Goal: Task Accomplishment & Management: Use online tool/utility

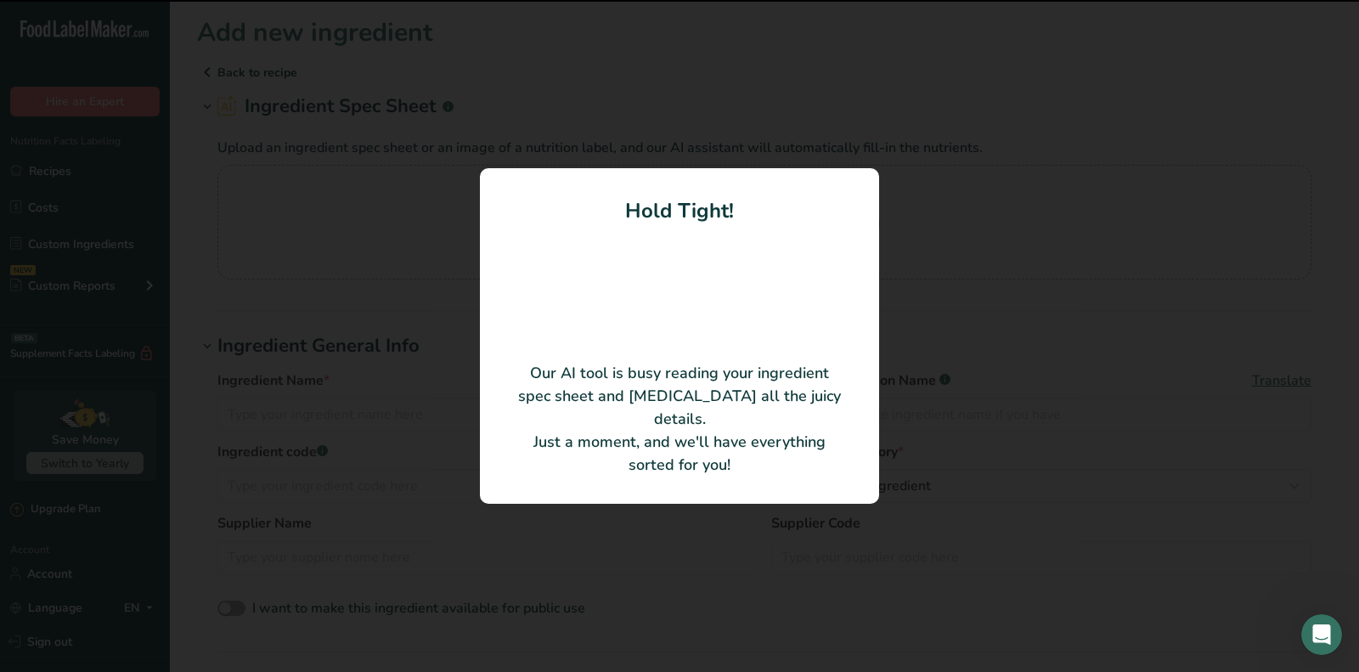
type input "Lobster Meat"
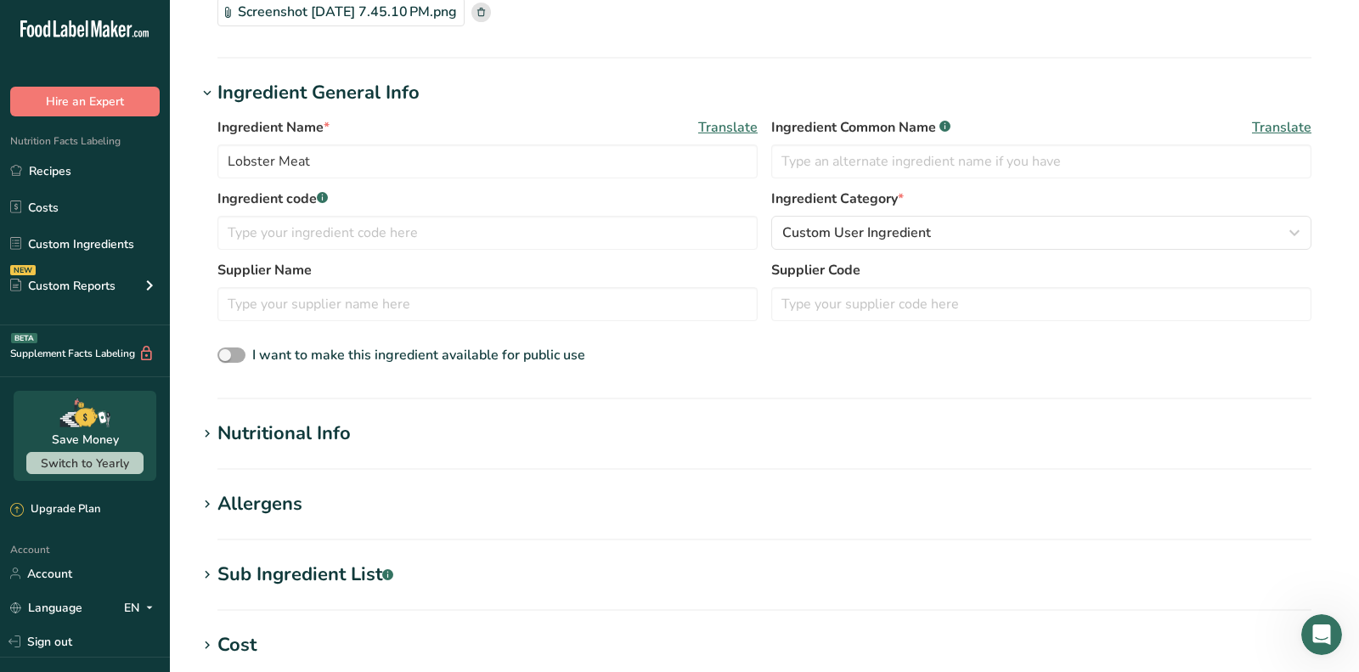
scroll to position [176, 0]
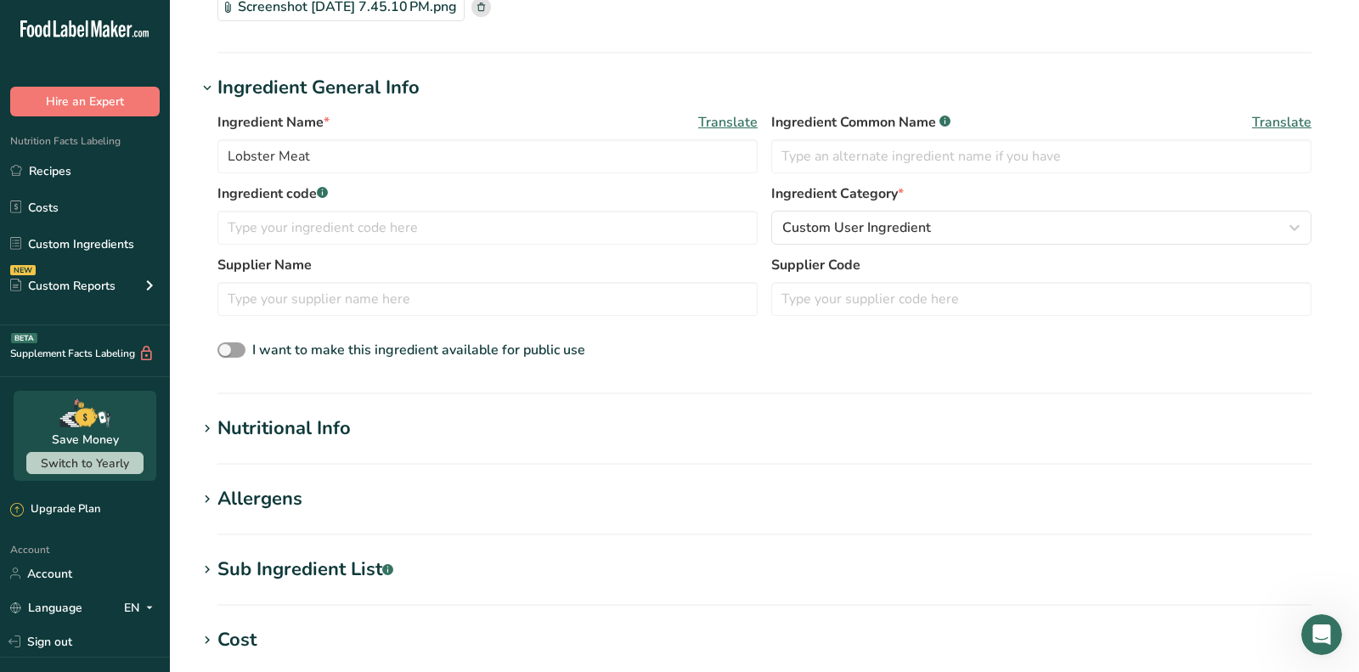
click at [283, 438] on div "Nutritional Info" at bounding box center [283, 428] width 133 height 28
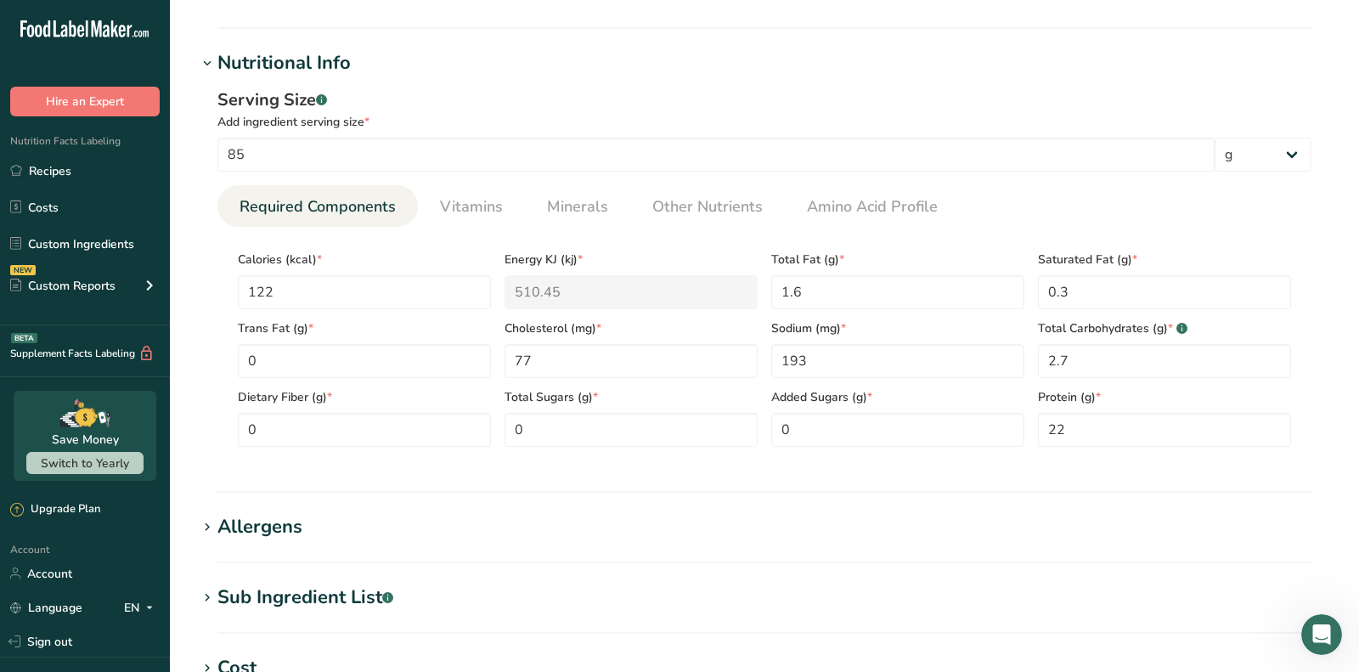
scroll to position [544, 0]
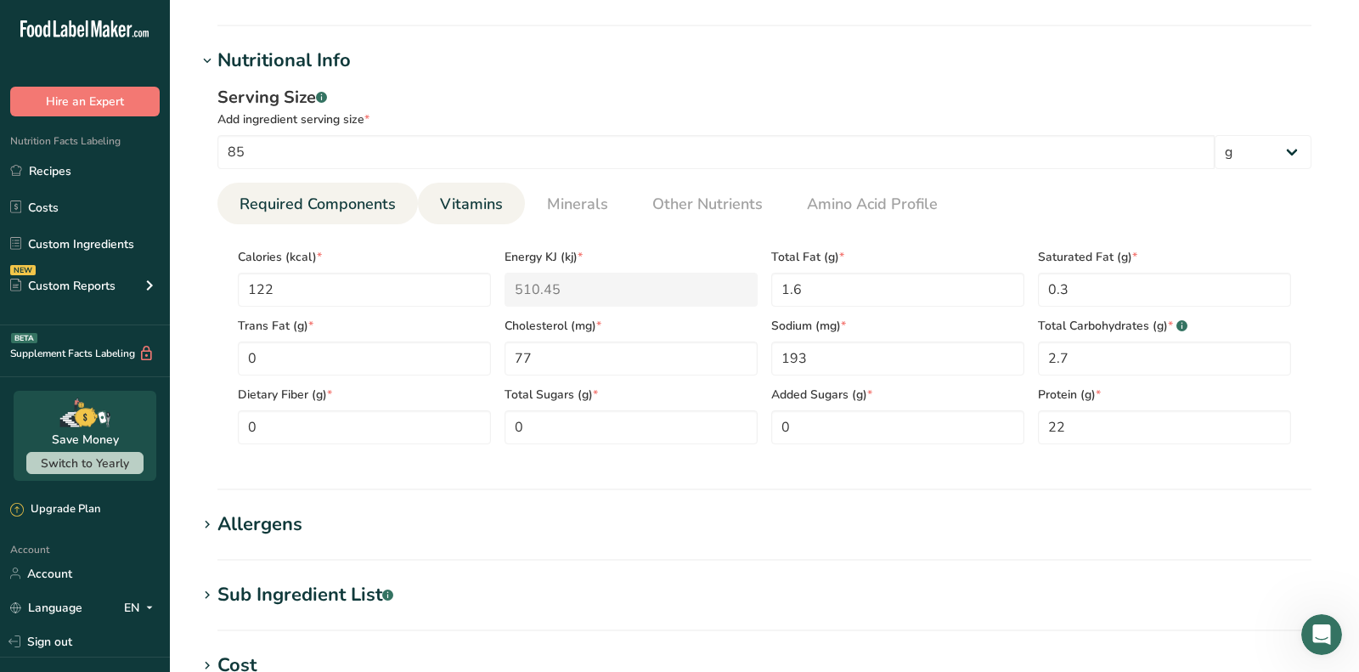
click at [486, 200] on span "Vitamins" at bounding box center [471, 204] width 63 height 23
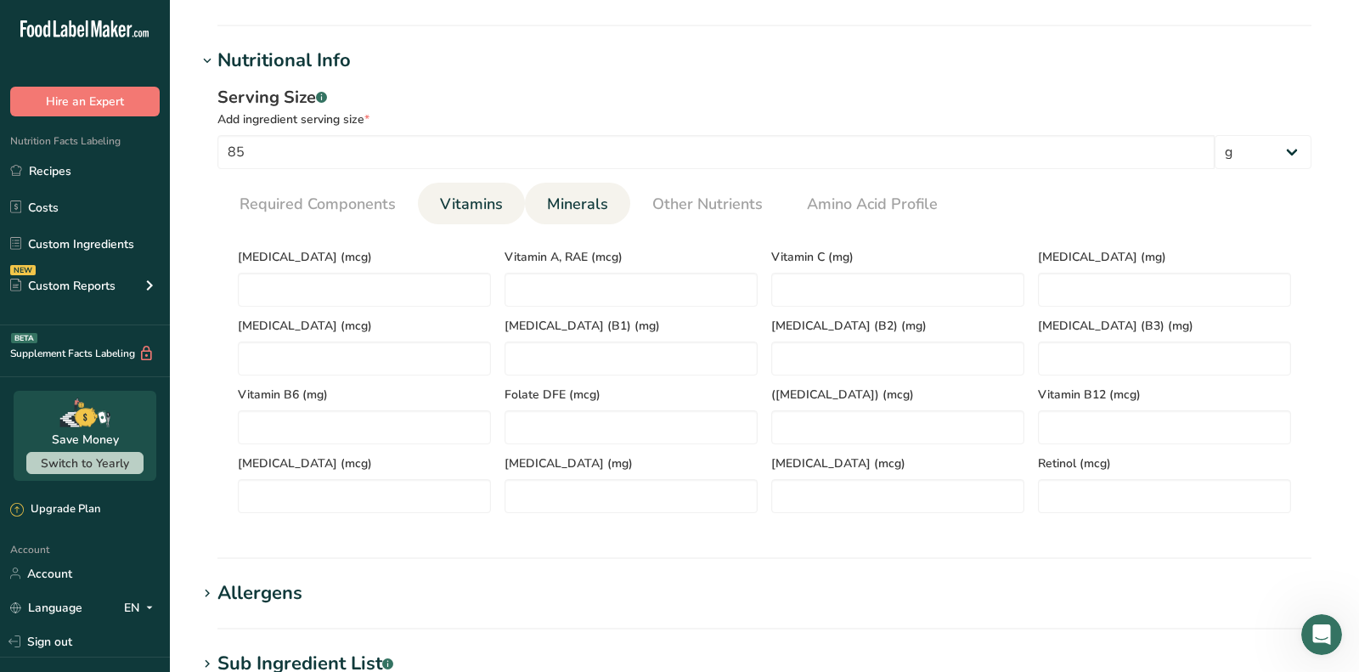
click at [549, 200] on span "Minerals" at bounding box center [577, 204] width 61 height 23
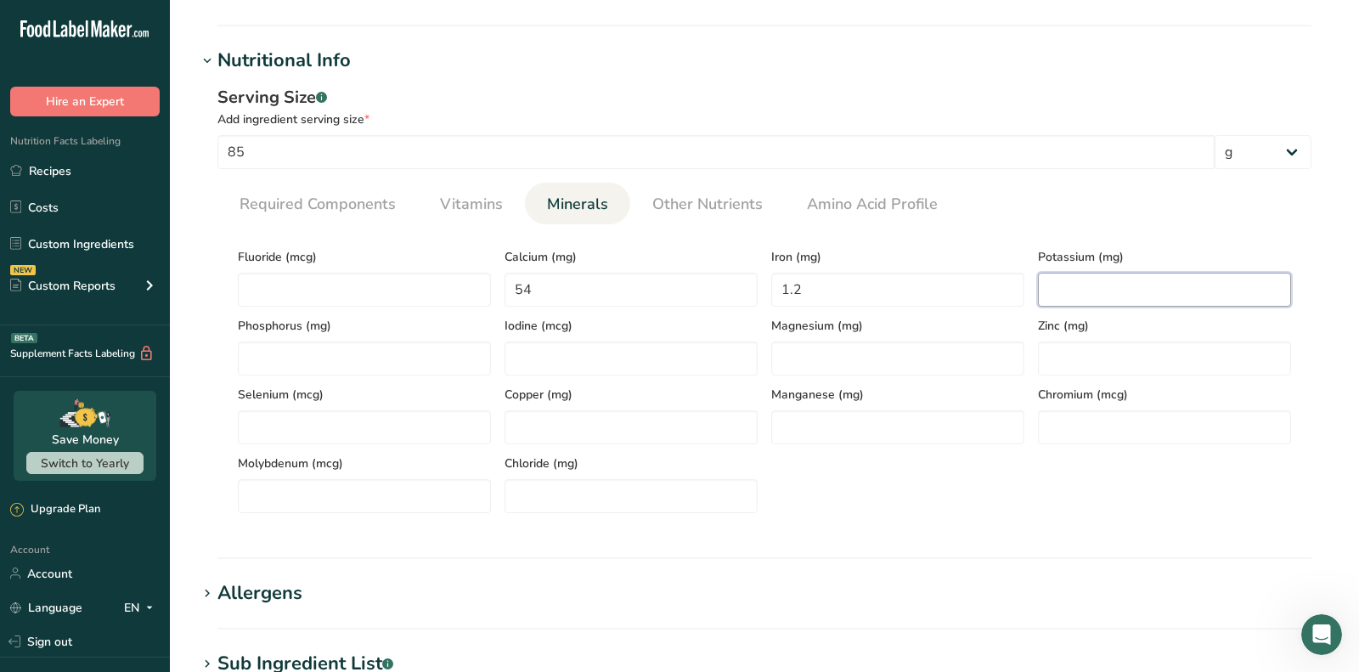
click at [1115, 289] on input "number" at bounding box center [1164, 290] width 253 height 34
type input "176.8"
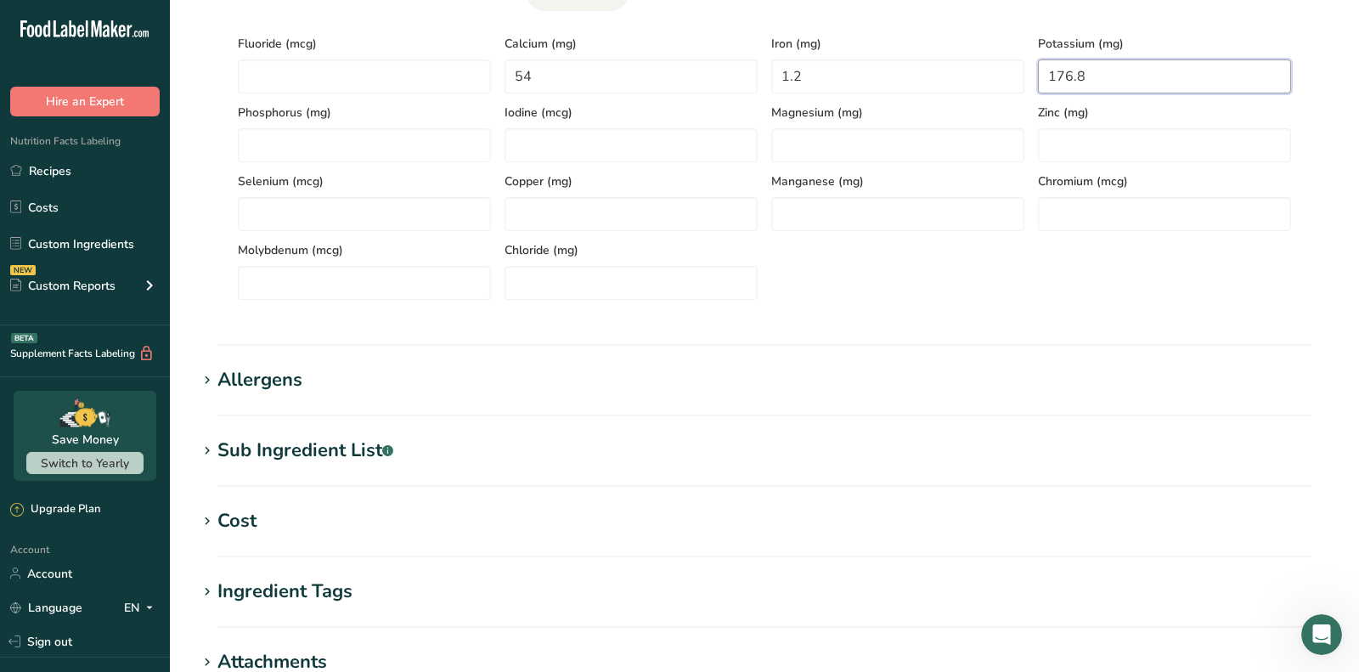
scroll to position [846, 0]
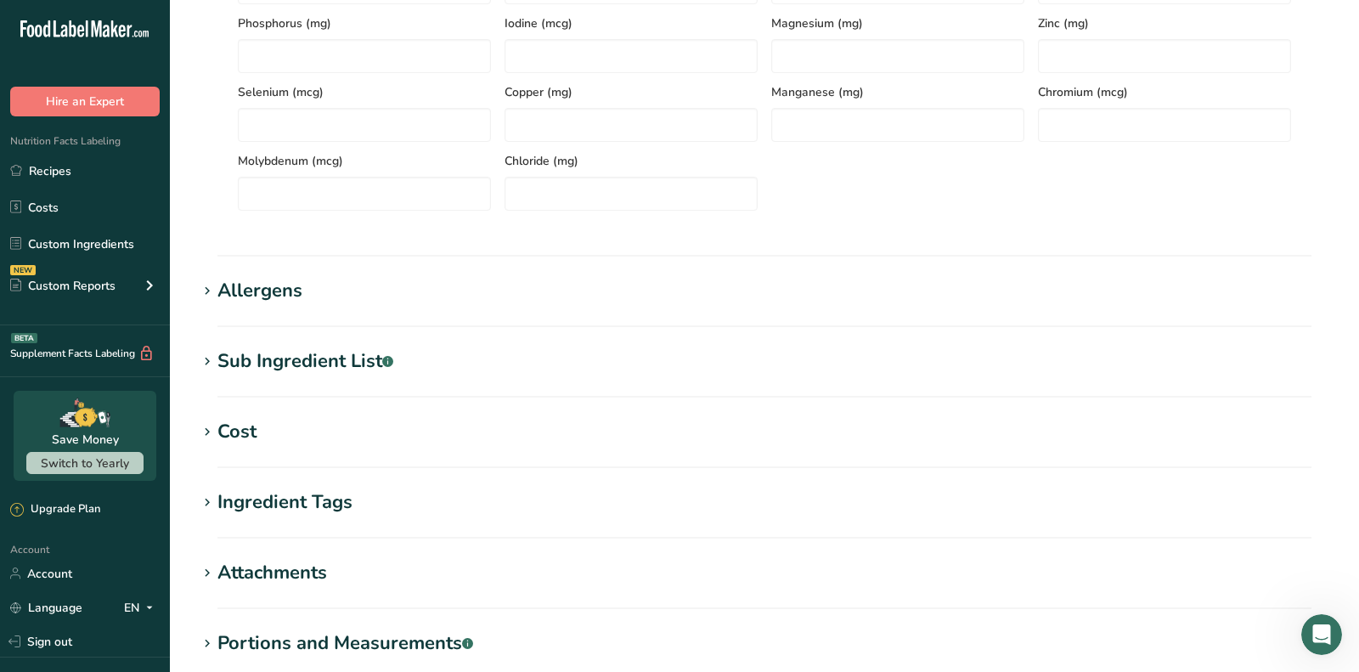
click at [252, 301] on div "Allergens" at bounding box center [259, 291] width 85 height 28
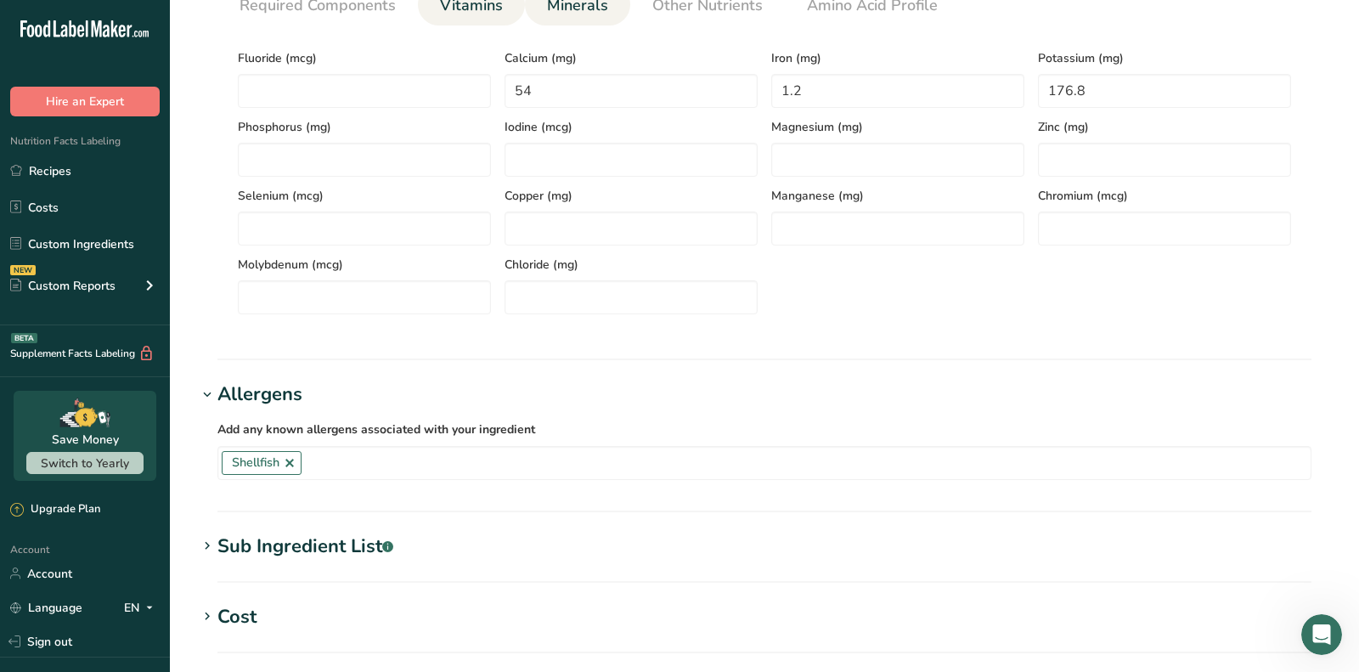
scroll to position [743, 0]
click at [299, 458] on span "Shellfish" at bounding box center [262, 462] width 80 height 24
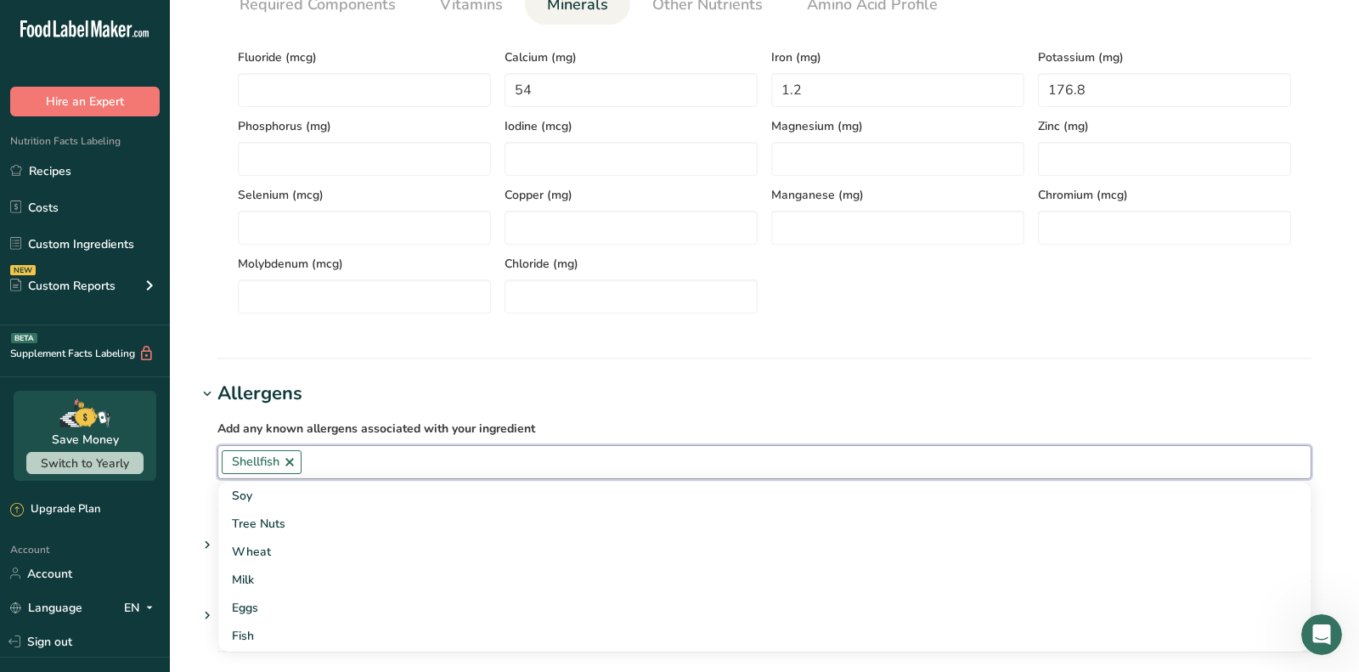
click at [287, 459] on link at bounding box center [290, 462] width 14 height 14
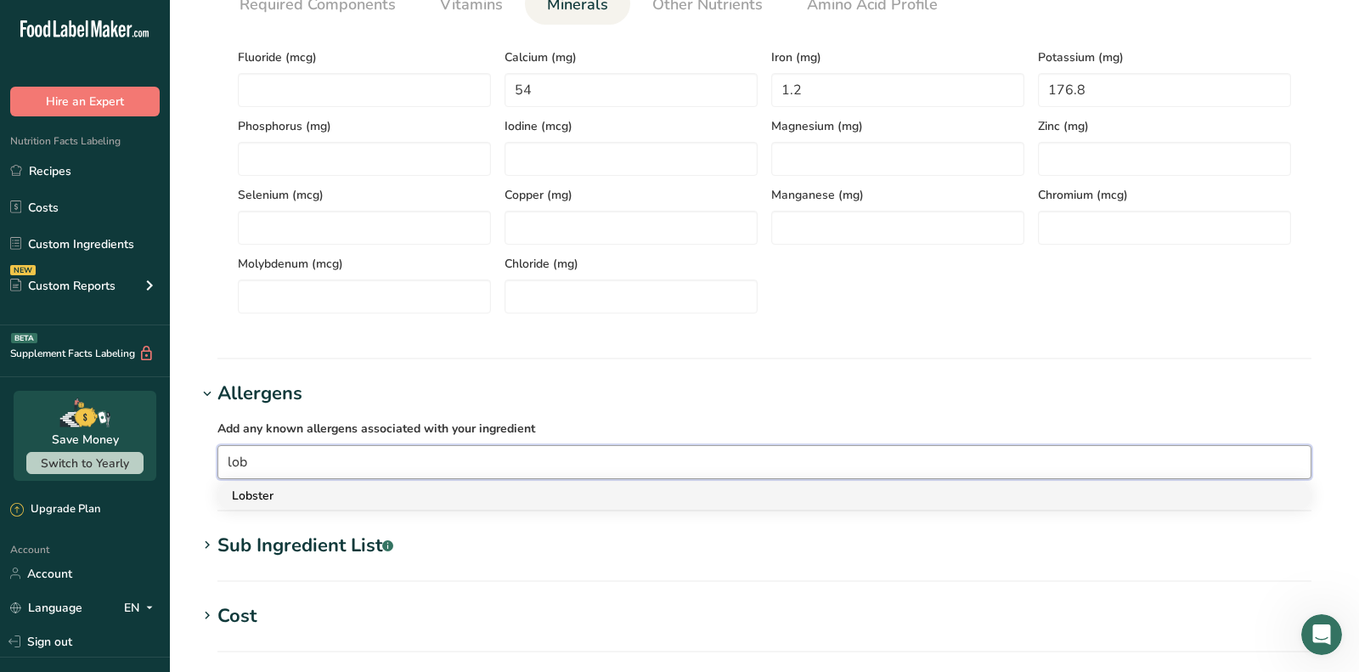
type input "lob"
click at [277, 500] on div "Lobster" at bounding box center [751, 496] width 1038 height 18
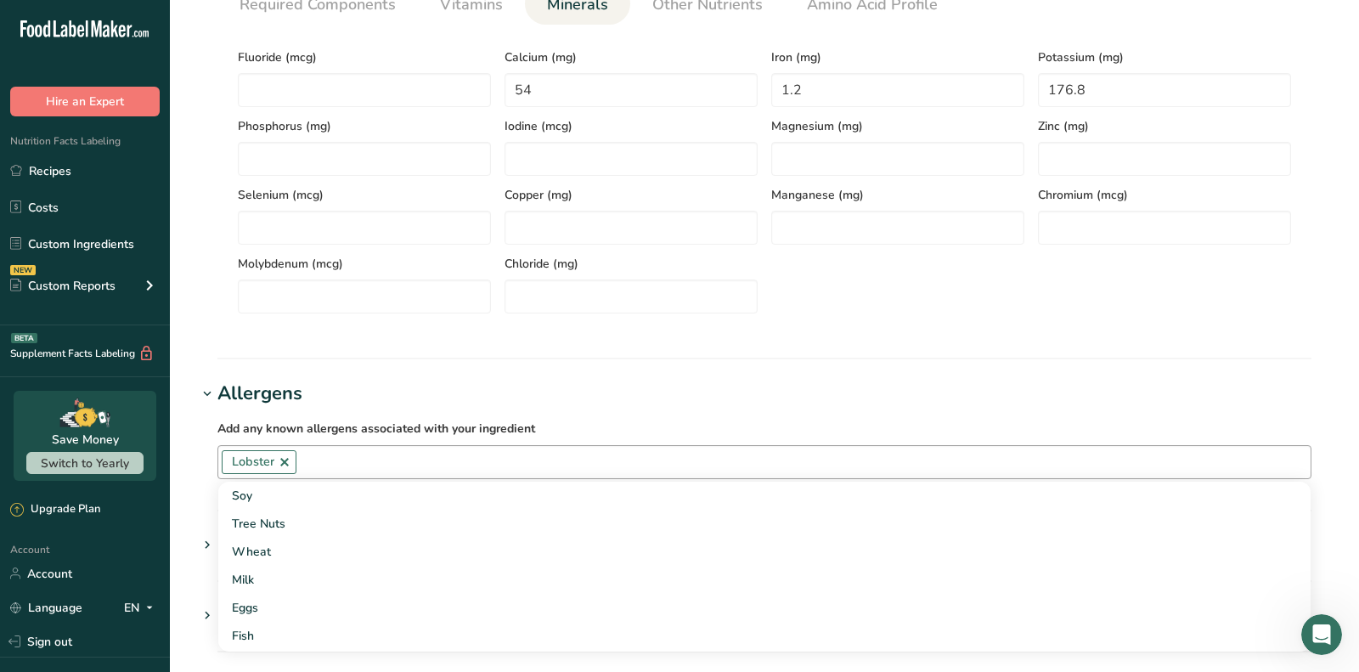
click at [336, 410] on div "Add any known allergens associated with your ingredient Lobster Soy Tree Nuts W…" at bounding box center [764, 449] width 1135 height 82
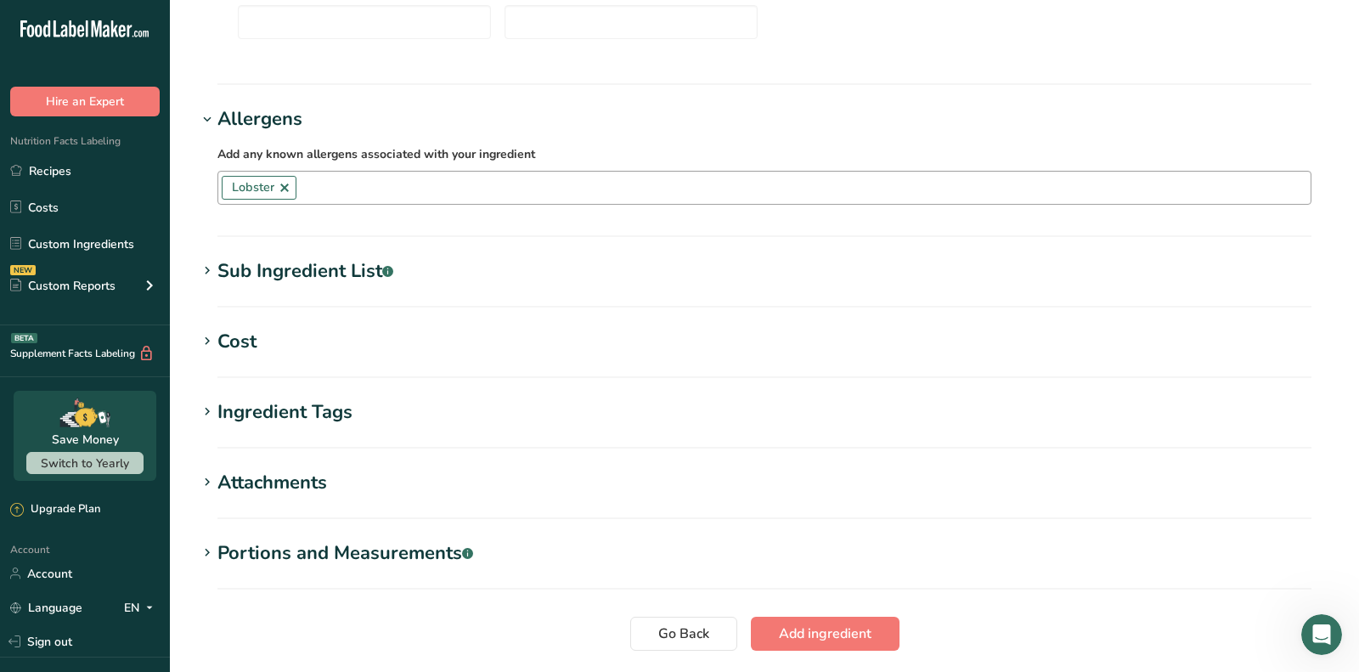
scroll to position [1026, 0]
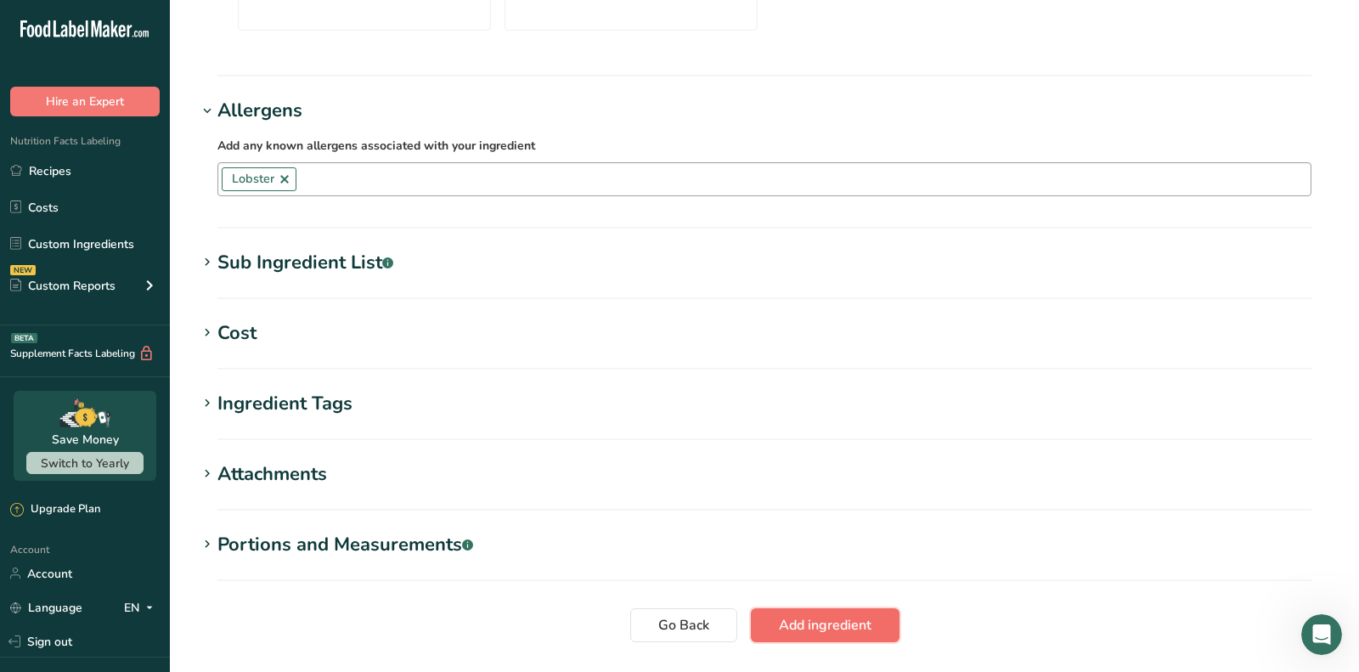
click at [815, 609] on button "Add ingredient" at bounding box center [825, 625] width 149 height 34
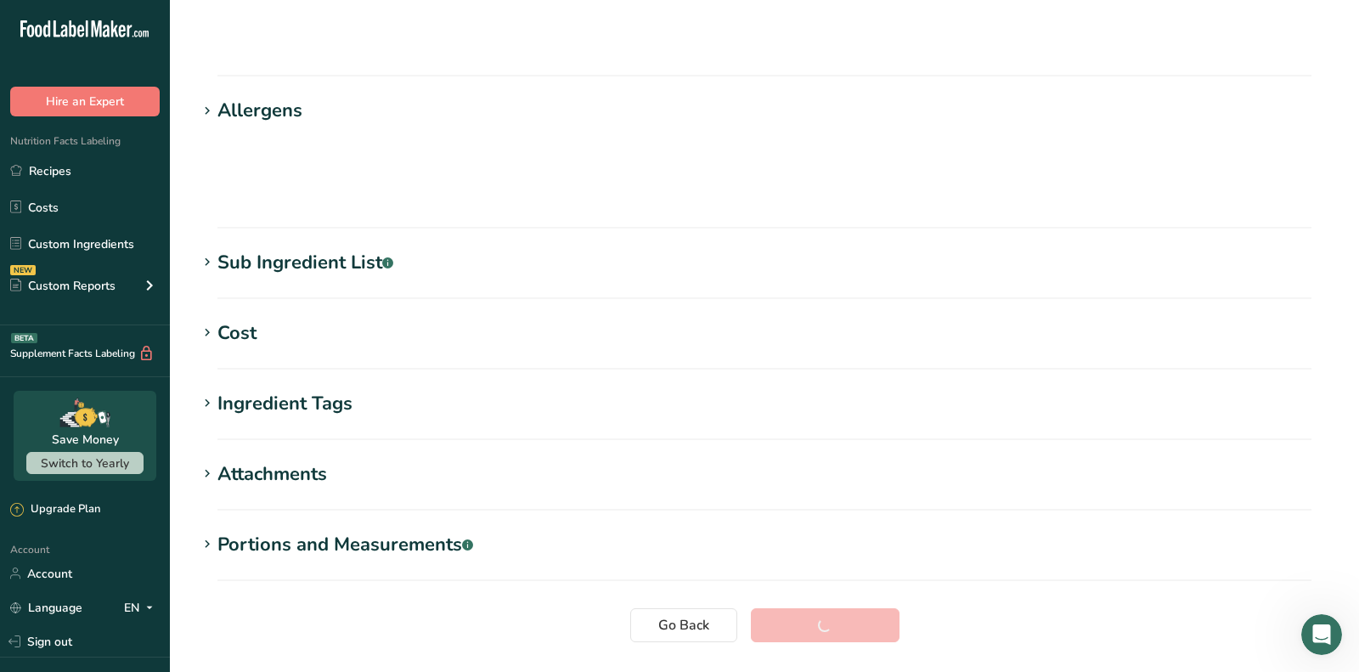
scroll to position [239, 0]
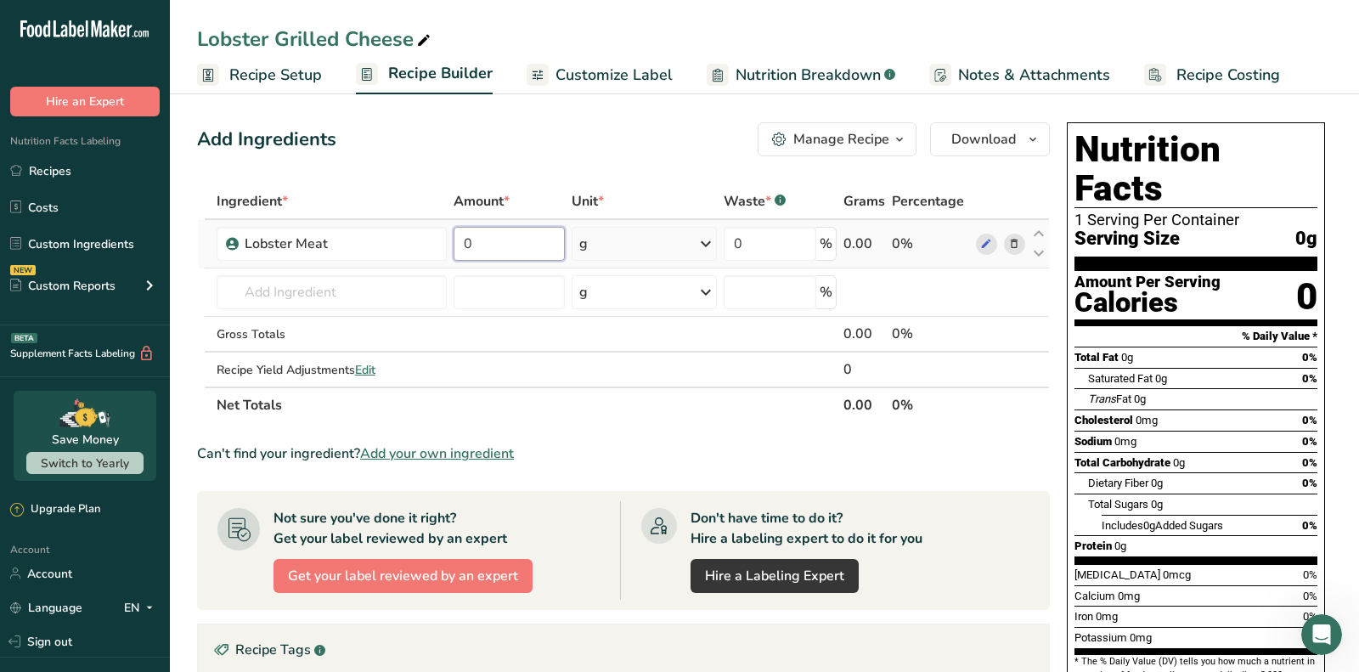
drag, startPoint x: 483, startPoint y: 240, endPoint x: 459, endPoint y: 240, distance: 23.8
click at [459, 240] on input "0" at bounding box center [509, 244] width 111 height 34
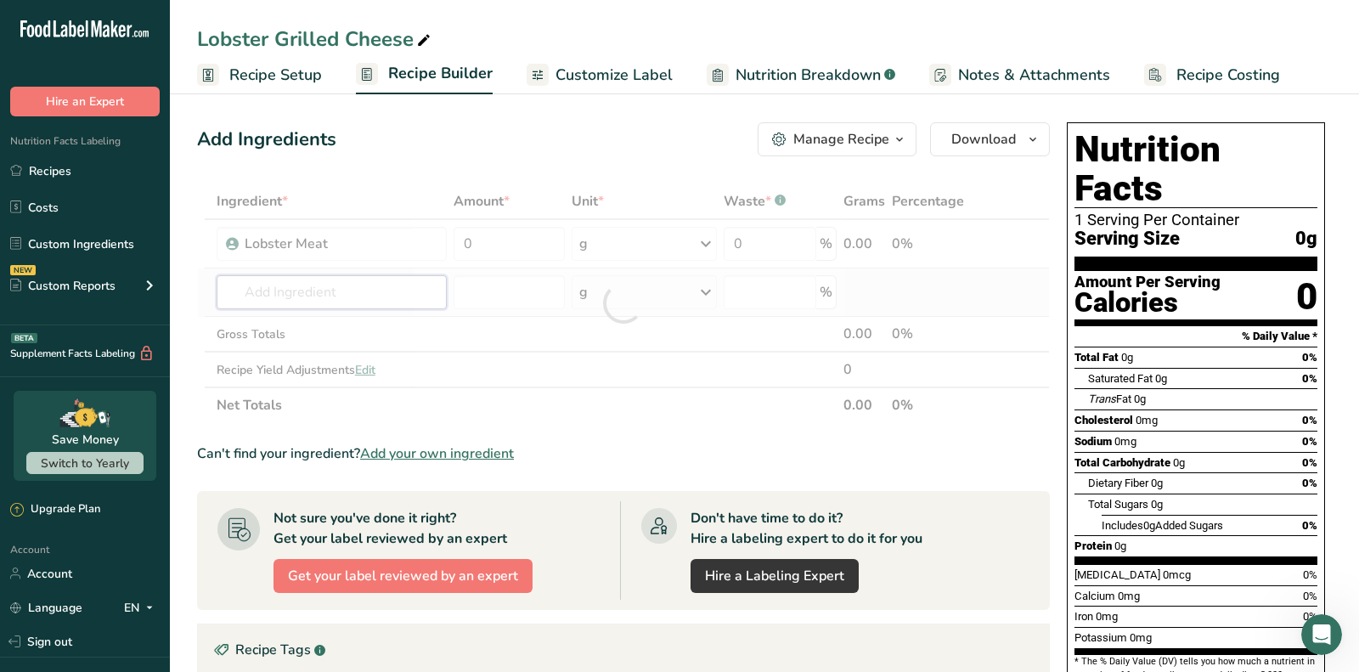
click at [346, 295] on div "Ingredient * Amount * Unit * Waste * .a-a{fill:#347362;}.b-a{fill:#fff;} Grams …" at bounding box center [623, 302] width 853 height 239
type input "k"
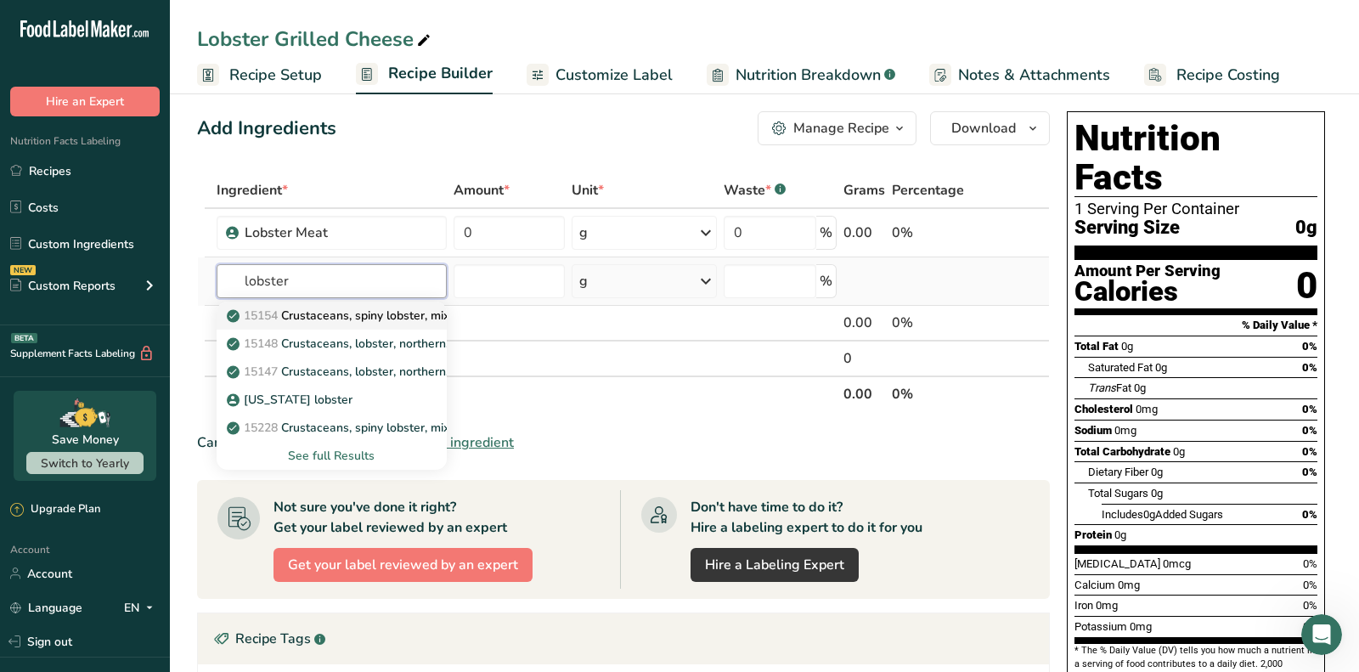
scroll to position [20, 0]
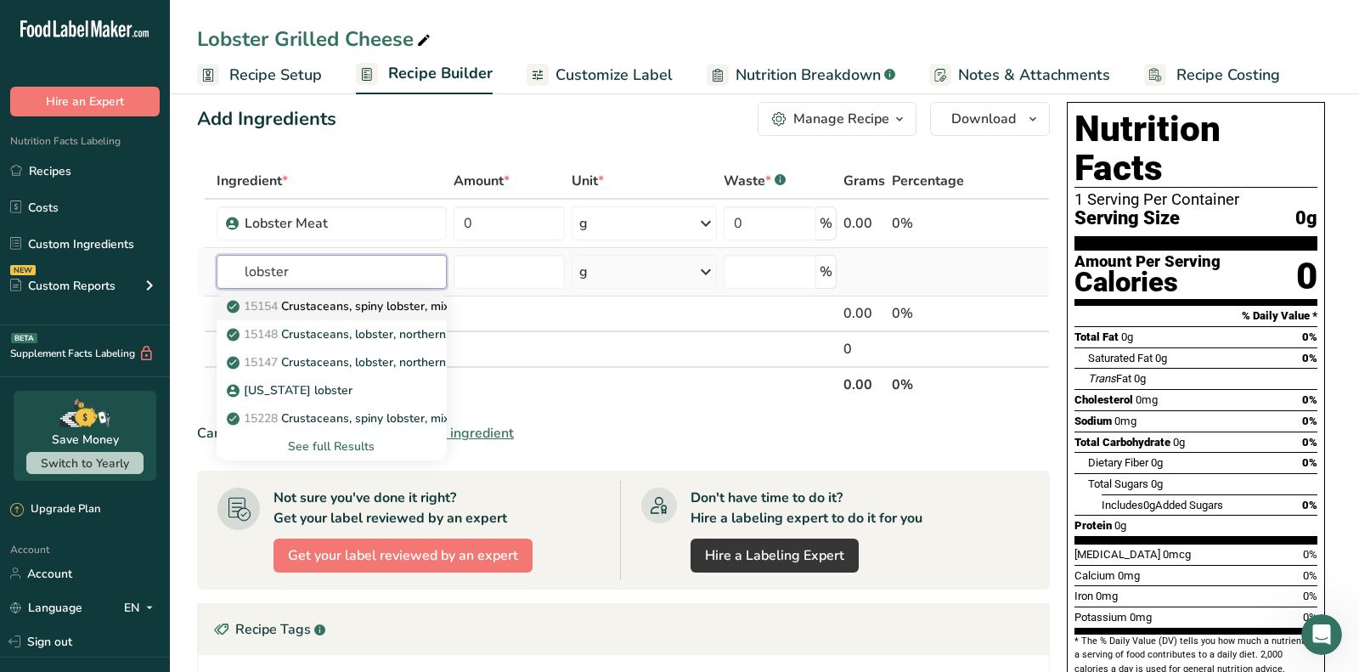
type input "lobster"
click at [344, 337] on p "15148 Crustaceans, lobster, northern, cooked, moist heat" at bounding box center [392, 334] width 324 height 18
type input "Crustaceans, lobster, northern, cooked, moist heat"
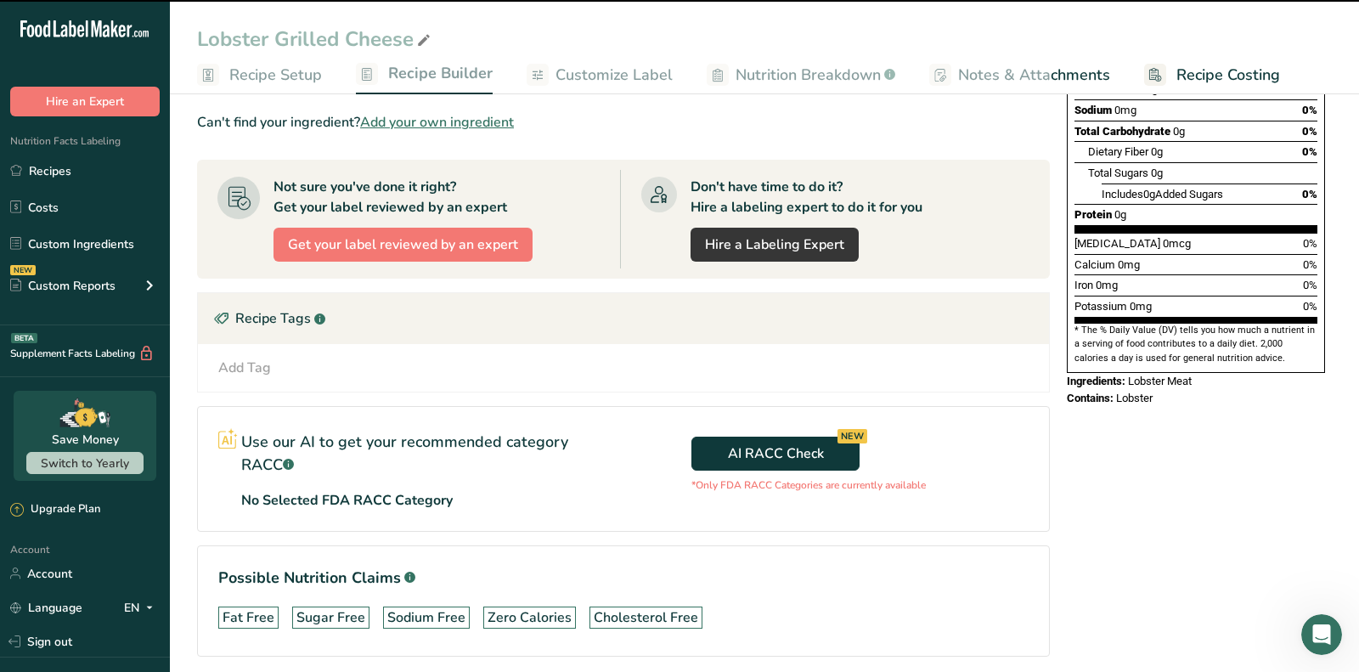
scroll to position [332, 0]
type input "0"
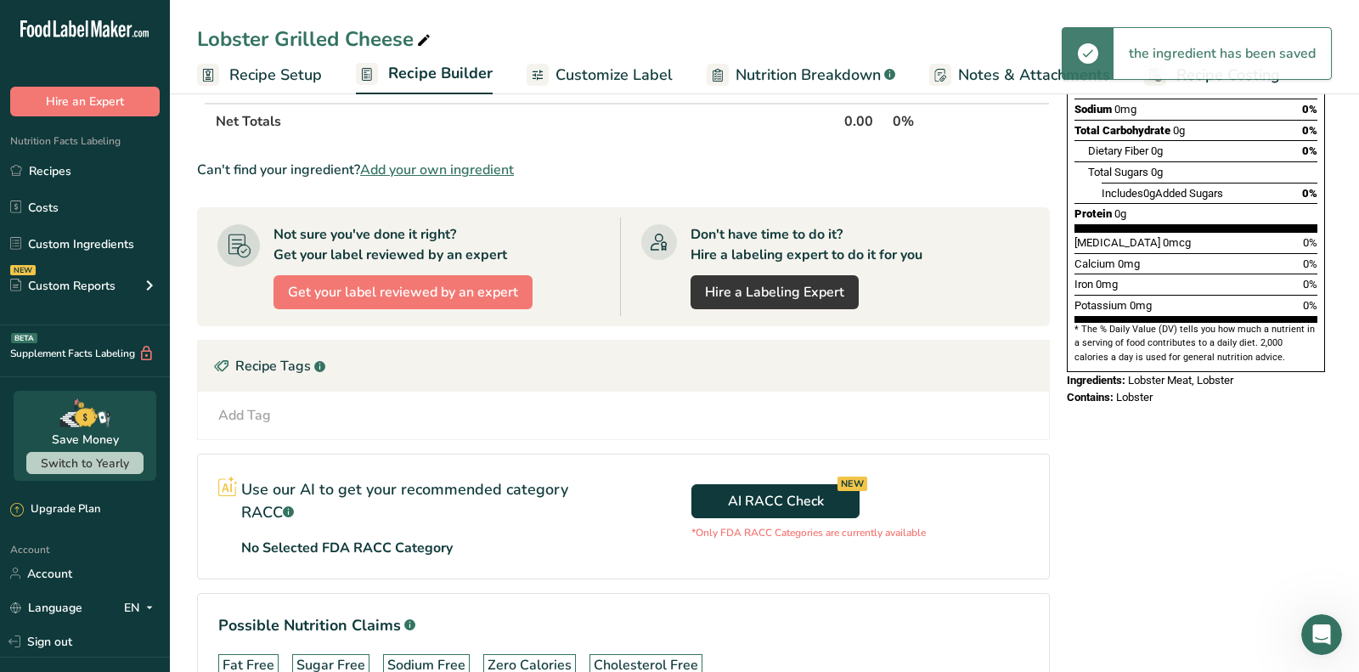
scroll to position [0, 0]
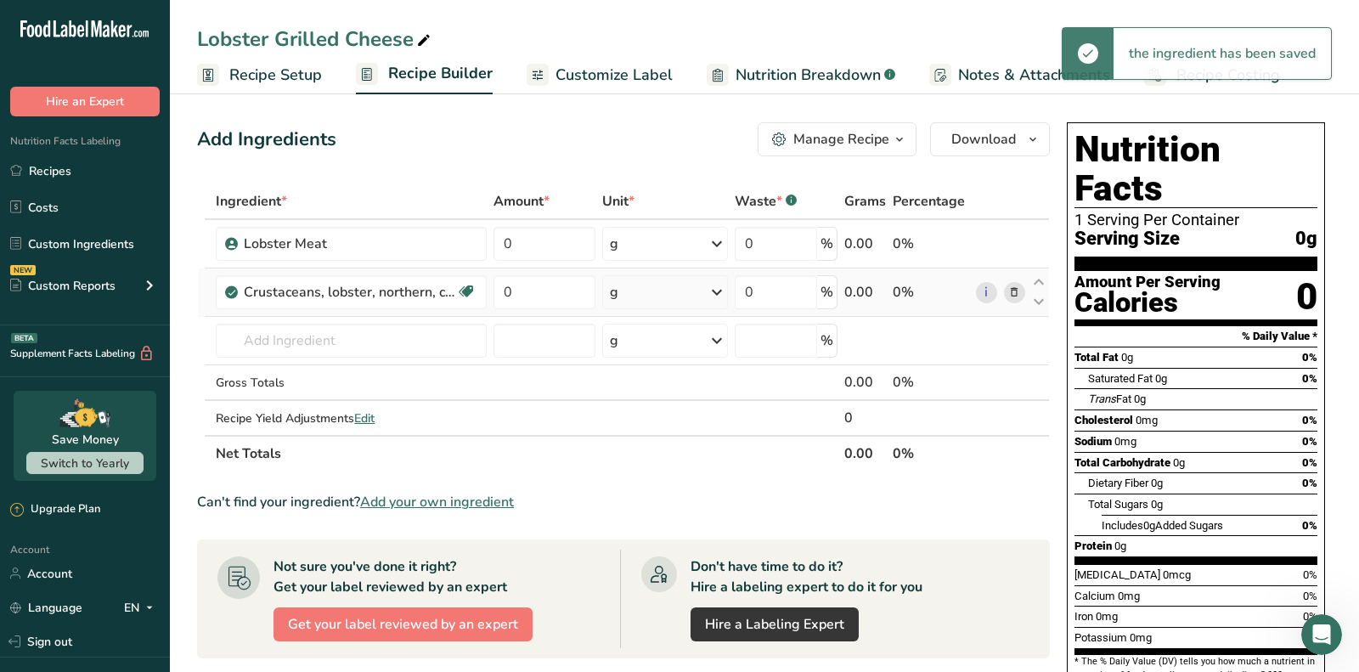
click at [1016, 291] on icon at bounding box center [1014, 293] width 12 height 18
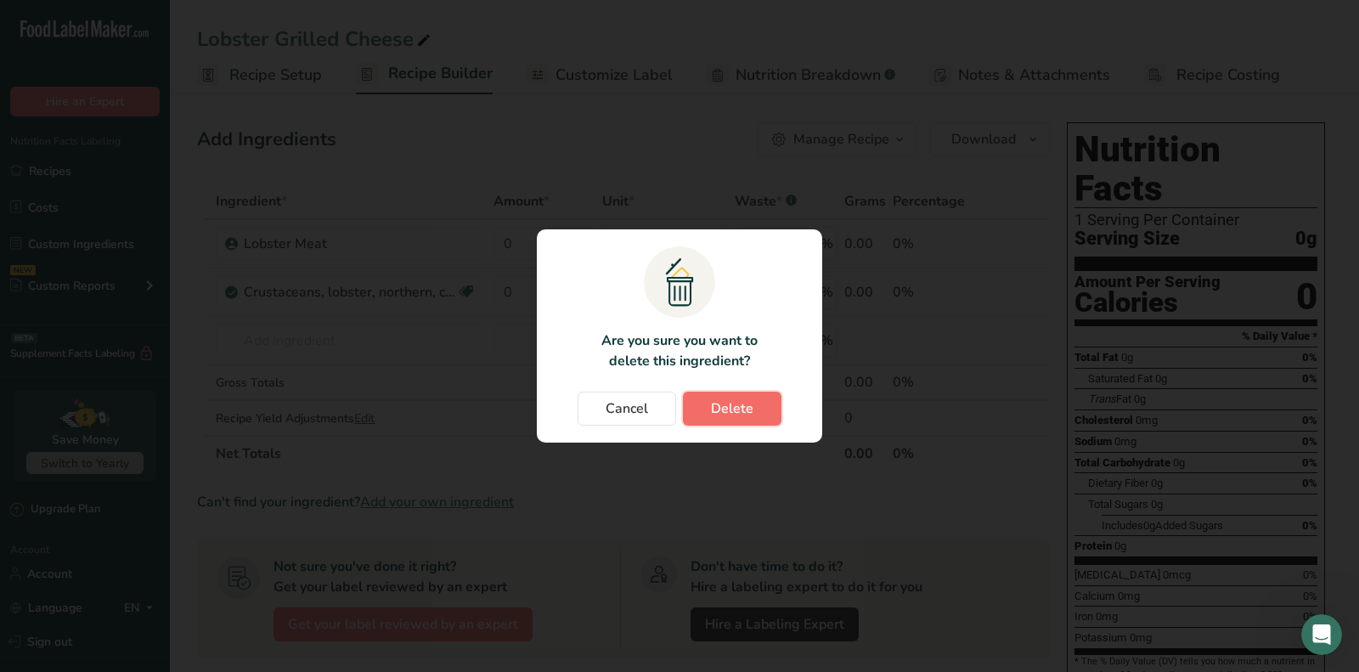
click at [748, 412] on span "Delete" at bounding box center [732, 408] width 42 height 20
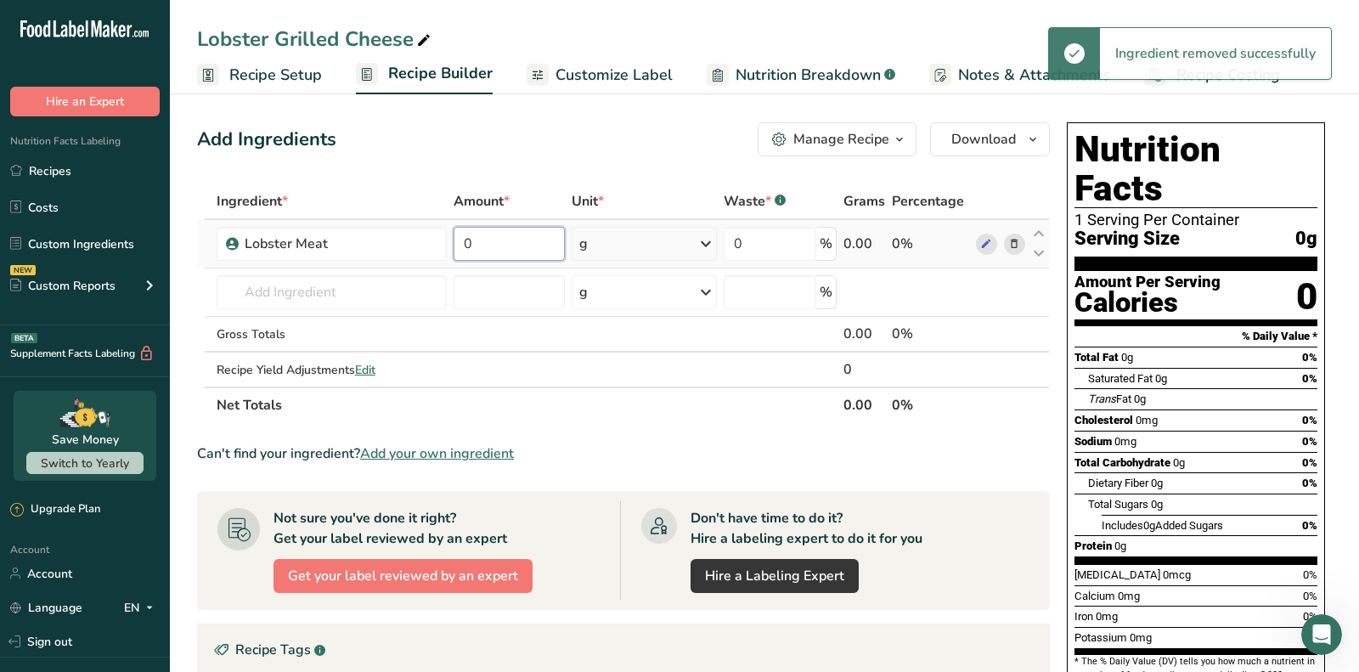
click at [508, 245] on input "0" at bounding box center [509, 244] width 111 height 34
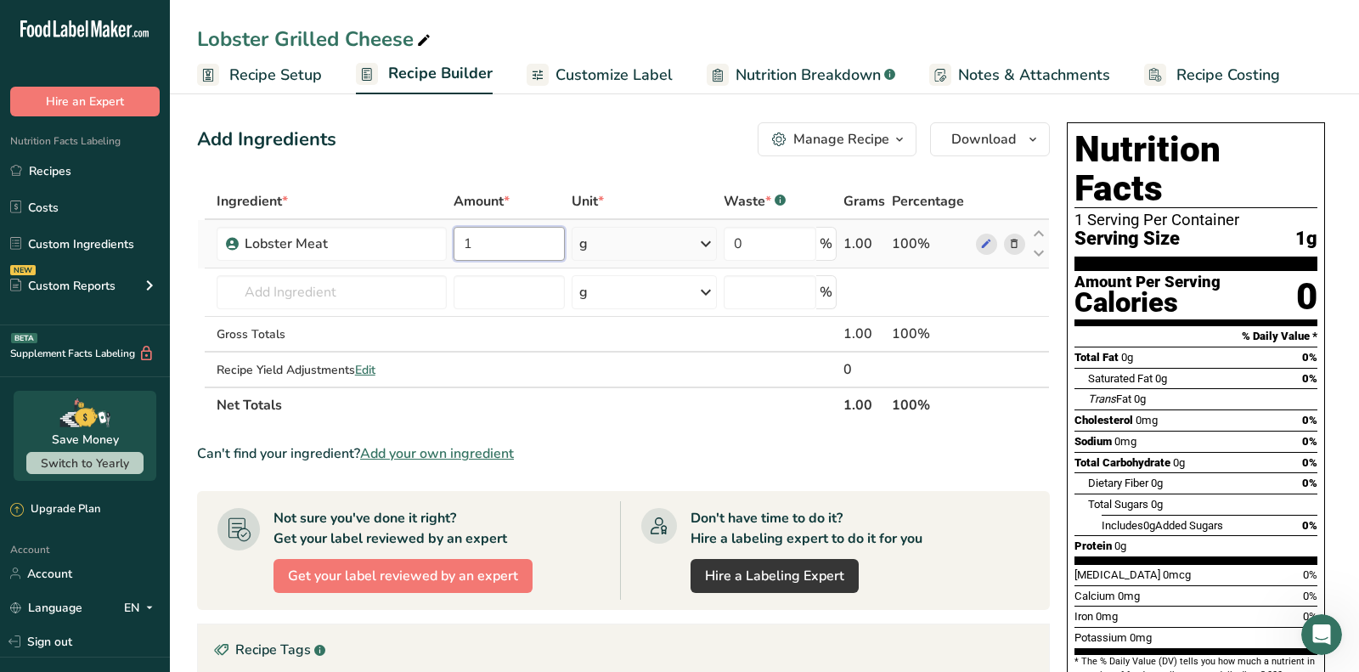
click at [514, 238] on input "1" at bounding box center [509, 244] width 111 height 34
type input "1.5"
click at [619, 239] on div "Ingredient * Amount * Unit * Waste * .a-a{fill:#347362;}.b-a{fill:#fff;} Grams …" at bounding box center [623, 302] width 853 height 239
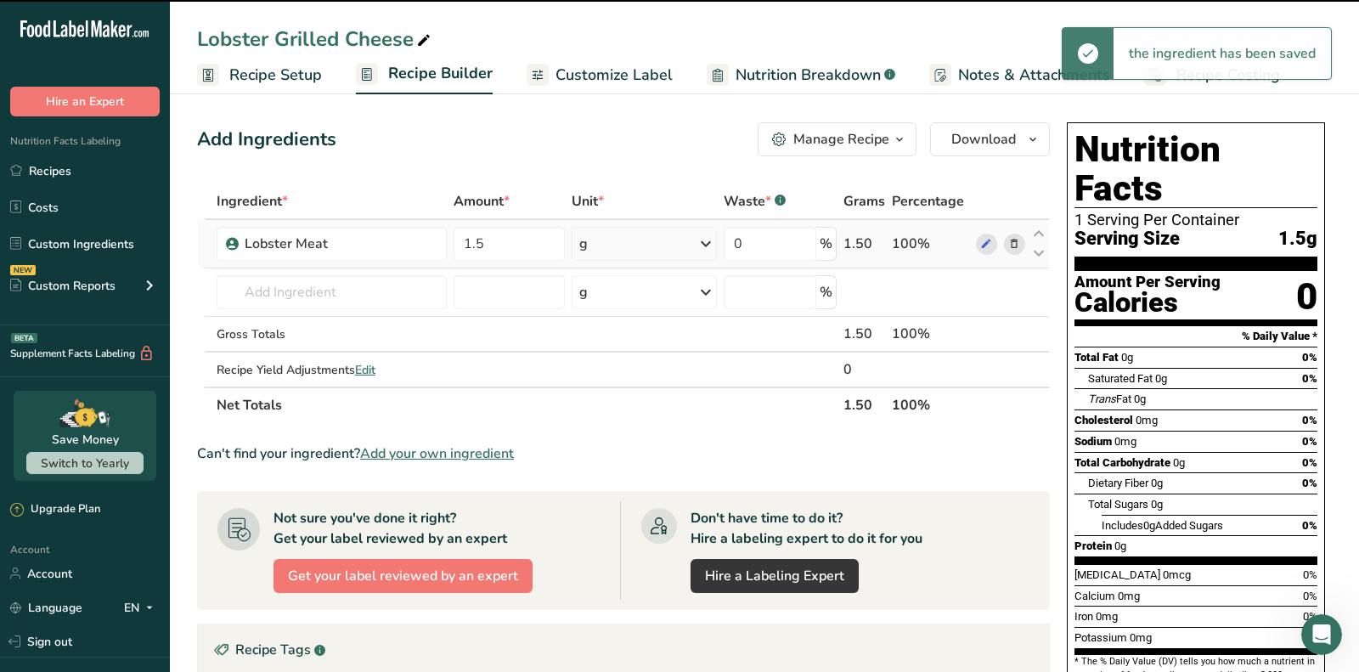
click at [619, 239] on div "g" at bounding box center [644, 244] width 145 height 34
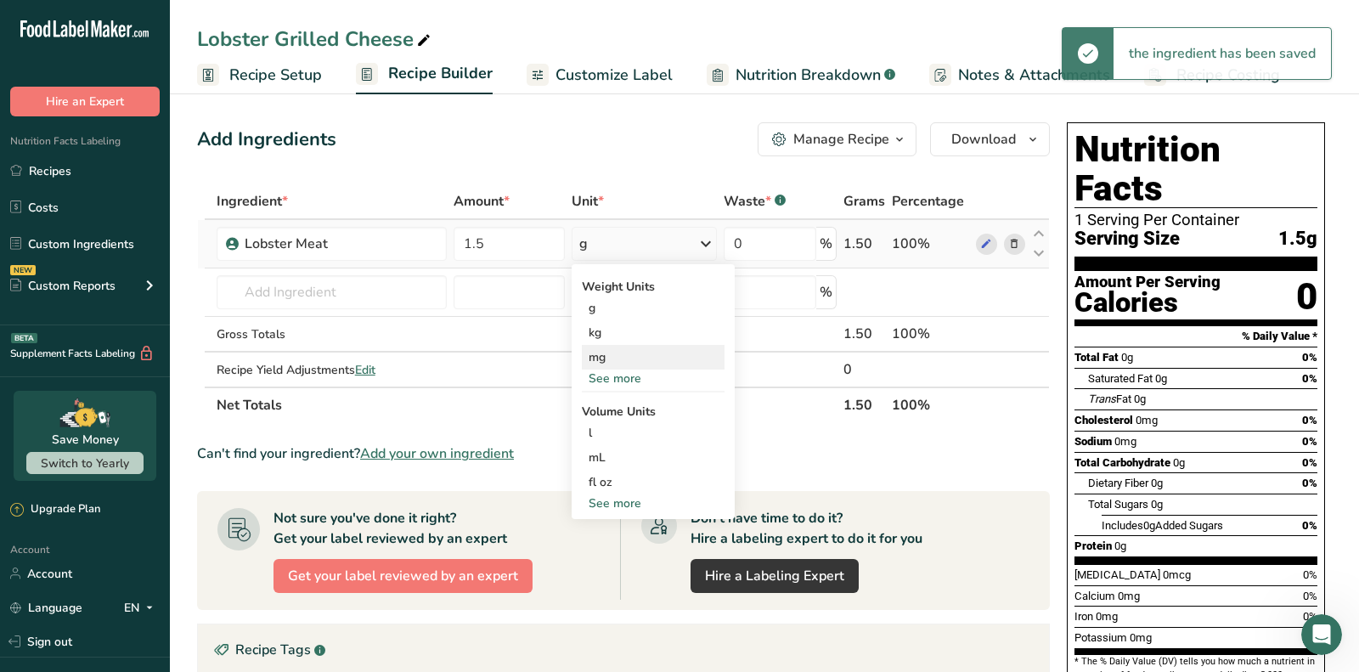
click at [634, 360] on div "mg" at bounding box center [653, 357] width 143 height 25
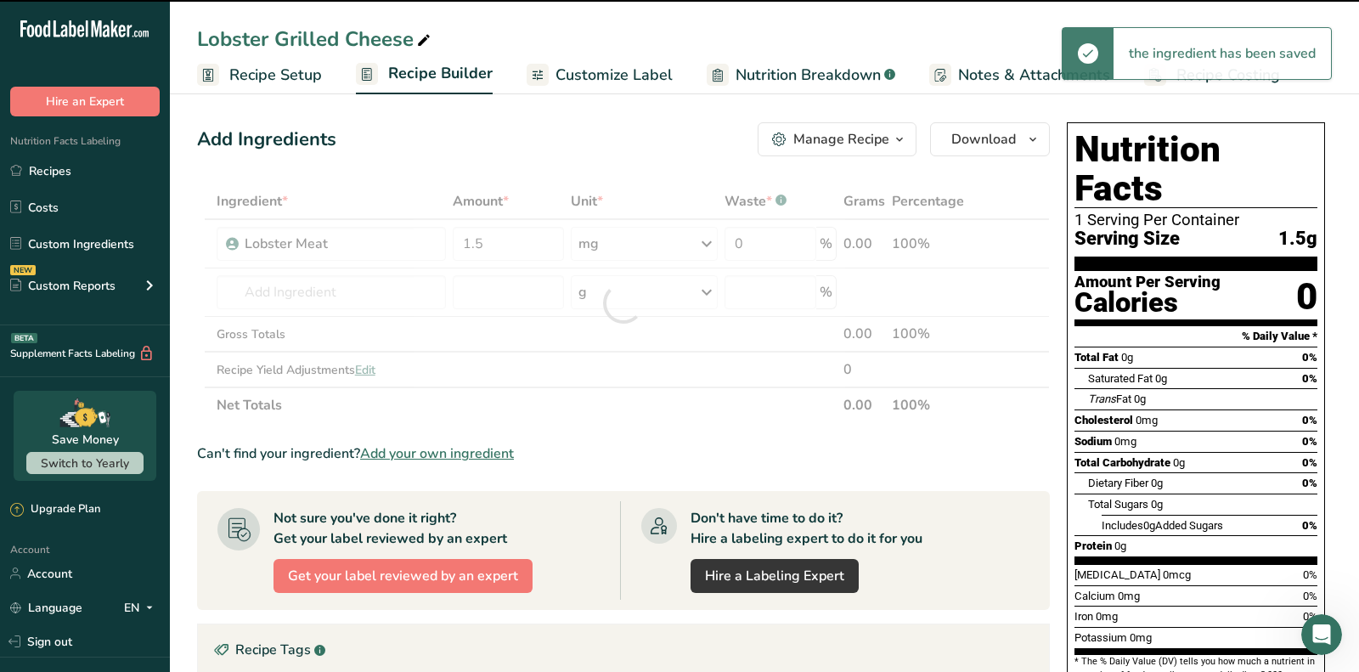
click at [607, 241] on div at bounding box center [623, 302] width 853 height 239
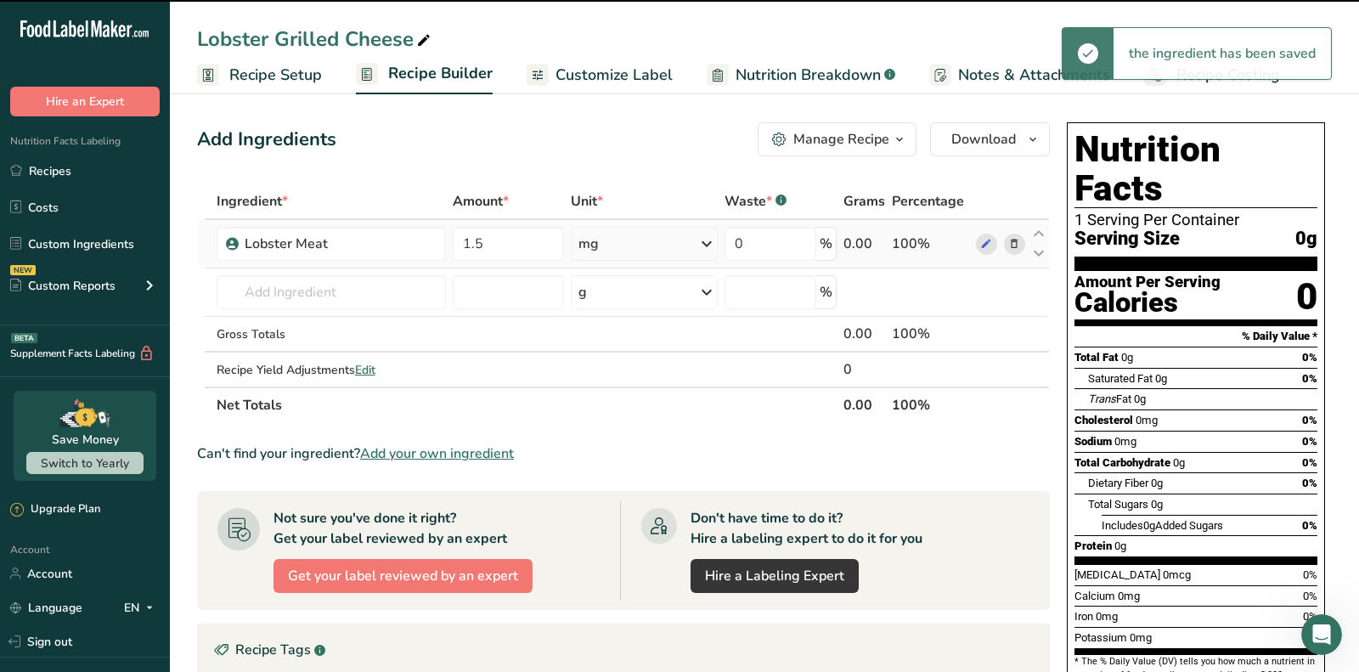
click at [607, 243] on div "mg" at bounding box center [644, 244] width 147 height 34
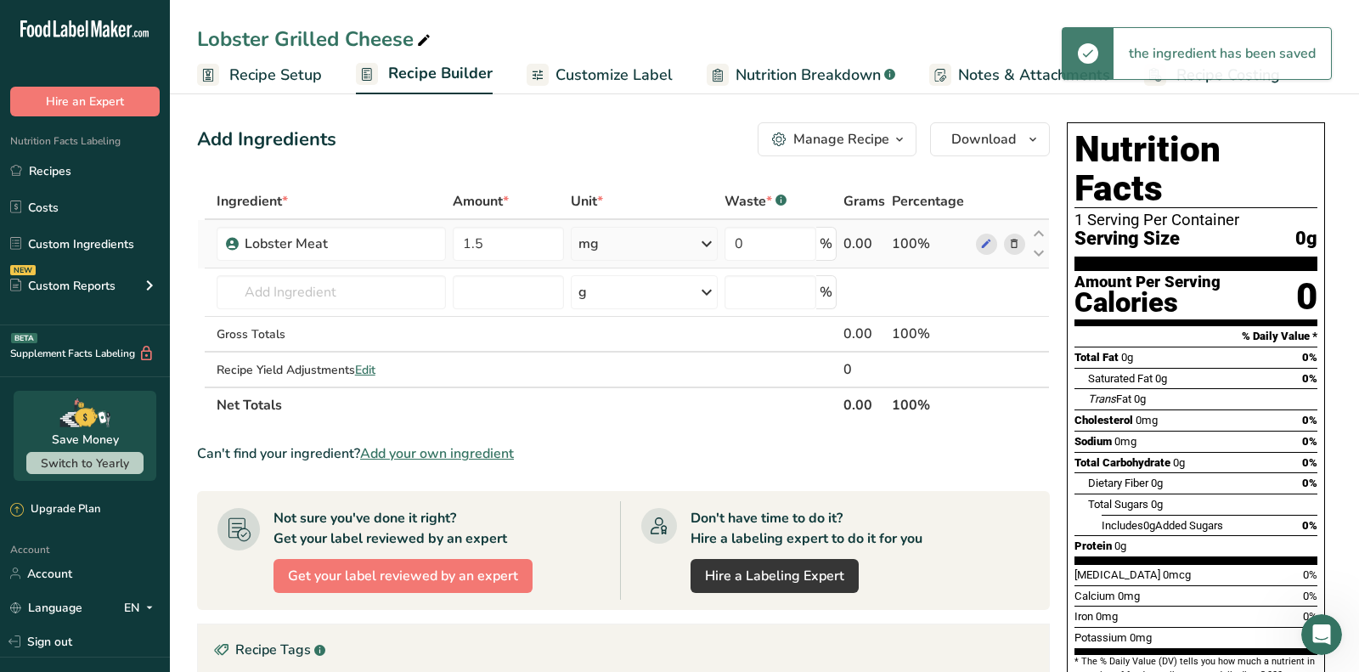
click at [619, 228] on div "mg" at bounding box center [644, 244] width 147 height 34
click at [617, 381] on div "See more" at bounding box center [652, 378] width 143 height 18
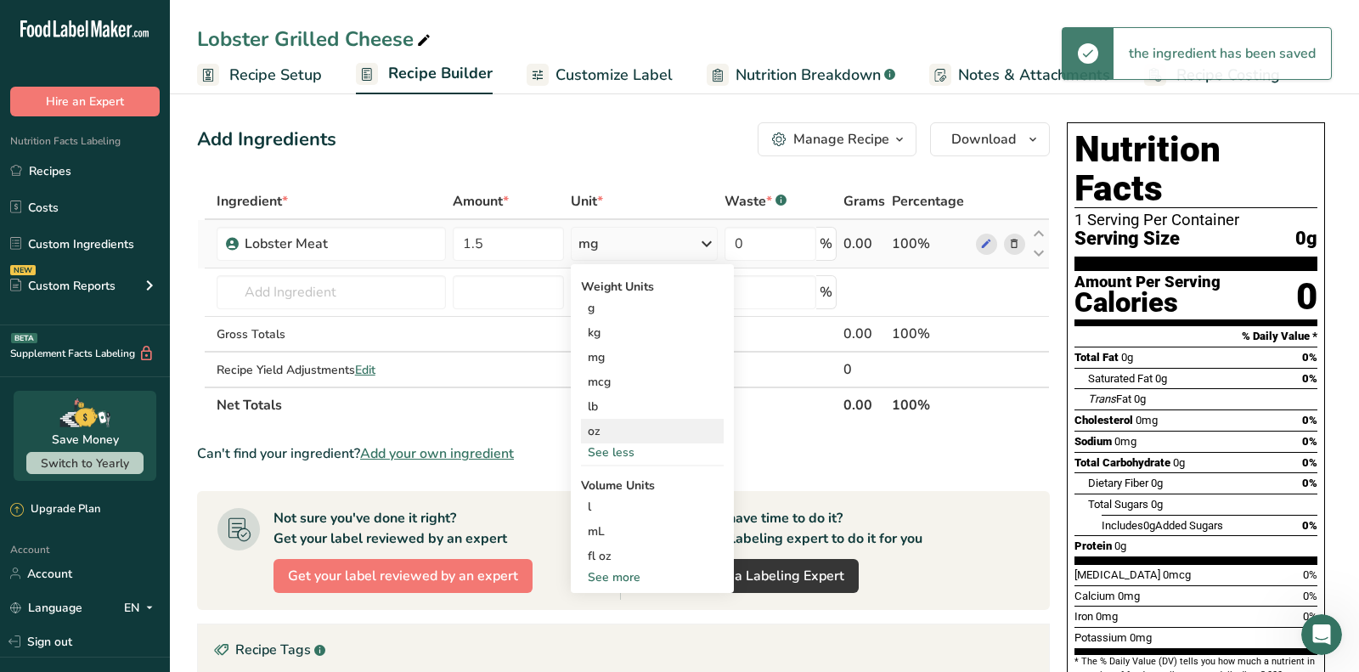
click at [615, 432] on div "oz" at bounding box center [652, 431] width 143 height 25
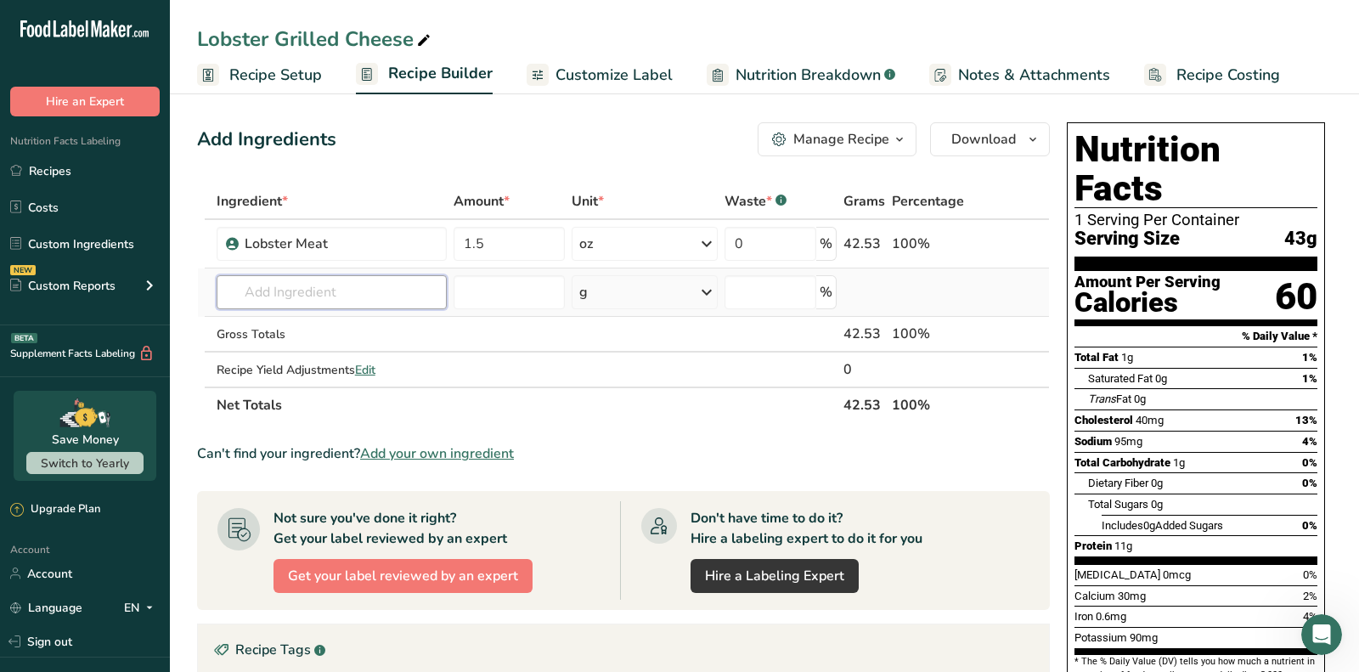
click at [304, 301] on input "text" at bounding box center [332, 292] width 230 height 34
click at [304, 307] on input "texas toast" at bounding box center [332, 292] width 230 height 34
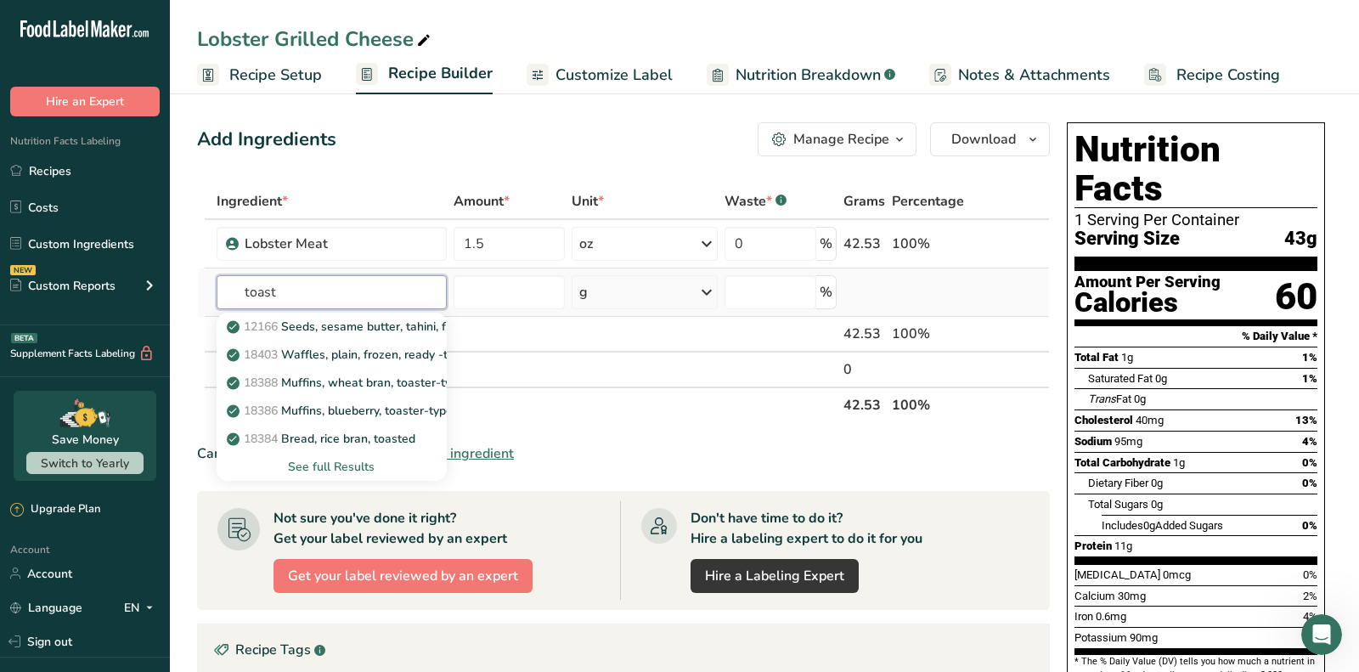
type input "toast"
click at [338, 467] on div "See full Results" at bounding box center [331, 467] width 203 height 18
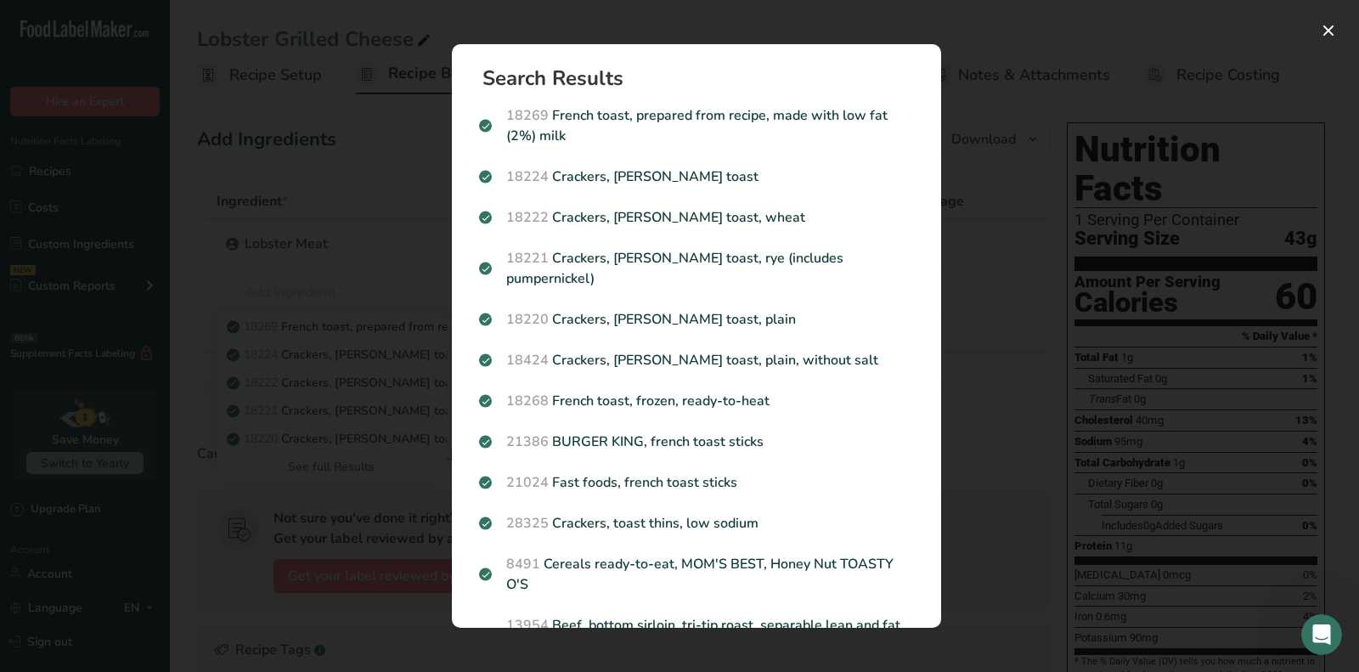
click at [334, 343] on div "Search results modal" at bounding box center [679, 336] width 1359 height 672
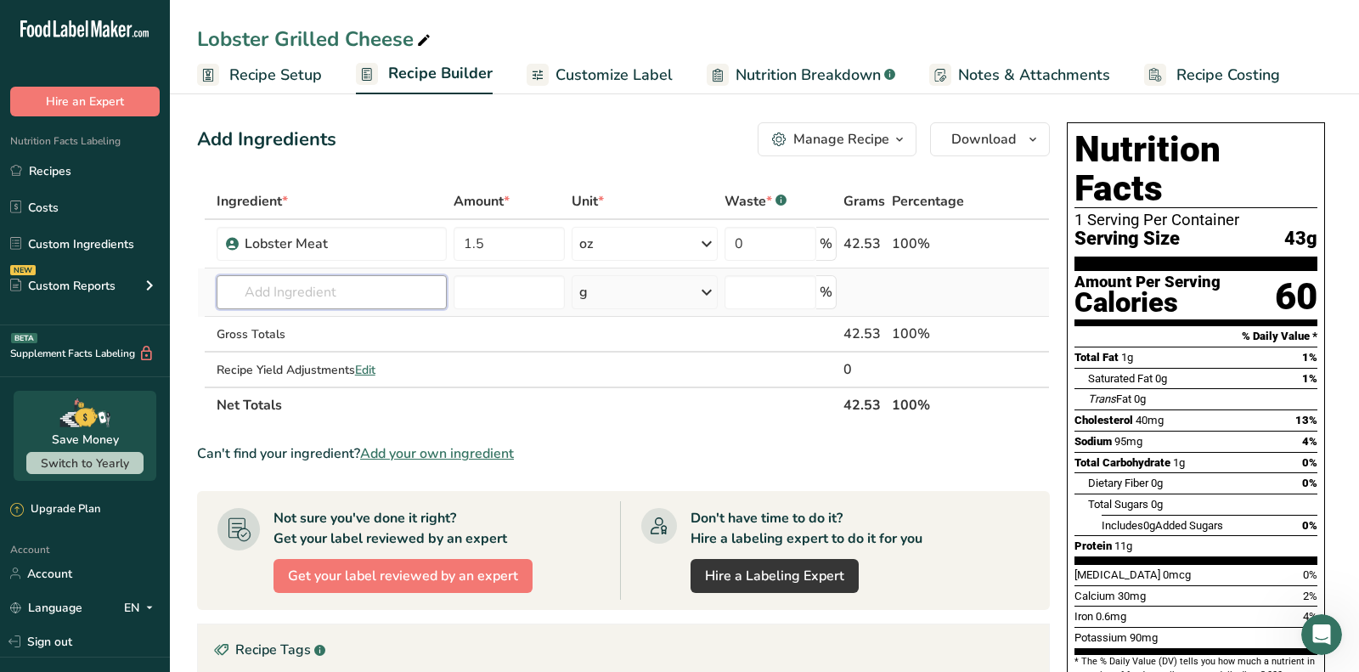
click at [335, 298] on input "text" at bounding box center [332, 292] width 230 height 34
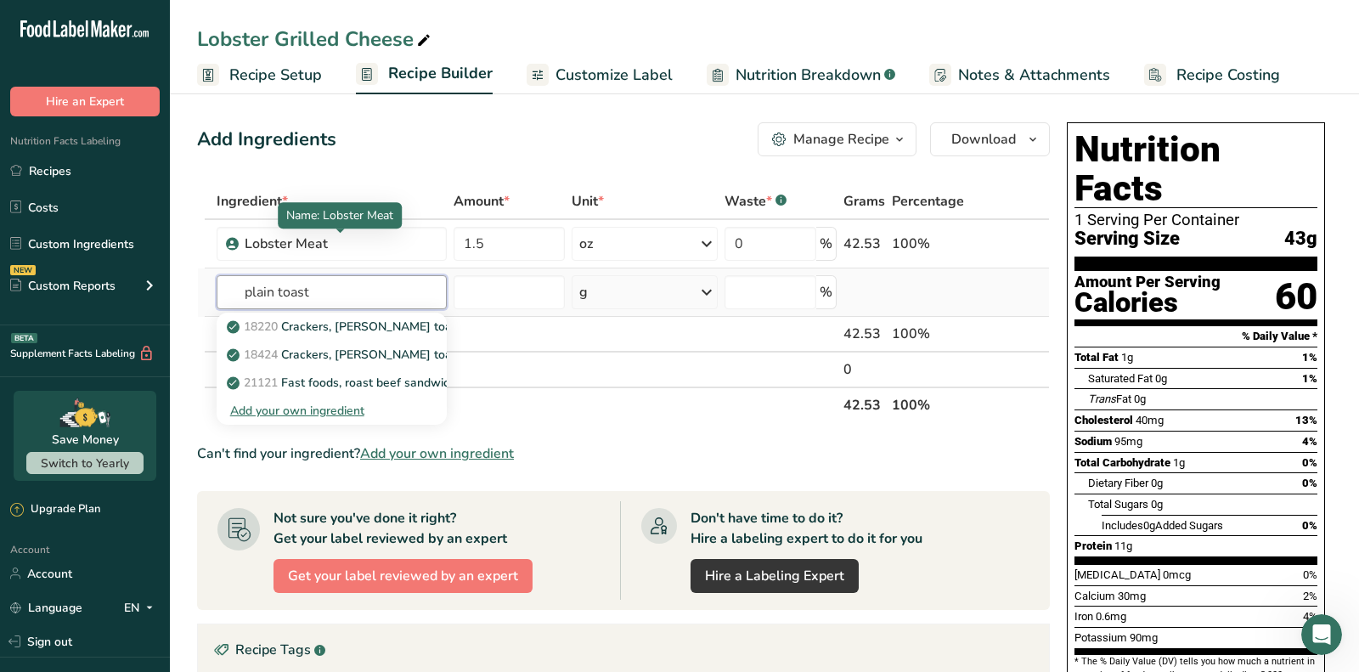
click at [358, 279] on input "plain toast" at bounding box center [332, 292] width 230 height 34
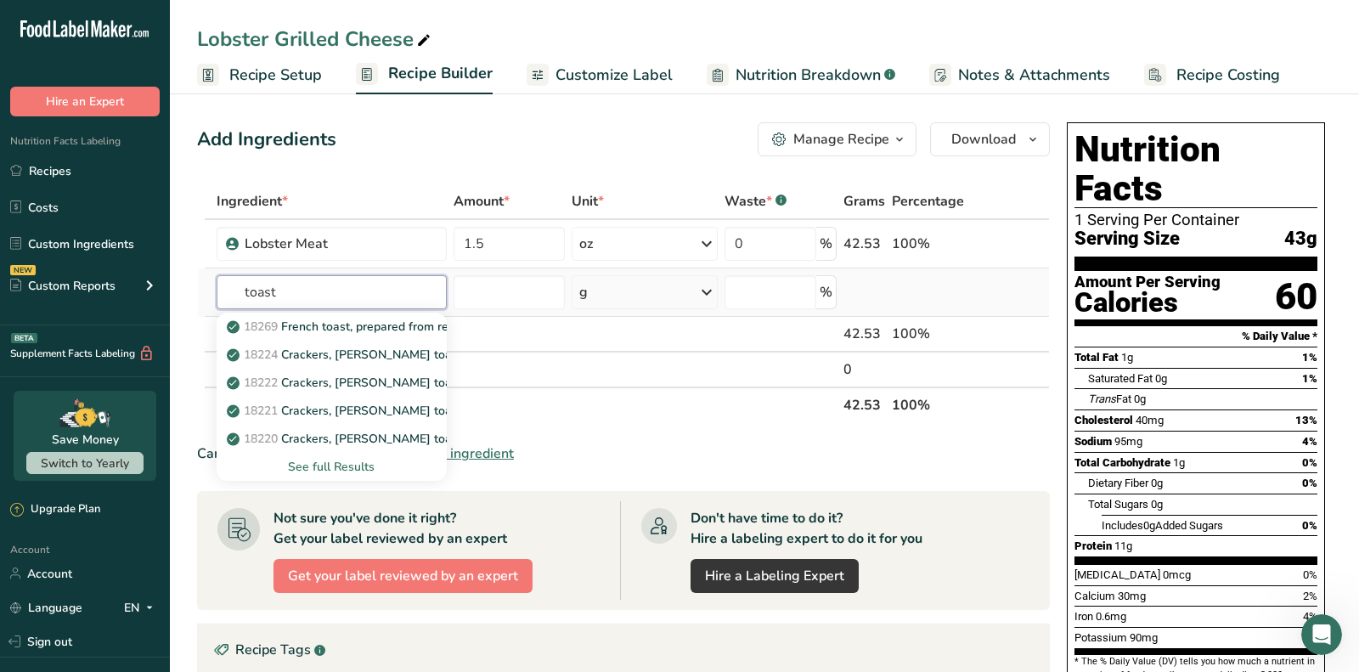
type input "toast"
click at [351, 465] on div "See full Results" at bounding box center [331, 467] width 203 height 18
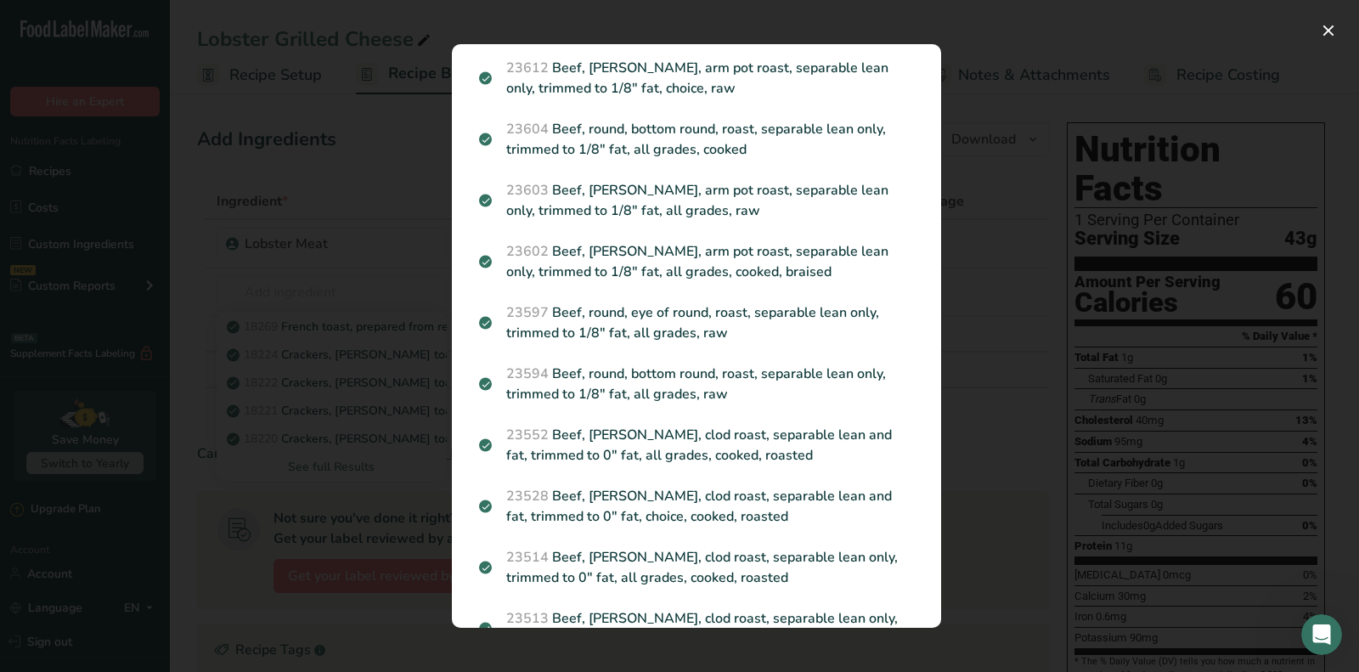
scroll to position [2357, 0]
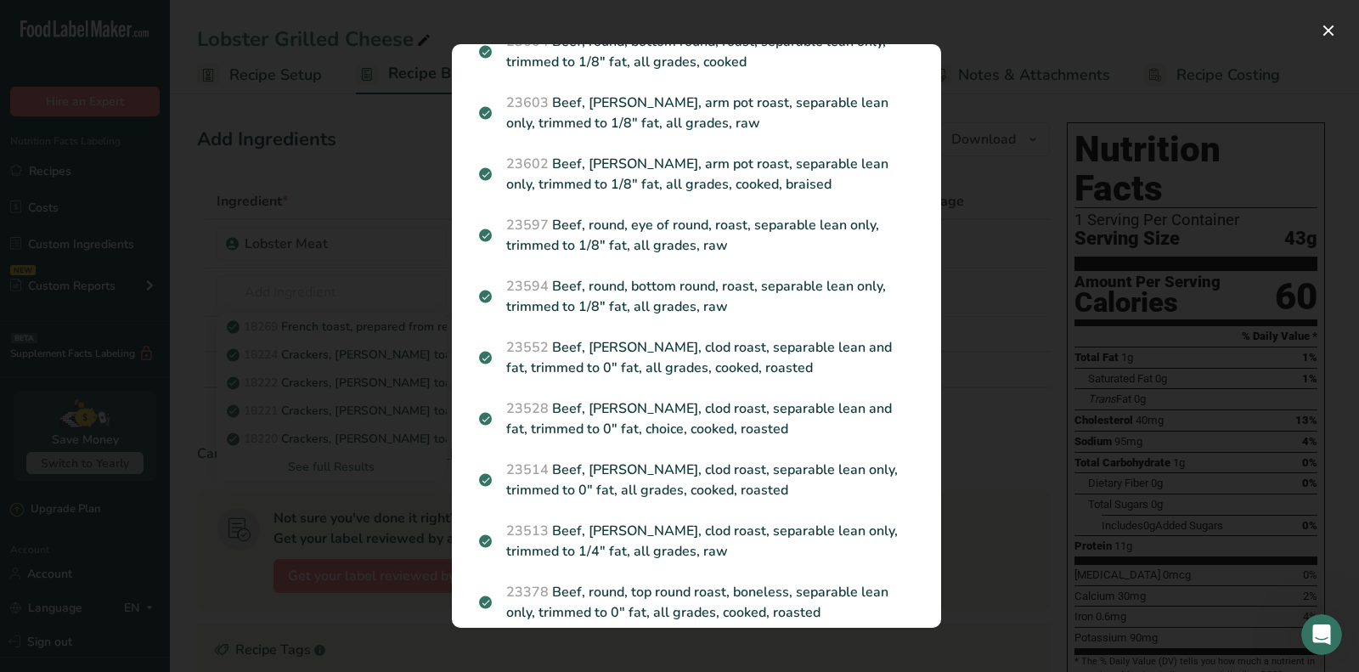
click at [341, 412] on div "Search results modal" at bounding box center [679, 336] width 1359 height 672
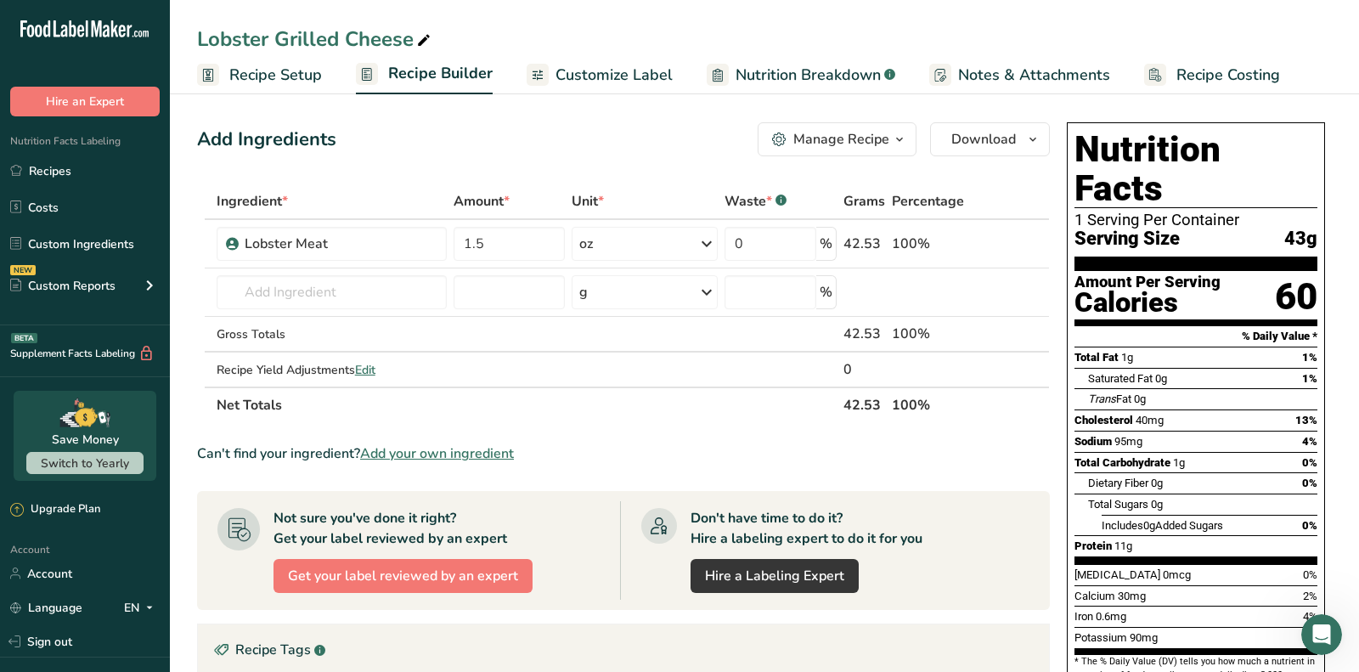
click at [438, 470] on section "Ingredient * Amount * Unit * Waste * .a-a{fill:#347362;}.b-a{fill:#fff;} Grams …" at bounding box center [623, 598] width 853 height 831
click at [438, 444] on span "Add your own ingredient" at bounding box center [437, 453] width 154 height 20
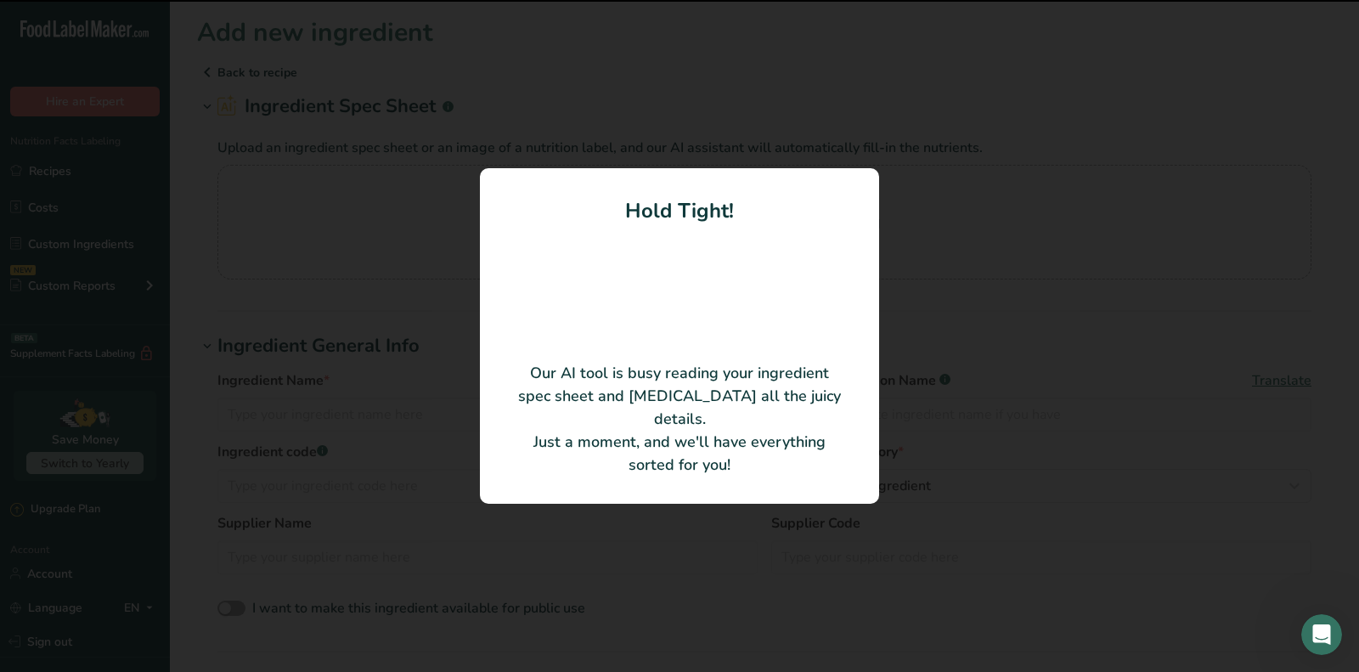
type input "Unbleached Enriched Flour (Wheat Flour, Malted Barley Flour, Niacin, Reduced Ir…"
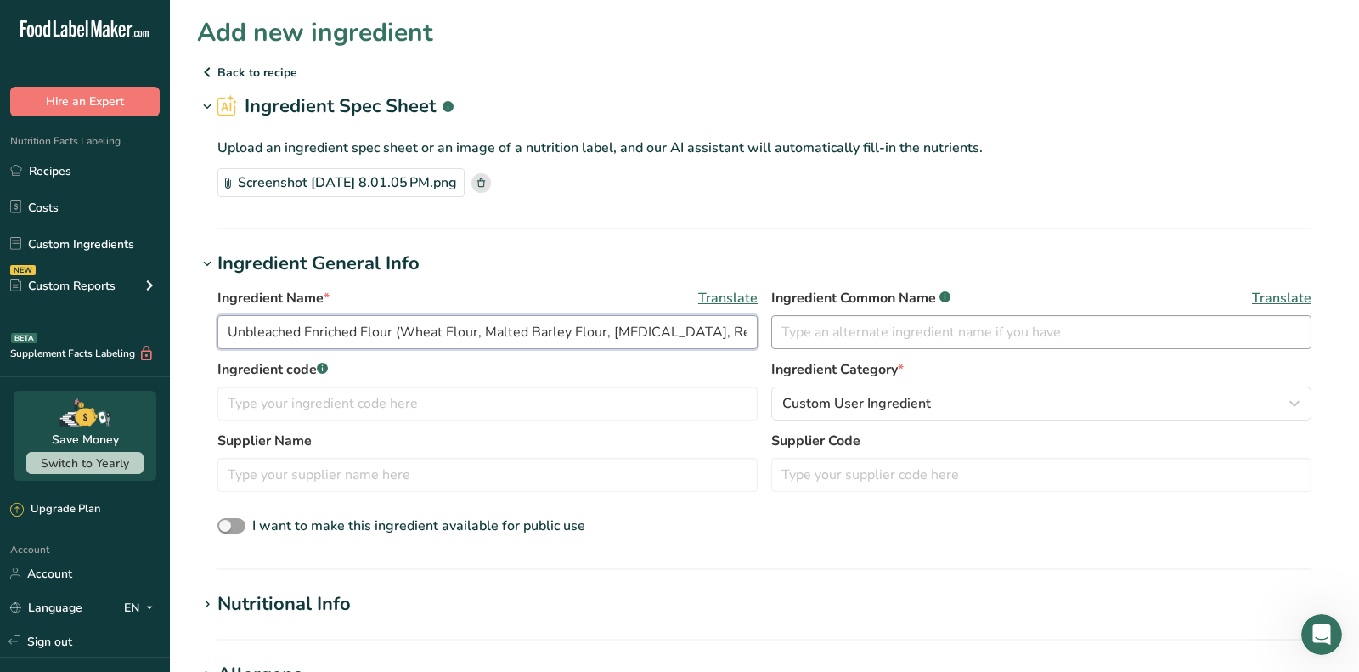
drag, startPoint x: 593, startPoint y: 341, endPoint x: 803, endPoint y: 341, distance: 210.6
click at [803, 341] on div "Ingredient Name * Translate Unbleached Enriched Flour (Wheat Flour, Malted Barl…" at bounding box center [764, 323] width 1094 height 71
click at [730, 341] on input "Unbleached Enriched Flour (Wheat Flour, Malted Barley Flour, Niacin, Reduced Ir…" at bounding box center [487, 332] width 540 height 34
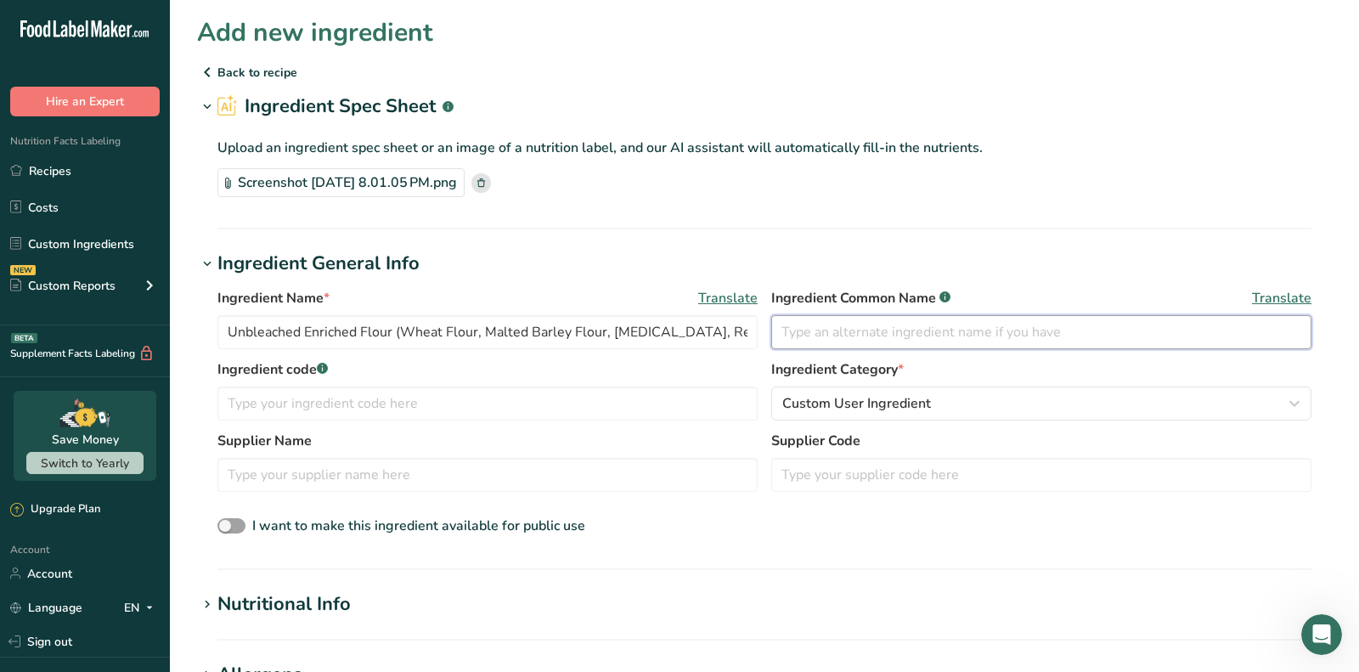
click at [854, 335] on input "text" at bounding box center [1041, 332] width 540 height 34
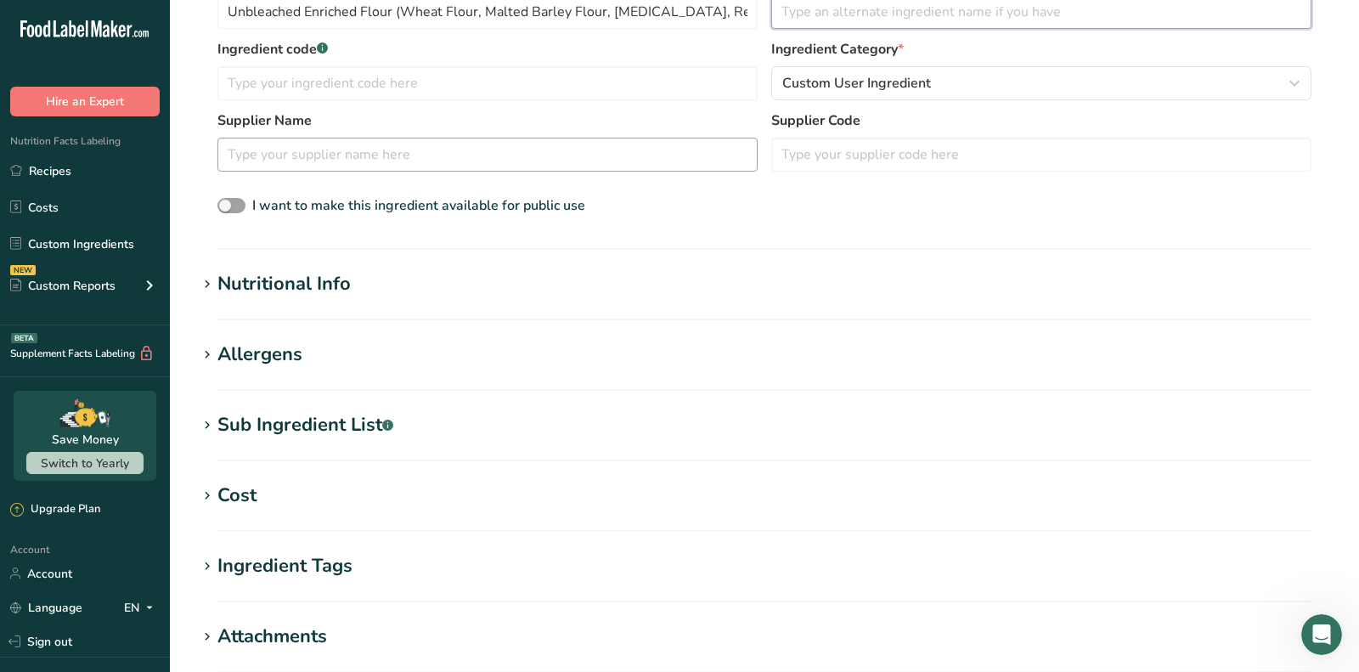
scroll to position [366, 0]
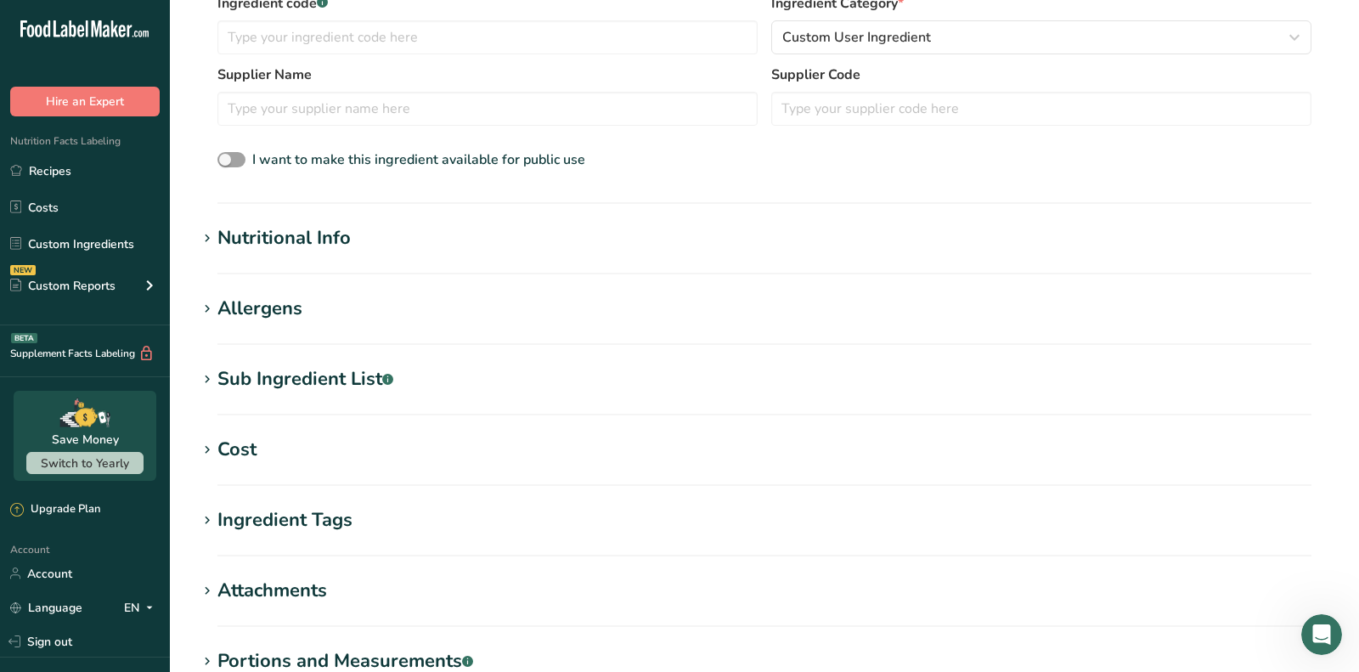
click at [339, 384] on div "Sub Ingredient List .a-a{fill:#347362;}.b-a{fill:#fff;}" at bounding box center [305, 379] width 176 height 28
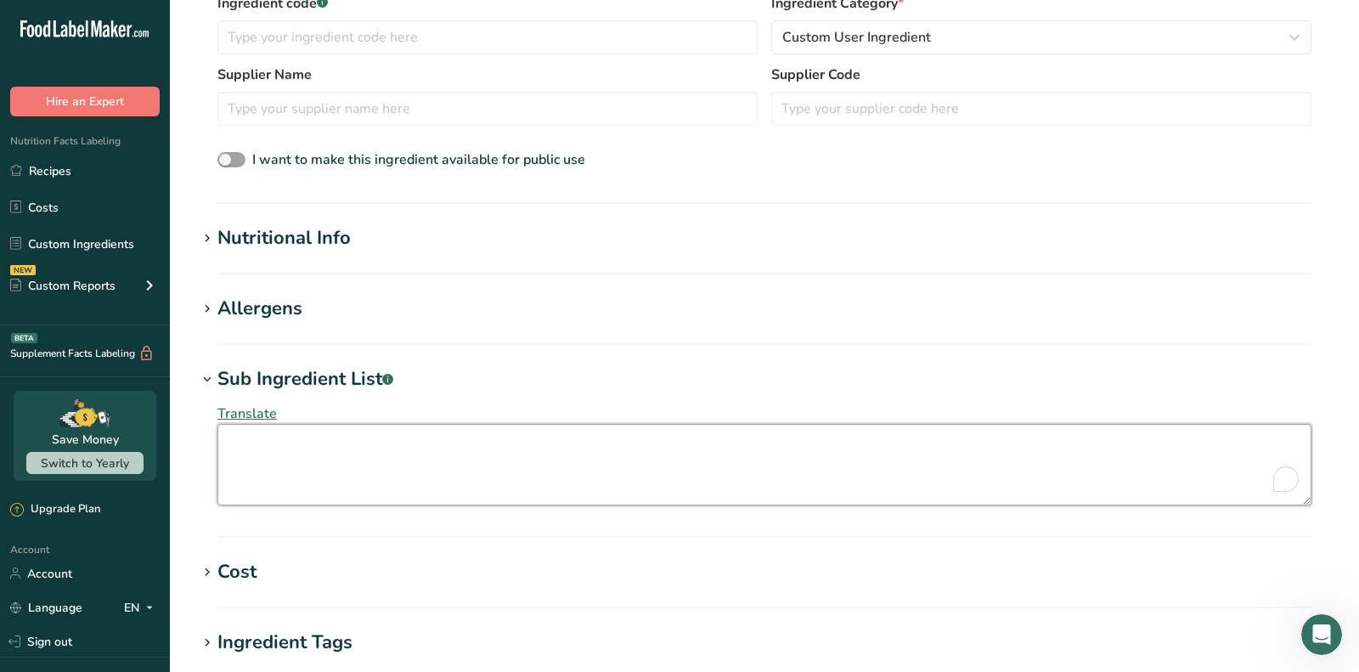
click at [311, 449] on textarea "To enrich screen reader interactions, please activate Accessibility in Grammarl…" at bounding box center [764, 465] width 1094 height 82
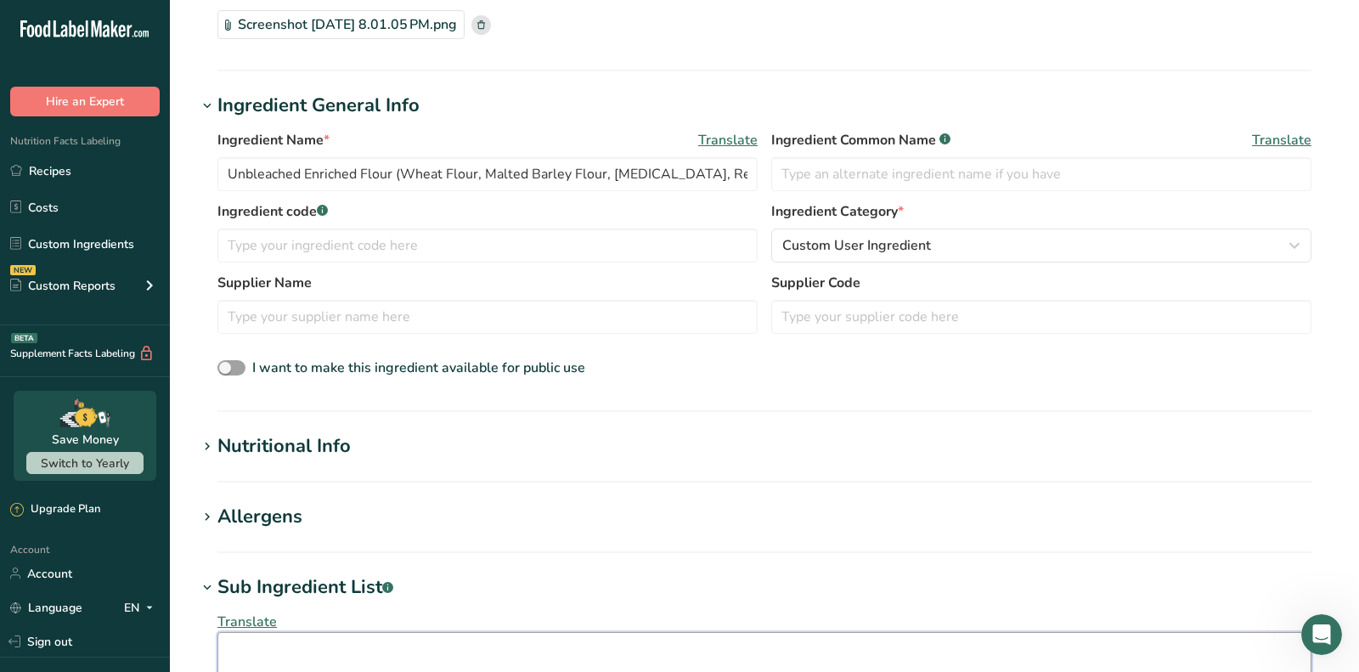
scroll to position [143, 0]
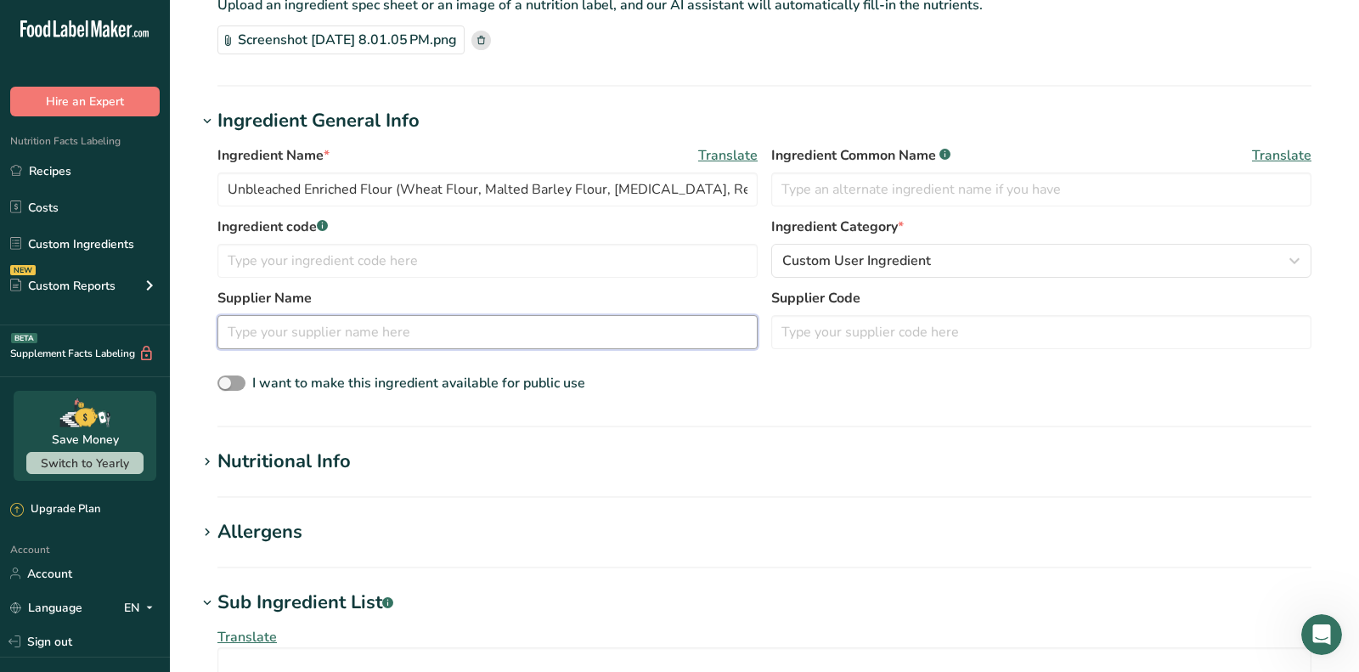
click at [350, 342] on input "text" at bounding box center [487, 332] width 540 height 34
paste input "Bread, Hearty, Sliced, Wheat"
type input "Bread, Hearty, Sliced, Wheat"
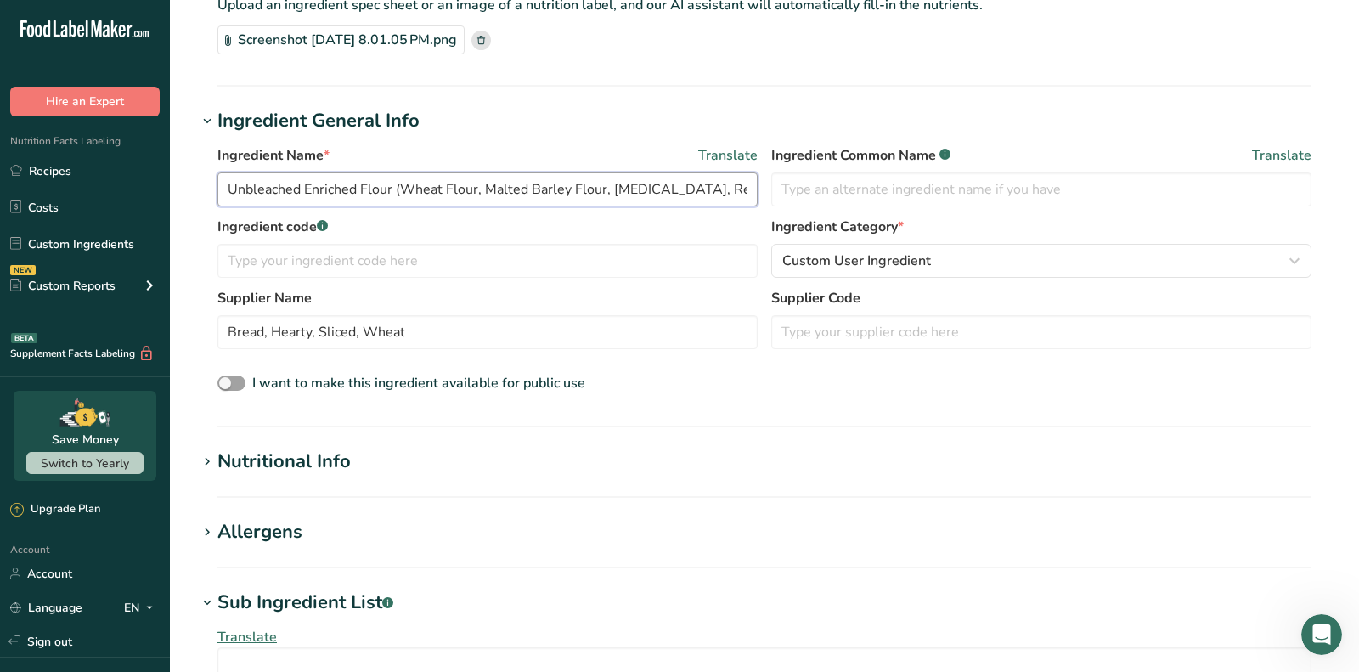
click at [345, 195] on input "Unbleached Enriched Flour (Wheat Flour, Malted Barley Flour, Niacin, Reduced Ir…" at bounding box center [487, 189] width 540 height 34
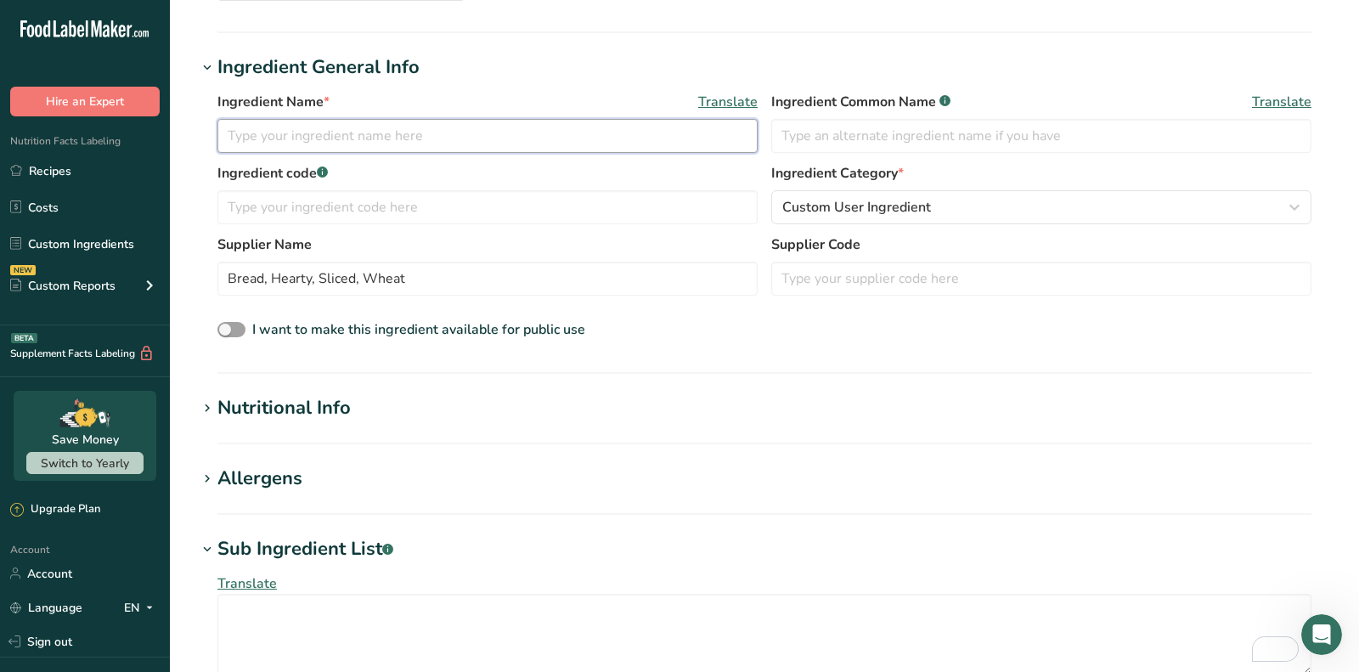
scroll to position [224, 0]
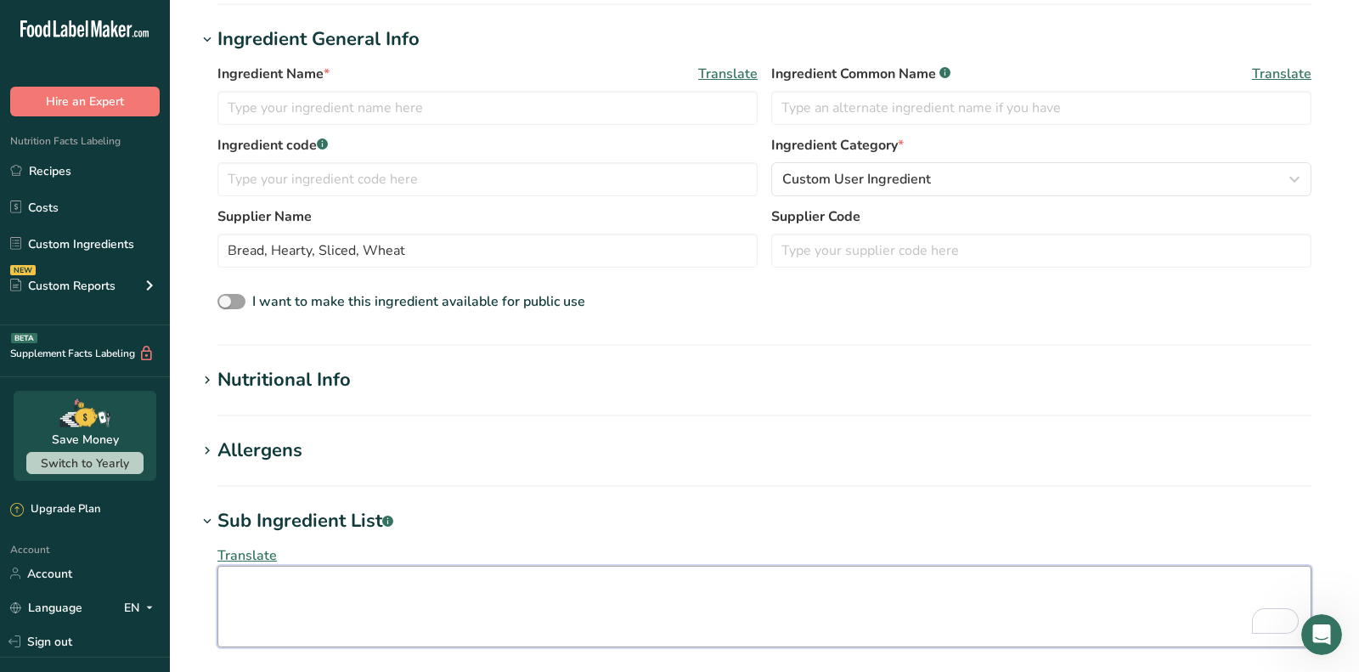
click at [353, 584] on textarea "To enrich screen reader interactions, please activate Accessibility in Grammarl…" at bounding box center [764, 607] width 1094 height 82
paste textarea "Unbleached Enriched Flour (Wheat Flour, Malted Barley Flour, Niacin, Reduced Ir…"
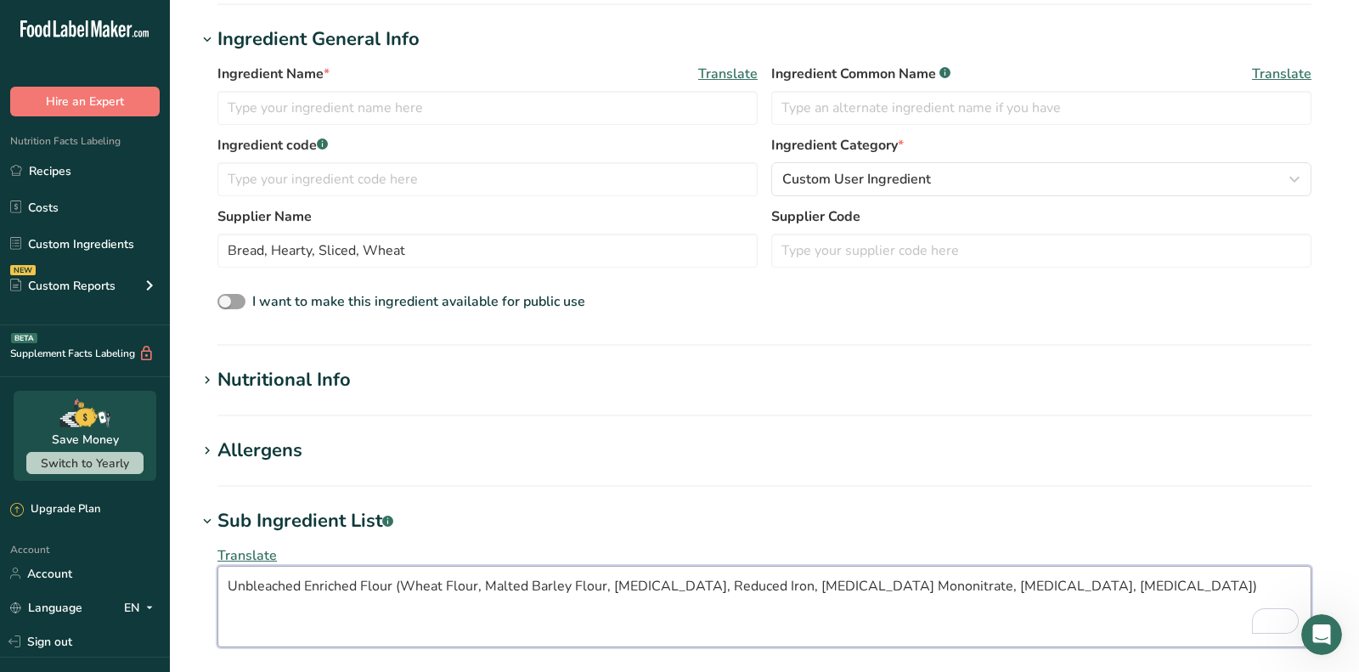
click at [297, 583] on textarea "Unbleached Enriched Flour (Wheat Flour, Malted Barley Flour, Niacin, Reduced Ir…" at bounding box center [764, 607] width 1094 height 82
paste textarea ", Water, Whole Wheat Flour, Rolled Wheat, High Fructose Corn Syrup, Contains 2%…"
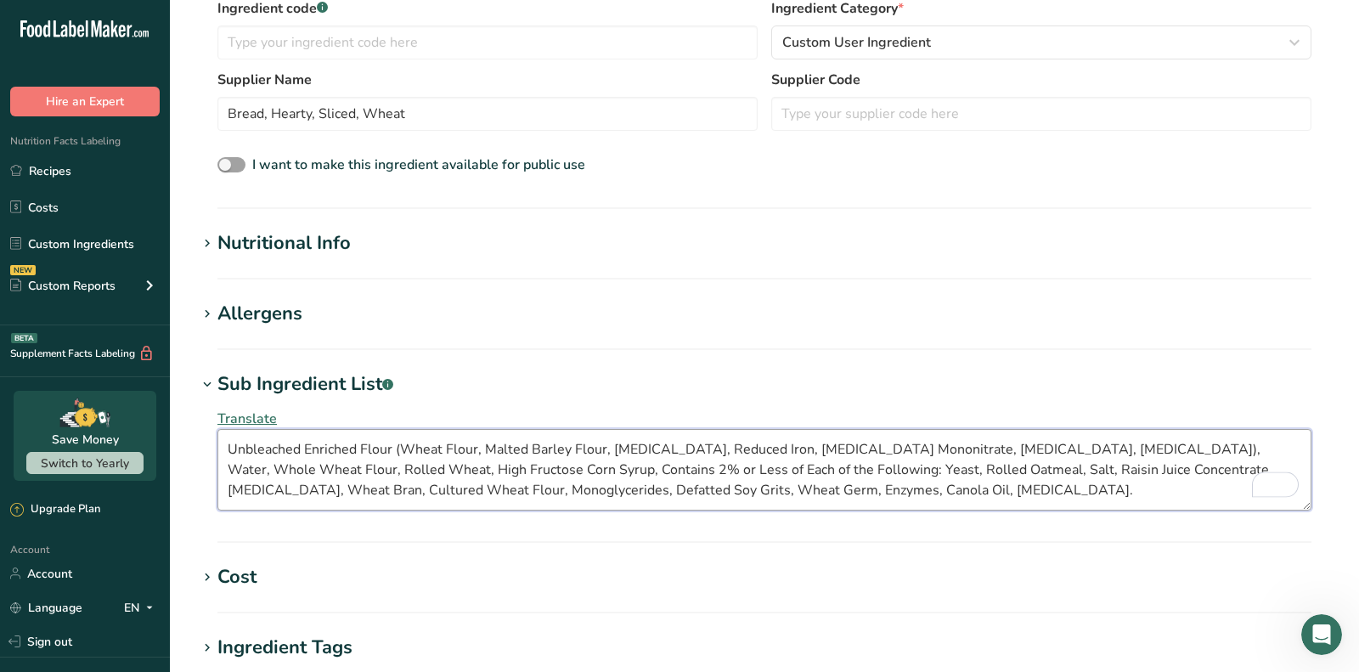
scroll to position [384, 0]
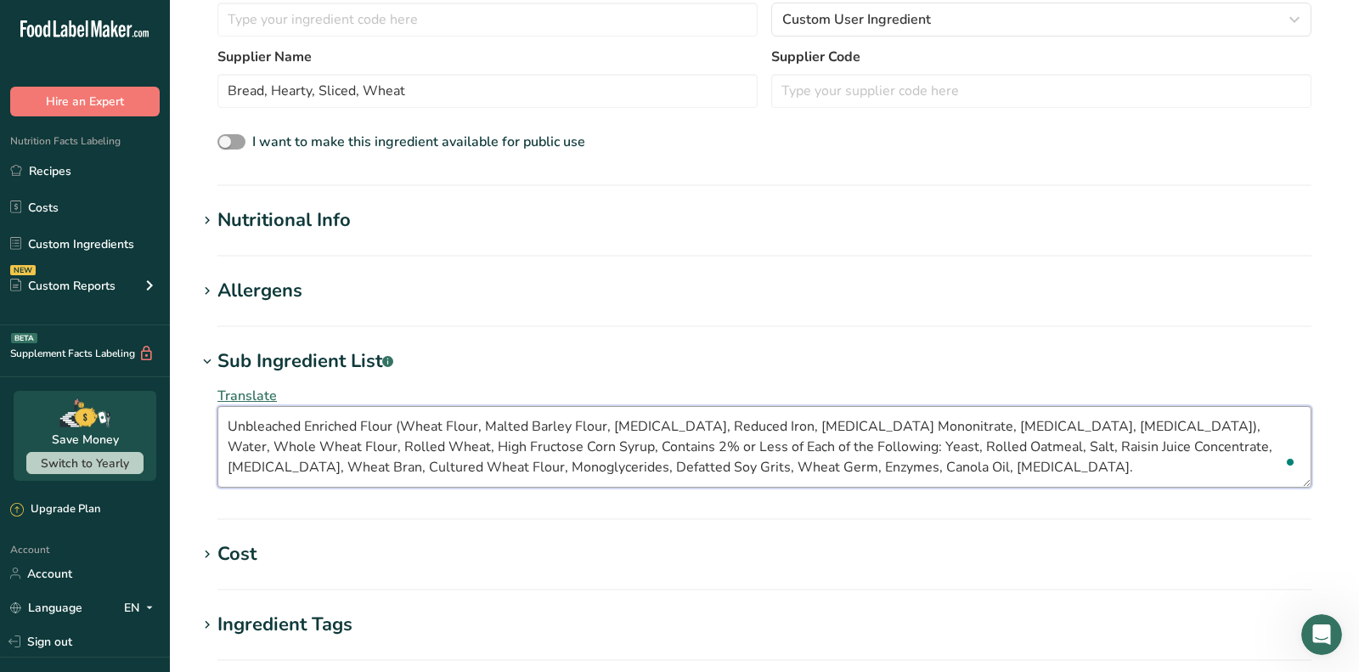
type textarea "Unbleached Enriched Flour (Wheat Flour, Malted Barley Flour, Niacin, Reduced Ir…"
click at [265, 293] on div "Allergens" at bounding box center [259, 291] width 85 height 28
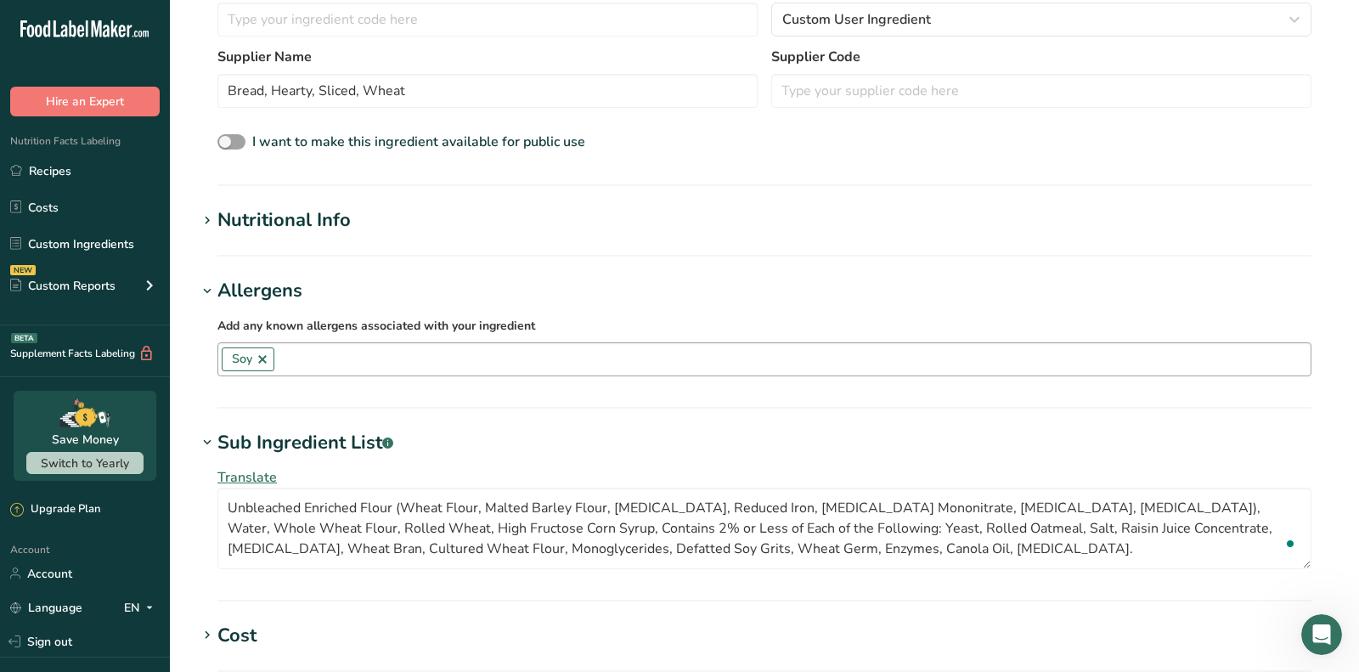
click at [293, 364] on input "text" at bounding box center [792, 359] width 1036 height 26
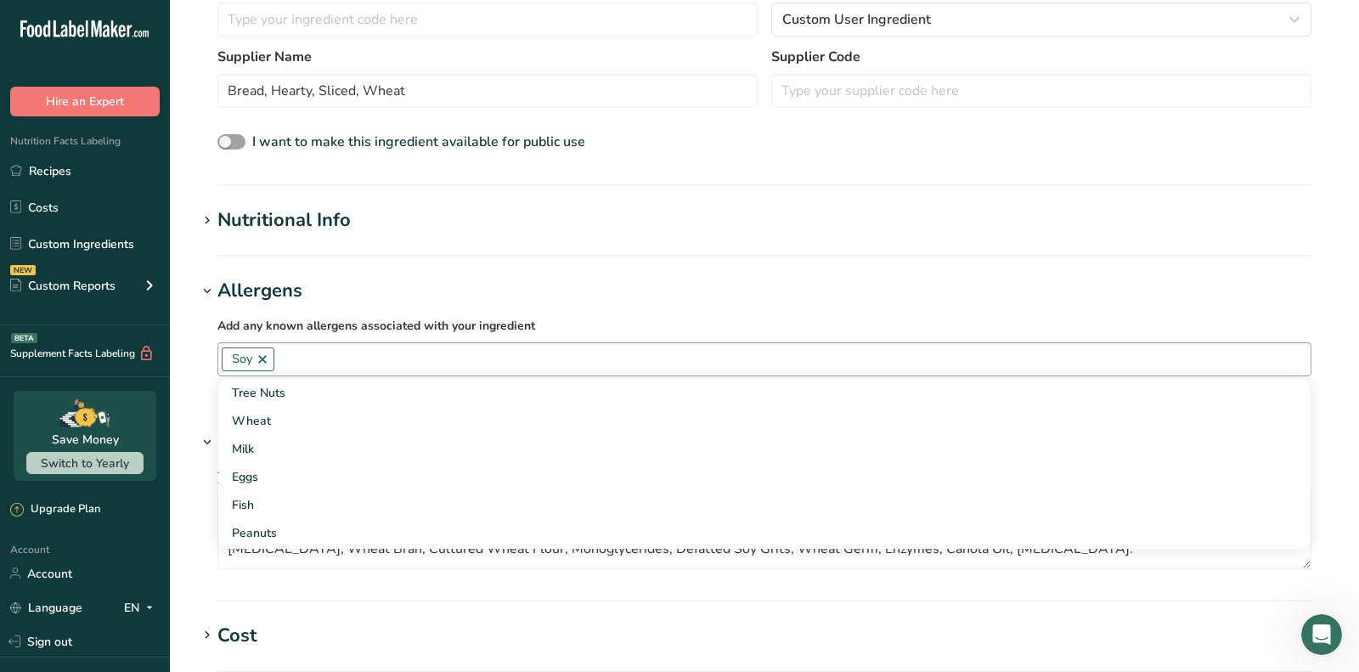
click at [273, 363] on span "Soy" at bounding box center [248, 359] width 53 height 24
click at [261, 361] on link at bounding box center [263, 359] width 14 height 14
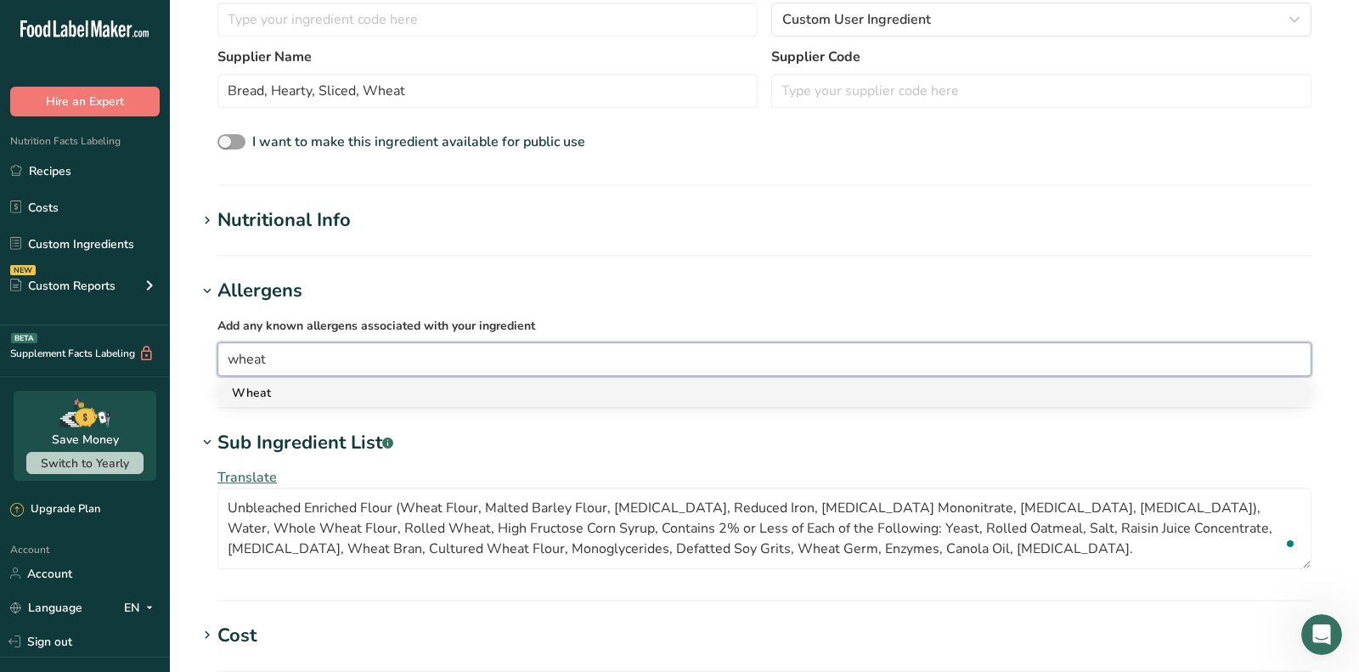
type input "wheat"
click at [290, 403] on link "Wheat" at bounding box center [764, 393] width 1092 height 28
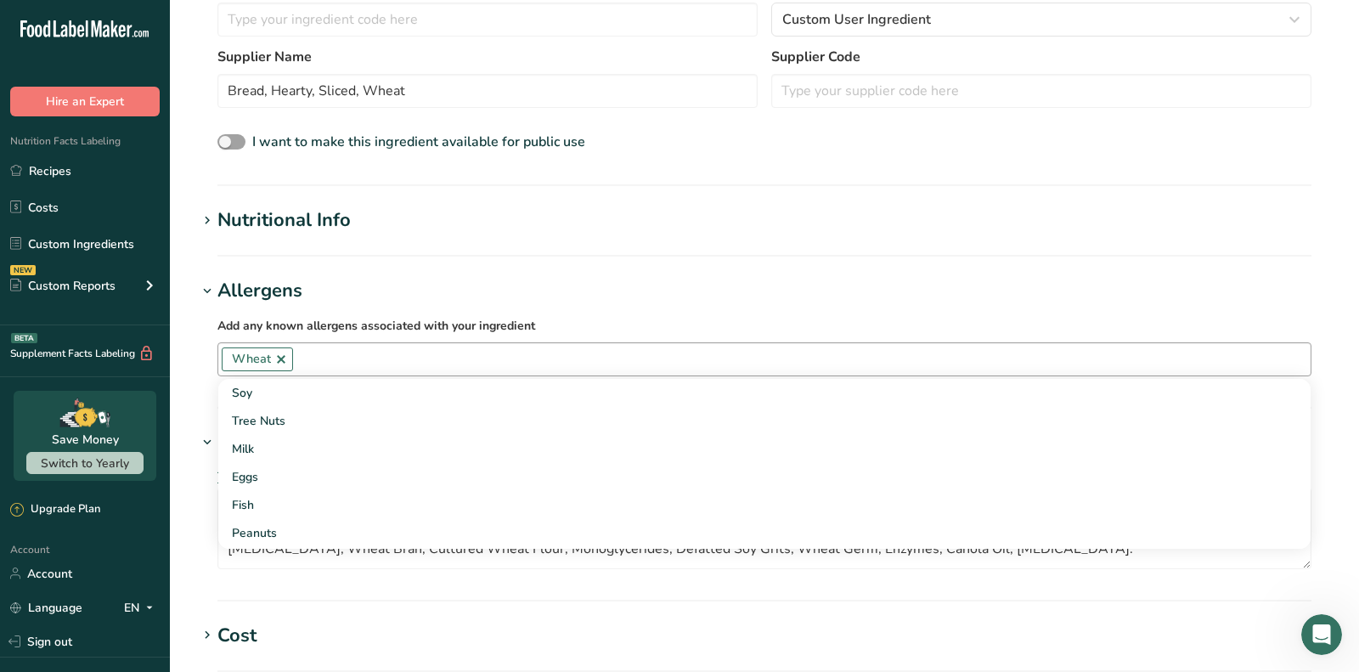
click at [290, 403] on link "Soy" at bounding box center [764, 393] width 1092 height 28
click at [490, 313] on div "Add any known allergens associated with your ingredient Wheat Soy Tree Nuts Mil…" at bounding box center [764, 346] width 1135 height 82
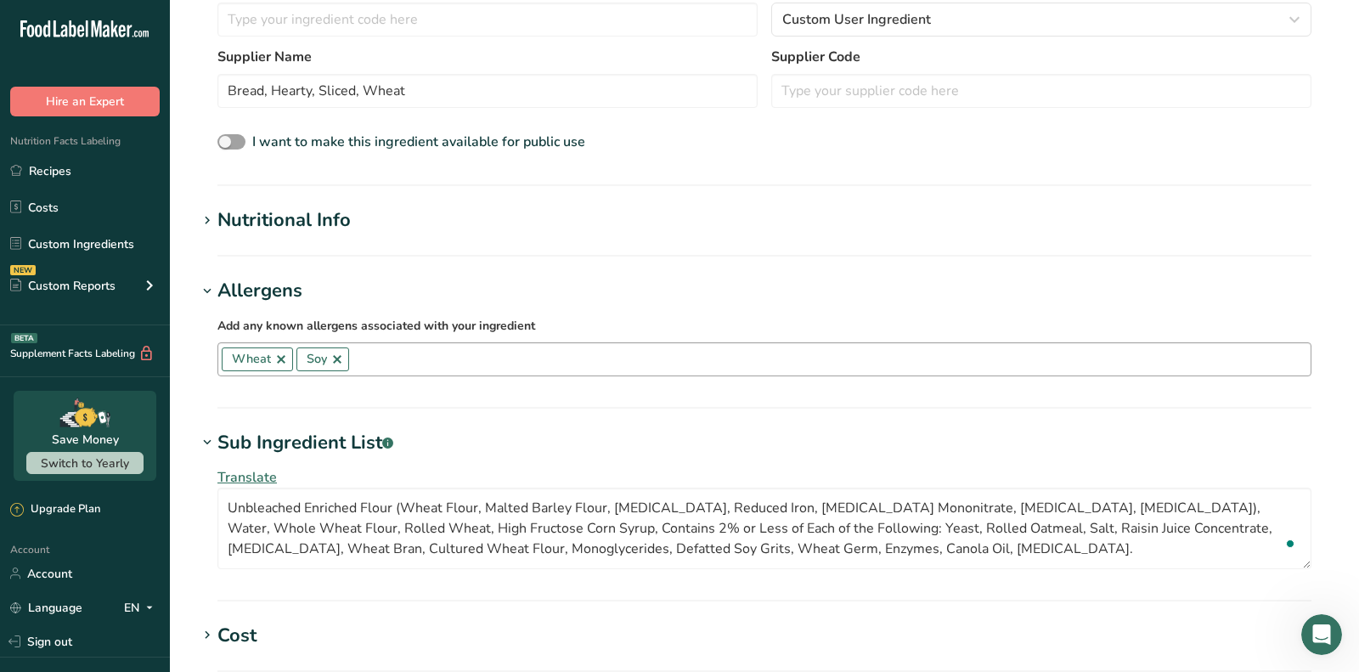
scroll to position [0, 0]
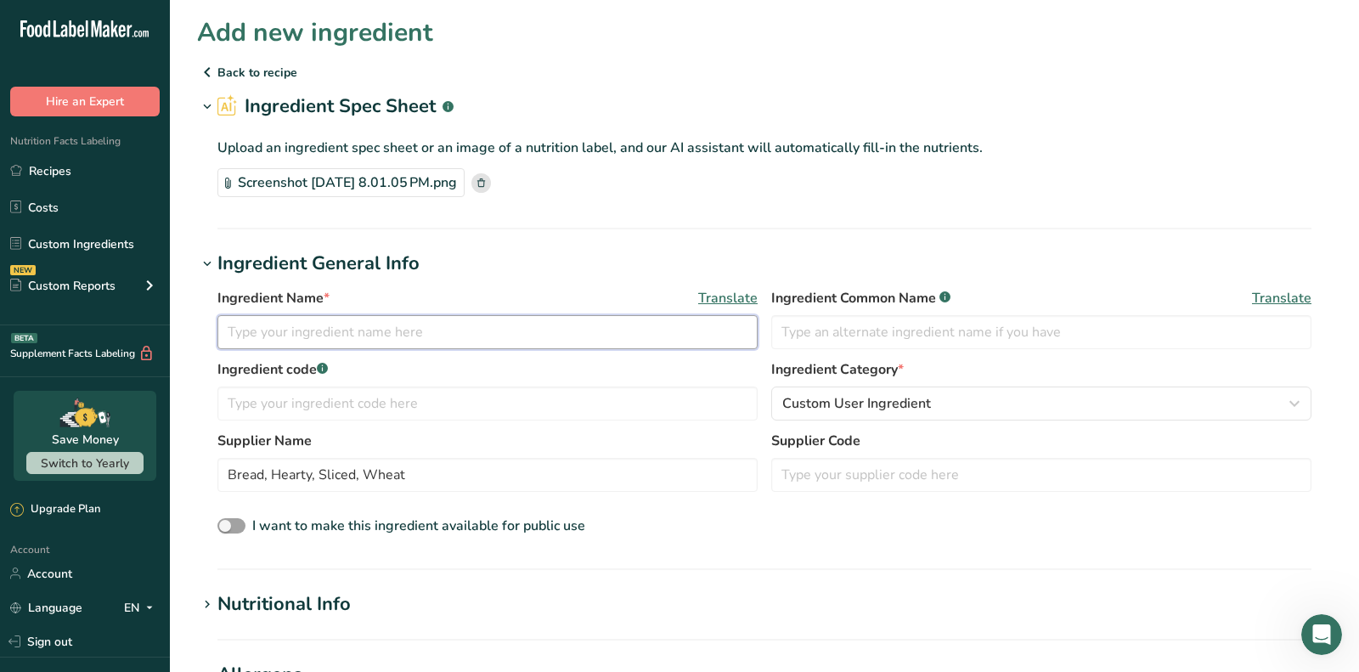
click at [307, 324] on input "text" at bounding box center [487, 332] width 540 height 34
paste input "Bread, Hearty, Sliced, Wheat"
type input "Bread, Hearty, Sliced, Wheat"
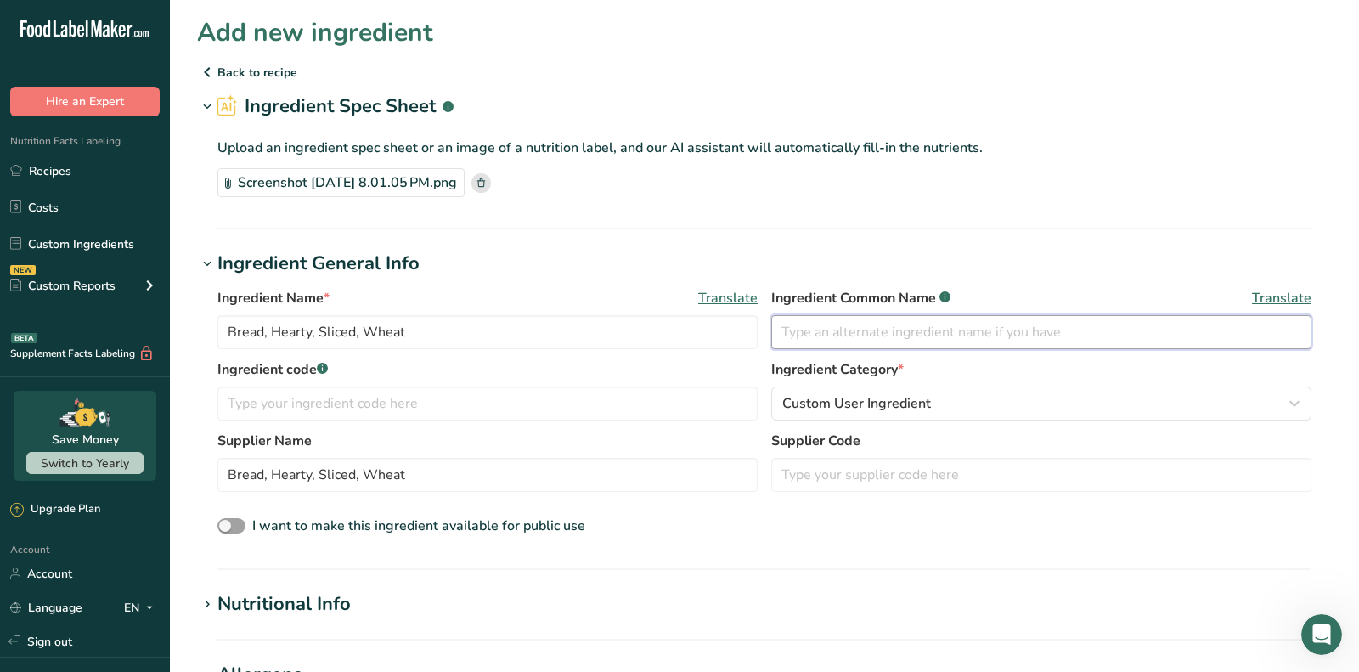
click at [798, 329] on input "text" at bounding box center [1041, 332] width 540 height 34
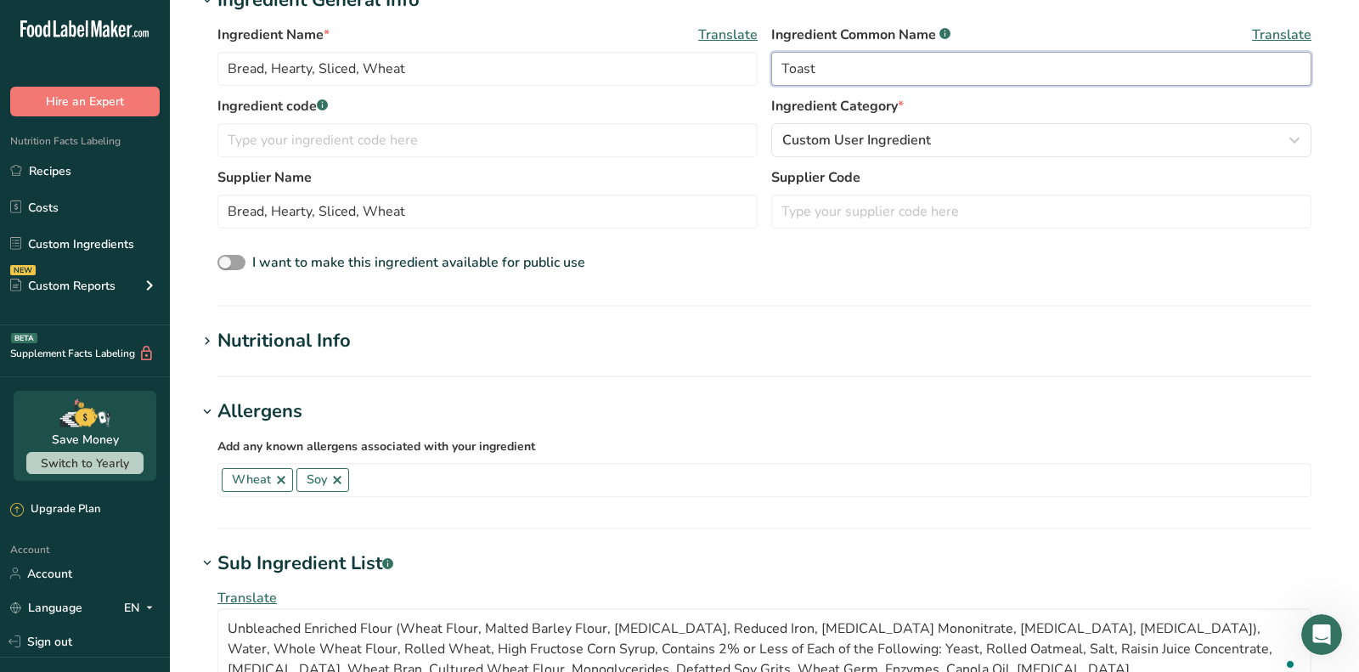
type input "Toast"
click at [277, 333] on div "Nutritional Info" at bounding box center [283, 341] width 133 height 28
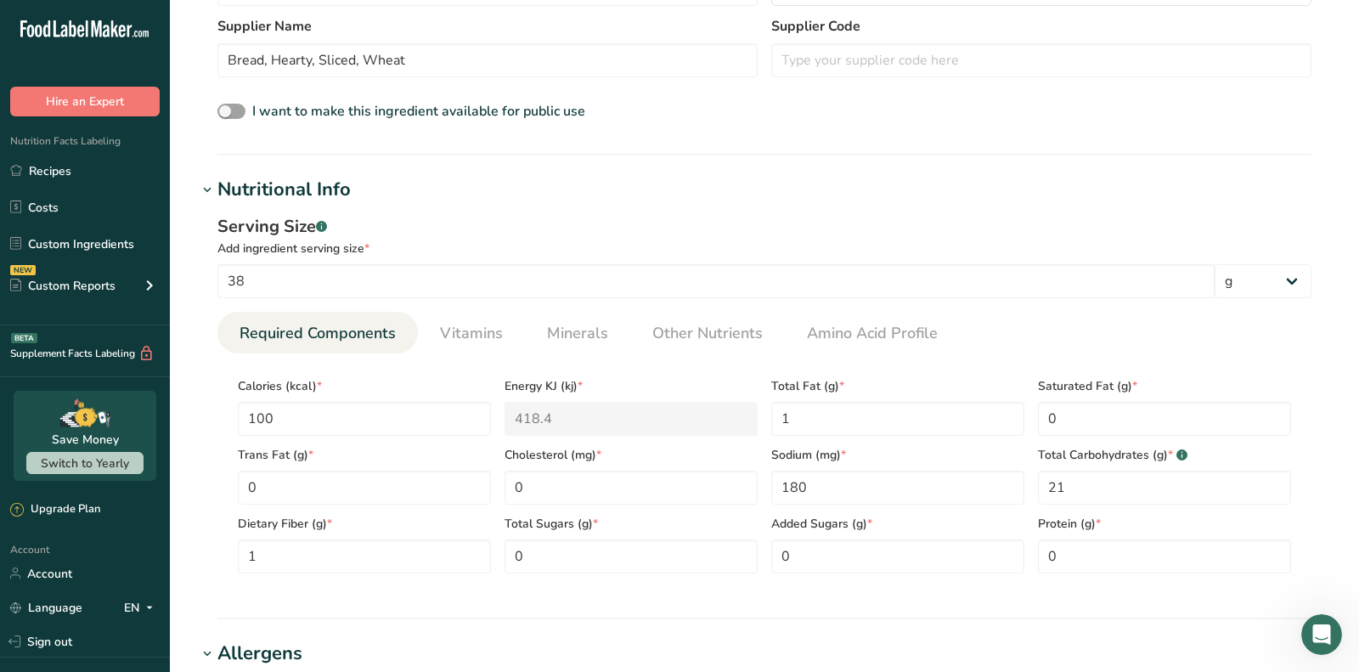
scroll to position [420, 0]
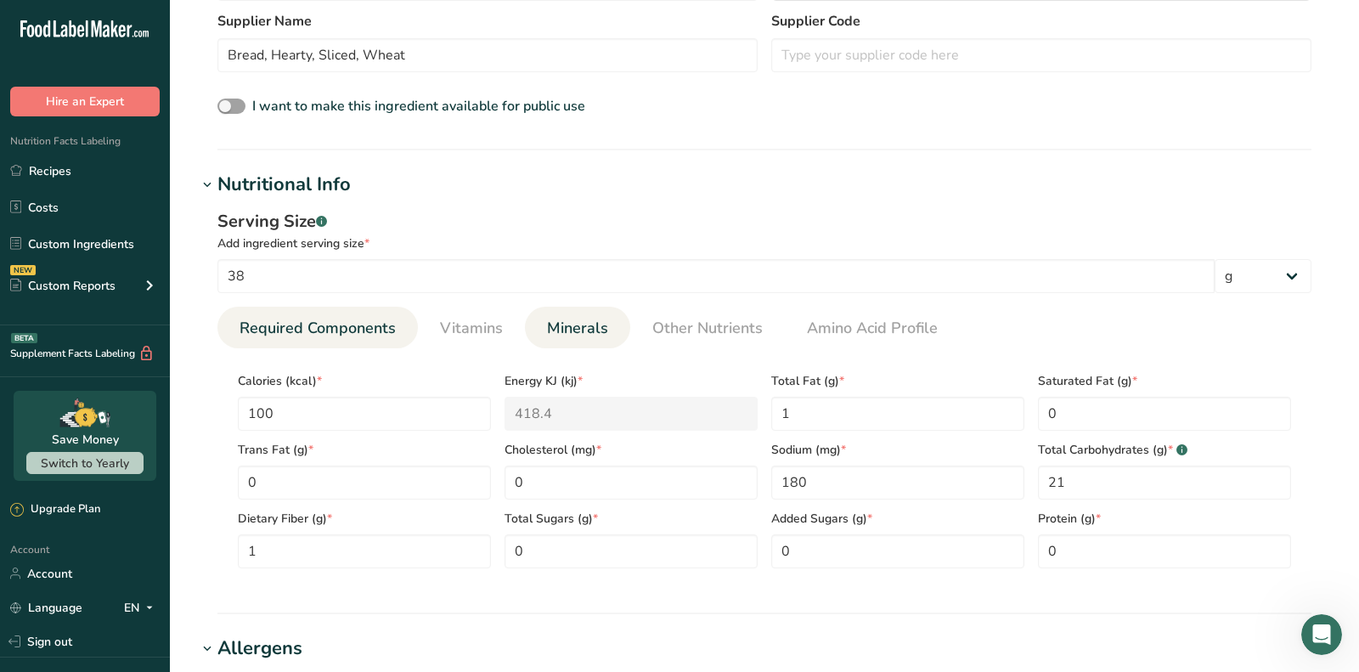
click at [589, 318] on span "Minerals" at bounding box center [577, 328] width 61 height 23
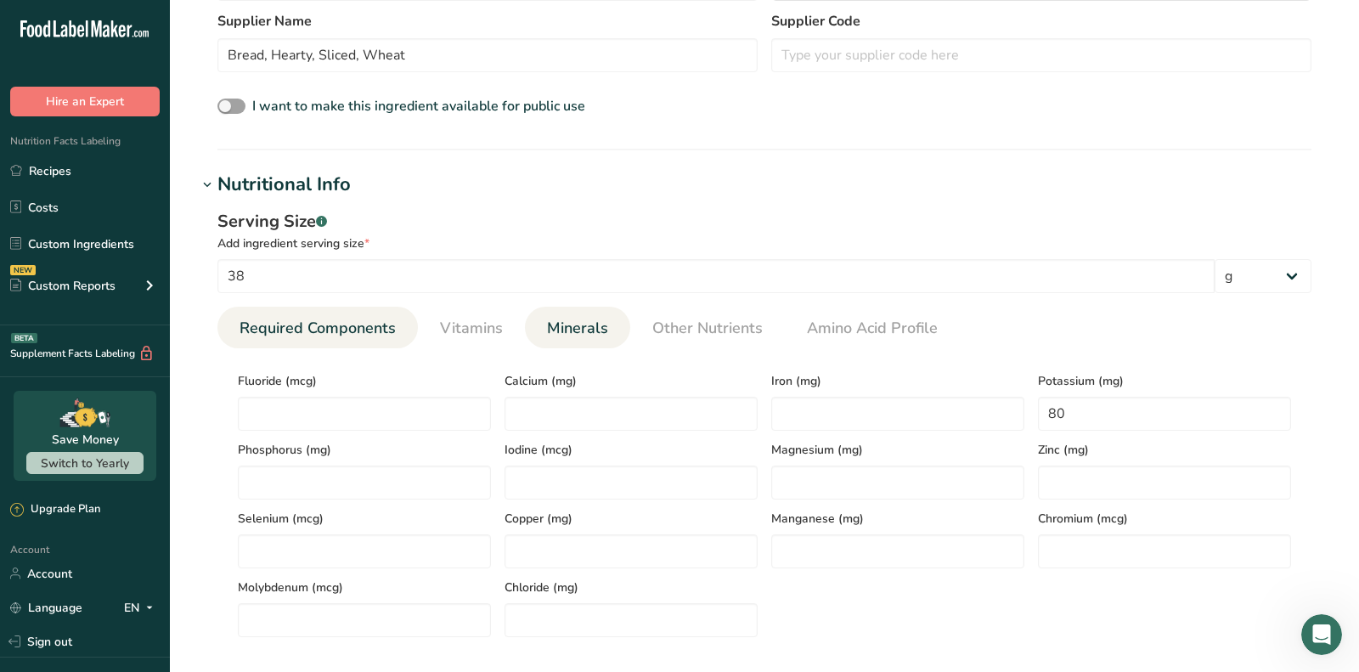
click at [380, 318] on span "Required Components" at bounding box center [317, 328] width 156 height 23
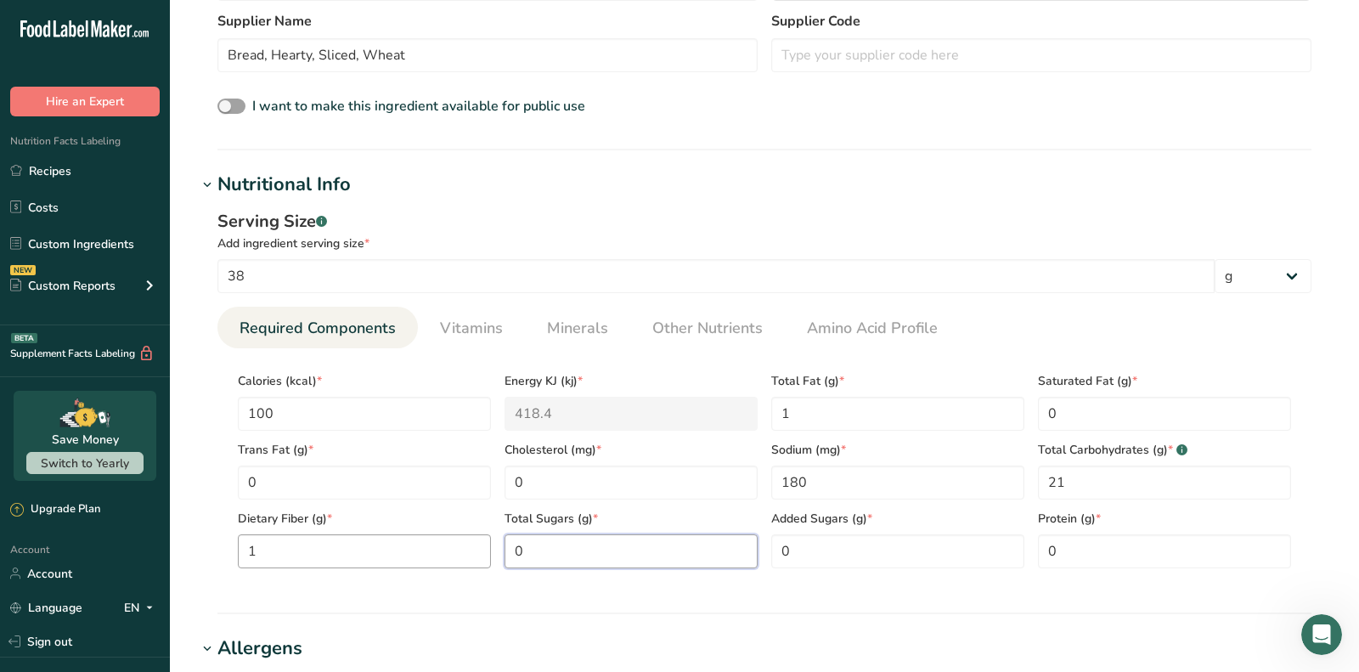
drag, startPoint x: 570, startPoint y: 542, endPoint x: 463, endPoint y: 541, distance: 107.0
click at [465, 542] on div "Calories (kcal) * 100 Energy KJ (kj) * 418.4 Total Fat (g) * 1 Saturated Fat (g…" at bounding box center [764, 465] width 1067 height 206
type Sugars "3"
drag, startPoint x: 1067, startPoint y: 554, endPoint x: 1023, endPoint y: 554, distance: 44.2
click at [1035, 554] on div "Protein (g) * 0" at bounding box center [1164, 533] width 267 height 69
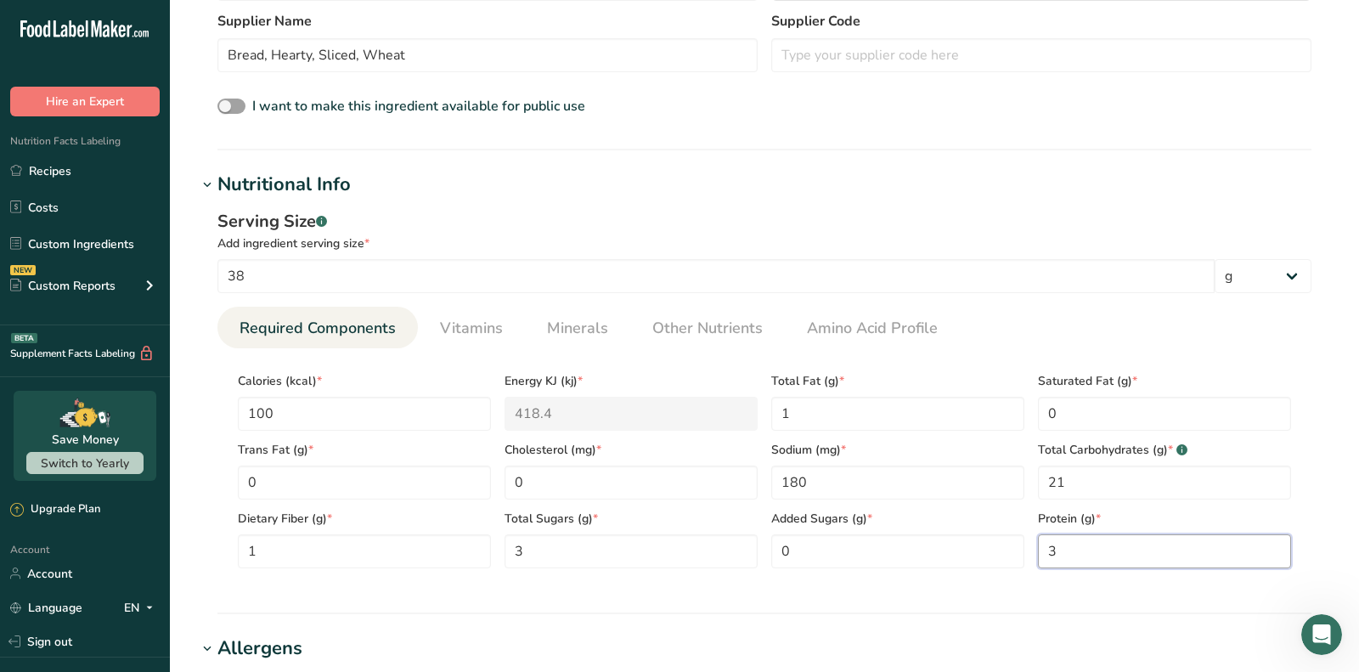
type input "3"
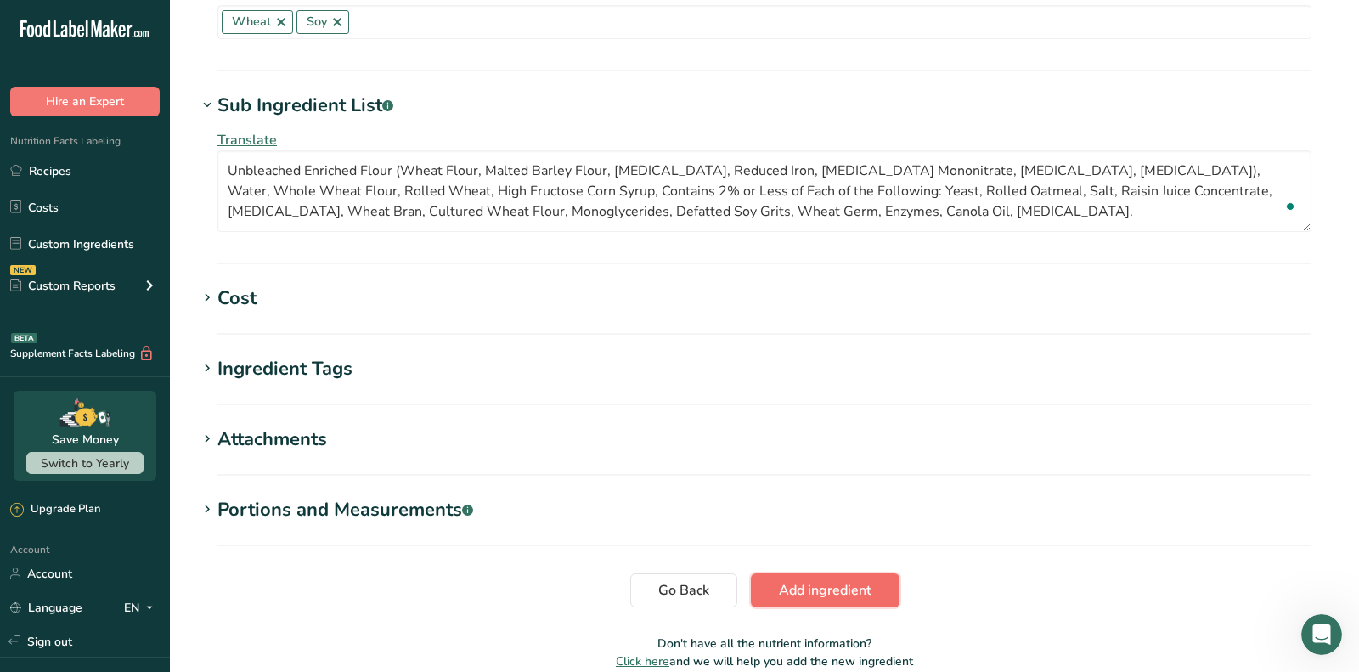
click at [786, 589] on span "Add ingredient" at bounding box center [825, 590] width 93 height 20
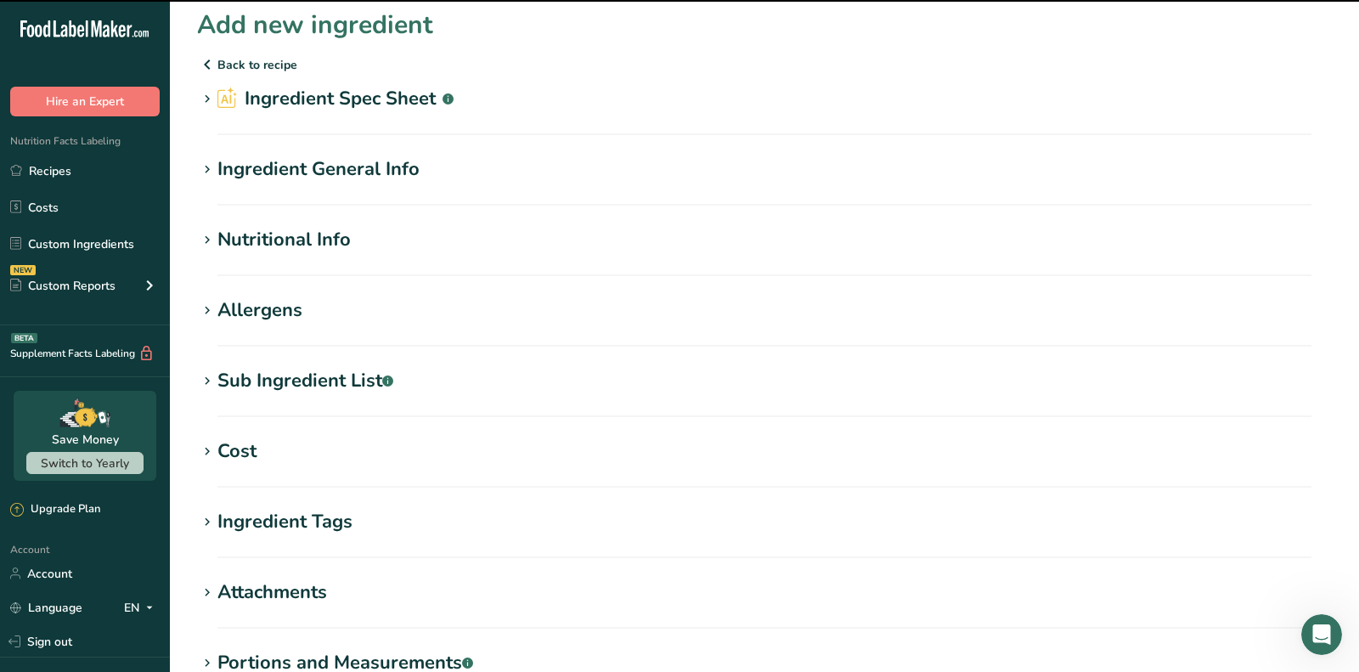
scroll to position [0, 0]
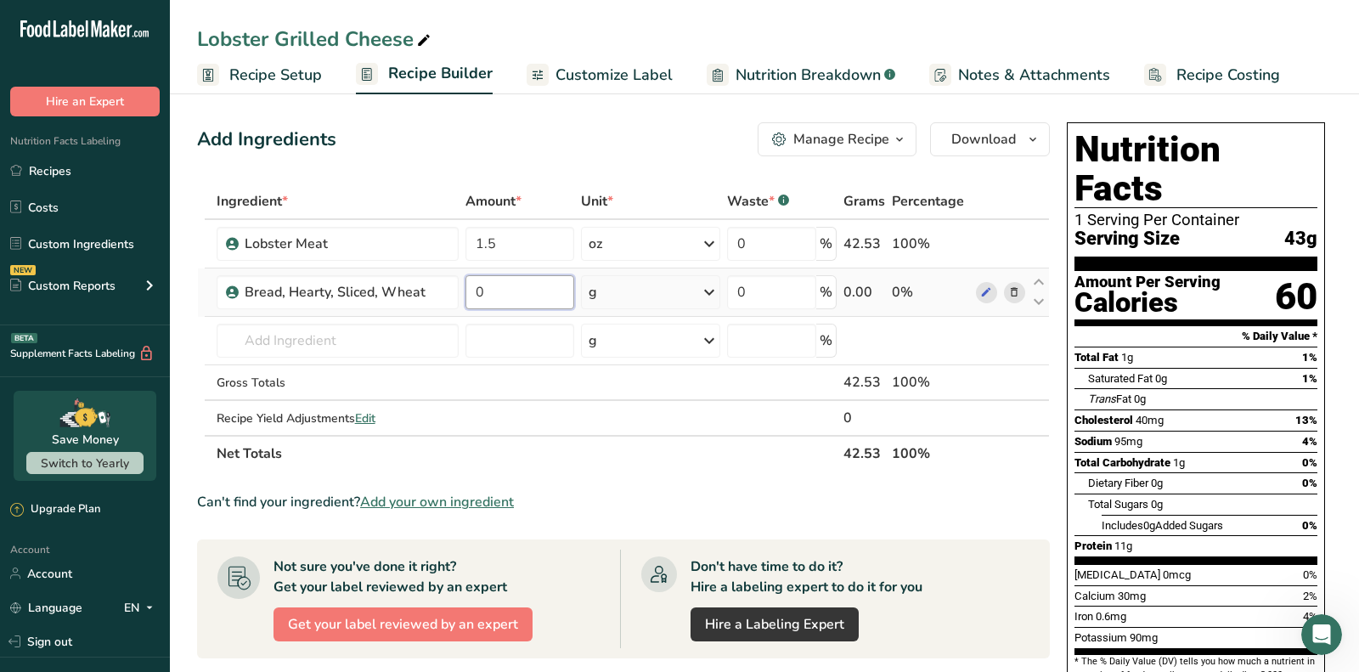
click at [499, 301] on input "0" at bounding box center [519, 292] width 108 height 34
type input "76"
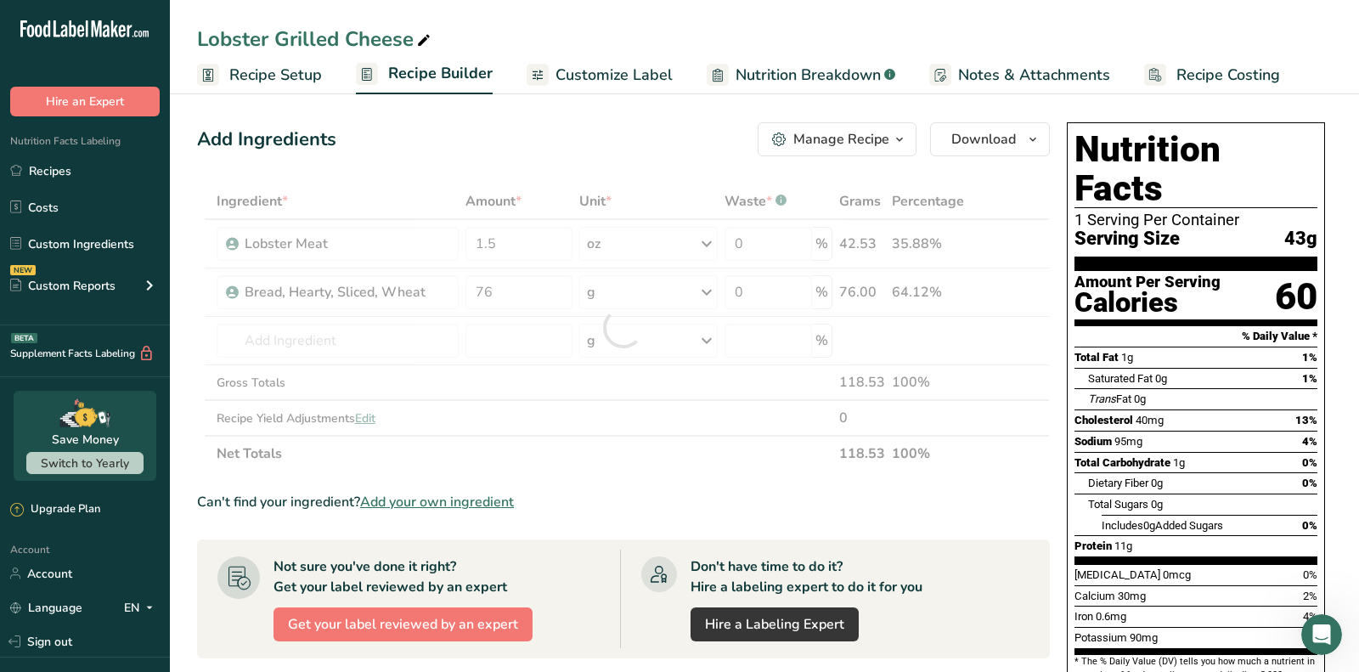
click at [484, 122] on div "Add Ingredients Manage Recipe Delete Recipe Duplicate Recipe Scale Recipe Save …" at bounding box center [623, 139] width 853 height 34
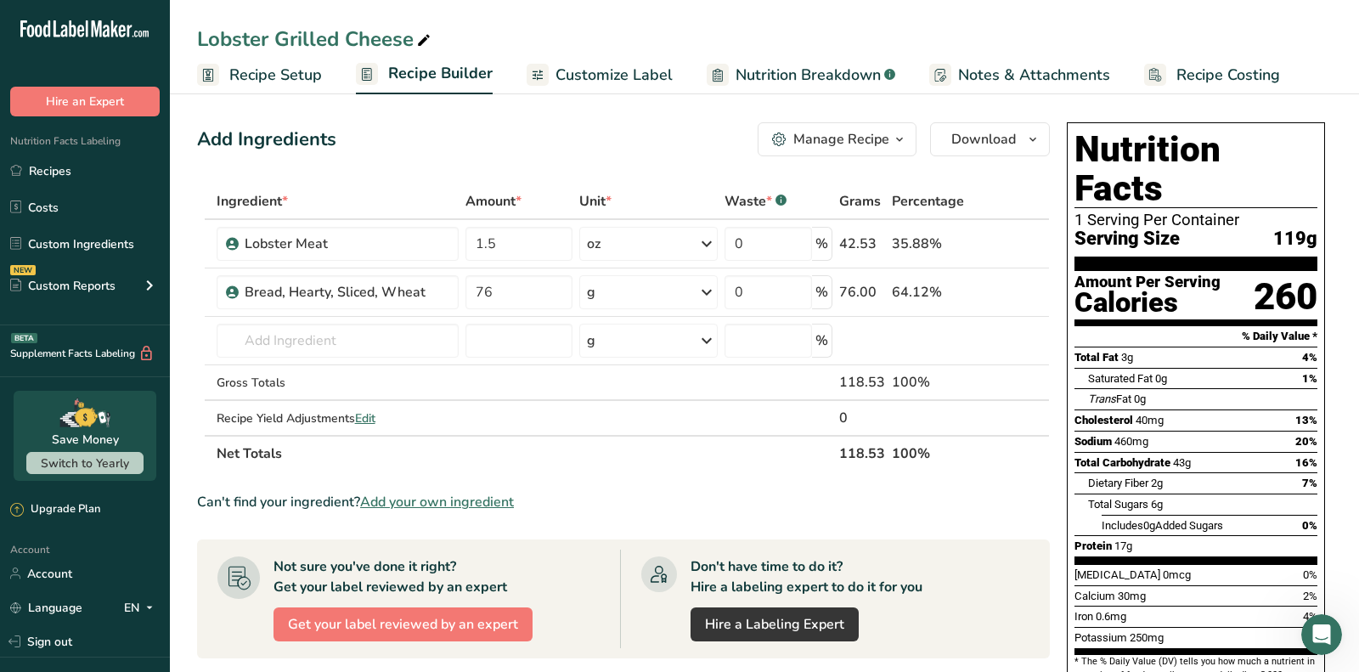
drag, startPoint x: 431, startPoint y: 501, endPoint x: 1335, endPoint y: 566, distance: 906.8
click at [431, 501] on span "Add your own ingredient" at bounding box center [437, 502] width 154 height 20
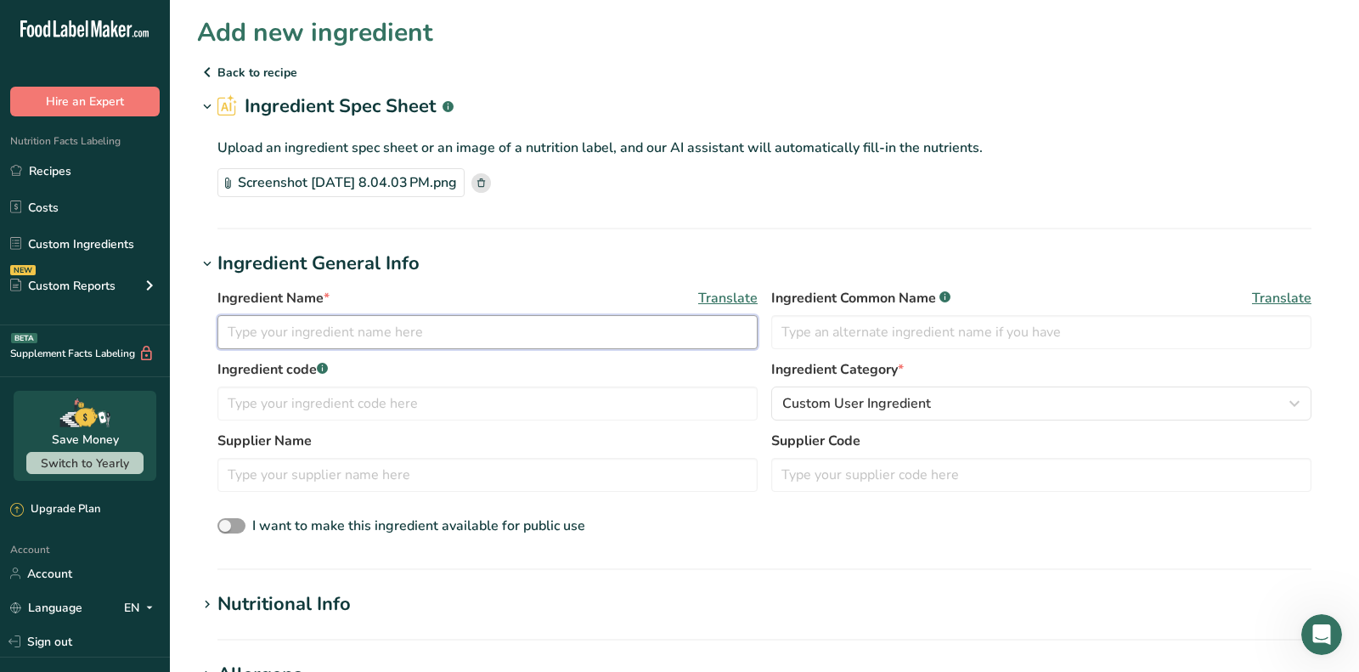
click at [311, 340] on input "text" at bounding box center [487, 332] width 540 height 34
paste input "Cheddar Cheese,"
click at [425, 330] on input "Cheddar Cheese" at bounding box center [487, 332] width 540 height 34
drag, startPoint x: 256, startPoint y: 332, endPoint x: 184, endPoint y: 330, distance: 72.2
click at [193, 332] on section "Add new ingredient Back to recipe Ingredient Spec Sheet .a-a{fill:#347362;}.b-a…" at bounding box center [764, 607] width 1189 height 1214
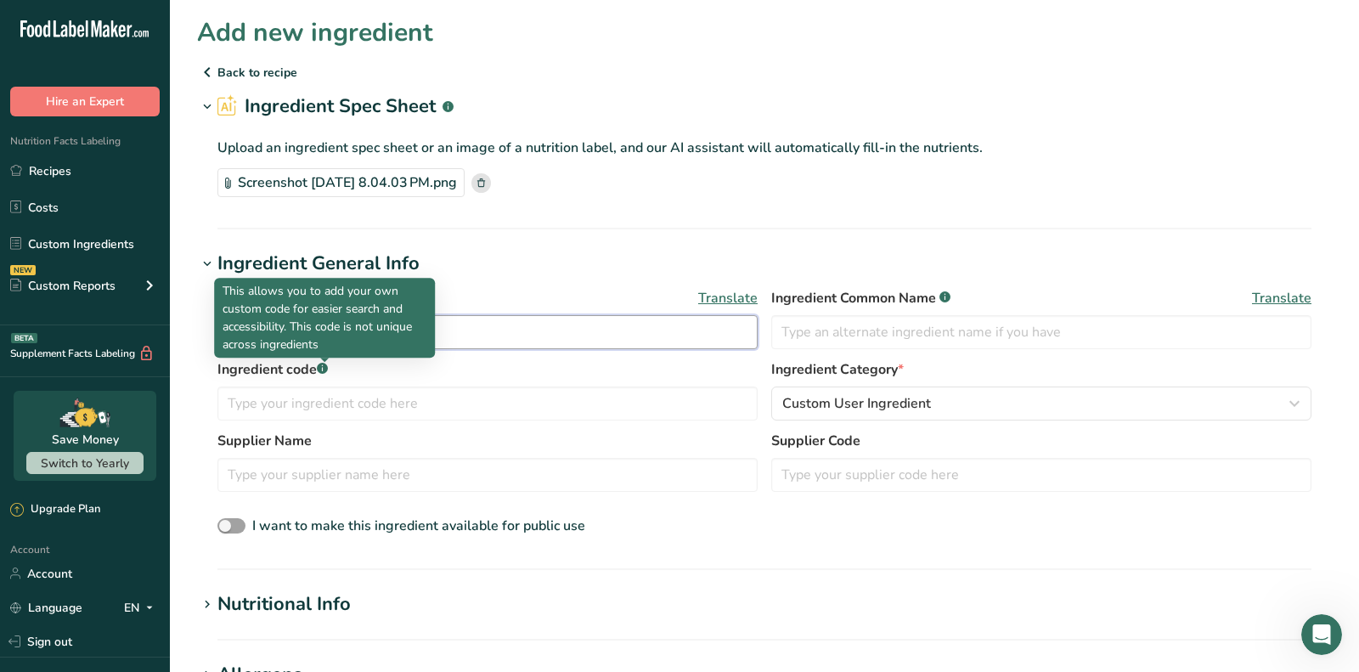
type input "Cheddar Cheese"
click at [299, 590] on div "Nutritional Info" at bounding box center [283, 604] width 133 height 28
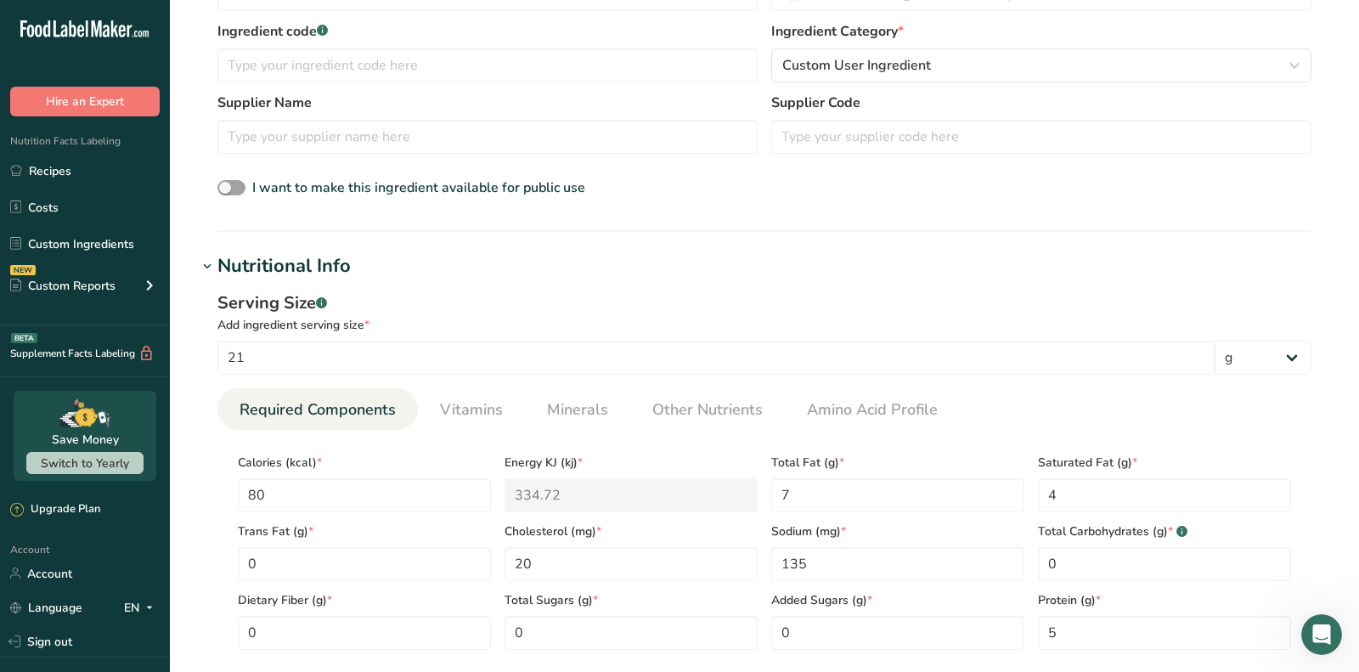
scroll to position [510, 0]
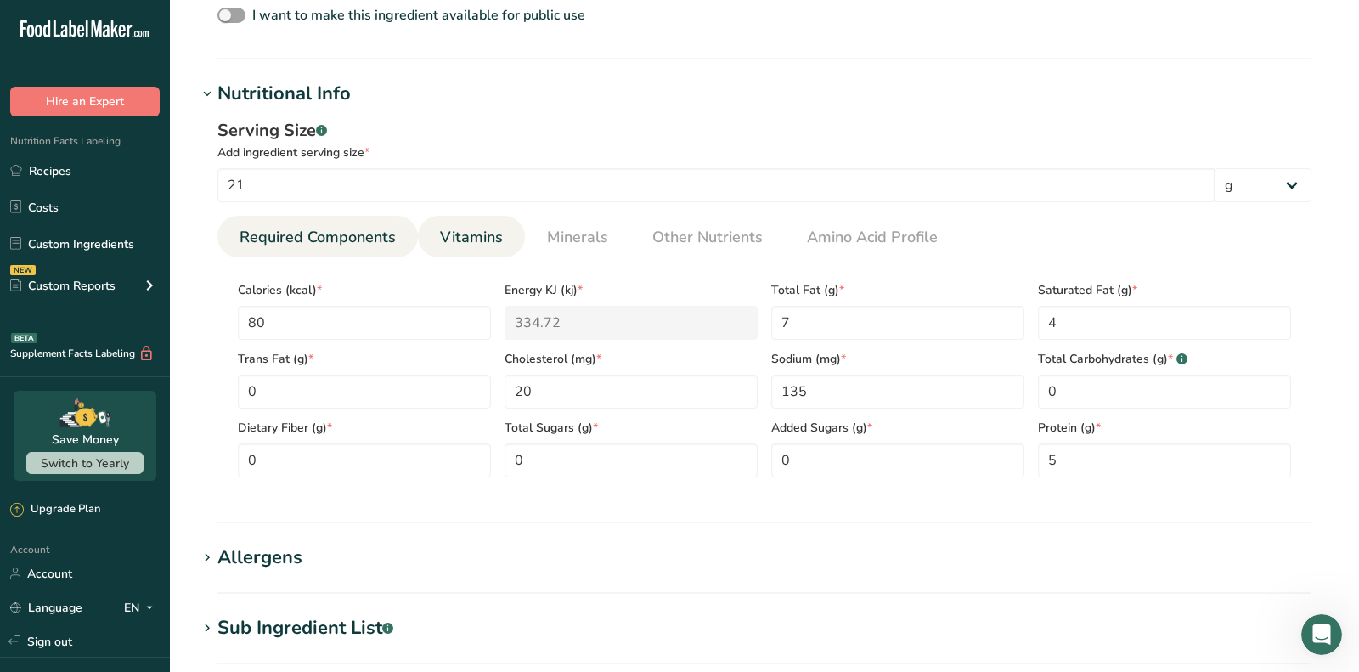
drag, startPoint x: 560, startPoint y: 234, endPoint x: 474, endPoint y: 243, distance: 86.3
click at [560, 234] on span "Minerals" at bounding box center [577, 237] width 61 height 23
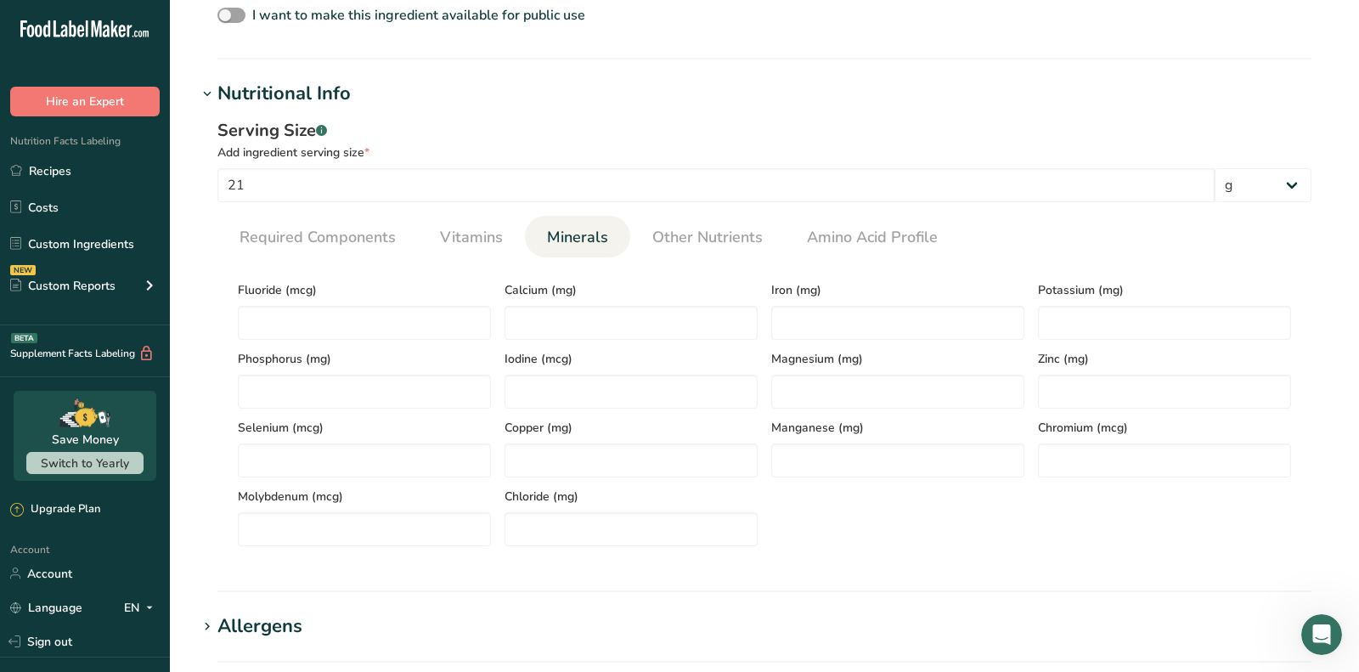
drag, startPoint x: 474, startPoint y: 243, endPoint x: 493, endPoint y: 330, distance: 89.6
click at [474, 243] on span "Vitamins" at bounding box center [471, 237] width 63 height 23
click at [462, 242] on span "Vitamins" at bounding box center [471, 237] width 63 height 23
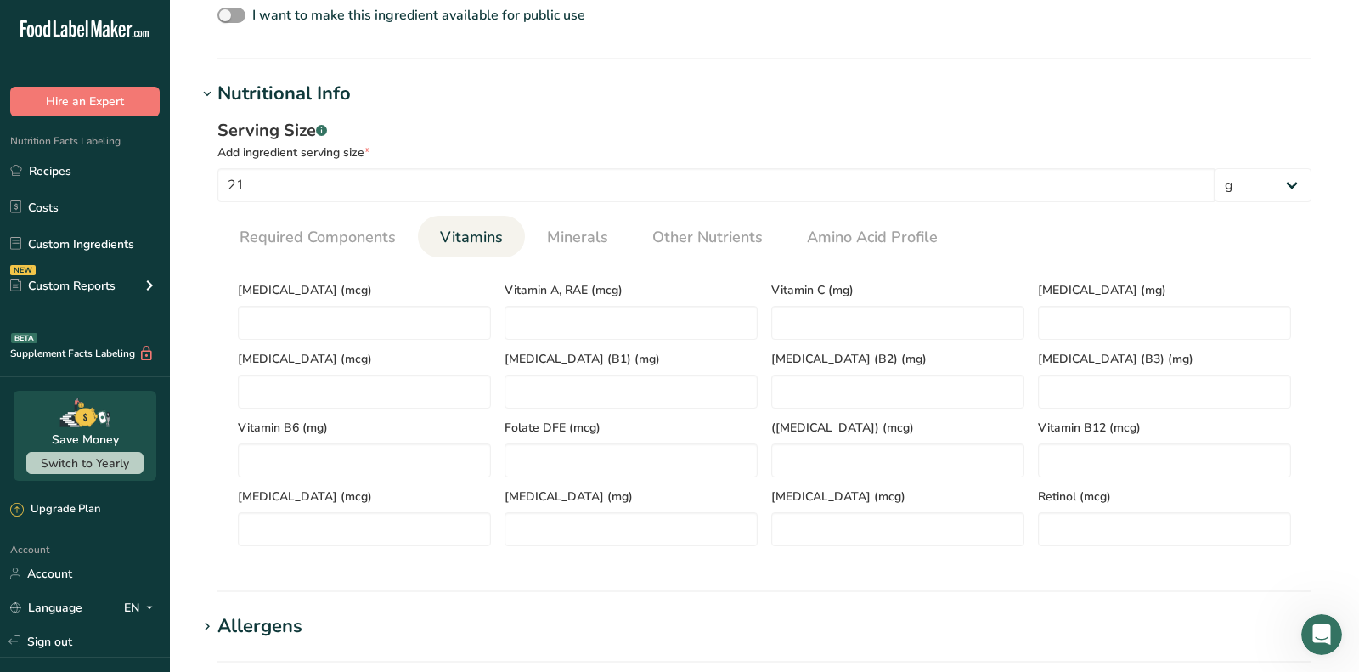
click at [462, 242] on span "Vitamins" at bounding box center [471, 237] width 63 height 23
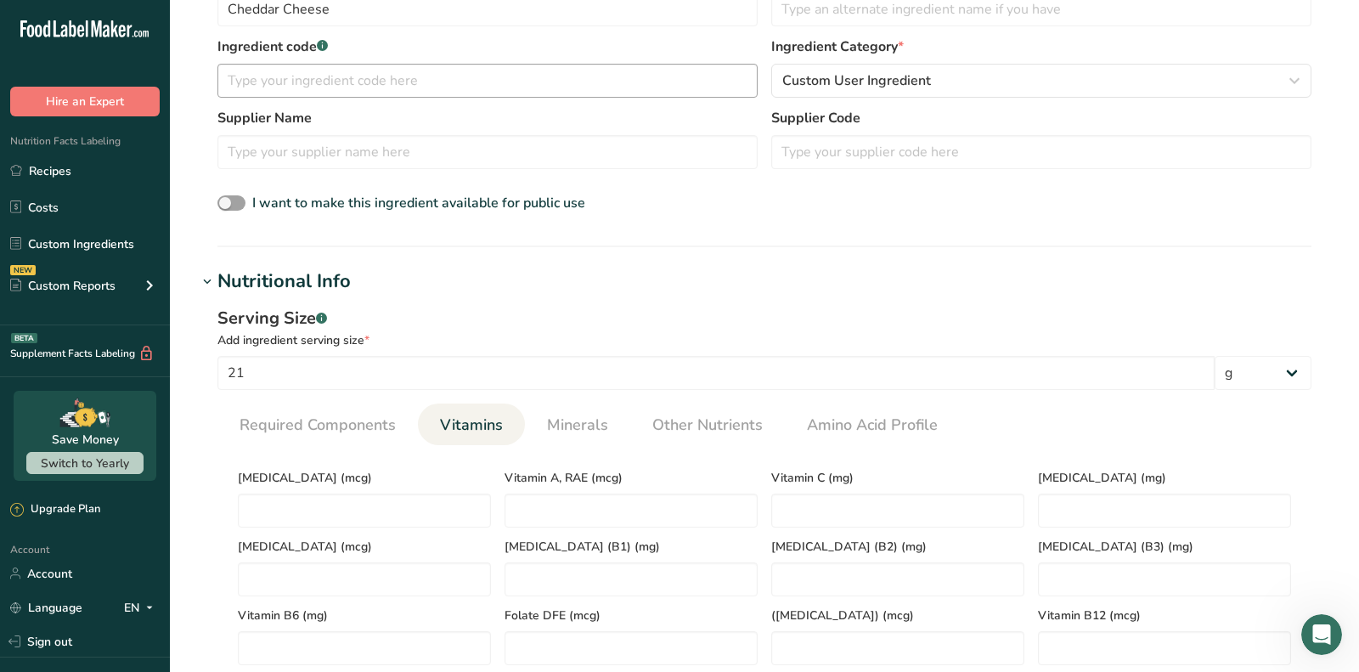
scroll to position [649, 0]
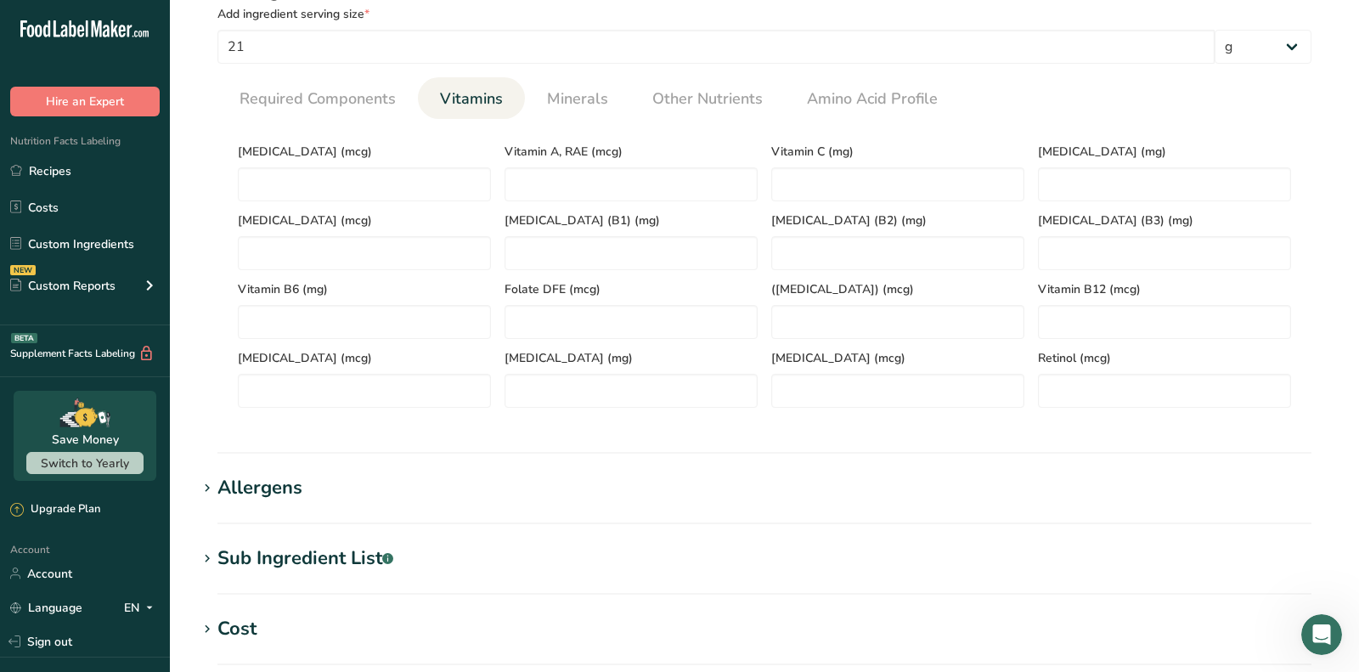
click at [273, 476] on div "Allergens" at bounding box center [259, 488] width 85 height 28
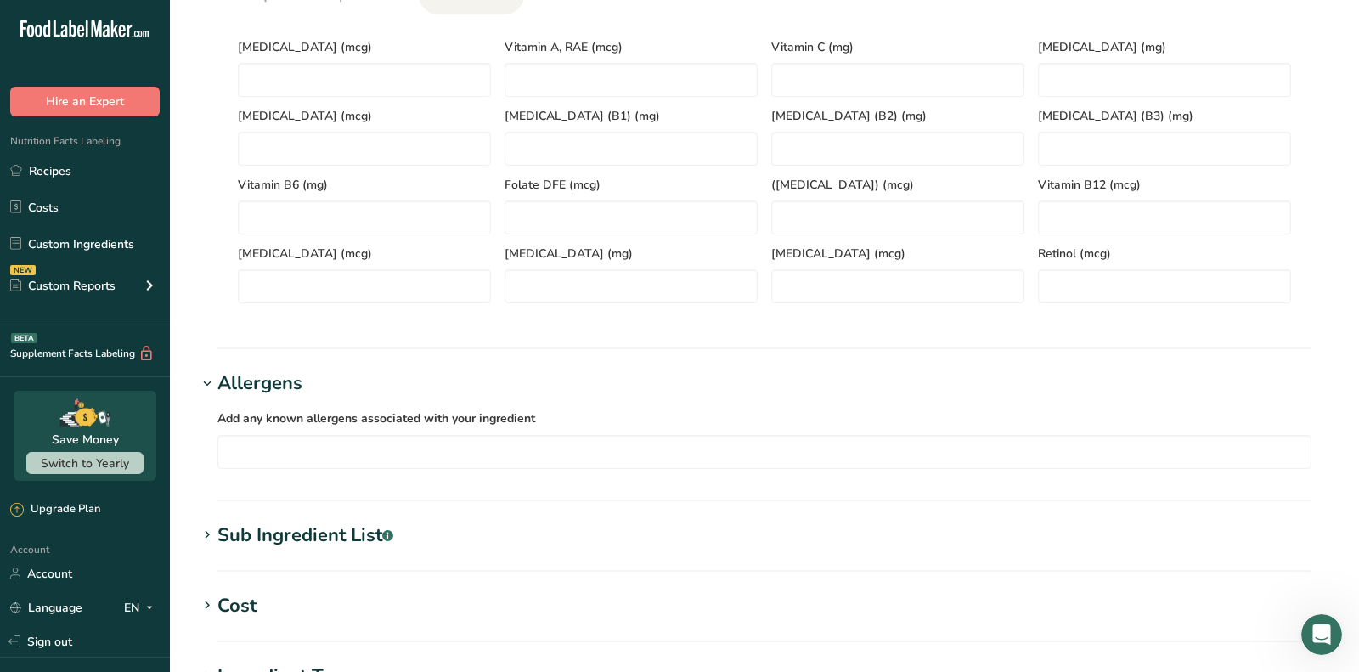
scroll to position [759, 0]
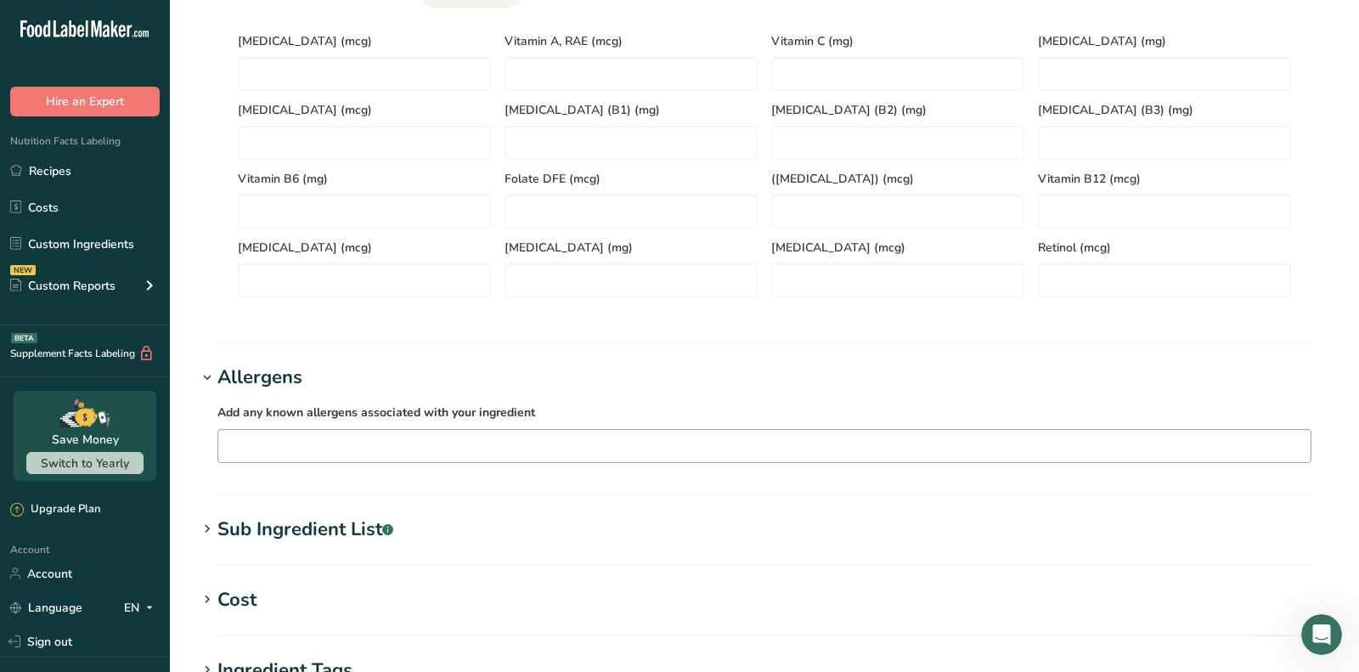
click at [329, 442] on input "text" at bounding box center [764, 445] width 1092 height 26
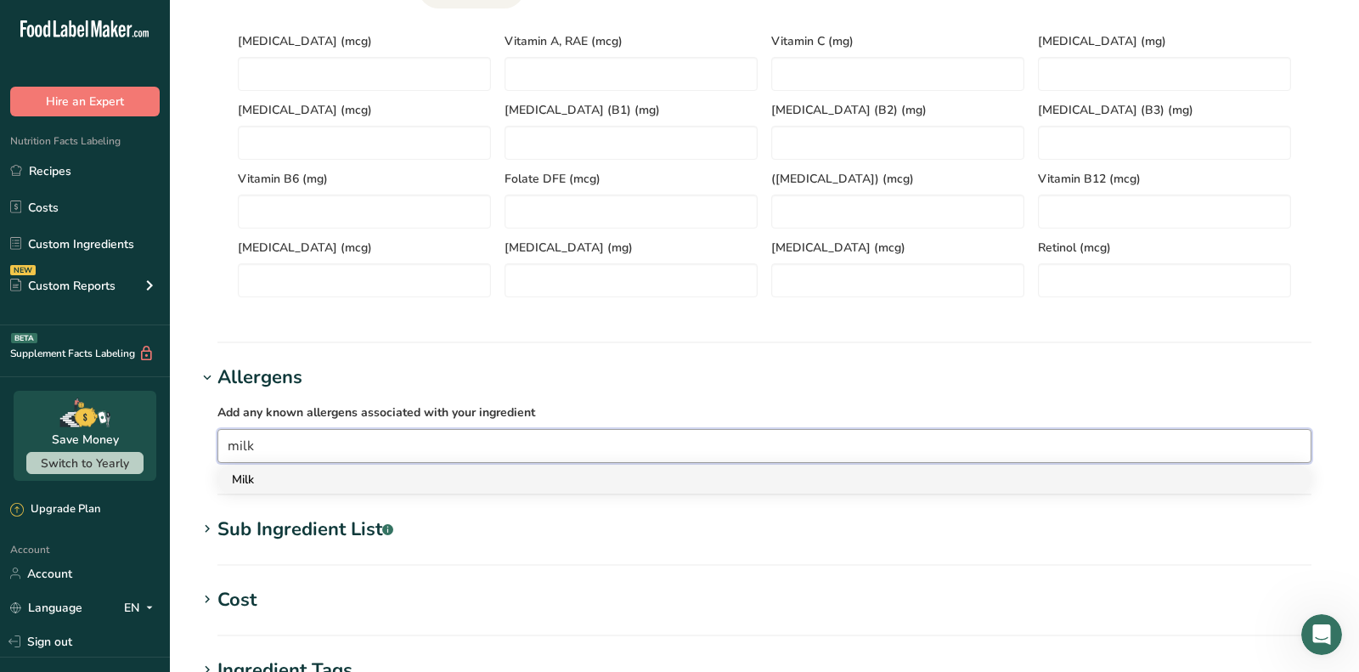
type input "milk"
click at [327, 482] on div "Milk" at bounding box center [751, 479] width 1038 height 18
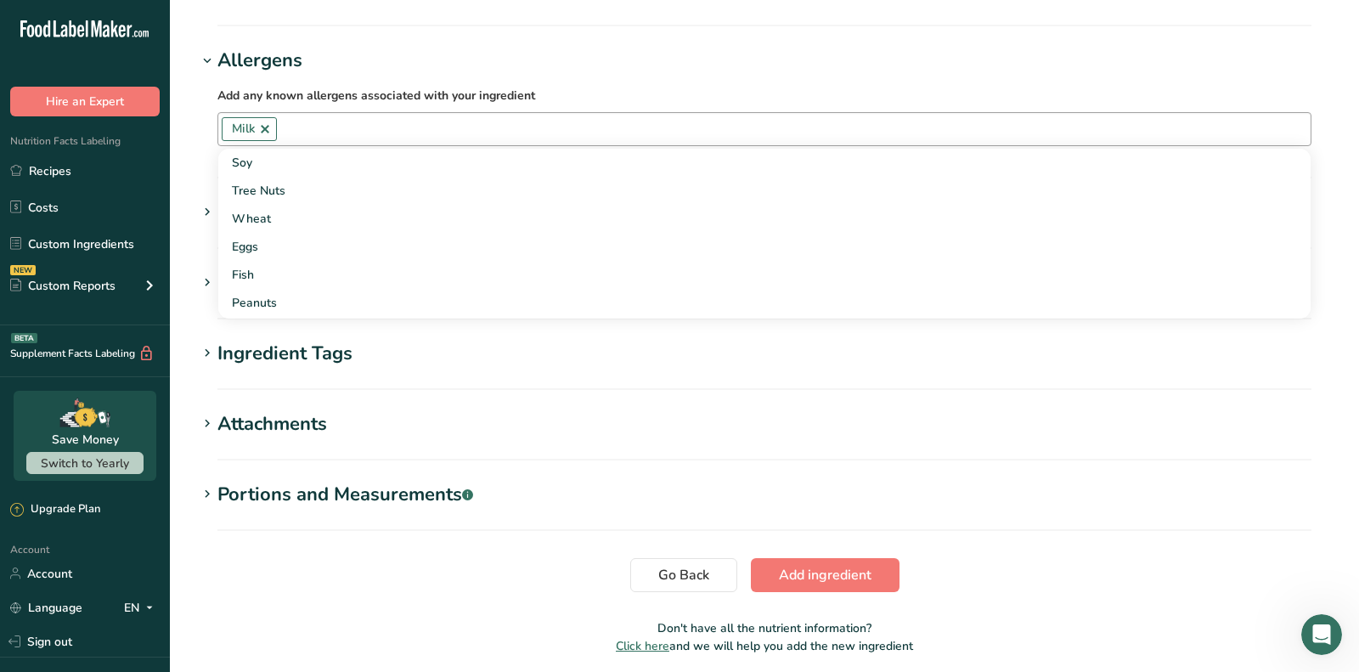
scroll to position [1075, 0]
click at [432, 571] on section "Go Back Add ingredient" at bounding box center [764, 576] width 1135 height 34
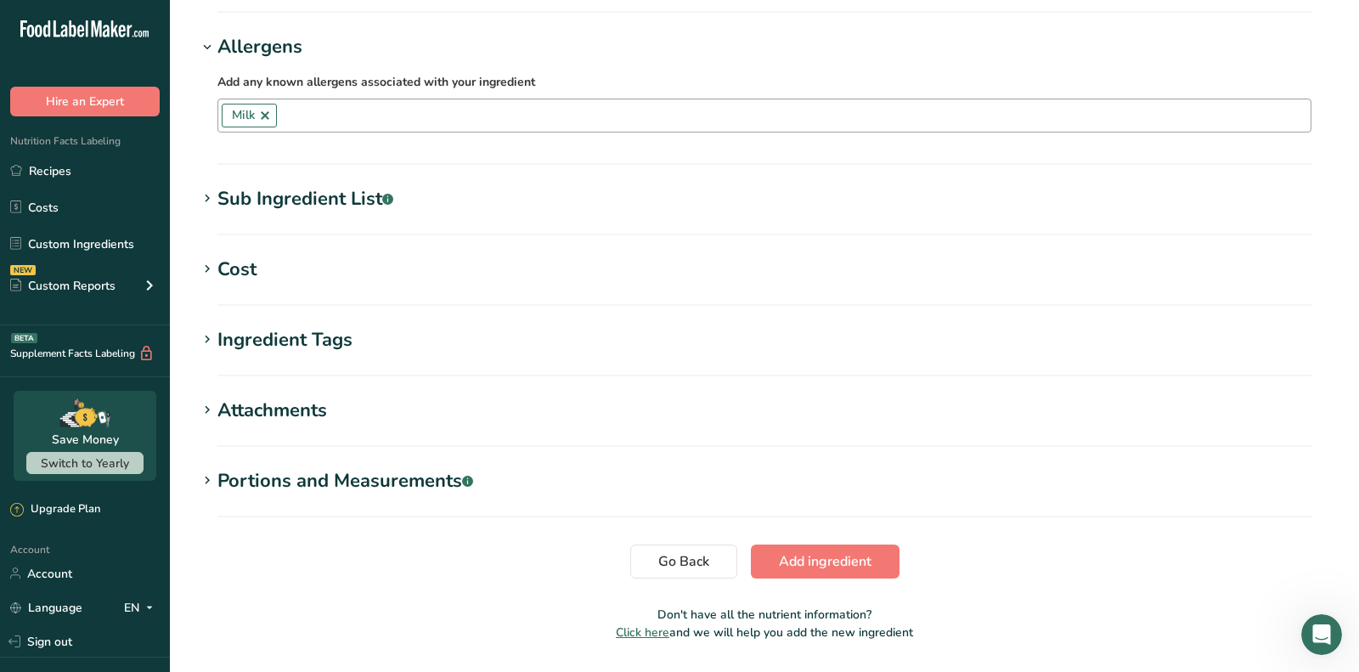
scroll to position [1138, 0]
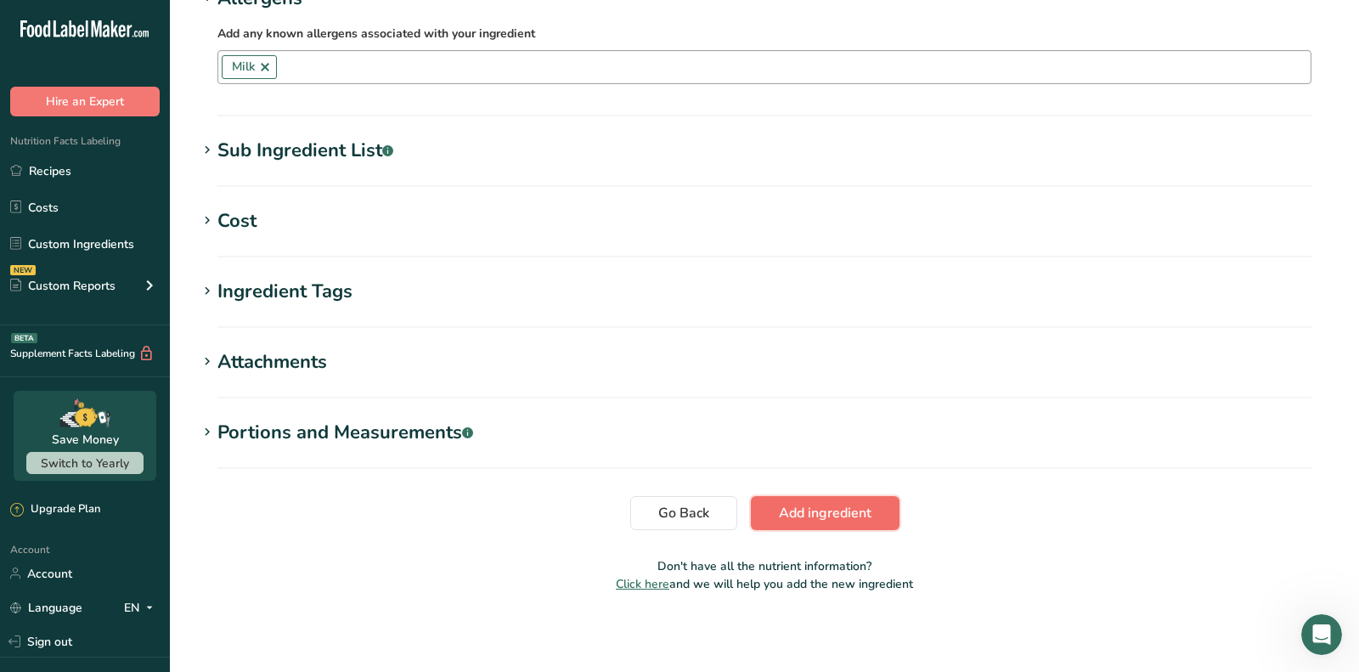
click at [843, 508] on span "Add ingredient" at bounding box center [825, 513] width 93 height 20
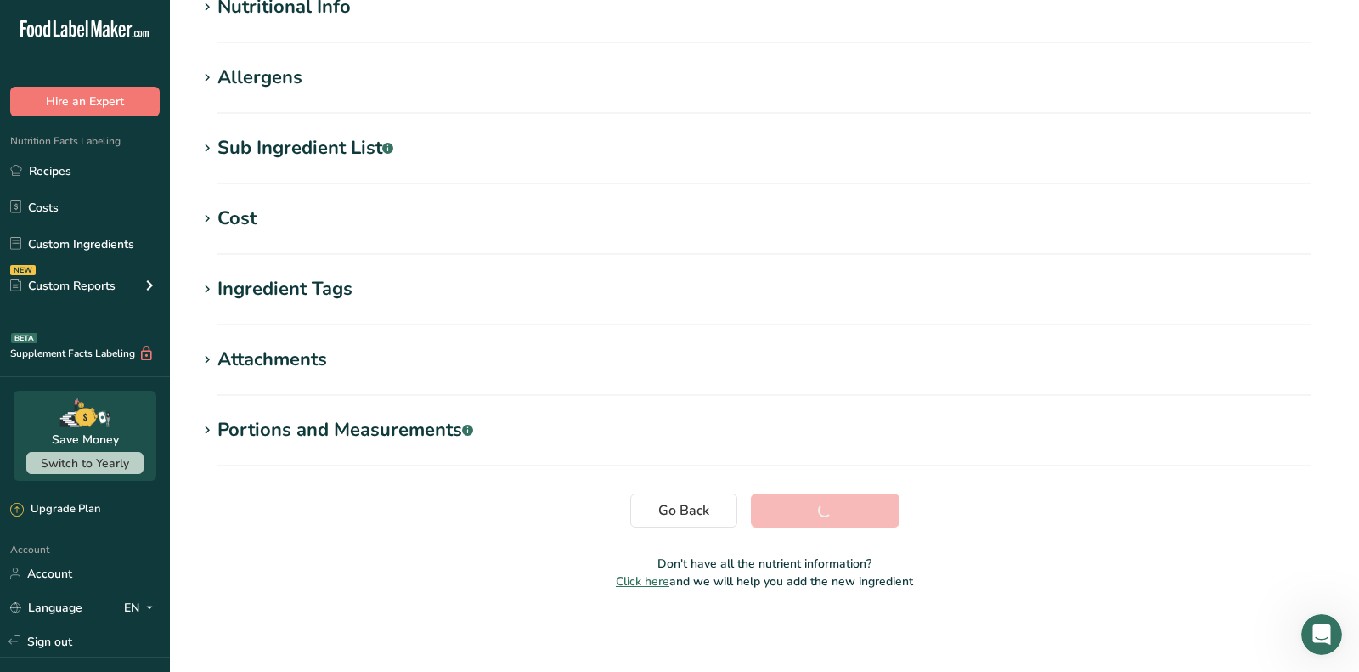
scroll to position [239, 0]
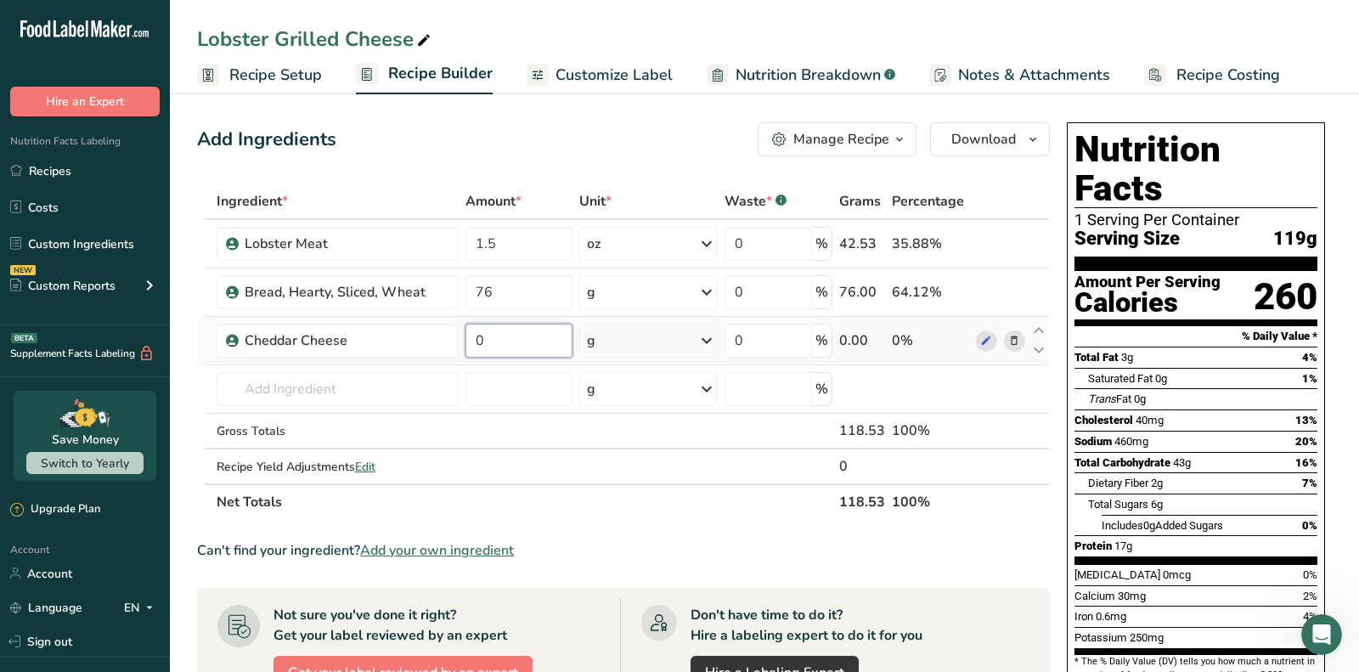
click at [524, 338] on input "0" at bounding box center [518, 341] width 107 height 34
type input "42"
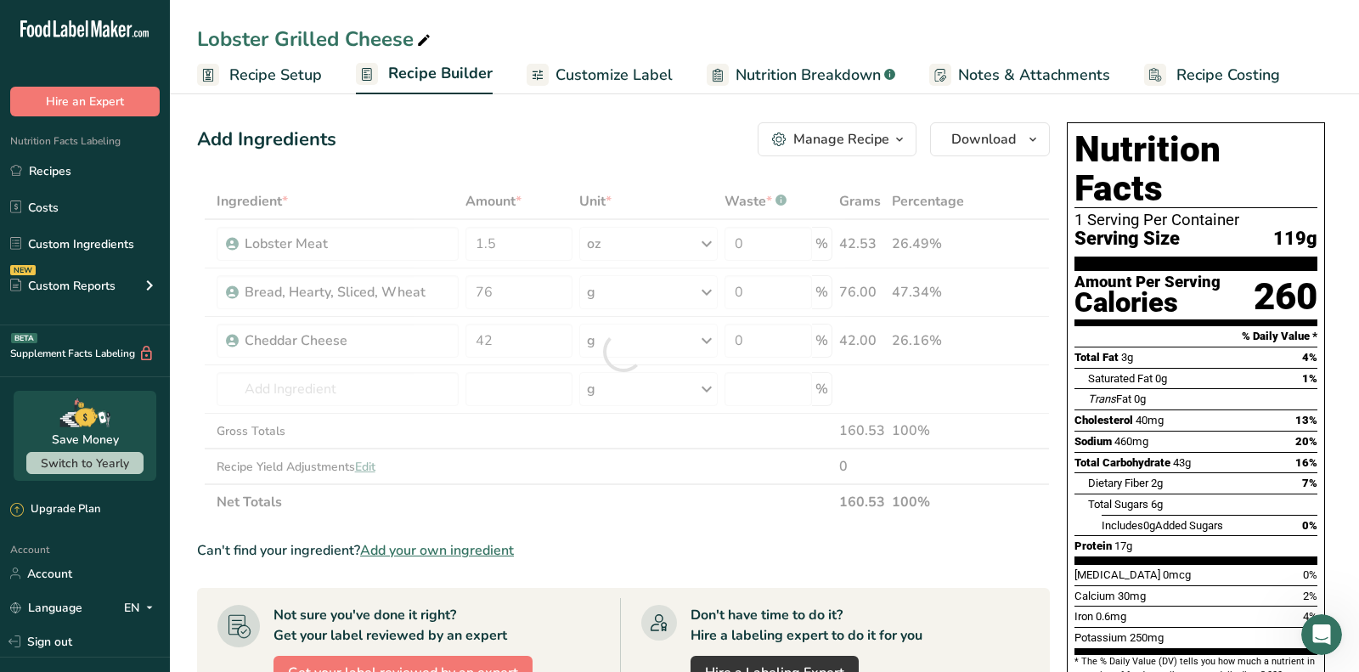
click at [531, 131] on div "Add Ingredients Manage Recipe Delete Recipe Duplicate Recipe Scale Recipe Save …" at bounding box center [623, 139] width 853 height 34
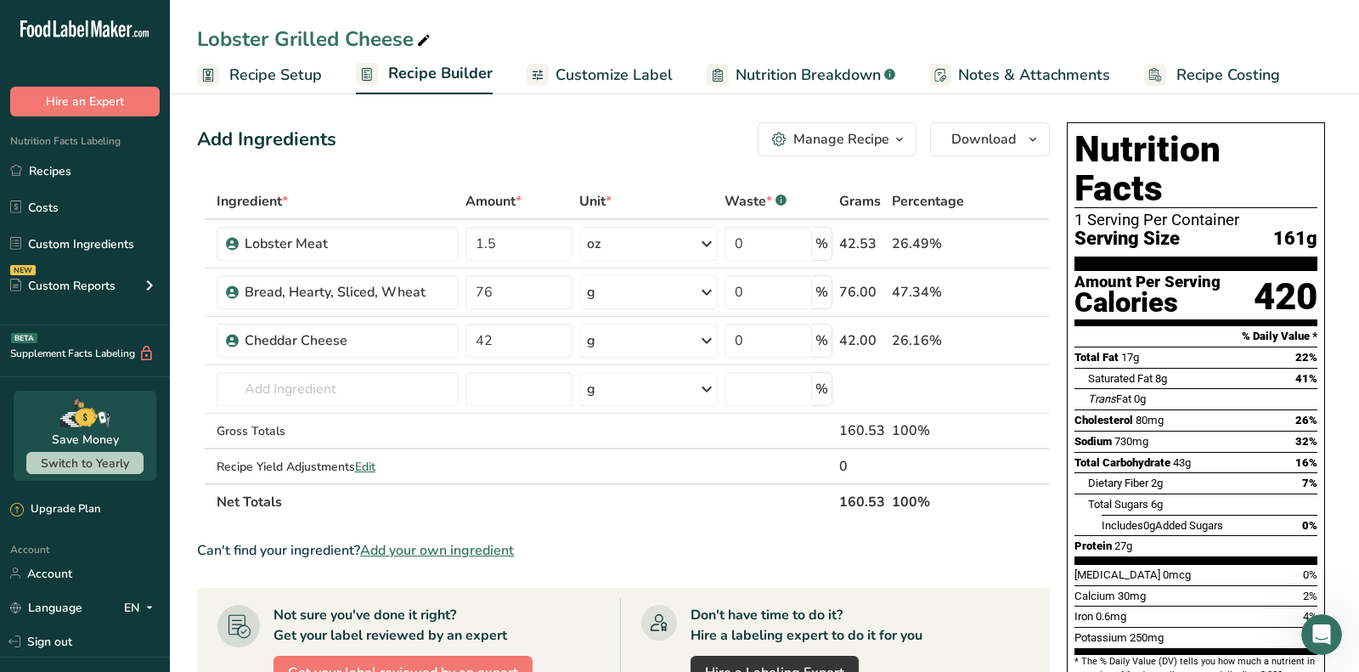
click at [458, 555] on span "Add your own ingredient" at bounding box center [437, 550] width 154 height 20
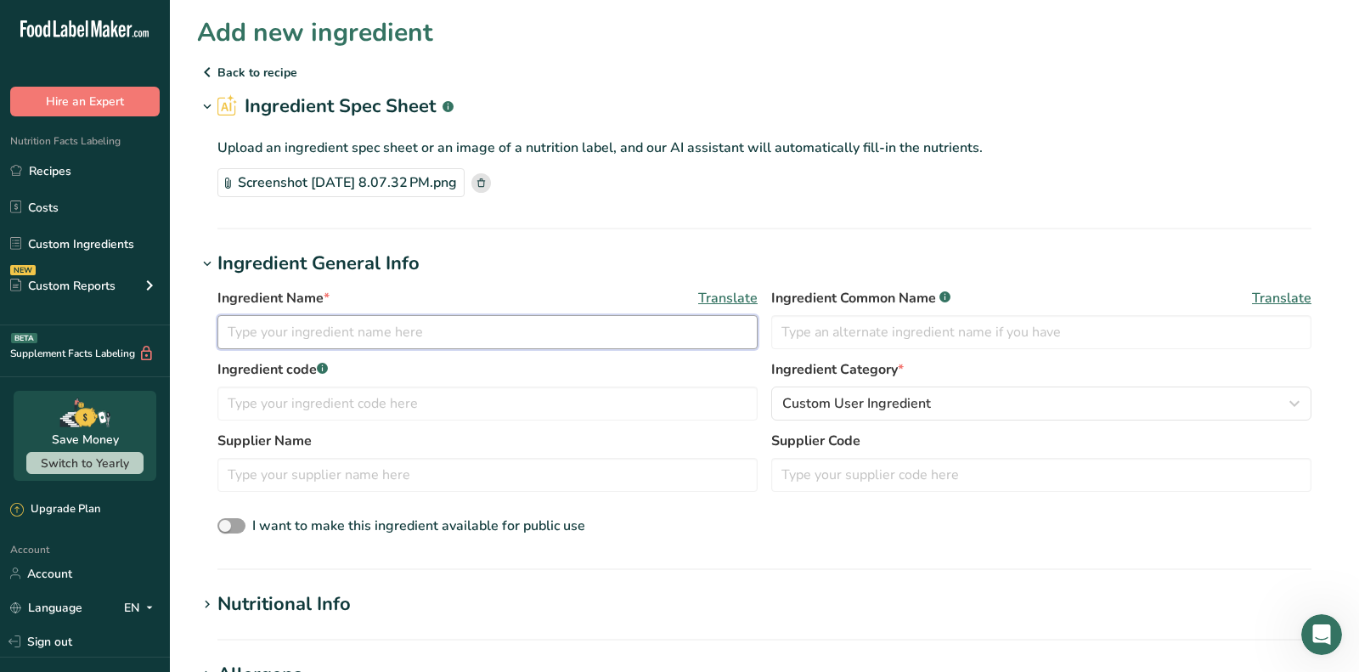
click at [329, 342] on input "text" at bounding box center [487, 332] width 540 height 34
paste input "[PERSON_NAME] Cheese Slices"
type input "[PERSON_NAME] Cheese Slices"
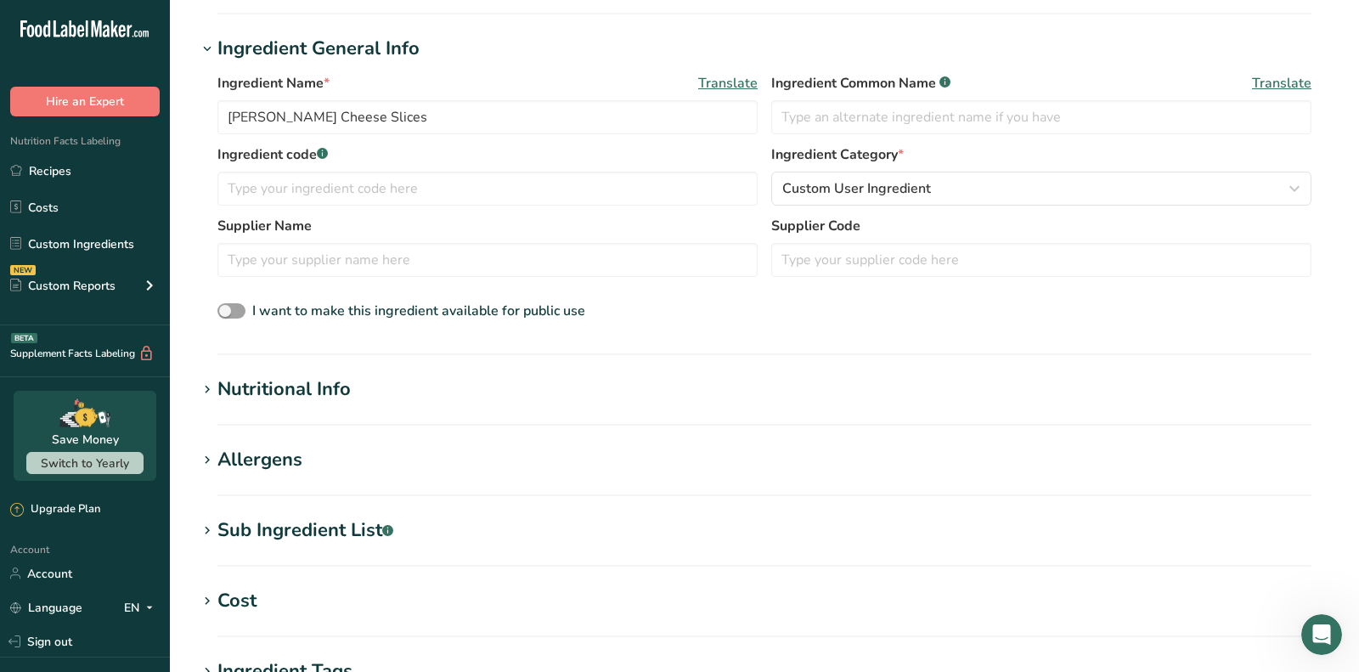
click at [266, 388] on div "Nutritional Info" at bounding box center [283, 389] width 133 height 28
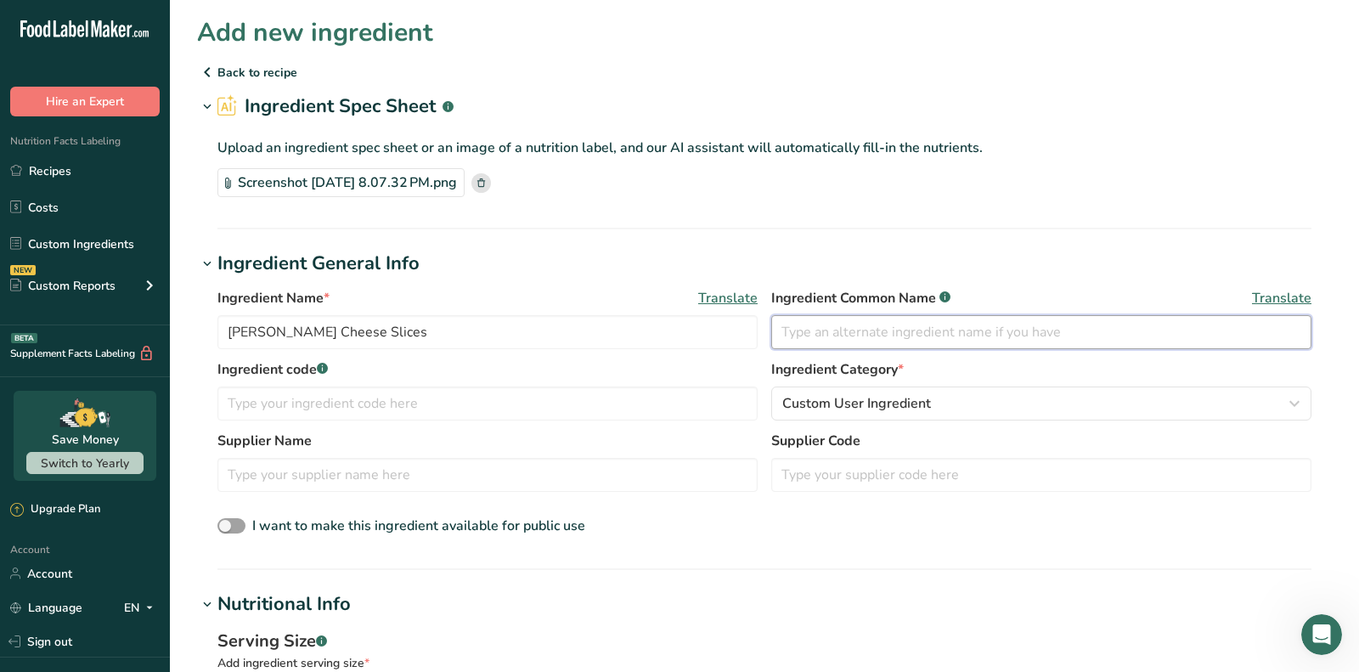
click at [862, 333] on input "text" at bounding box center [1041, 332] width 540 height 34
paste input "Monterey Jack cheese with peppers"
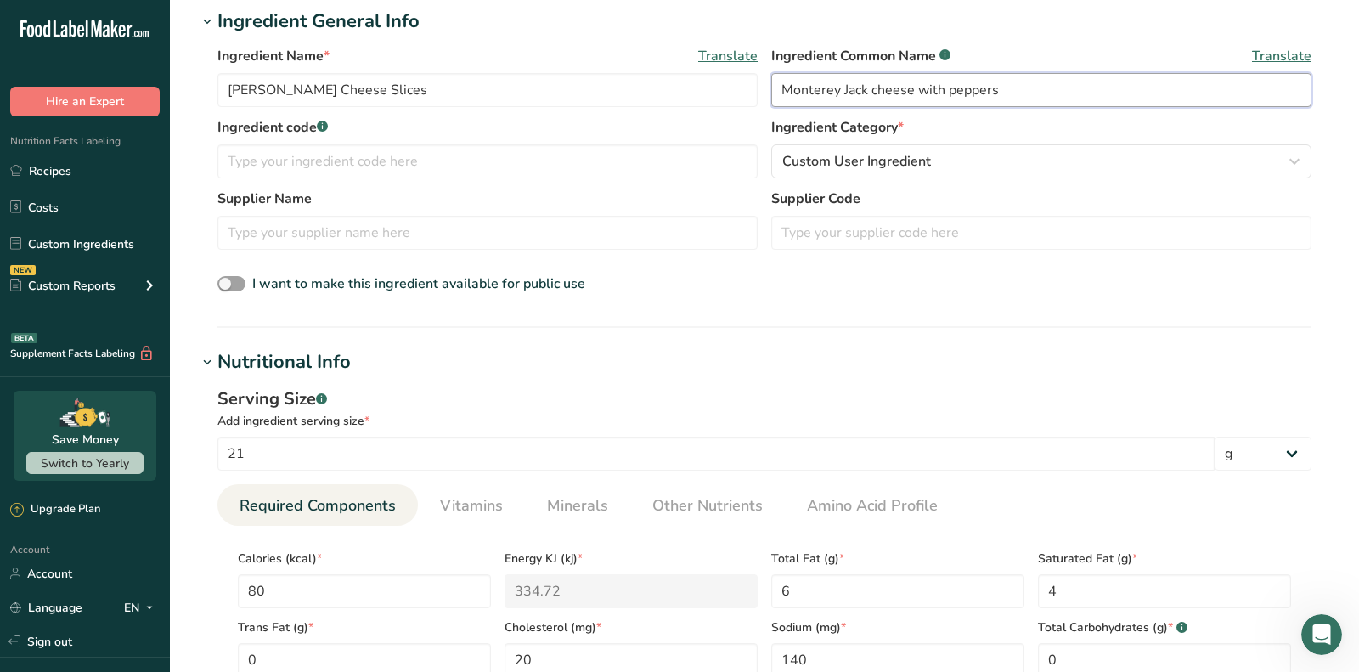
scroll to position [244, 0]
click at [870, 88] on input "Monterey Jack cheese with peppers" at bounding box center [1041, 88] width 540 height 34
click at [951, 93] on input "Monterey Jack Cheese with peppers" at bounding box center [1041, 88] width 540 height 34
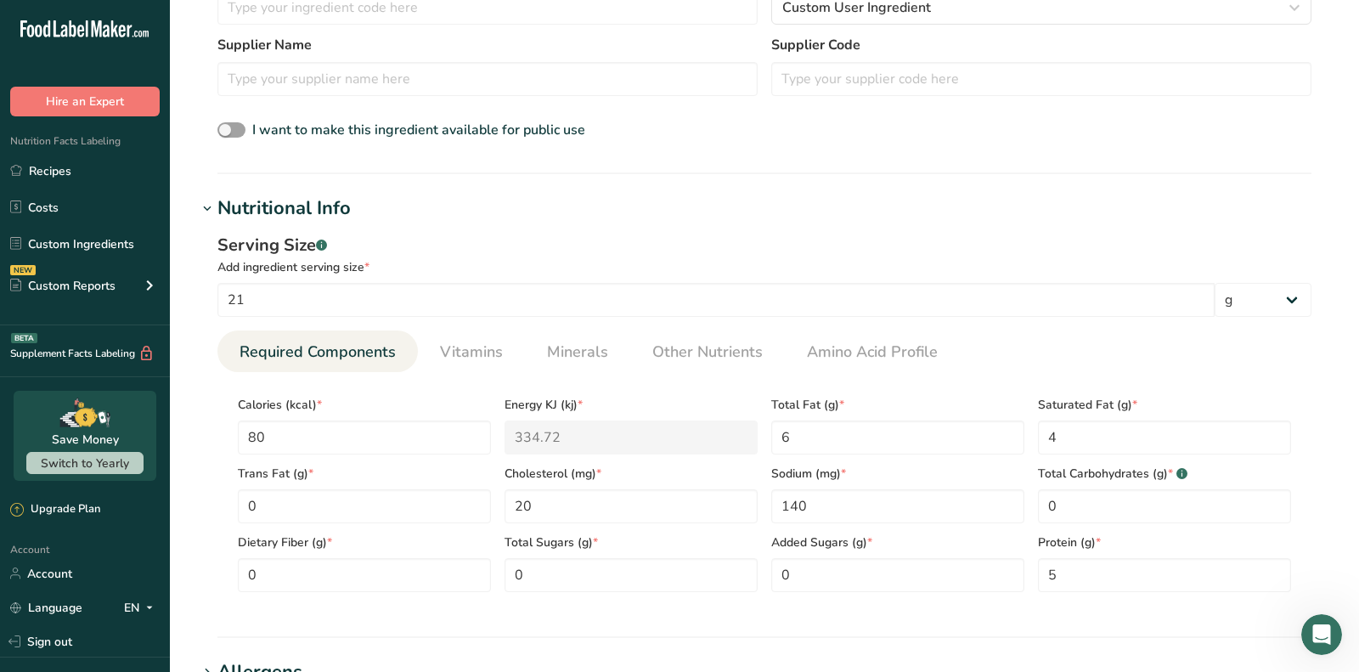
scroll to position [410, 0]
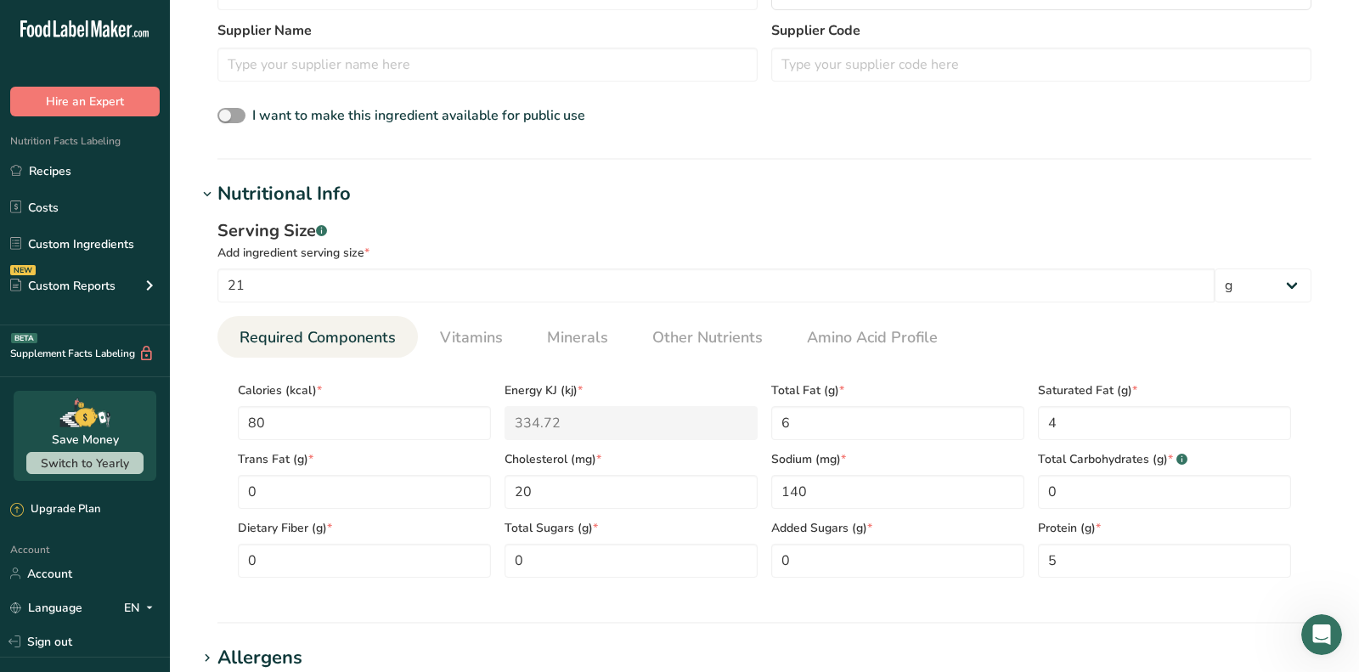
type input "Monterey Jack Cheese with Peppers"
click at [509, 339] on li "Vitamins" at bounding box center [471, 337] width 107 height 42
click at [561, 340] on span "Minerals" at bounding box center [577, 337] width 61 height 23
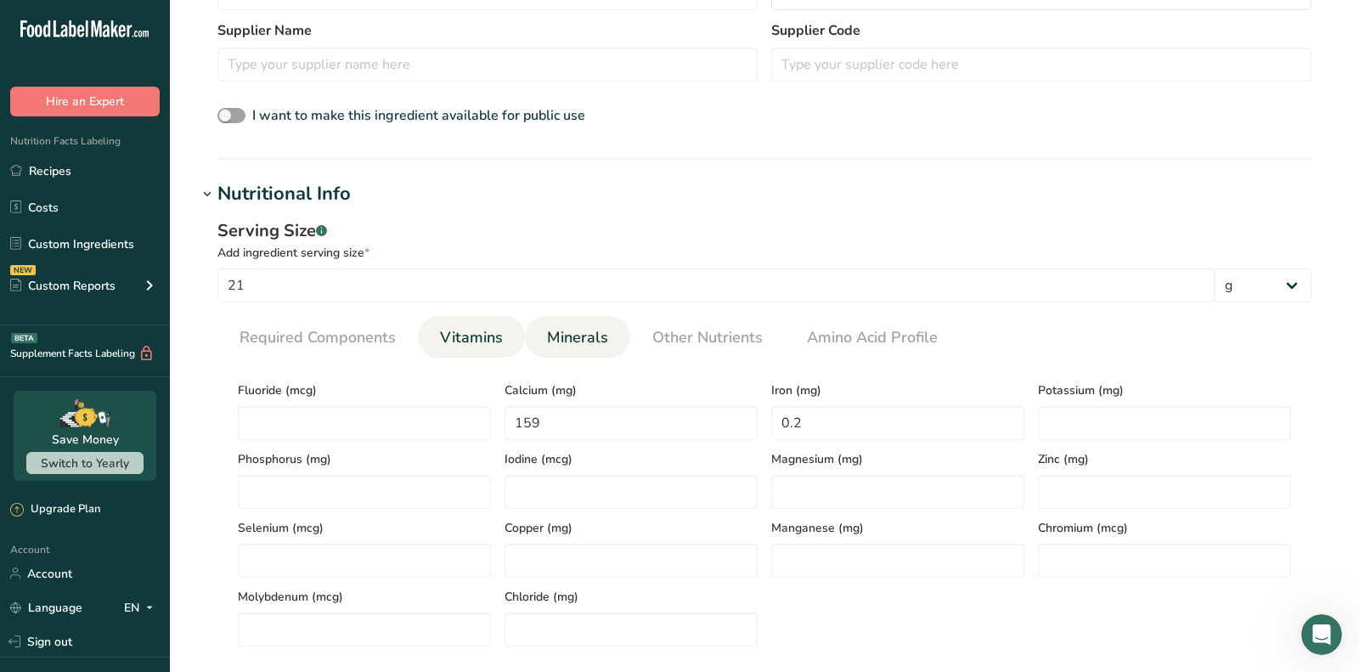
click at [485, 340] on span "Vitamins" at bounding box center [471, 337] width 63 height 23
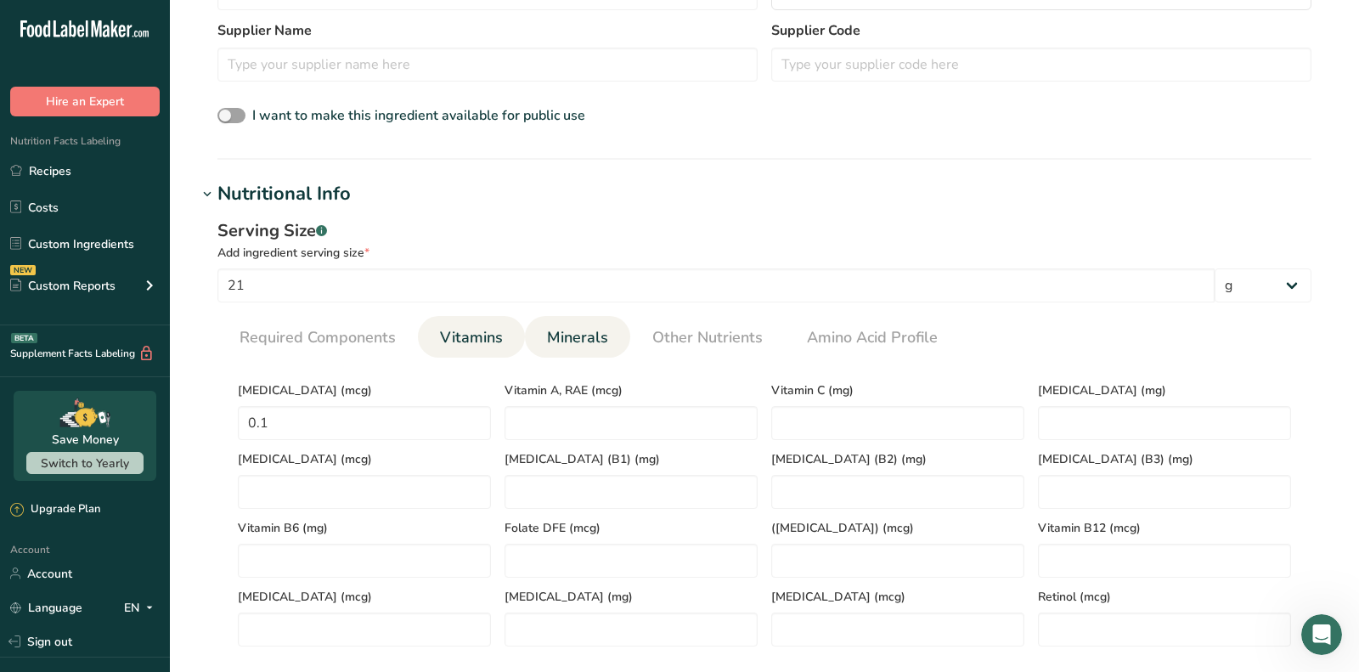
click at [561, 343] on span "Minerals" at bounding box center [577, 337] width 61 height 23
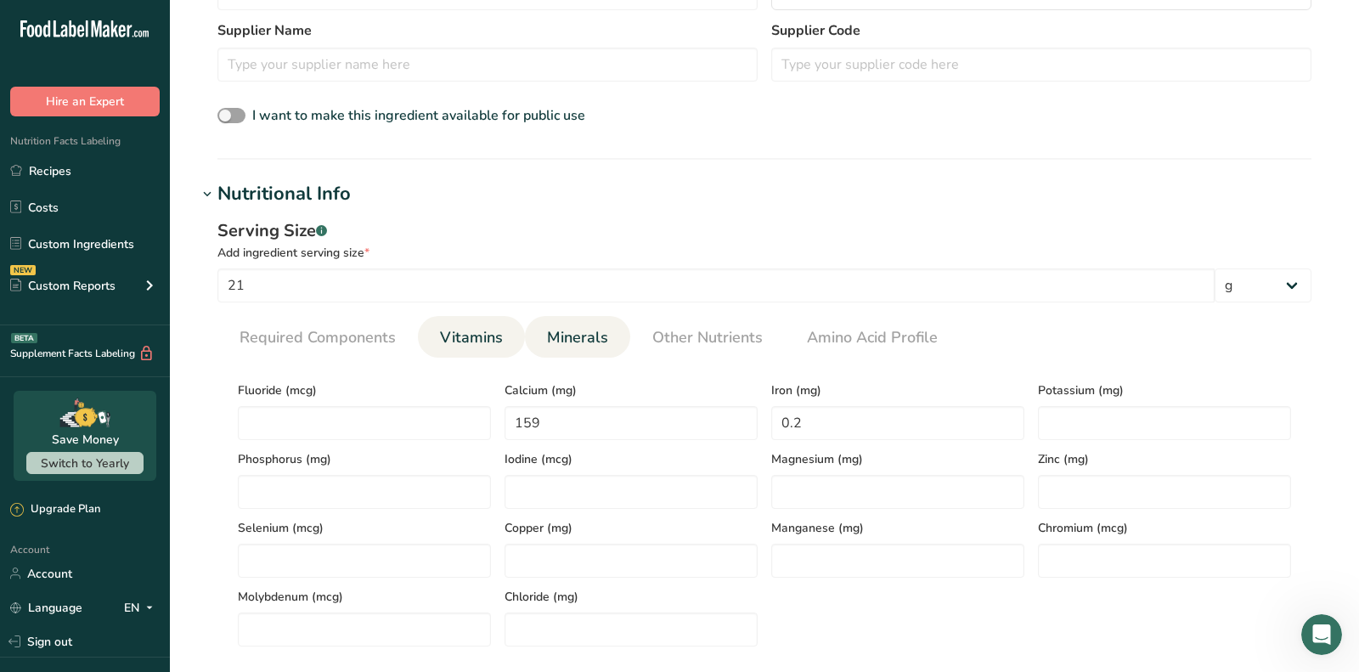
click at [487, 344] on span "Vitamins" at bounding box center [471, 337] width 63 height 23
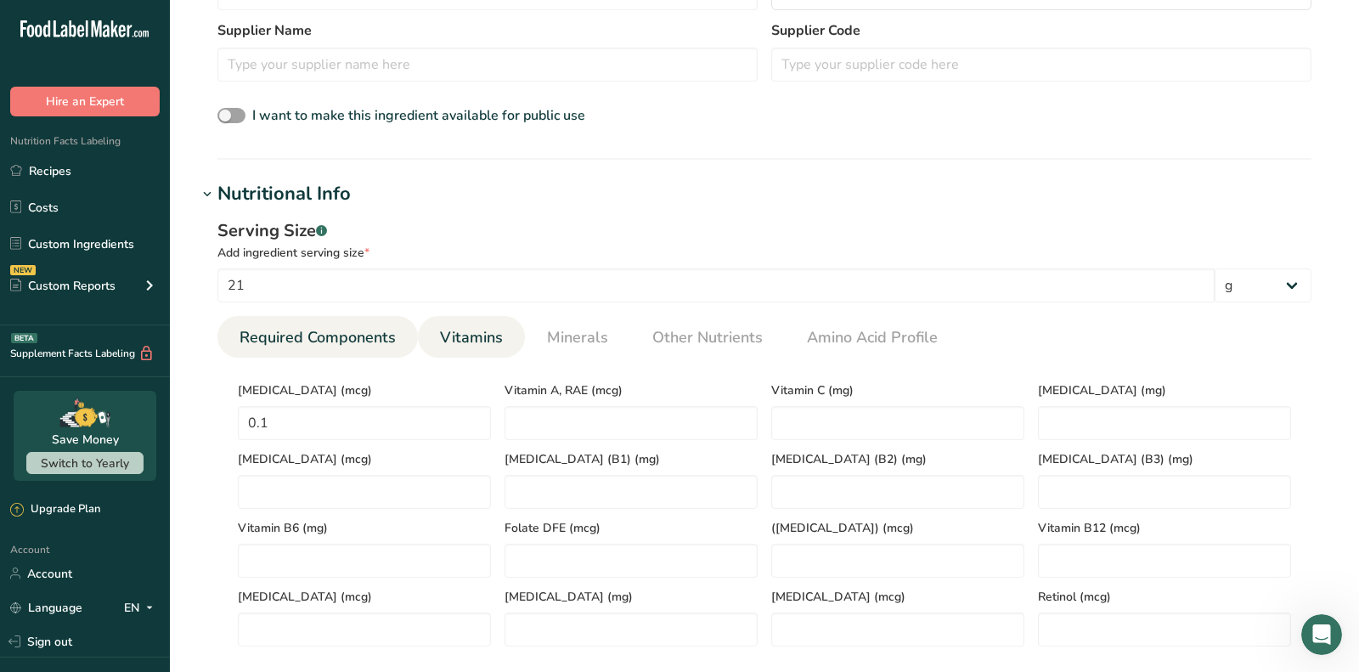
click at [326, 345] on span "Required Components" at bounding box center [317, 337] width 156 height 23
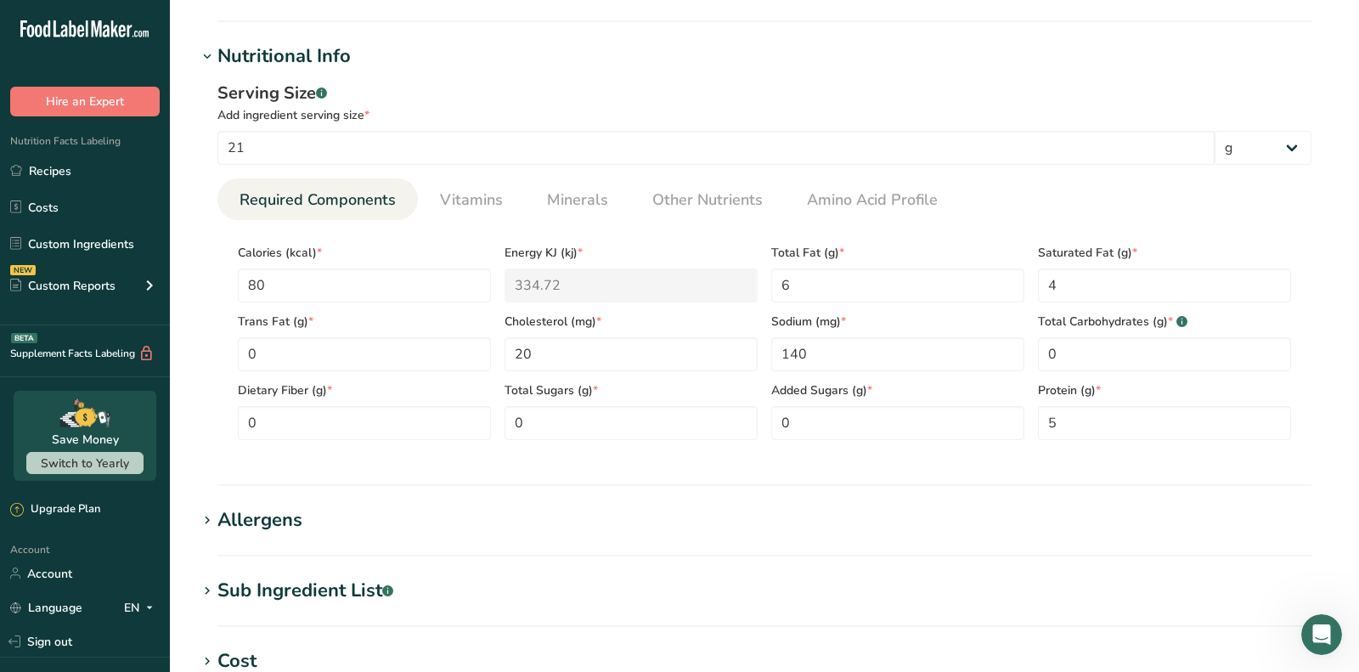
scroll to position [584, 0]
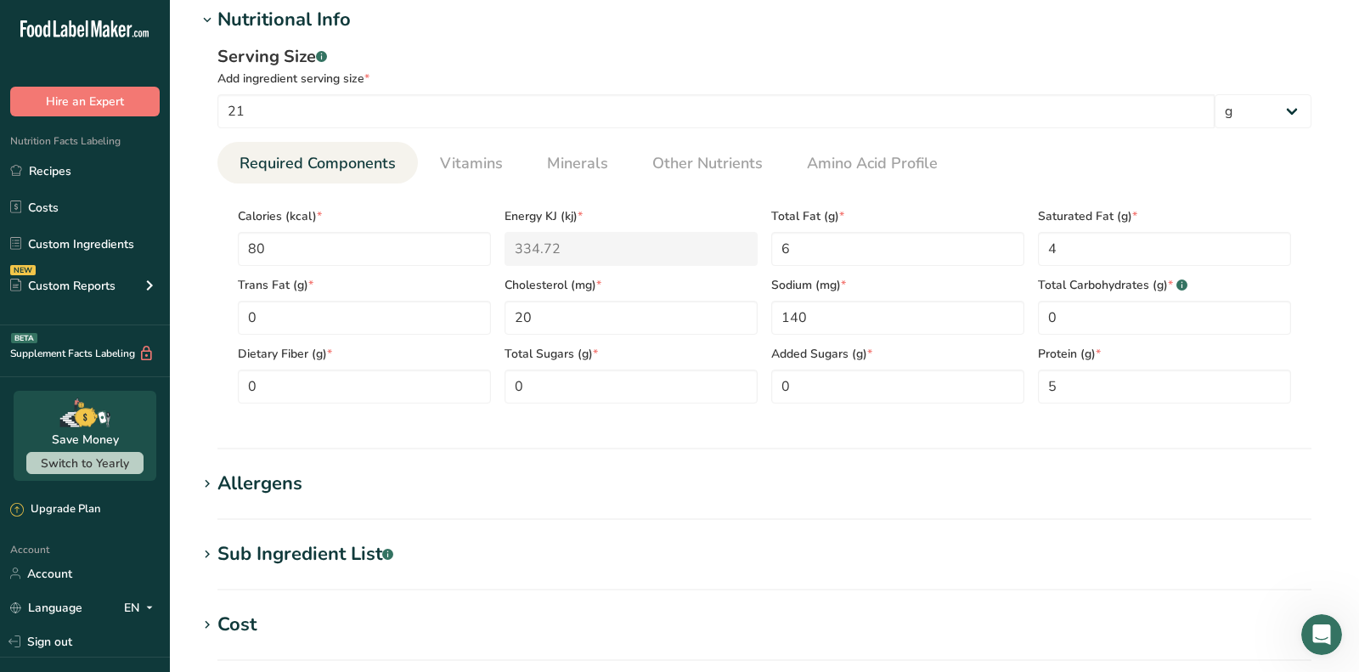
click at [276, 498] on section "Allergens Add any known allergens associated with your ingredient Soy Tree Nuts…" at bounding box center [764, 495] width 1135 height 50
click at [274, 488] on div "Allergens" at bounding box center [259, 484] width 85 height 28
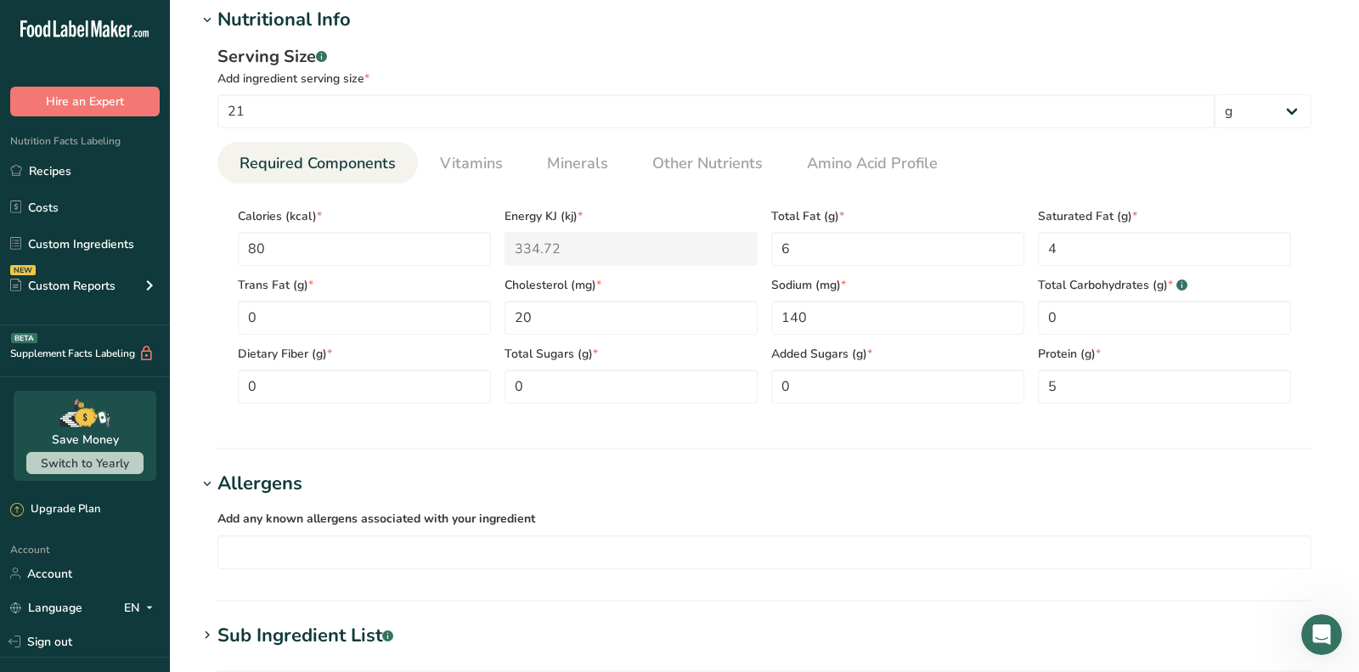
scroll to position [637, 0]
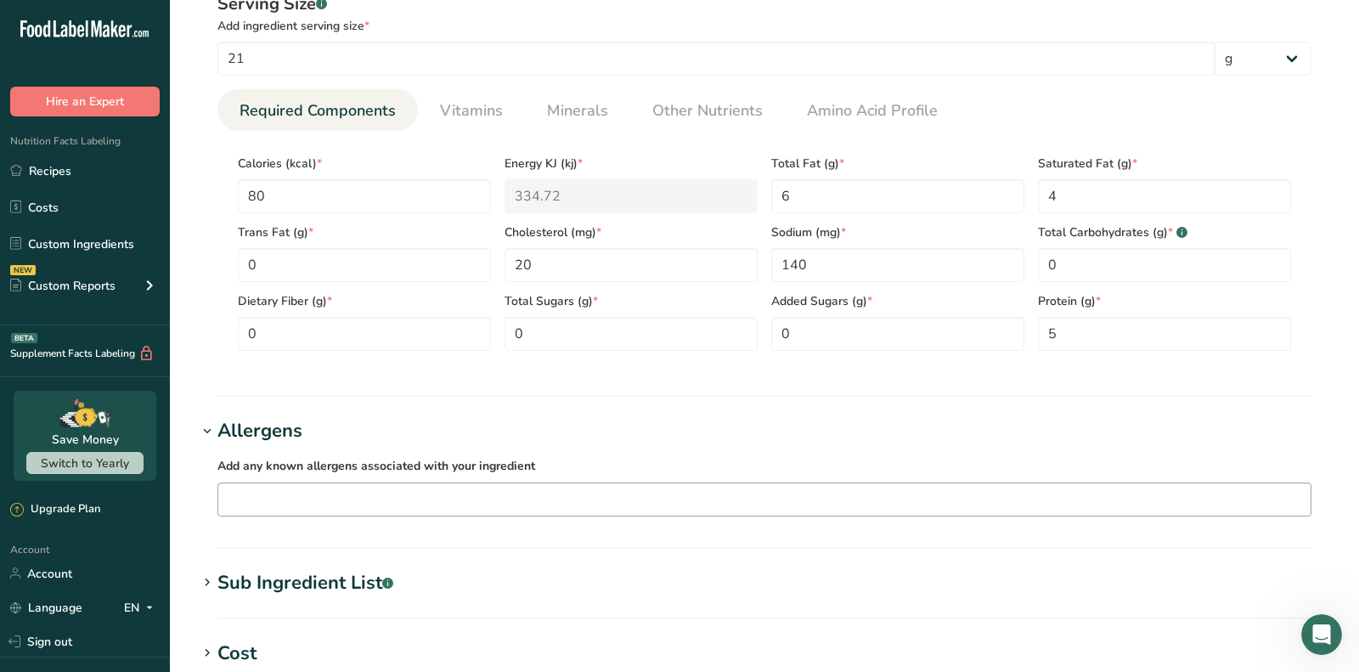
click at [281, 504] on input "text" at bounding box center [764, 499] width 1092 height 26
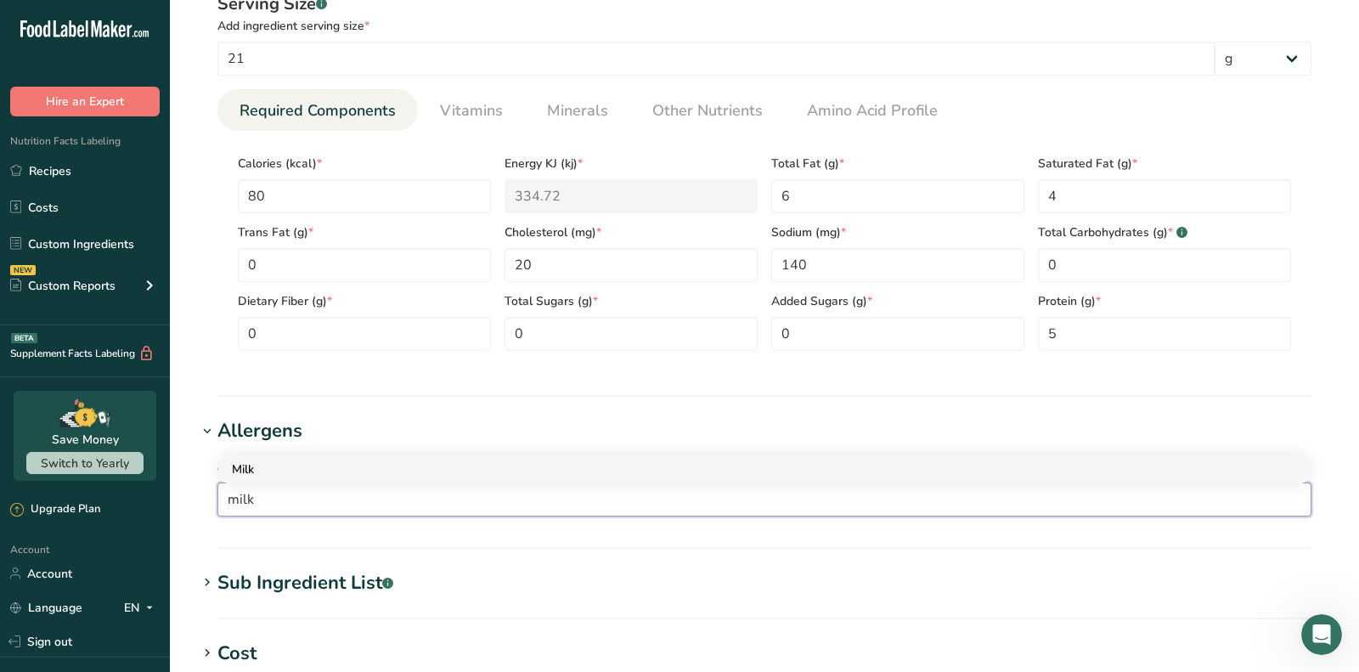
type input "milk"
click at [278, 469] on div "Milk" at bounding box center [751, 469] width 1038 height 18
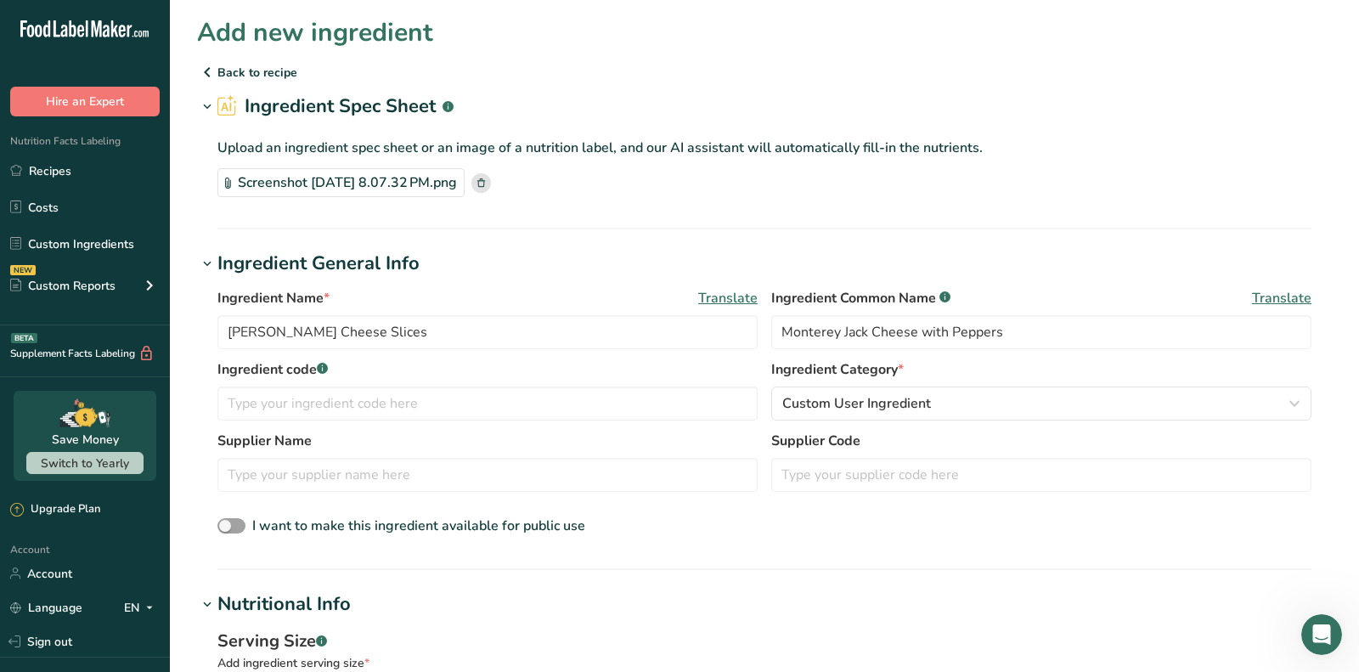
scroll to position [1069, 0]
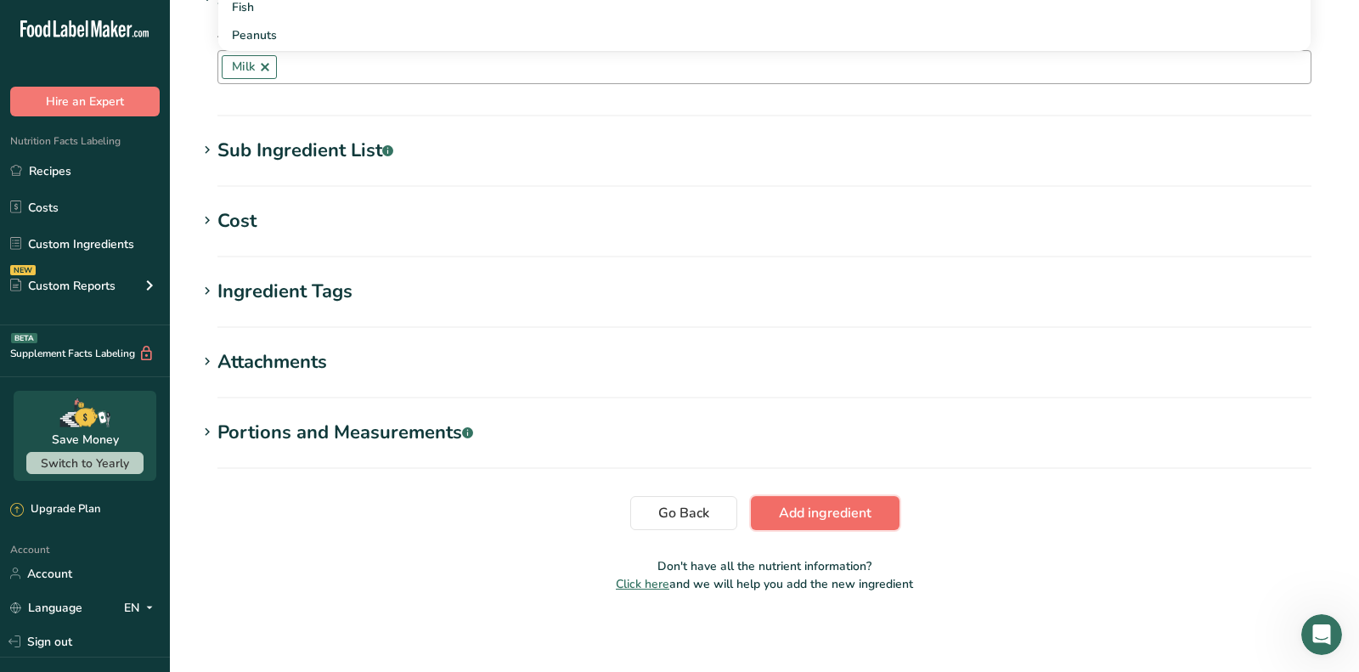
click at [820, 518] on span "Add ingredient" at bounding box center [825, 513] width 93 height 20
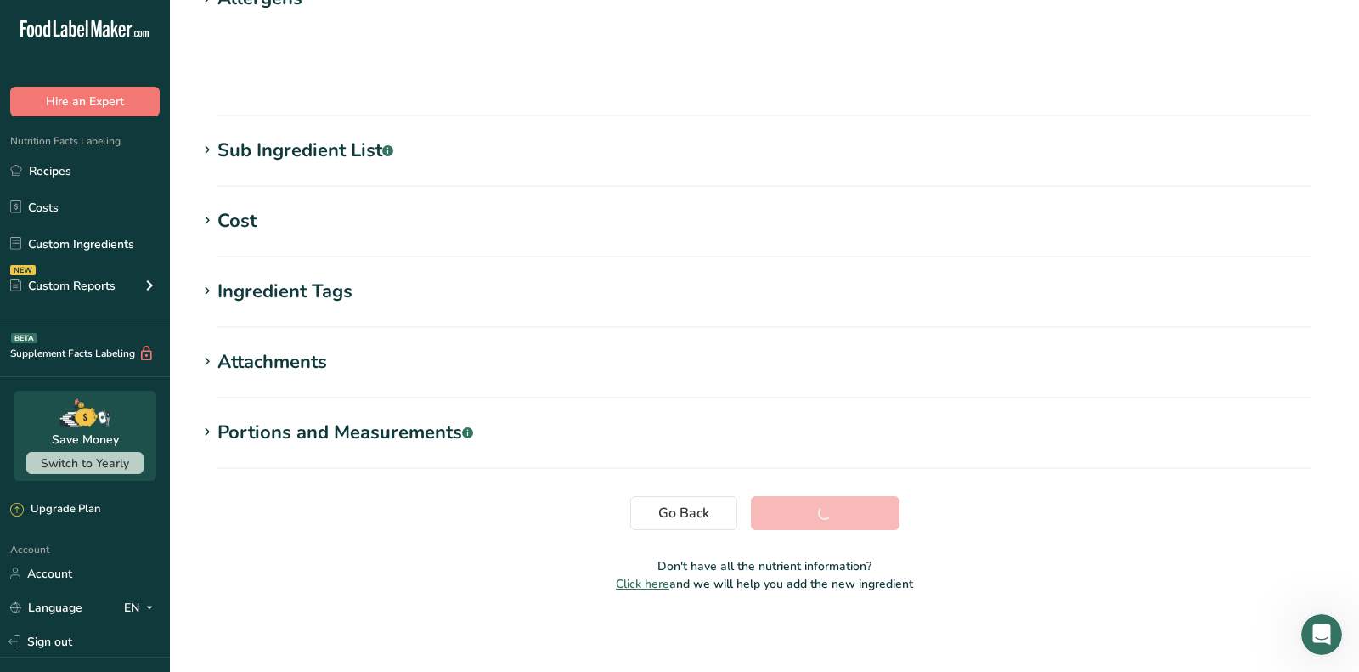
scroll to position [239, 0]
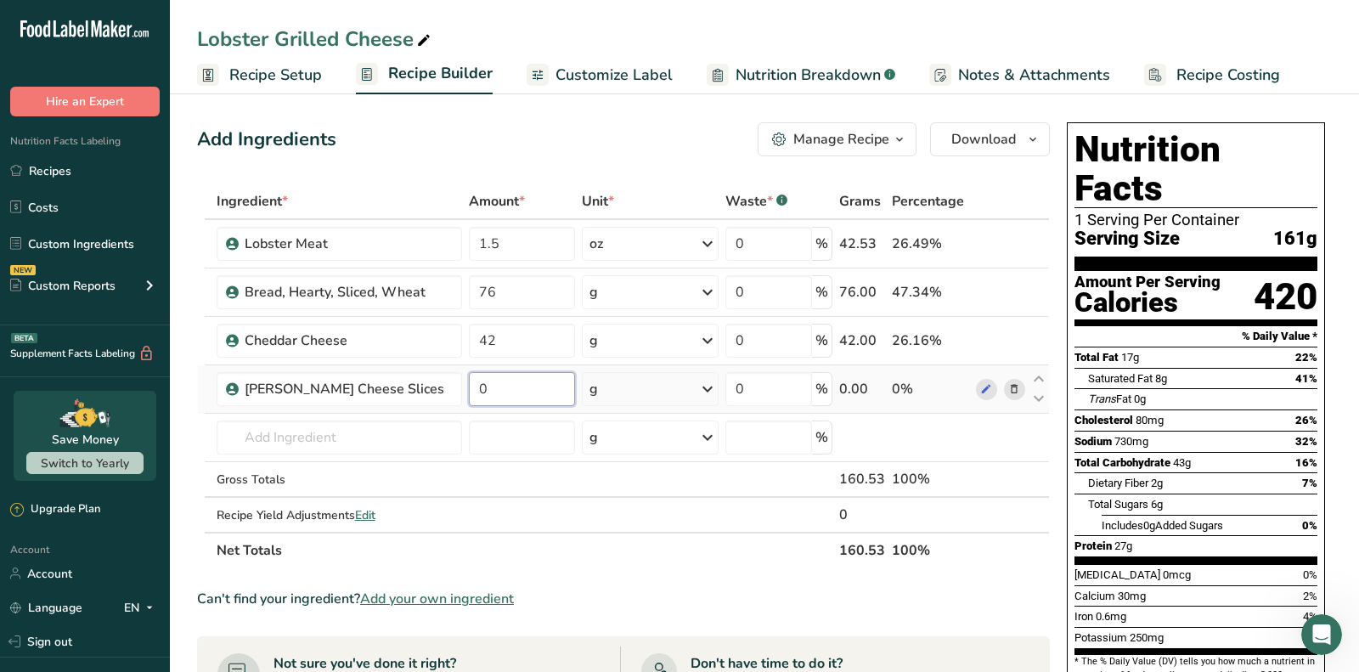
click at [518, 386] on input "0" at bounding box center [522, 389] width 106 height 34
click at [518, 386] on input "2" at bounding box center [522, 389] width 106 height 34
type input "21"
click at [573, 126] on div "Add Ingredients Manage Recipe Delete Recipe Duplicate Recipe Scale Recipe Save …" at bounding box center [623, 139] width 853 height 34
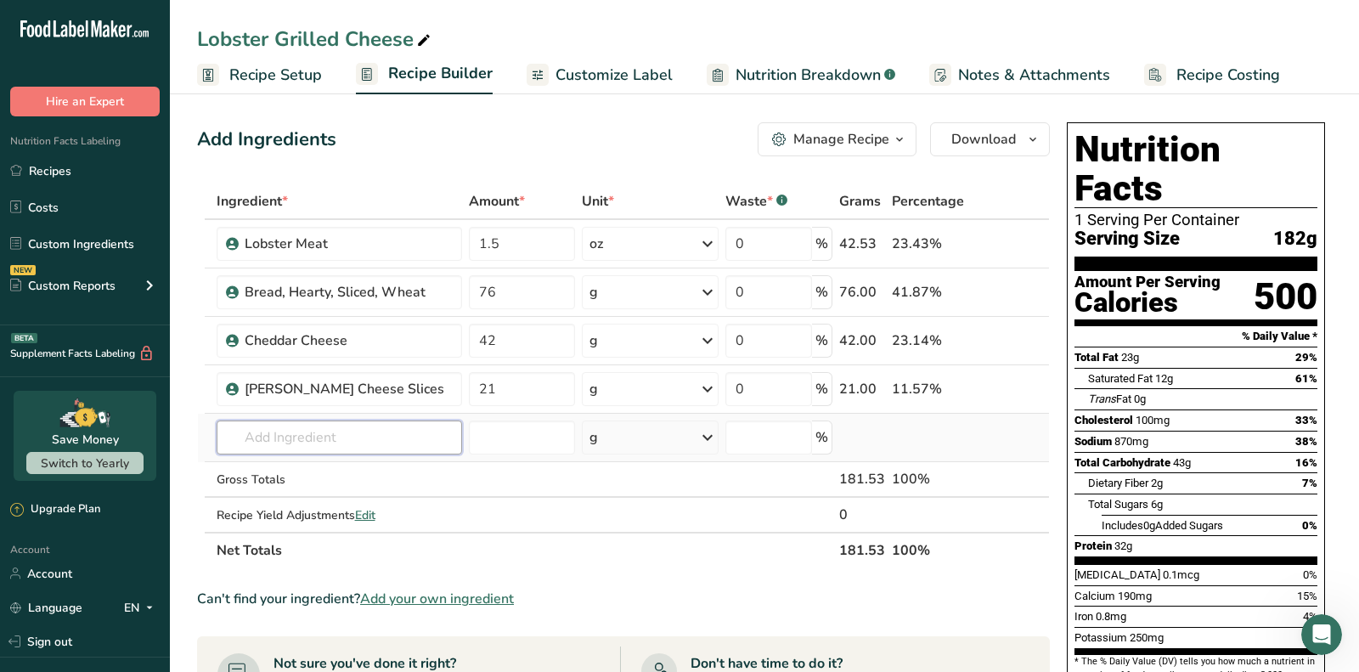
click at [371, 422] on input "text" at bounding box center [340, 437] width 246 height 34
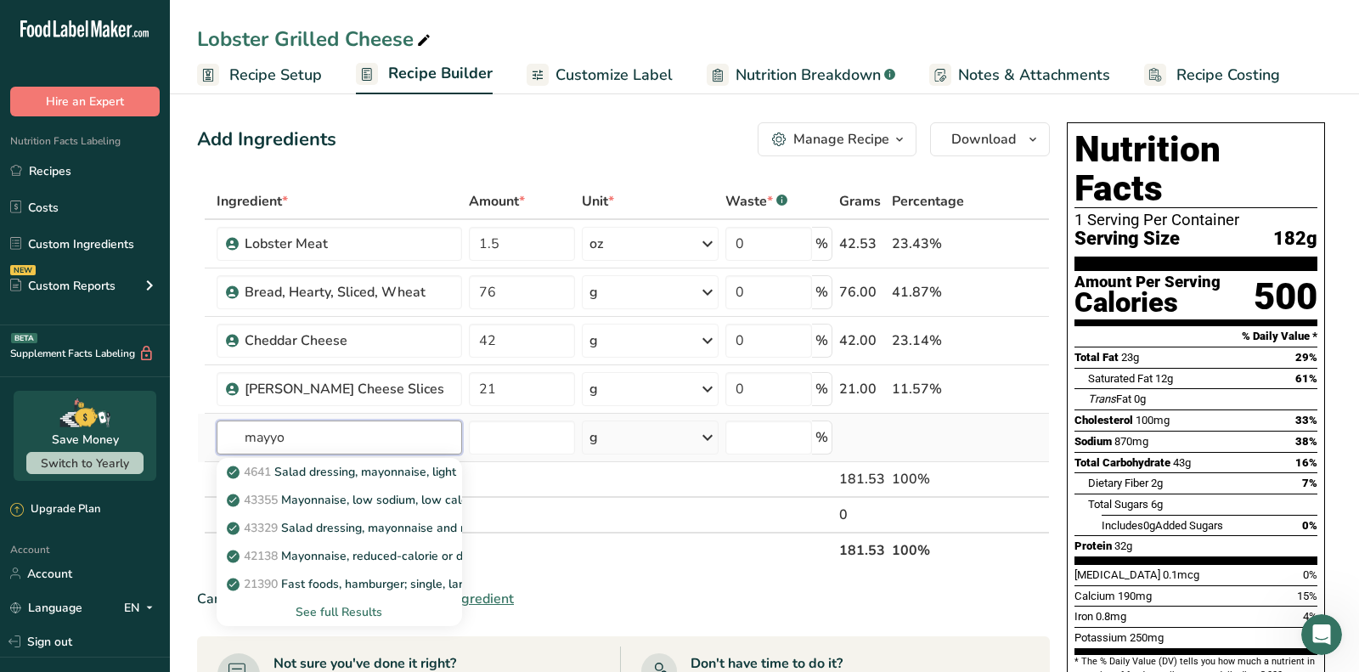
type input "mayyo"
click at [305, 610] on div "See full Results" at bounding box center [339, 612] width 219 height 18
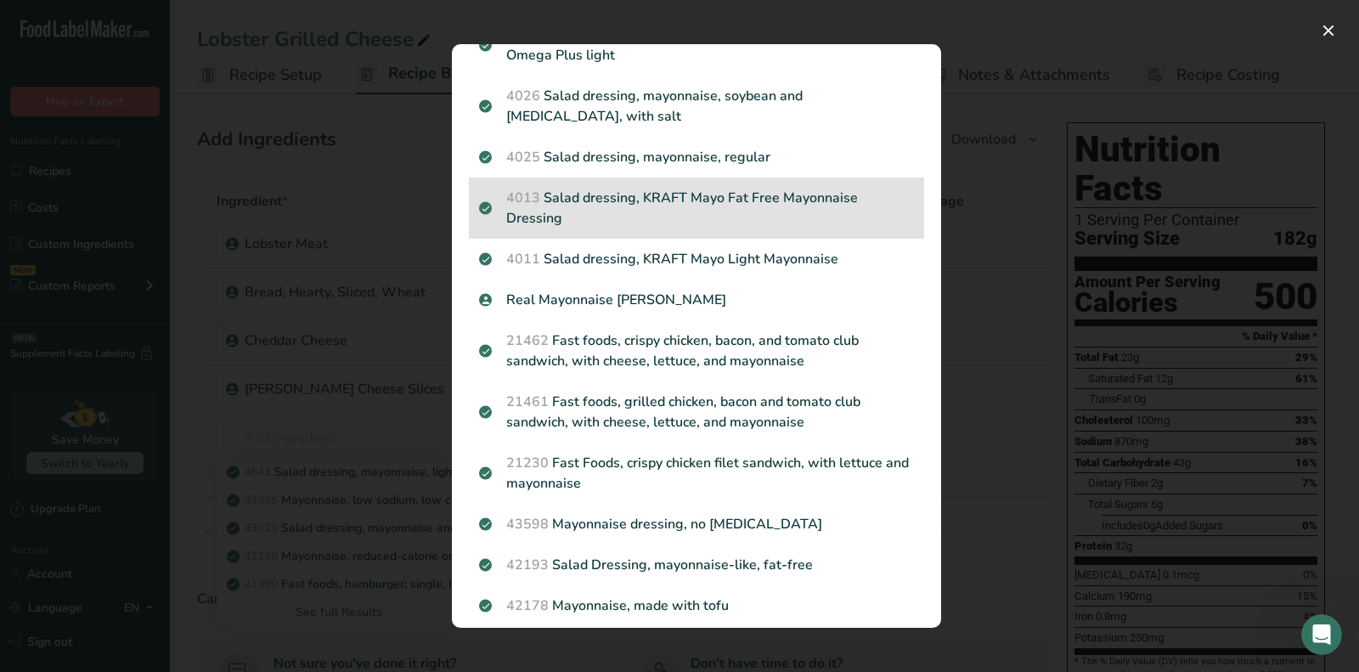
scroll to position [917, 0]
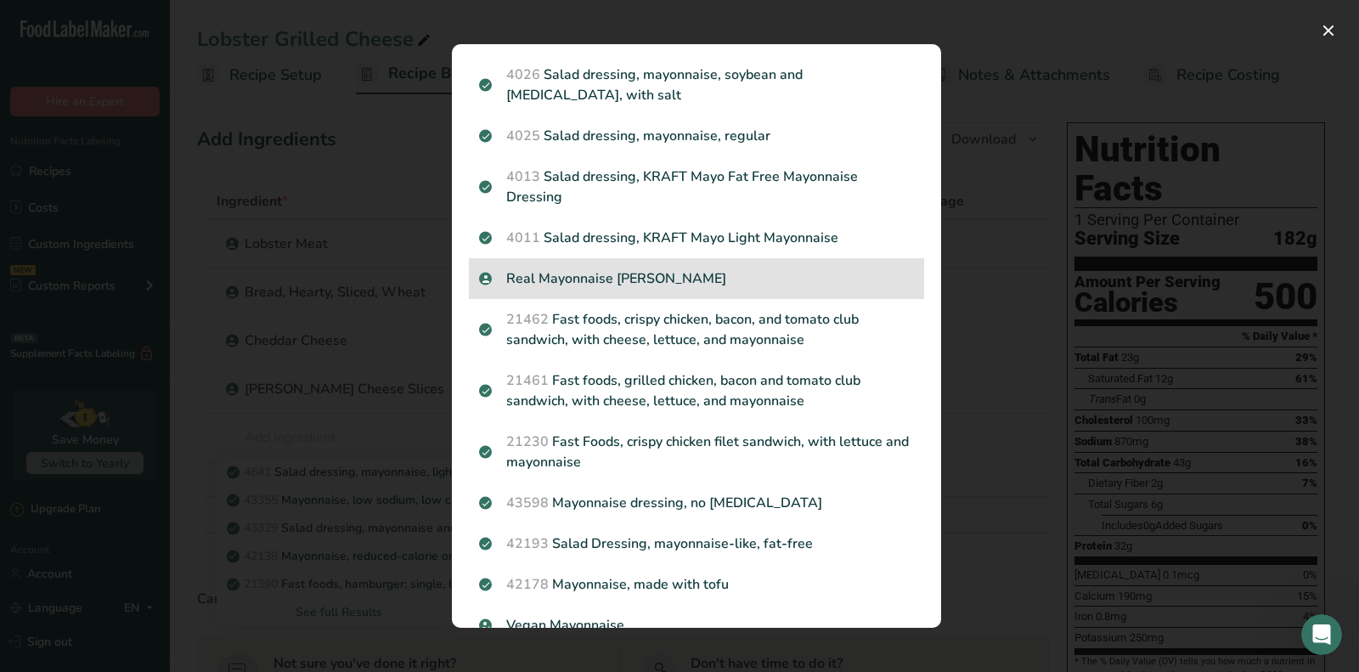
click at [573, 268] on p "Real Mayonnaise Hellmann's" at bounding box center [696, 278] width 435 height 20
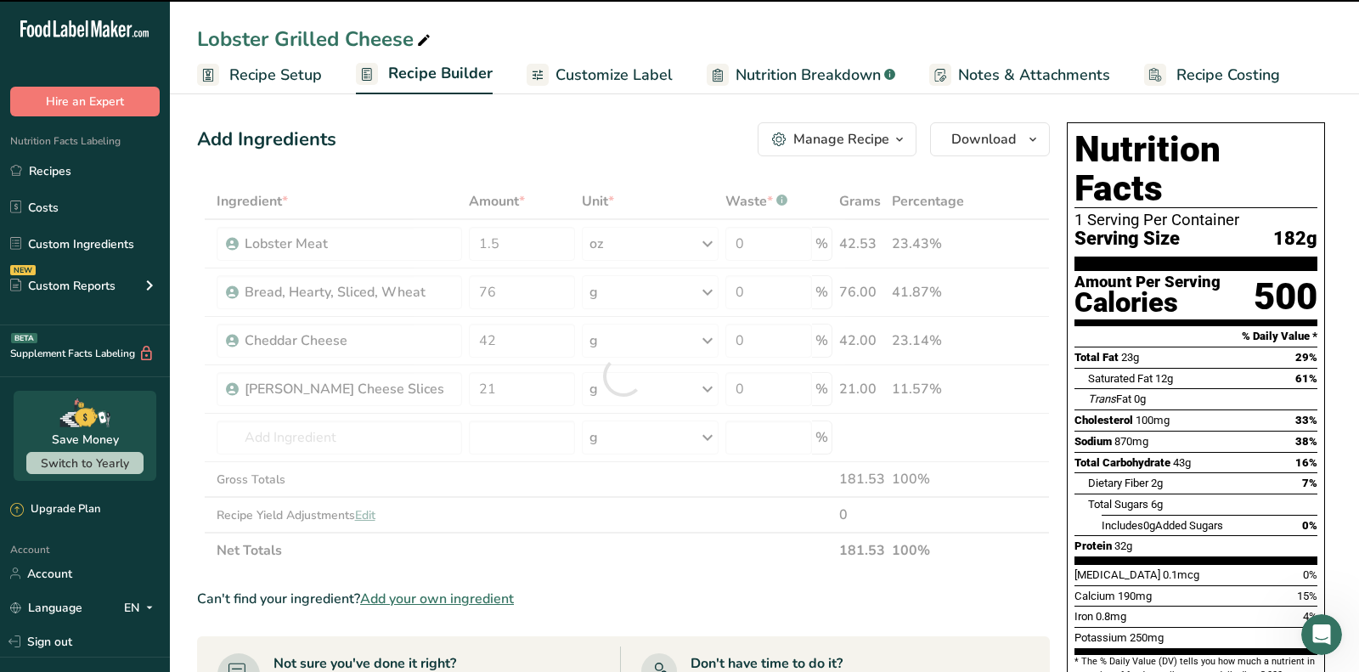
type input "0"
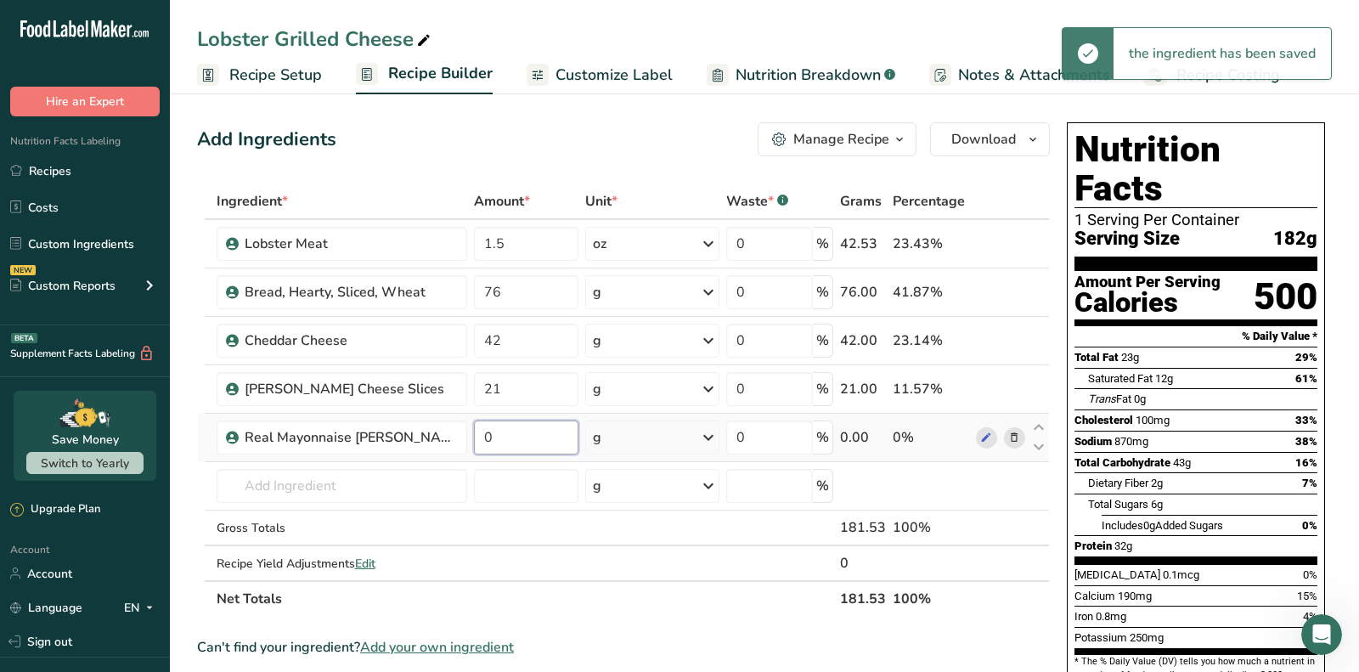
click at [515, 434] on input "0" at bounding box center [526, 437] width 105 height 34
type input "0.4"
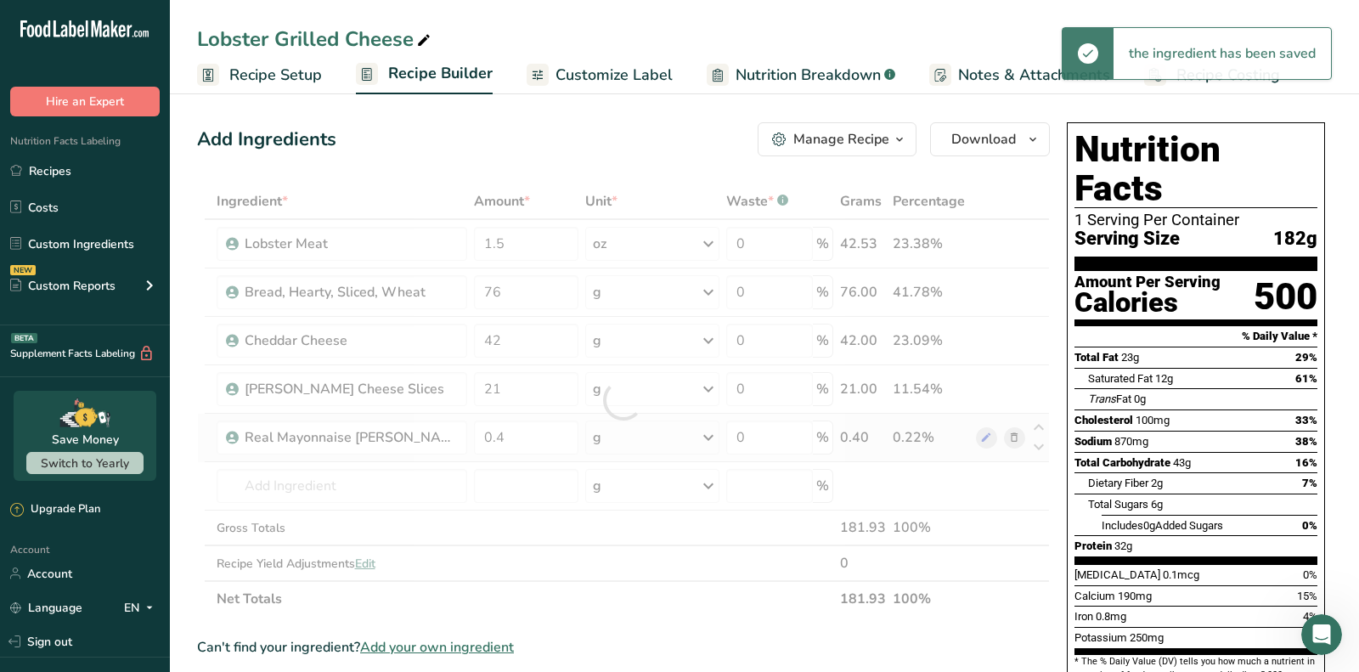
click at [590, 436] on div "Ingredient * Amount * Unit * Waste * .a-a{fill:#347362;}.b-a{fill:#fff;} Grams …" at bounding box center [623, 399] width 853 height 433
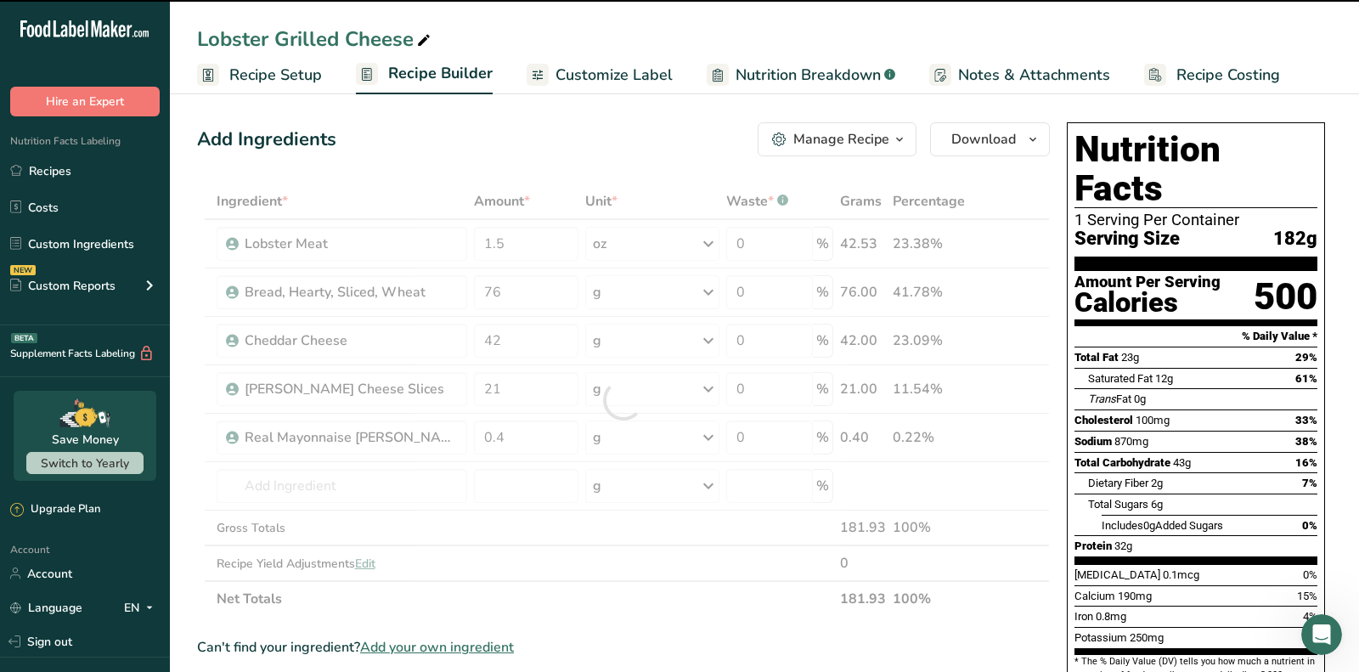
click at [617, 435] on div at bounding box center [623, 399] width 853 height 433
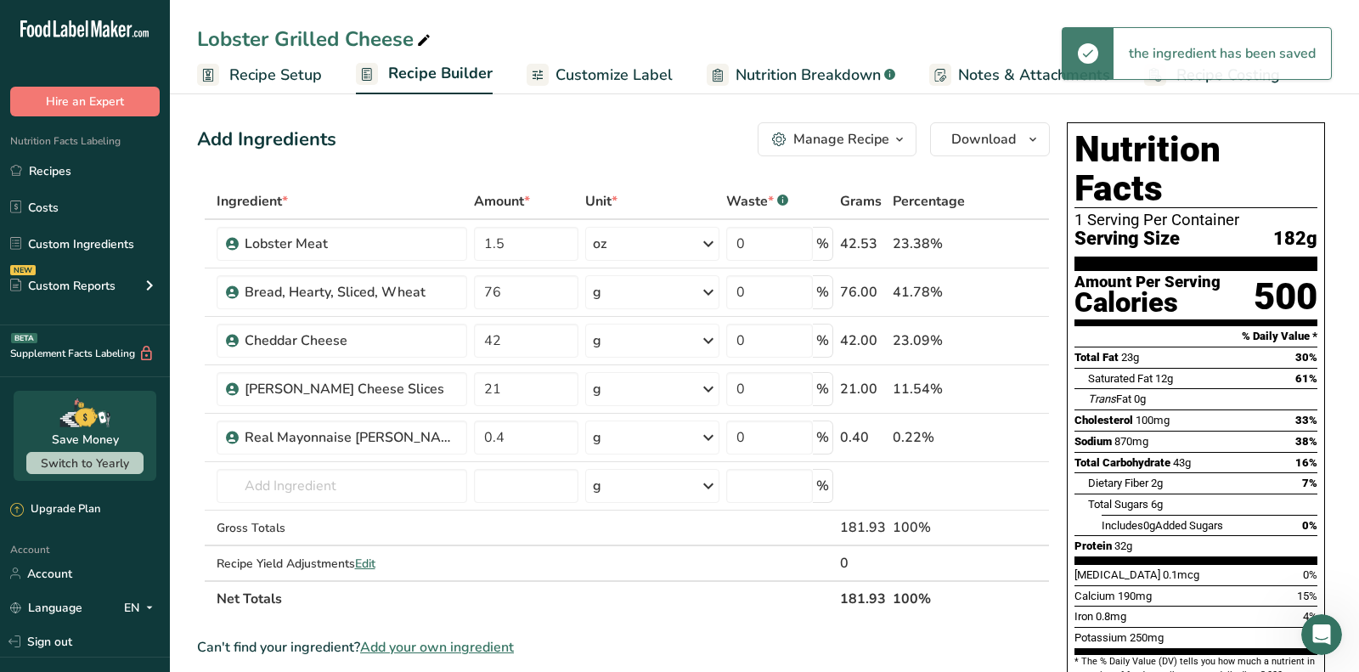
click at [617, 435] on div "g" at bounding box center [652, 437] width 134 height 34
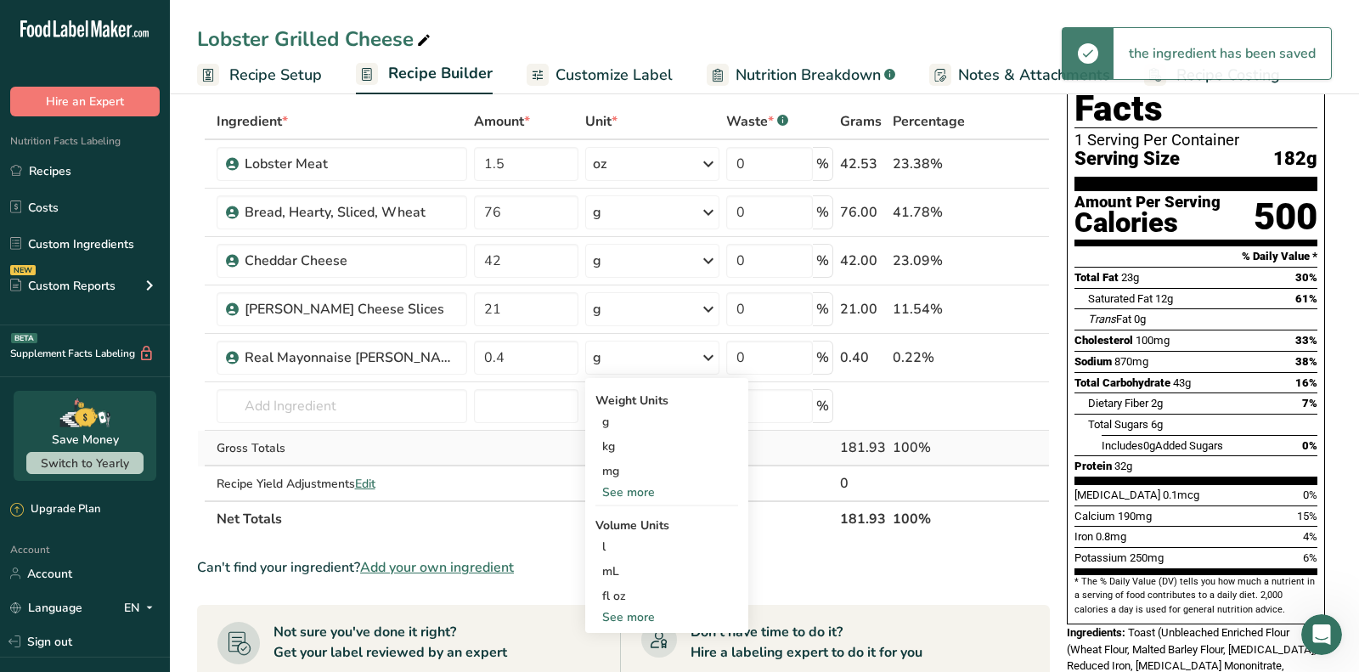
scroll to position [106, 0]
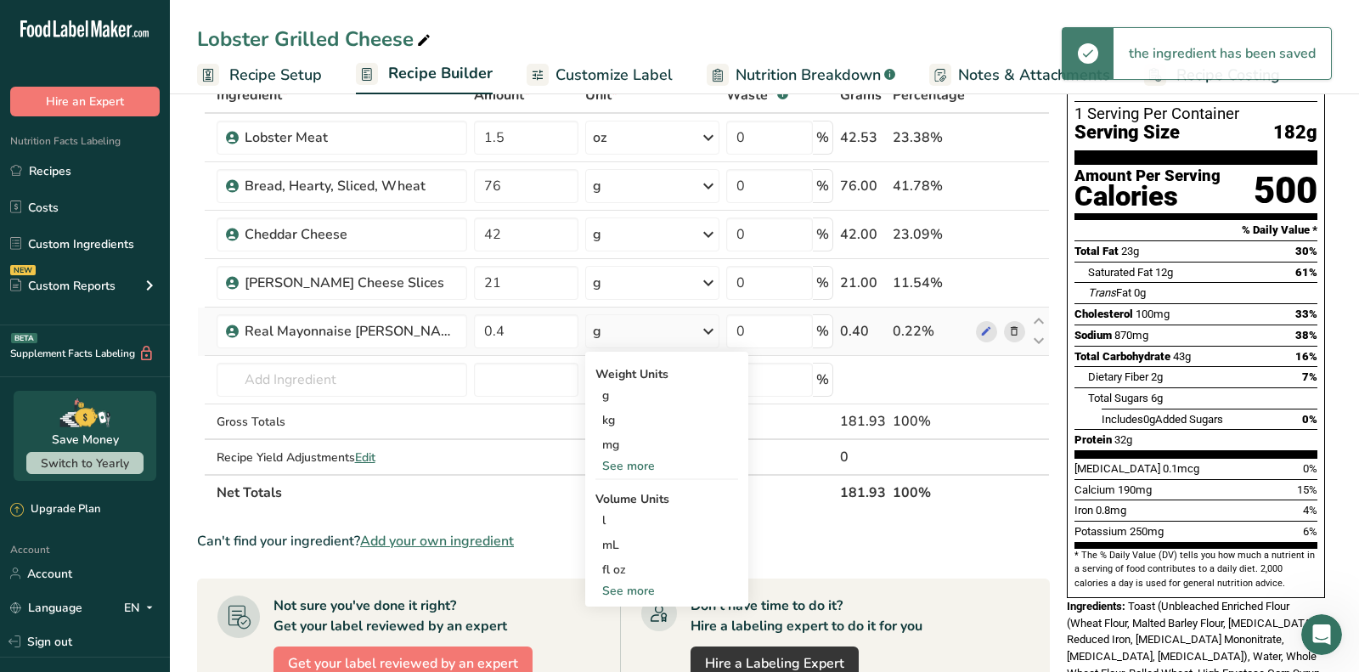
click at [620, 463] on div "See more" at bounding box center [666, 466] width 143 height 18
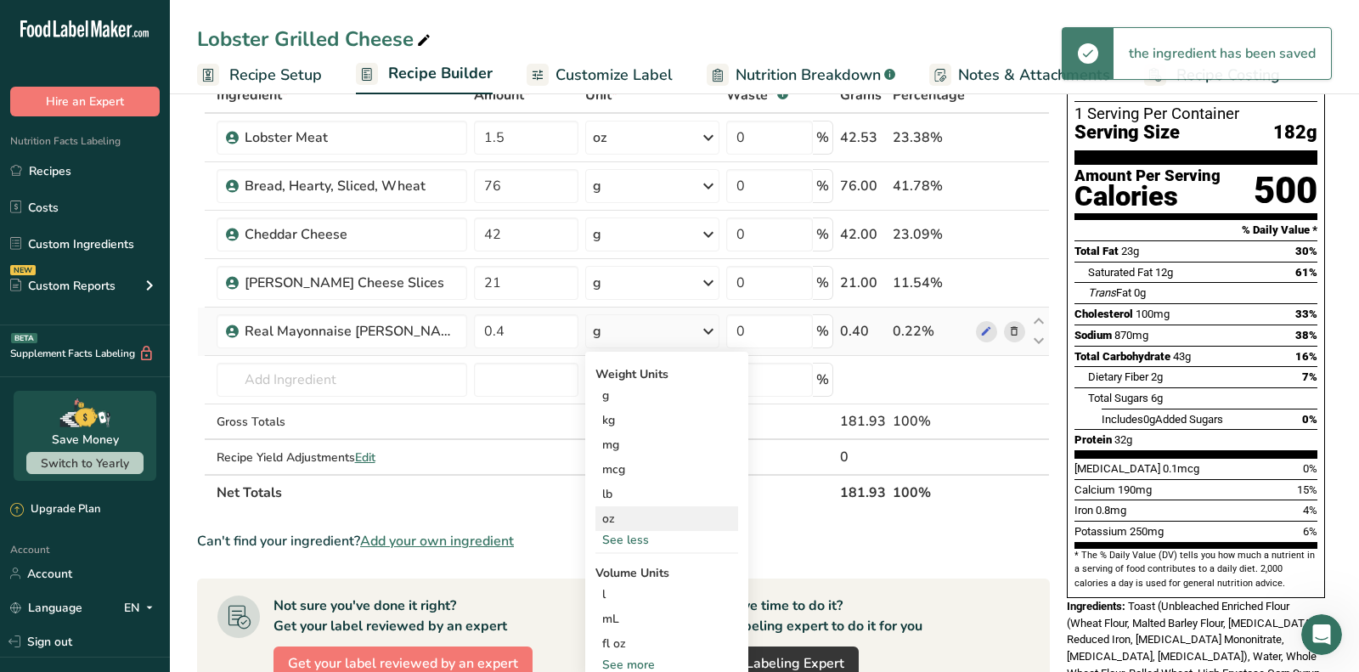
click at [613, 518] on div "oz" at bounding box center [666, 518] width 143 height 25
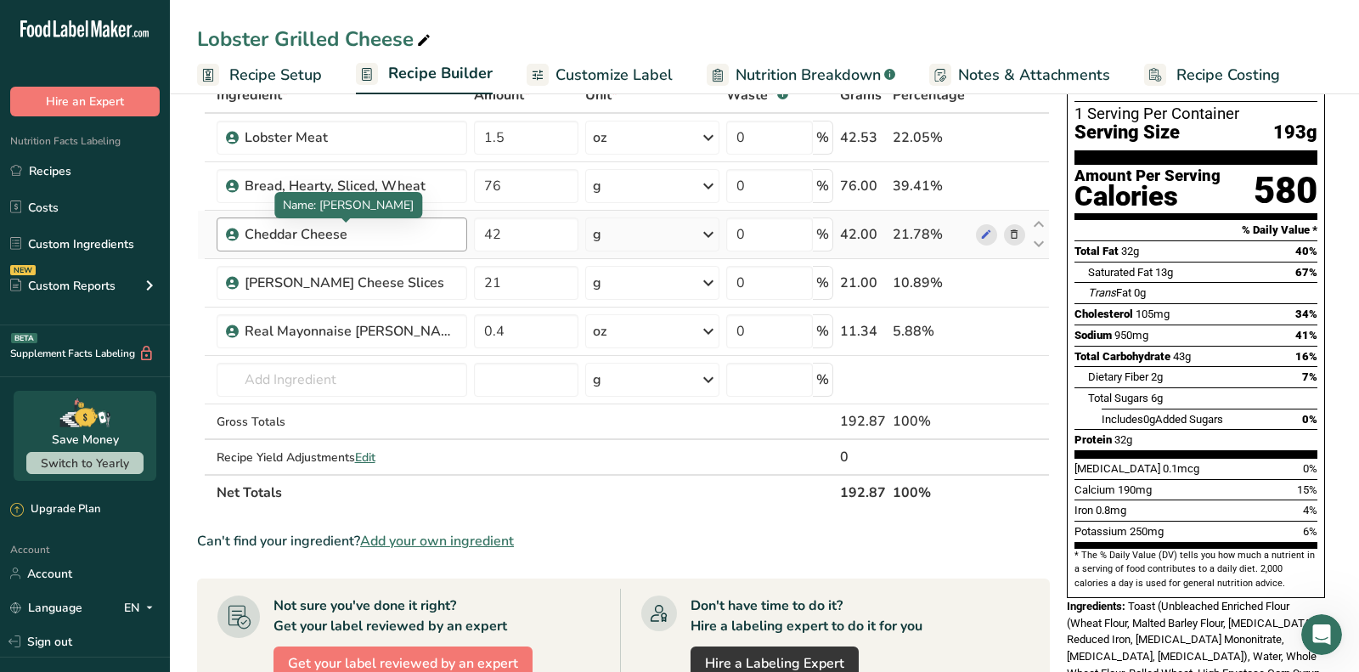
scroll to position [0, 0]
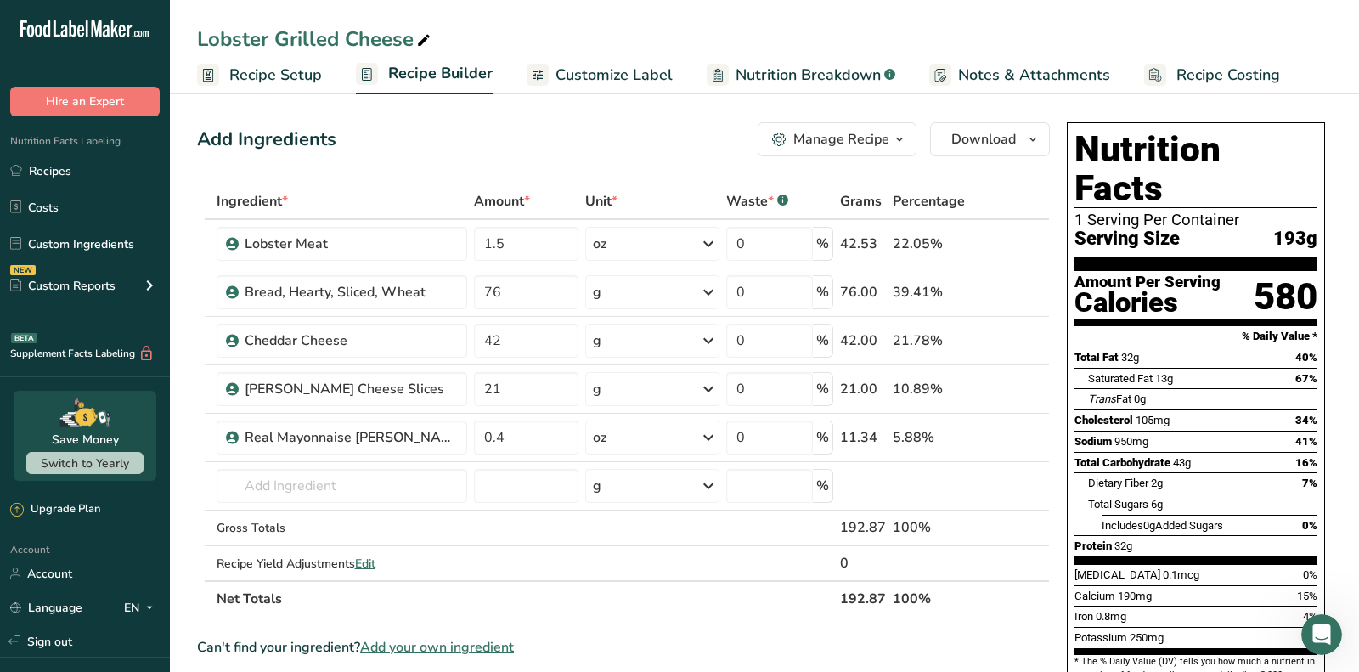
click at [587, 82] on span "Customize Label" at bounding box center [613, 75] width 117 height 23
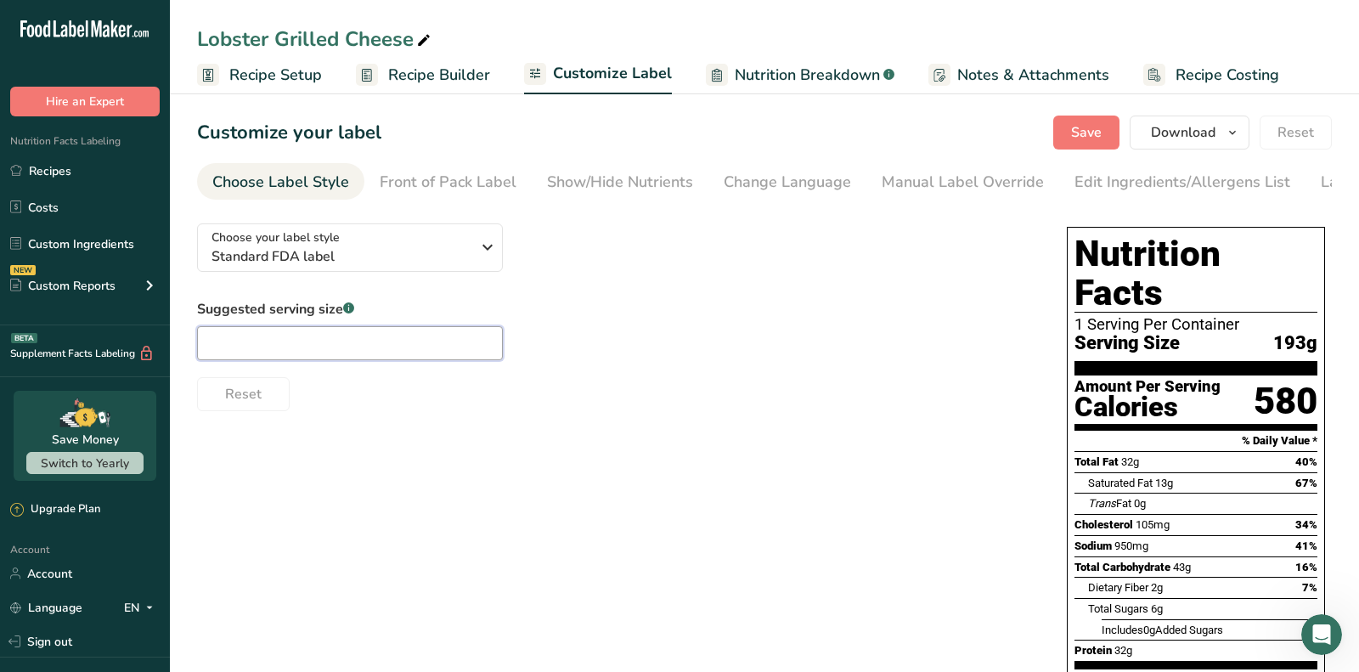
click at [310, 338] on input "text" at bounding box center [350, 343] width 306 height 34
paste input "1 sandwich"
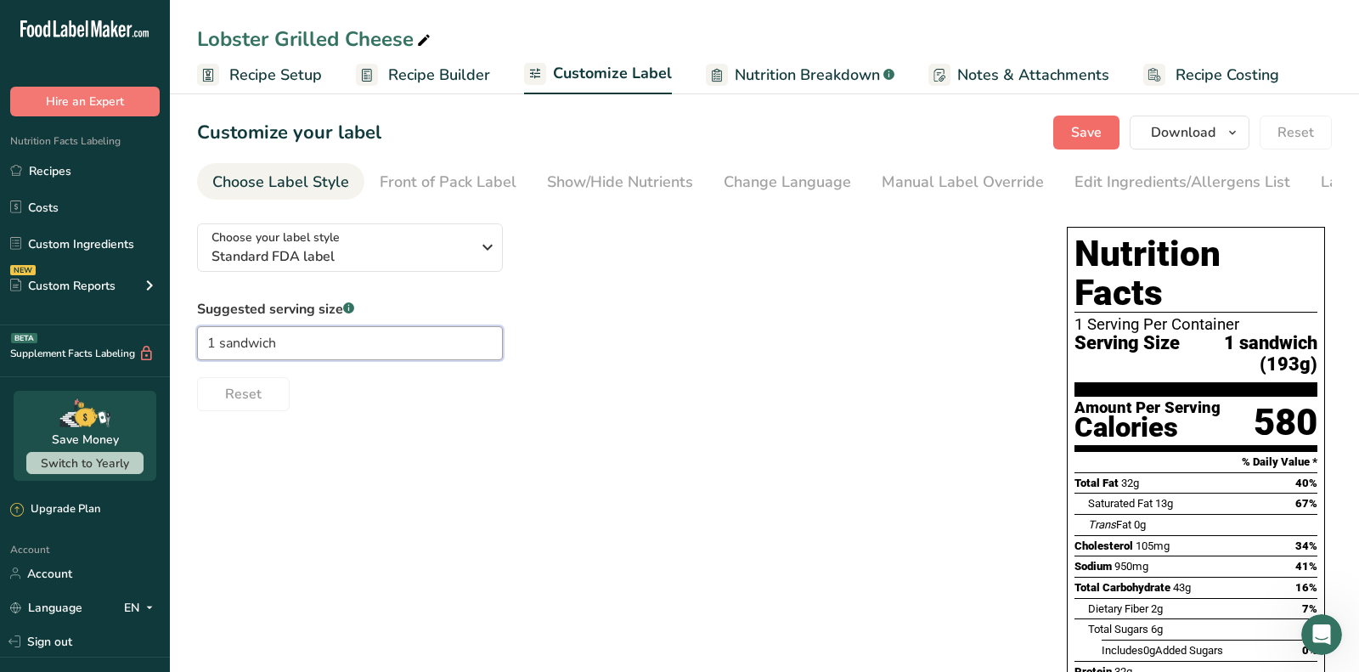
type input "1 sandwich"
click at [1075, 136] on span "Save" at bounding box center [1086, 132] width 31 height 20
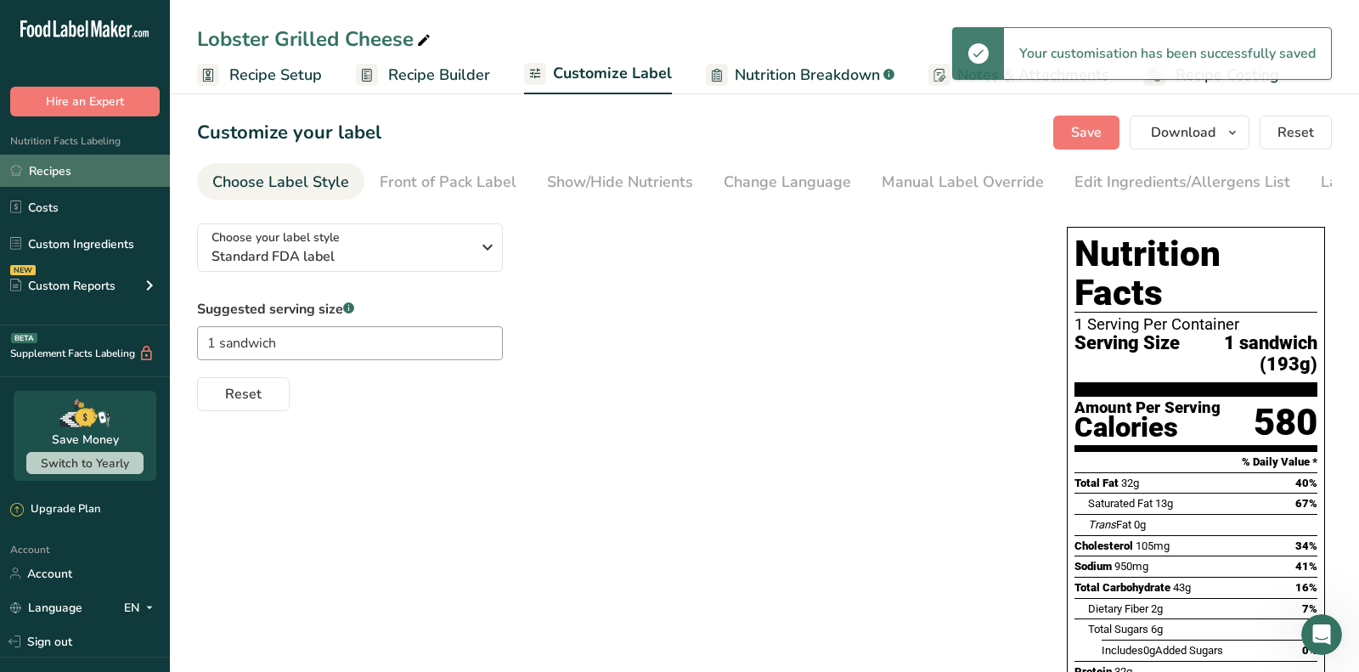
click at [72, 175] on link "Recipes" at bounding box center [85, 171] width 170 height 32
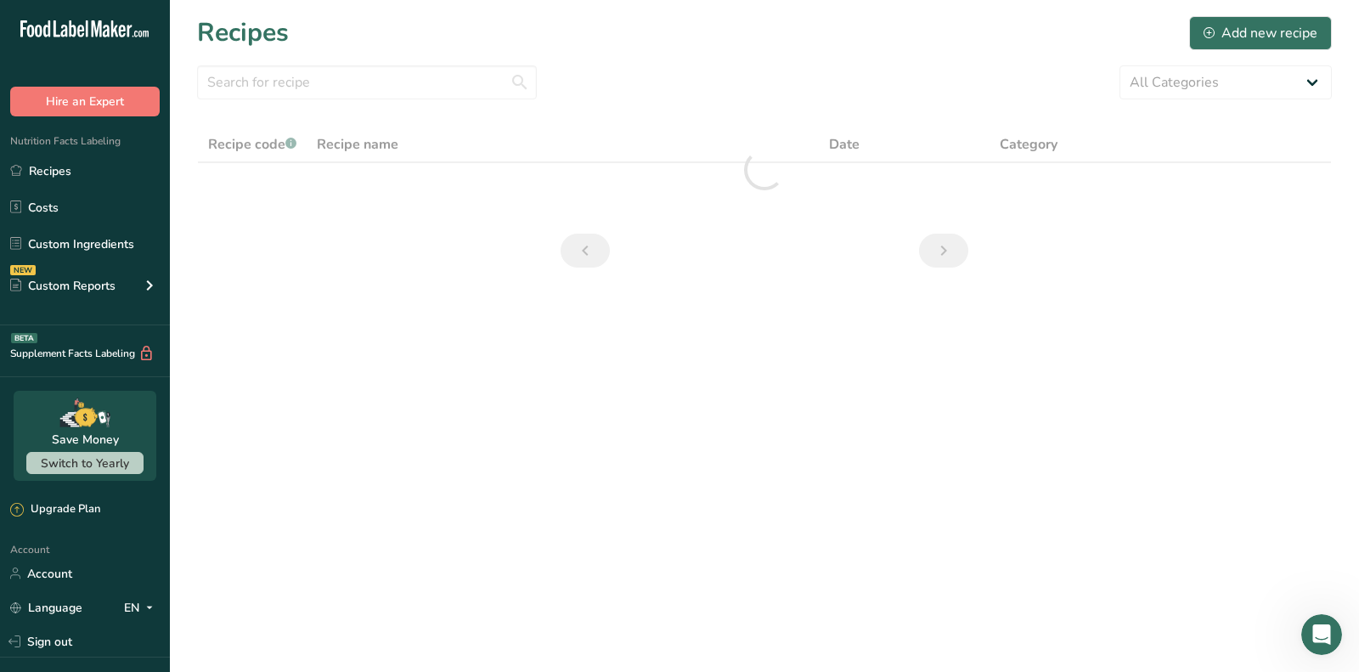
click at [921, 14] on div "Recipes Add new recipe" at bounding box center [764, 33] width 1135 height 38
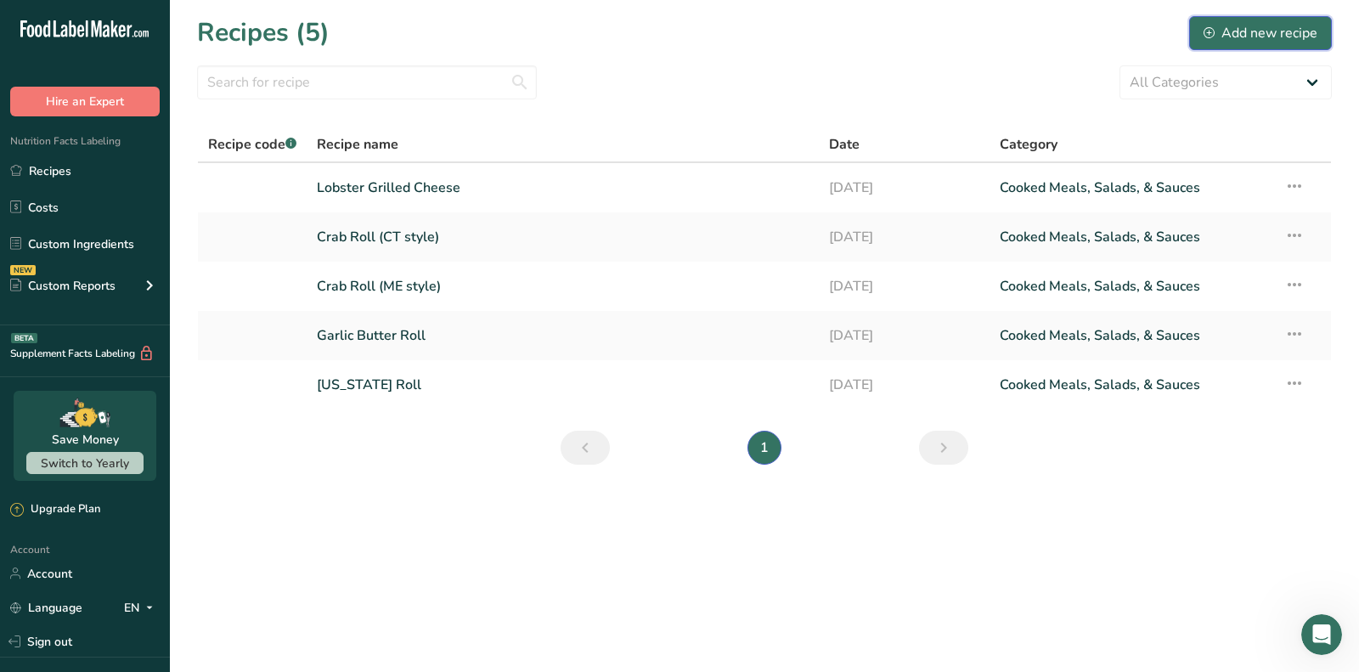
click at [1239, 42] on div "Add new recipe" at bounding box center [1260, 33] width 114 height 20
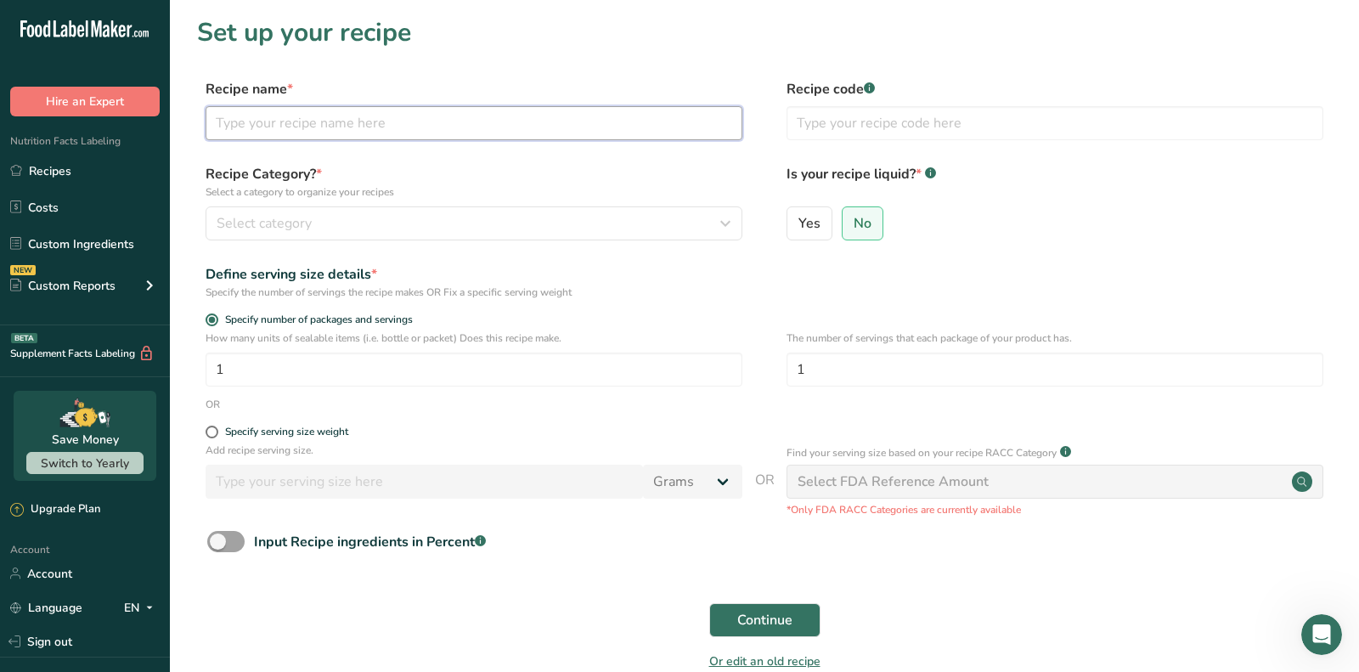
click at [446, 117] on input "text" at bounding box center [474, 123] width 537 height 34
paste input "Lobster Tots"
type input "Lobster Tots"
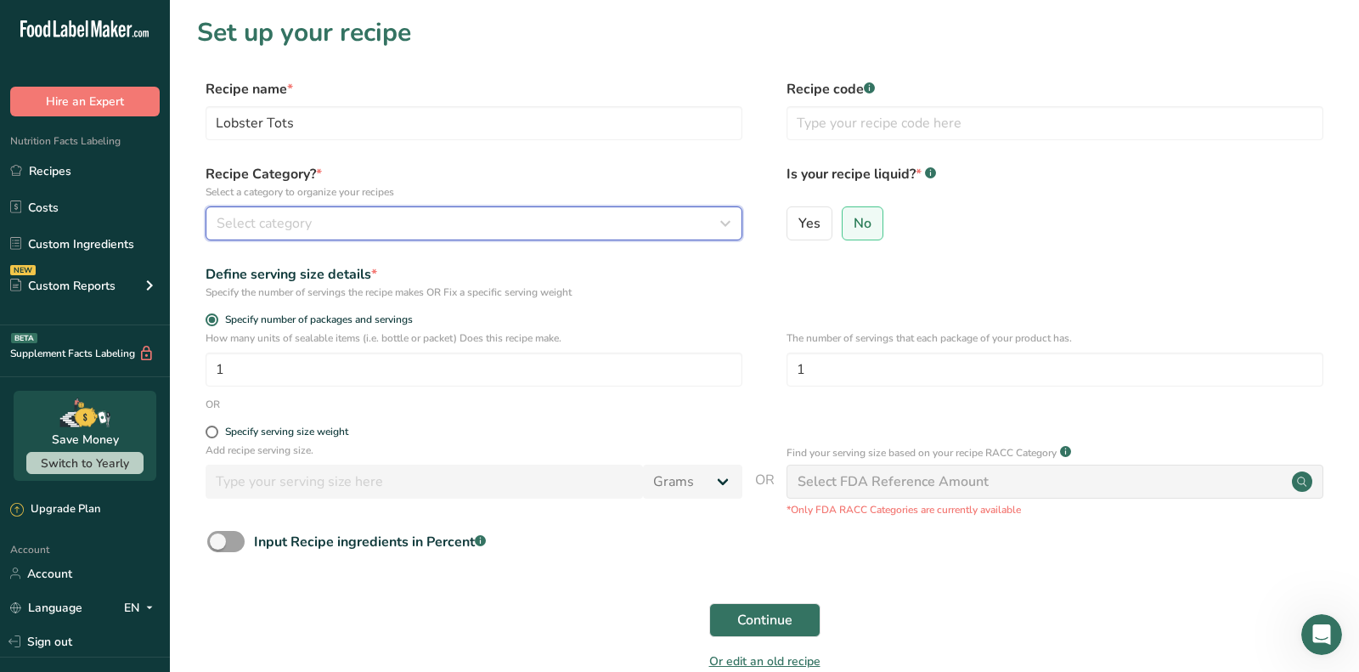
click at [450, 231] on div "Select category" at bounding box center [469, 223] width 504 height 20
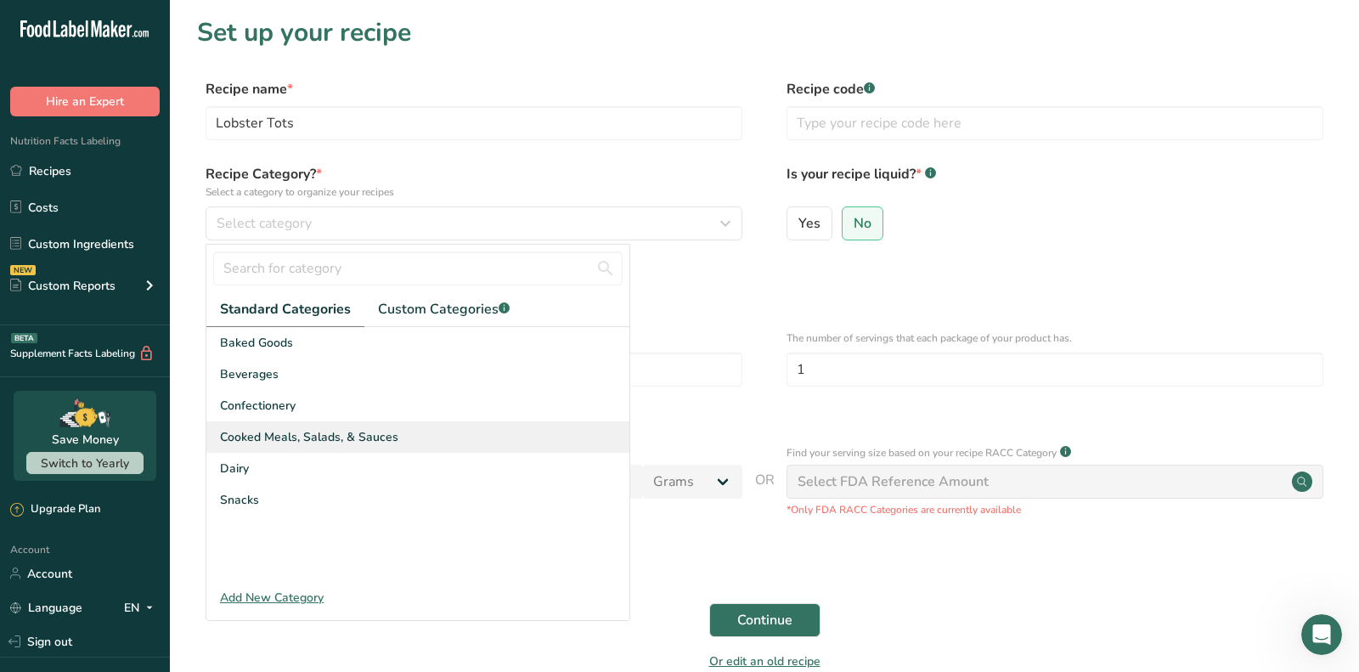
click at [432, 434] on div "Cooked Meals, Salads, & Sauces" at bounding box center [417, 436] width 423 height 31
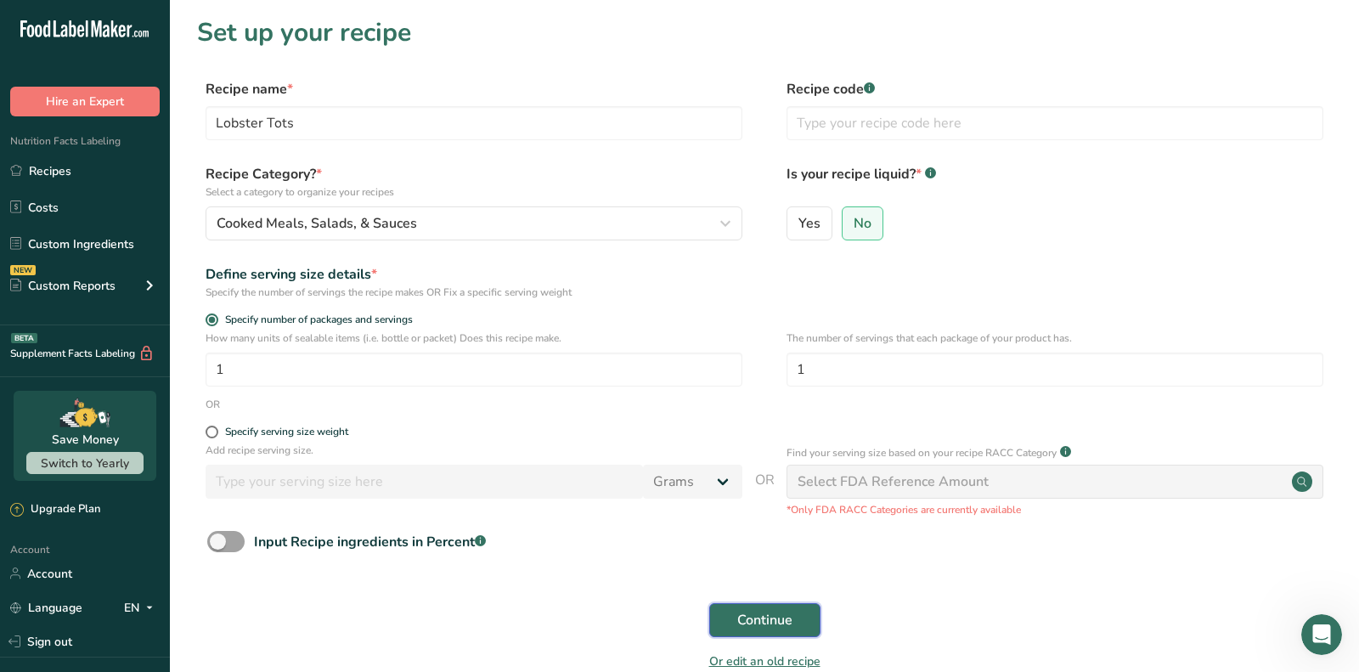
click at [777, 619] on span "Continue" at bounding box center [764, 620] width 55 height 20
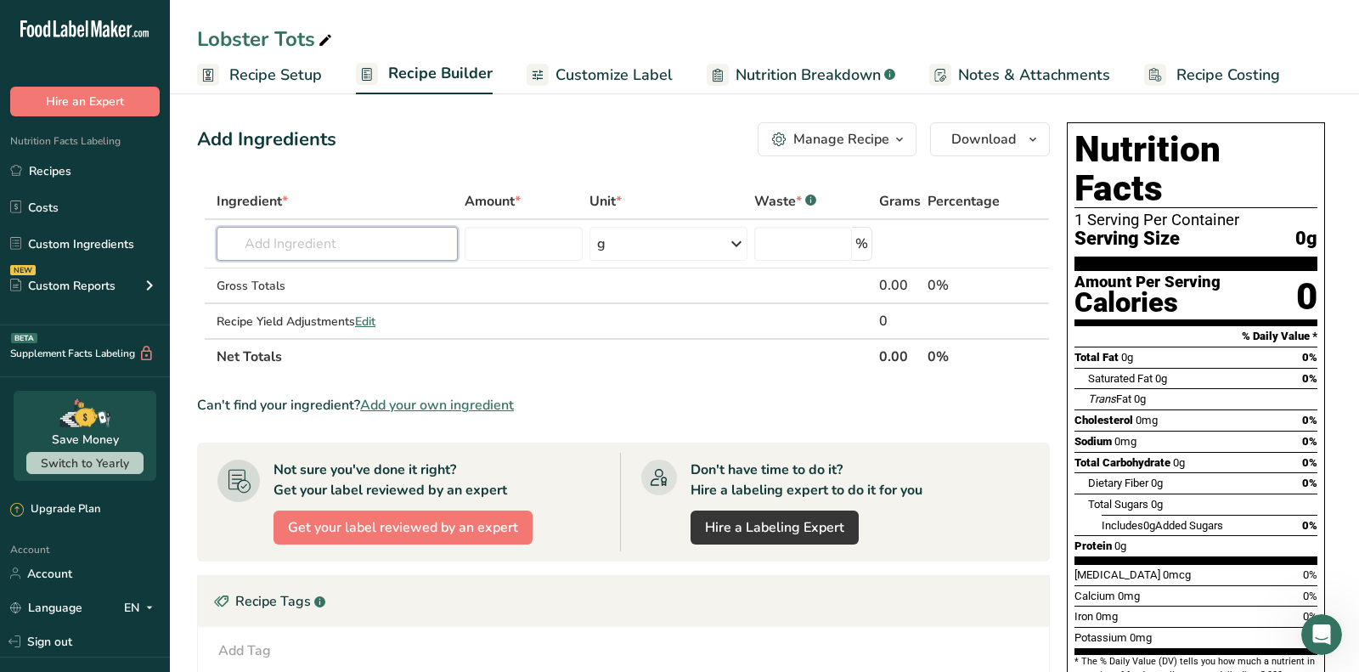
drag, startPoint x: 333, startPoint y: 235, endPoint x: 333, endPoint y: 169, distance: 66.2
click at [333, 233] on input "text" at bounding box center [337, 244] width 241 height 34
type input "tato"
click at [481, 400] on span "Add your own ingredient" at bounding box center [437, 405] width 154 height 20
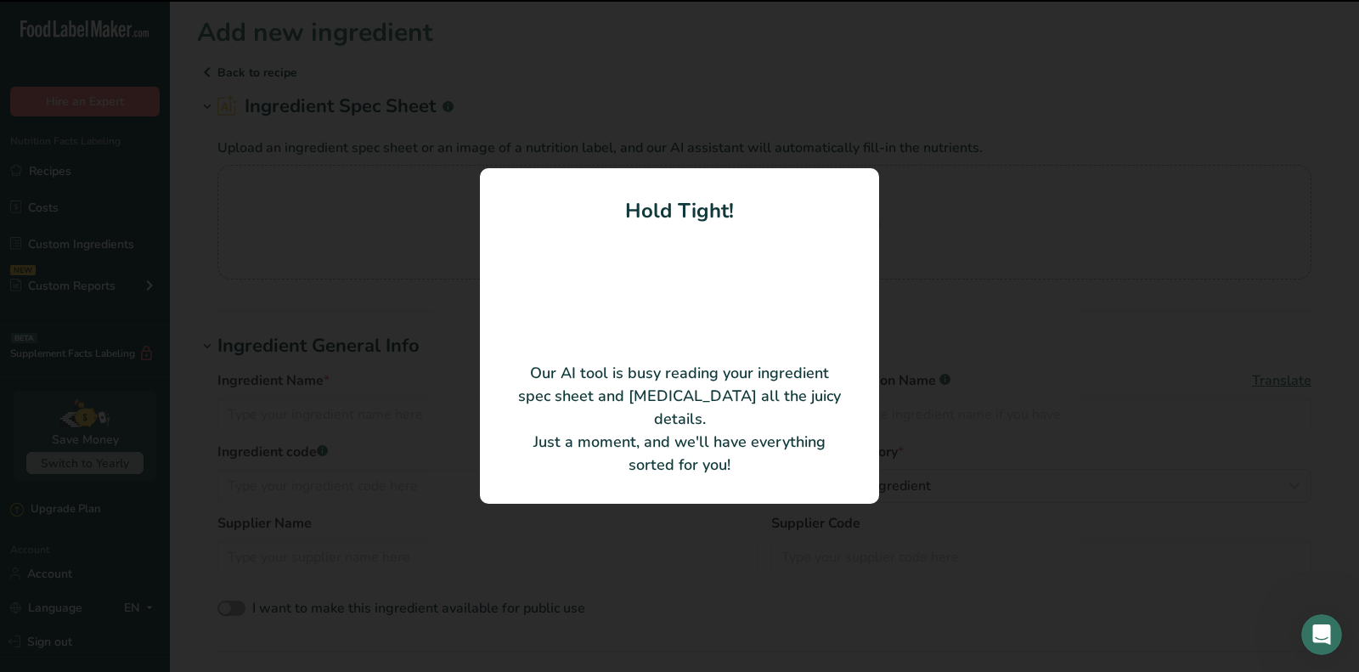
type input "Tater Tots"
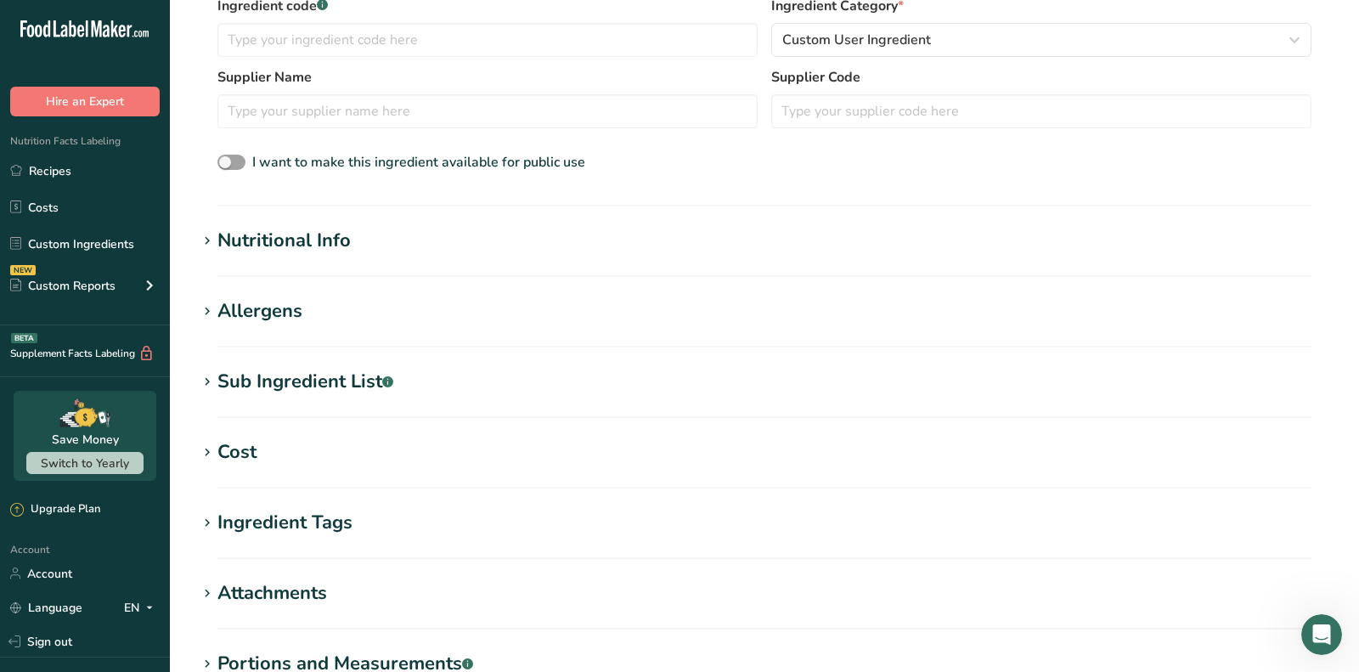
scroll to position [363, 0]
click at [293, 228] on div "Nutritional Info" at bounding box center [283, 242] width 133 height 28
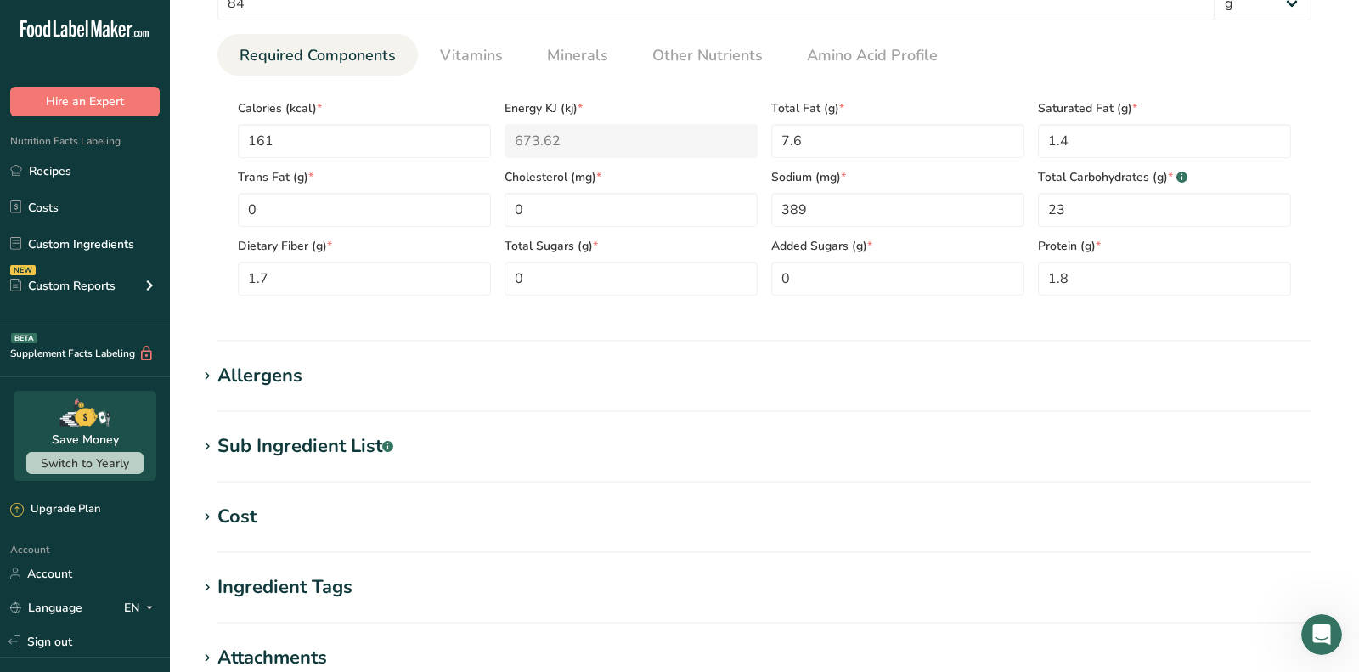
scroll to position [693, 0]
click at [264, 452] on div "Sub Ingredient List .a-a{fill:#347362;}.b-a{fill:#fff;}" at bounding box center [305, 445] width 176 height 28
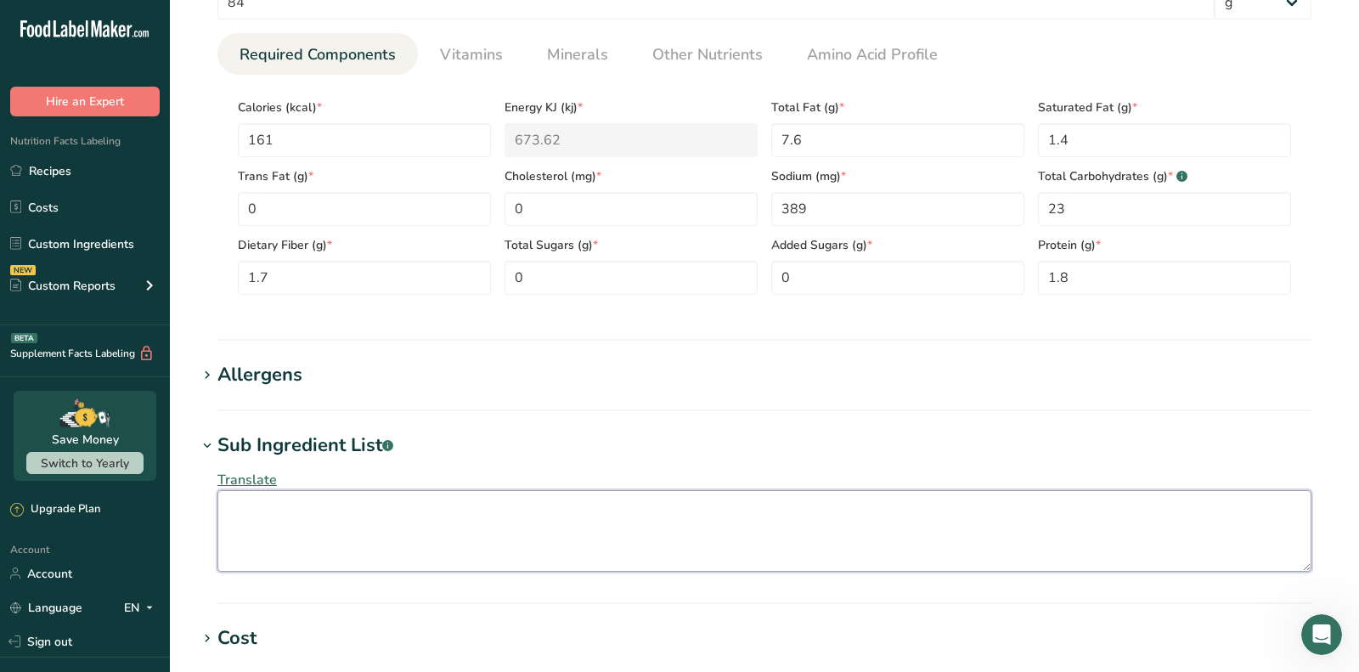
click at [350, 504] on textarea at bounding box center [764, 531] width 1094 height 82
paste textarea "Potatoes, Vegetable Oil (Contains One or More of the Following: Soybean, Canola…"
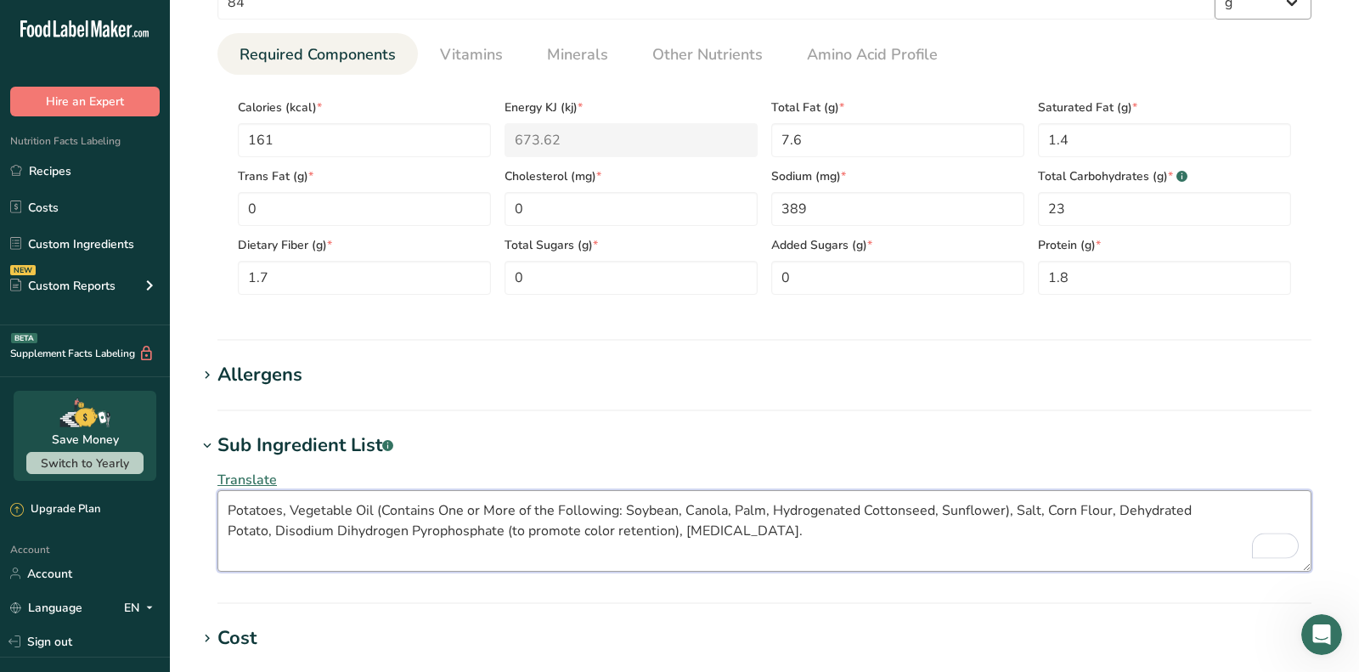
type textarea "Potatoes, Vegetable Oil (Contains One or More of the Following: Soybean, Canola…"
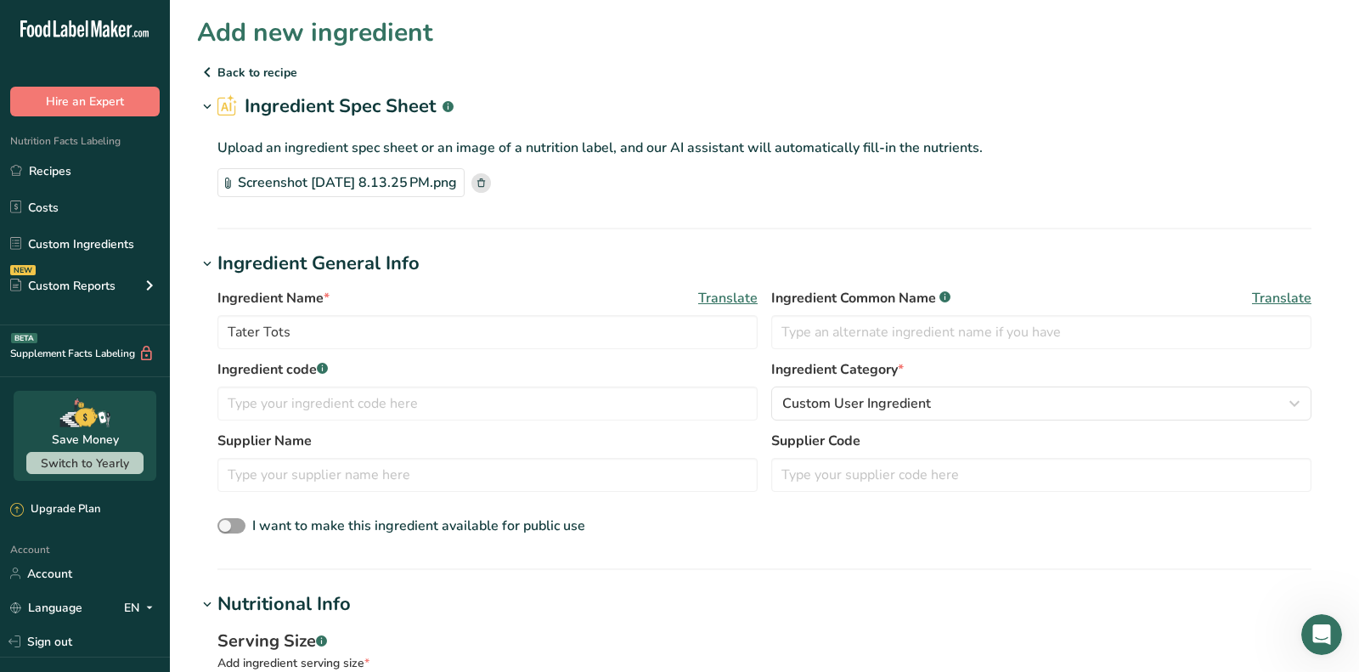
click at [491, 187] on rect at bounding box center [481, 183] width 20 height 20
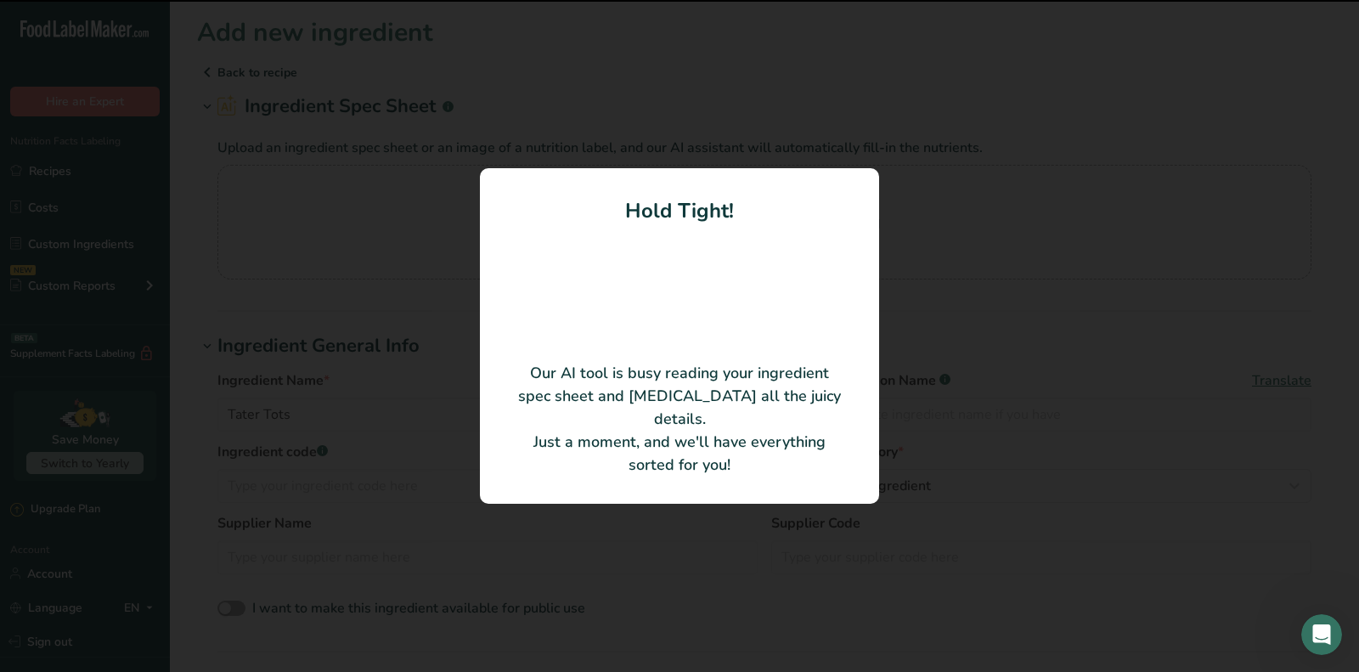
type input "150"
type KJ "627.6"
type Fat "8"
type Fat "2"
type input "330"
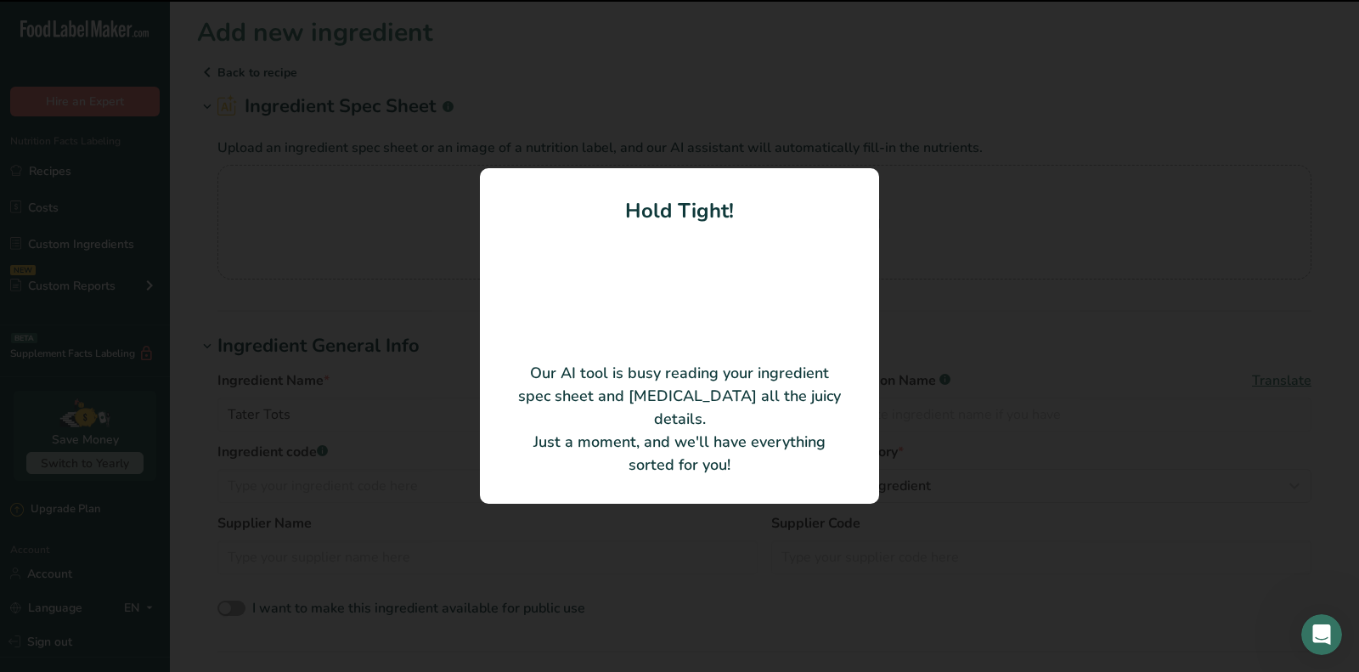
type Carbohydrates "18"
type Fiber "2"
type input "0"
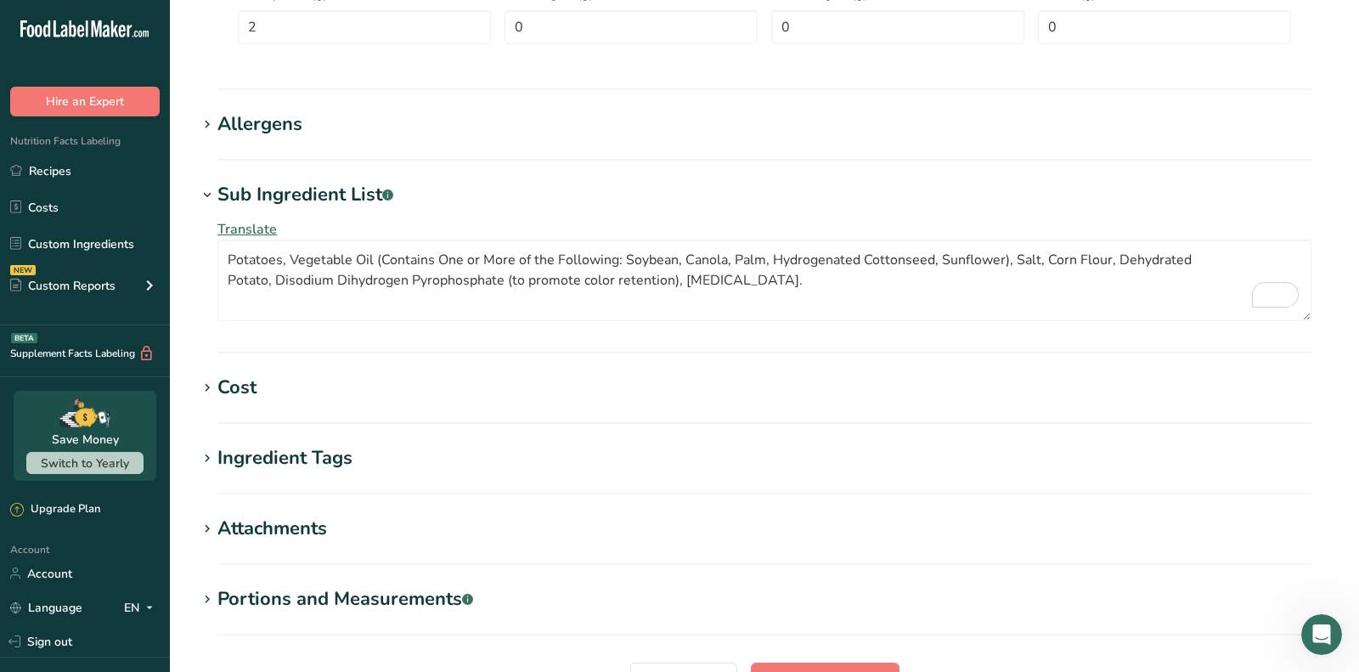
scroll to position [955, 0]
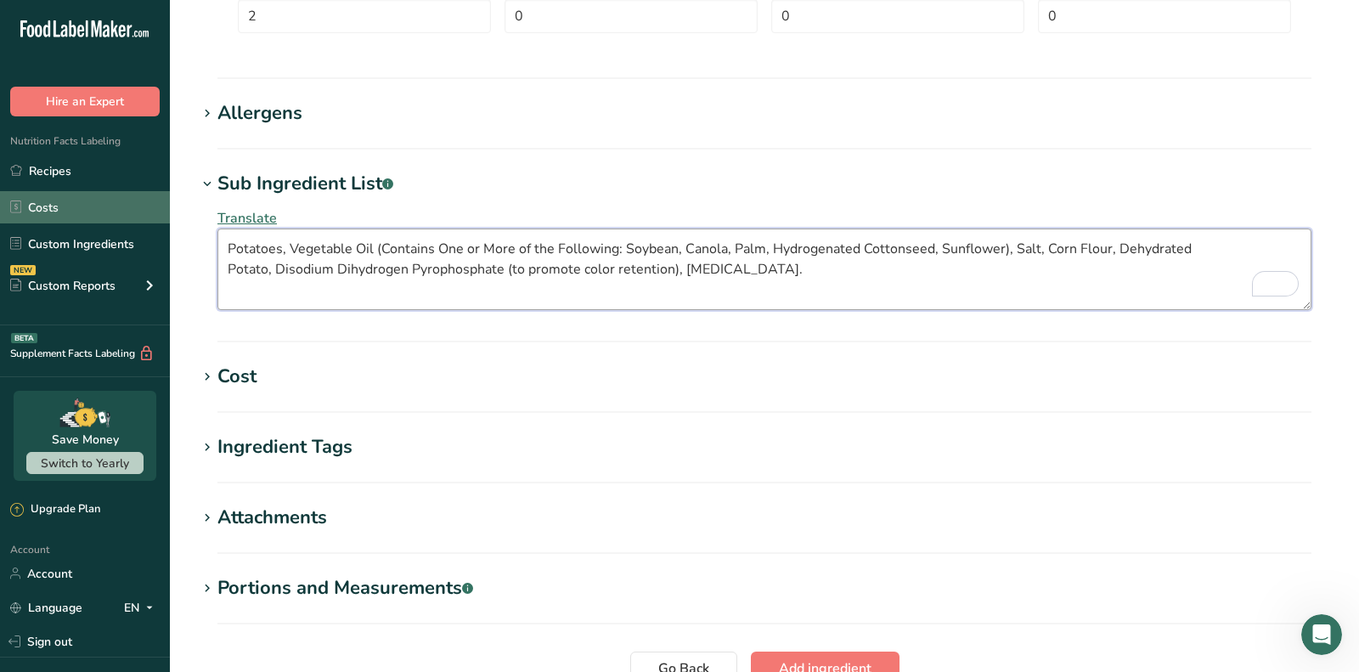
drag, startPoint x: 784, startPoint y: 278, endPoint x: 1, endPoint y: 192, distance: 787.7
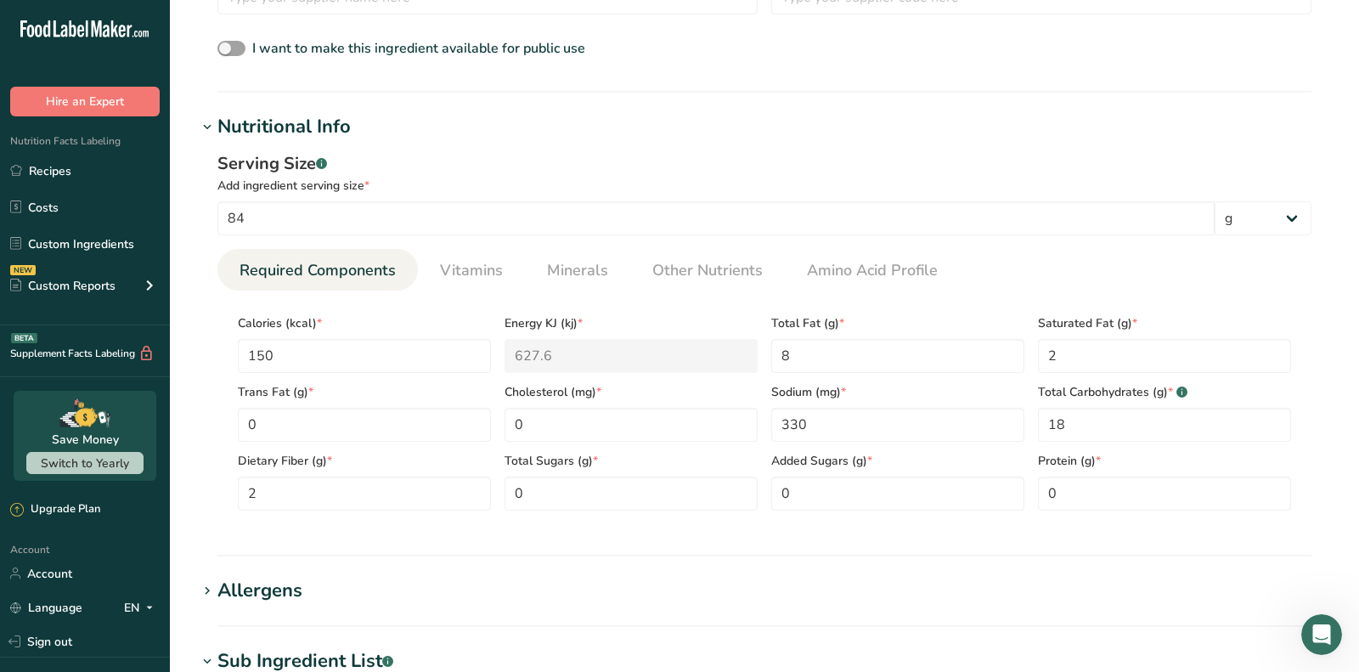
scroll to position [491, 0]
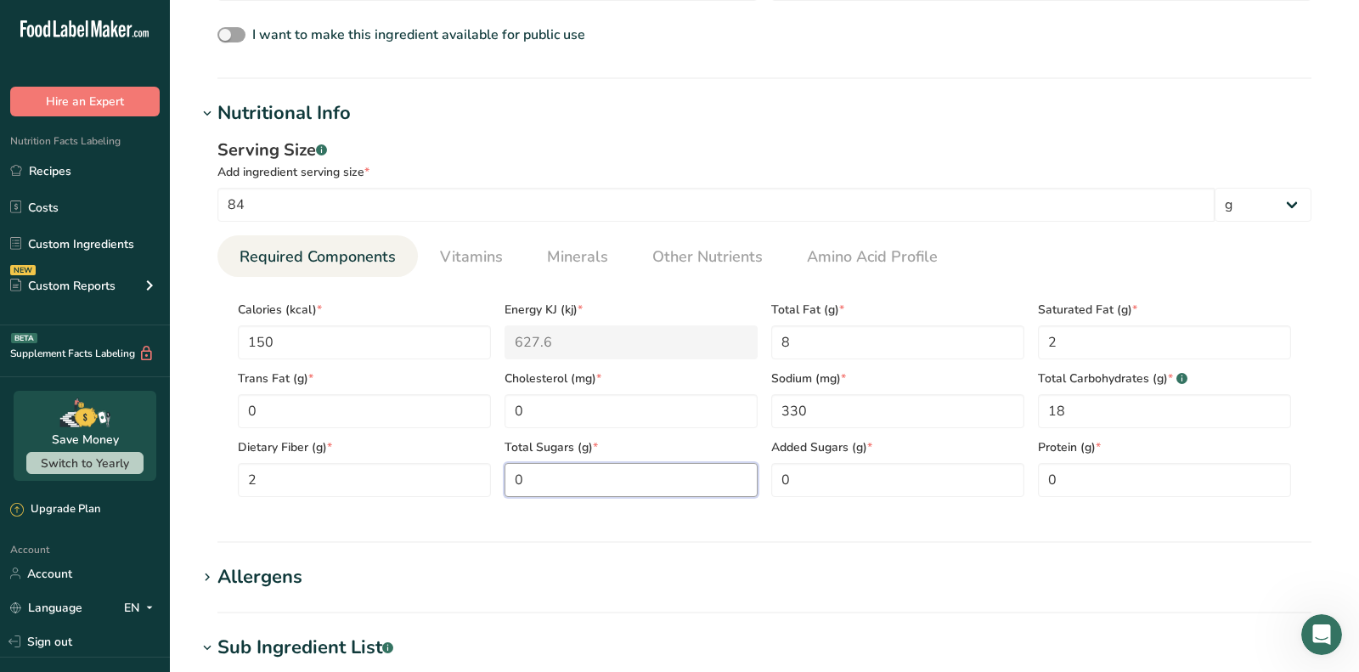
drag, startPoint x: 539, startPoint y: 485, endPoint x: 507, endPoint y: 482, distance: 32.5
click at [516, 484] on Sugars "0" at bounding box center [630, 480] width 253 height 34
type Sugars "1"
click at [1081, 473] on input "0" at bounding box center [1164, 480] width 253 height 34
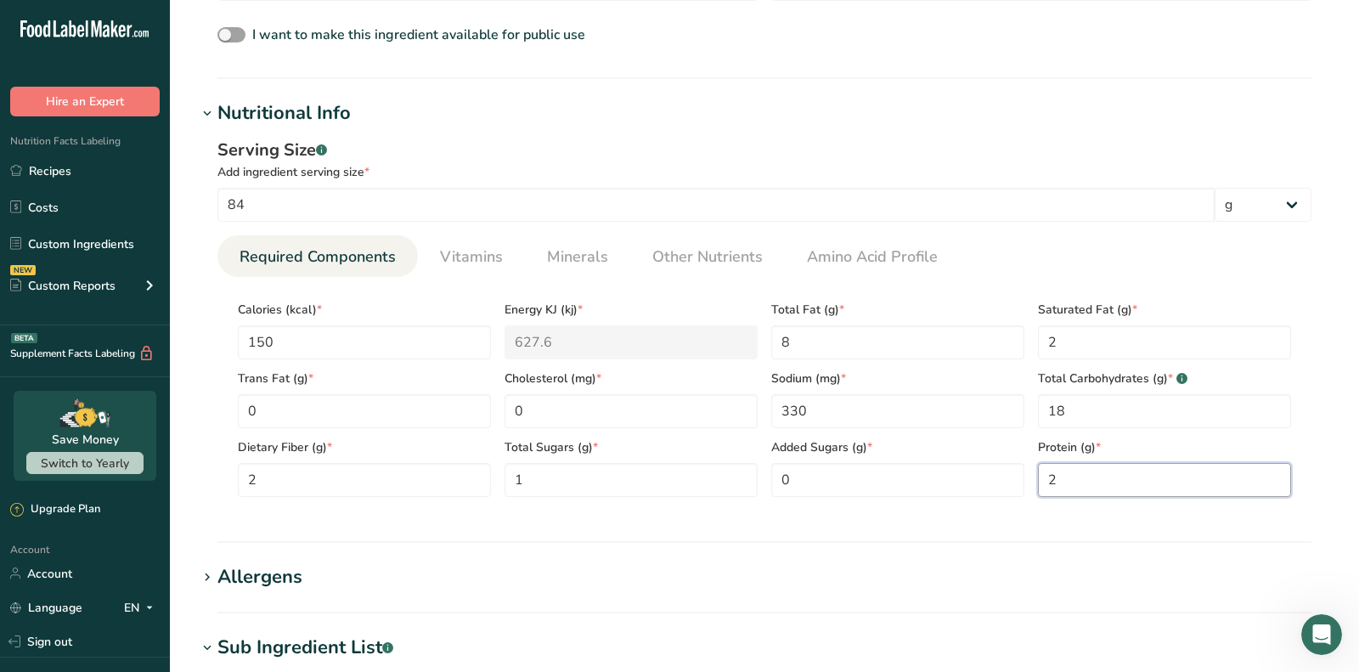
type input "2"
click at [547, 262] on span "Minerals" at bounding box center [577, 256] width 61 height 23
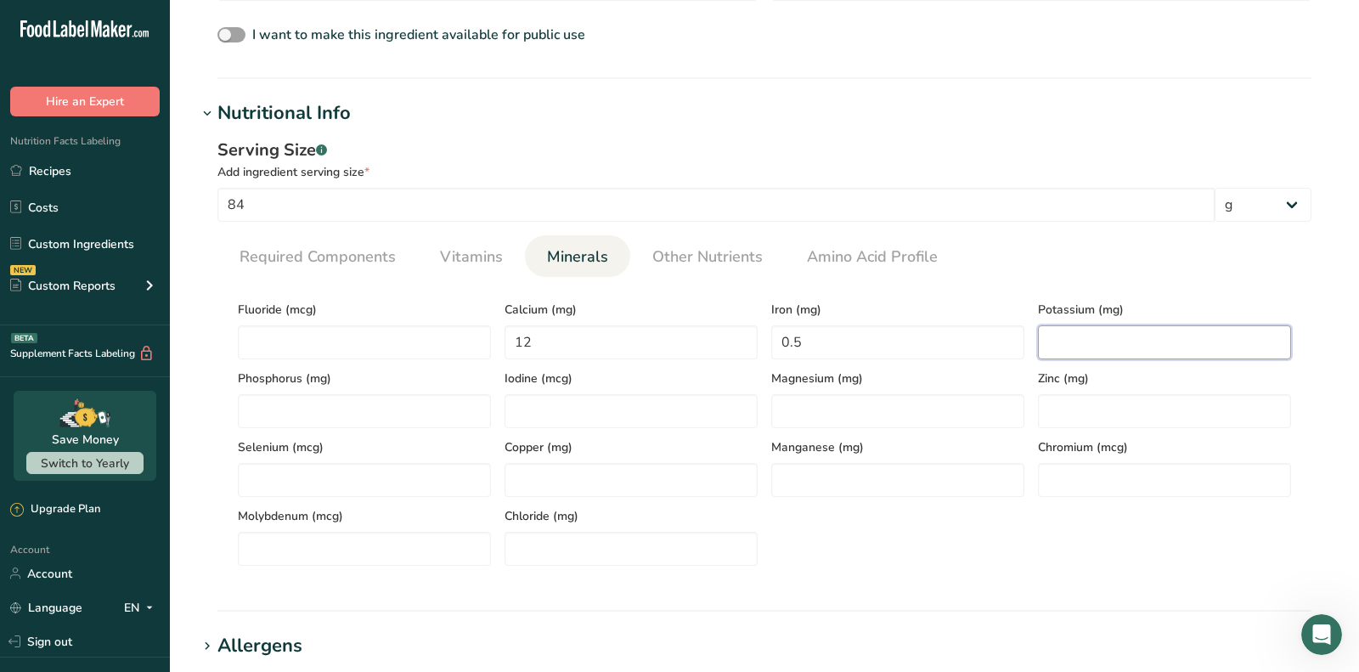
click at [1092, 340] on input "number" at bounding box center [1164, 342] width 253 height 34
type input "390"
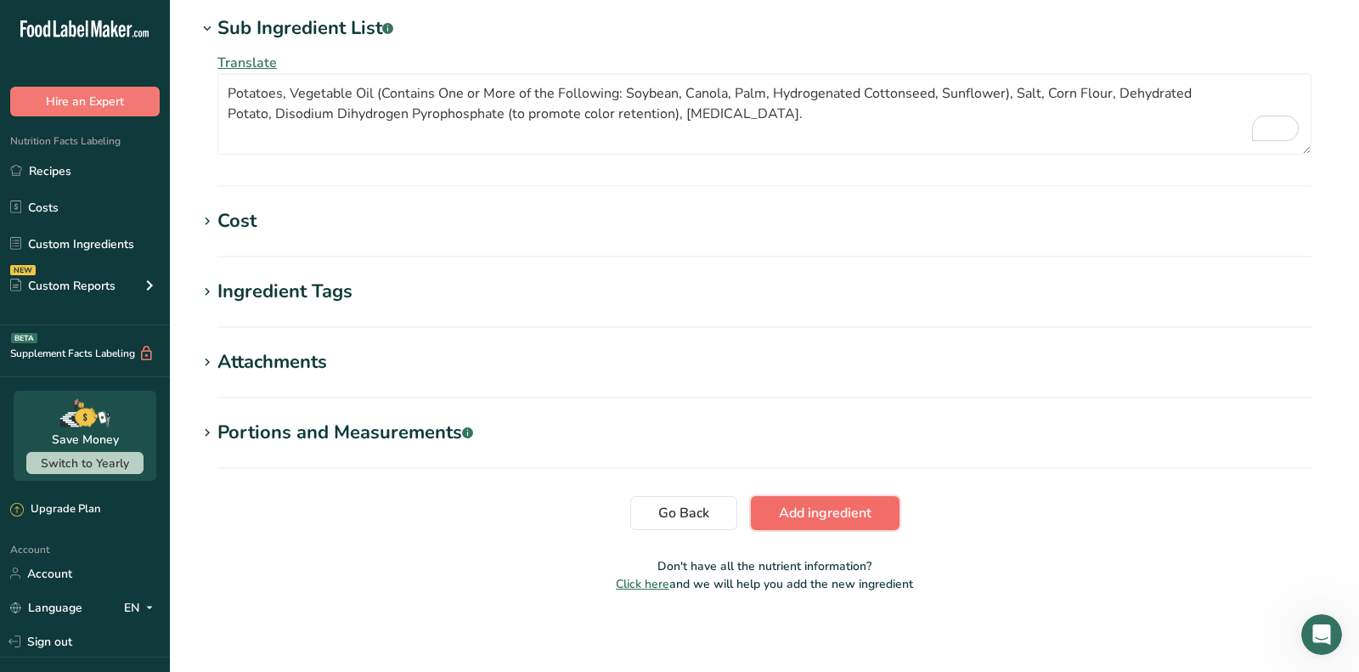
click at [850, 523] on button "Add ingredient" at bounding box center [825, 513] width 149 height 34
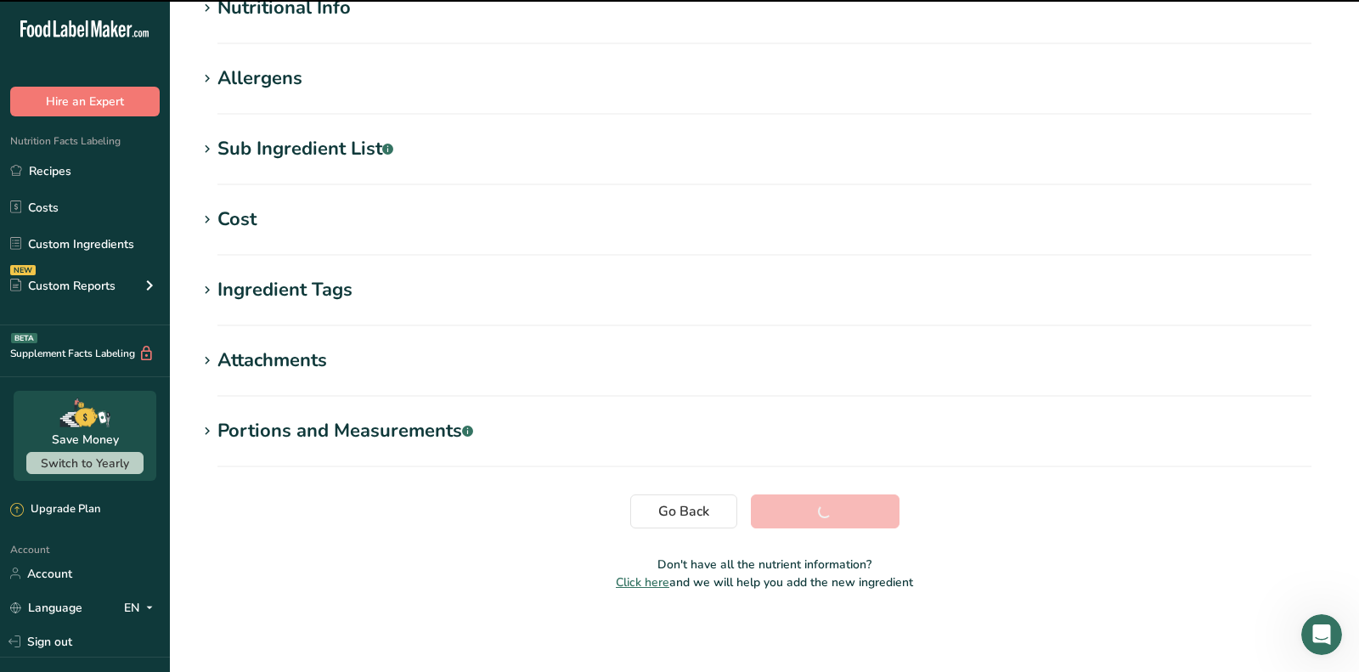
scroll to position [0, 0]
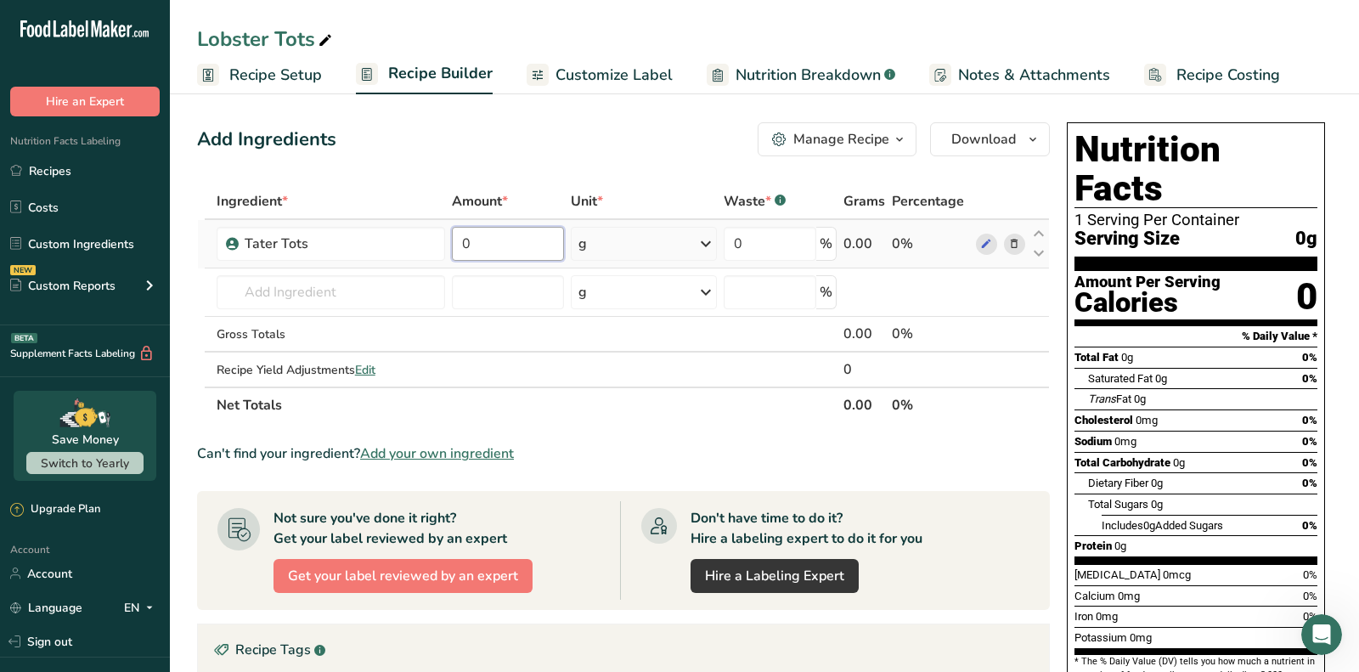
click at [503, 241] on input "0" at bounding box center [508, 244] width 112 height 34
paste input "9"
type input "9"
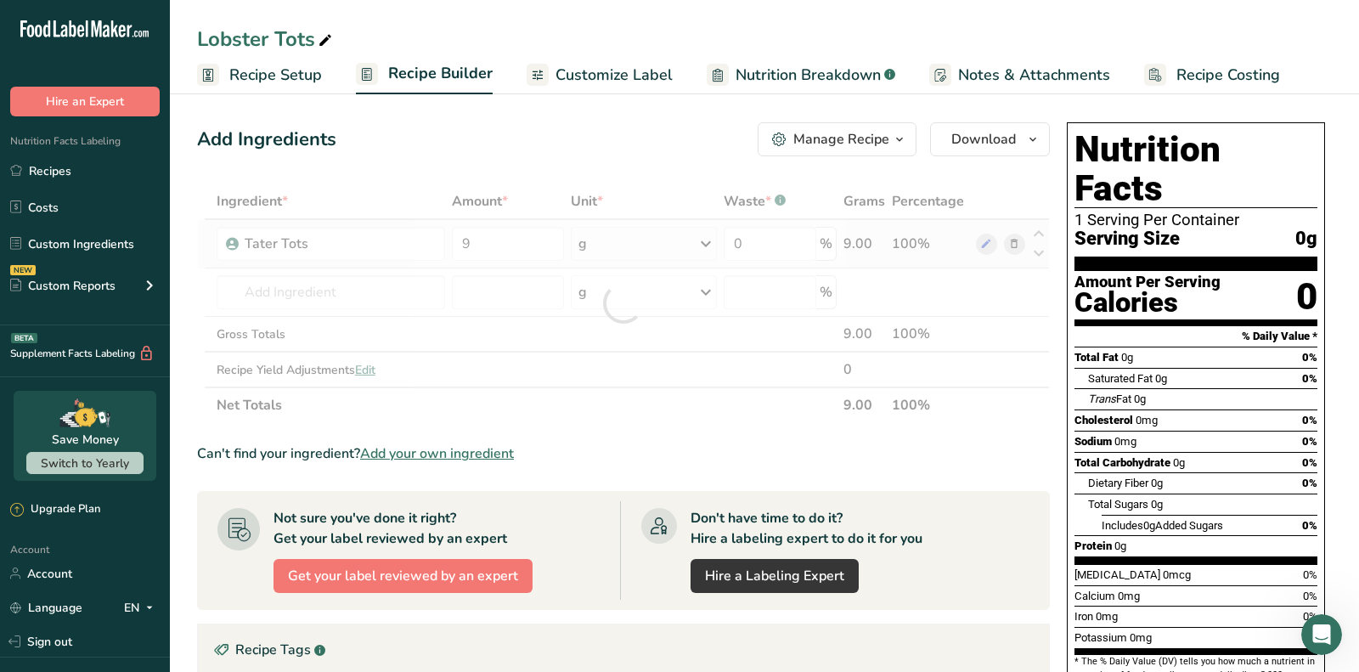
click at [636, 247] on div "Ingredient * Amount * Unit * Waste * .a-a{fill:#347362;}.b-a{fill:#fff;} Grams …" at bounding box center [623, 302] width 853 height 239
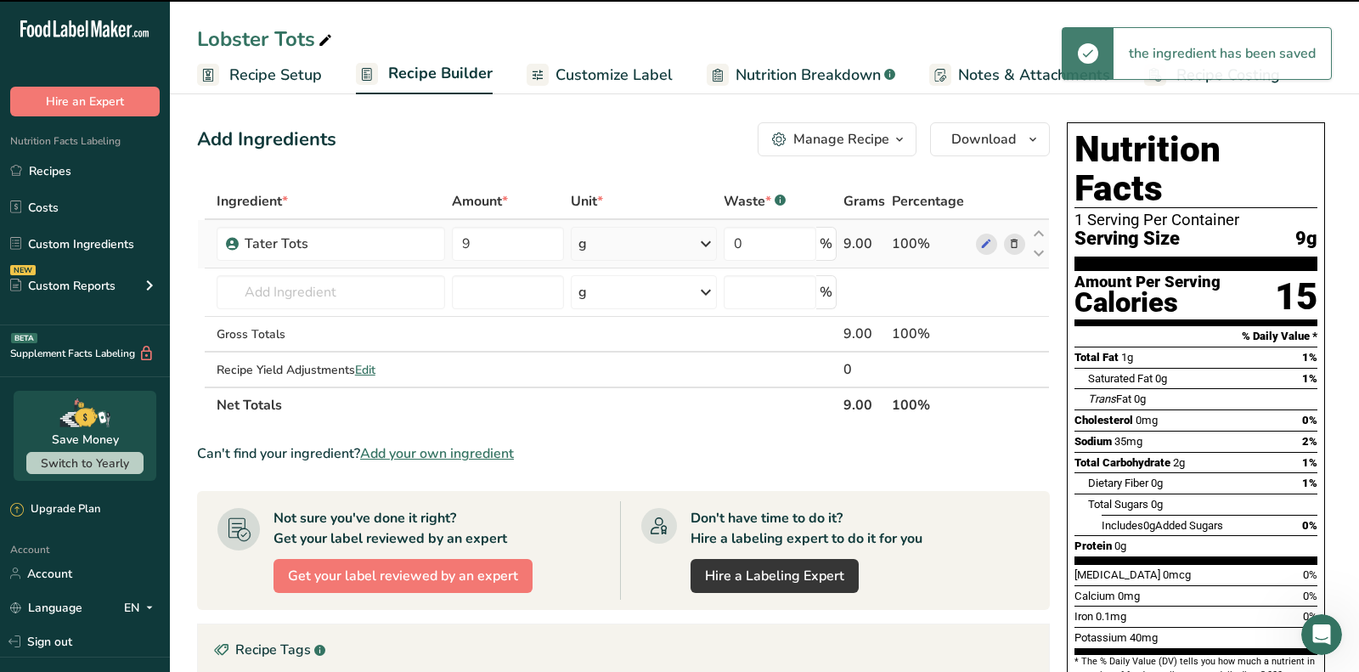
click at [636, 247] on div "g" at bounding box center [644, 244] width 146 height 34
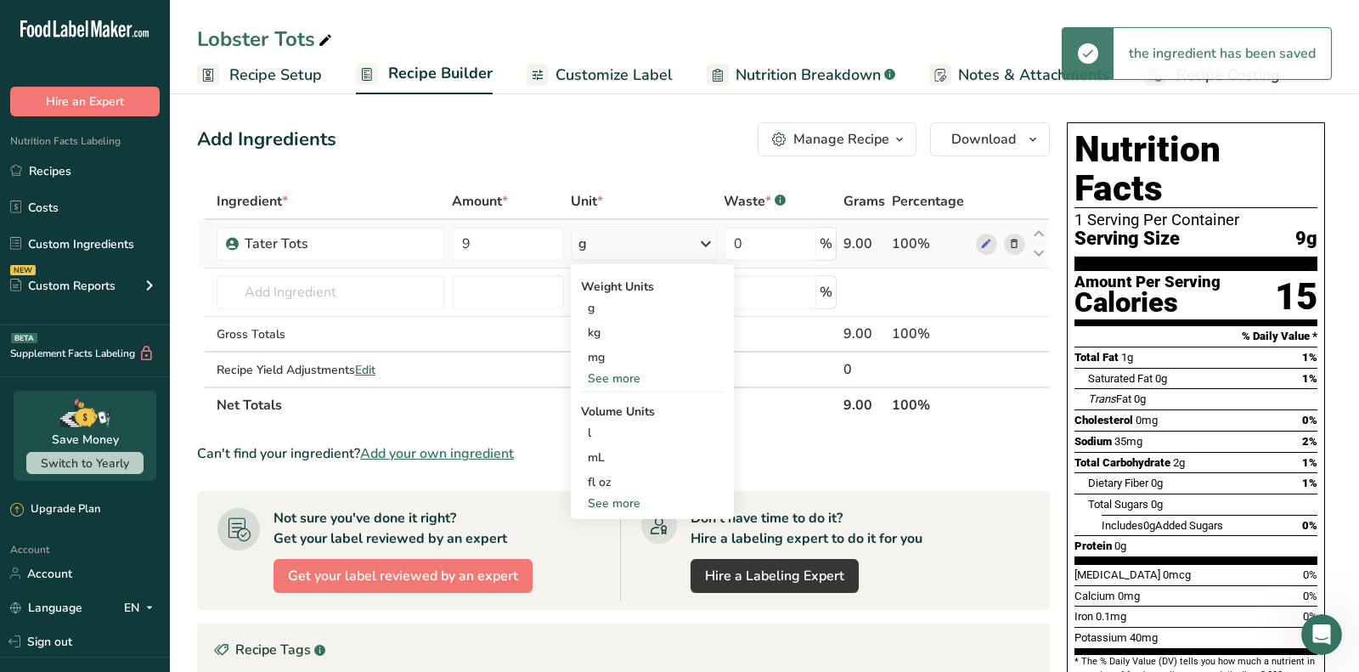
click at [616, 375] on div "See more" at bounding box center [652, 378] width 143 height 18
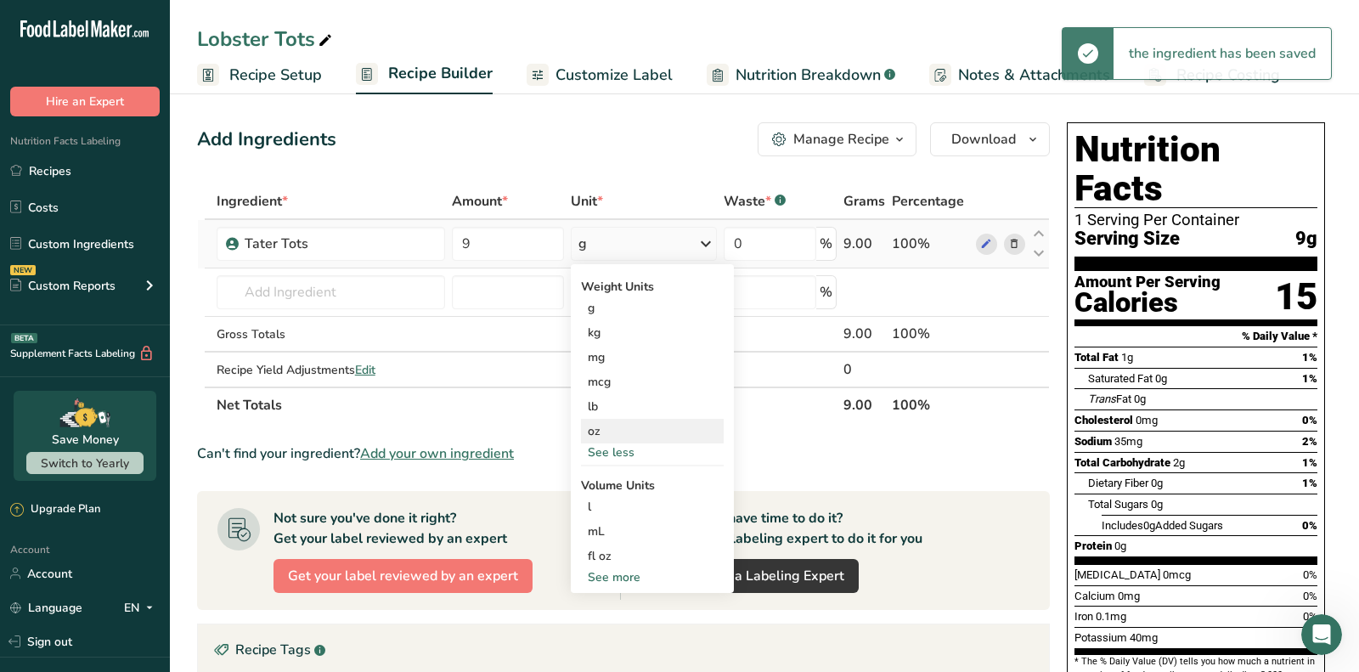
click at [614, 425] on div "oz" at bounding box center [652, 431] width 143 height 25
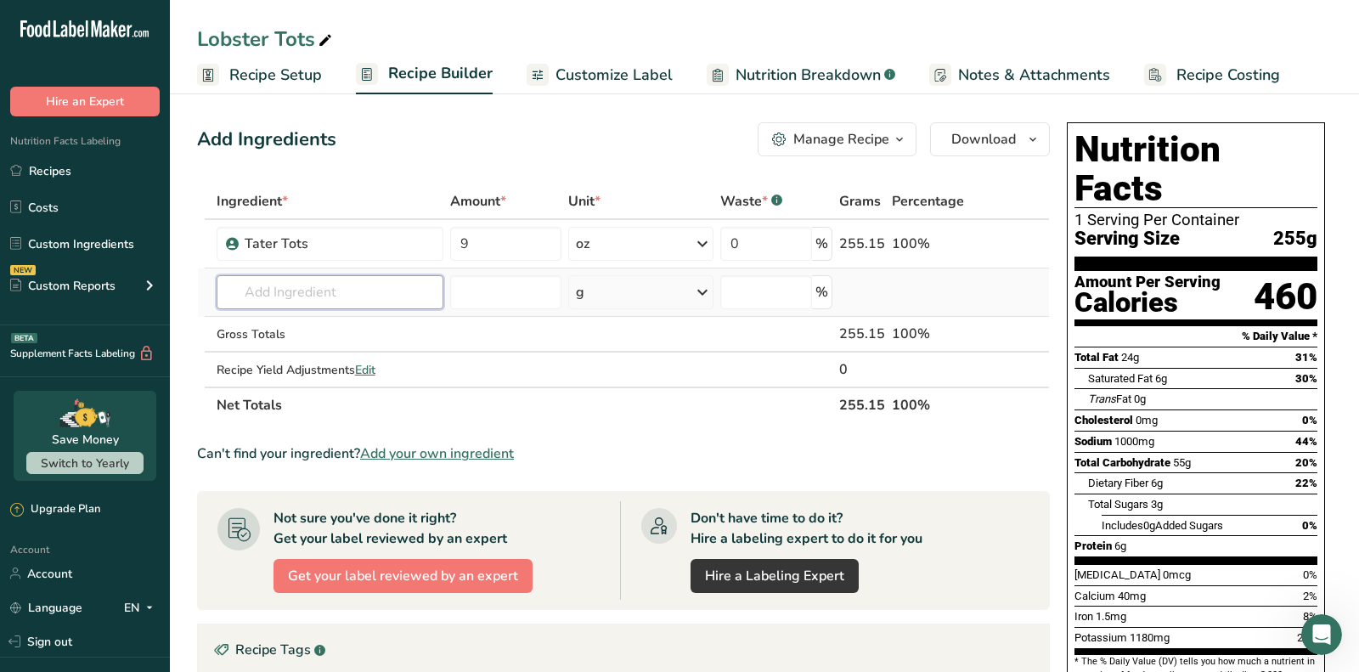
click at [321, 301] on input "text" at bounding box center [330, 292] width 227 height 34
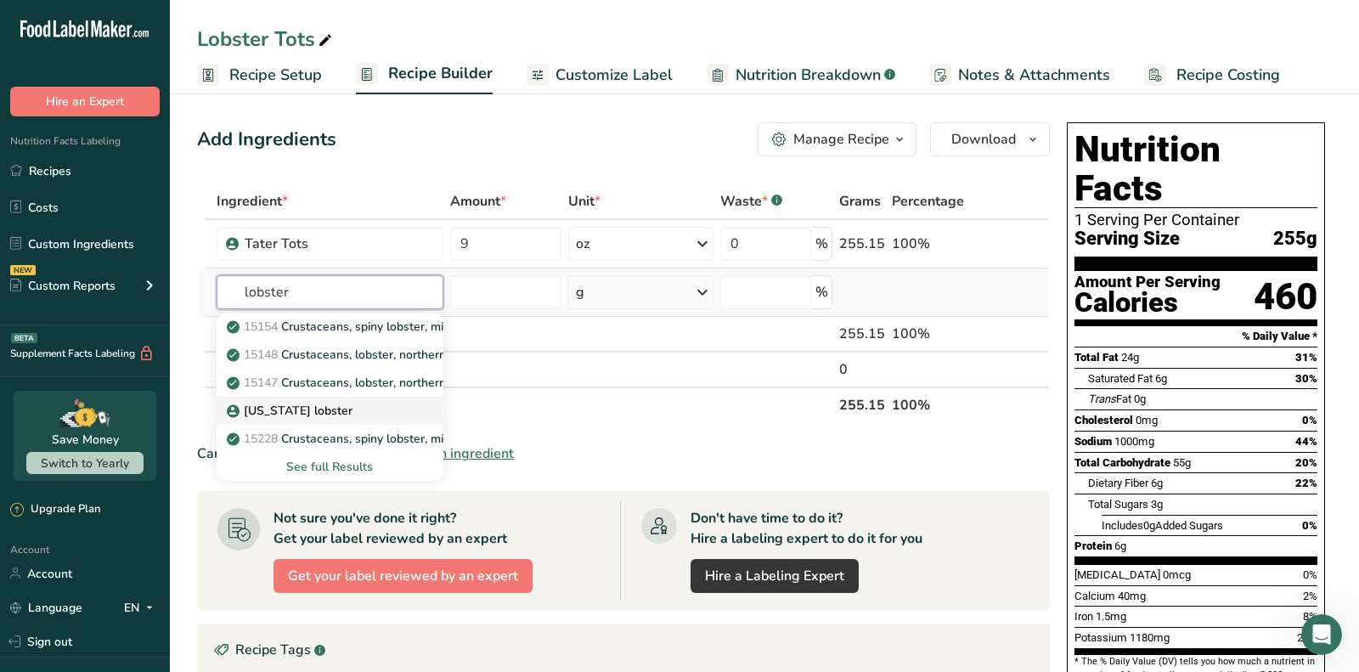
type input "lobster"
click at [333, 403] on div "Maine lobster" at bounding box center [316, 411] width 172 height 18
type input "Maine lobster"
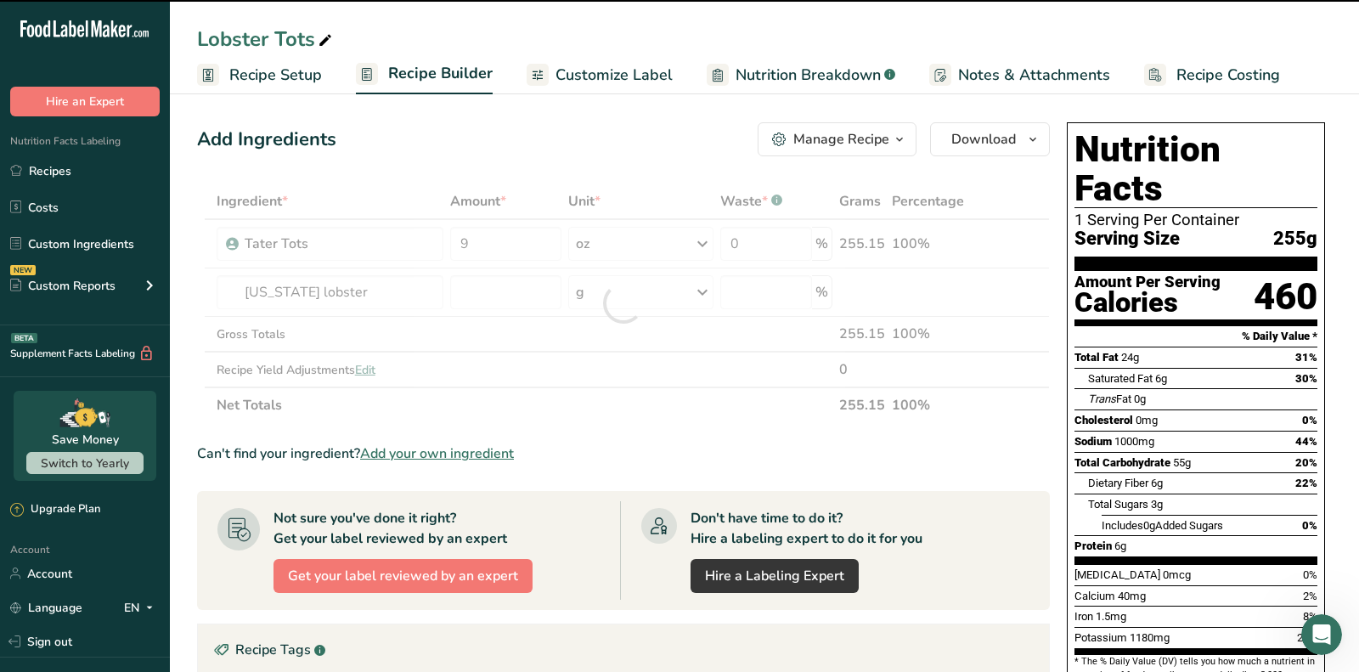
type input "0"
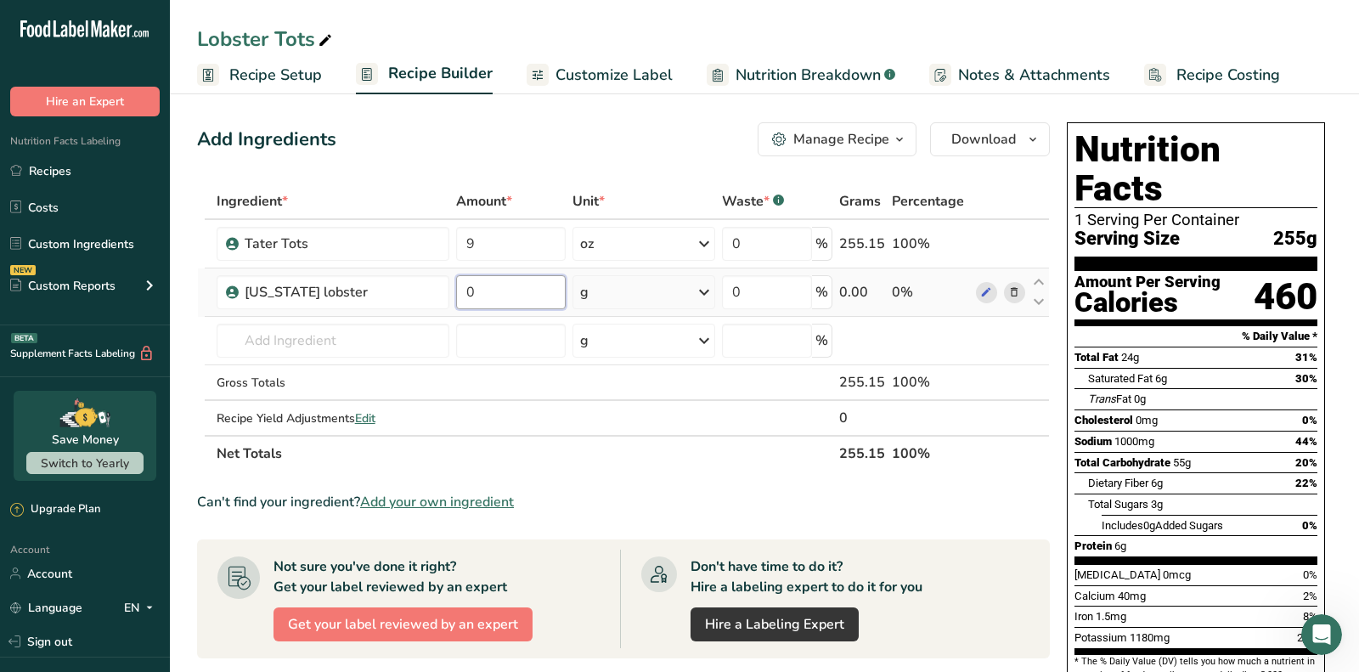
click at [488, 302] on input "0" at bounding box center [511, 292] width 110 height 34
paste input "2.5"
type input "2.5"
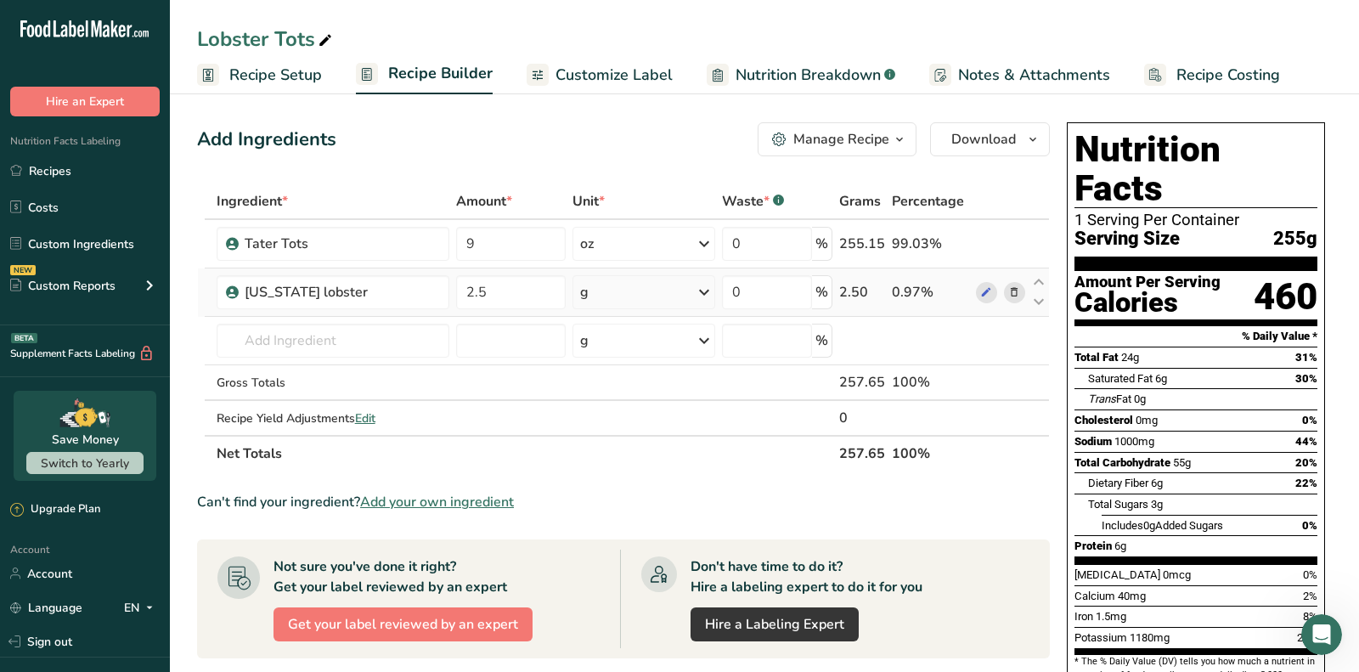
click at [611, 290] on div "Ingredient * Amount * Unit * Waste * .a-a{fill:#347362;}.b-a{fill:#fff;} Grams …" at bounding box center [623, 327] width 853 height 288
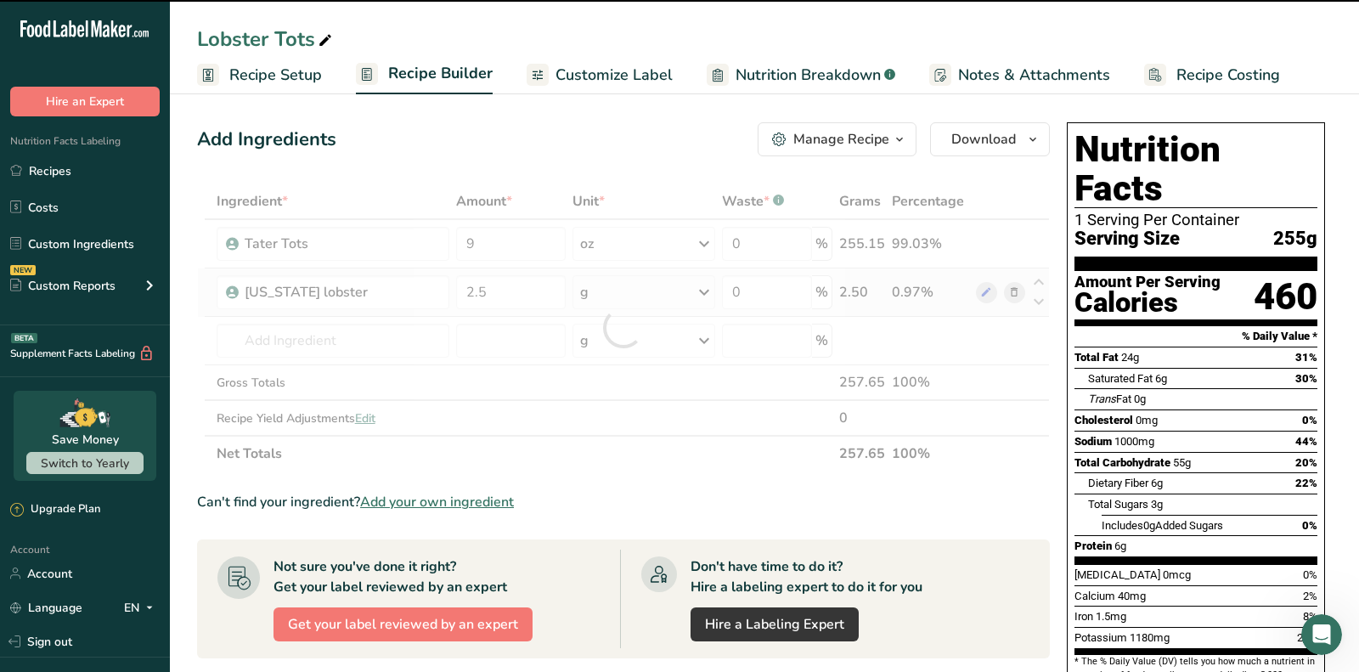
click at [611, 290] on div at bounding box center [623, 327] width 853 height 288
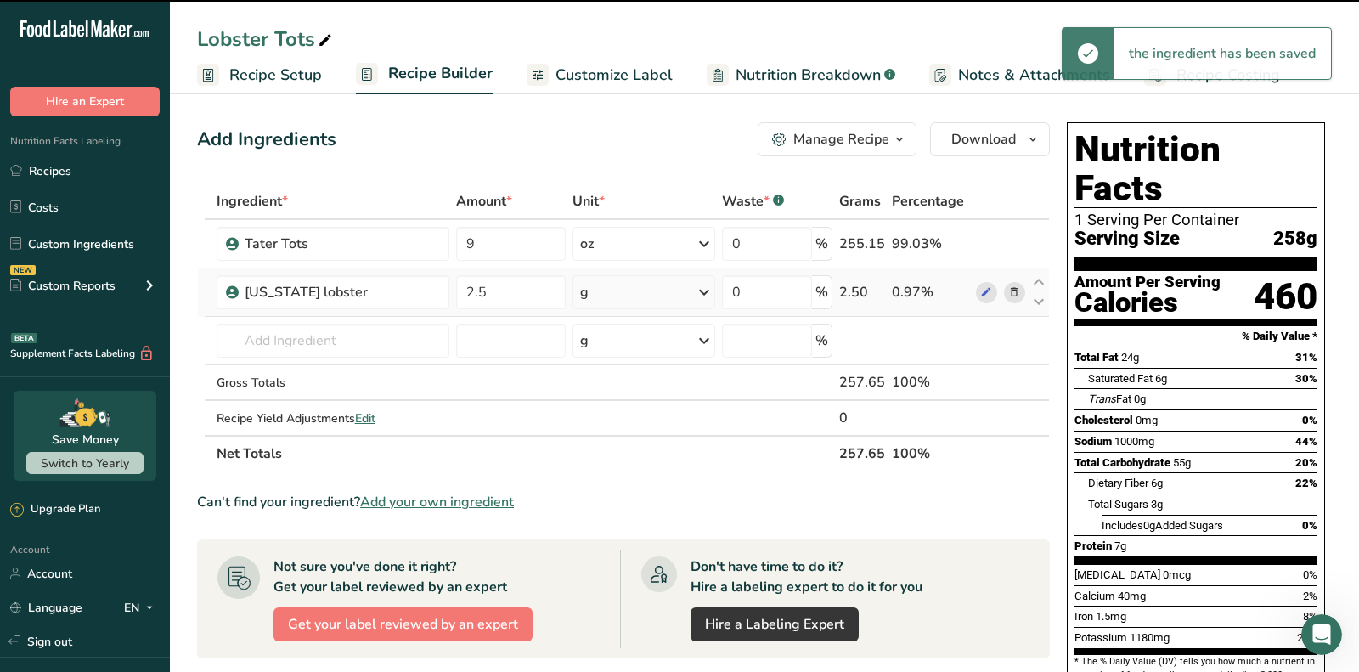
click at [611, 290] on div "g" at bounding box center [643, 292] width 143 height 34
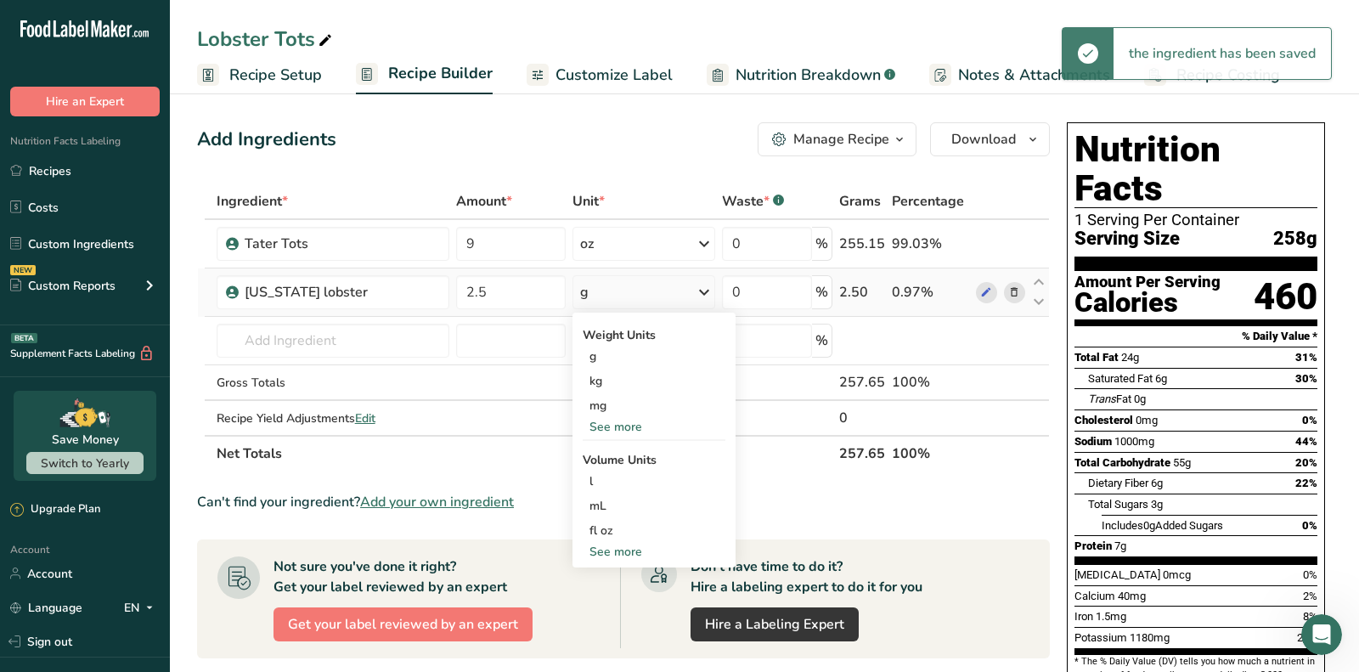
click at [630, 423] on div "See more" at bounding box center [654, 427] width 143 height 18
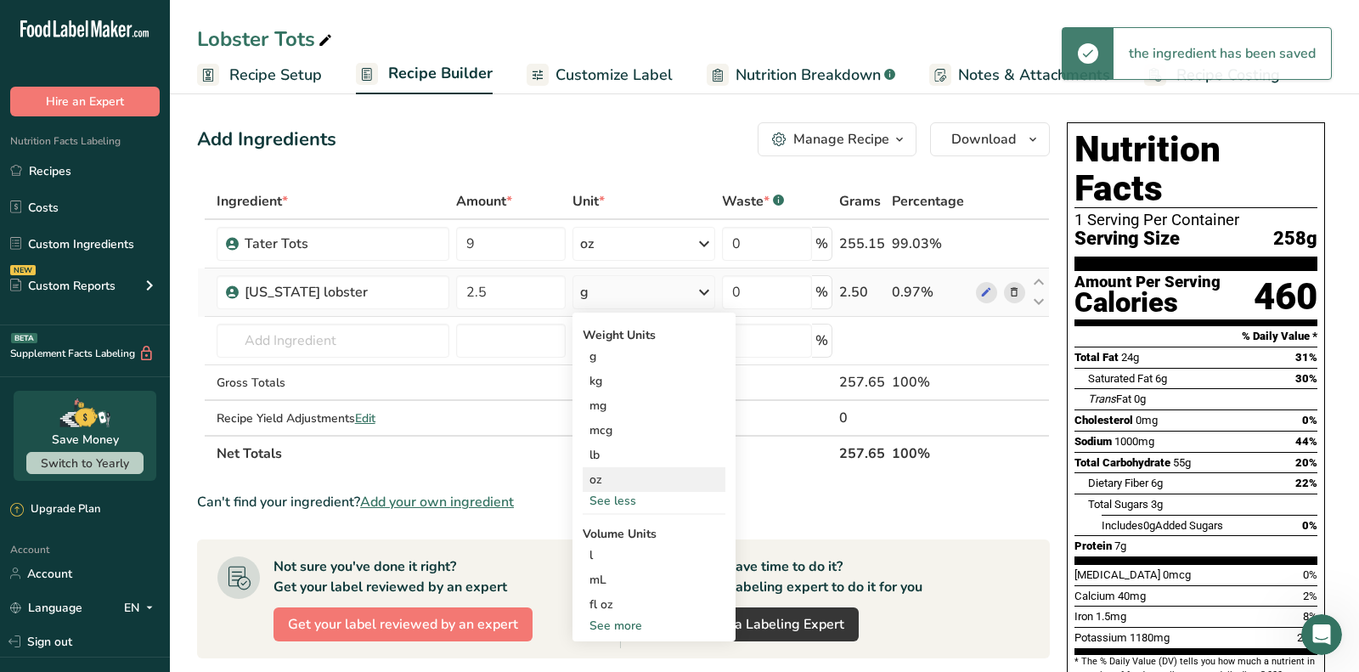
click at [628, 476] on div "oz" at bounding box center [654, 479] width 143 height 25
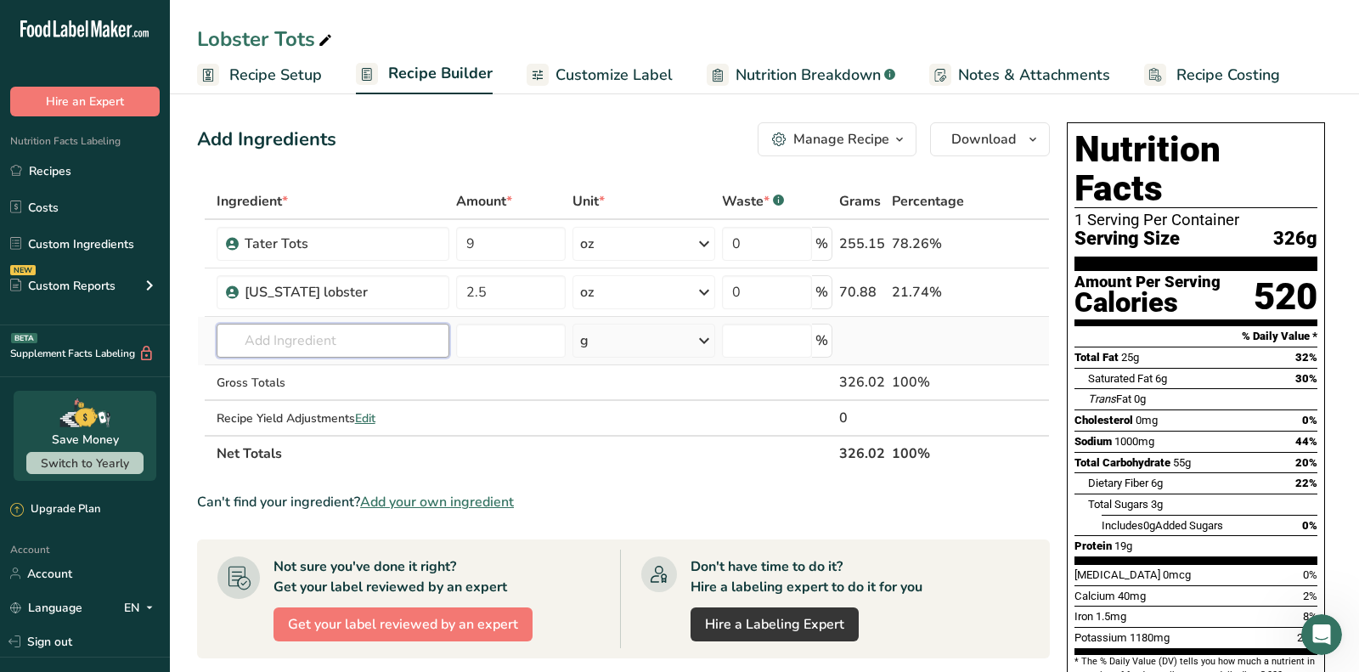
click at [352, 344] on input "text" at bounding box center [334, 341] width 234 height 34
paste input "cilantro lime sauce"
click at [349, 341] on input "cilantro lime sauce" at bounding box center [334, 341] width 234 height 34
drag, startPoint x: 349, startPoint y: 341, endPoint x: 255, endPoint y: 341, distance: 94.3
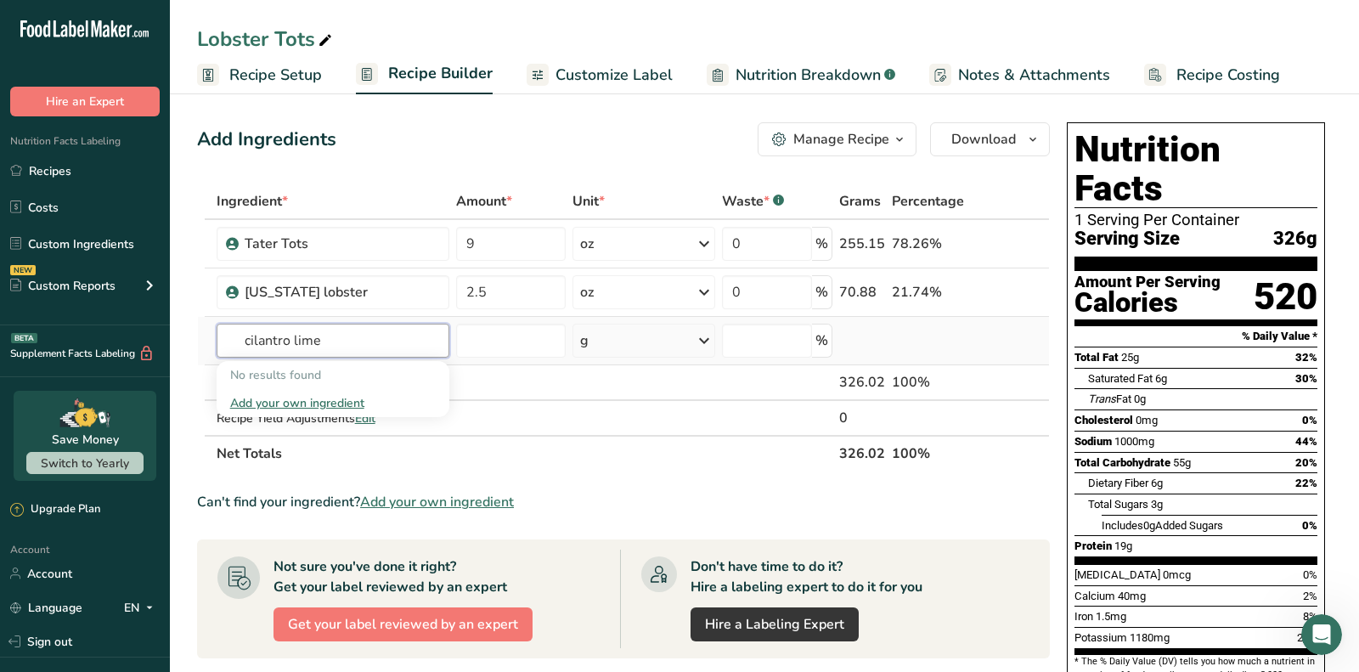
click at [255, 341] on input "cilantro lime" at bounding box center [334, 341] width 234 height 34
type input "c"
click at [445, 499] on span "Add your own ingredient" at bounding box center [437, 502] width 154 height 20
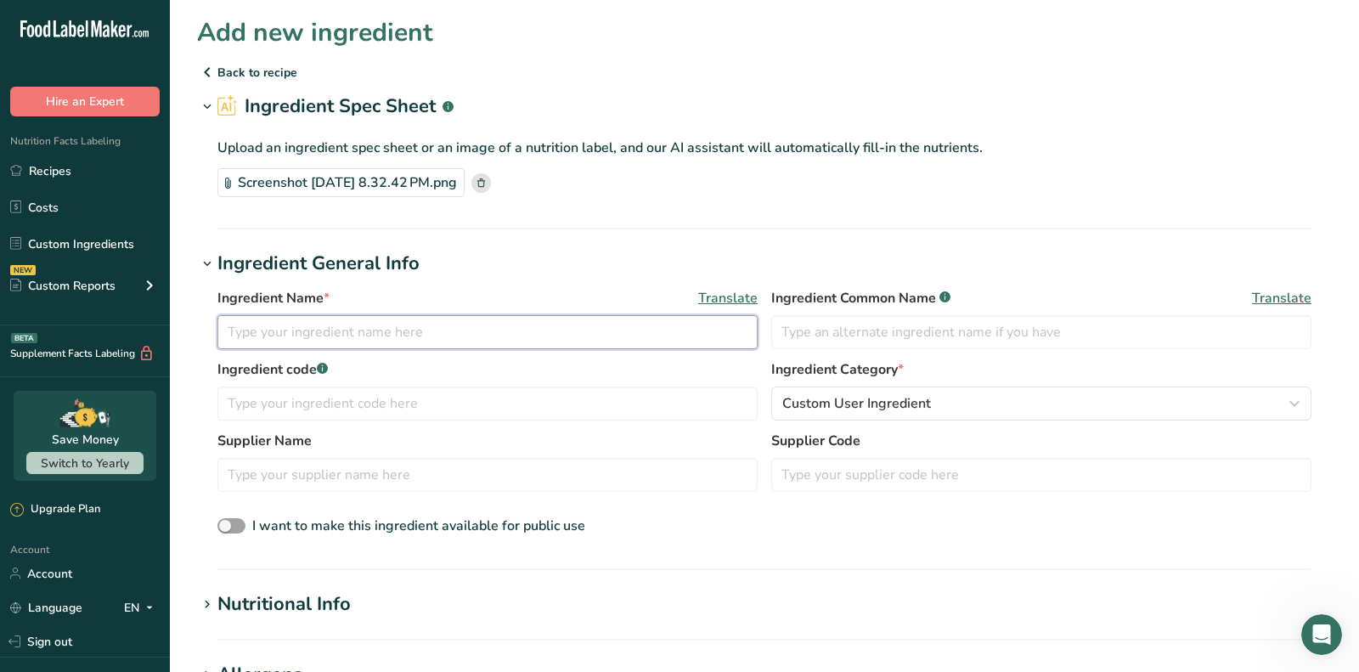
click at [377, 322] on input "text" at bounding box center [487, 332] width 540 height 34
type input "Cilantro Lime Sauce"
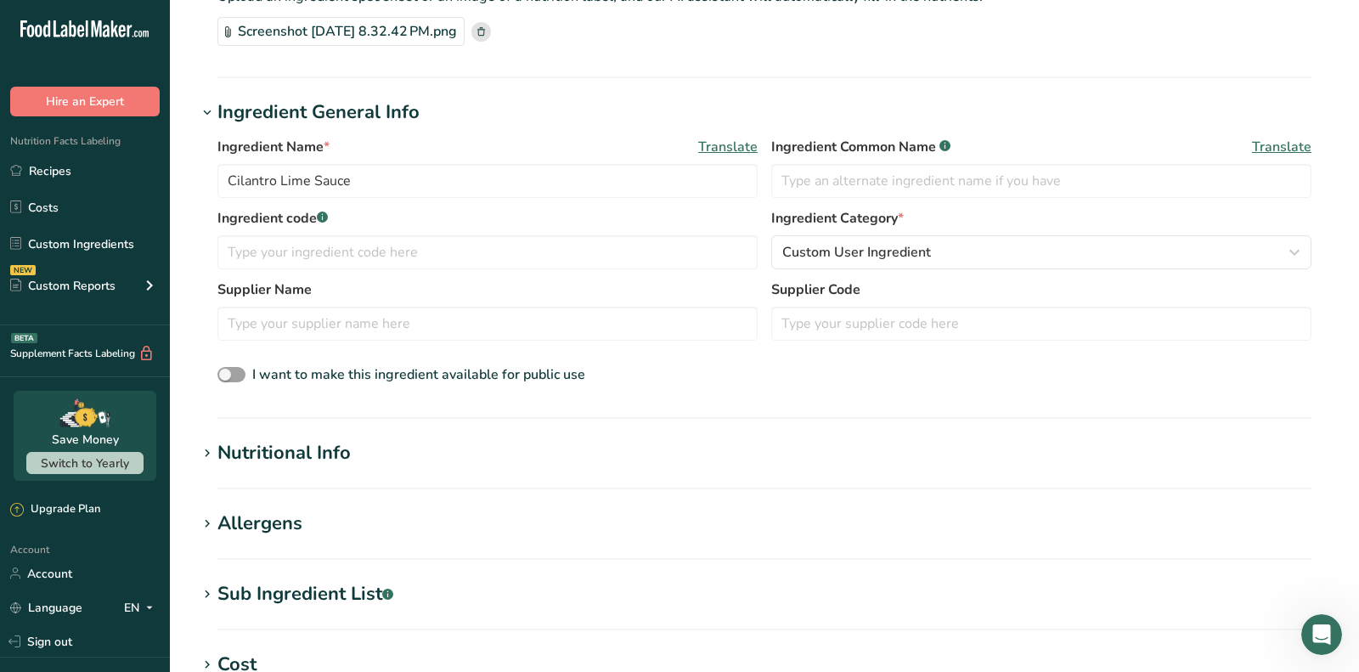
click at [273, 461] on div "Nutritional Info" at bounding box center [283, 453] width 133 height 28
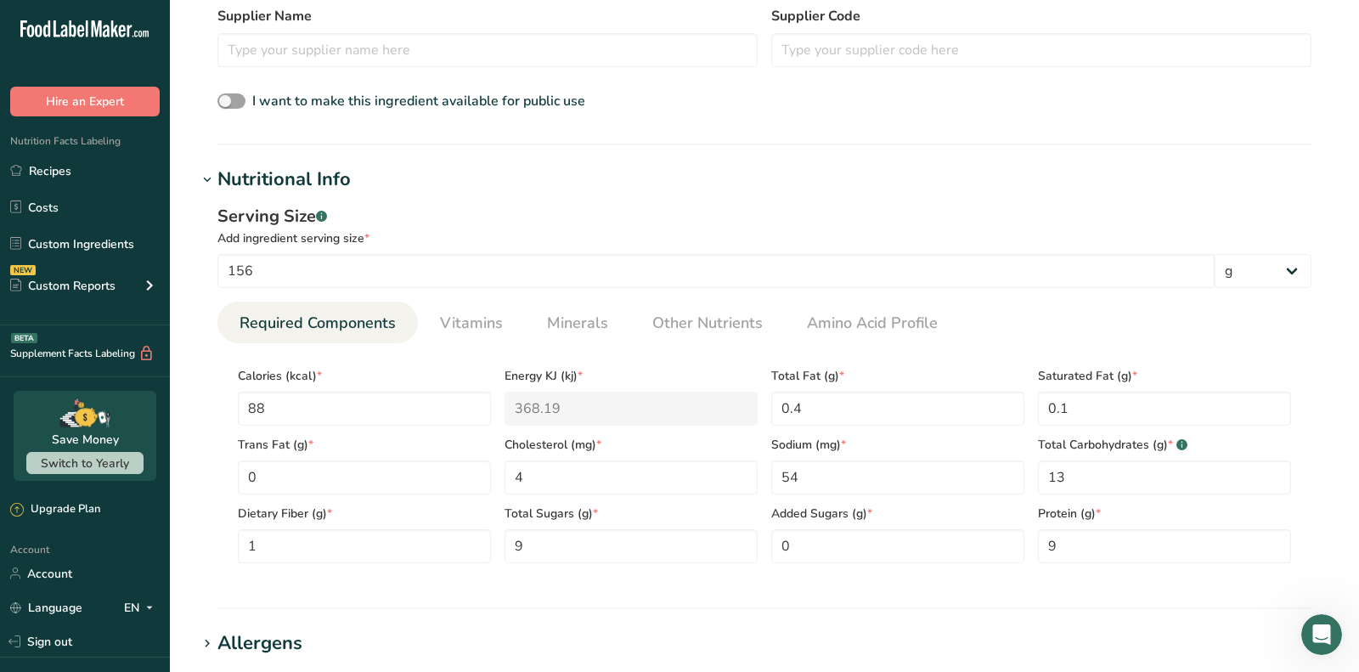
scroll to position [442, 0]
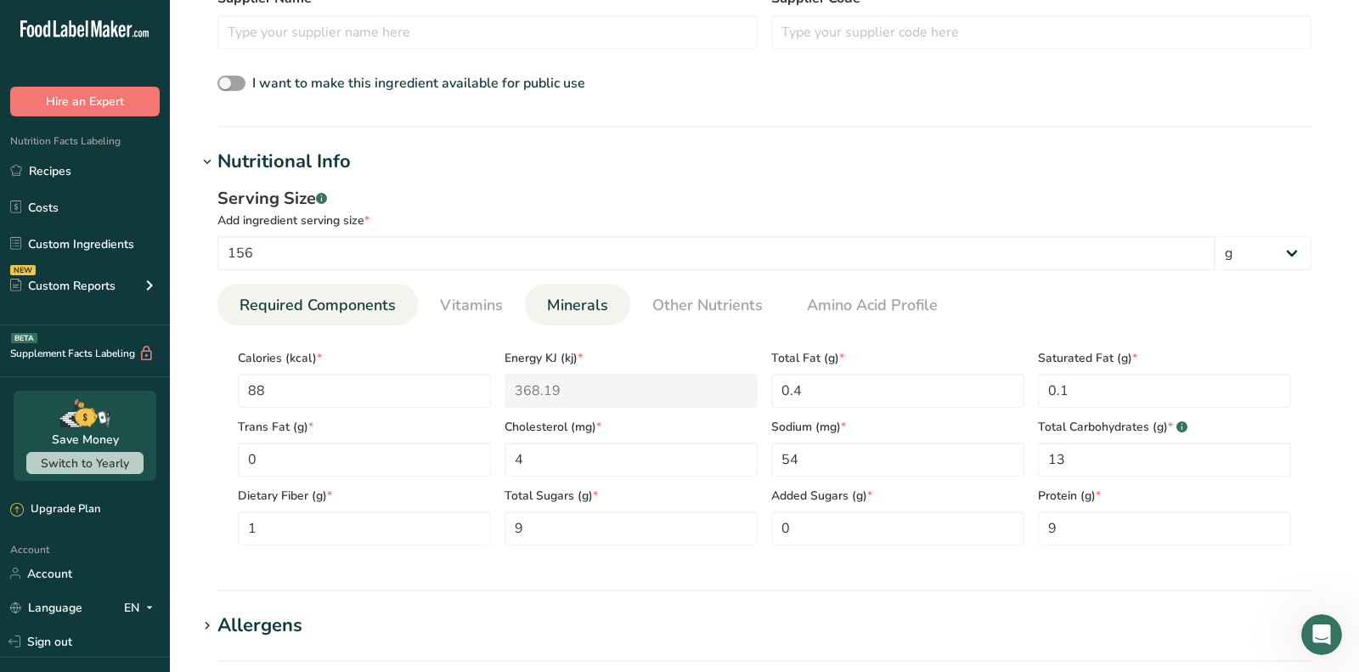
click at [547, 312] on span "Minerals" at bounding box center [577, 305] width 61 height 23
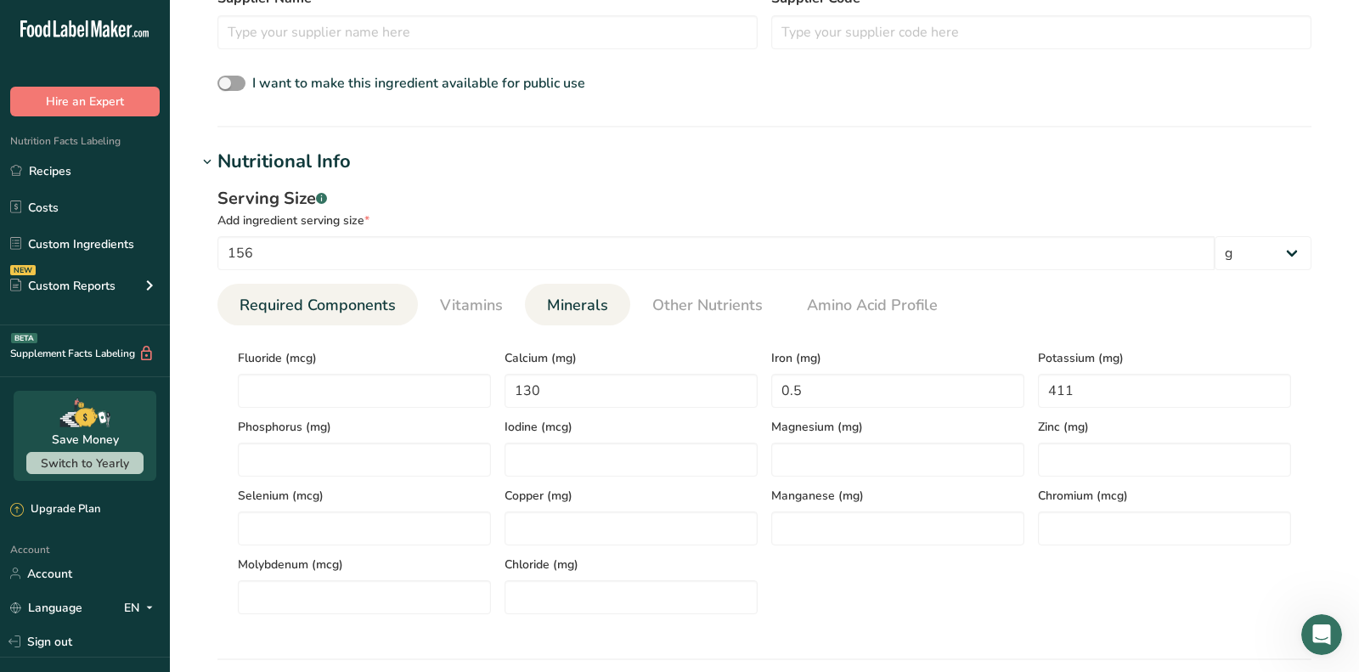
click at [284, 311] on span "Required Components" at bounding box center [317, 305] width 156 height 23
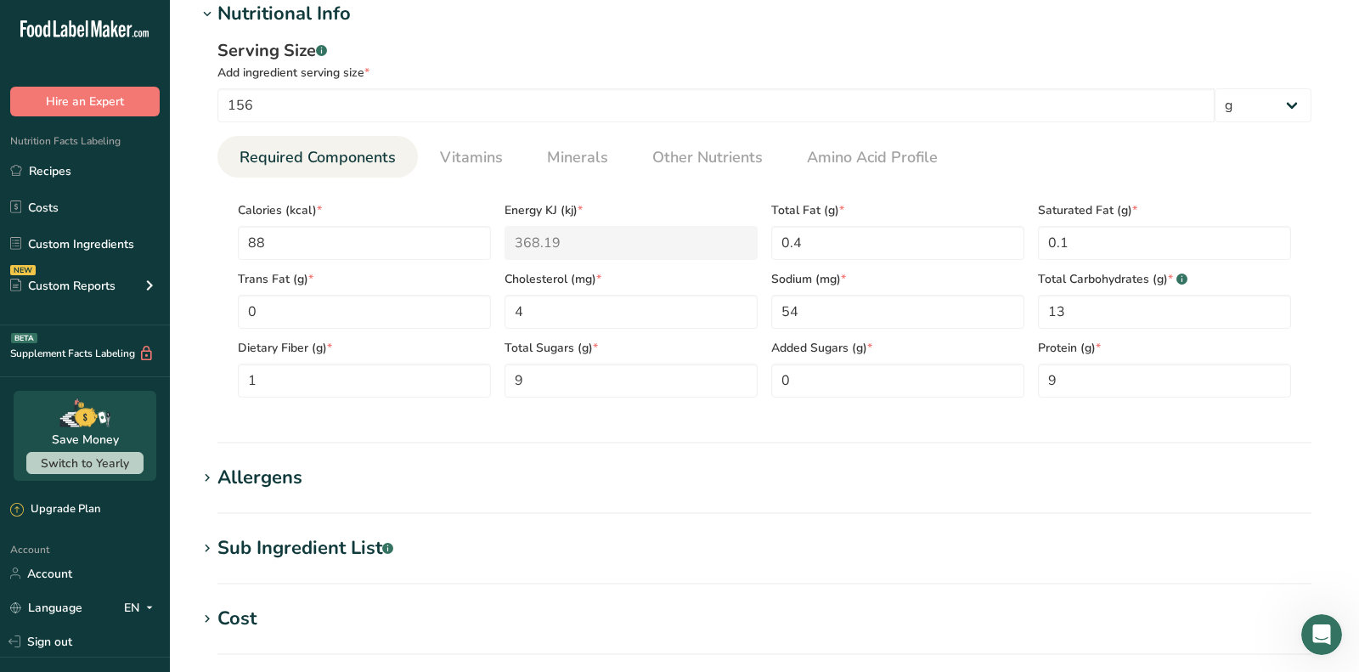
scroll to position [613, 0]
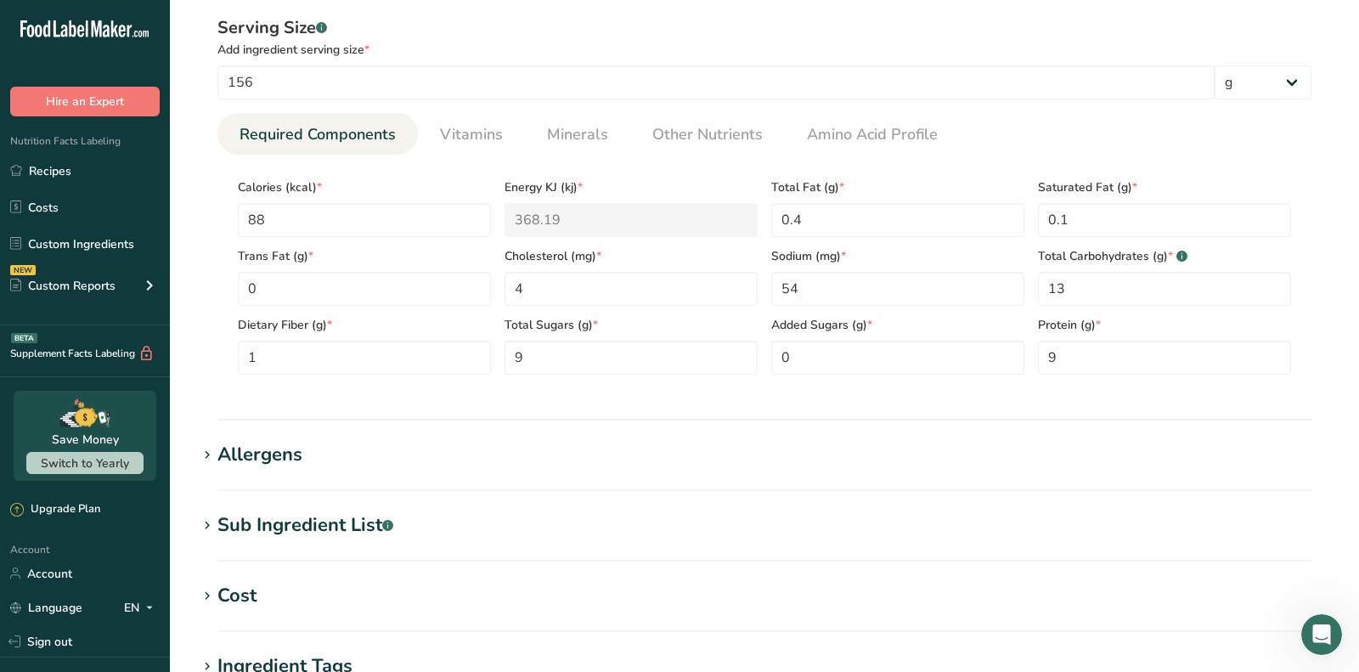
click at [294, 431] on section "Add new ingredient Back to recipe Ingredient Spec Sheet .a-a{fill:#347362;}.b-a…" at bounding box center [764, 191] width 1189 height 1608
click at [285, 455] on div "Allergens" at bounding box center [259, 455] width 85 height 28
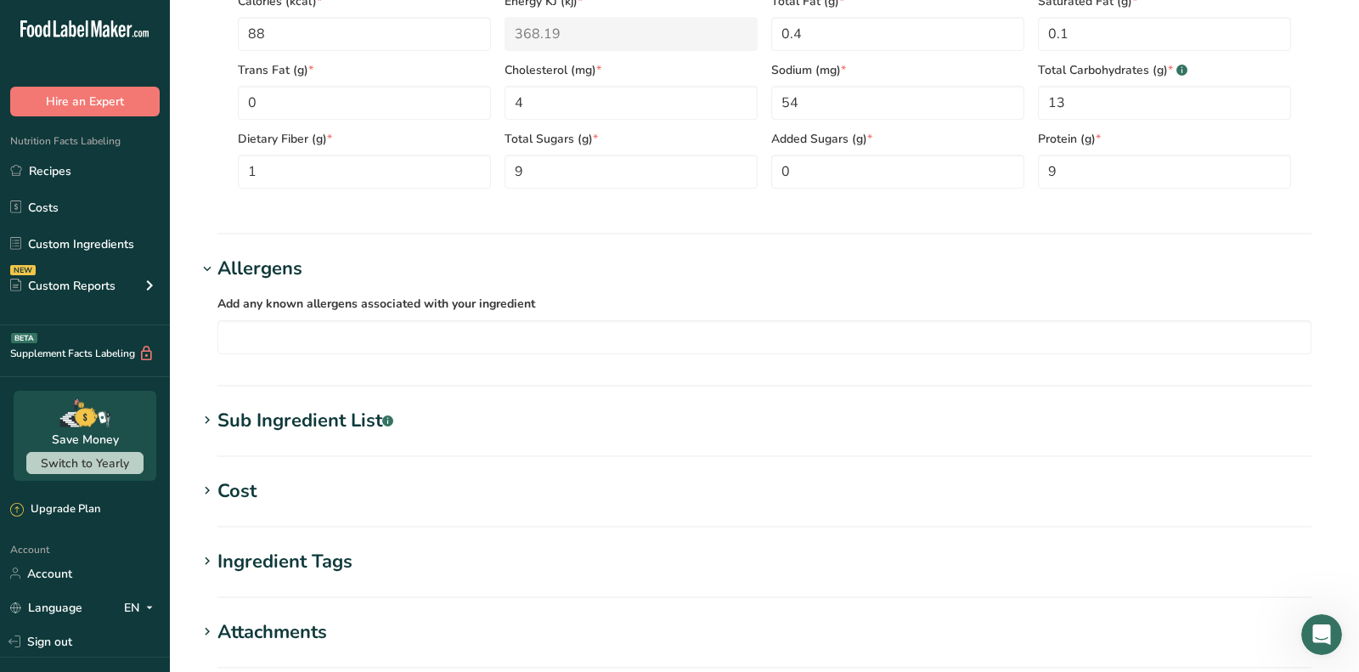
click at [291, 415] on div "Sub Ingredient List .a-a{fill:#347362;}.b-a{fill:#fff;}" at bounding box center [305, 421] width 176 height 28
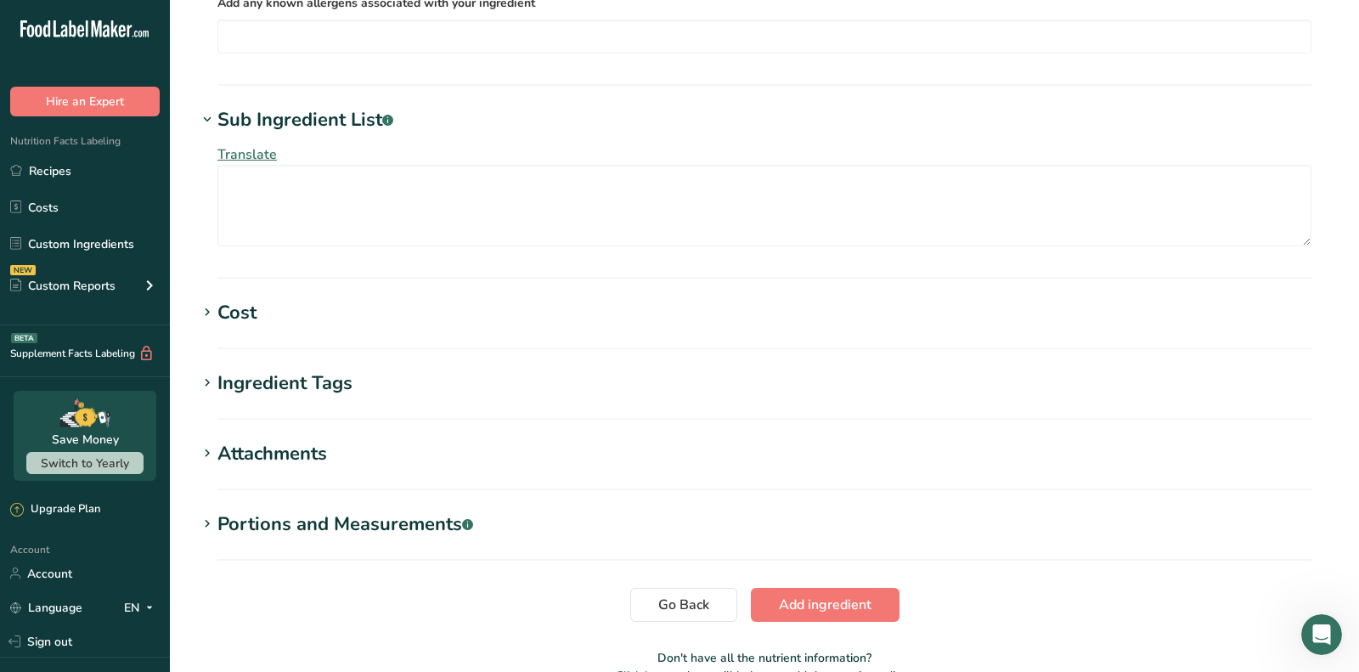
scroll to position [1191, 0]
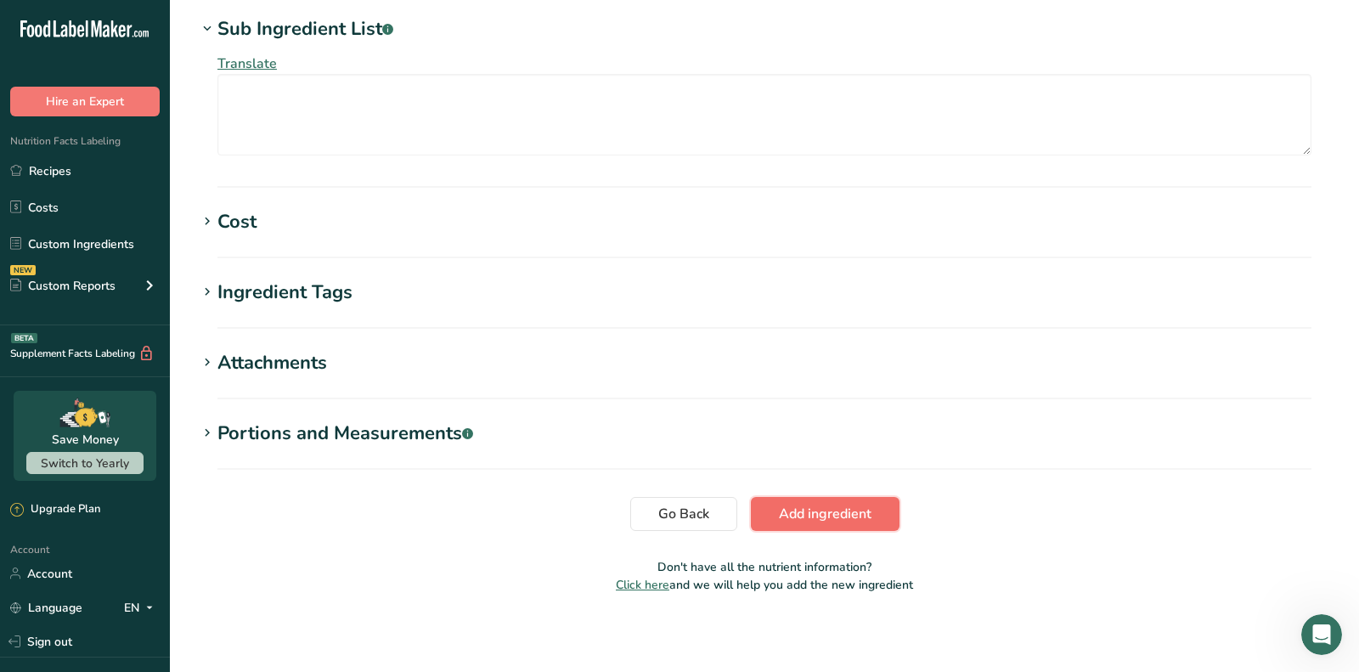
click at [794, 510] on span "Add ingredient" at bounding box center [825, 514] width 93 height 20
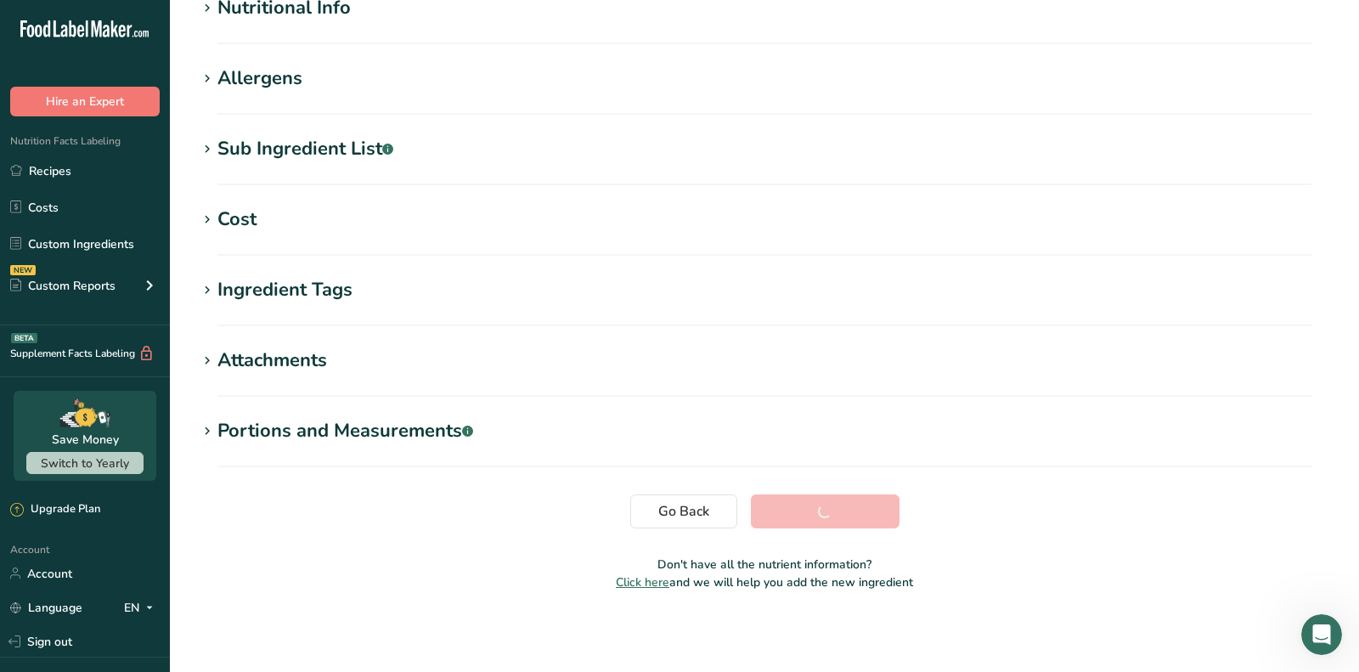
scroll to position [0, 0]
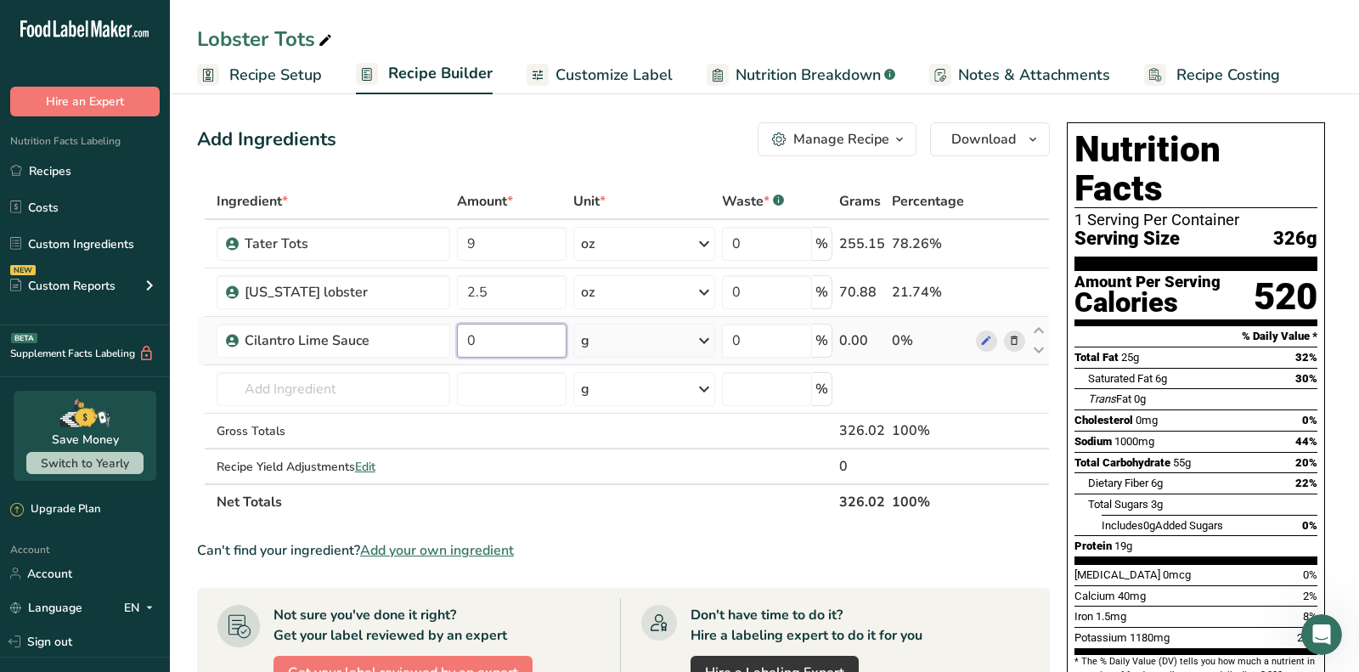
click at [504, 335] on input "0" at bounding box center [512, 341] width 110 height 34
type input "3"
click at [627, 347] on div "Ingredient * Amount * Unit * Waste * .a-a{fill:#347362;}.b-a{fill:#fff;} Grams …" at bounding box center [623, 351] width 853 height 336
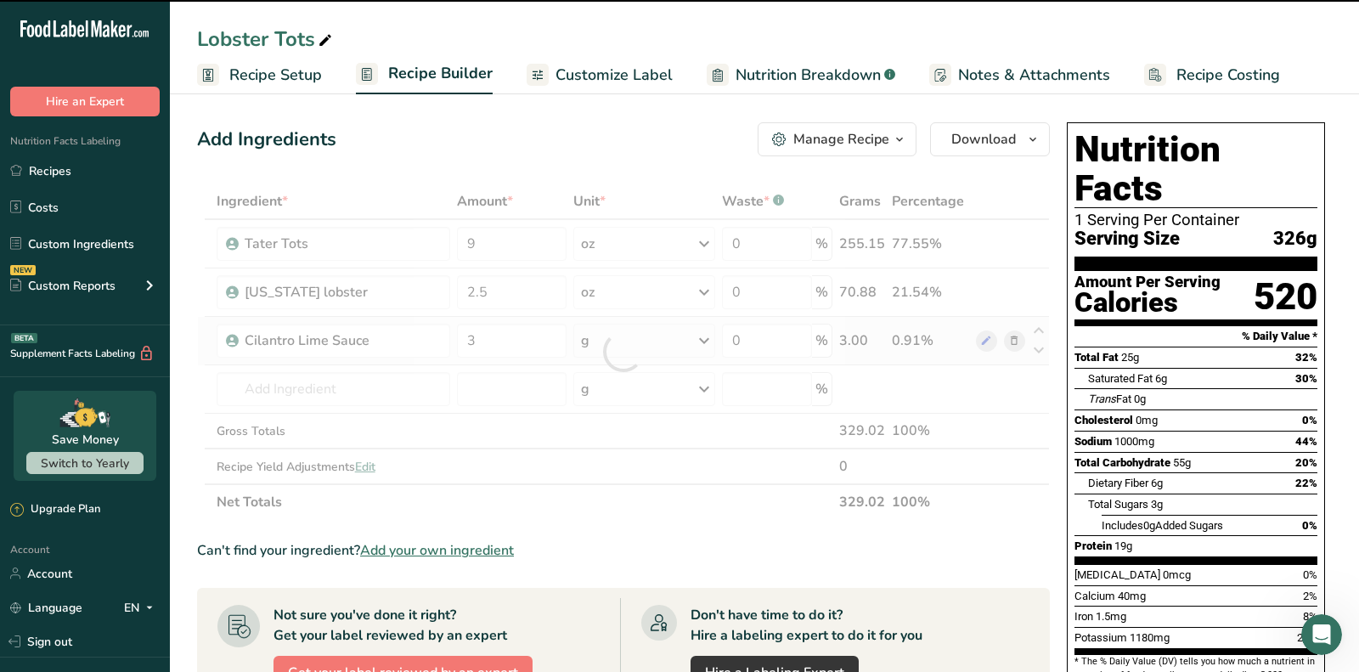
click at [623, 352] on div at bounding box center [623, 352] width 0 height 0
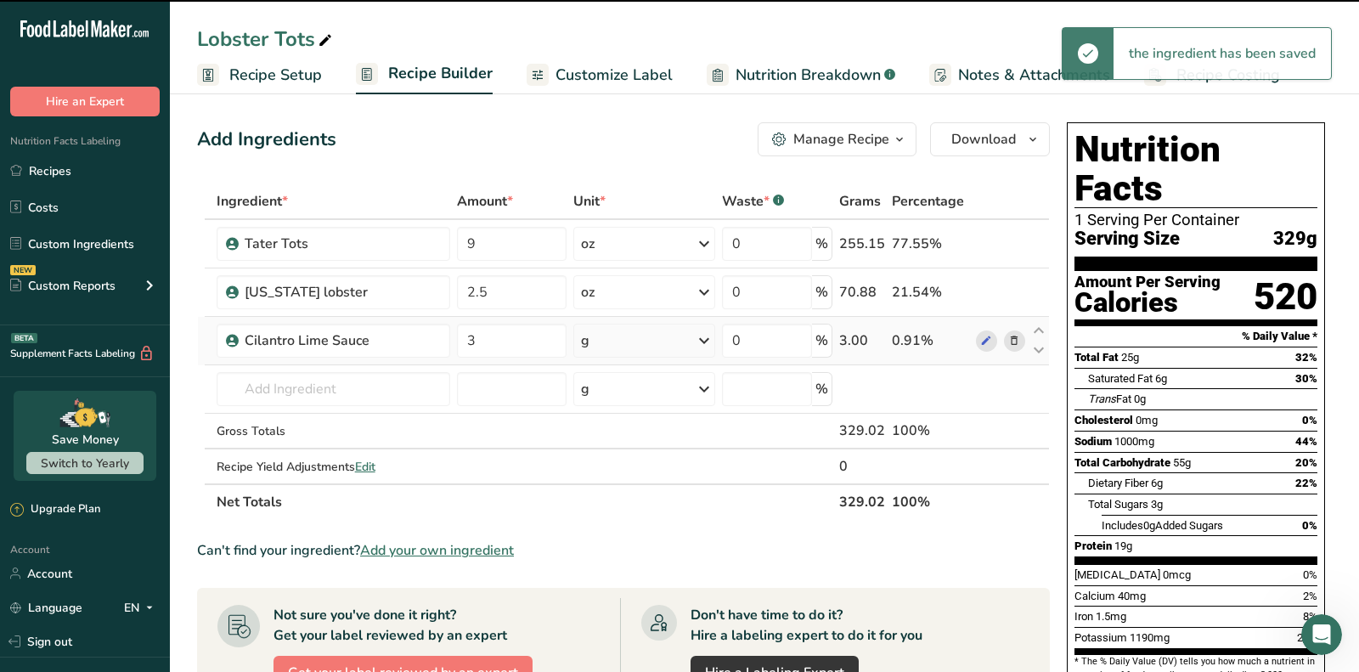
click at [627, 347] on div "g" at bounding box center [644, 341] width 142 height 34
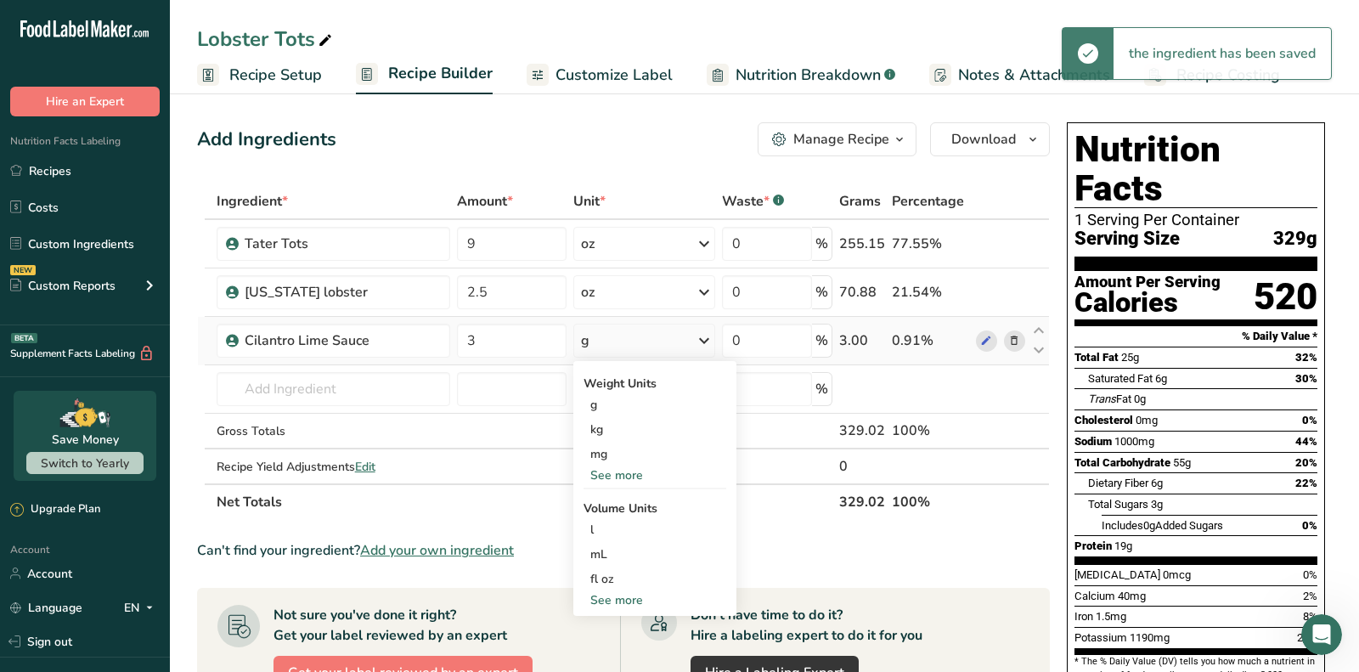
click at [615, 487] on hr at bounding box center [654, 488] width 143 height 2
click at [611, 476] on div "See more" at bounding box center [654, 475] width 143 height 18
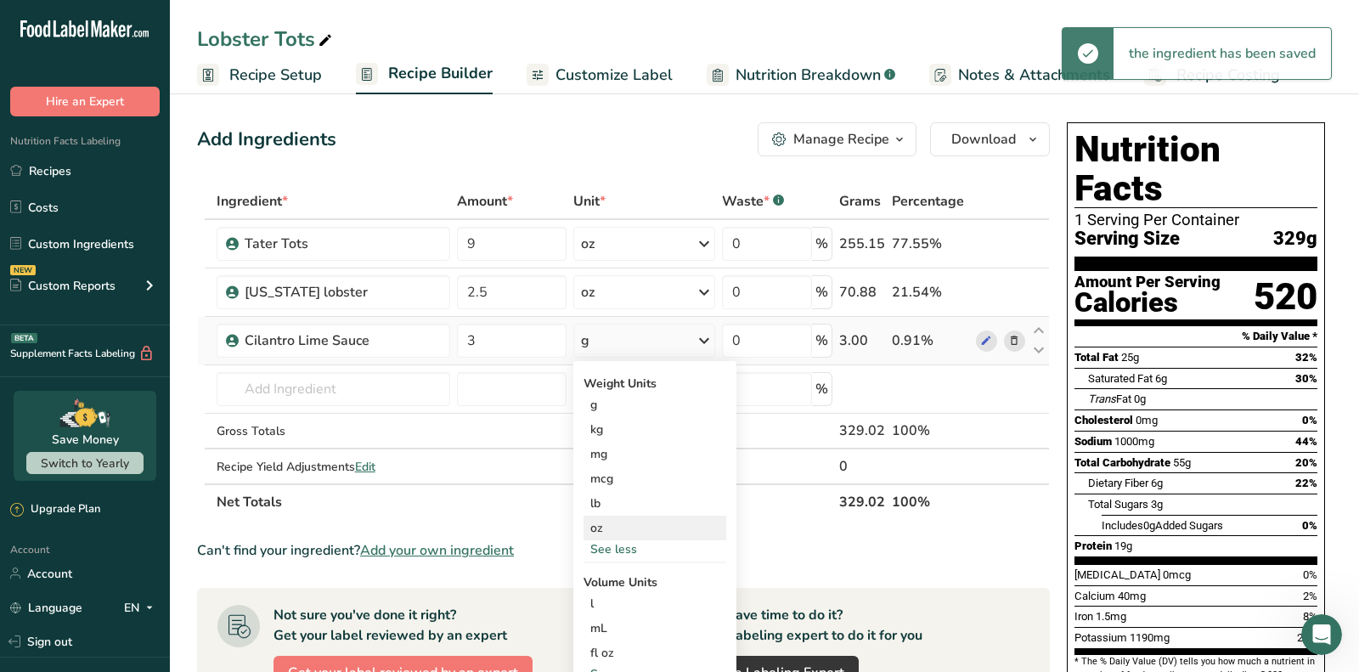
click at [621, 524] on div "oz" at bounding box center [654, 528] width 143 height 25
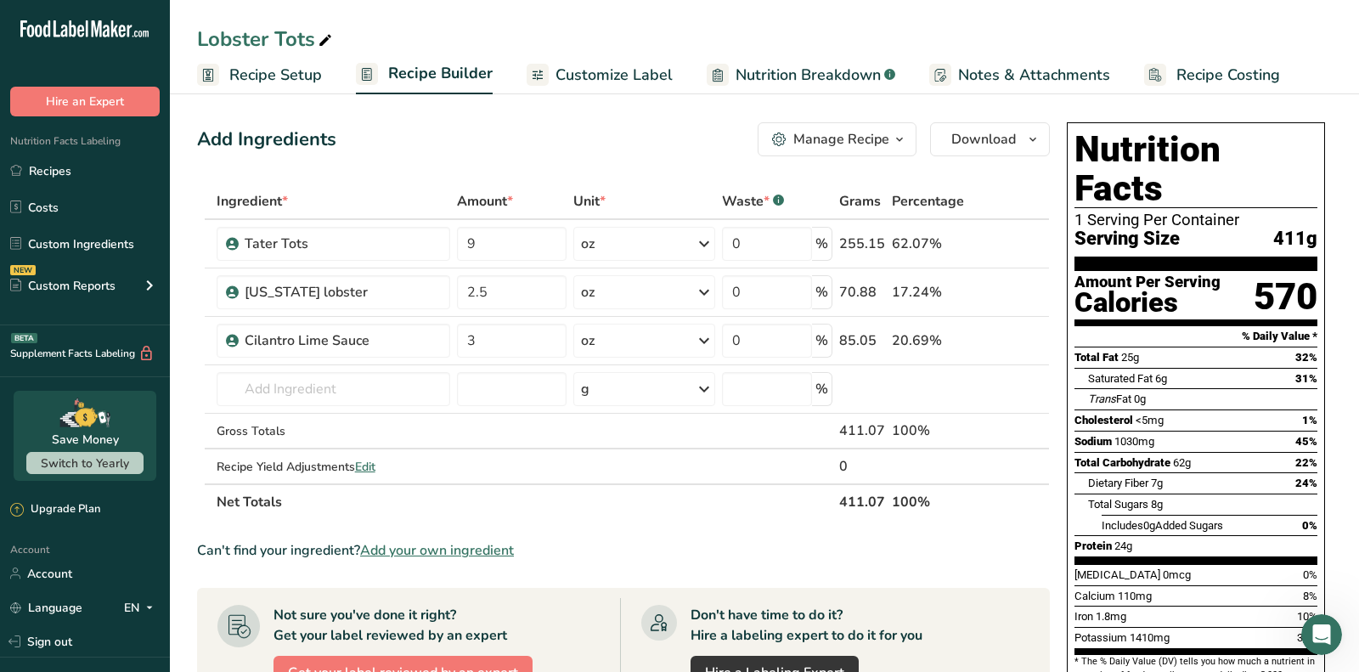
click at [442, 546] on span "Add your own ingredient" at bounding box center [437, 550] width 154 height 20
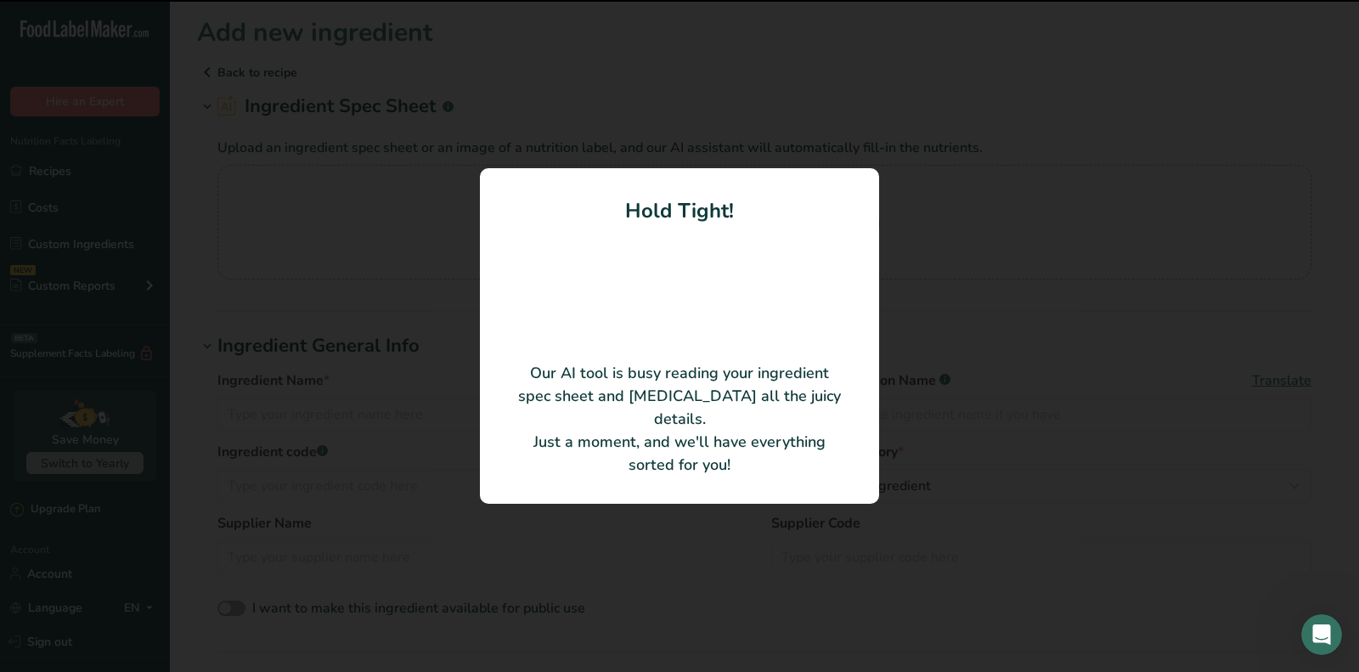
type input "Pico De Gallo"
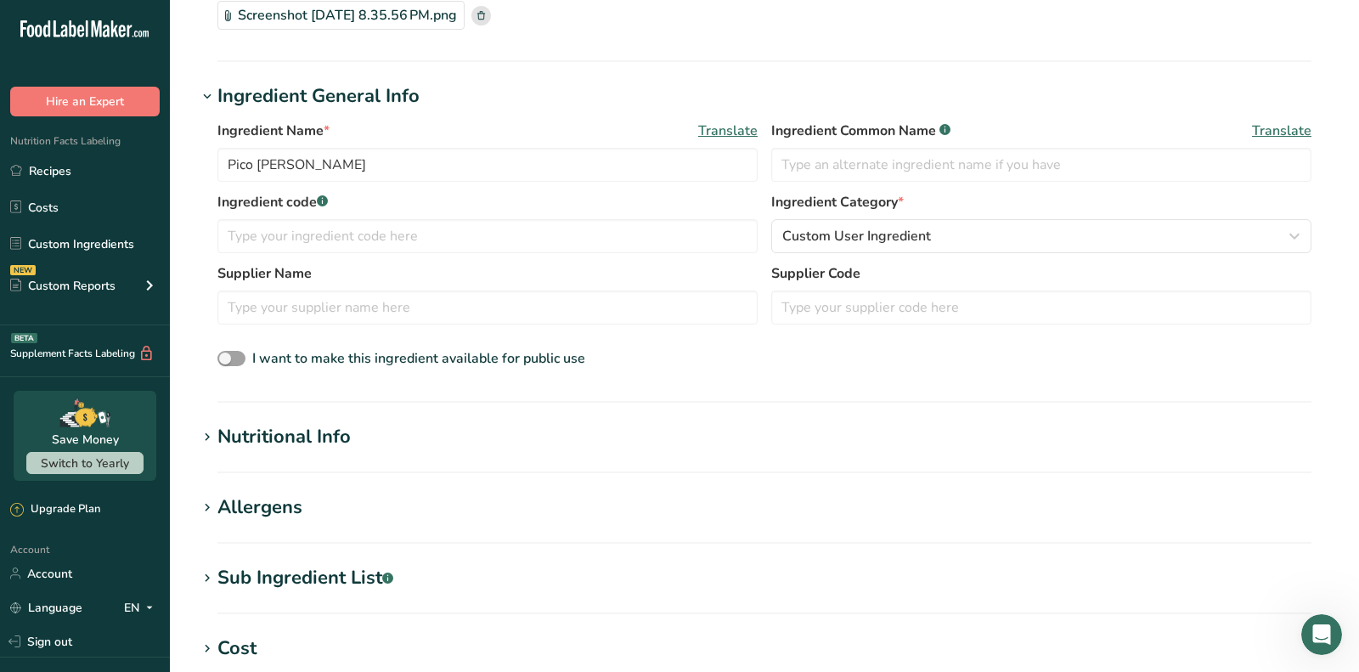
click at [273, 423] on div "Nutritional Info" at bounding box center [283, 437] width 133 height 28
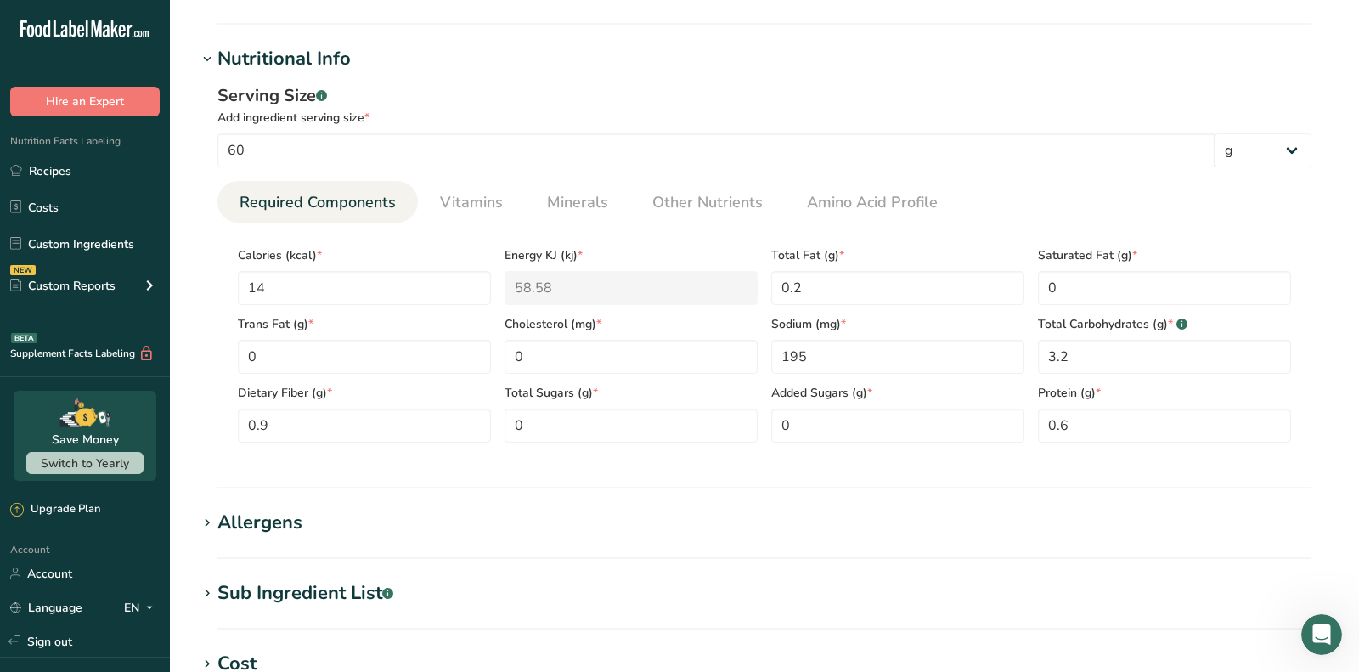
scroll to position [558, 0]
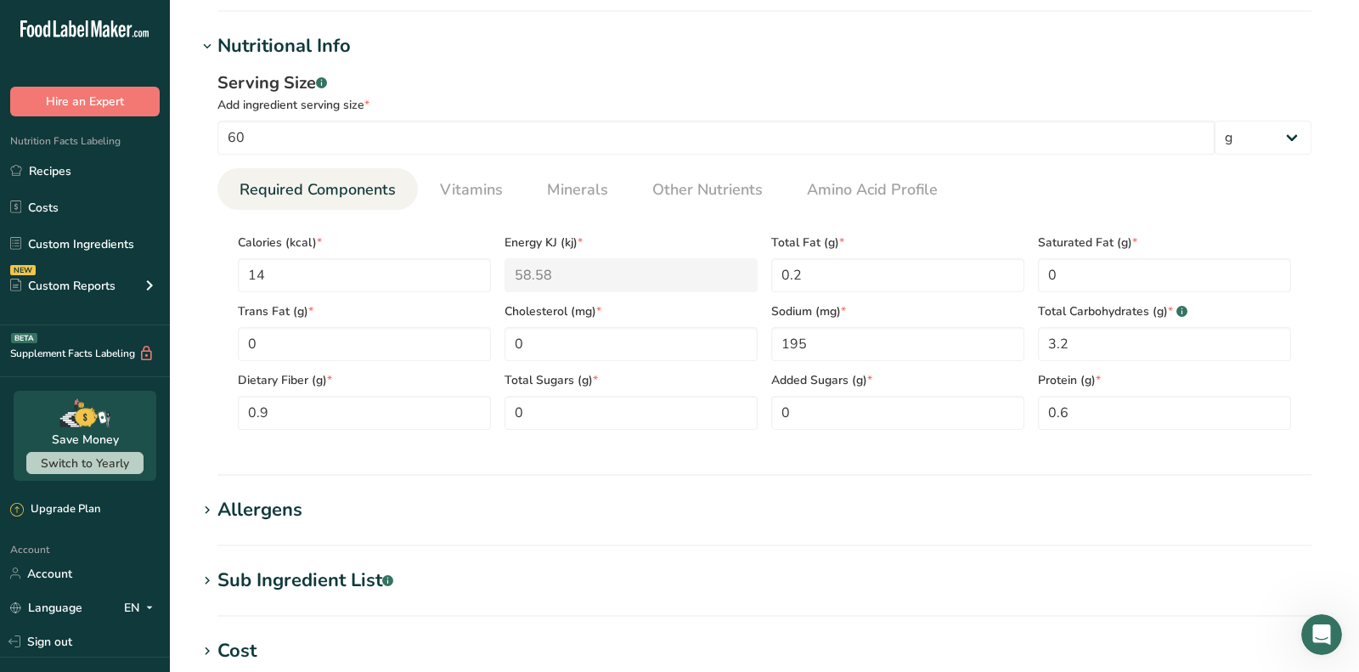
click at [758, 409] on div "Total Sugars (g) * 0" at bounding box center [631, 395] width 267 height 69
click at [711, 417] on Sugars "0" at bounding box center [630, 413] width 253 height 34
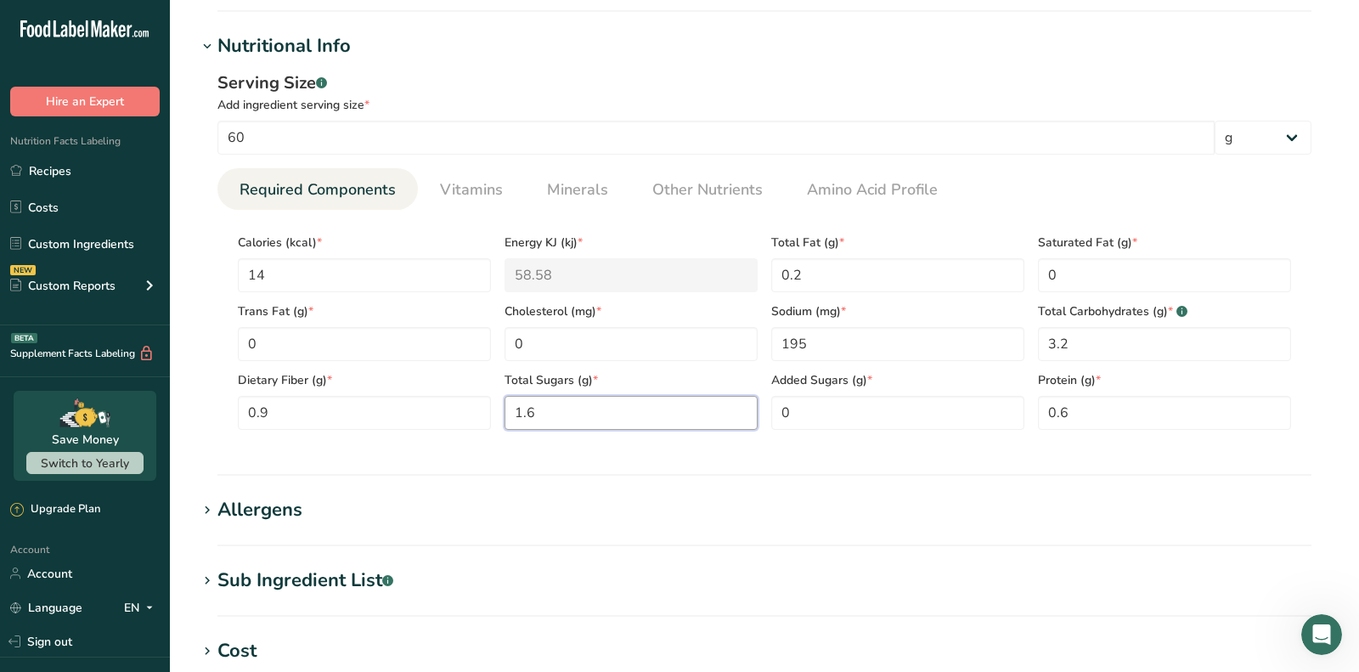
type Sugars "1.6"
click at [609, 194] on link "Minerals" at bounding box center [577, 189] width 75 height 43
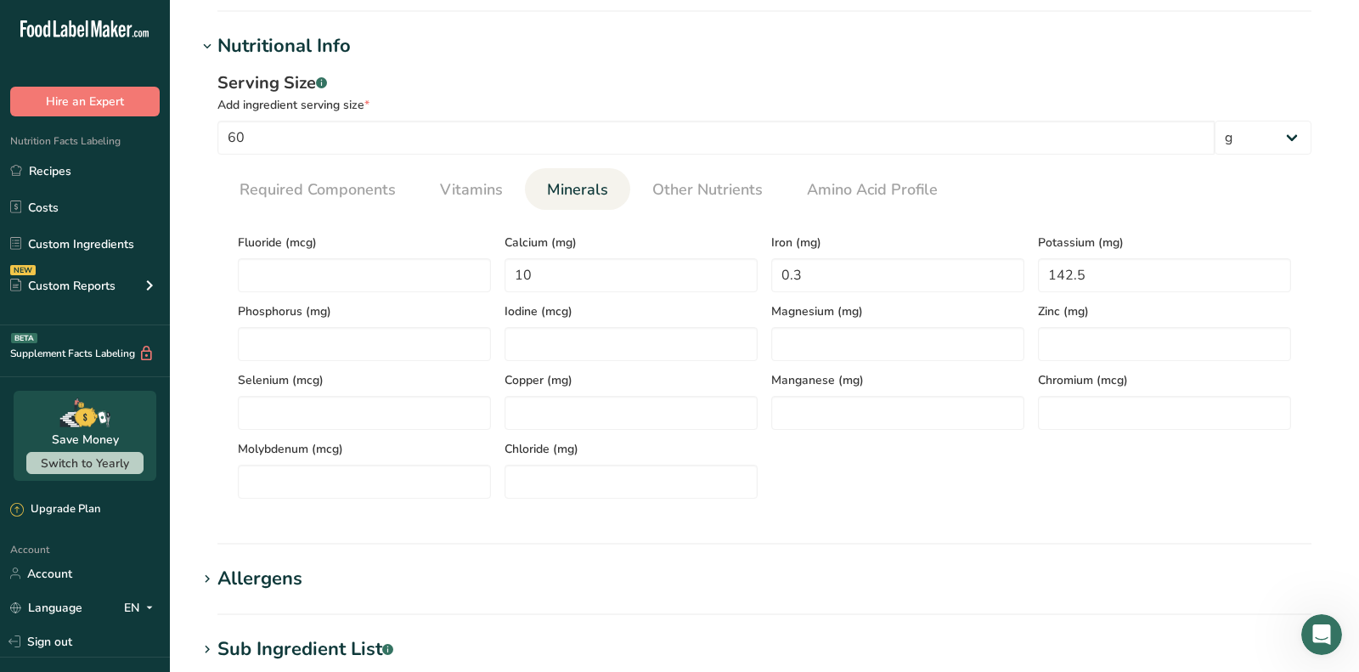
scroll to position [1057, 0]
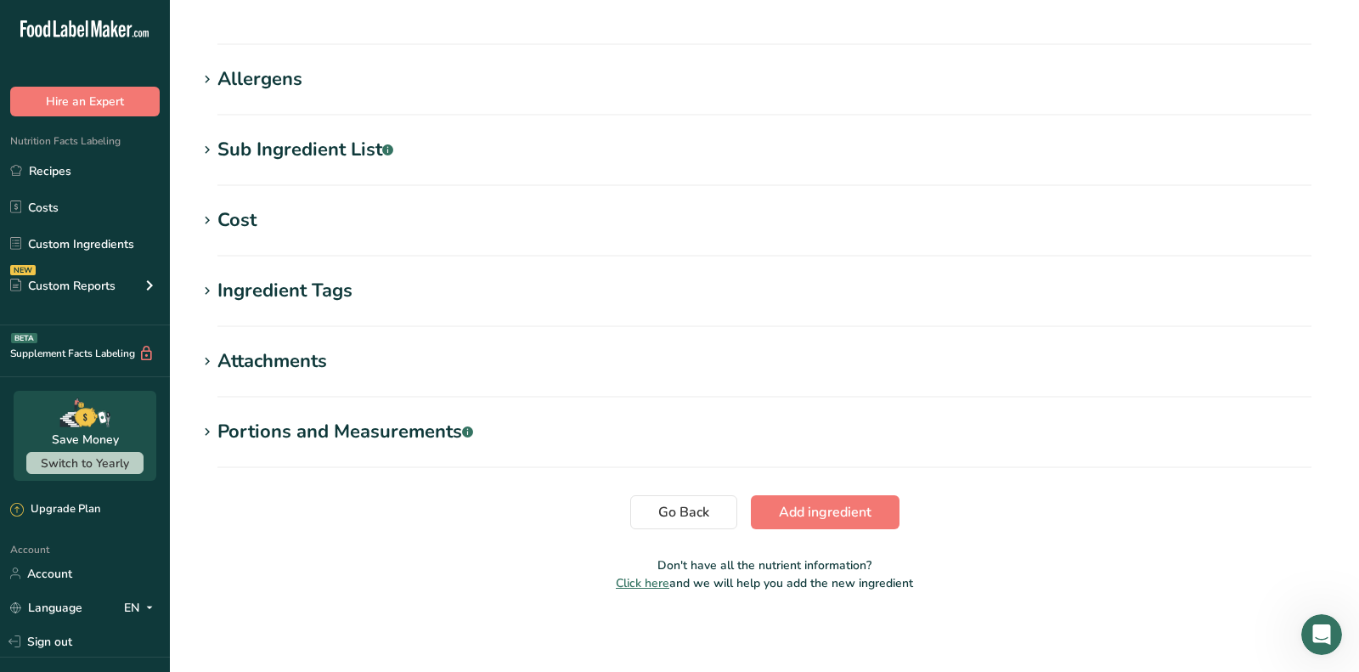
click at [830, 521] on button "Add ingredient" at bounding box center [825, 512] width 149 height 34
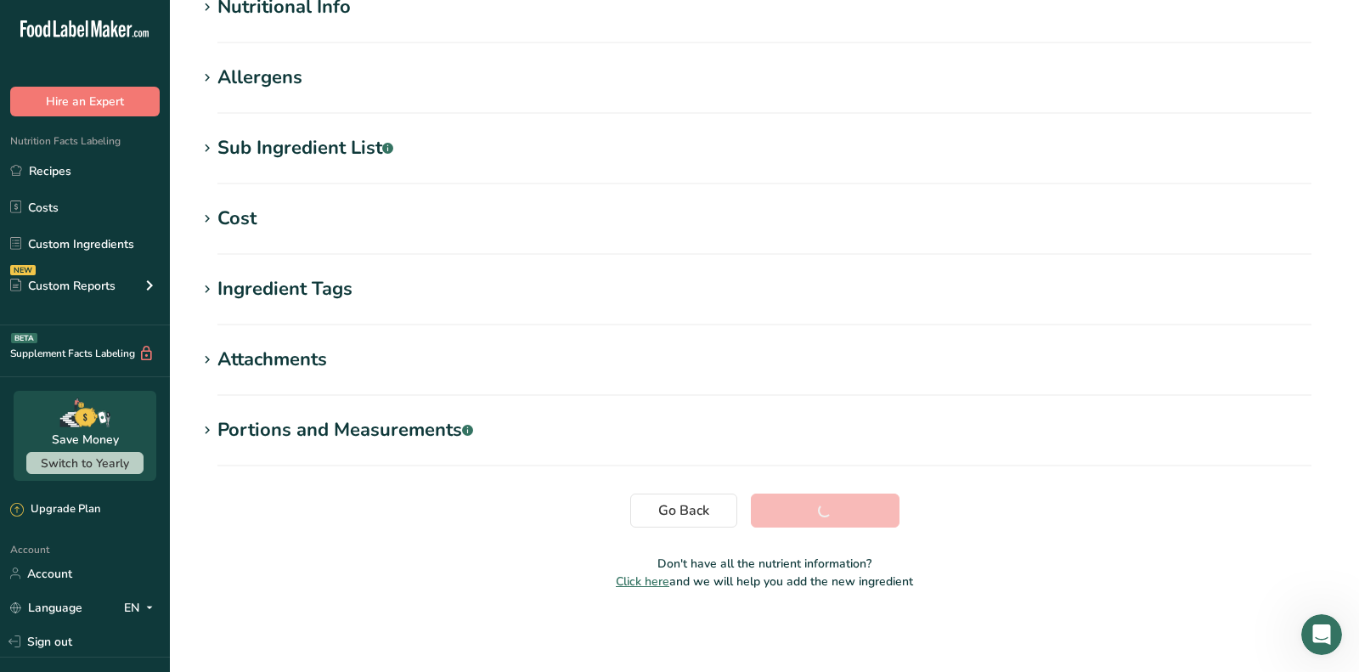
scroll to position [239, 0]
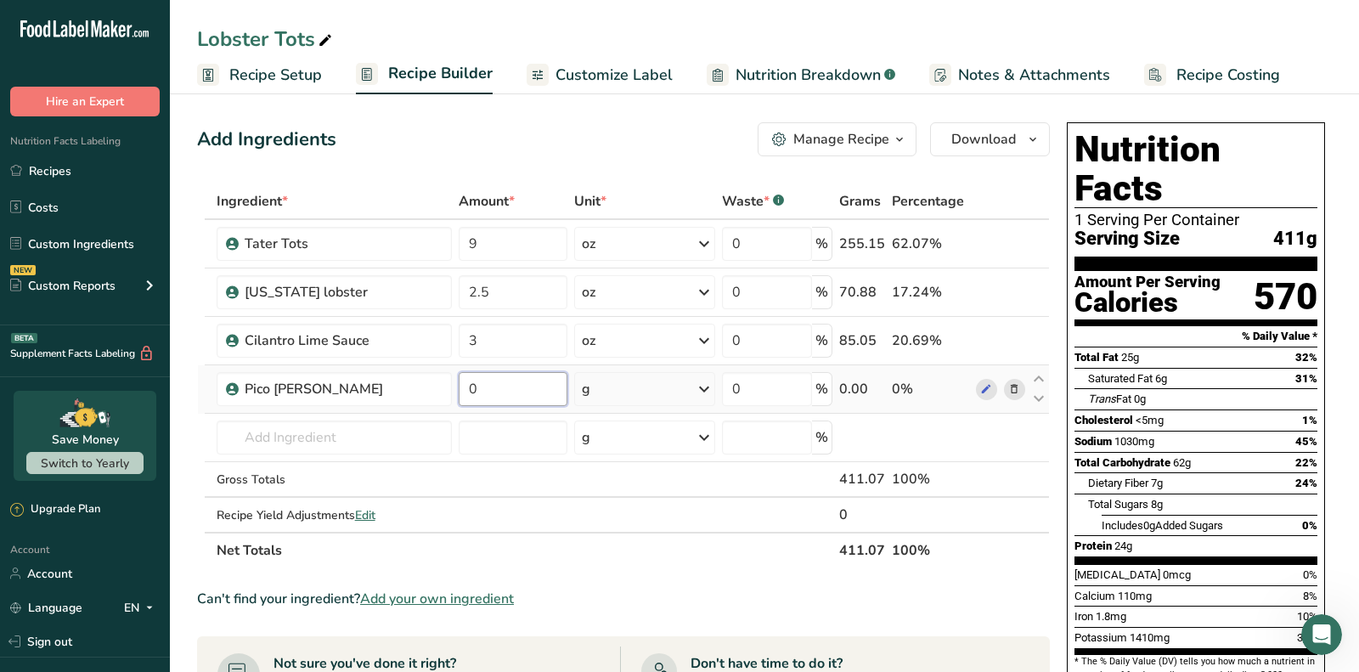
click at [559, 372] on input "0" at bounding box center [513, 389] width 109 height 34
click at [556, 372] on input "0" at bounding box center [513, 389] width 109 height 34
paste input "2.5"
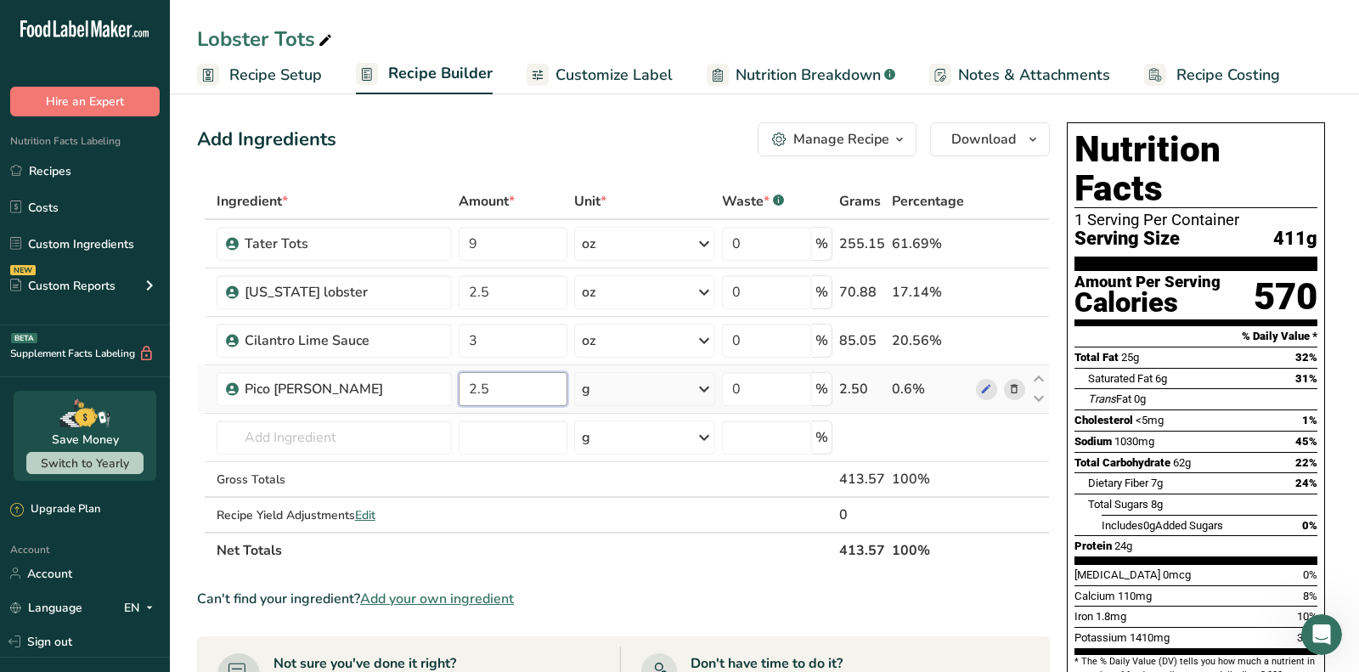
type input "2.5"
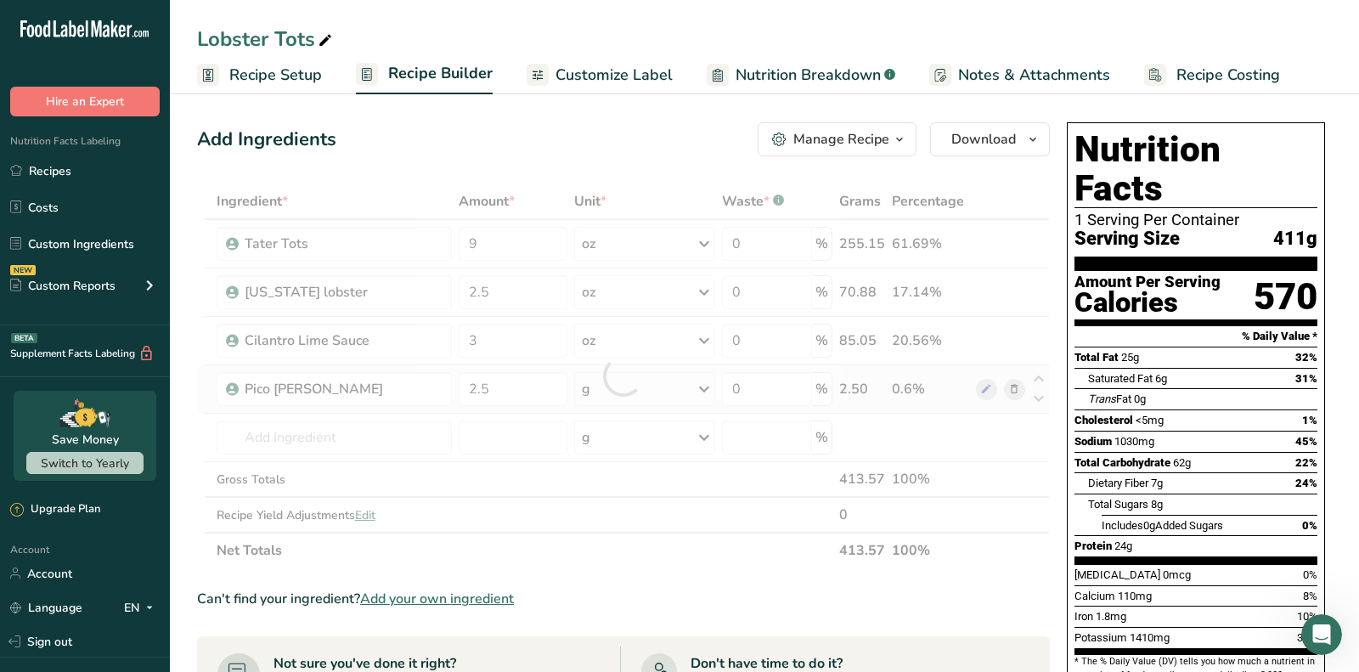
click at [595, 383] on div "Ingredient * Amount * Unit * Waste * .a-a{fill:#347362;}.b-a{fill:#fff;} Grams …" at bounding box center [623, 375] width 853 height 385
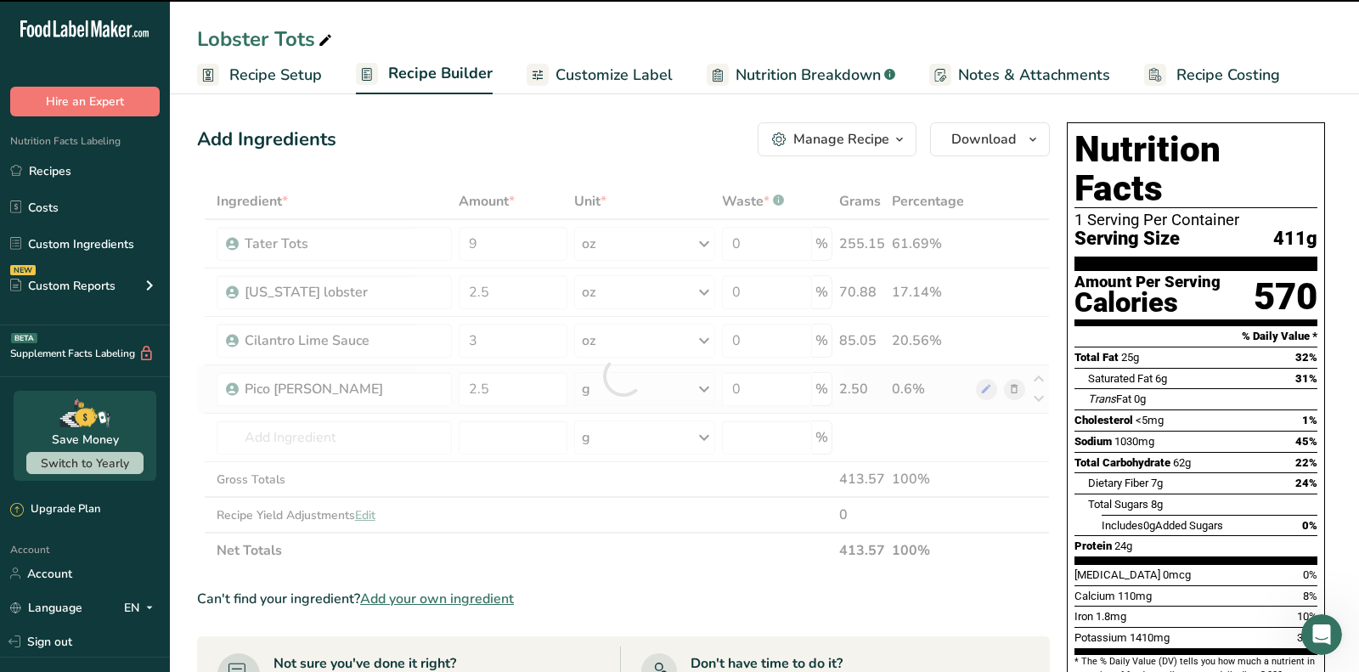
click at [595, 383] on div at bounding box center [623, 375] width 853 height 385
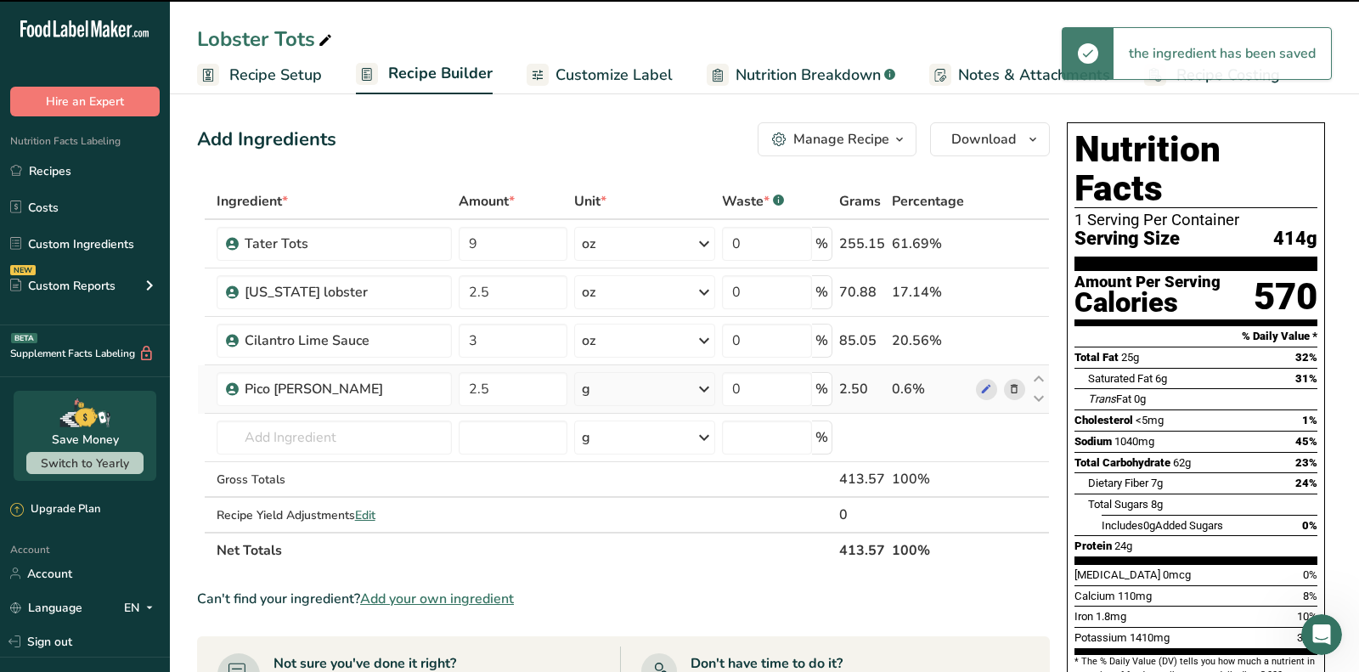
click at [595, 383] on div "g" at bounding box center [644, 389] width 141 height 34
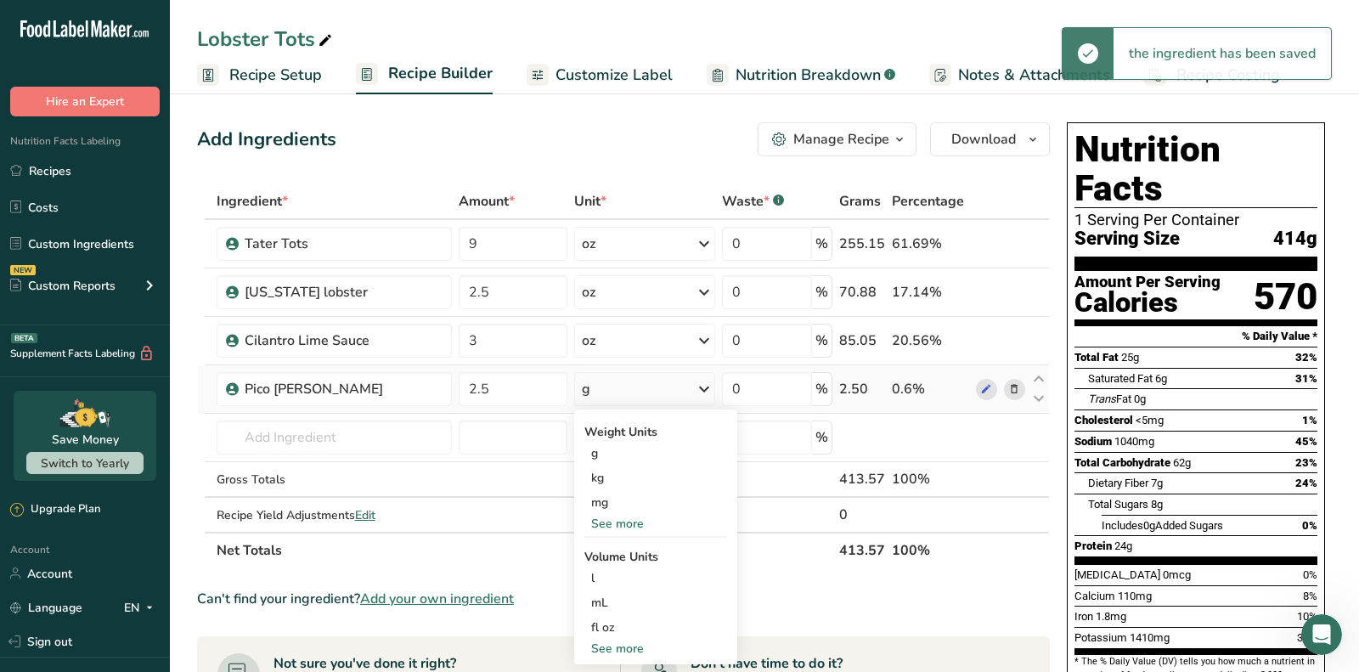
click at [612, 518] on div "See more" at bounding box center [655, 524] width 143 height 18
click at [601, 569] on div "oz" at bounding box center [655, 576] width 143 height 25
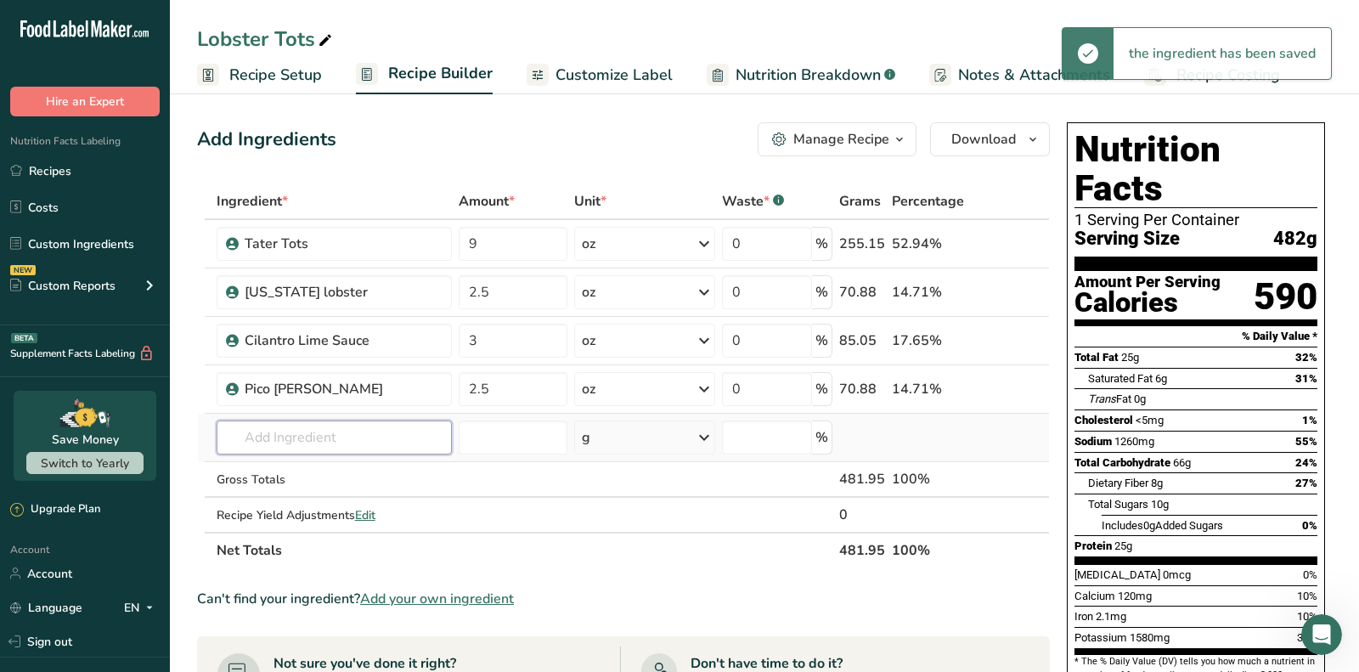
click at [365, 442] on input "text" at bounding box center [334, 437] width 235 height 34
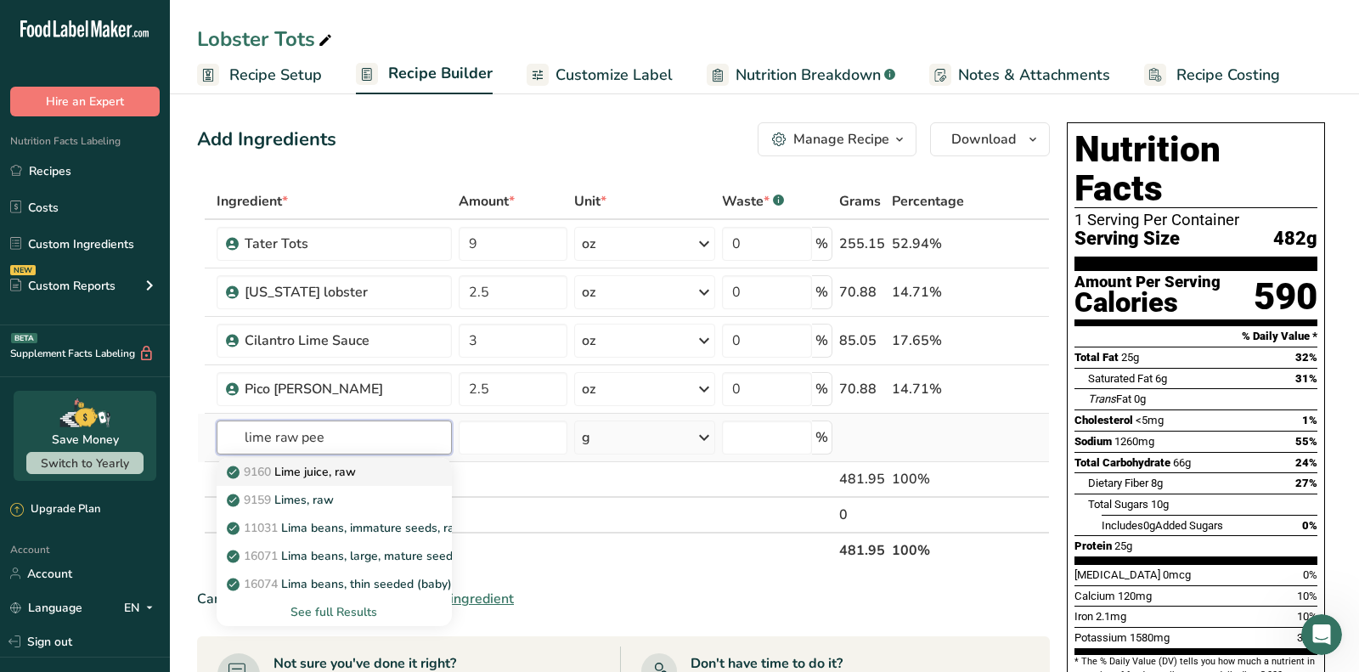
type input "lime raw peel"
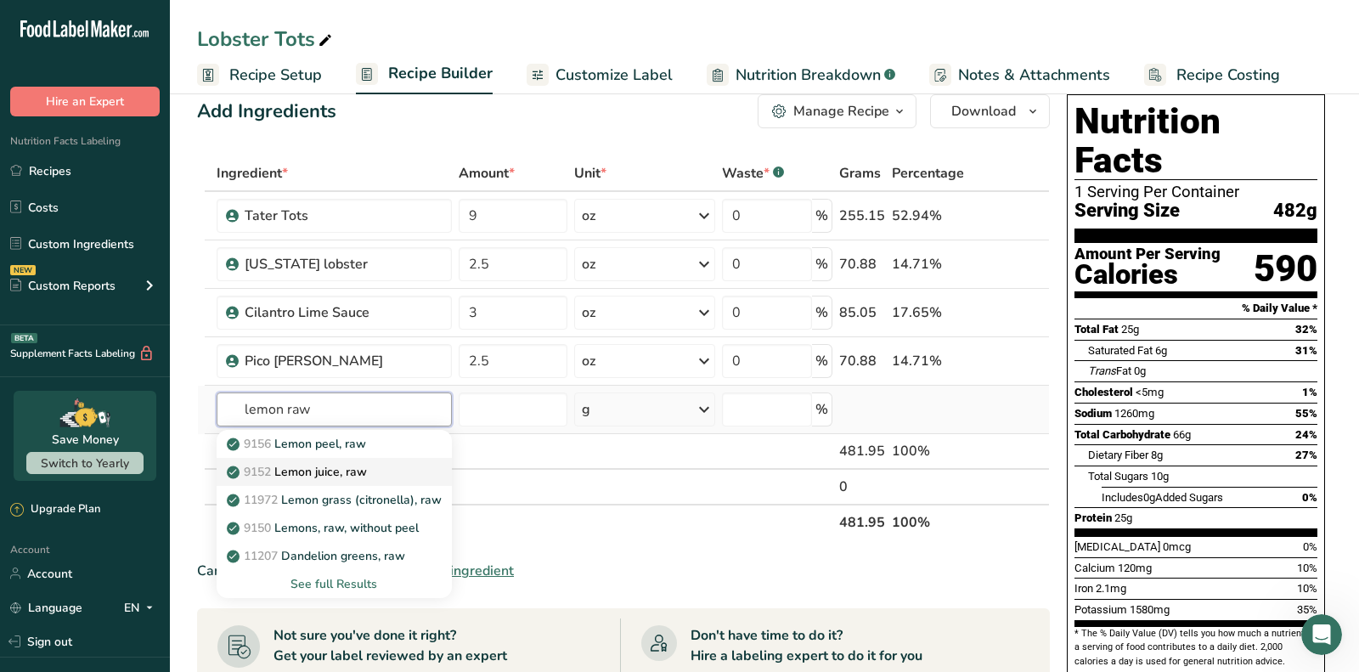
scroll to position [30, 0]
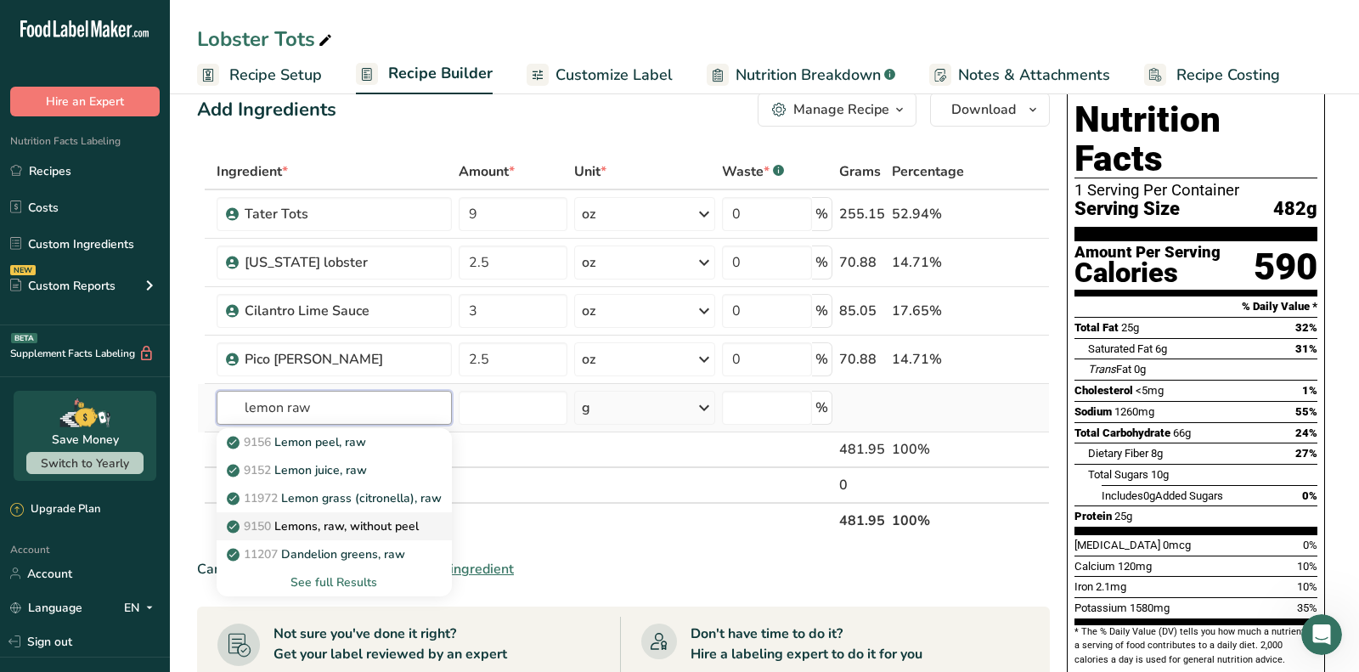
type input "lemon raw"
click at [381, 523] on p "9150 Lemons, raw, without peel" at bounding box center [324, 526] width 189 height 18
type input "Lemons, raw, without peel"
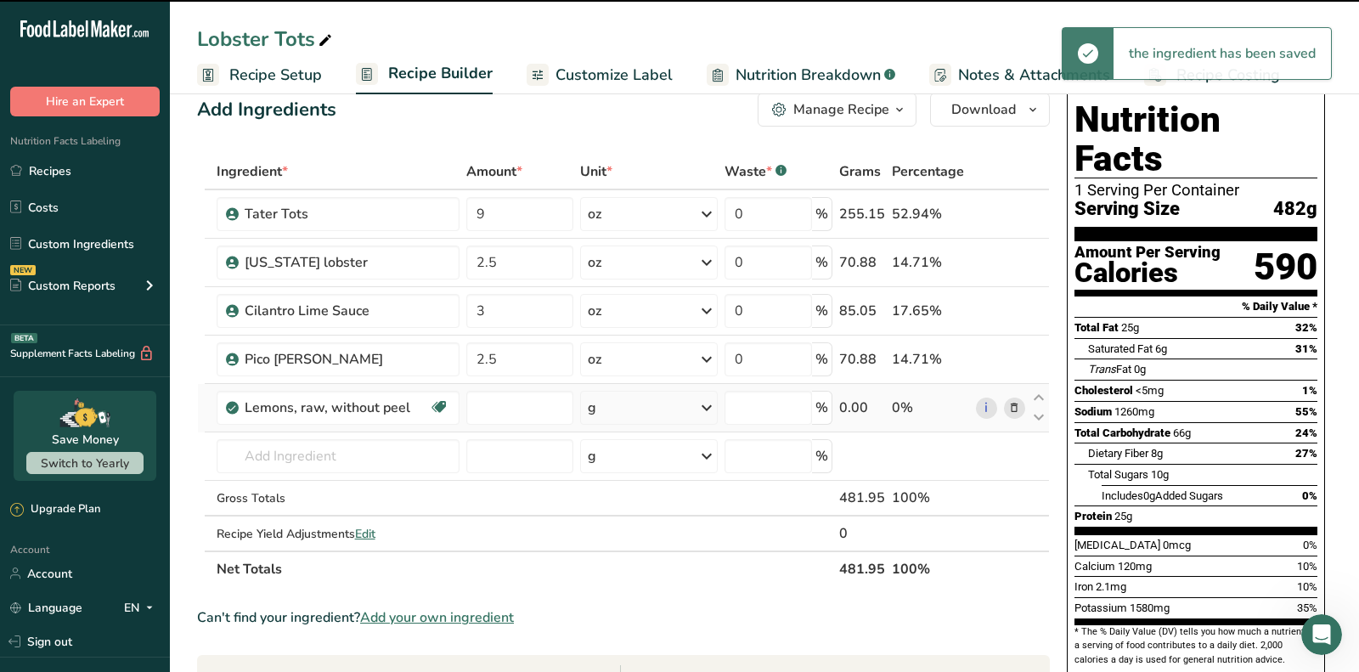
type input "0"
click at [589, 407] on div "g" at bounding box center [592, 407] width 8 height 20
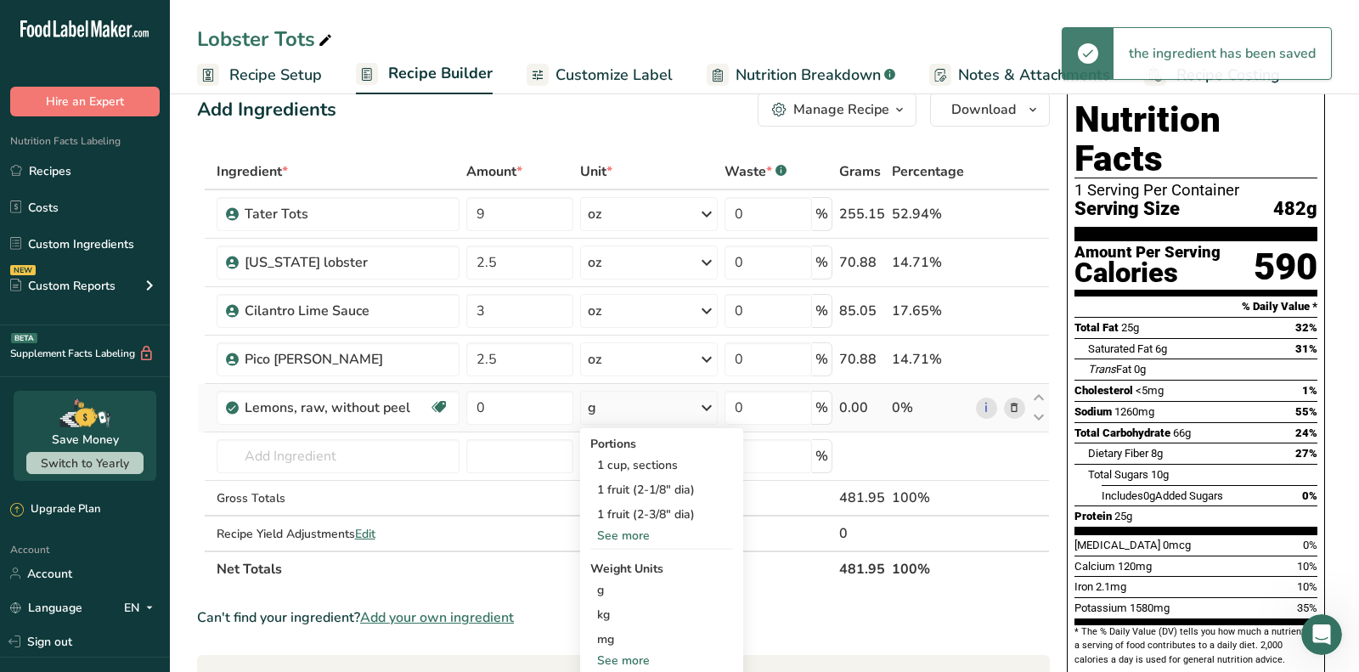
click at [631, 532] on div "See more" at bounding box center [661, 536] width 143 height 18
click at [645, 551] on div "1 wedge or slice (1/8 of one 2-1/8" dia lemon)" at bounding box center [661, 548] width 143 height 42
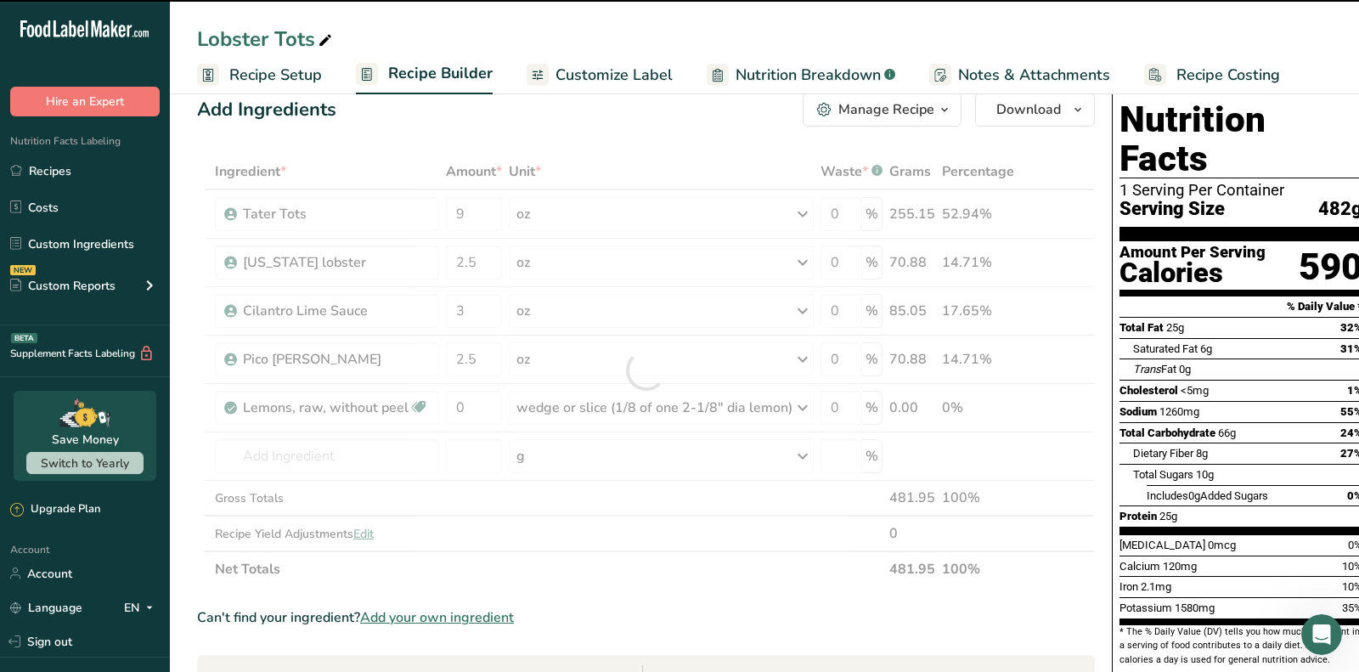
click at [476, 396] on div at bounding box center [646, 370] width 898 height 433
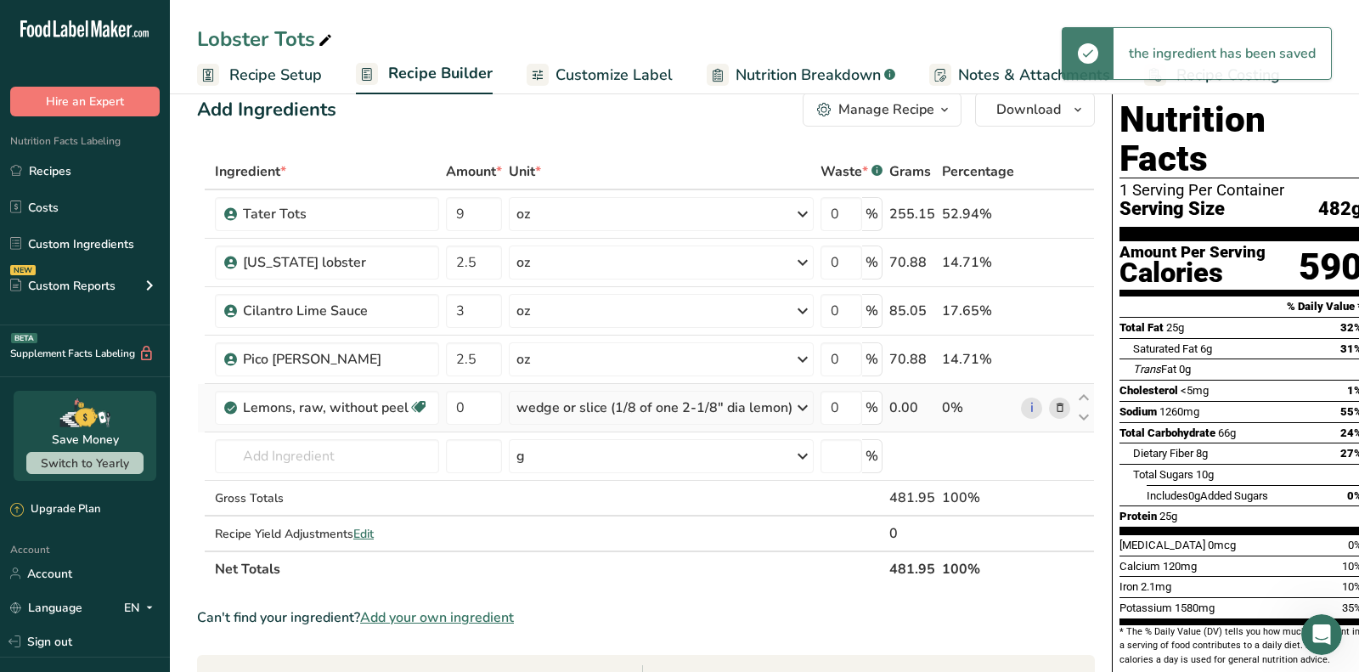
click at [470, 426] on td "0" at bounding box center [473, 408] width 63 height 48
click at [470, 418] on input "0" at bounding box center [474, 408] width 56 height 34
type input "1"
click at [1119, 384] on span "Cholesterol" at bounding box center [1148, 390] width 59 height 13
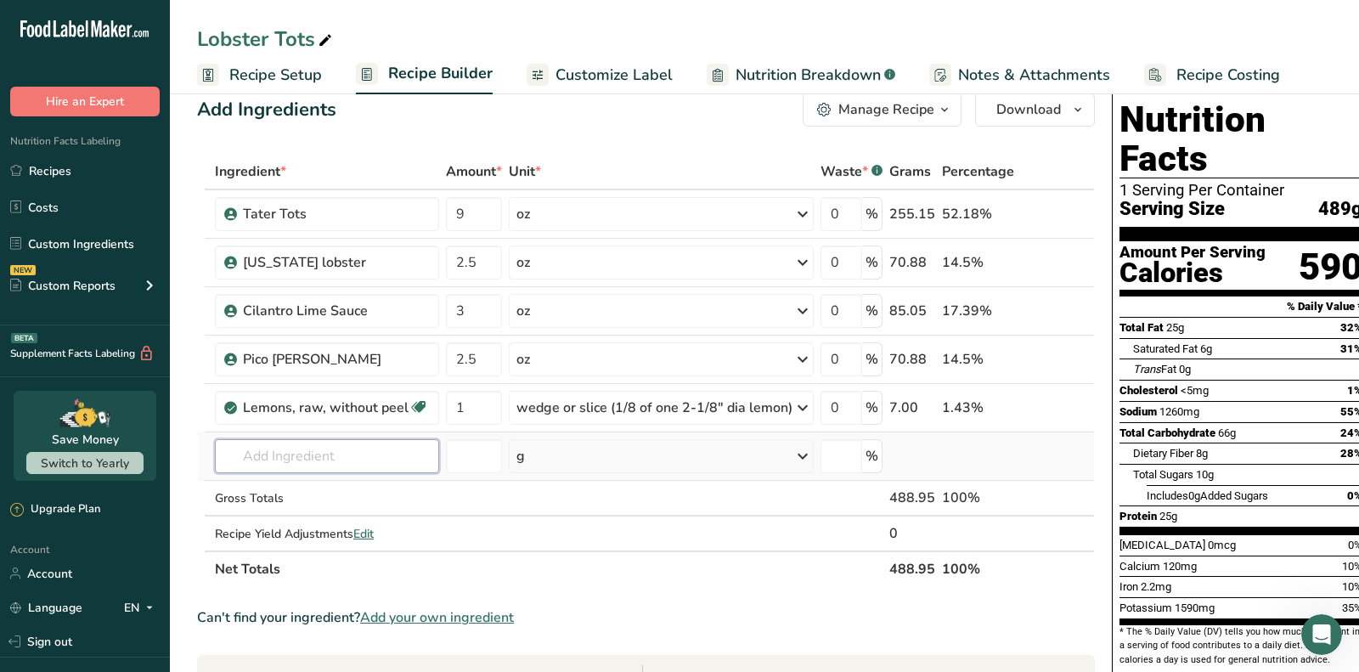
click at [329, 457] on input "text" at bounding box center [327, 456] width 224 height 34
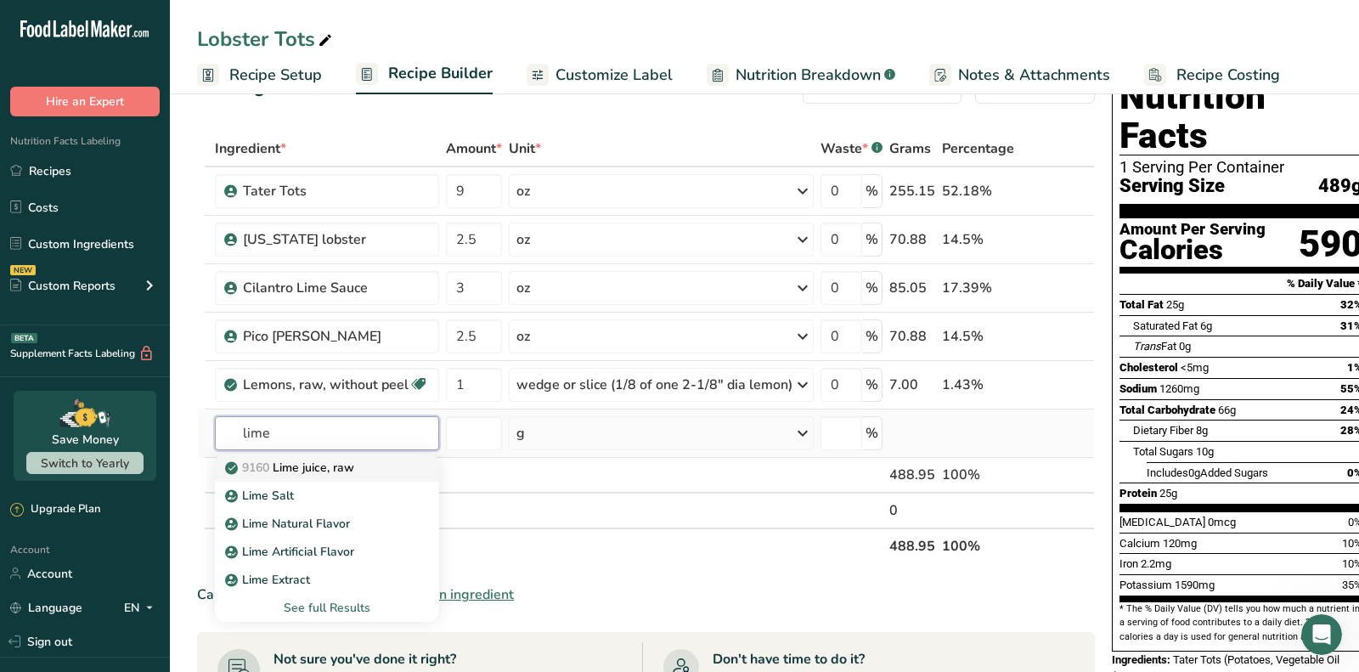
scroll to position [59, 0]
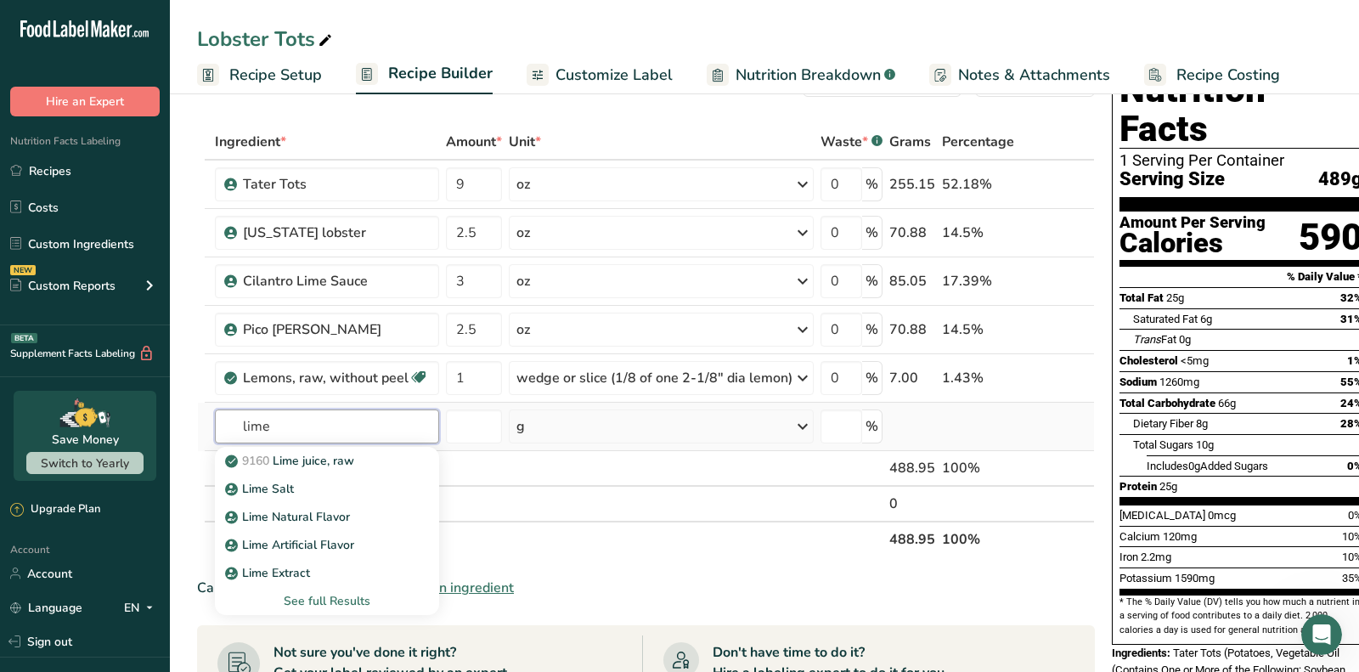
type input "lime"
click at [334, 593] on div "See full Results" at bounding box center [326, 601] width 197 height 18
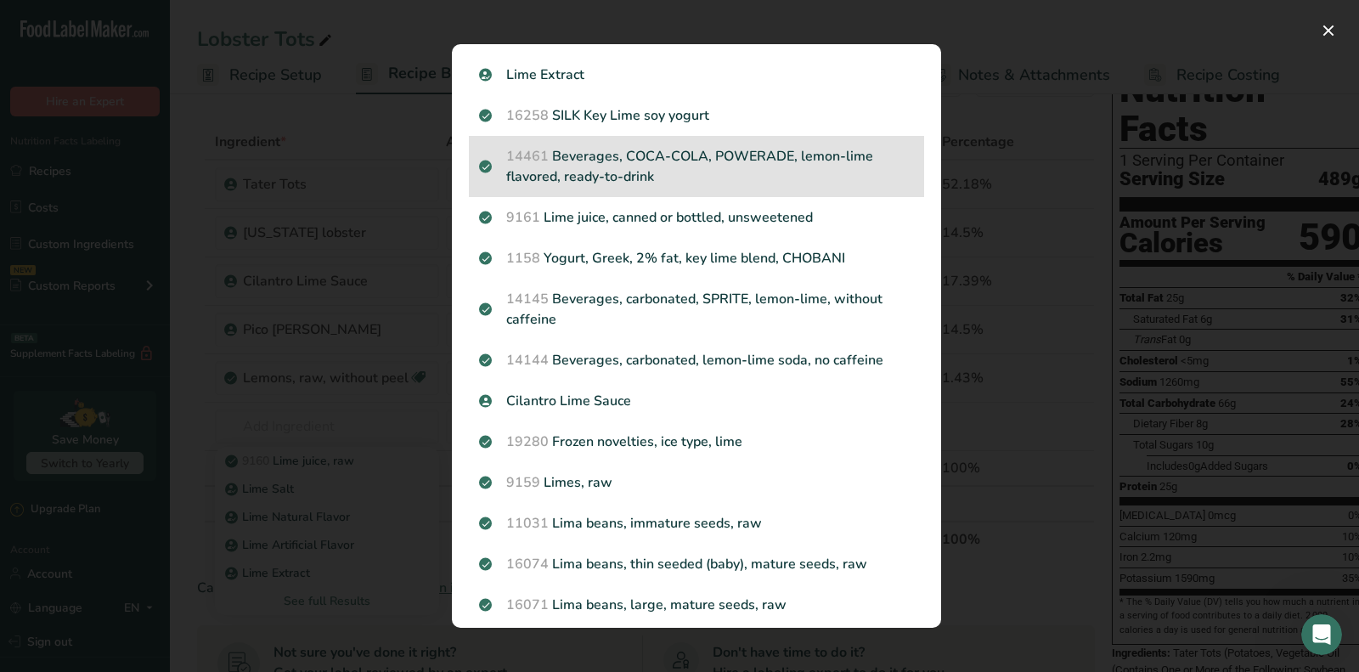
scroll to position [209, 0]
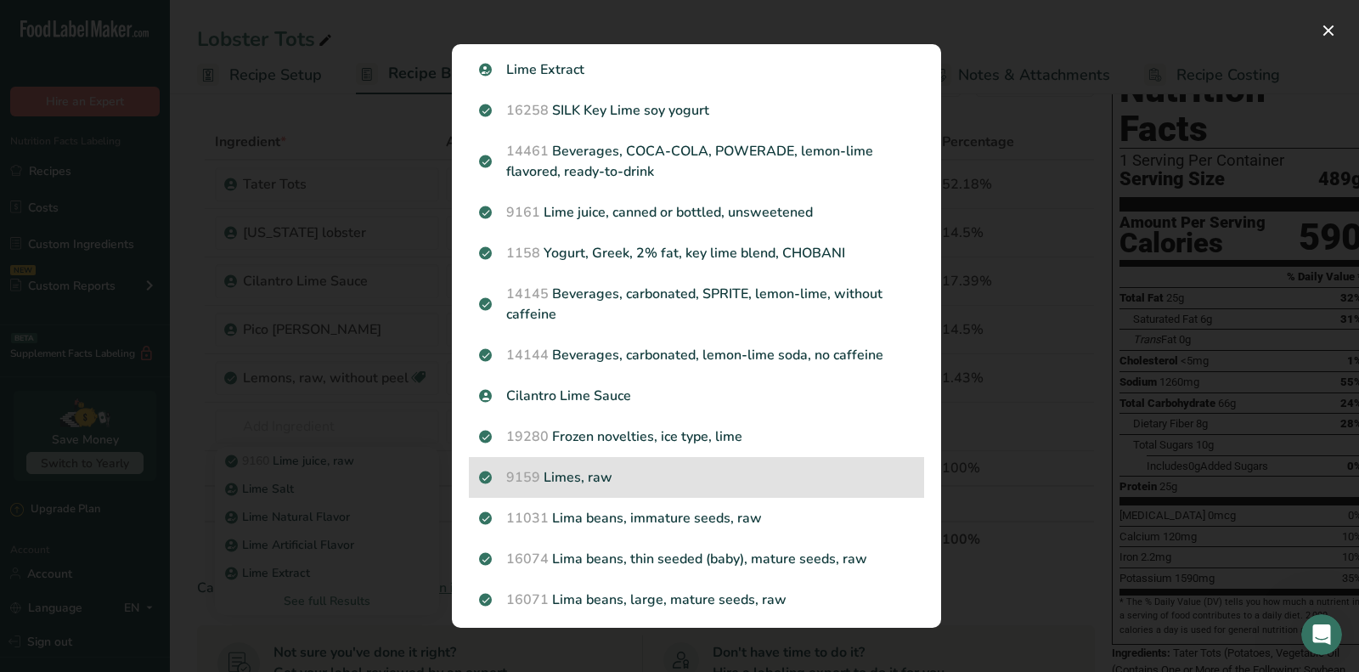
click at [586, 470] on p "9159 Limes, raw" at bounding box center [696, 477] width 435 height 20
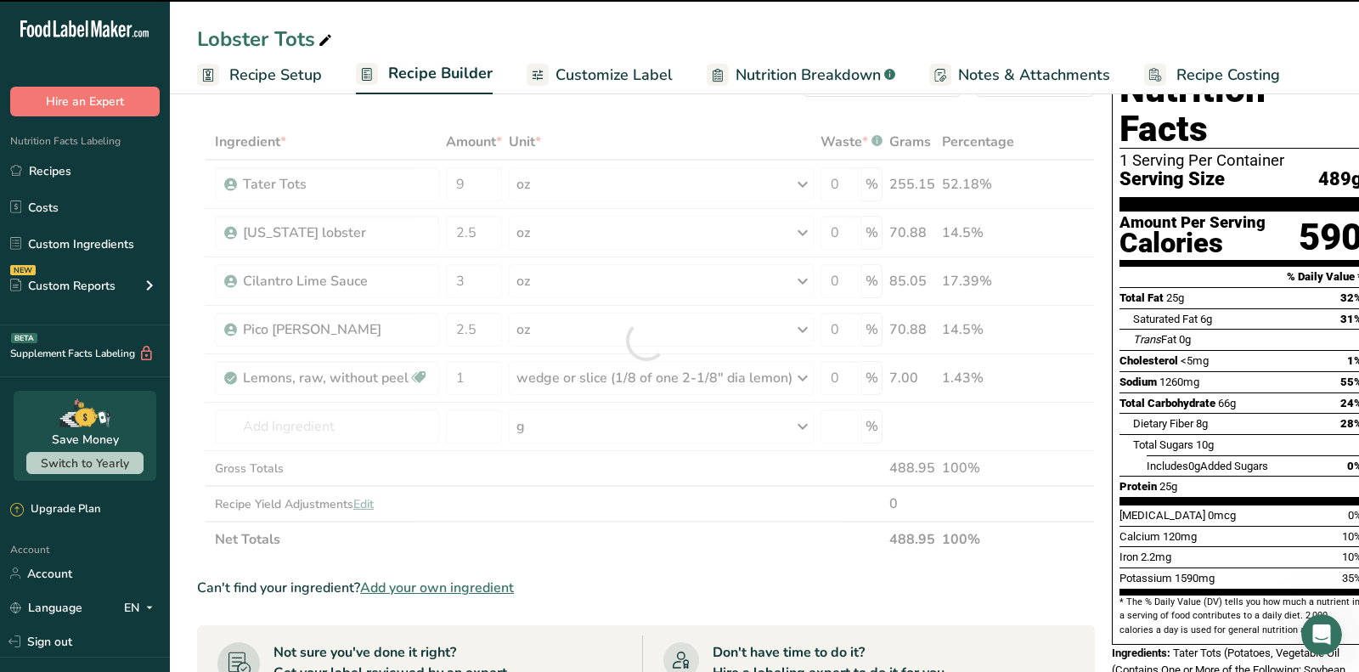
type input "0"
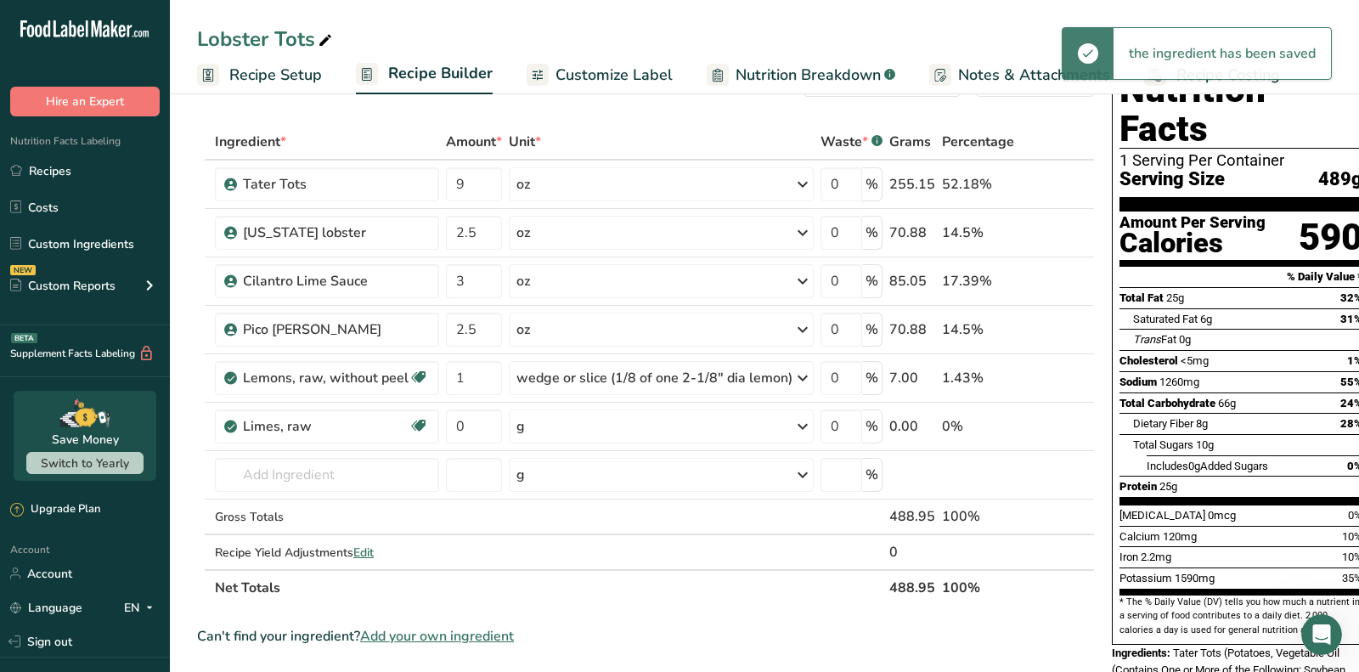
click at [631, 418] on div "g" at bounding box center [661, 426] width 305 height 34
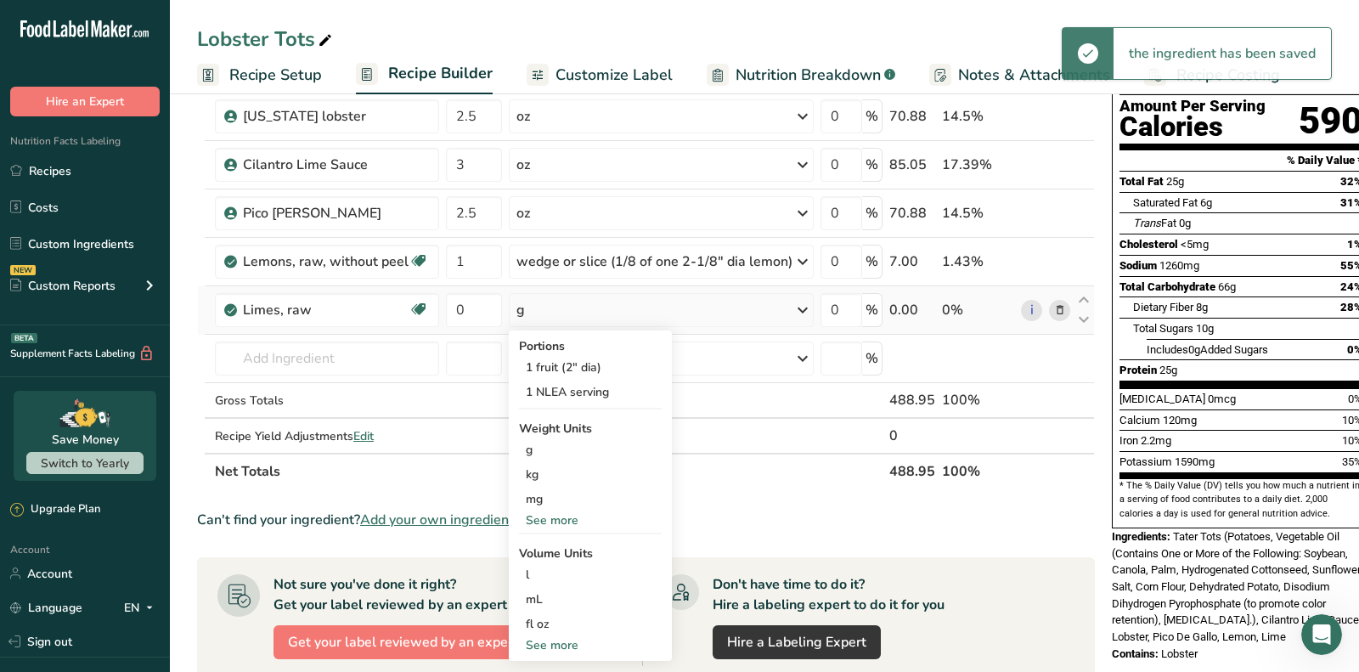
scroll to position [178, 0]
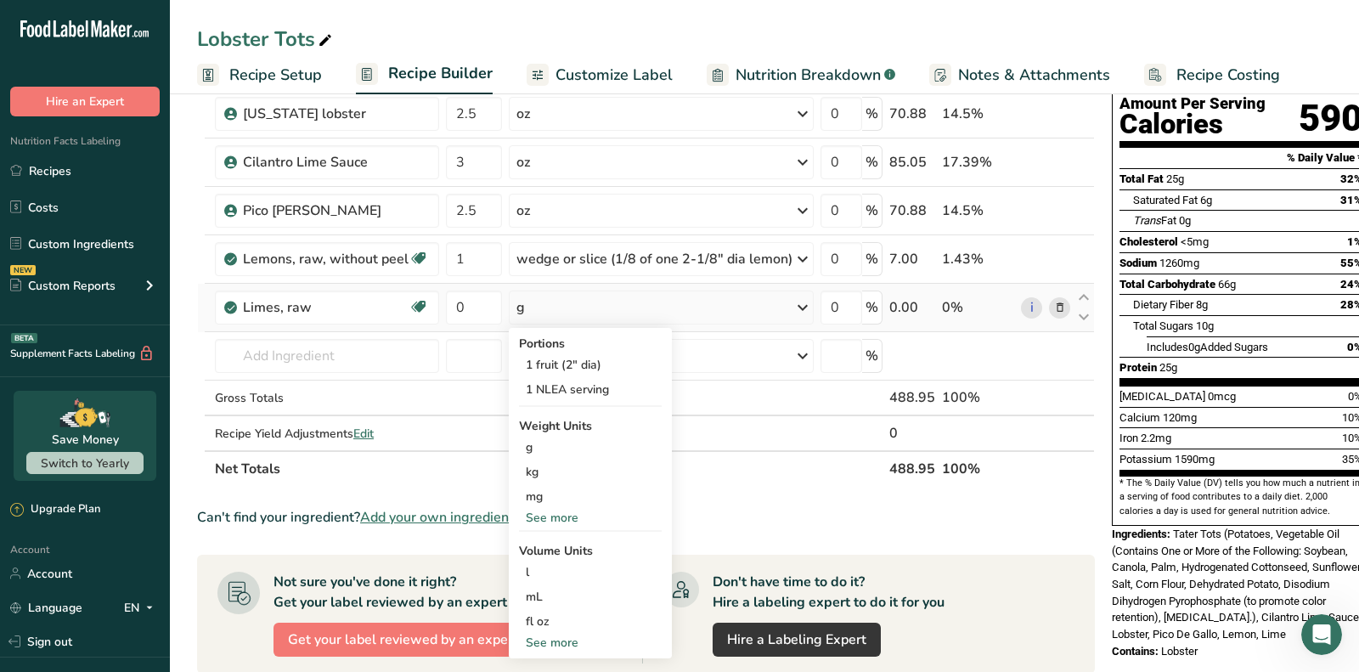
click at [296, 324] on td "Limes, raw Dairy free Gluten free Vegan Vegetarian Soy free" at bounding box center [326, 308] width 231 height 48
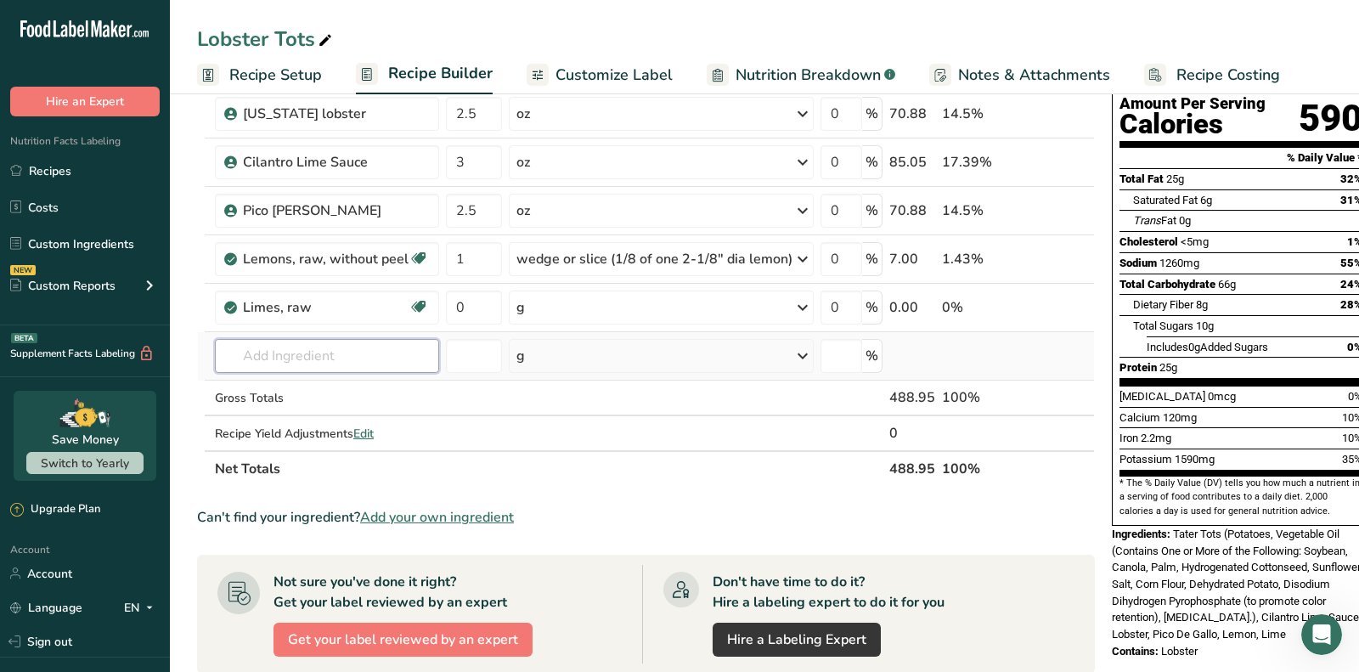
click at [296, 350] on input "text" at bounding box center [327, 356] width 224 height 34
click at [287, 351] on input "lime wedge" at bounding box center [327, 356] width 224 height 34
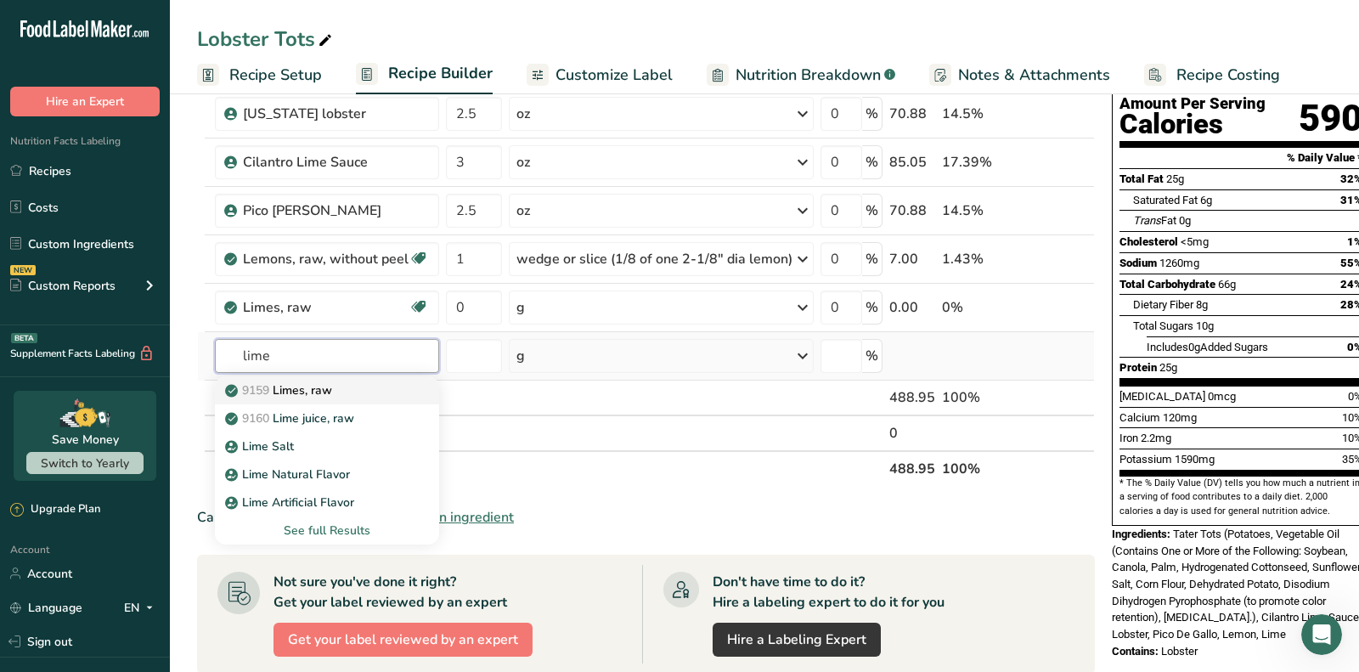
type input "lime"
click at [365, 355] on input "lime" at bounding box center [327, 356] width 224 height 34
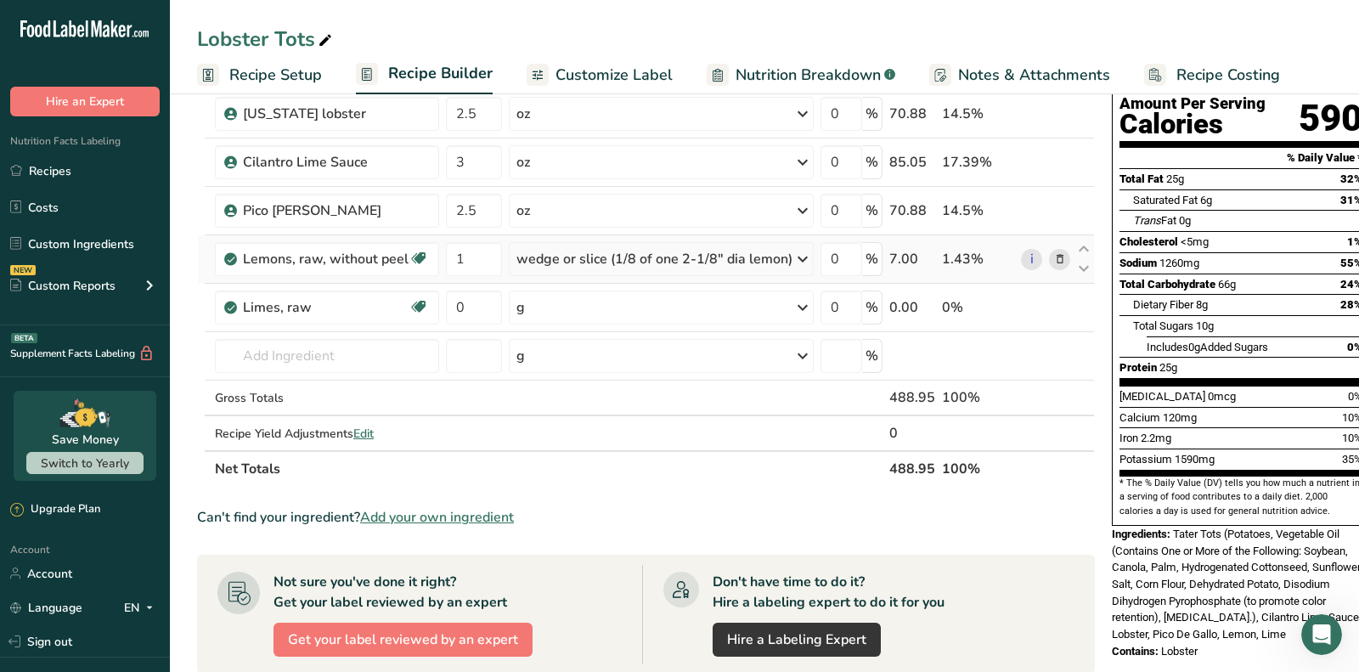
click at [1054, 263] on icon at bounding box center [1060, 260] width 12 height 18
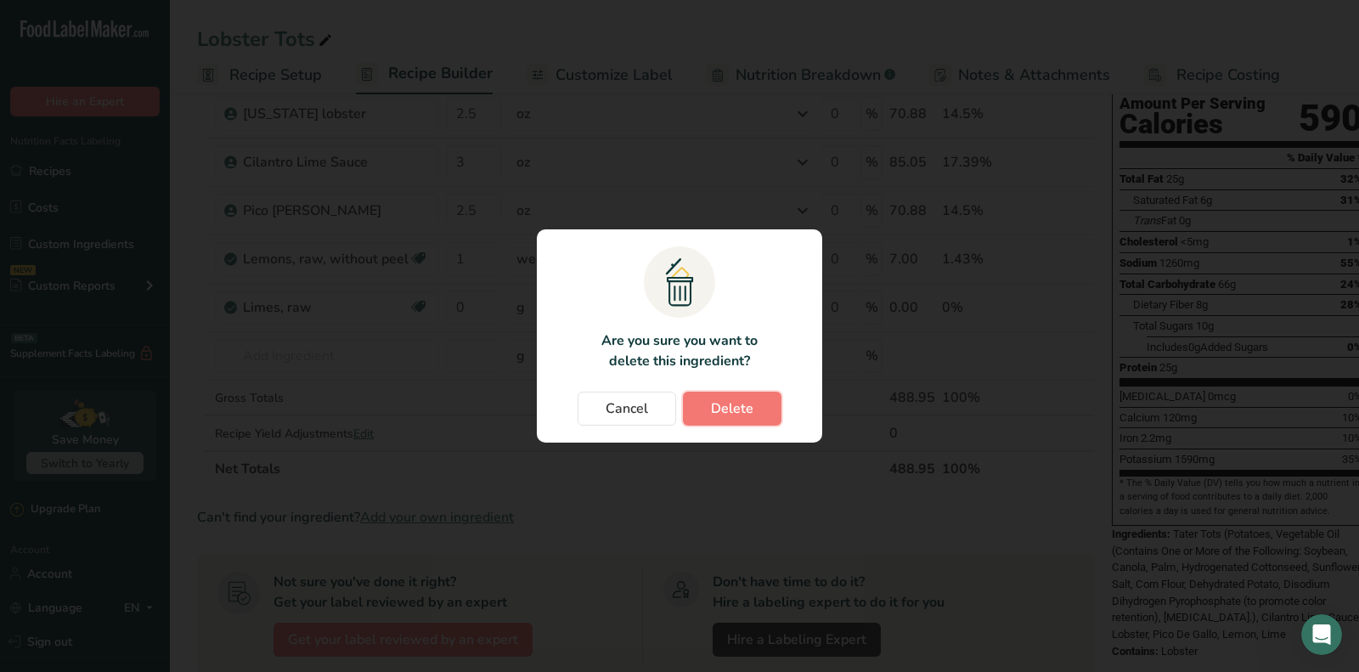
click at [768, 403] on button "Delete" at bounding box center [732, 409] width 99 height 34
type input "0"
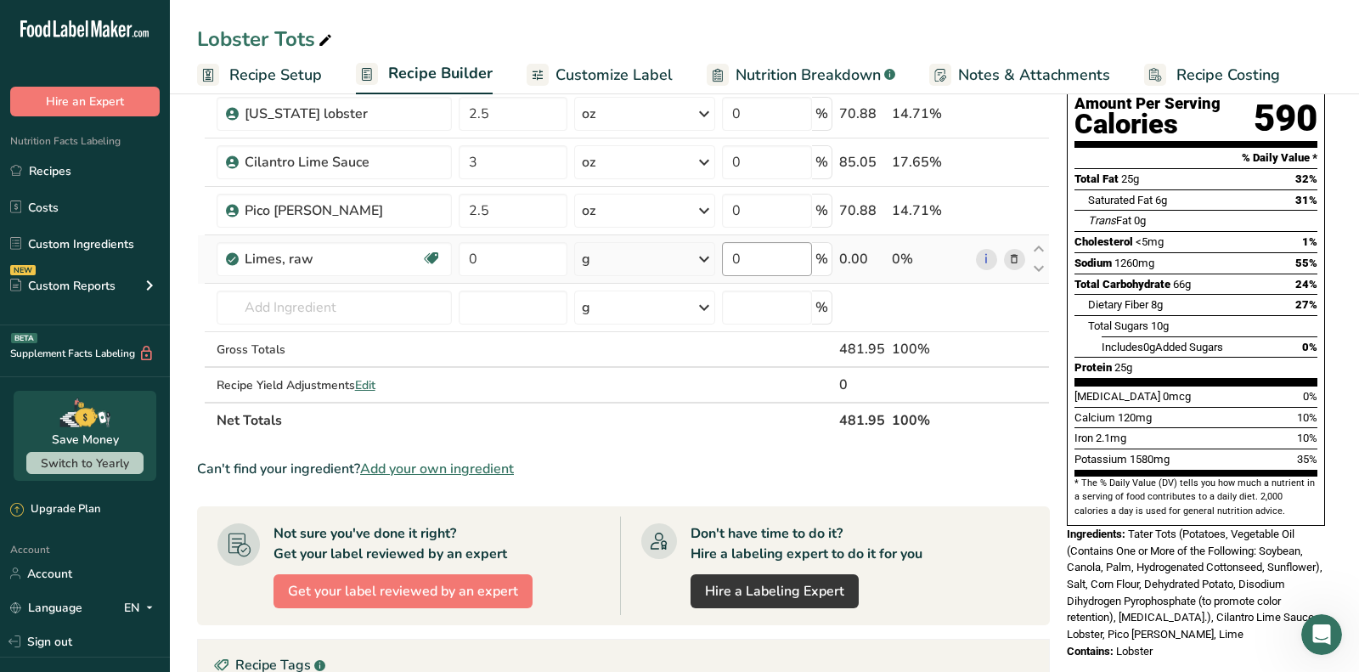
scroll to position [0, 0]
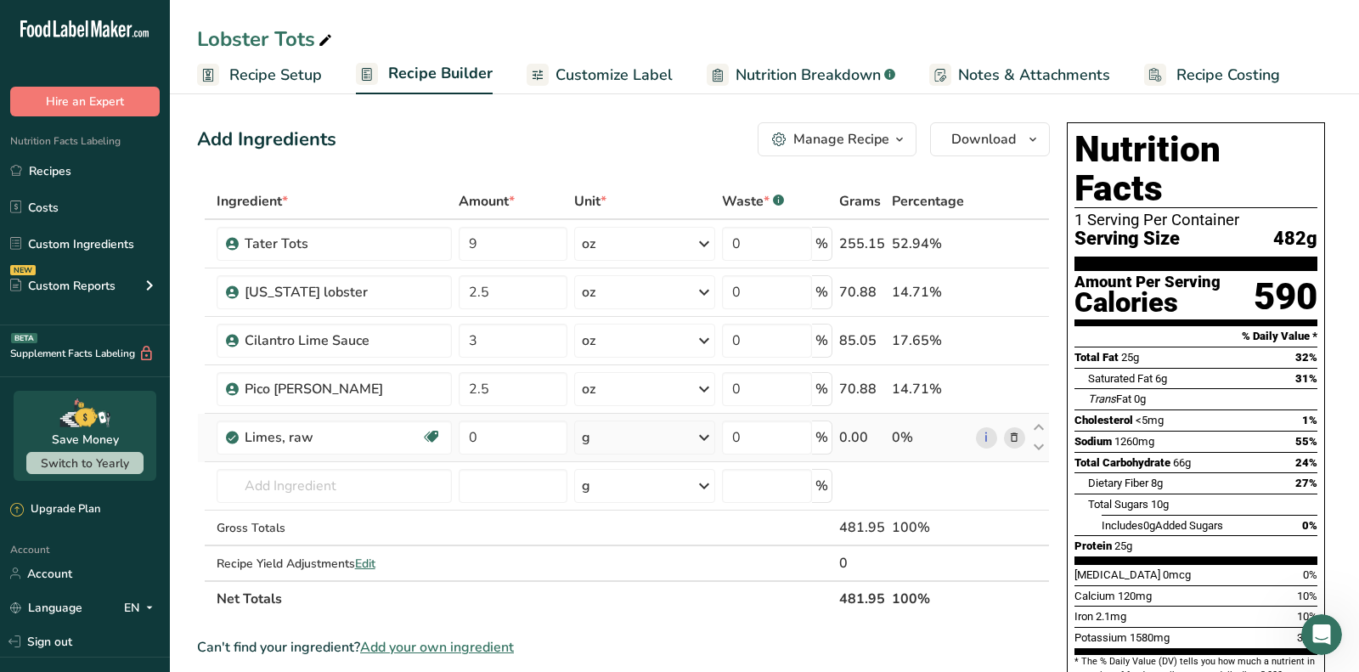
click at [1023, 439] on span at bounding box center [1014, 437] width 20 height 20
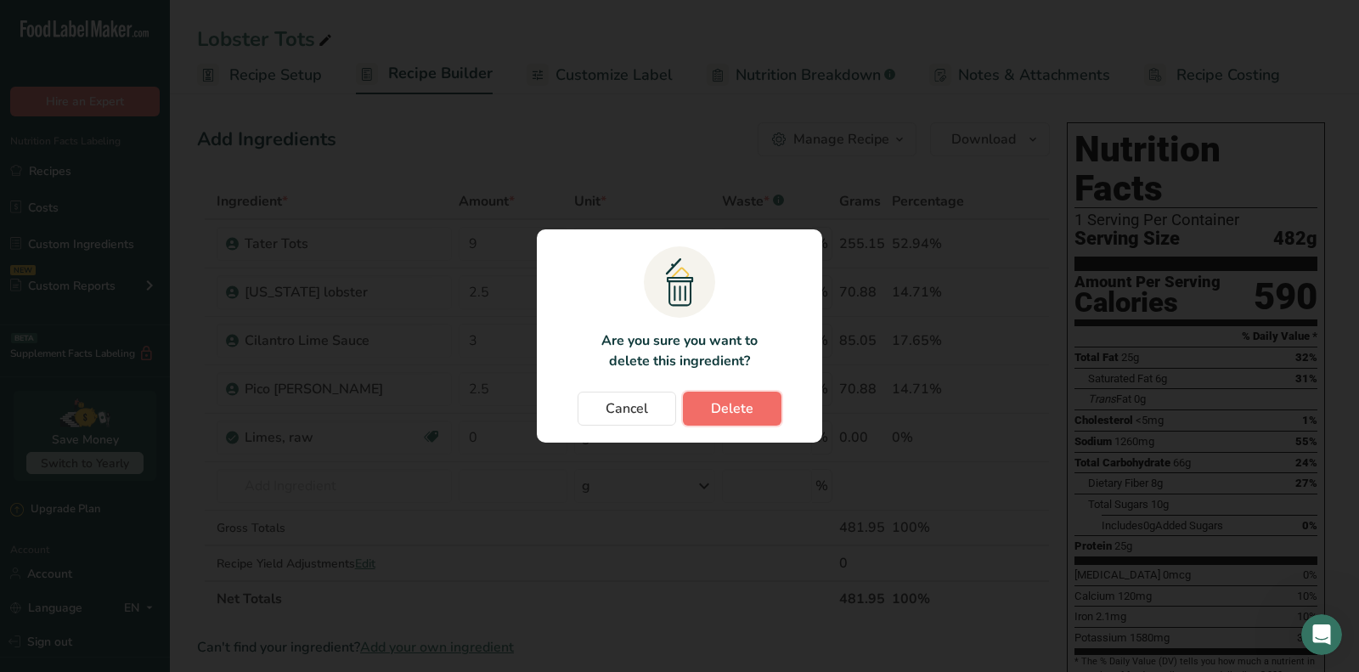
click at [730, 418] on span "Delete" at bounding box center [732, 408] width 42 height 20
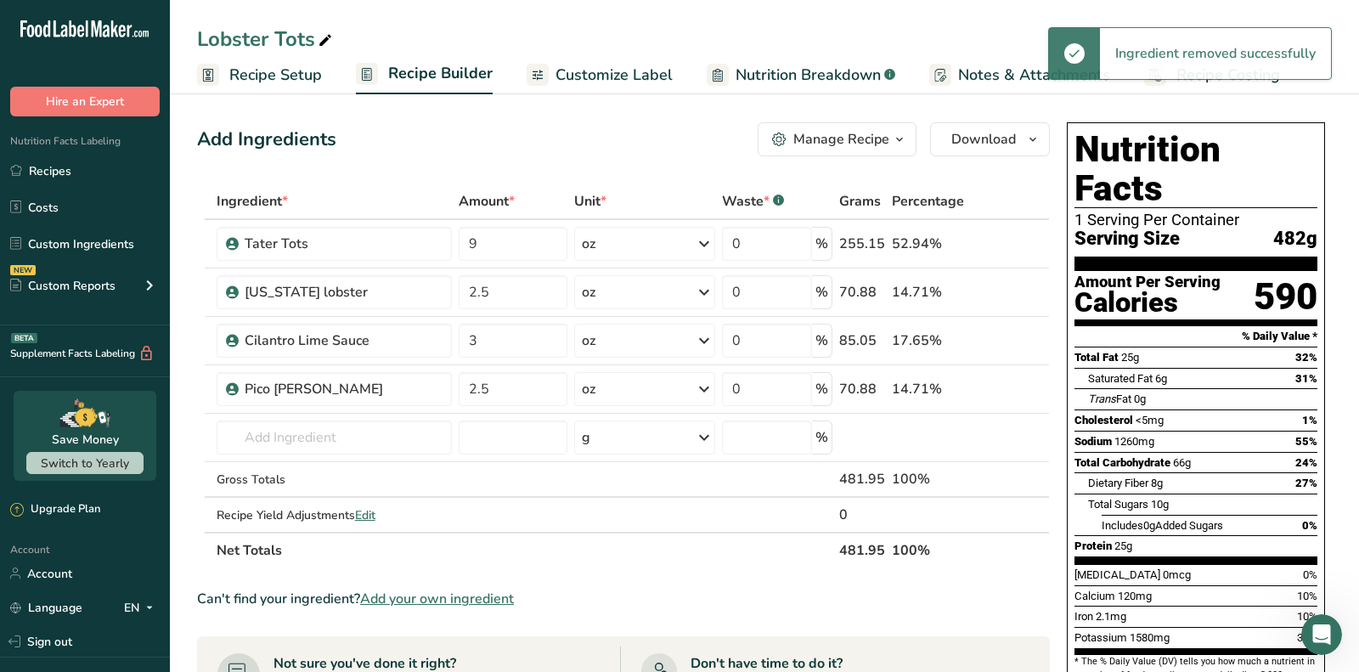
click at [493, 589] on span "Add your own ingredient" at bounding box center [437, 599] width 154 height 20
click at [493, 591] on span "Add your own ingredient" at bounding box center [437, 599] width 154 height 20
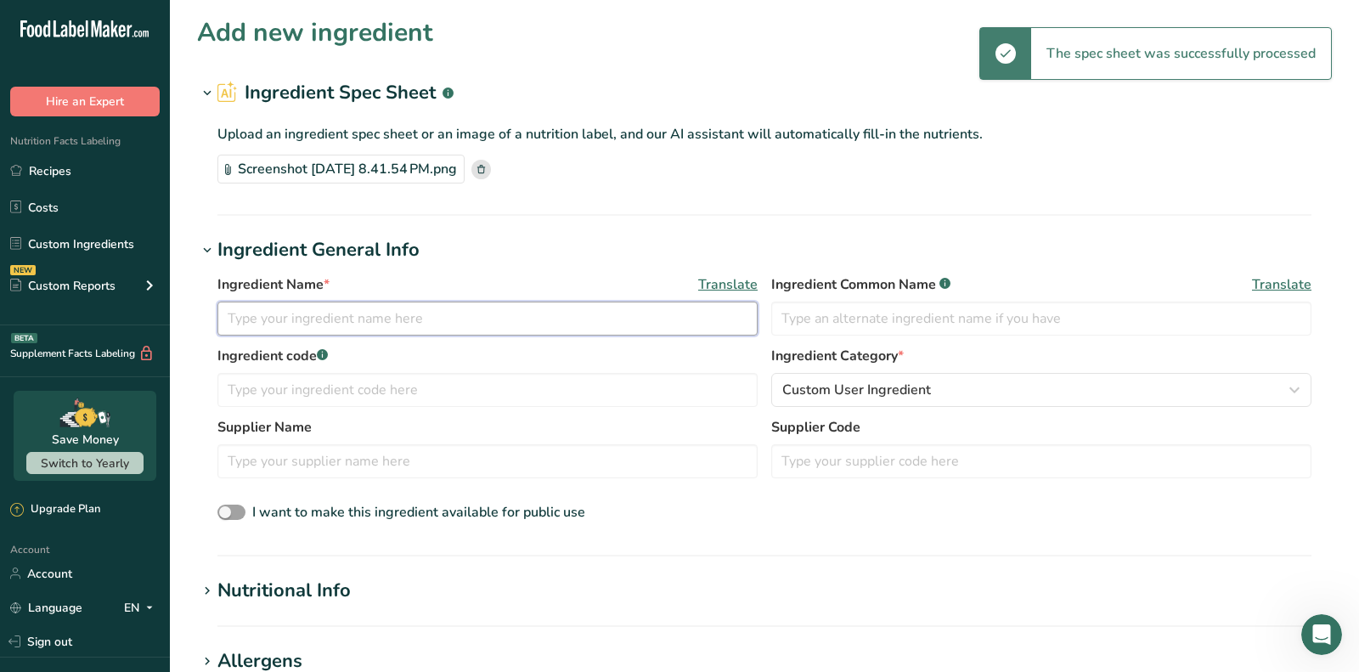
click at [486, 323] on input "text" at bounding box center [487, 318] width 540 height 34
paste input "Limes, raw - 1 wedge"
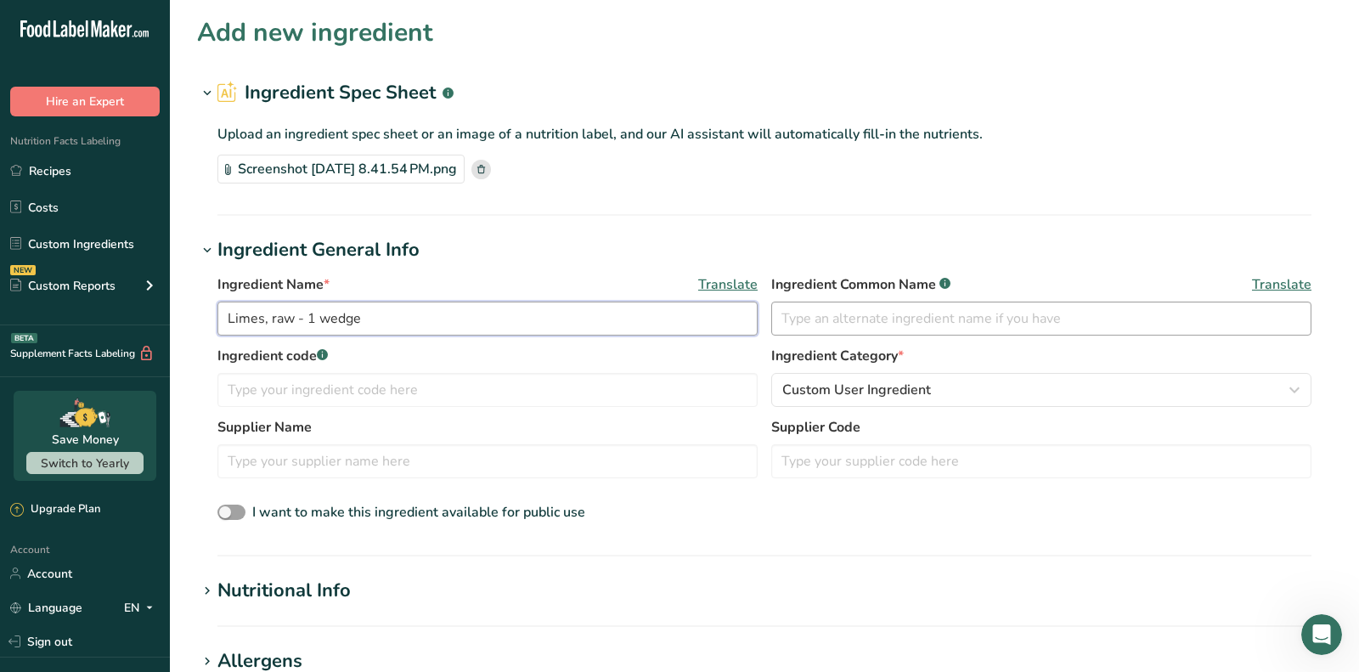
type input "Limes, raw - 1 wedge"
click at [887, 314] on input "text" at bounding box center [1041, 318] width 540 height 34
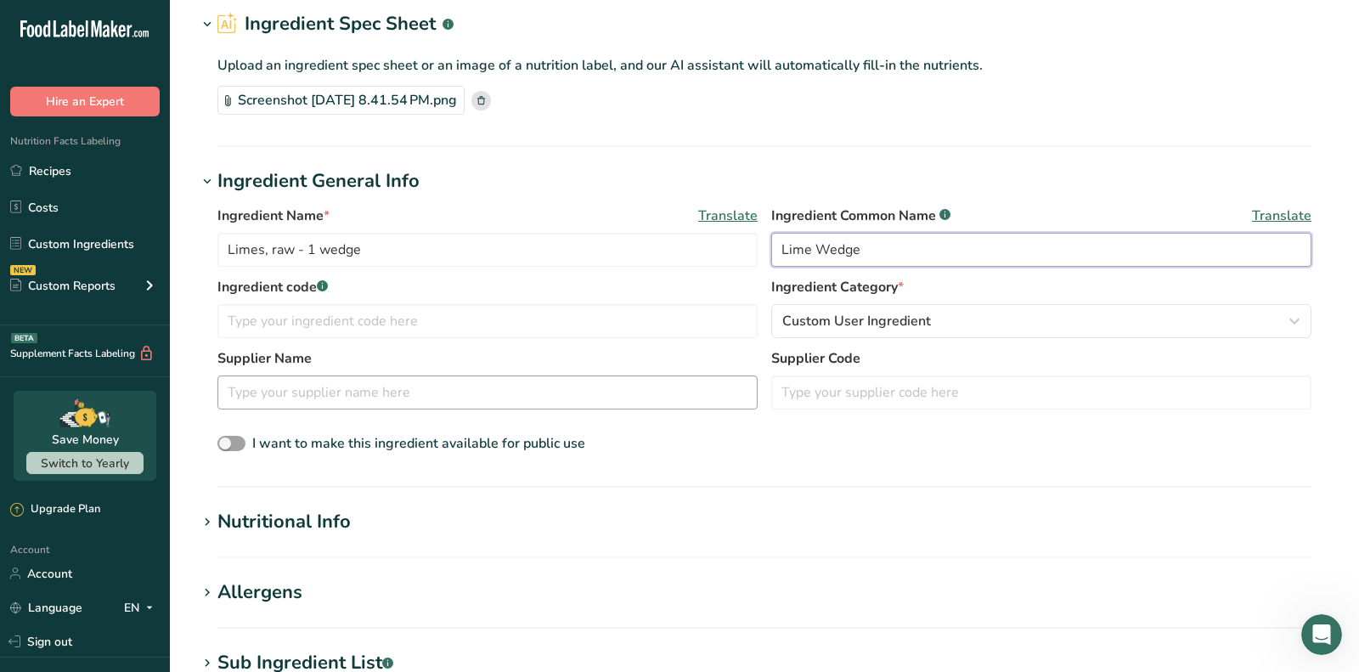
scroll to position [128, 0]
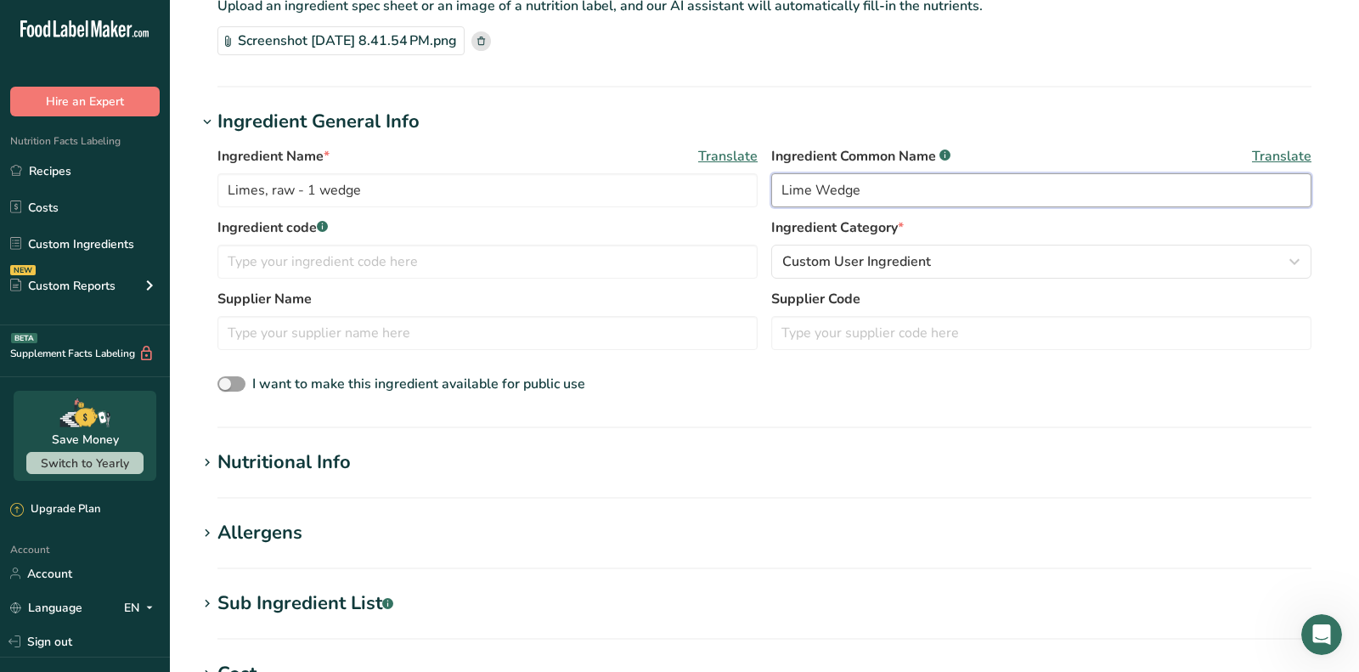
type input "Lime Wedge"
click at [310, 446] on section "Add new ingredient Ingredient Spec Sheet .a-a{fill:#347362;}.b-a{fill:#fff;} Up…" at bounding box center [764, 472] width 1189 height 1201
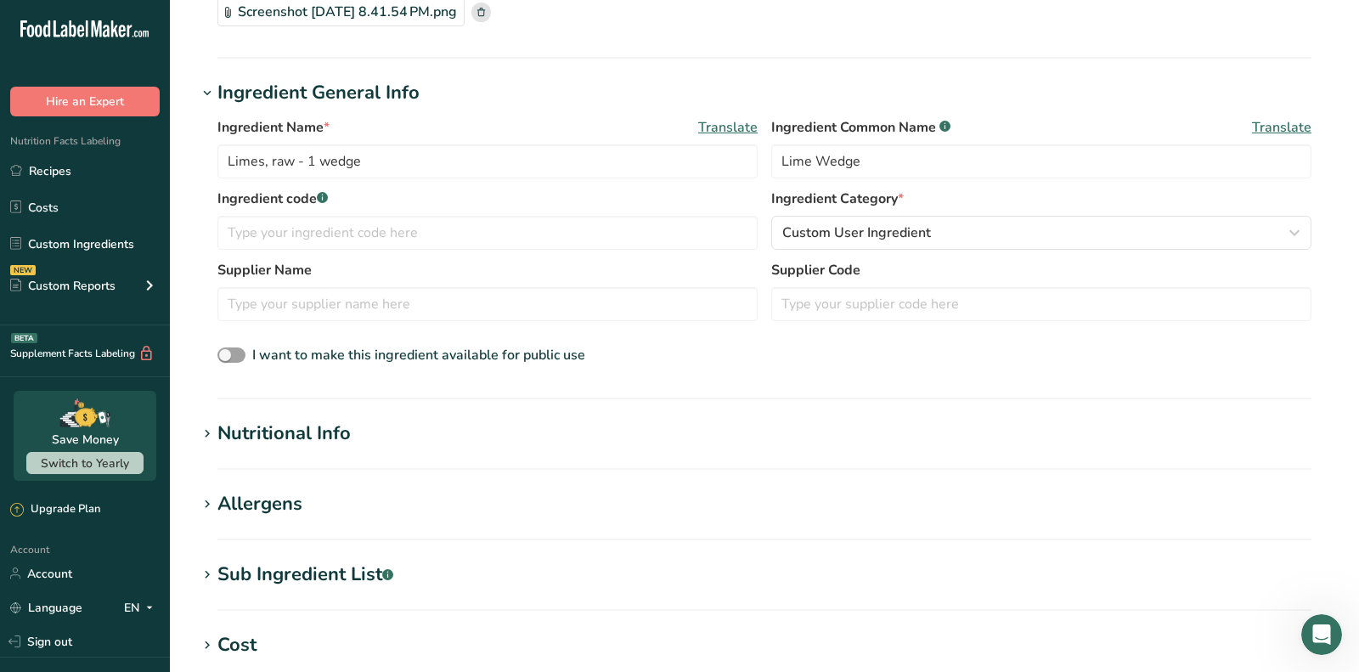
click at [302, 428] on div "Nutritional Info" at bounding box center [283, 434] width 133 height 28
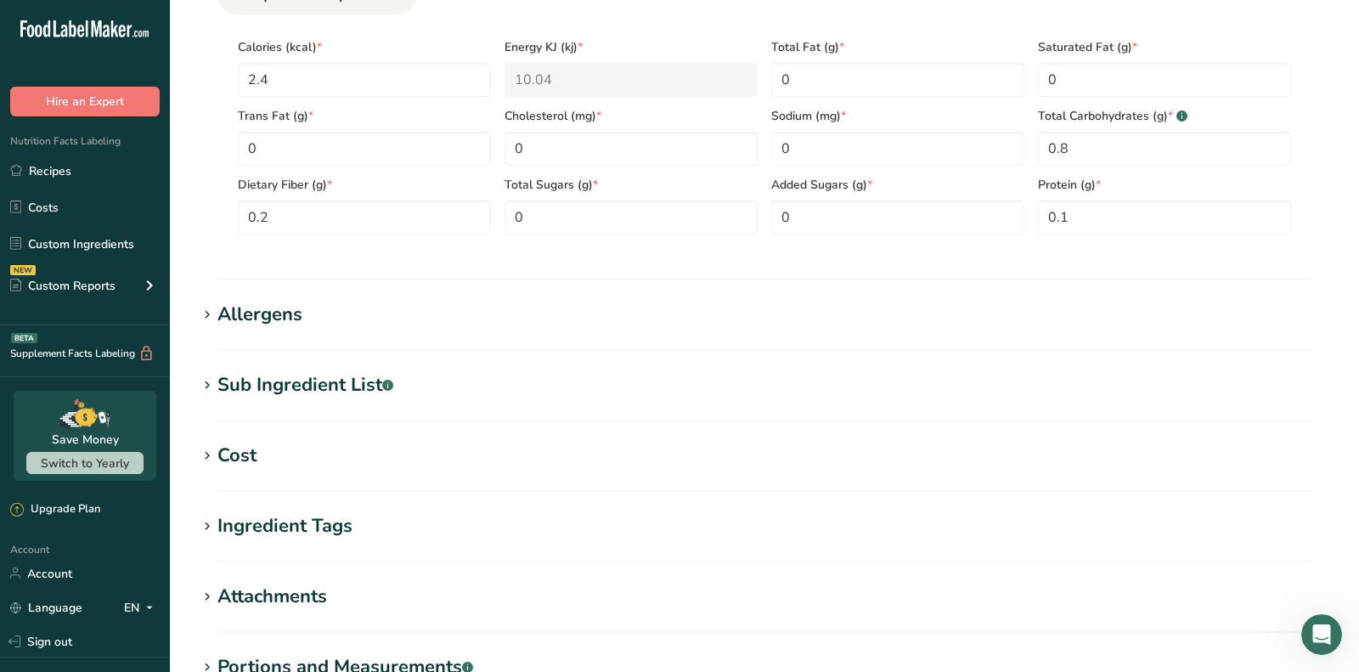
scroll to position [975, 0]
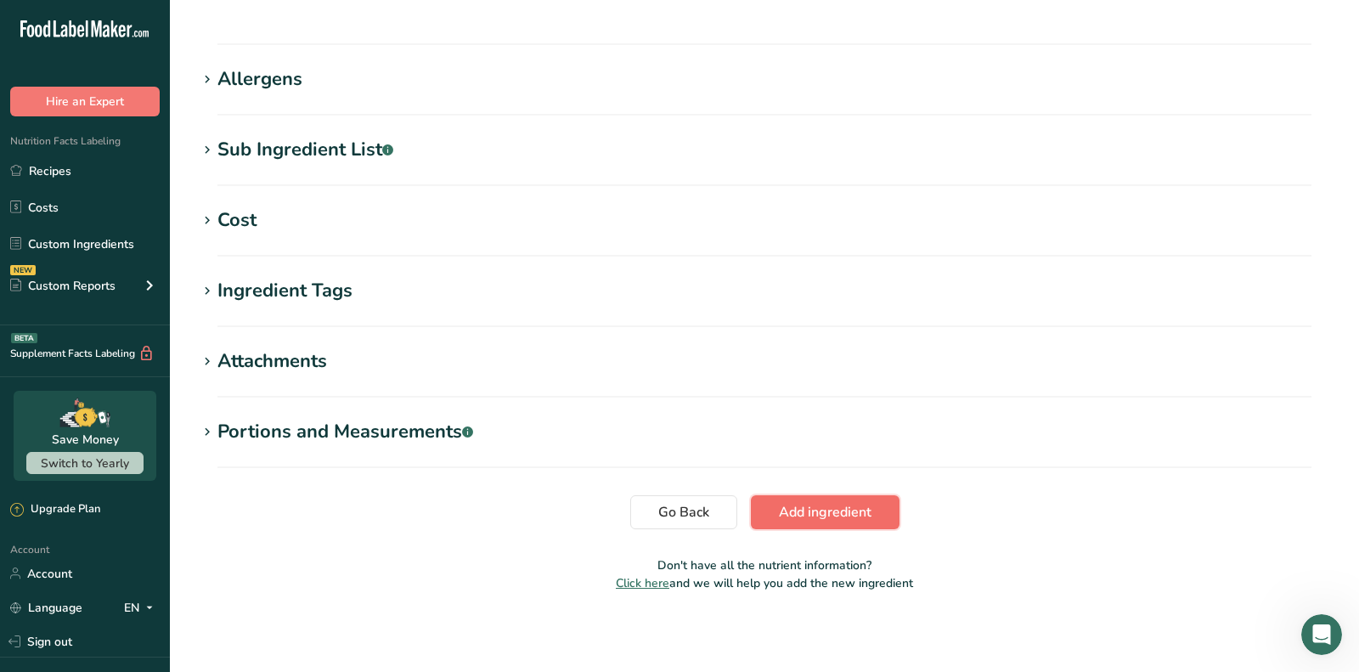
click at [830, 504] on span "Add ingredient" at bounding box center [825, 512] width 93 height 20
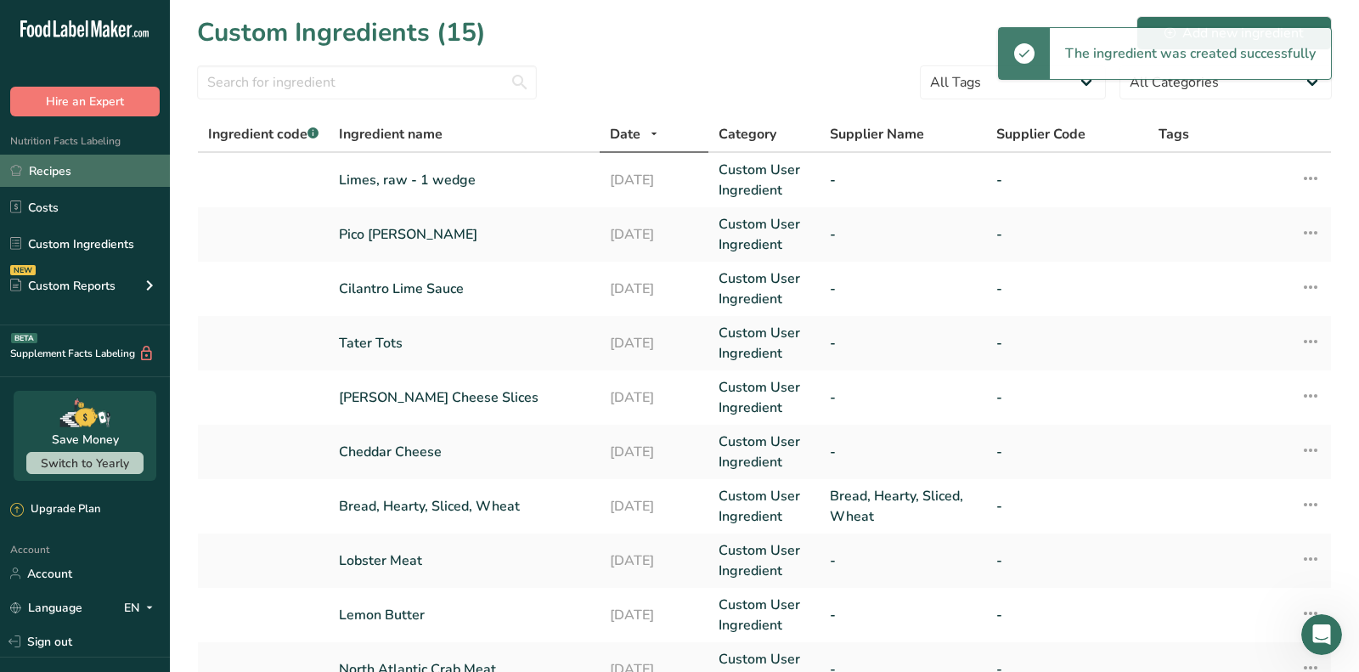
click at [129, 167] on link "Recipes" at bounding box center [85, 171] width 170 height 32
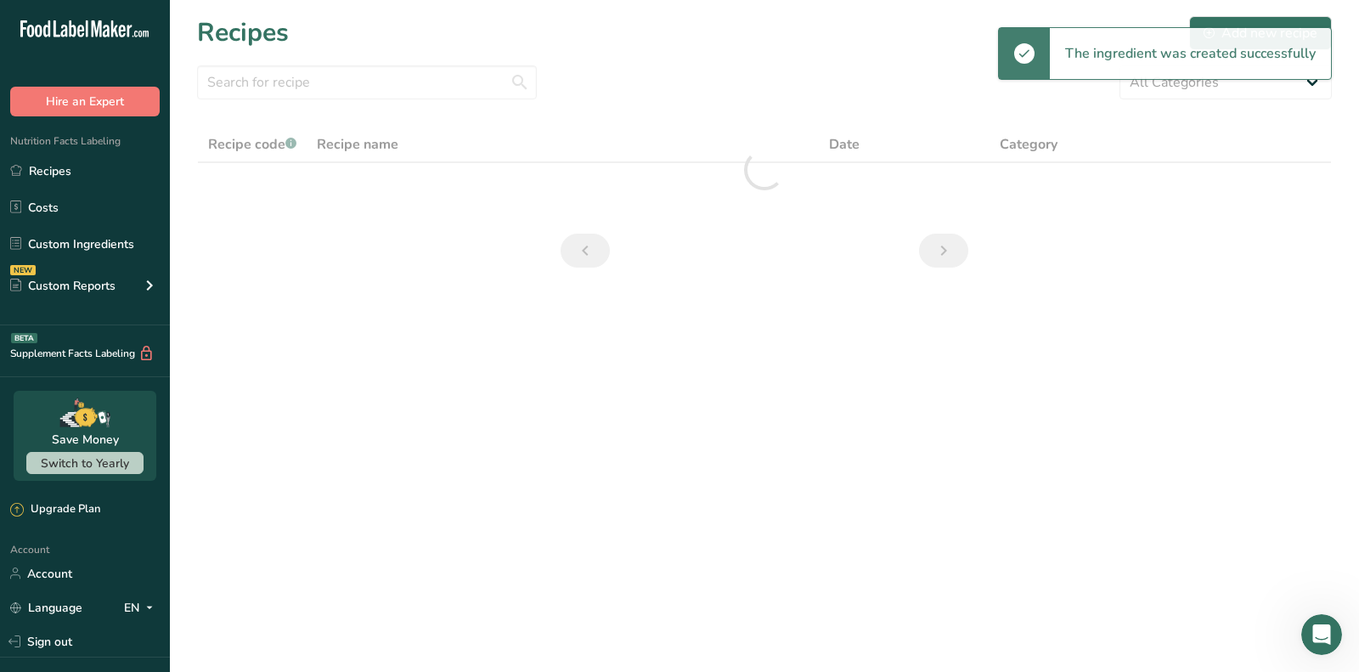
click at [636, 59] on section "Recipes Add new recipe All Categories Baked Goods Beverages Confectionery Cooke…" at bounding box center [764, 147] width 1189 height 295
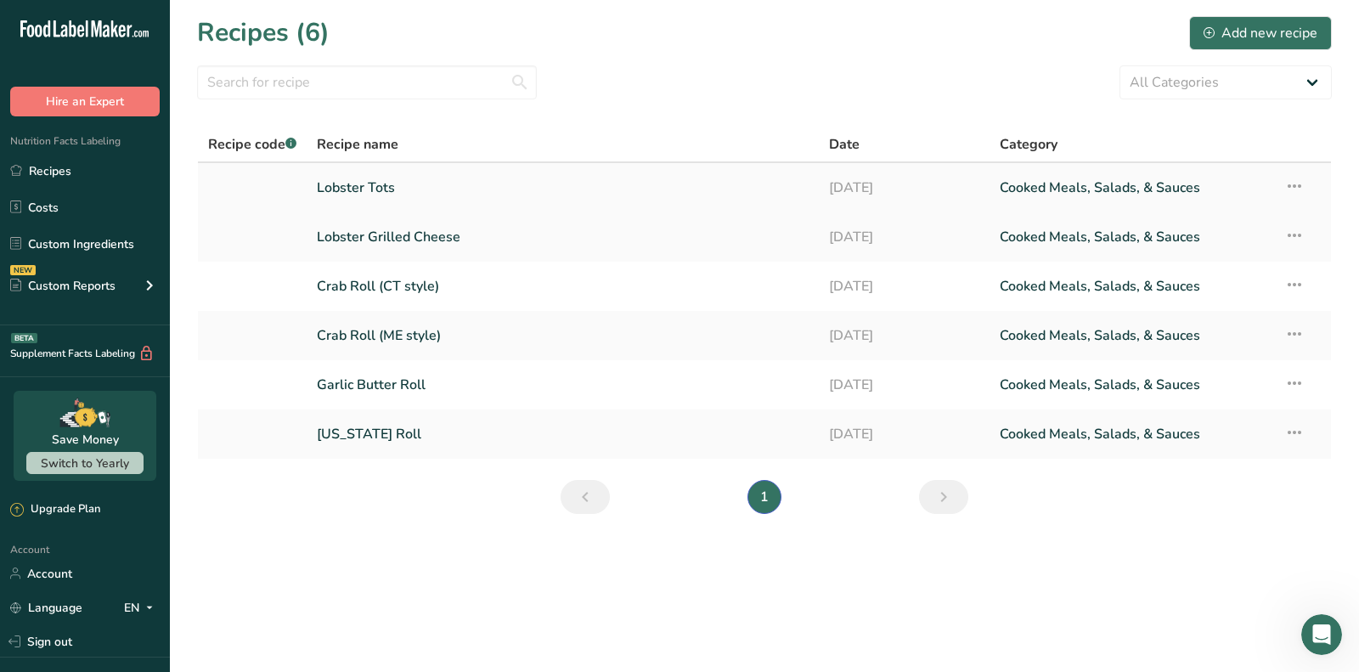
click at [411, 167] on td "Lobster Tots" at bounding box center [563, 187] width 512 height 49
click at [383, 195] on link "Lobster Tots" at bounding box center [563, 188] width 492 height 36
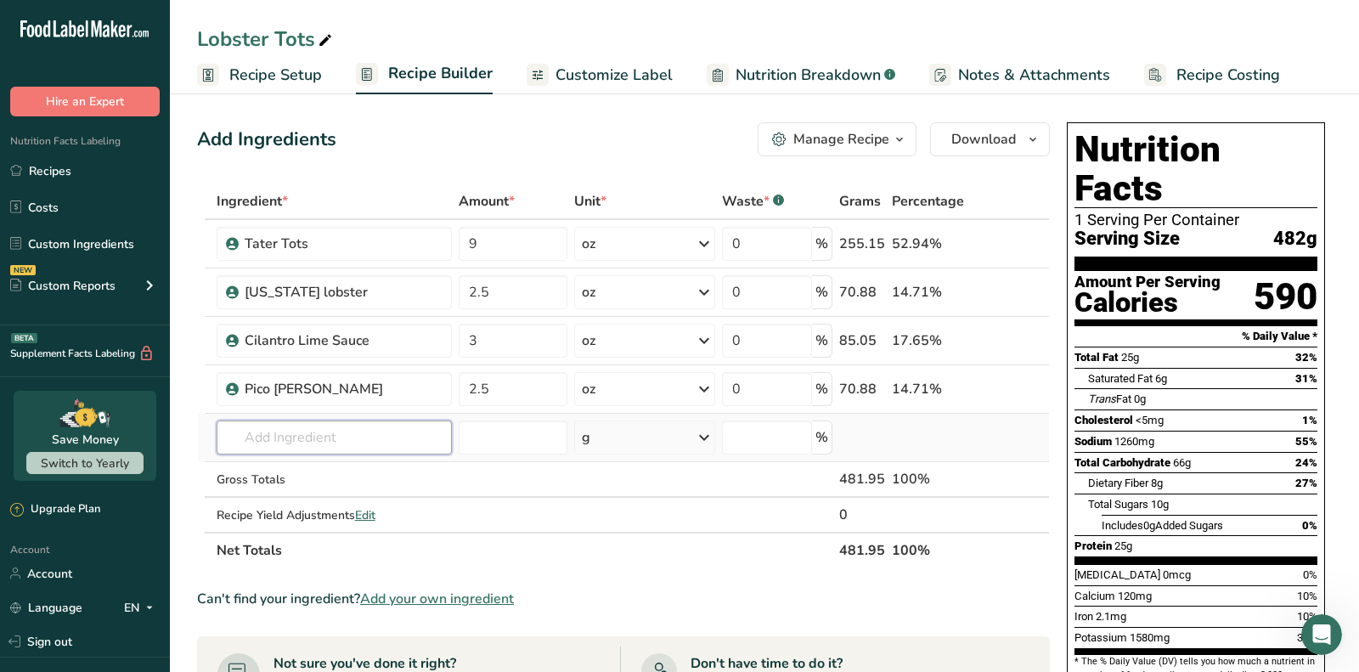
click at [407, 425] on input "text" at bounding box center [334, 437] width 235 height 34
type input "lime we"
click at [388, 463] on div "Limes, raw - 1 wedge" at bounding box center [320, 472] width 181 height 18
type input "Limes, raw - 1 wedge"
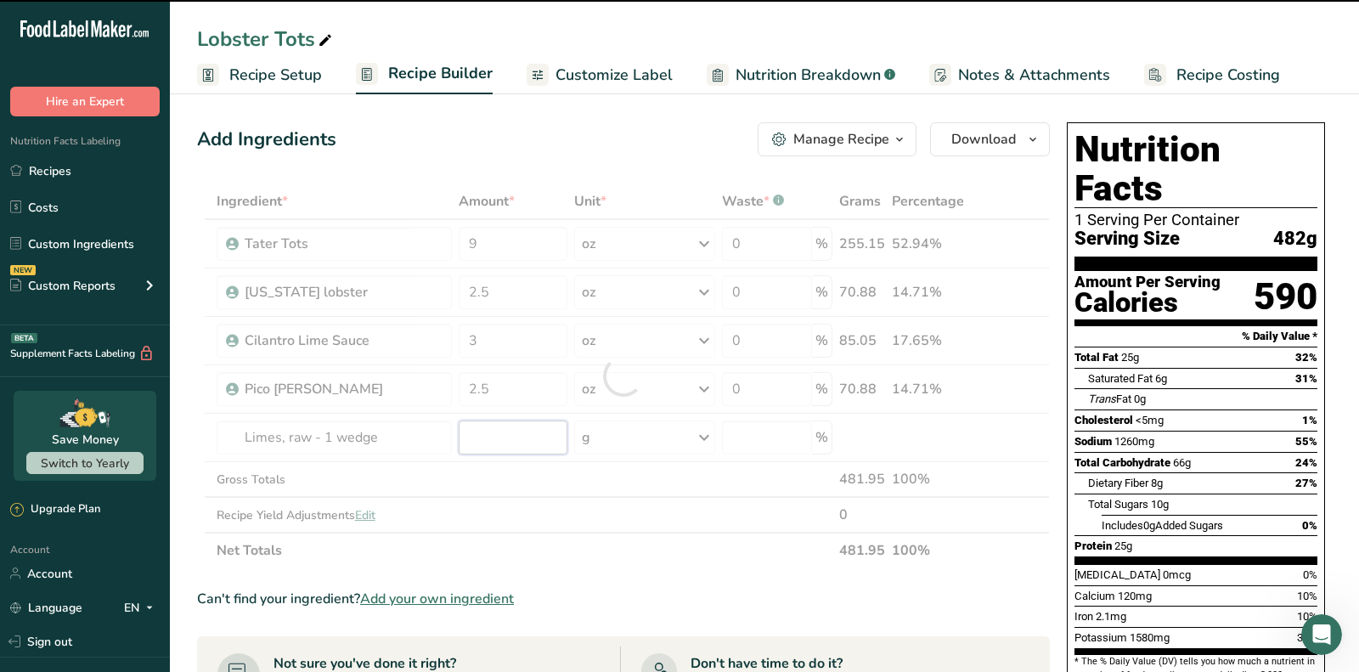
click at [507, 431] on input "number" at bounding box center [513, 437] width 109 height 34
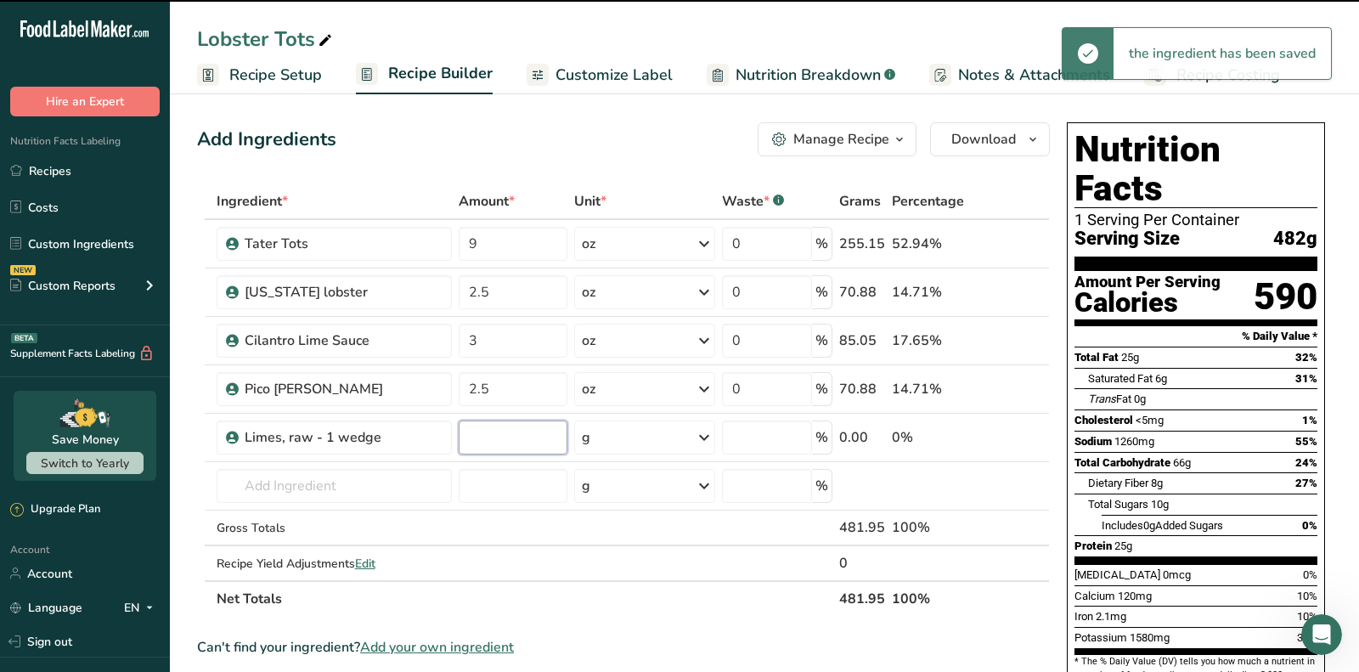
type input "0"
click at [507, 431] on input "0" at bounding box center [513, 437] width 109 height 34
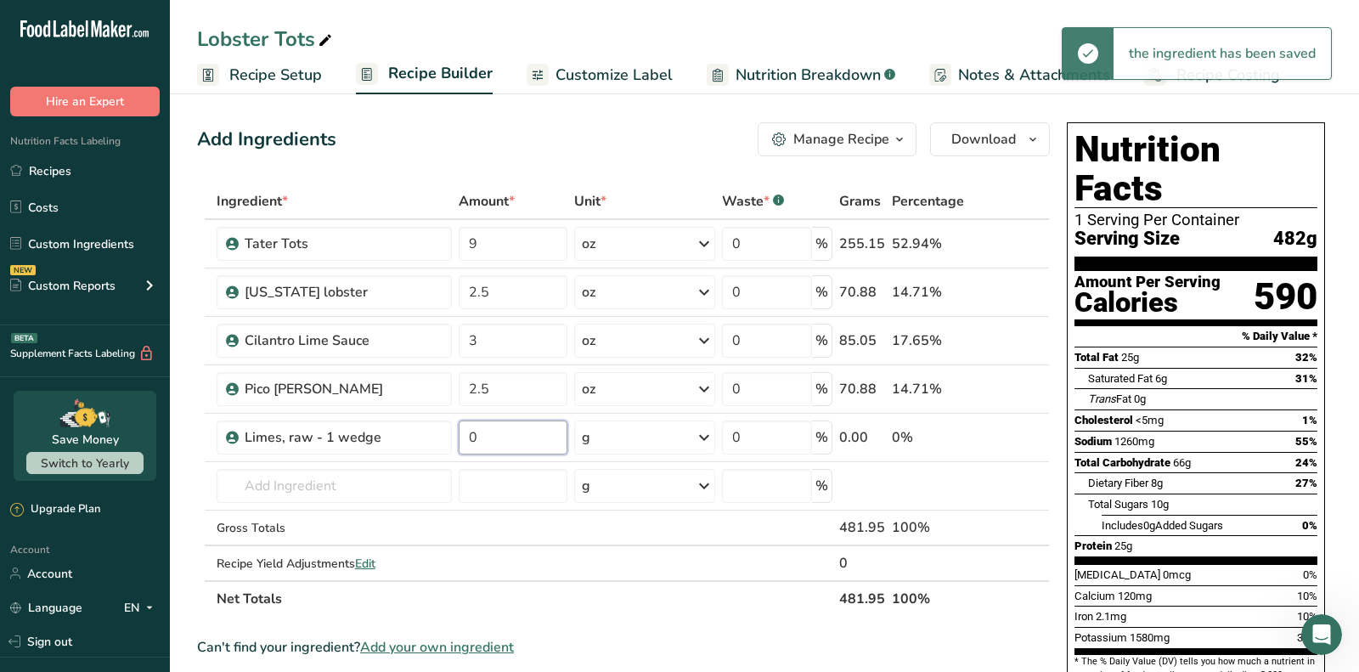
click at [507, 431] on input "0" at bounding box center [513, 437] width 109 height 34
type input "8"
click at [1300, 515] on div "Includes 0g Added Sugars 0%" at bounding box center [1209, 525] width 216 height 21
click at [475, 143] on div "Add Ingredients Manage Recipe Delete Recipe Duplicate Recipe Scale Recipe Save …" at bounding box center [623, 139] width 853 height 34
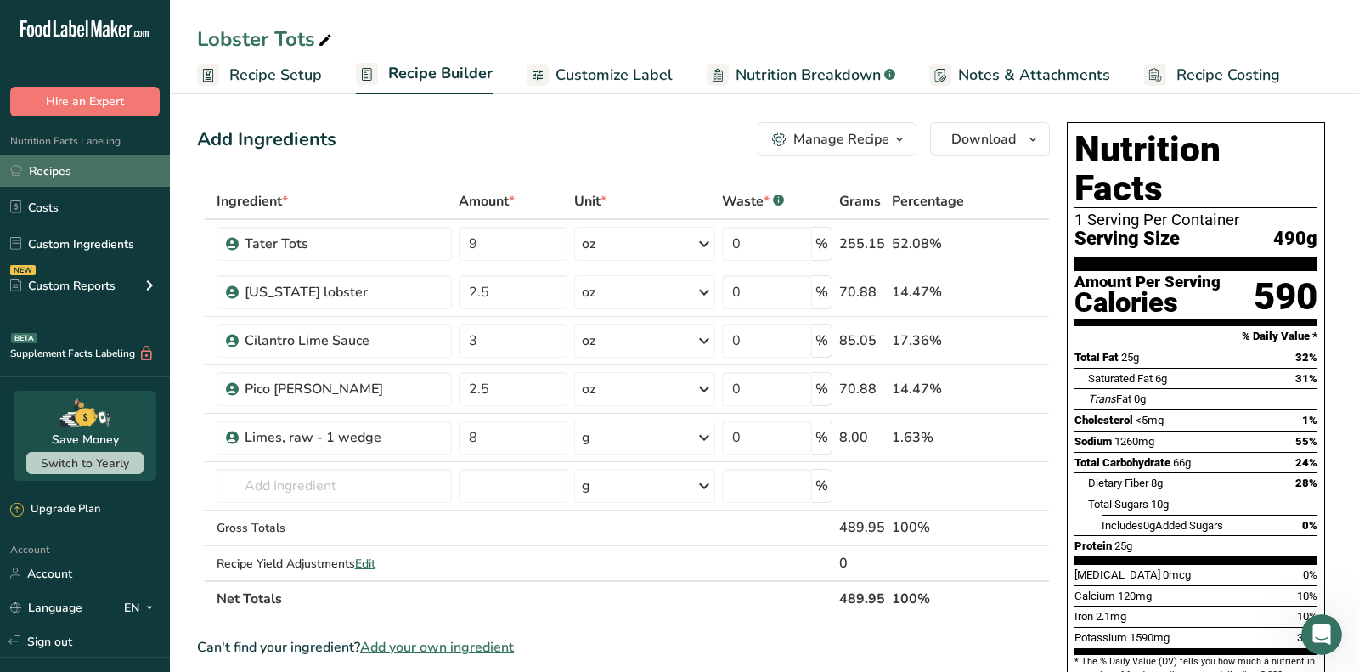
click at [49, 176] on link "Recipes" at bounding box center [85, 171] width 170 height 32
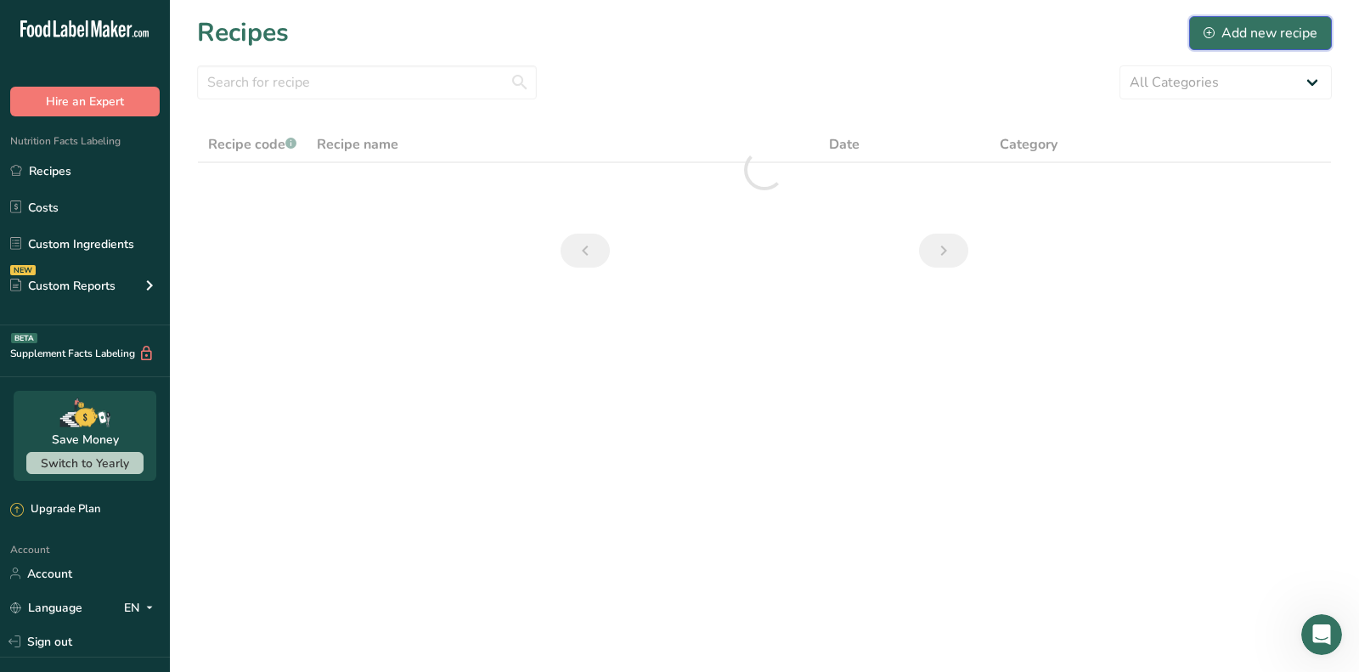
click at [1258, 42] on div "Add new recipe" at bounding box center [1260, 33] width 114 height 20
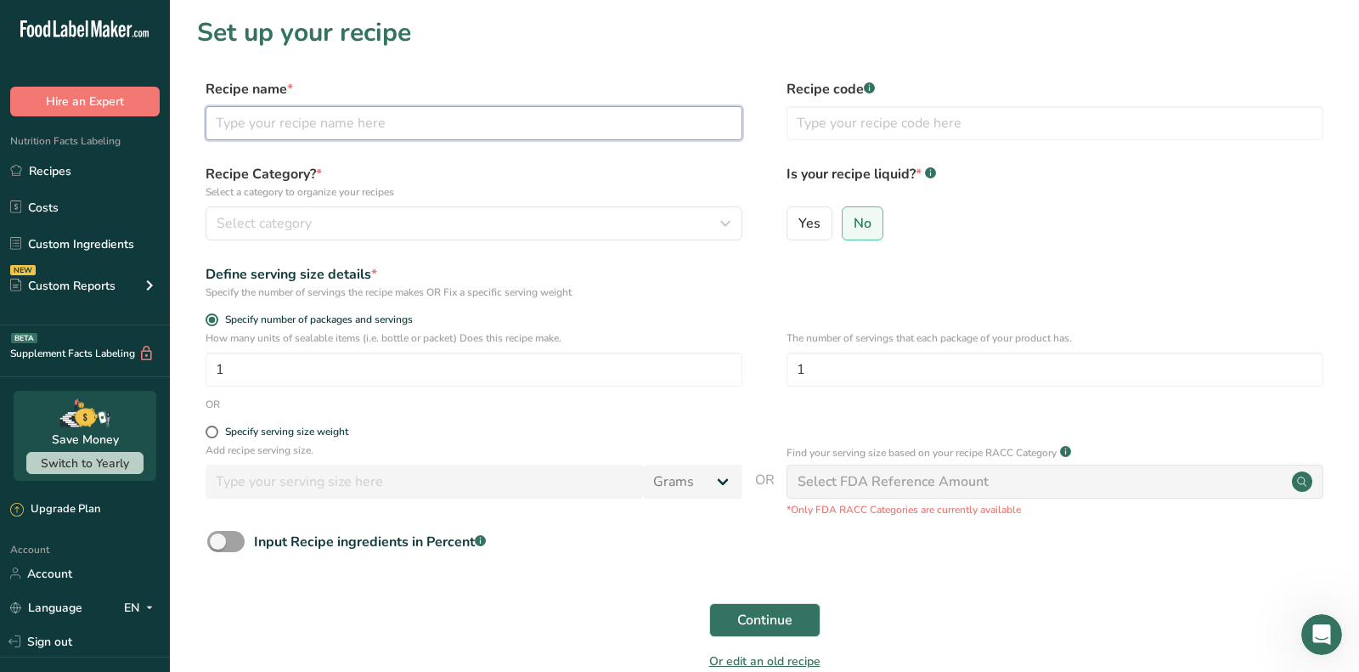
click at [458, 139] on input "text" at bounding box center [474, 123] width 537 height 34
paste input "Lobster Tacos"
type input "Lobster Tacos"
click at [517, 191] on p "Select a category to organize your recipes" at bounding box center [474, 191] width 537 height 15
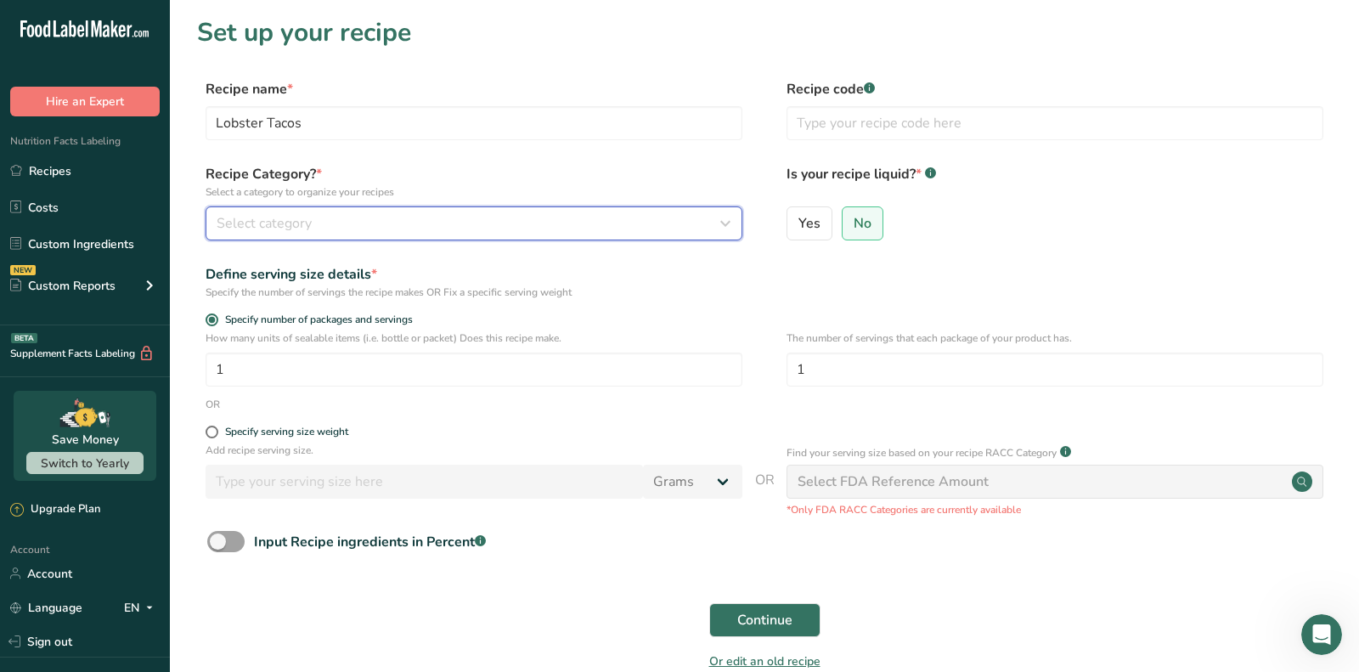
click at [516, 228] on div "Select category" at bounding box center [469, 223] width 504 height 20
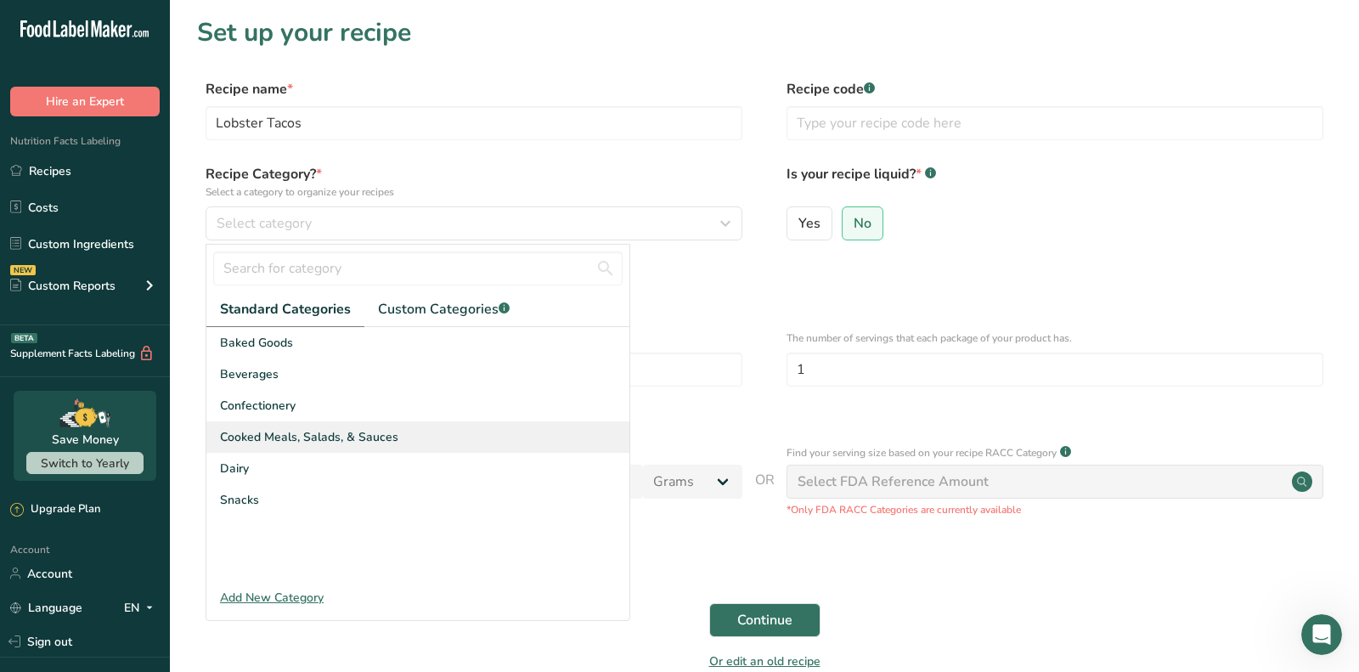
click at [433, 430] on div "Cooked Meals, Salads, & Sauces" at bounding box center [417, 436] width 423 height 31
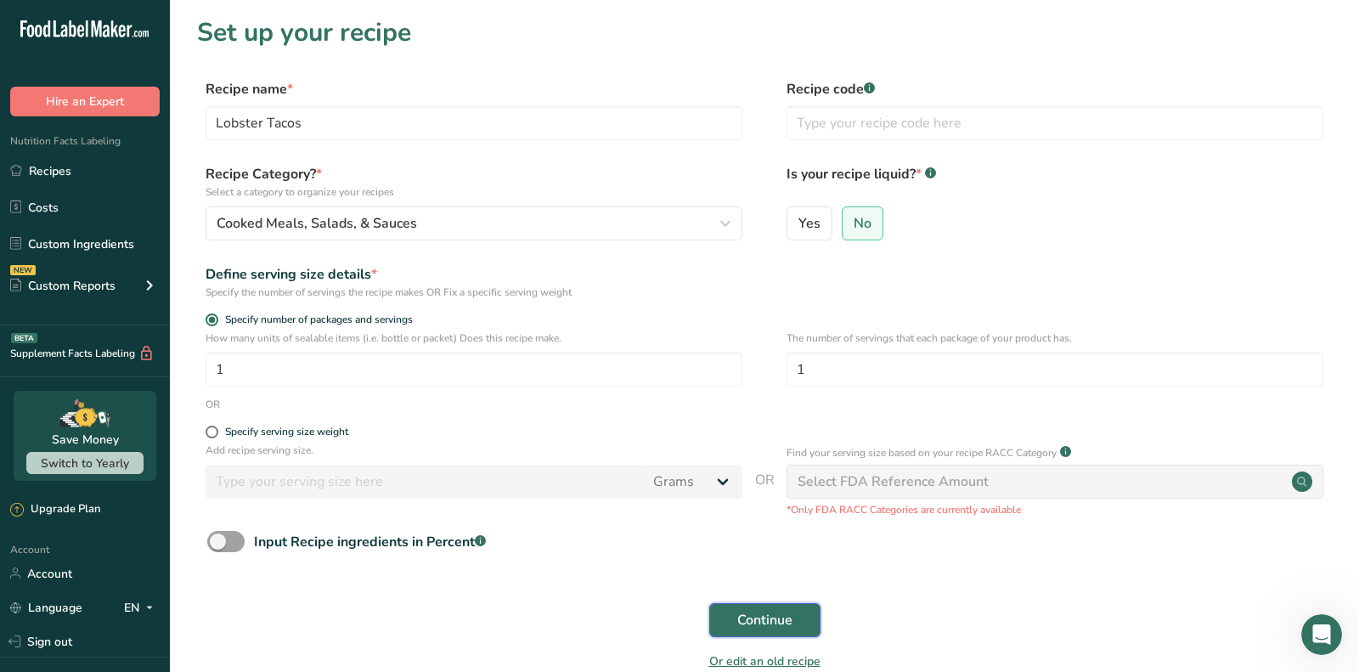
click at [746, 628] on span "Continue" at bounding box center [764, 620] width 55 height 20
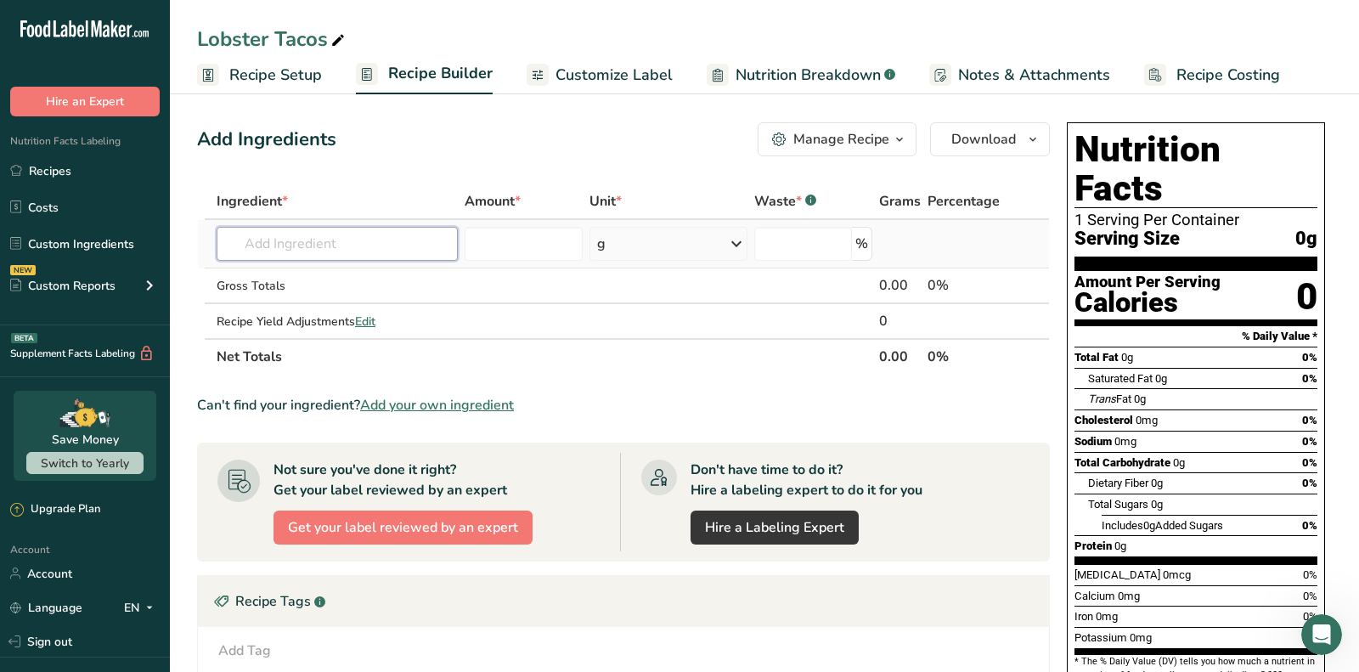
click at [402, 257] on input "text" at bounding box center [337, 244] width 241 height 34
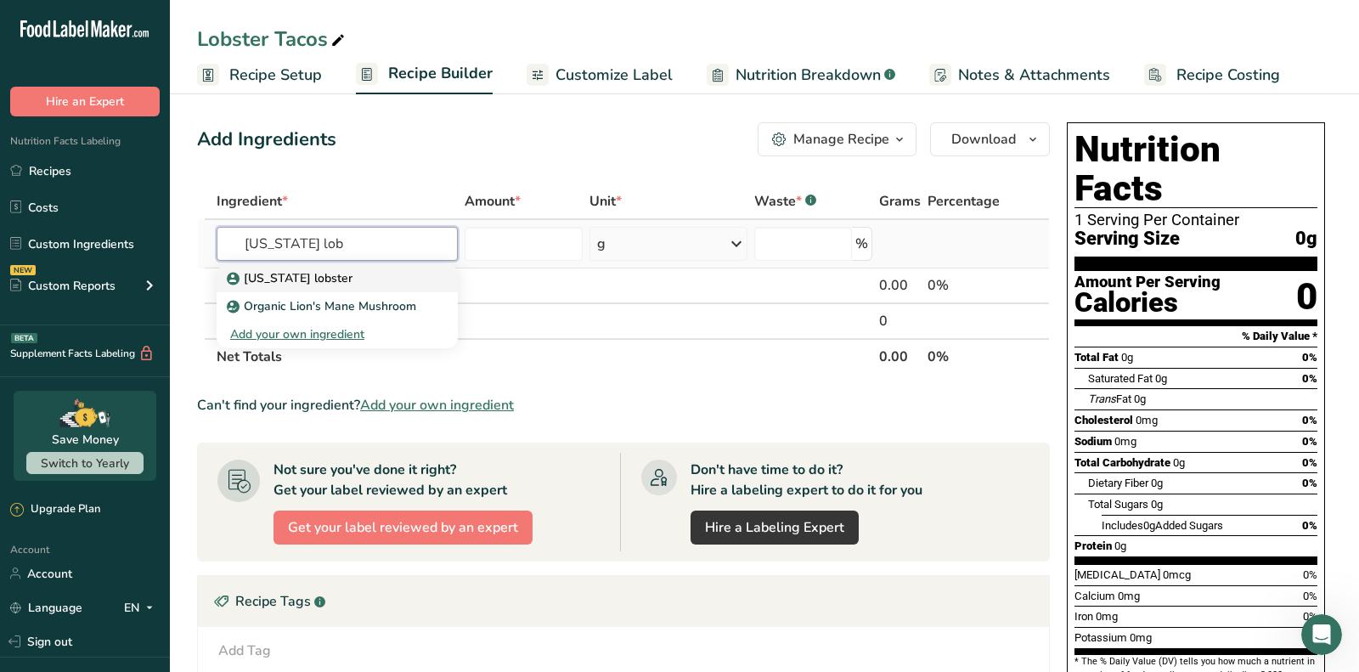
type input "maine lob"
click at [392, 273] on div "Maine lobster" at bounding box center [323, 278] width 187 height 18
type input "Maine lobster"
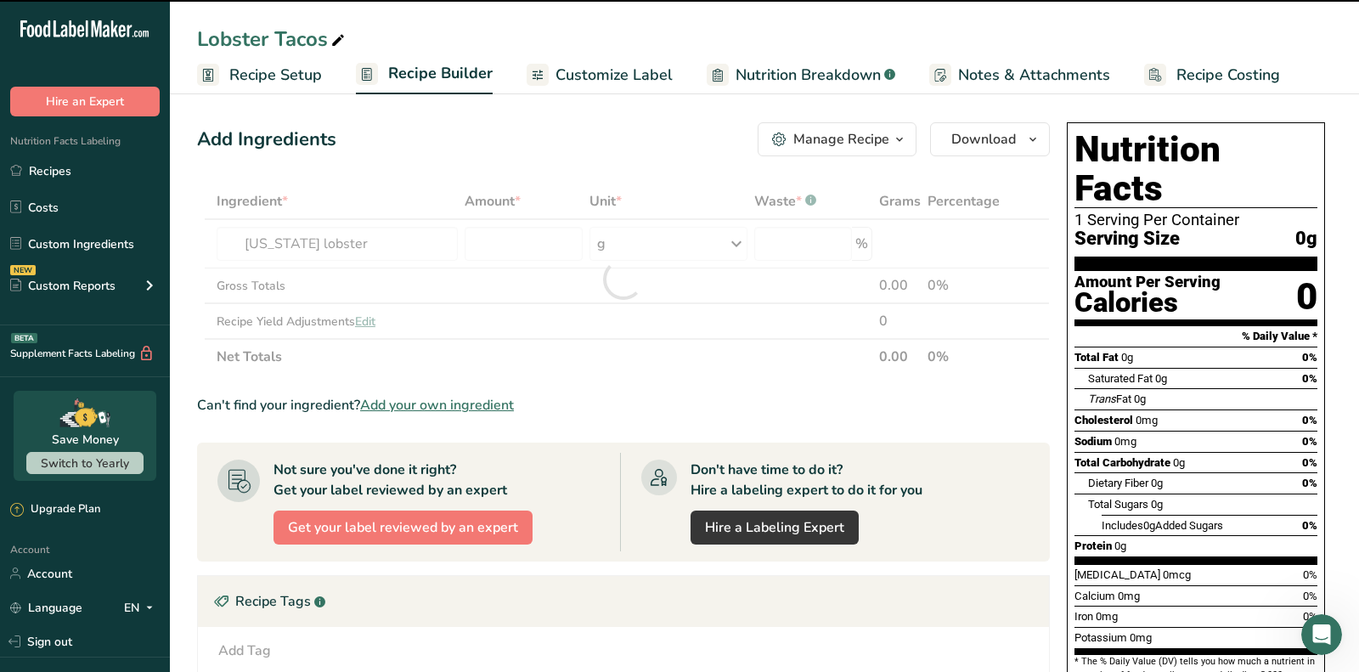
click at [524, 228] on div at bounding box center [623, 278] width 853 height 191
click at [527, 239] on div at bounding box center [623, 278] width 853 height 191
type input "0"
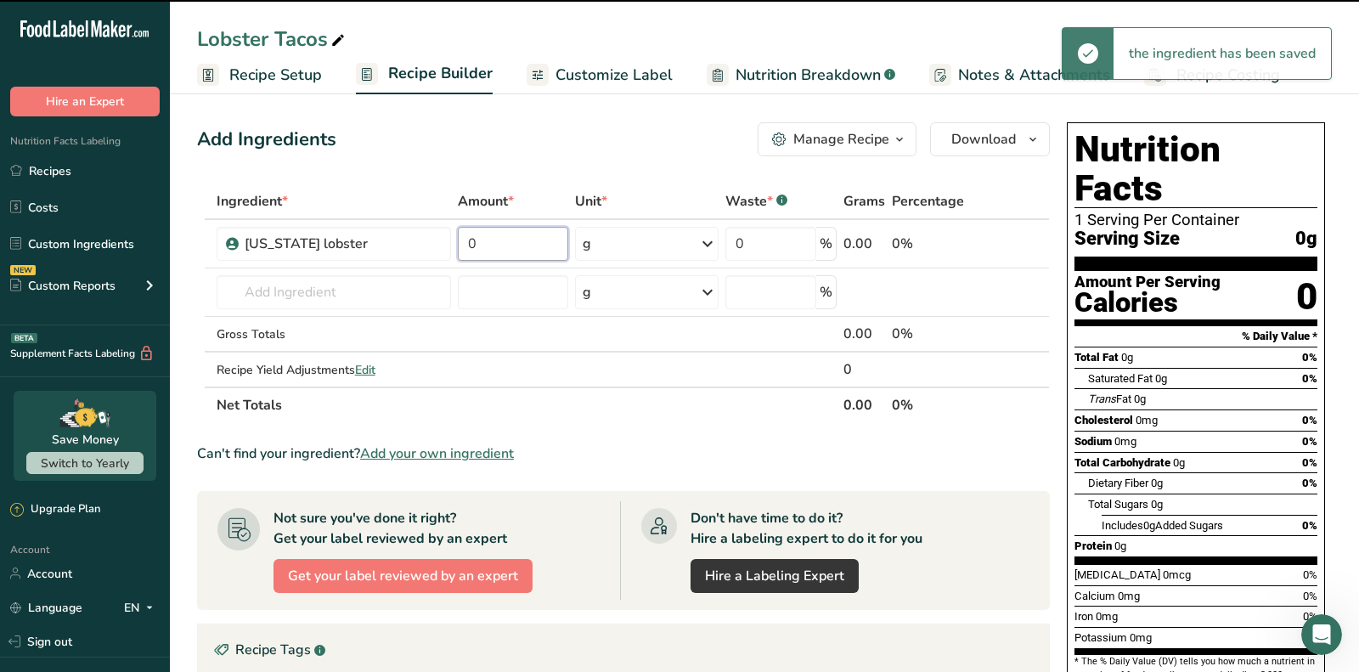
click at [527, 239] on input "0" at bounding box center [513, 244] width 110 height 34
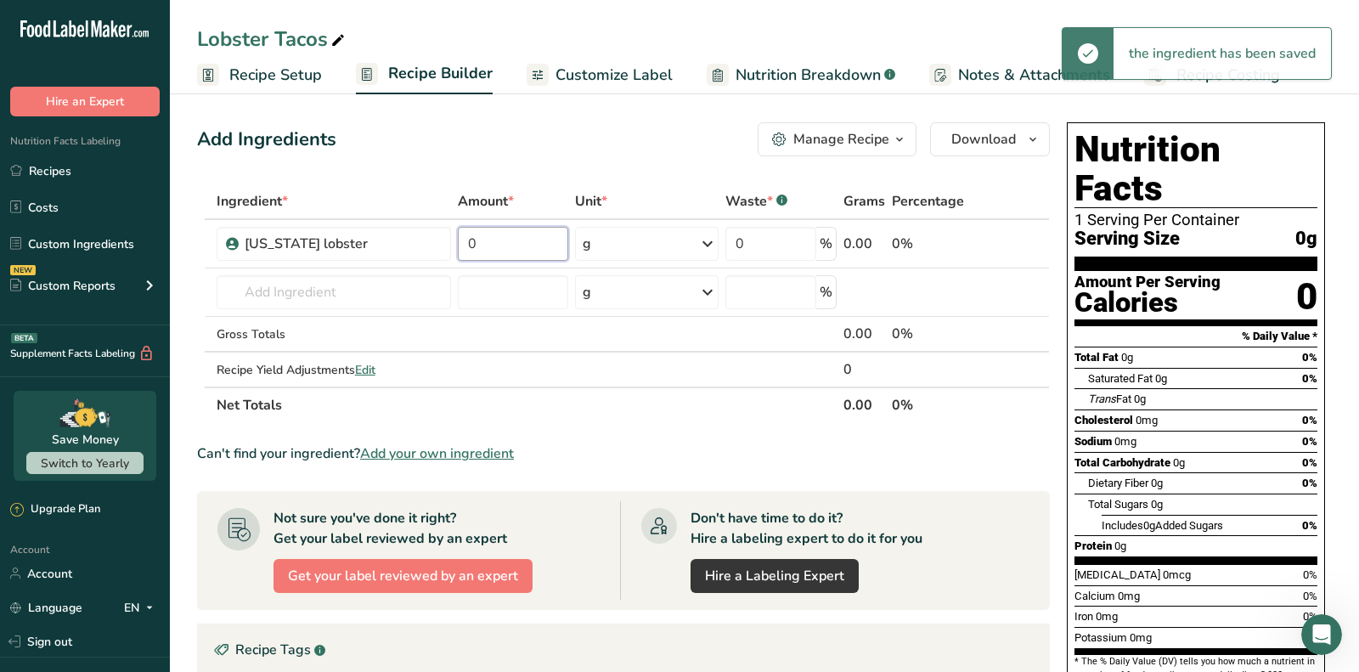
click at [527, 239] on input "0" at bounding box center [513, 244] width 110 height 34
paste input "2.5"
type input "2.5"
click at [617, 234] on div "Ingredient * Amount * Unit * Waste * .a-a{fill:#347362;}.b-a{fill:#fff;} Grams …" at bounding box center [623, 302] width 853 height 239
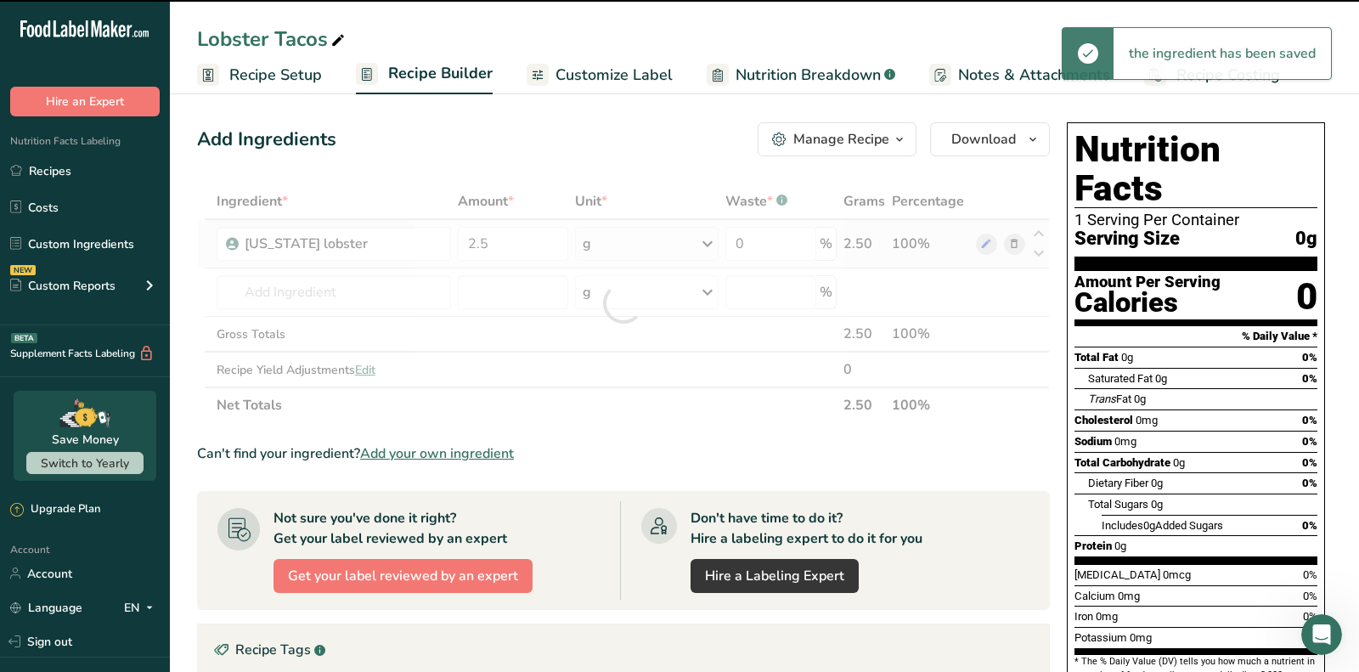
click at [617, 234] on div at bounding box center [623, 302] width 853 height 239
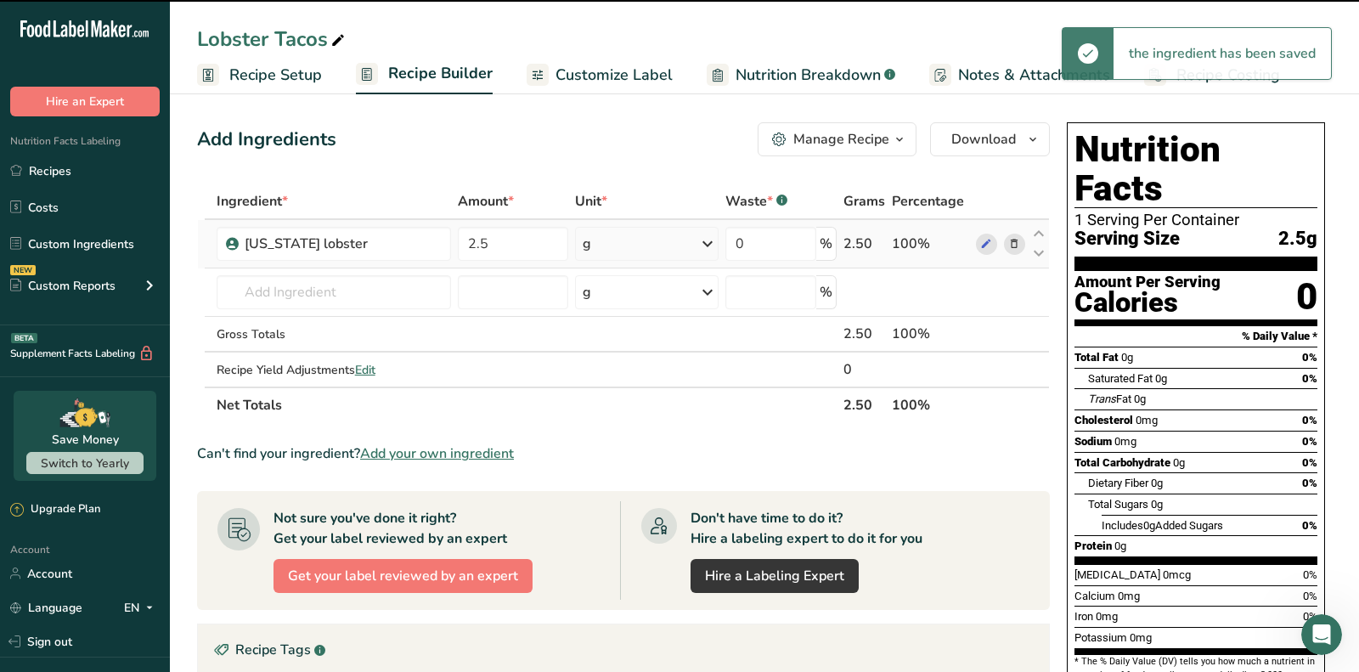
click at [617, 234] on div "g" at bounding box center [647, 244] width 144 height 34
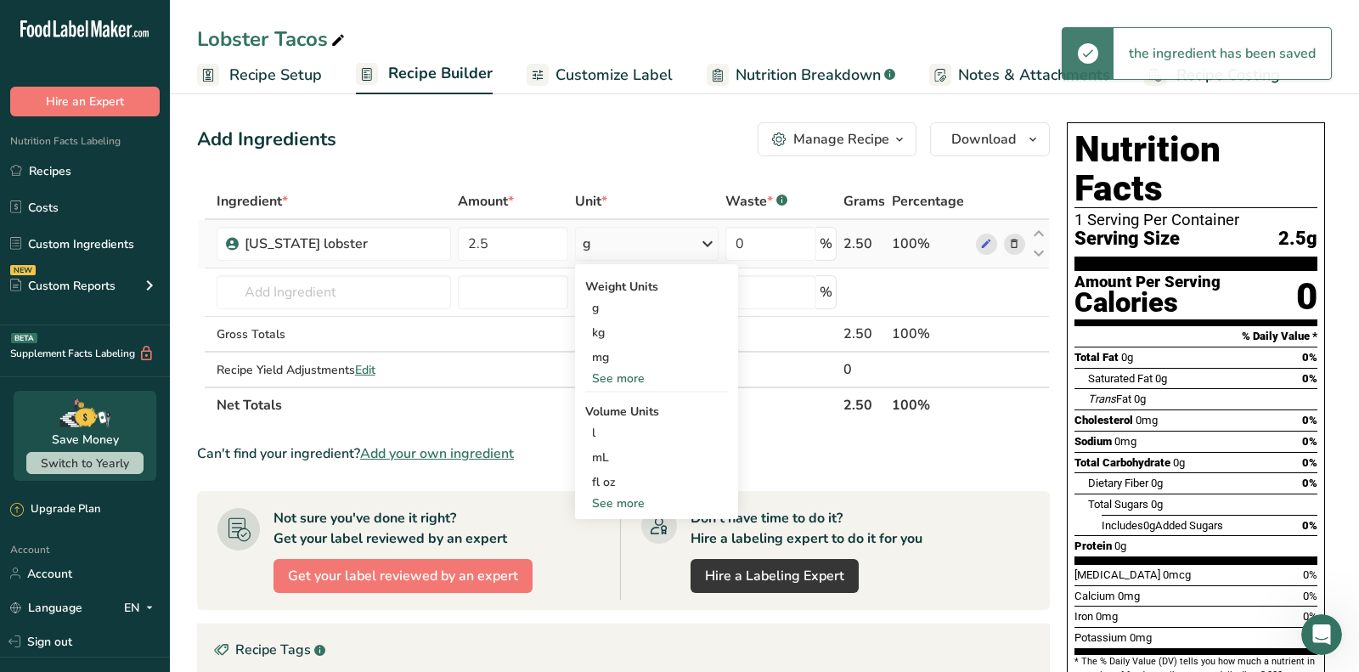
click at [604, 380] on div "See more" at bounding box center [656, 378] width 143 height 18
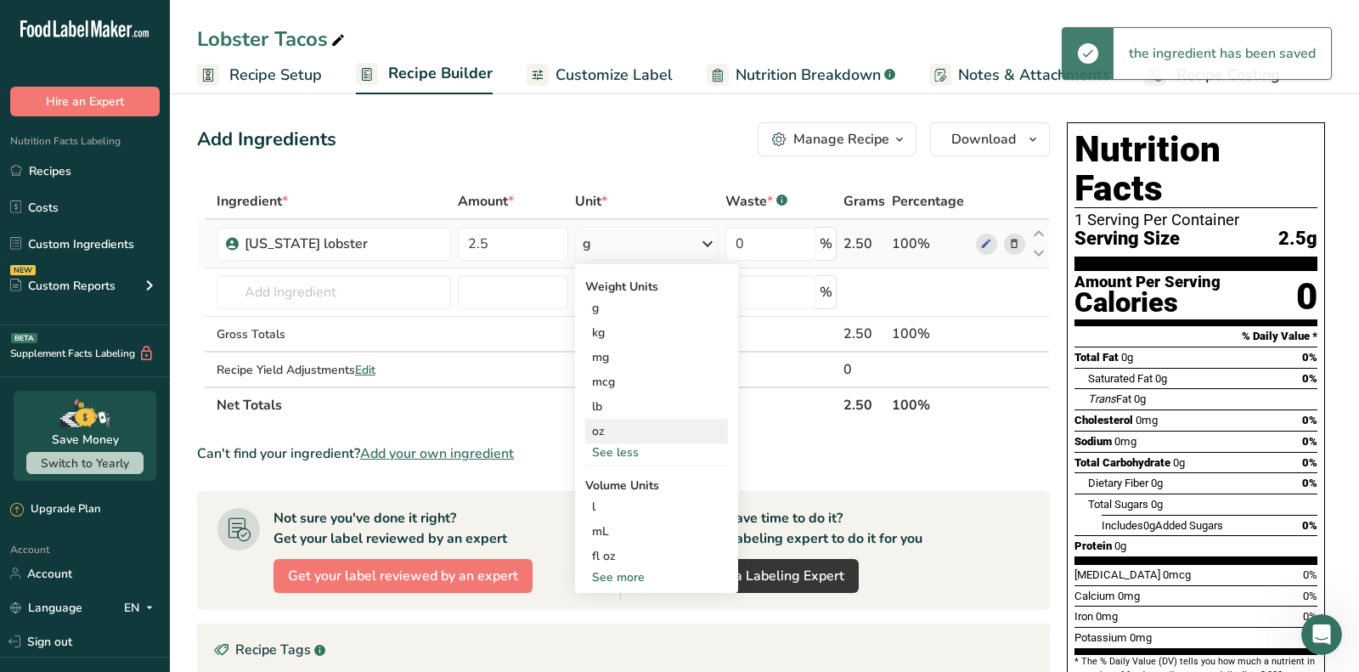
click at [611, 437] on div "oz" at bounding box center [656, 431] width 143 height 25
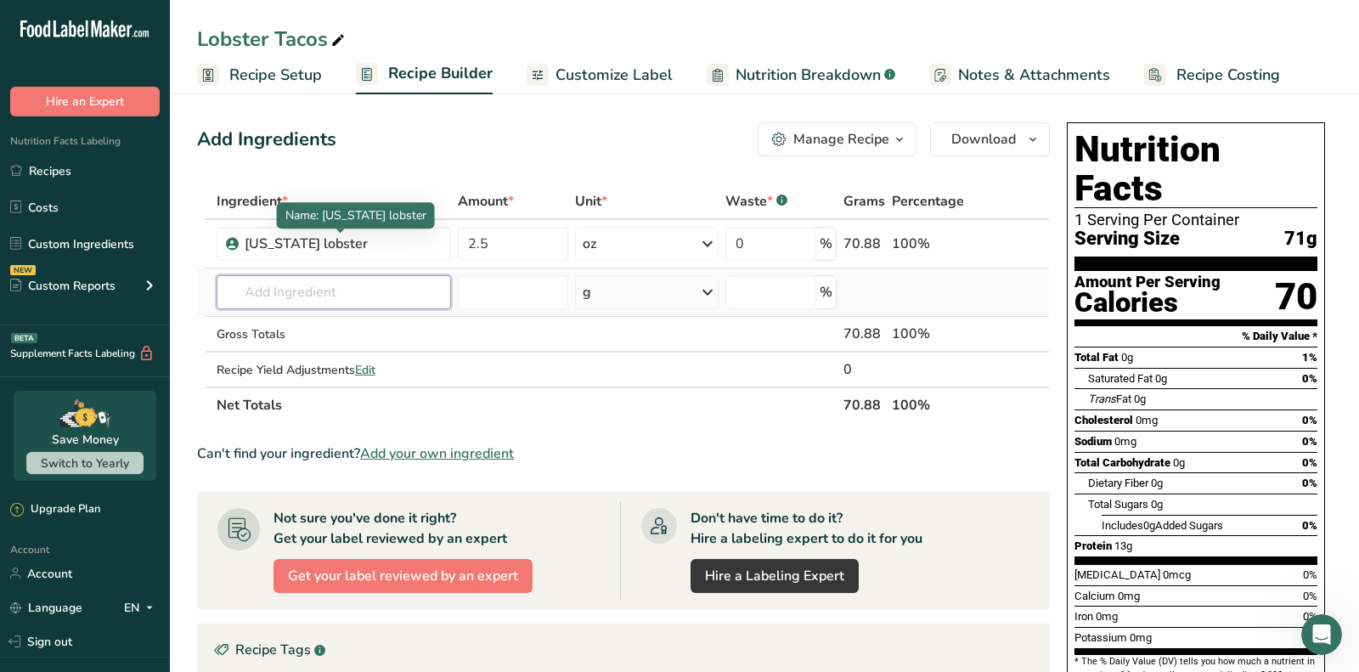
click at [408, 291] on input "text" at bounding box center [334, 292] width 234 height 34
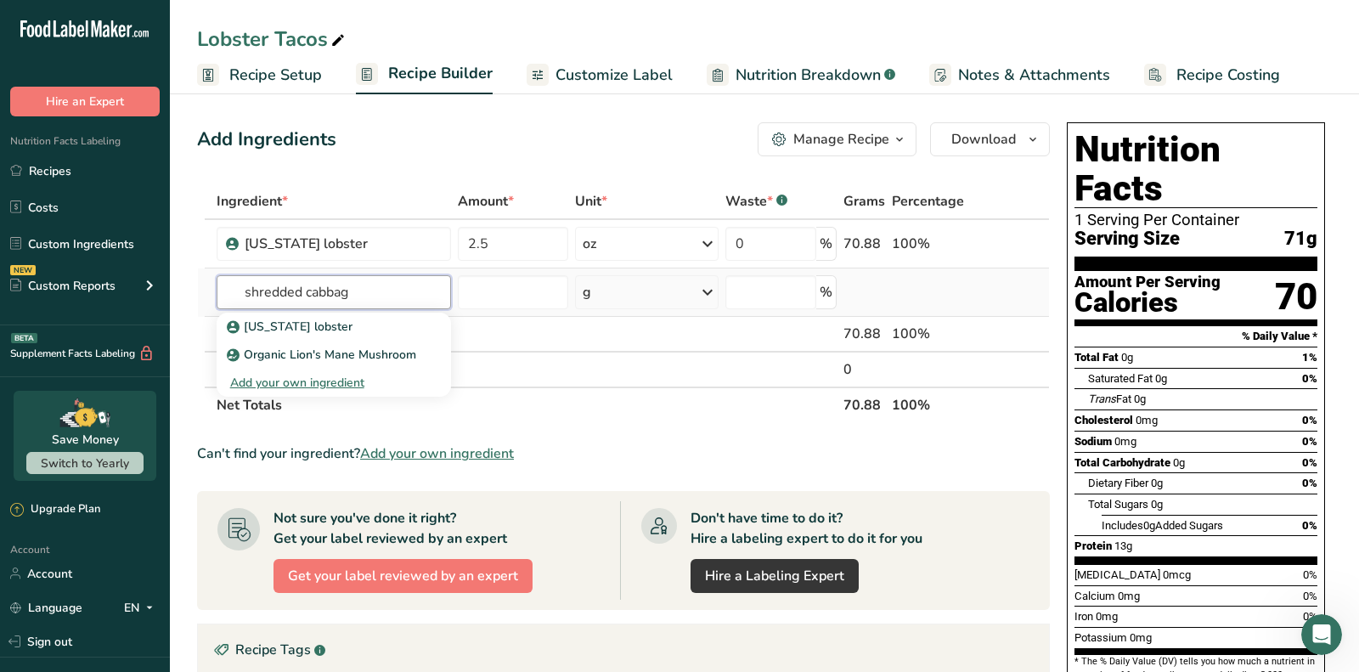
type input "shredded cabbage"
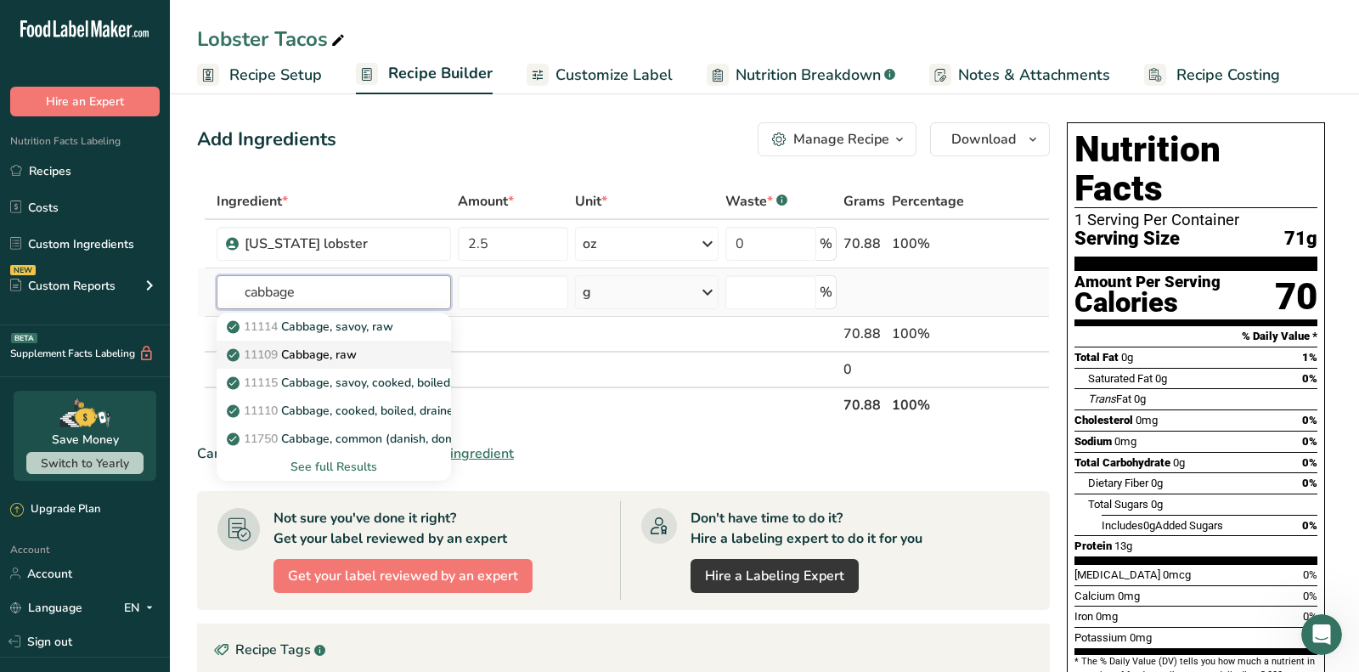
type input "cabbage"
click at [412, 361] on link "11109 Cabbage, raw" at bounding box center [334, 355] width 234 height 28
type input "Cabbage, raw"
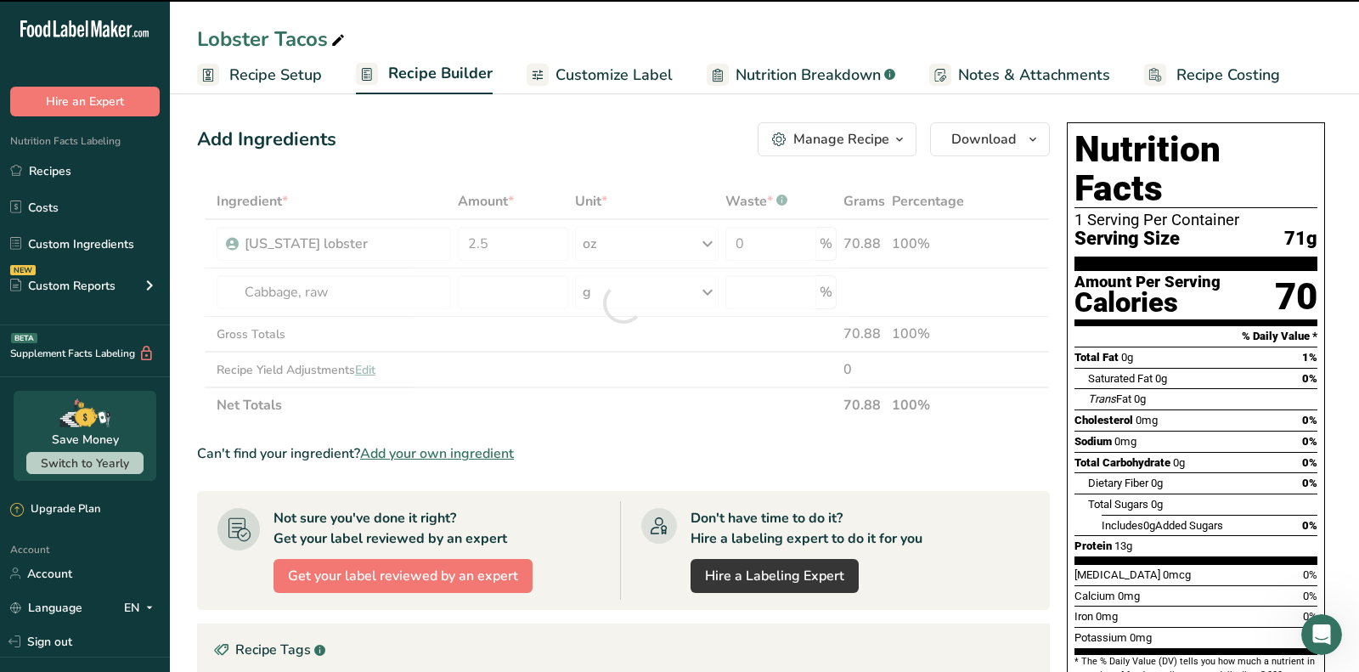
type input "0"
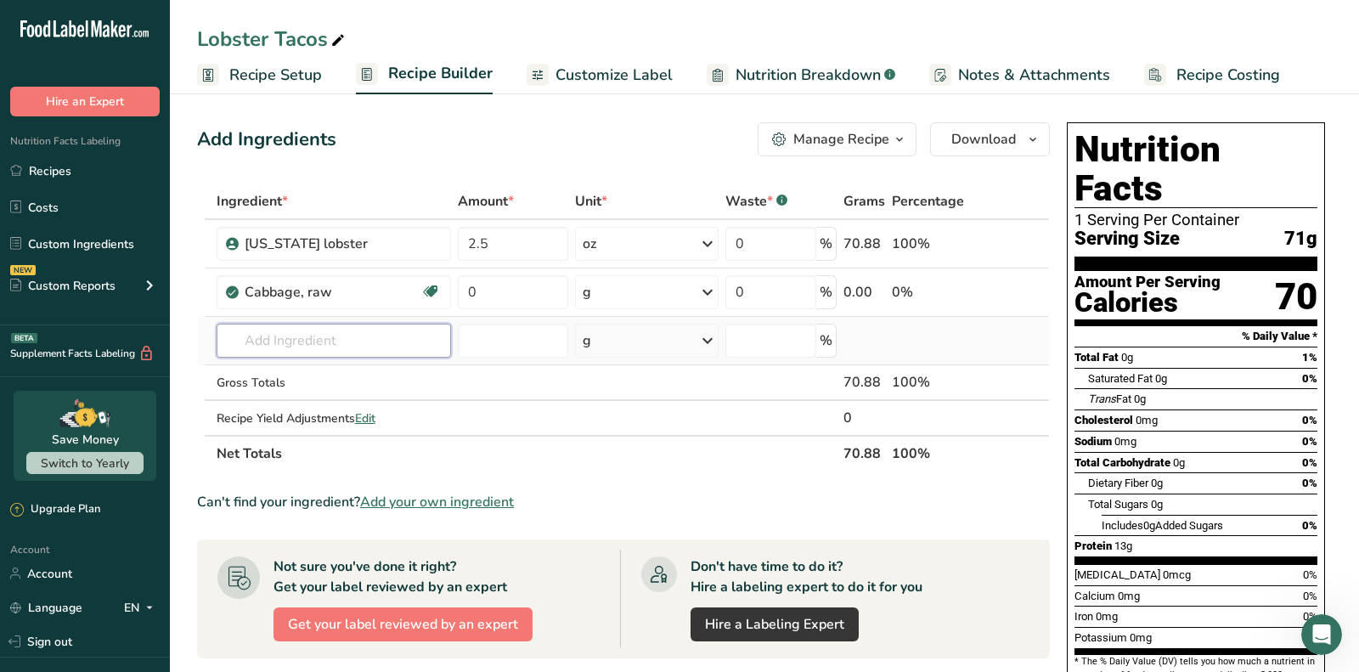
click at [303, 346] on input "text" at bounding box center [334, 341] width 234 height 34
paste input "cilantro lime sauce"
type input "cilantro lime sauce"
click at [315, 363] on link "Cilantro Lime Sauce" at bounding box center [334, 375] width 234 height 28
type input "Cilantro Lime Sauce"
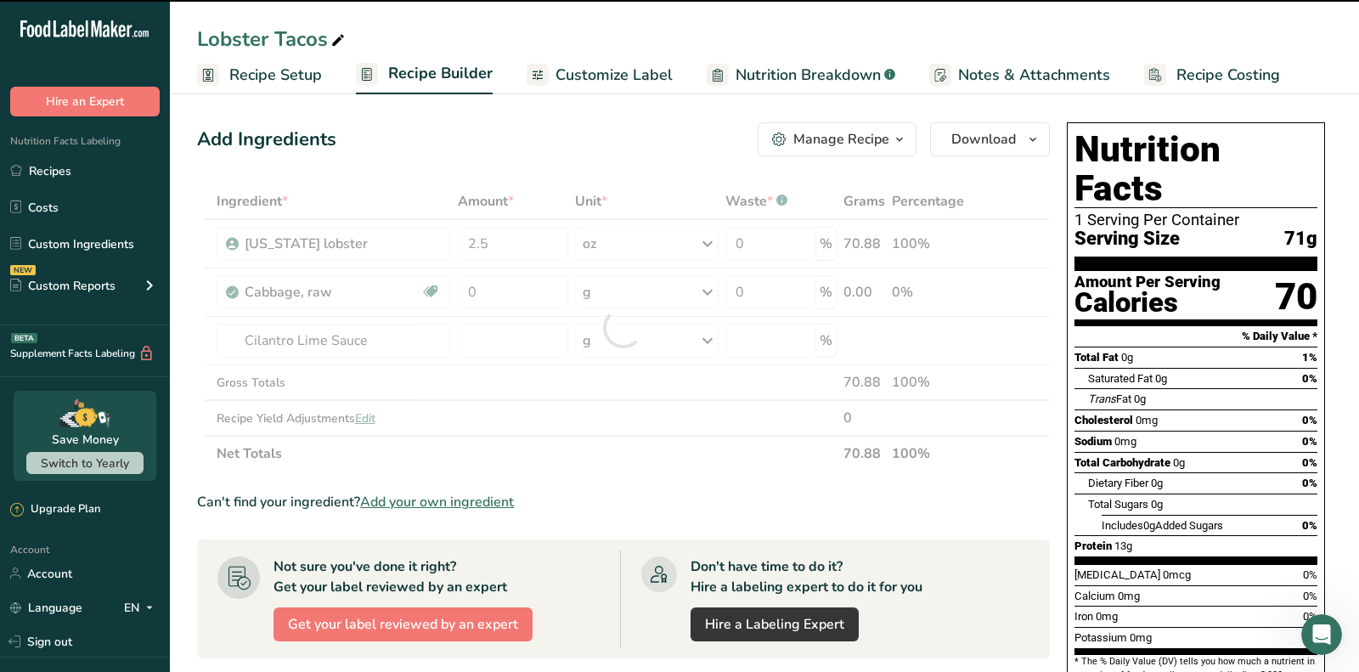
type input "0"
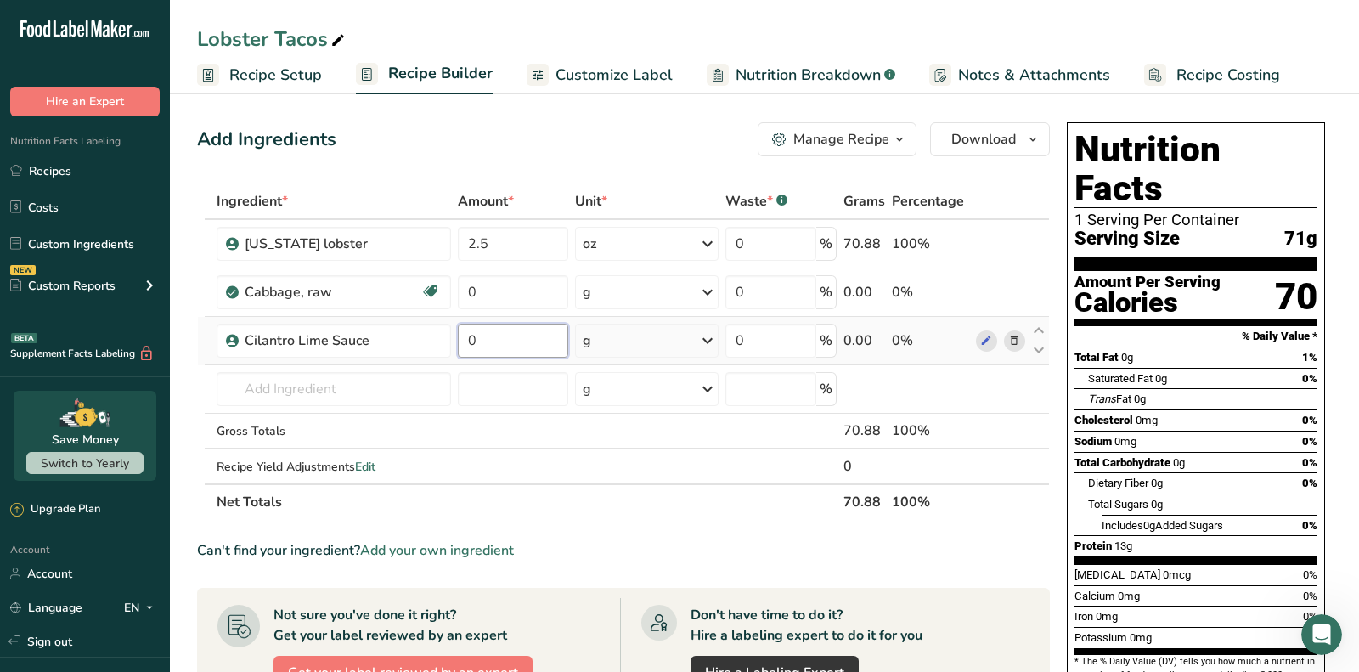
click at [504, 331] on input "0" at bounding box center [513, 341] width 110 height 34
paste input ".75"
type input "0.75"
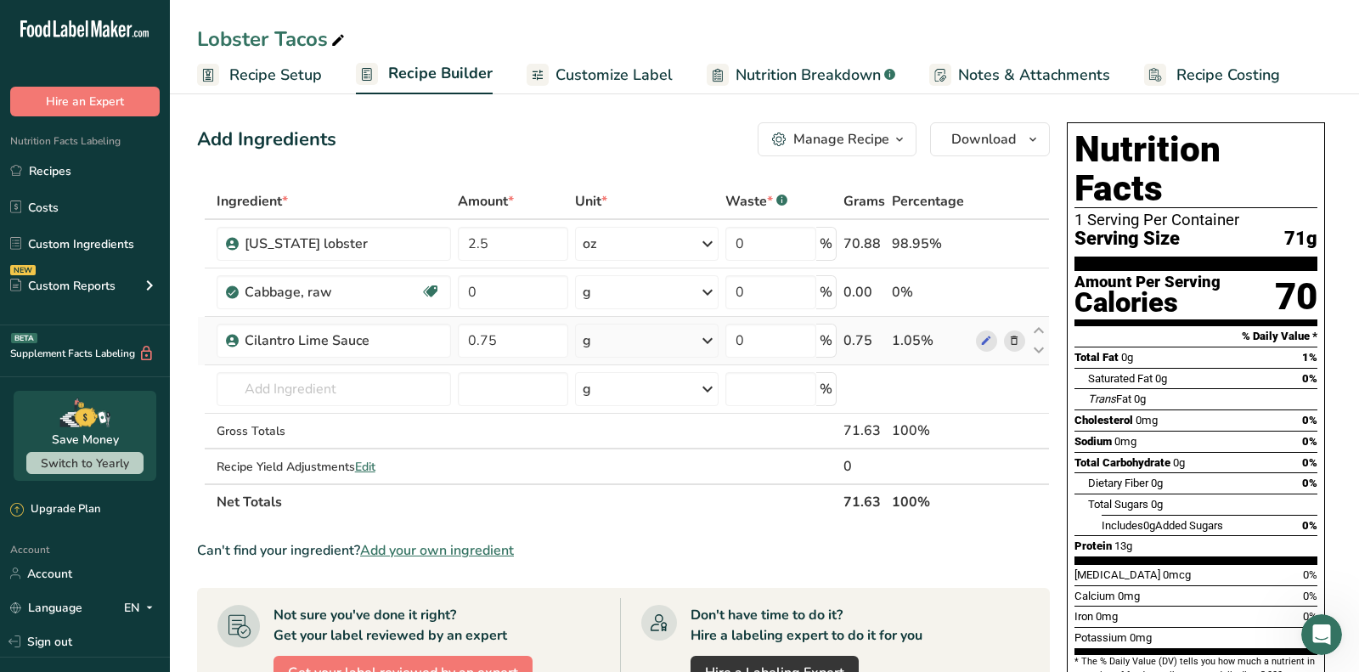
click at [577, 340] on div "Ingredient * Amount * Unit * Waste * .a-a{fill:#347362;}.b-a{fill:#fff;} Grams …" at bounding box center [623, 351] width 853 height 336
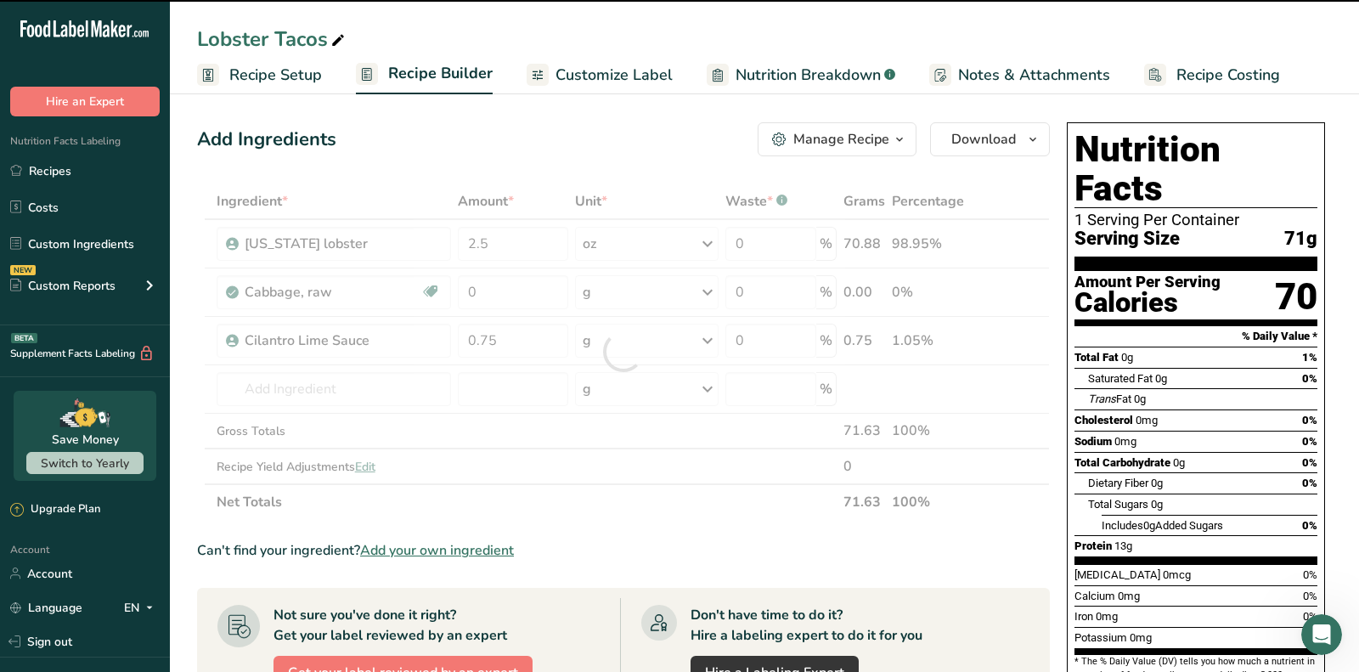
click at [623, 352] on div at bounding box center [623, 352] width 0 height 0
click at [617, 336] on div "g" at bounding box center [647, 341] width 144 height 34
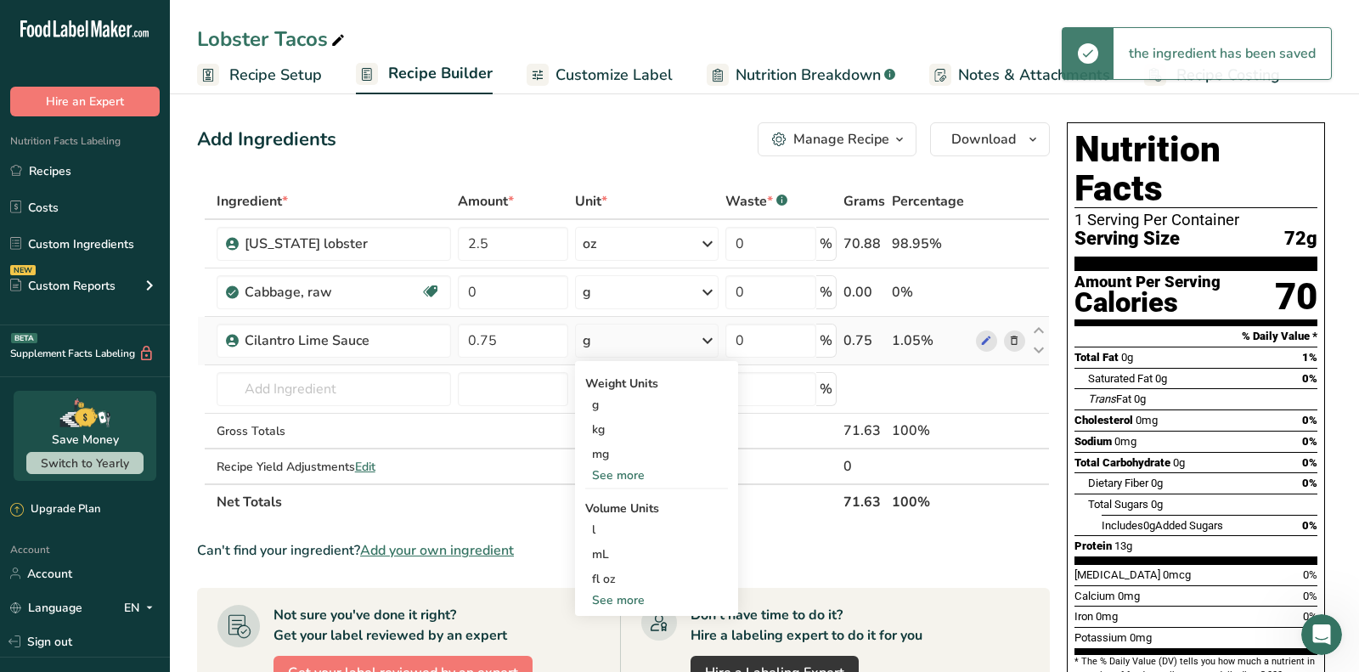
click at [614, 472] on div "See more" at bounding box center [656, 475] width 143 height 18
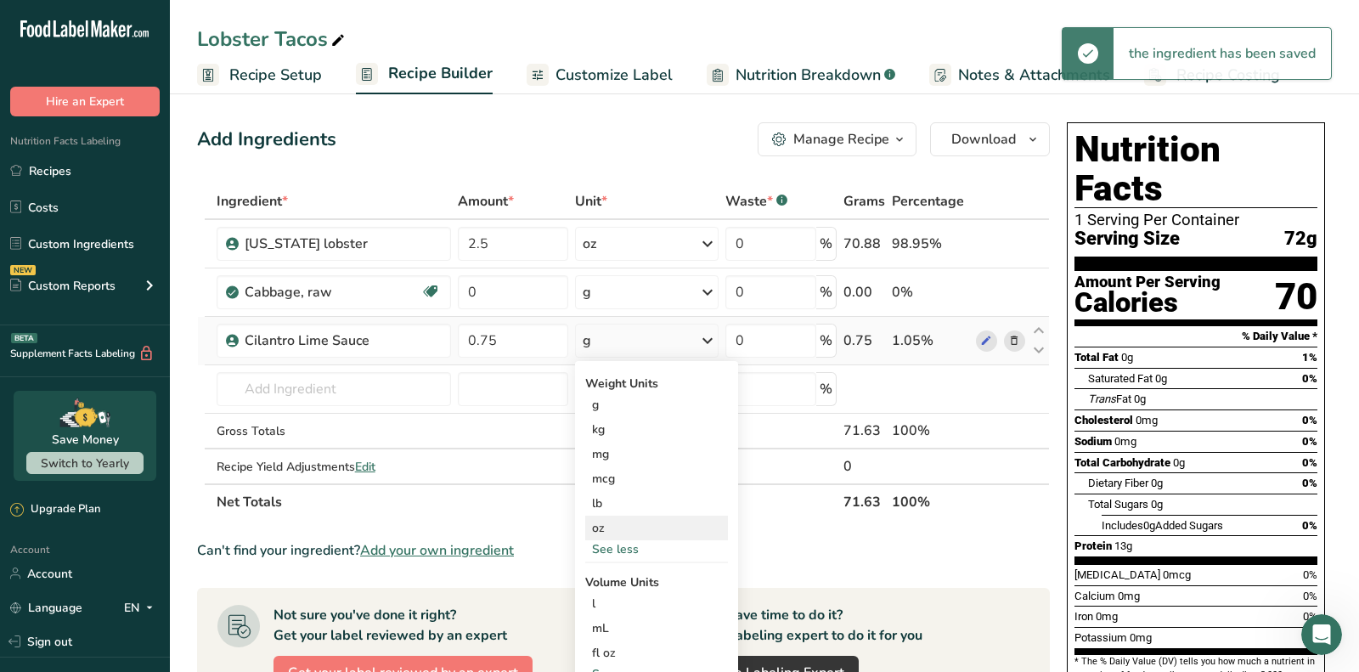
click at [618, 529] on div "oz" at bounding box center [656, 528] width 143 height 25
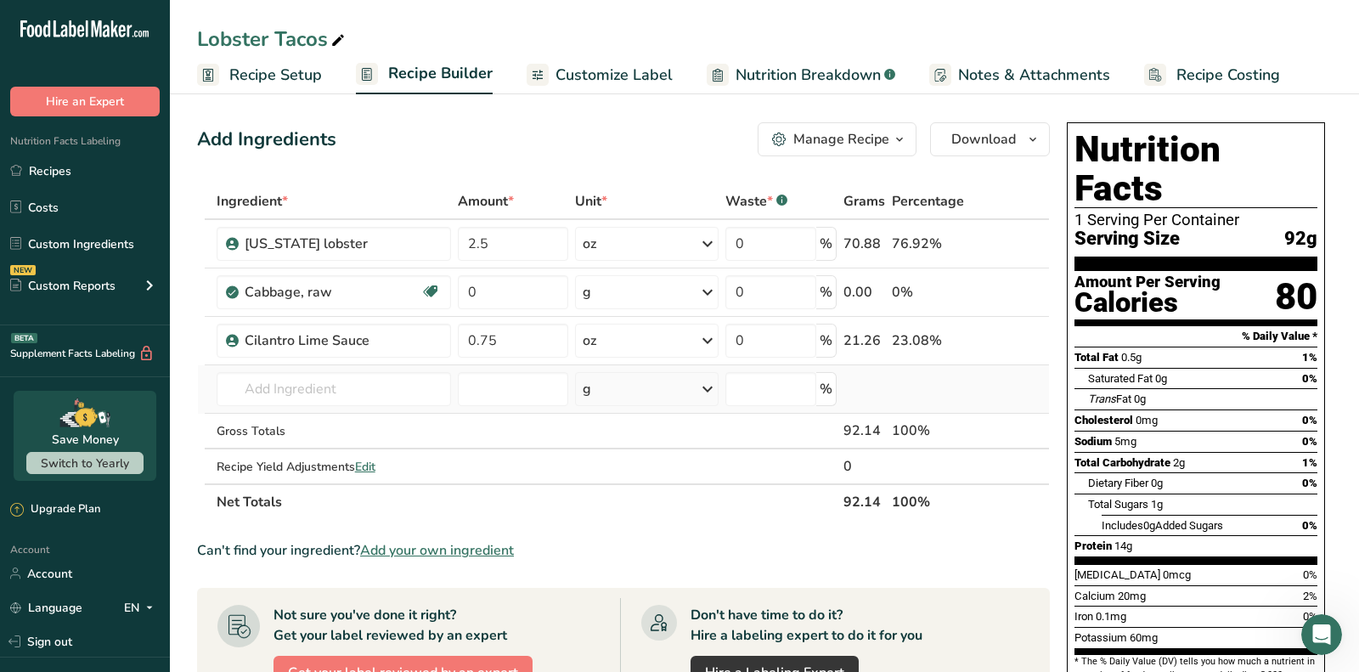
click at [318, 408] on td "Cilantro Lime Sauce Add your own ingredient" at bounding box center [333, 389] width 241 height 48
click at [318, 399] on input "text" at bounding box center [334, 389] width 234 height 34
paste input "pico de gallo"
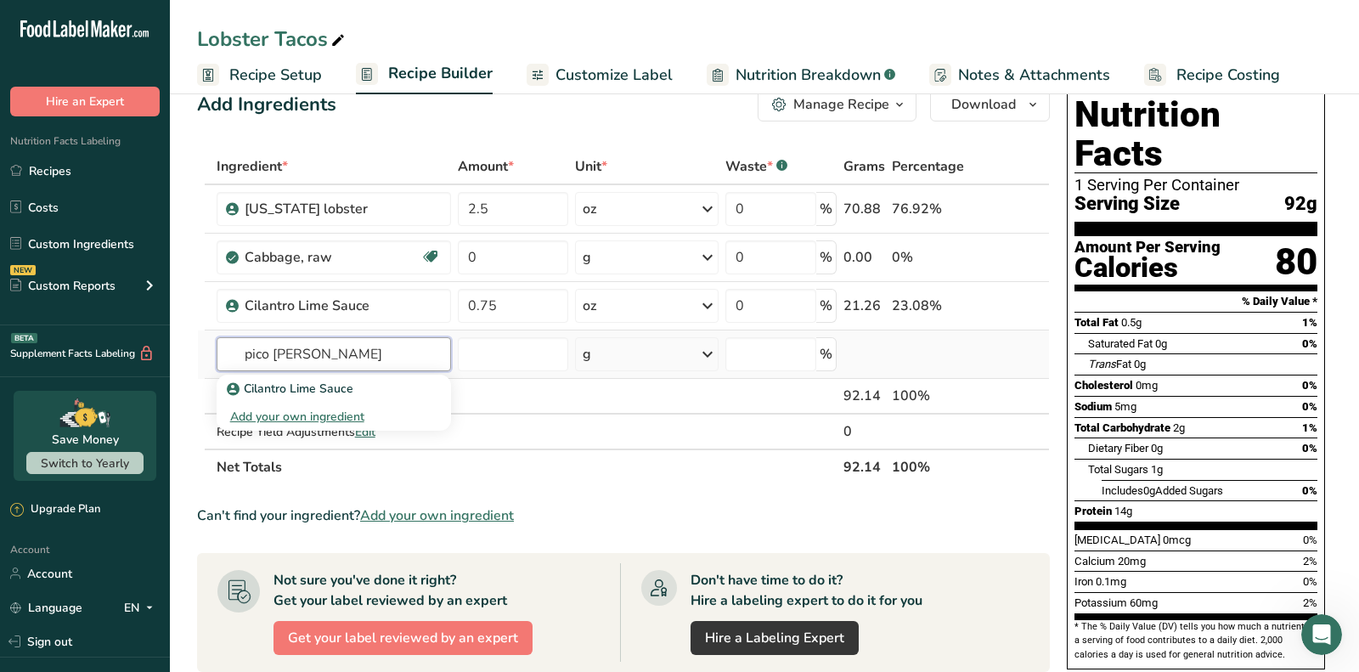
scroll to position [39, 0]
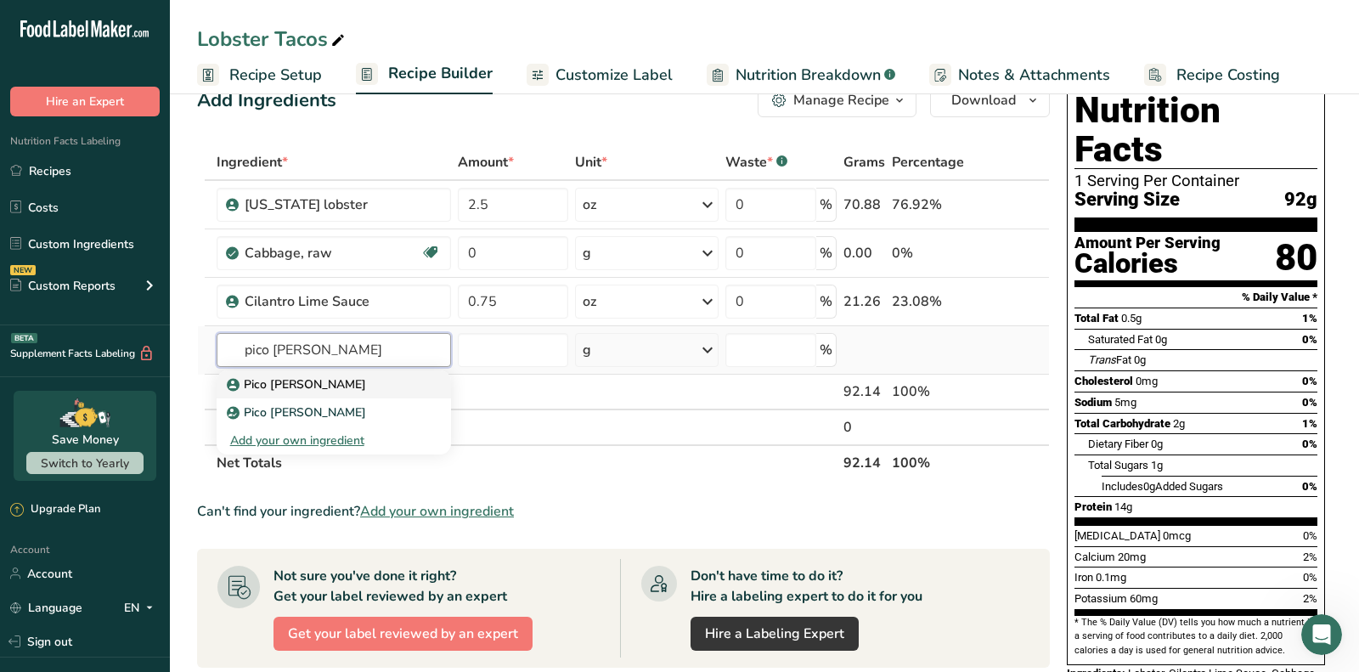
type input "pico de gallo"
click at [343, 386] on div "Pico De Gallo" at bounding box center [320, 384] width 180 height 18
type input "Pico De Gallo"
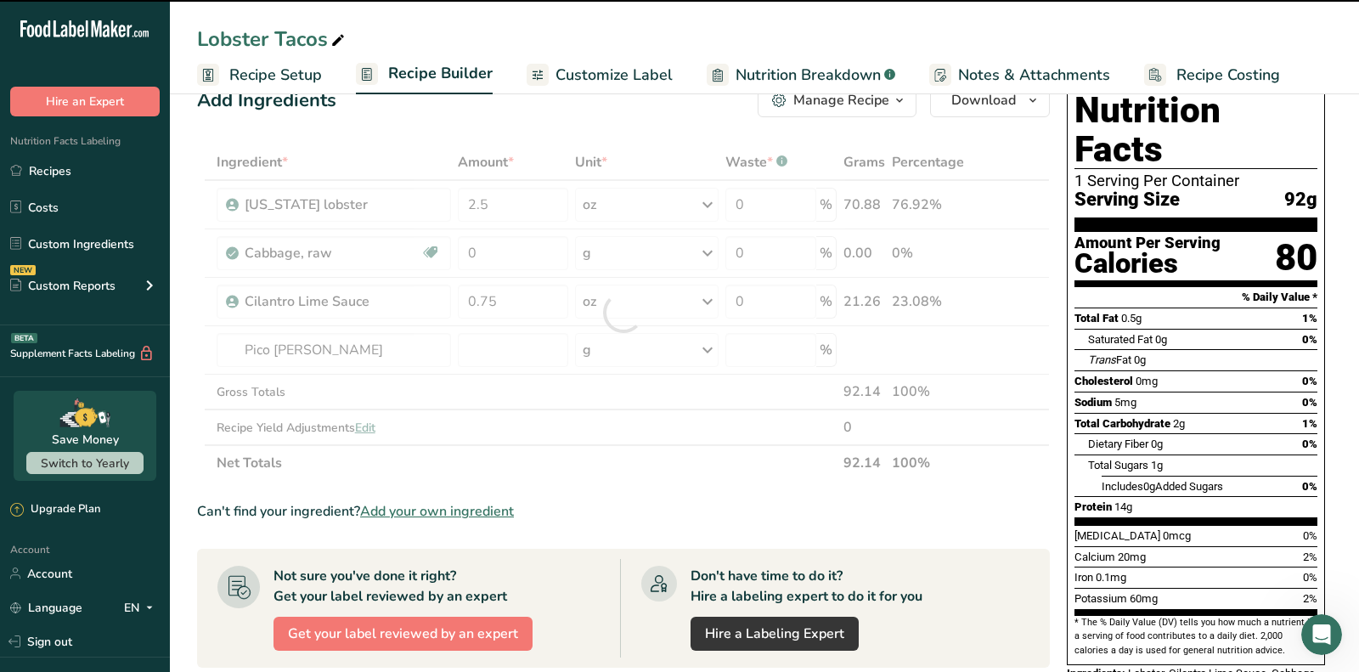
type input "0"
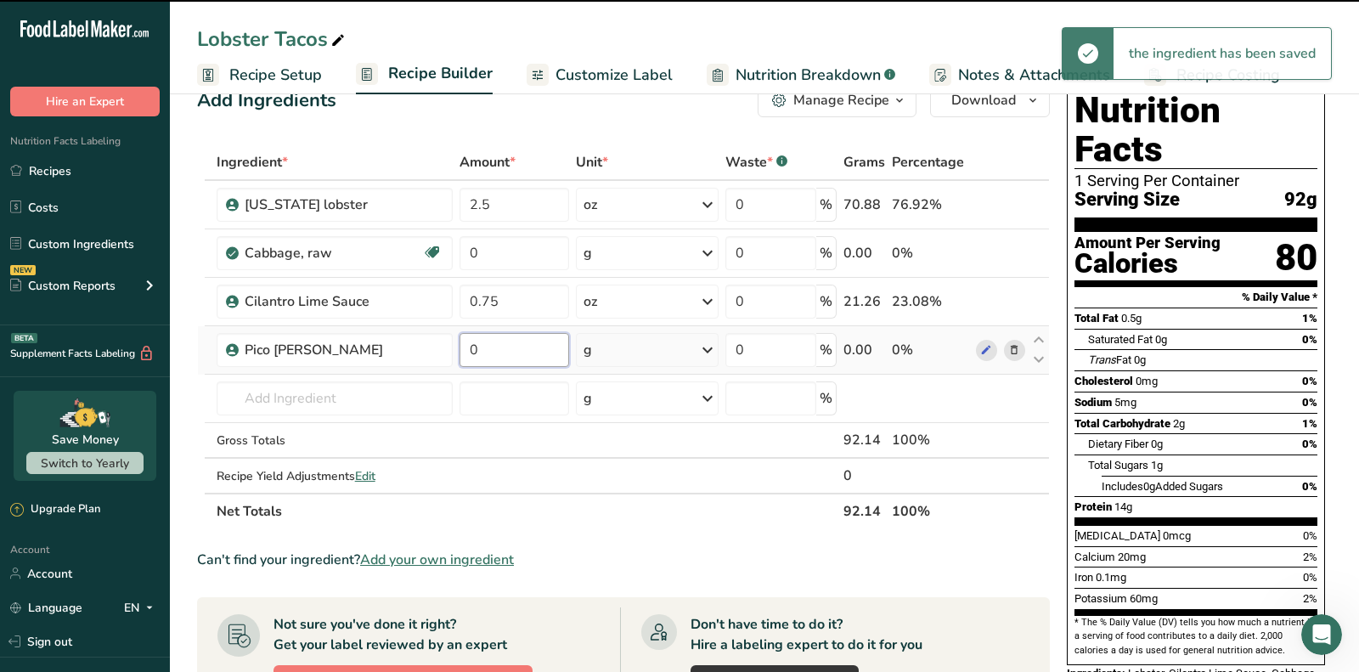
click at [510, 350] on input "0" at bounding box center [514, 350] width 110 height 34
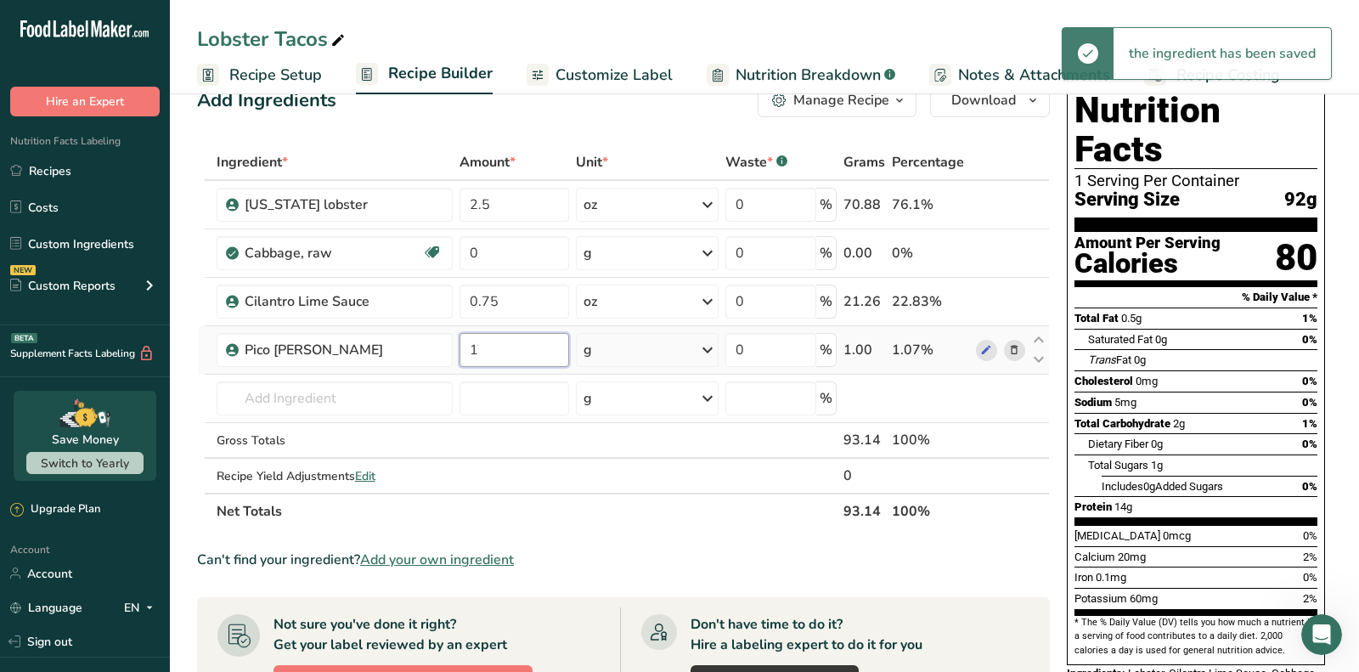
type input "1"
click at [659, 341] on div "Ingredient * Amount * Unit * Waste * .a-a{fill:#347362;}.b-a{fill:#fff;} Grams …" at bounding box center [623, 336] width 853 height 385
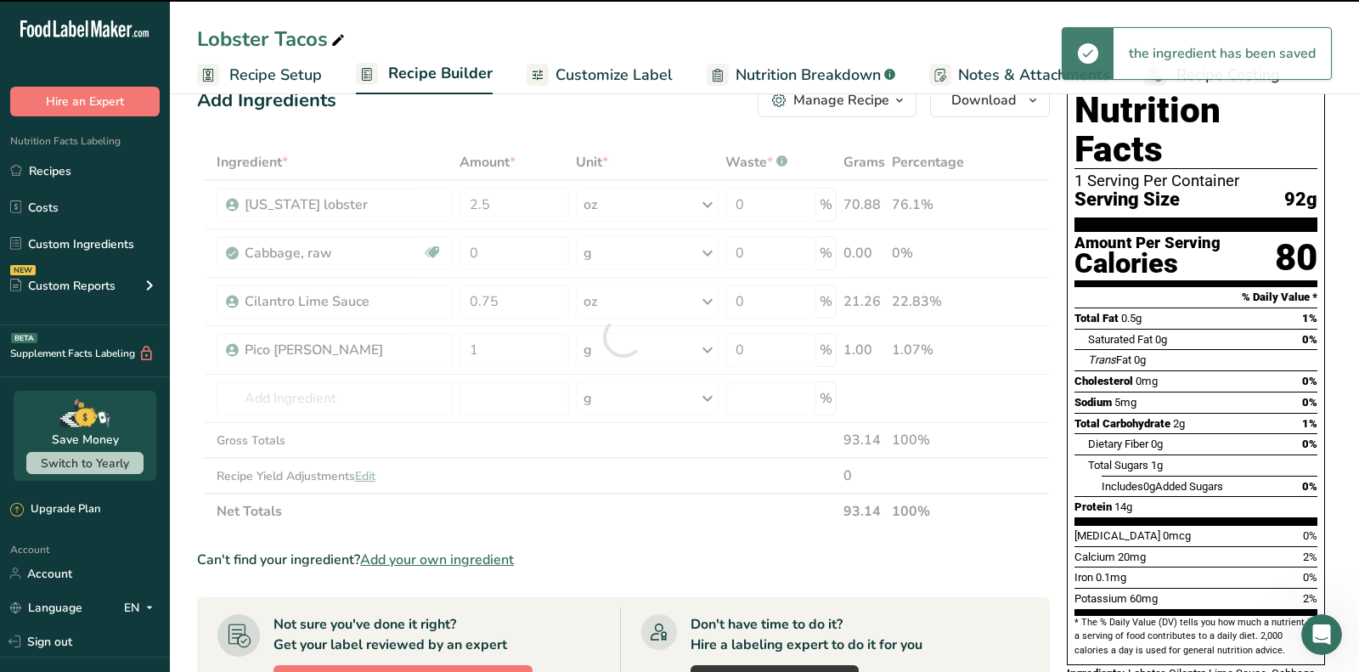
click at [655, 342] on div at bounding box center [623, 336] width 853 height 385
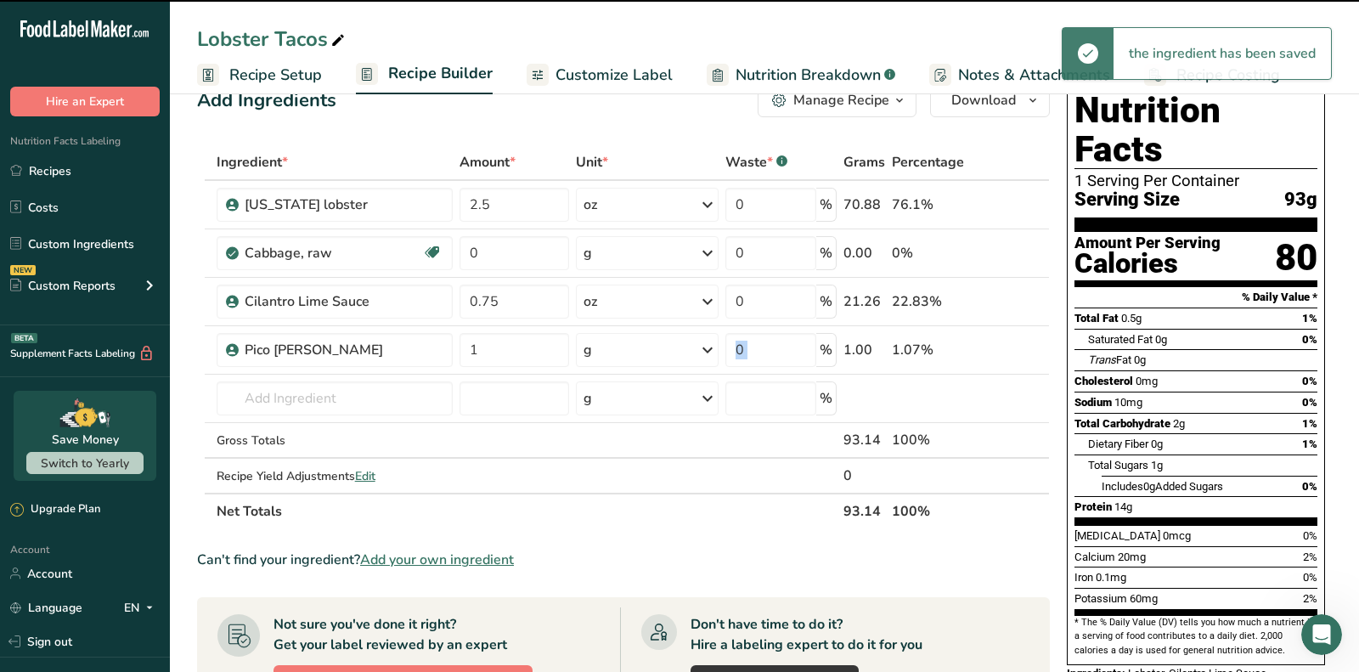
click at [655, 342] on div "g" at bounding box center [647, 350] width 143 height 34
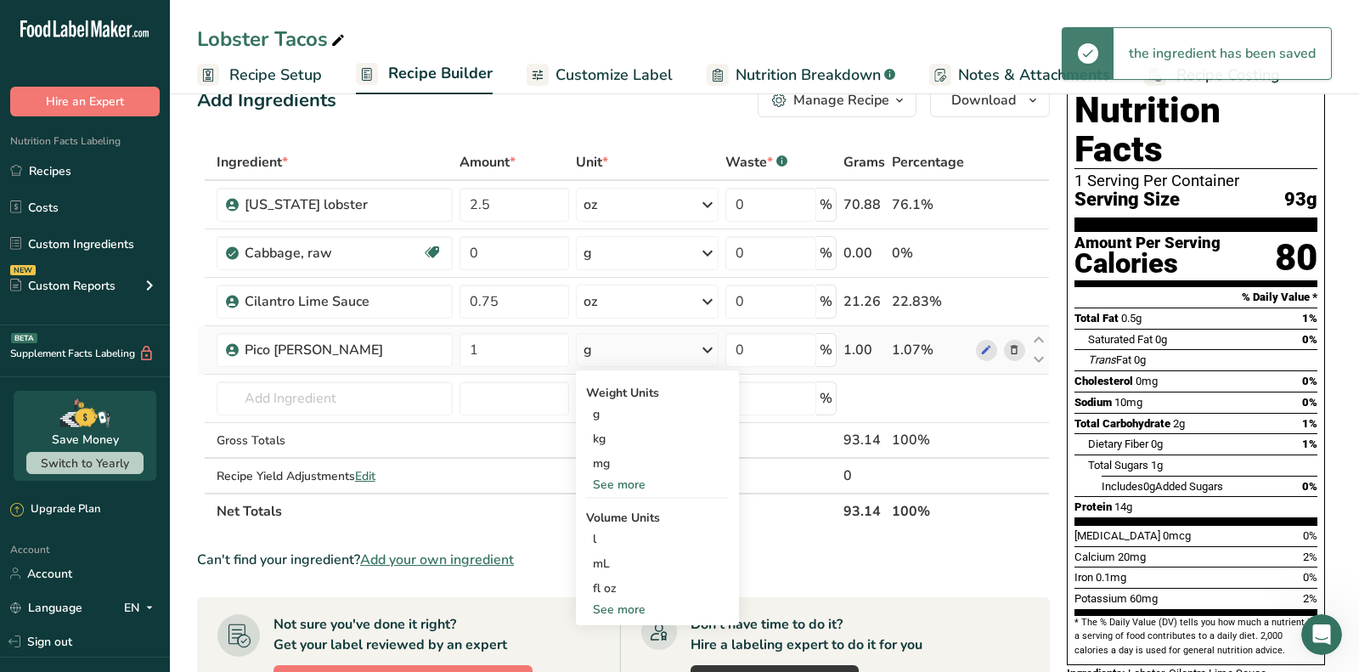
click at [617, 483] on div "See more" at bounding box center [657, 485] width 143 height 18
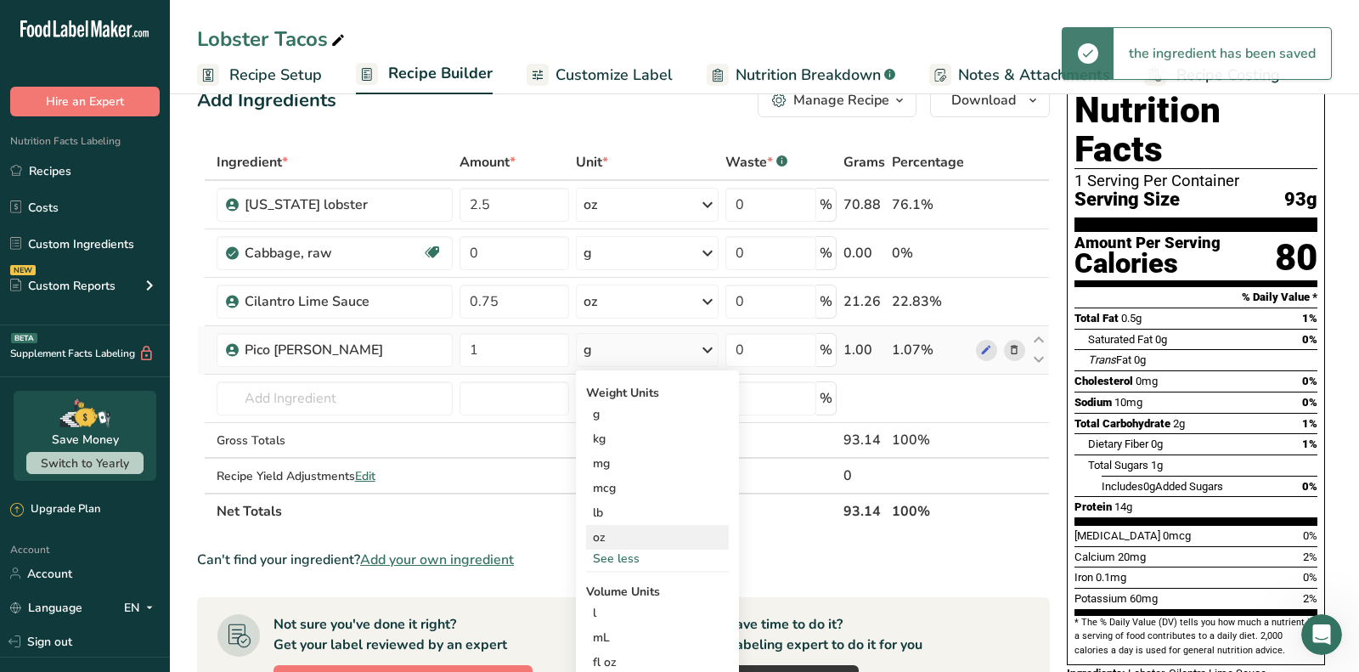
click at [617, 535] on div "oz" at bounding box center [657, 537] width 143 height 25
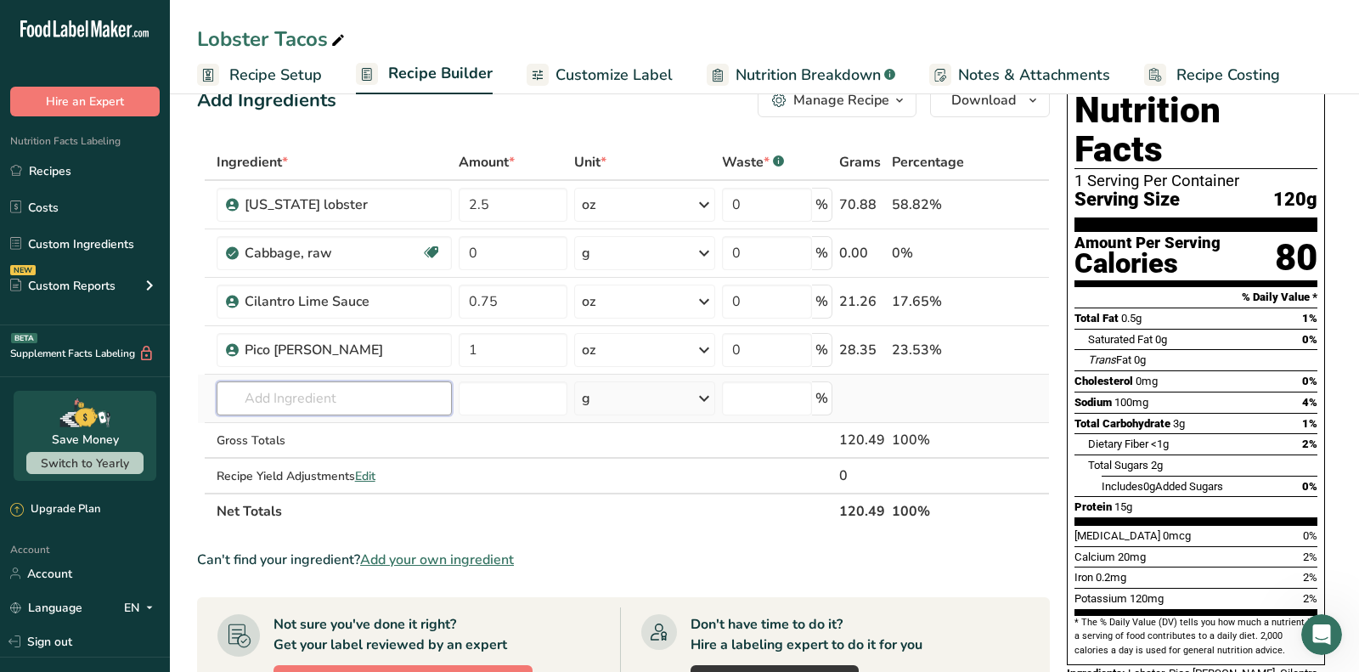
click at [350, 397] on input "text" at bounding box center [334, 398] width 235 height 34
paste input "4.5” flour tortillas"
drag, startPoint x: 270, startPoint y: 390, endPoint x: 206, endPoint y: 390, distance: 63.7
click at [217, 390] on input "4.5” flour tortillas" at bounding box center [334, 398] width 235 height 34
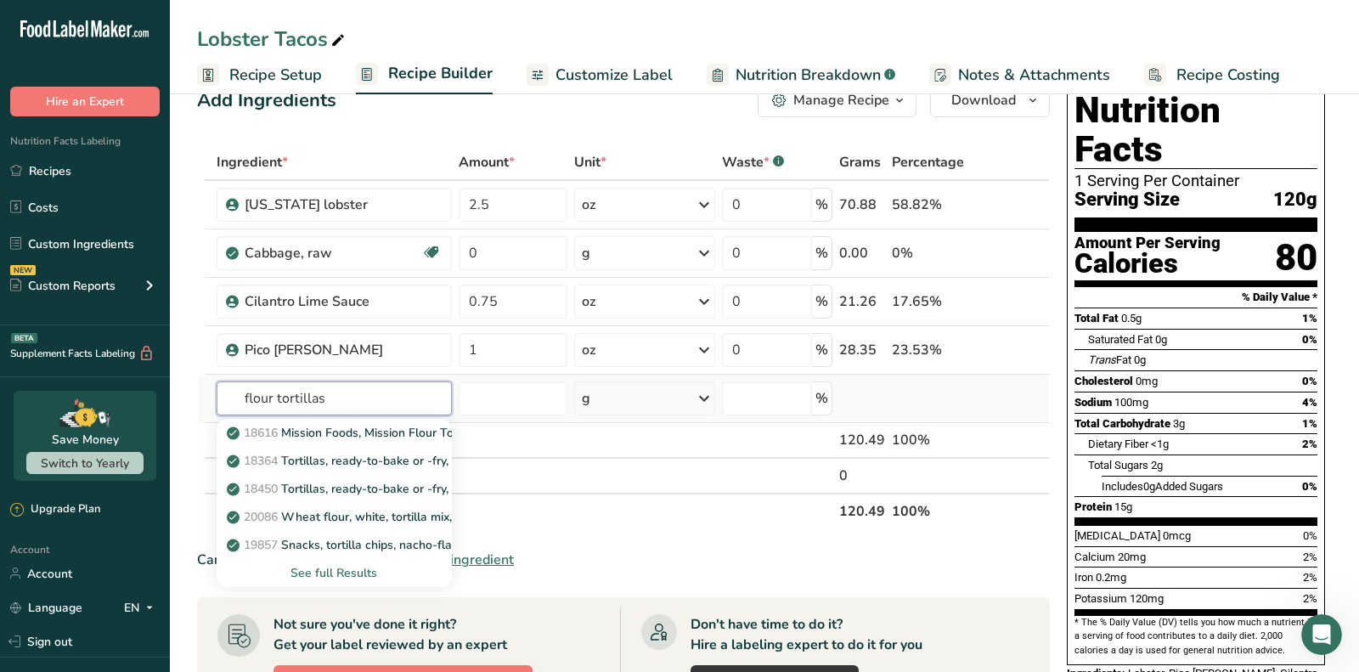
type input "flour tortillas"
click at [348, 575] on div "See full Results" at bounding box center [334, 573] width 208 height 18
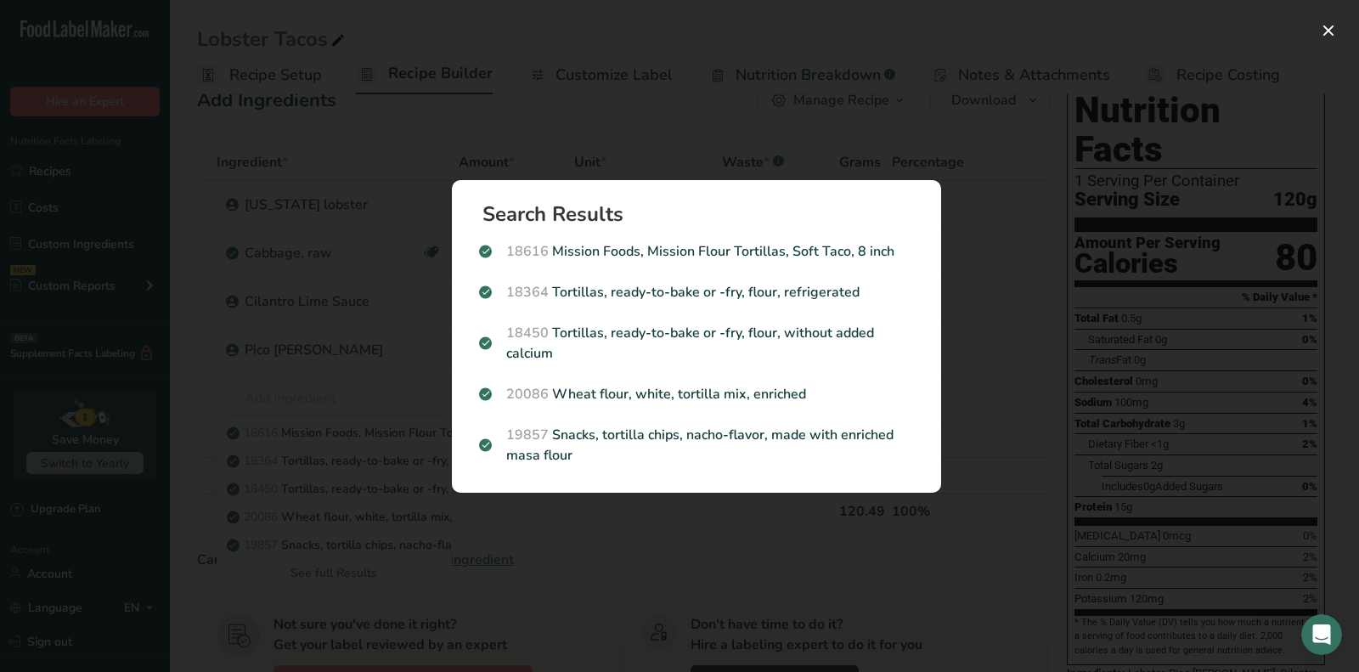
click at [1202, 326] on div "Search results modal" at bounding box center [679, 336] width 1359 height 672
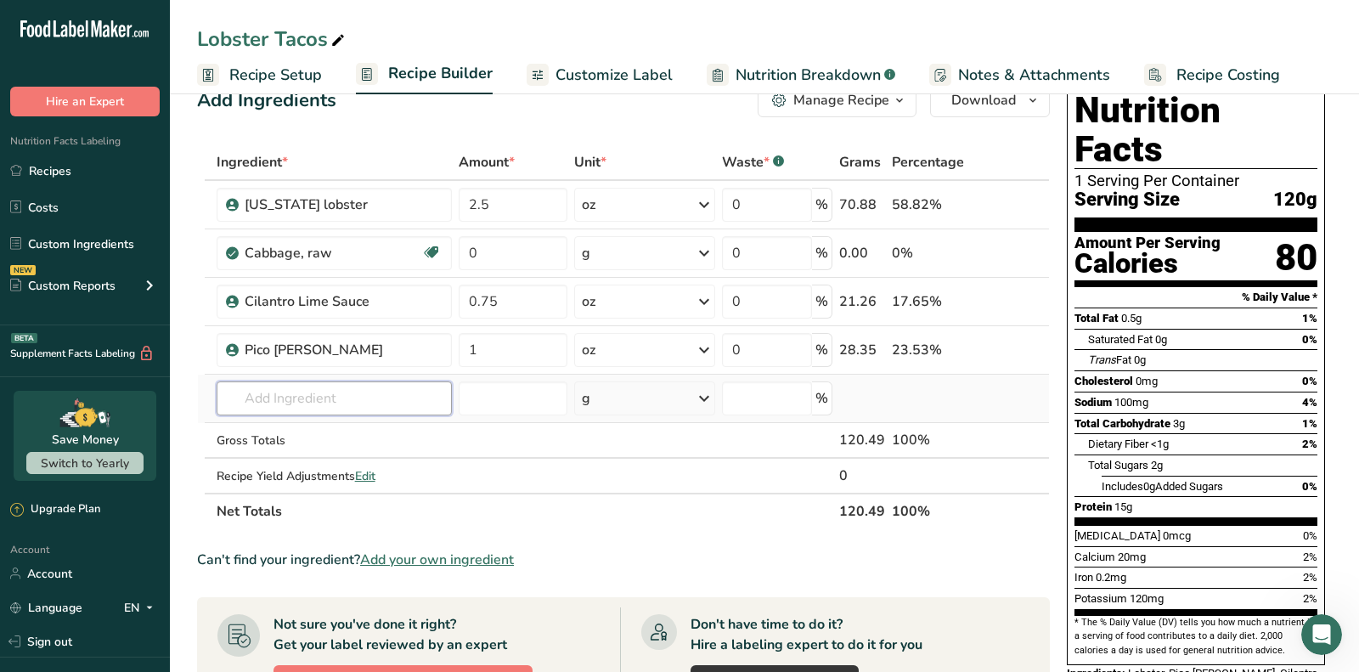
click at [419, 404] on input "text" at bounding box center [334, 398] width 235 height 34
click at [414, 389] on input "text" at bounding box center [334, 398] width 235 height 34
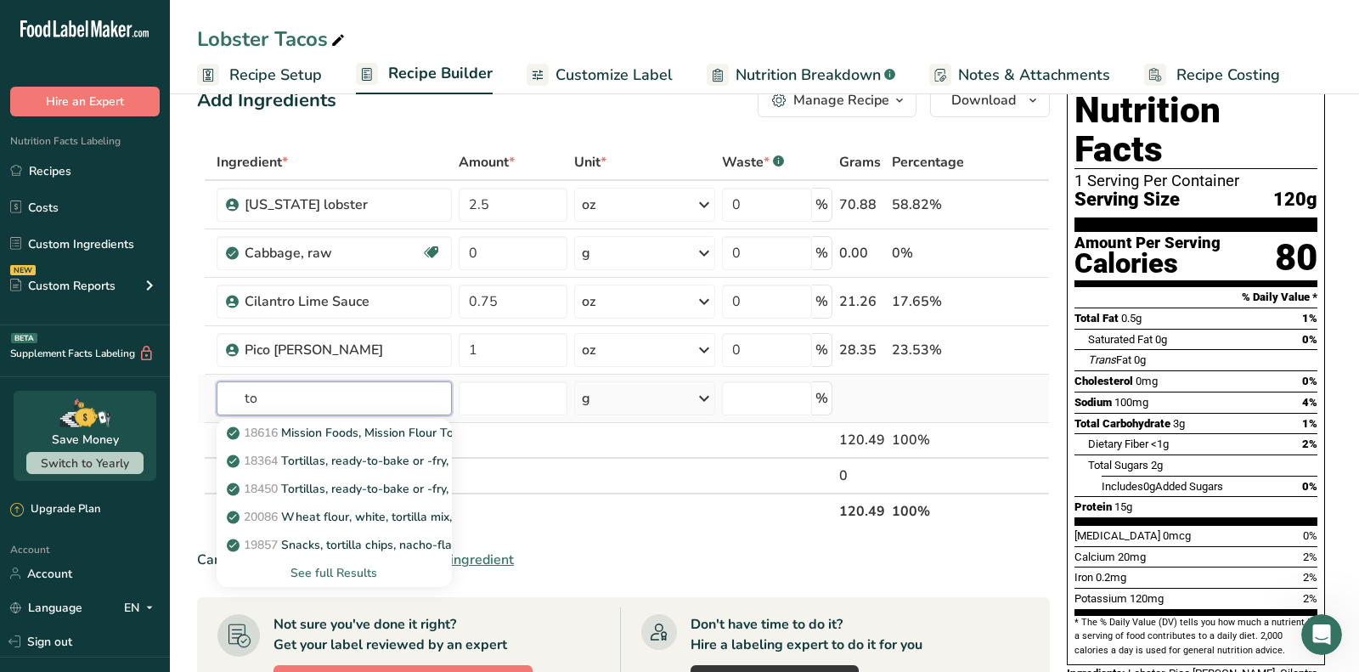
type input "t"
type input "tortilla"
click at [359, 484] on p "18364 Tortillas, ready-to-bake or -fry, flour, refrigerated" at bounding box center [389, 489] width 318 height 18
type input "Tortillas, ready-to-bake or -fry, flour, refrigerated"
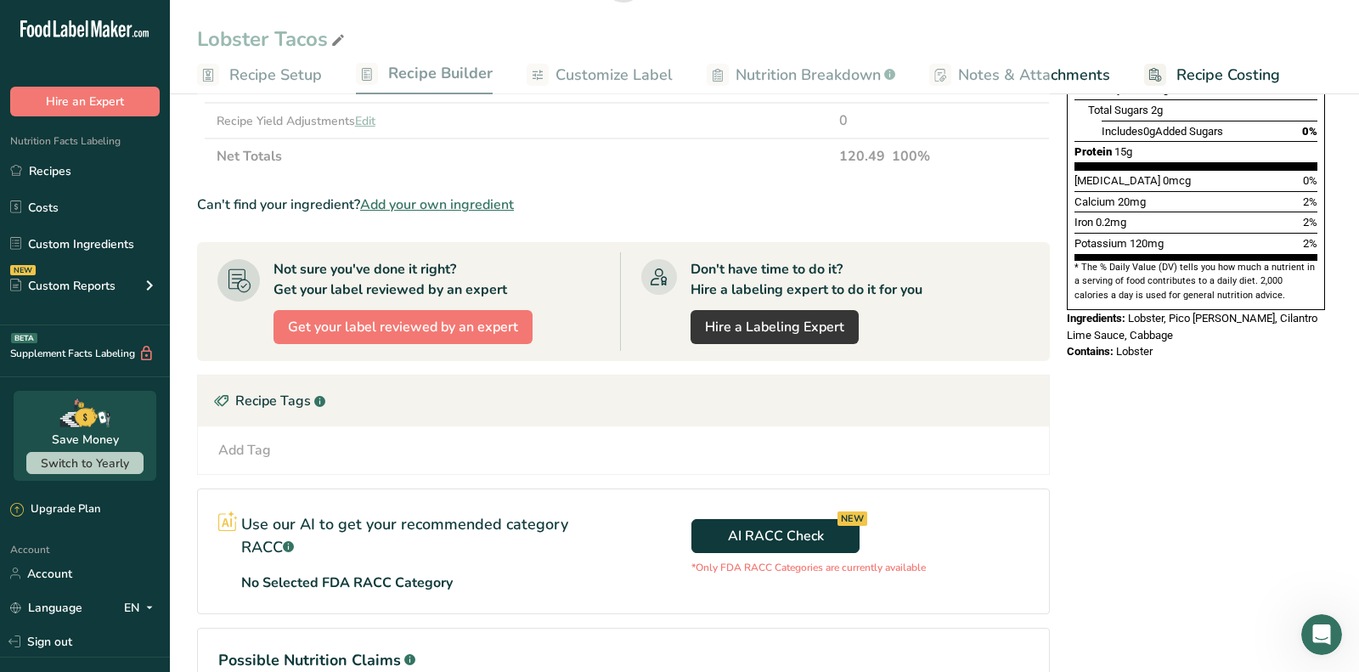
scroll to position [402, 0]
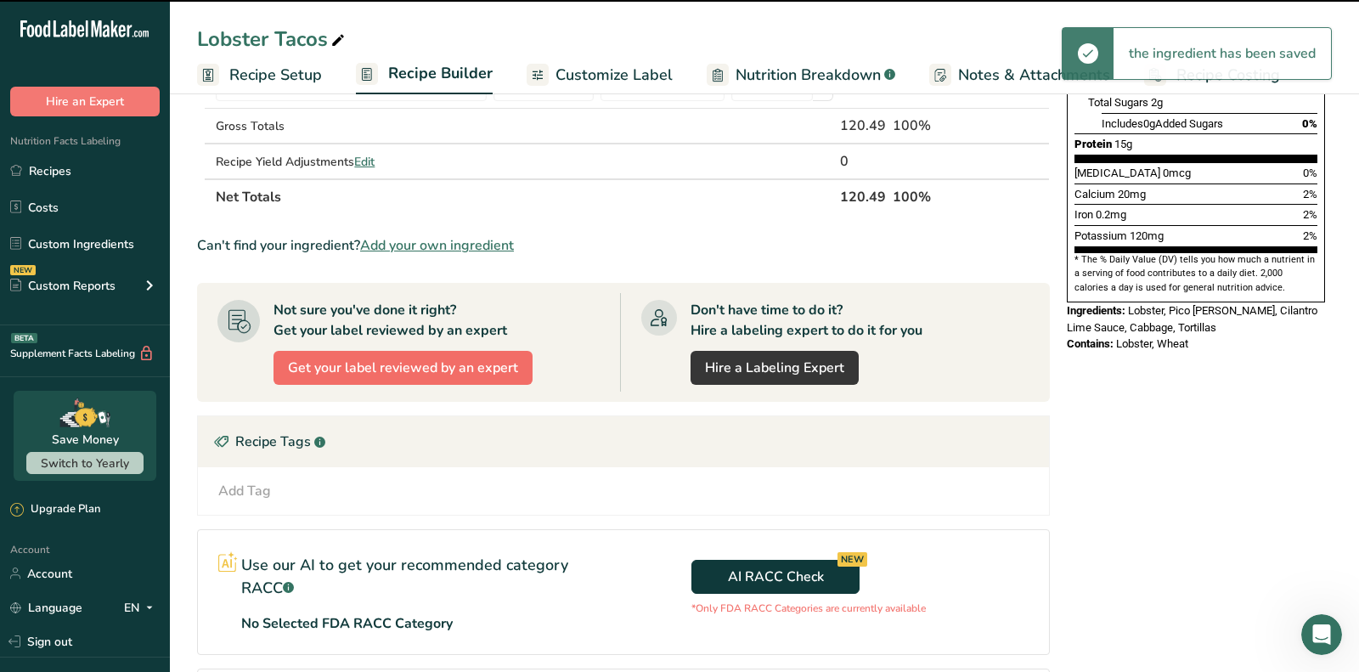
type input "0"
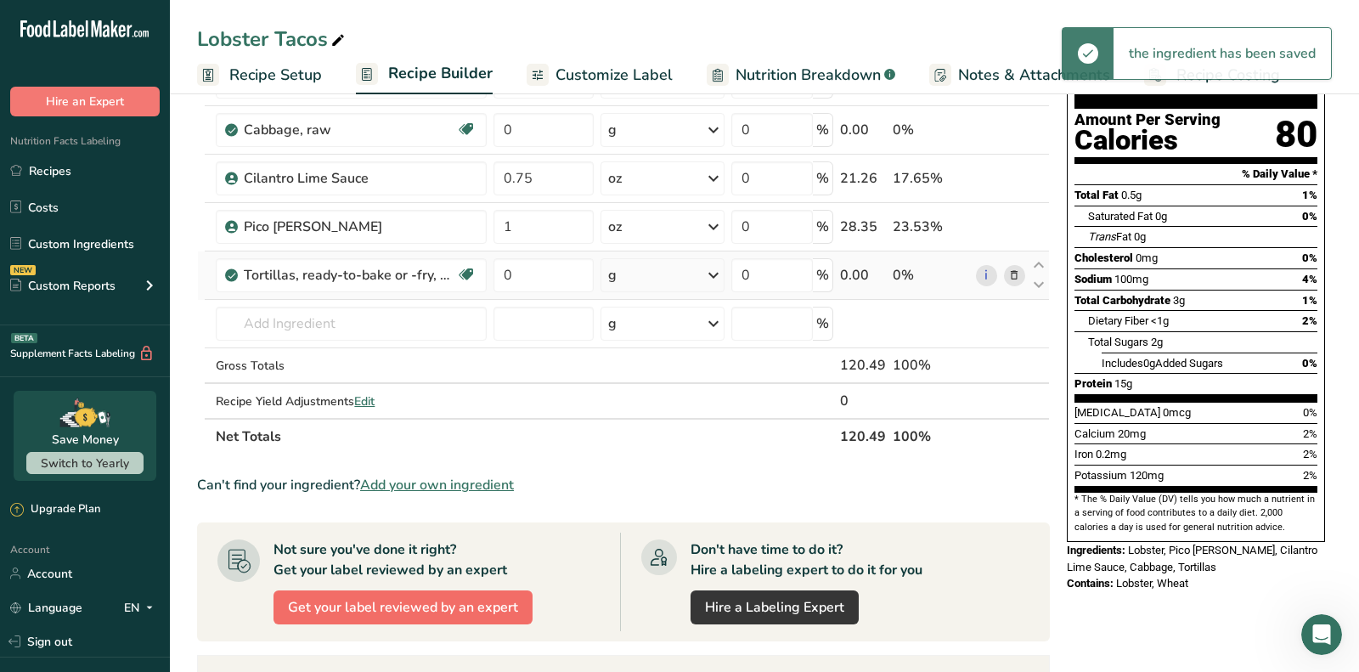
scroll to position [163, 0]
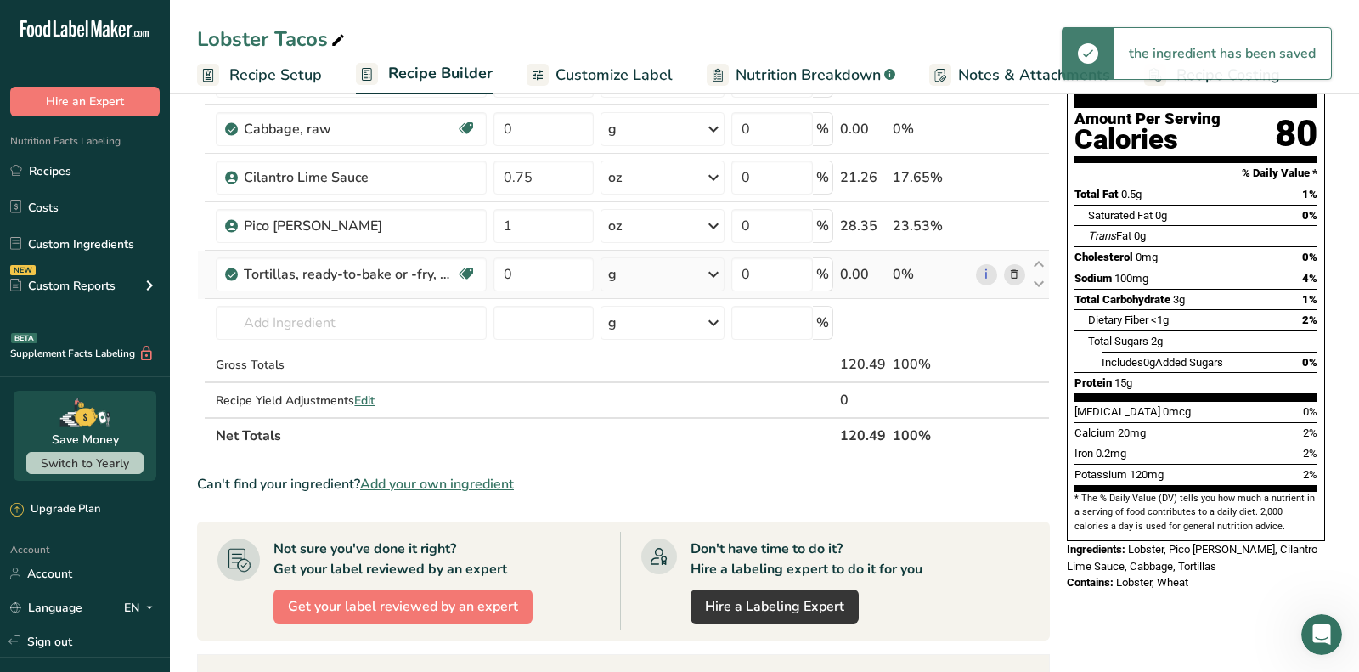
click at [1020, 270] on icon at bounding box center [1014, 275] width 12 height 18
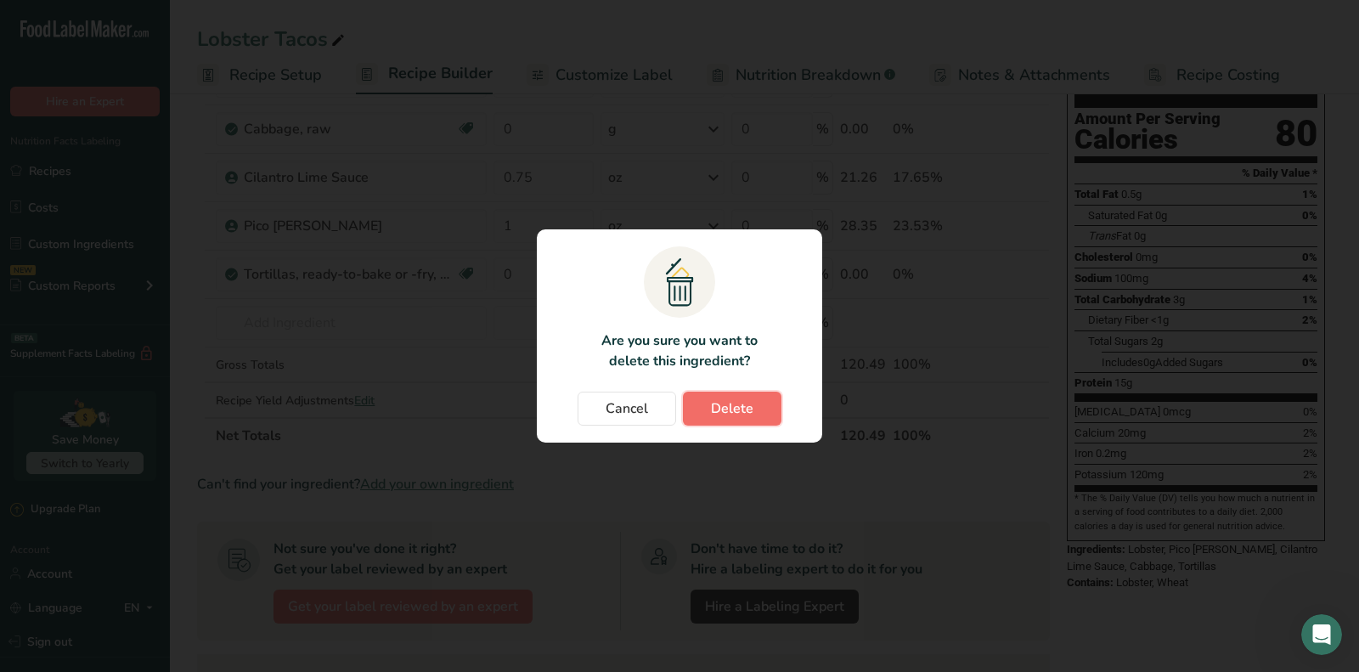
click at [719, 408] on span "Delete" at bounding box center [732, 408] width 42 height 20
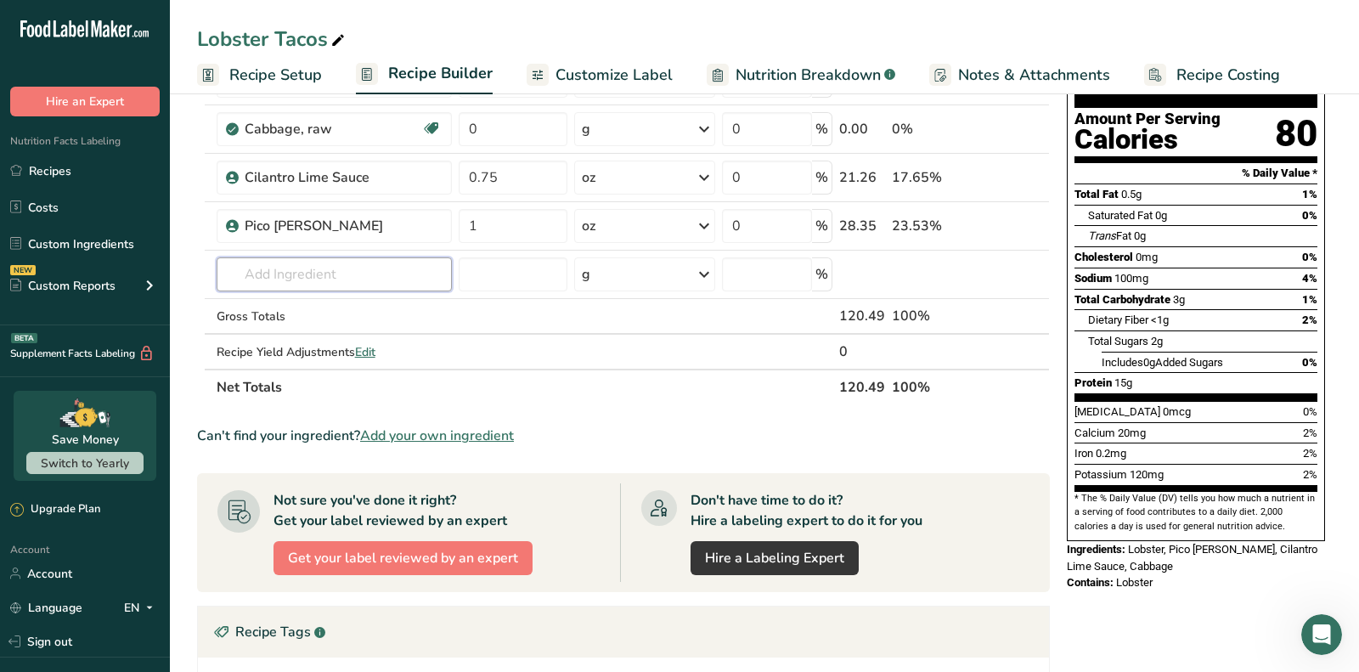
click at [411, 268] on input "text" at bounding box center [334, 274] width 235 height 34
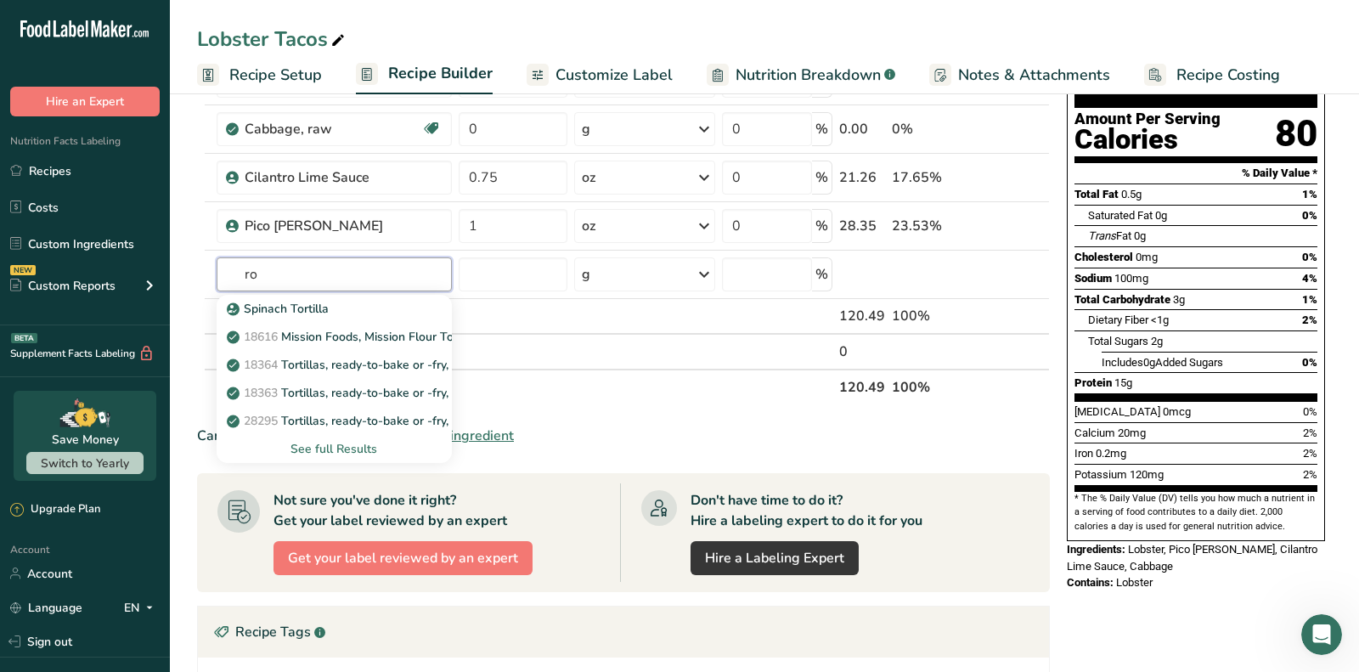
type input "r"
type input "torti"
click at [361, 450] on div "See full Results" at bounding box center [334, 449] width 208 height 18
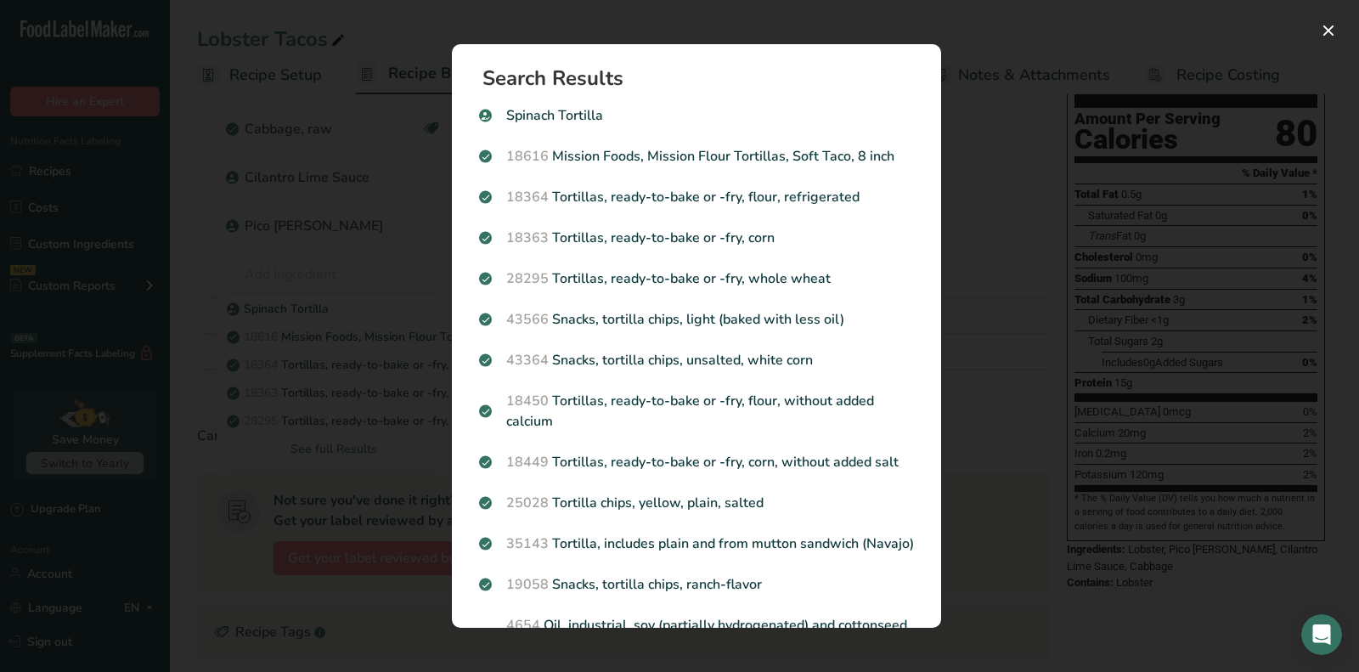
click at [381, 183] on div "Search results modal" at bounding box center [679, 336] width 1359 height 672
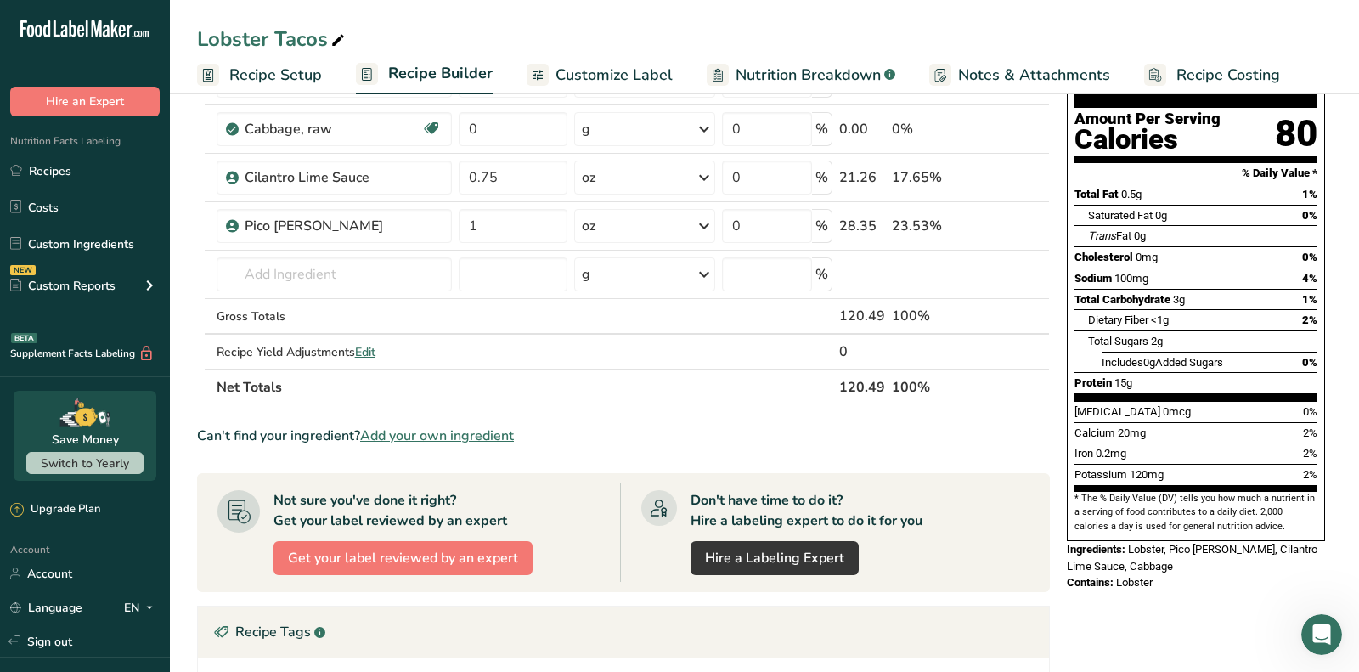
click at [468, 453] on section "Ingredient * Amount * Unit * Waste * .a-a{fill:#347362;}.b-a{fill:#fff;} Grams …" at bounding box center [623, 508] width 853 height 977
click at [467, 437] on span "Add your own ingredient" at bounding box center [437, 435] width 154 height 20
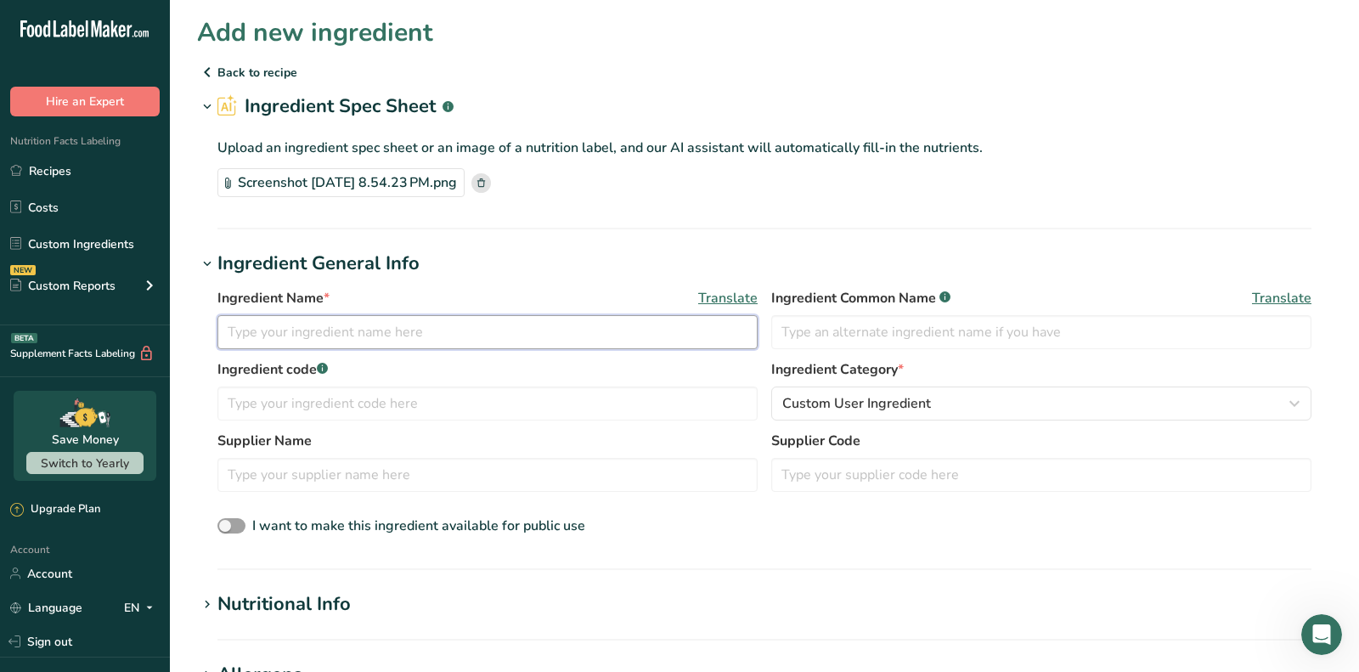
click at [401, 330] on input "text" at bounding box center [487, 332] width 540 height 34
type input "Corn Tortillas"
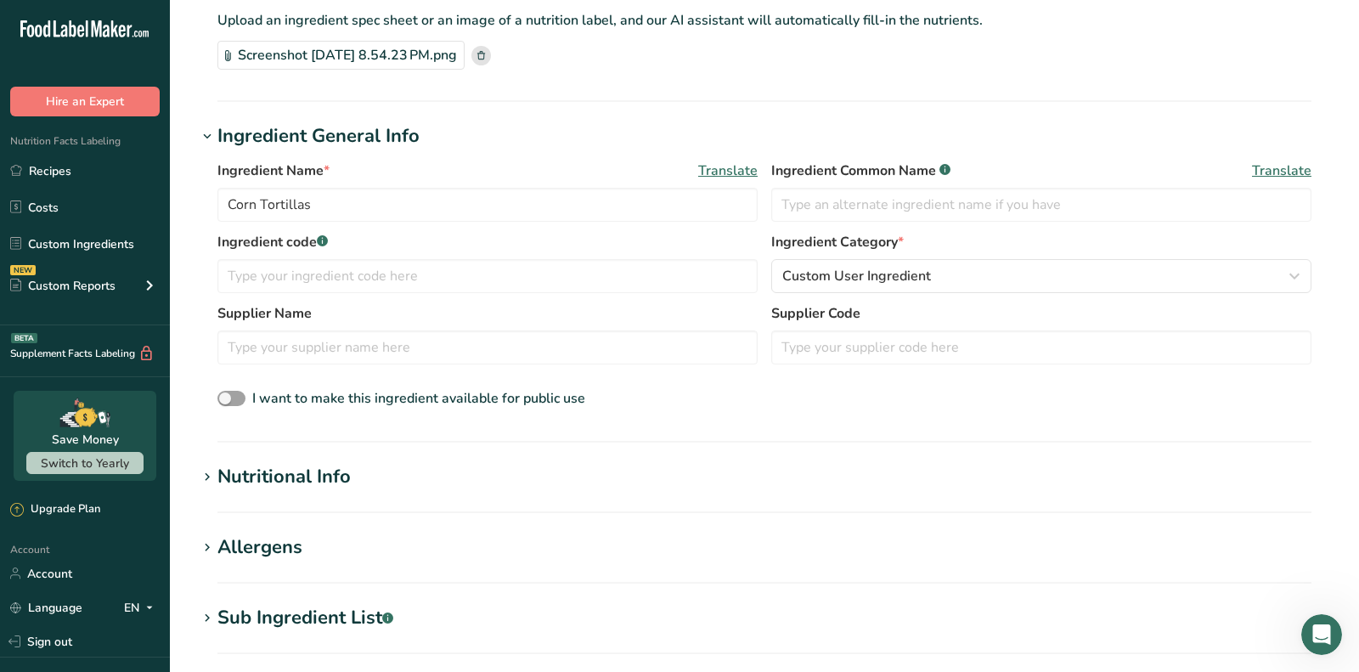
click at [285, 484] on div "Nutritional Info" at bounding box center [283, 477] width 133 height 28
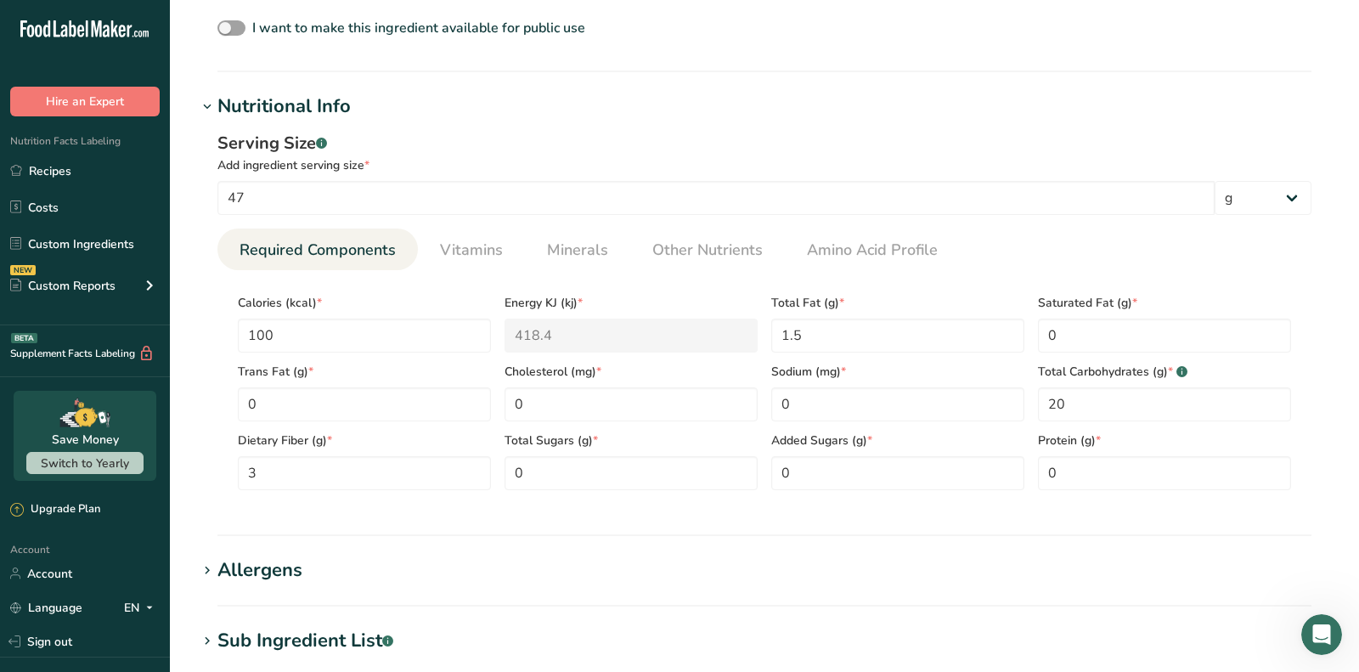
scroll to position [490, 0]
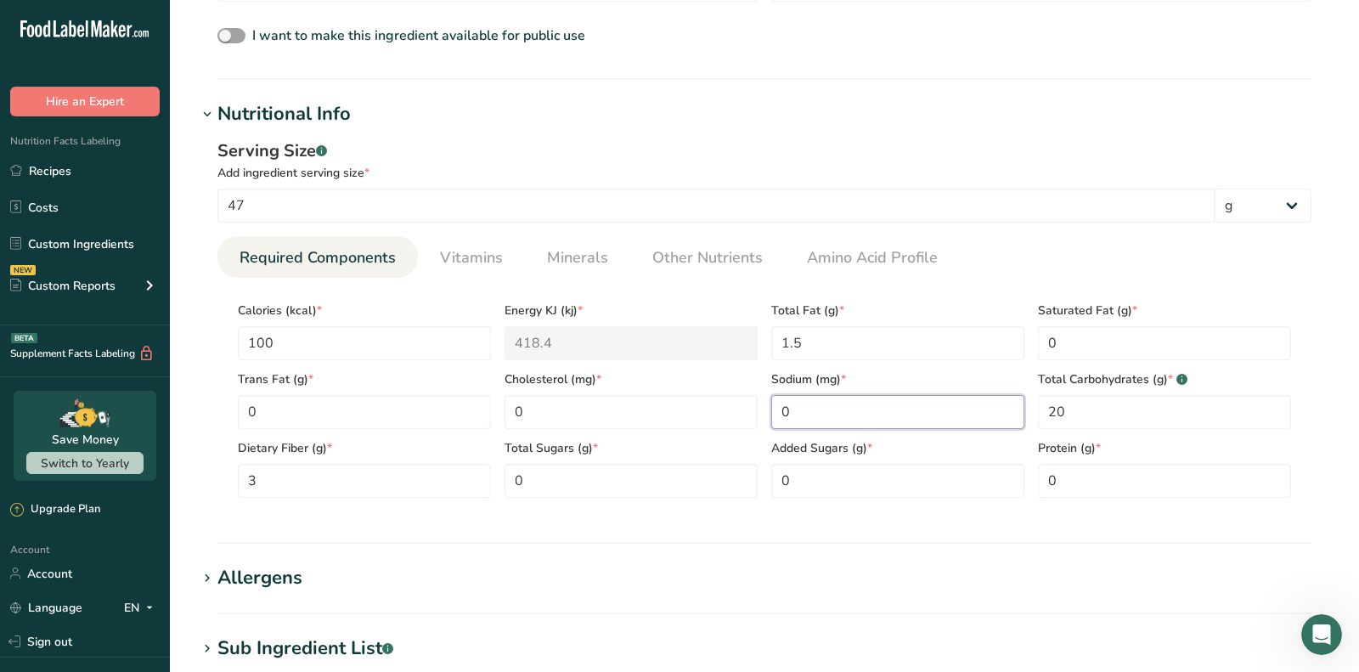
click at [794, 399] on input "0" at bounding box center [897, 412] width 253 height 34
type input "10"
drag, startPoint x: 547, startPoint y: 469, endPoint x: 499, endPoint y: 461, distance: 48.2
click at [510, 466] on Sugars "0" at bounding box center [630, 481] width 253 height 34
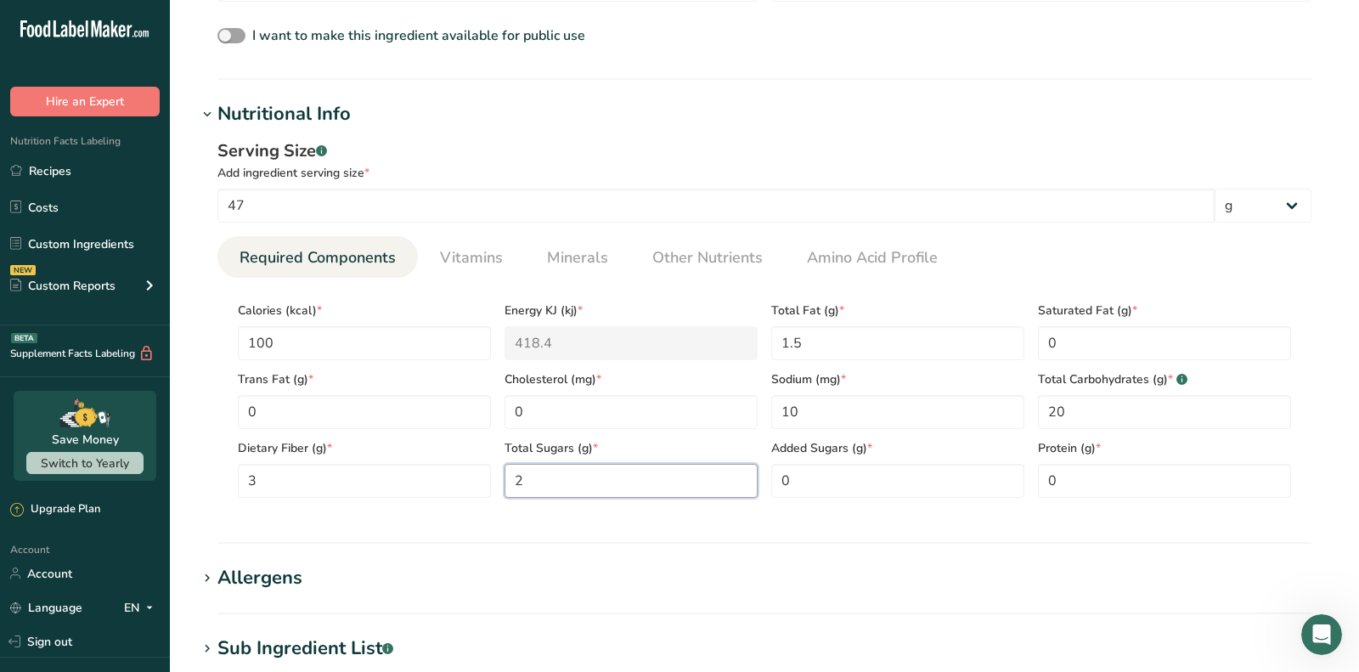
type Sugars "2"
click at [1119, 482] on input "0" at bounding box center [1164, 481] width 253 height 34
type input "2"
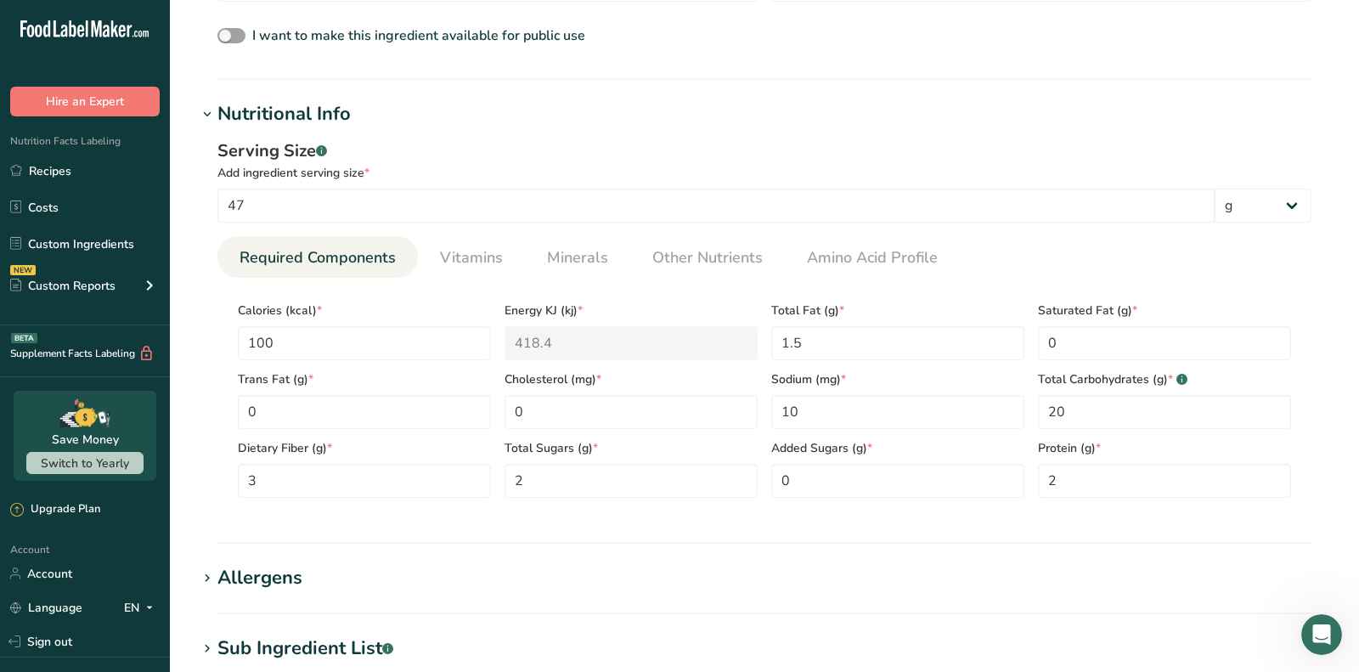
click at [325, 569] on h1 "Allergens" at bounding box center [764, 578] width 1135 height 28
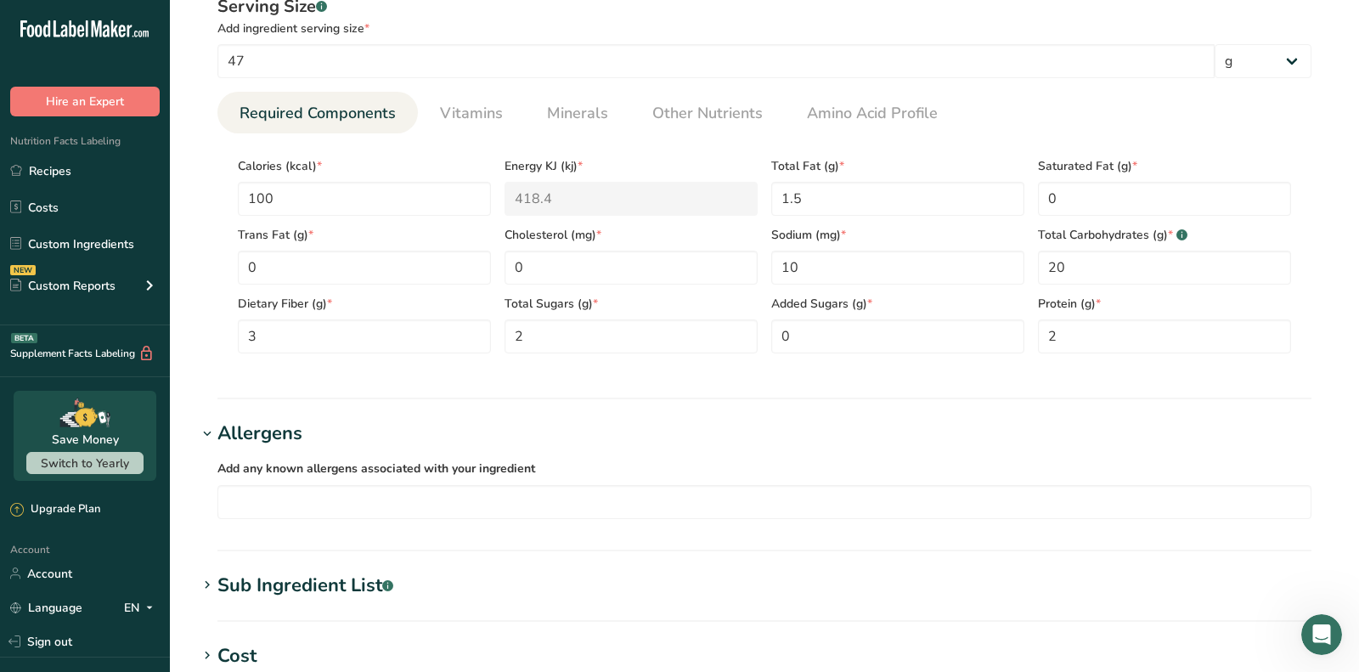
scroll to position [638, 0]
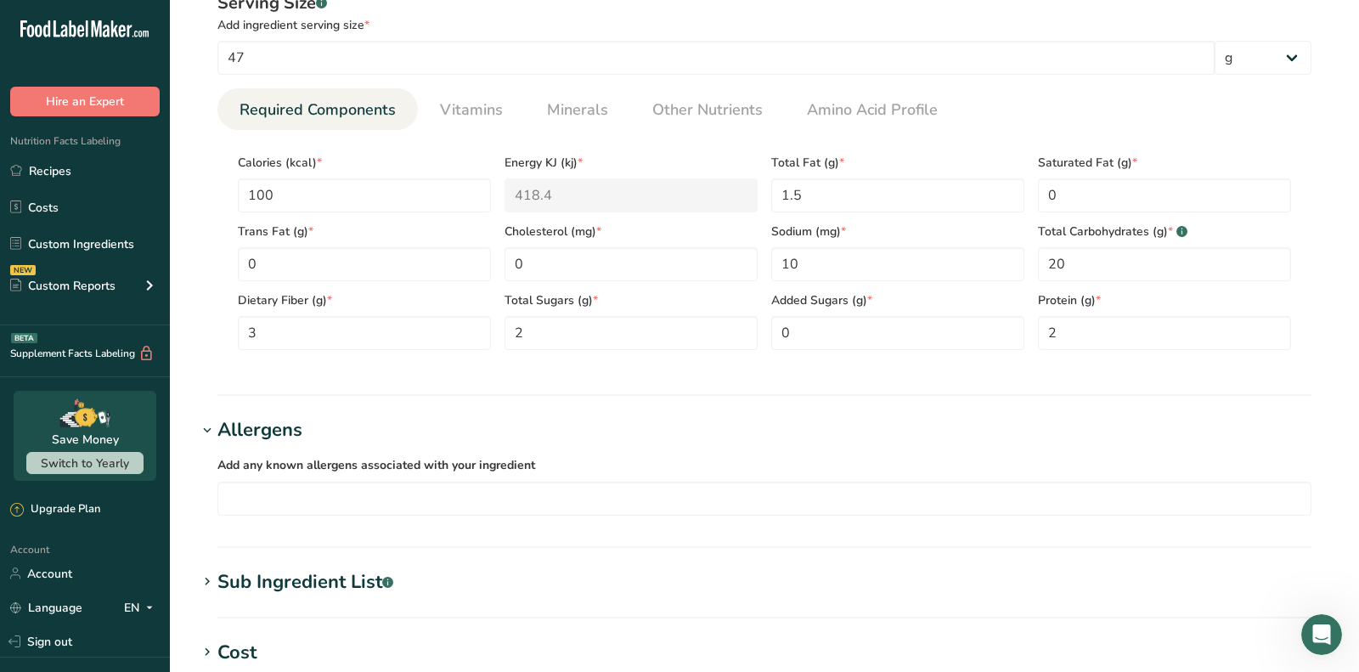
click at [305, 598] on section "Sub Ingredient List .a-a{fill:#347362;}.b-a{fill:#fff;} Translate" at bounding box center [764, 593] width 1135 height 50
click at [305, 585] on div "Sub Ingredient List .a-a{fill:#347362;}.b-a{fill:#fff;}" at bounding box center [305, 582] width 176 height 28
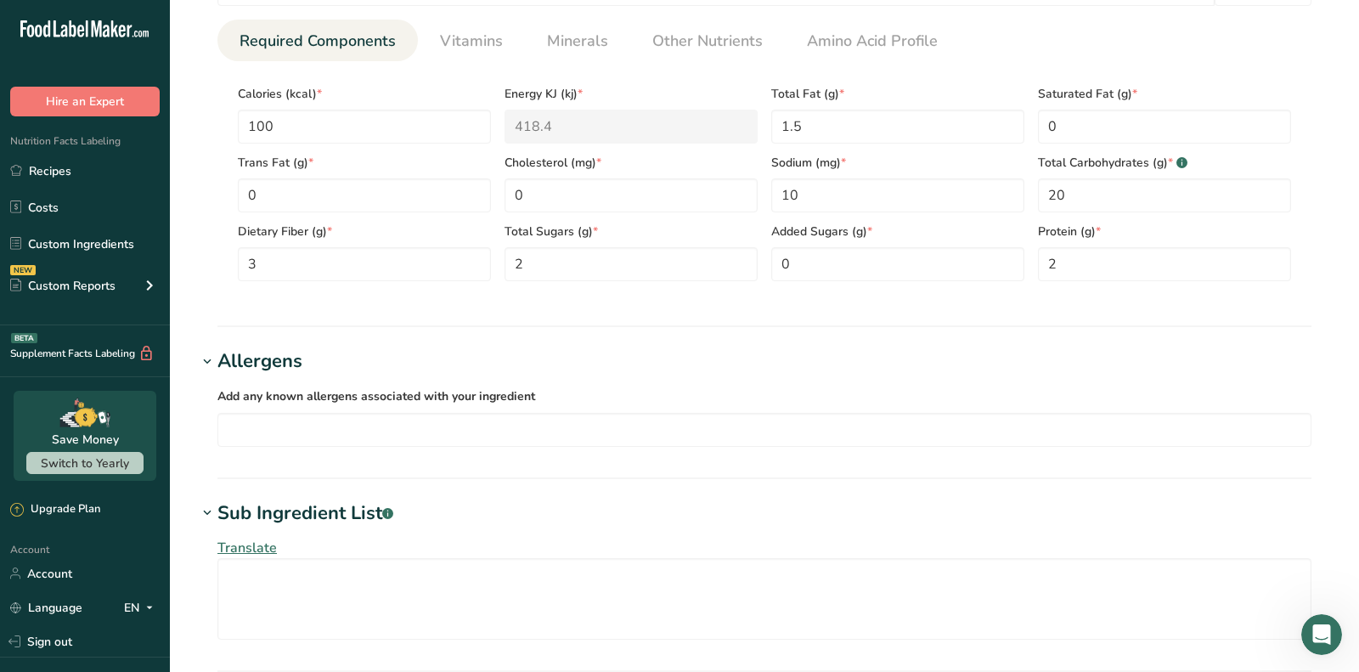
scroll to position [724, 0]
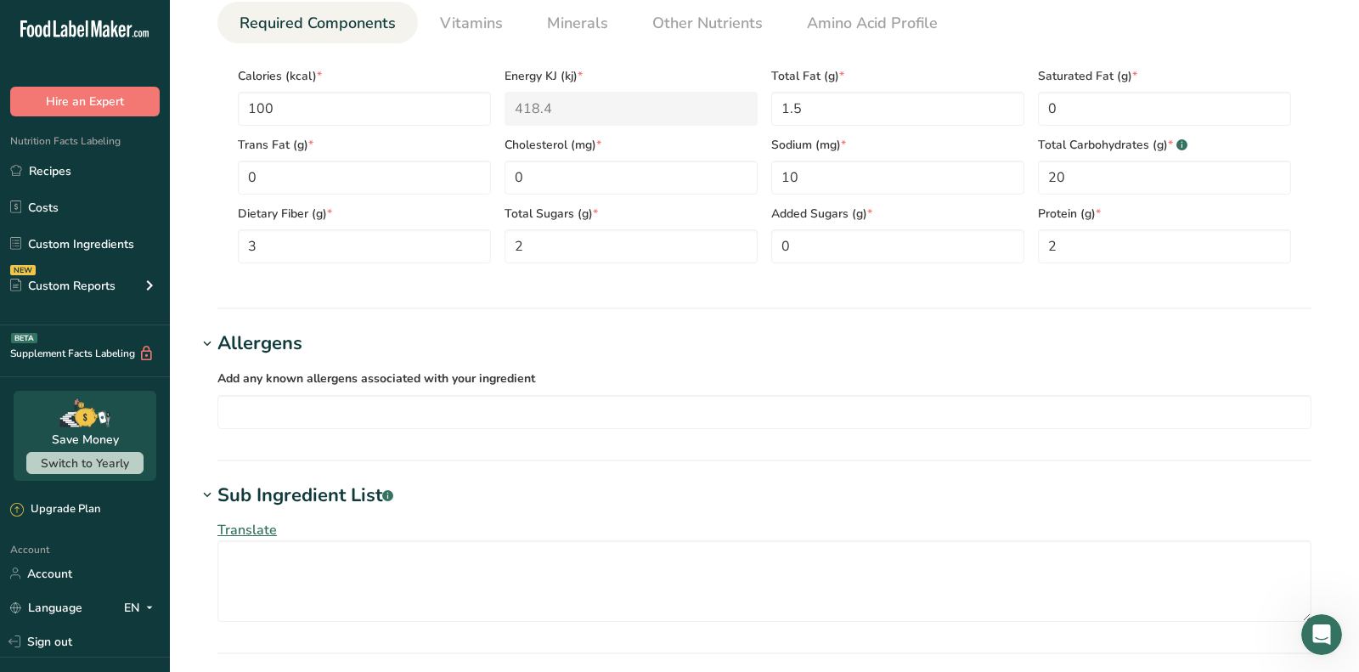
click at [299, 534] on div "Translate" at bounding box center [764, 571] width 1135 height 122
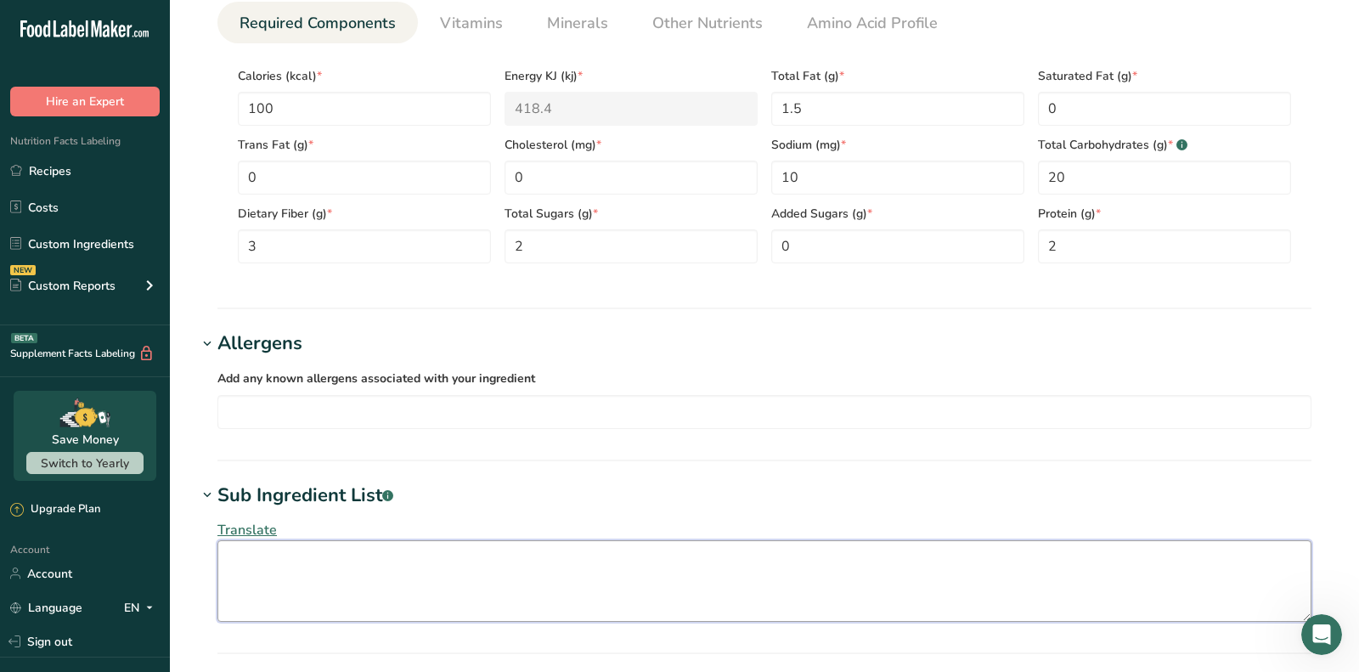
click at [299, 549] on textarea at bounding box center [764, 581] width 1094 height 82
paste textarea "Corn Masa Flour, Water, Contains 2% or Less of: Cellulose Gum, Guar Gum, Amylas…"
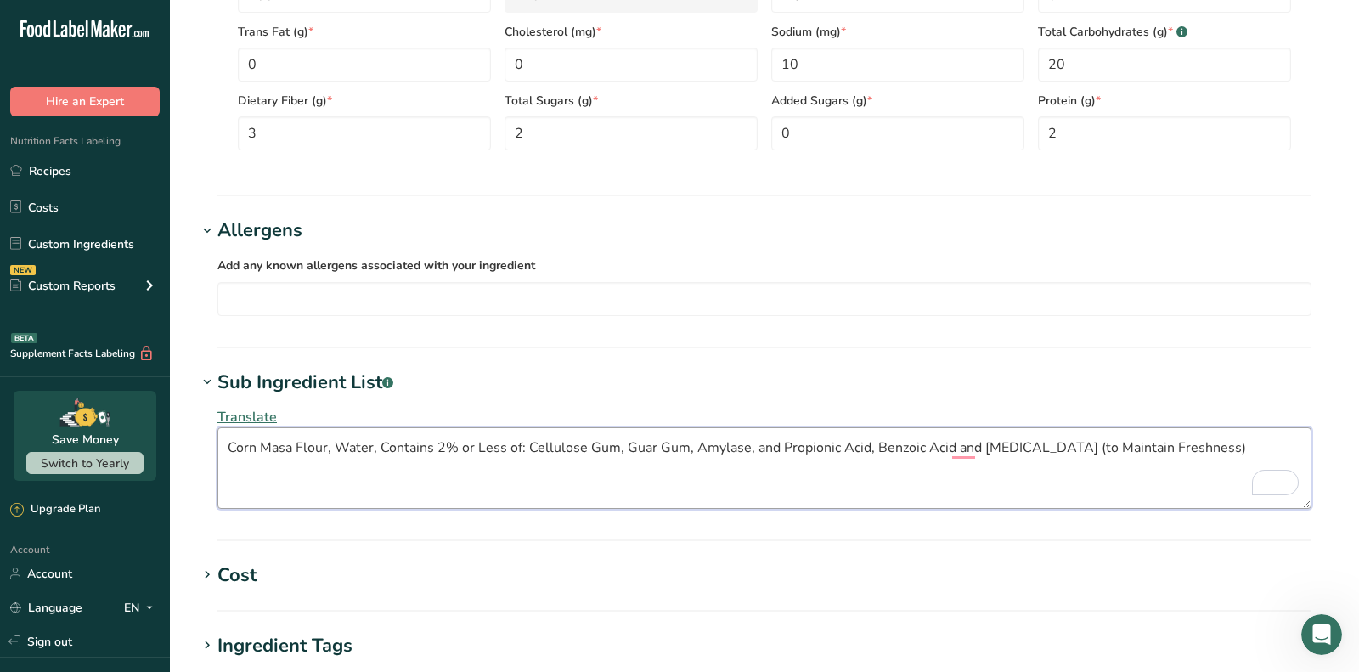
scroll to position [1191, 0]
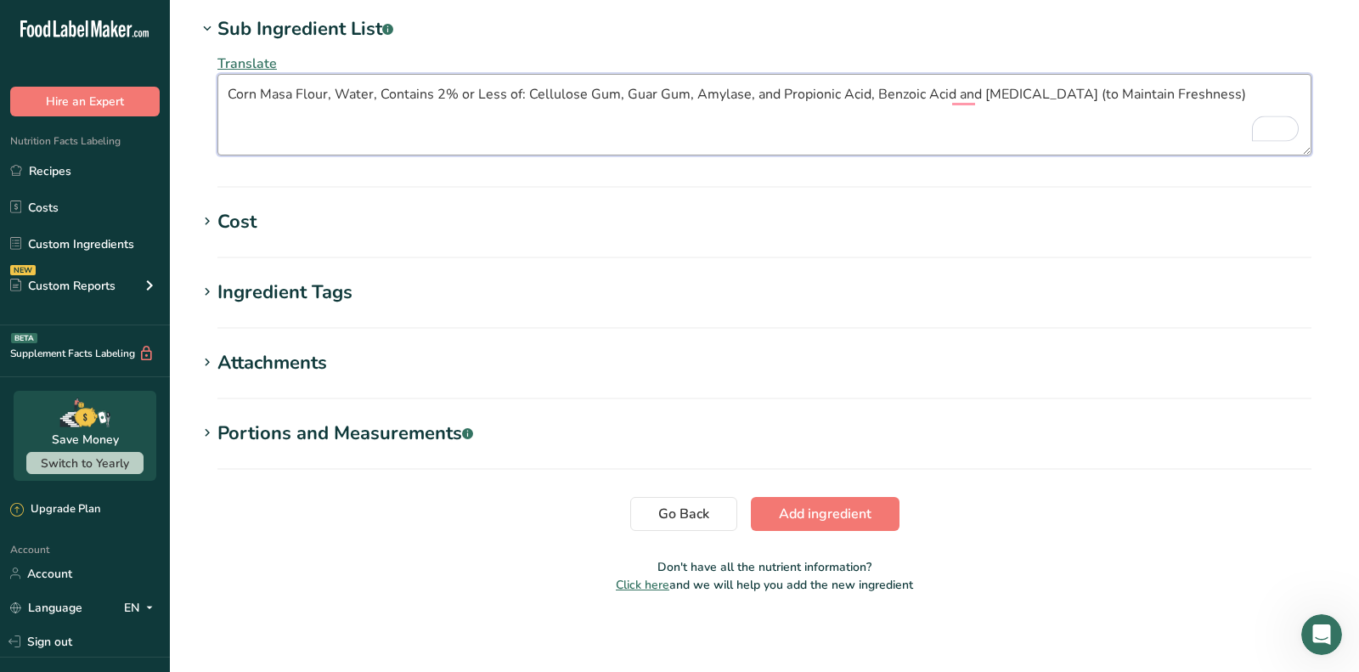
type textarea "Corn Masa Flour, Water, Contains 2% or Less of: Cellulose Gum, Guar Gum, Amylas…"
click at [826, 521] on button "Add ingredient" at bounding box center [825, 514] width 149 height 34
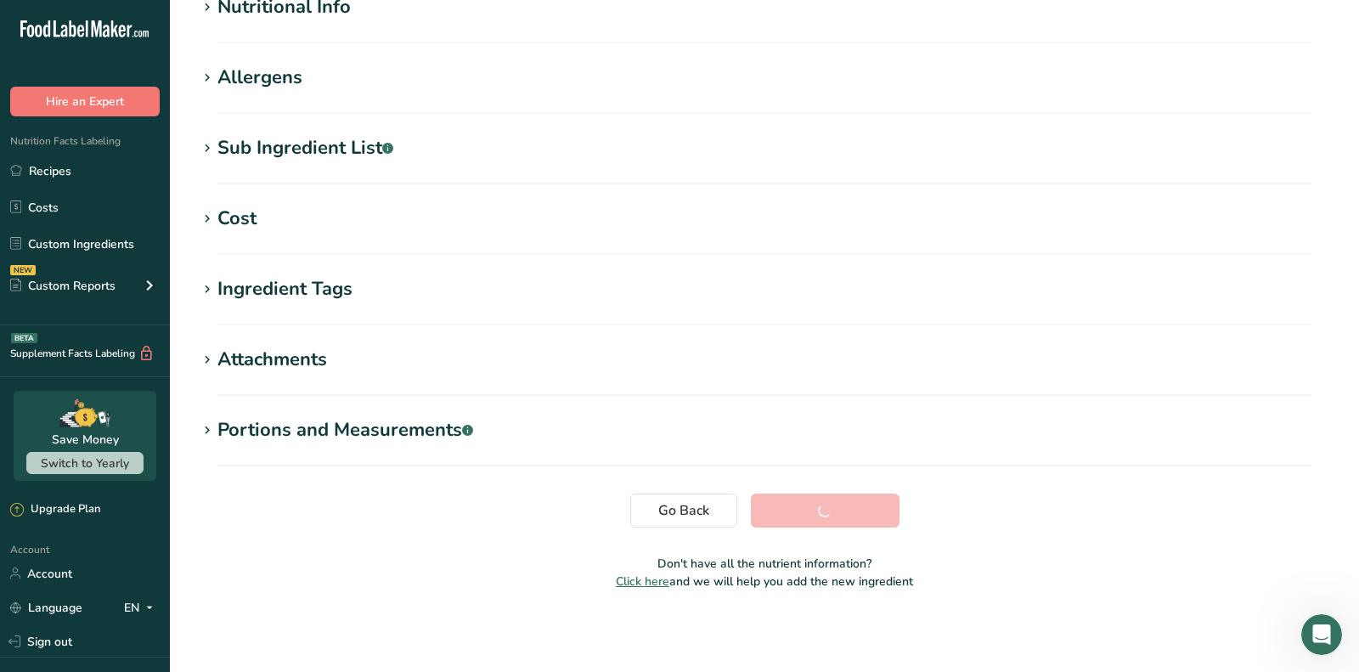
scroll to position [239, 0]
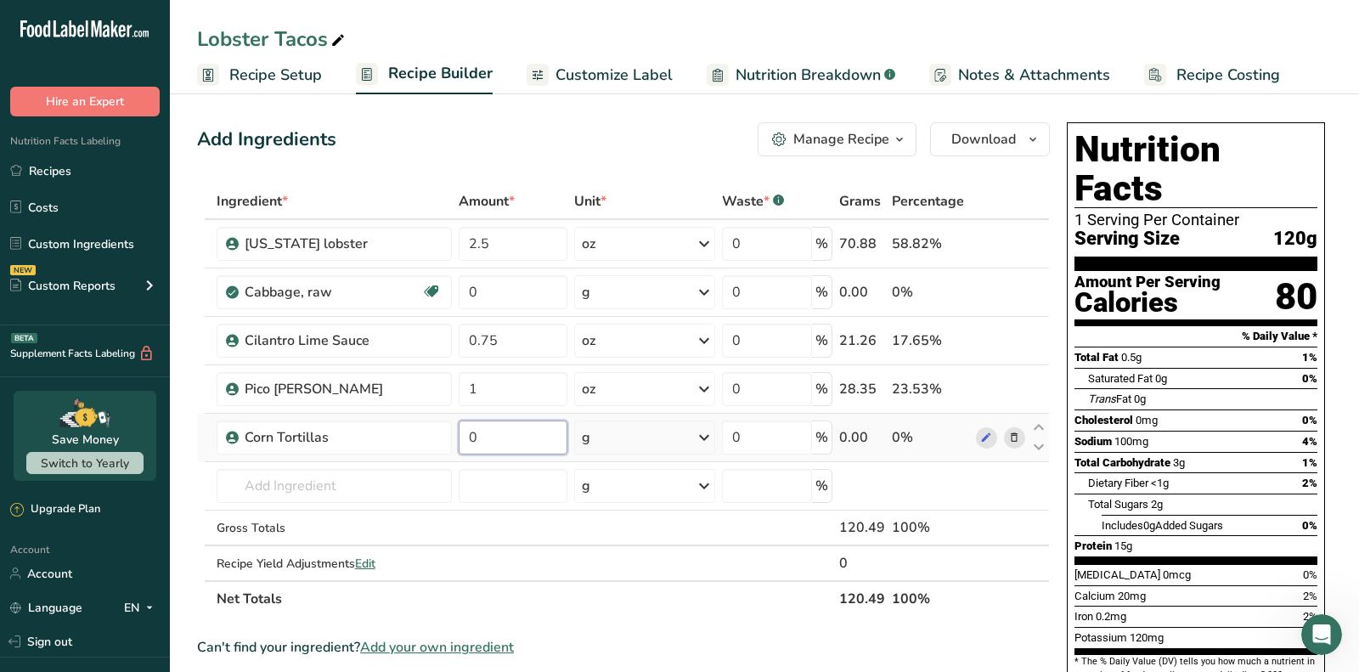
click at [530, 425] on input "0" at bounding box center [513, 437] width 109 height 34
type input "141"
click at [1114, 392] on span "Trans Fat" at bounding box center [1109, 398] width 43 height 13
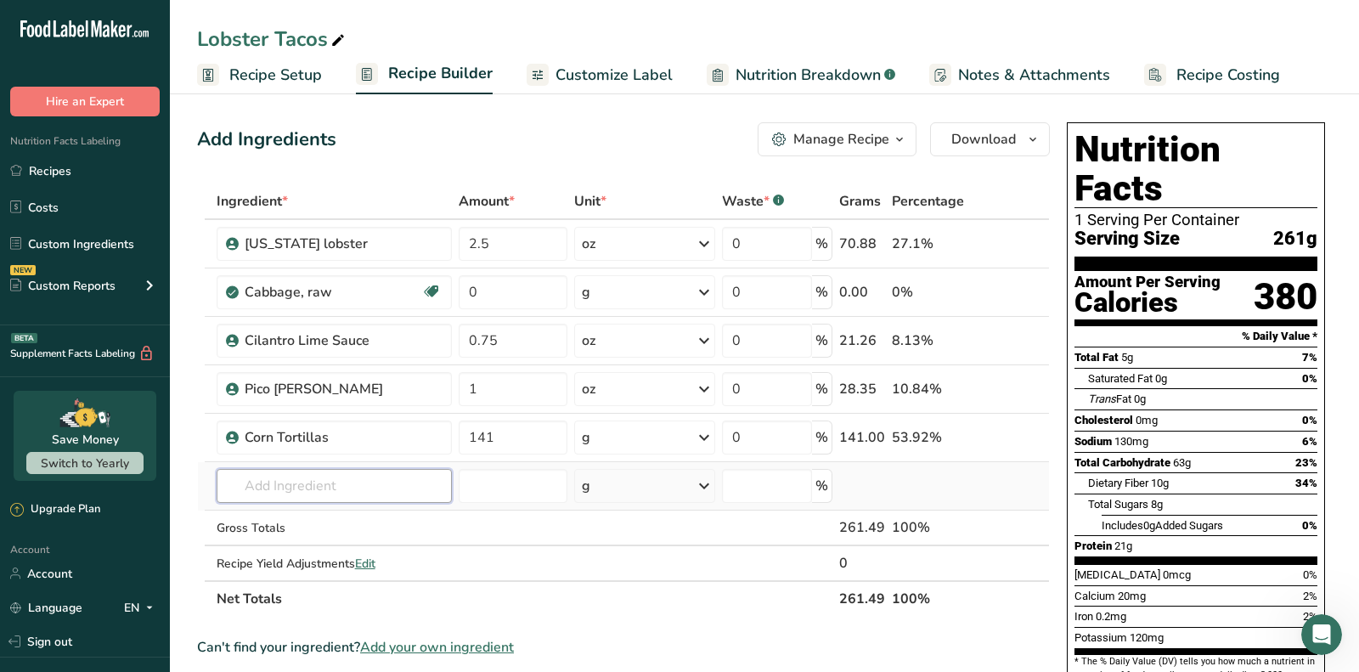
click at [346, 473] on input "text" at bounding box center [334, 486] width 235 height 34
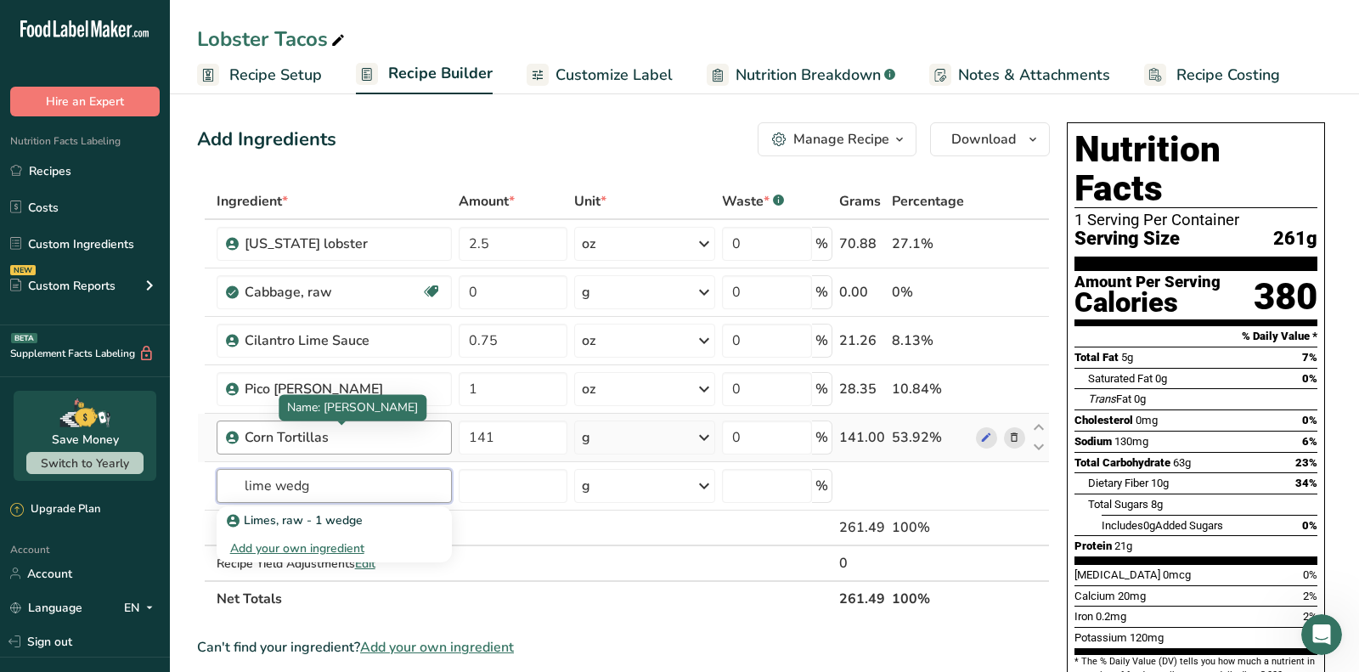
scroll to position [14, 0]
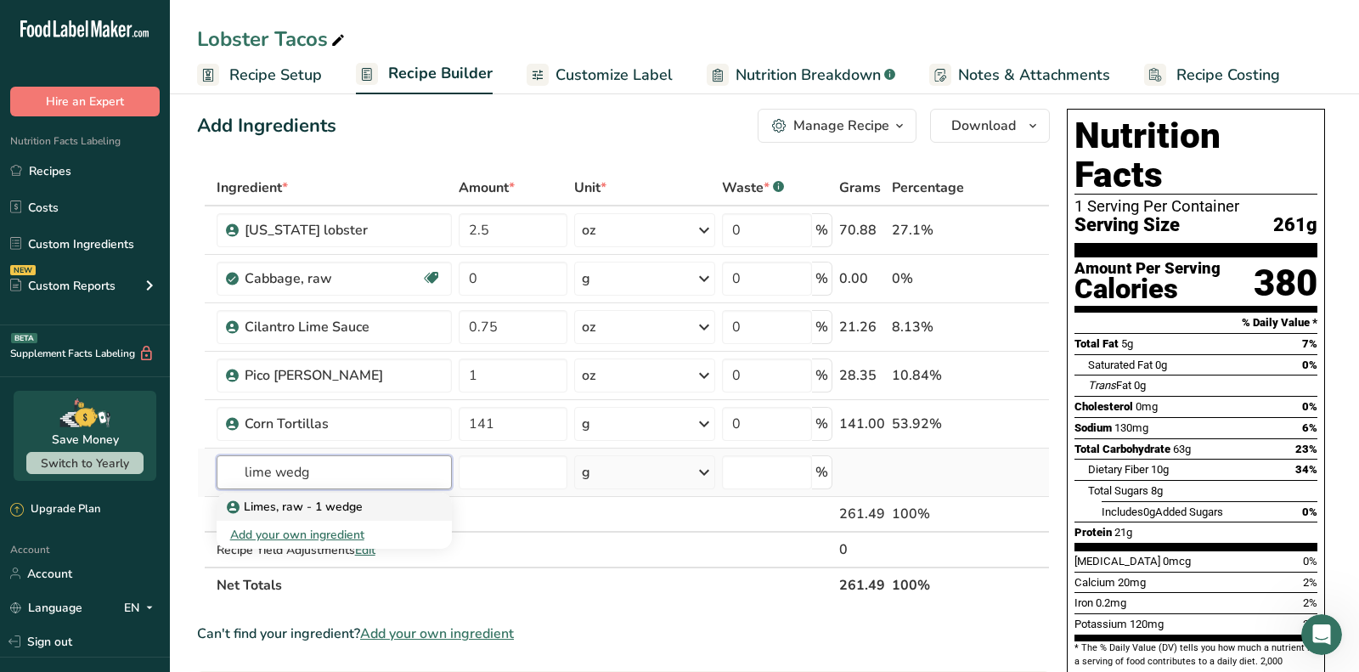
type input "lime wedg"
click at [349, 498] on p "Limes, raw - 1 wedge" at bounding box center [296, 507] width 132 height 18
type input "Limes, raw - 1 wedge"
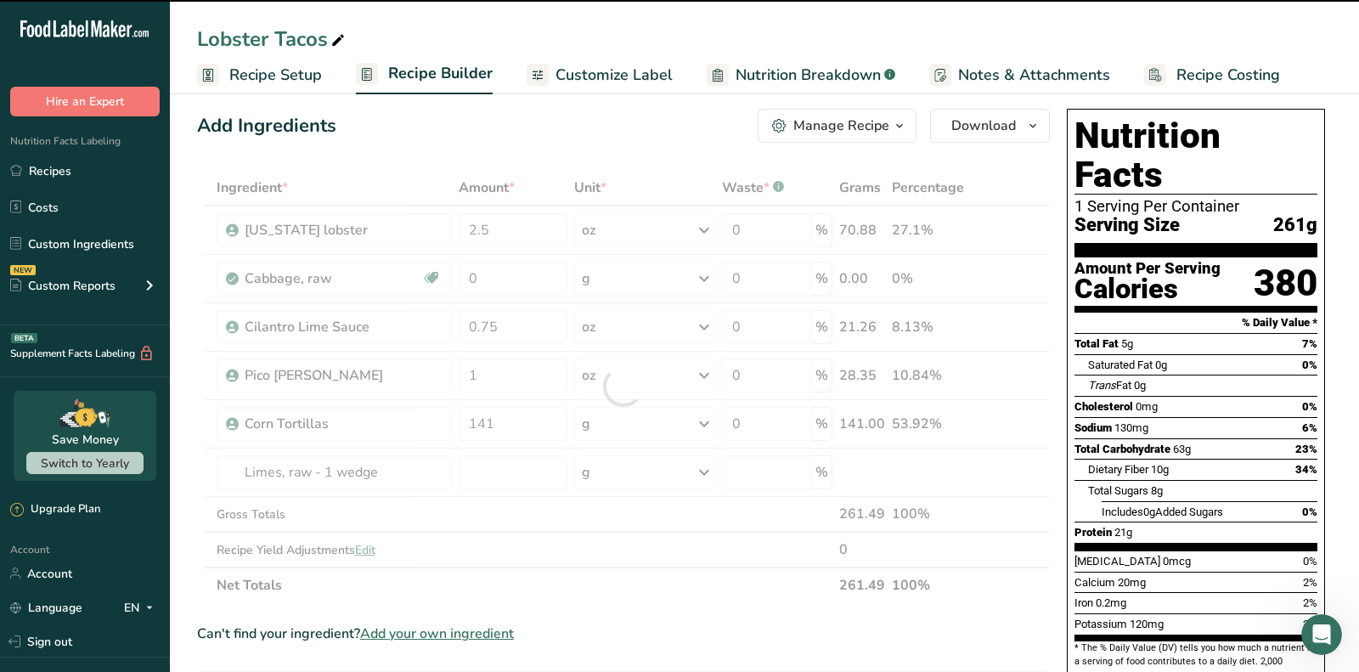
click at [504, 475] on div at bounding box center [623, 386] width 853 height 433
type input "0"
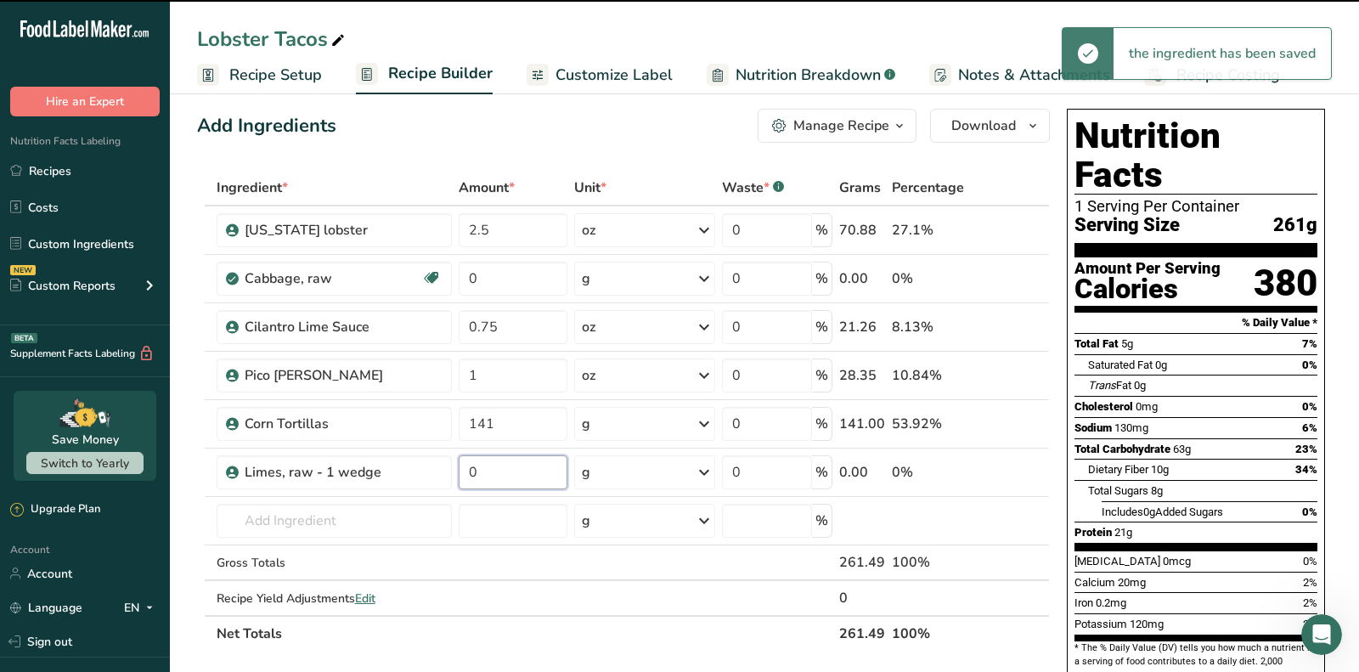
click at [504, 475] on input "0" at bounding box center [513, 472] width 109 height 34
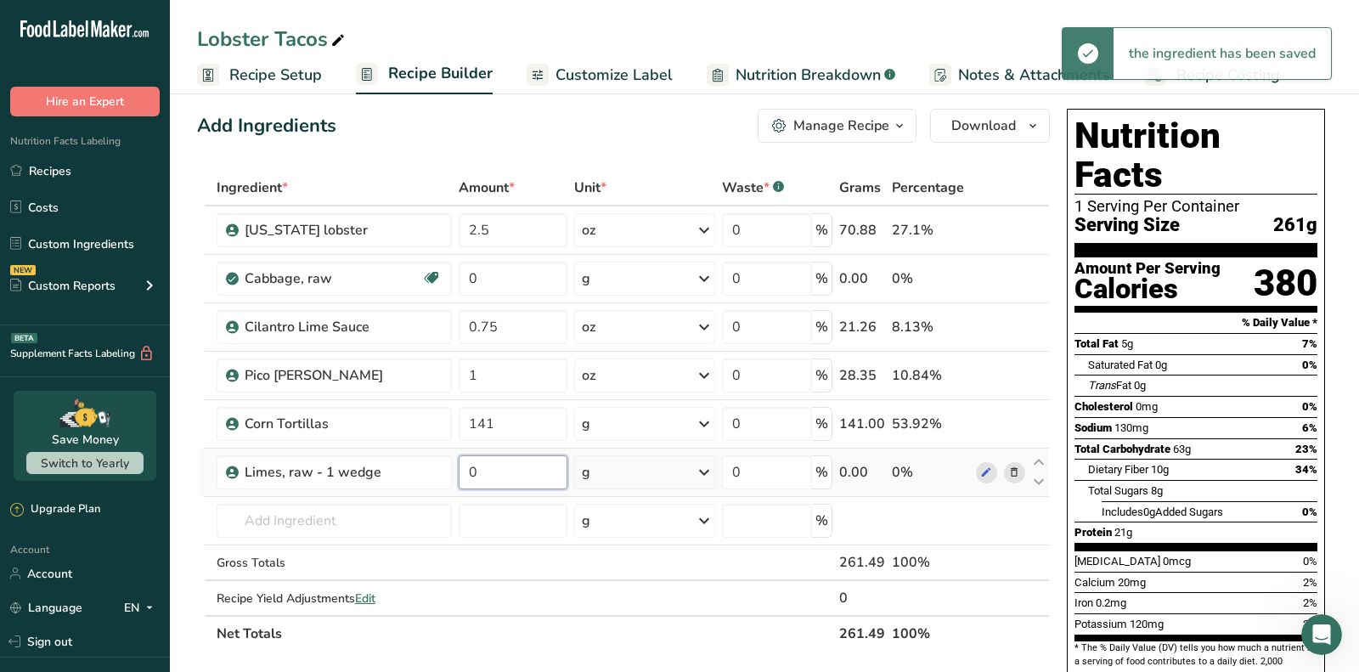
drag, startPoint x: 504, startPoint y: 475, endPoint x: 465, endPoint y: 475, distance: 39.1
click at [465, 475] on input "0" at bounding box center [513, 472] width 109 height 34
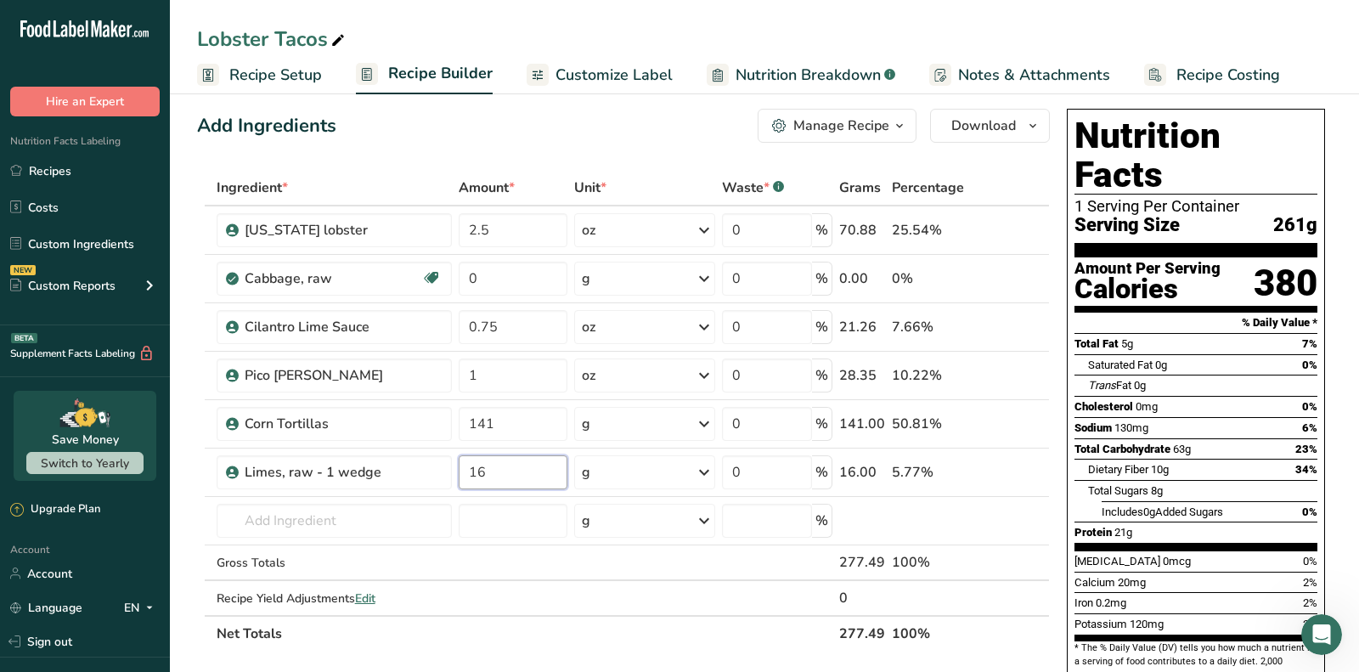
type input "16"
click at [1197, 313] on section "% Daily Value *" at bounding box center [1195, 323] width 243 height 20
click at [762, 127] on button "Manage Recipe" at bounding box center [837, 126] width 159 height 34
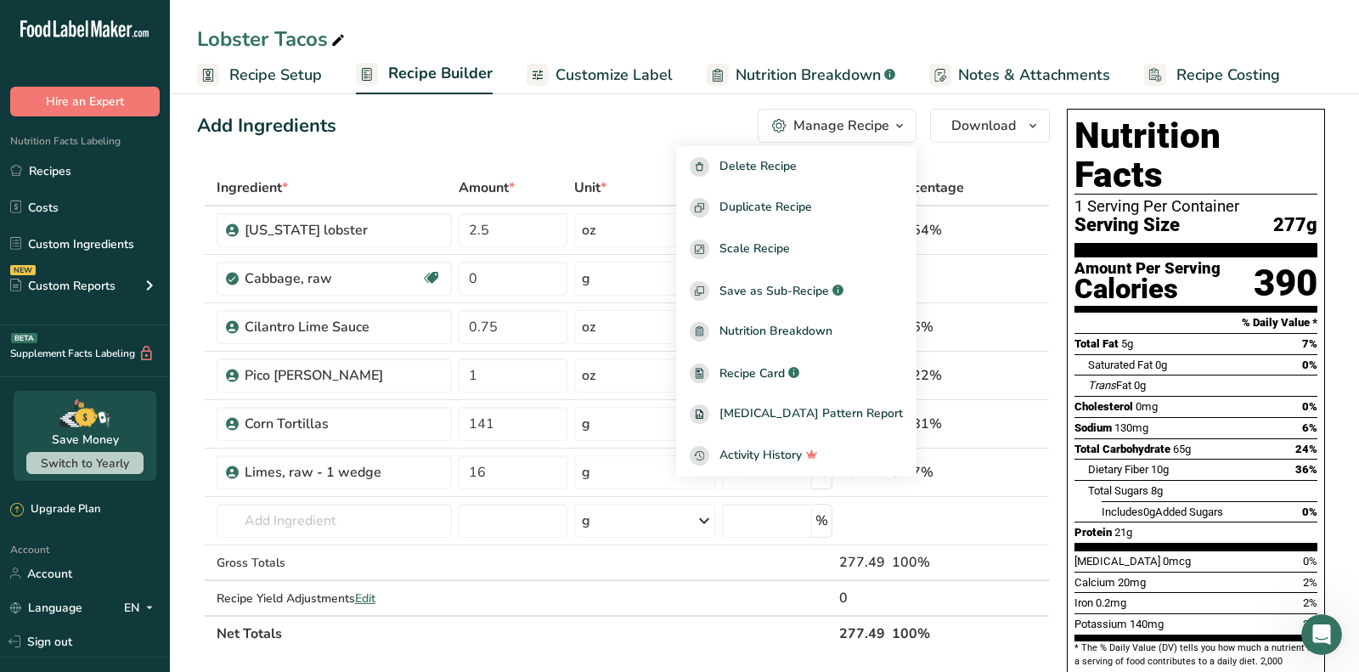
click at [440, 122] on div "Add Ingredients Manage Recipe Delete Recipe Duplicate Recipe Scale Recipe Save …" at bounding box center [623, 126] width 853 height 34
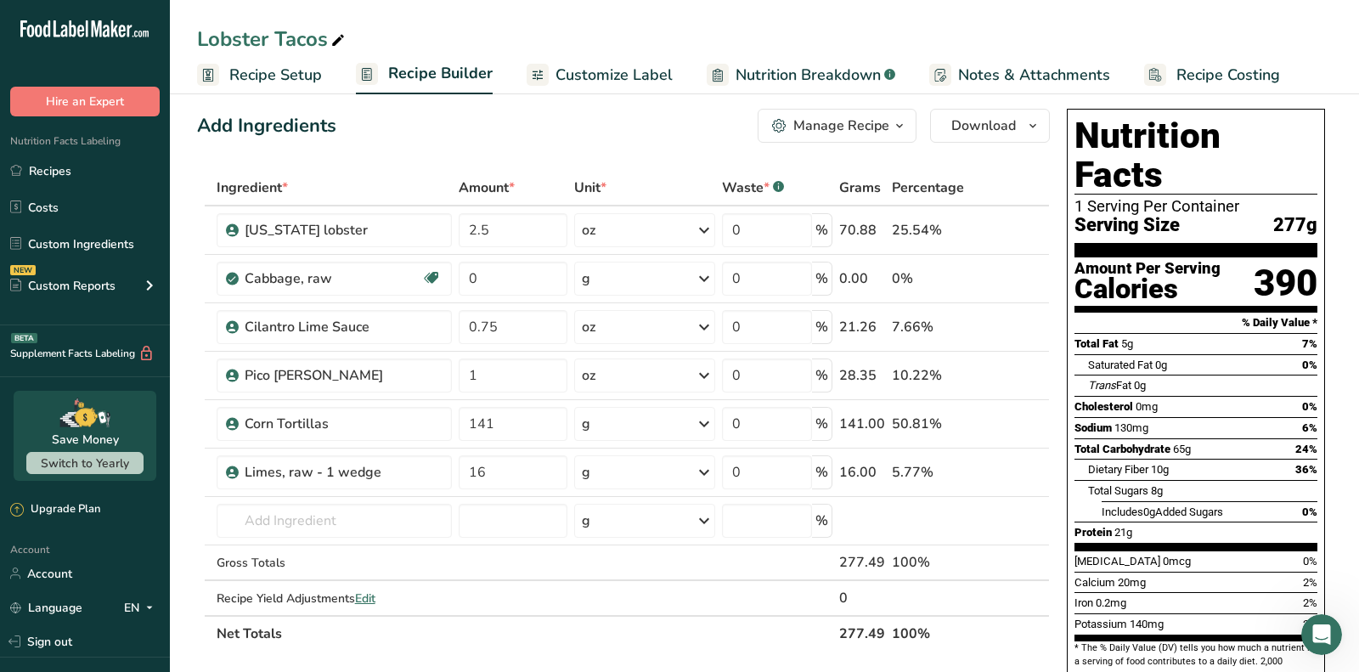
click at [328, 39] on span at bounding box center [338, 41] width 20 height 20
type input "Lobster Tacos- Corn Tortillas"
click at [562, 127] on div "Add Ingredients Manage Recipe Delete Recipe Duplicate Recipe Scale Recipe Save …" at bounding box center [623, 126] width 853 height 34
click at [849, 129] on div "Manage Recipe" at bounding box center [841, 125] width 96 height 20
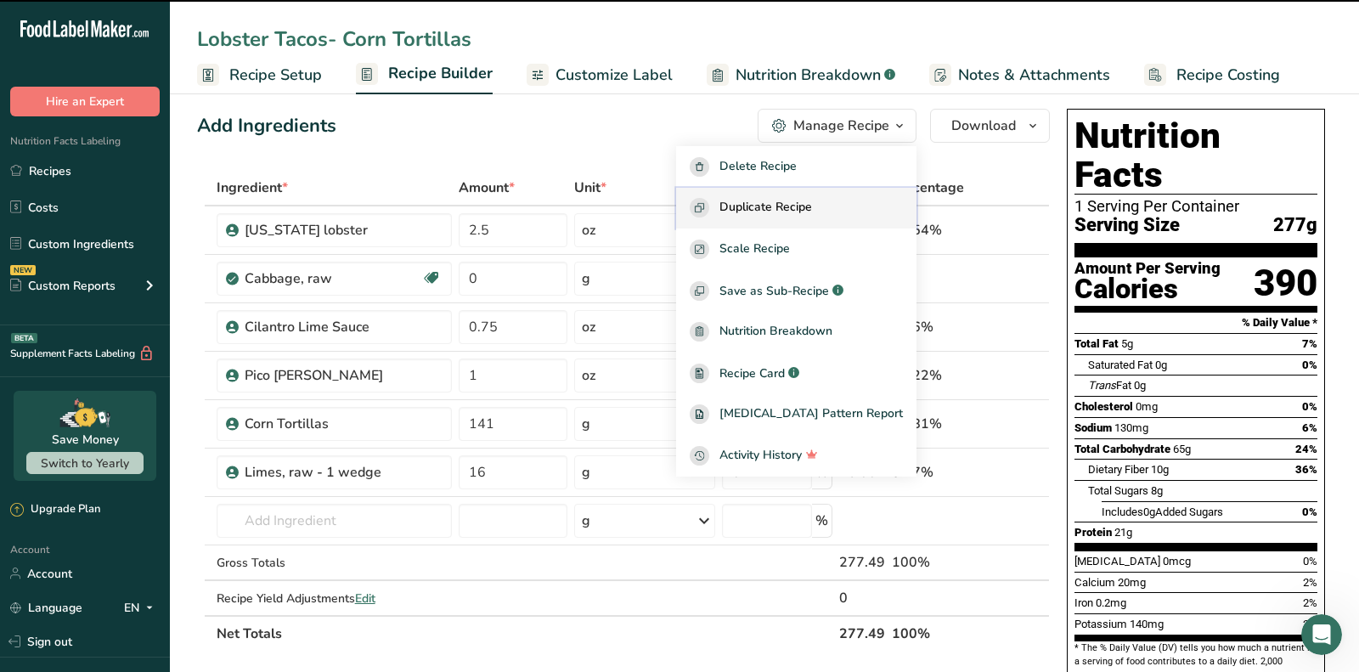
click at [791, 206] on span "Duplicate Recipe" at bounding box center [765, 208] width 93 height 20
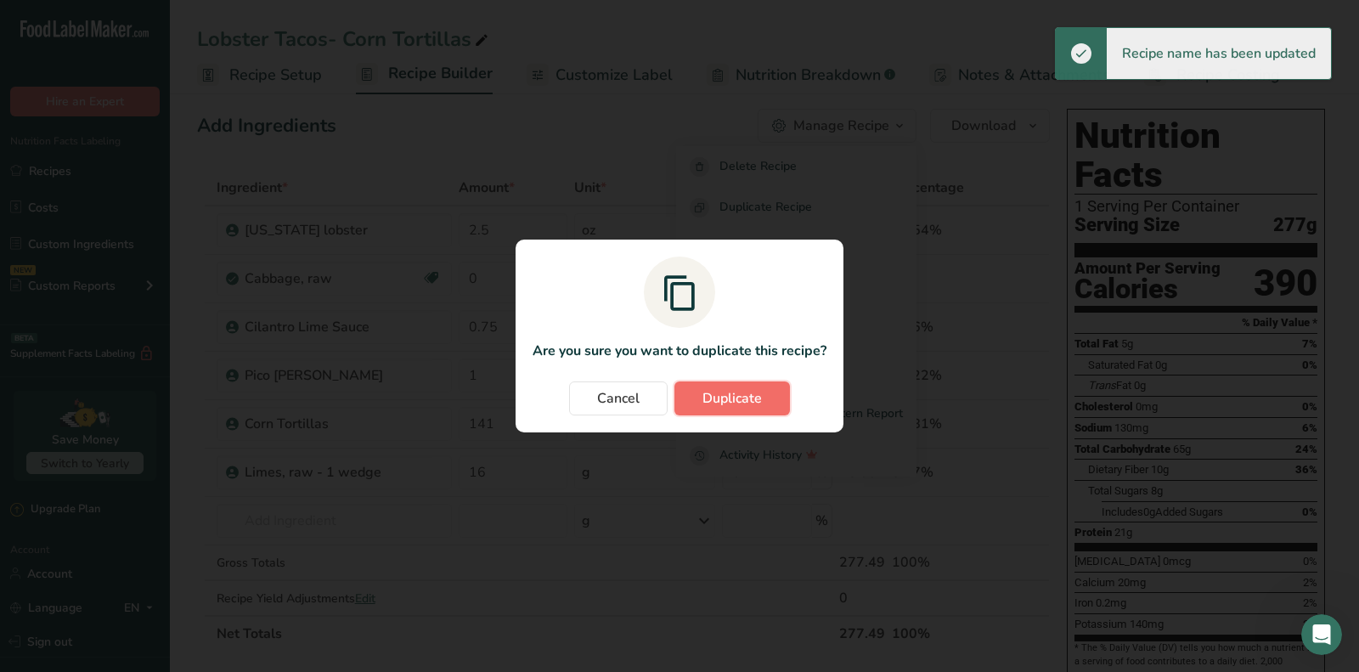
click at [736, 390] on span "Duplicate" at bounding box center [731, 398] width 59 height 20
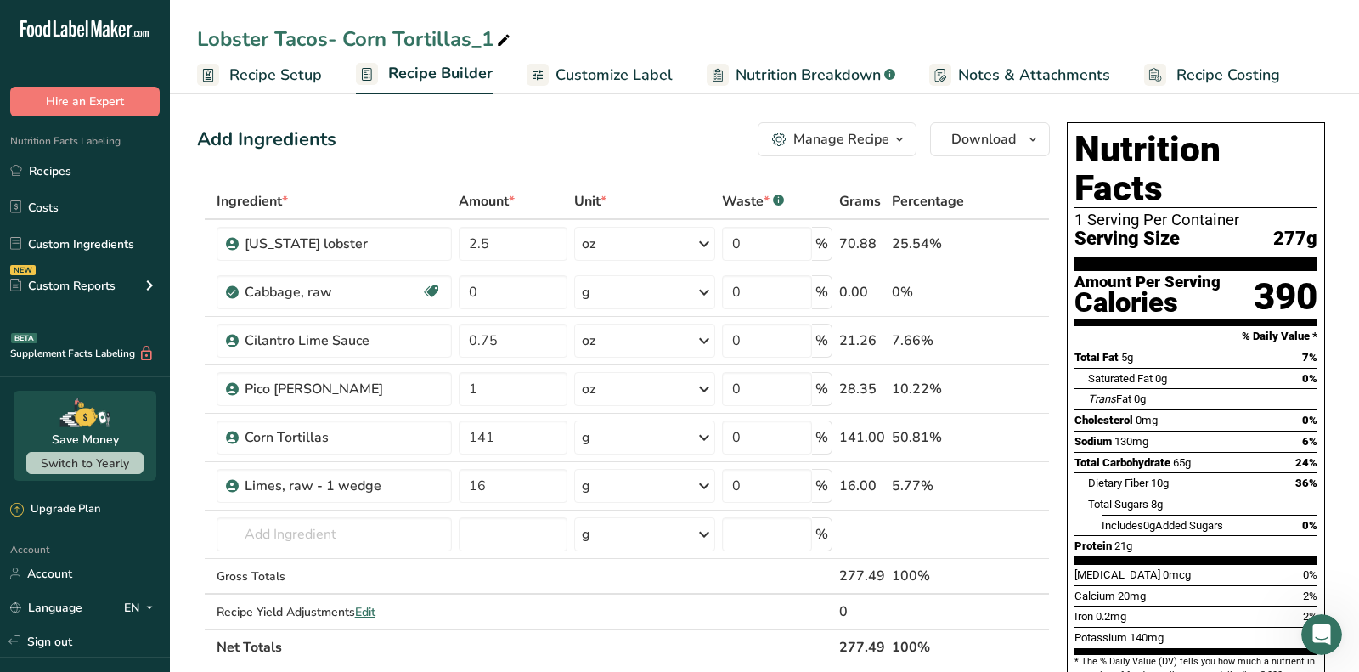
click at [498, 36] on icon at bounding box center [503, 41] width 15 height 24
click at [503, 39] on input "Lobster Tacos- Corn Tortillas_1" at bounding box center [764, 39] width 1135 height 31
click at [364, 42] on input "Lobster Tacos- Corn Tortillas_1" at bounding box center [764, 39] width 1135 height 31
drag, startPoint x: 483, startPoint y: 44, endPoint x: 564, endPoint y: 41, distance: 80.8
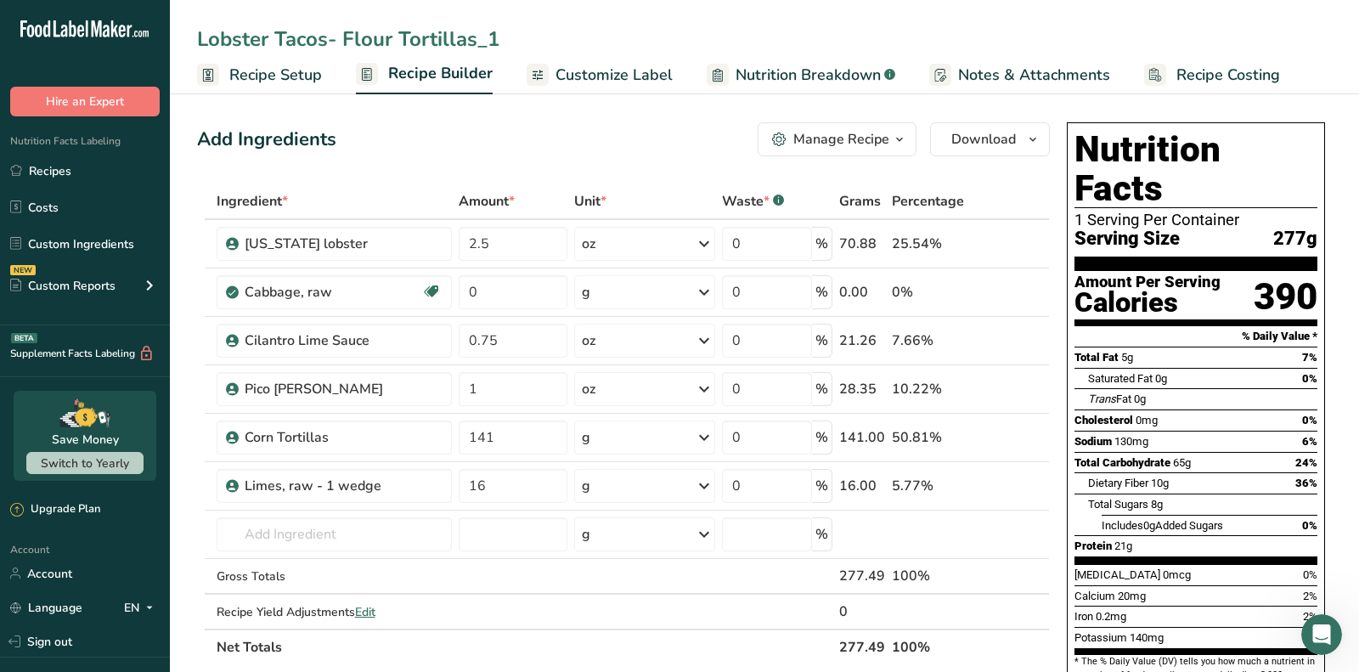
click at [538, 44] on input "Lobster Tacos- Flour Tortillas_1" at bounding box center [764, 39] width 1135 height 31
type input "Lobster Tacos- Flour Tortillas"
click at [1010, 432] on icon at bounding box center [1014, 438] width 12 height 18
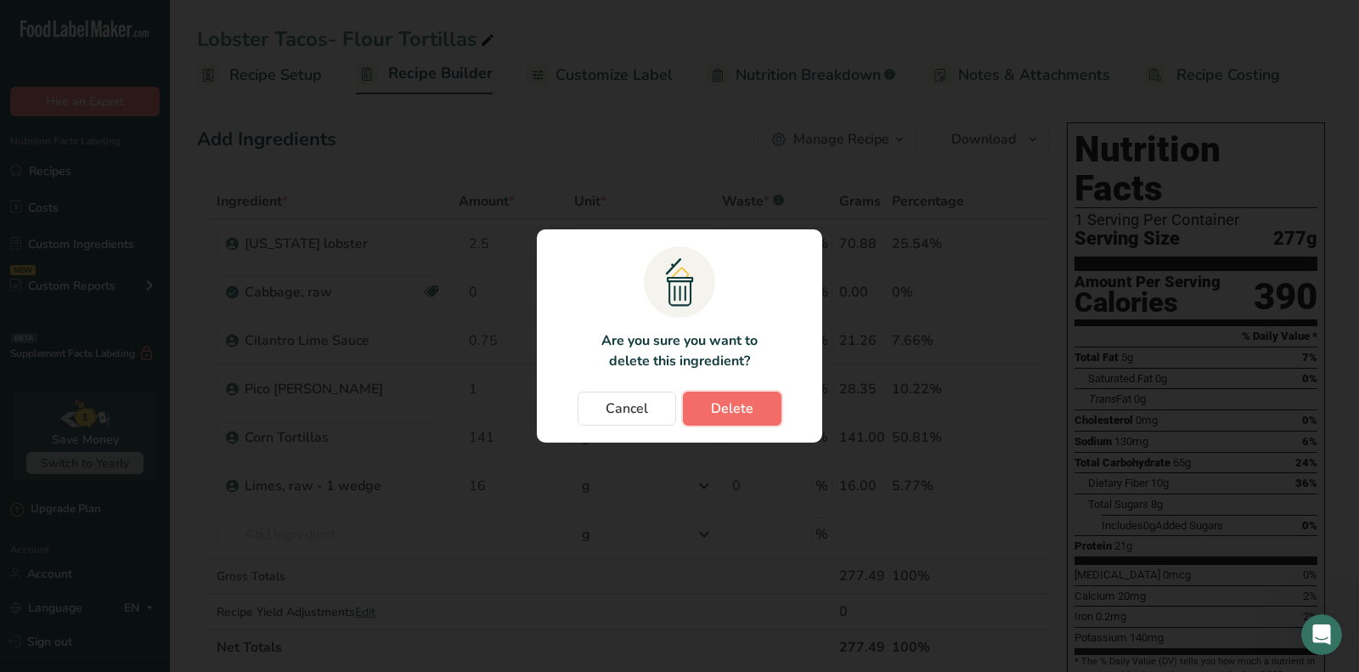
click at [744, 395] on button "Delete" at bounding box center [732, 409] width 99 height 34
type input "16"
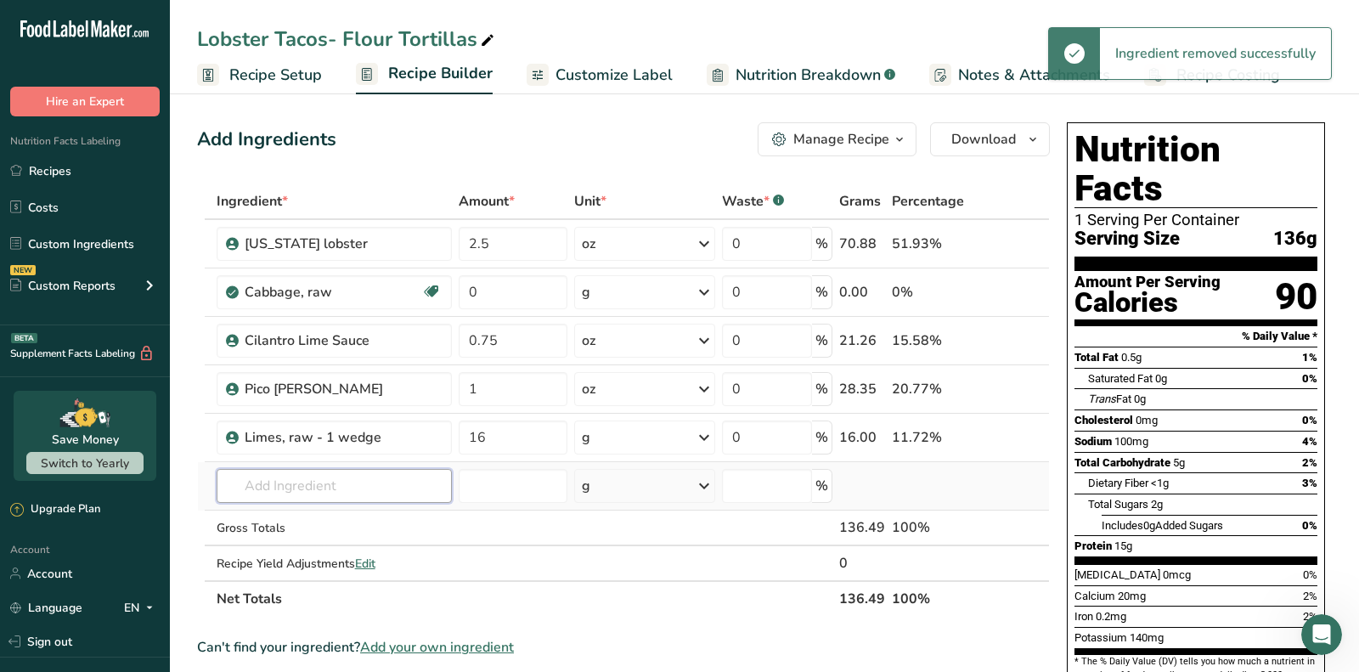
click at [376, 487] on input "text" at bounding box center [334, 486] width 235 height 34
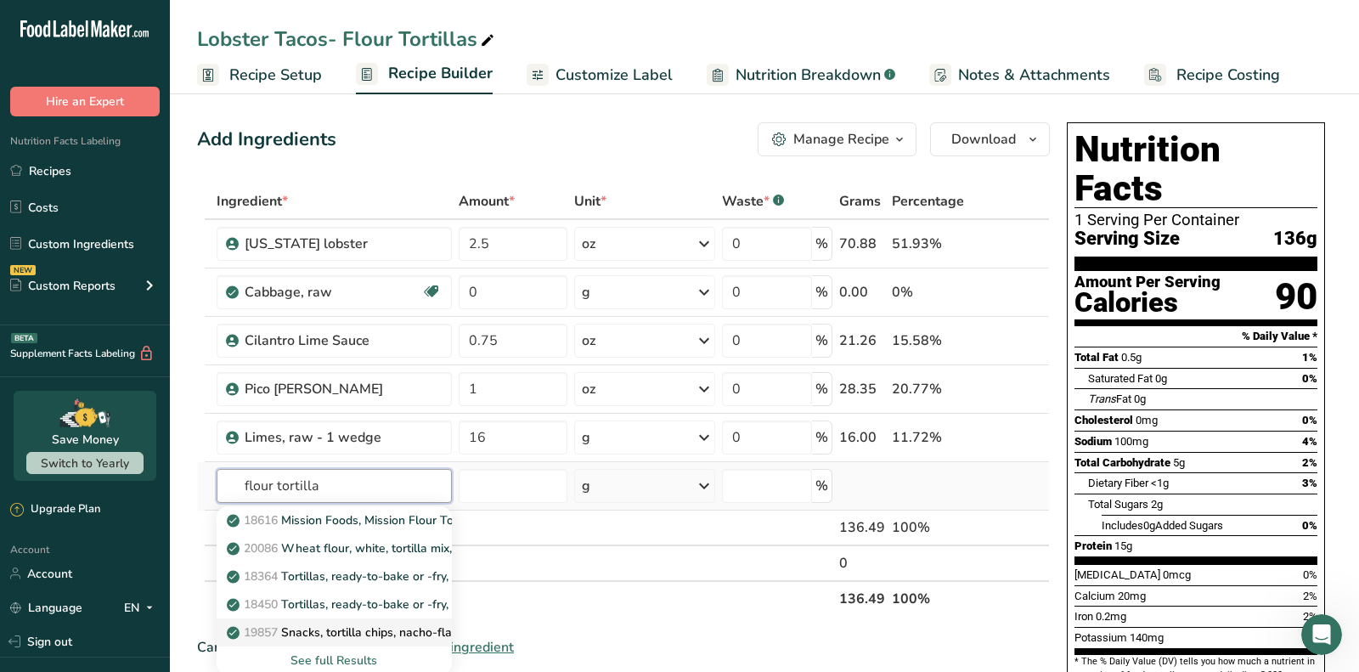
scroll to position [18, 0]
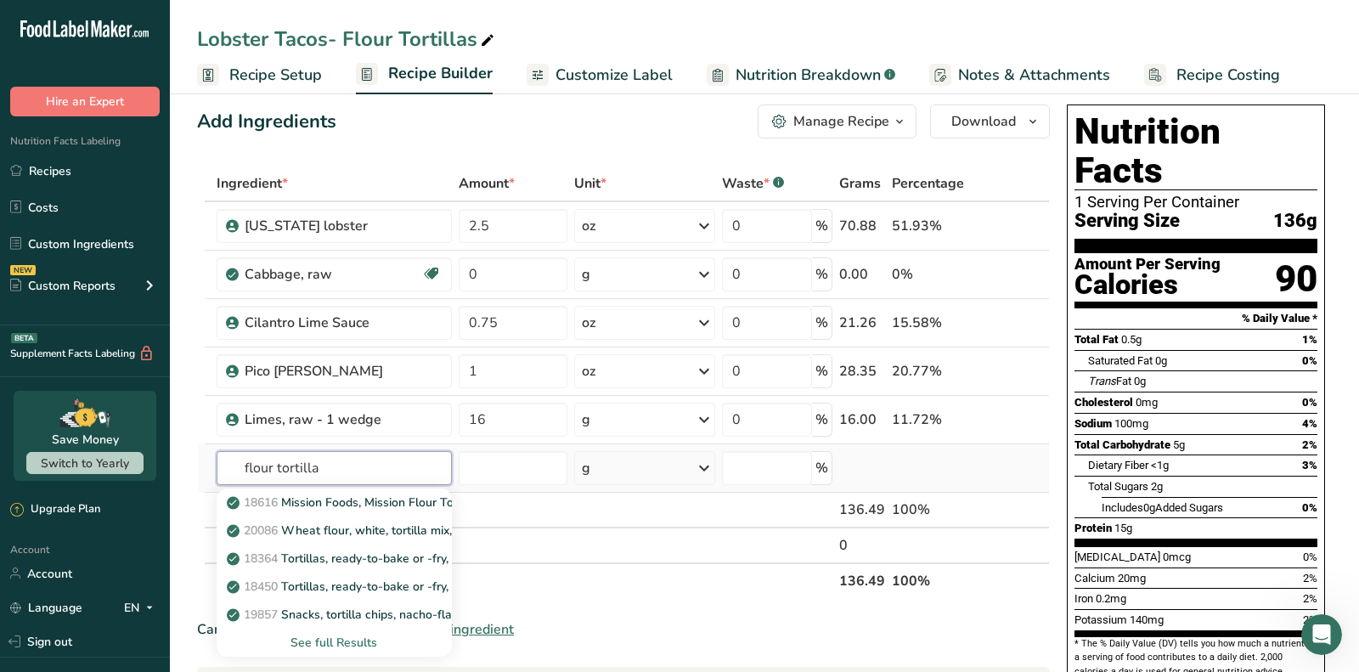
type input "flour tortilla"
click at [344, 634] on div "See full Results" at bounding box center [334, 643] width 208 height 18
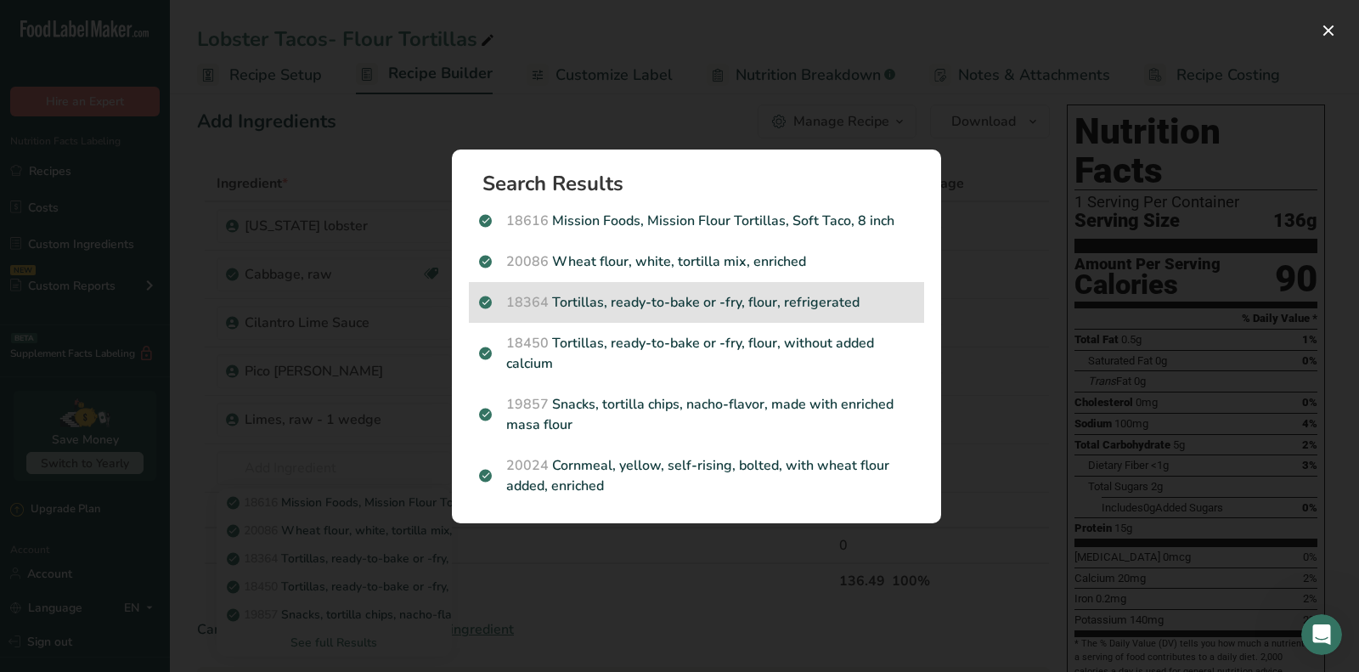
click at [655, 303] on p "18364 Tortillas, ready-to-bake or -fry, flour, refrigerated" at bounding box center [696, 302] width 435 height 20
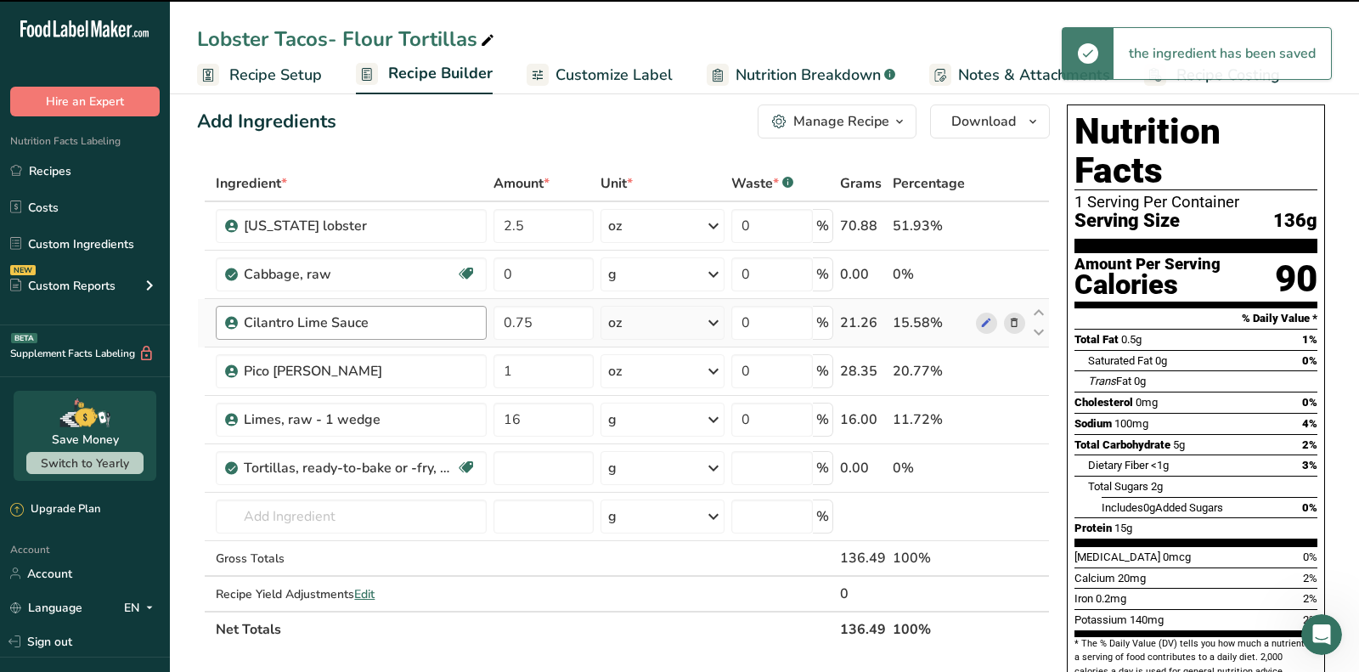
type input "0"
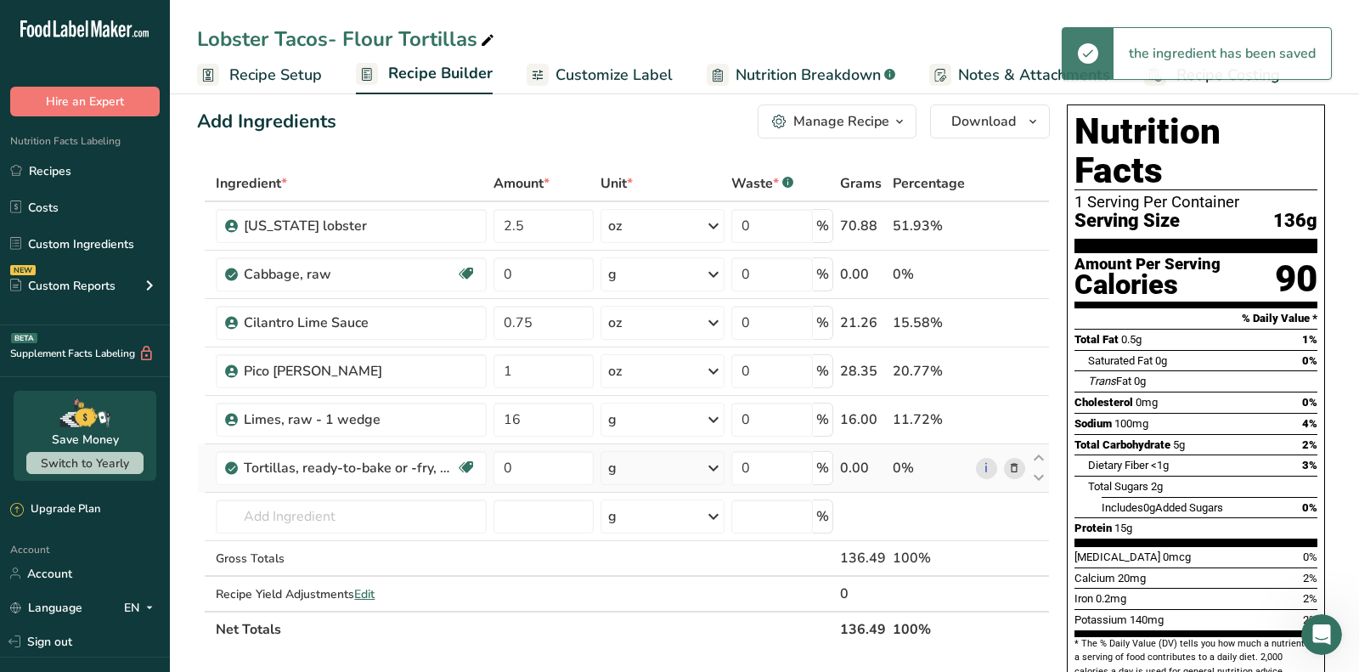
click at [640, 461] on div "g" at bounding box center [662, 468] width 124 height 34
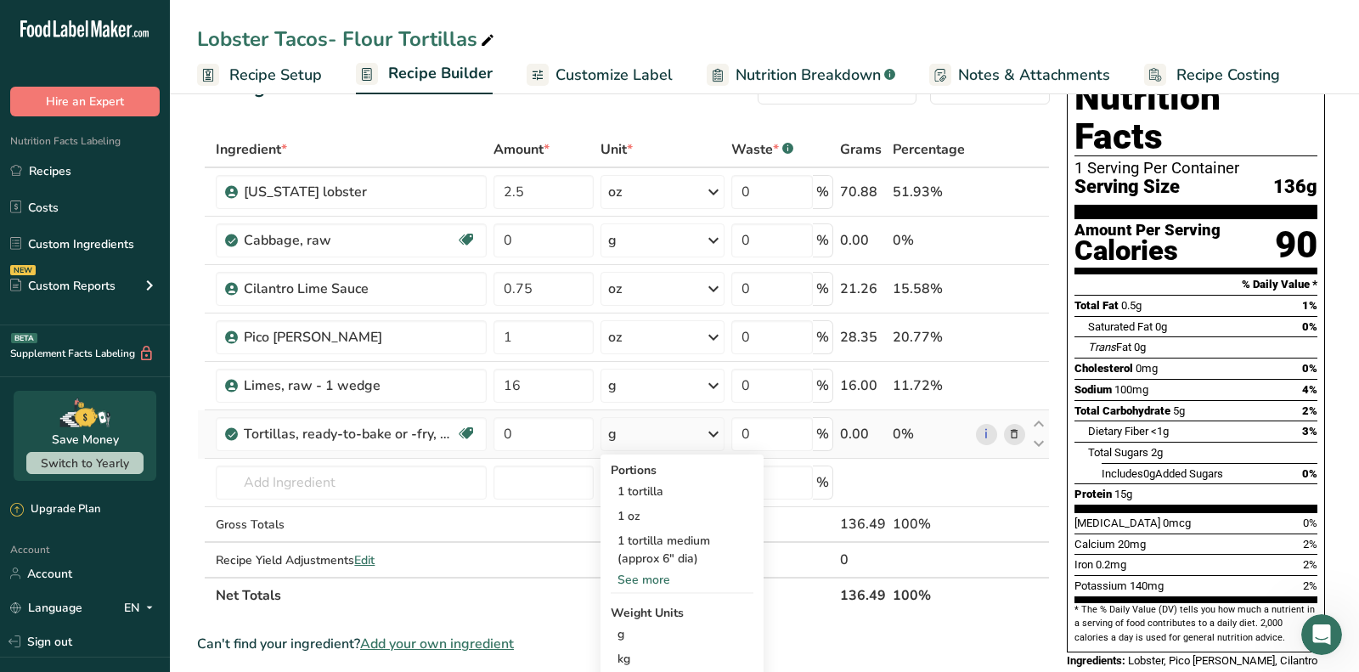
scroll to position [54, 0]
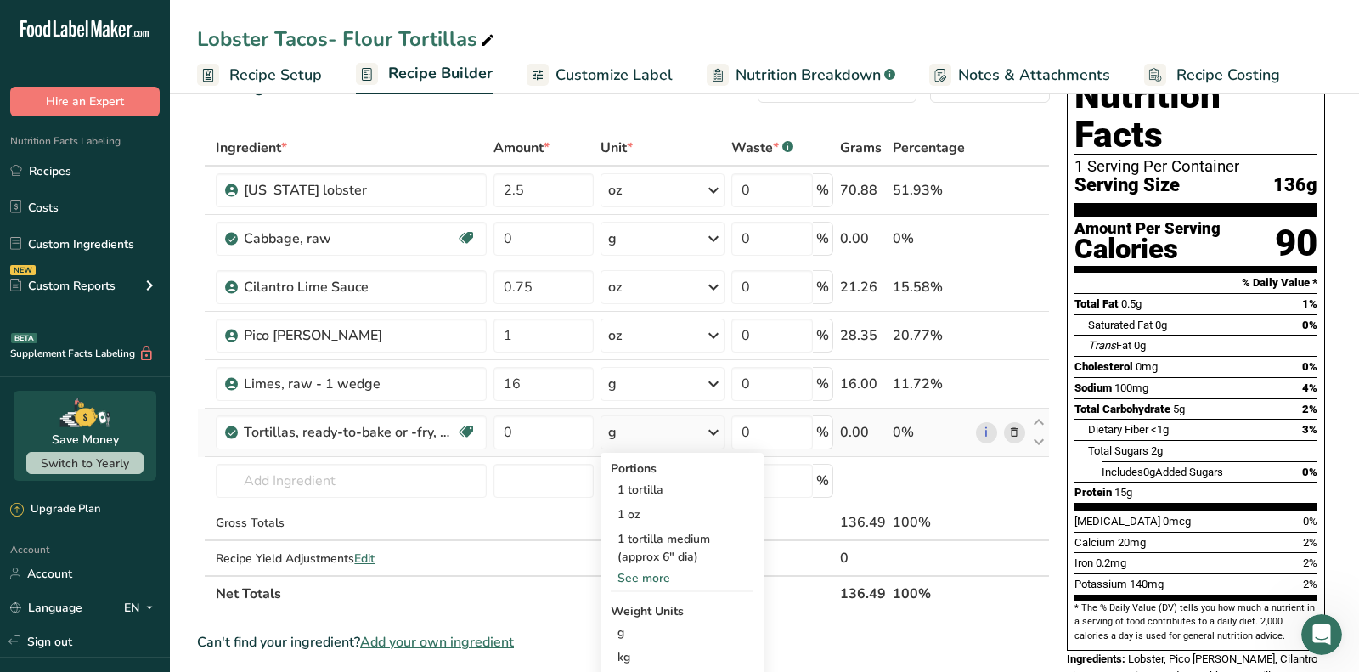
click at [646, 578] on div "See more" at bounding box center [682, 578] width 143 height 18
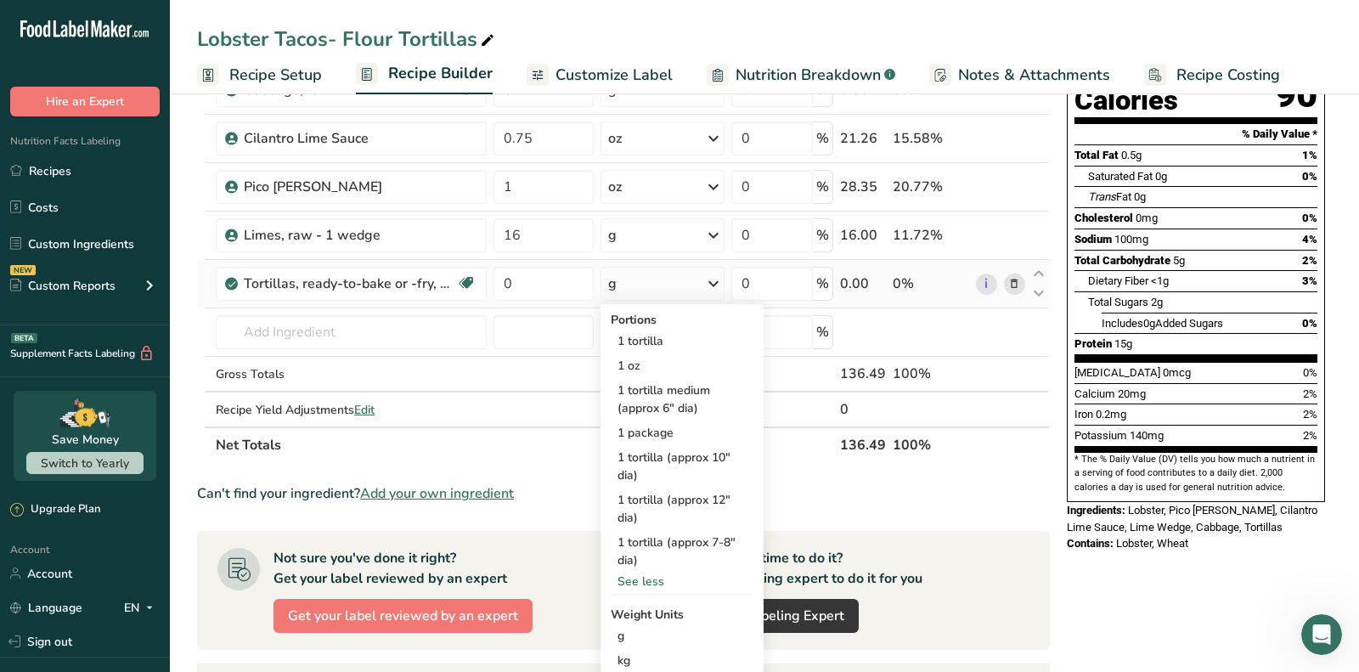
scroll to position [207, 0]
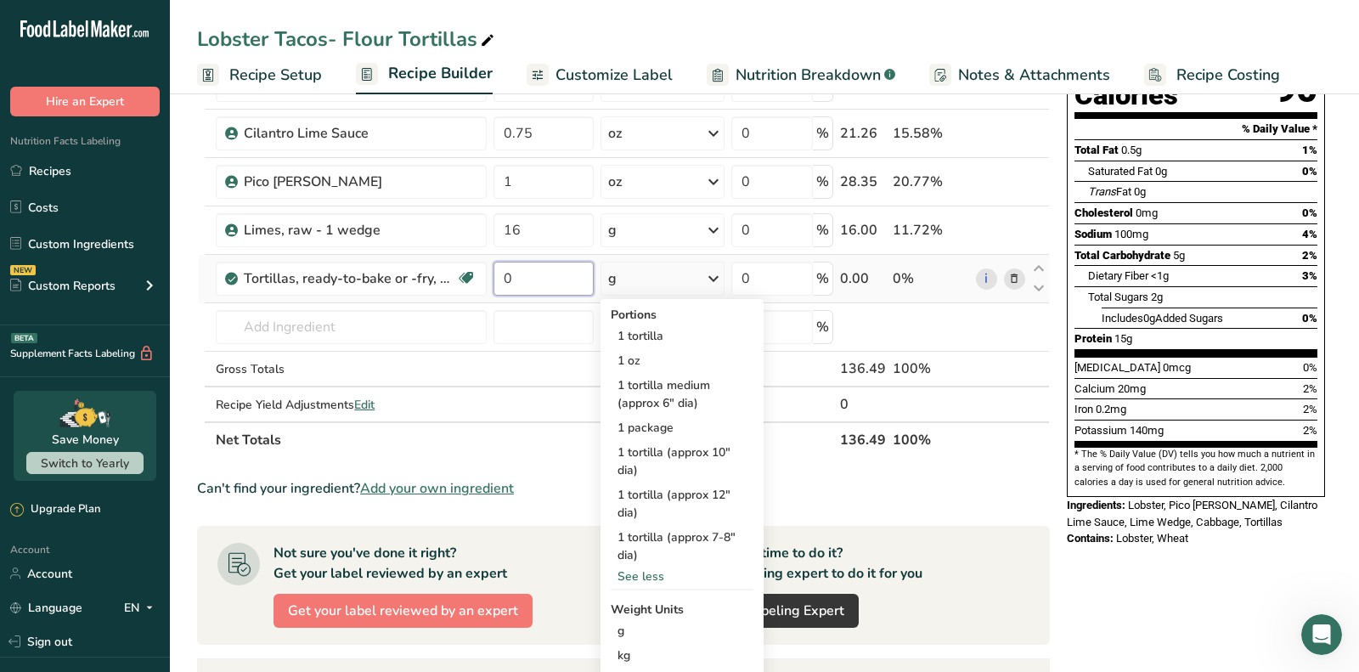
click at [535, 278] on input "0" at bounding box center [543, 279] width 100 height 34
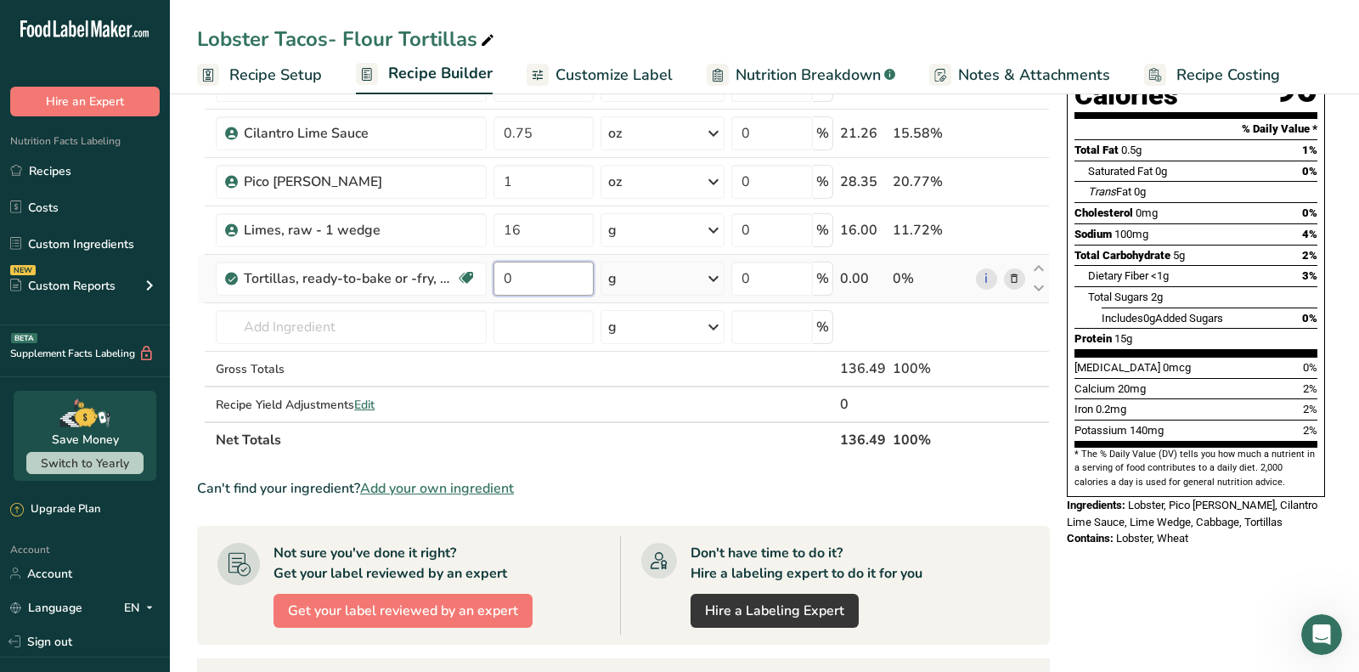
click at [535, 278] on input "0" at bounding box center [543, 279] width 100 height 34
type input "3"
click at [661, 281] on div "Ingredient * Amount * Unit * Waste * .a-a{fill:#347362;}.b-a{fill:#fff;} Grams …" at bounding box center [623, 217] width 853 height 482
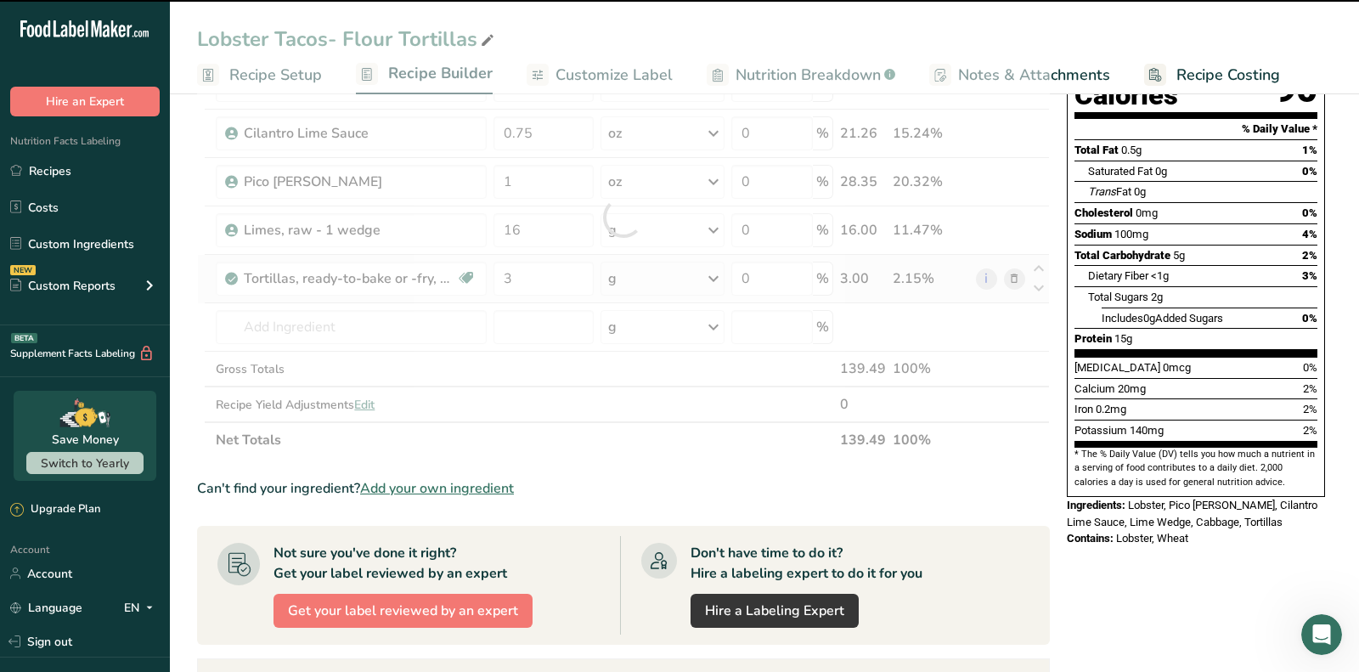
click at [661, 281] on div at bounding box center [623, 217] width 853 height 482
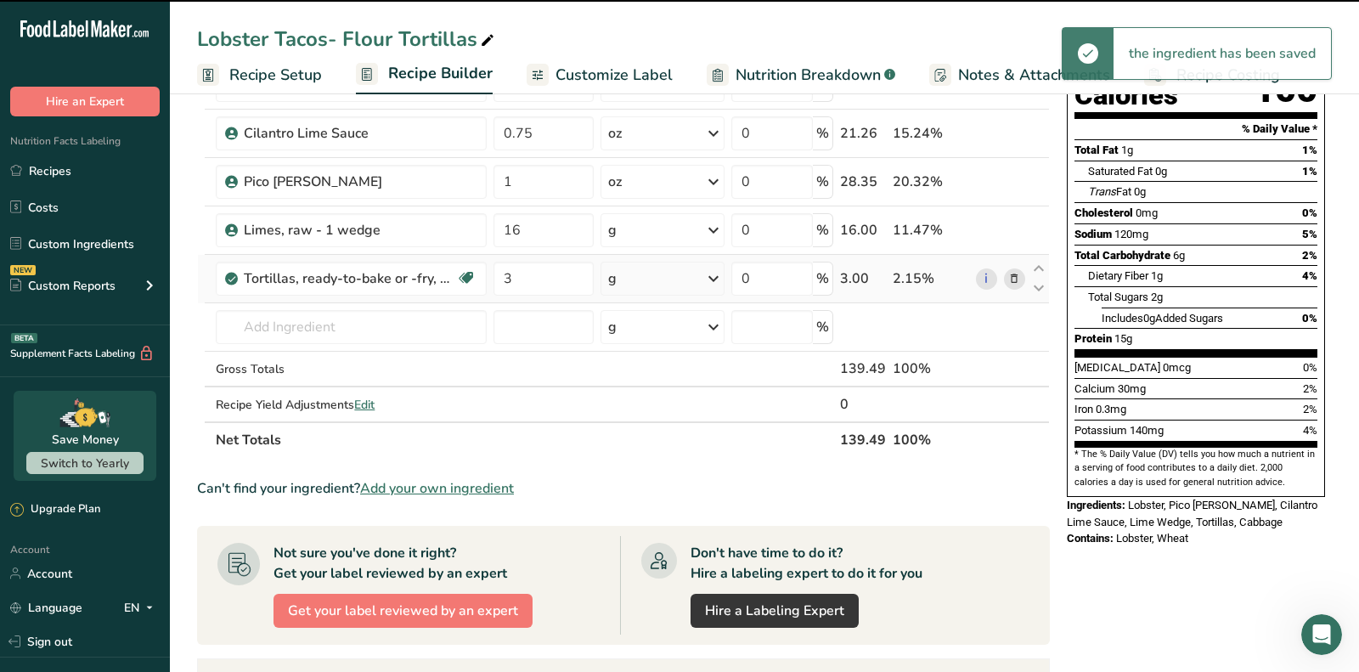
click at [655, 274] on div "g" at bounding box center [662, 279] width 124 height 34
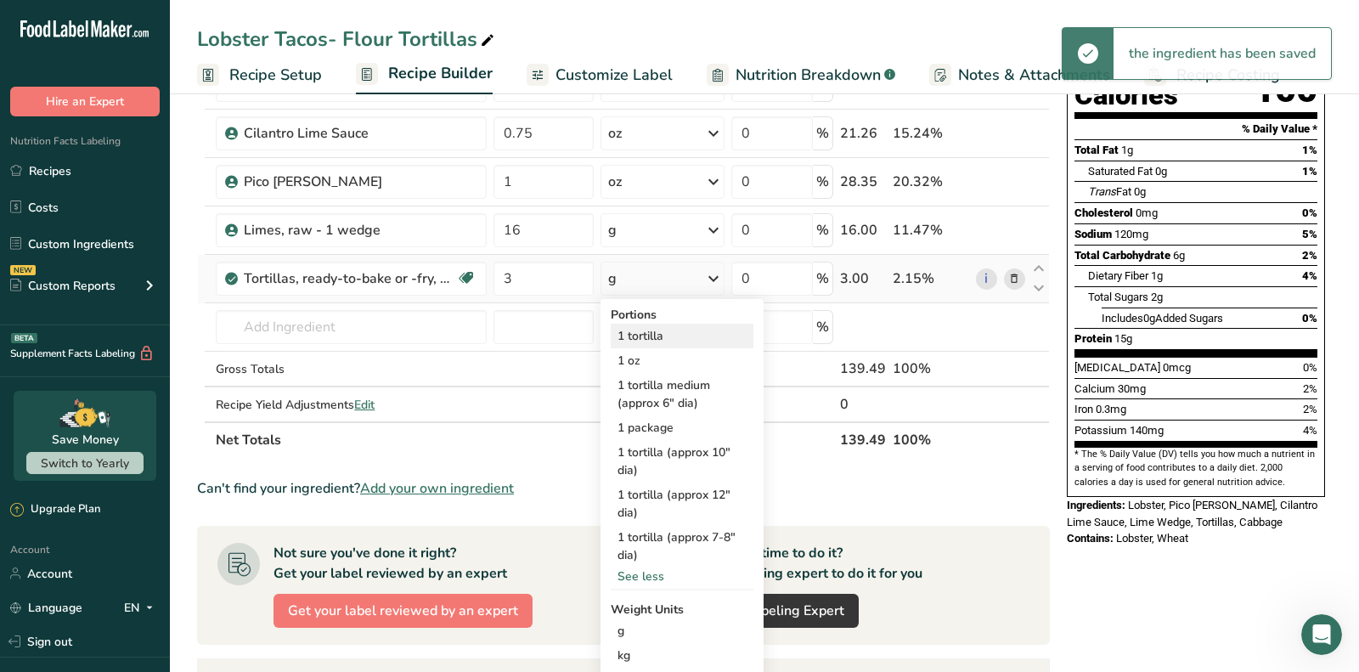
click at [652, 333] on div "1 tortilla" at bounding box center [682, 336] width 143 height 25
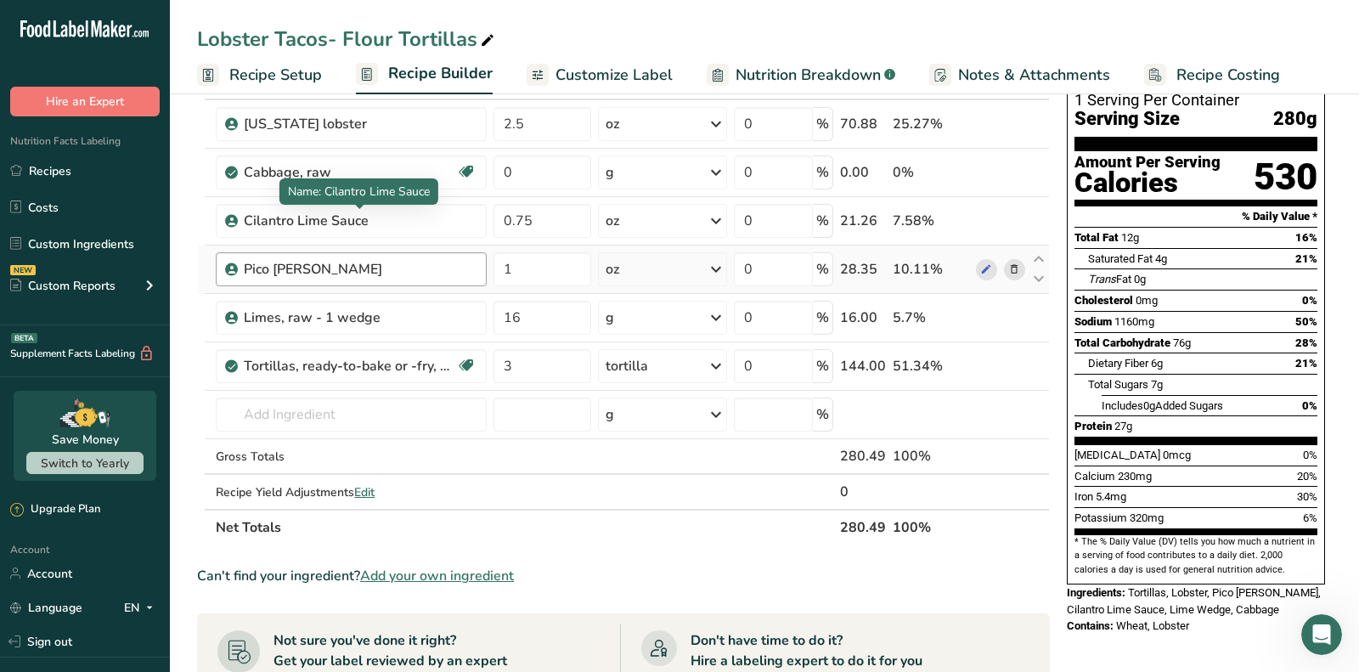
scroll to position [0, 0]
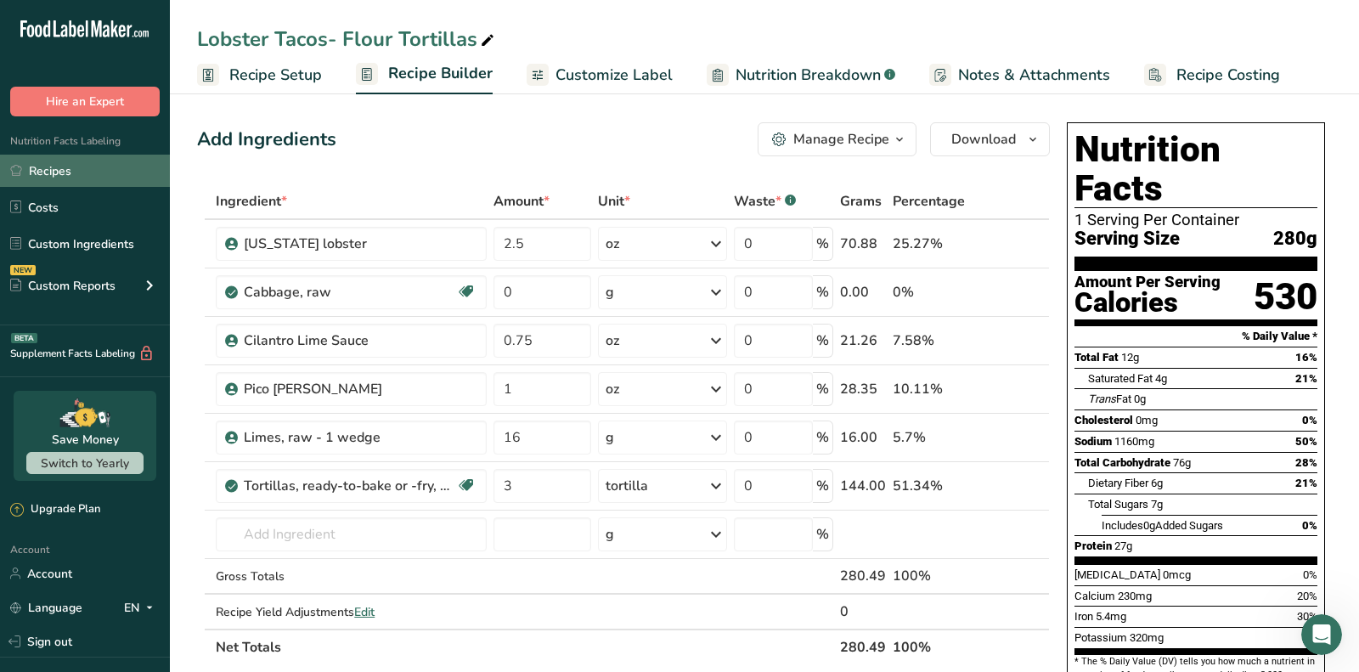
click at [101, 180] on link "Recipes" at bounding box center [85, 171] width 170 height 32
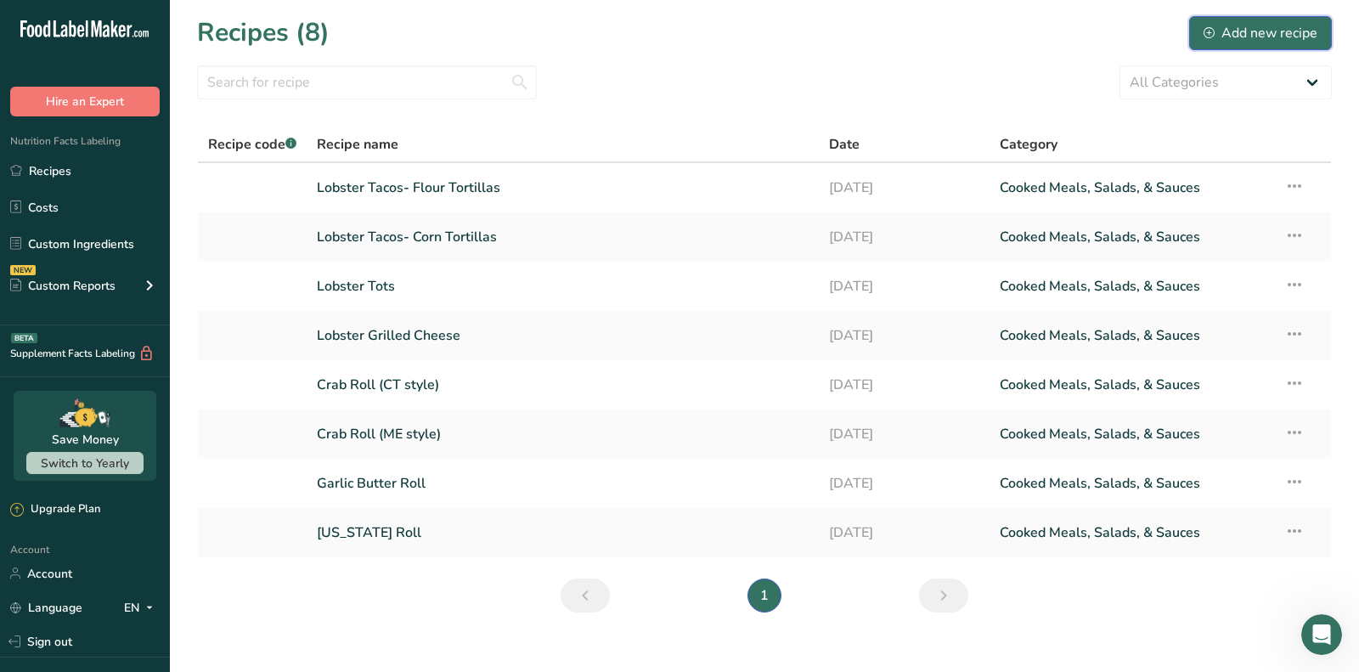
click at [1278, 28] on div "Add new recipe" at bounding box center [1260, 33] width 114 height 20
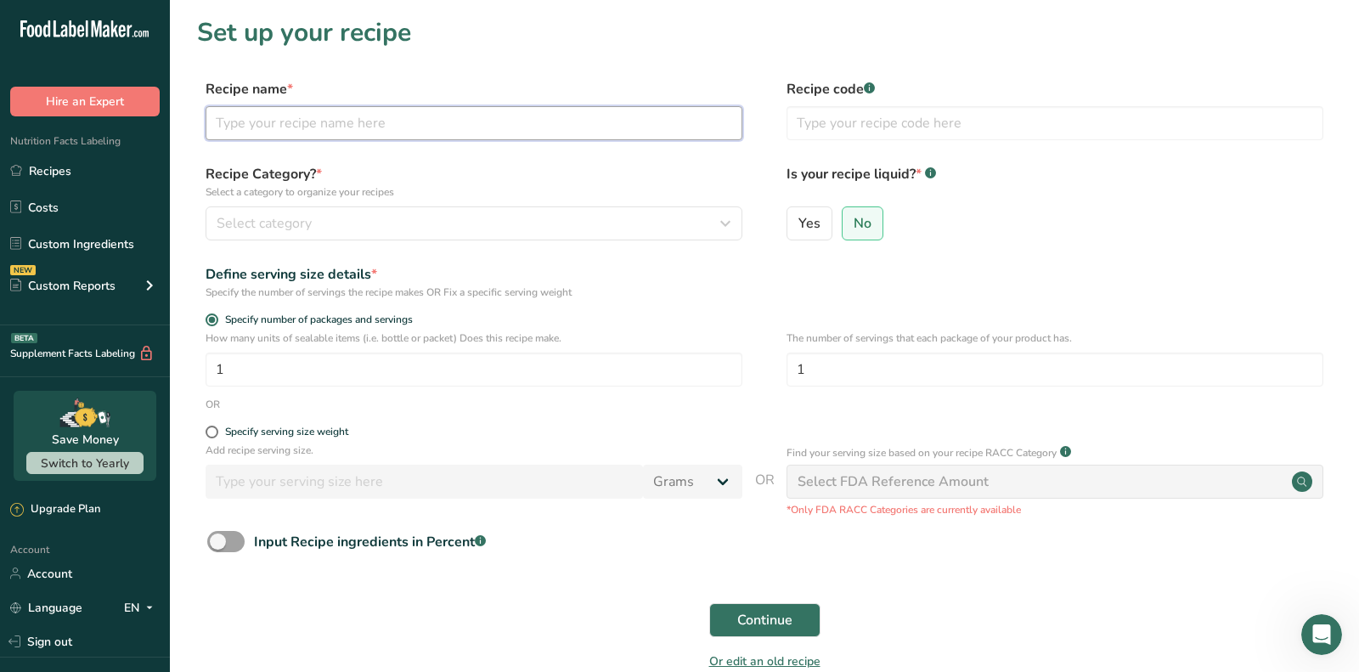
click at [552, 116] on input "text" at bounding box center [474, 123] width 537 height 34
paste input "Lobster Quesadilla"
type input "Lobster Quesadilla"
click at [772, 610] on span "Continue" at bounding box center [764, 620] width 55 height 20
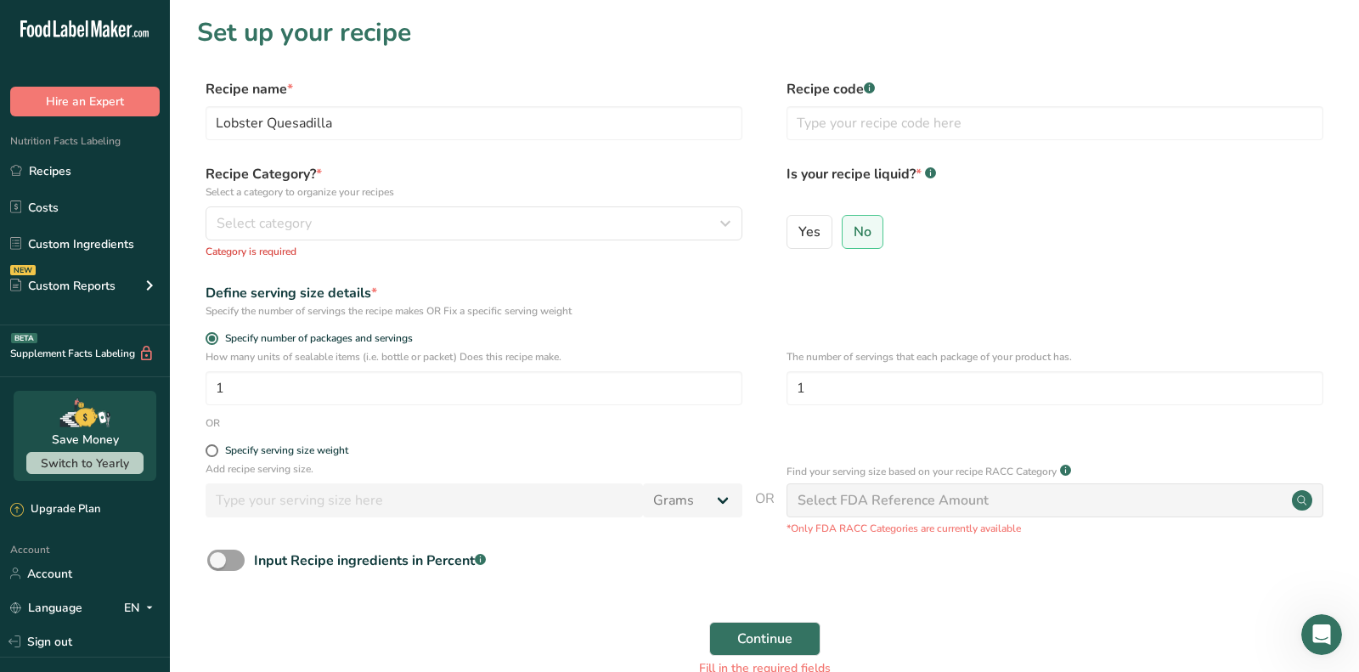
click at [554, 200] on div "Recipe Category? * Select a category to organize your recipes Select category S…" at bounding box center [474, 211] width 537 height 95
click at [554, 203] on div "Recipe Category? * Select a category to organize your recipes Select category S…" at bounding box center [474, 211] width 537 height 95
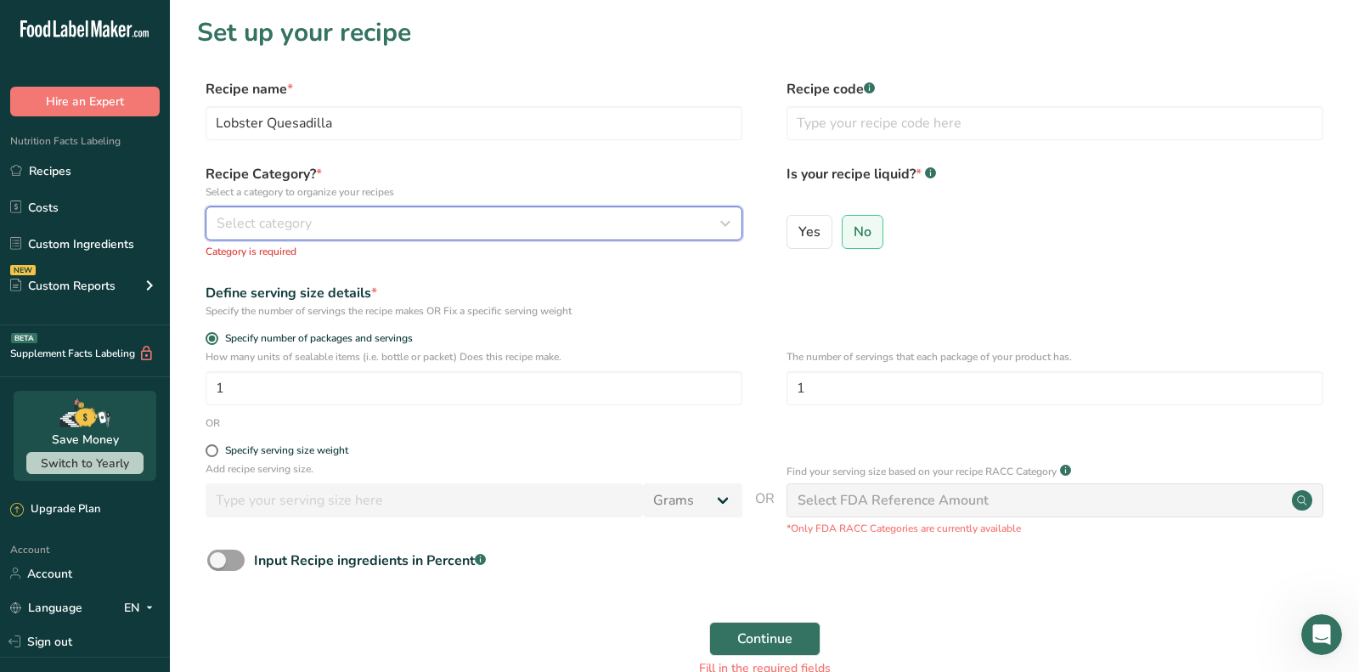
click at [554, 215] on div "Select category" at bounding box center [469, 223] width 504 height 20
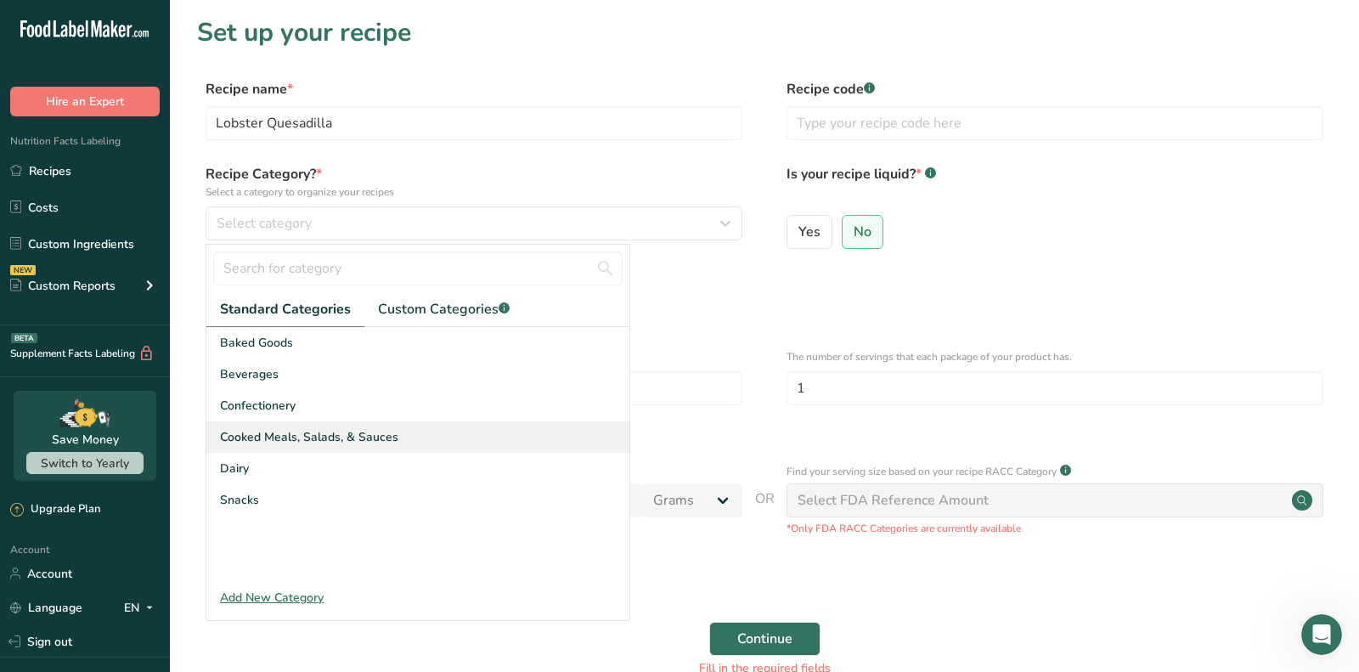
click at [402, 438] on div "Cooked Meals, Salads, & Sauces" at bounding box center [417, 436] width 423 height 31
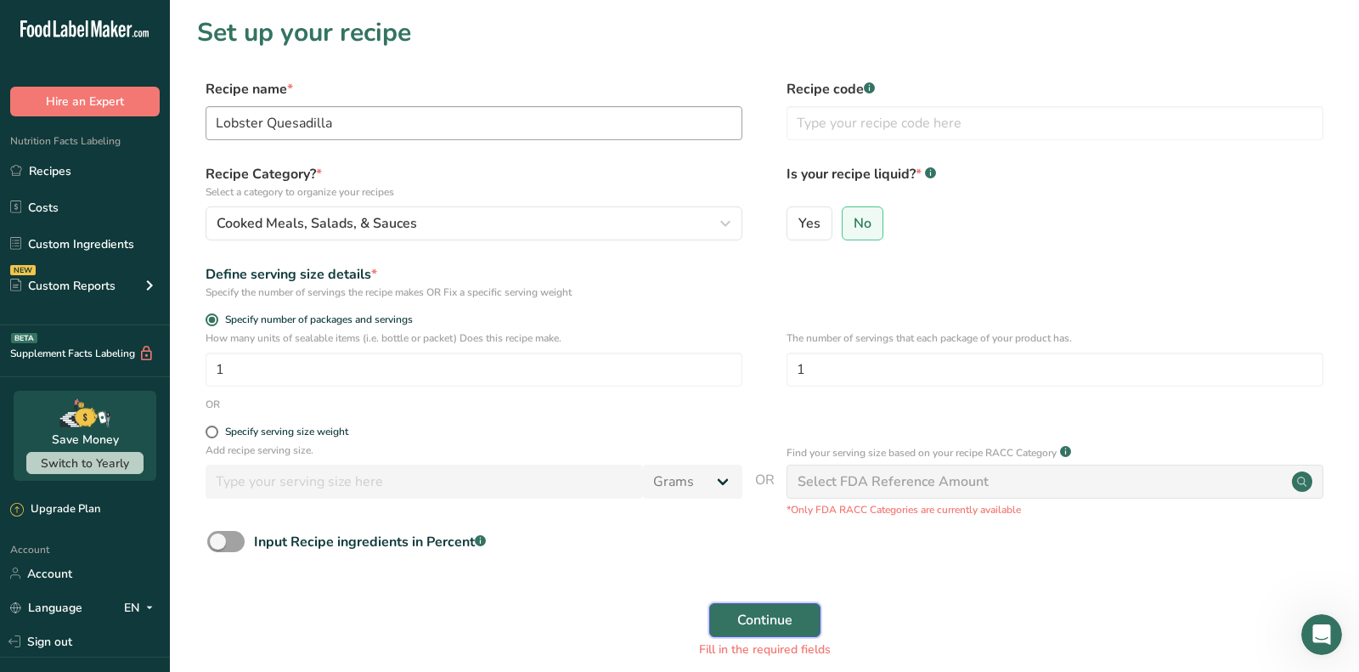
click at [756, 614] on span "Continue" at bounding box center [764, 620] width 55 height 20
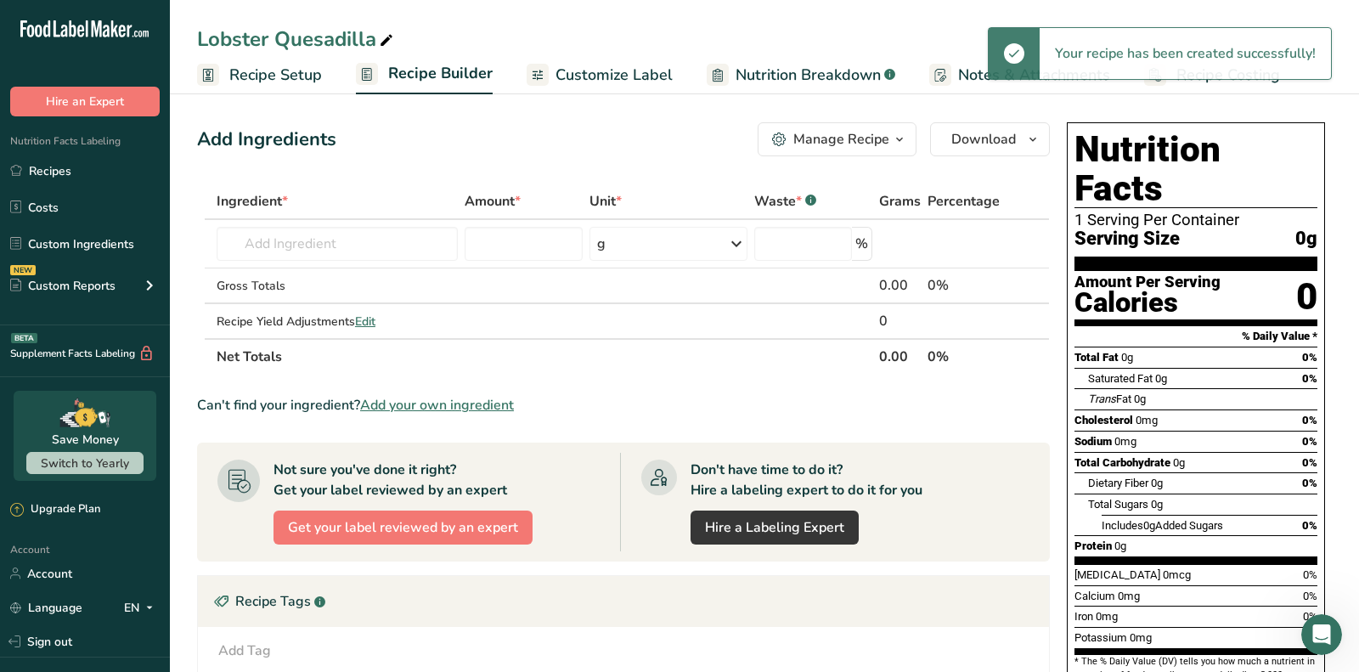
click at [575, 272] on div "Add Ingredients Manage Recipe Delete Recipe Duplicate Recipe Scale Recipe Save …" at bounding box center [764, 554] width 1135 height 878
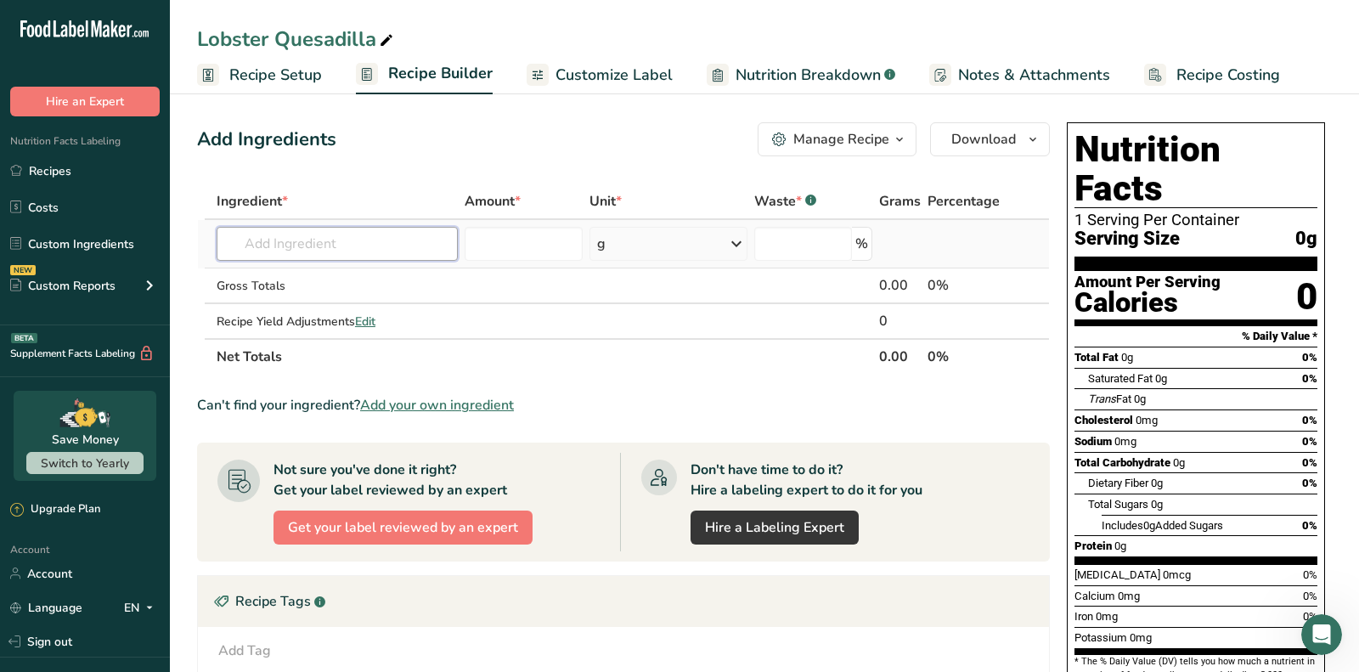
click at [313, 237] on input "text" at bounding box center [337, 244] width 241 height 34
paste input "Maine lobster meat"
drag, startPoint x: 395, startPoint y: 239, endPoint x: 320, endPoint y: 254, distance: 76.3
click at [320, 254] on input "Maine lobster meat" at bounding box center [337, 244] width 241 height 34
type input "[US_STATE] lobster"
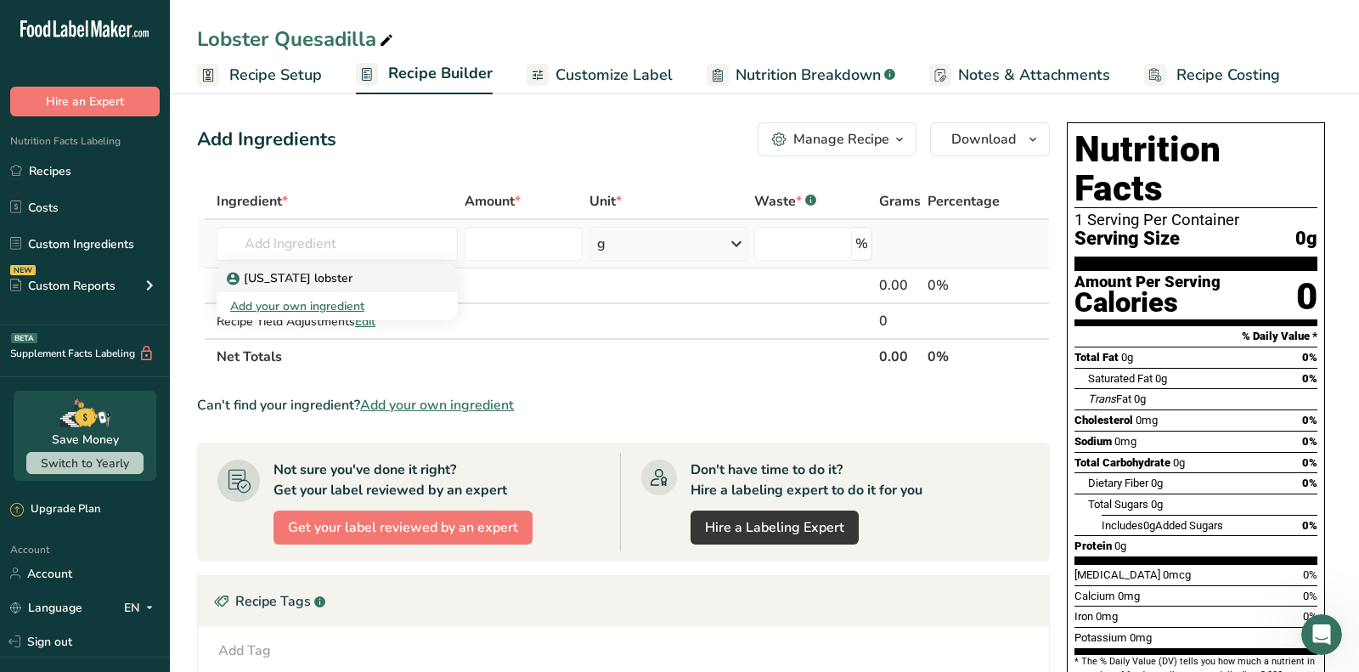
click at [357, 275] on div "[US_STATE] lobster" at bounding box center [323, 278] width 187 height 18
type input "[US_STATE] lobster"
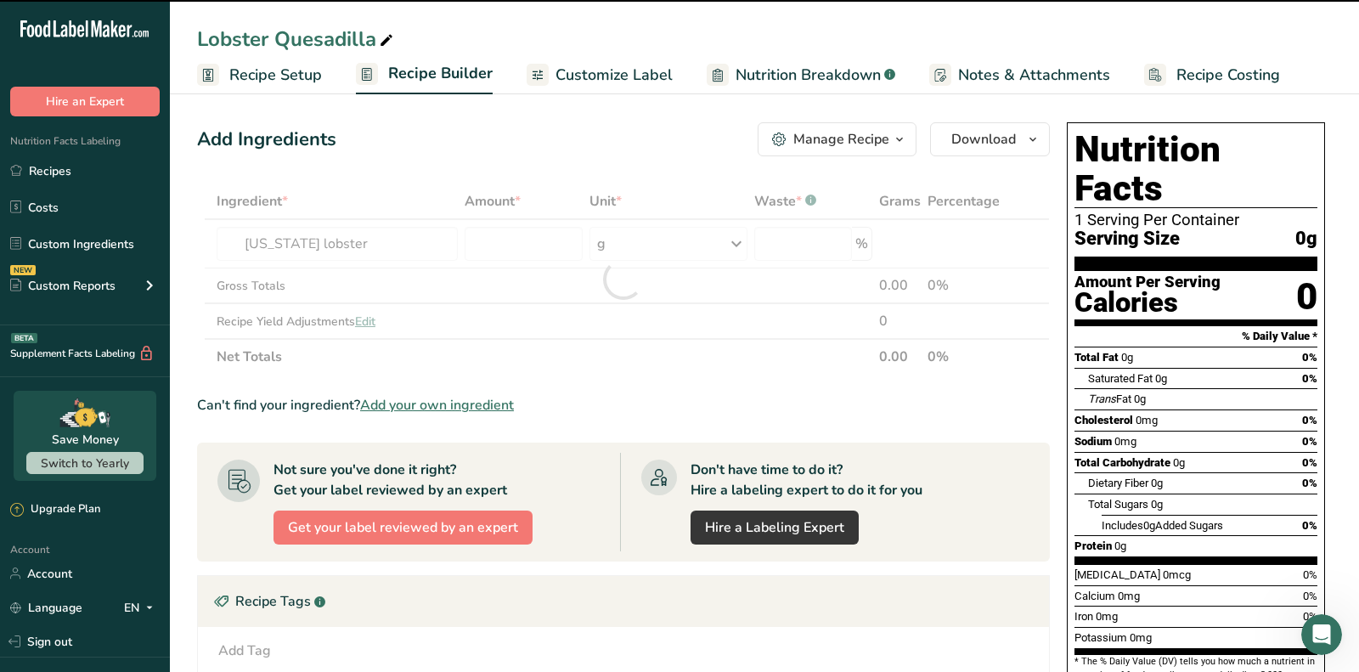
type input "0"
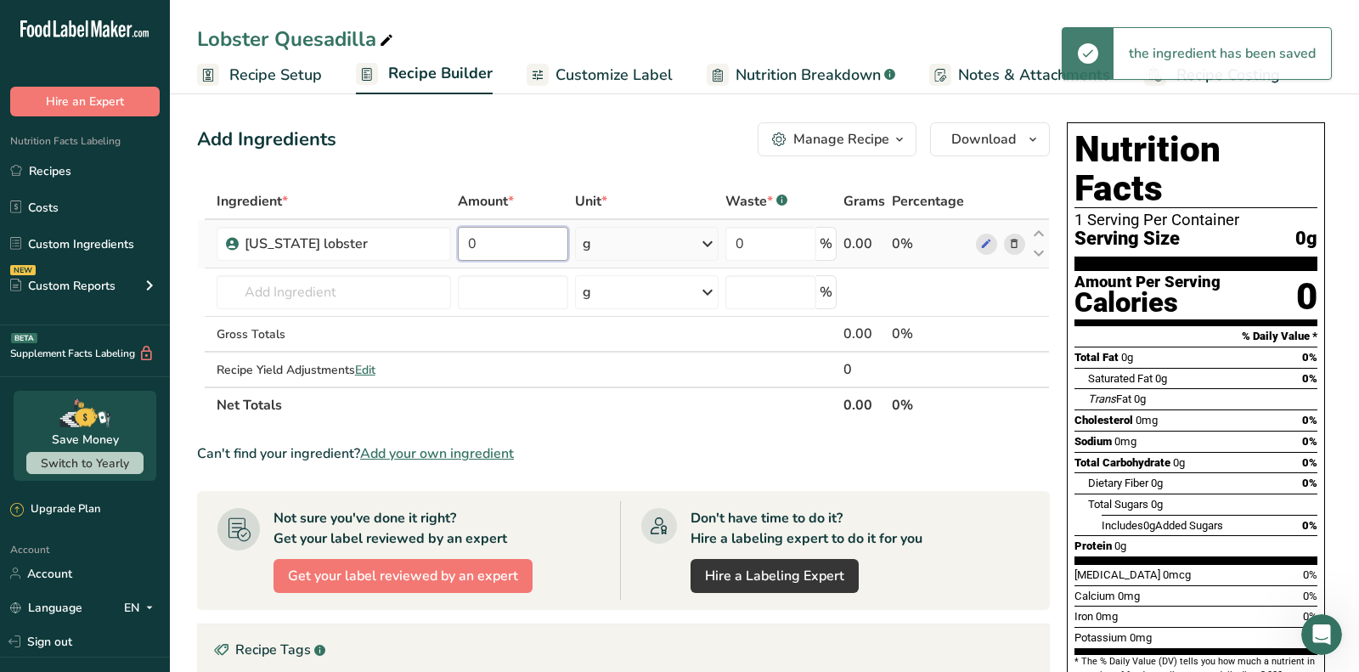
click at [495, 254] on input "0" at bounding box center [513, 244] width 110 height 34
paste input "2.5"
type input "2.5"
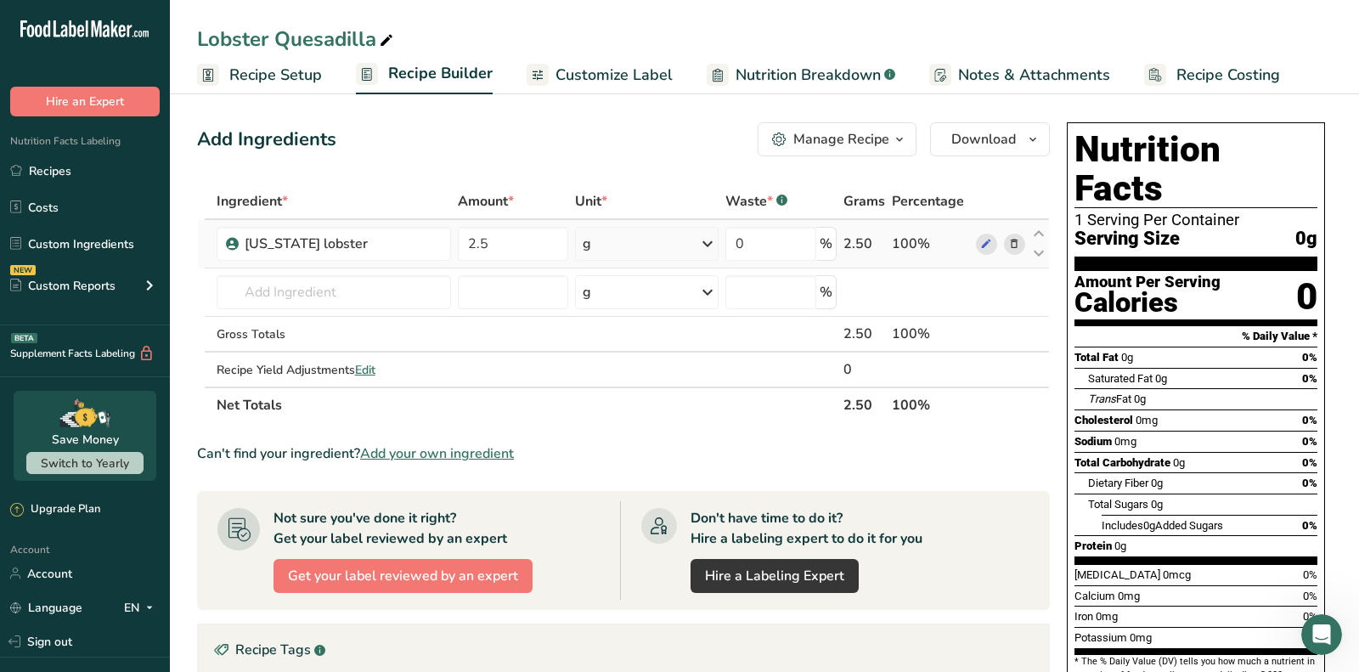
click at [651, 254] on div "Ingredient * Amount * Unit * Waste * .a-a{fill:#347362;}.b-a{fill:#fff;} Grams …" at bounding box center [623, 302] width 853 height 239
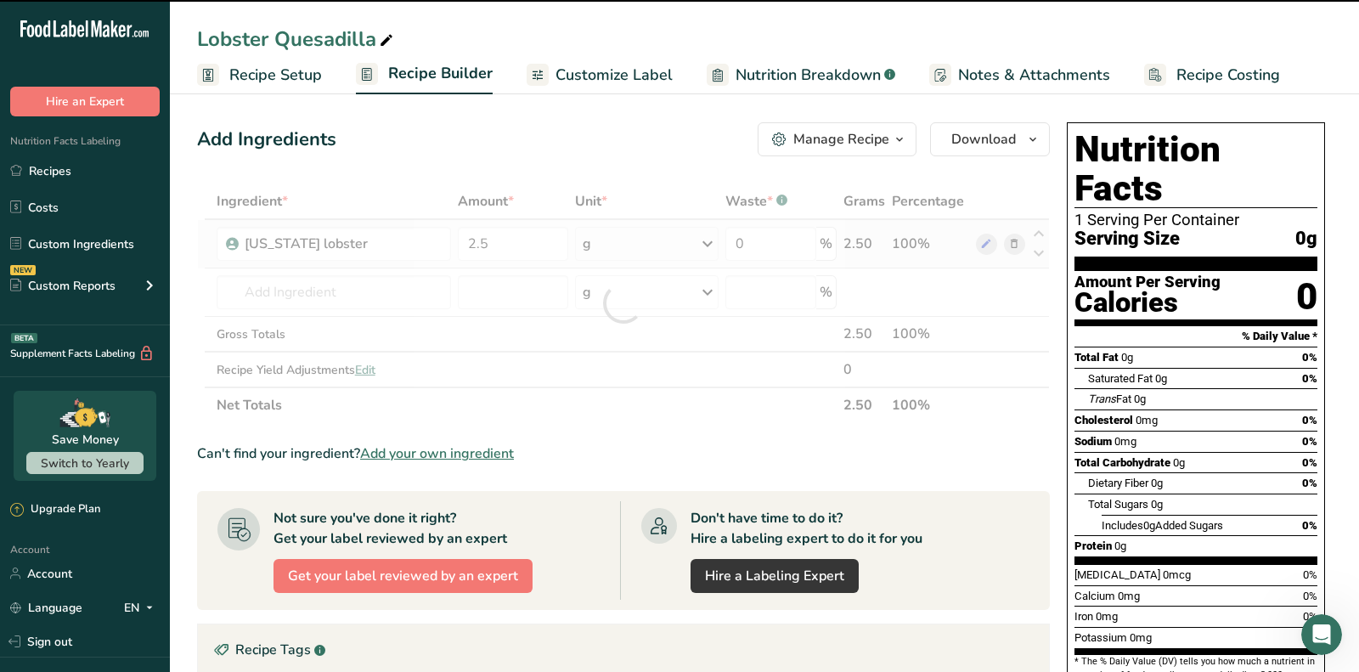
click at [648, 251] on div "g" at bounding box center [647, 244] width 144 height 34
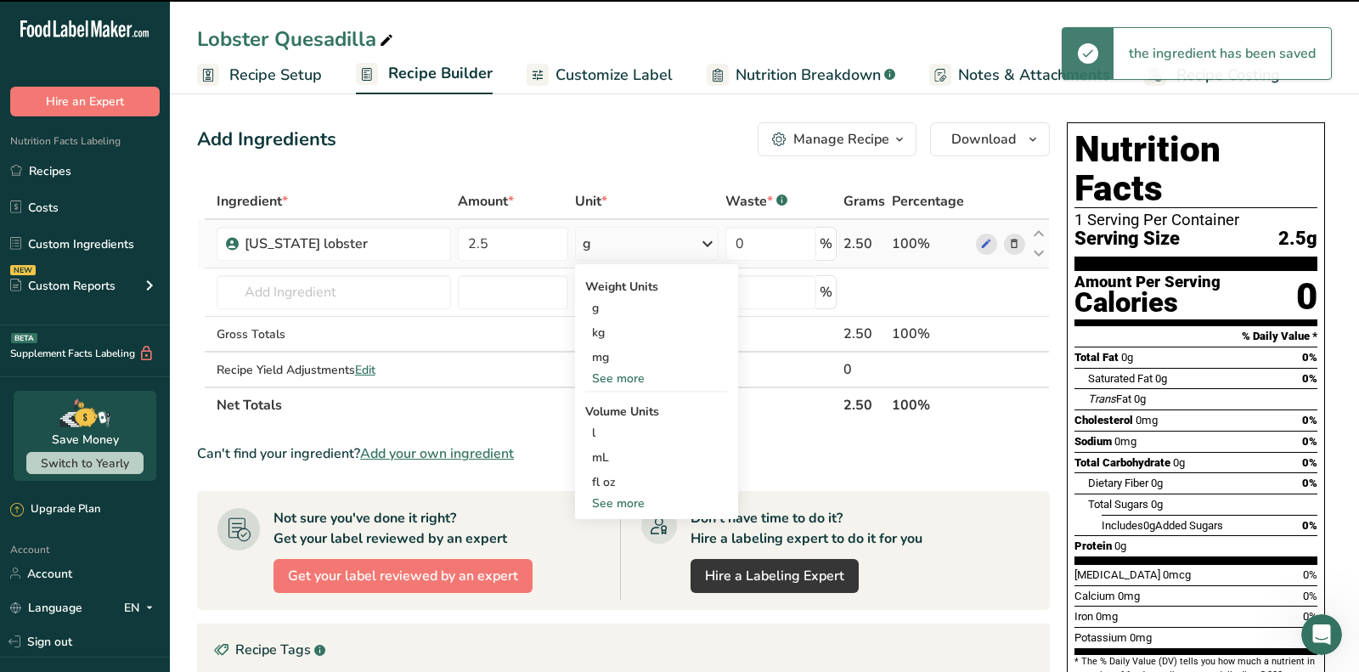
click at [648, 251] on div "g" at bounding box center [647, 244] width 144 height 34
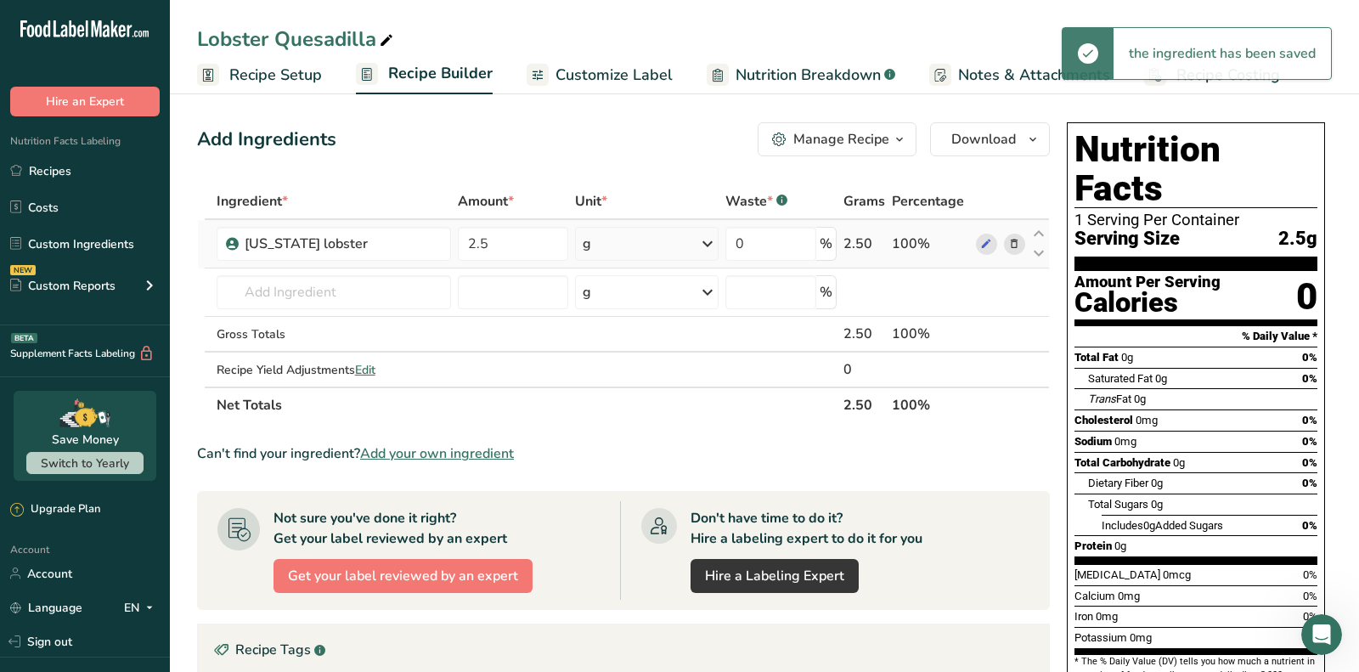
click at [621, 241] on div "g" at bounding box center [647, 244] width 144 height 34
click at [614, 369] on div "See more" at bounding box center [656, 378] width 143 height 18
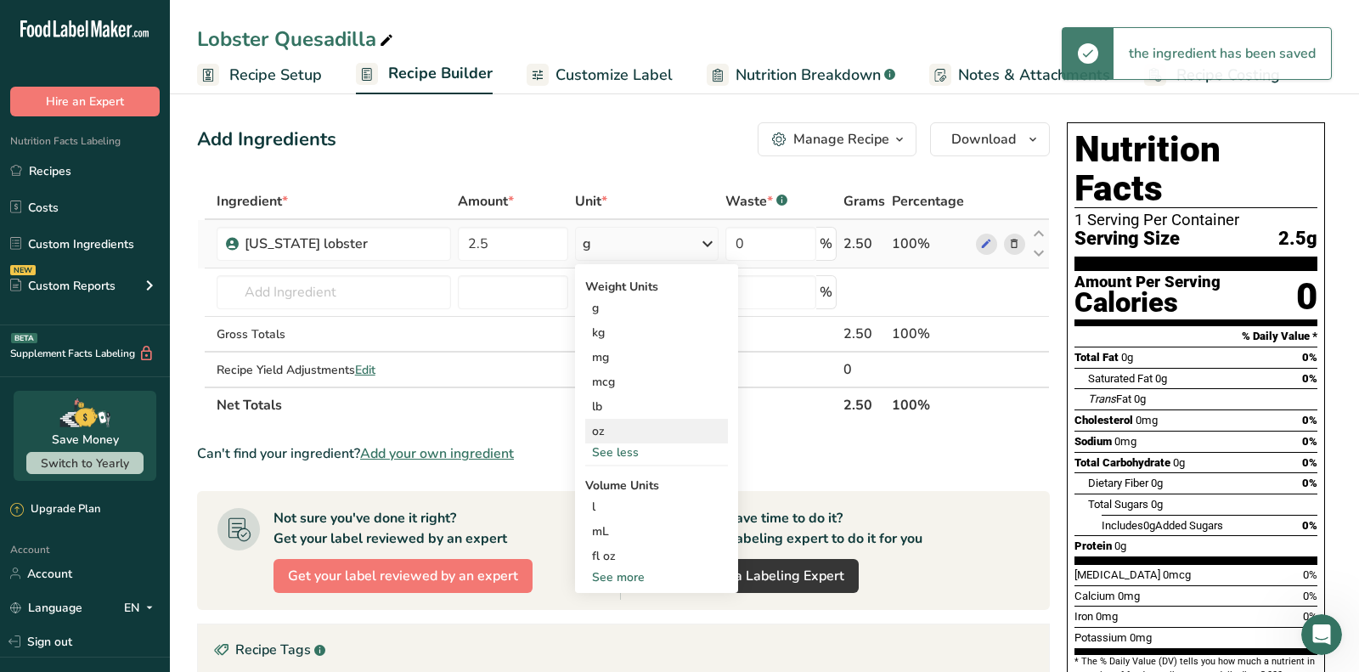
click at [615, 425] on div "oz" at bounding box center [656, 431] width 143 height 25
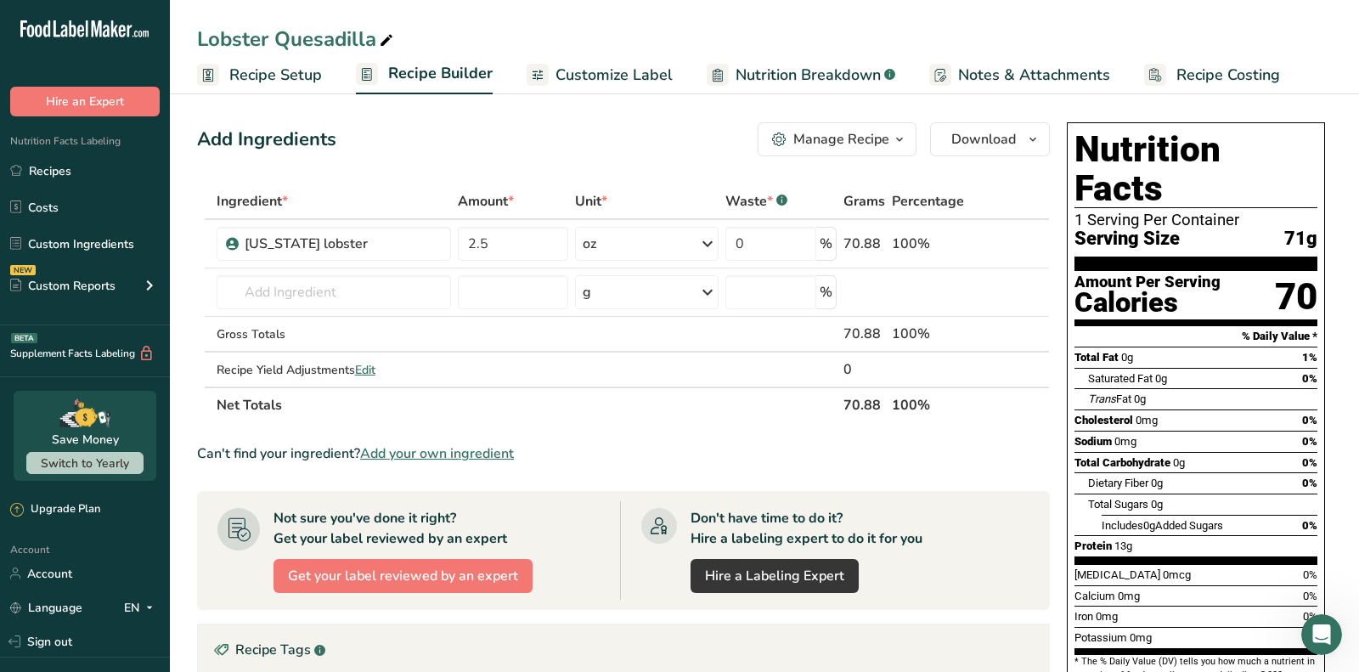
drag, startPoint x: 461, startPoint y: 453, endPoint x: 1197, endPoint y: 551, distance: 742.9
click at [461, 453] on span "Add your own ingredient" at bounding box center [437, 453] width 154 height 20
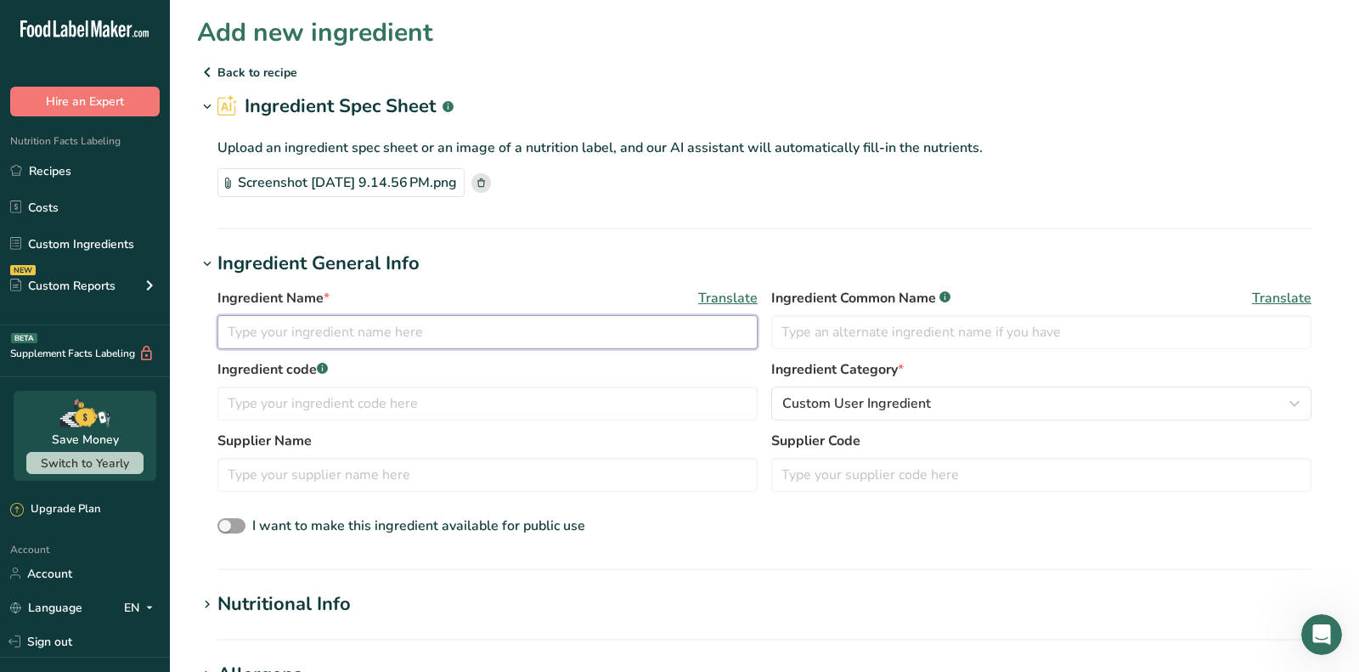
click at [396, 337] on input "text" at bounding box center [487, 332] width 540 height 34
paste input "Gordita Flour Tortillas"
drag, startPoint x: 276, startPoint y: 328, endPoint x: 415, endPoint y: 328, distance: 139.3
click at [415, 328] on input "Gordita Flour Tortillas" at bounding box center [487, 332] width 540 height 34
type input "Gordita Flour Tortillas"
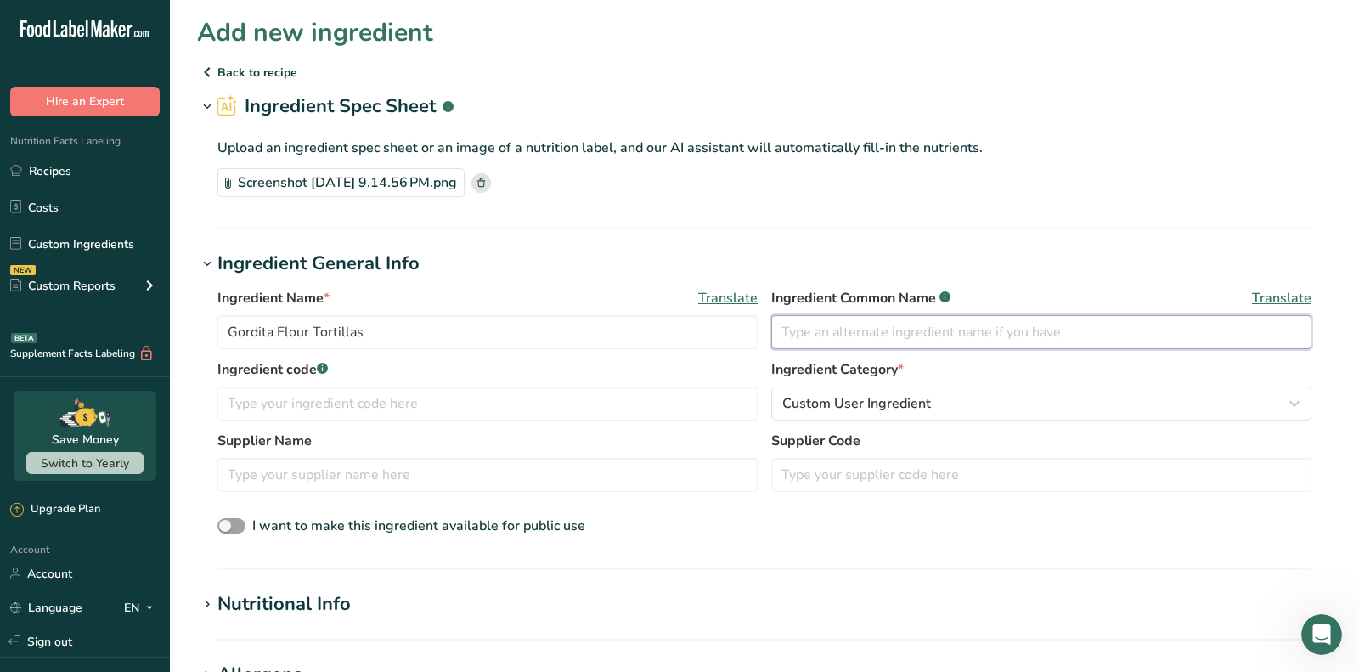
click at [824, 315] on input "text" at bounding box center [1041, 332] width 540 height 34
paste input "Flour Tortillas"
type input "Flour Tortillas"
click at [363, 350] on div "Ingredient Name * Translate Gordita Flour Tortillas Ingredient Common Name .a-a…" at bounding box center [764, 323] width 1094 height 71
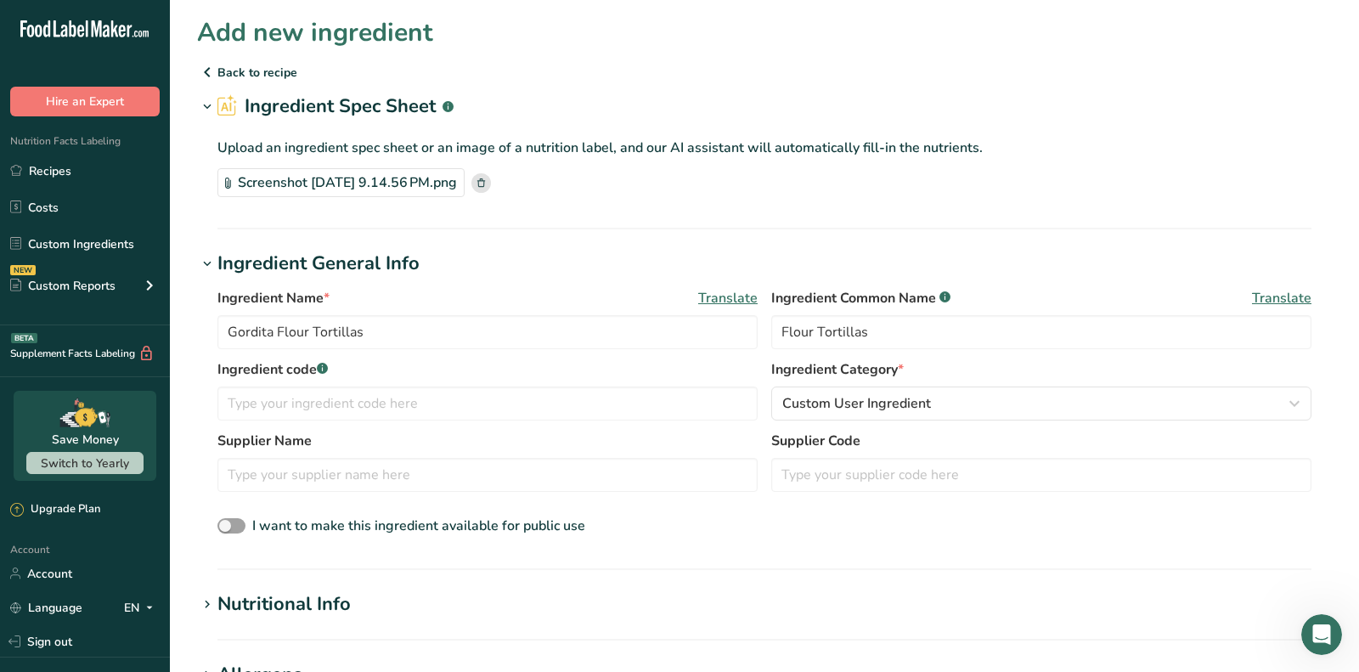
click at [363, 348] on div "Ingredient Name * Translate Gordita Flour Tortillas Ingredient Common Name .a-a…" at bounding box center [764, 323] width 1094 height 71
click at [380, 336] on input "Gordita Flour Tortillas" at bounding box center [487, 332] width 540 height 34
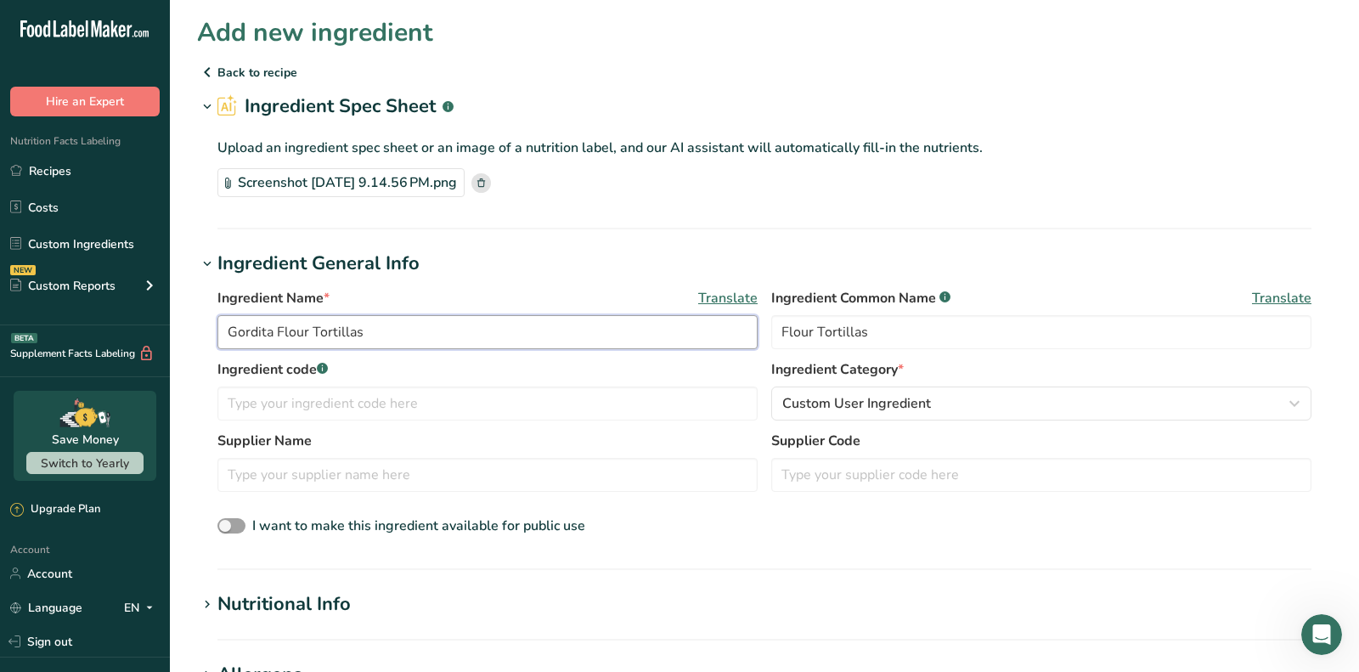
paste input "Gordita Flour Tortillas Del Pasado"
drag, startPoint x: 259, startPoint y: 330, endPoint x: 152, endPoint y: 320, distance: 107.5
click at [152, 320] on div ".a-20{fill:#fff;} Hire an Expert Nutrition Facts Labeling Recipes Costs Custom …" at bounding box center [679, 634] width 1359 height 1269
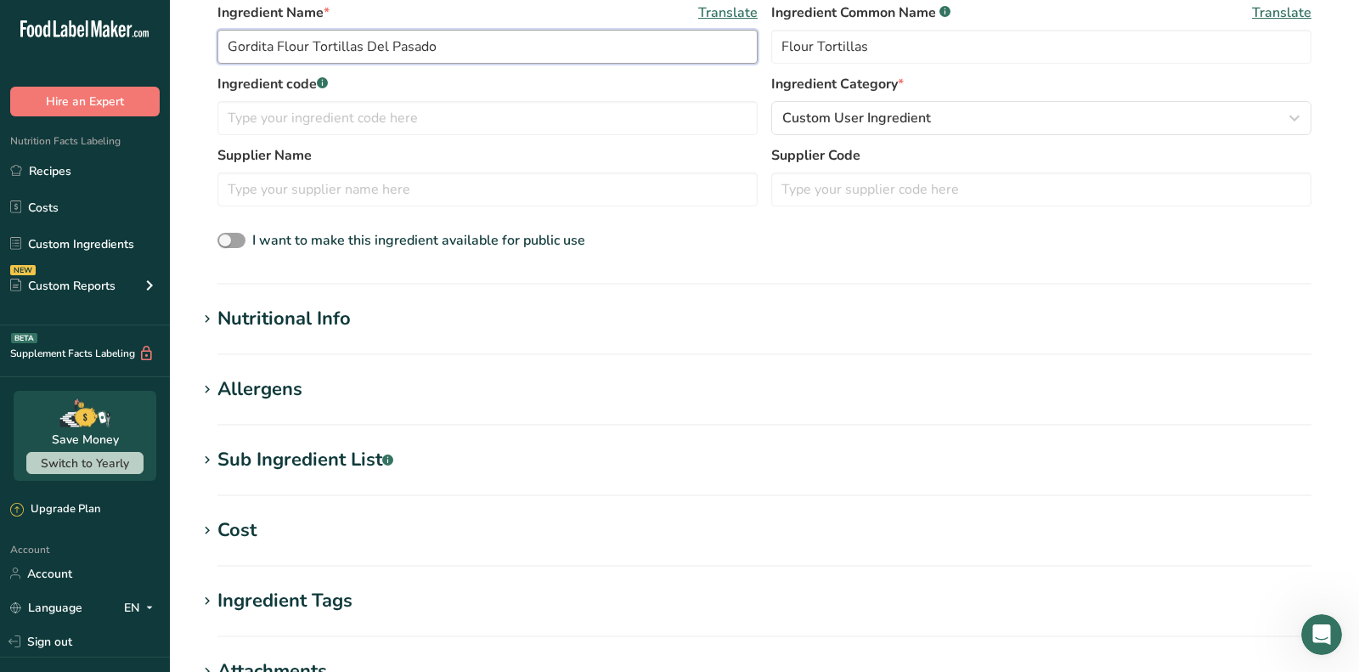
type input "Gordita Flour Tortillas Del Pasado"
click at [313, 326] on div "Nutritional Info" at bounding box center [283, 319] width 133 height 28
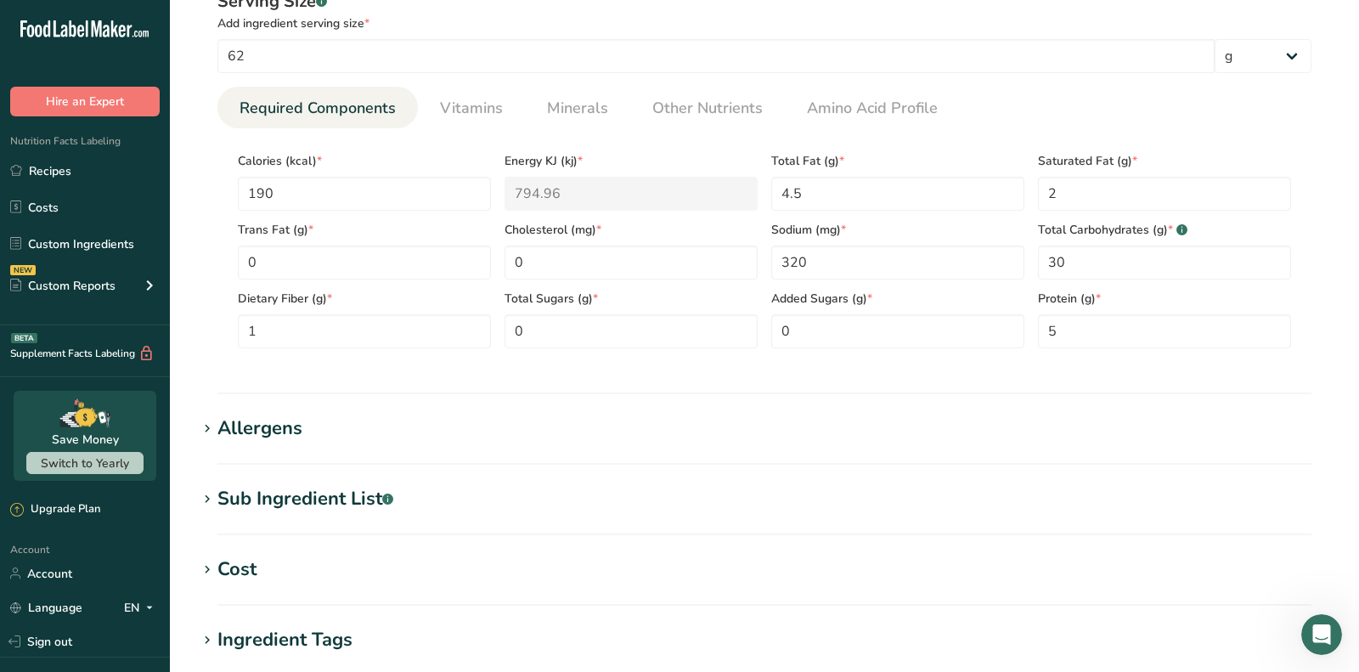
scroll to position [656, 0]
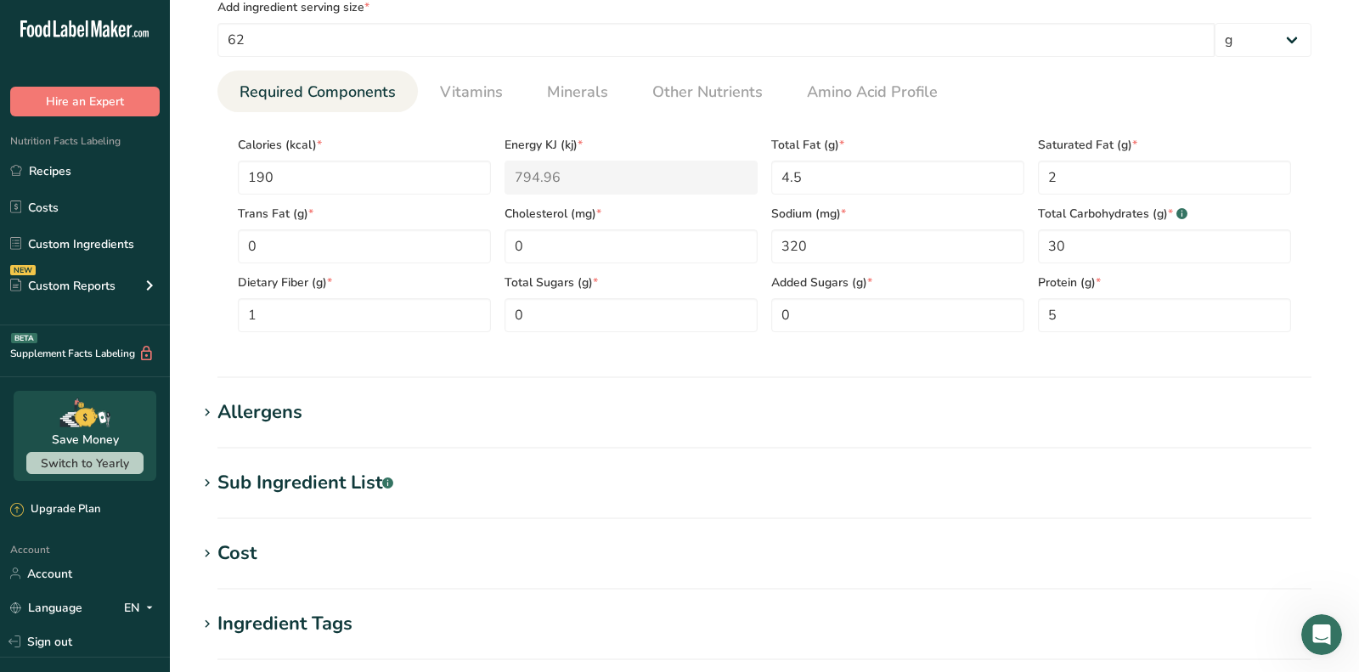
click at [284, 413] on div "Allergens" at bounding box center [259, 412] width 85 height 28
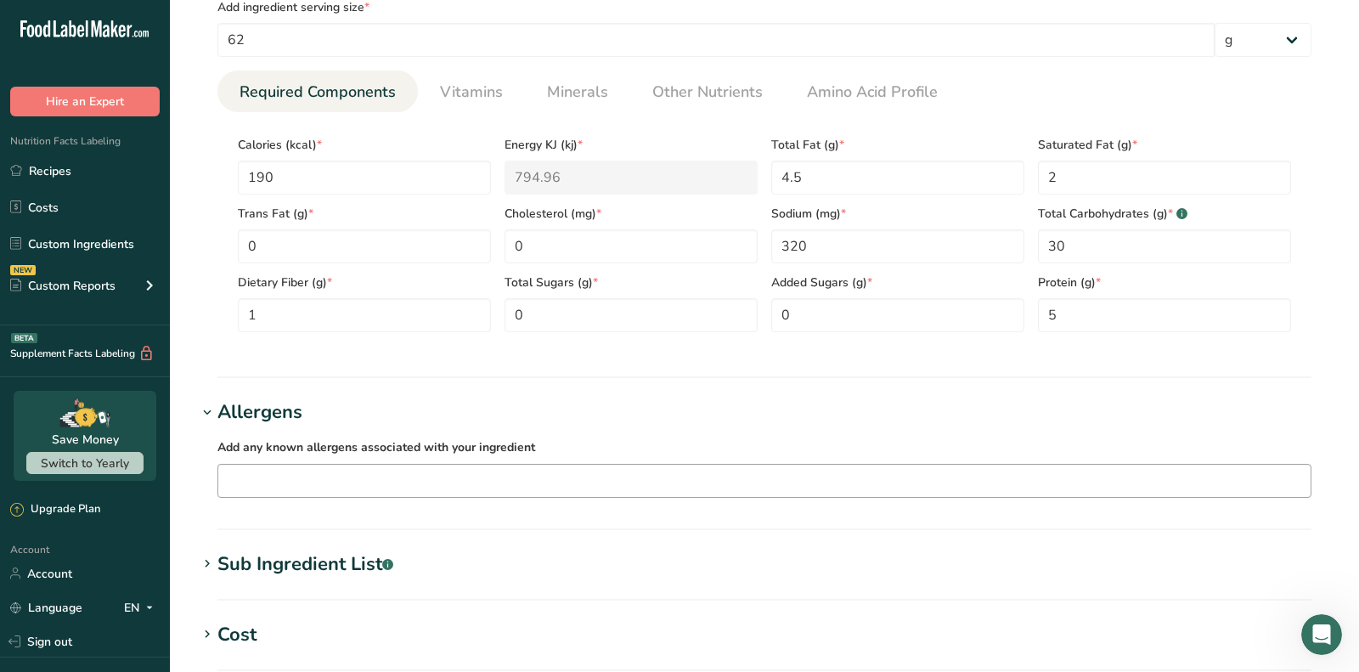
click at [327, 487] on input "text" at bounding box center [764, 480] width 1092 height 26
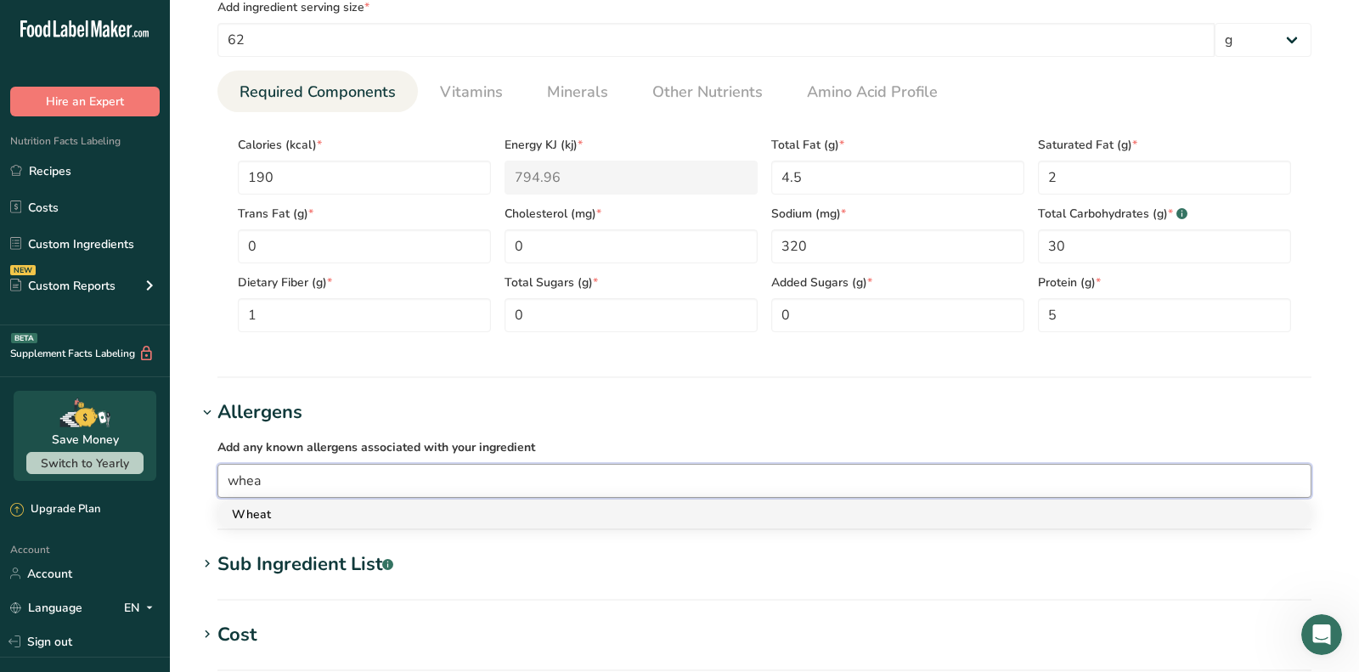
type input "whea"
click at [316, 521] on link "Wheat" at bounding box center [764, 514] width 1092 height 28
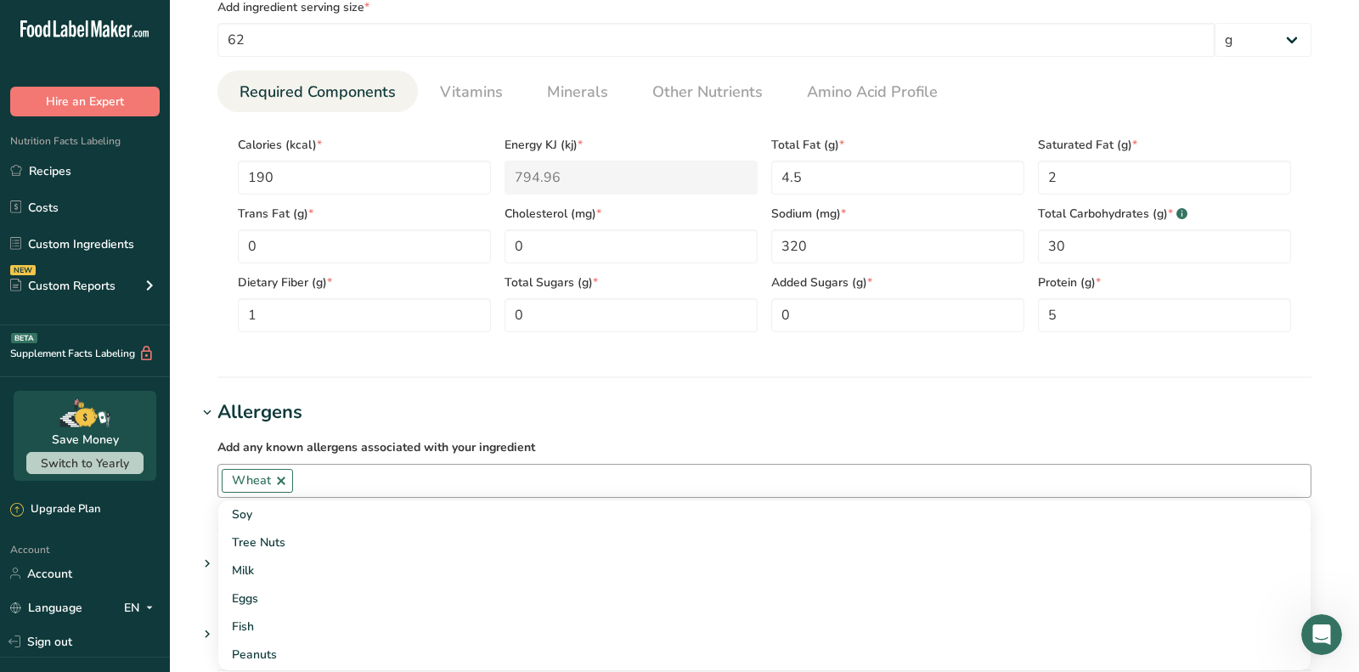
click at [406, 416] on h1 "Allergens" at bounding box center [764, 412] width 1135 height 28
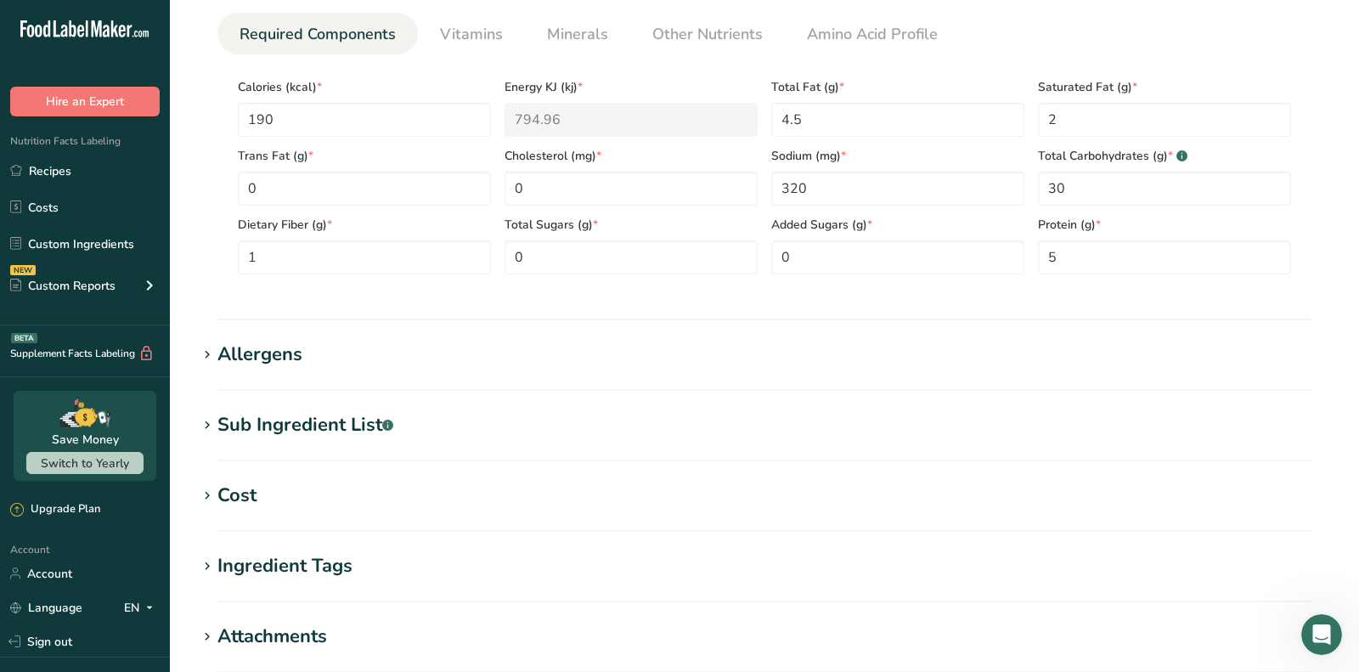
scroll to position [752, 0]
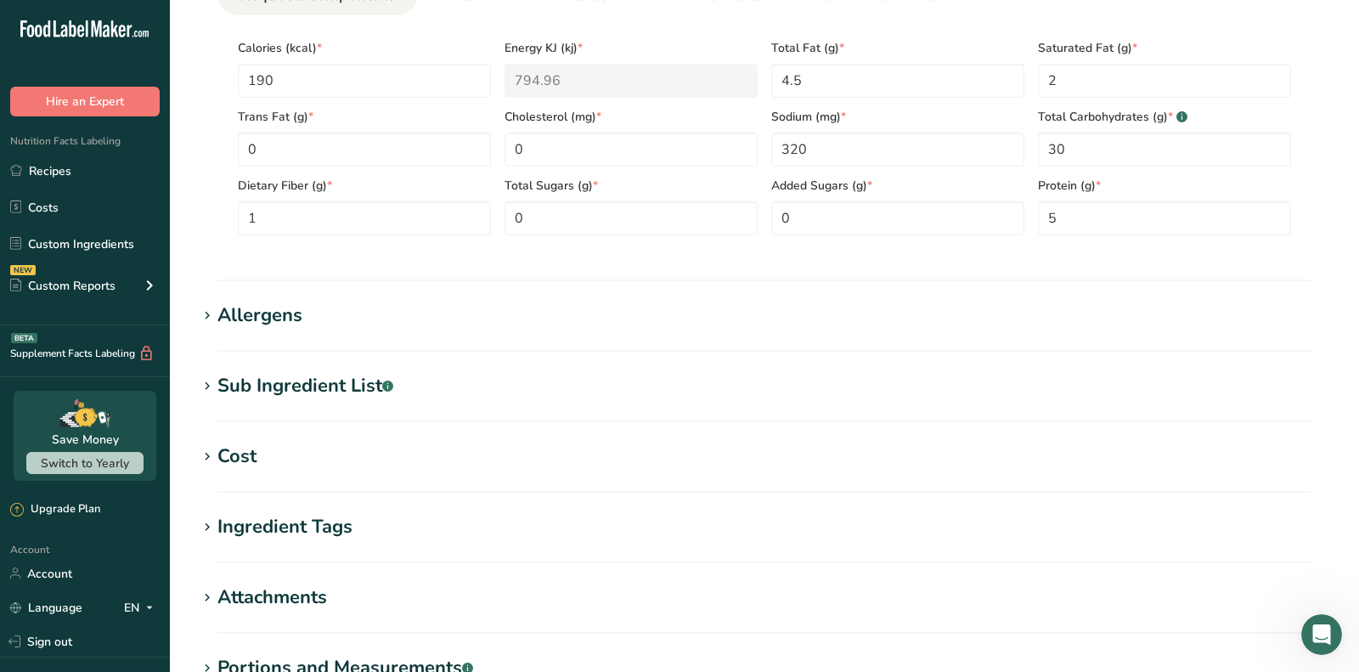
click at [393, 423] on section "Add new ingredient Back to recipe Ingredient Spec Sheet .a-a{fill:#347362;}.b-a…" at bounding box center [764, 52] width 1189 height 1608
click at [374, 382] on div "Sub Ingredient List .a-a{fill:#347362;}.b-a{fill:#fff;}" at bounding box center [305, 386] width 176 height 28
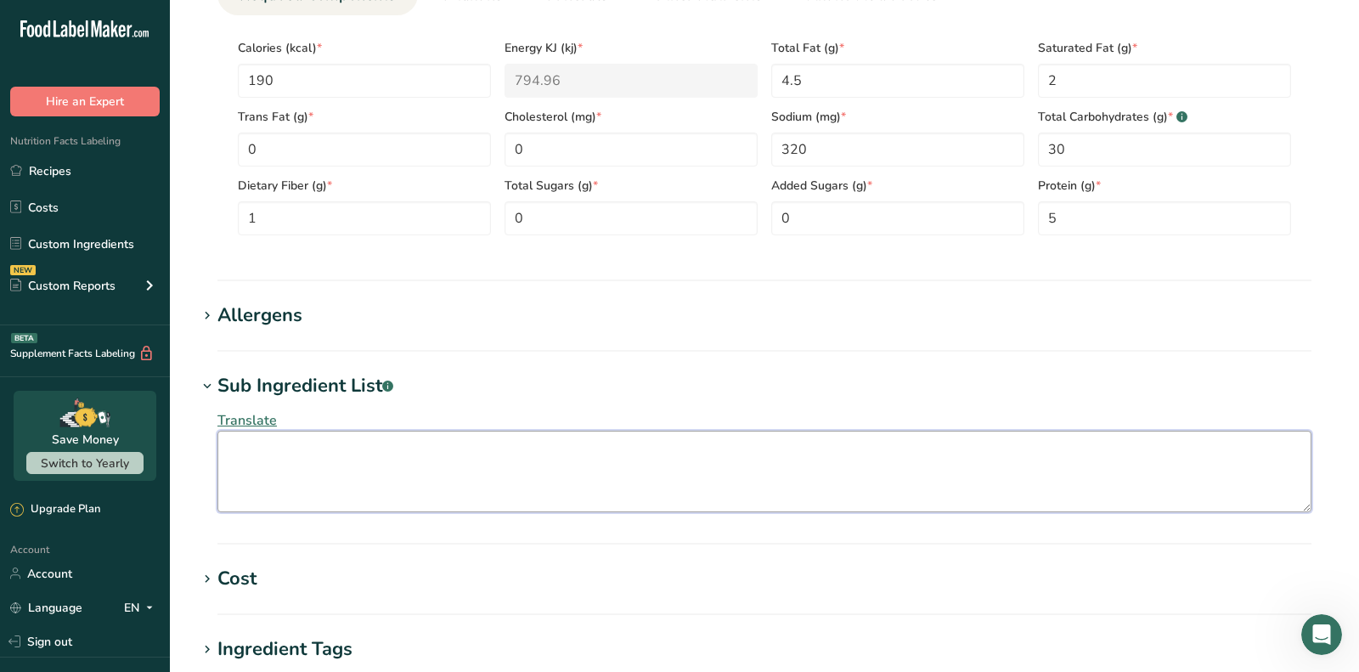
click at [337, 452] on textarea at bounding box center [764, 472] width 1094 height 82
paste textarea "Enriched Wheat Flour (Calcium, Niacin, Iron, Thiamin, Riboflavin, Folic Acid), …"
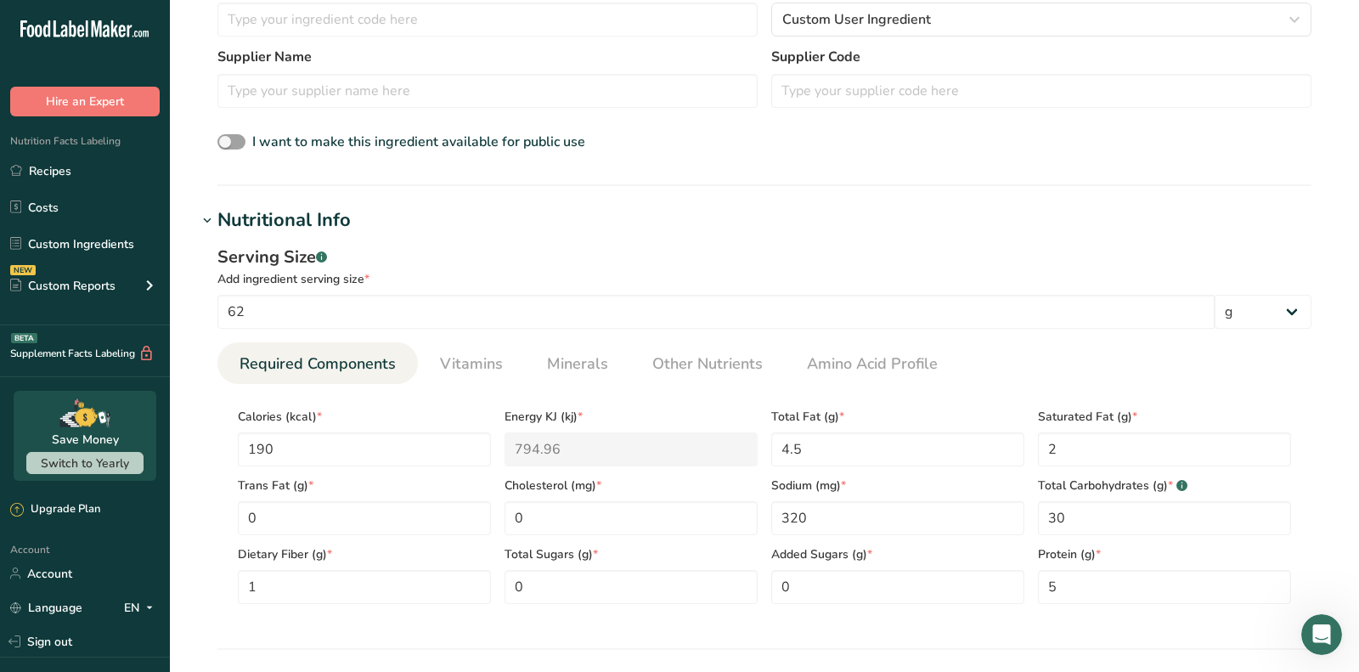
scroll to position [442, 0]
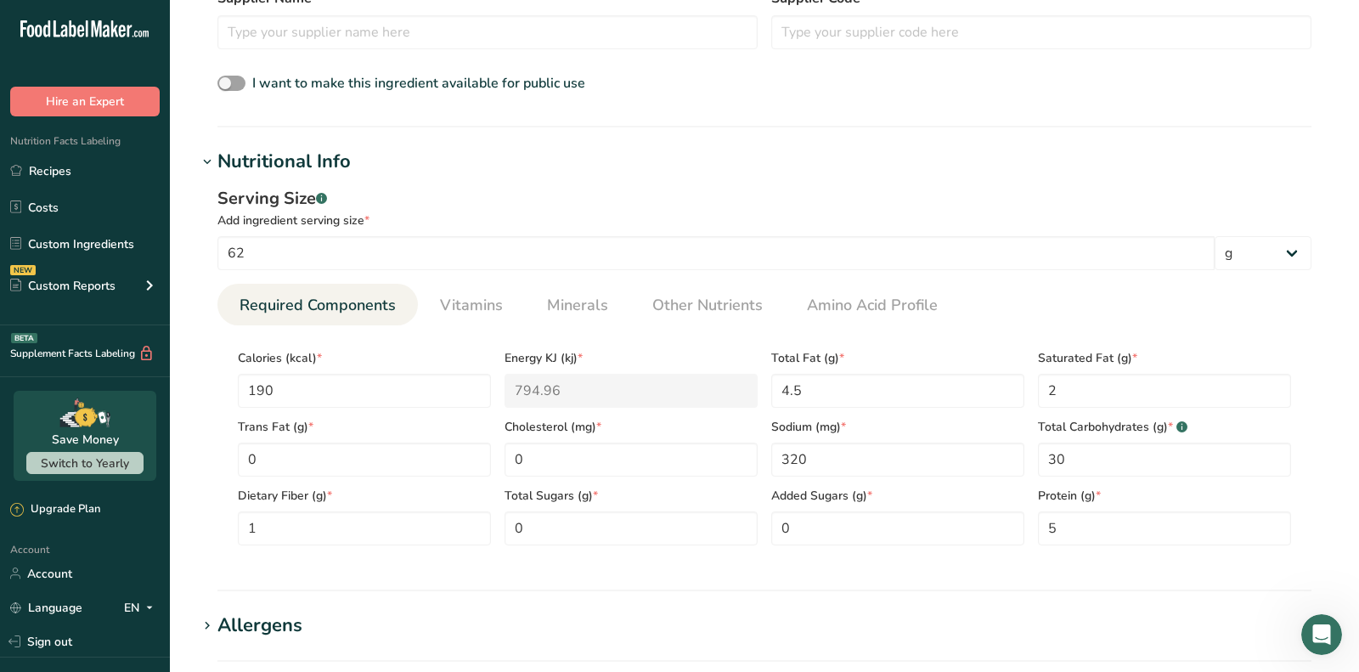
type textarea "Enriched Wheat Flour (Calcium, Niacin, Iron, Thiamin, Riboflavin, Folic Acid), …"
click at [470, 298] on span "Vitamins" at bounding box center [471, 305] width 63 height 23
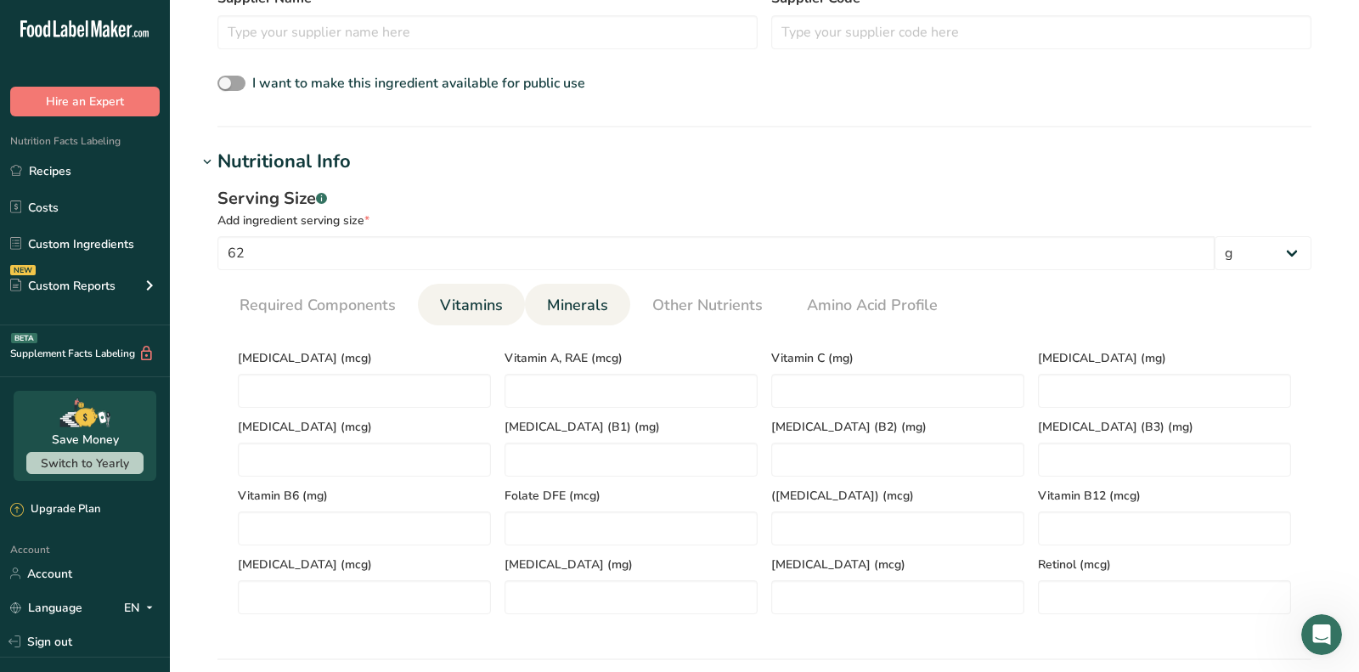
click at [547, 309] on span "Minerals" at bounding box center [577, 305] width 61 height 23
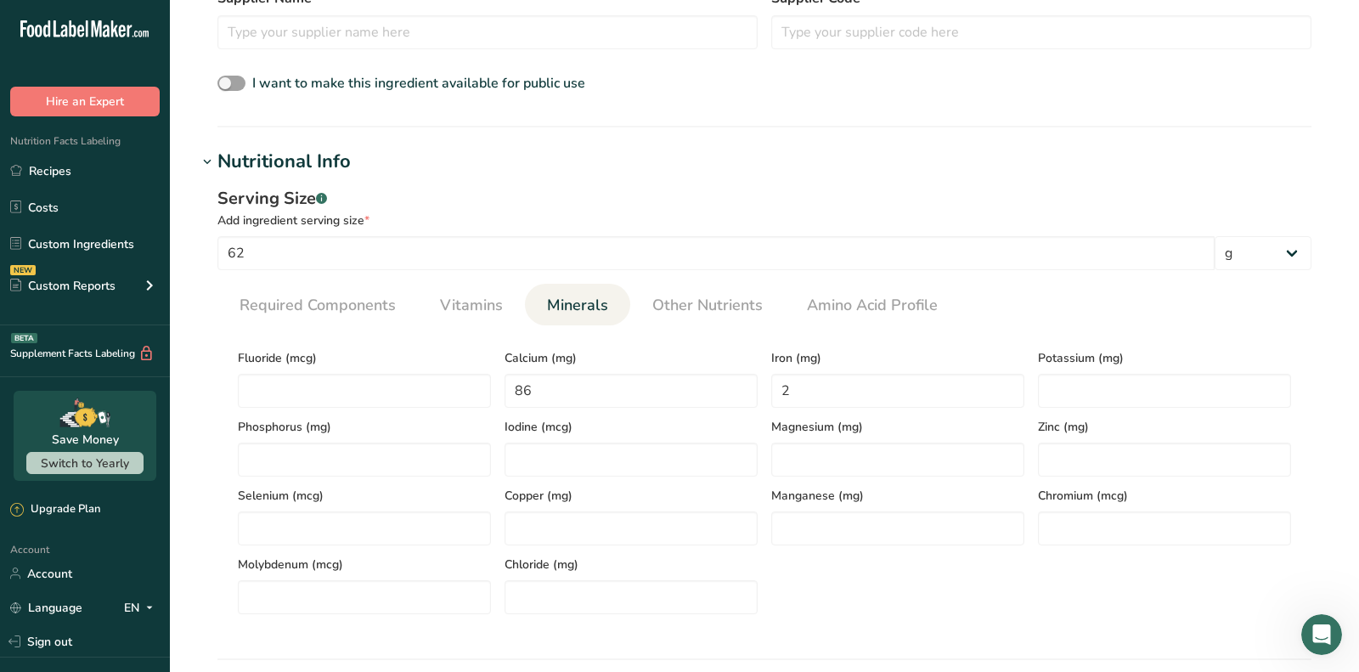
click at [1139, 433] on span "Zinc (mg)" at bounding box center [1164, 427] width 253 height 18
click at [1120, 395] on input "number" at bounding box center [1164, 391] width 253 height 34
type input "149"
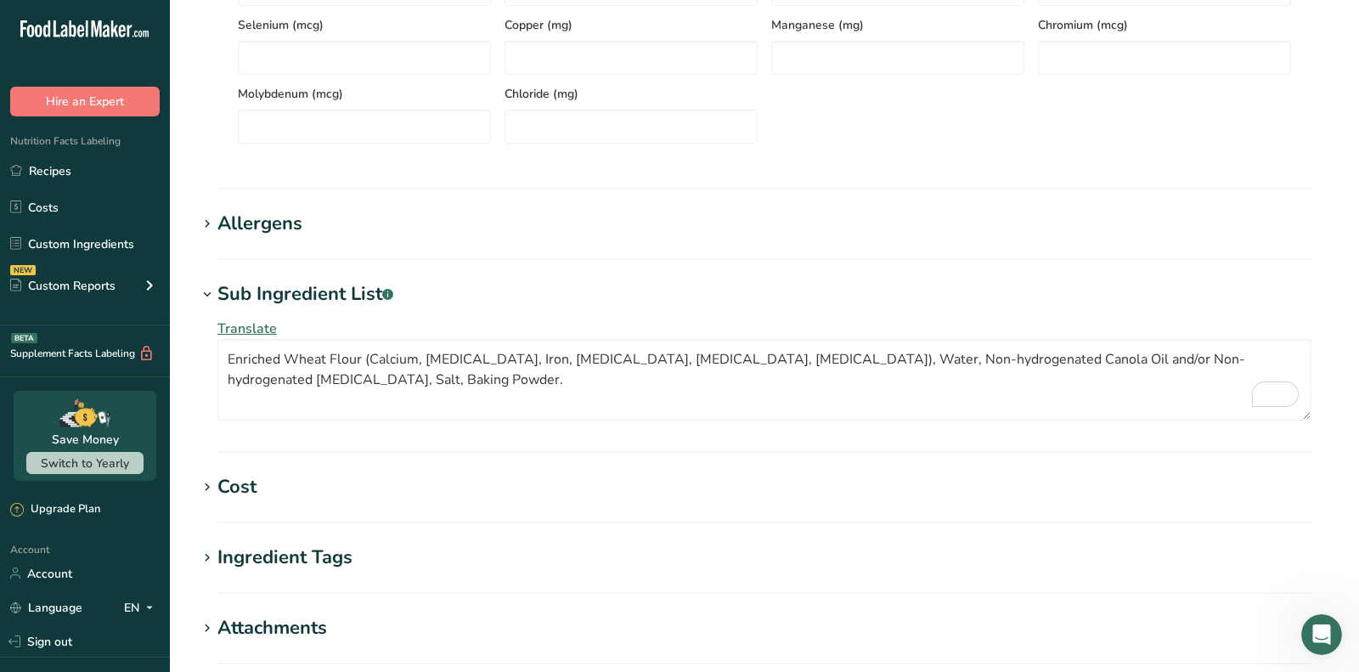
scroll to position [1179, 0]
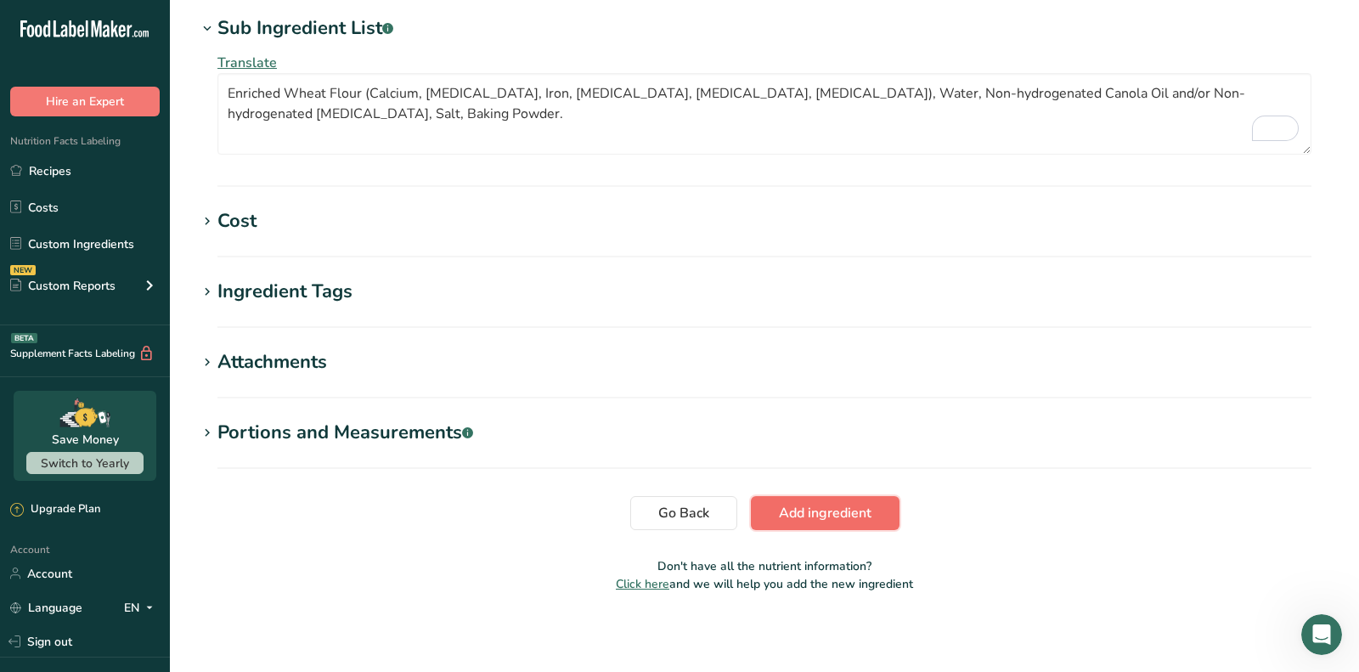
click at [781, 499] on button "Add ingredient" at bounding box center [825, 513] width 149 height 34
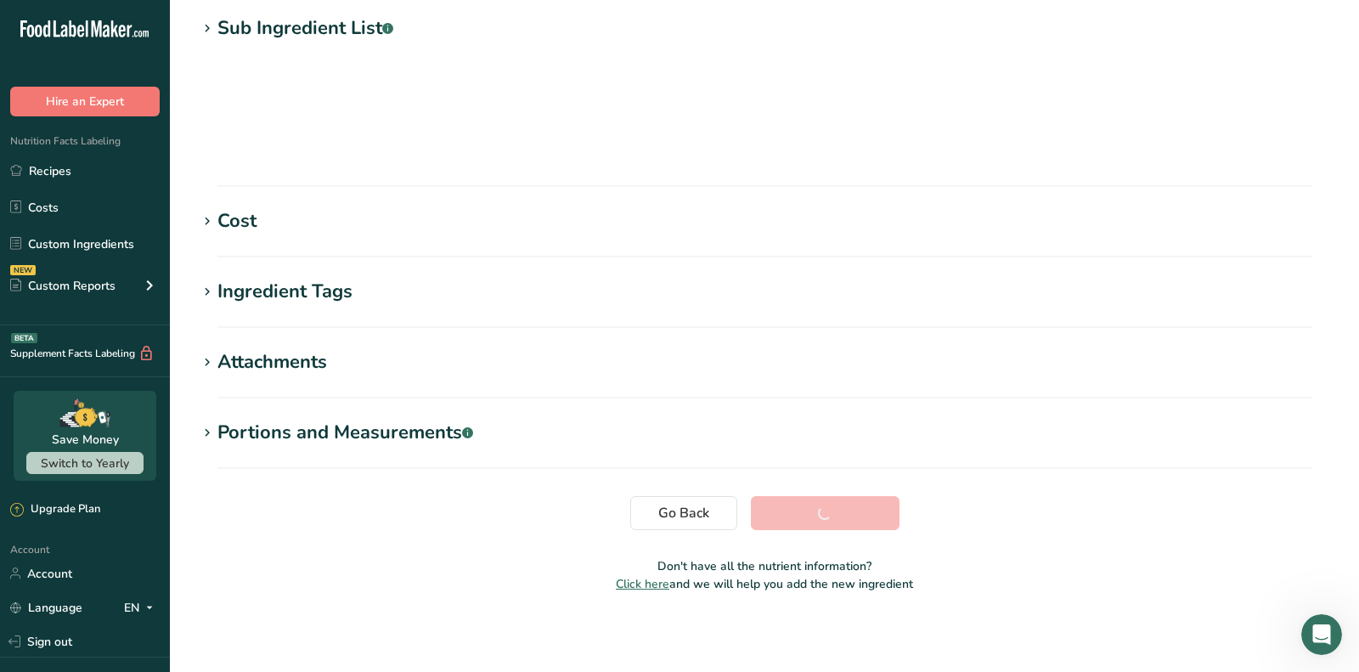
scroll to position [239, 0]
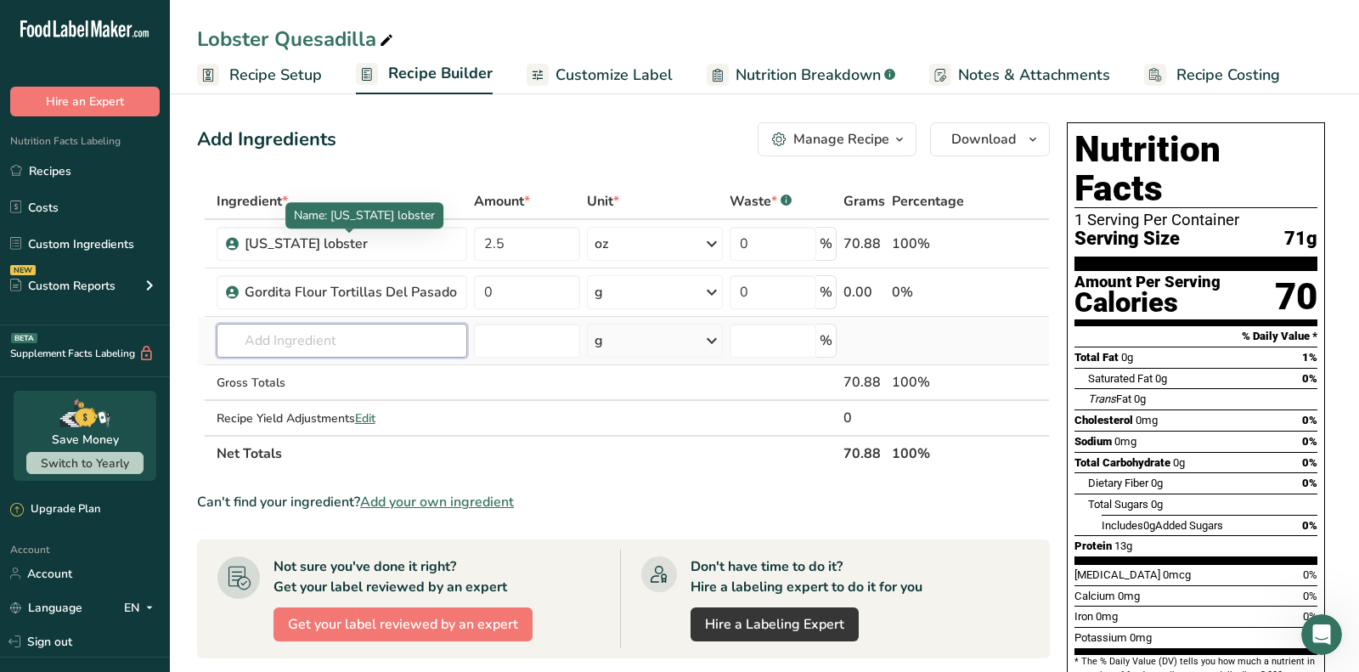
click at [389, 346] on input "text" at bounding box center [342, 341] width 251 height 34
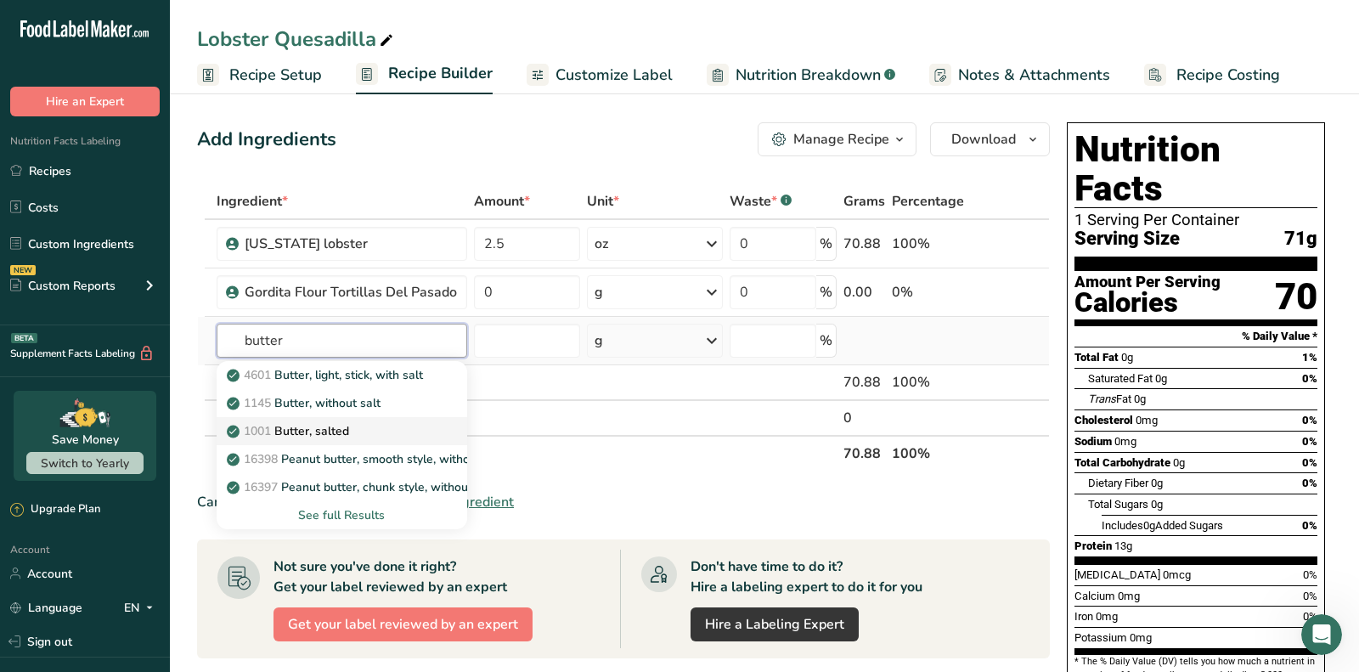
type input "butter"
click at [363, 429] on div "1001 Butter, salted" at bounding box center [328, 431] width 196 height 18
type input "Butter, salted"
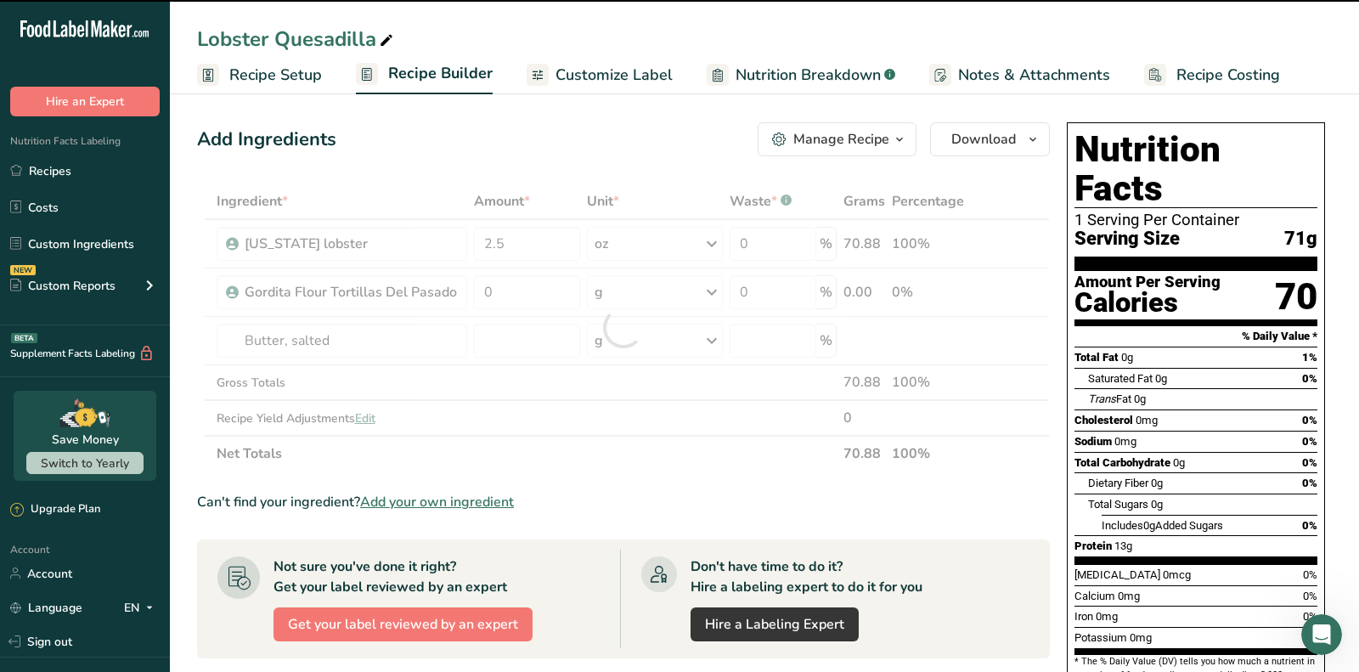
type input "0"
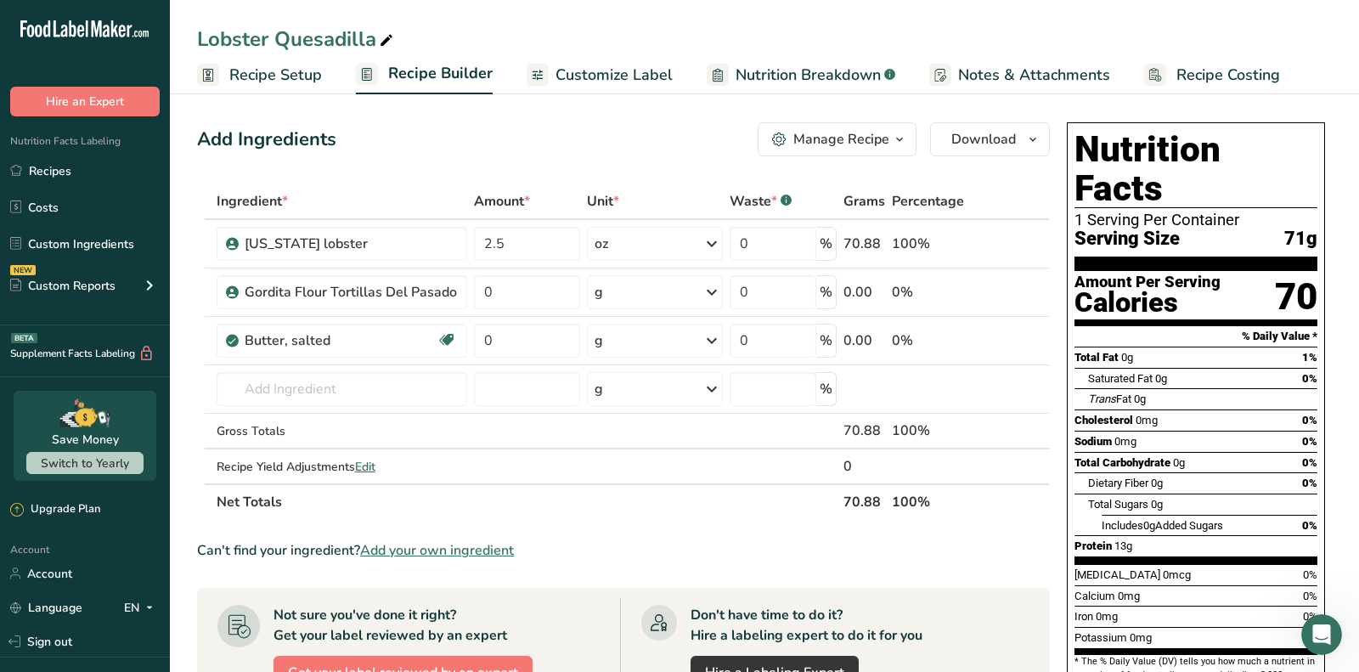
drag, startPoint x: 451, startPoint y: 541, endPoint x: 882, endPoint y: 526, distance: 431.7
click at [452, 542] on span "Add your own ingredient" at bounding box center [437, 550] width 154 height 20
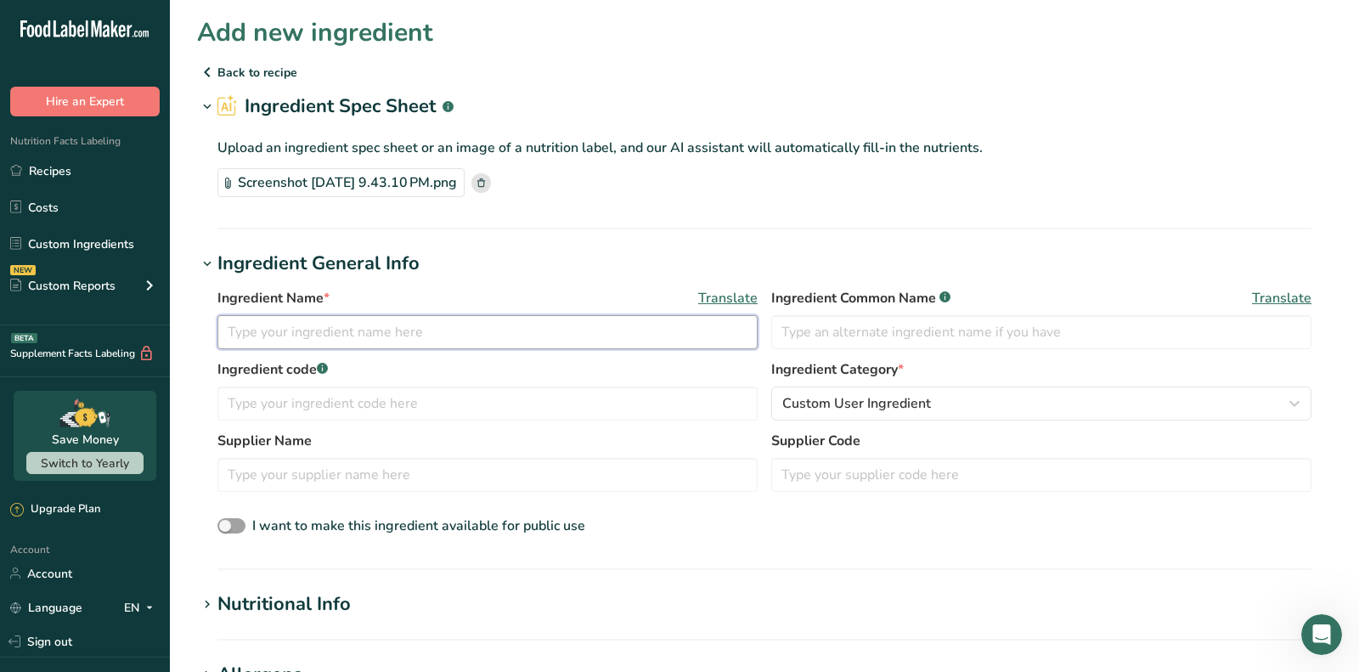
click at [394, 325] on input "text" at bounding box center [487, 332] width 540 height 34
paste input "Fancy Shredded Mild Cheddar & Monterey Jack Cheese"
type input "Fancy Shredded Mild Cheddar & Monterey Jack Cheese"
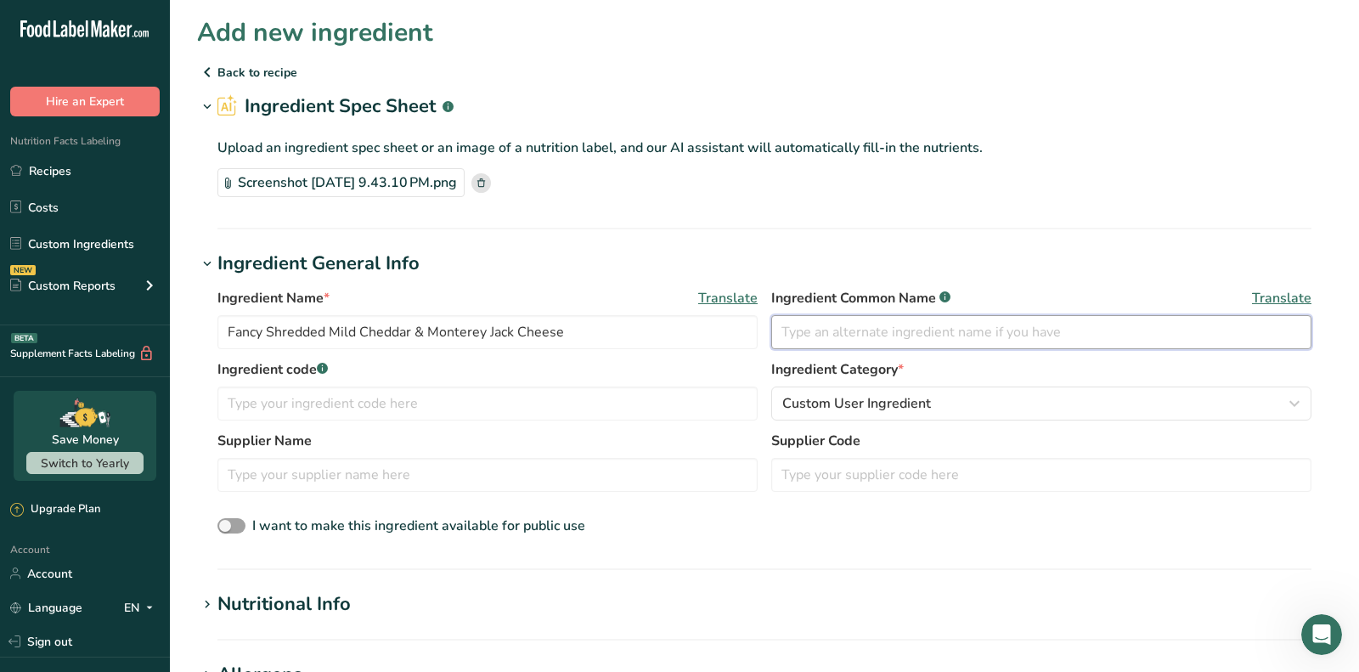
click at [882, 318] on input "text" at bounding box center [1041, 332] width 540 height 34
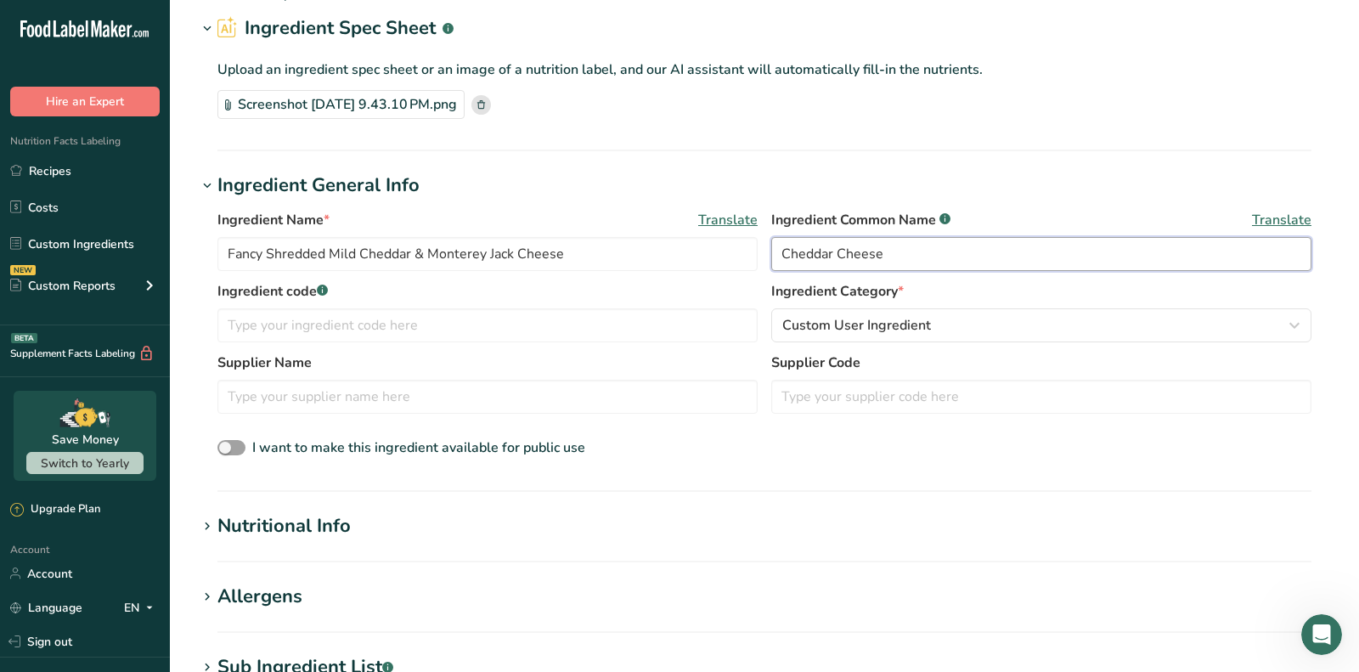
type input "Cheddar Cheese"
click at [388, 525] on h1 "Nutritional Info" at bounding box center [764, 526] width 1135 height 28
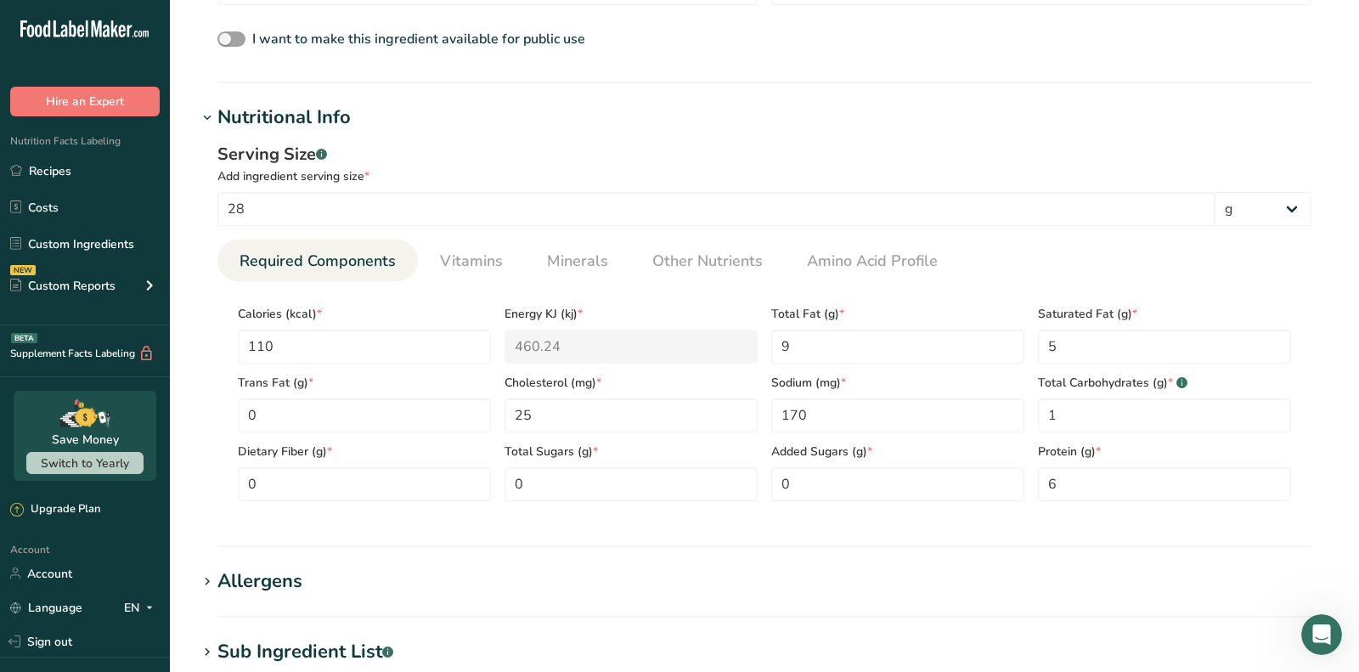
scroll to position [495, 0]
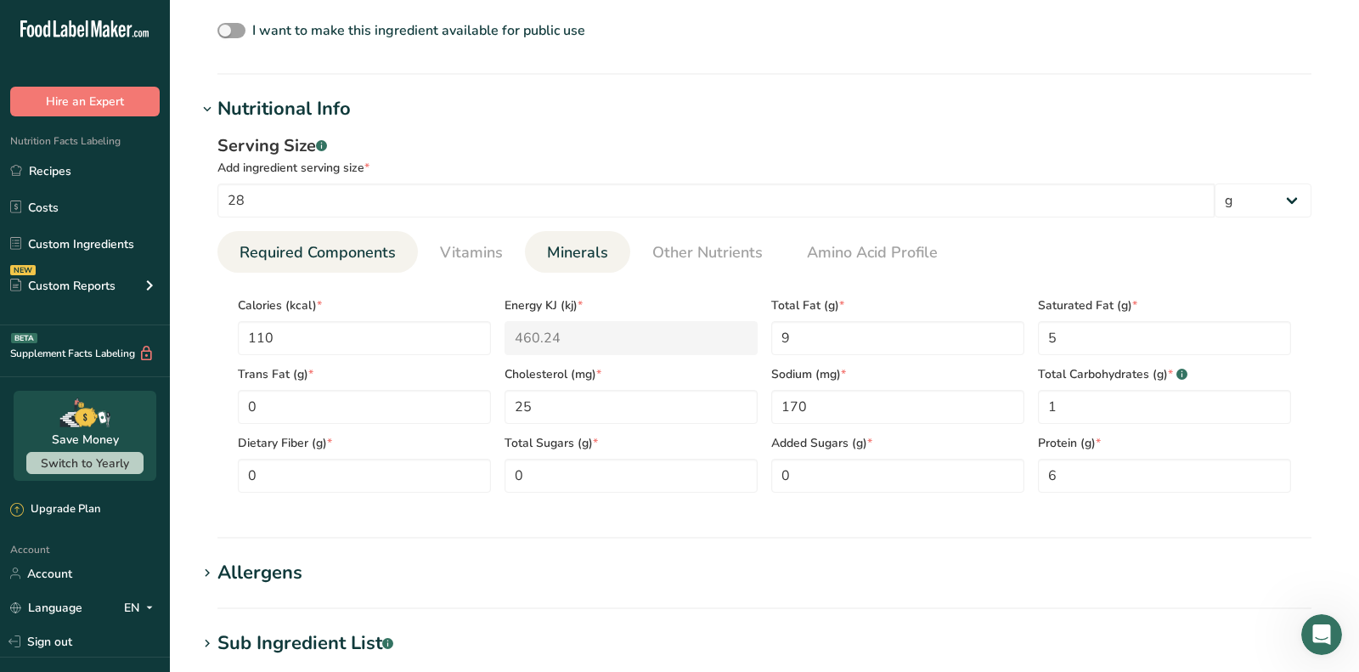
click at [587, 252] on span "Minerals" at bounding box center [577, 252] width 61 height 23
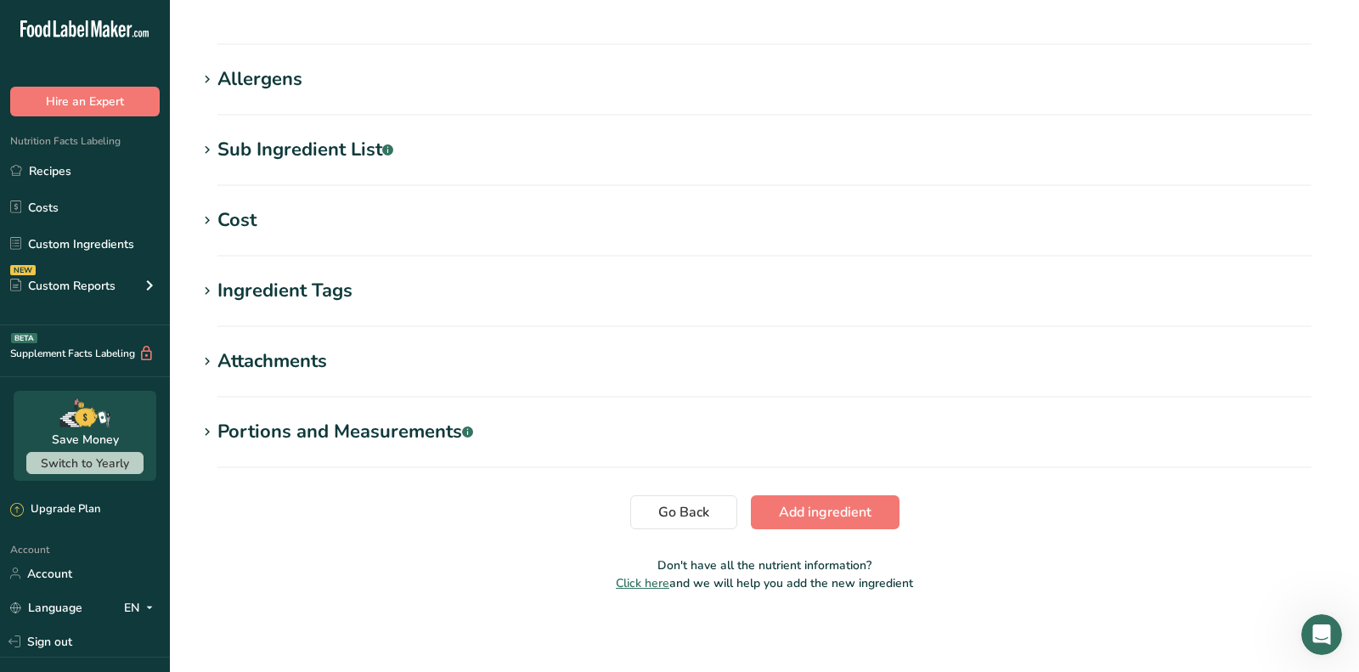
scroll to position [929, 0]
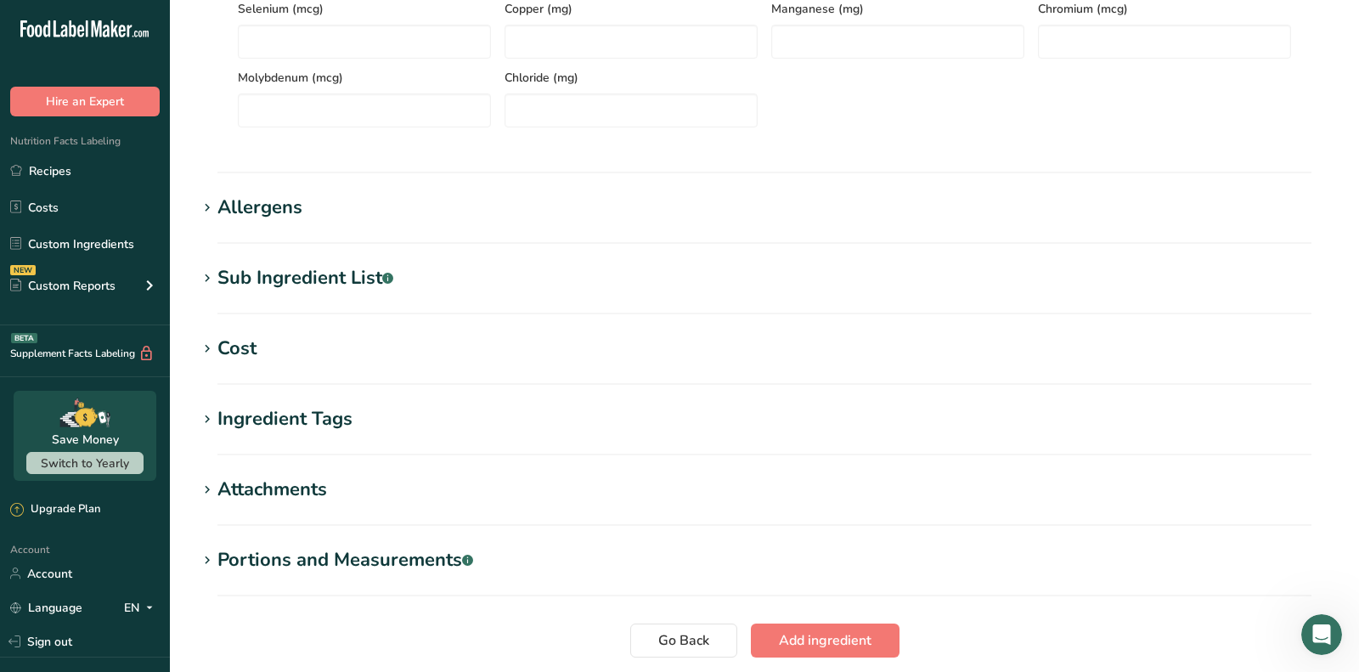
click at [286, 239] on section "Allergens Add any known allergens associated with your ingredient Soy Tree Nuts…" at bounding box center [764, 219] width 1135 height 50
click at [286, 215] on div "Allergens" at bounding box center [259, 208] width 85 height 28
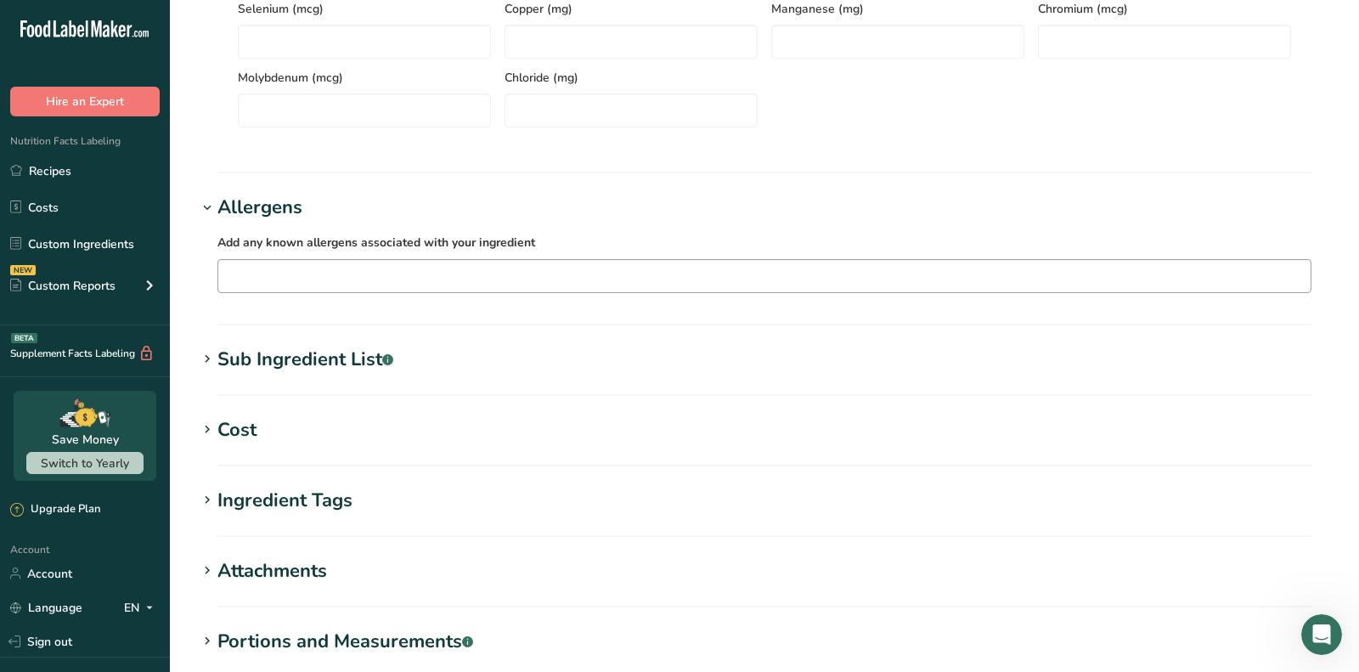
click at [330, 285] on input "text" at bounding box center [764, 275] width 1092 height 26
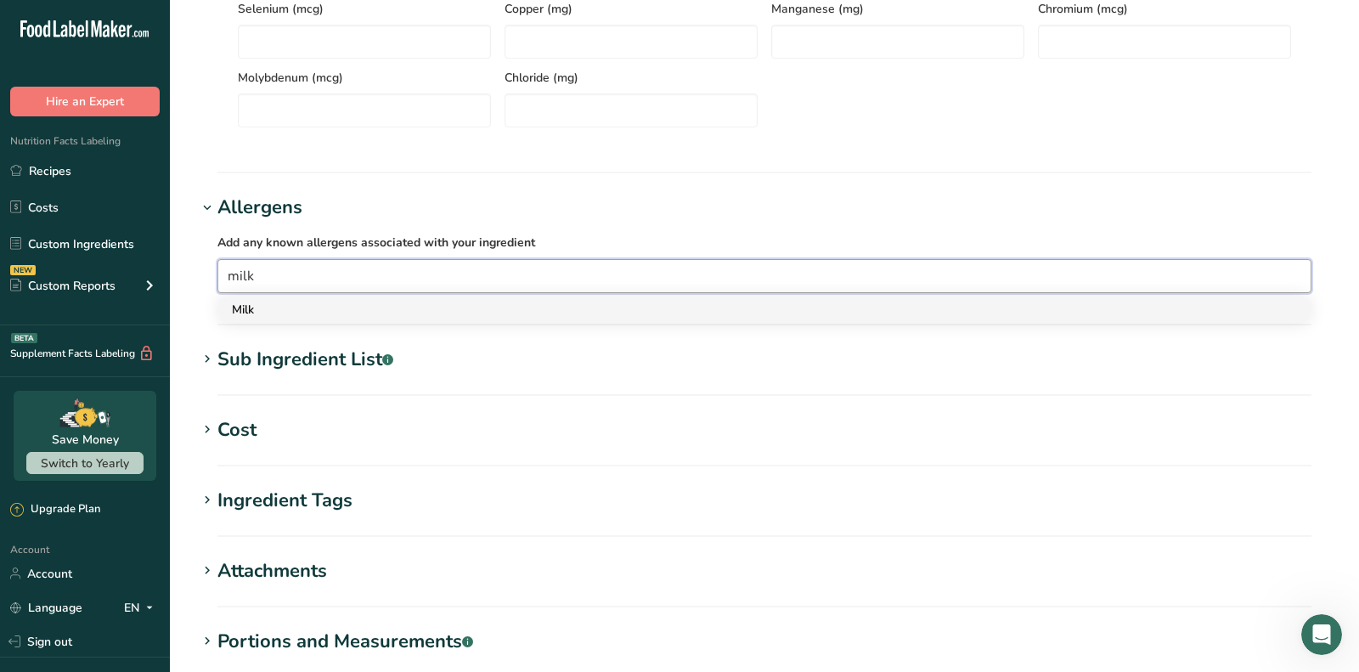
type input "milk"
click at [379, 309] on div "Milk" at bounding box center [751, 310] width 1038 height 18
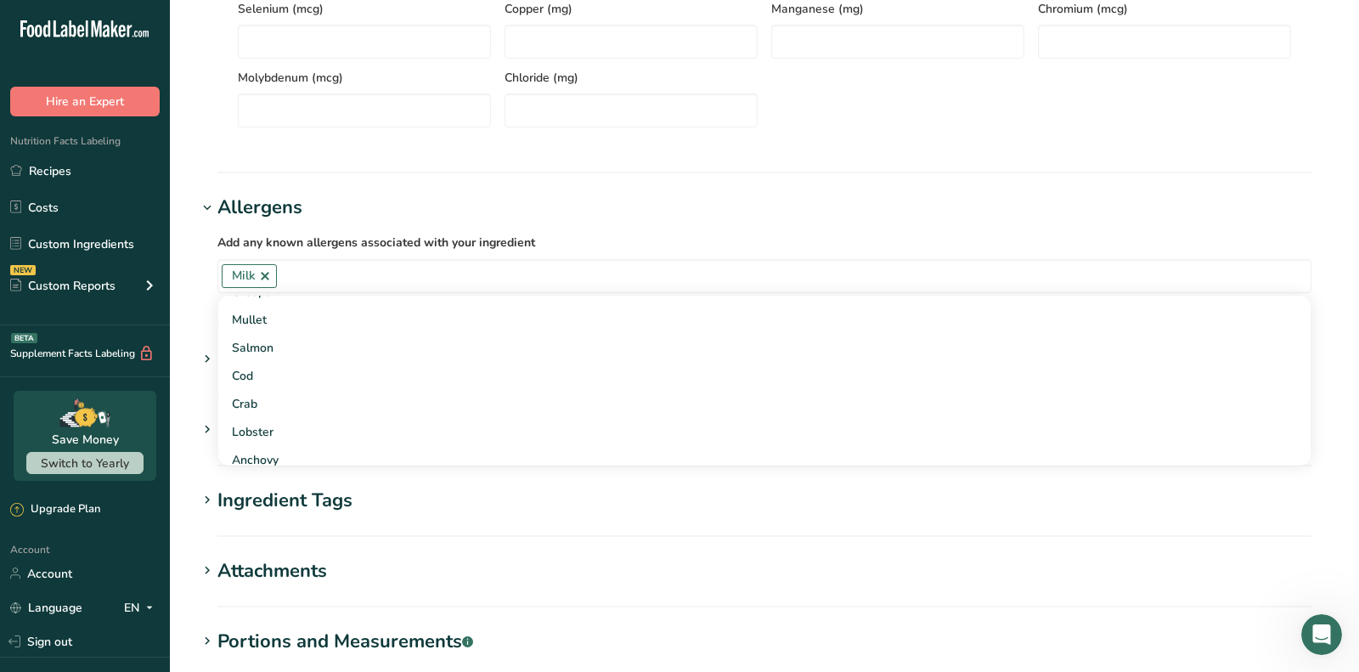
scroll to position [1138, 0]
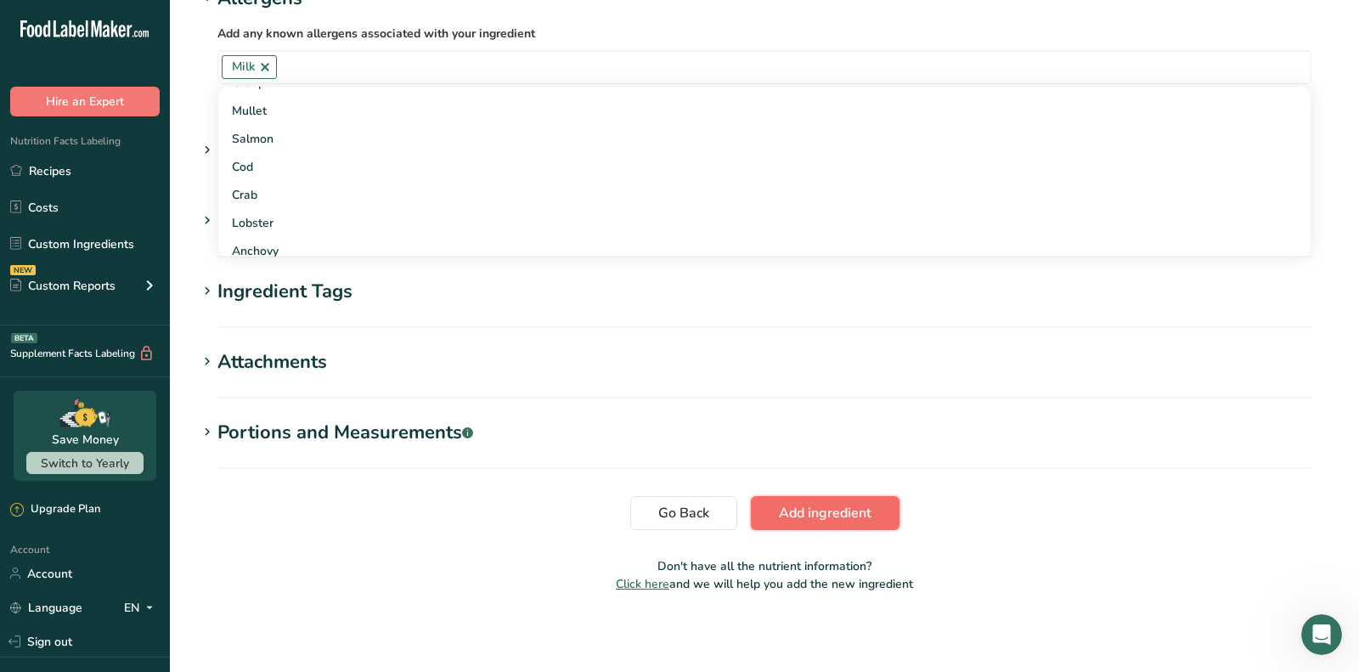
click at [865, 507] on span "Add ingredient" at bounding box center [825, 513] width 93 height 20
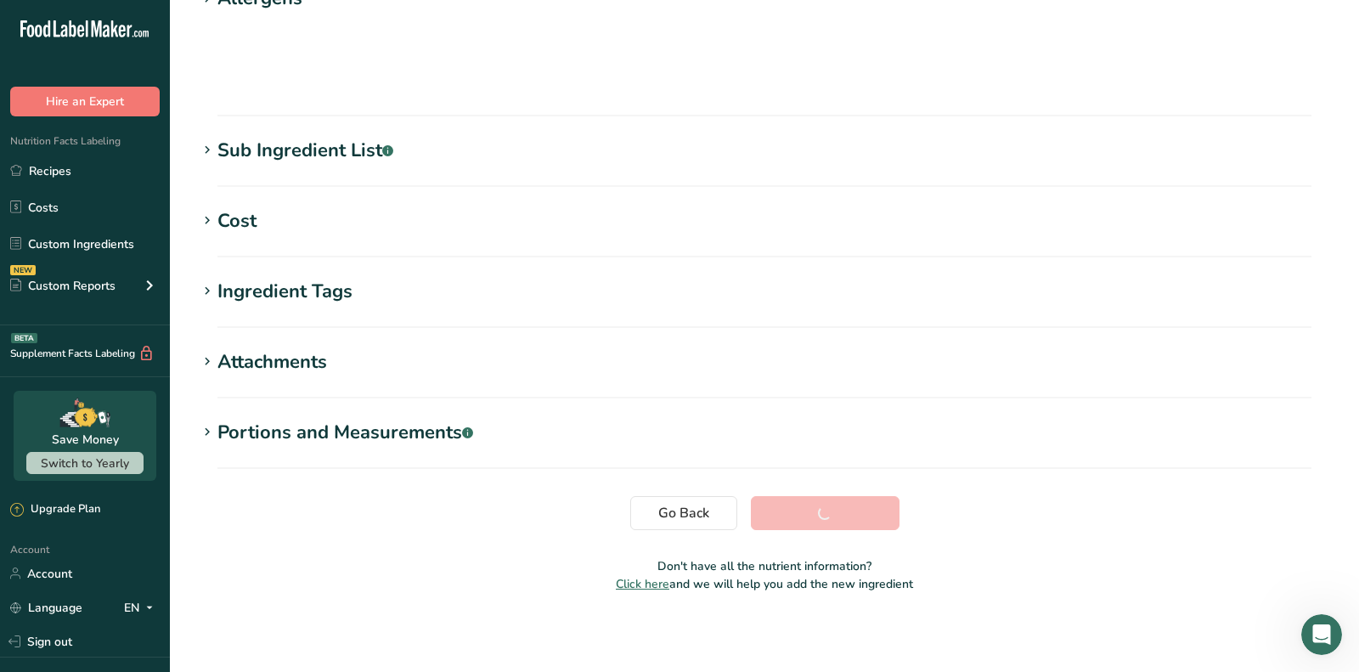
scroll to position [239, 0]
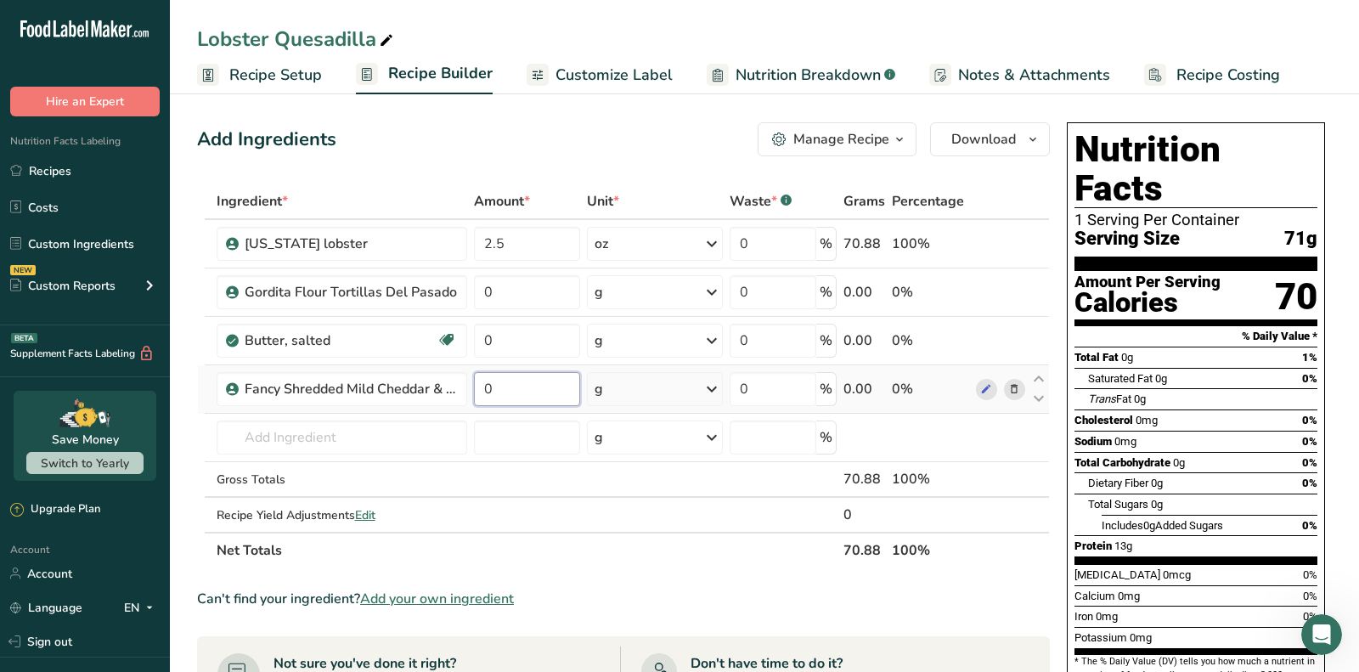
click at [538, 380] on input "0" at bounding box center [527, 389] width 106 height 34
paste input "84.8"
type input "84.8"
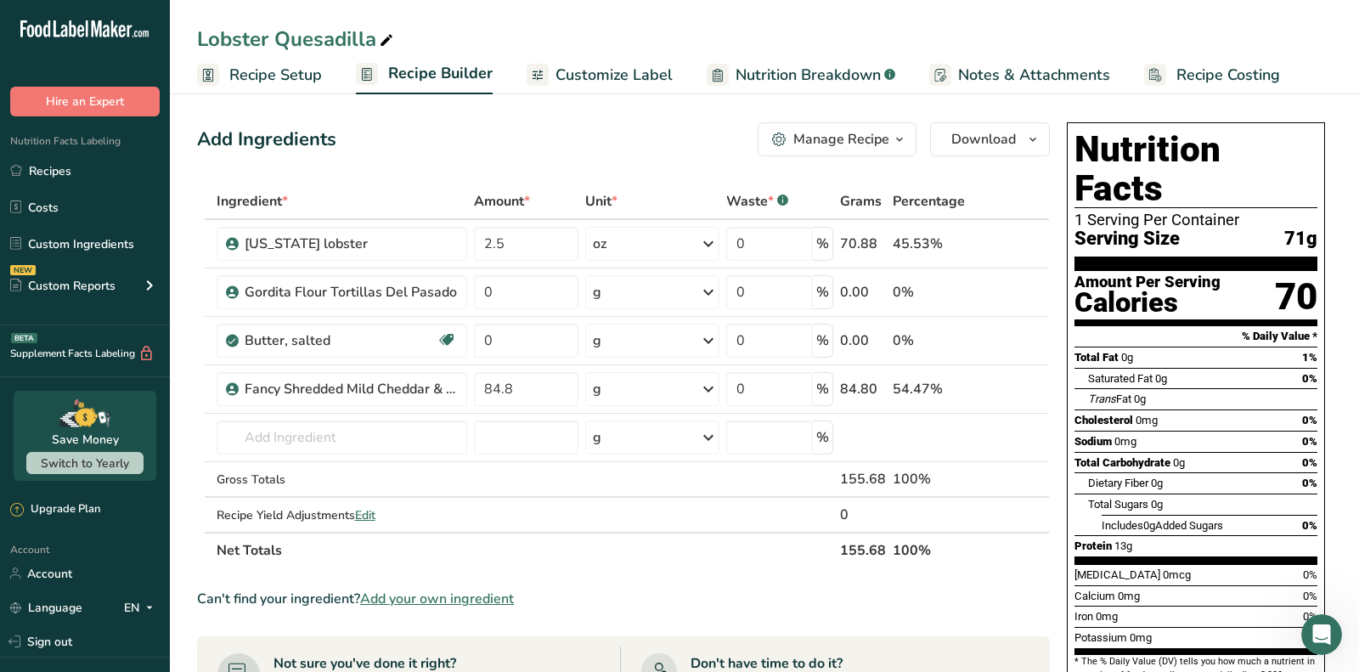
click at [573, 138] on div "Add Ingredients Manage Recipe Delete Recipe Duplicate Recipe Scale Recipe Save …" at bounding box center [623, 139] width 853 height 34
click at [388, 433] on input "text" at bounding box center [342, 437] width 251 height 34
paste input "cilantro lime sauce"
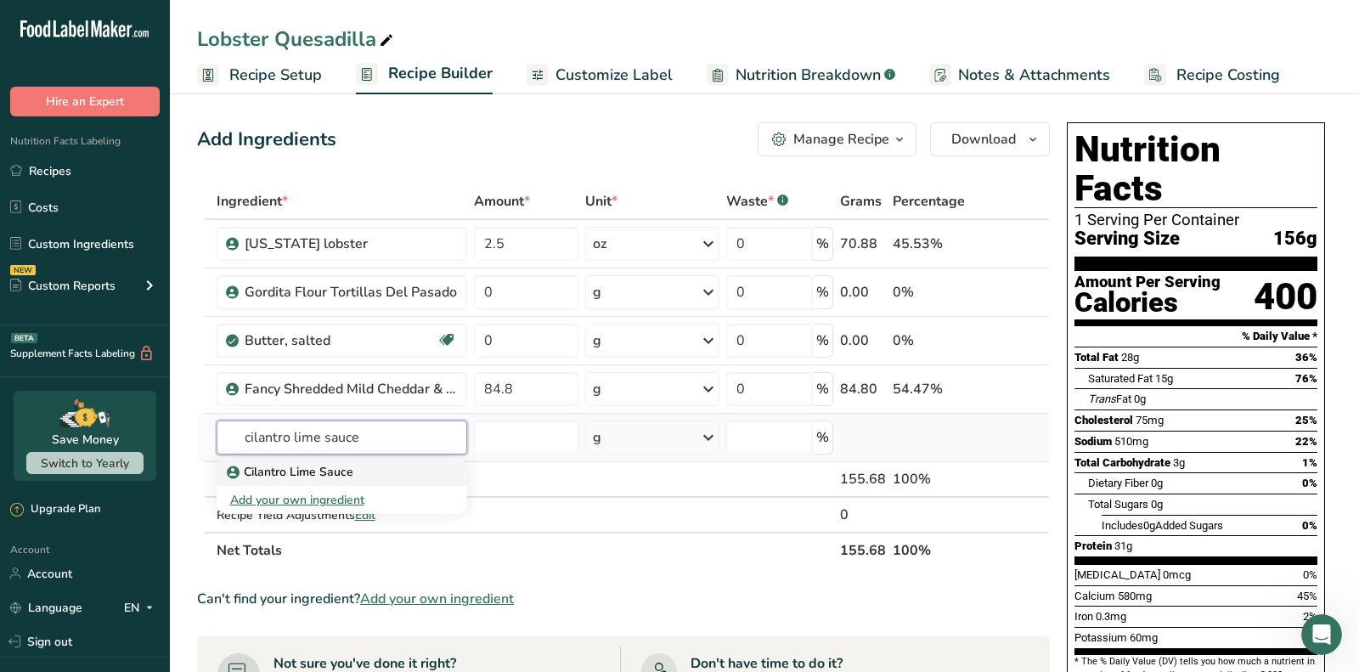
type input "cilantro lime sauce"
click at [400, 474] on div "Cilantro Lime Sauce" at bounding box center [328, 472] width 196 height 18
type input "Cilantro Lime Sauce"
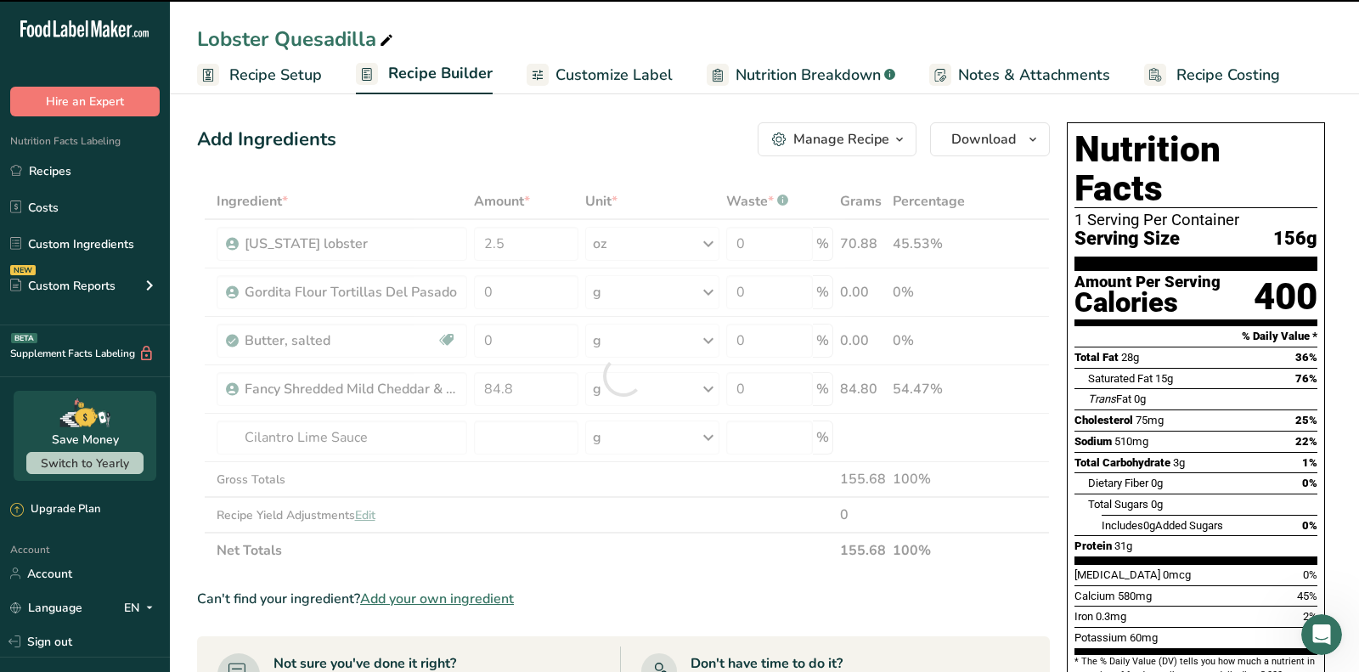
type input "0"
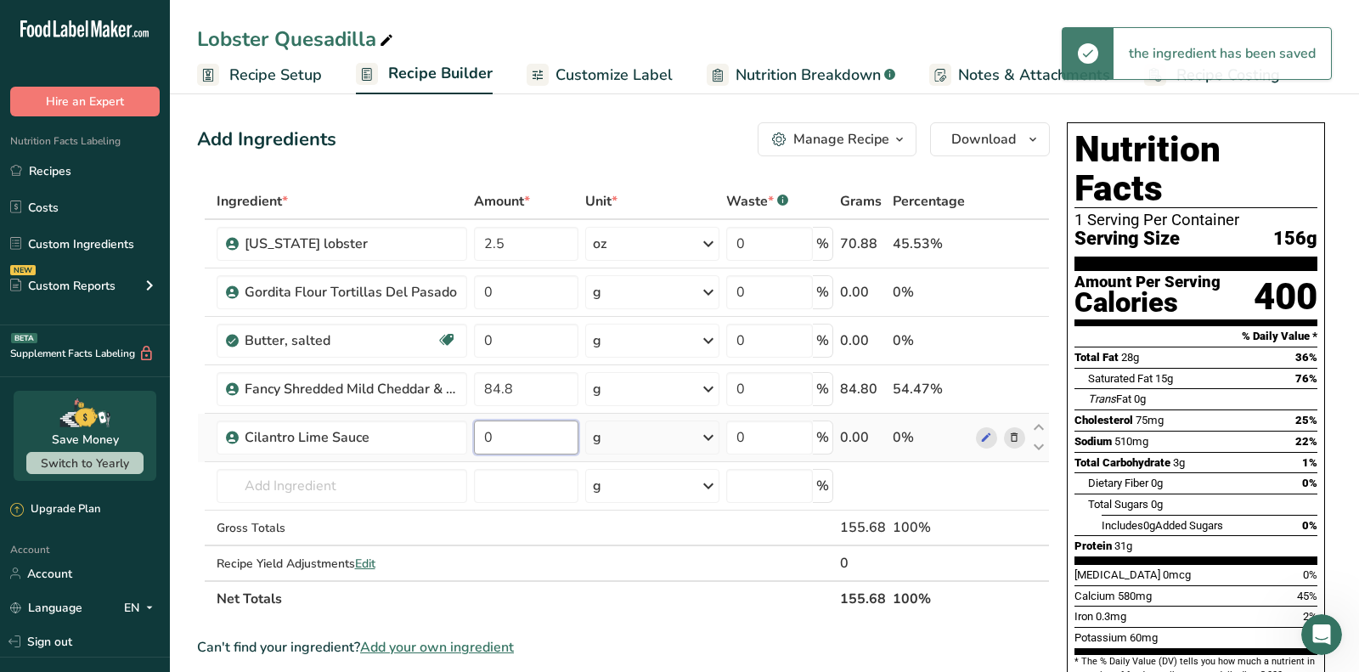
click at [538, 426] on input "0" at bounding box center [526, 437] width 105 height 34
type input "2"
click at [639, 432] on div "Ingredient * Amount * Unit * Waste * .a-a{fill:#347362;}.b-a{fill:#fff;} Grams …" at bounding box center [623, 399] width 853 height 433
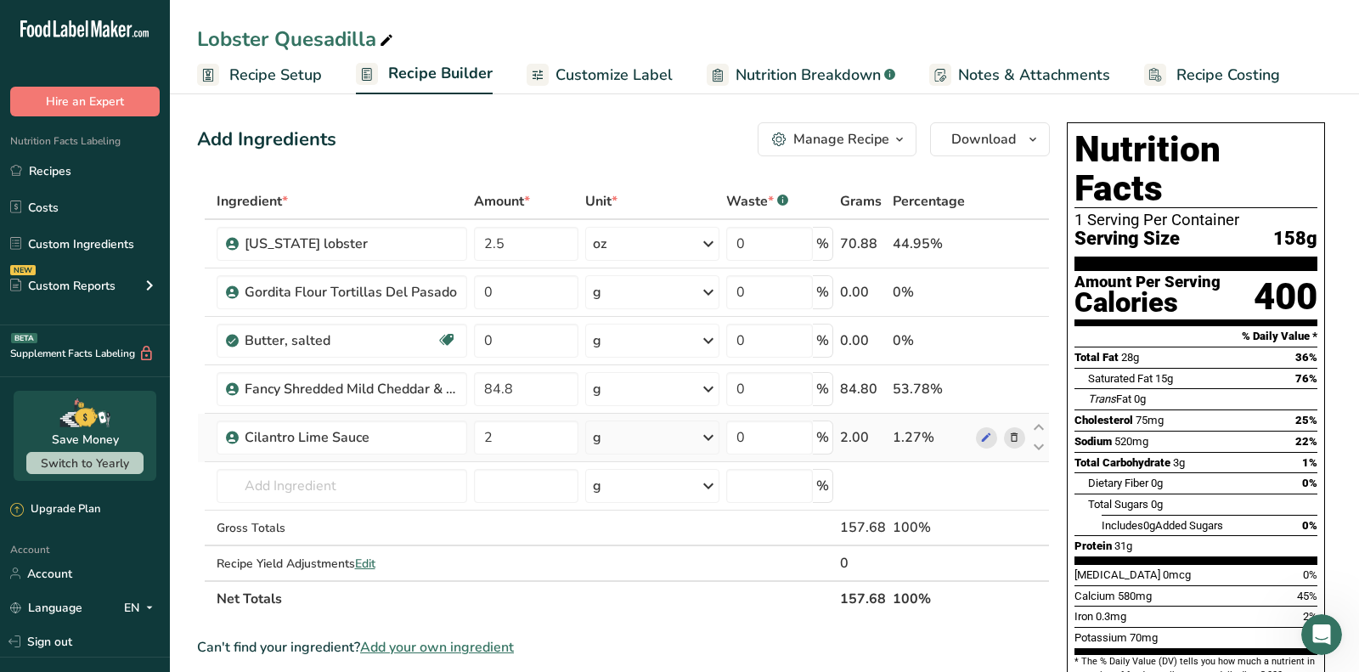
click at [639, 432] on div "g" at bounding box center [652, 437] width 134 height 34
click at [643, 566] on div "See more" at bounding box center [666, 572] width 143 height 18
click at [634, 612] on div "oz" at bounding box center [666, 624] width 143 height 25
click at [392, 487] on input "text" at bounding box center [342, 486] width 251 height 34
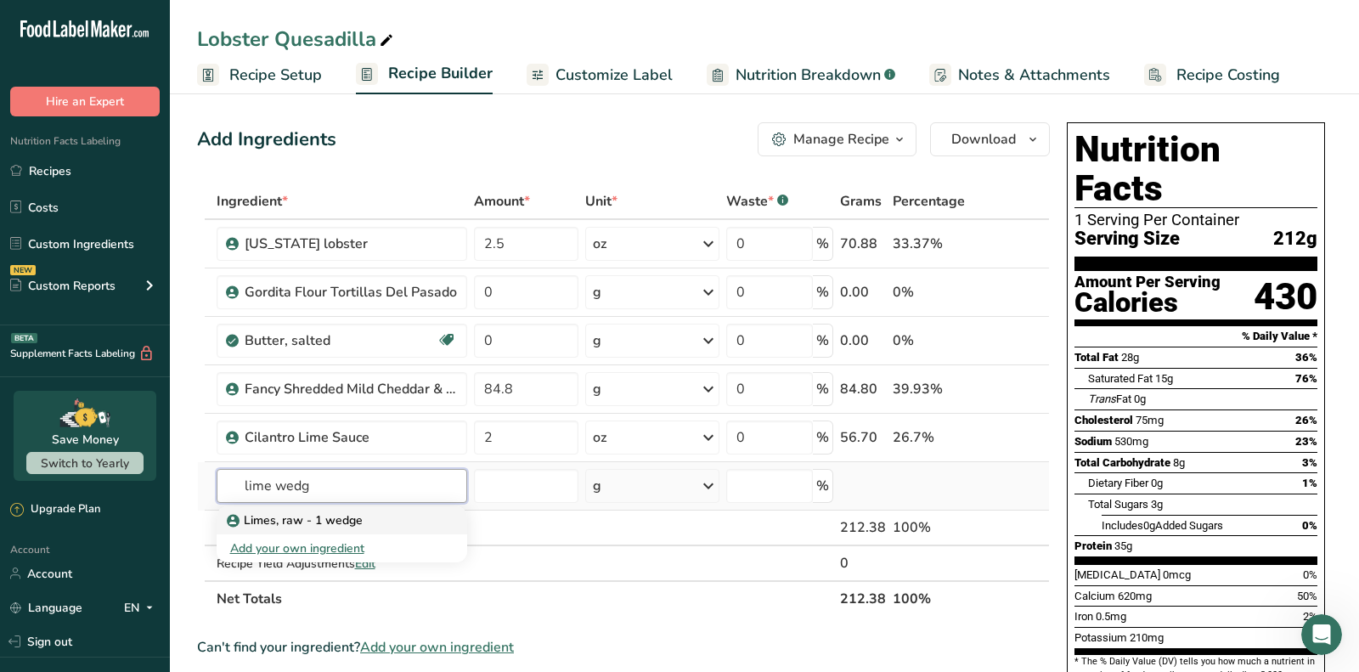
type input "lime wedg"
click at [409, 520] on div "Limes, raw - 1 wedge" at bounding box center [328, 520] width 196 height 18
type input "Limes, raw - 1 wedge"
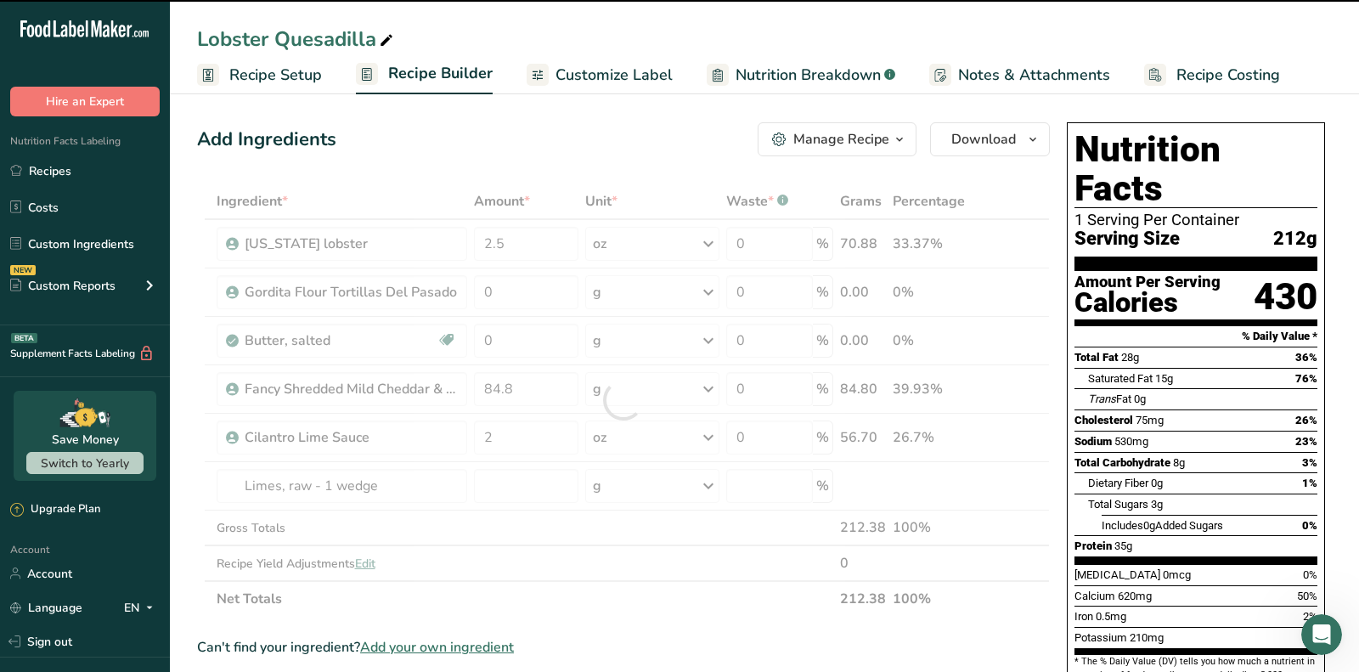
type input "0"
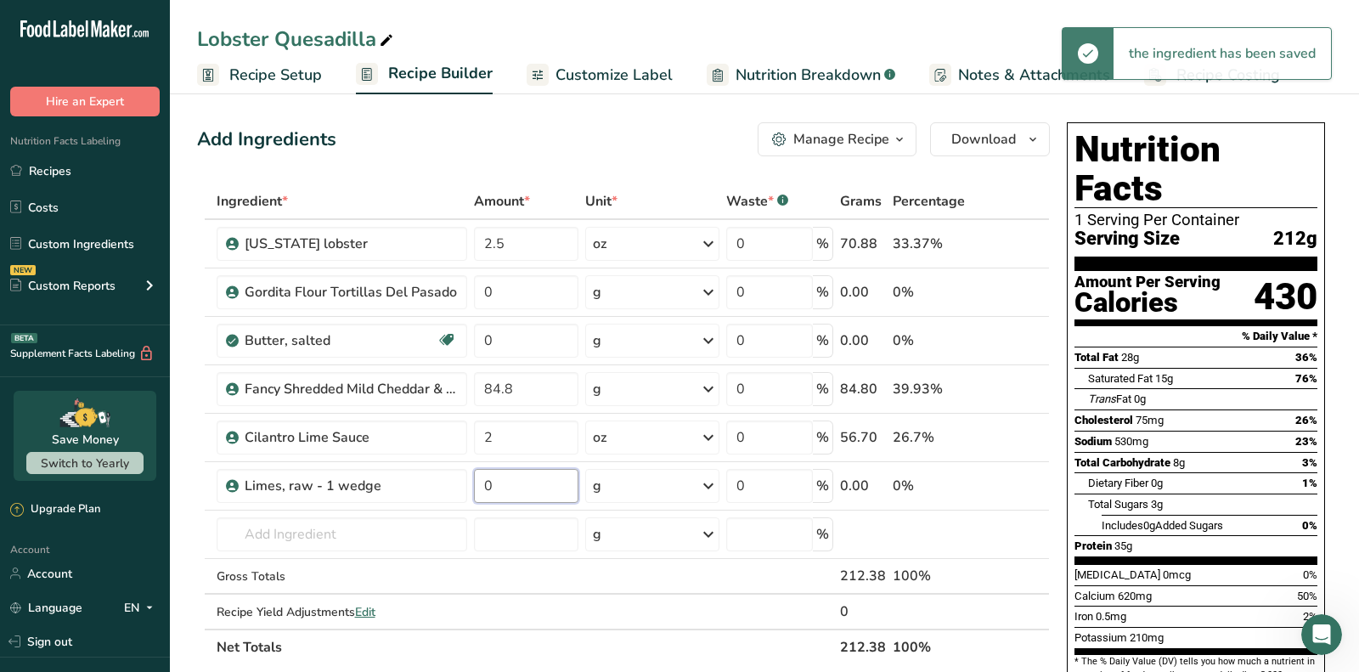
click at [511, 481] on input "0" at bounding box center [526, 486] width 105 height 34
type input "16"
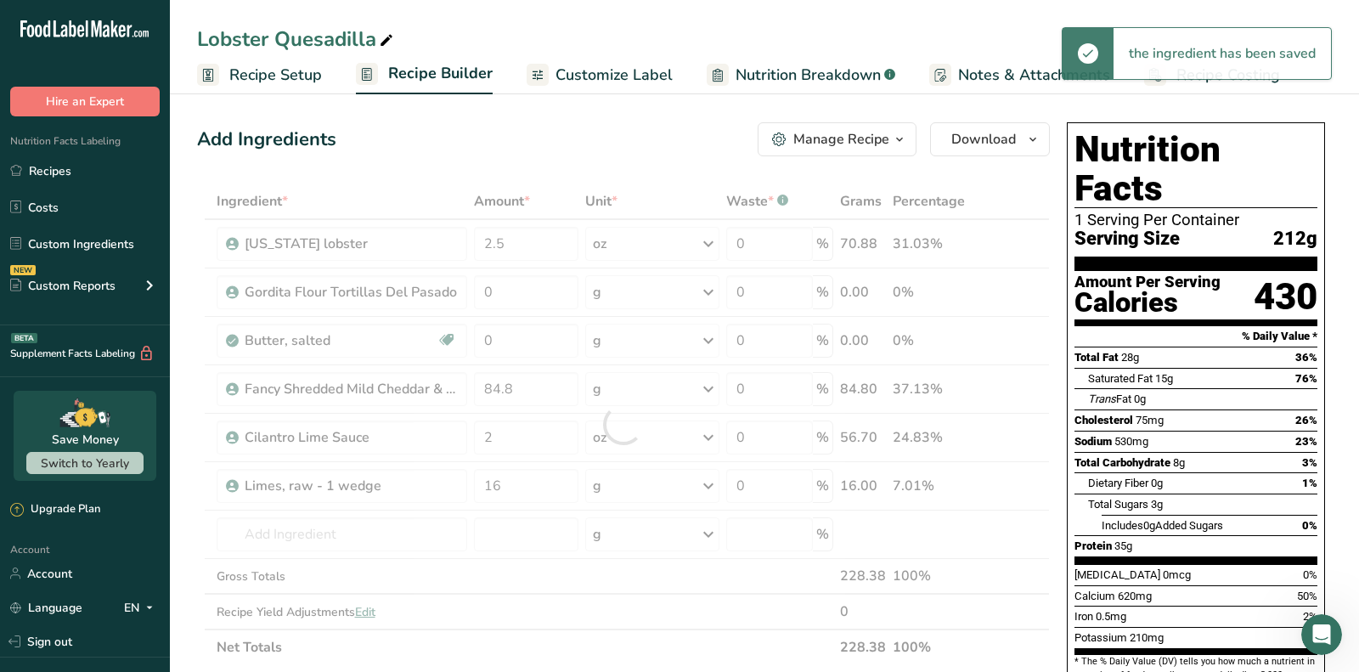
click at [662, 131] on div "Add Ingredients Manage Recipe Delete Recipe Duplicate Recipe Scale Recipe Save …" at bounding box center [623, 139] width 853 height 34
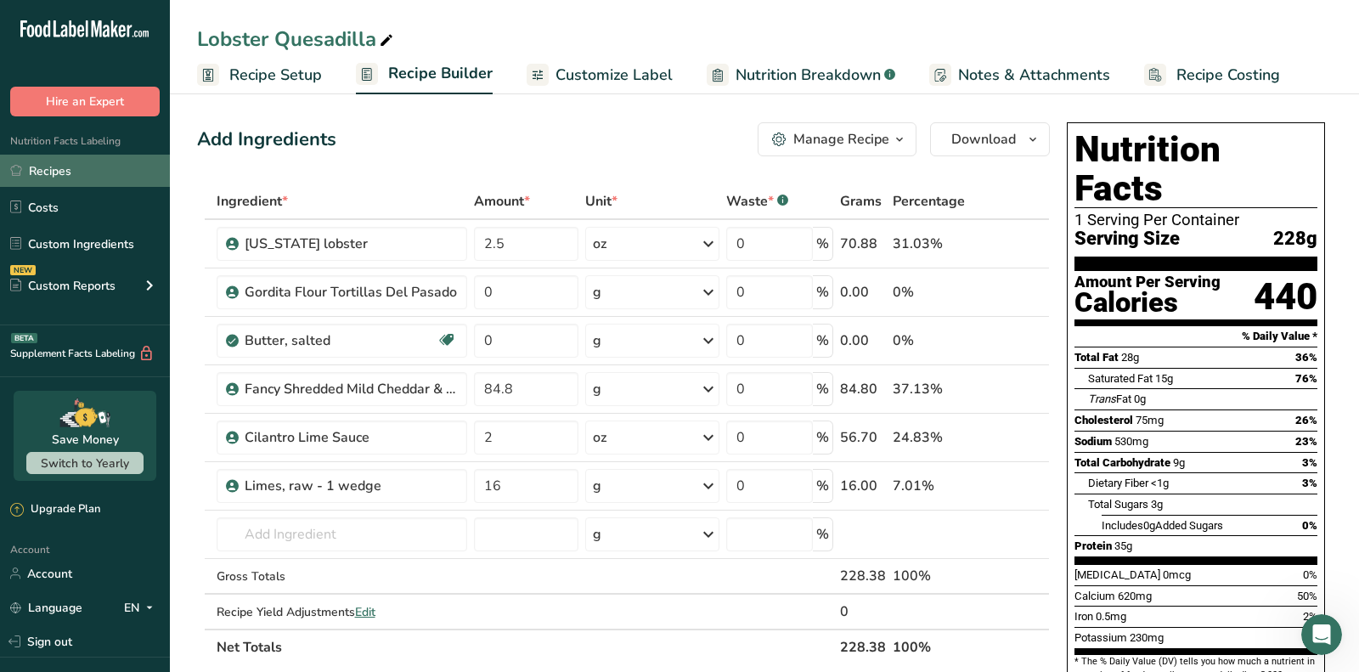
click at [102, 166] on link "Recipes" at bounding box center [85, 171] width 170 height 32
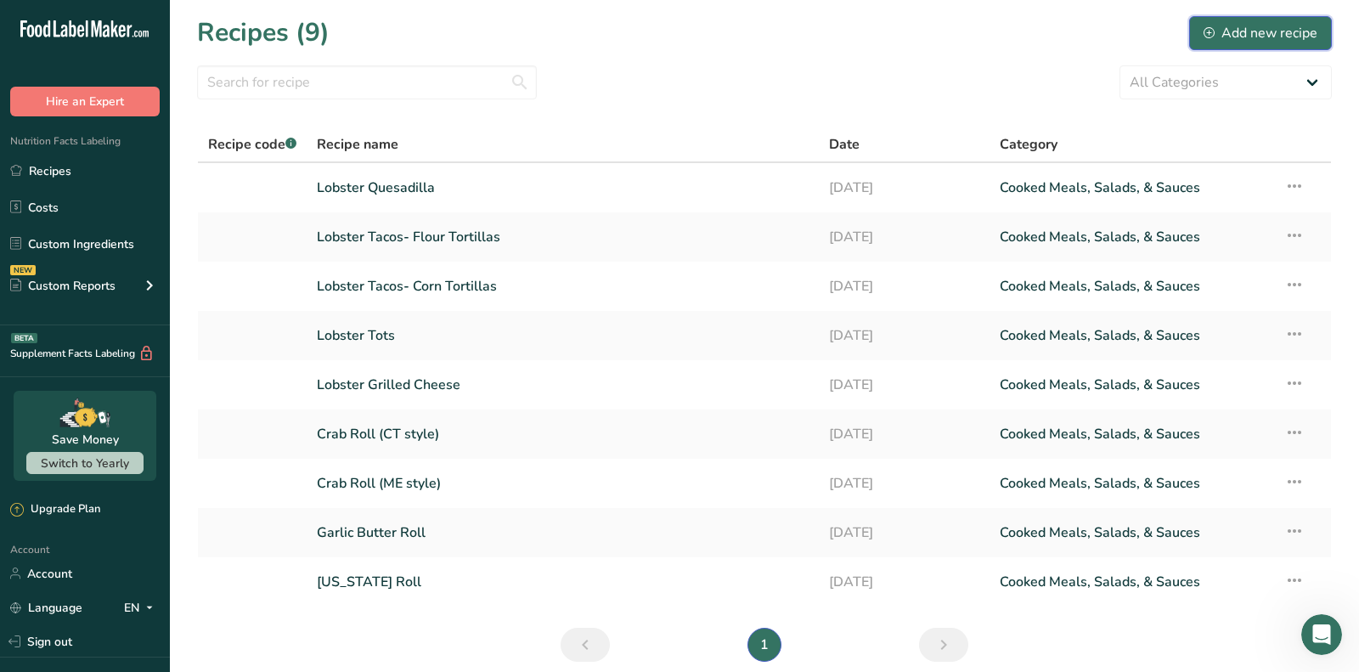
click at [1262, 31] on div "Add new recipe" at bounding box center [1260, 33] width 114 height 20
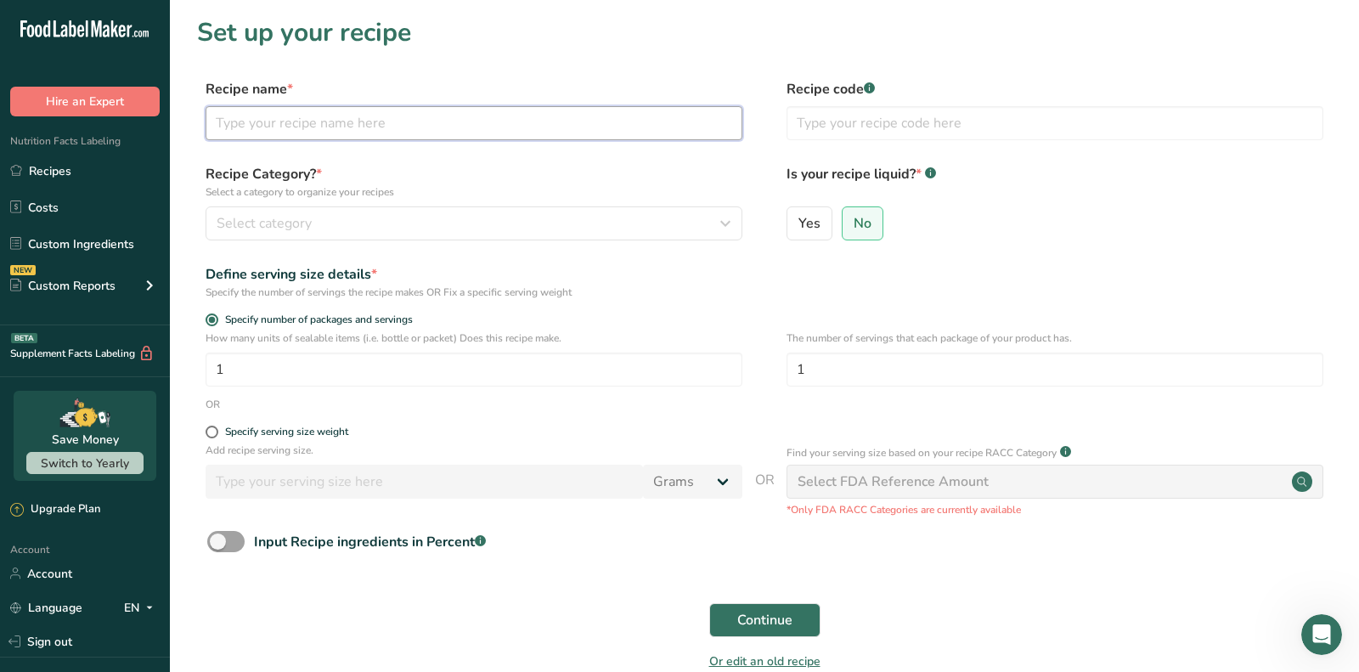
click at [412, 124] on input "text" at bounding box center [474, 123] width 537 height 34
paste input ": Lobster Tail and Tots"
drag, startPoint x: 222, startPoint y: 125, endPoint x: 154, endPoint y: 125, distance: 67.9
click at [154, 125] on div ".a-20{fill:#fff;} Hire an Expert Nutrition Facts Labeling Recipes Costs Custom …" at bounding box center [679, 381] width 1359 height 763
type input "Lobster Tail and Tots"
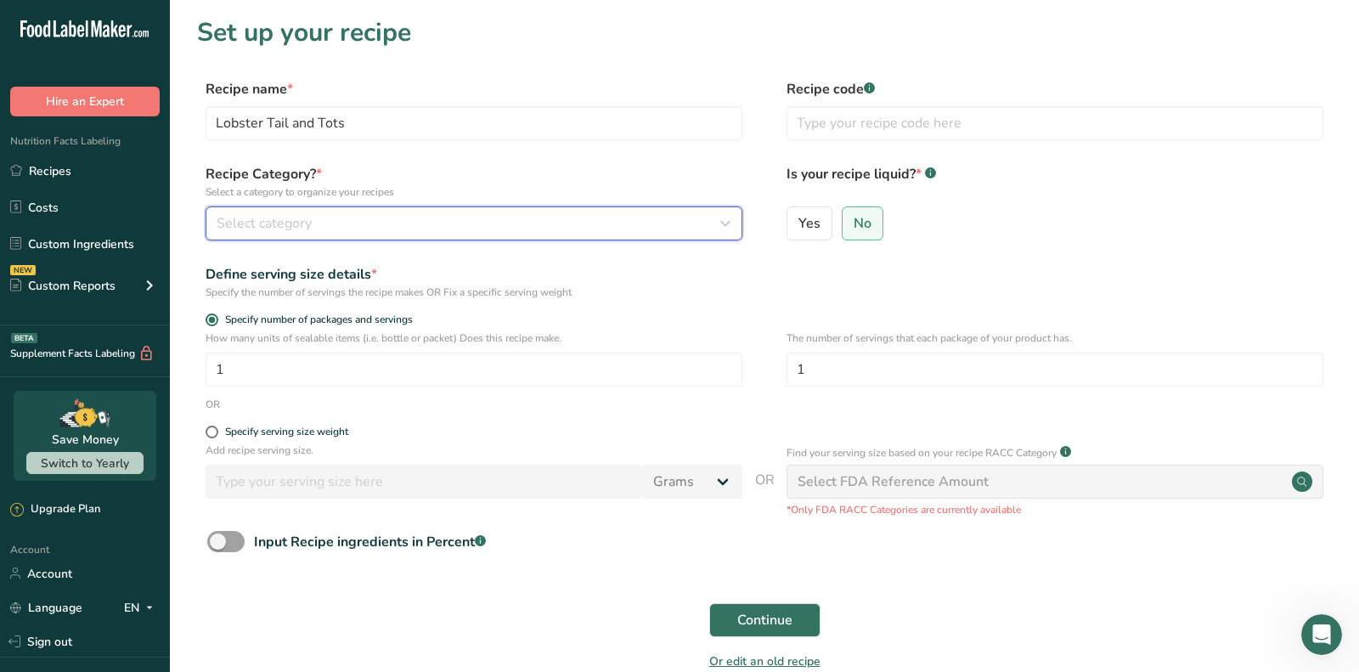
click at [433, 217] on div "Select category" at bounding box center [469, 223] width 504 height 20
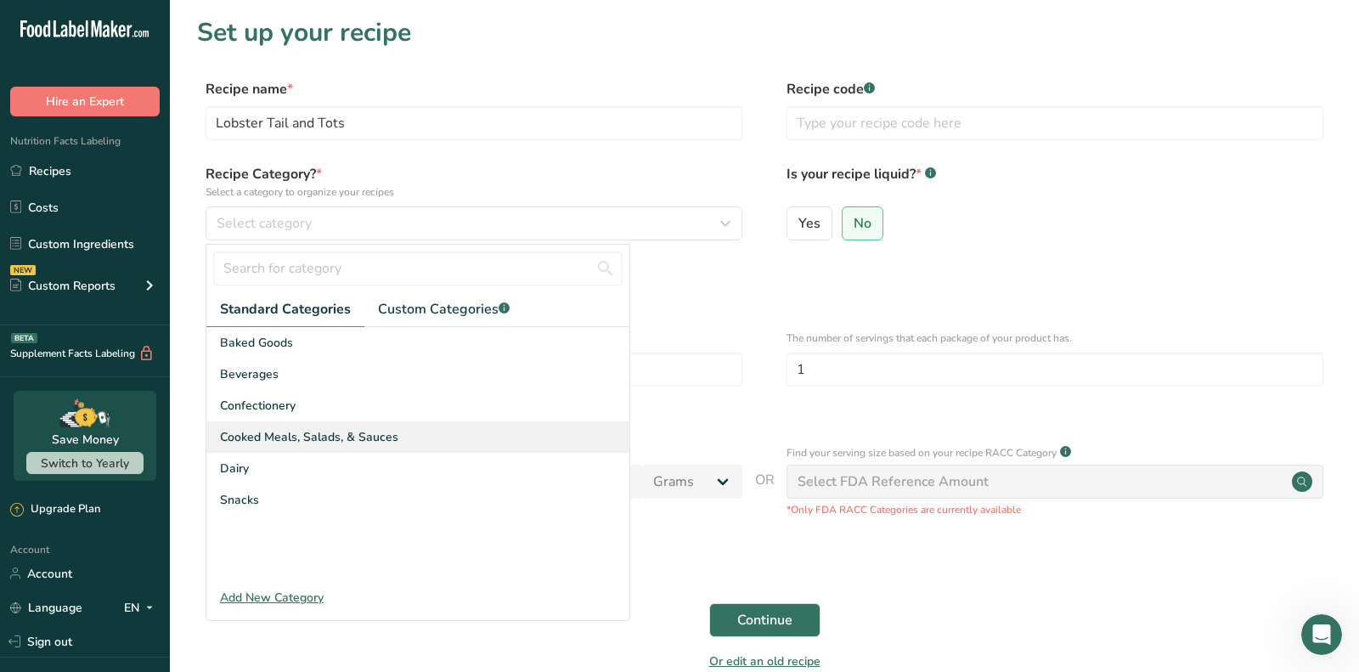
click at [388, 424] on div "Cooked Meals, Salads, & Sauces" at bounding box center [417, 436] width 423 height 31
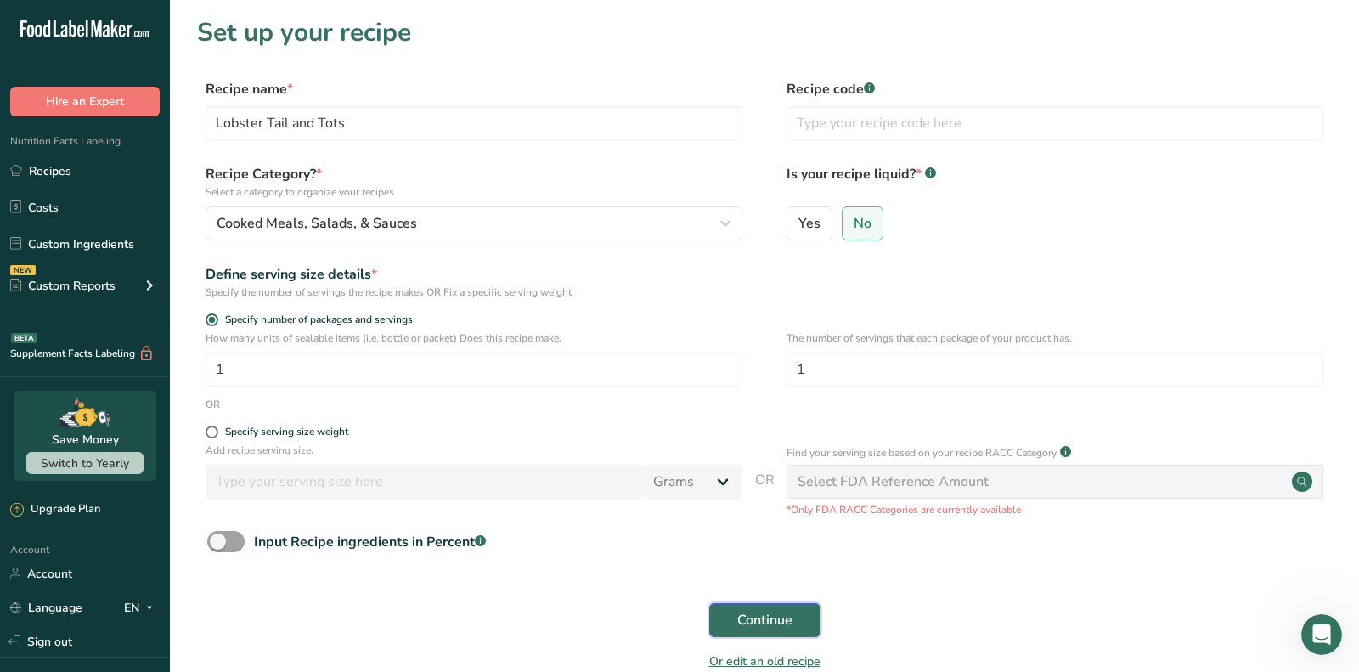
click at [745, 623] on span "Continue" at bounding box center [764, 620] width 55 height 20
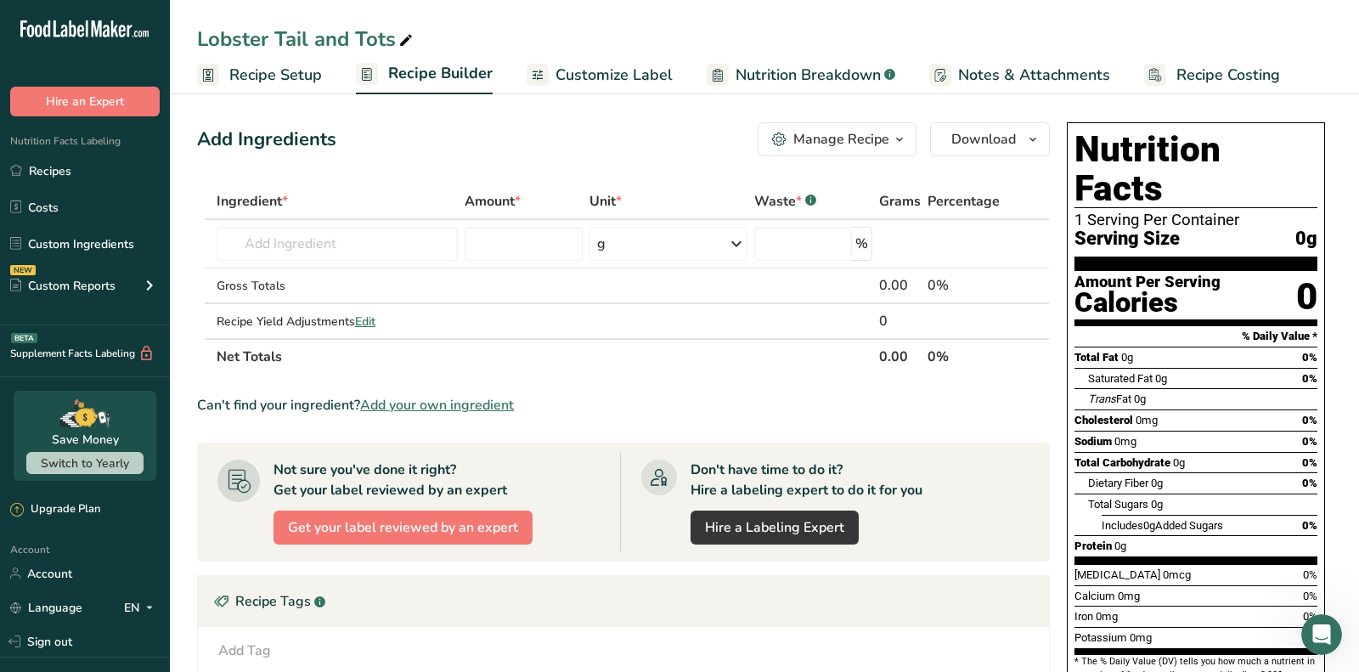
click at [442, 402] on span "Add your own ingredient" at bounding box center [437, 405] width 154 height 20
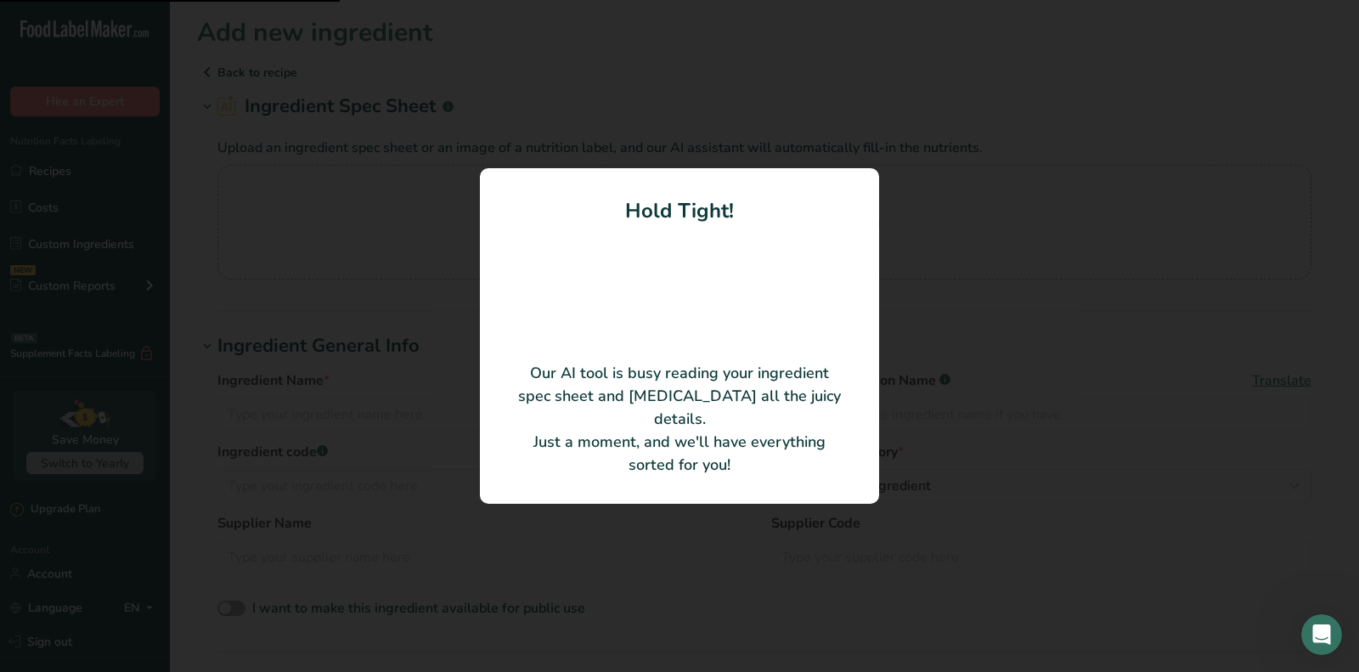
type input "Lobster Tails"
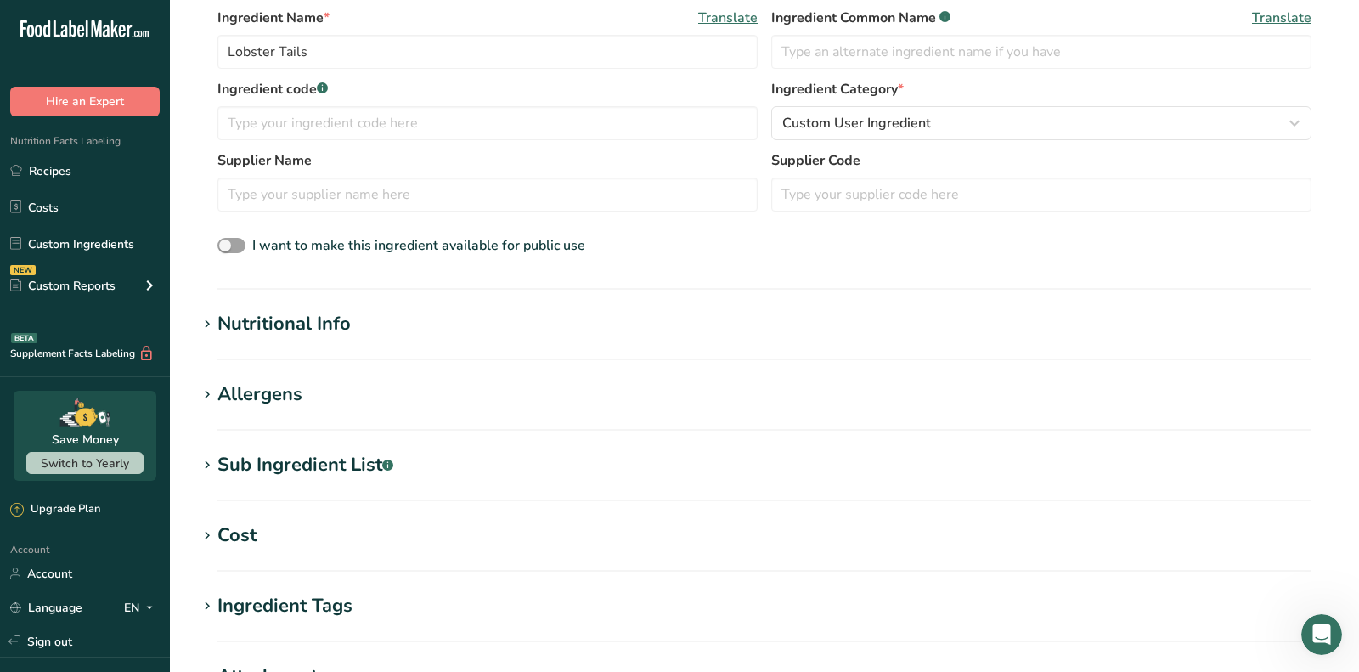
click at [355, 310] on h1 "Nutritional Info" at bounding box center [764, 324] width 1135 height 28
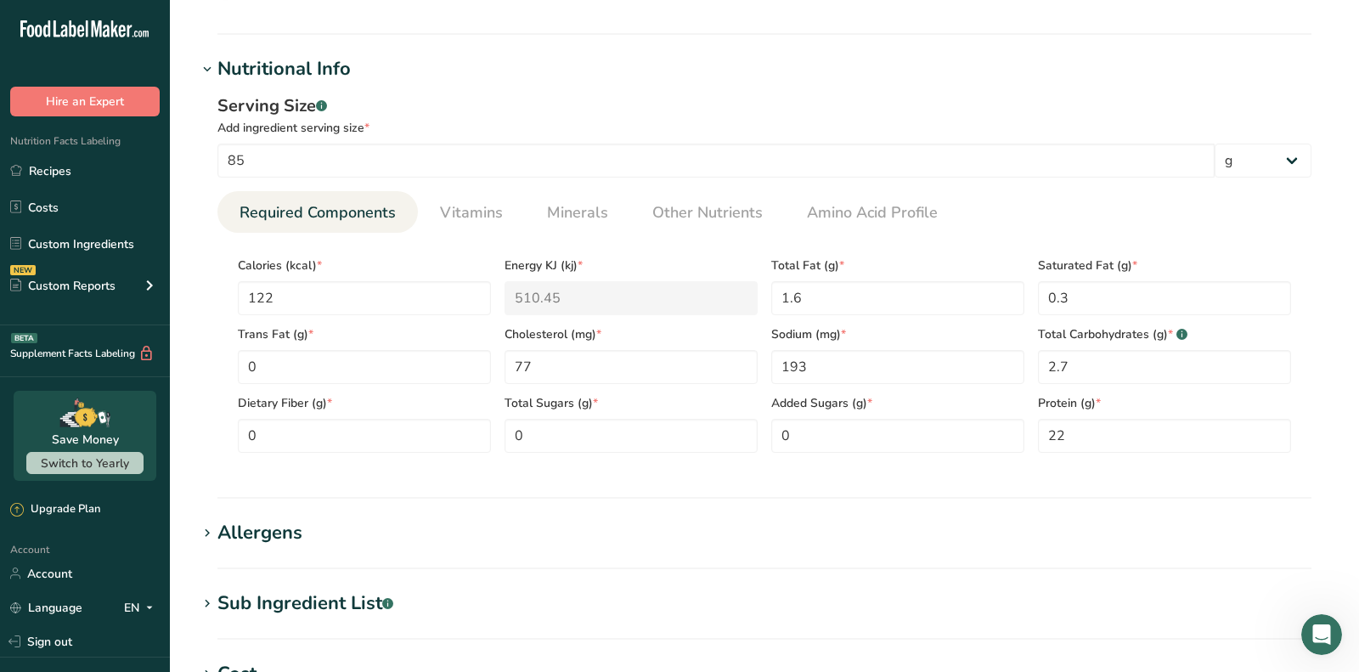
scroll to position [541, 0]
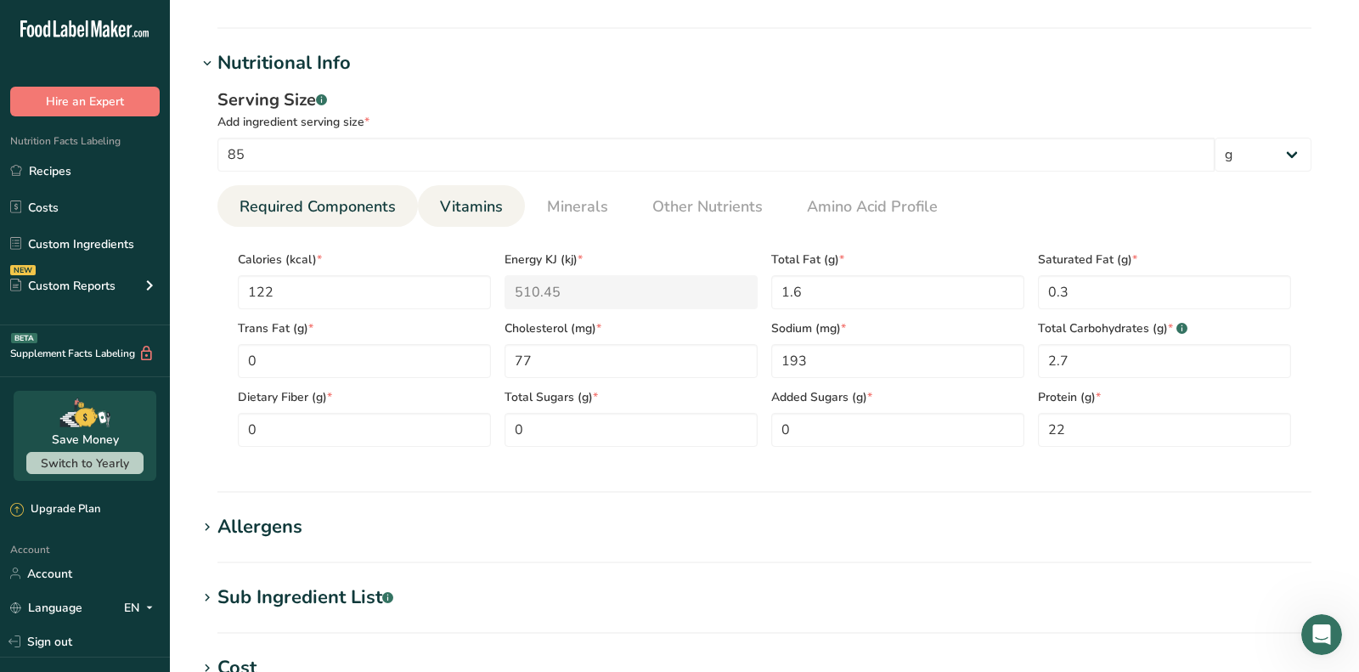
click at [466, 216] on link "Vitamins" at bounding box center [471, 206] width 76 height 43
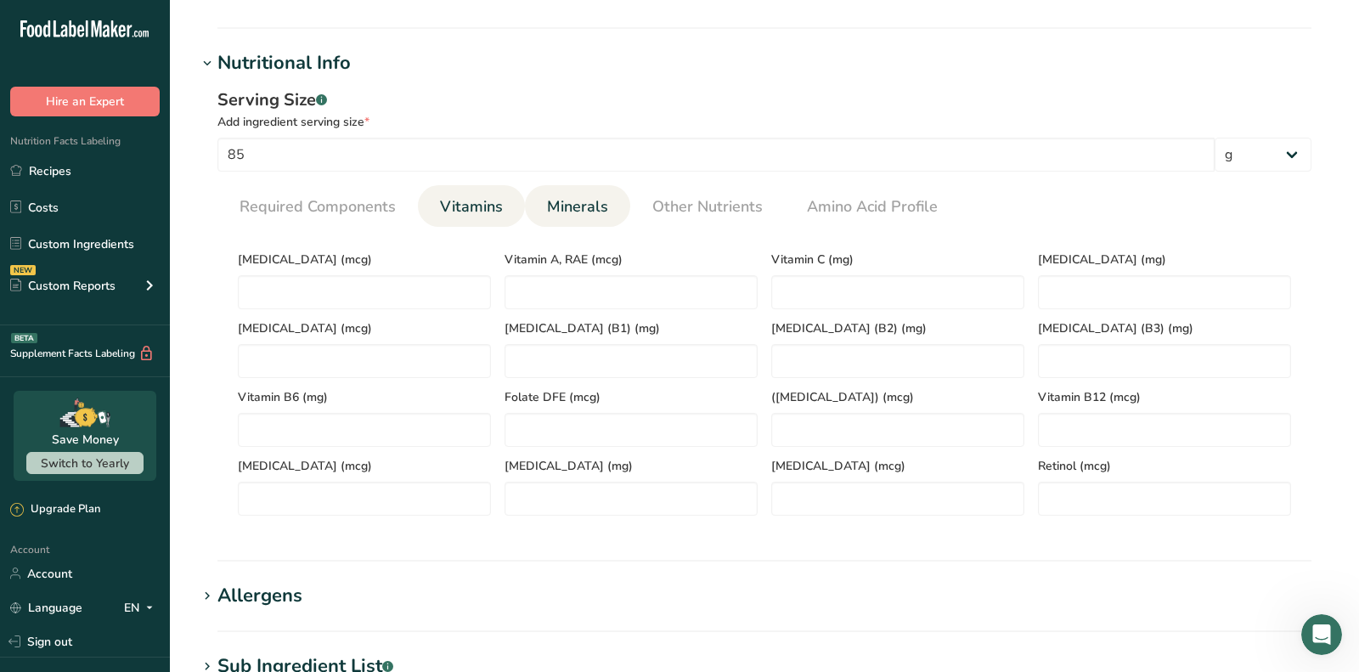
click at [562, 206] on span "Minerals" at bounding box center [577, 206] width 61 height 23
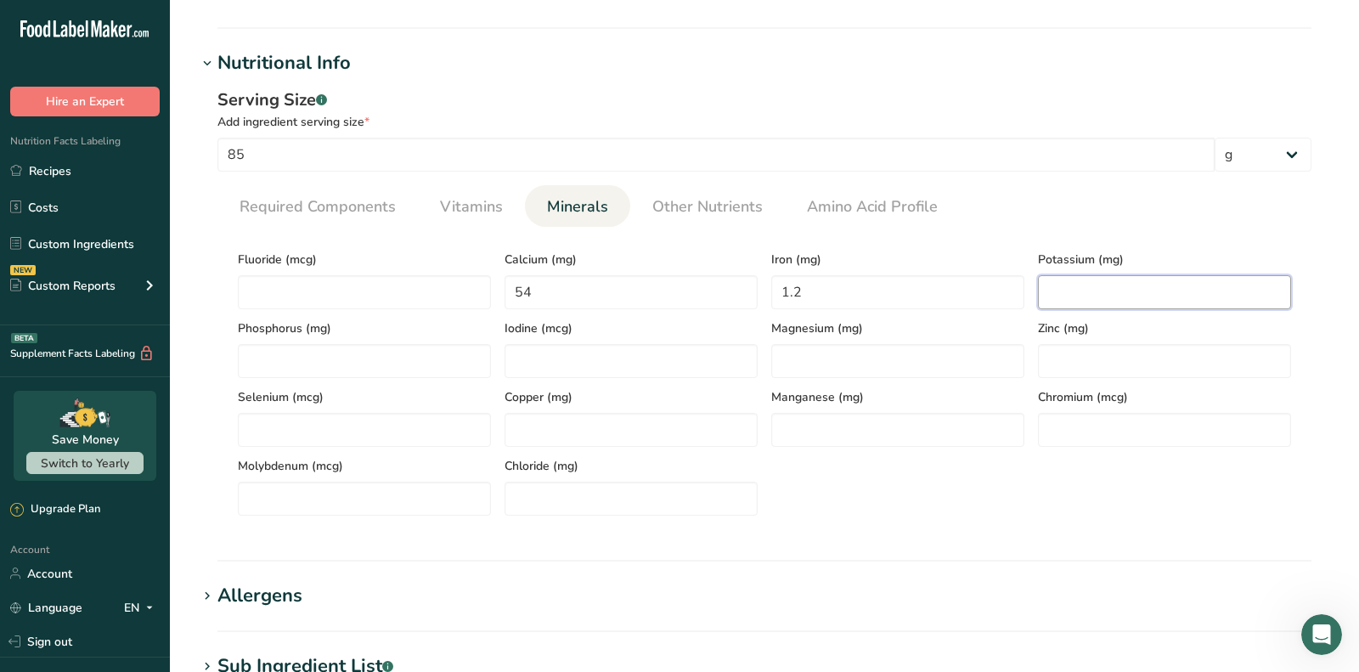
click at [1066, 300] on input "number" at bounding box center [1164, 292] width 253 height 34
type input "17.68"
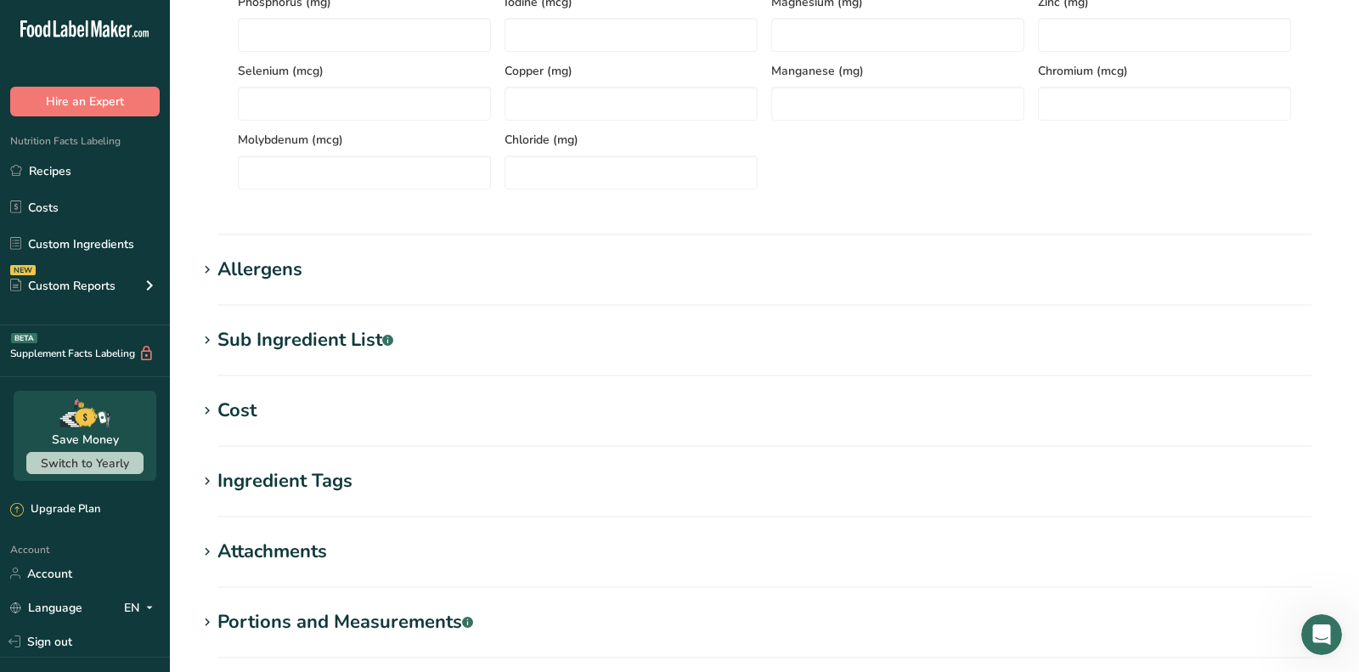
scroll to position [903, 0]
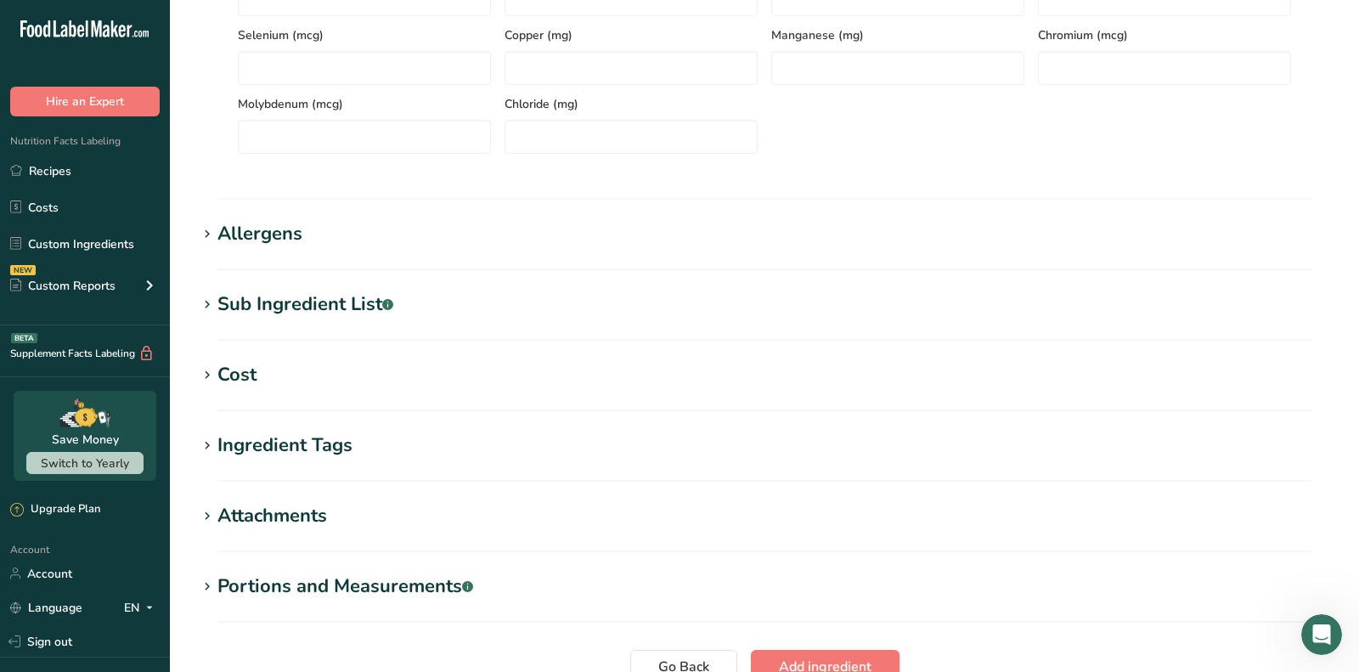
click at [296, 224] on div "Allergens" at bounding box center [259, 234] width 85 height 28
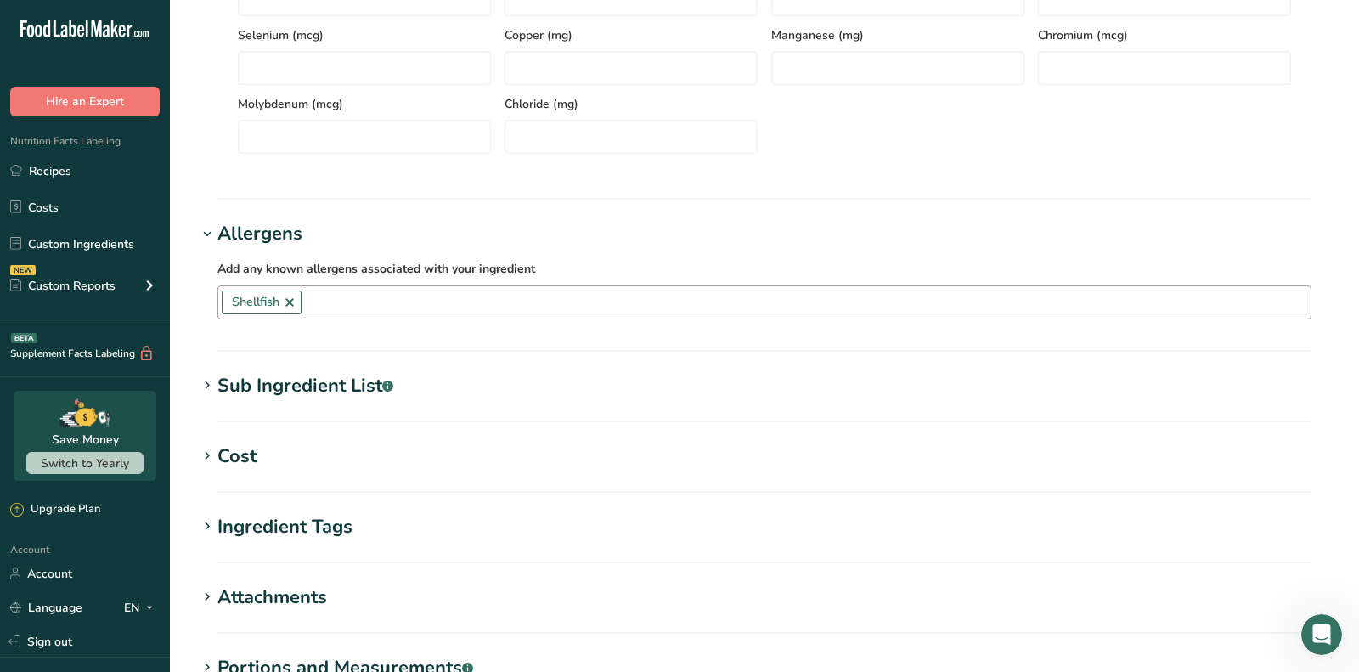
click at [296, 295] on span "Shellfish" at bounding box center [262, 302] width 80 height 24
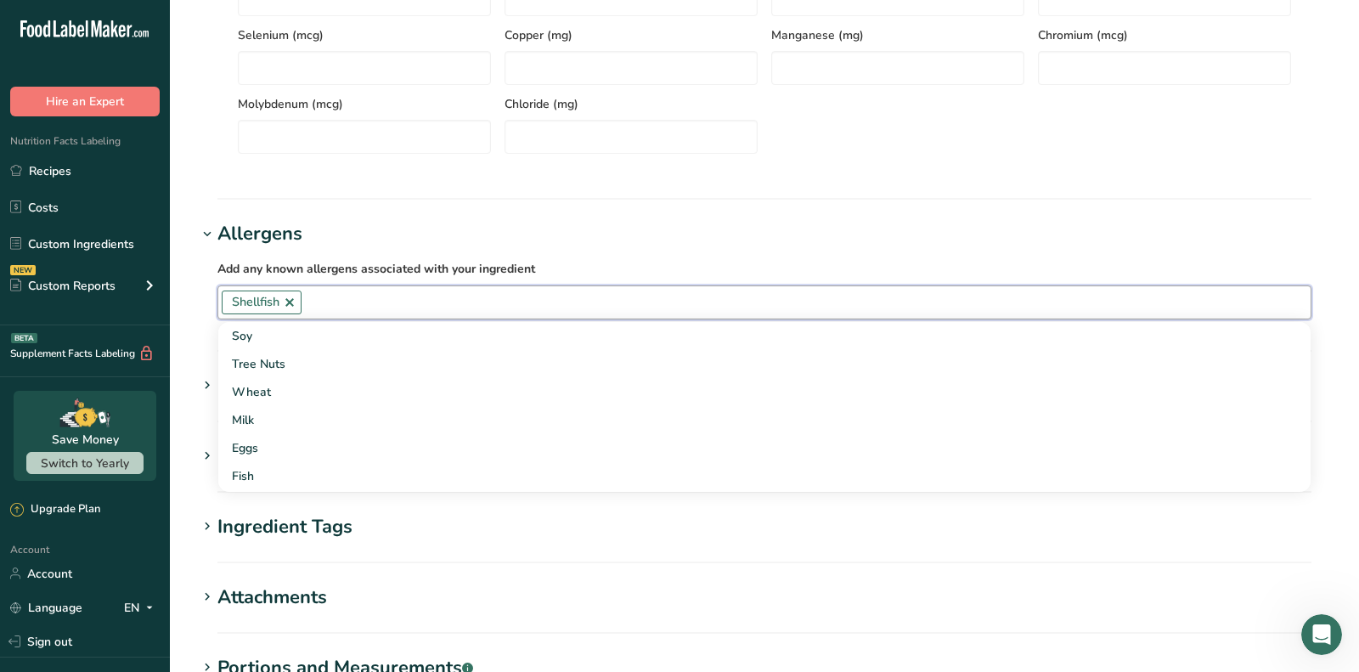
click at [292, 301] on link at bounding box center [290, 303] width 14 height 14
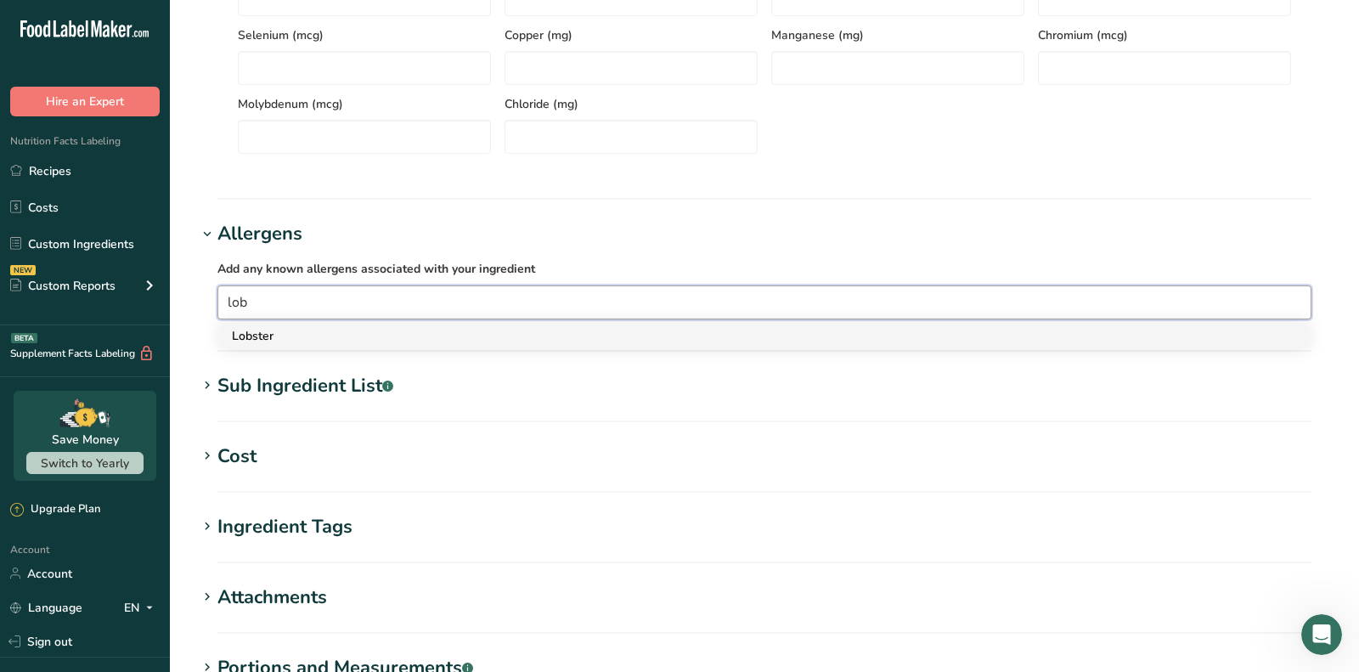
type input "lob"
click at [292, 328] on div "Lobster" at bounding box center [751, 336] width 1038 height 18
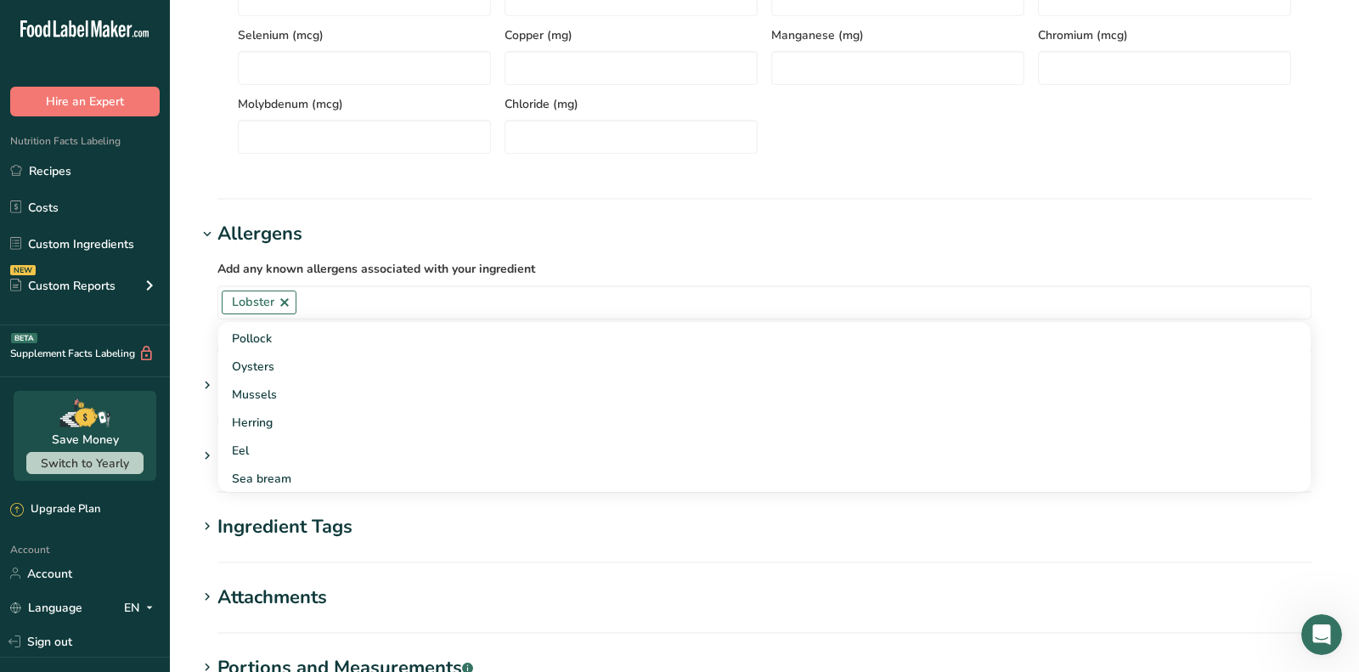
scroll to position [1138, 0]
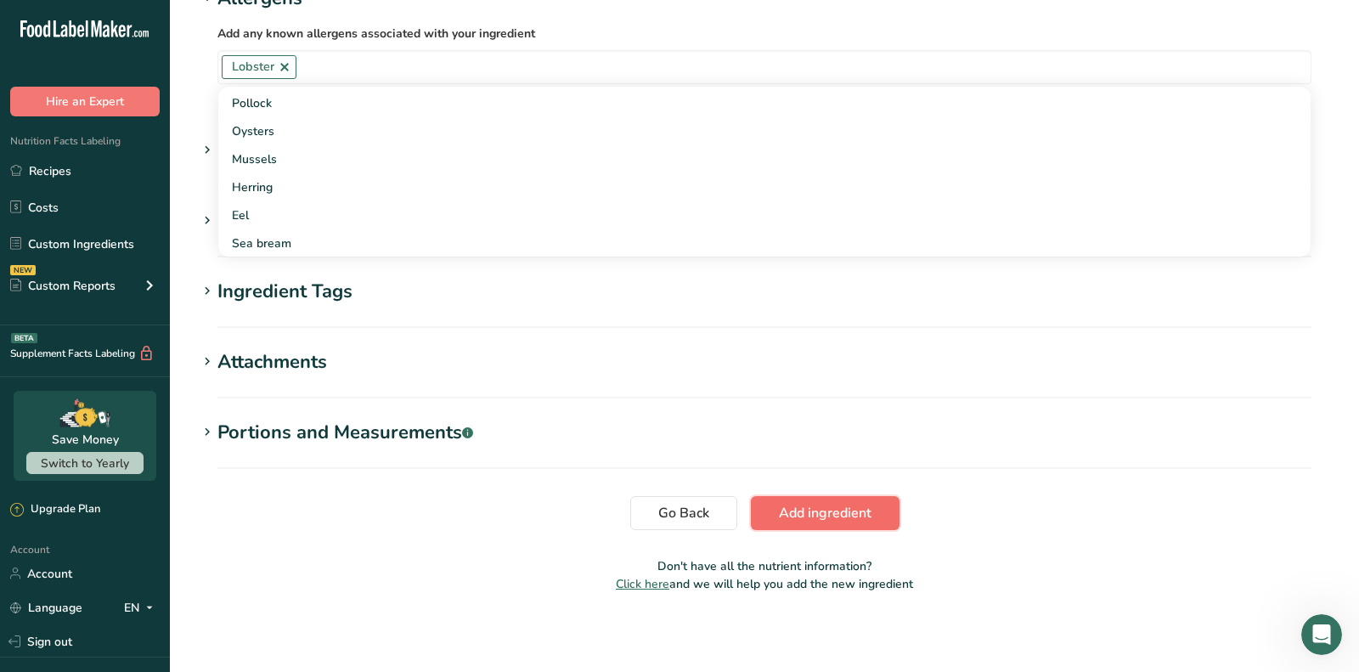
click at [805, 513] on span "Add ingredient" at bounding box center [825, 513] width 93 height 20
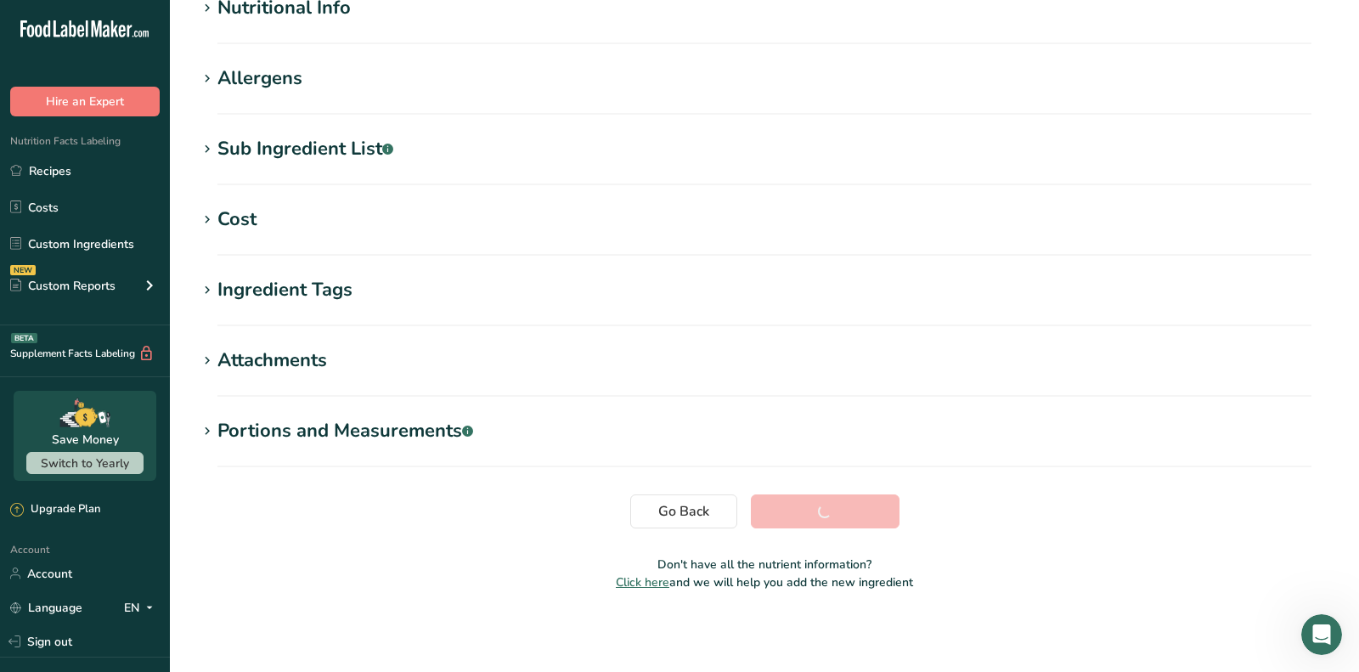
scroll to position [0, 0]
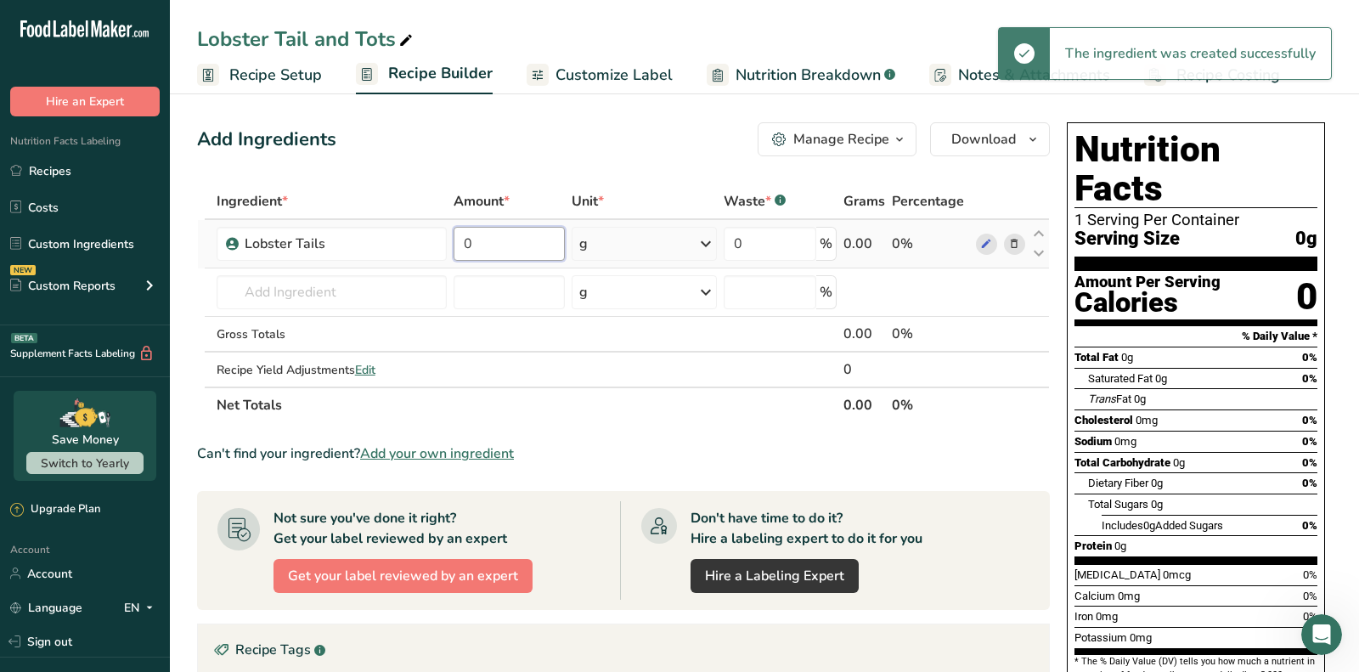
click at [473, 246] on input "0" at bounding box center [509, 244] width 111 height 34
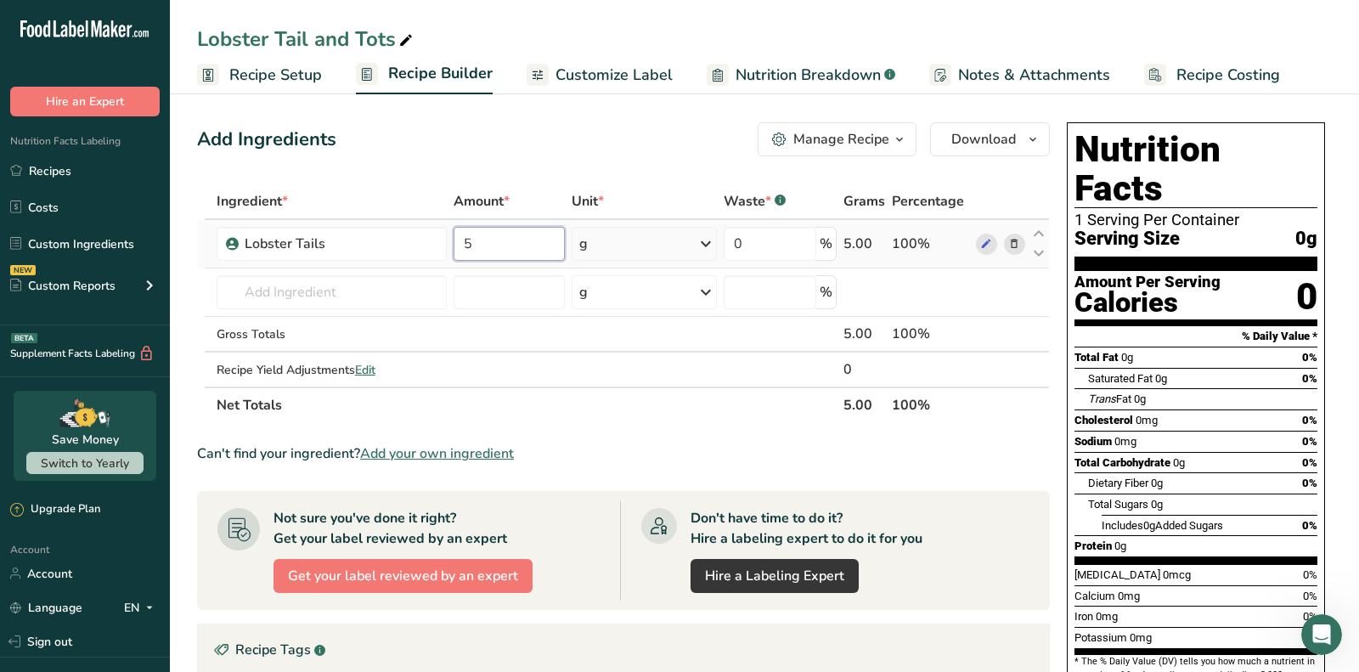
type input "5"
click at [619, 226] on div "Ingredient * Amount * Unit * Waste * .a-a{fill:#347362;}.b-a{fill:#fff;} Grams …" at bounding box center [623, 302] width 853 height 239
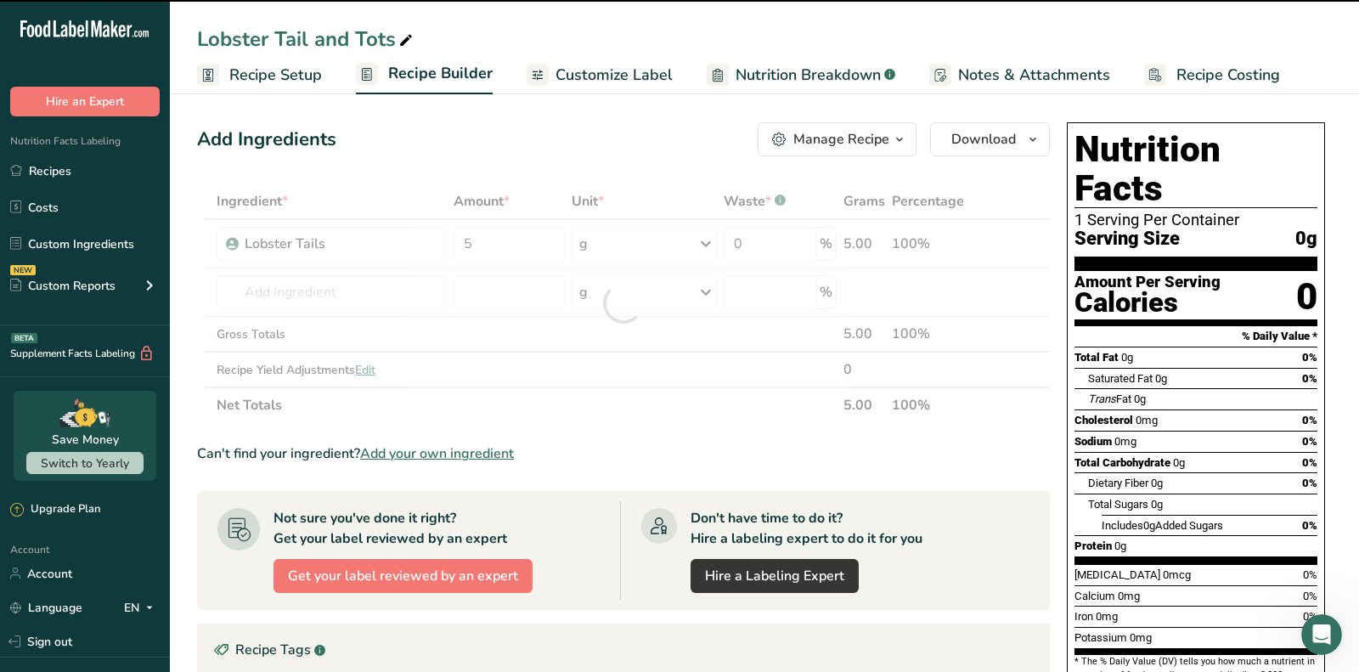
click at [619, 228] on div at bounding box center [623, 302] width 853 height 239
click at [618, 238] on div at bounding box center [623, 302] width 853 height 239
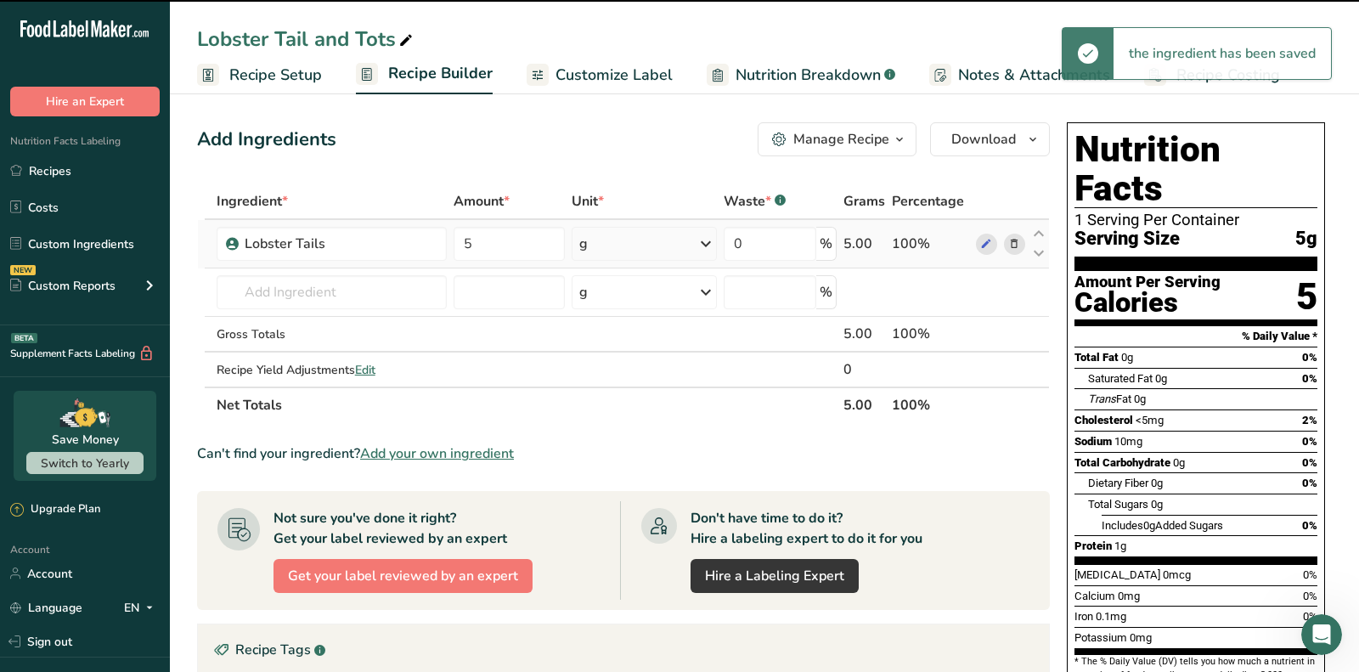
click at [611, 240] on div "g" at bounding box center [644, 244] width 145 height 34
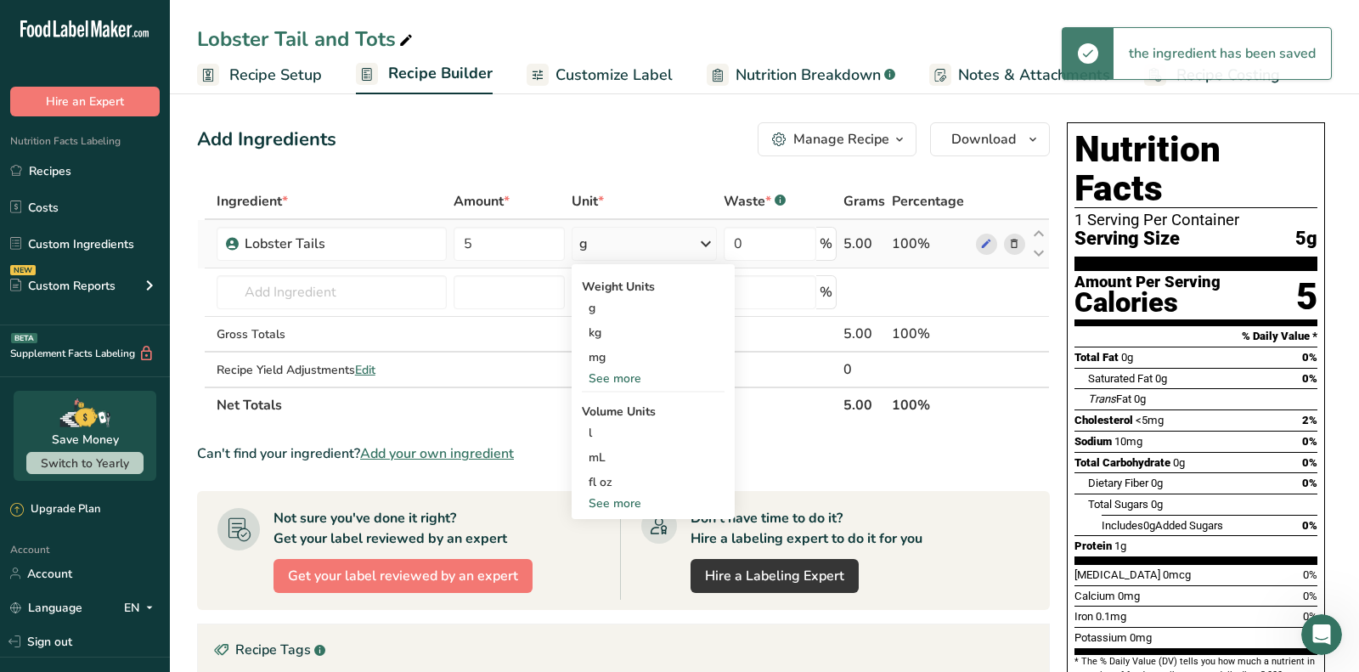
click at [607, 376] on div "See more" at bounding box center [653, 378] width 143 height 18
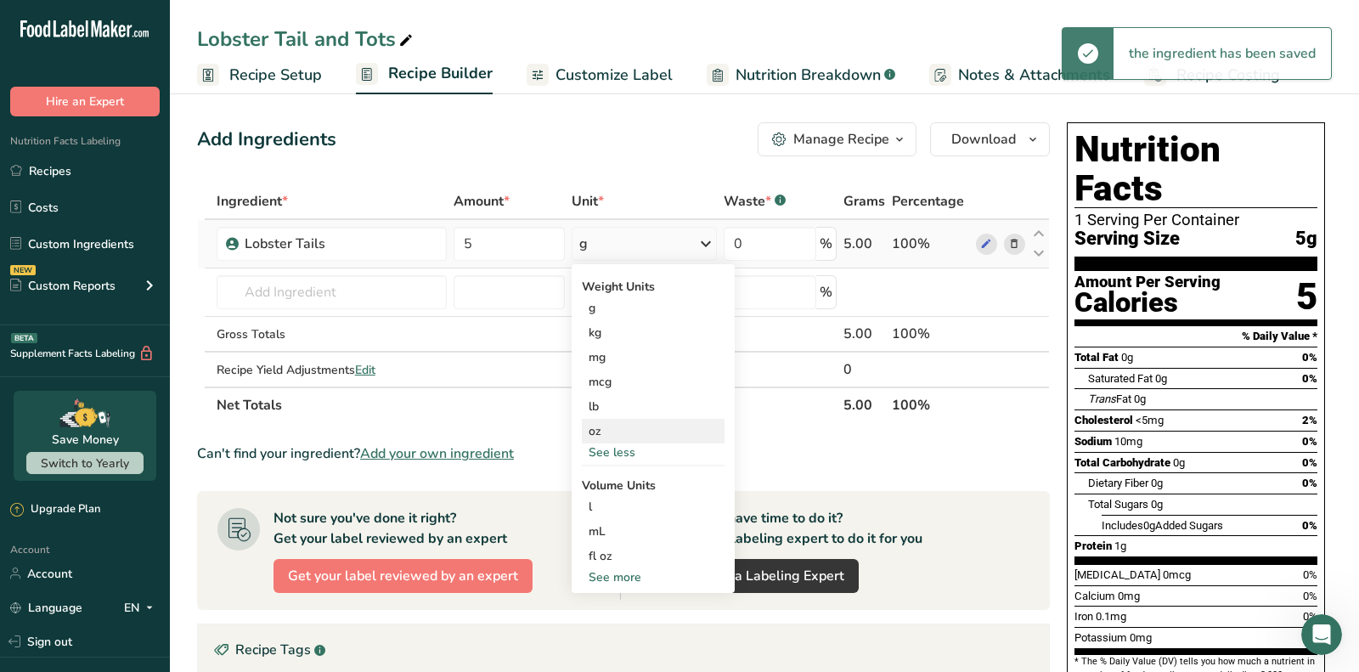
click at [608, 434] on div "oz" at bounding box center [653, 431] width 143 height 25
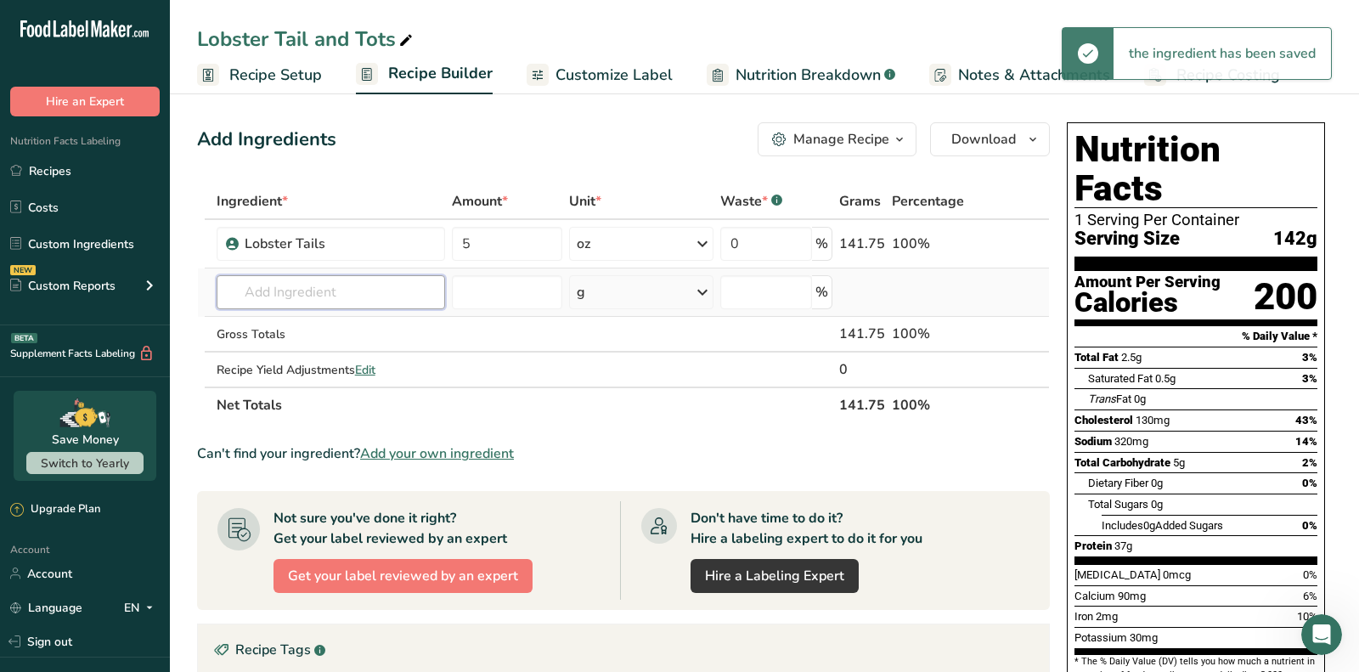
click at [411, 294] on input "text" at bounding box center [331, 292] width 228 height 34
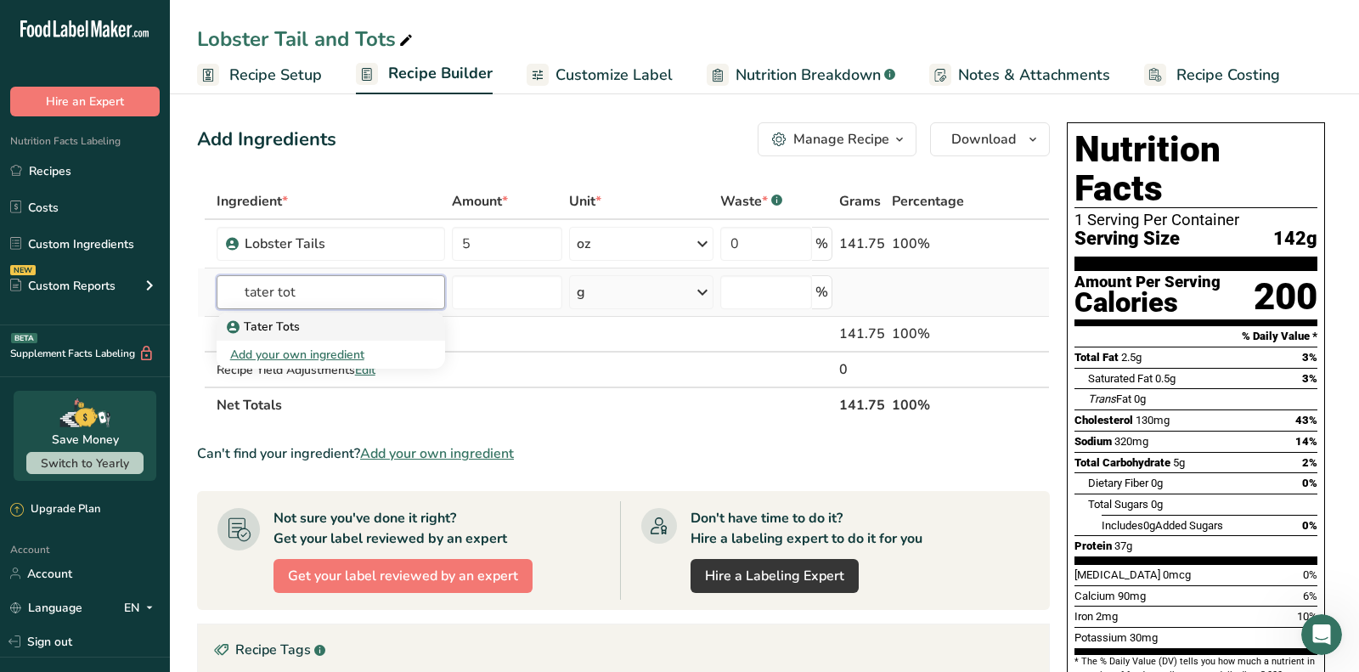
type input "tater tot"
click at [400, 326] on div "Tater Tots" at bounding box center [317, 327] width 174 height 18
type input "Tater Tots"
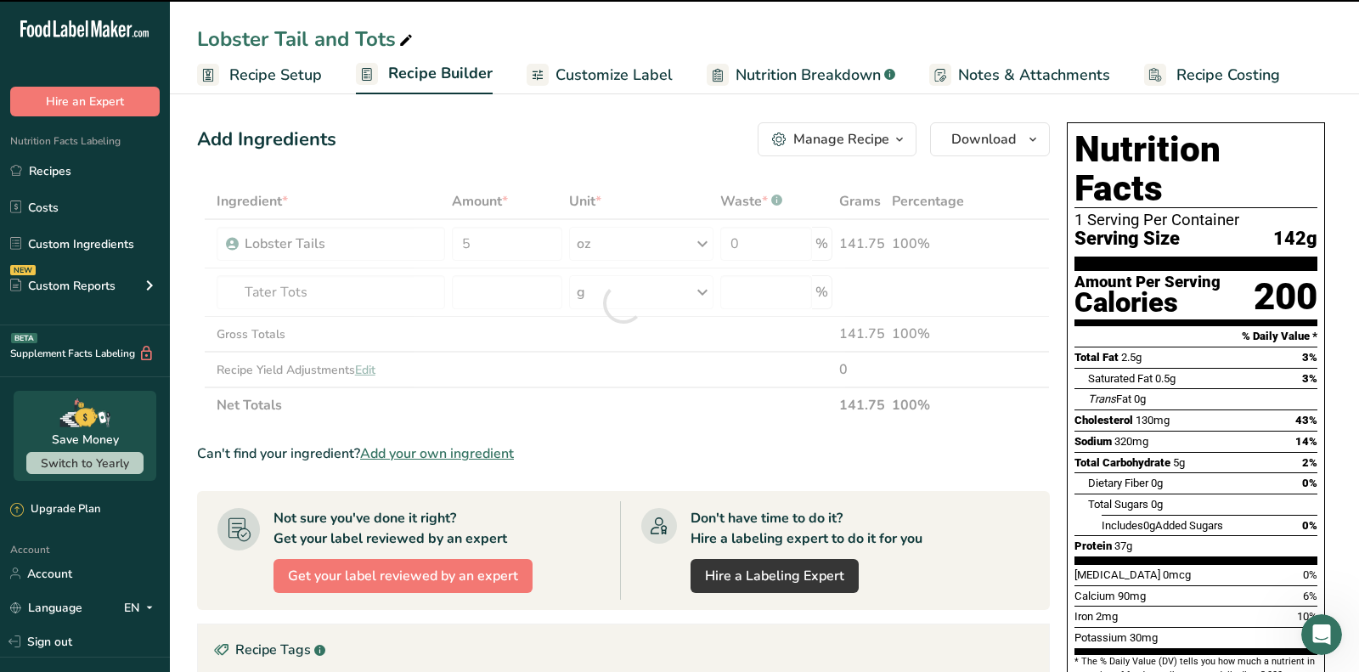
type input "0"
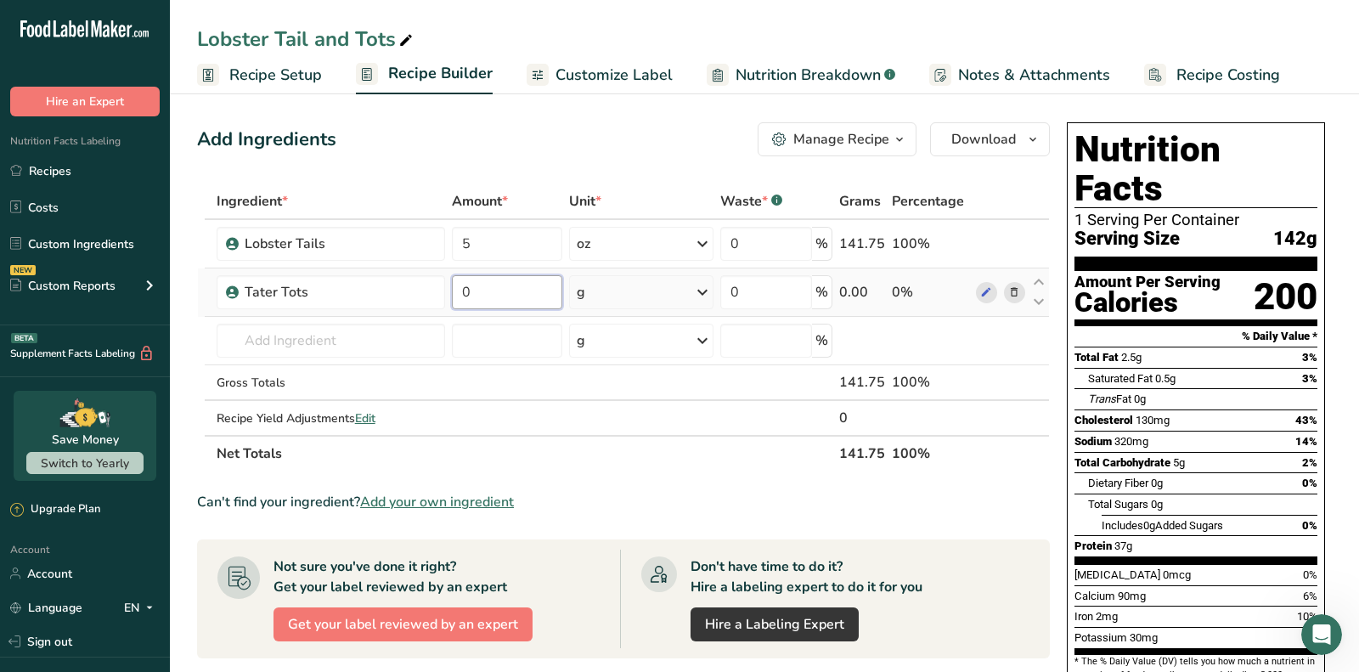
click at [495, 297] on input "0" at bounding box center [507, 292] width 110 height 34
type input "6"
click at [629, 286] on div "Ingredient * Amount * Unit * Waste * .a-a{fill:#347362;}.b-a{fill:#fff;} Grams …" at bounding box center [623, 327] width 853 height 288
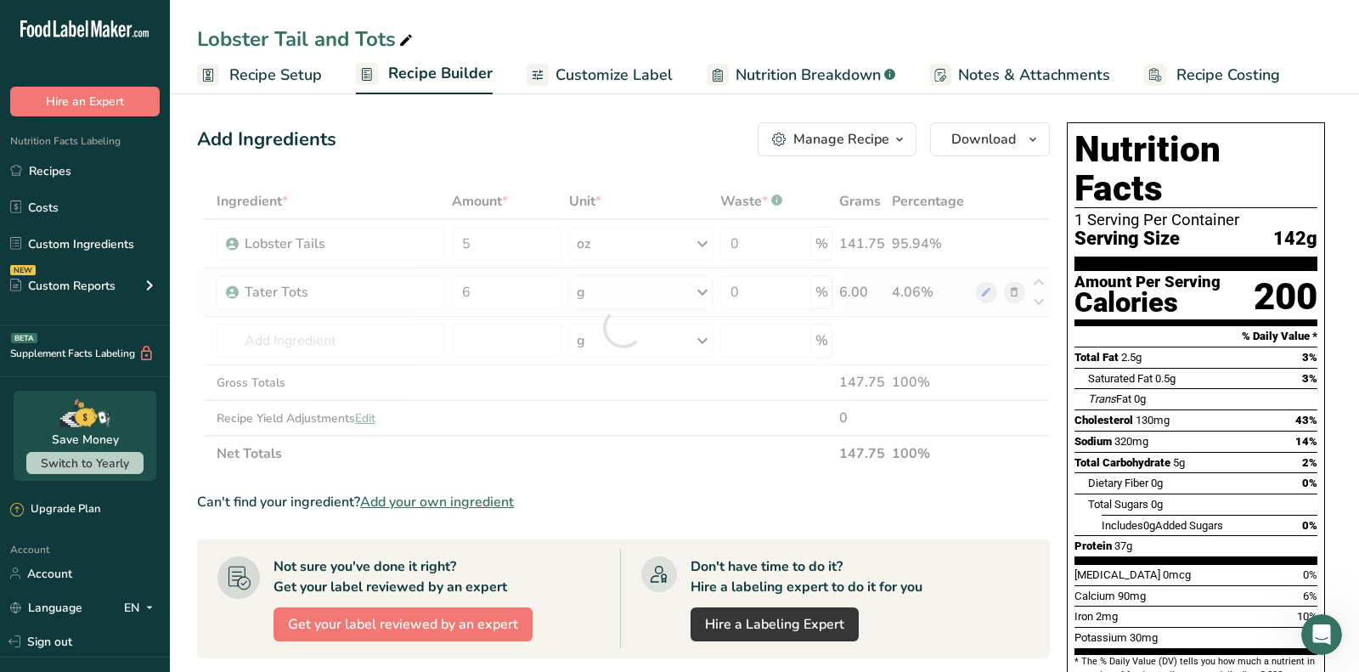
click at [629, 286] on div at bounding box center [623, 327] width 853 height 288
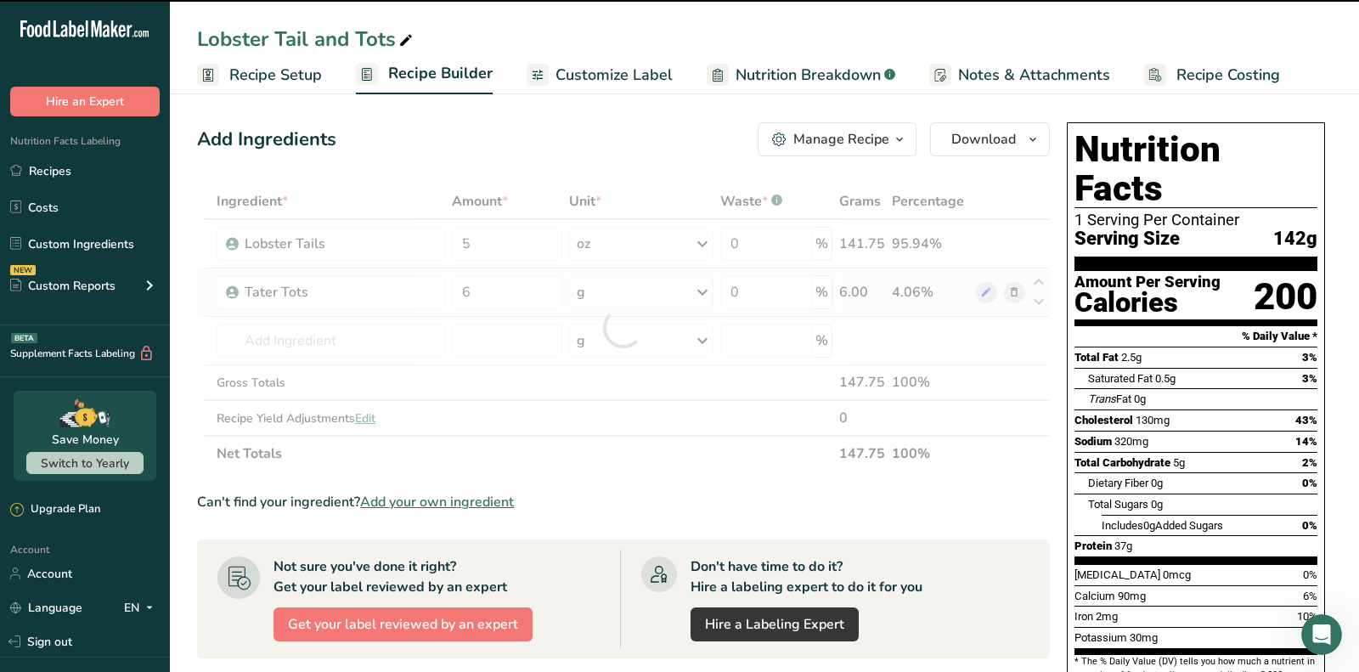
click at [629, 286] on div at bounding box center [623, 327] width 853 height 288
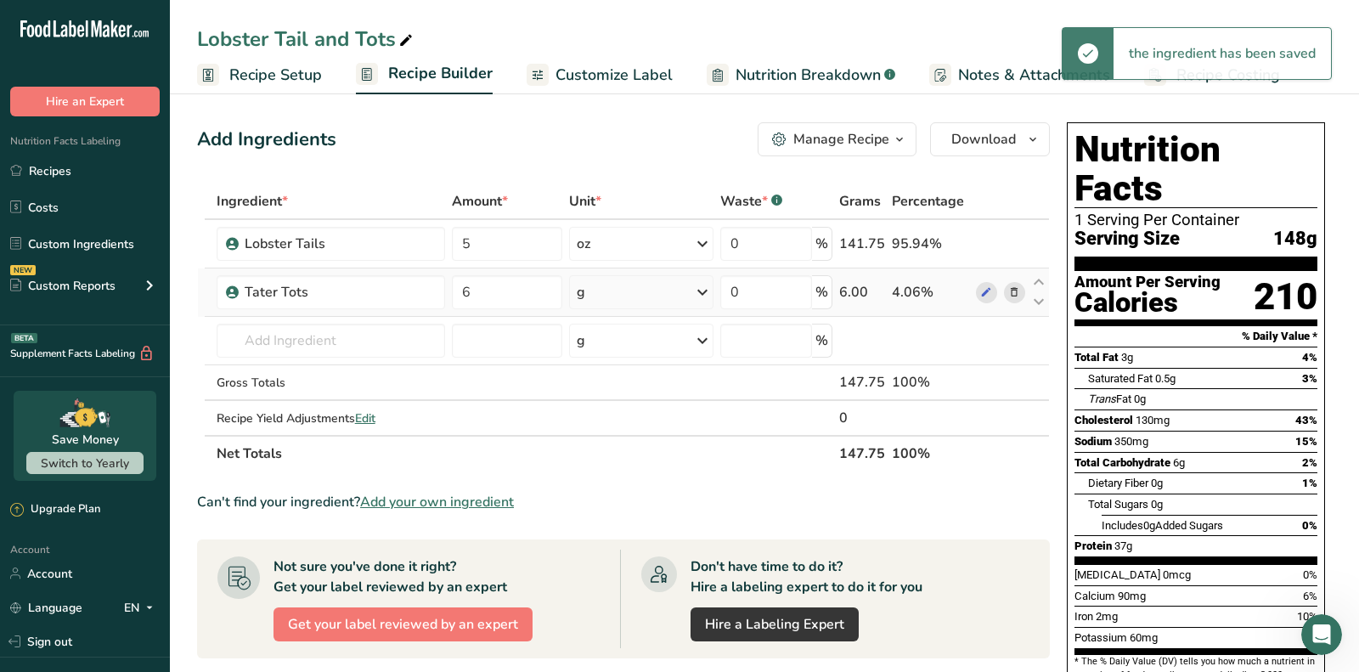
click at [629, 286] on div "g" at bounding box center [641, 292] width 144 height 34
click at [608, 411] on div "mg" at bounding box center [650, 405] width 143 height 25
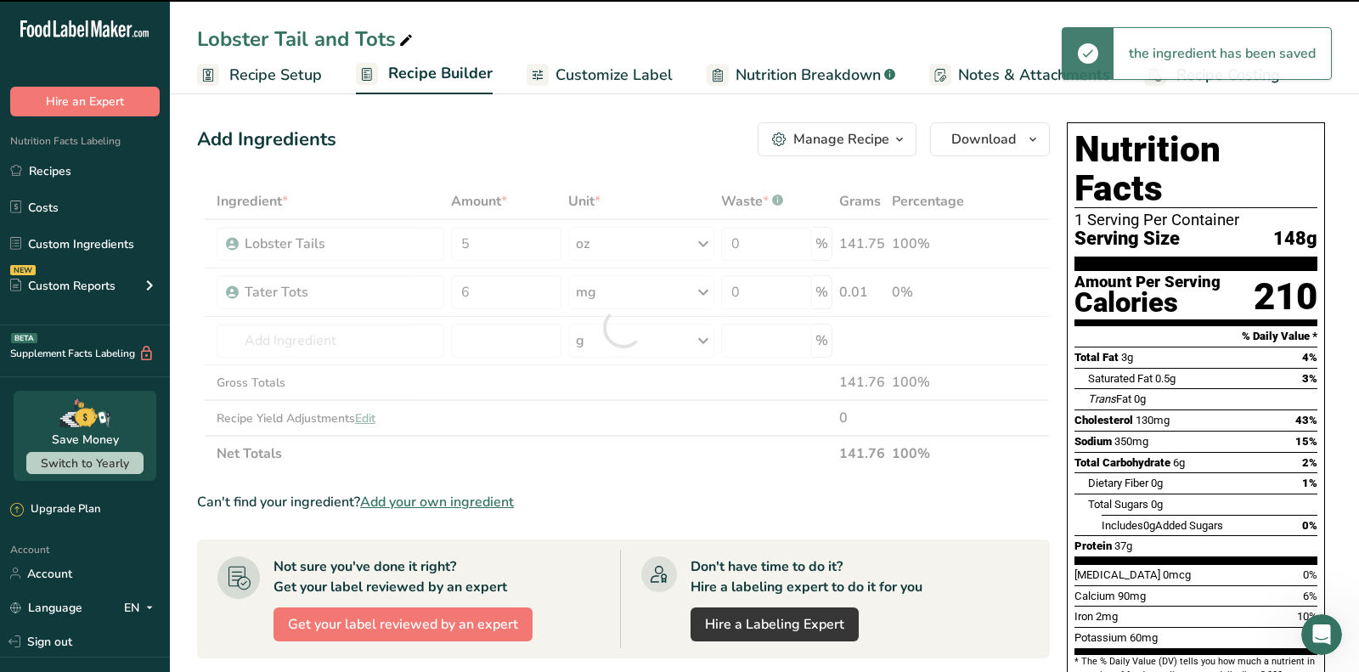
click at [617, 290] on div at bounding box center [623, 327] width 853 height 288
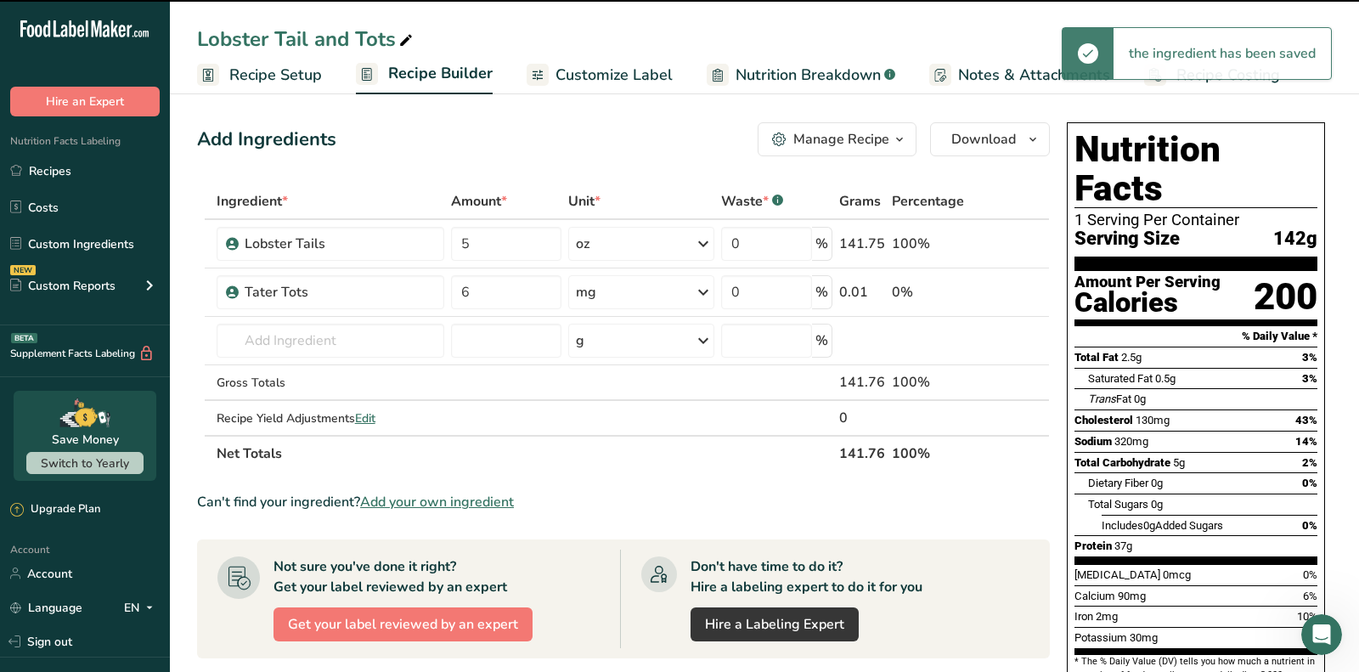
click at [617, 290] on div "mg" at bounding box center [640, 292] width 145 height 34
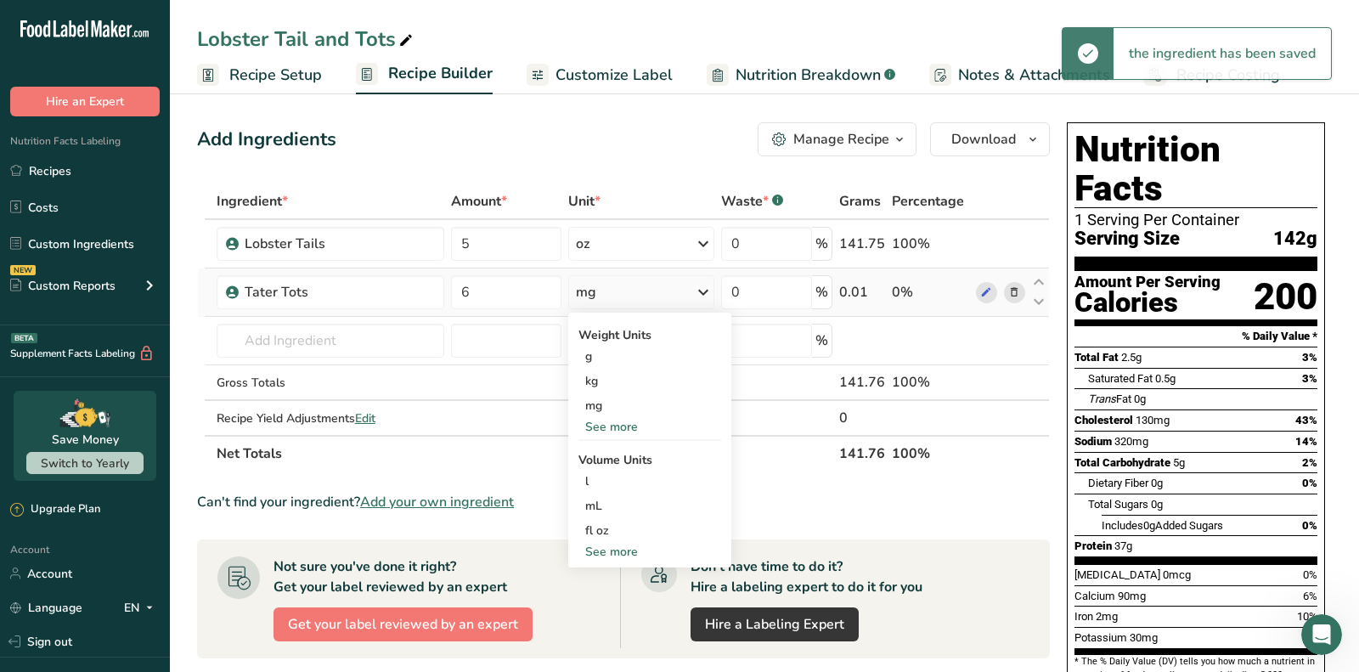
click at [607, 426] on div "See more" at bounding box center [649, 427] width 143 height 18
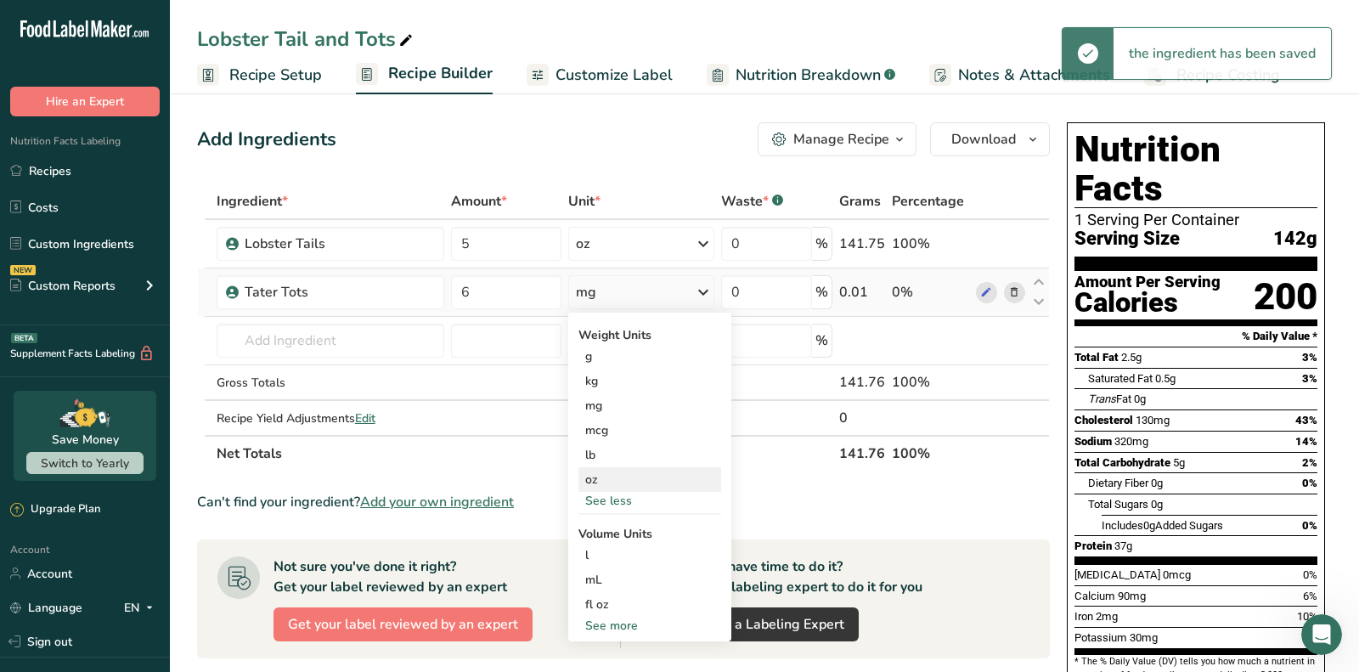
click at [607, 470] on div "oz" at bounding box center [649, 479] width 143 height 25
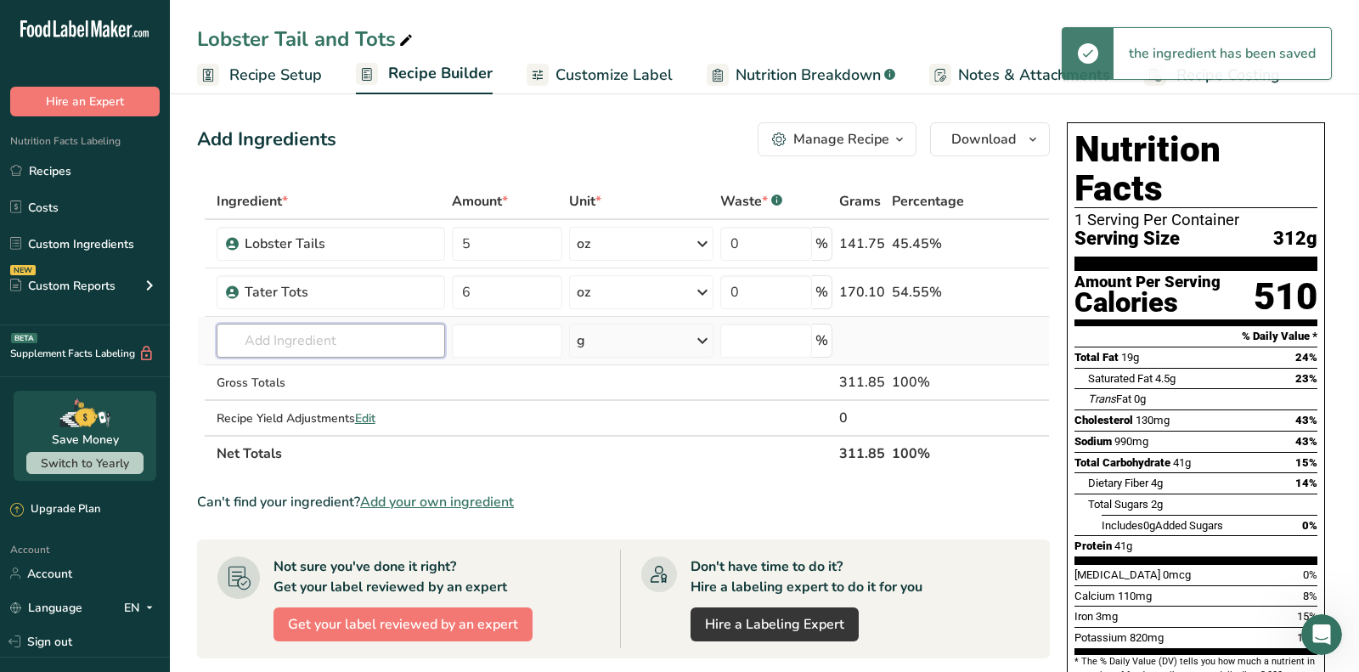
click at [355, 347] on input "text" at bounding box center [331, 341] width 228 height 34
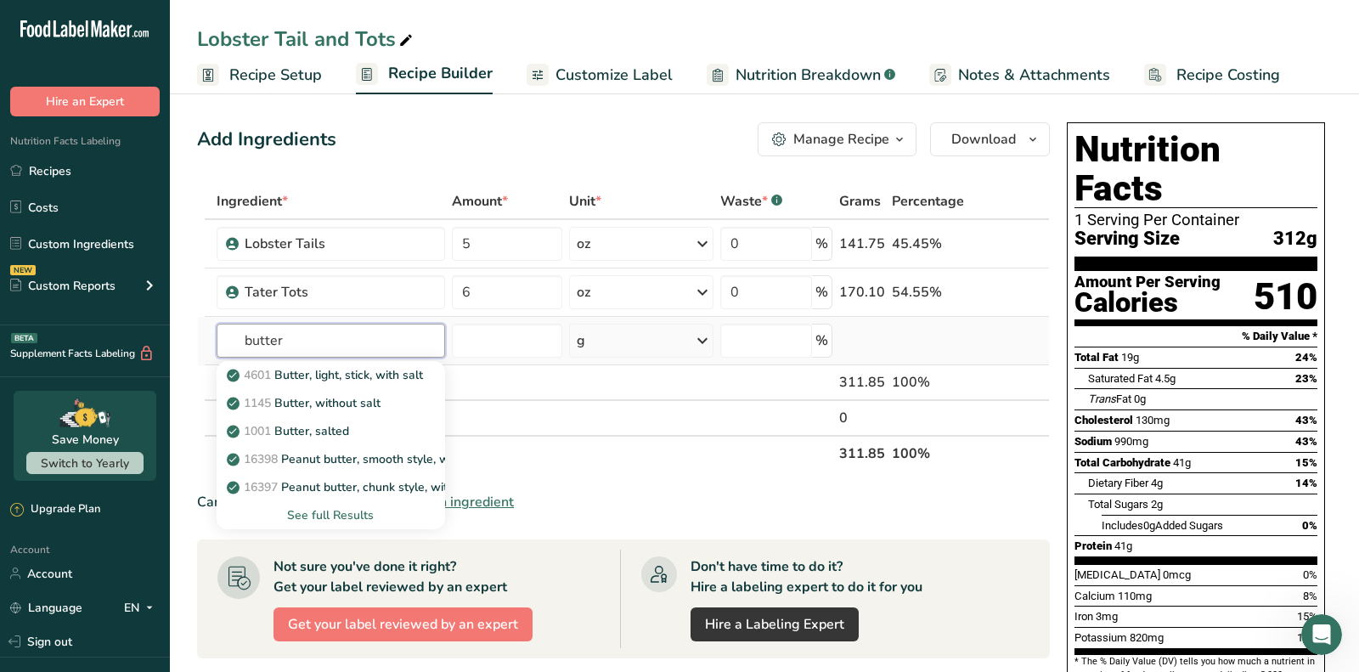
scroll to position [10, 0]
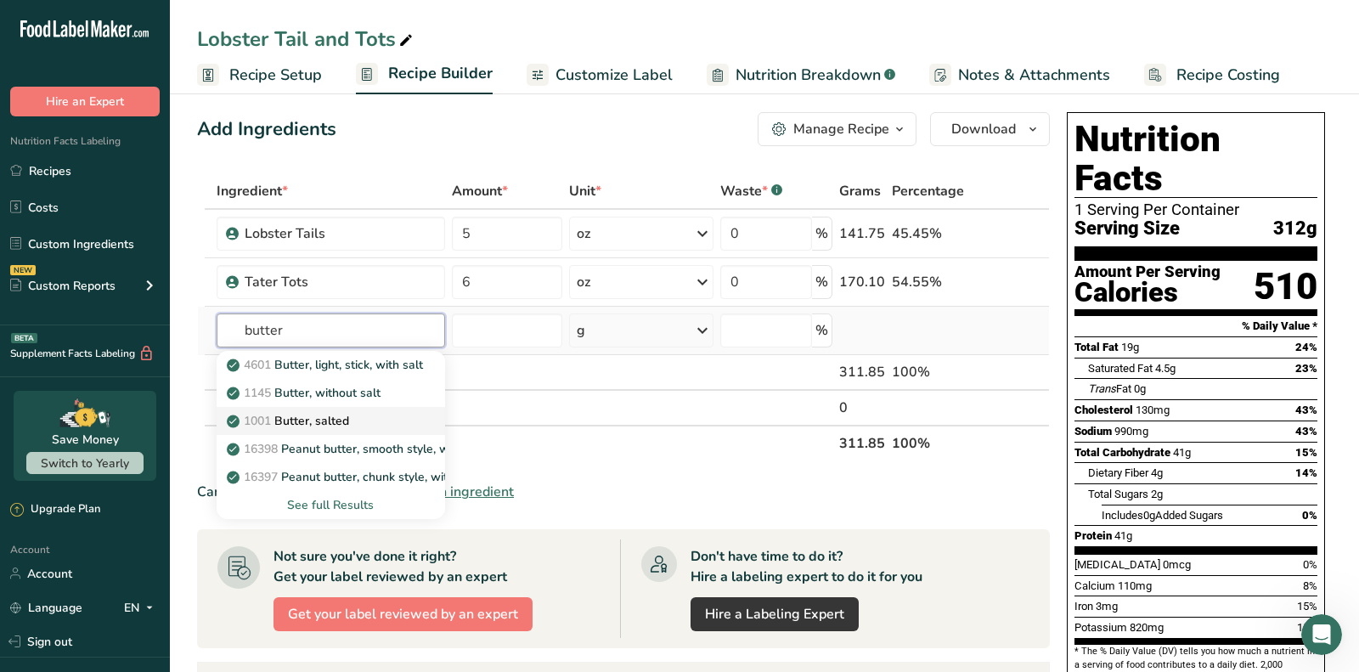
type input "butter"
click at [352, 413] on div "1001 Butter, salted" at bounding box center [317, 421] width 174 height 18
type input "Butter, salted"
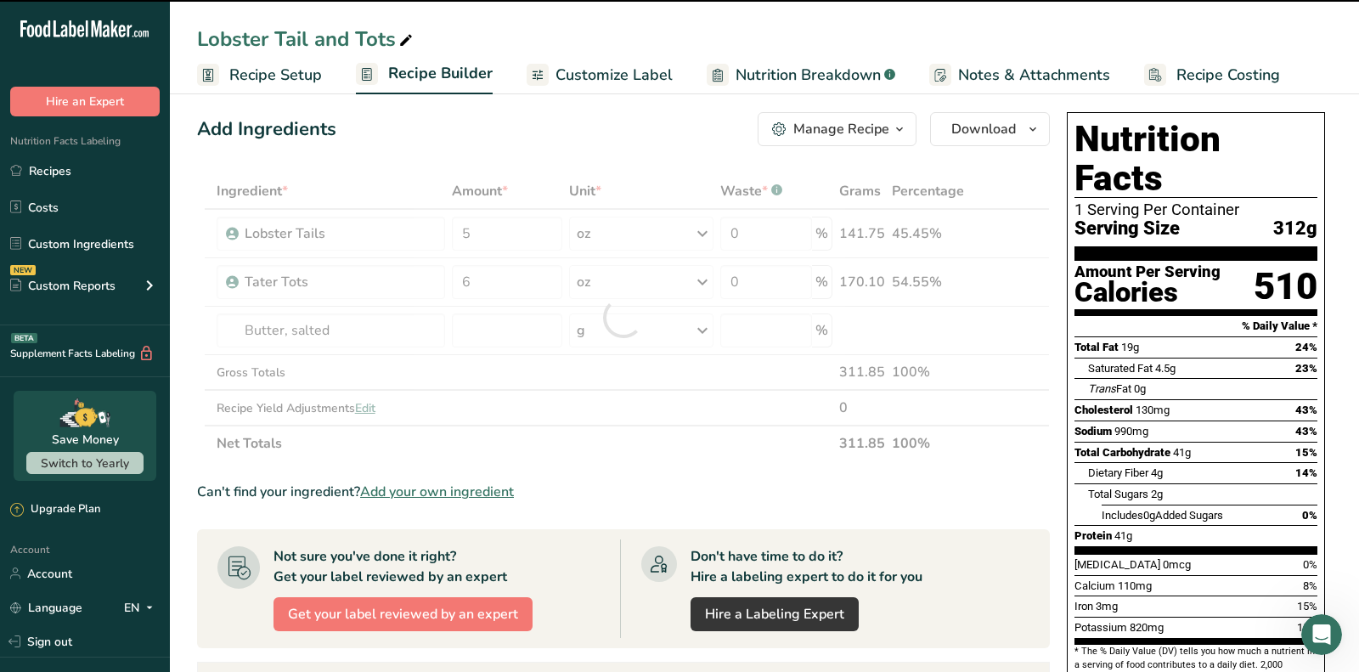
type input "0"
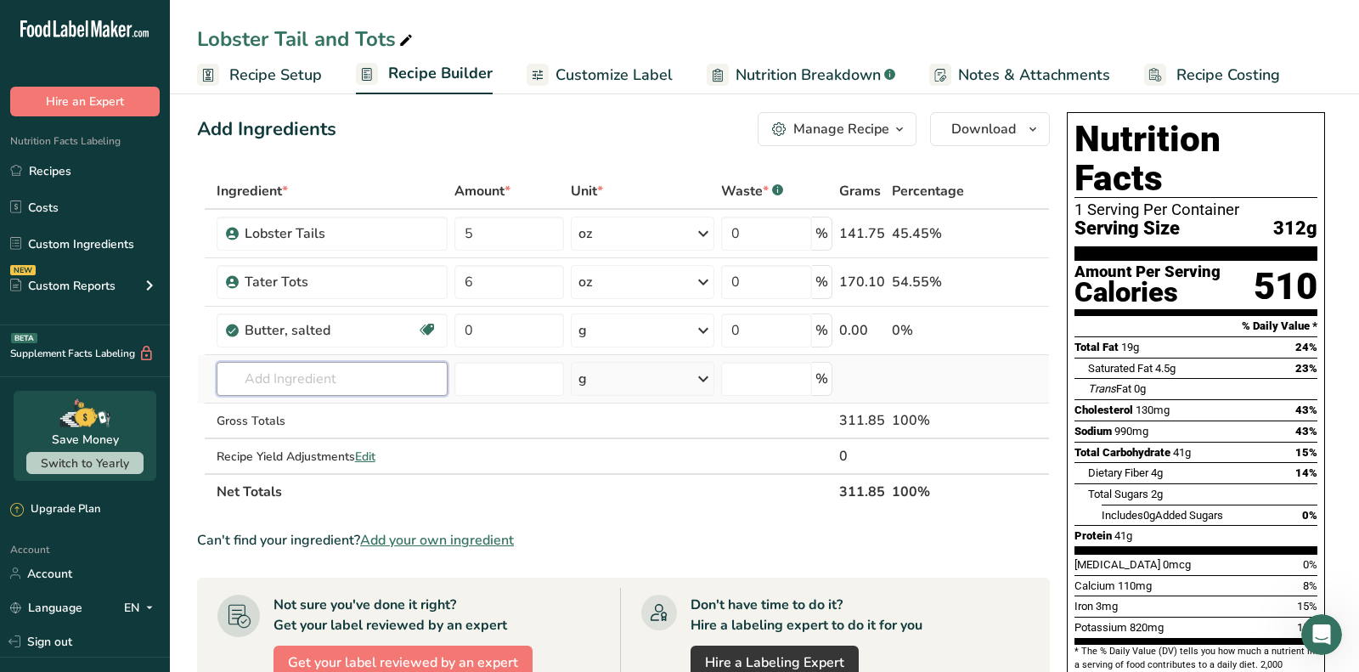
click at [406, 377] on input "text" at bounding box center [332, 379] width 231 height 34
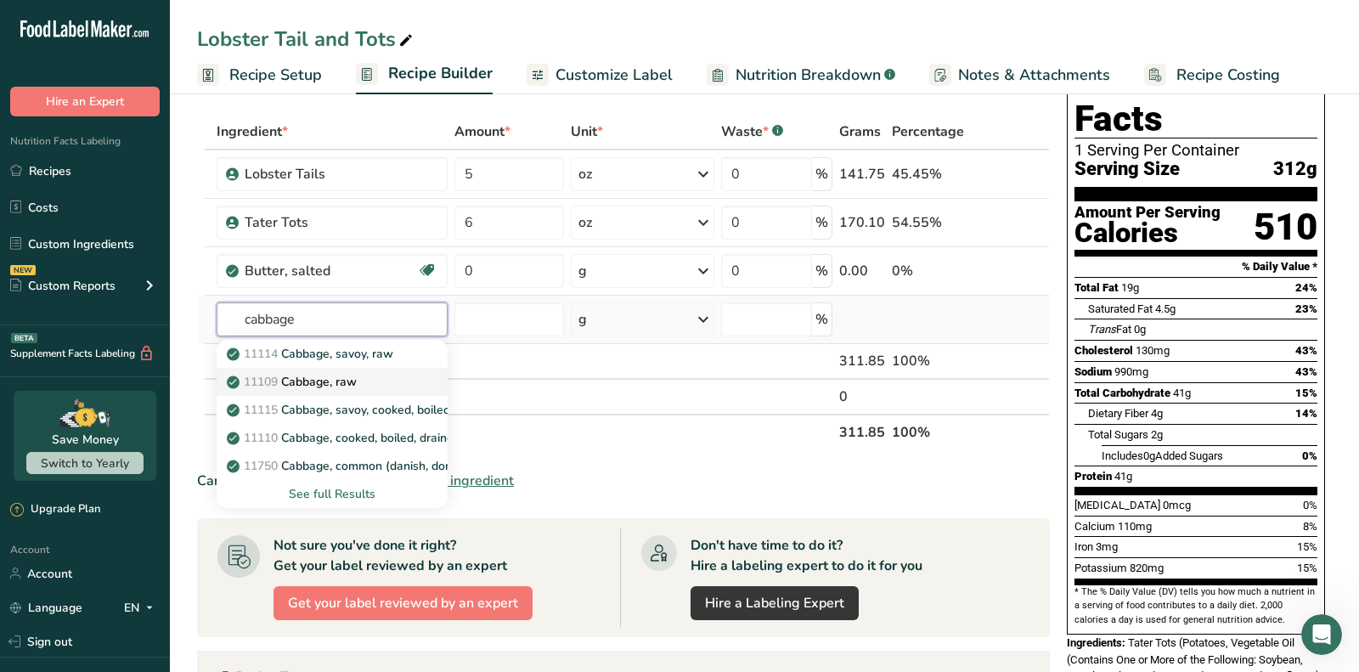
scroll to position [76, 0]
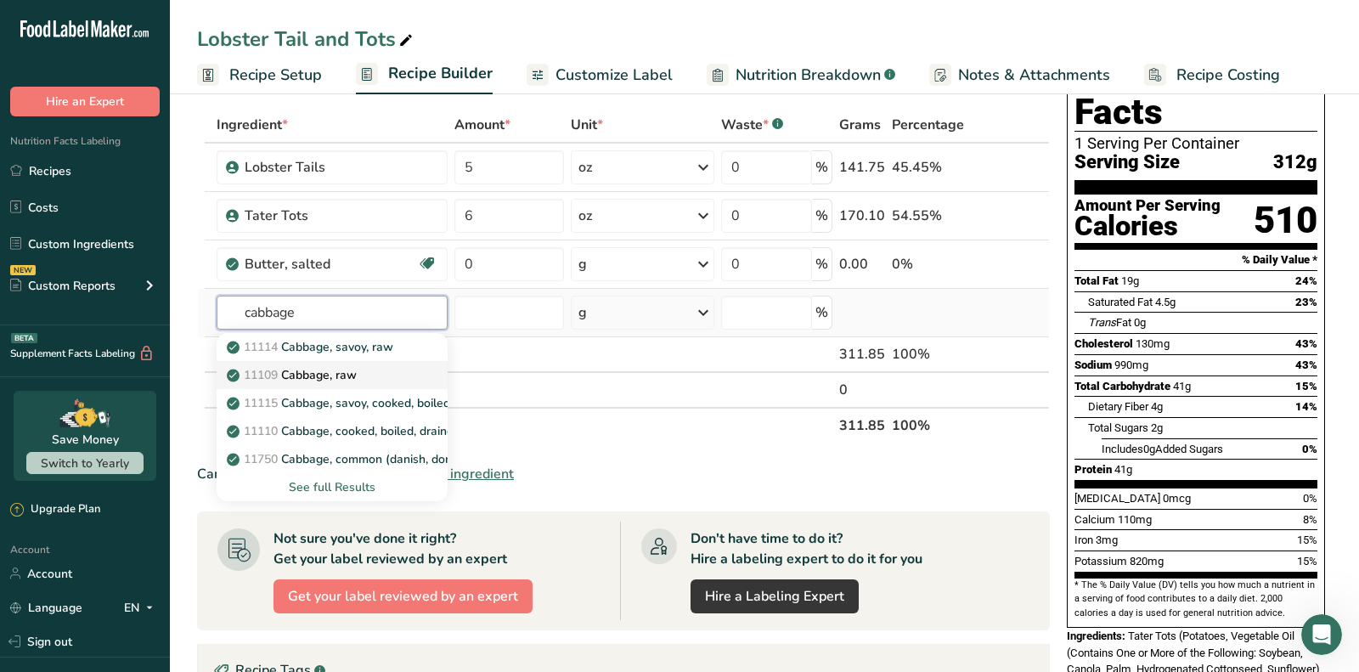
type input "cabbage"
click at [369, 367] on div "11109 Cabbage, raw" at bounding box center [318, 375] width 177 height 18
type input "Cabbage, raw"
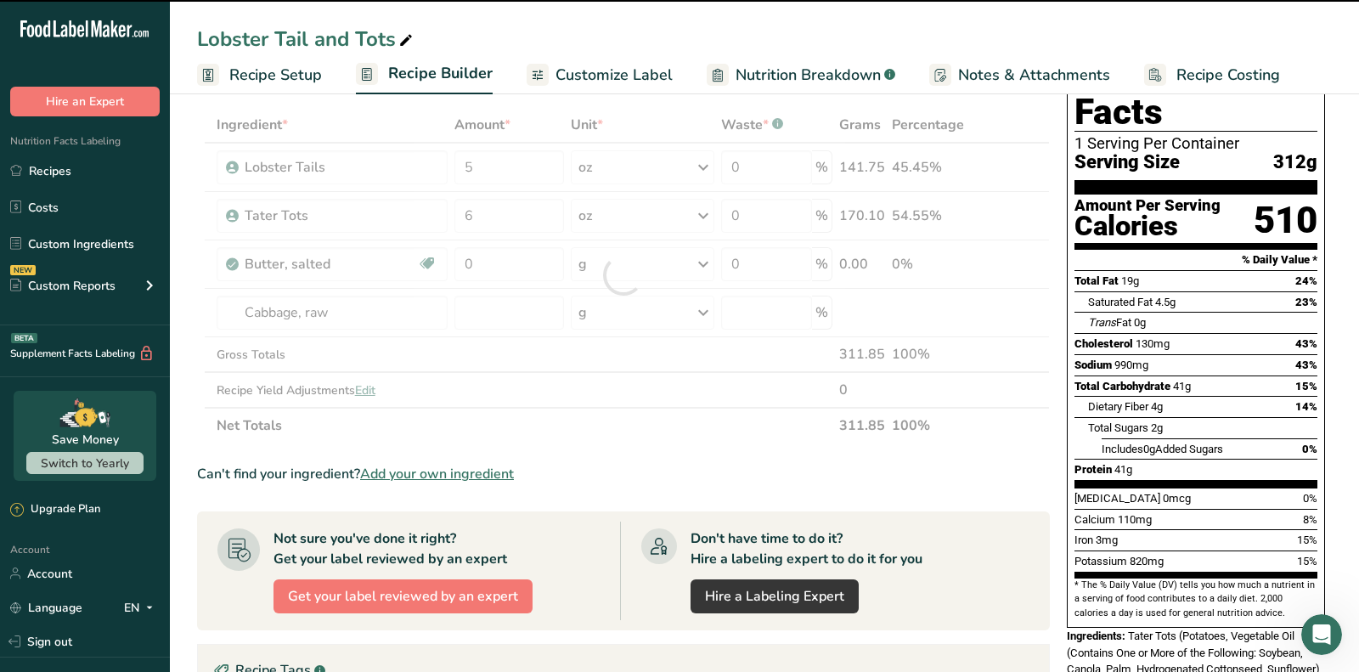
type input "0"
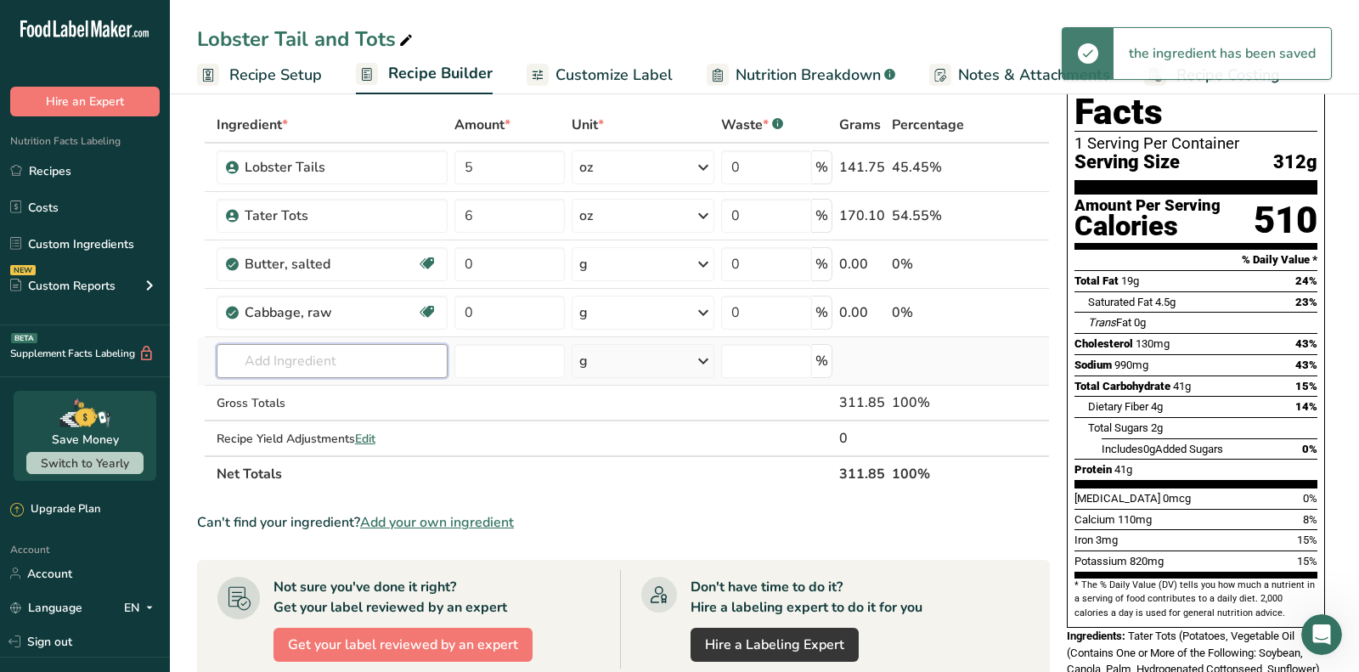
click at [358, 358] on input "text" at bounding box center [332, 361] width 231 height 34
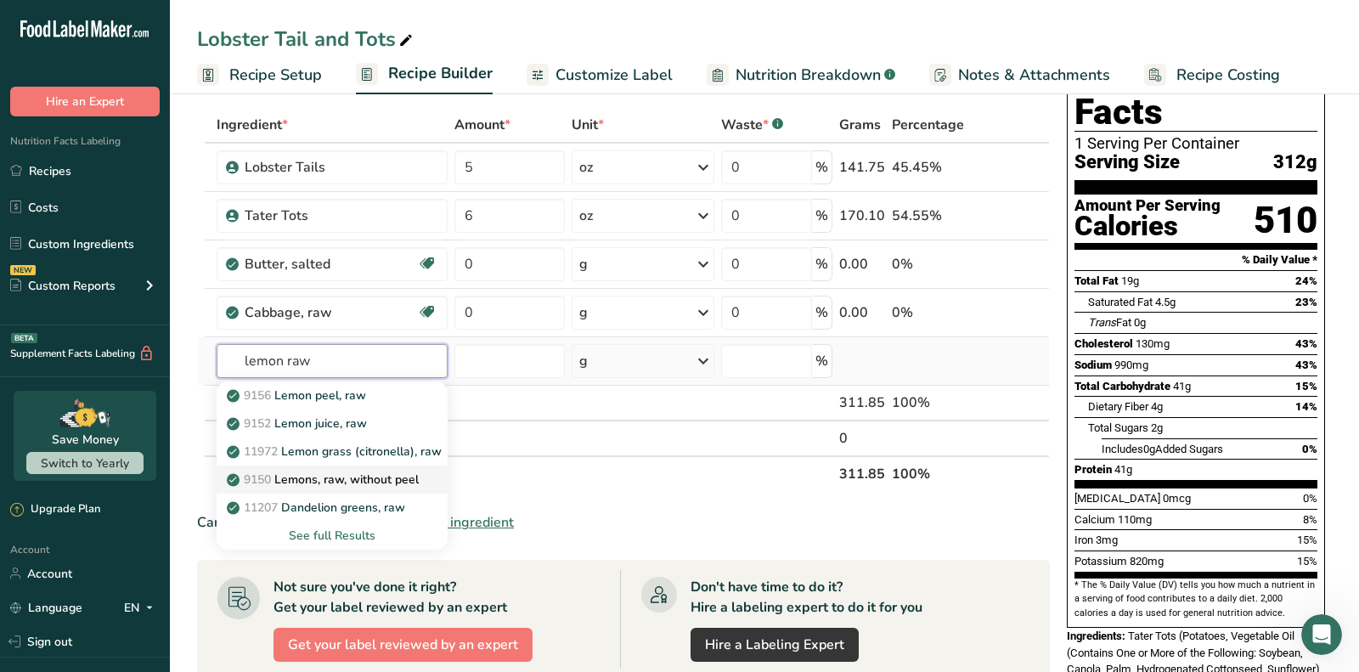
type input "lemon raw"
click at [363, 479] on p "9150 Lemons, raw, without peel" at bounding box center [324, 479] width 189 height 18
type input "Lemons, raw, without peel"
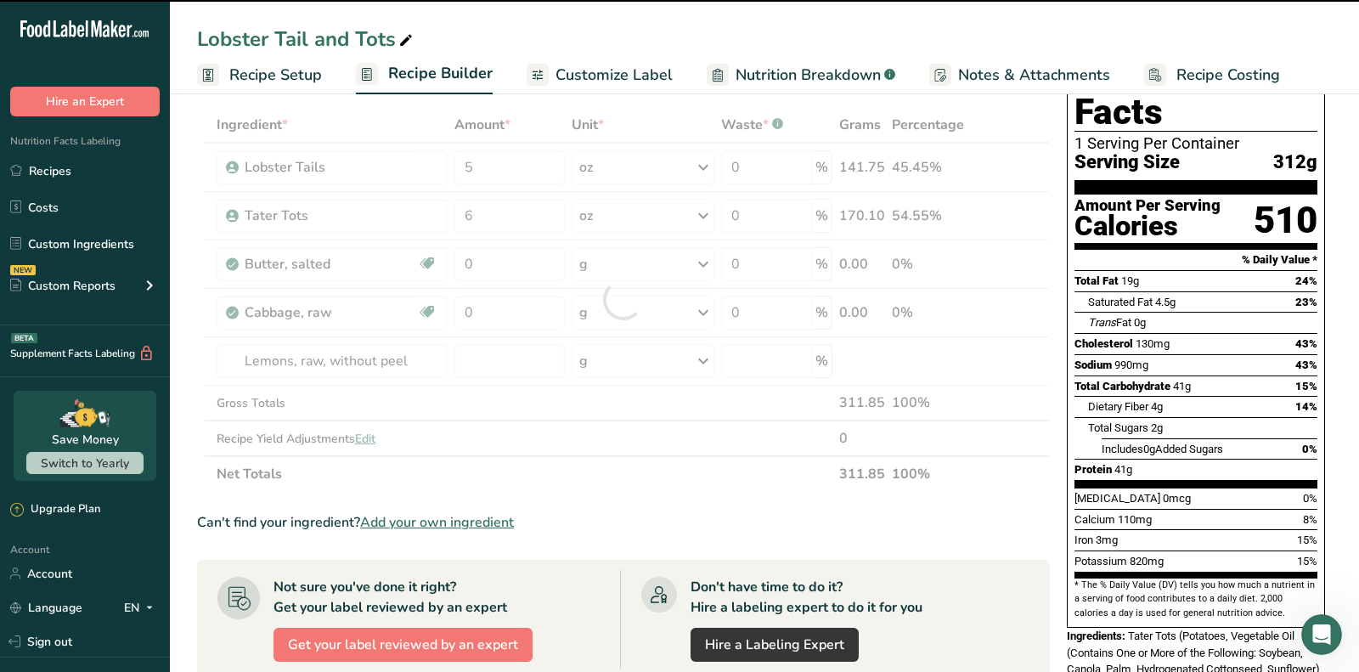
click at [512, 353] on div at bounding box center [623, 299] width 853 height 385
type input "0"
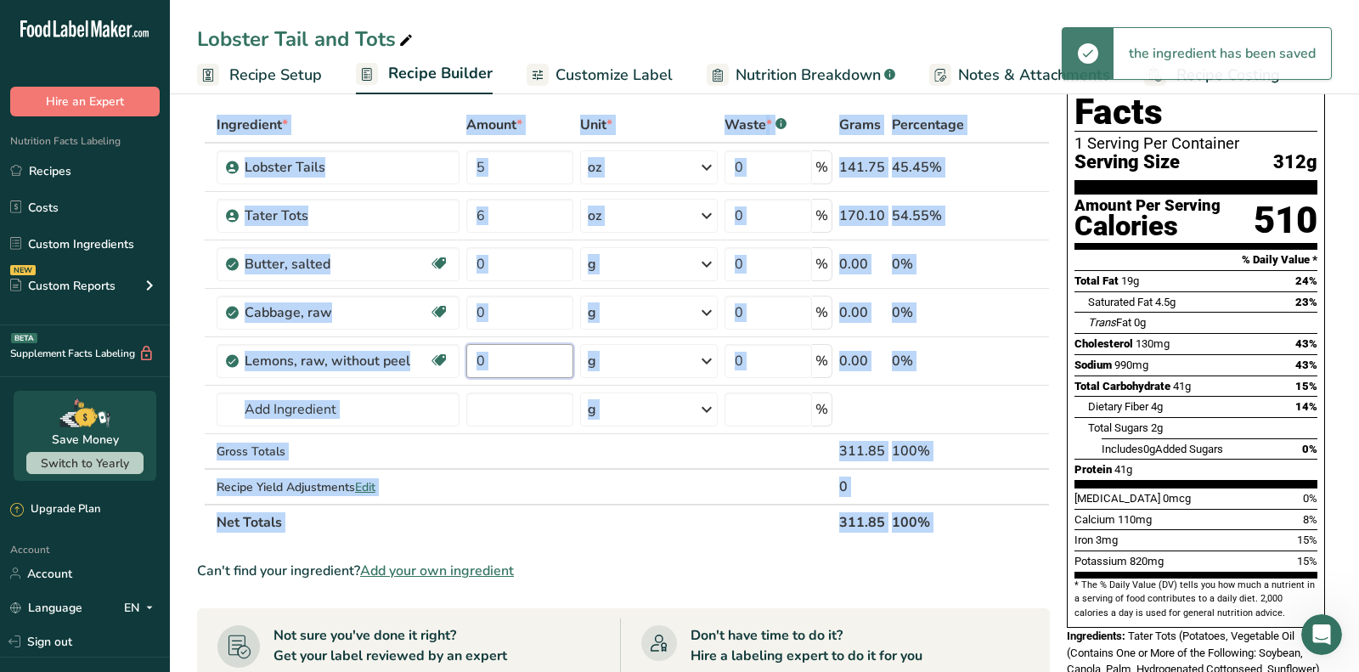
click at [512, 353] on input "0" at bounding box center [519, 361] width 107 height 34
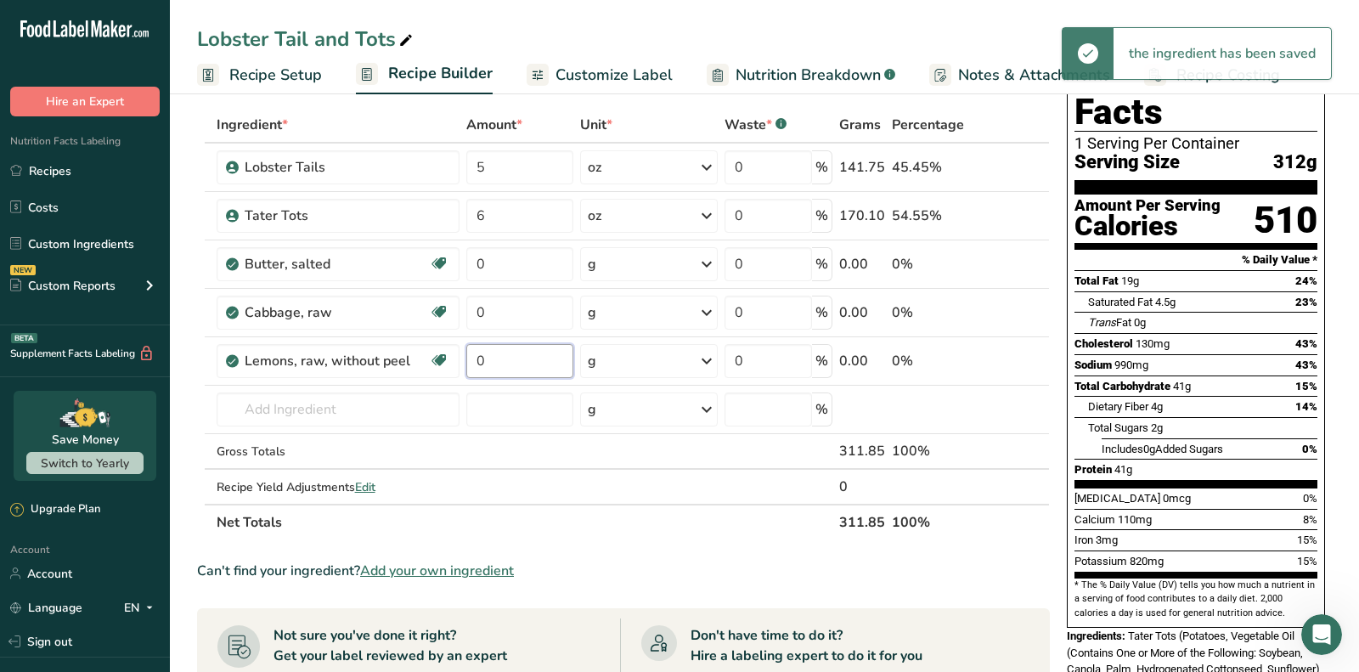
click at [512, 353] on input "0" at bounding box center [519, 361] width 107 height 34
type input "1"
click at [623, 352] on div "Ingredient * Amount * Unit * Waste * .a-a{fill:#347362;}.b-a{fill:#fff;} Grams …" at bounding box center [623, 323] width 853 height 433
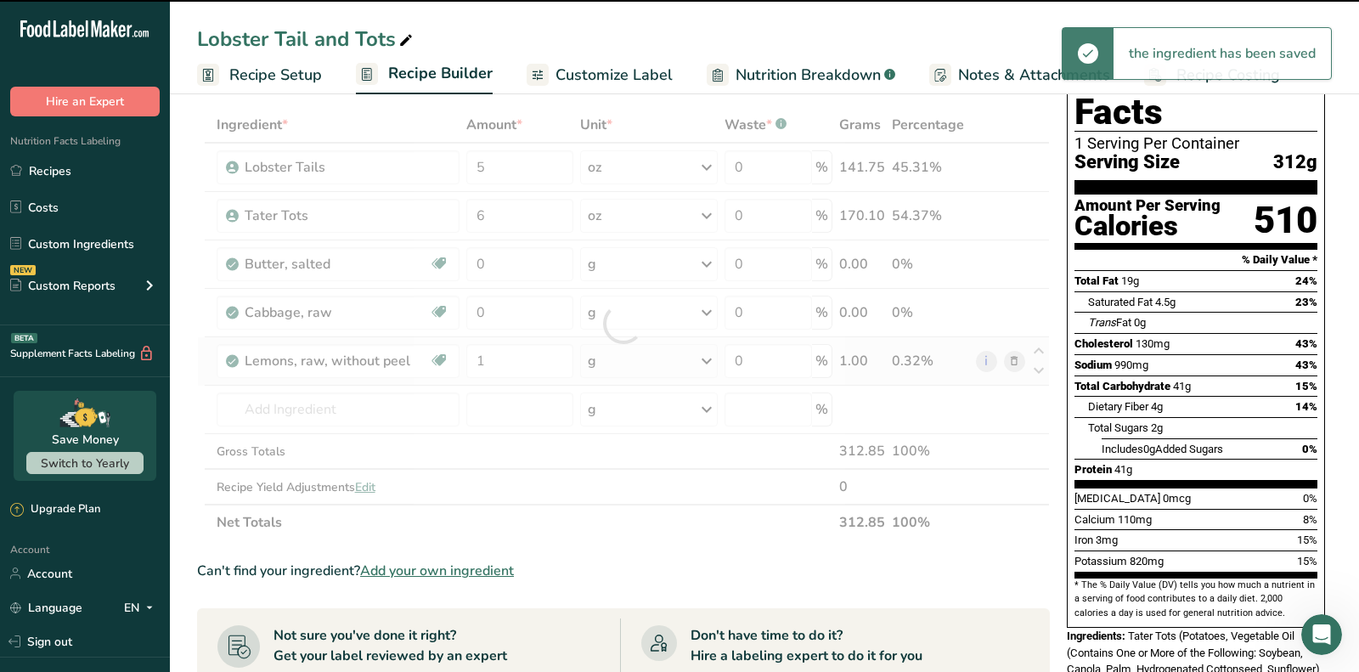
click at [623, 352] on div at bounding box center [623, 323] width 853 height 433
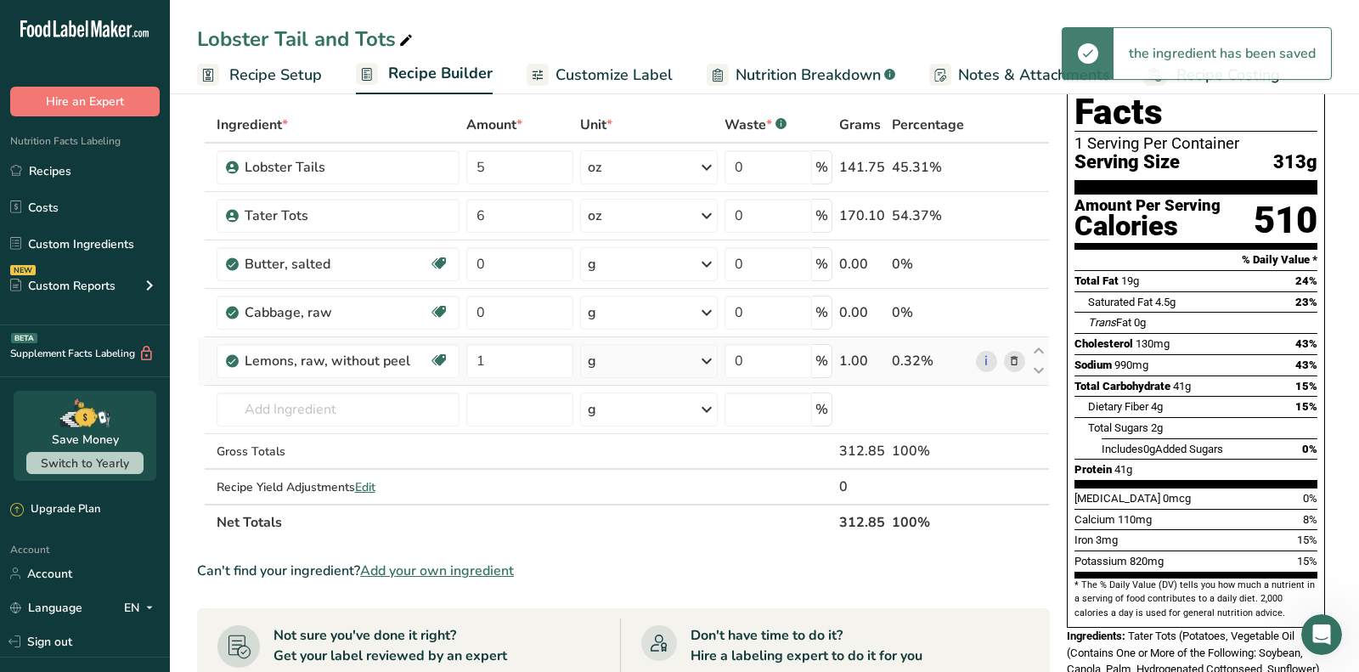
click at [623, 352] on div "g" at bounding box center [649, 361] width 138 height 34
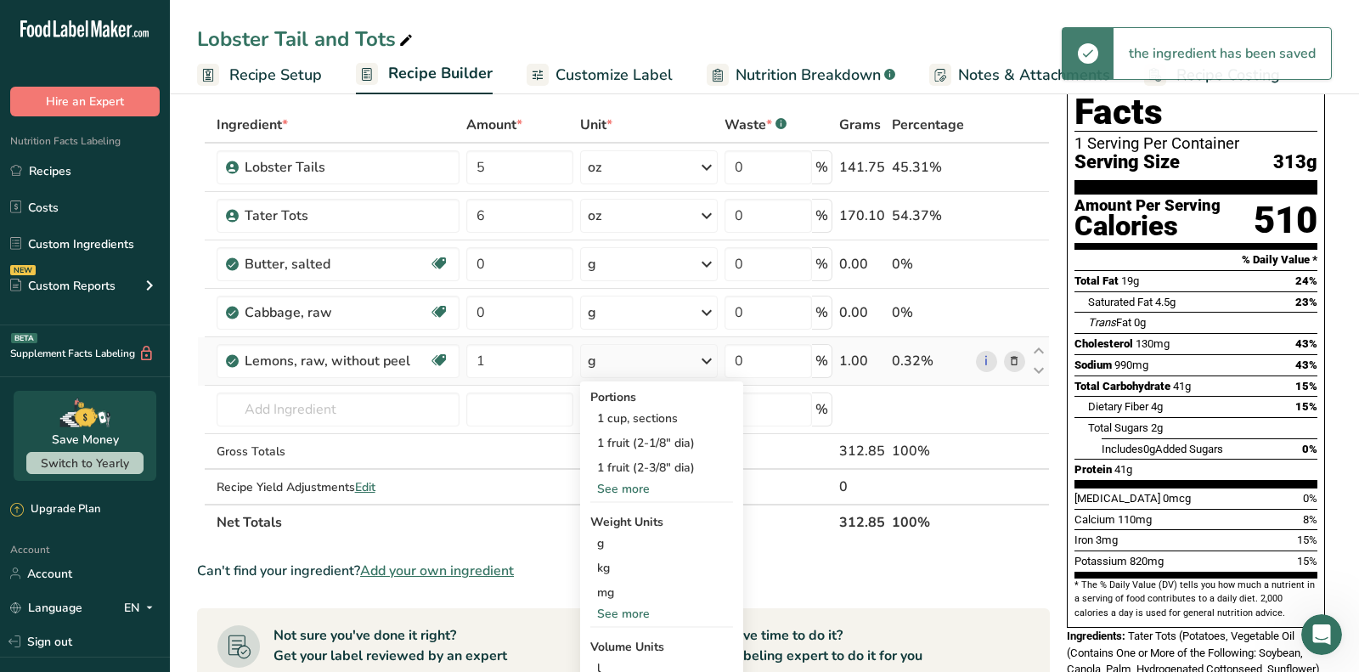
click at [627, 493] on div "See more" at bounding box center [661, 489] width 143 height 18
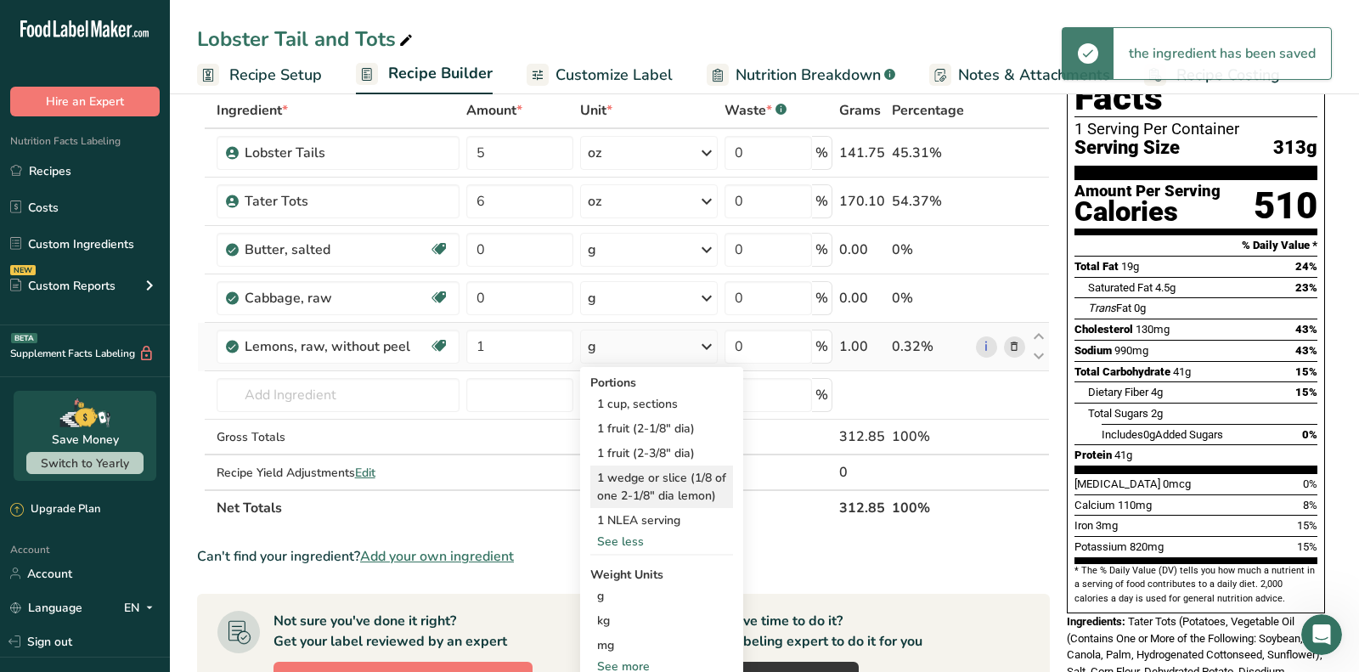
click at [635, 488] on div "1 wedge or slice (1/8 of one 2-1/8" dia lemon)" at bounding box center [661, 486] width 143 height 42
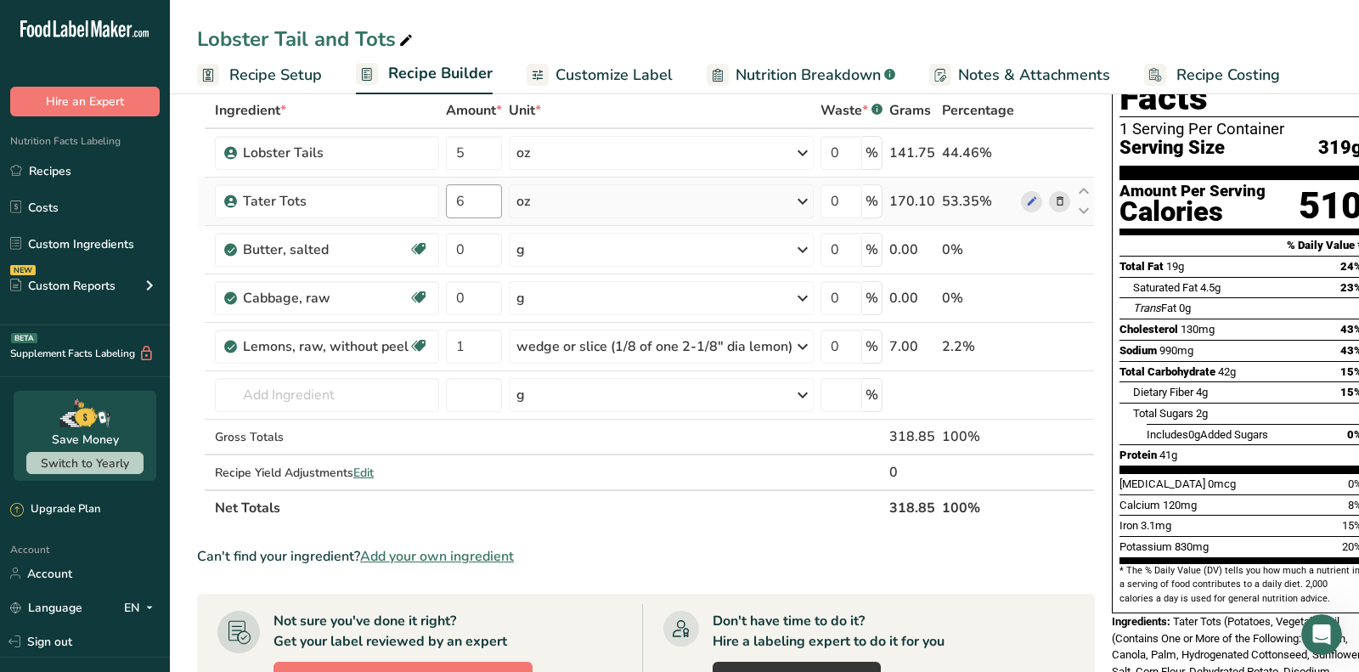
scroll to position [0, 0]
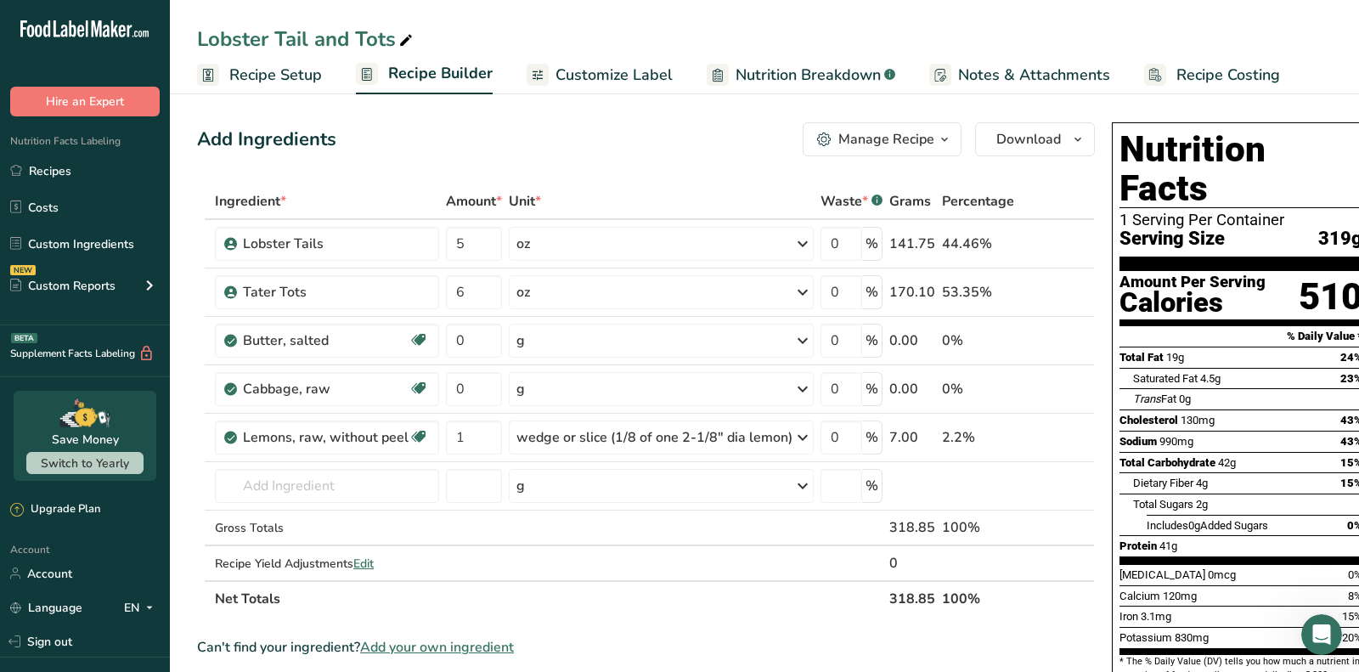
click at [841, 134] on div "Manage Recipe" at bounding box center [886, 139] width 96 height 20
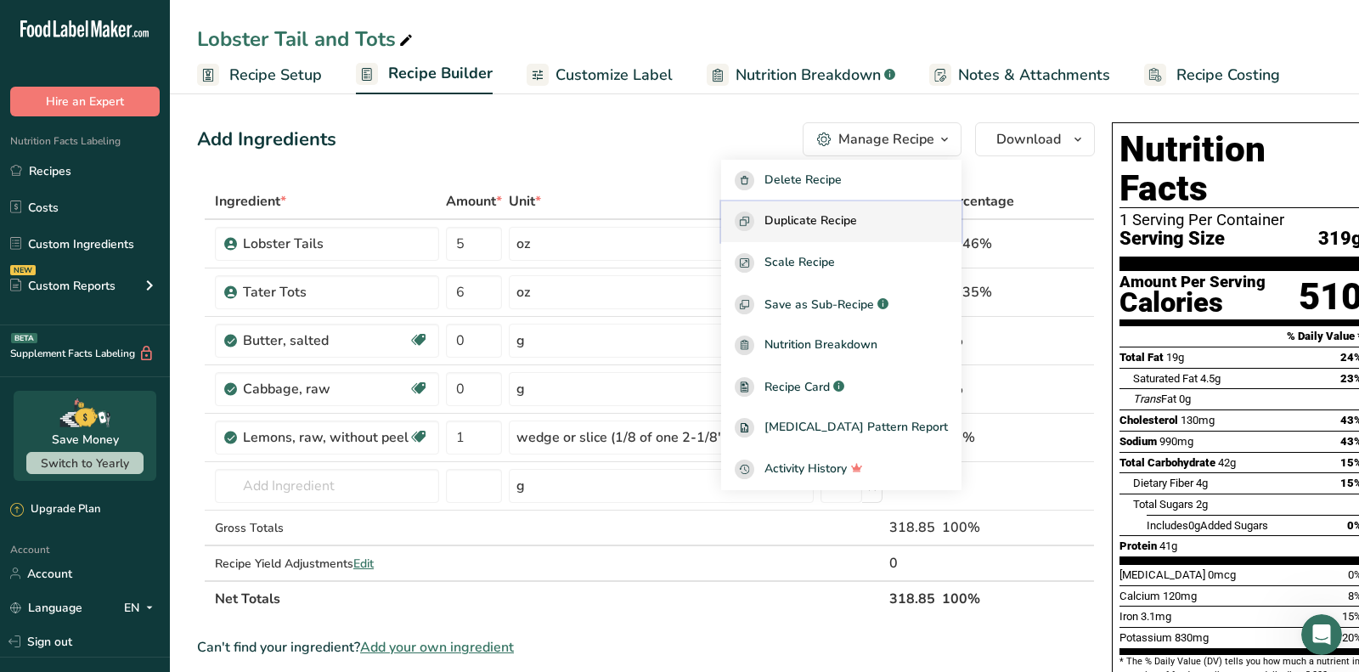
click at [806, 230] on span "Duplicate Recipe" at bounding box center [810, 221] width 93 height 20
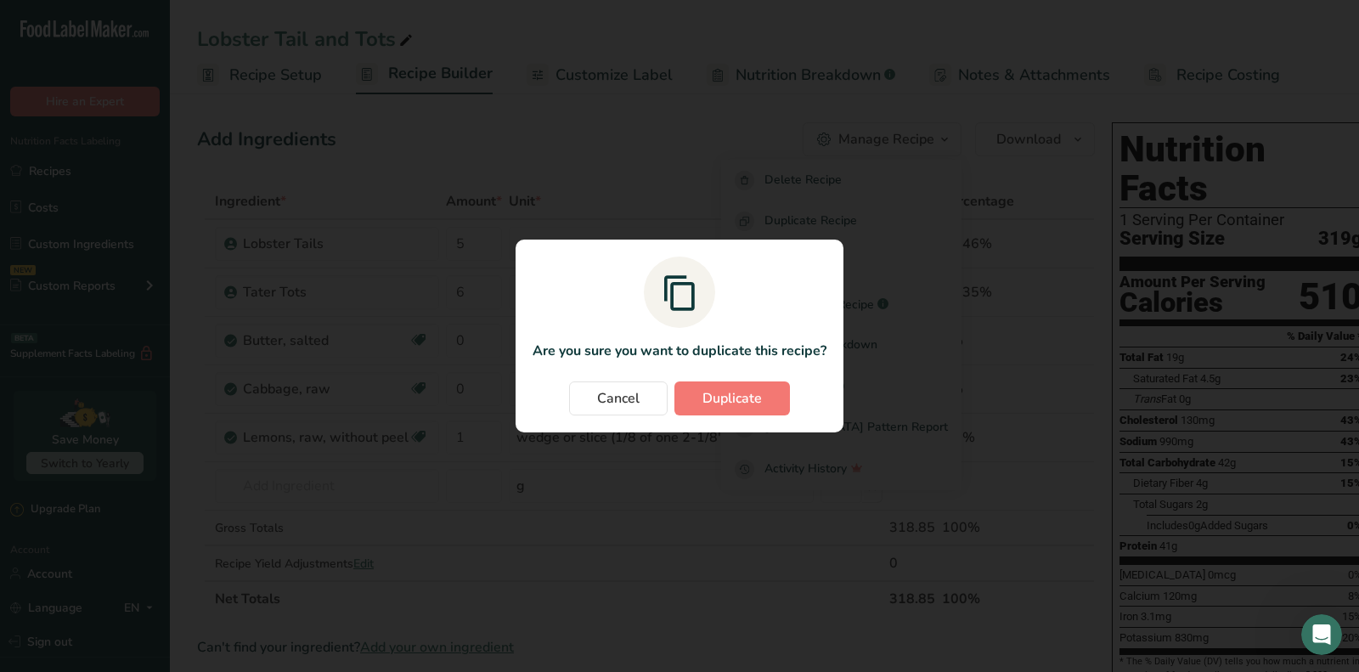
click at [727, 380] on section "Are you sure you want to duplicate this recipe? Cancel Duplicate" at bounding box center [680, 335] width 328 height 193
click at [729, 389] on span "Duplicate" at bounding box center [731, 398] width 59 height 20
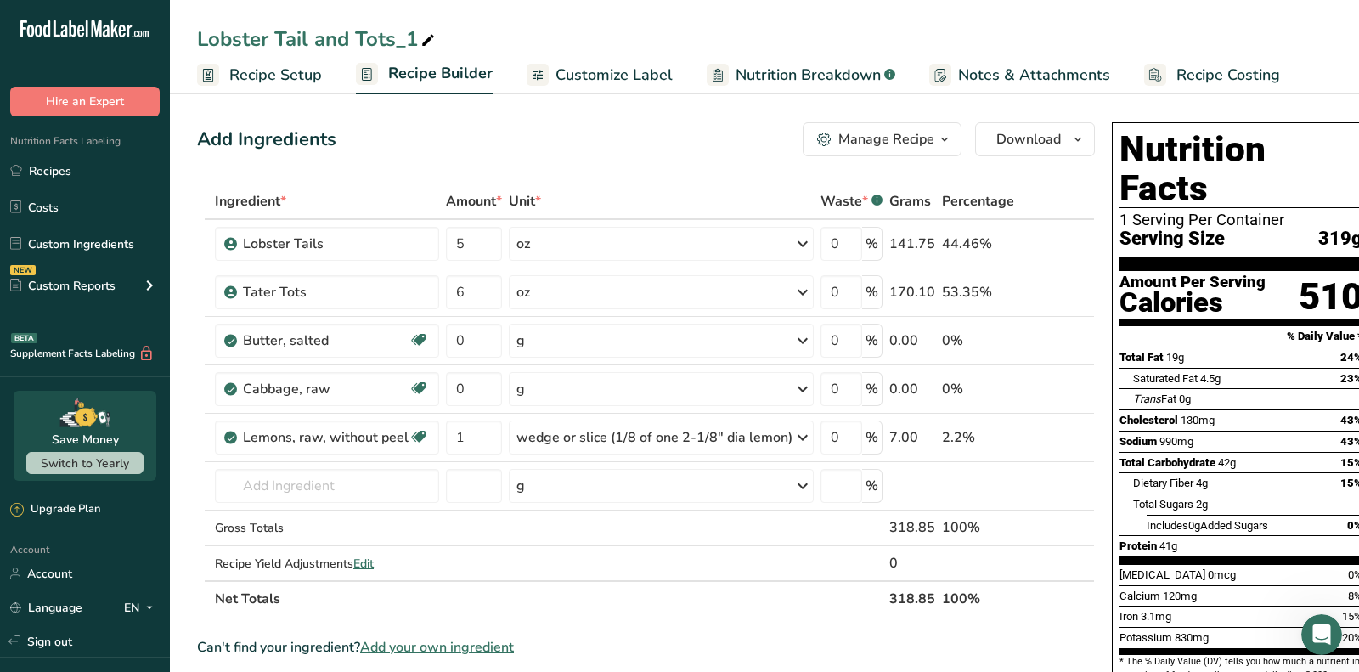
click at [429, 37] on icon at bounding box center [427, 41] width 15 height 24
drag, startPoint x: 429, startPoint y: 37, endPoint x: 325, endPoint y: 35, distance: 103.6
click at [325, 35] on input "Lobster Tail and Tots_1" at bounding box center [764, 39] width 1135 height 31
type input "Lobster Tail"
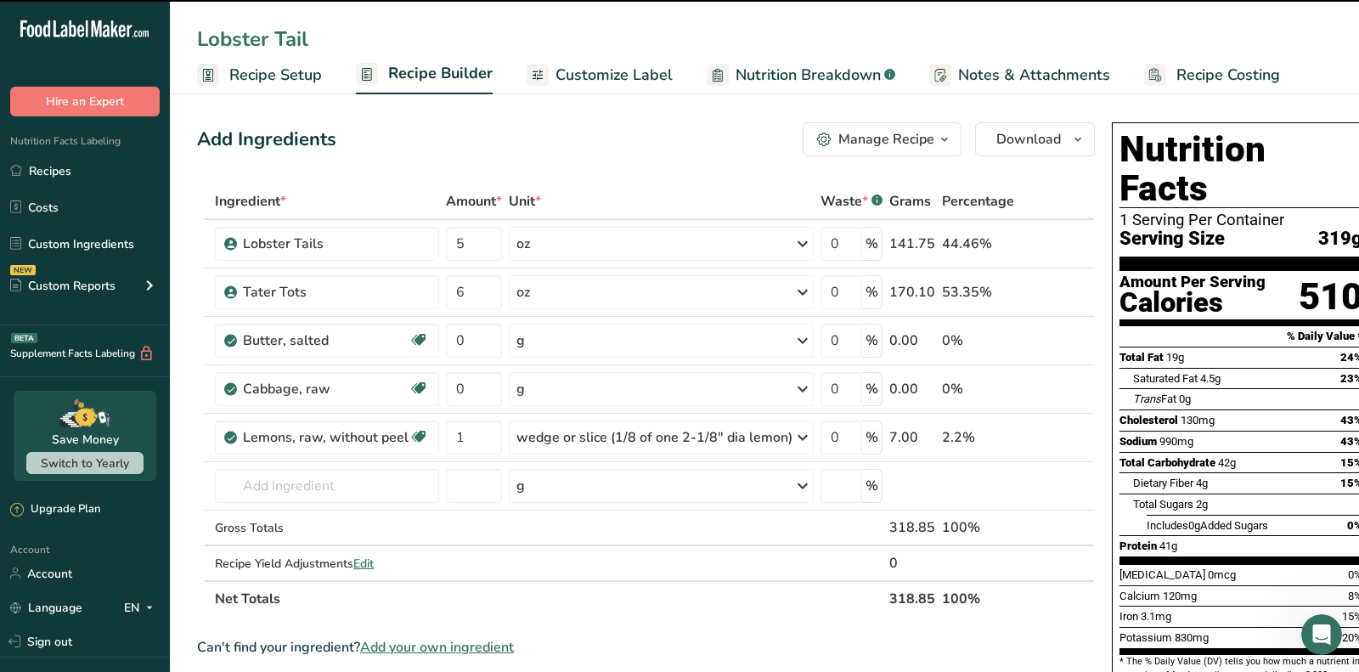
click at [380, 145] on div "Add Ingredients Manage Recipe Delete Recipe Duplicate Recipe Scale Recipe Save …" at bounding box center [646, 139] width 898 height 34
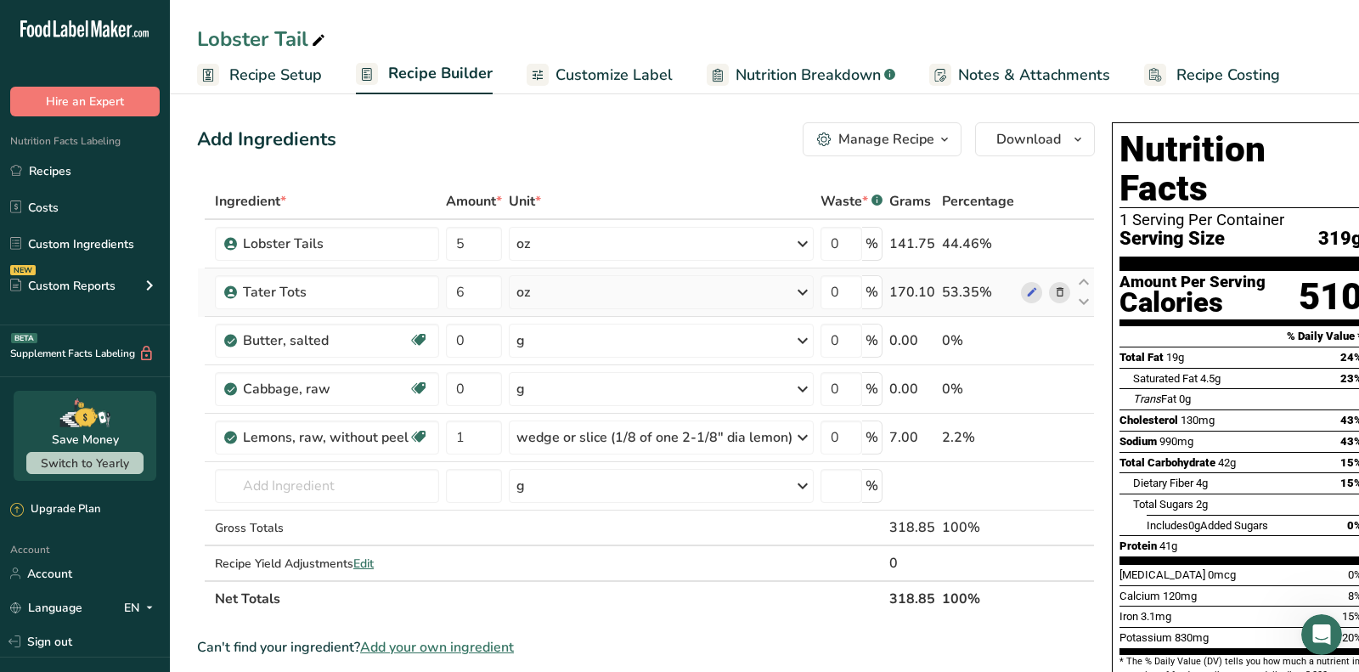
click at [1055, 287] on icon at bounding box center [1060, 293] width 12 height 18
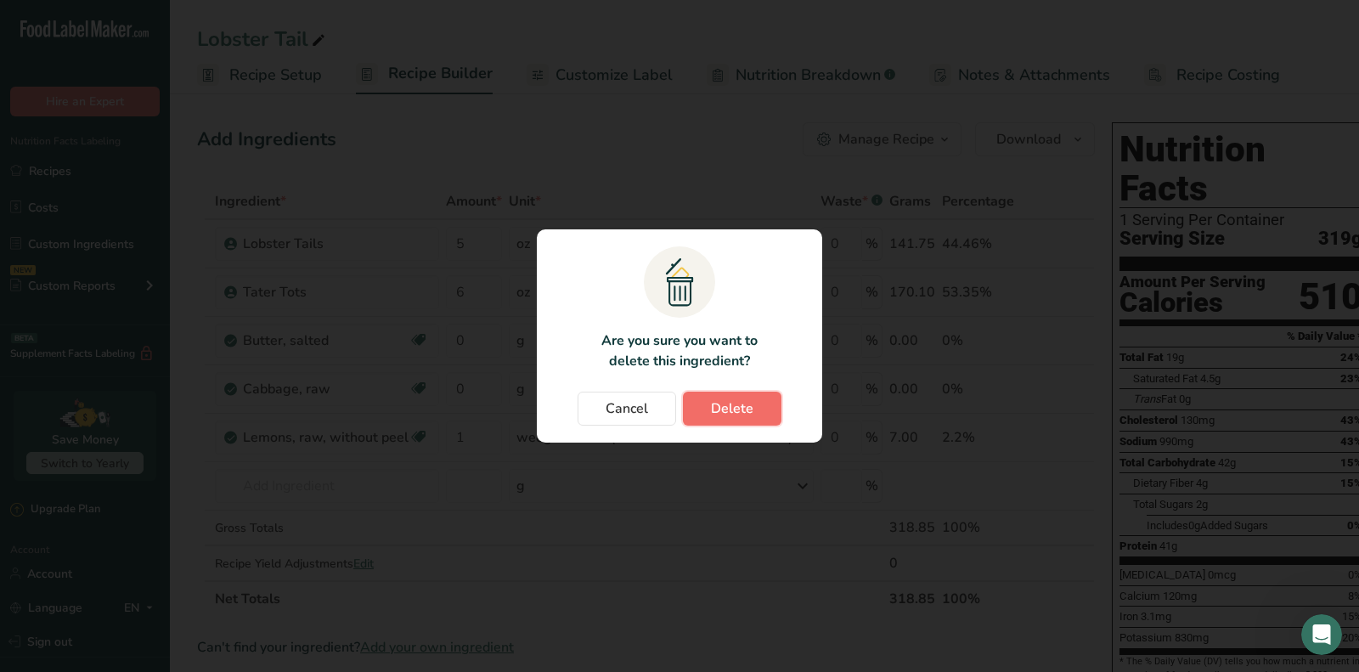
click at [748, 403] on span "Delete" at bounding box center [732, 408] width 42 height 20
type input "0"
type input "1"
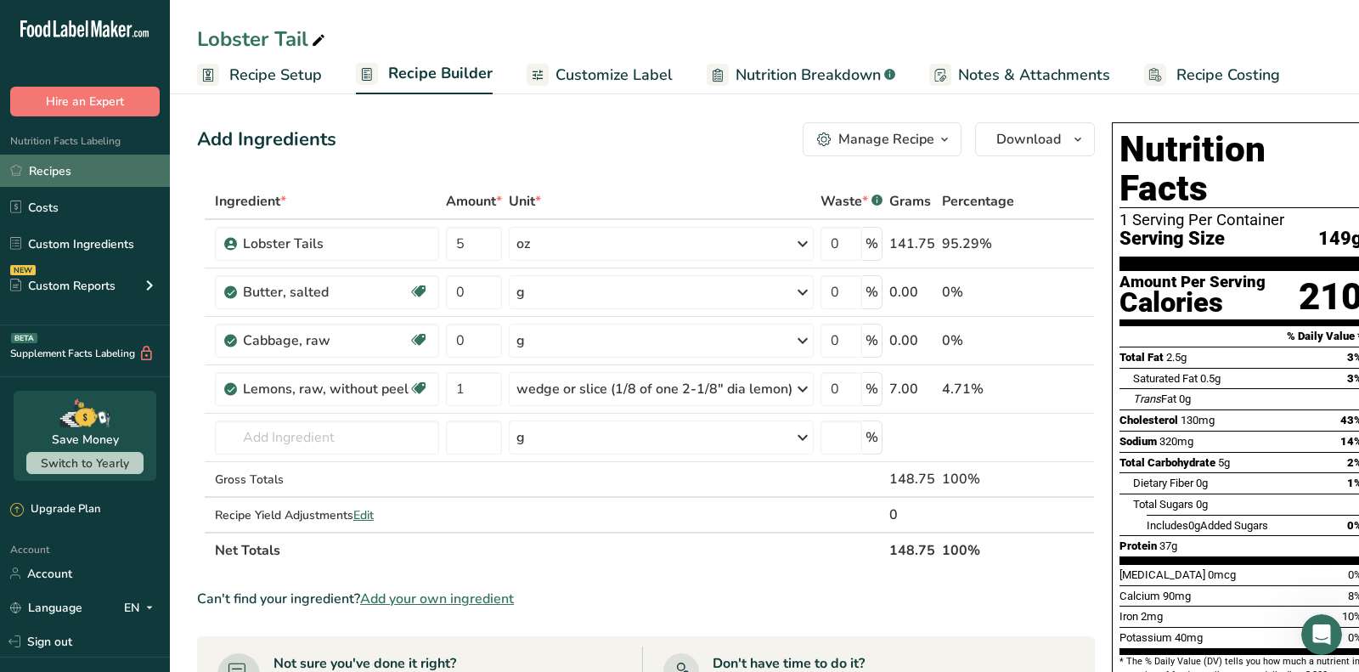
click at [132, 174] on link "Recipes" at bounding box center [85, 171] width 170 height 32
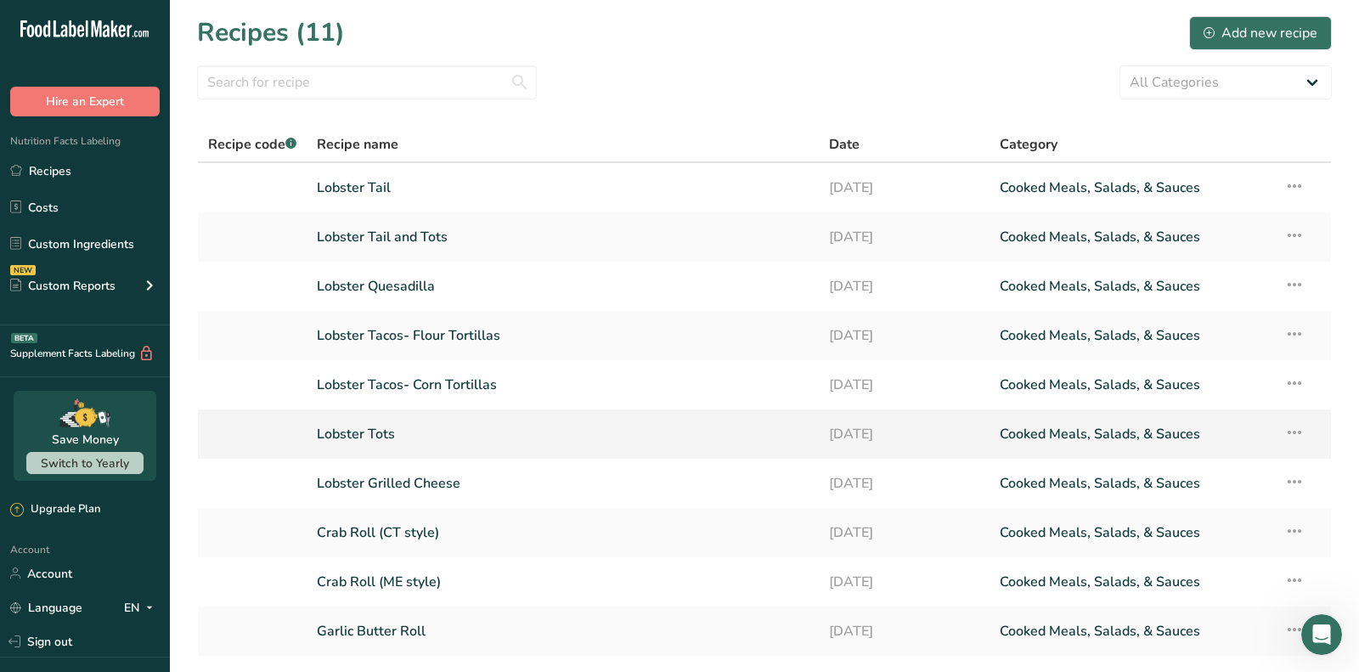
scroll to position [87, 0]
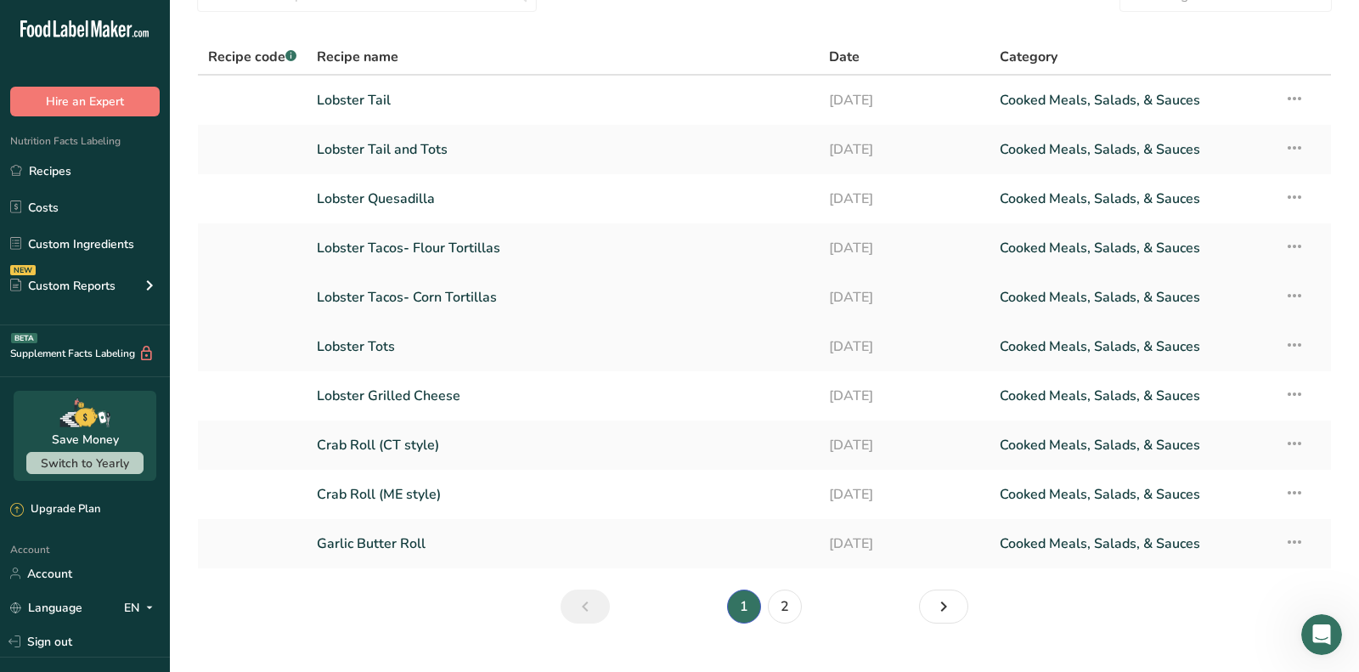
click at [469, 290] on link "Lobster Tacos- Corn Tortillas" at bounding box center [563, 297] width 492 height 36
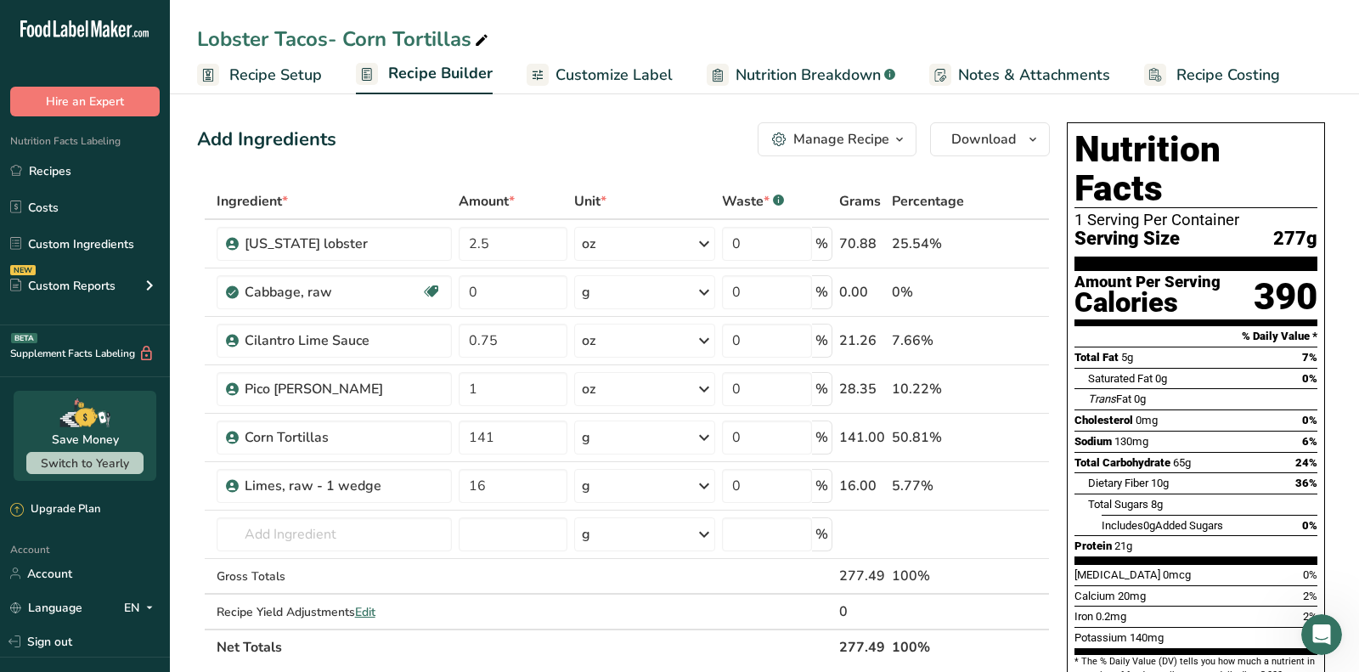
click at [863, 129] on div "Manage Recipe" at bounding box center [841, 139] width 96 height 20
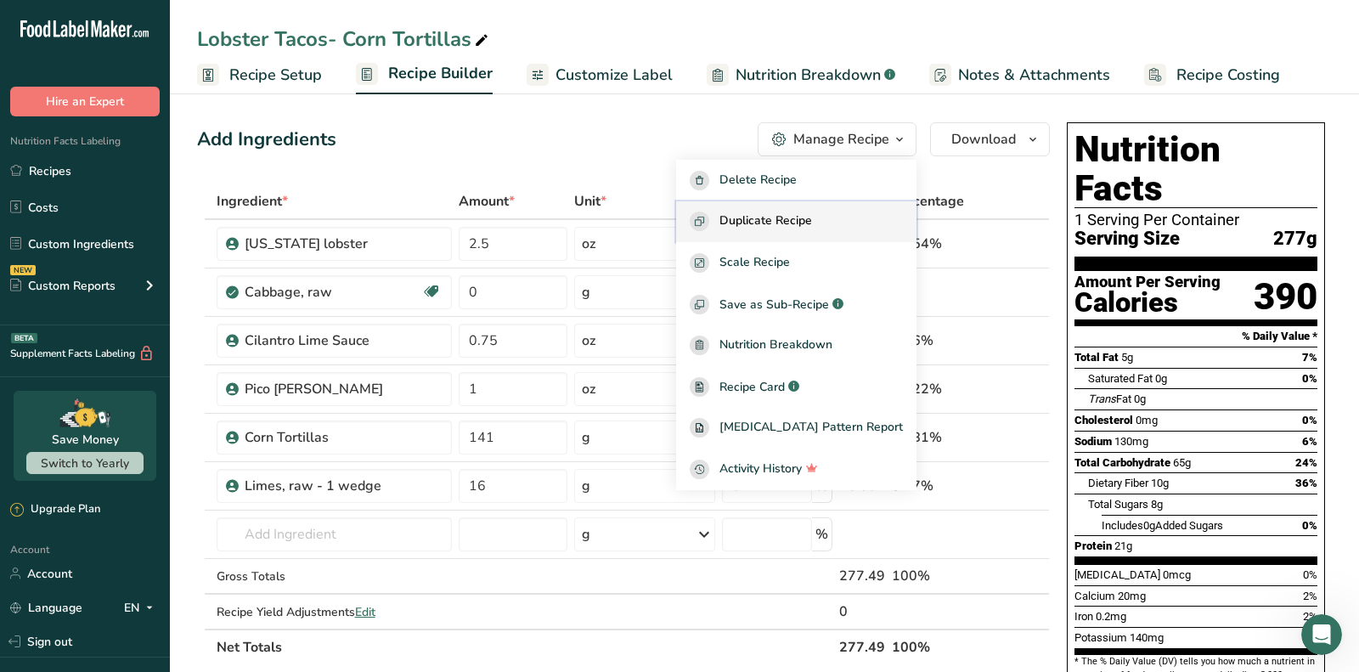
click at [802, 231] on span "Duplicate Recipe" at bounding box center [765, 221] width 93 height 20
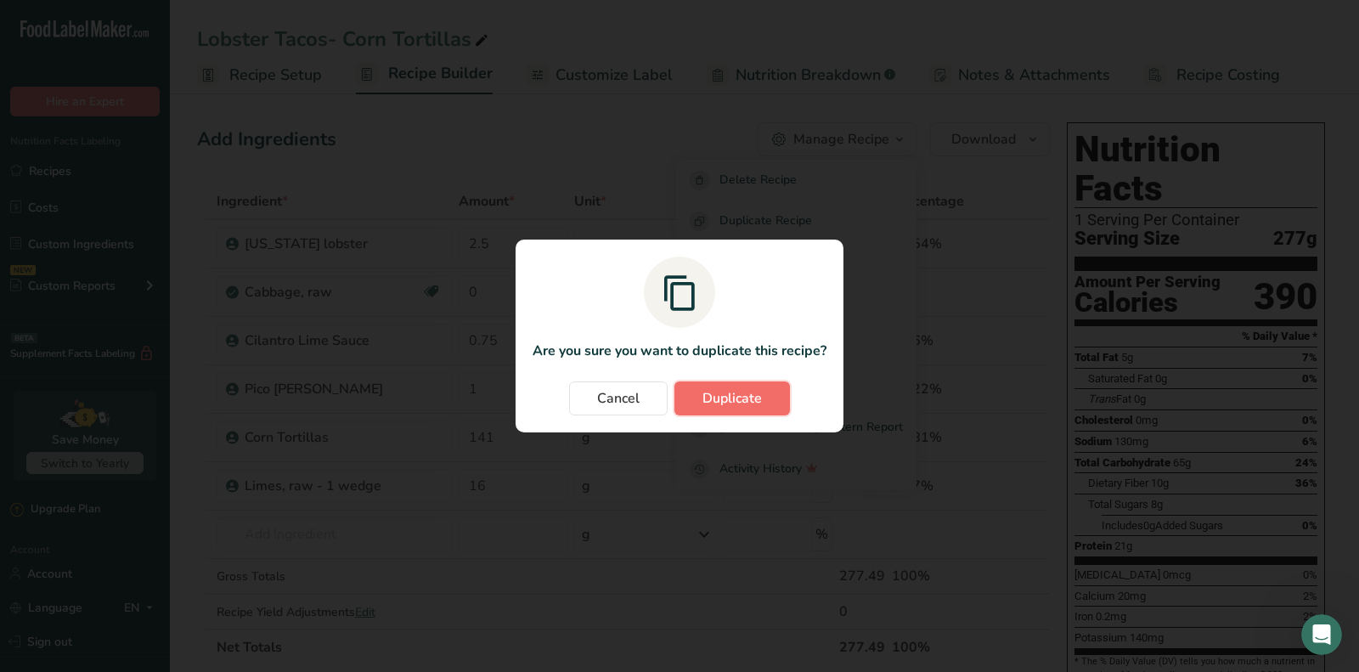
click at [759, 410] on button "Duplicate" at bounding box center [731, 398] width 115 height 34
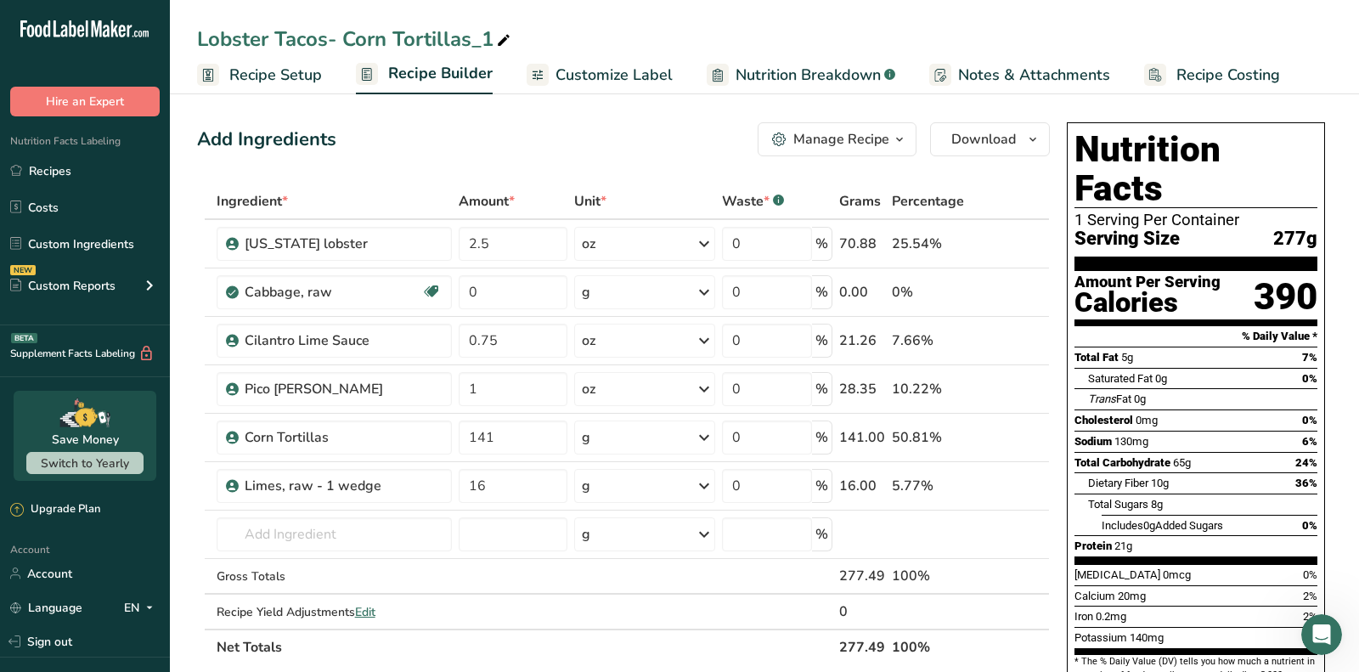
click at [344, 43] on div "Lobster Tacos- Corn Tortillas_1" at bounding box center [355, 39] width 317 height 31
click at [344, 43] on input "Lobster Tacos- Corn Tortillas_1" at bounding box center [764, 39] width 1135 height 31
click at [331, 38] on input "Lobster Tacos- Corn Tortillas_1" at bounding box center [764, 39] width 1135 height 31
drag, startPoint x: 331, startPoint y: 38, endPoint x: 213, endPoint y: 36, distance: 118.1
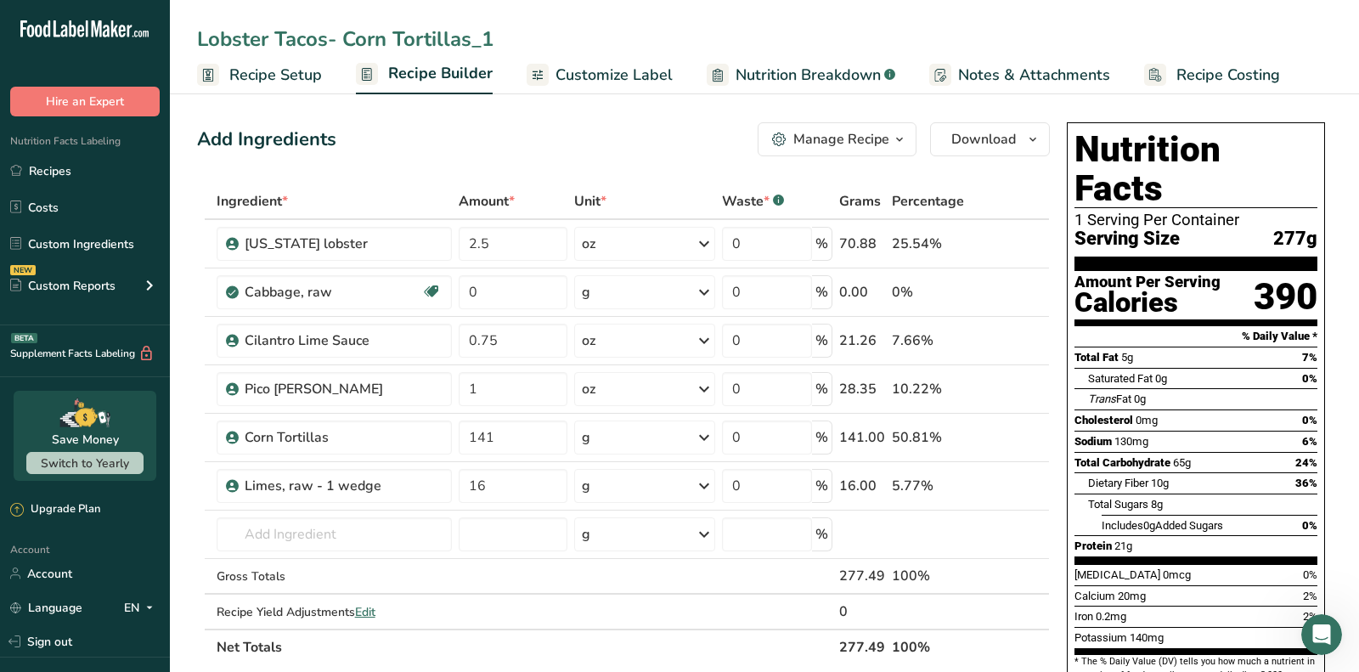
click at [213, 37] on input "Lobster Tacos- Corn Tortillas_1" at bounding box center [764, 39] width 1135 height 31
drag, startPoint x: 467, startPoint y: 39, endPoint x: 511, endPoint y: 39, distance: 44.2
click at [492, 39] on input "Shrimp Tacos- Corn Tortillas_1" at bounding box center [764, 39] width 1135 height 31
type input "Shrimp Tacos- Corn Tortillas"
click at [531, 138] on div "Add Ingredients Manage Recipe Delete Recipe Duplicate Recipe Scale Recipe Save …" at bounding box center [623, 139] width 853 height 34
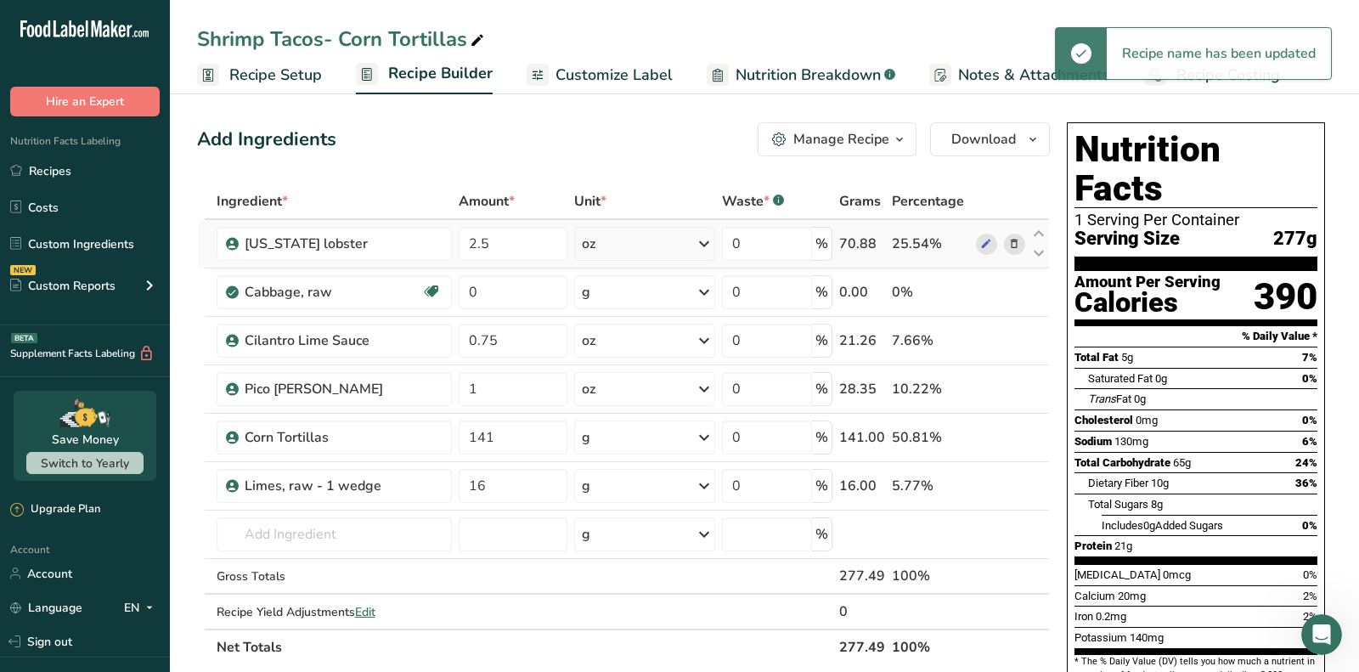
click at [1016, 247] on icon at bounding box center [1014, 244] width 12 height 18
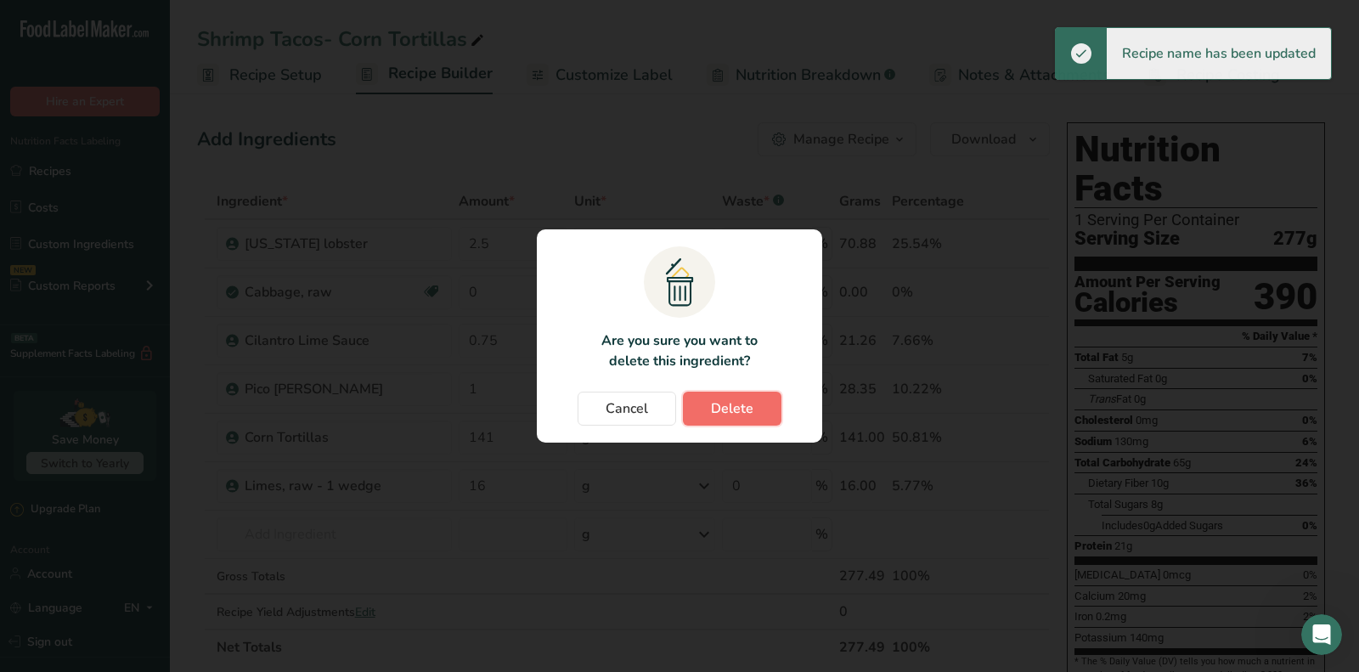
click at [739, 402] on span "Delete" at bounding box center [732, 408] width 42 height 20
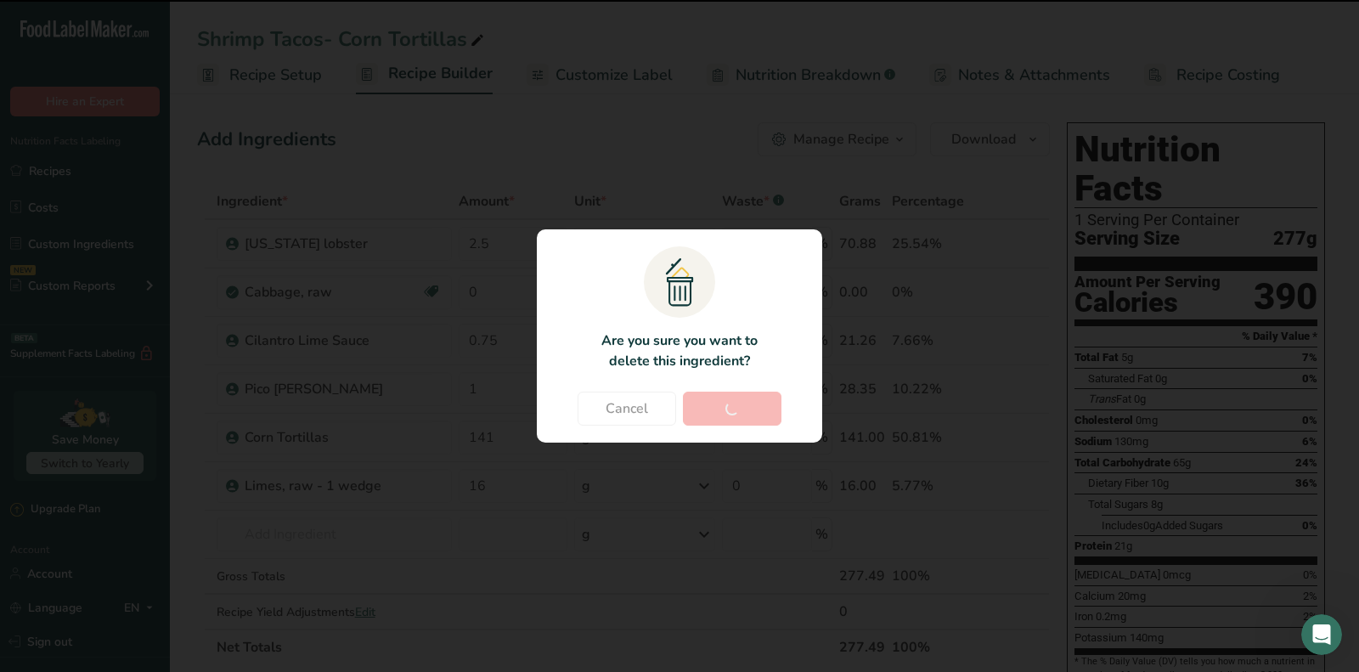
type input "0"
type input "0.75"
type input "1"
type input "141"
type input "16"
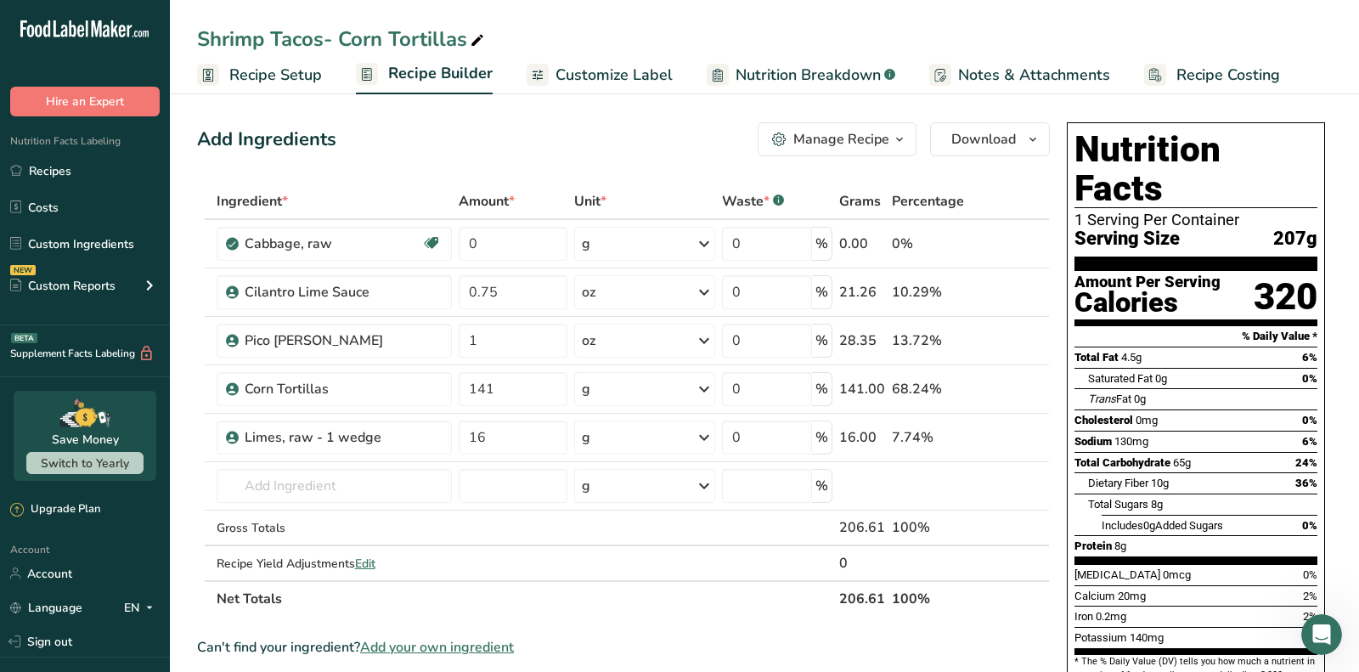
click at [432, 648] on span "Add your own ingredient" at bounding box center [437, 647] width 154 height 20
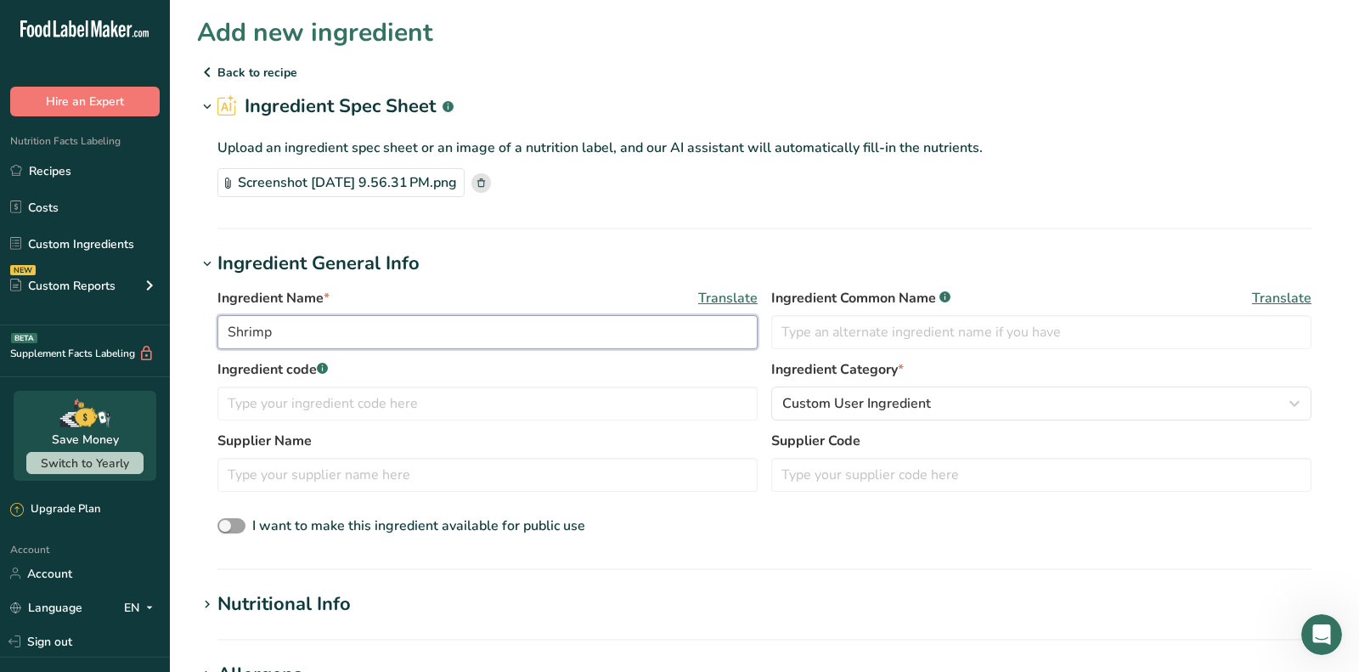
click at [394, 315] on input "Shrimp" at bounding box center [487, 332] width 540 height 34
paste input "North Atlantic"
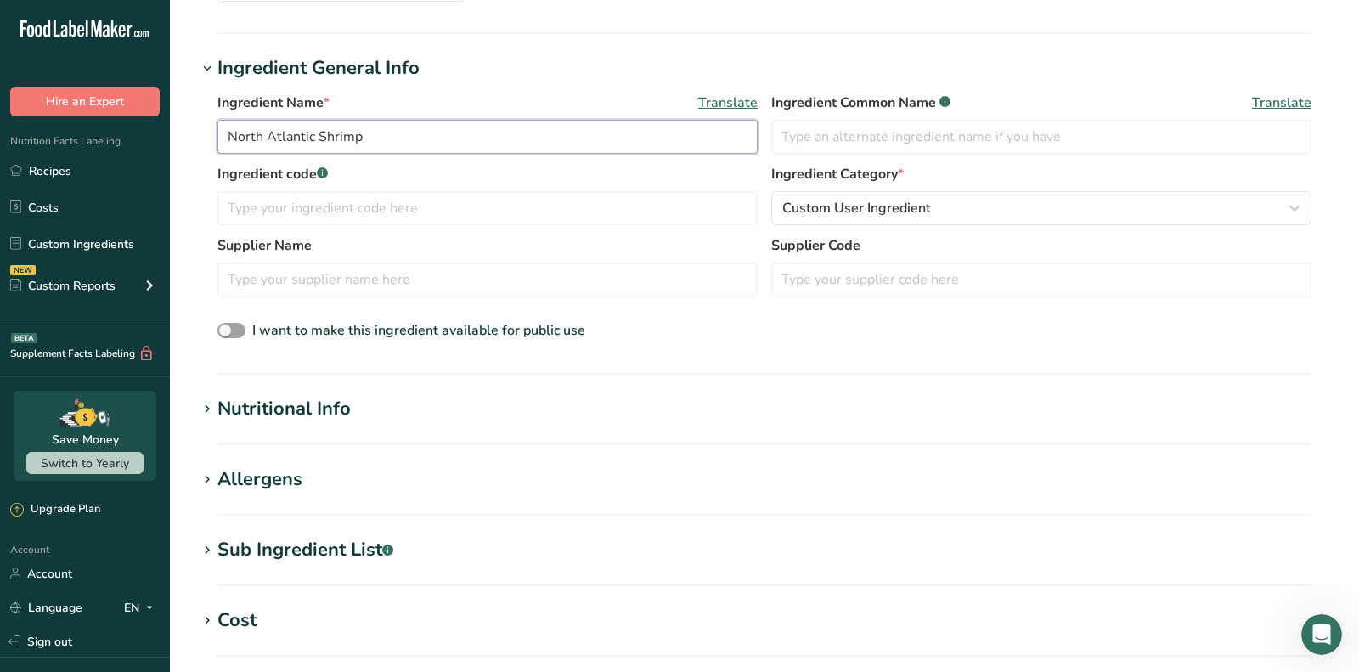
type input "North Atlantic Shrimp"
click at [320, 402] on div "Nutritional Info" at bounding box center [283, 409] width 133 height 28
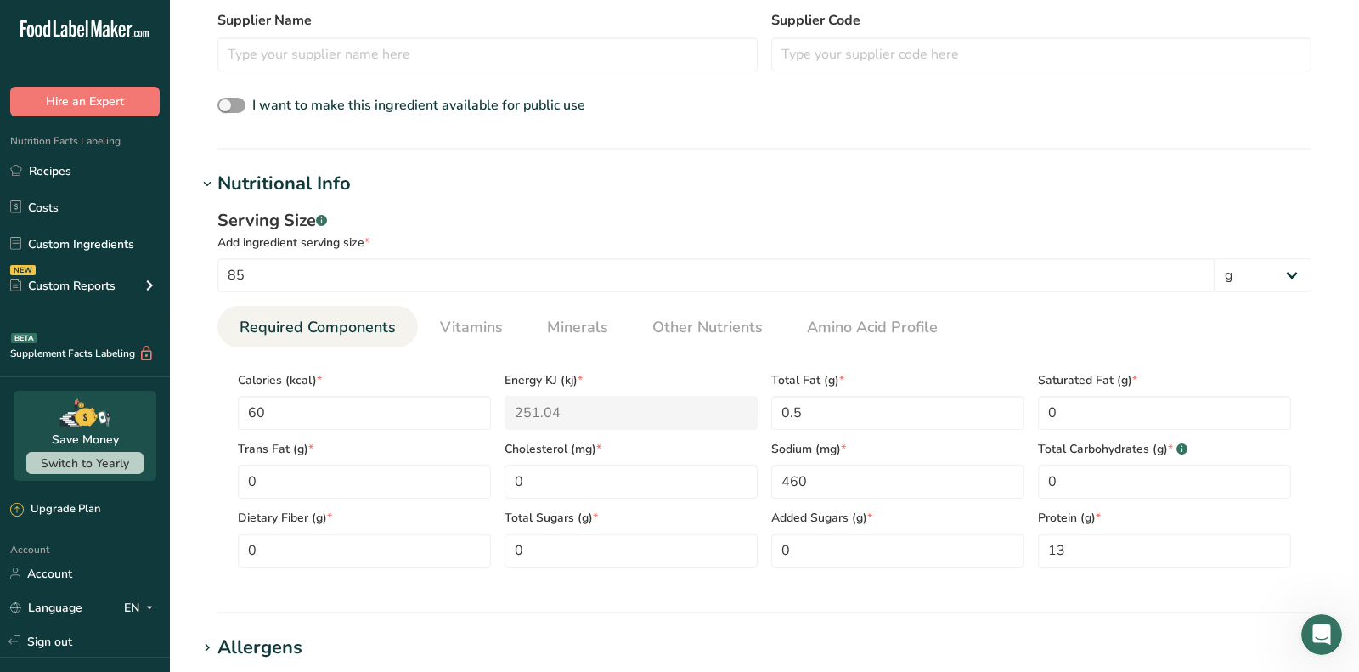
scroll to position [459, 0]
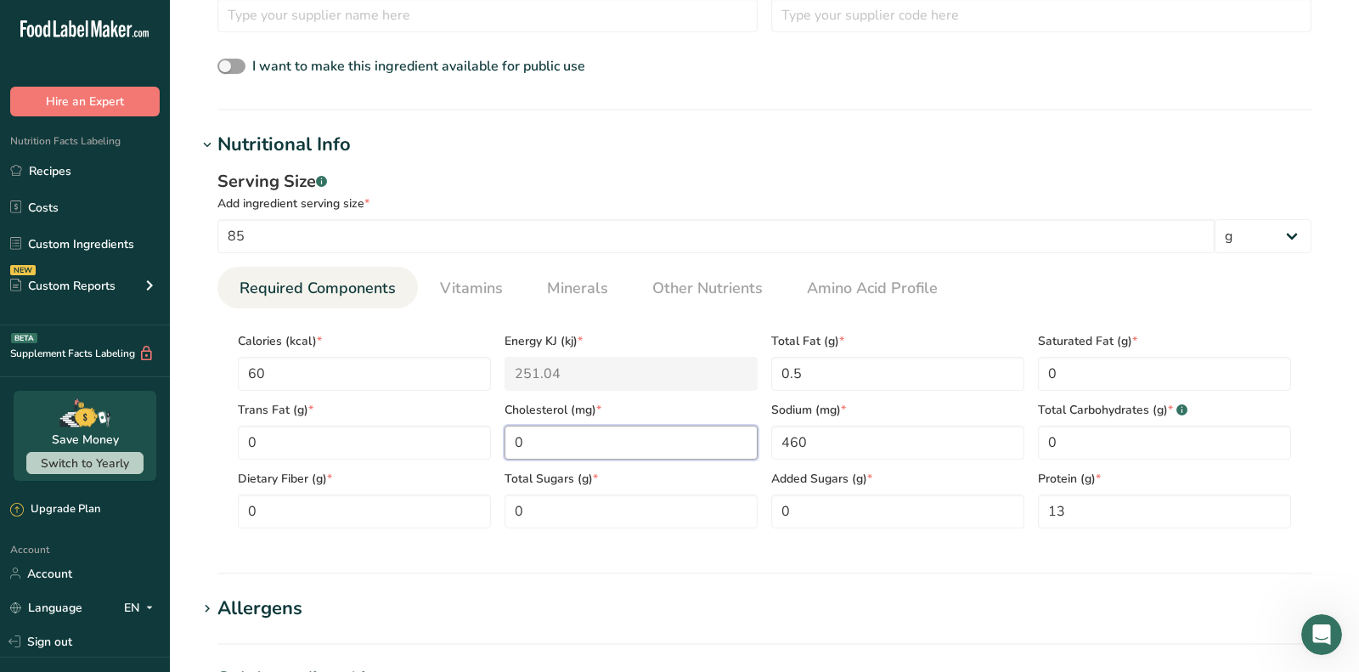
click at [656, 430] on input "0" at bounding box center [630, 442] width 253 height 34
type input "130"
click at [564, 297] on span "Minerals" at bounding box center [577, 288] width 61 height 23
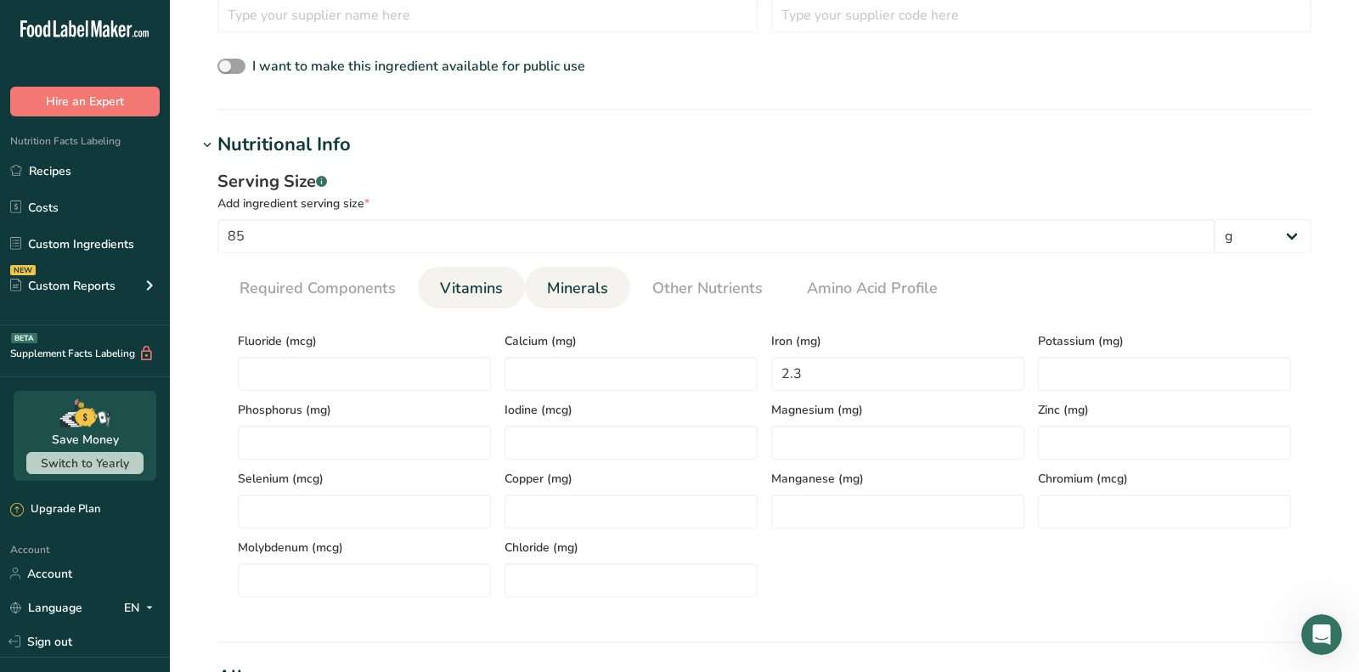
click at [503, 291] on link "Vitamins" at bounding box center [471, 288] width 76 height 43
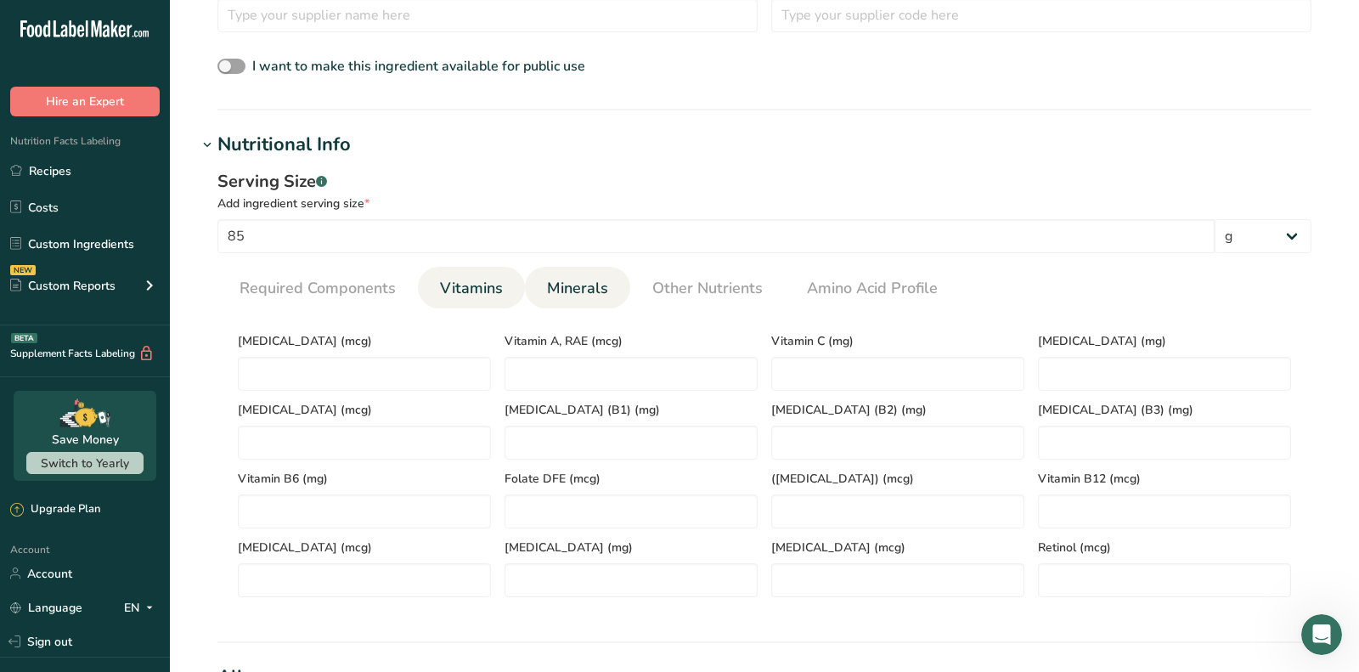
click at [569, 304] on link "Minerals" at bounding box center [577, 288] width 75 height 43
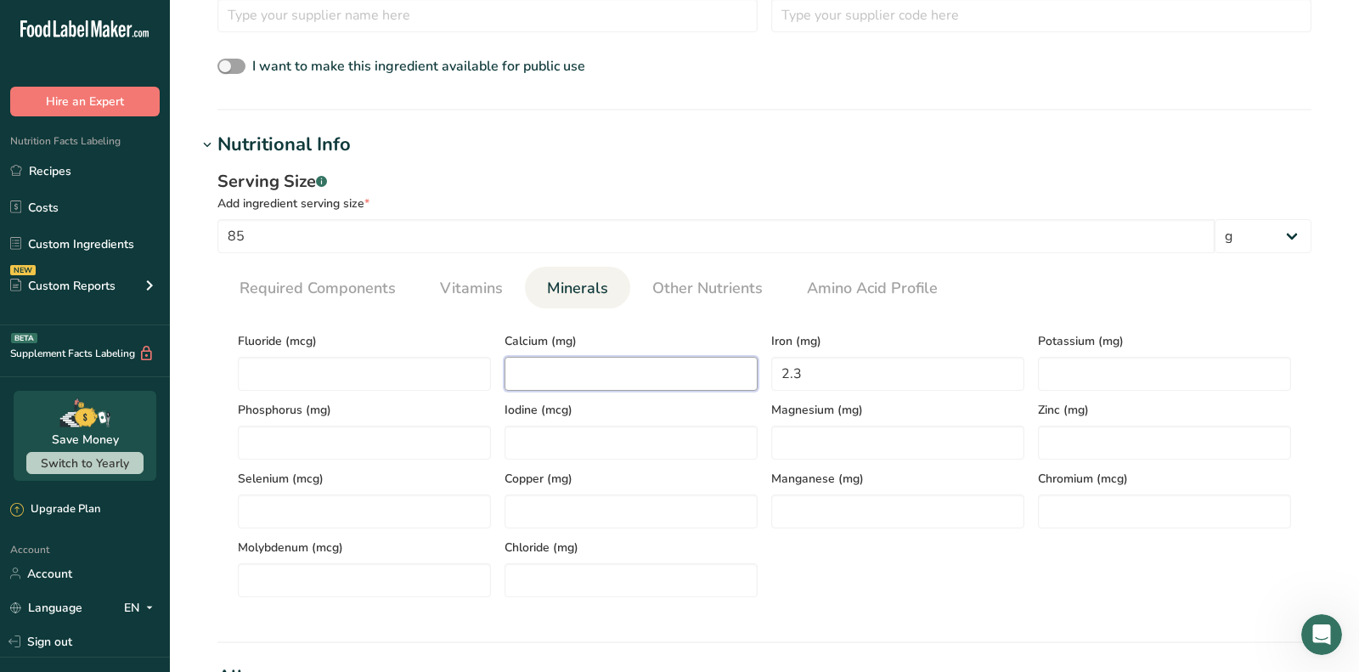
click at [668, 375] on input "number" at bounding box center [630, 374] width 253 height 34
type input "30"
click at [1101, 366] on input "number" at bounding box center [1164, 374] width 253 height 34
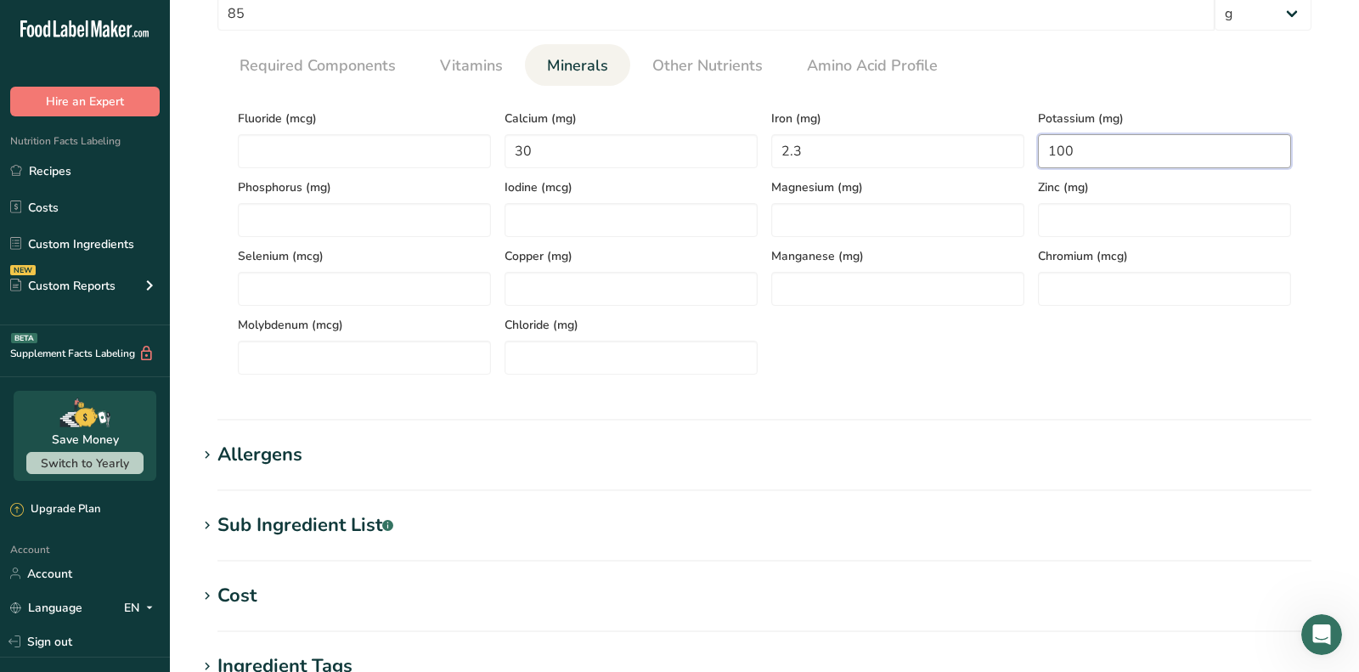
scroll to position [753, 0]
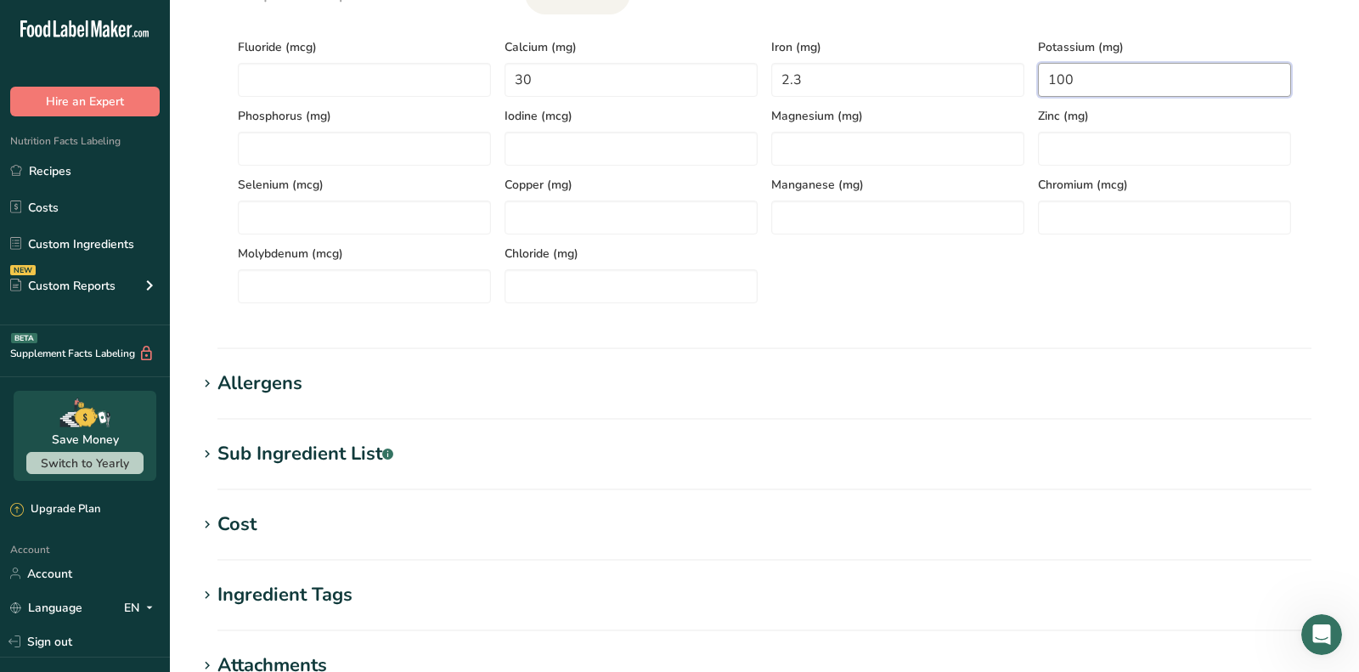
type input "100"
click at [528, 379] on h1 "Allergens" at bounding box center [764, 383] width 1135 height 28
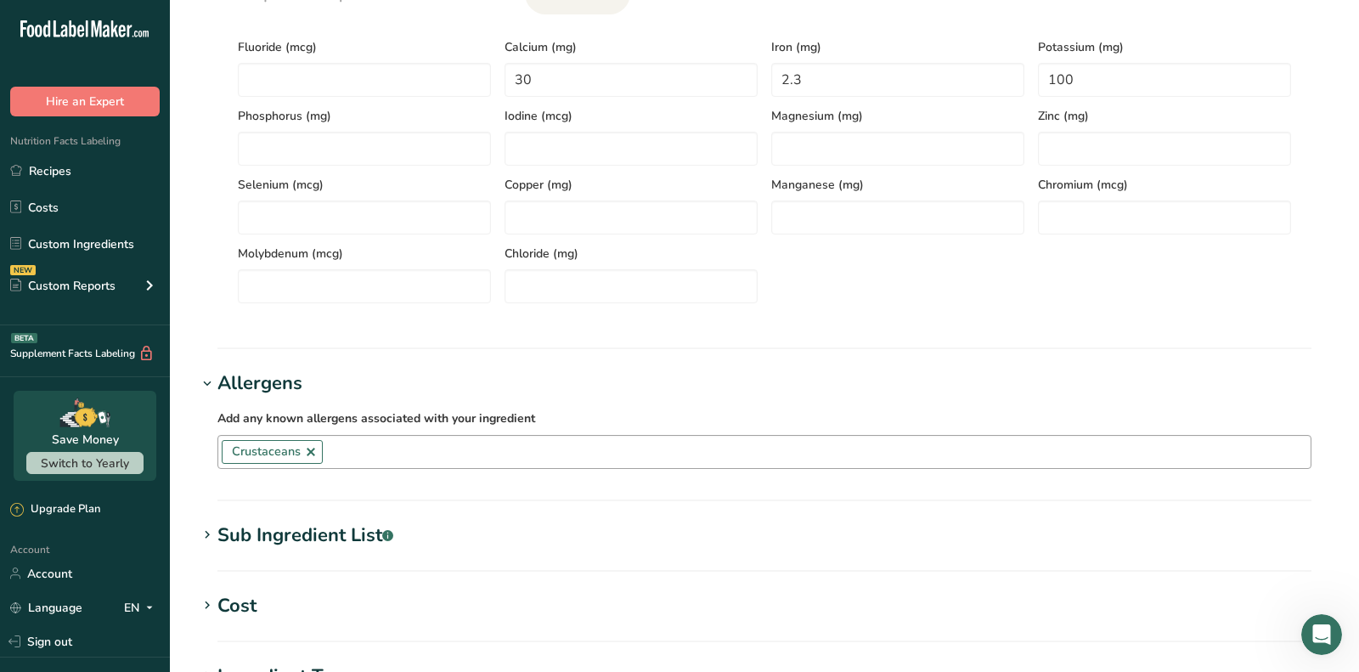
click at [390, 453] on input "text" at bounding box center [817, 451] width 988 height 26
click at [297, 453] on span "Crustaceans" at bounding box center [266, 451] width 69 height 19
click at [312, 453] on link at bounding box center [311, 452] width 14 height 14
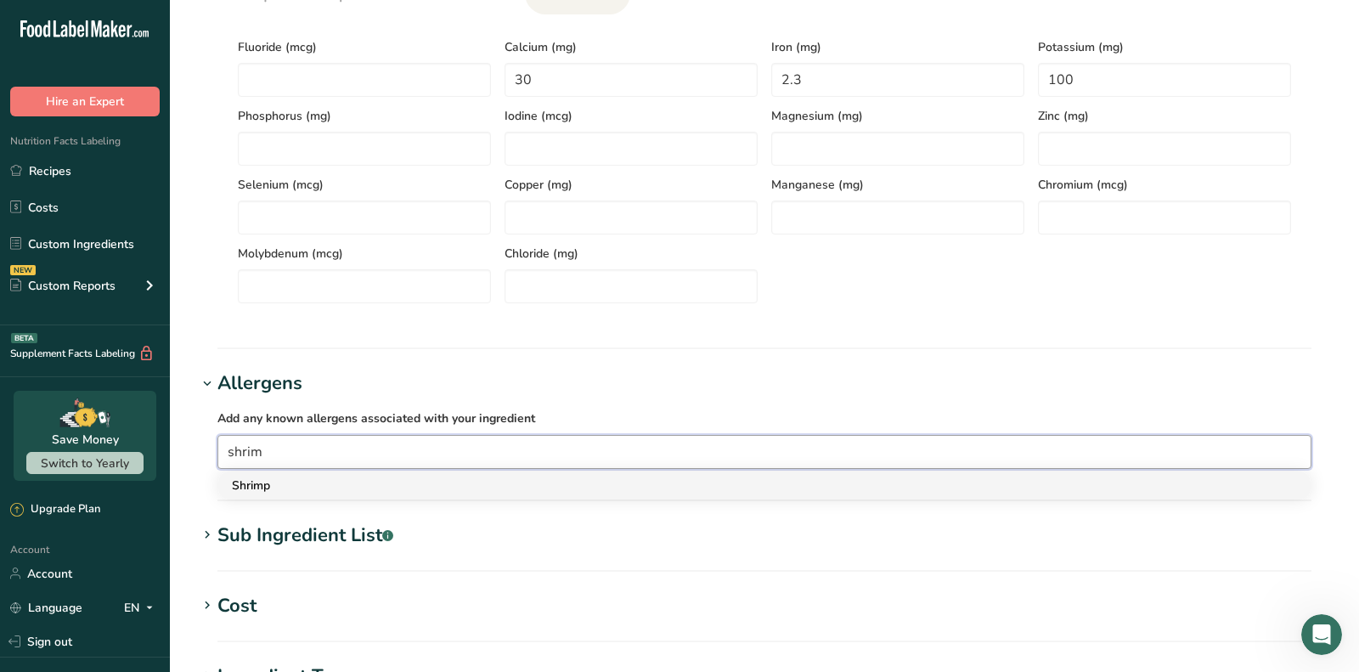
type input "shrim"
click at [346, 478] on div "Shrimp" at bounding box center [751, 485] width 1038 height 18
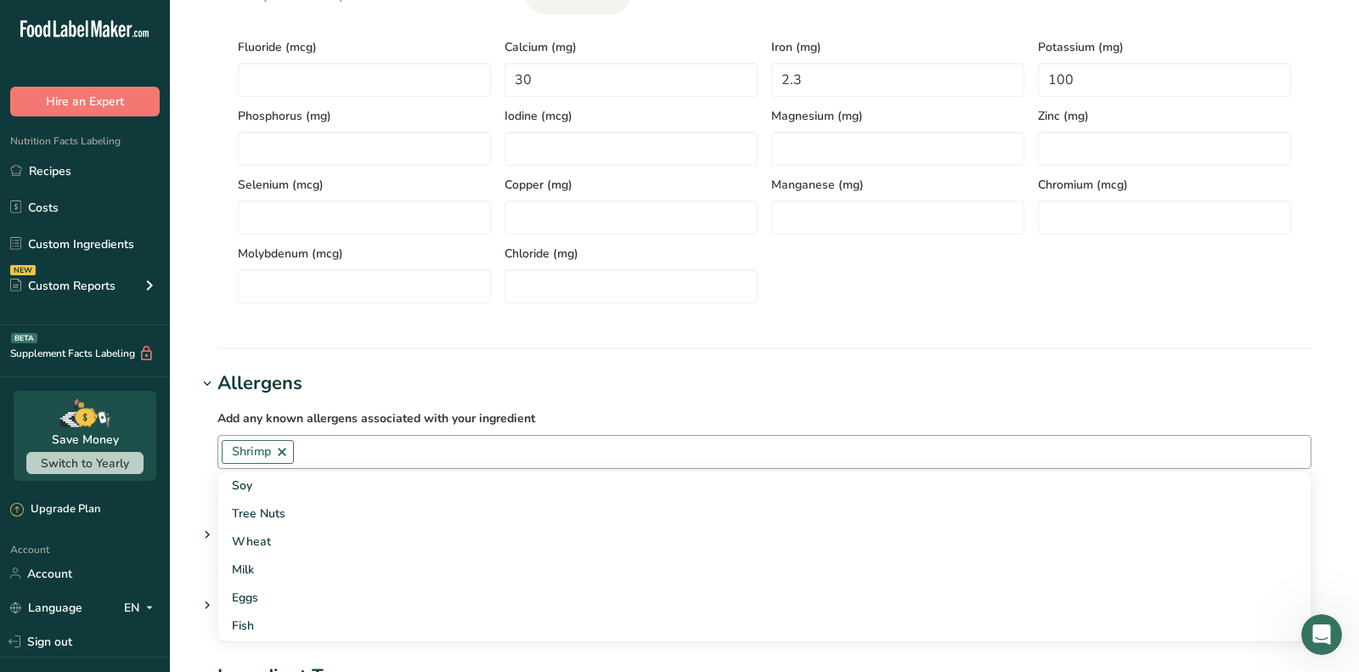
click at [444, 359] on section "Add new ingredient Back to recipe Ingredient Spec Sheet .a-a{fill:#347362;}.b-a…" at bounding box center [764, 126] width 1189 height 1758
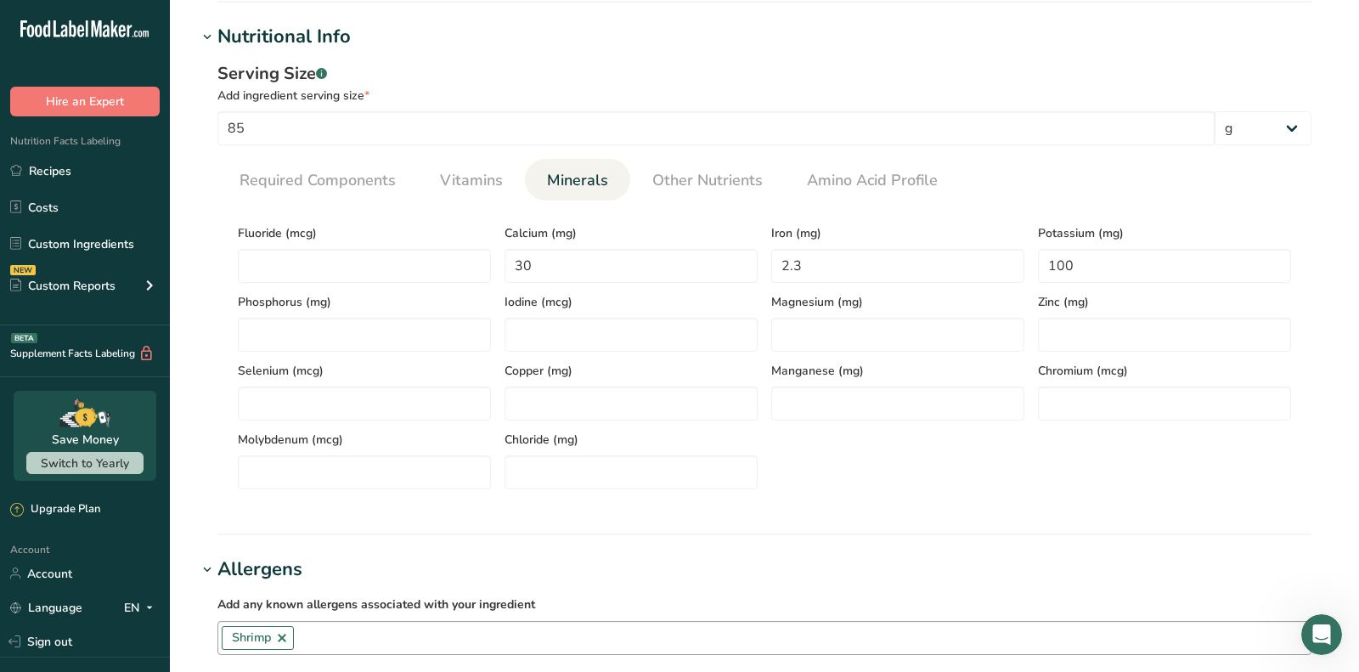
scroll to position [1138, 0]
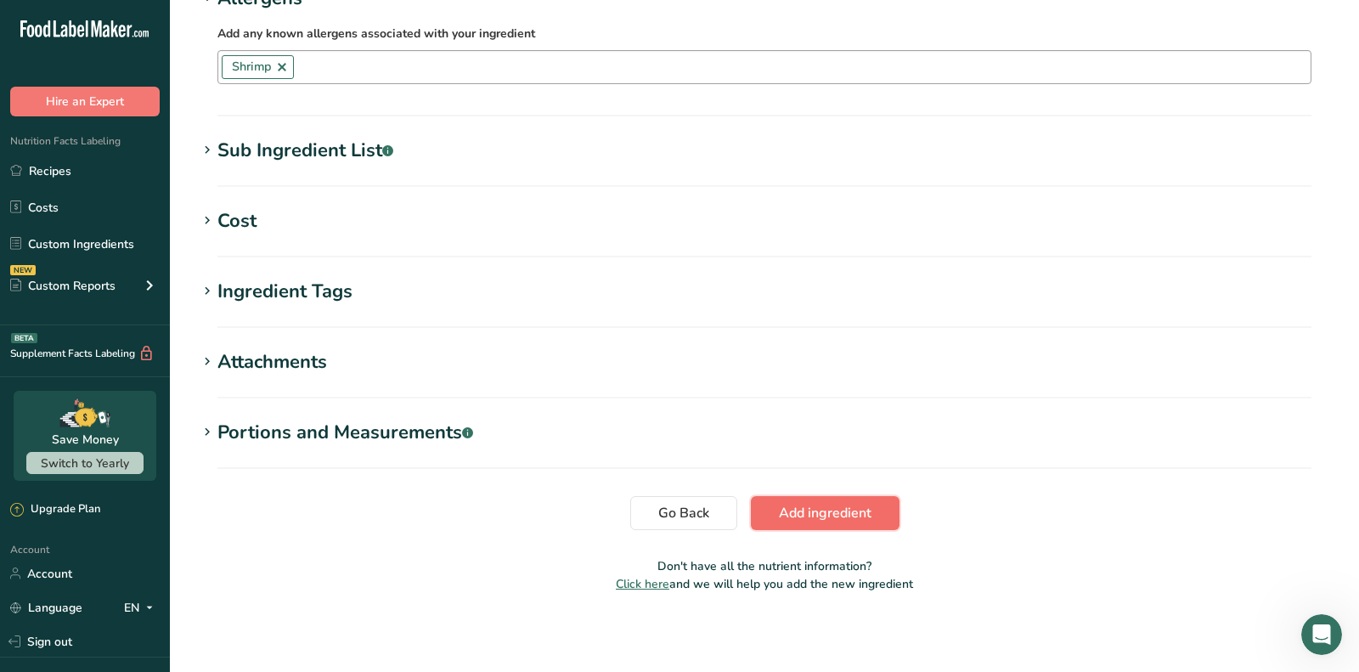
click at [834, 504] on span "Add ingredient" at bounding box center [825, 513] width 93 height 20
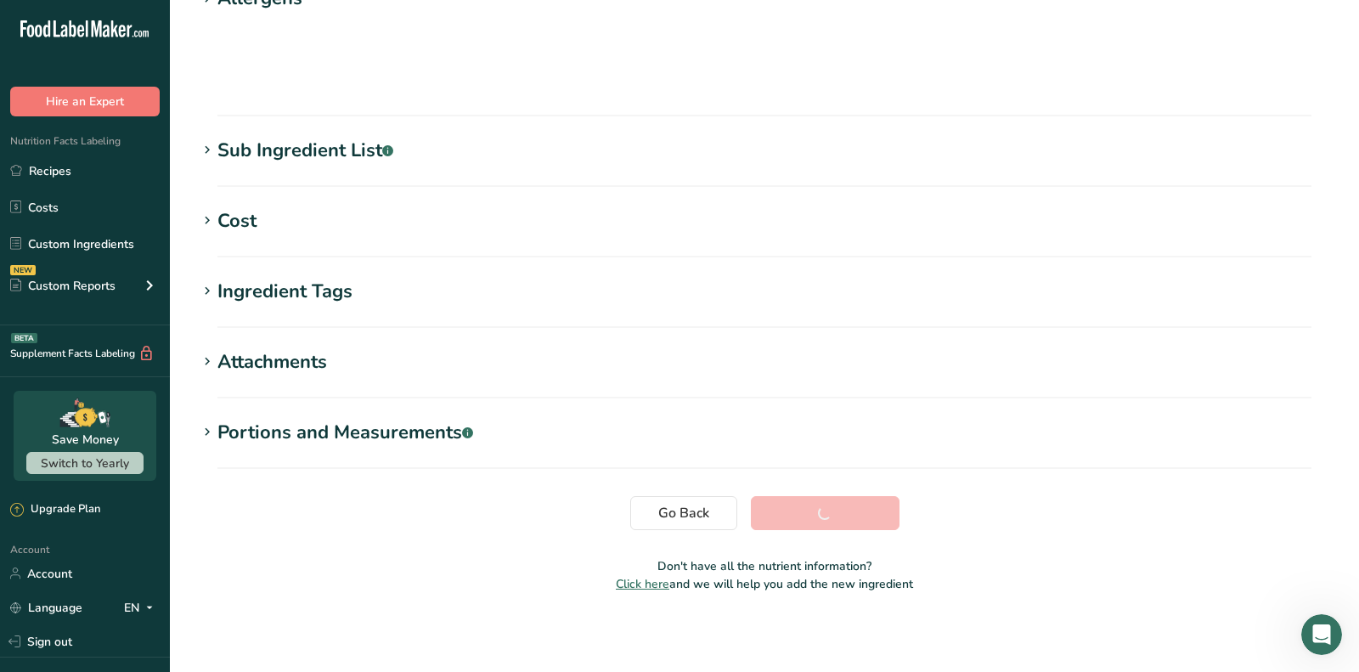
scroll to position [239, 0]
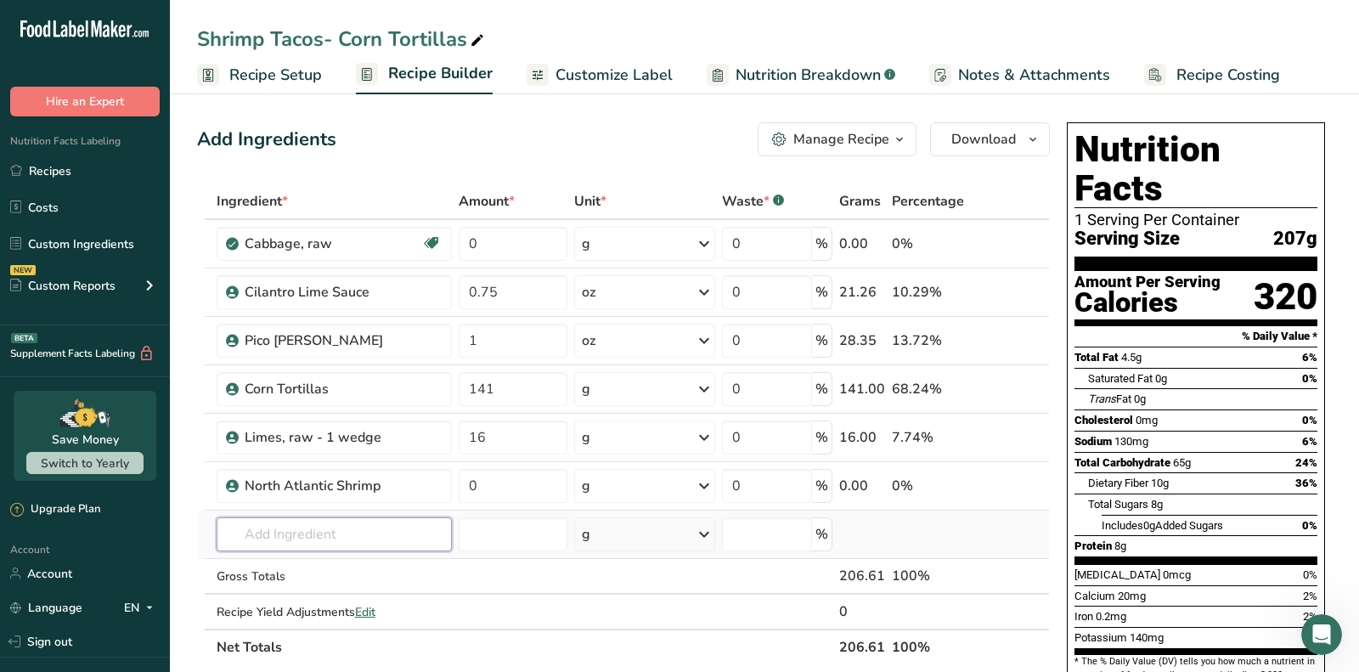
click at [362, 545] on input "text" at bounding box center [334, 534] width 235 height 34
click at [527, 478] on input "0" at bounding box center [513, 486] width 109 height 34
paste input "5.5"
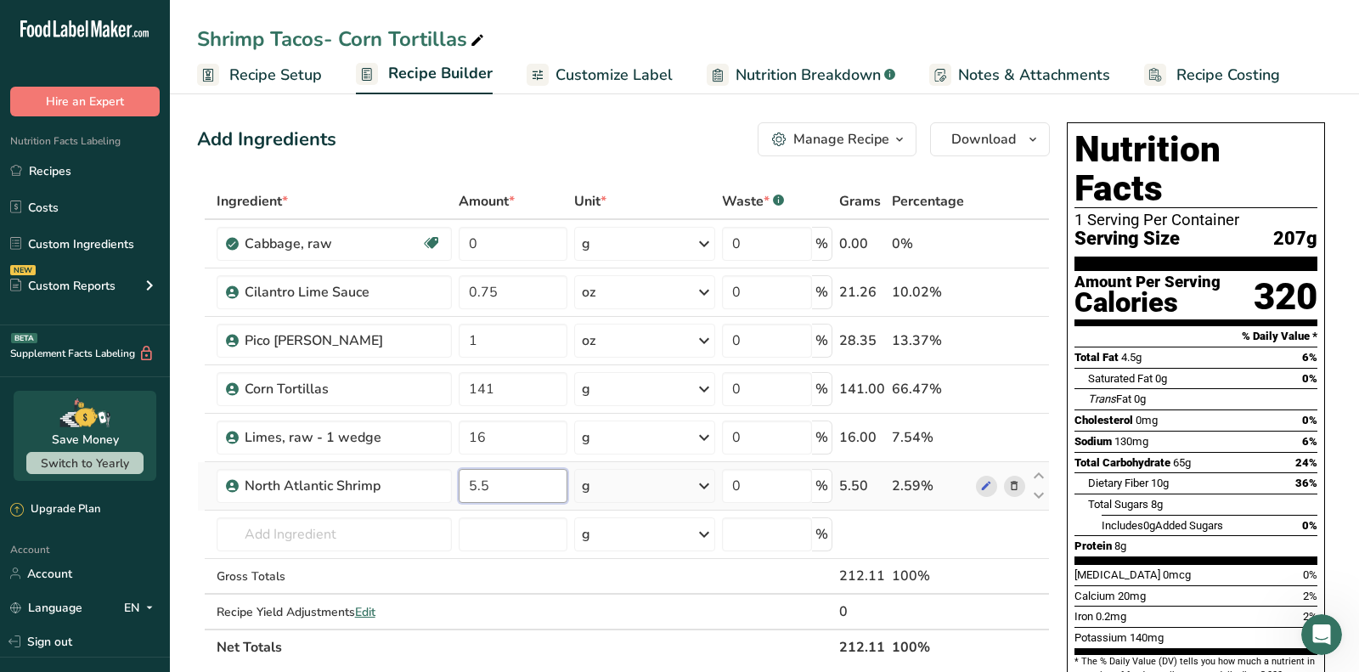
type input "5.5"
click at [642, 485] on div "Ingredient * Amount * Unit * Waste * .a-a{fill:#347362;}.b-a{fill:#fff;} Grams …" at bounding box center [623, 424] width 853 height 482
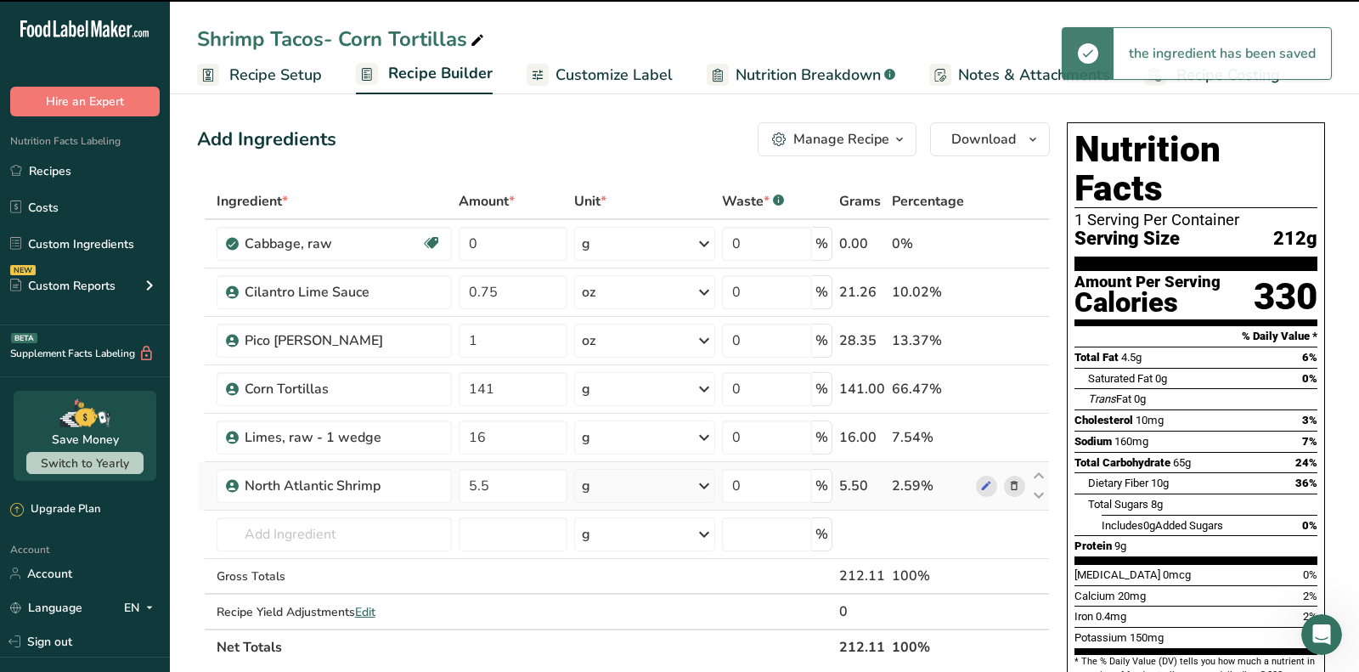
click at [642, 485] on div "g" at bounding box center [644, 486] width 141 height 34
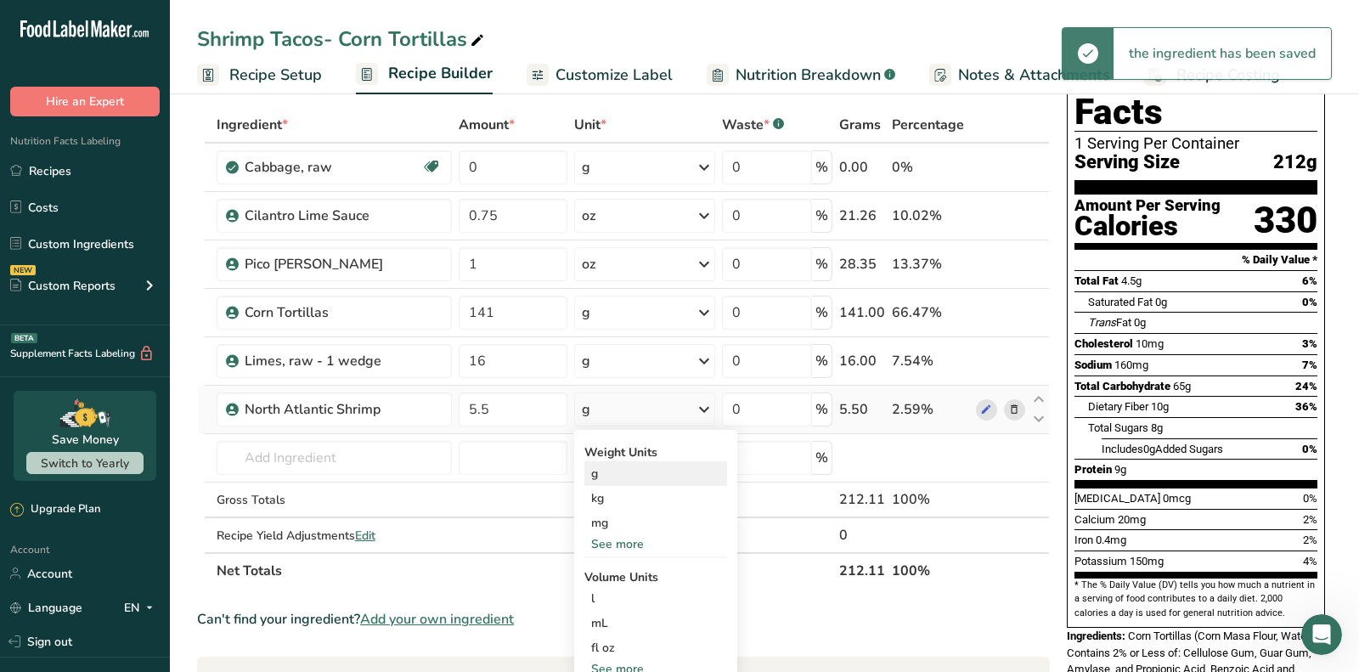
scroll to position [89, 0]
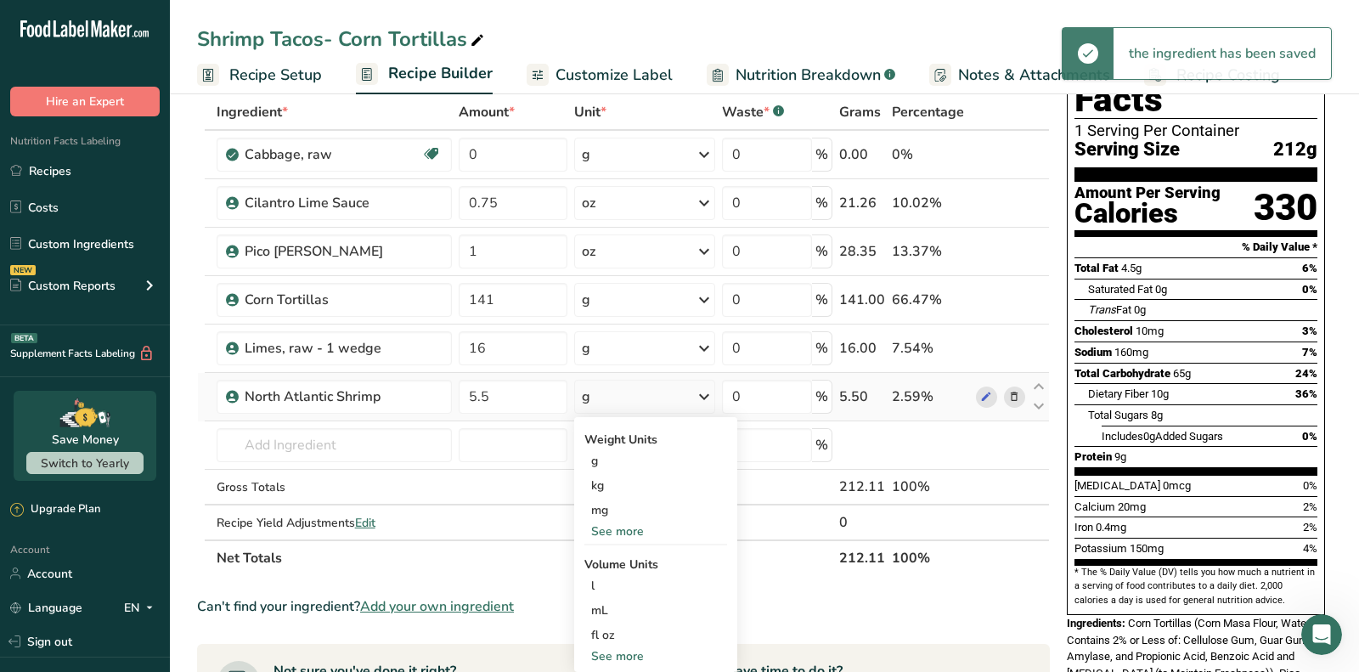
click at [616, 536] on div "See more" at bounding box center [655, 531] width 143 height 18
click at [614, 577] on div "oz" at bounding box center [655, 584] width 143 height 25
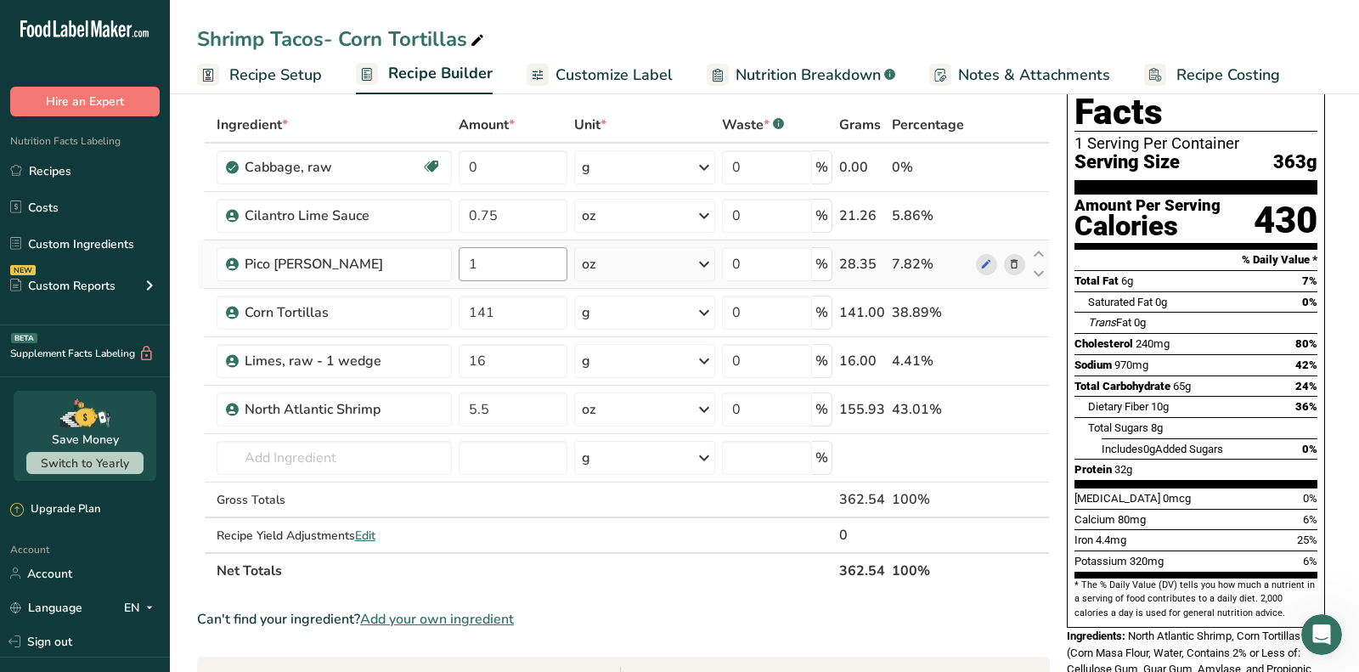
scroll to position [0, 0]
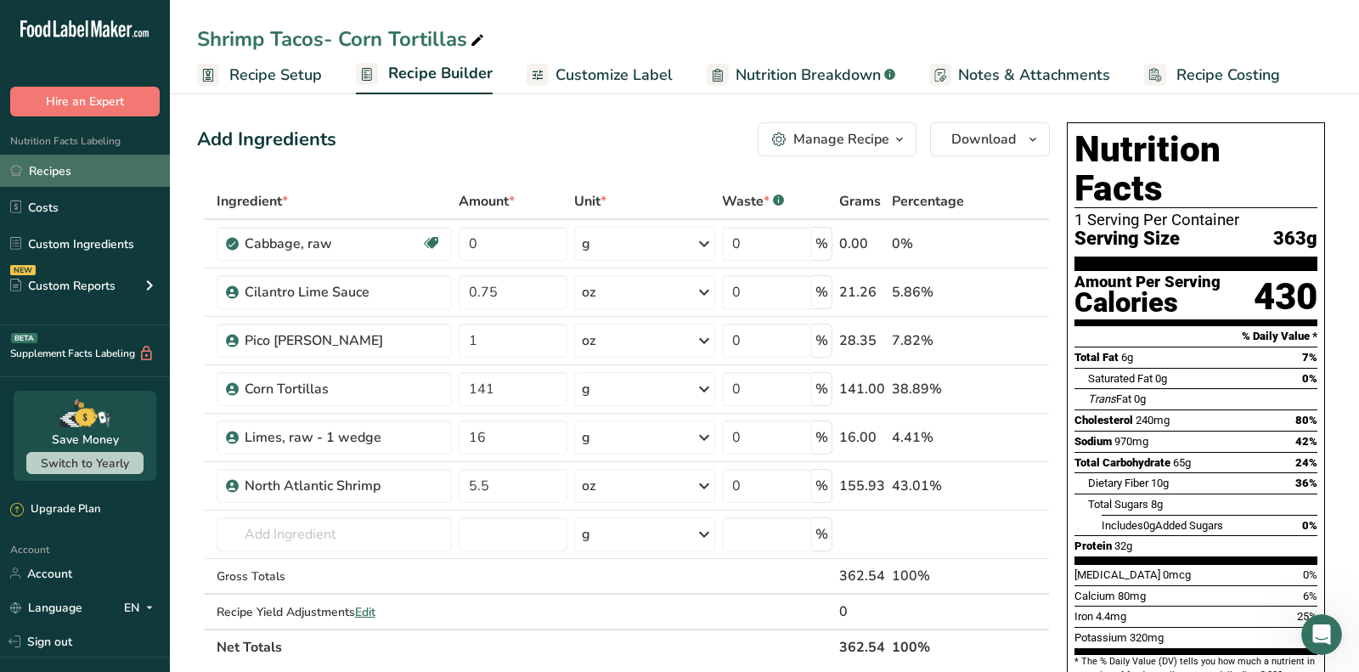
click at [111, 172] on link "Recipes" at bounding box center [85, 171] width 170 height 32
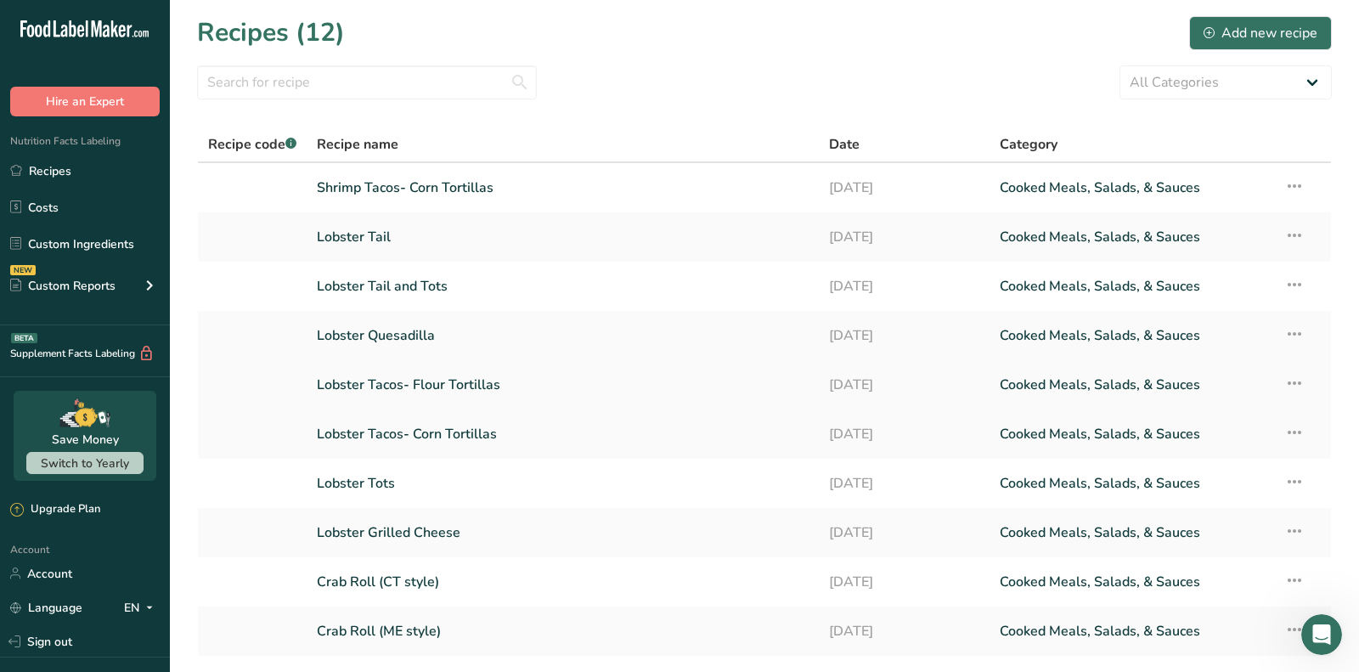
click at [1290, 375] on icon at bounding box center [1294, 383] width 20 height 31
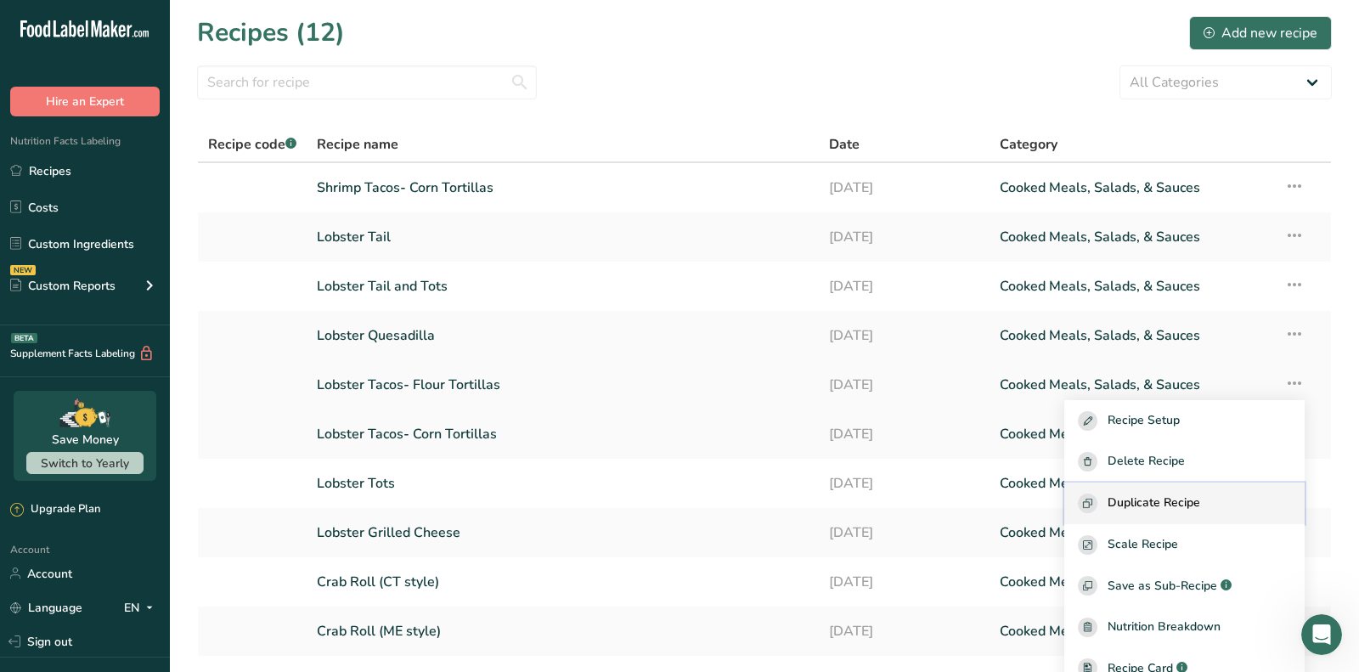
click at [1200, 505] on span "Duplicate Recipe" at bounding box center [1153, 503] width 93 height 20
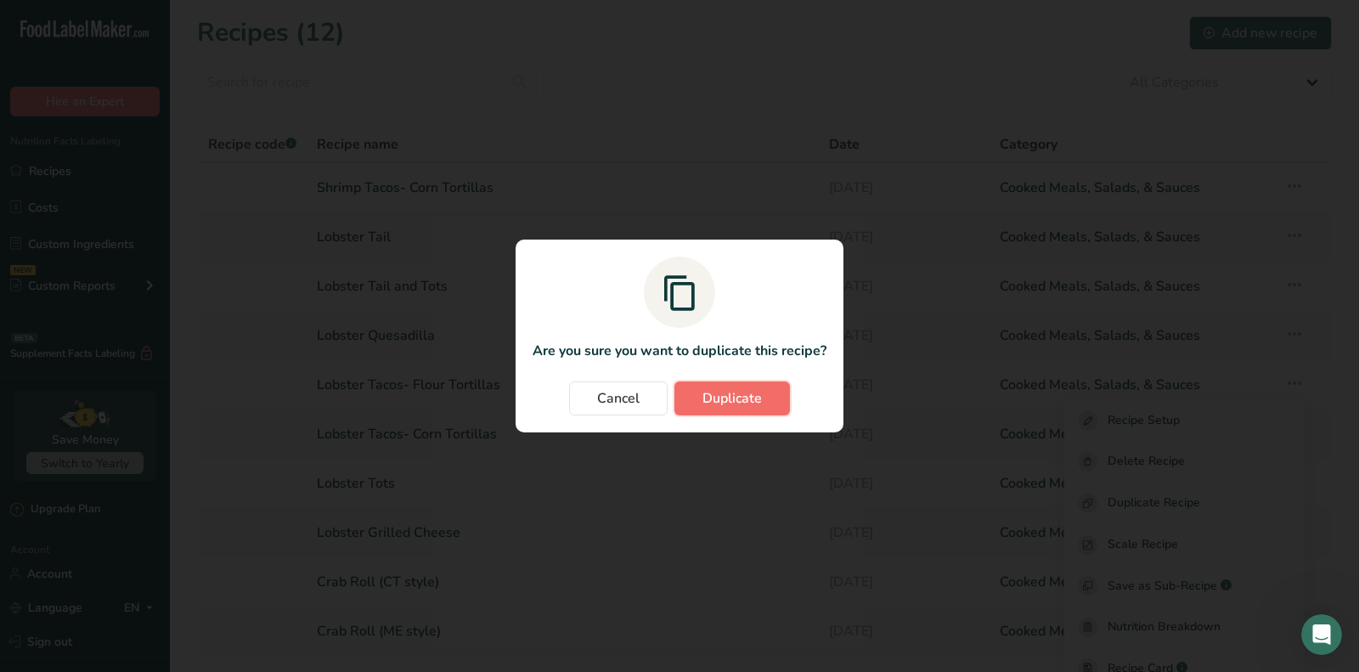
click at [763, 414] on button "Duplicate" at bounding box center [731, 398] width 115 height 34
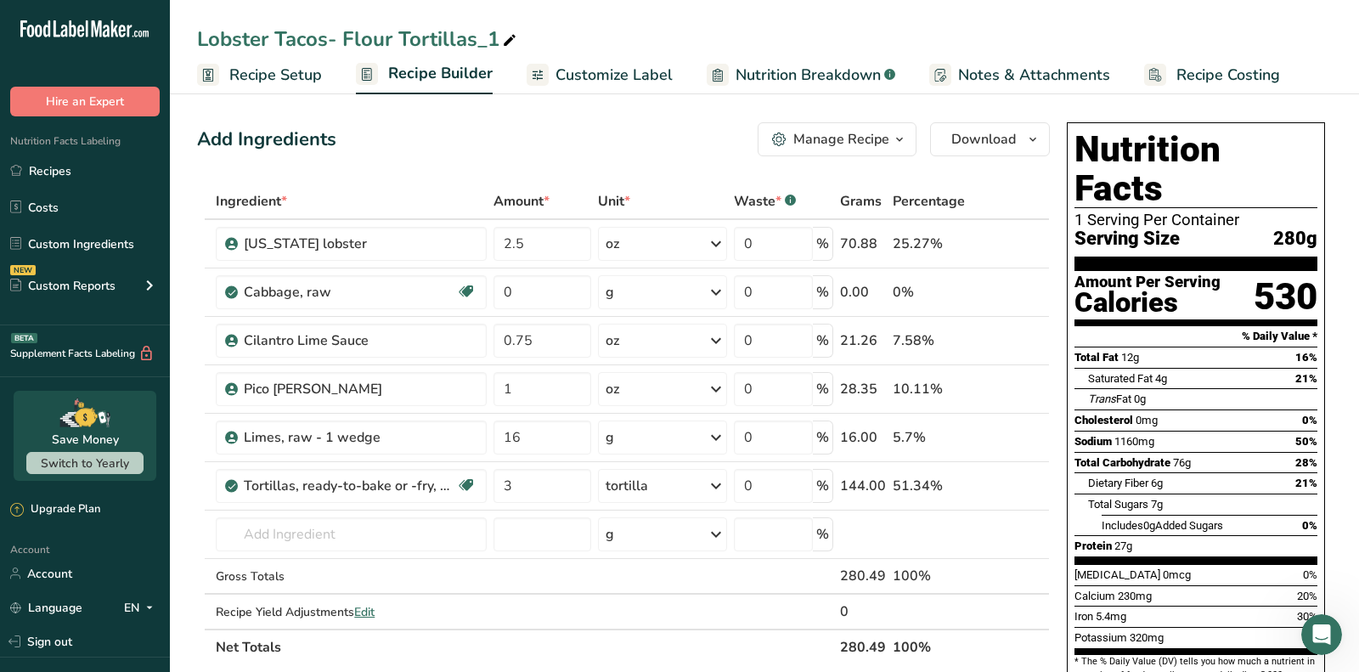
click at [507, 38] on icon at bounding box center [509, 41] width 15 height 24
click at [214, 30] on input "Lobster Tacos- Flour Tortilla" at bounding box center [764, 39] width 1135 height 31
type input "Shrimp Tacos- Flour Tortilla"
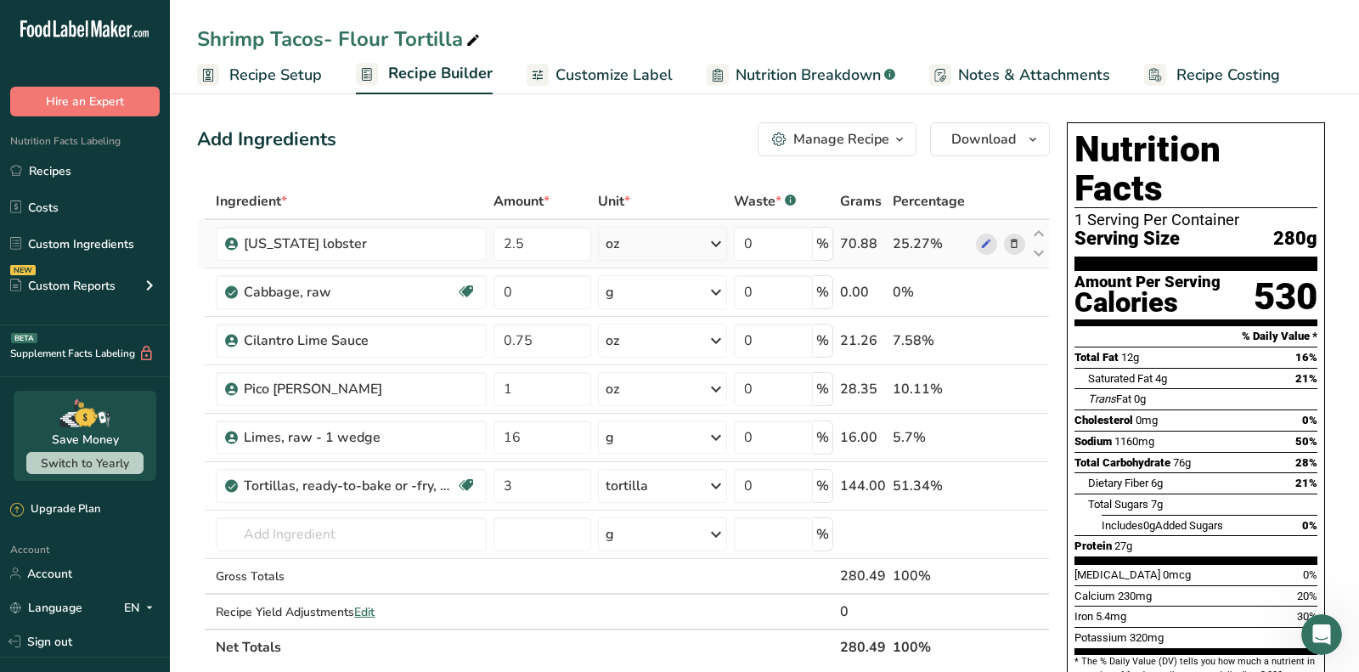
click at [1016, 239] on icon at bounding box center [1014, 244] width 12 height 18
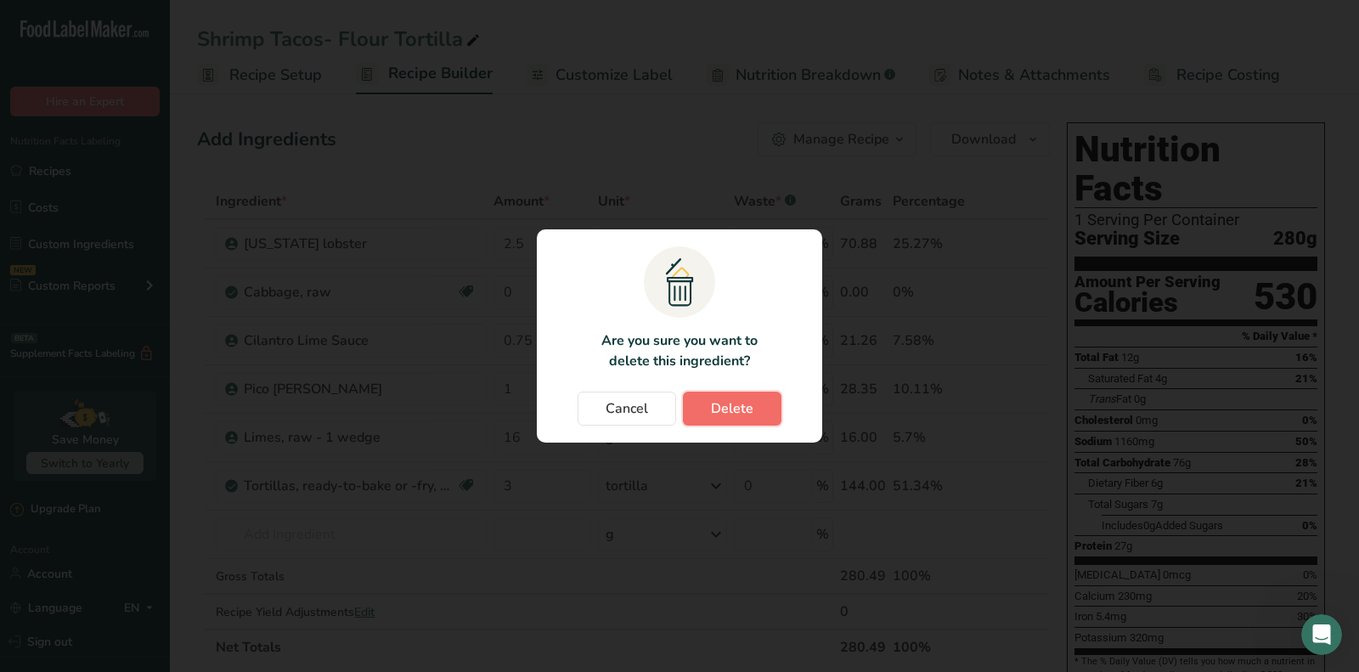
click at [753, 413] on button "Delete" at bounding box center [732, 409] width 99 height 34
type input "0"
type input "0.75"
type input "1"
type input "16"
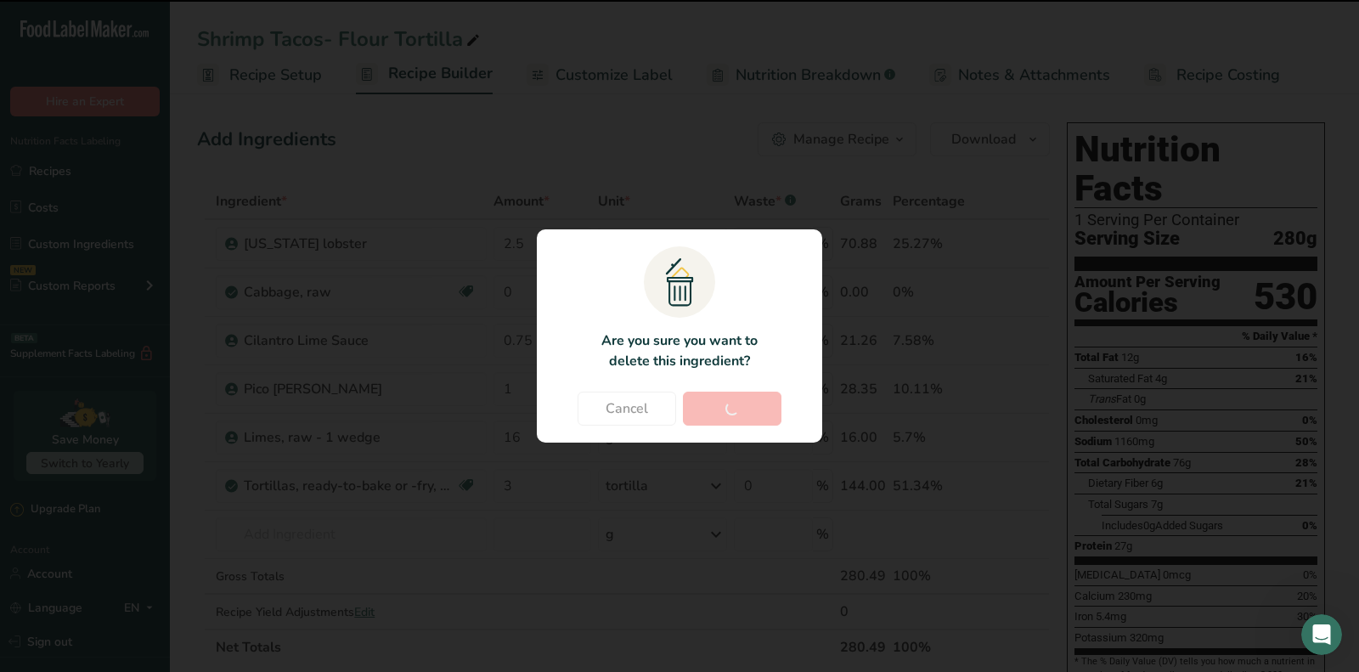
type input "3"
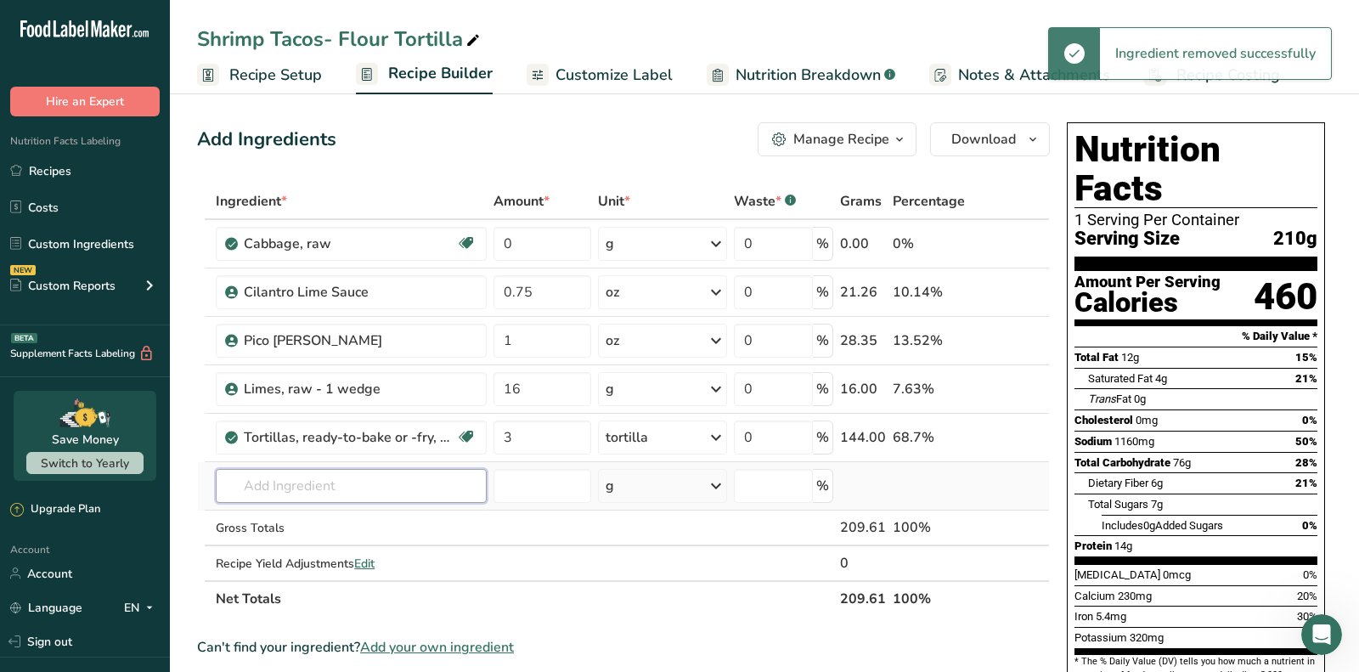
click at [378, 490] on input "text" at bounding box center [351, 486] width 271 height 34
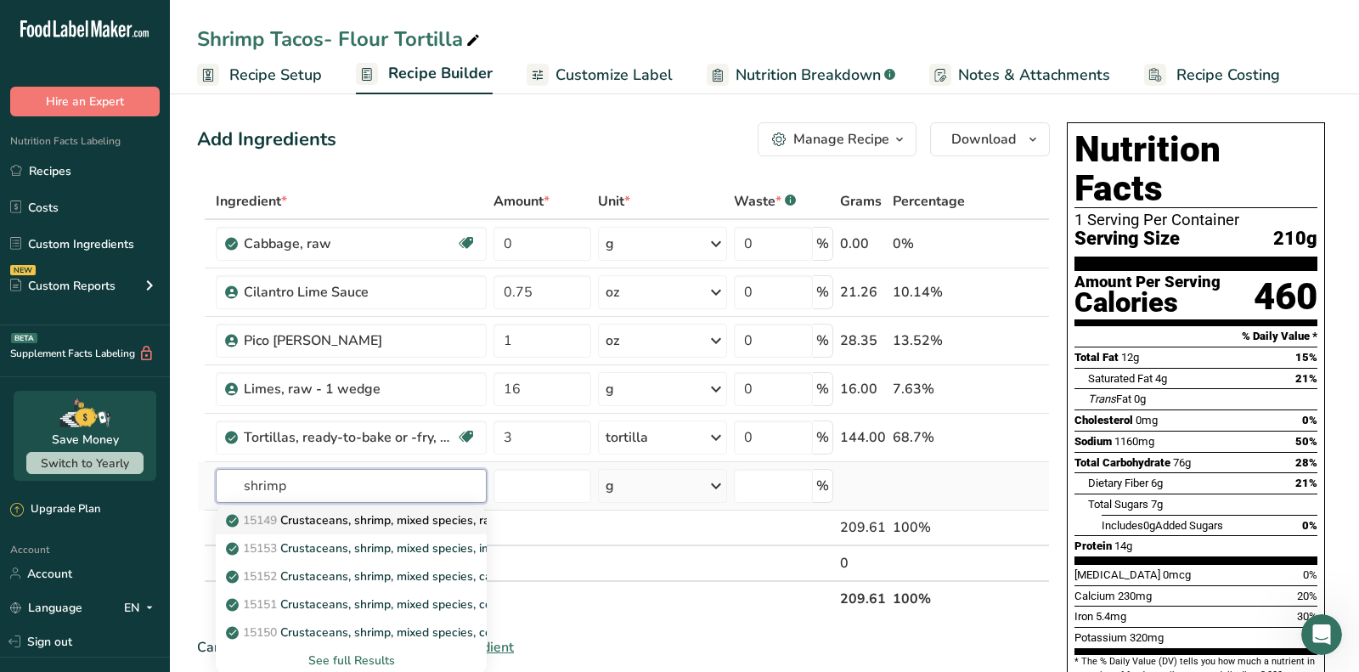
scroll to position [21, 0]
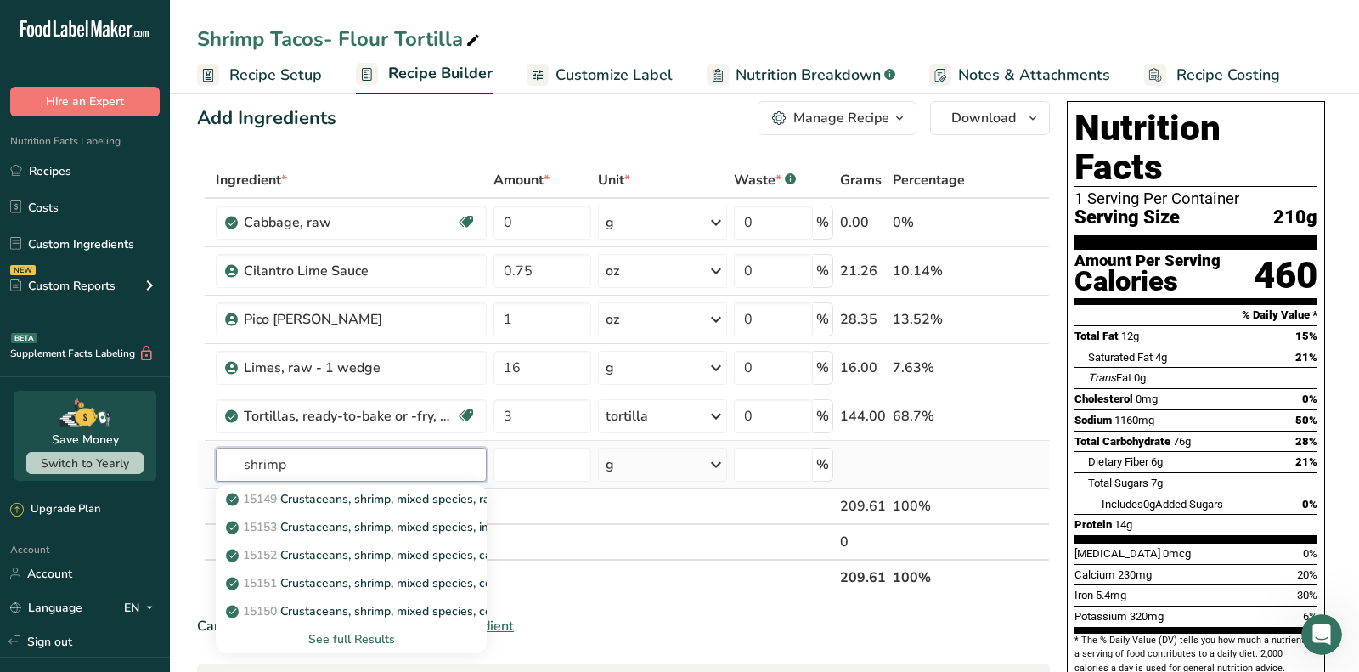
type input "shrimp"
click at [351, 634] on div "See full Results" at bounding box center [351, 639] width 244 height 18
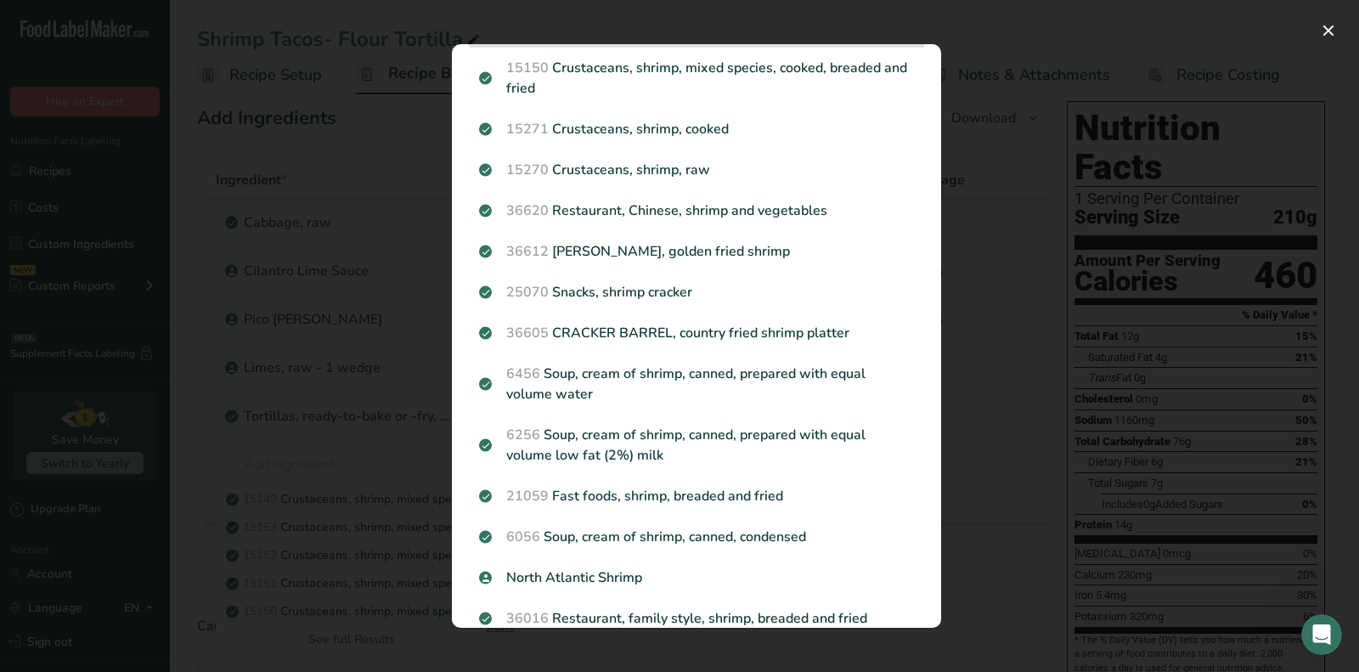
scroll to position [380, 0]
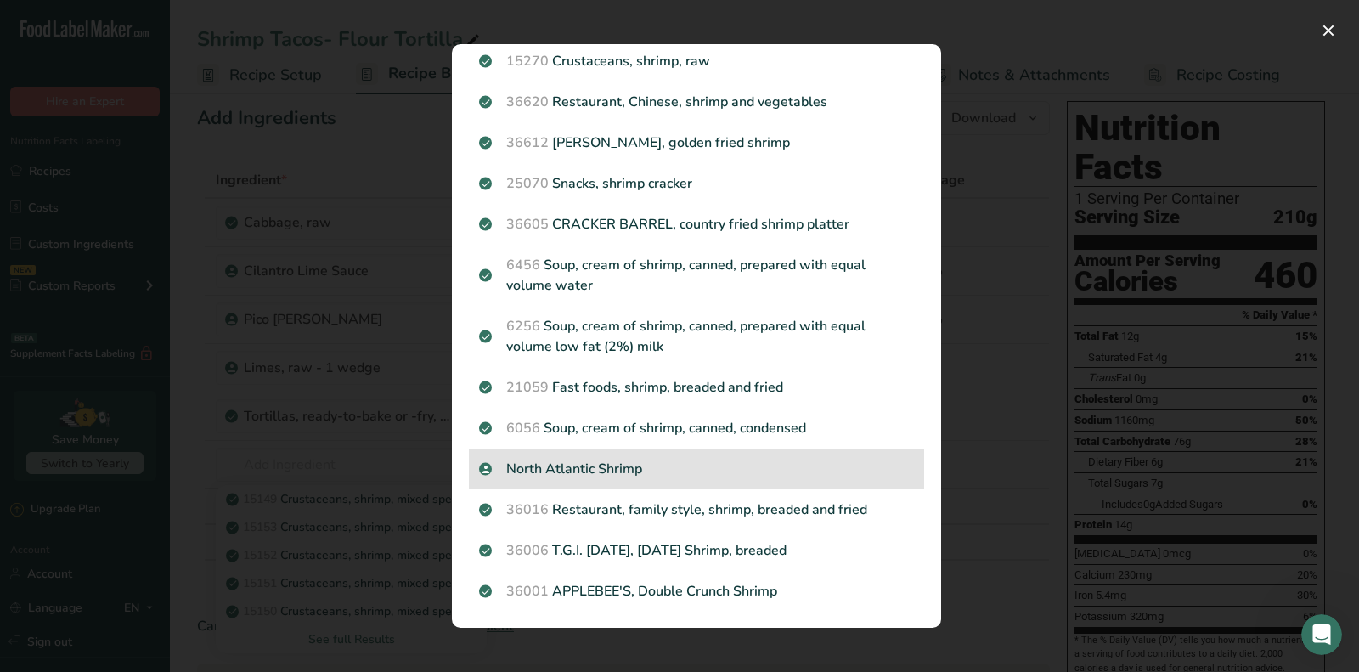
click at [566, 452] on div "North Atlantic Shrimp" at bounding box center [696, 468] width 455 height 41
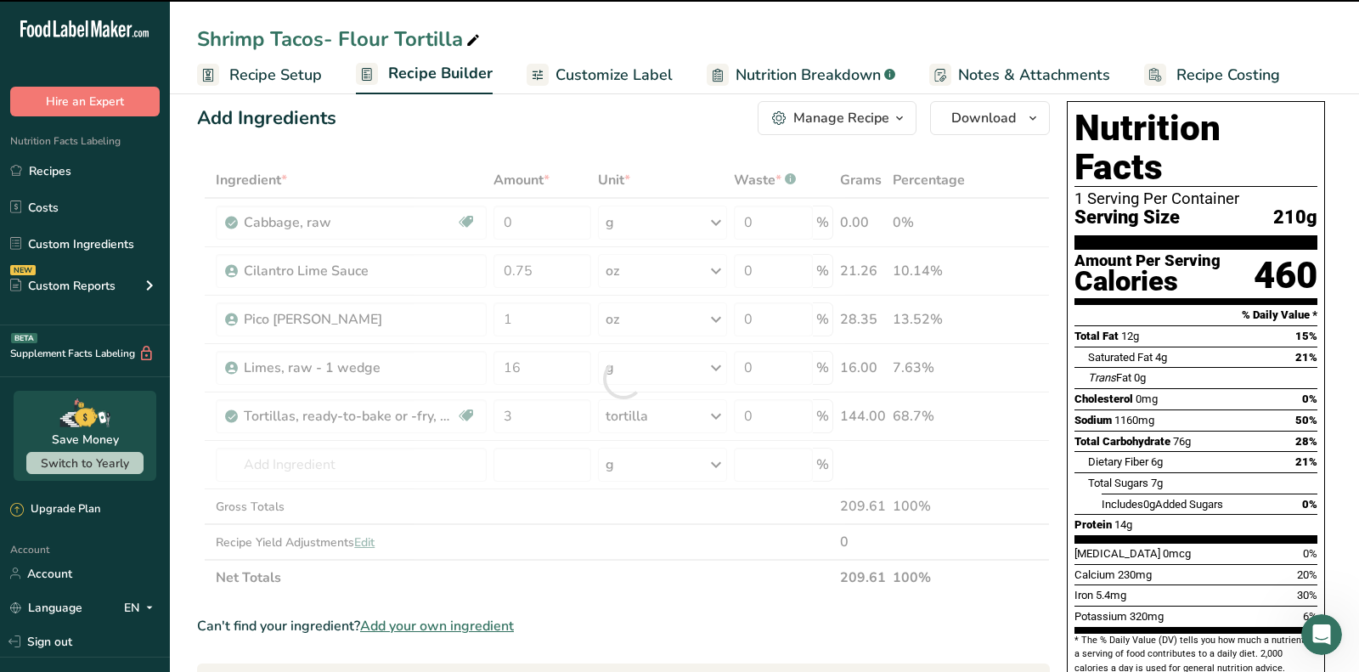
type input "0"
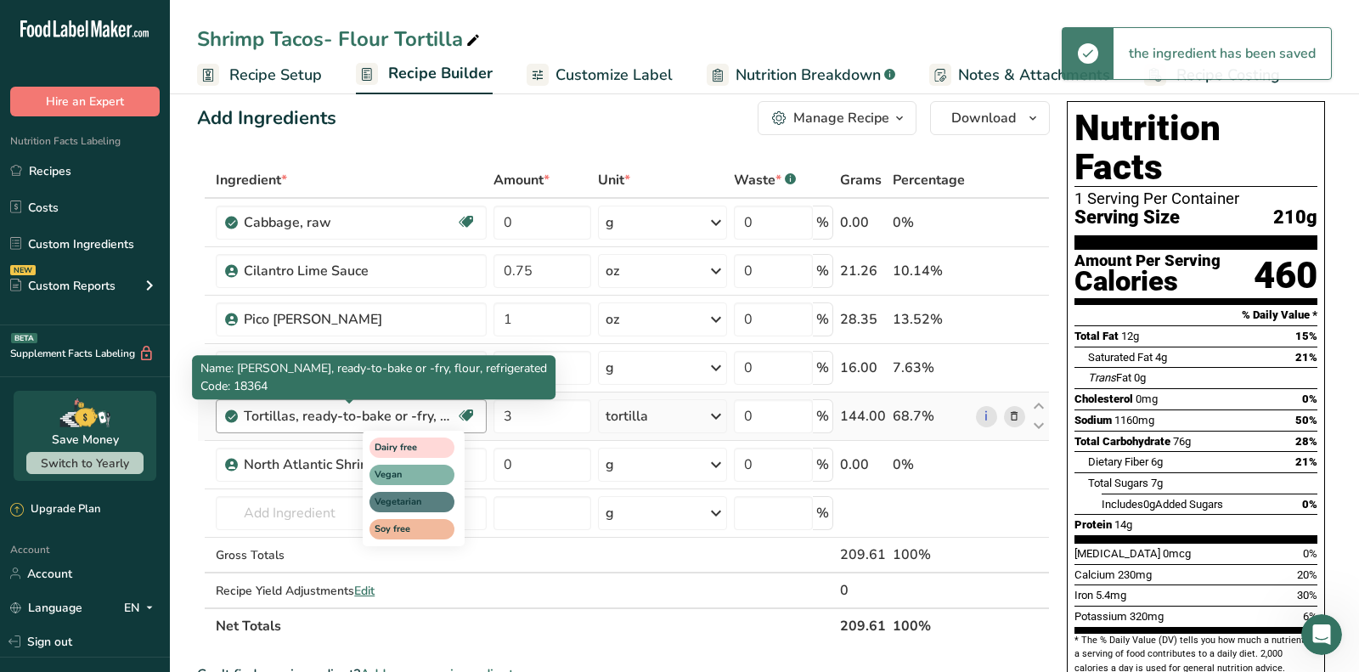
click at [522, 476] on div "Dairy free Vegan Vegetarian Soy free" at bounding box center [444, 486] width 163 height 119
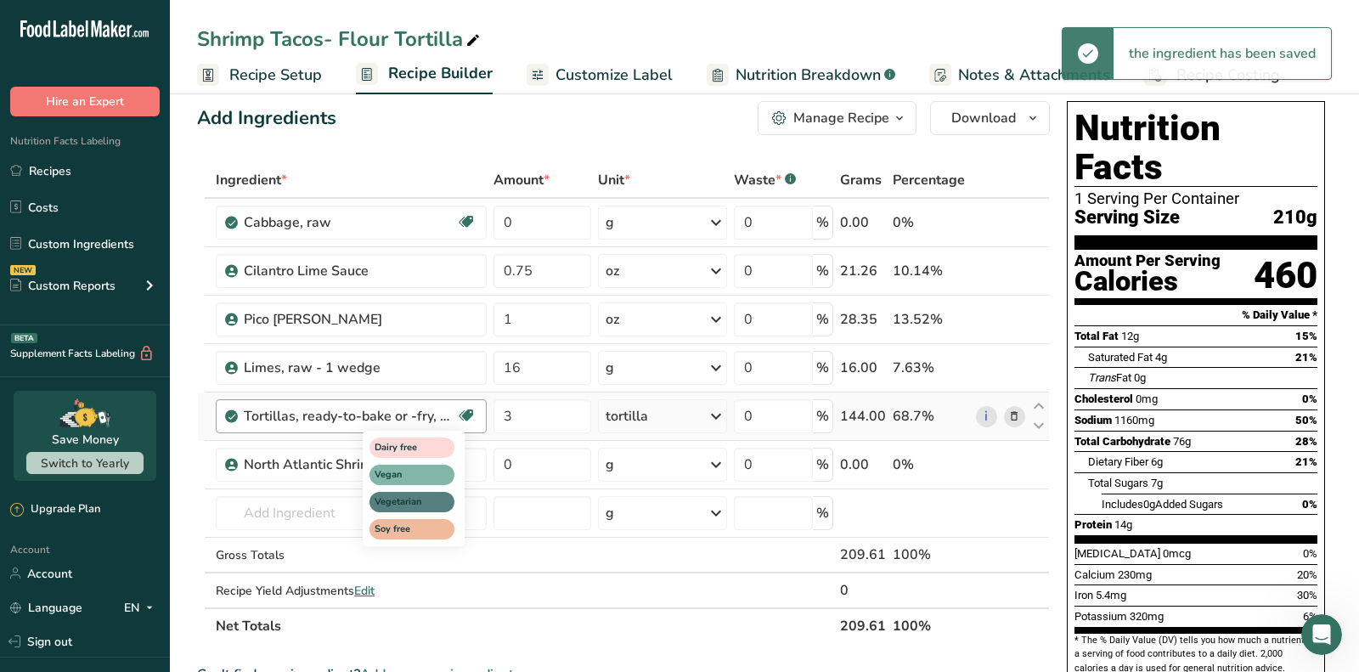
click at [523, 464] on div "Dairy free Vegan Vegetarian Soy free" at bounding box center [444, 486] width 163 height 119
click at [518, 459] on div "Dairy free Vegan Vegetarian Soy free" at bounding box center [444, 486] width 163 height 119
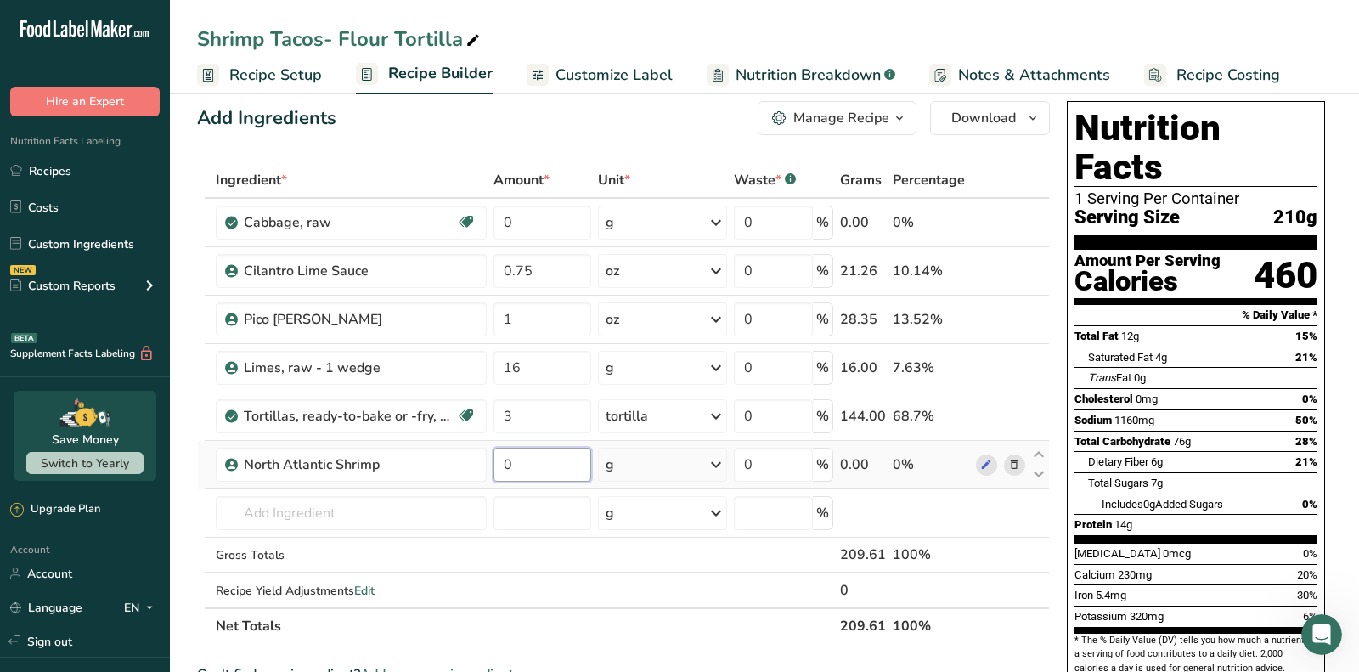
click at [544, 465] on input "0" at bounding box center [541, 465] width 97 height 34
type input "5.5"
click at [648, 471] on div "Ingredient * Amount * Unit * Waste * .a-a{fill:#347362;}.b-a{fill:#fff;} Grams …" at bounding box center [623, 403] width 853 height 482
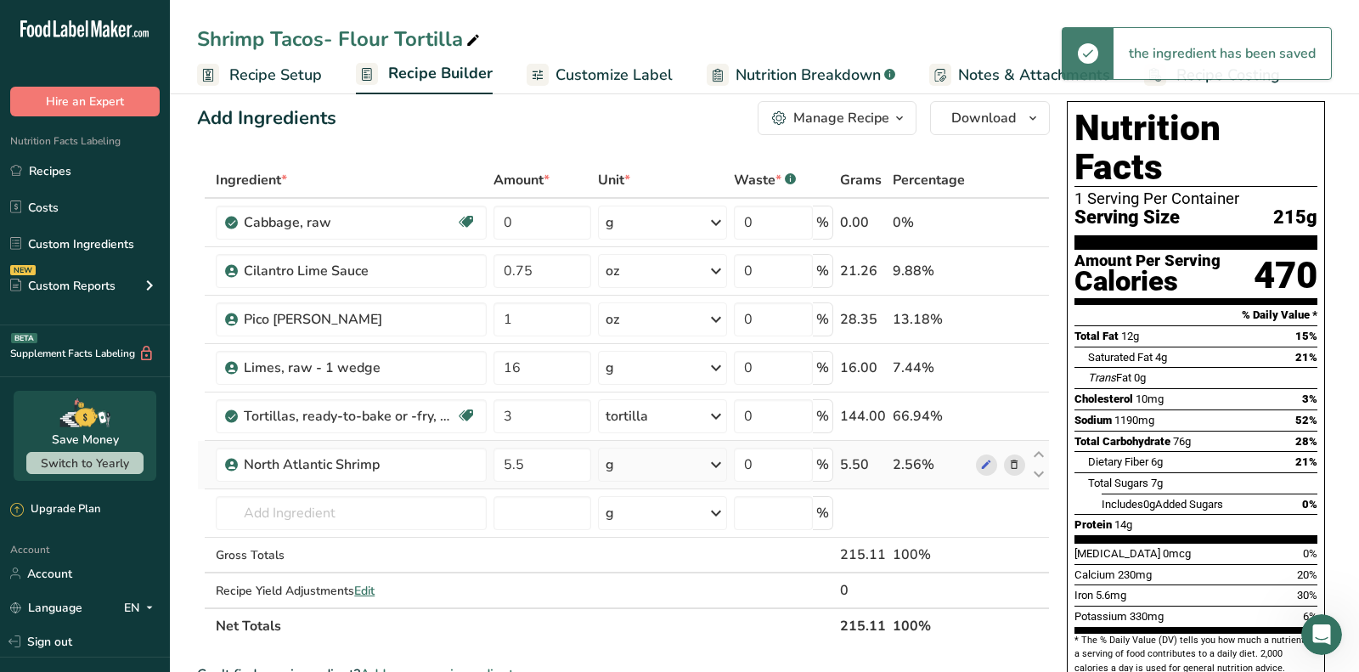
click at [641, 462] on div "g" at bounding box center [663, 465] width 130 height 34
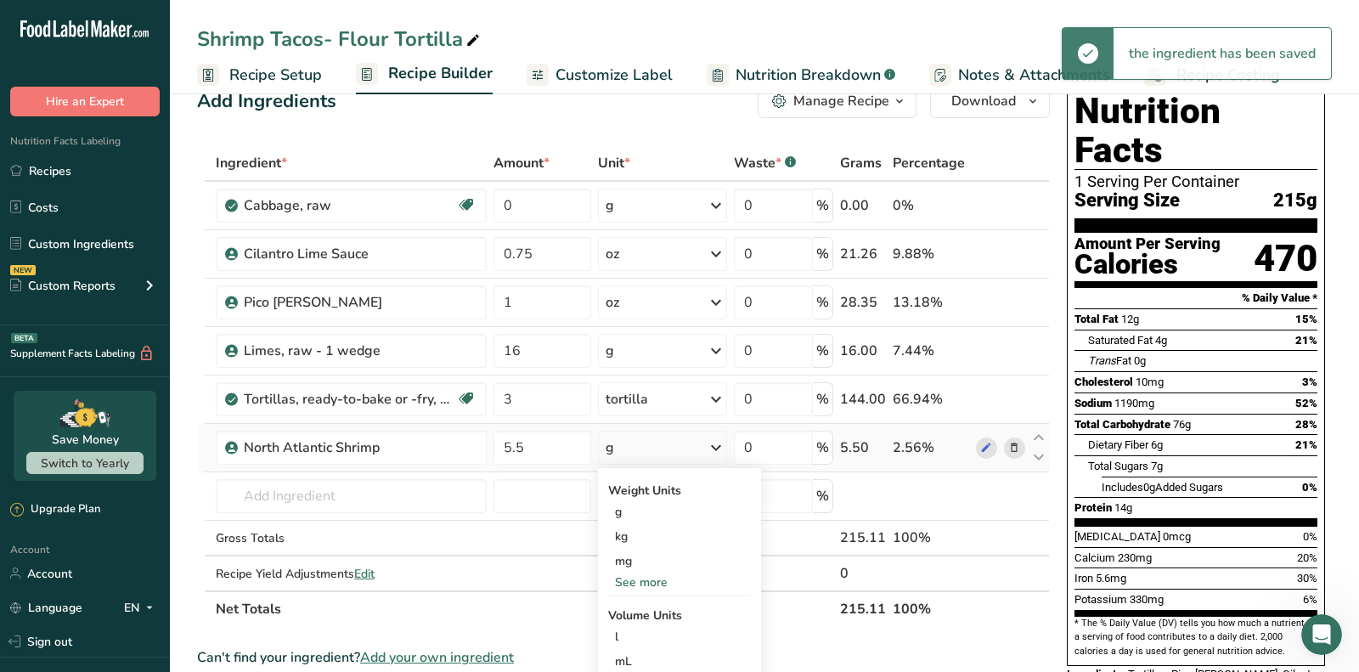
click at [638, 578] on div "See more" at bounding box center [679, 582] width 143 height 18
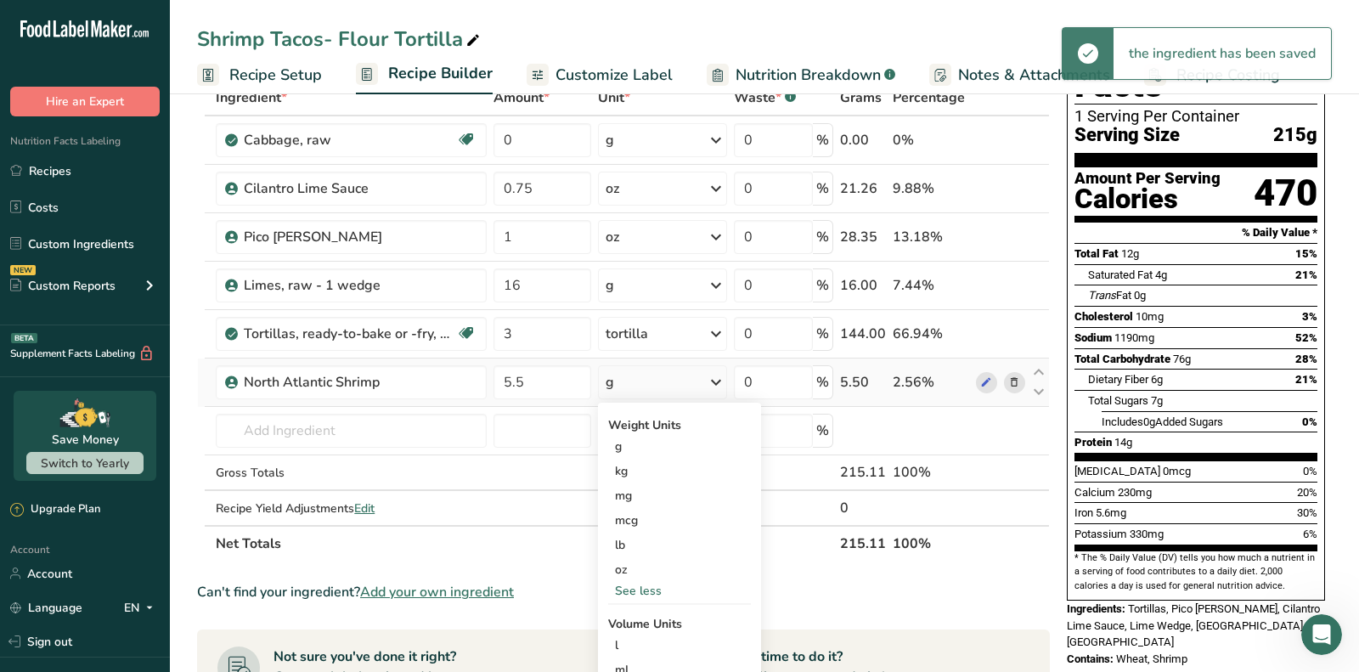
scroll to position [112, 0]
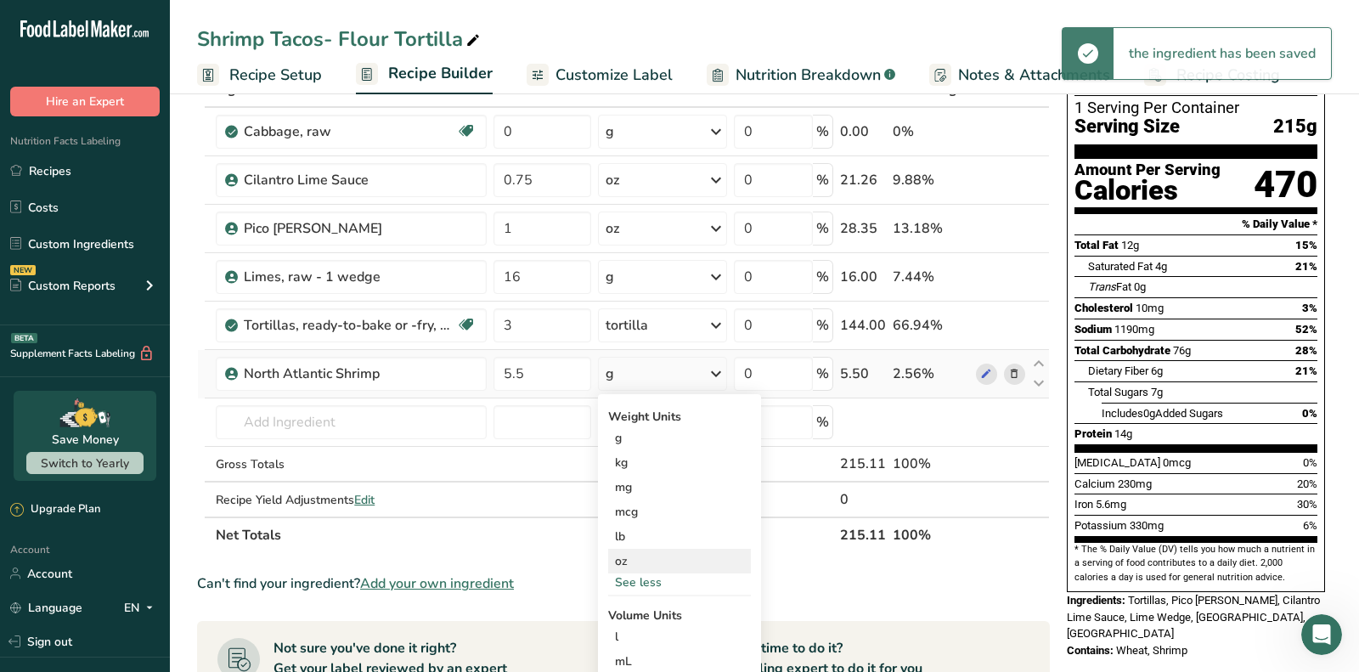
click at [627, 560] on div "oz" at bounding box center [679, 561] width 143 height 25
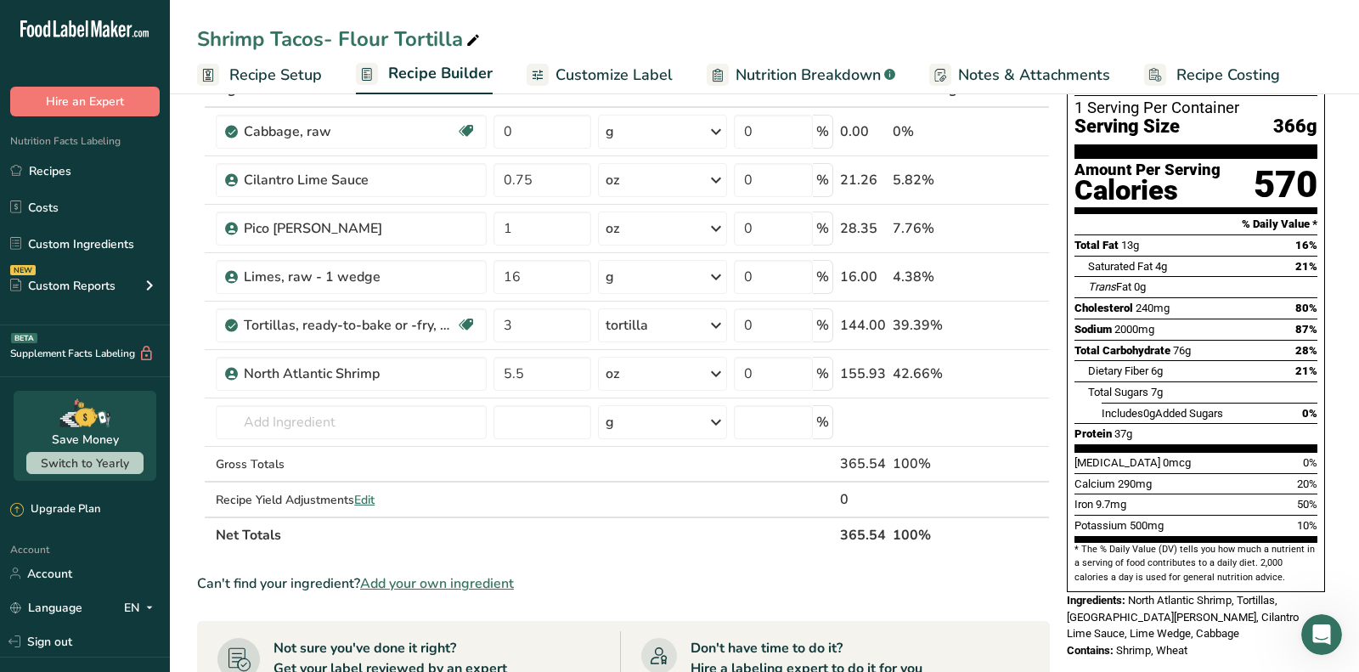
click at [134, 140] on div "Nutrition Facts Labeling Recipes Costs Custom Ingredients NEW Custom Reports Me…" at bounding box center [85, 220] width 170 height 209
click at [127, 166] on link "Recipes" at bounding box center [85, 171] width 170 height 32
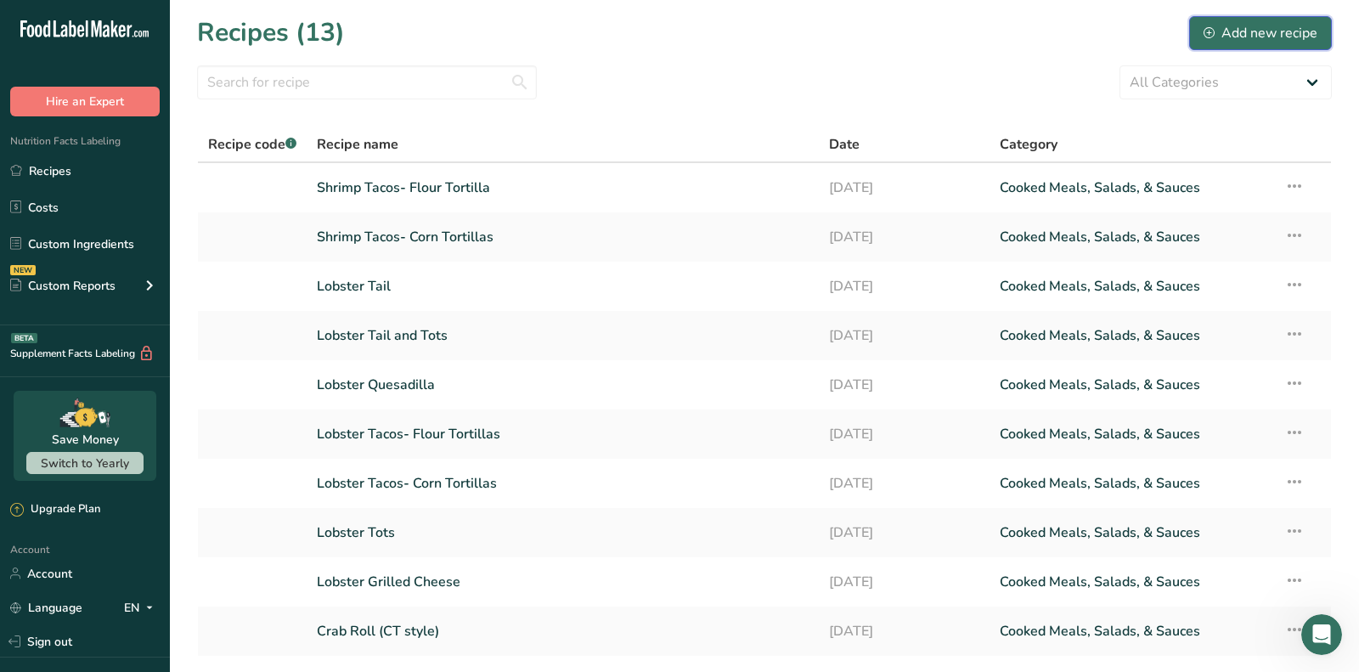
click at [1275, 28] on div "Add new recipe" at bounding box center [1260, 33] width 114 height 20
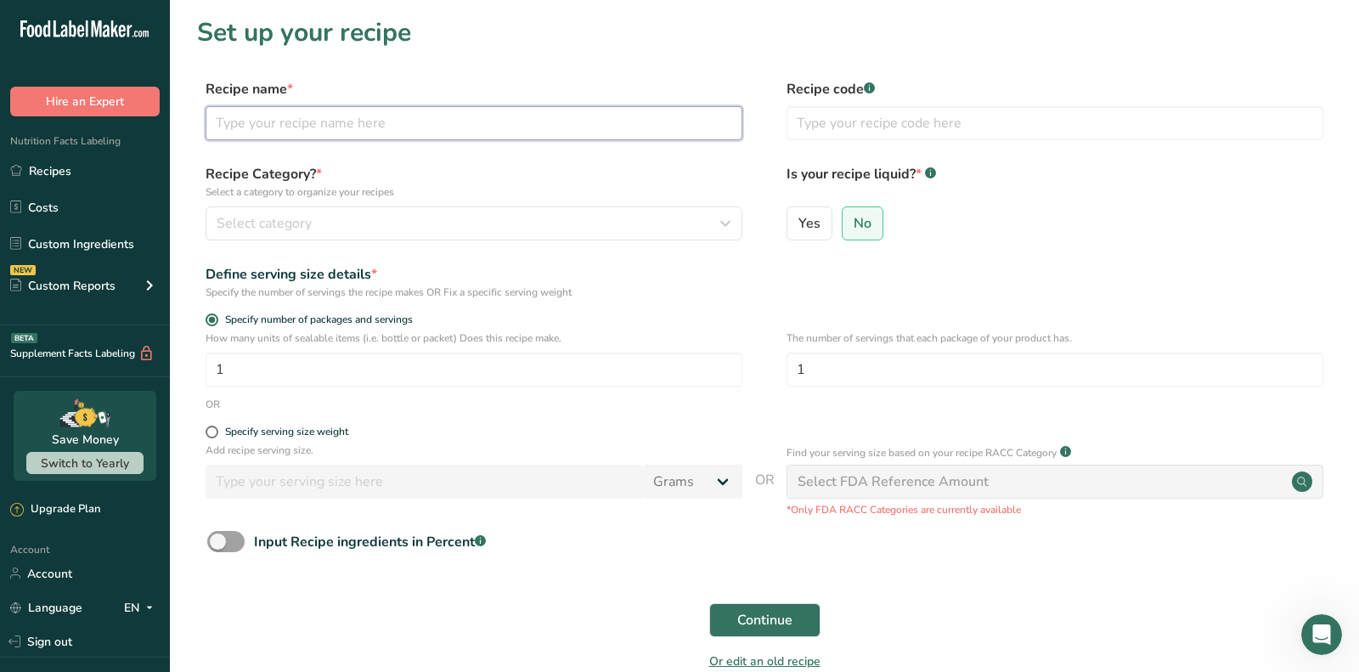
click at [497, 138] on input "text" at bounding box center [474, 123] width 537 height 34
paste input "Lobster Bisque"
type input "Lobster Bisque"
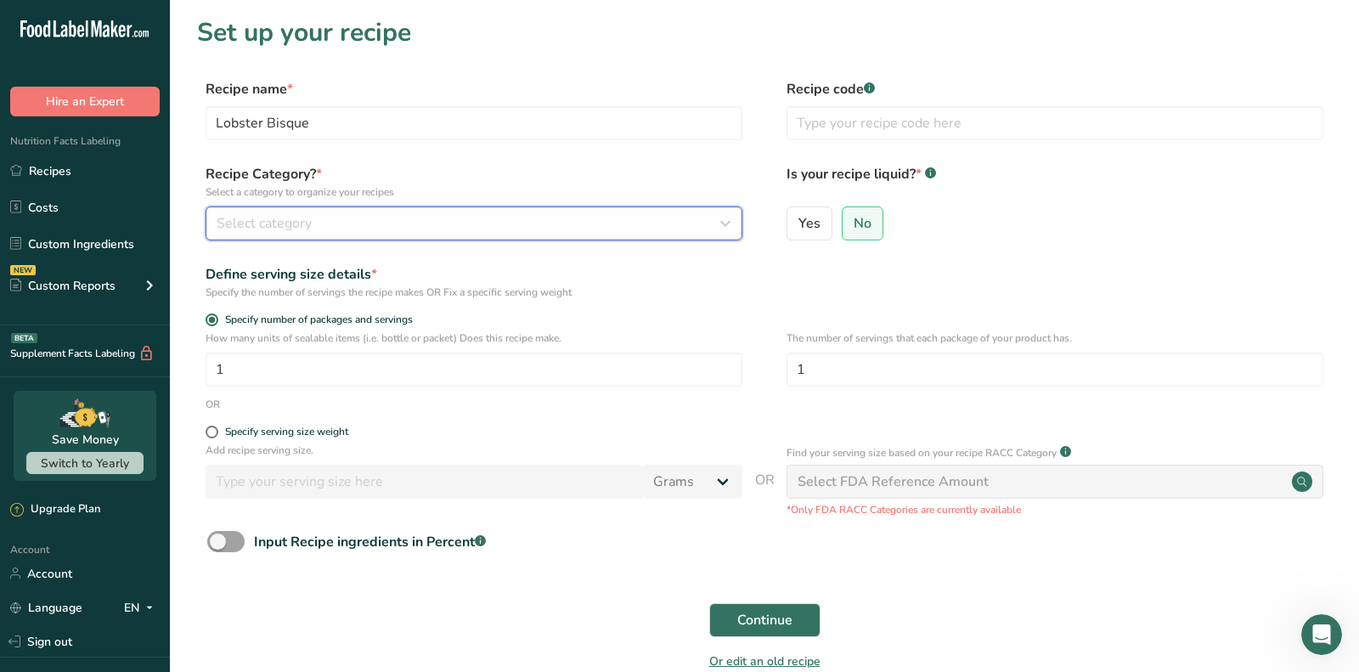
click at [395, 218] on div "Select category" at bounding box center [469, 223] width 504 height 20
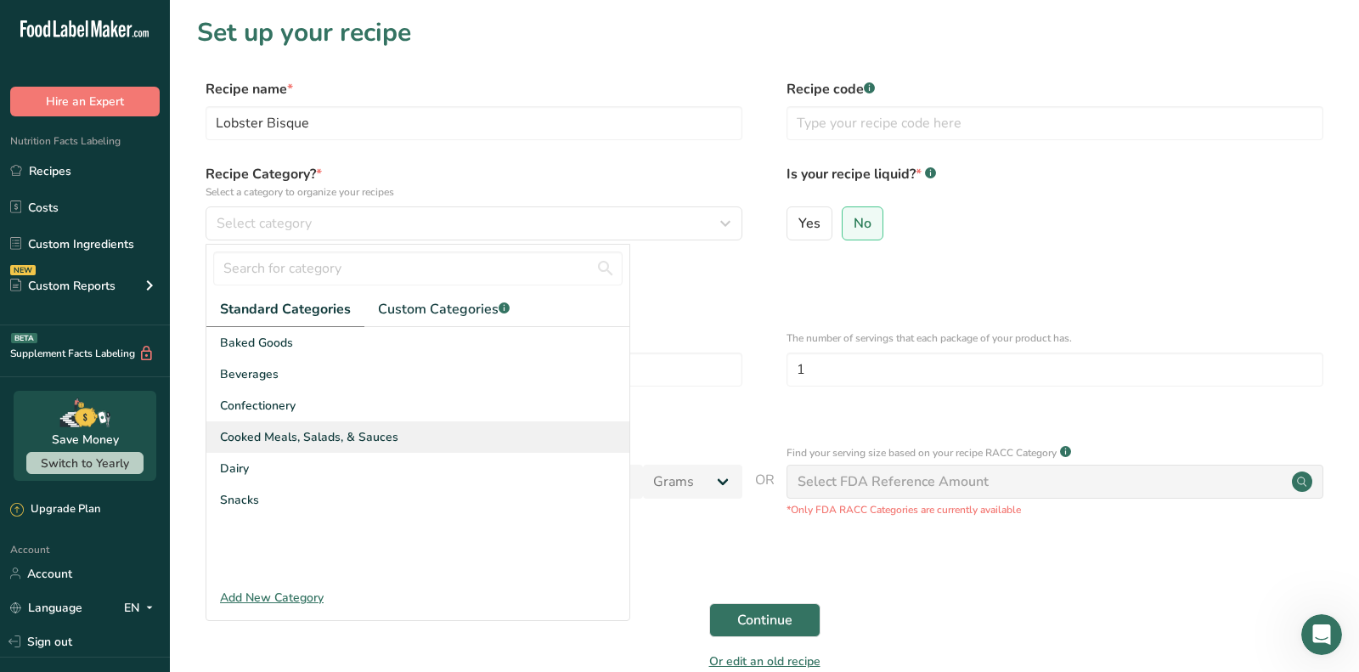
click at [398, 426] on div "Cooked Meals, Salads, & Sauces" at bounding box center [417, 436] width 423 height 31
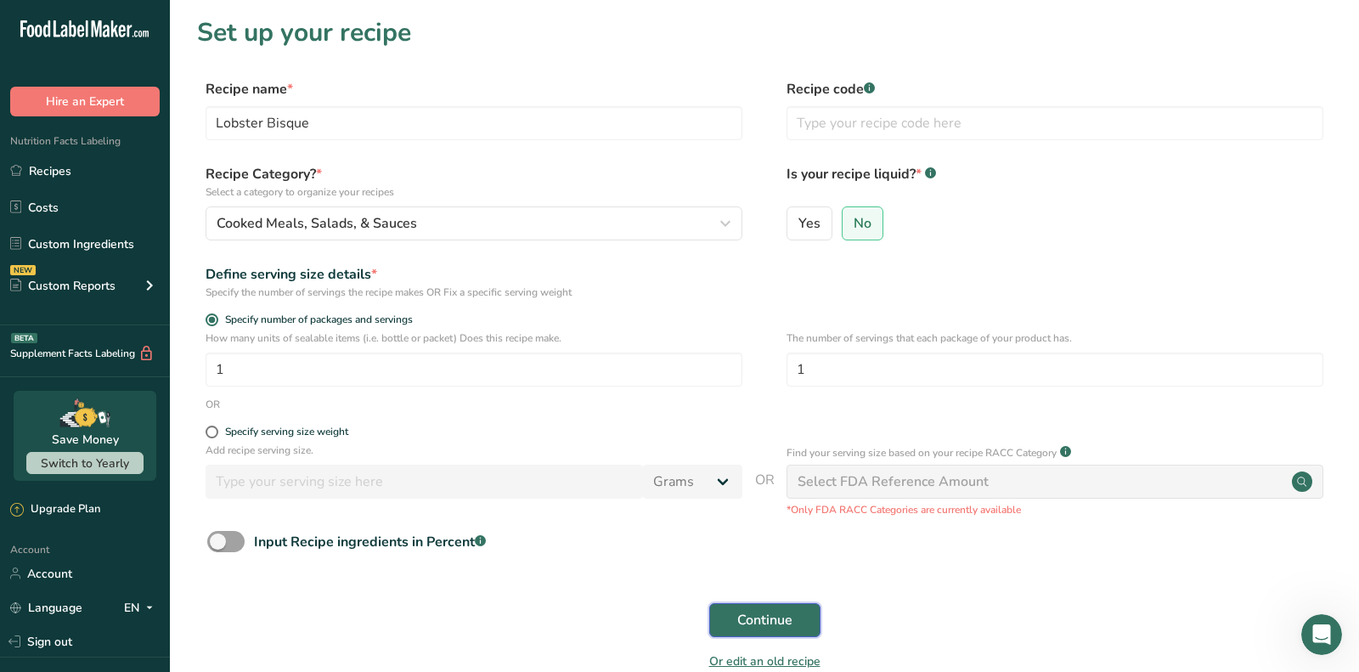
click at [772, 611] on span "Continue" at bounding box center [764, 620] width 55 height 20
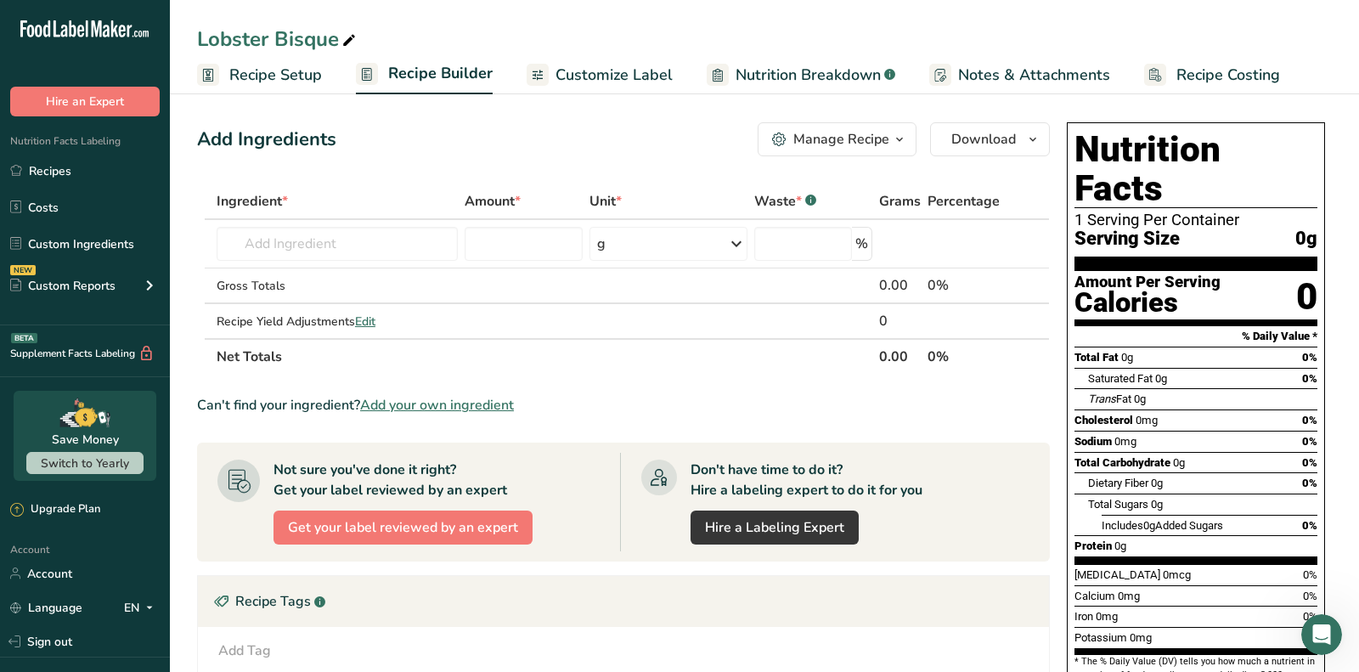
click at [407, 391] on section "Ingredient * Amount * Unit * Waste * .a-a{fill:#347362;}.b-a{fill:#fff;} Grams …" at bounding box center [623, 574] width 853 height 783
click at [407, 398] on span "Add your own ingredient" at bounding box center [437, 405] width 154 height 20
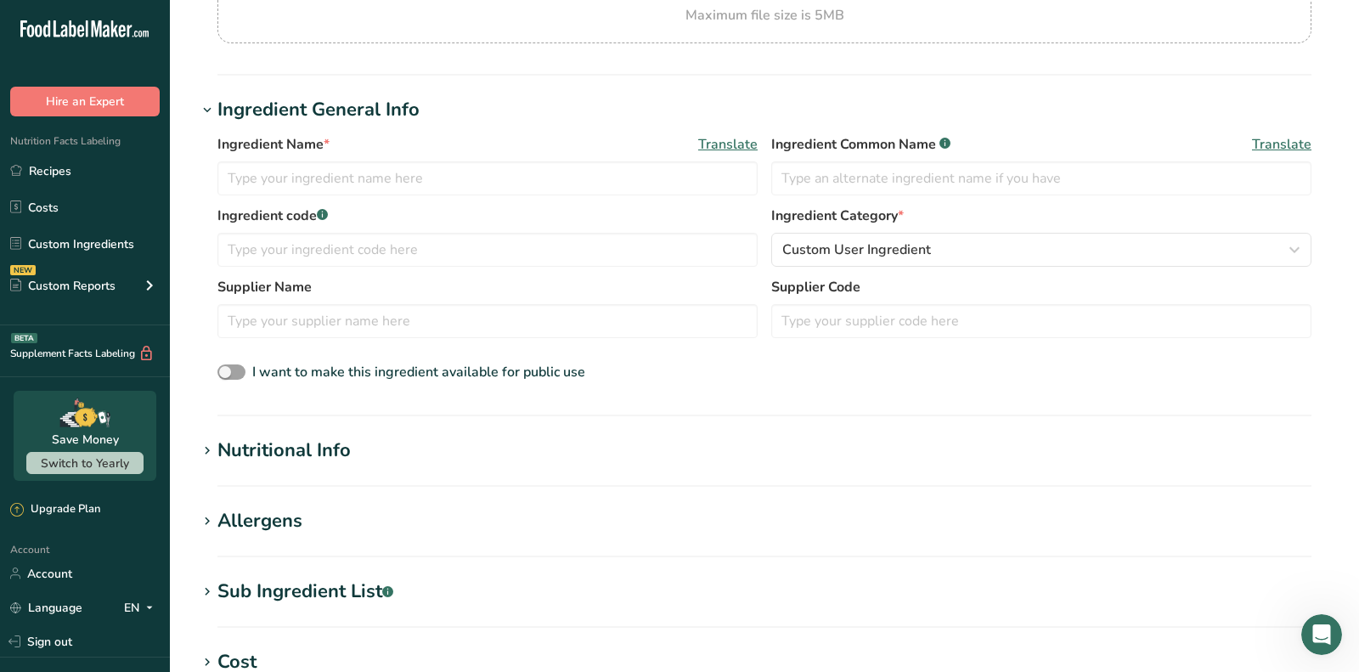
scroll to position [234, 0]
click at [358, 461] on h1 "Nutritional Info" at bounding box center [764, 452] width 1135 height 28
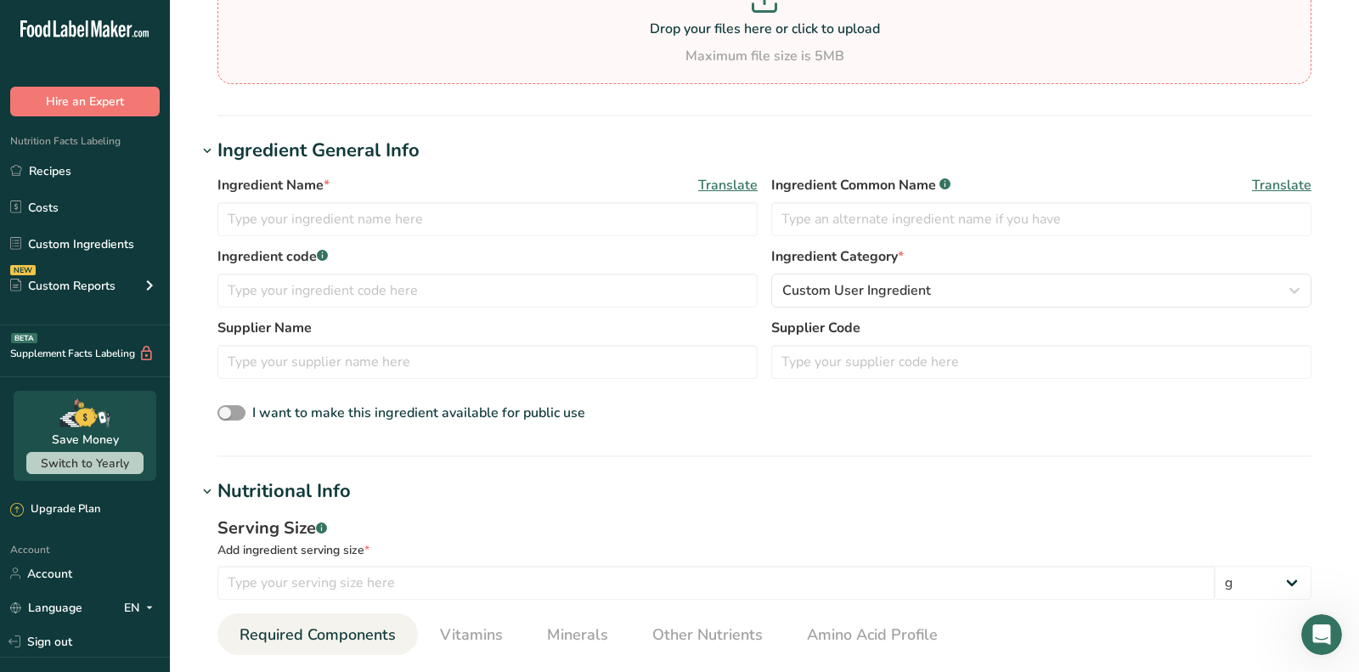
scroll to position [0, 0]
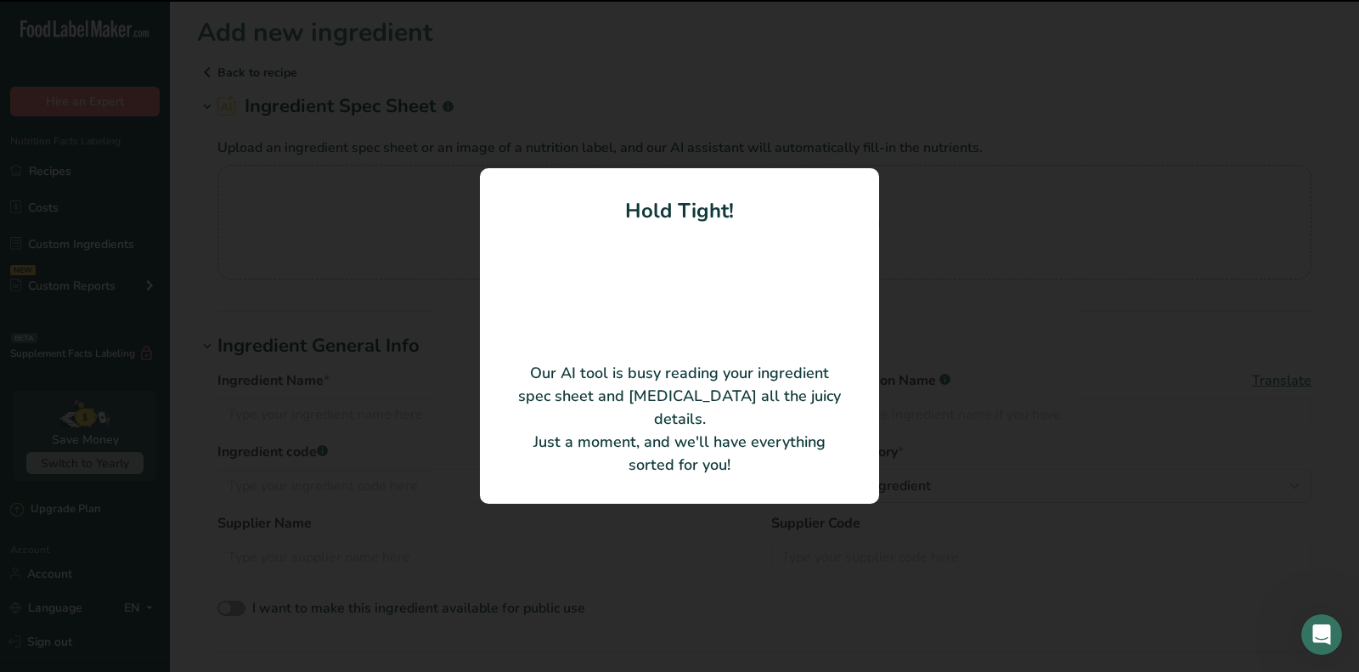
type input "Lobster Bisque"
type input "245"
type input "290"
type KJ "1213.36"
type Fat "32"
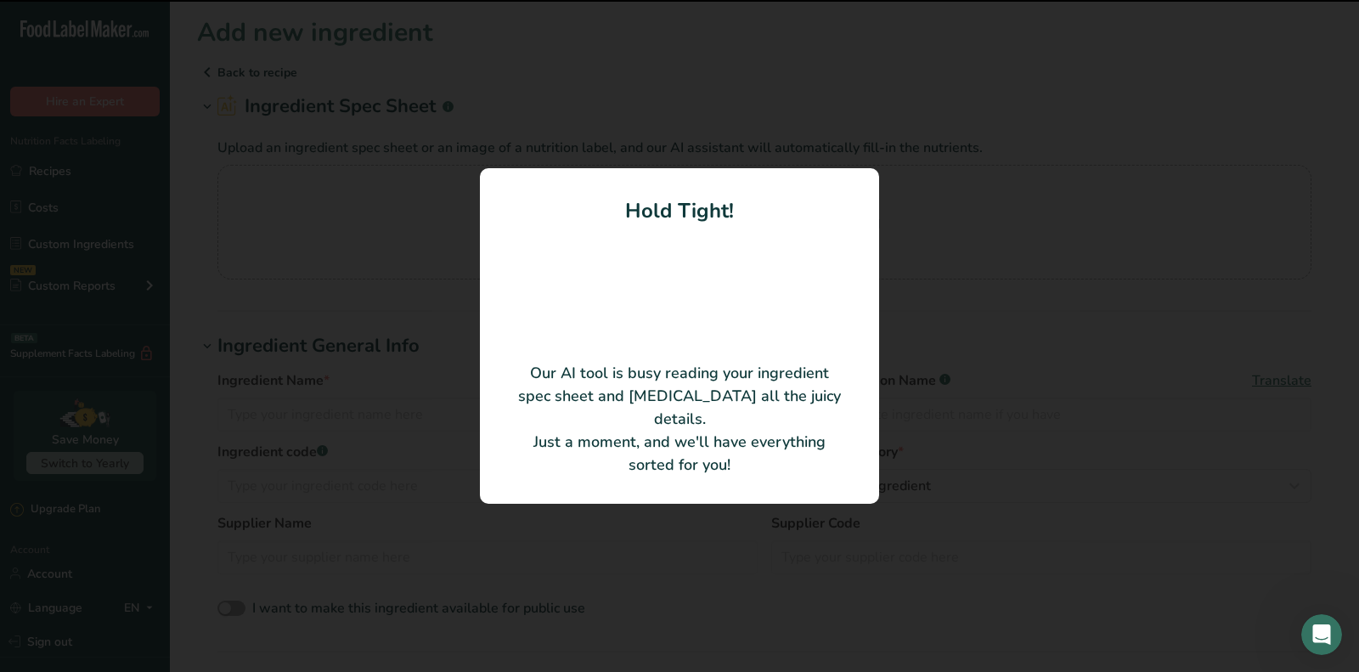
type Fat "21"
type Fat "0"
type input "150"
type input "1130"
type Carbohydrates "13"
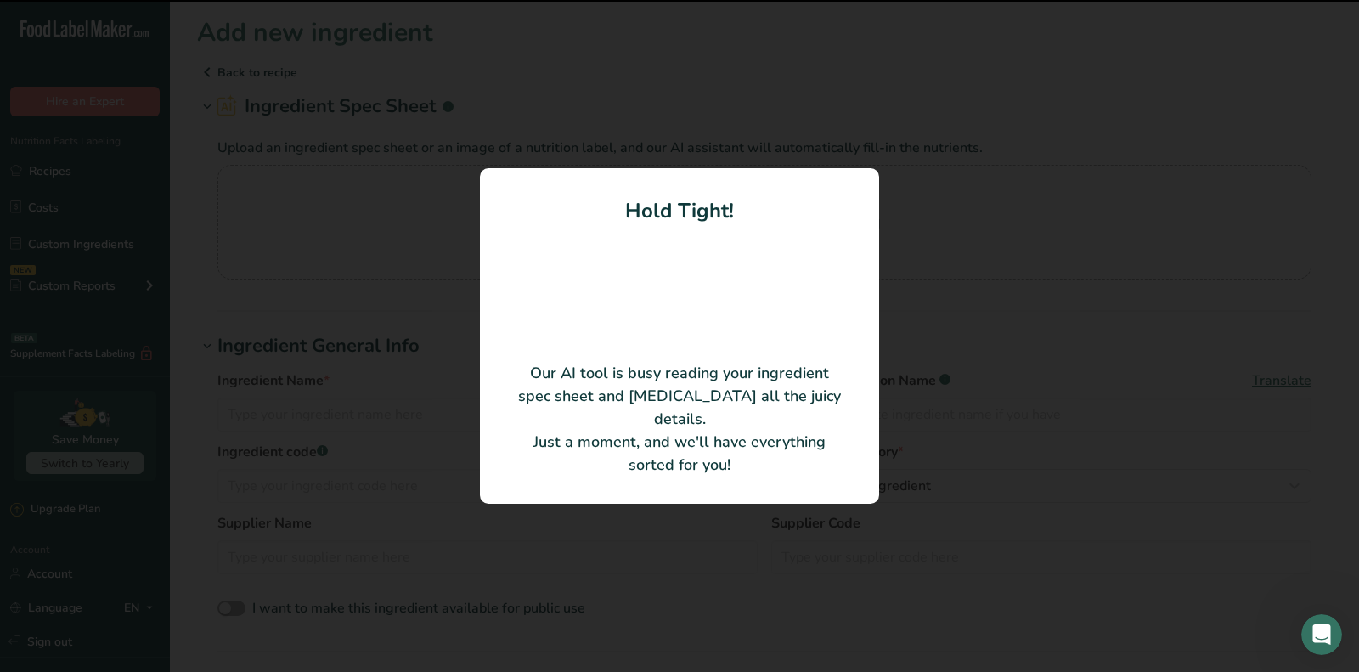
type Fiber "0"
type Sugars "0"
type input "0"
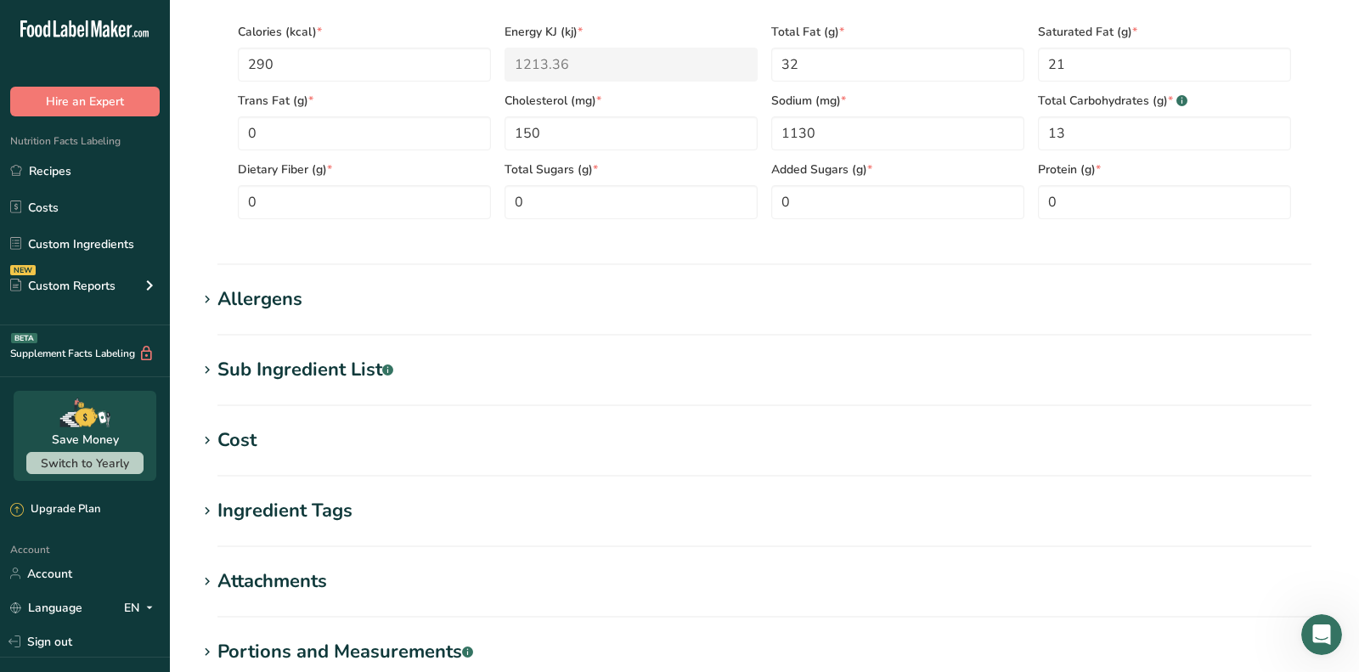
scroll to position [771, 0]
click at [300, 414] on section "Add new ingredient Back to recipe Ingredient Spec Sheet .a-a{fill:#347362;}.b-a…" at bounding box center [764, 33] width 1189 height 1608
click at [312, 362] on div "Sub Ingredient List .a-a{fill:#347362;}.b-a{fill:#fff;}" at bounding box center [305, 367] width 176 height 28
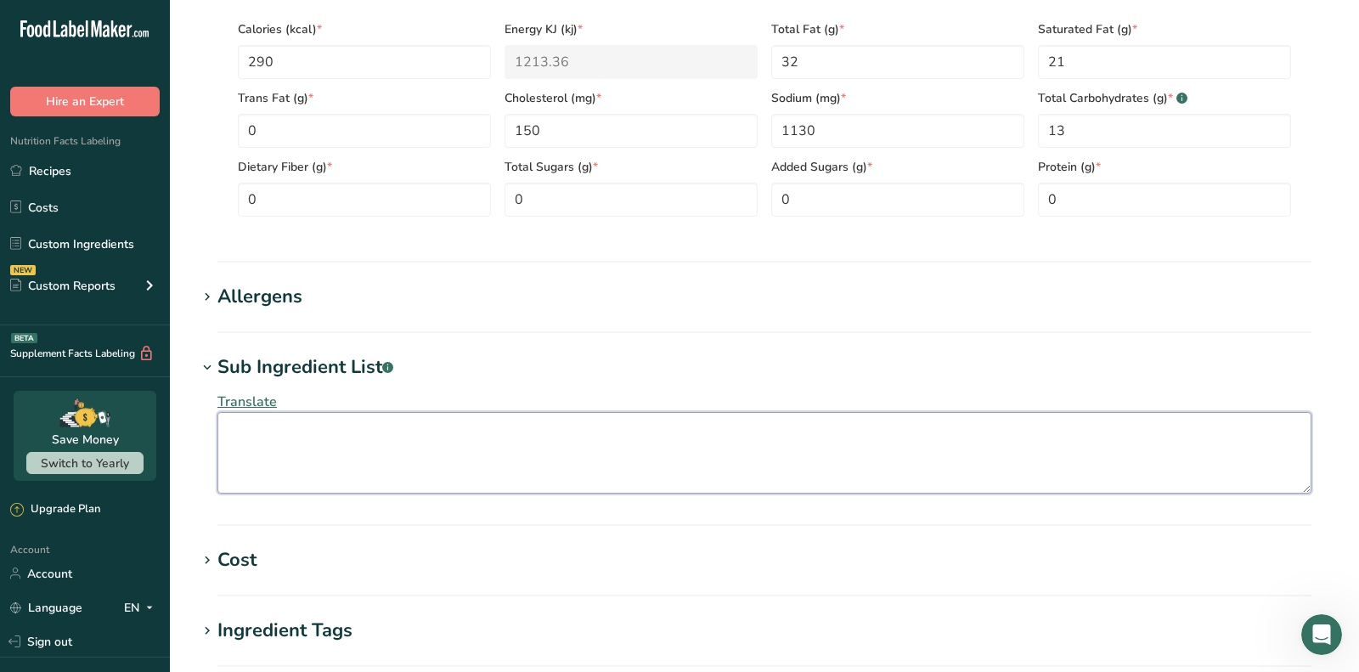
click at [285, 428] on textarea at bounding box center [764, 453] width 1094 height 82
paste textarea "Water, Heavy Cream (cream, fat free milk), Lobster Meat (lobster meat, water, s…"
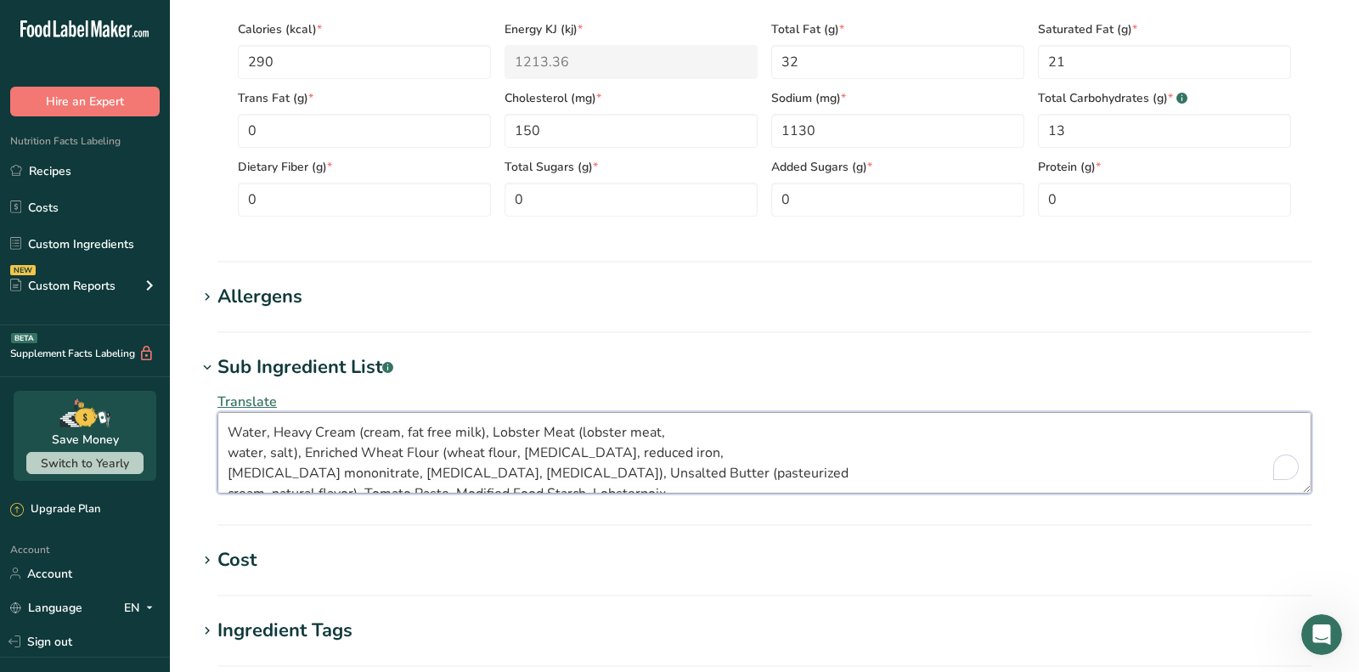
scroll to position [0, 0]
click at [221, 458] on textarea "Water, Heavy Cream (cream, fat free milk), Lobster Meat (lobster meat, water, s…" at bounding box center [764, 453] width 1094 height 82
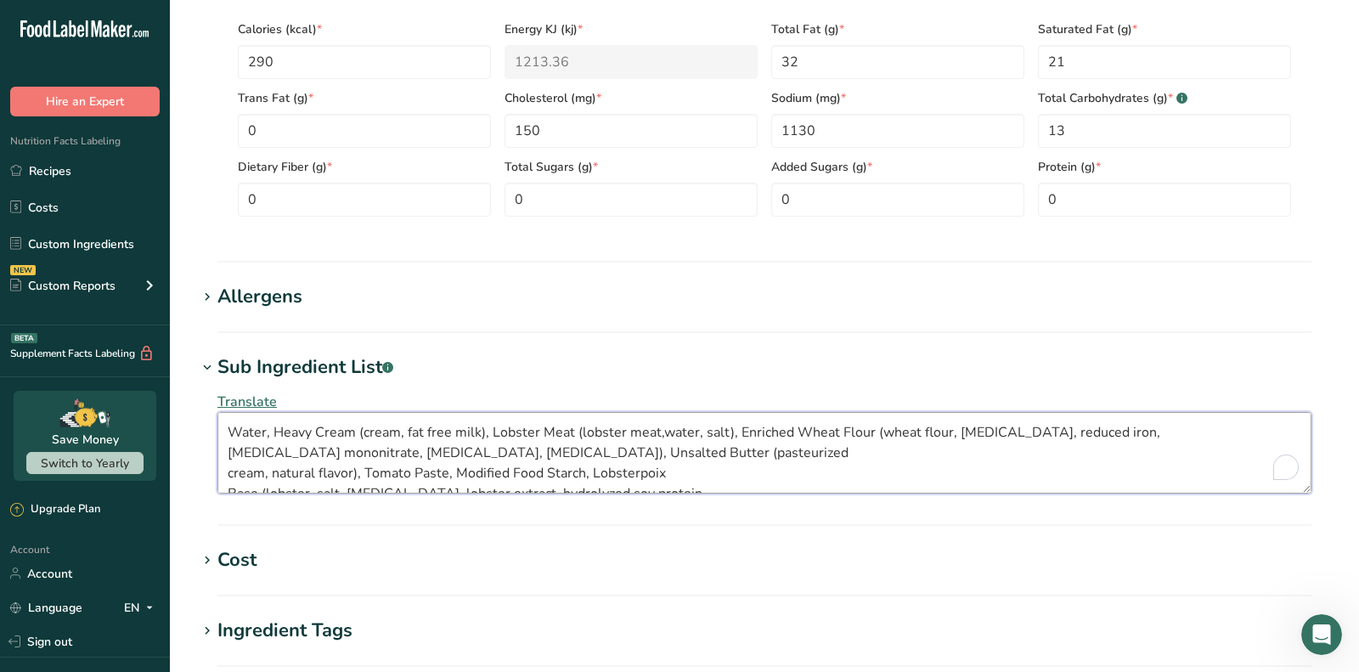
type textarea "Water, Heavy Cream (cream, fat free milk), Lobster Meat (lobster meat, water, s…"
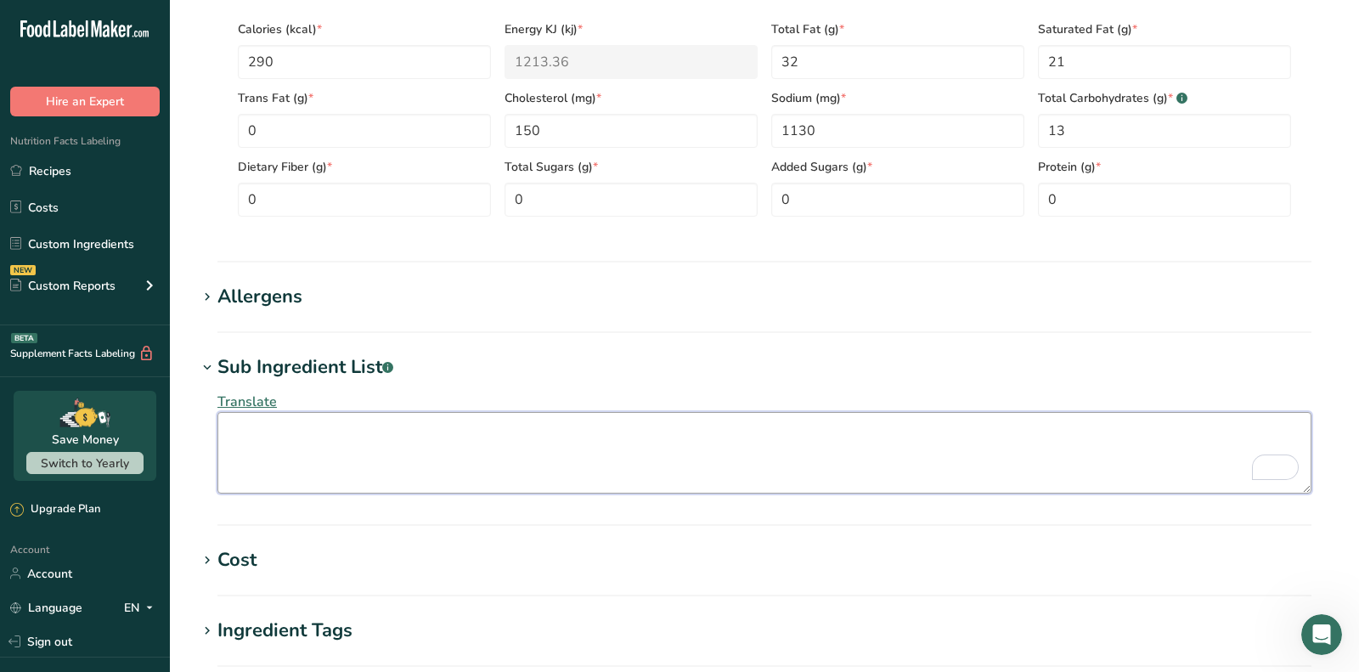
paste textarea "Water, Heavy Cream (Cream, Fat Free Milk), Lobster Meat (Lobster Meat, Water, S…"
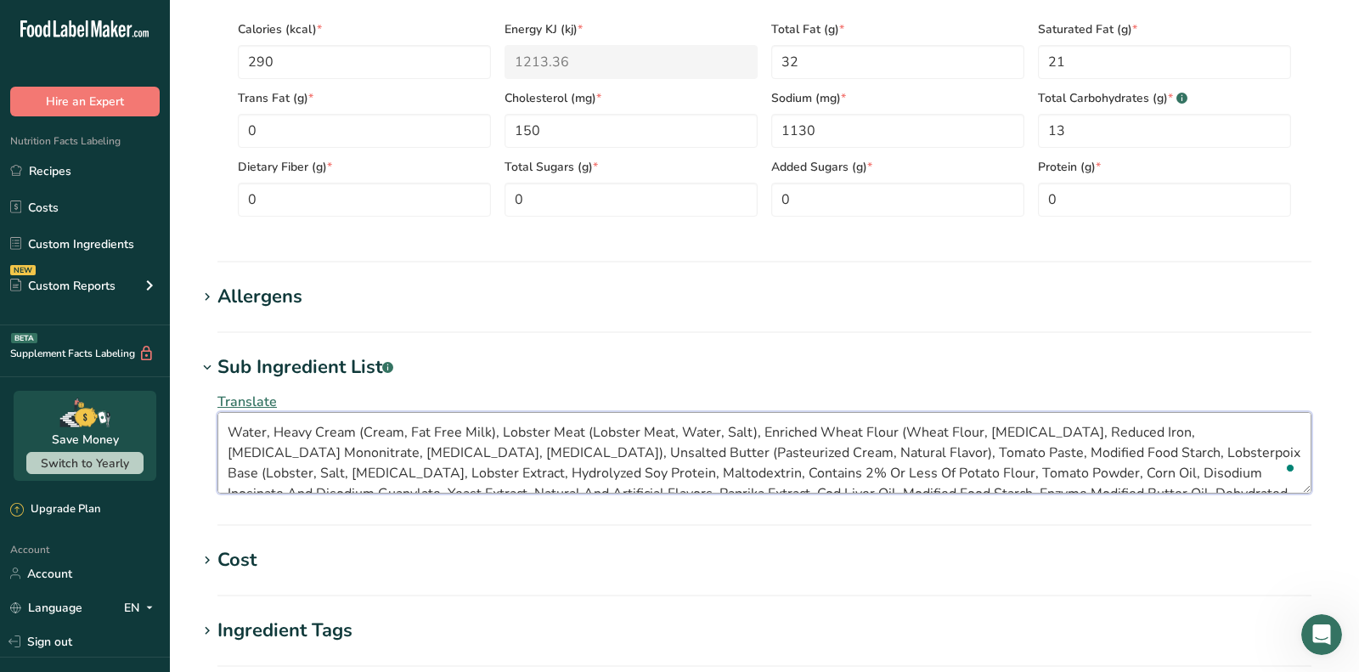
drag, startPoint x: 1309, startPoint y: 487, endPoint x: 1313, endPoint y: 544, distance: 57.1
click at [1313, 504] on div "Translate Water, Heavy Cream (Cream, Fat Free Milk), Lobster Meat (Lobster Meat…" at bounding box center [764, 442] width 1135 height 122
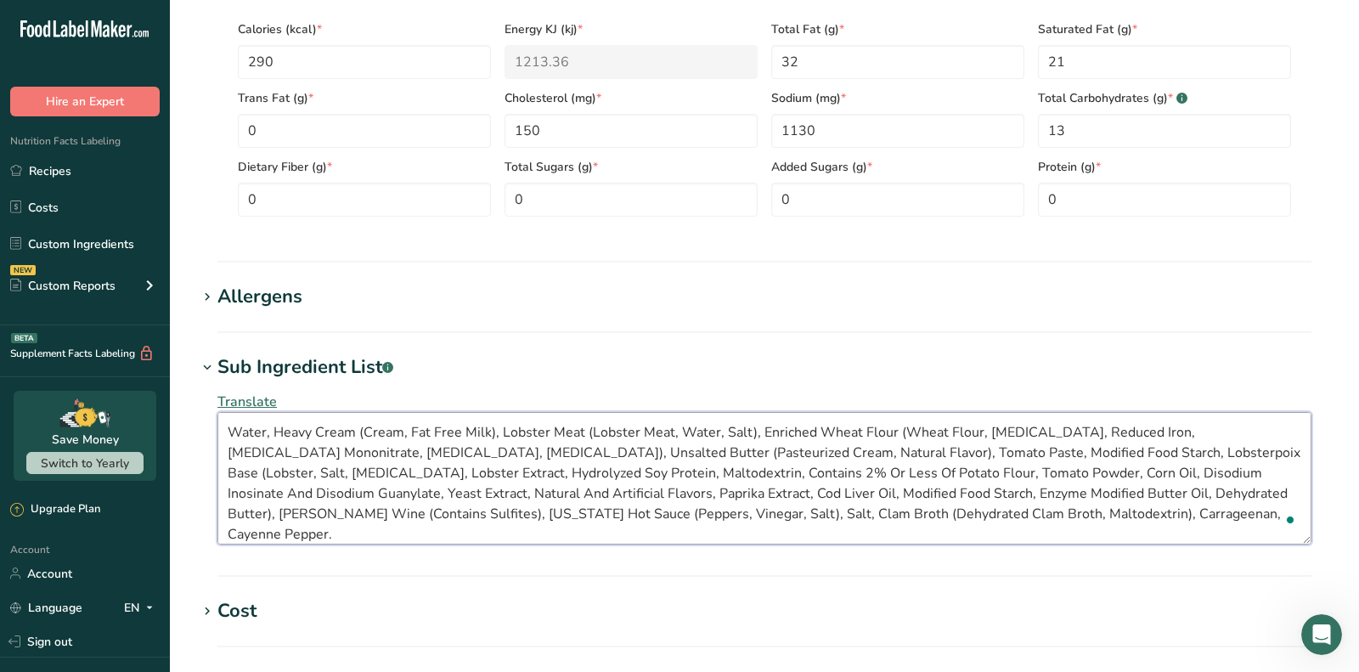
type textarea "Water, Heavy Cream (Cream, Fat Free Milk), Lobster Meat (Lobster Meat, Water, S…"
click at [493, 321] on section "Allergens Add any known allergens associated with your ingredient Fish Milk She…" at bounding box center [764, 308] width 1135 height 50
click at [363, 283] on h1 "Allergens" at bounding box center [764, 297] width 1135 height 28
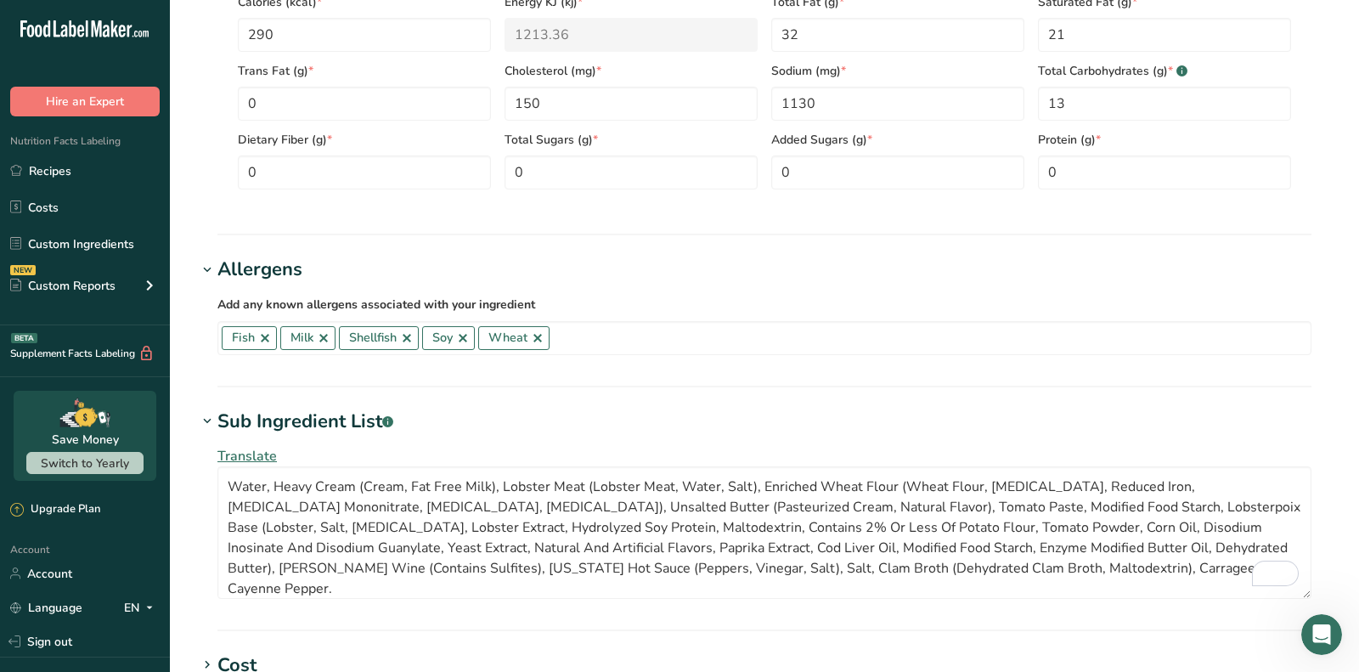
scroll to position [799, 0]
click at [264, 341] on link at bounding box center [265, 337] width 14 height 14
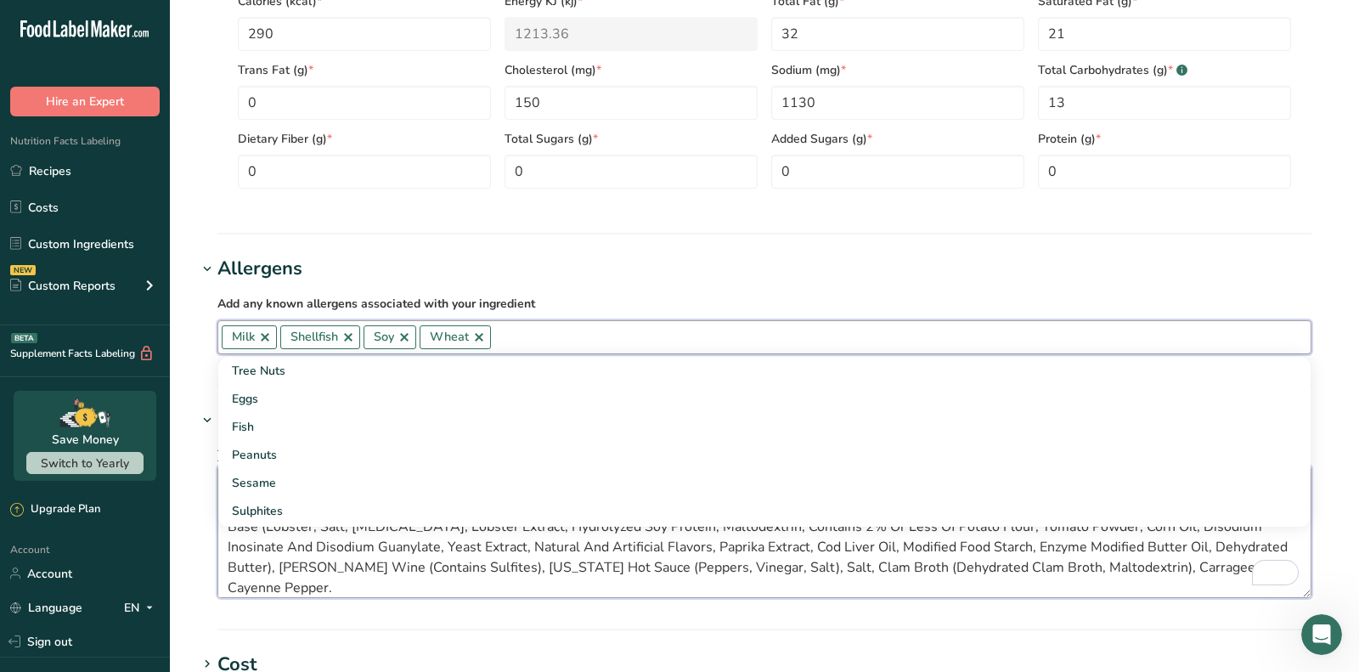
click at [375, 573] on textarea "Water, Heavy Cream (Cream, Fat Free Milk), Lobster Meat (Lobster Meat, Water, S…" at bounding box center [764, 531] width 1094 height 132
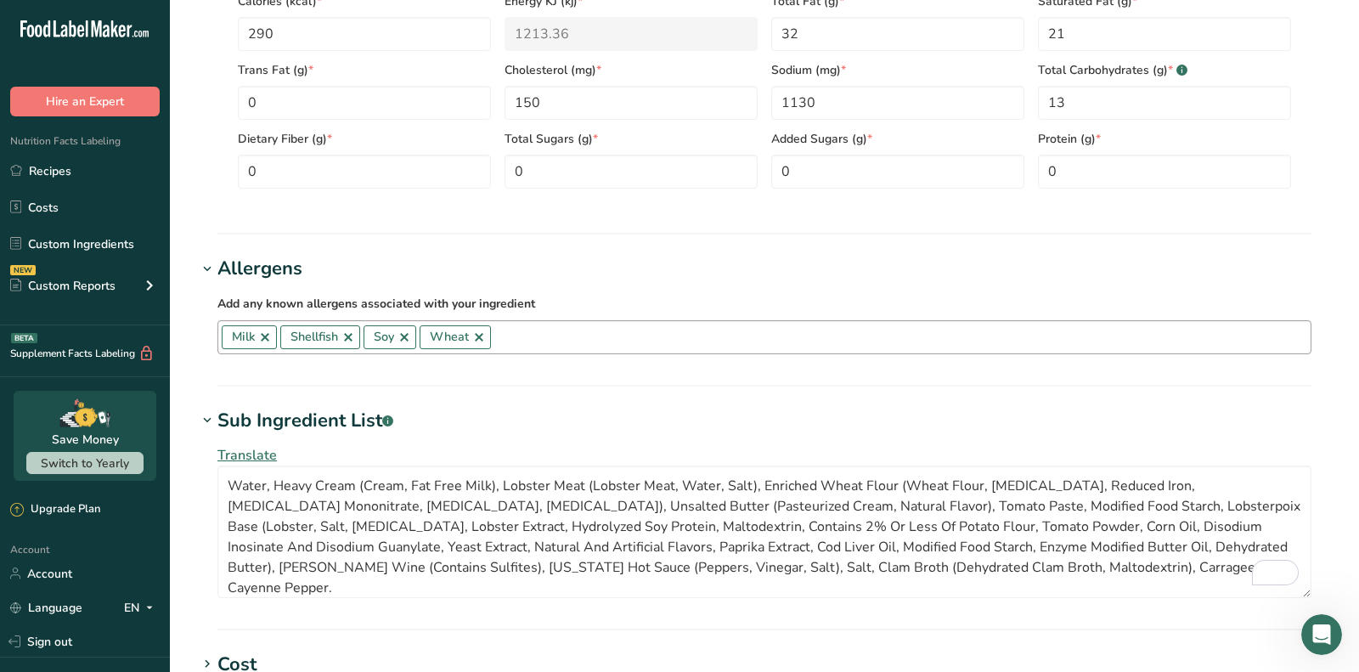
click at [350, 335] on link at bounding box center [348, 337] width 14 height 14
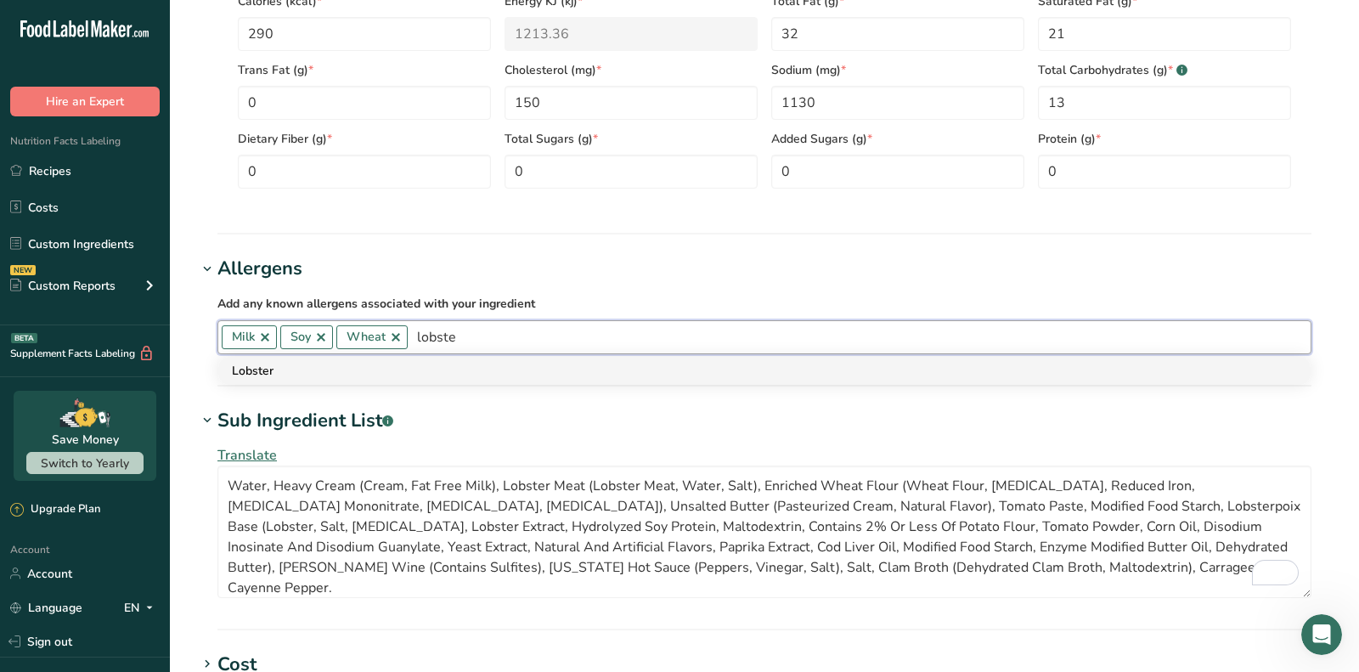
type input "lobste"
click at [400, 373] on div "Lobster" at bounding box center [751, 371] width 1038 height 18
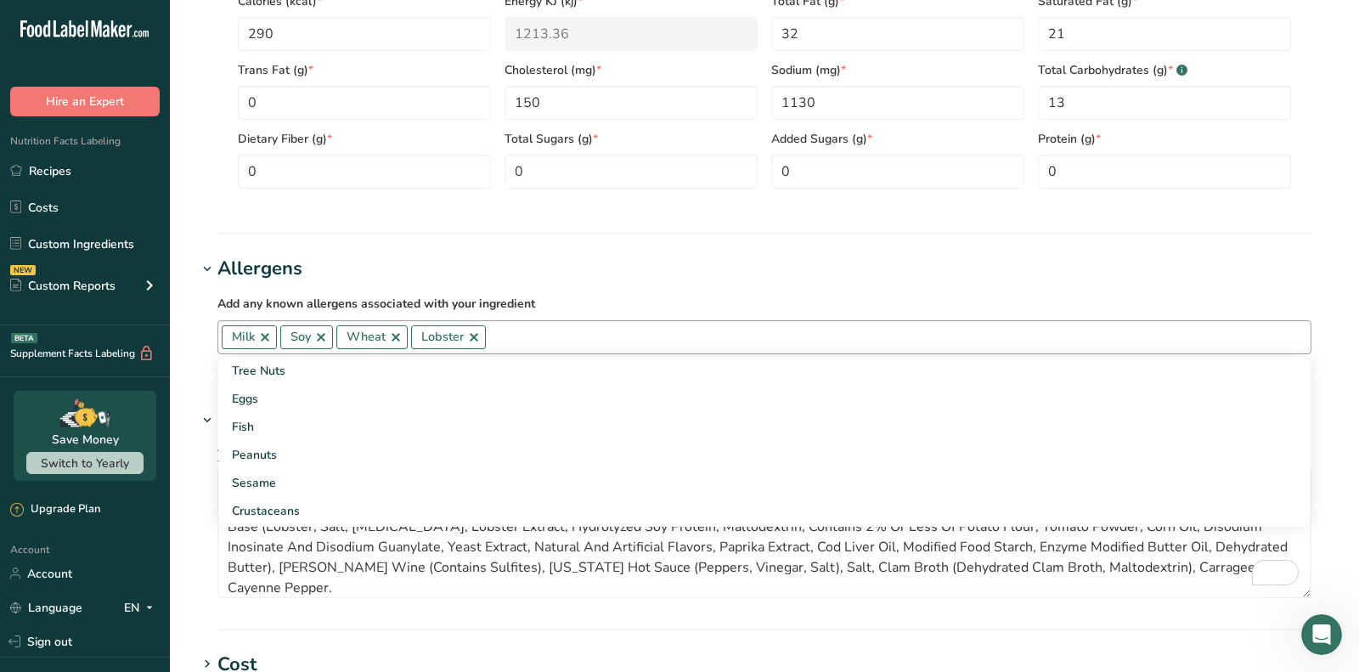
click at [546, 341] on input "text" at bounding box center [898, 337] width 825 height 26
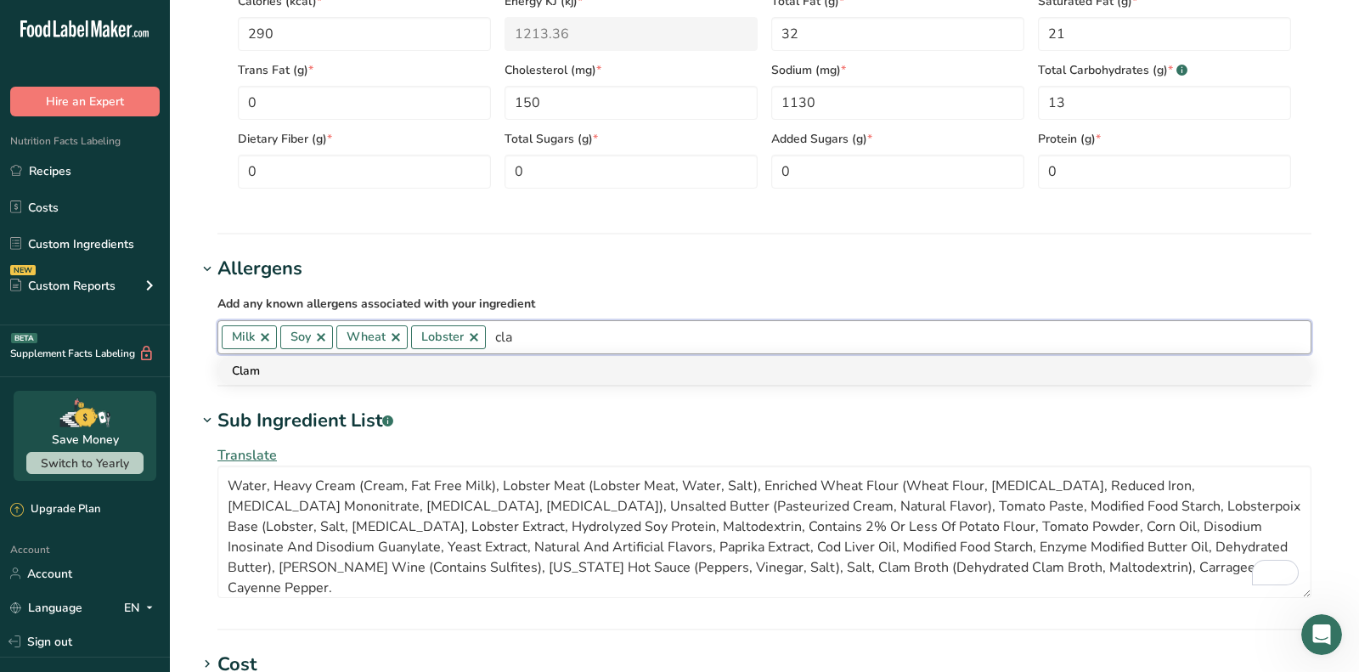
type input "cla"
click at [541, 368] on div "Clam" at bounding box center [751, 371] width 1038 height 18
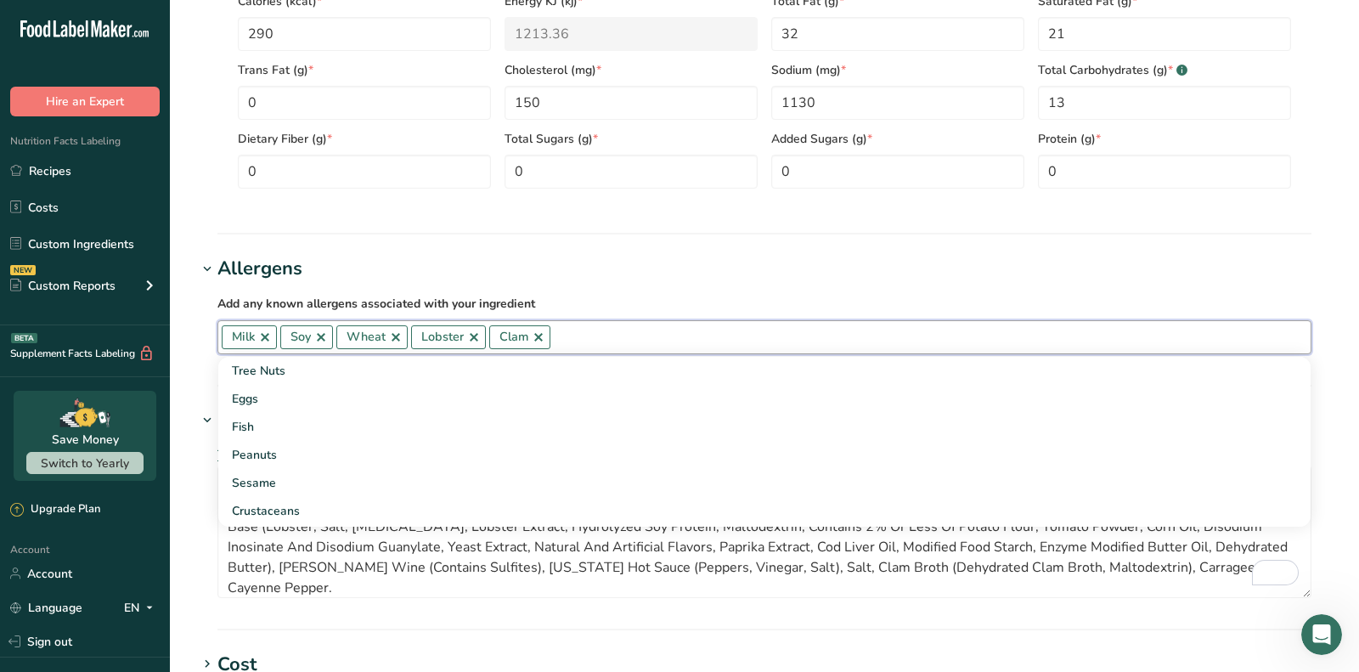
click at [612, 339] on input "text" at bounding box center [930, 337] width 760 height 26
click at [485, 549] on textarea "Water, Heavy Cream (Cream, Fat Free Milk), Lobster Meat (Lobster Meat, Water, S…" at bounding box center [764, 531] width 1094 height 132
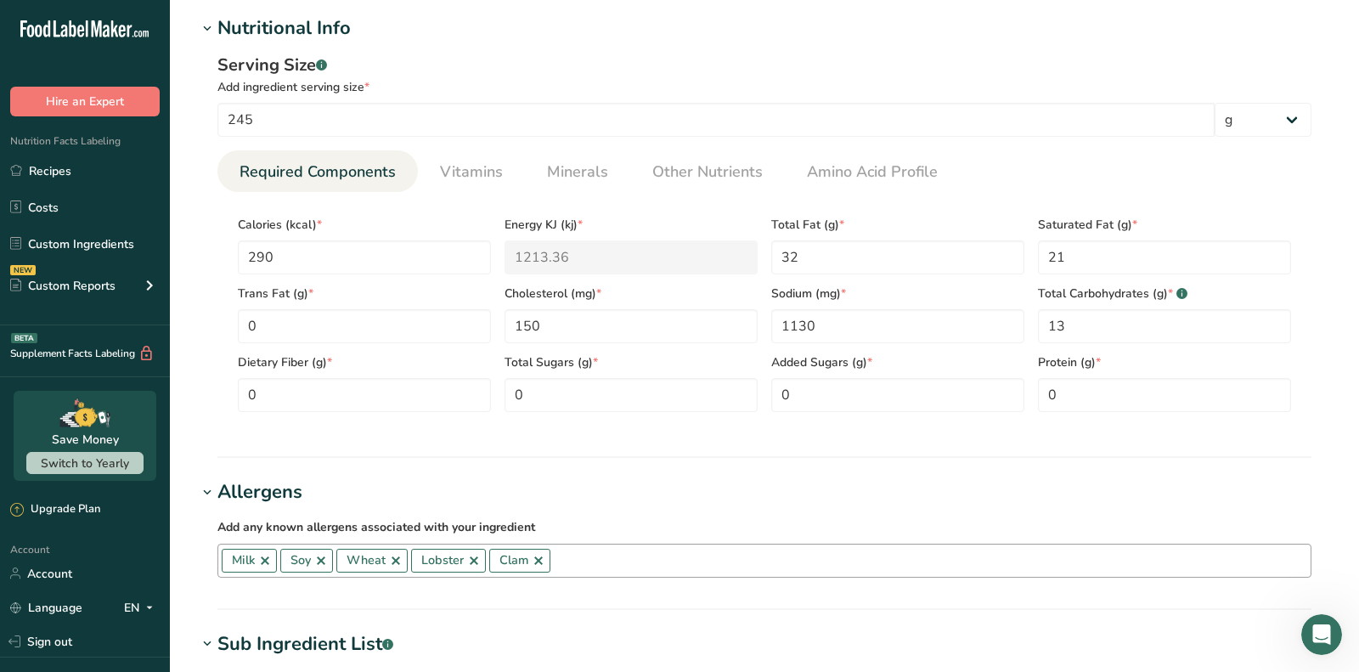
scroll to position [599, 0]
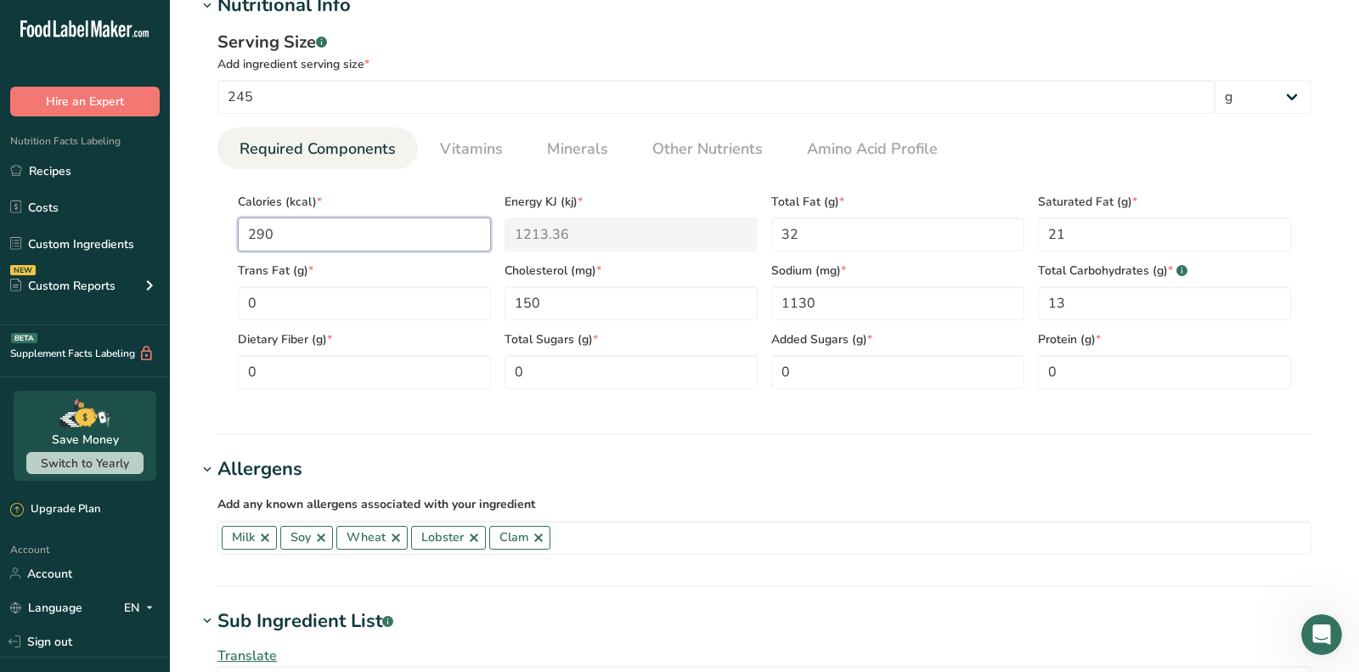
drag, startPoint x: 256, startPoint y: 234, endPoint x: 223, endPoint y: 234, distance: 32.3
click at [239, 234] on input "290" at bounding box center [364, 234] width 253 height 34
type input "390"
type KJ "1631.8"
type input "390"
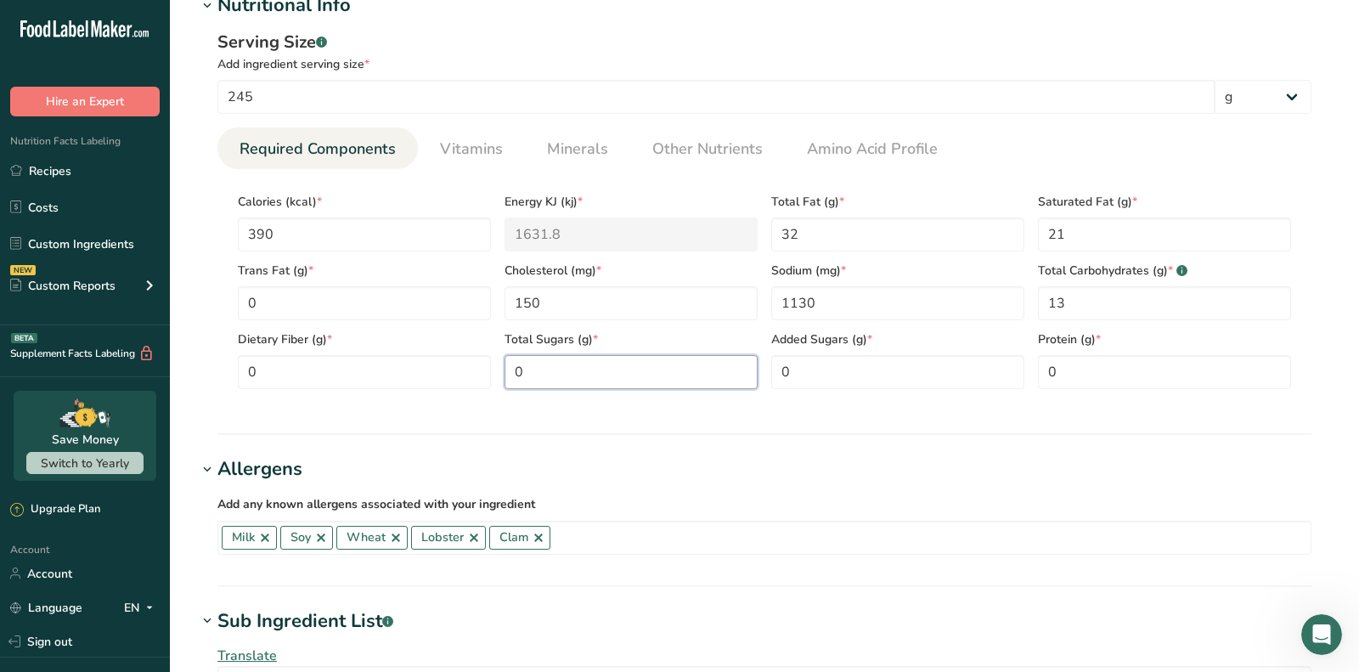
click at [511, 379] on Sugars "0" at bounding box center [630, 372] width 253 height 34
type Sugars "1"
click at [1091, 369] on input "0" at bounding box center [1164, 372] width 253 height 34
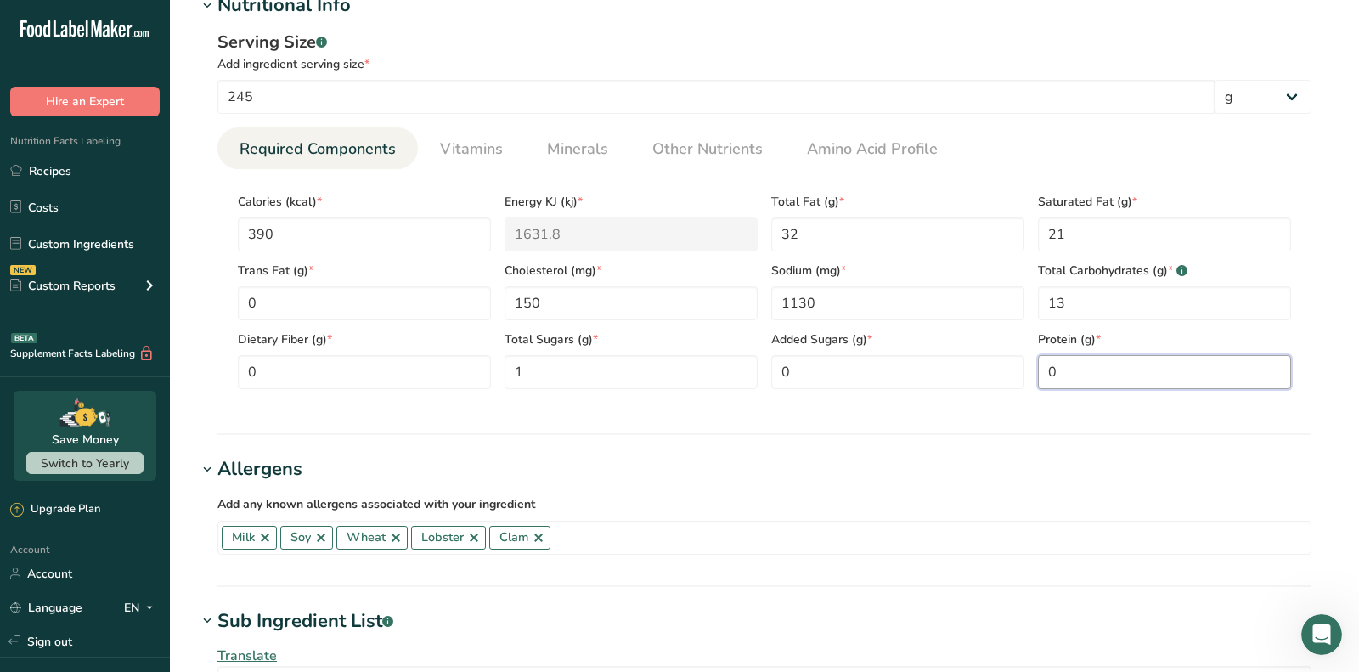
click at [1091, 369] on input "0" at bounding box center [1164, 372] width 253 height 34
type input "6"
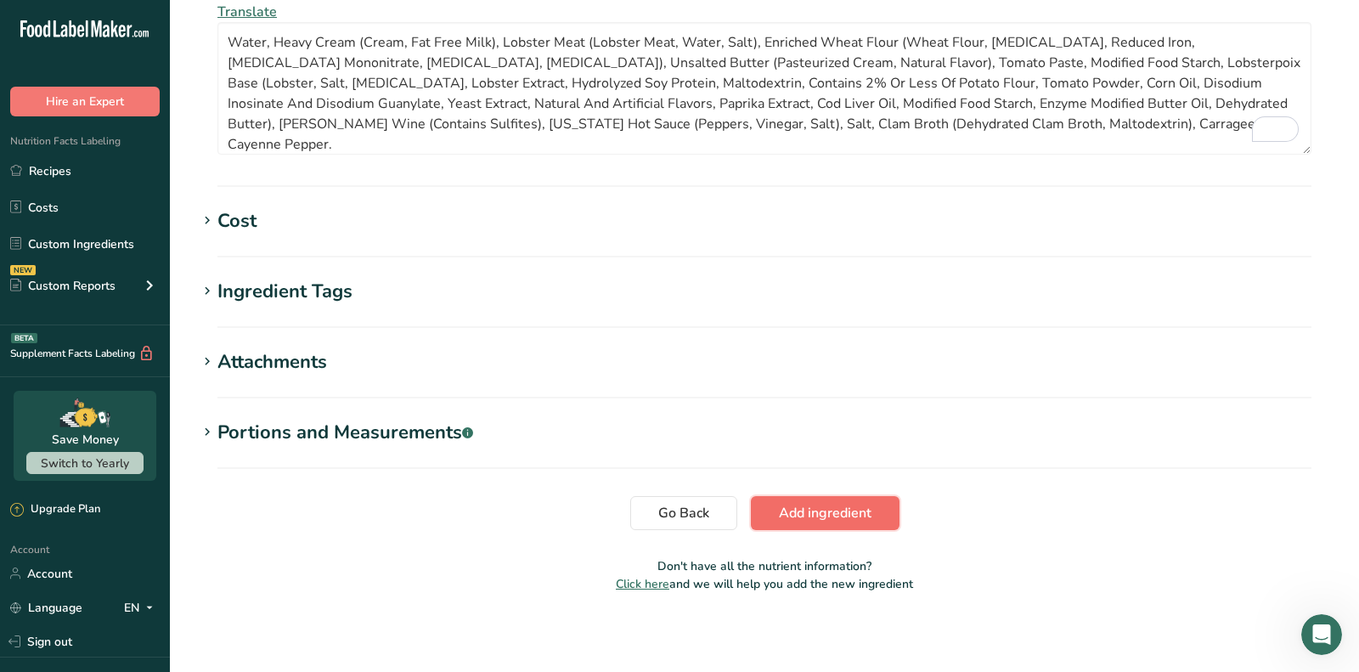
click at [865, 515] on span "Add ingredient" at bounding box center [825, 513] width 93 height 20
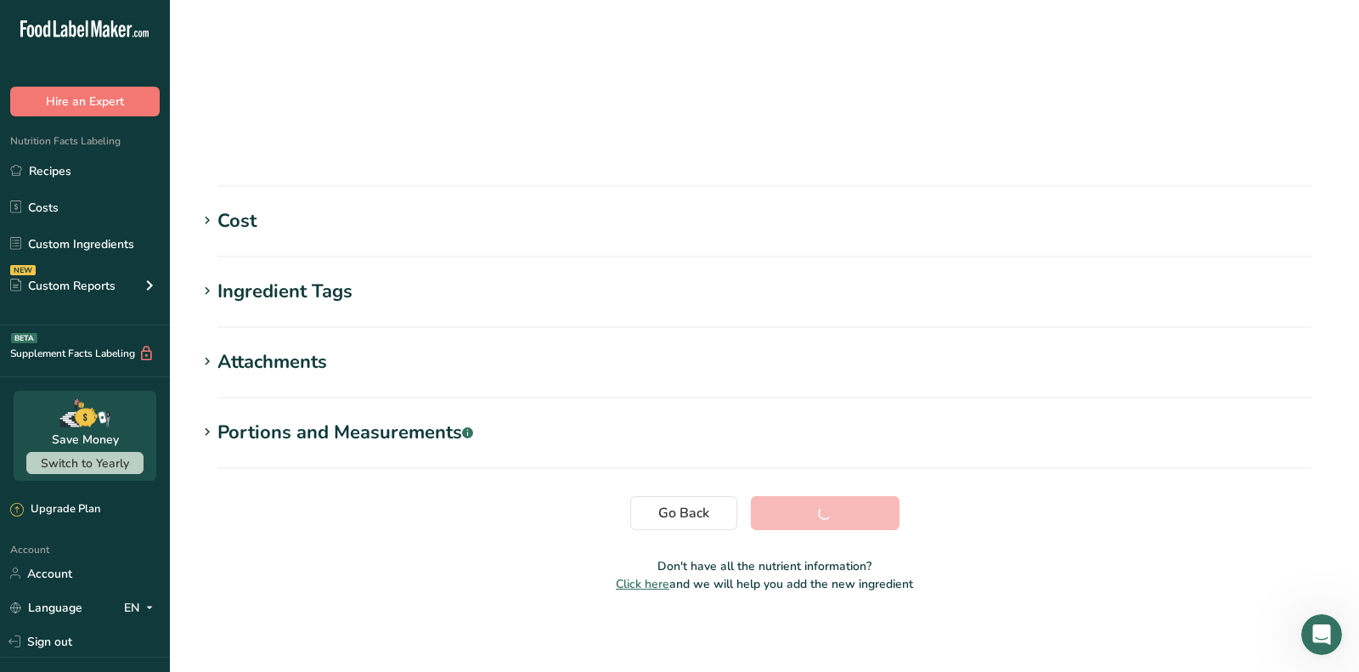
scroll to position [239, 0]
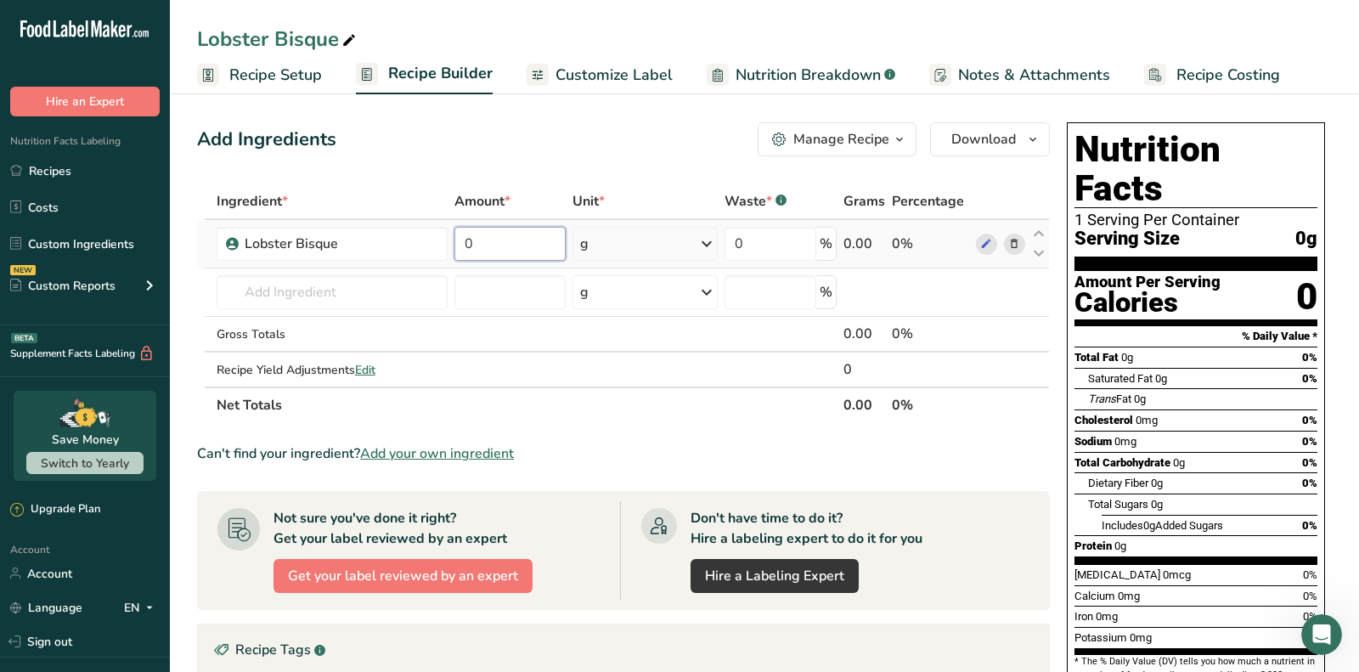
click at [523, 248] on input "0" at bounding box center [509, 244] width 111 height 34
type input "8"
click at [651, 236] on div "Ingredient * Amount * Unit * Waste * .a-a{fill:#347362;}.b-a{fill:#fff;} Grams …" at bounding box center [623, 302] width 853 height 239
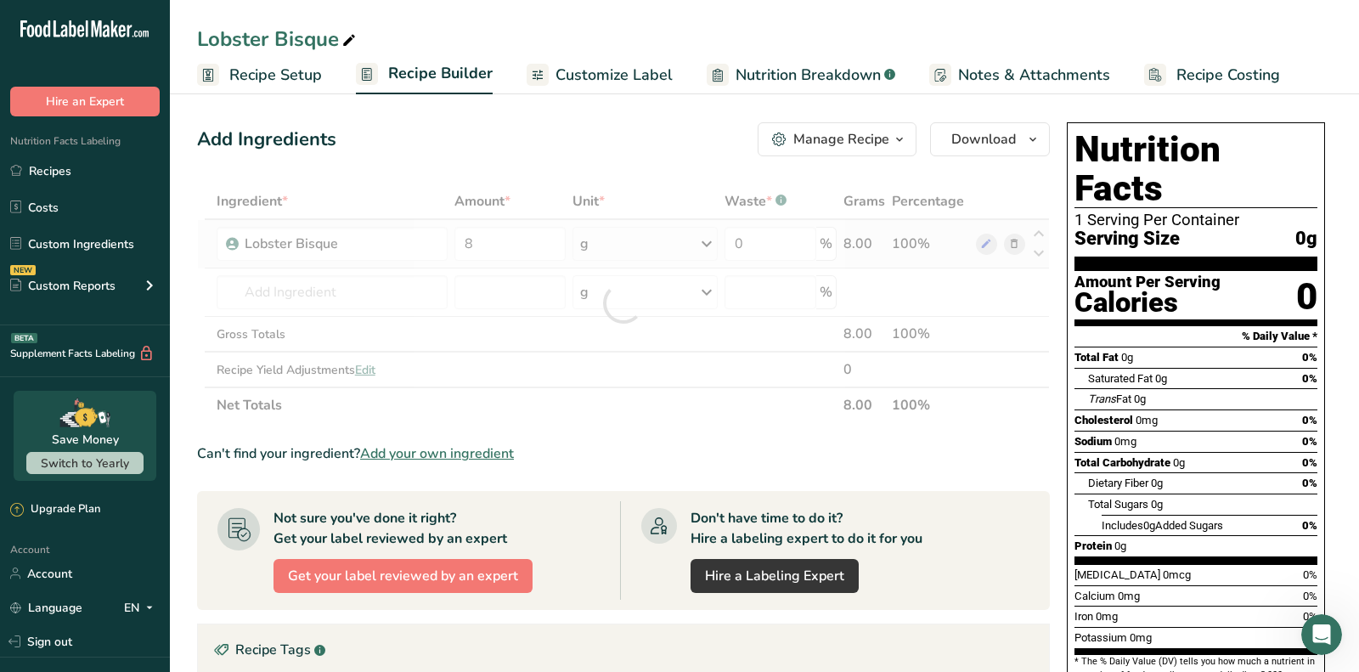
click at [651, 236] on div at bounding box center [623, 302] width 853 height 239
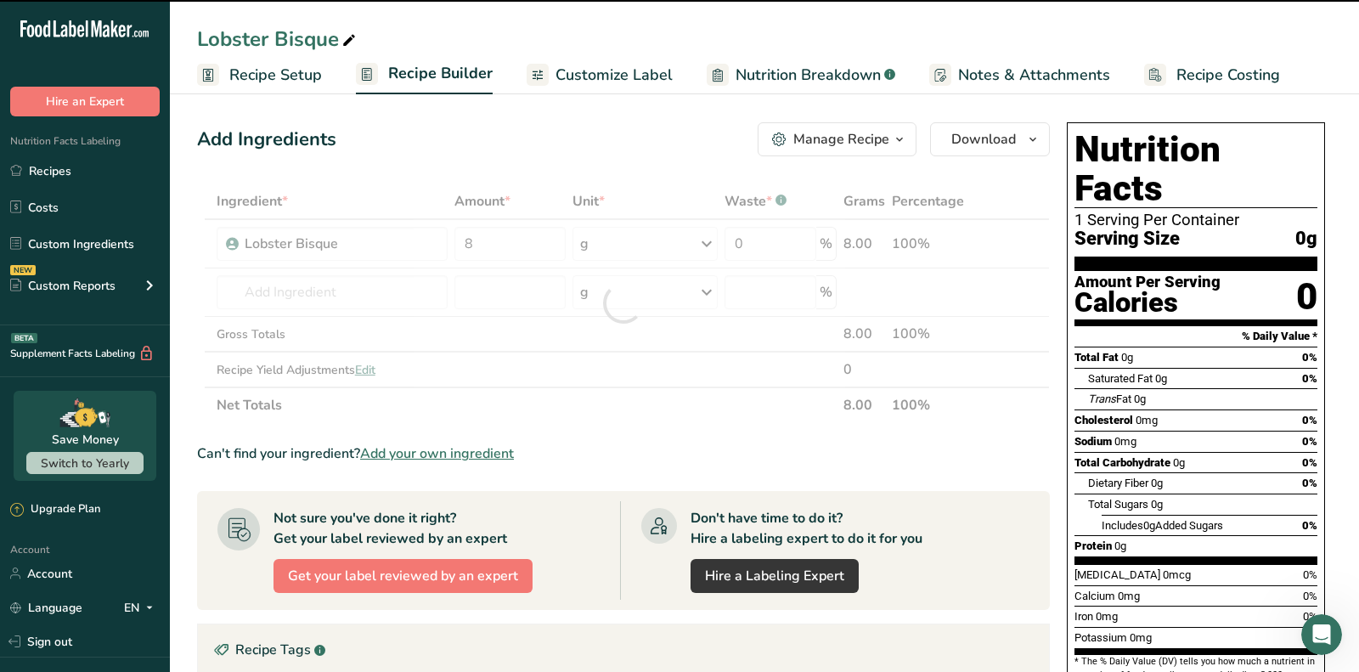
click at [651, 244] on div at bounding box center [623, 302] width 853 height 239
click at [651, 244] on div "g" at bounding box center [644, 244] width 145 height 34
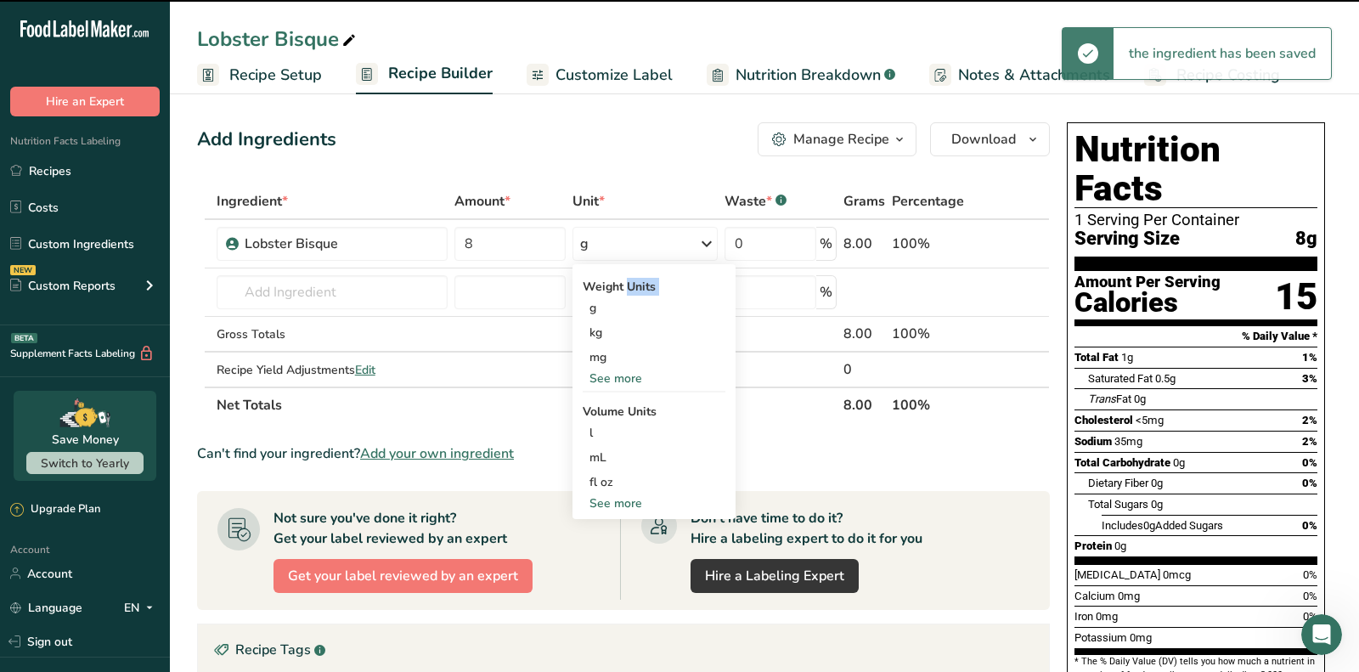
click at [651, 244] on div "g" at bounding box center [644, 244] width 145 height 34
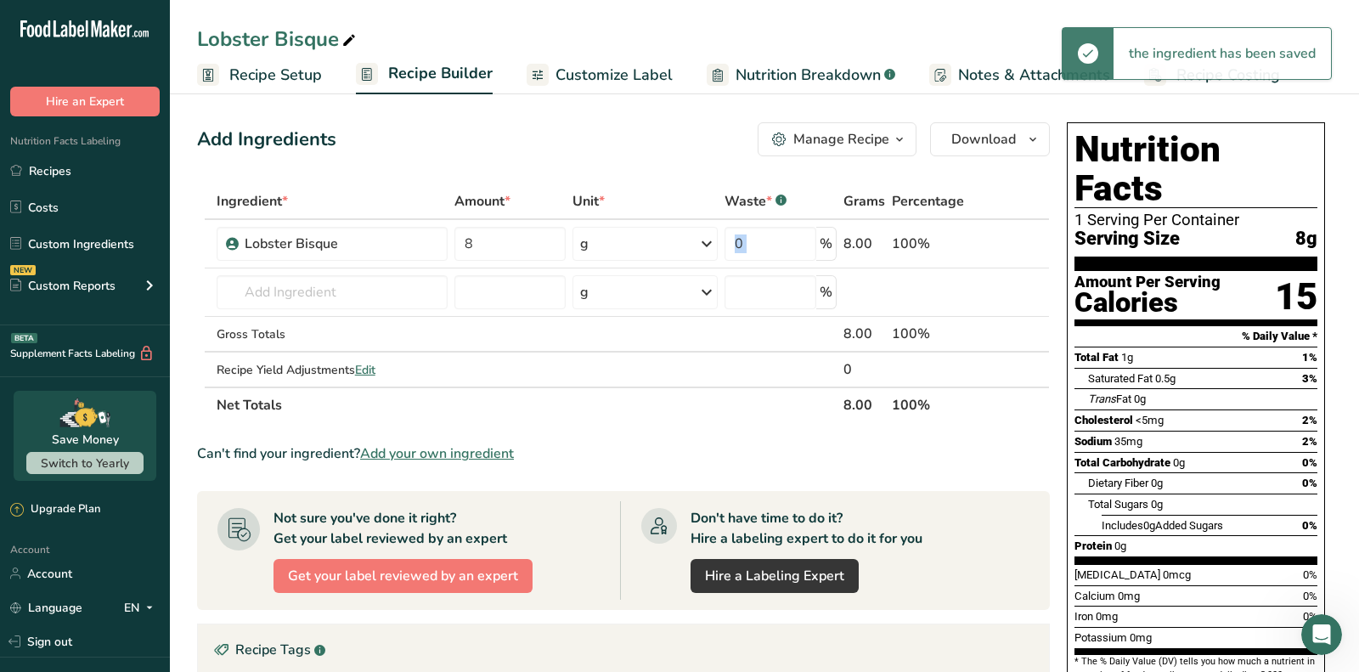
click at [651, 244] on div "g" at bounding box center [644, 244] width 145 height 34
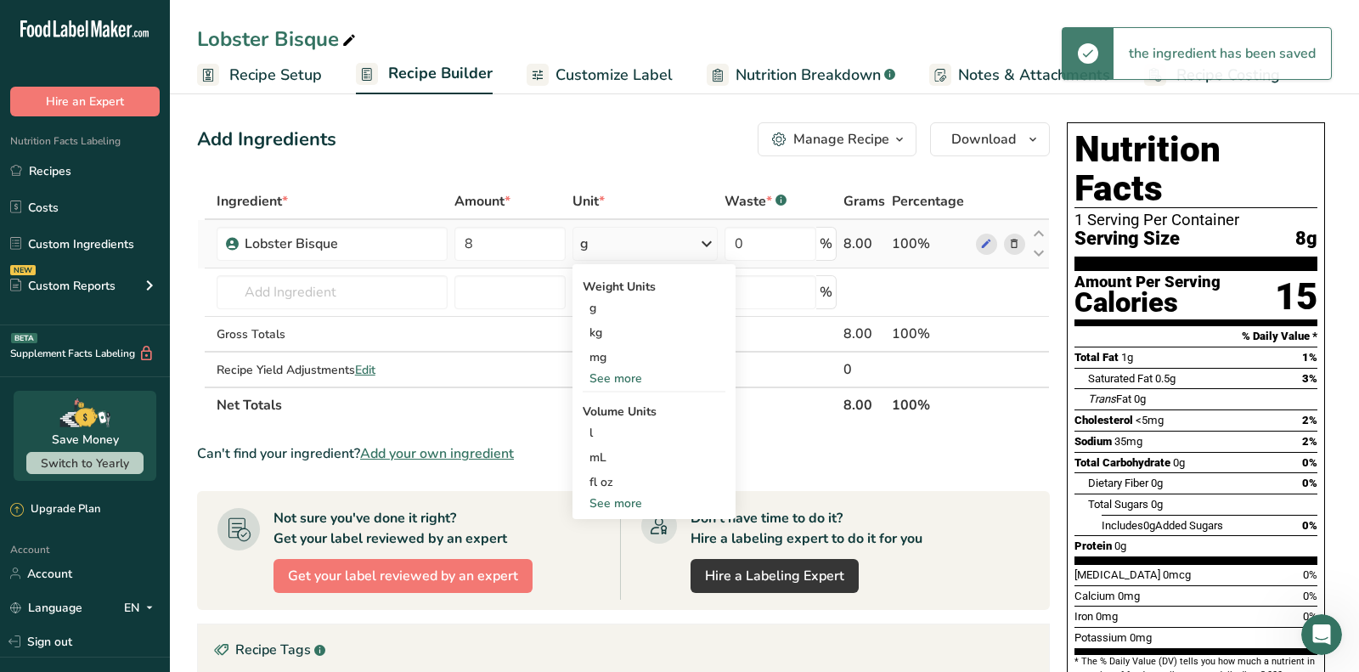
click at [628, 387] on div "Weight Units g kg mg See more Volume Units l Volume units require a density con…" at bounding box center [653, 391] width 163 height 255
click at [628, 383] on div "See more" at bounding box center [654, 378] width 143 height 18
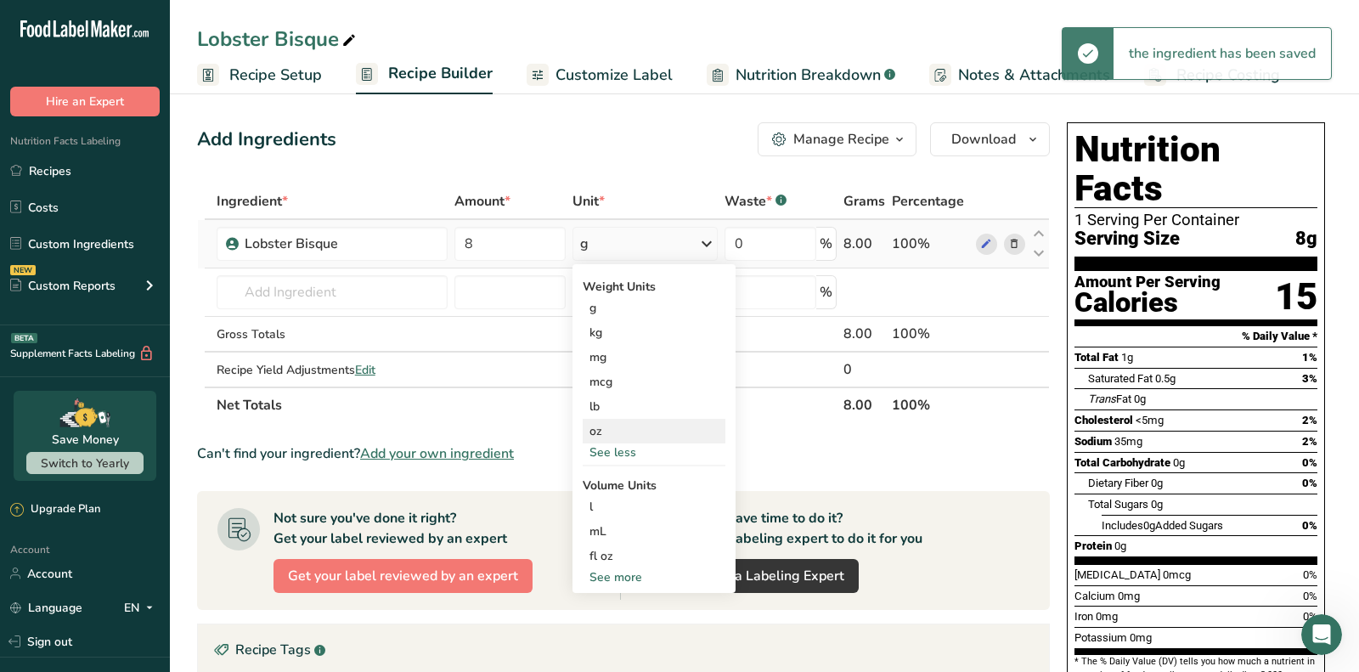
click at [624, 425] on div "oz" at bounding box center [654, 431] width 143 height 25
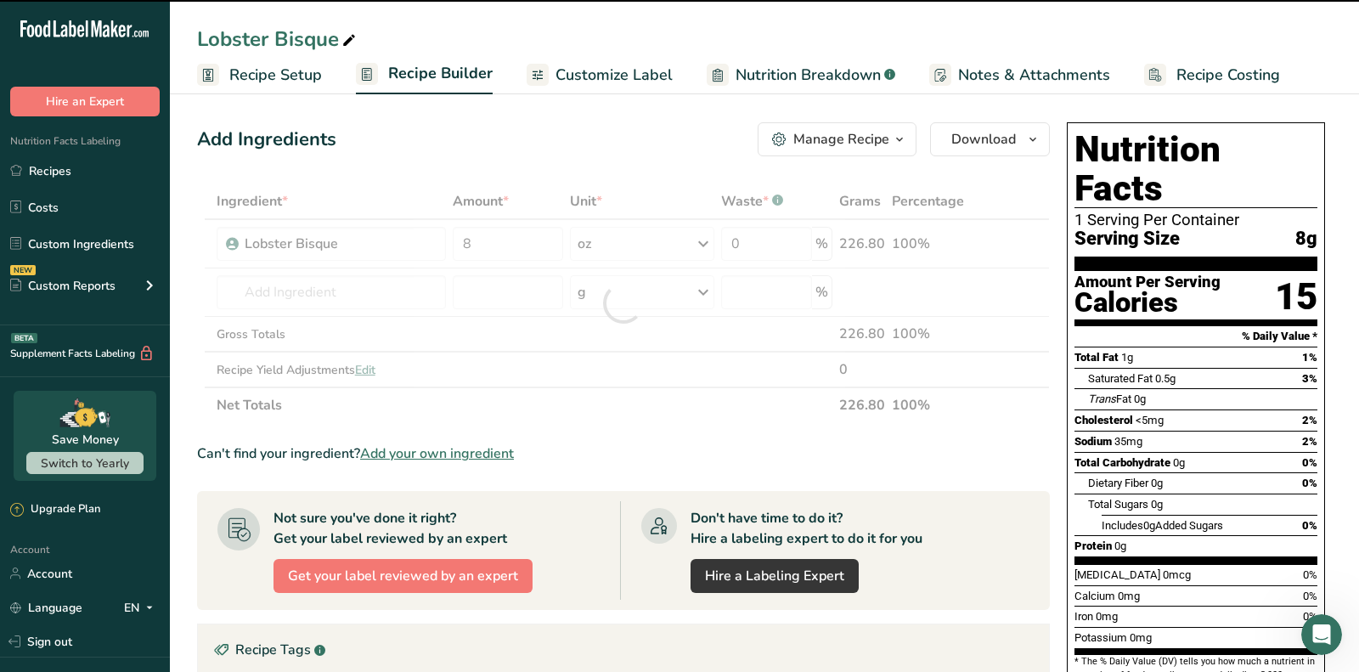
click at [343, 42] on icon at bounding box center [348, 41] width 15 height 24
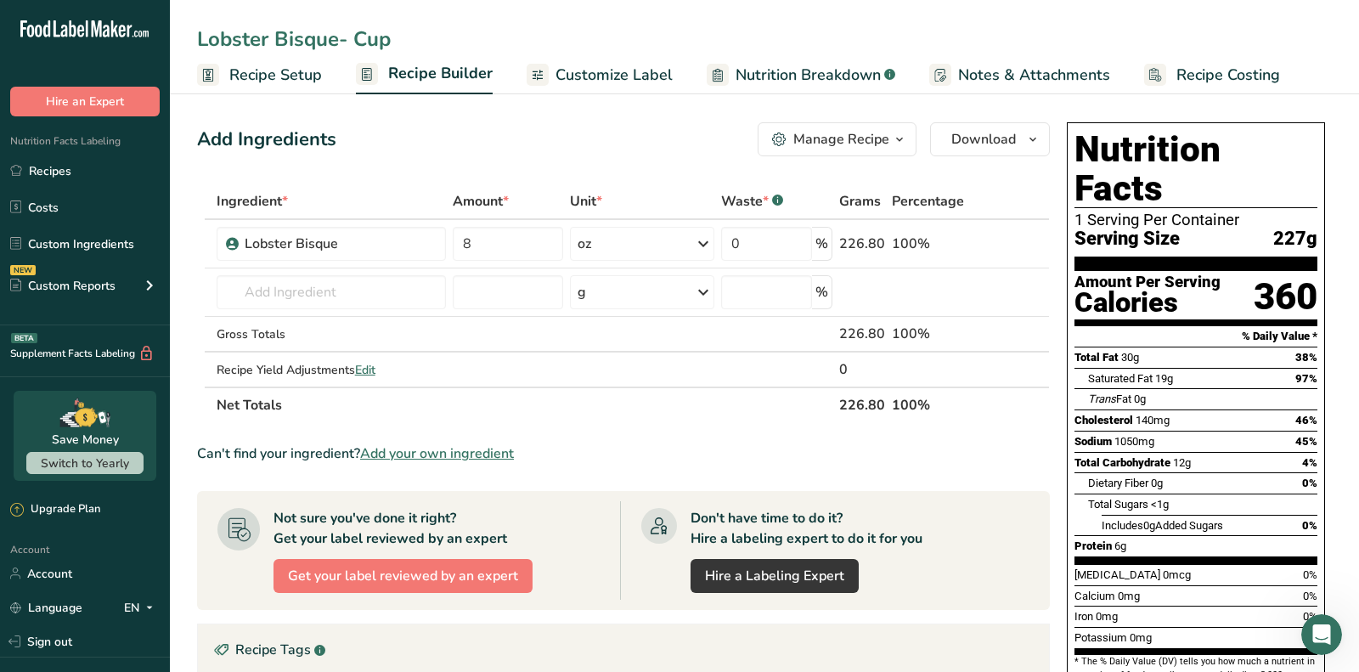
type input "Lobster Bisque- Cup"
click at [423, 290] on input "text" at bounding box center [332, 292] width 230 height 34
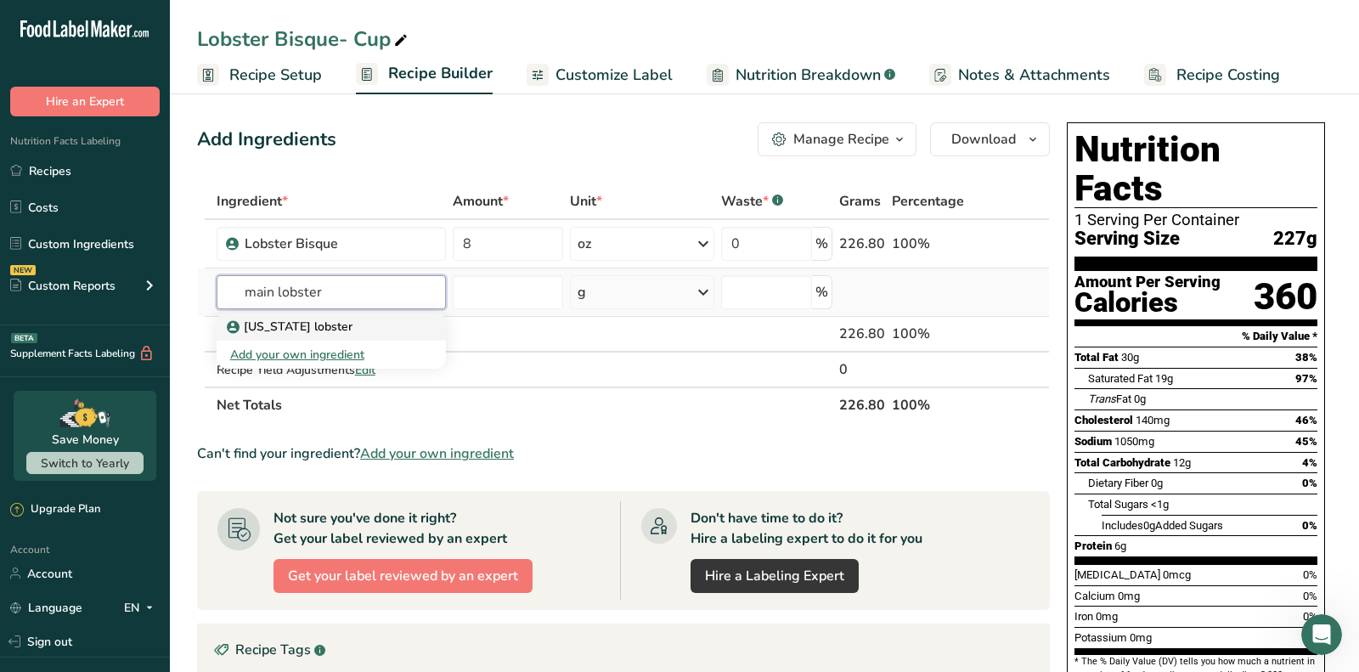
type input "main lobster"
click at [342, 321] on div "[US_STATE] lobster" at bounding box center [318, 327] width 176 height 18
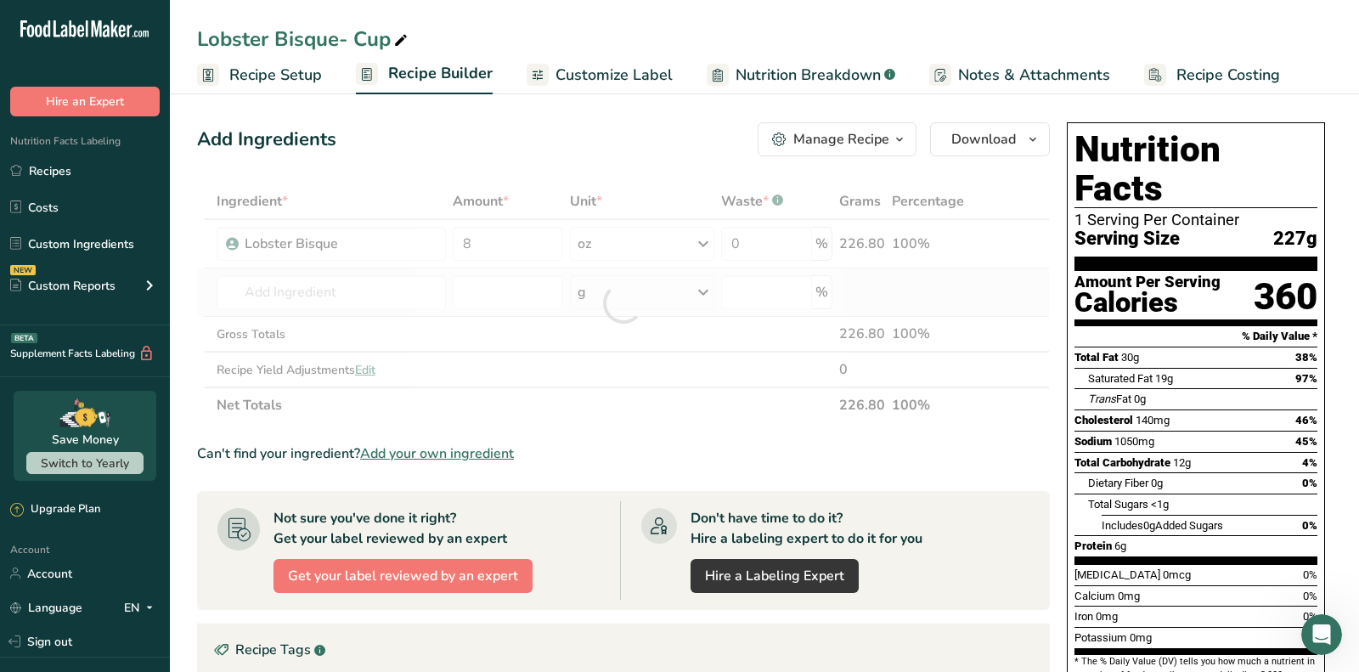
type input "[US_STATE] lobster"
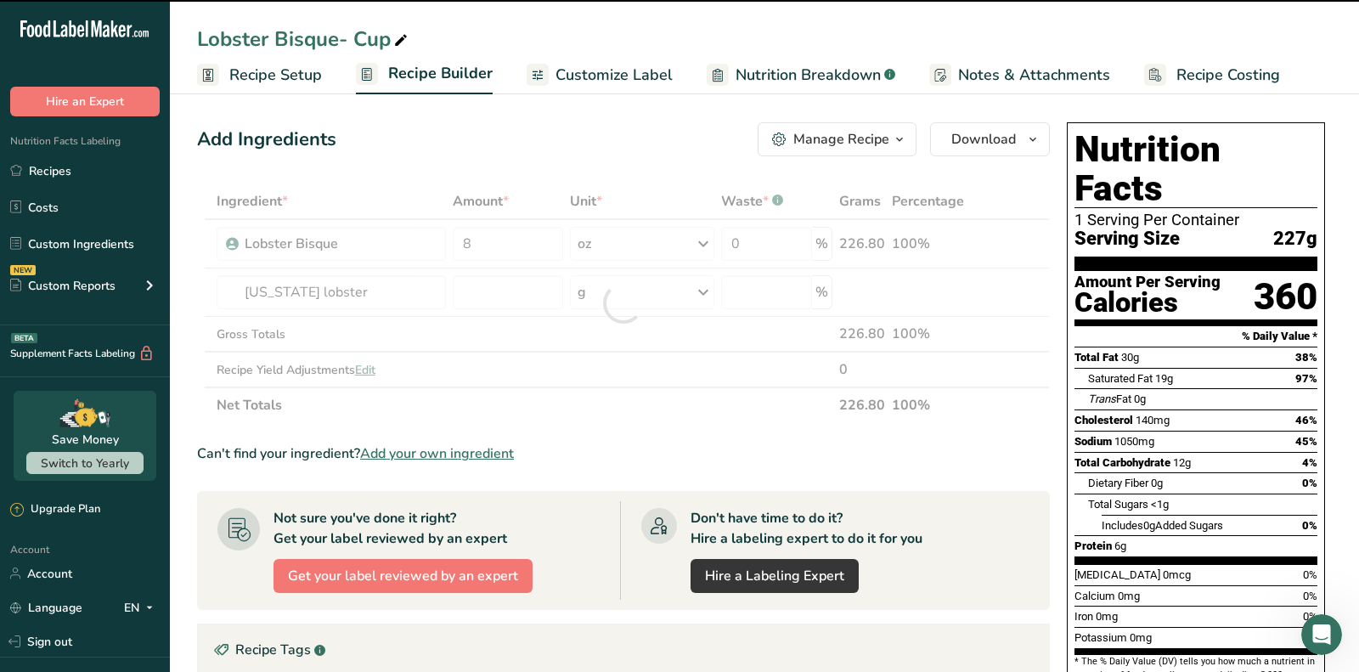
type input "0"
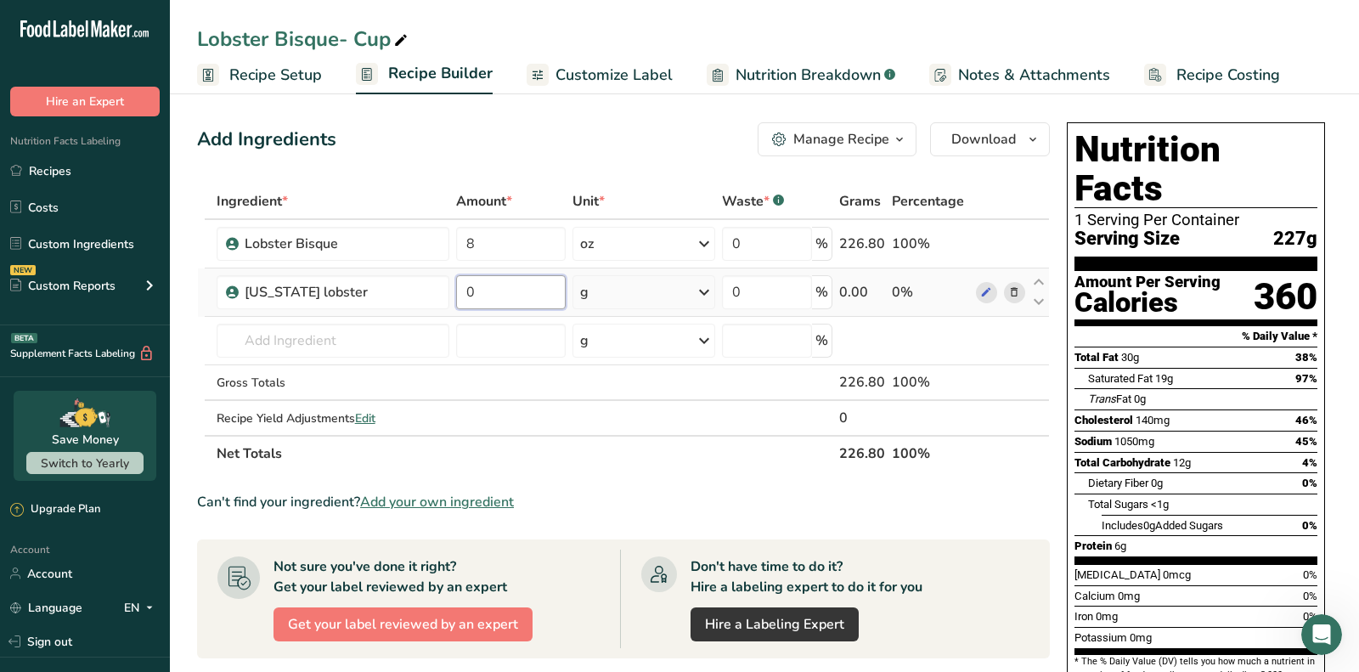
click at [510, 291] on input "0" at bounding box center [511, 292] width 110 height 34
type input "0.2"
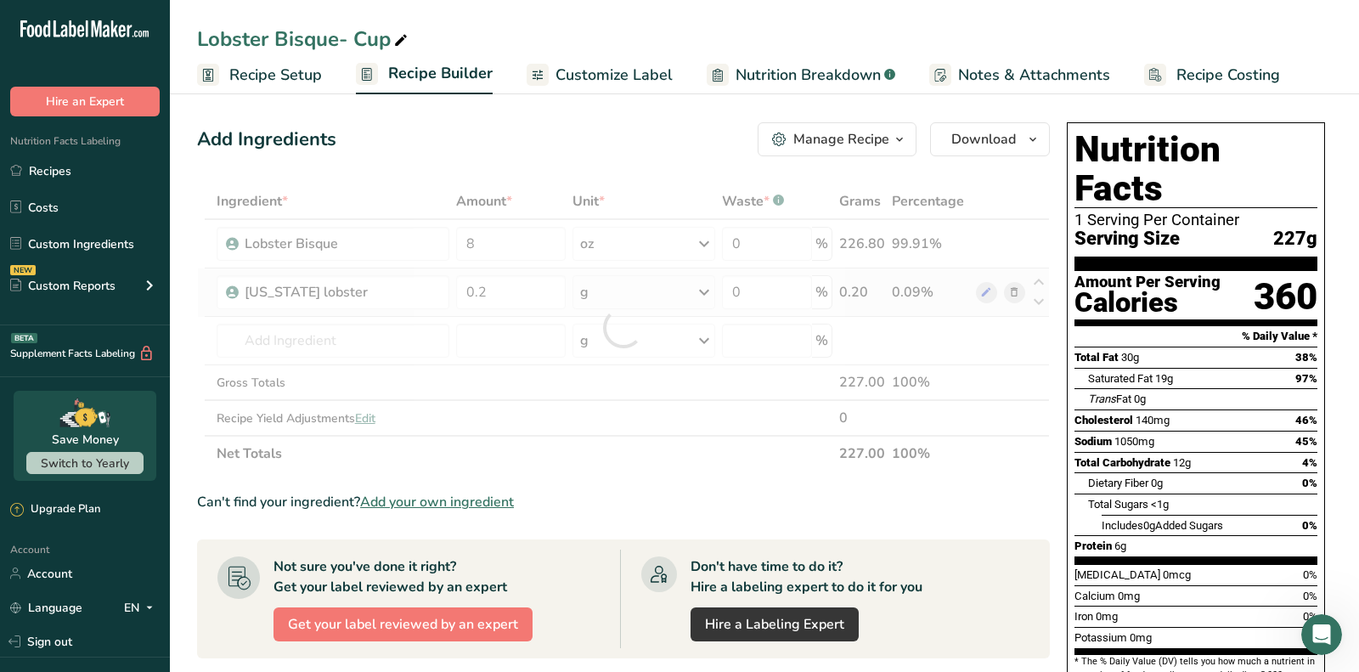
click at [652, 293] on div "Ingredient * Amount * Unit * Waste * .a-a{fill:#347362;}.b-a{fill:#fff;} Grams …" at bounding box center [623, 327] width 853 height 288
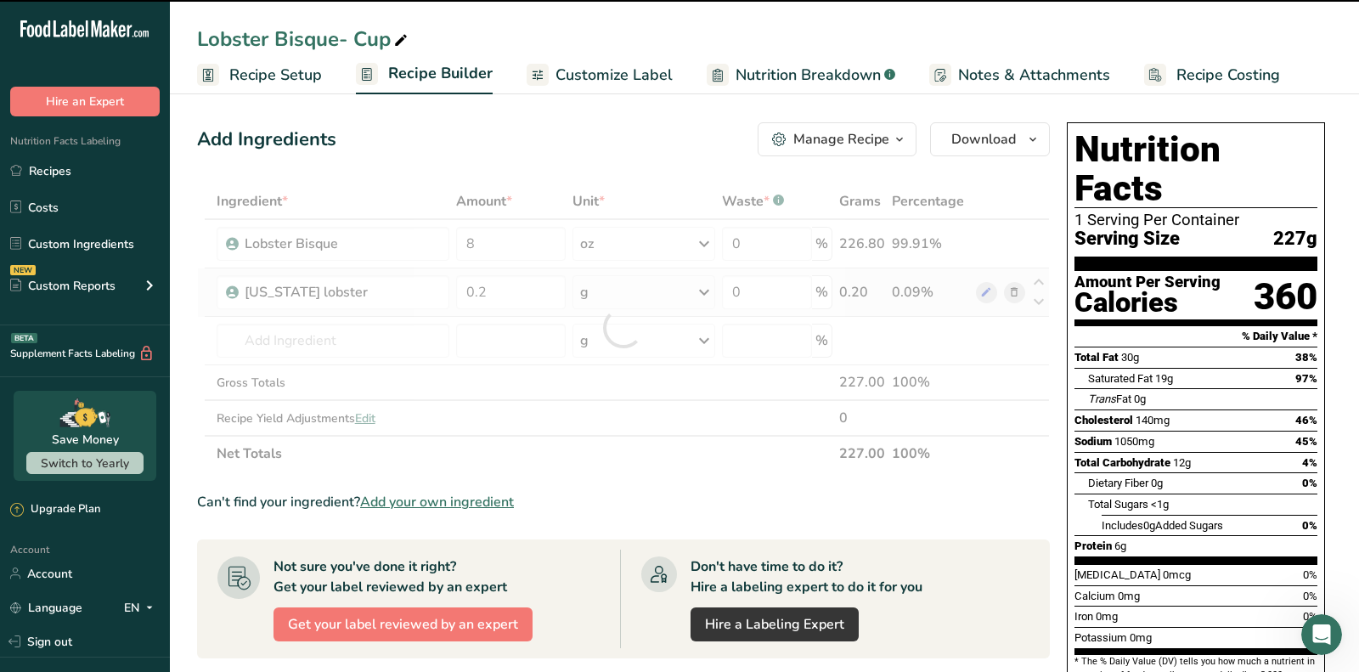
click at [652, 293] on div at bounding box center [623, 327] width 853 height 288
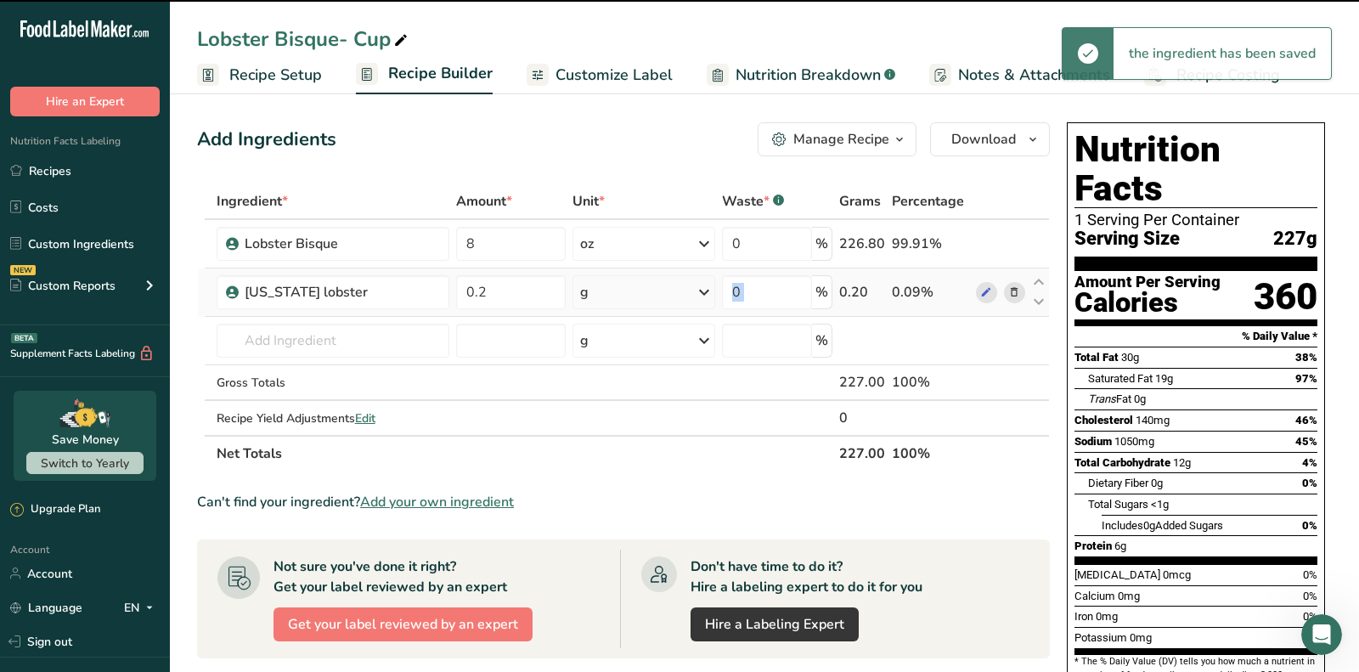
click at [652, 293] on div "g" at bounding box center [643, 292] width 143 height 34
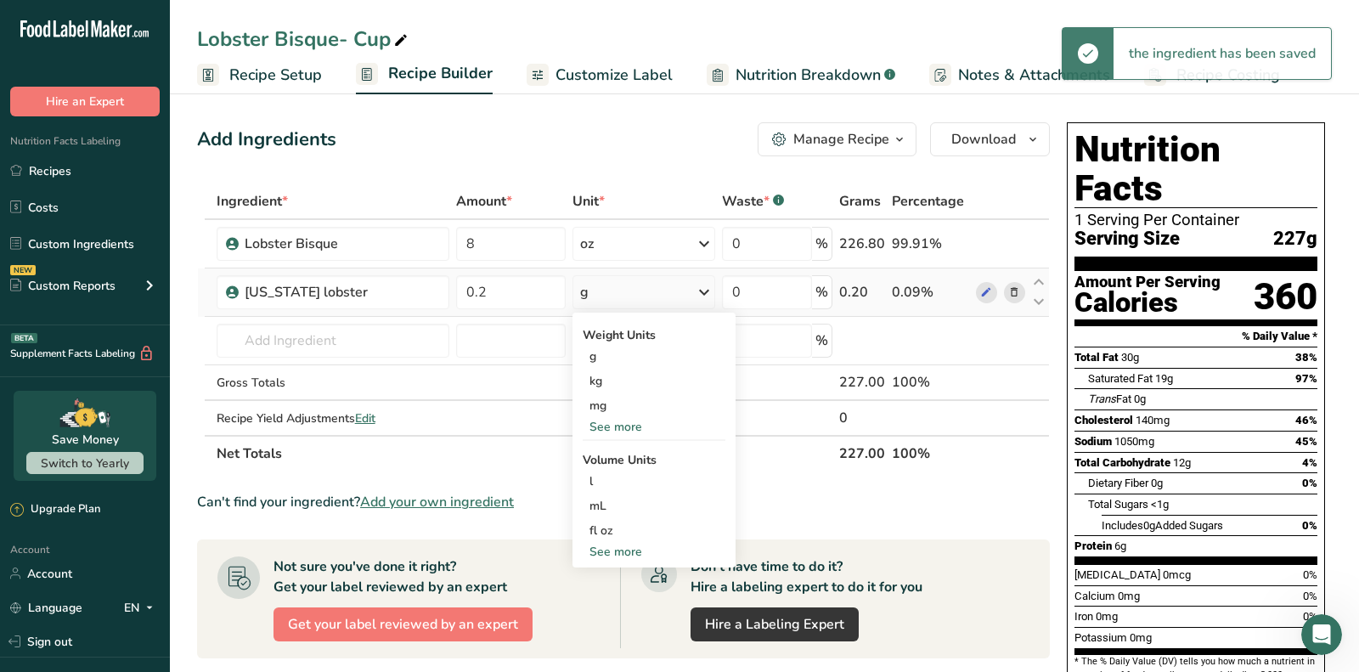
click at [621, 418] on div "See more" at bounding box center [654, 427] width 143 height 18
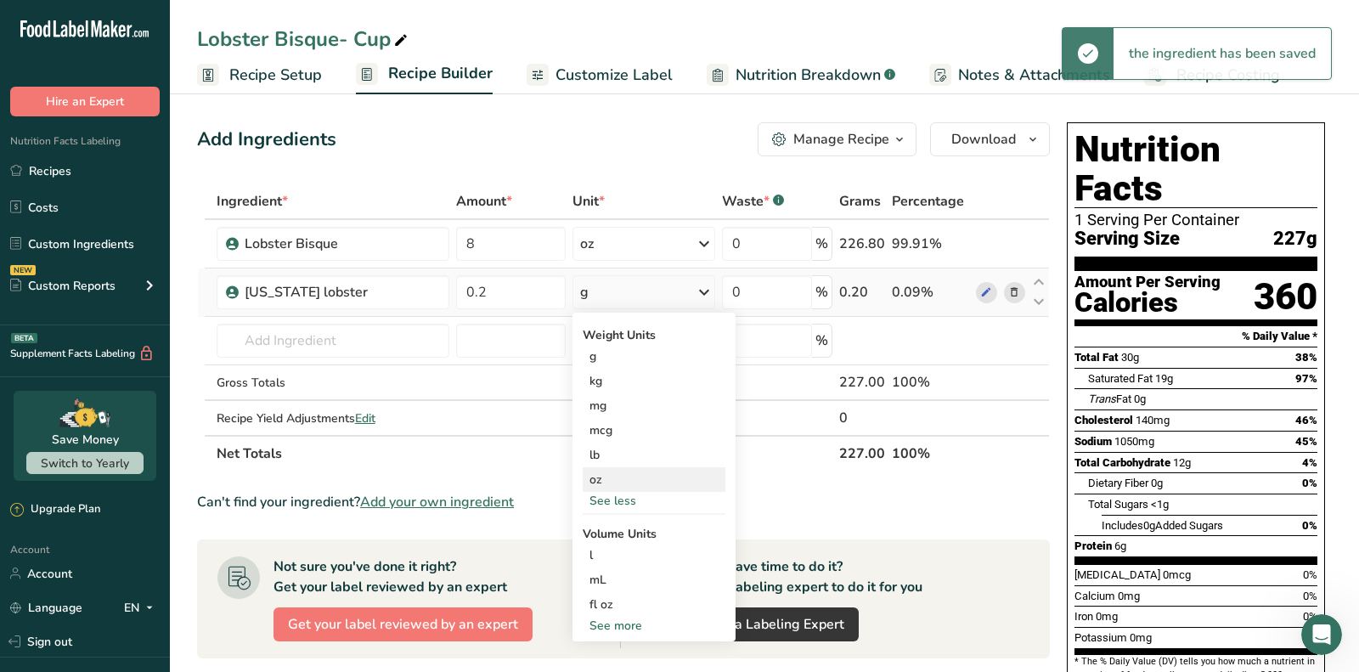
click at [617, 468] on div "oz" at bounding box center [654, 479] width 143 height 25
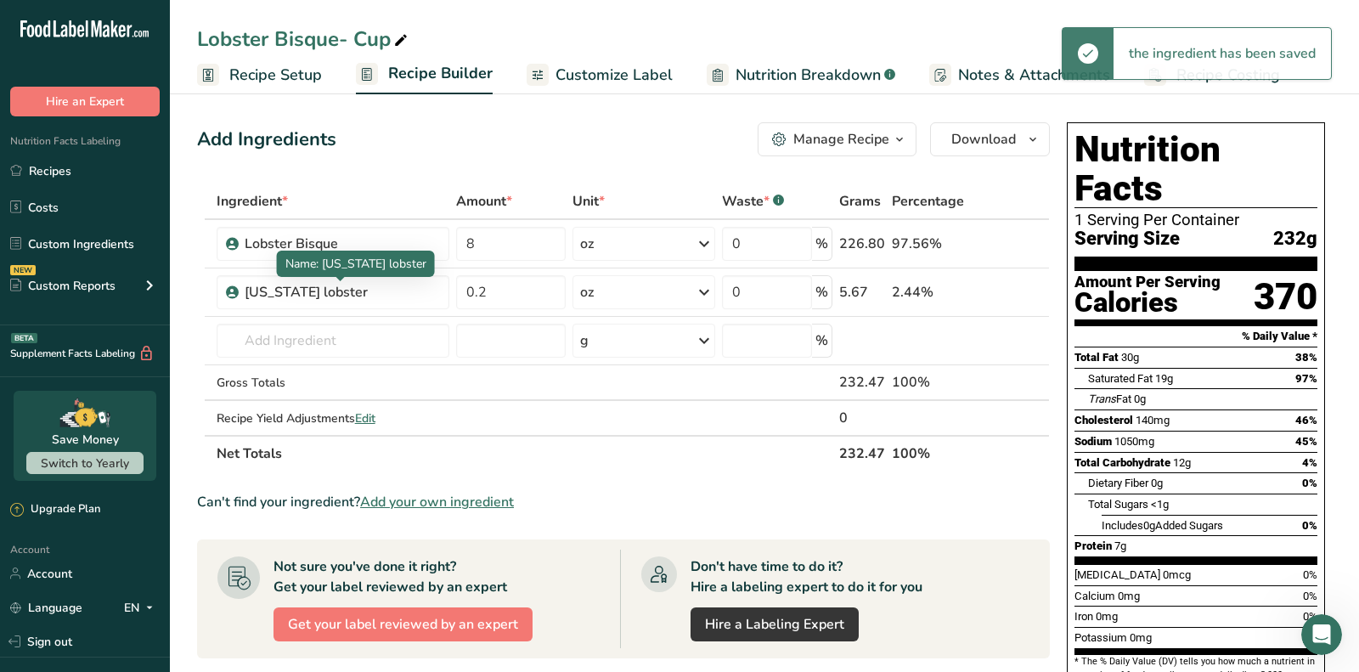
click at [539, 156] on div "Add Ingredients Manage Recipe Delete Recipe Duplicate Recipe Scale Recipe Save …" at bounding box center [628, 584] width 863 height 939
click at [617, 76] on span "Customize Label" at bounding box center [613, 75] width 117 height 23
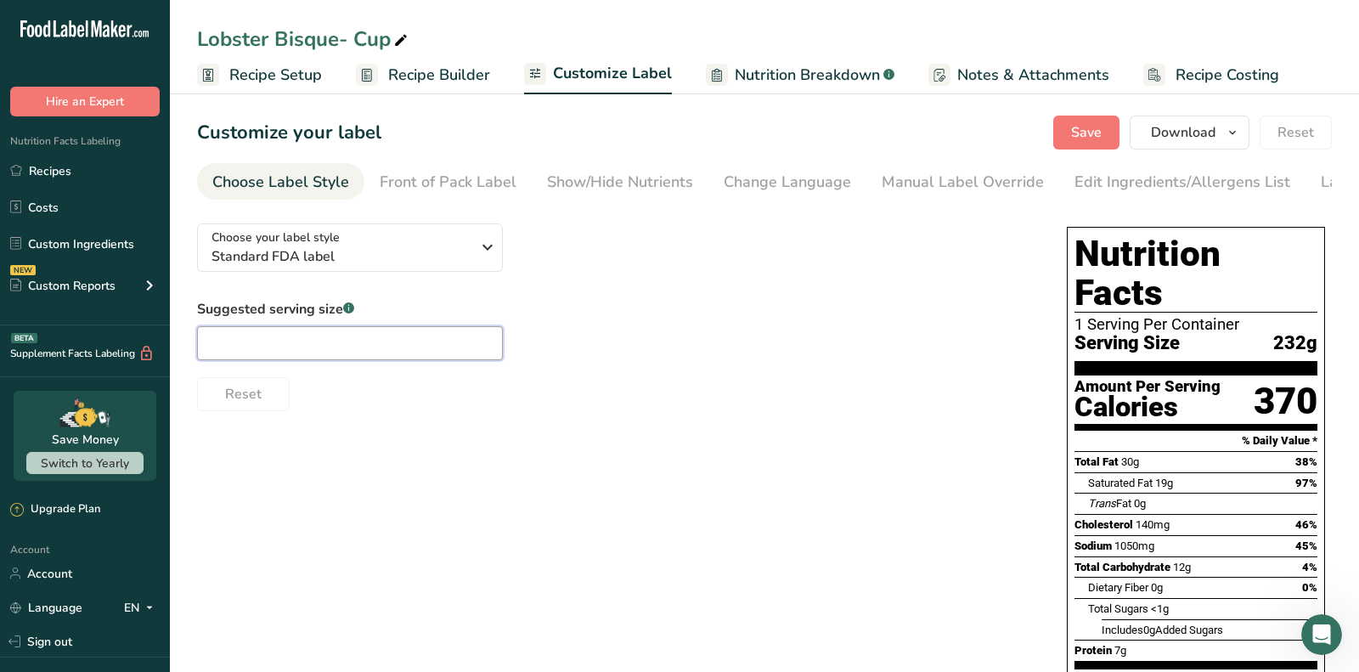
click at [333, 352] on input "text" at bounding box center [350, 343] width 306 height 34
type input "Cup"
click at [1090, 144] on button "Save" at bounding box center [1086, 132] width 66 height 34
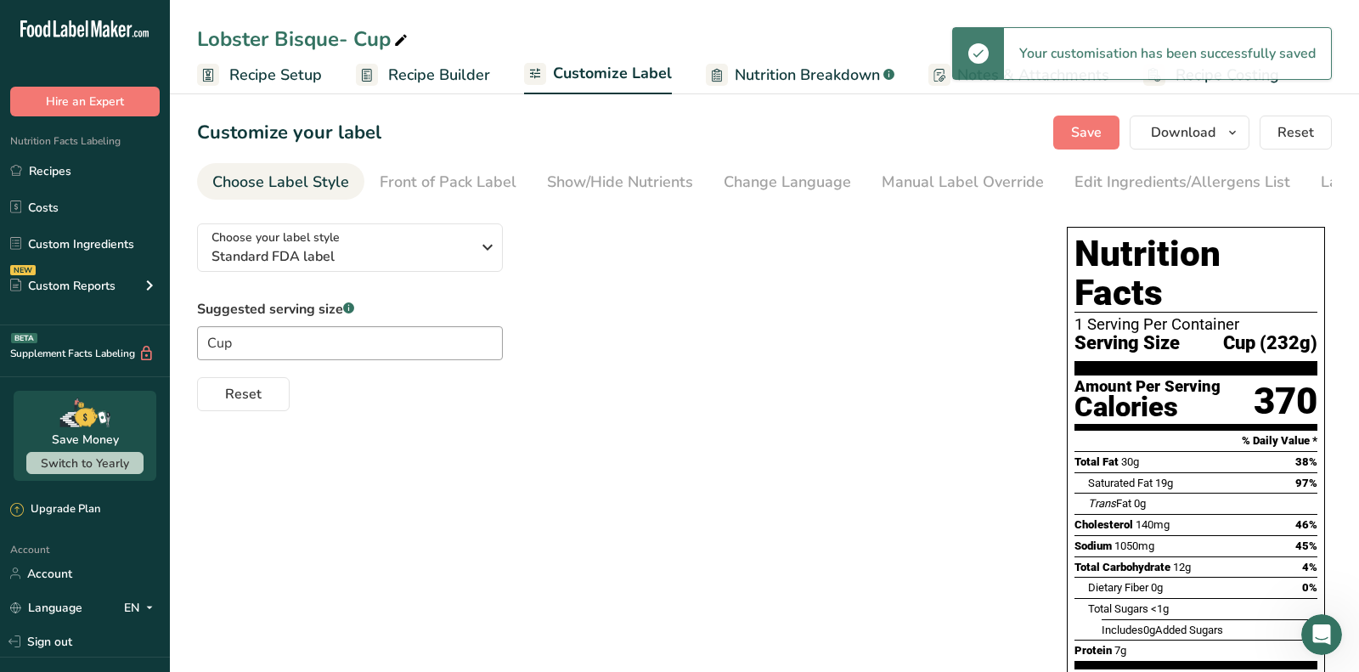
click at [415, 82] on span "Recipe Builder" at bounding box center [439, 75] width 102 height 23
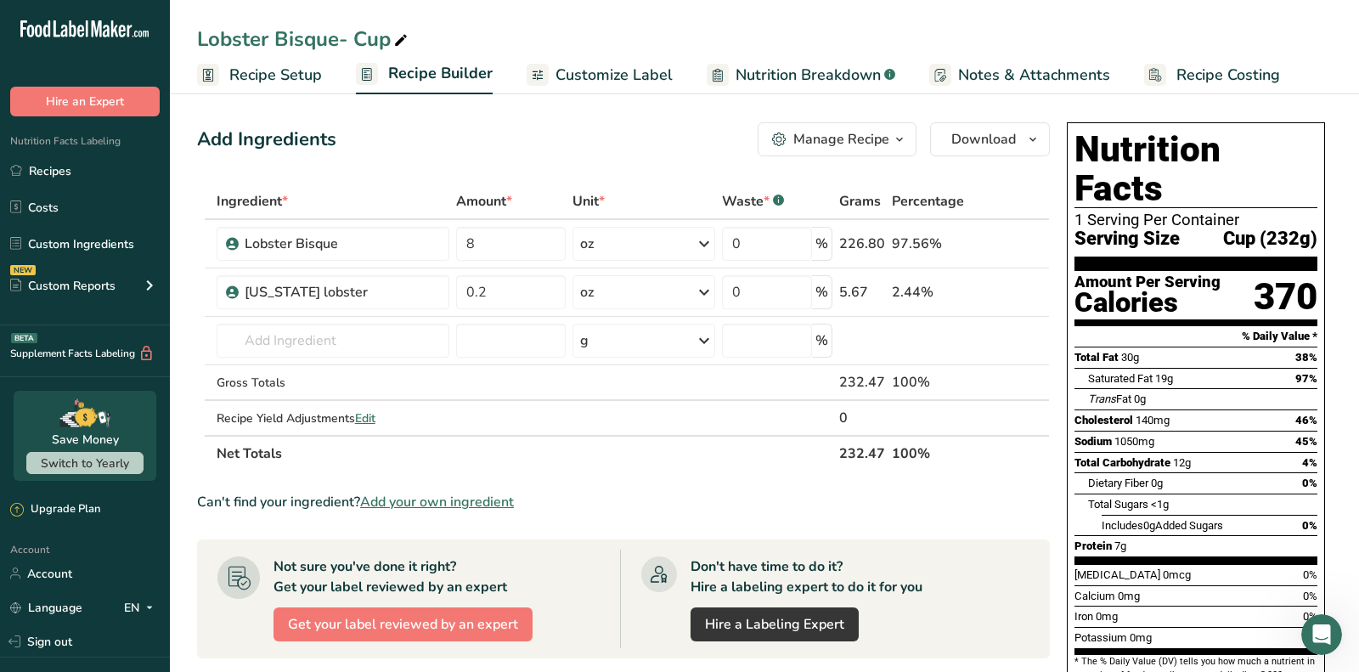
click at [825, 154] on button "Manage Recipe" at bounding box center [837, 139] width 159 height 34
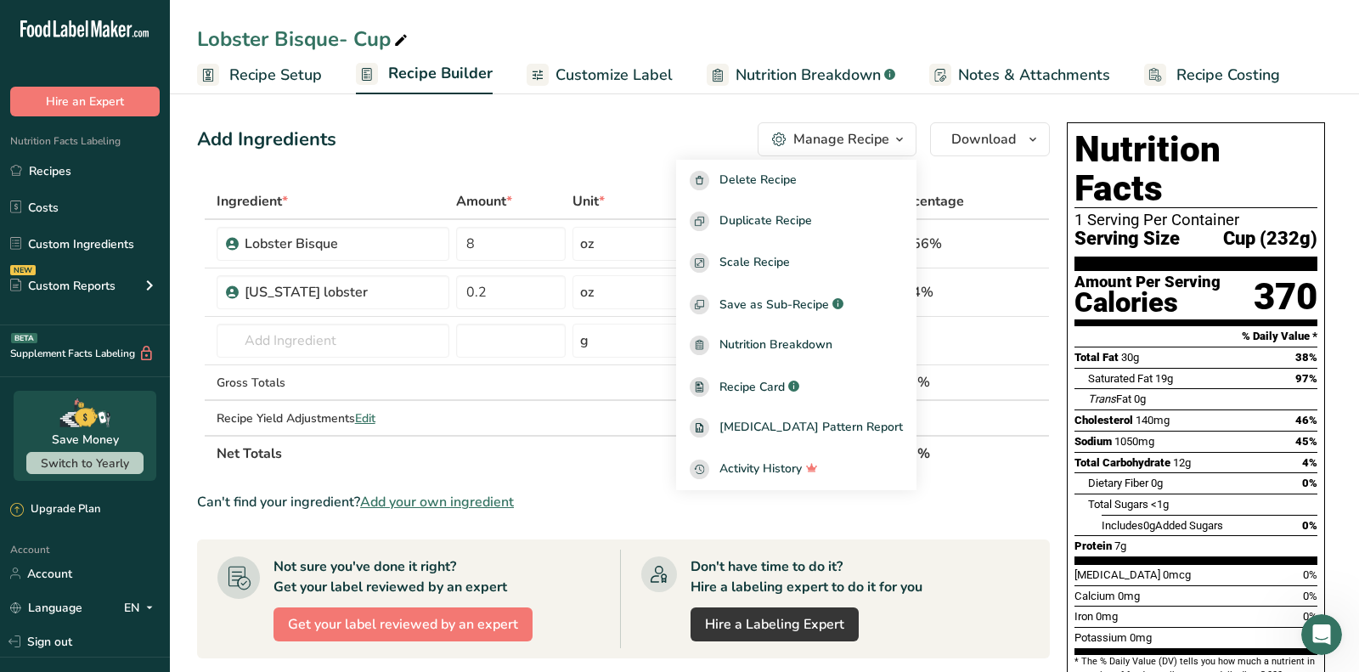
click at [661, 124] on div "Add Ingredients Manage Recipe Delete Recipe Duplicate Recipe Scale Recipe Save …" at bounding box center [623, 139] width 853 height 34
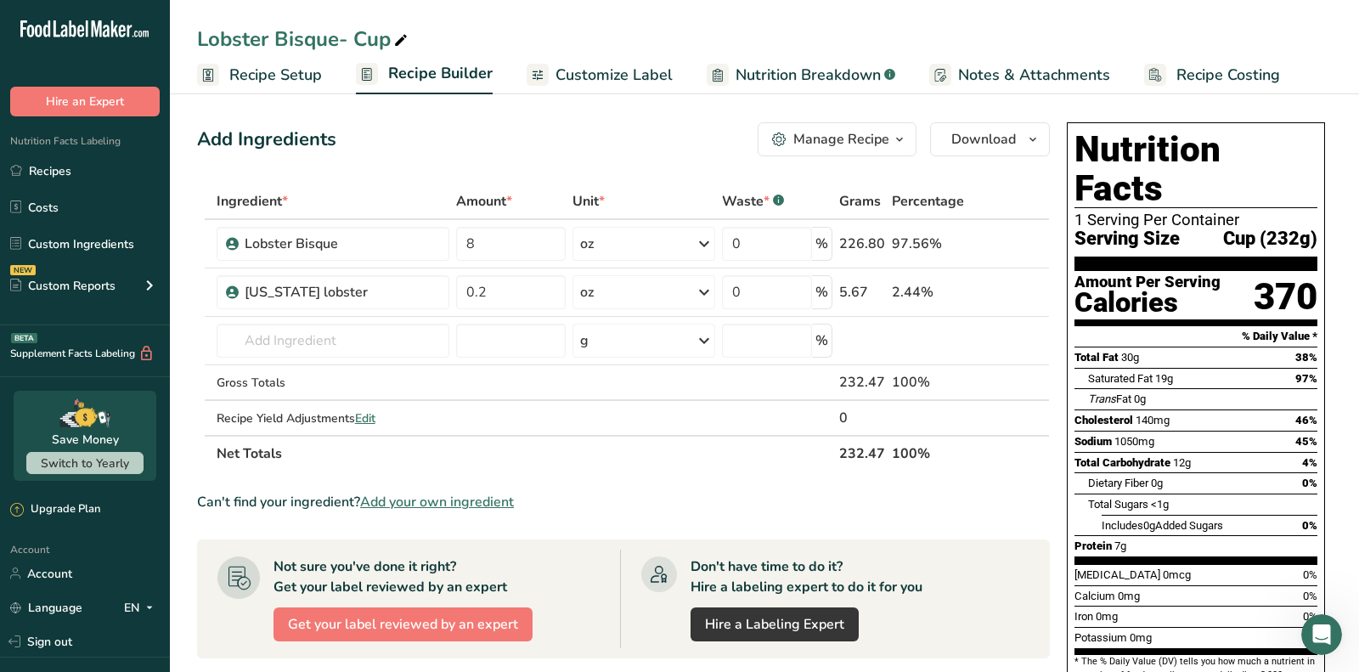
click at [638, 78] on span "Customize Label" at bounding box center [613, 75] width 117 height 23
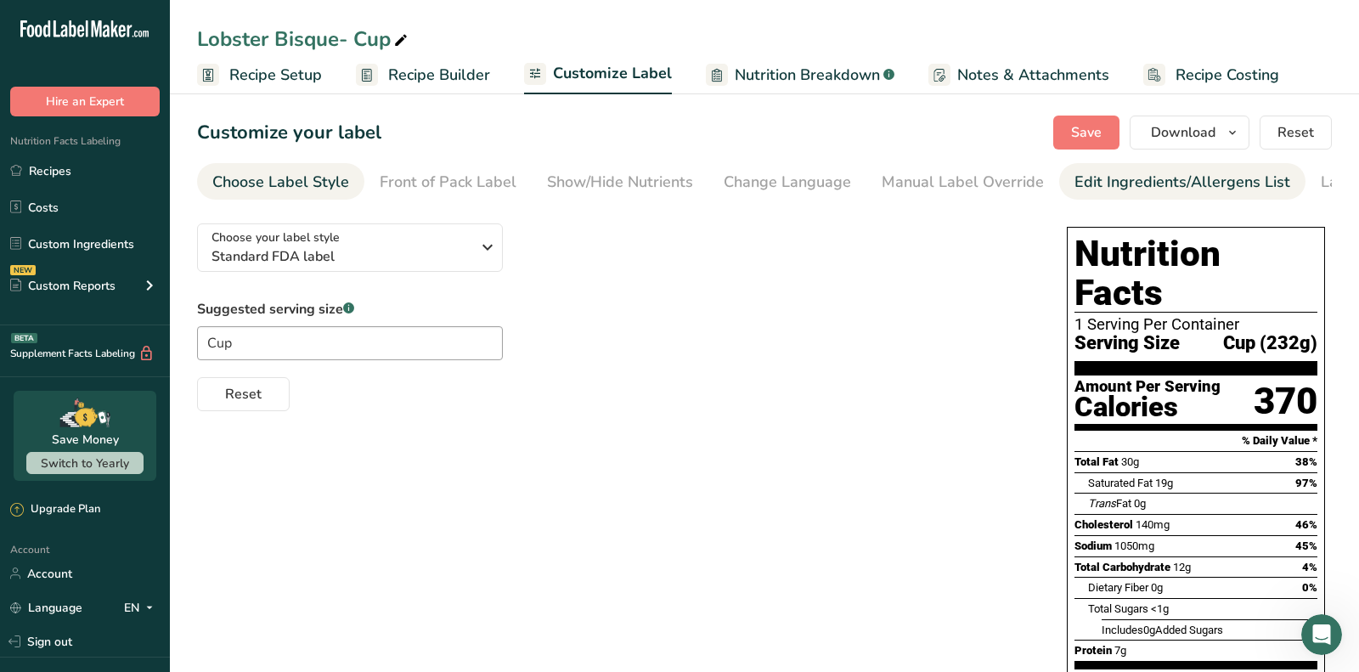
click at [1149, 192] on div "Edit Ingredients/Allergens List" at bounding box center [1182, 182] width 216 height 23
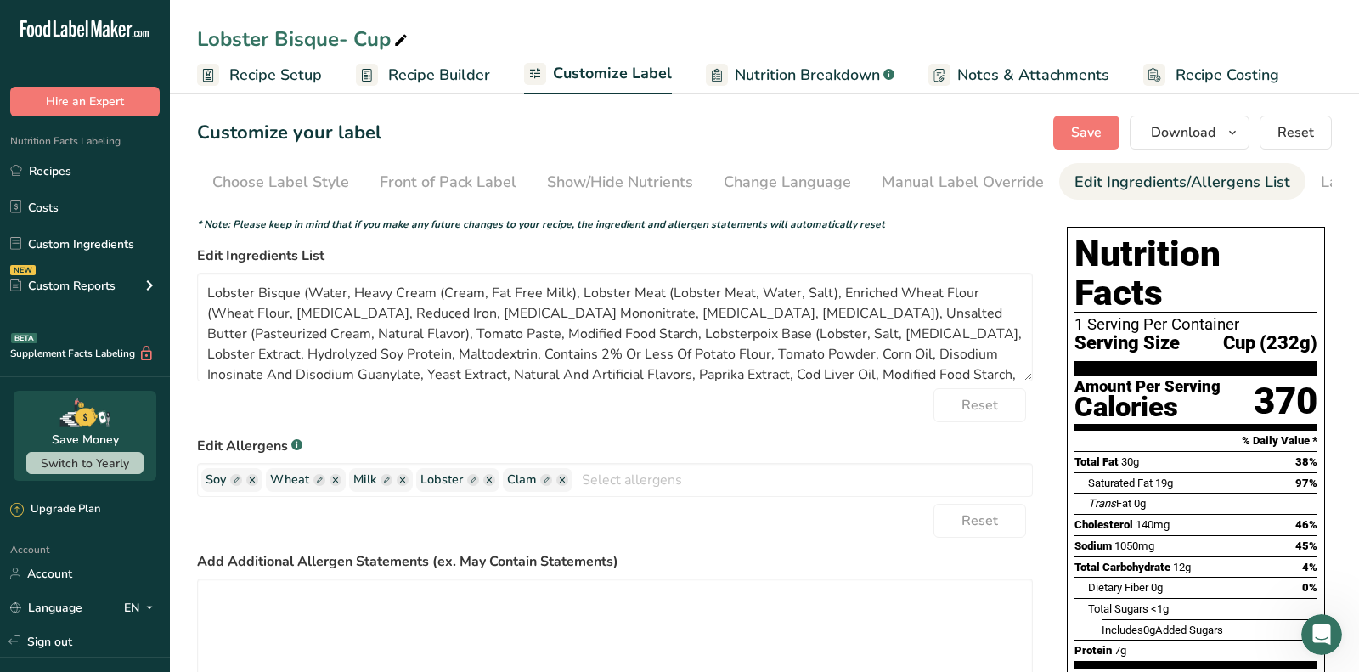
drag, startPoint x: 229, startPoint y: 182, endPoint x: 237, endPoint y: 376, distance: 194.6
click at [230, 182] on div "Choose Label Style" at bounding box center [280, 182] width 137 height 23
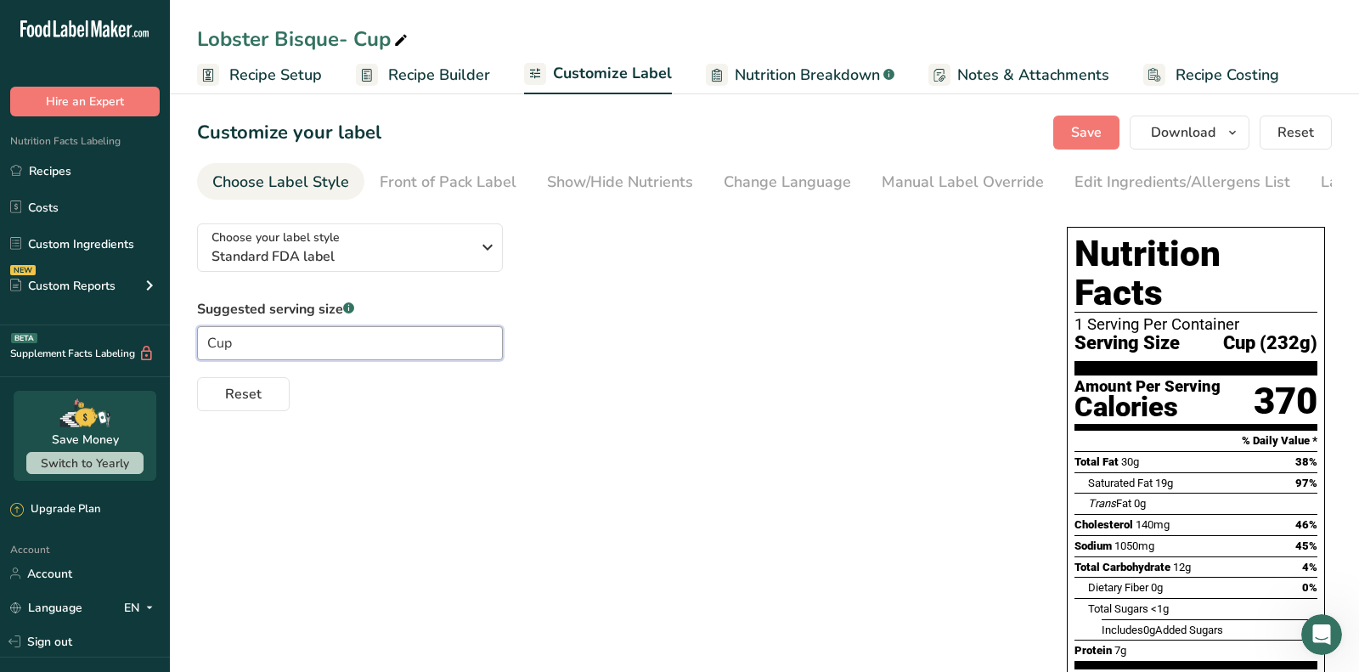
drag, startPoint x: 226, startPoint y: 351, endPoint x: 160, endPoint y: 351, distance: 66.2
click at [161, 351] on div ".a-20{fill:#fff;} Hire an Expert Nutrition Facts Labeling Recipes Costs Custom …" at bounding box center [679, 585] width 1359 height 1170
type input "1 cup"
click at [1087, 128] on span "Save" at bounding box center [1086, 132] width 31 height 20
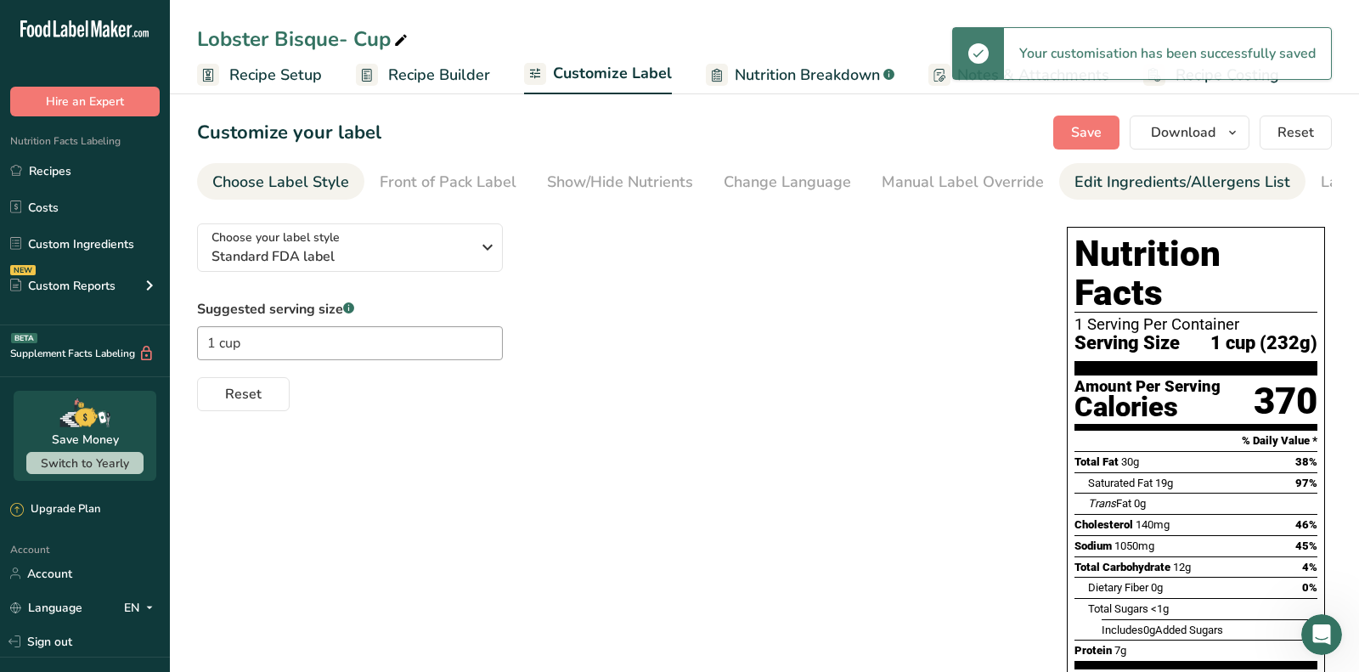
click at [1147, 188] on div "Edit Ingredients/Allergens List" at bounding box center [1182, 182] width 216 height 23
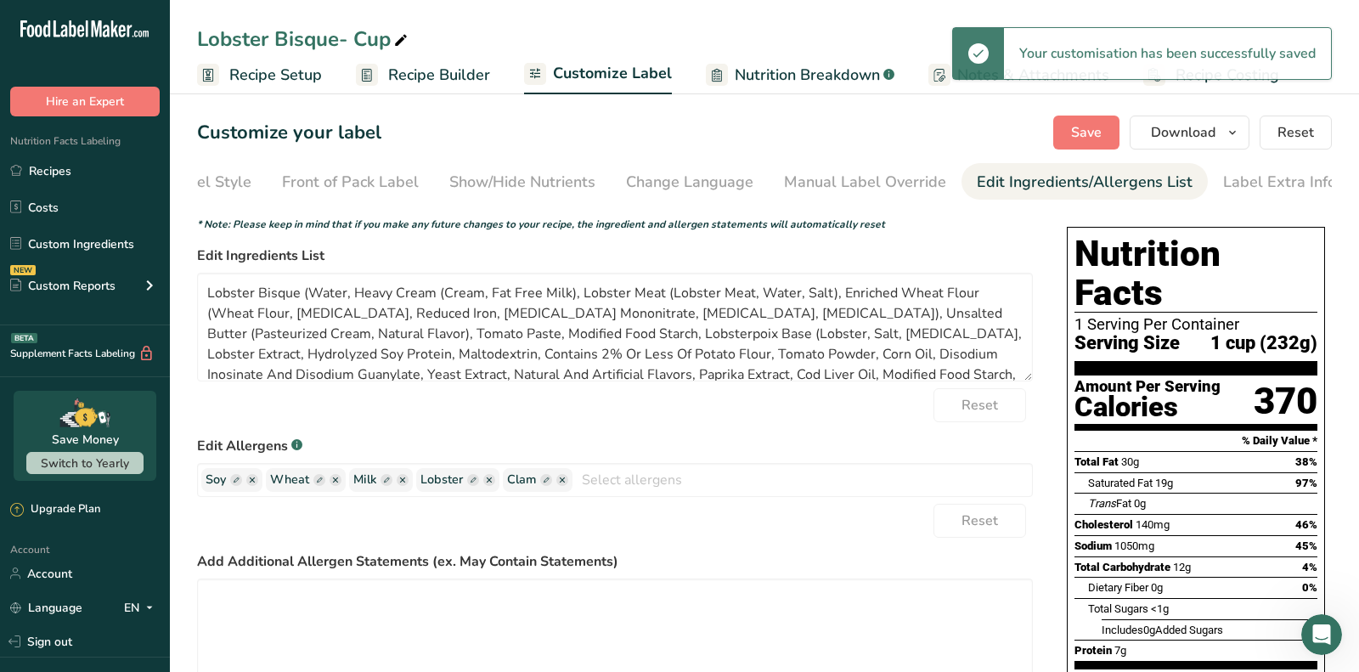
scroll to position [0, 99]
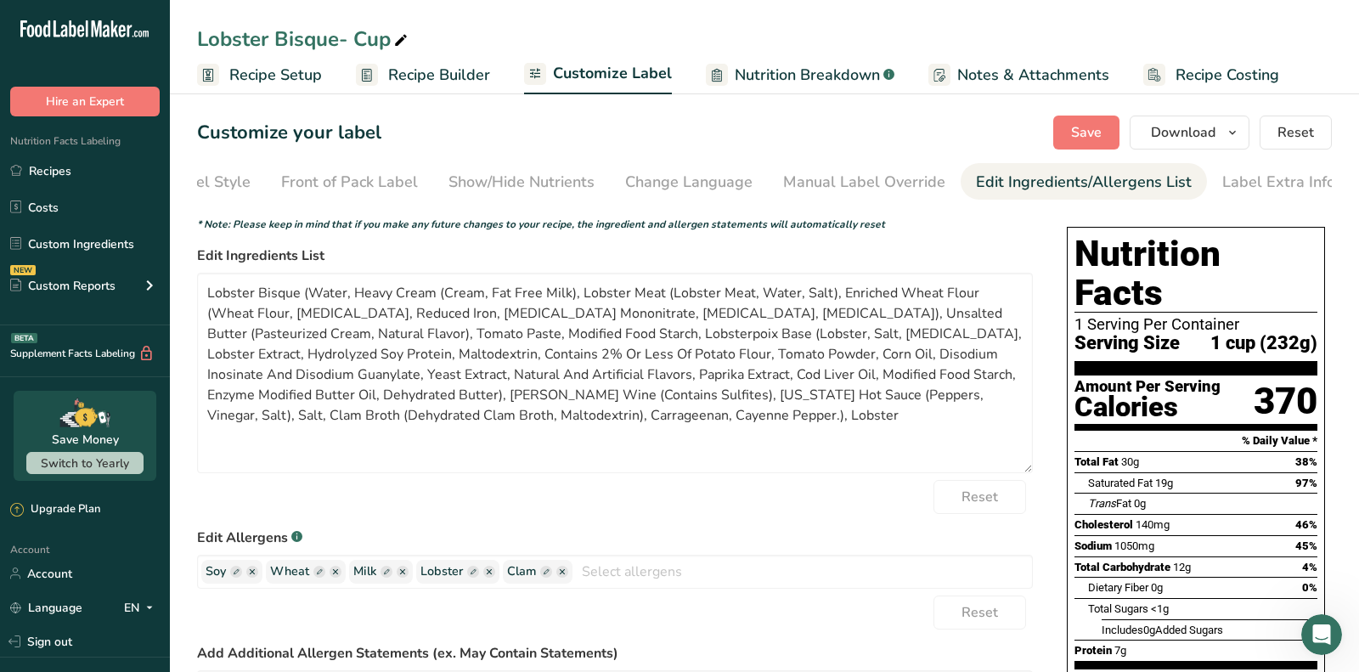
drag, startPoint x: 1028, startPoint y: 382, endPoint x: 1078, endPoint y: 502, distance: 129.5
click at [1078, 502] on div "Choose your label style Standard FDA label USA (FDA) Standard FDA label Tabular…" at bounding box center [764, 676] width 1135 height 933
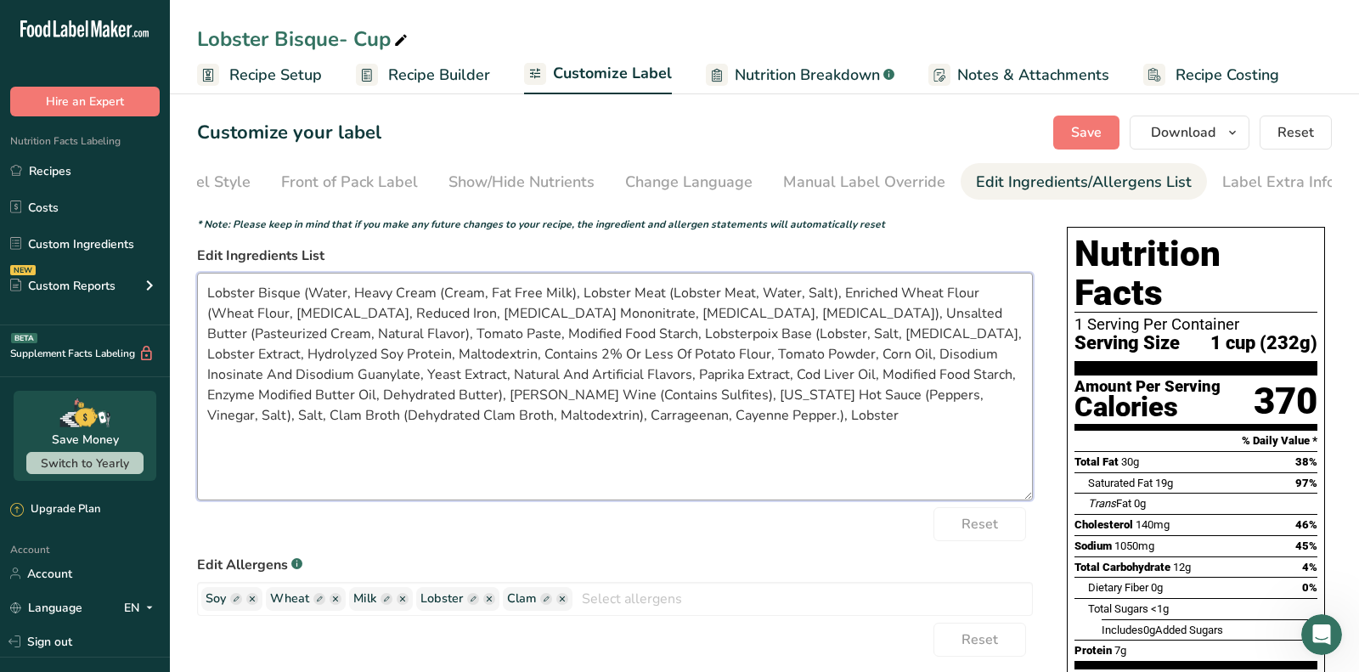
click at [926, 428] on textarea "Lobster Bisque (Water, Heavy Cream (Cream, Fat Free Milk), Lobster Meat (Lobste…" at bounding box center [615, 387] width 836 height 228
click at [392, 420] on textarea "Lobster Bisque (Water, Heavy Cream (Cream, Fat Free Milk), Lobster Meat (Lobste…" at bounding box center [615, 387] width 836 height 228
click at [484, 431] on textarea "Lobster Bisque (Water, Heavy Cream (Cream, Fat Free Milk), Lobster Meat (Lobste…" at bounding box center [615, 387] width 836 height 228
type textarea "Lobster Bisque (Water, Heavy Cream (Cream, Fat Free Milk), Lobster Meat (Lobste…"
click at [1096, 121] on button "Save" at bounding box center [1086, 132] width 66 height 34
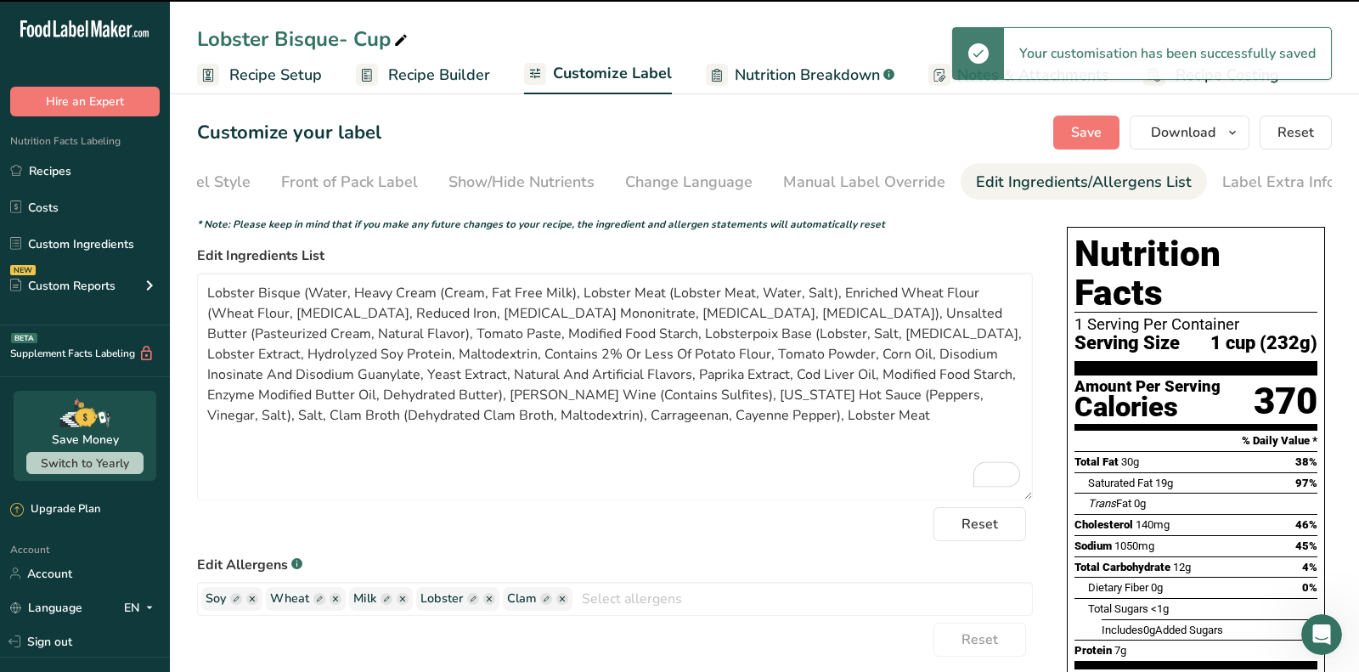
click at [424, 73] on span "Recipe Builder" at bounding box center [439, 75] width 102 height 23
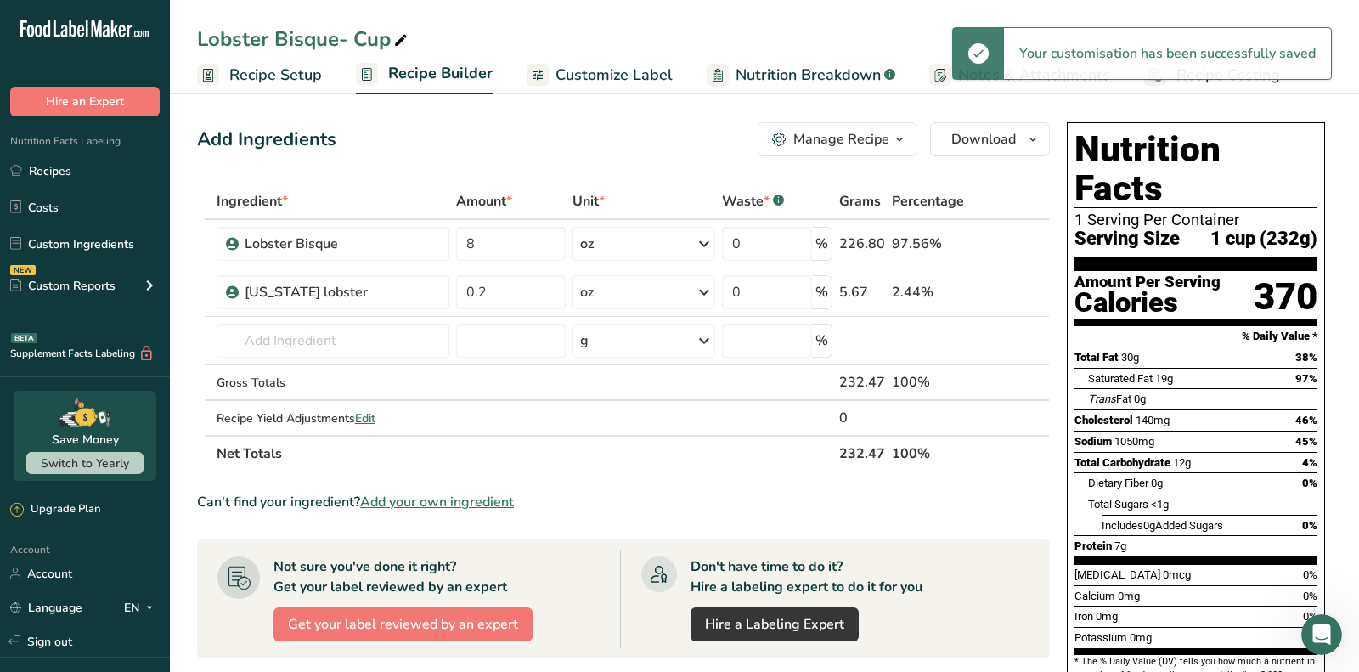
click at [857, 150] on button "Manage Recipe" at bounding box center [837, 139] width 159 height 34
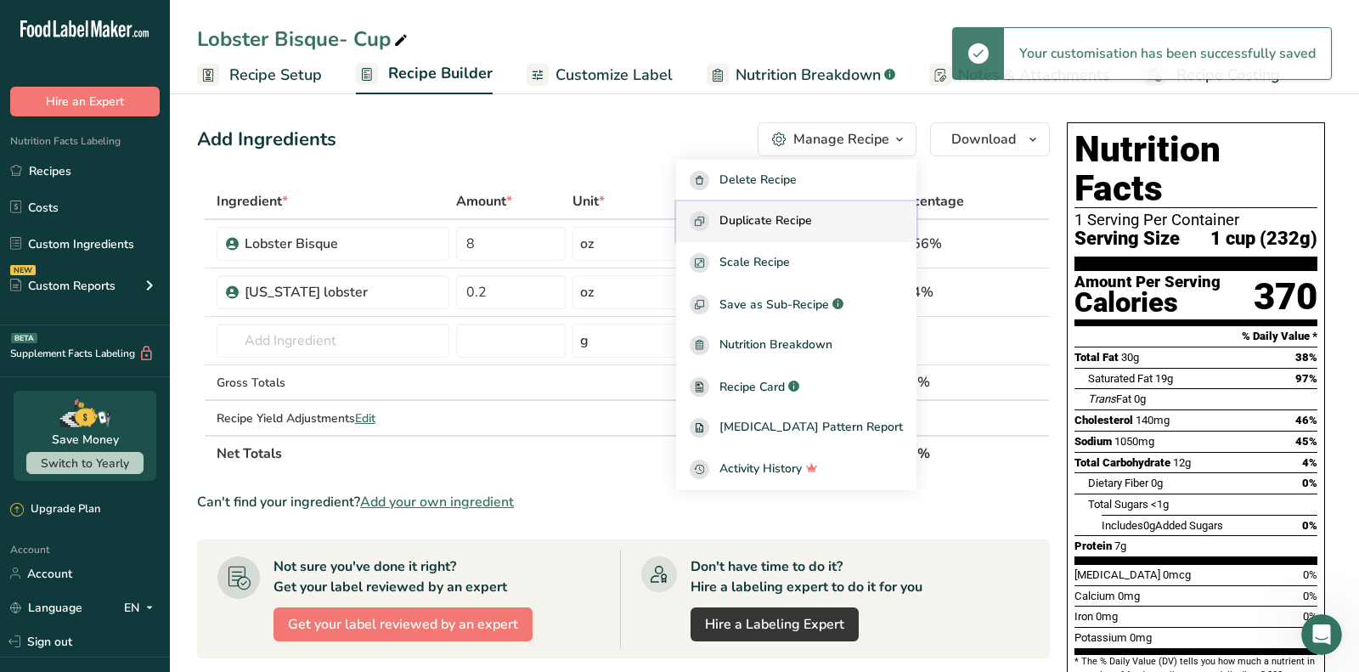
click at [804, 222] on span "Duplicate Recipe" at bounding box center [765, 221] width 93 height 20
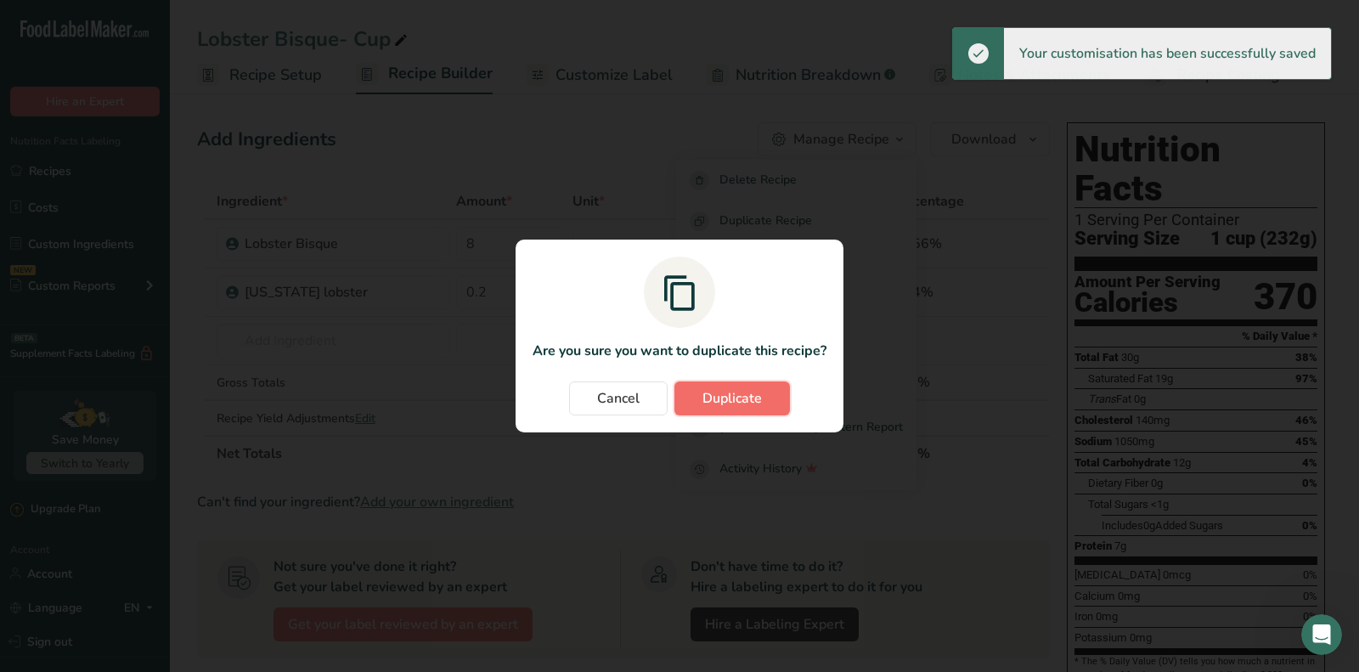
click at [715, 398] on span "Duplicate" at bounding box center [731, 398] width 59 height 20
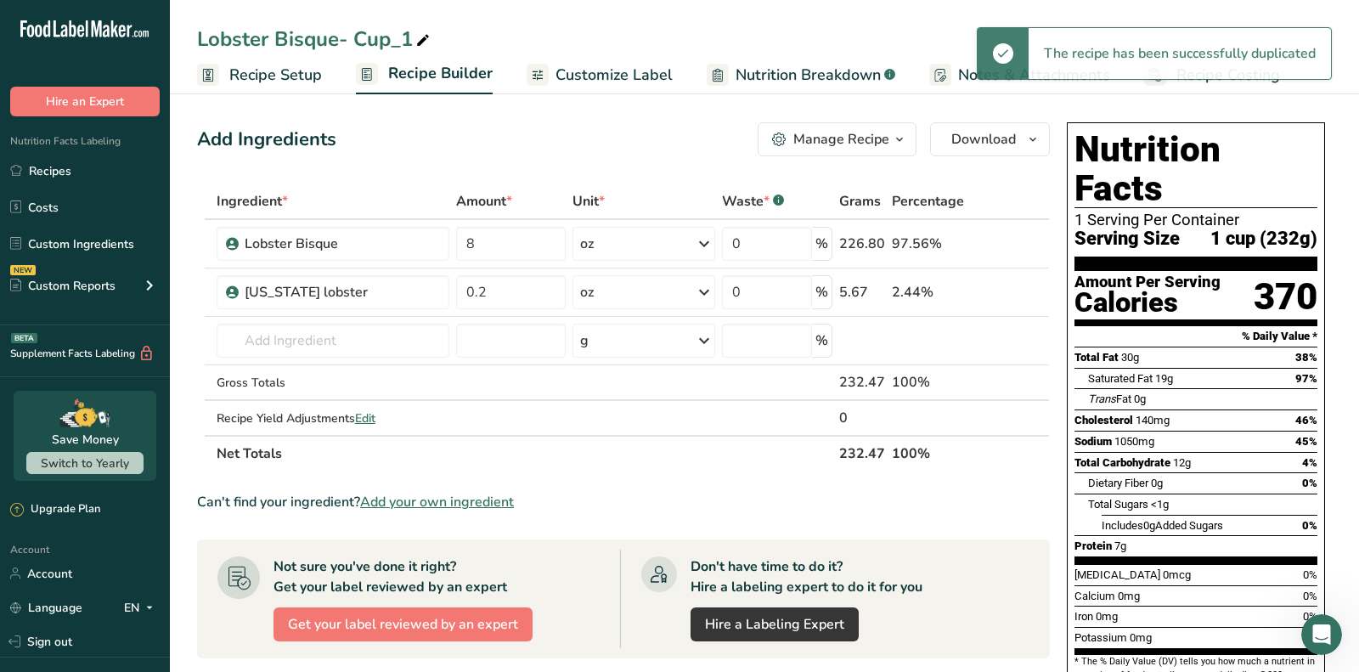
click at [421, 41] on icon at bounding box center [422, 41] width 15 height 24
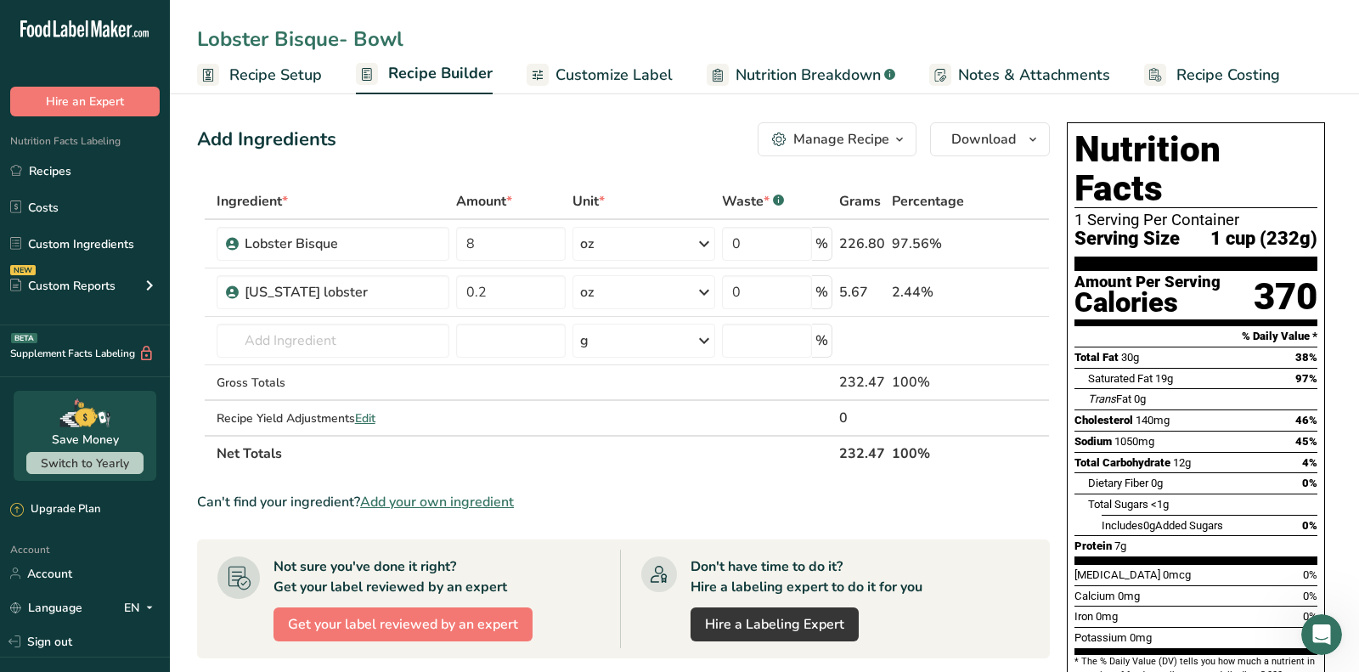
type input "Lobster Bisque- Bowl"
click at [456, 112] on section "Add Ingredients Manage Recipe Delete Recipe Duplicate Recipe Scale Recipe Save …" at bounding box center [764, 585] width 1189 height 994
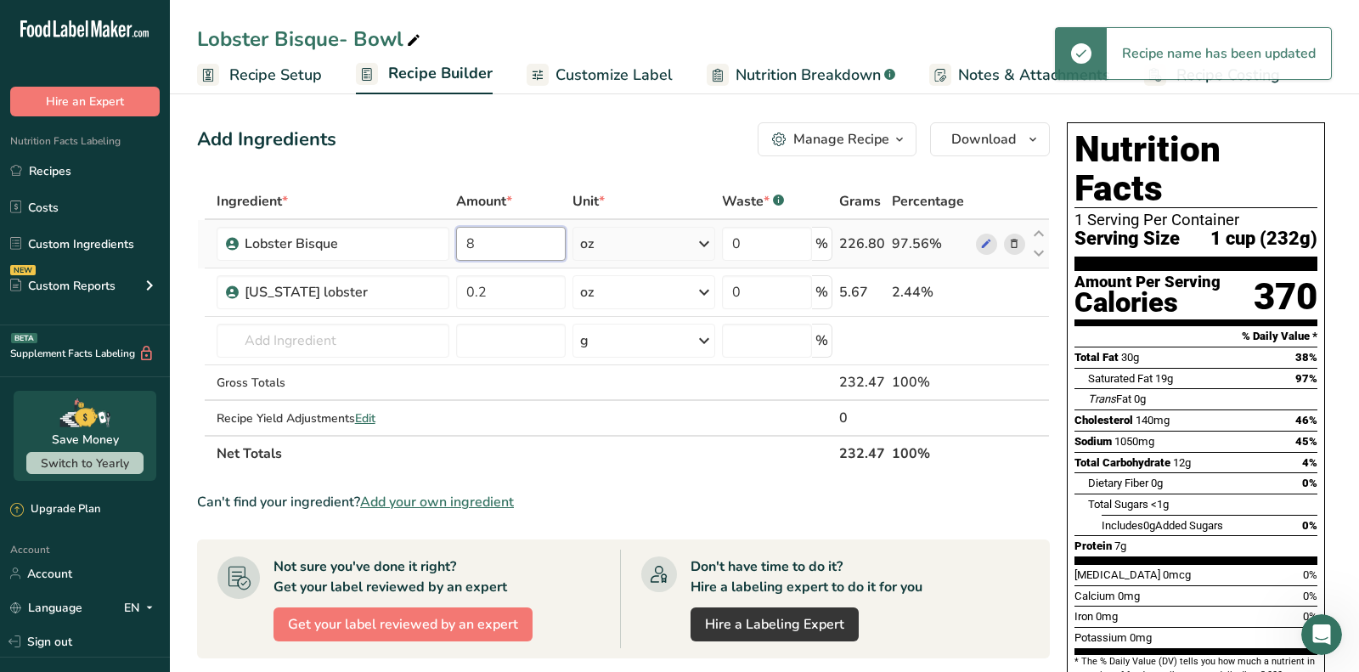
click at [499, 246] on input "8" at bounding box center [511, 244] width 110 height 34
click at [499, 246] on input "1" at bounding box center [511, 244] width 110 height 34
type input "12"
click at [631, 244] on div "Ingredient * Amount * Unit * Waste * .a-a{fill:#347362;}.b-a{fill:#fff;} Grams …" at bounding box center [623, 327] width 853 height 288
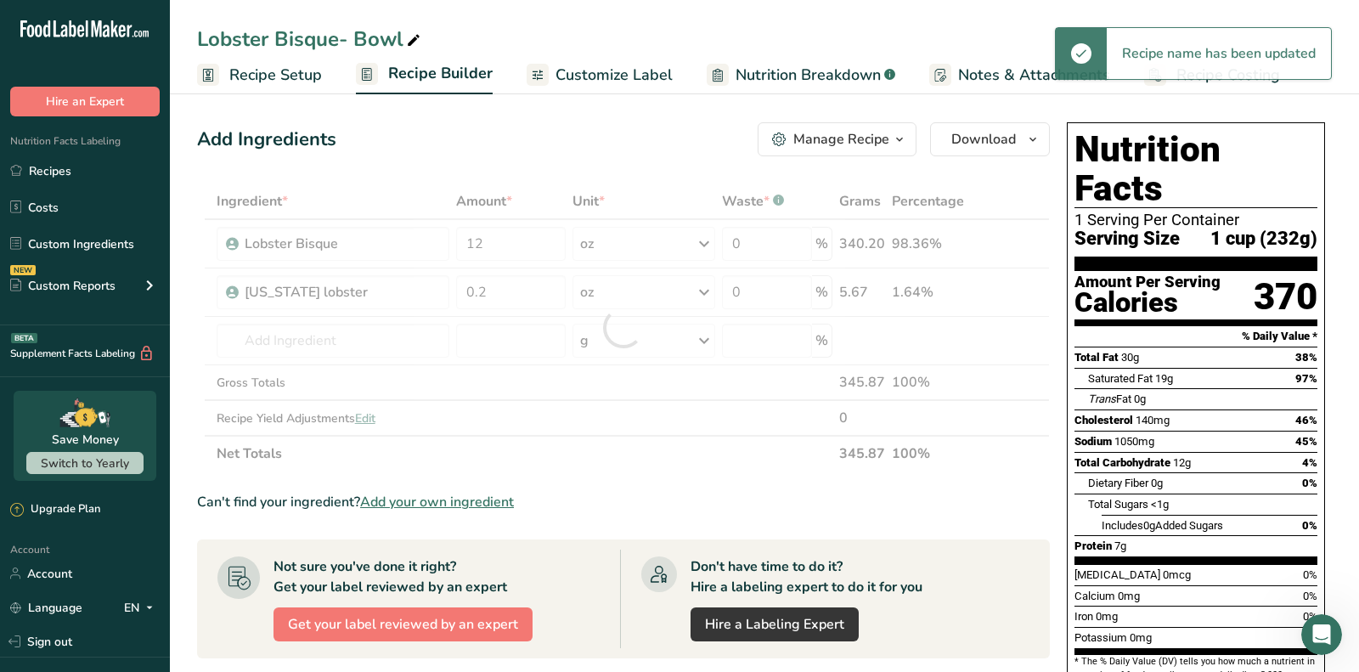
click at [556, 176] on div "Add Ingredients Manage Recipe Delete Recipe Duplicate Recipe Scale Recipe Save …" at bounding box center [628, 584] width 863 height 939
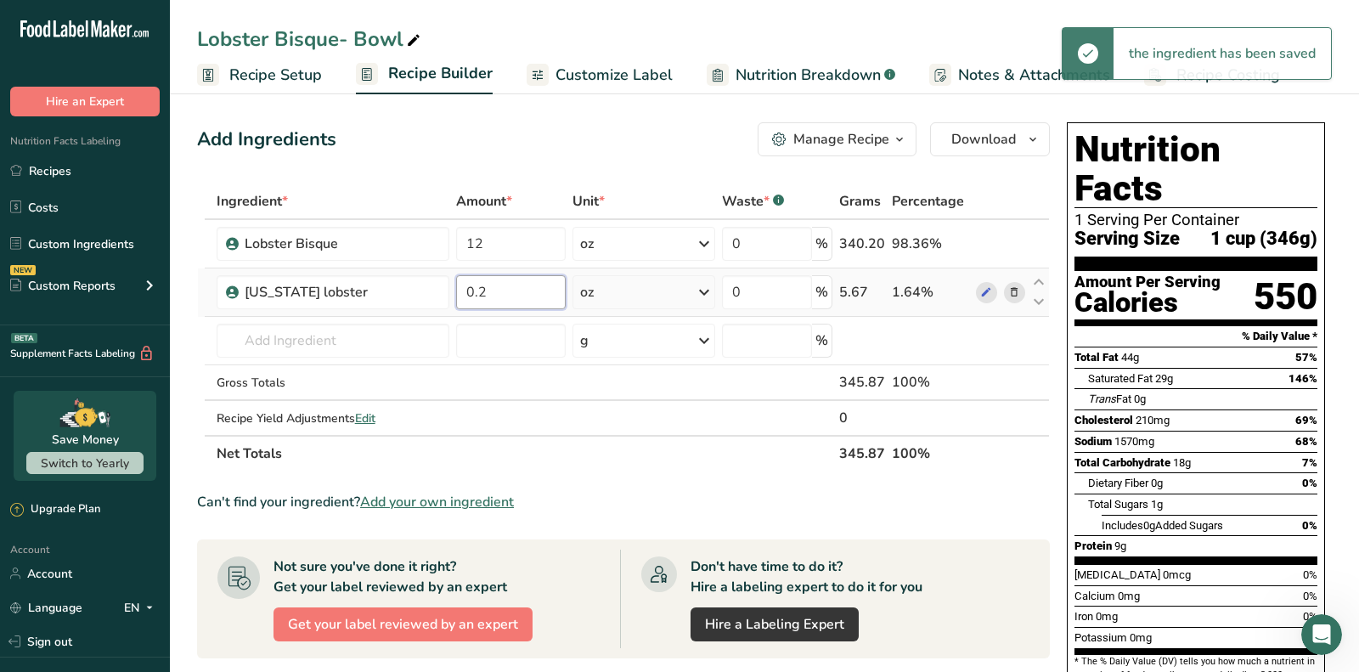
click at [508, 290] on input "0.2" at bounding box center [511, 292] width 110 height 34
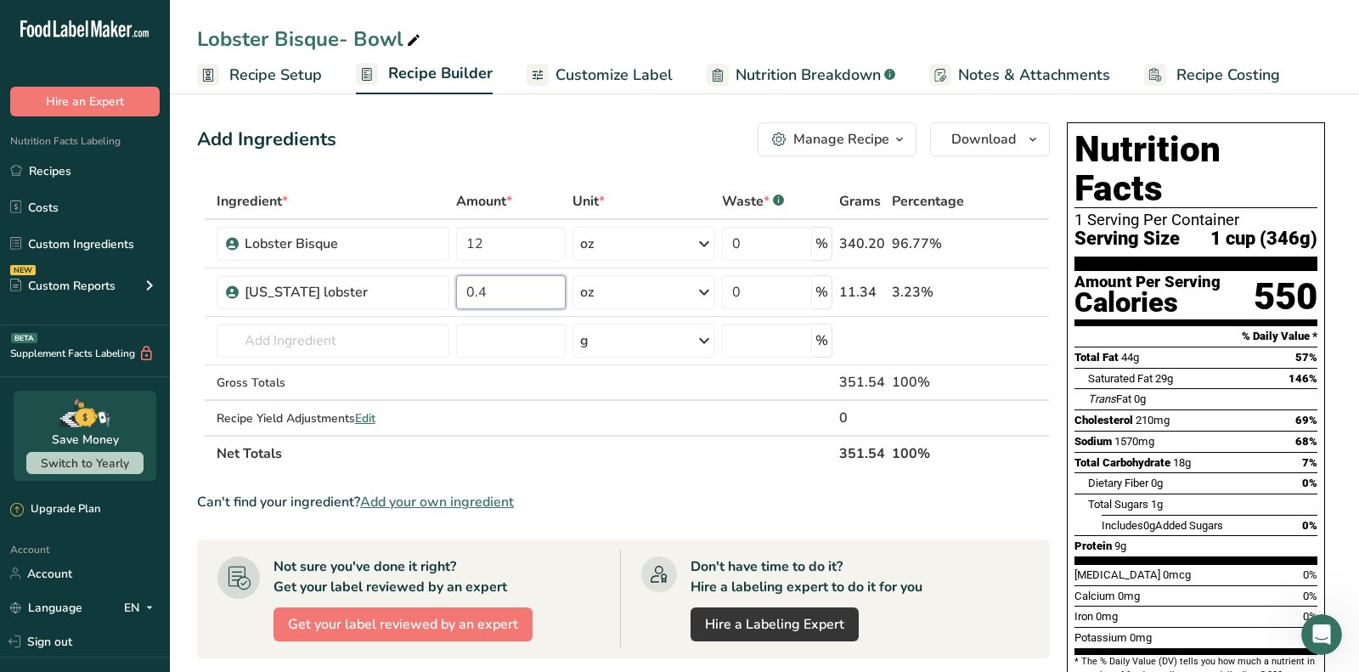
type input "0.4"
click at [562, 163] on div "Add Ingredients Manage Recipe Delete Recipe Duplicate Recipe Scale Recipe Save …" at bounding box center [628, 584] width 863 height 939
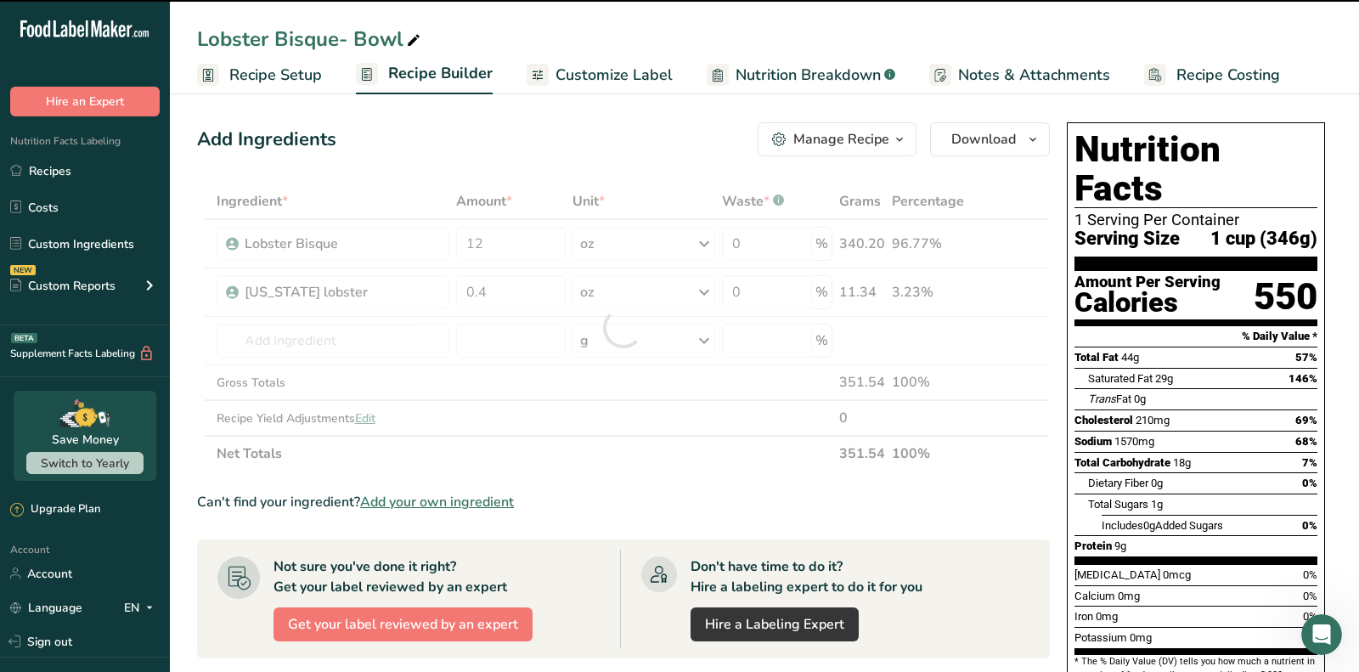
click at [578, 74] on span "Customize Label" at bounding box center [613, 75] width 117 height 23
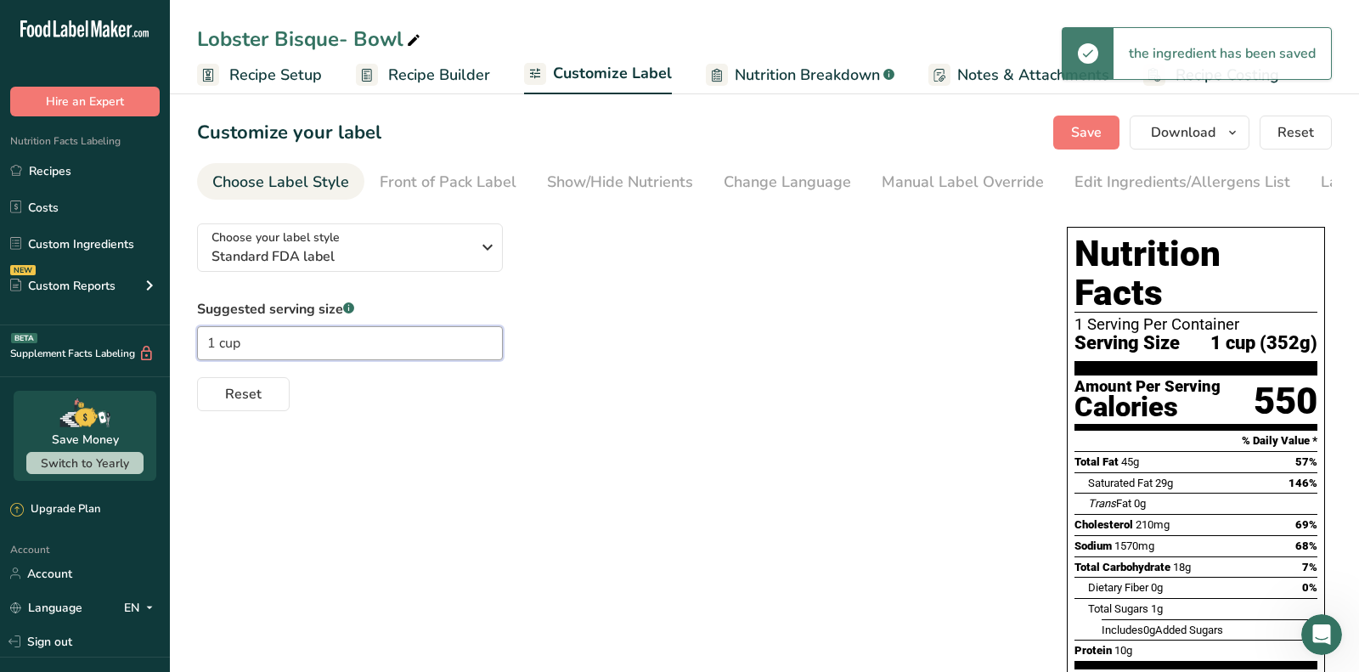
click at [256, 356] on input "1 cup" at bounding box center [350, 343] width 306 height 34
type input "1 bowl"
click at [1090, 127] on span "Save" at bounding box center [1086, 132] width 31 height 20
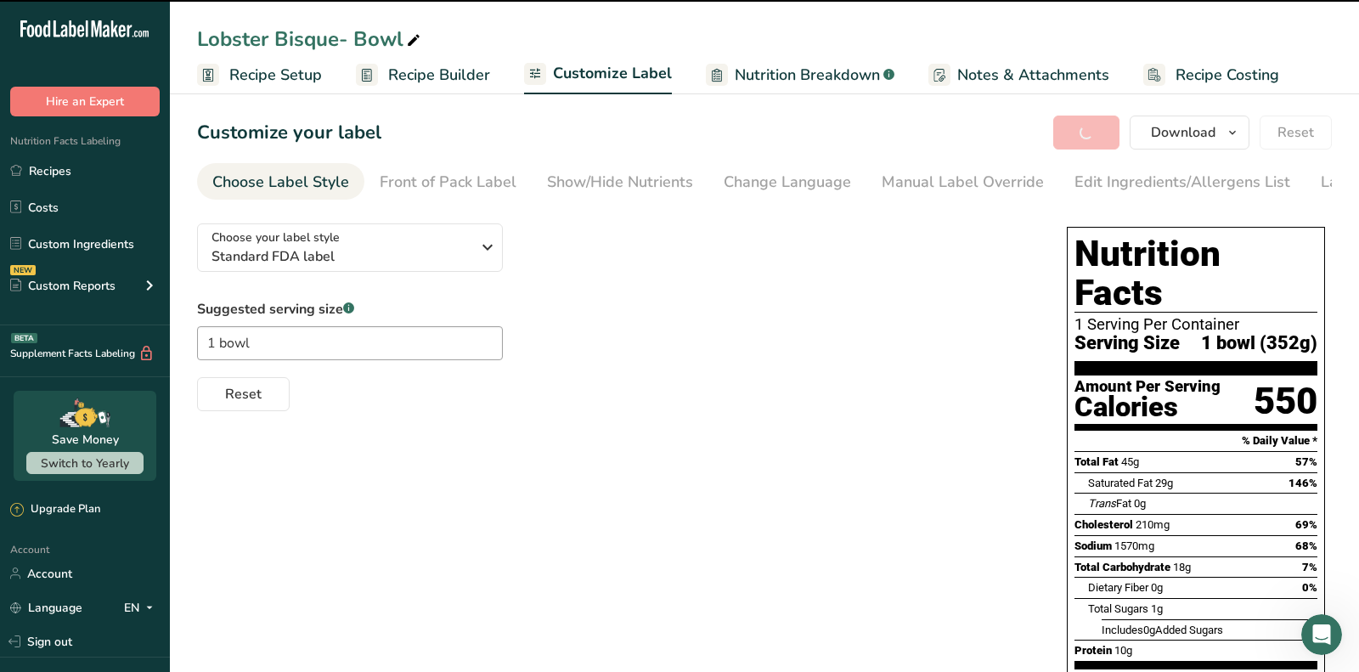
click at [399, 80] on span "Recipe Builder" at bounding box center [439, 75] width 102 height 23
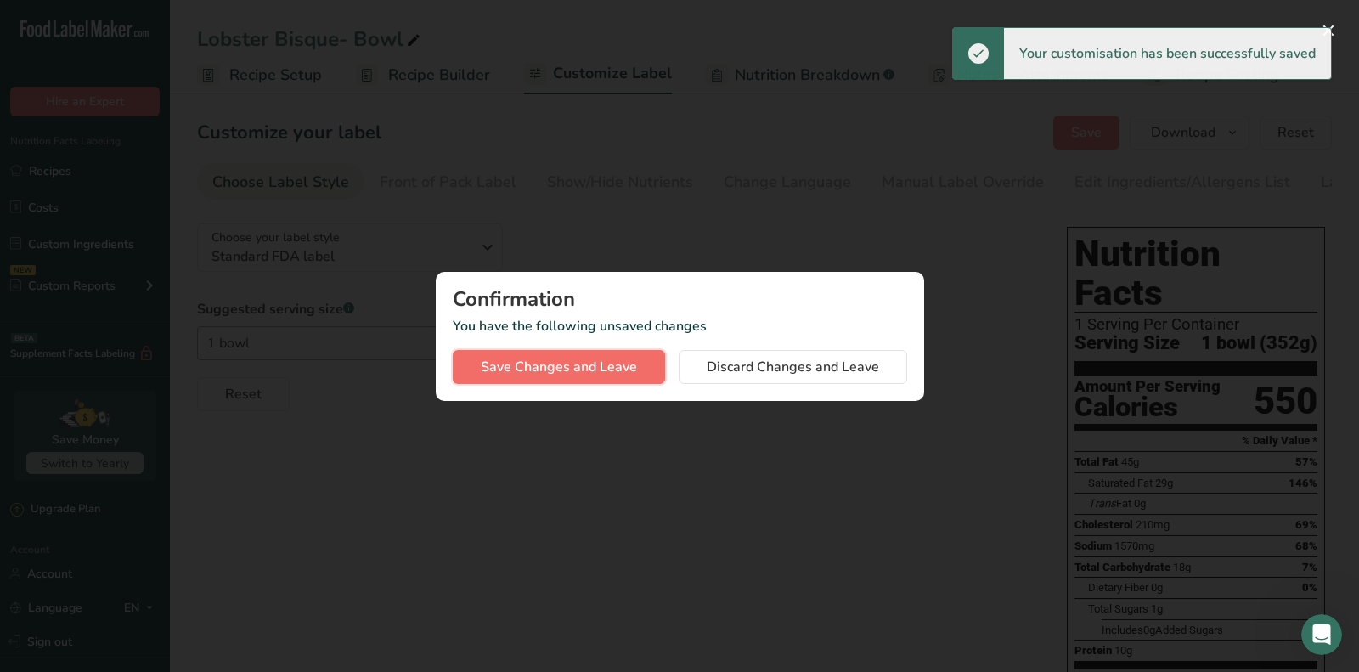
click at [577, 365] on span "Save Changes and Leave" at bounding box center [559, 367] width 156 height 20
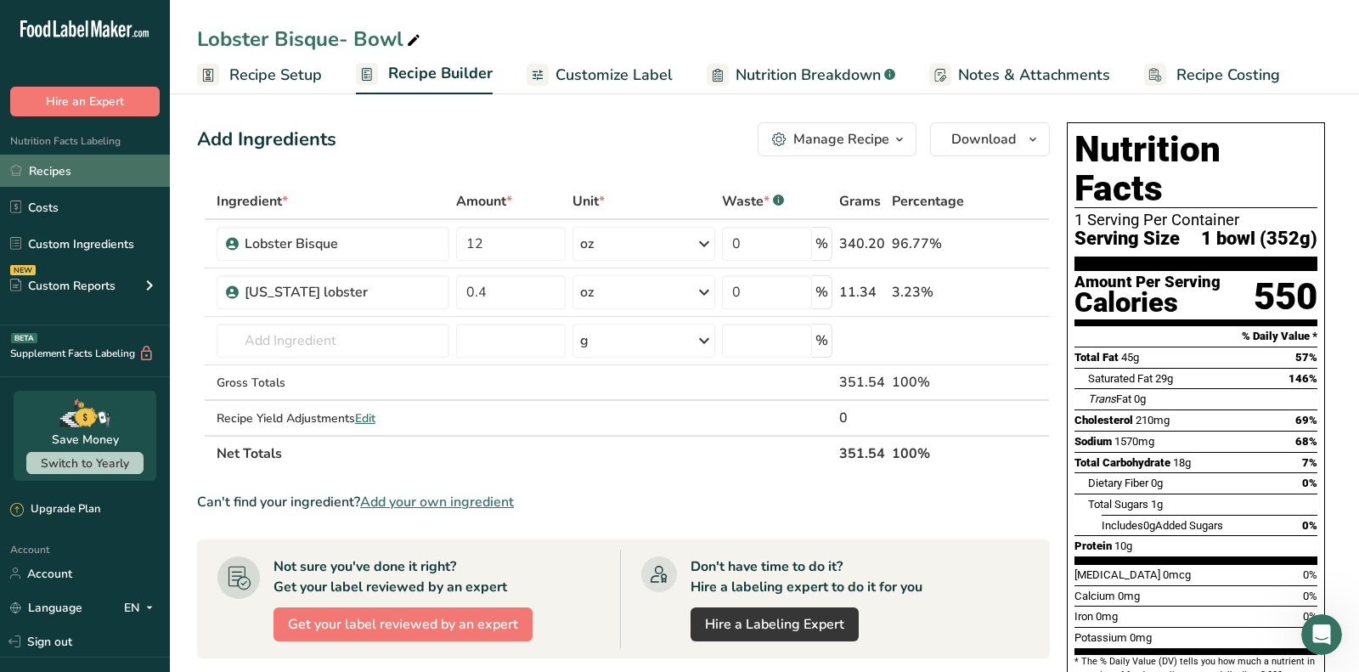
click at [104, 172] on link "Recipes" at bounding box center [85, 171] width 170 height 32
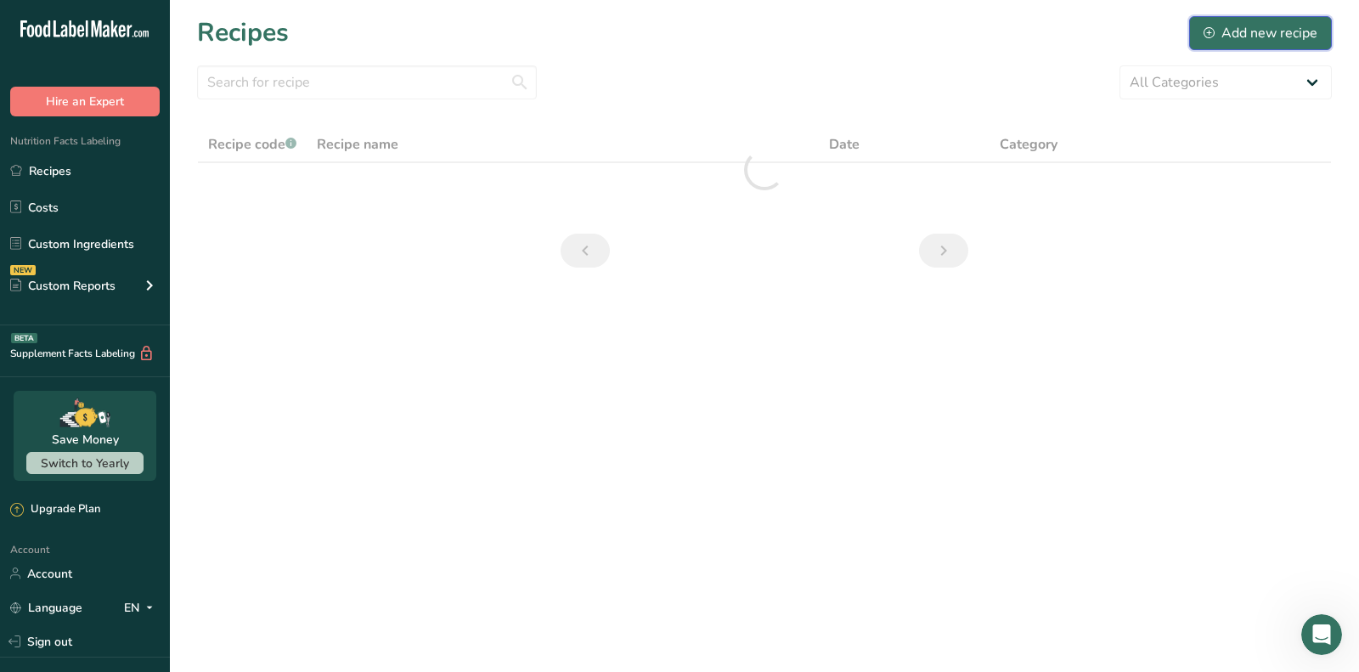
click at [1238, 41] on div "Add new recipe" at bounding box center [1260, 33] width 114 height 20
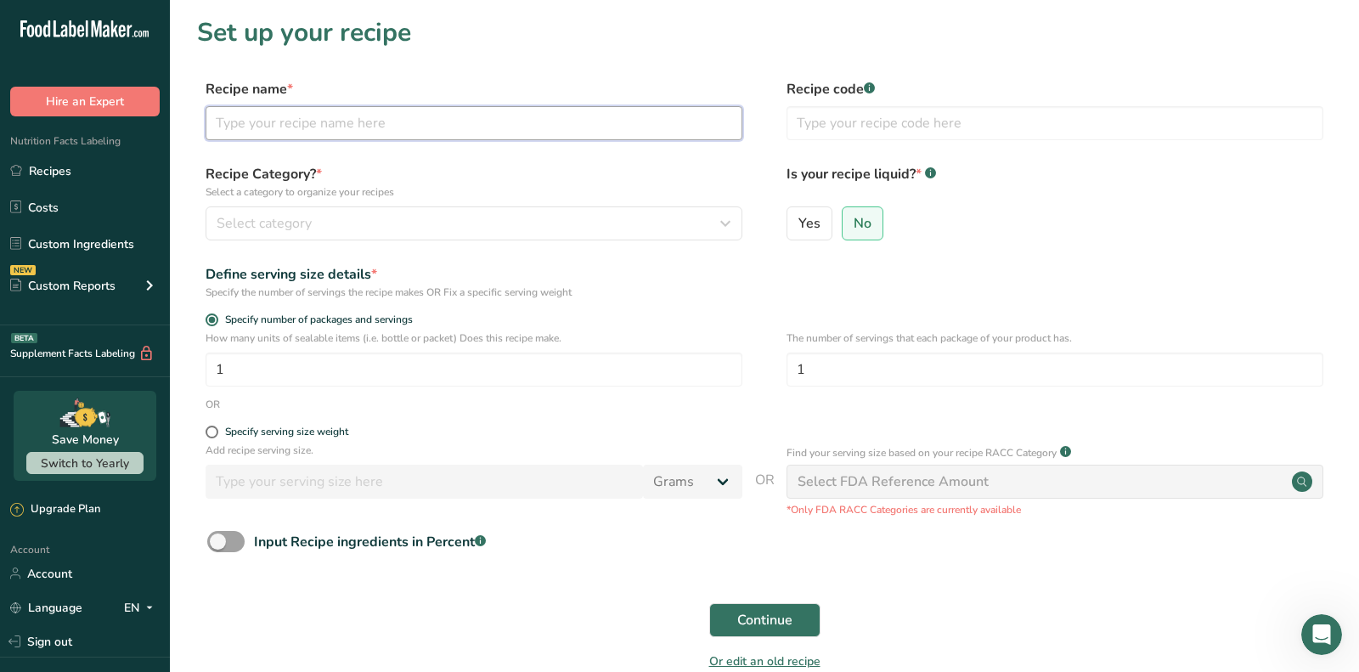
click at [379, 116] on input "text" at bounding box center [474, 123] width 537 height 34
paste input "New England Clam Chowder"
click at [379, 115] on input "New England Clam Chowder" at bounding box center [474, 123] width 537 height 34
type input "New England Clam Chowder"
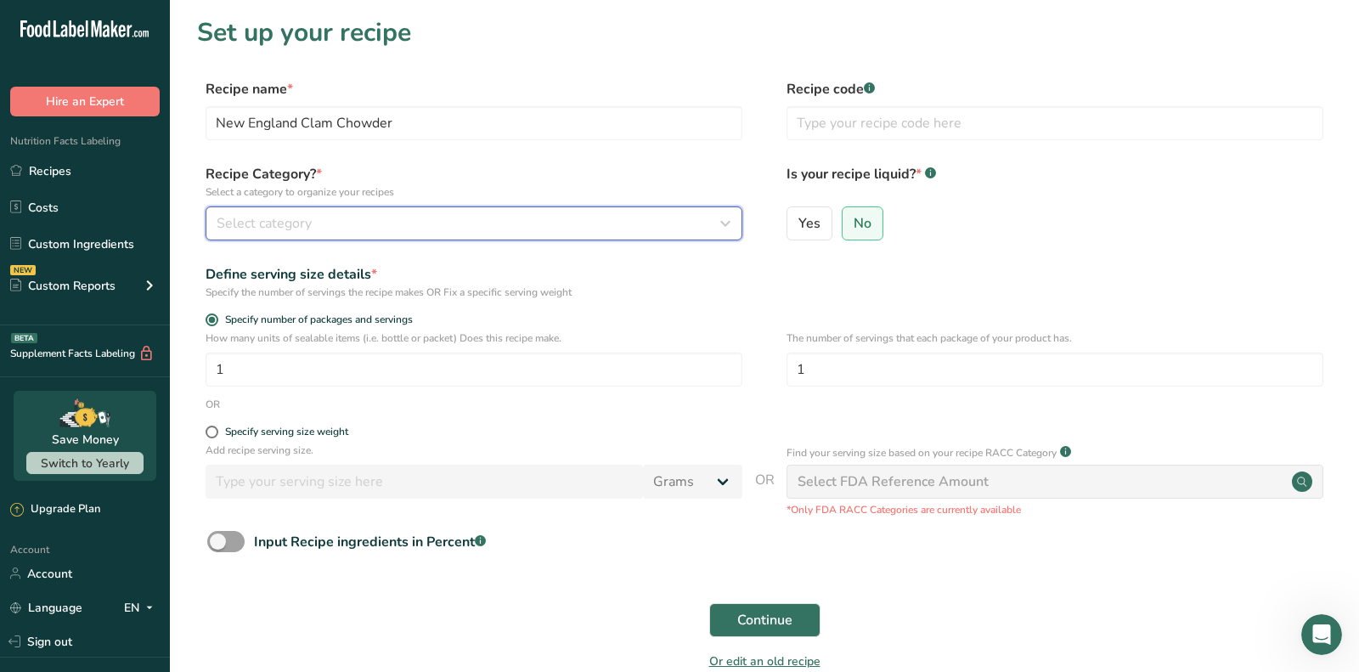
click at [380, 214] on div "Select category" at bounding box center [469, 223] width 504 height 20
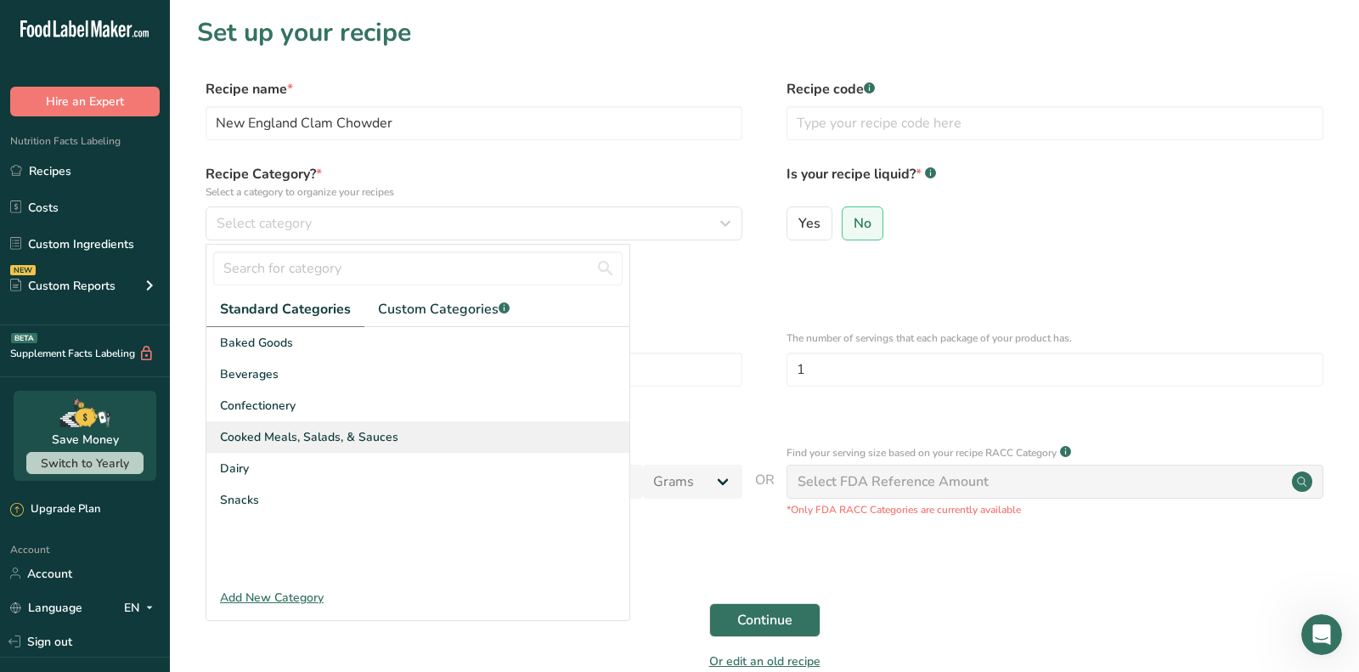
click at [367, 428] on span "Cooked Meals, Salads, & Sauces" at bounding box center [309, 437] width 178 height 18
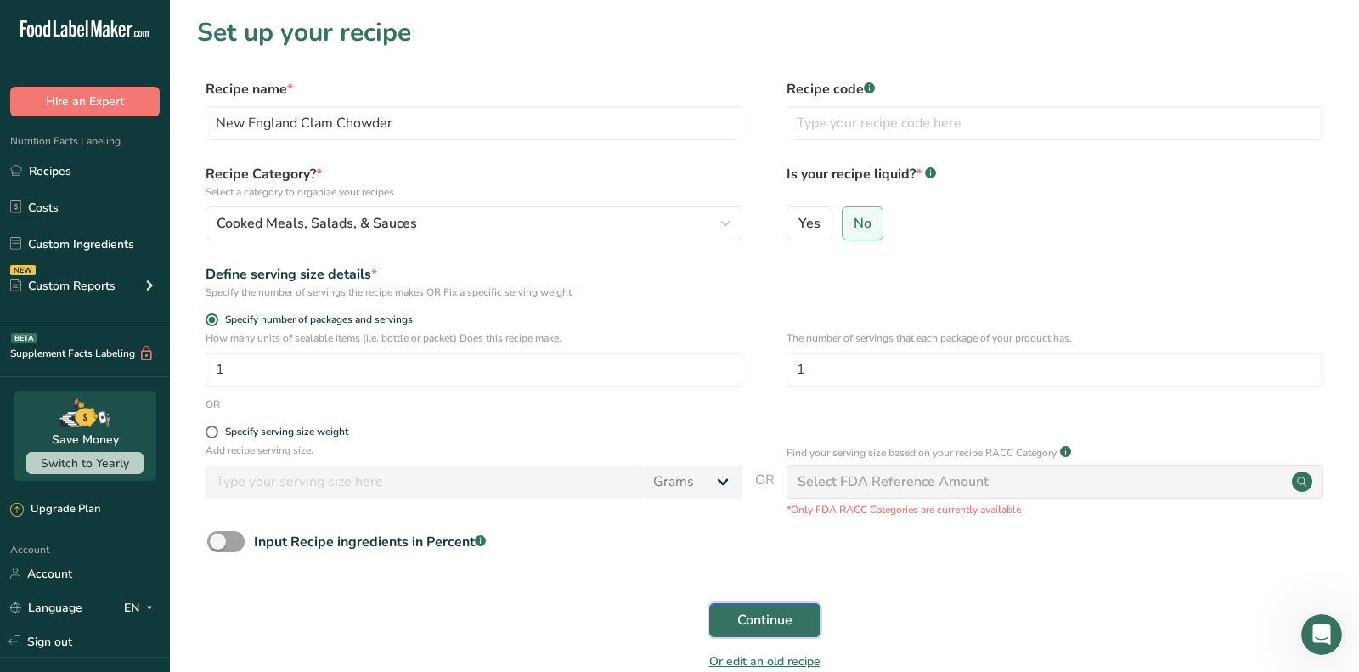
click at [781, 618] on span "Continue" at bounding box center [764, 620] width 55 height 20
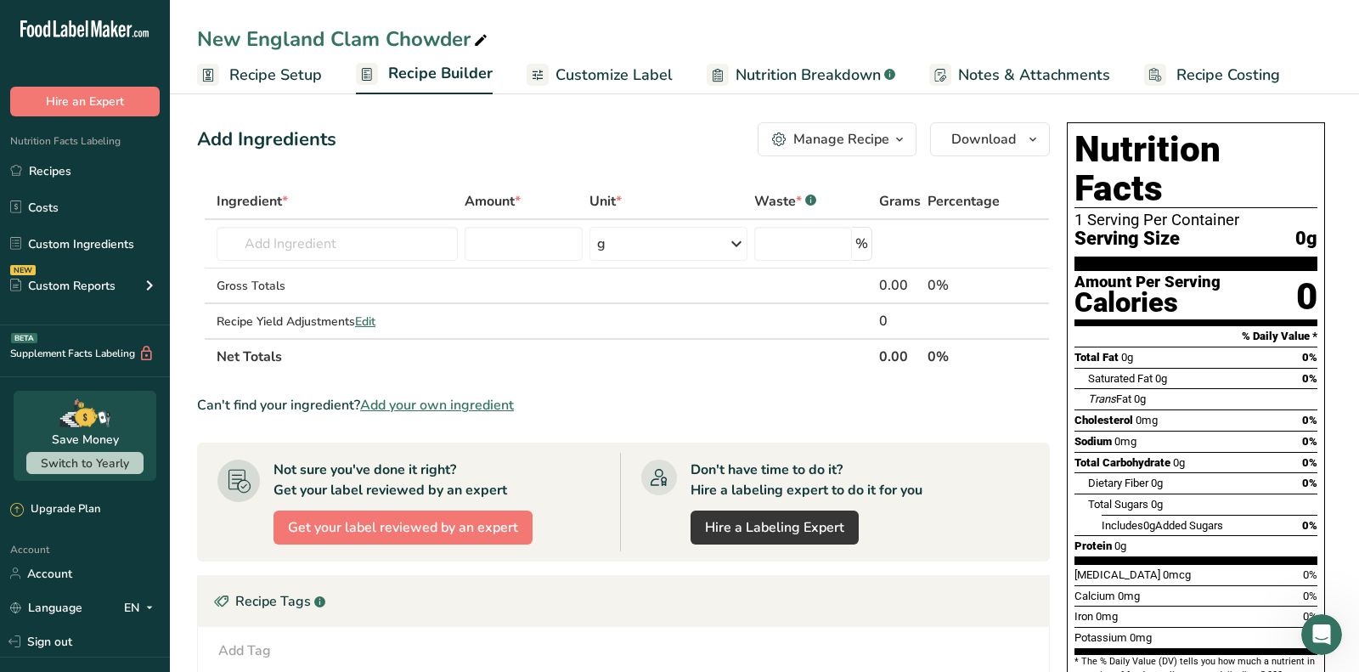
click at [446, 397] on span "Add your own ingredient" at bounding box center [437, 405] width 154 height 20
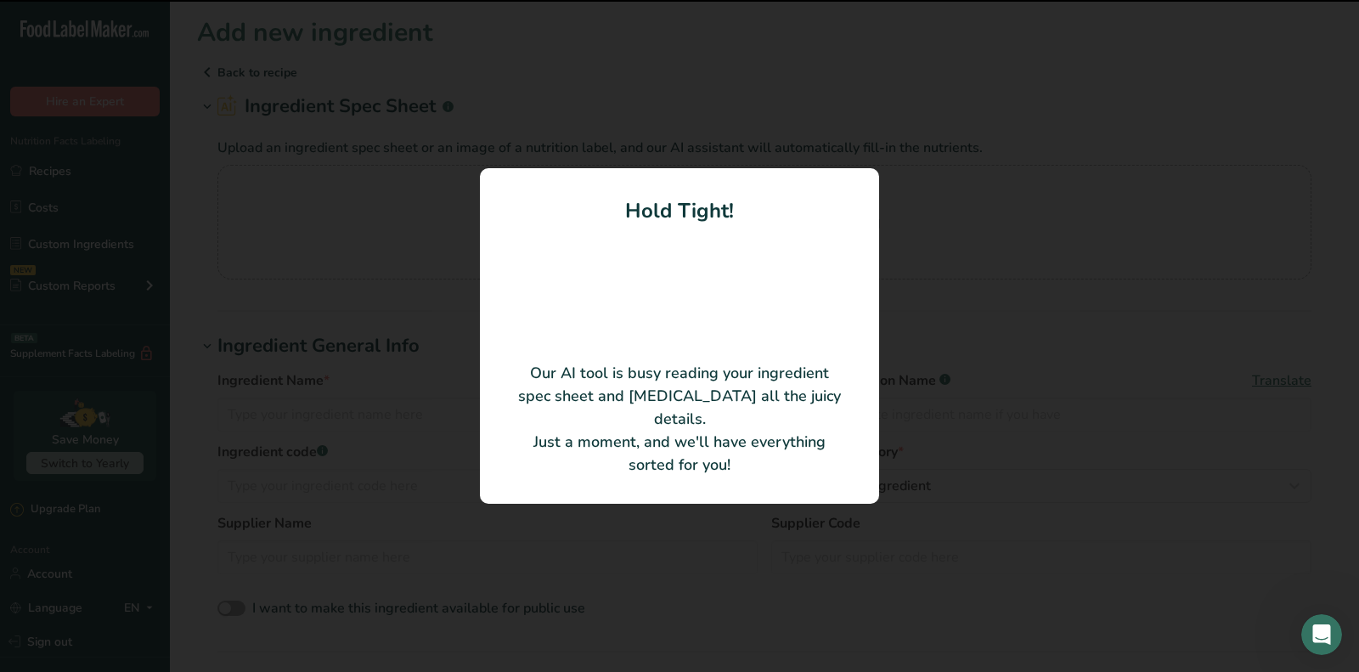
type input "New England Clam Chowder"
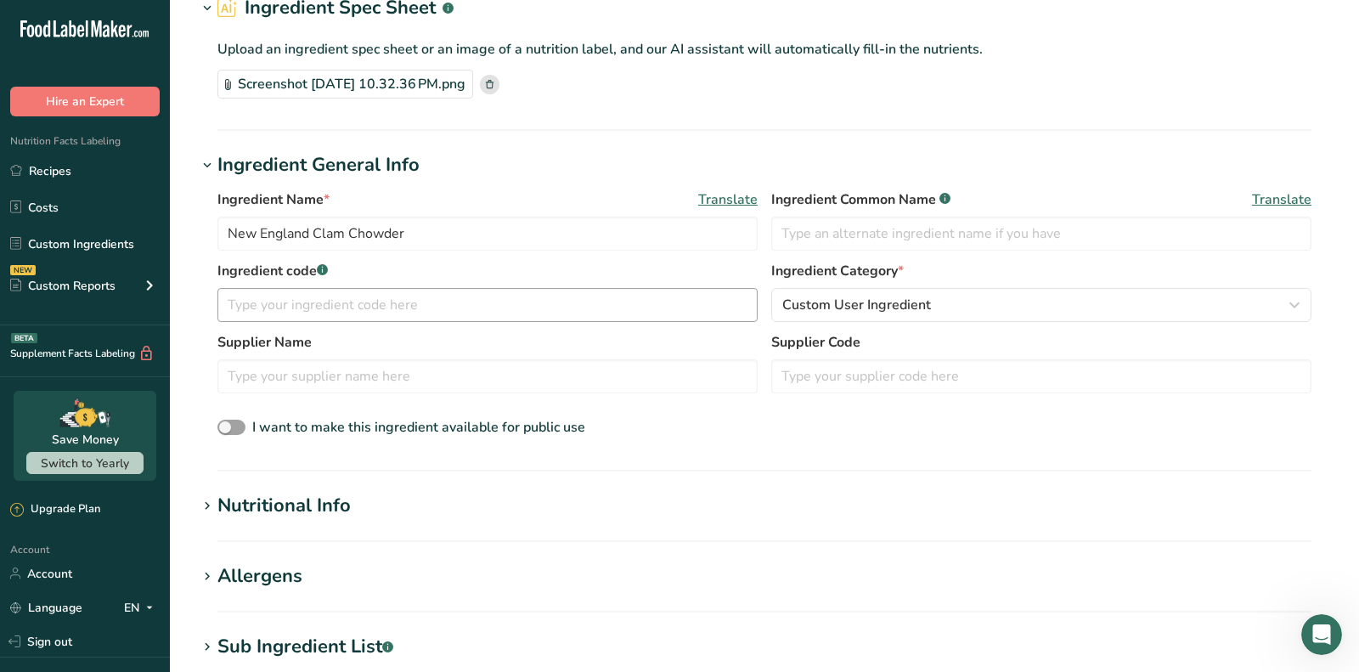
scroll to position [108, 0]
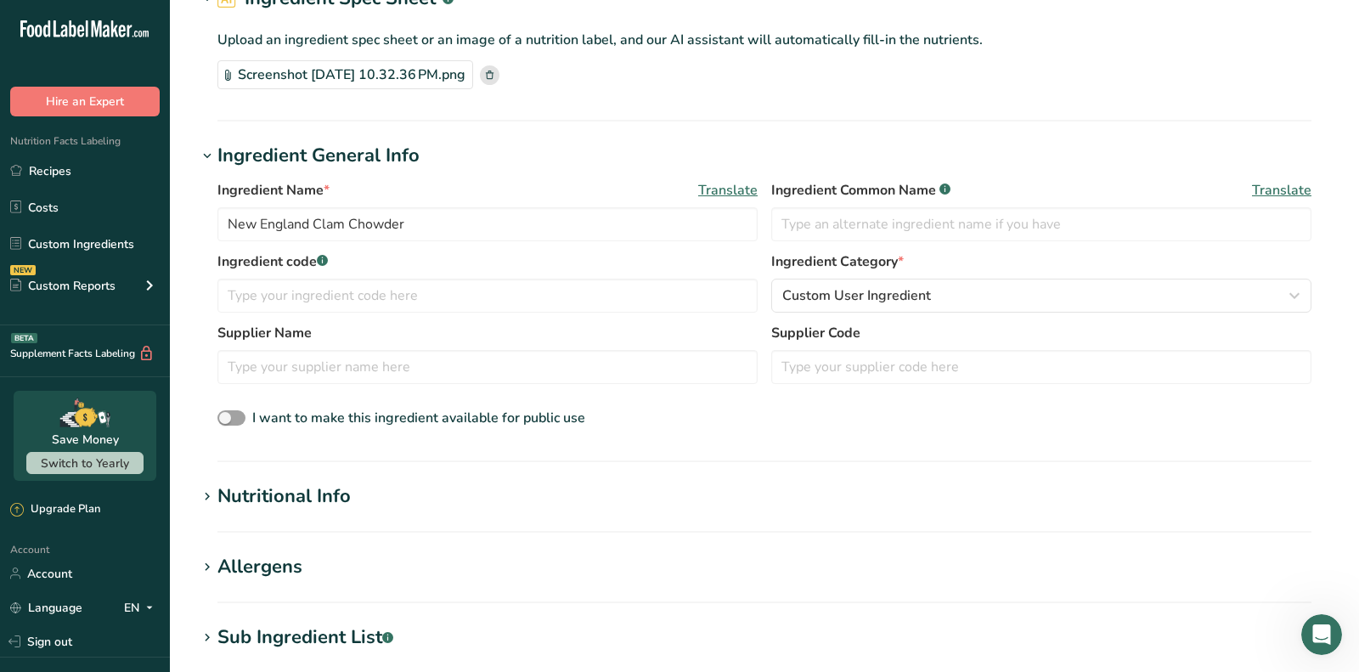
click at [296, 487] on div "Nutritional Info" at bounding box center [283, 496] width 133 height 28
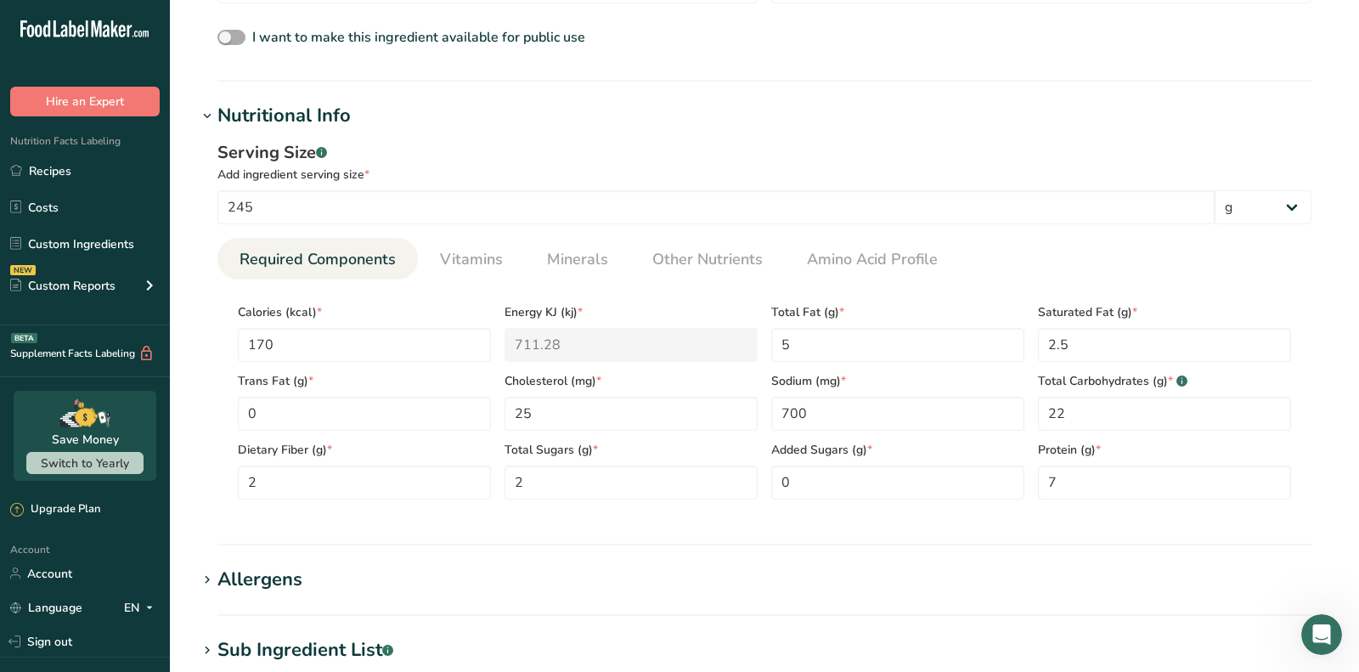
scroll to position [497, 0]
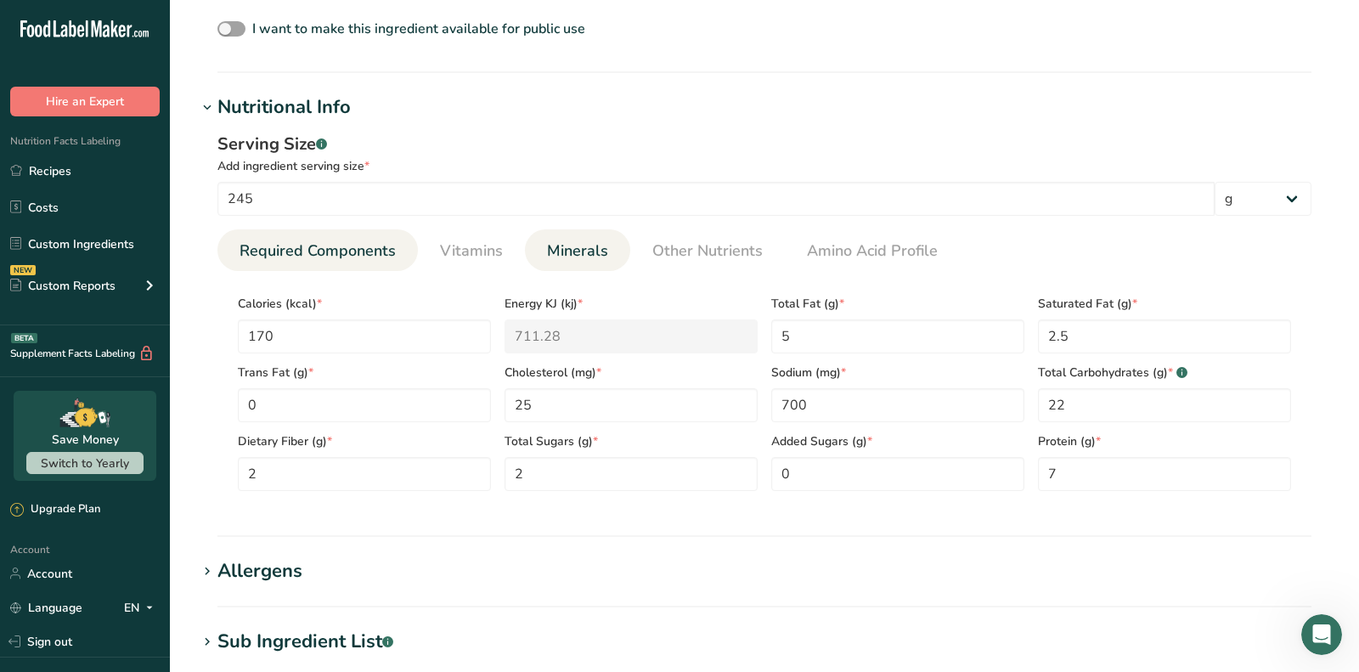
click at [552, 256] on span "Minerals" at bounding box center [577, 250] width 61 height 23
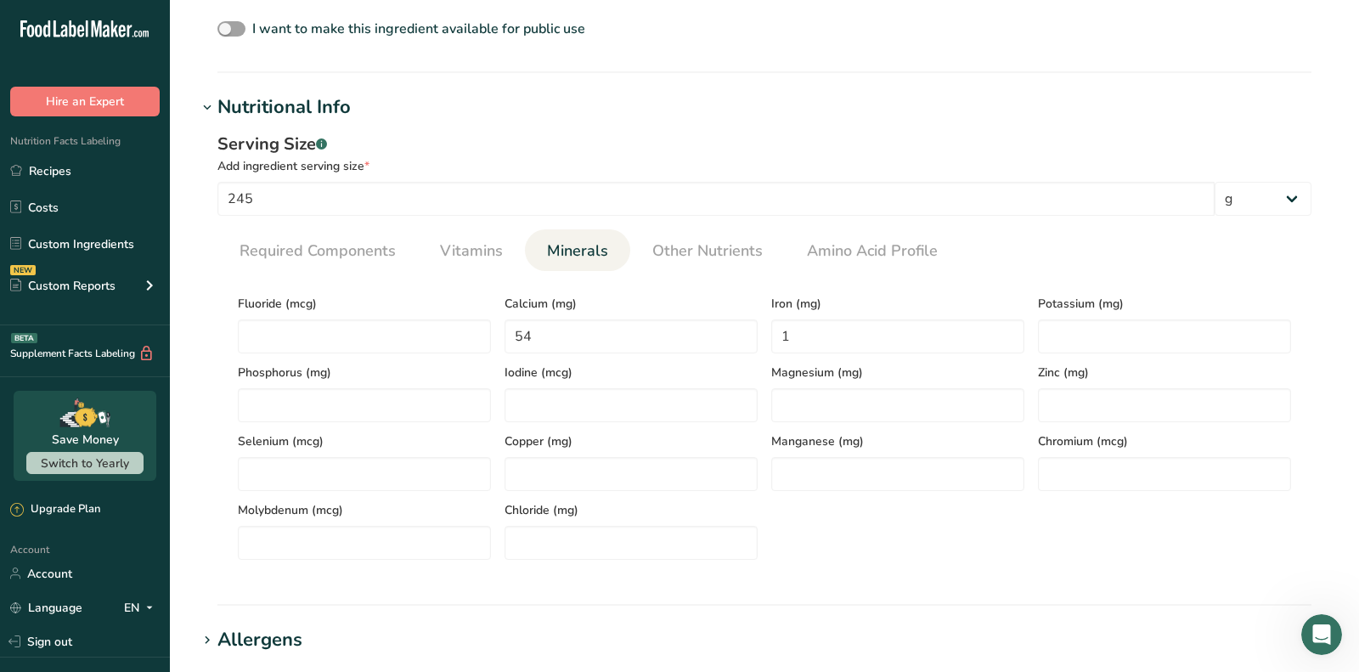
click at [1116, 363] on span "Zinc (mg)" at bounding box center [1164, 372] width 253 height 18
click at [1091, 351] on input "number" at bounding box center [1164, 336] width 253 height 34
type input "333"
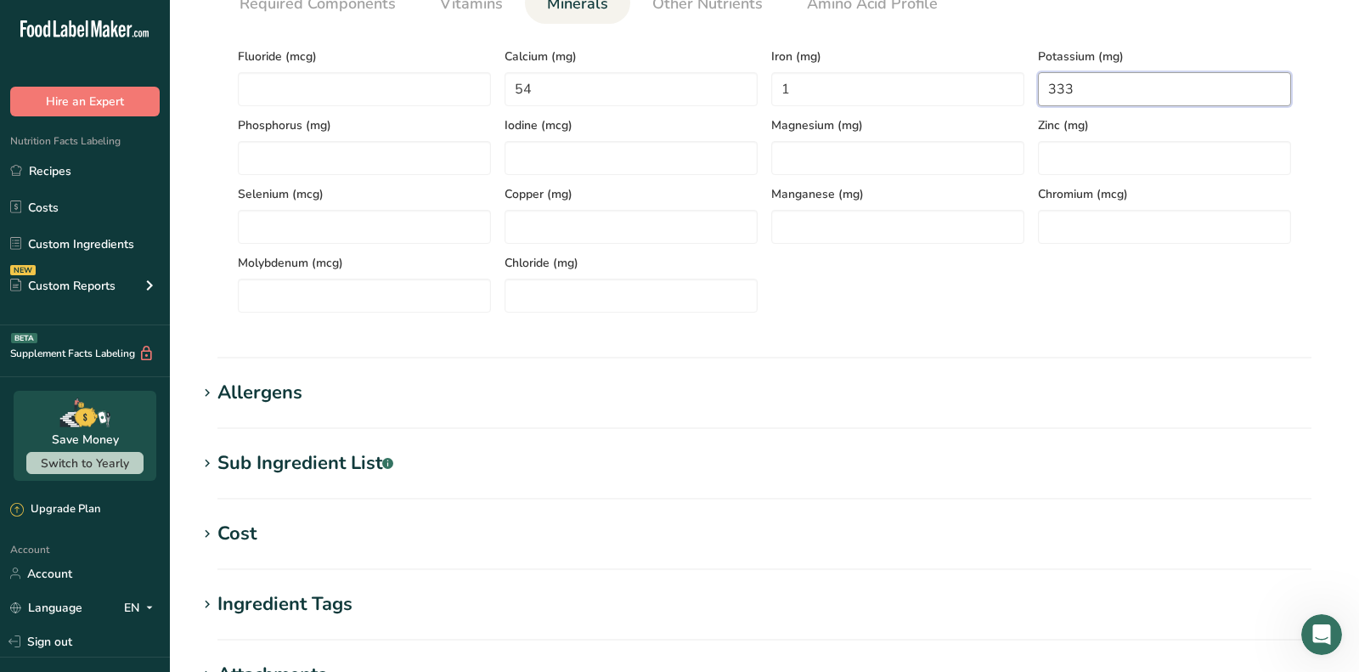
scroll to position [766, 0]
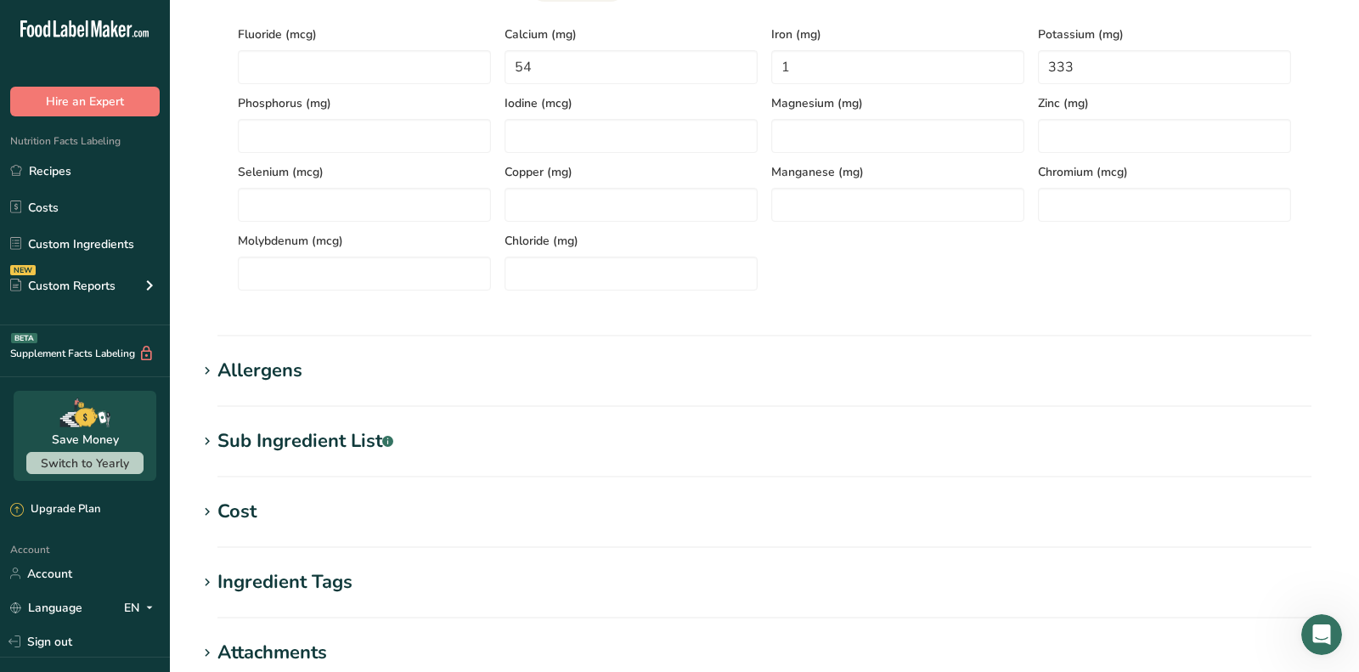
click at [283, 384] on section "Allergens Add any known allergens associated with your ingredient Milk Soy Tree…" at bounding box center [764, 382] width 1135 height 50
click at [285, 446] on div "Sub Ingredient List .a-a{fill:#347362;}.b-a{fill:#fff;}" at bounding box center [305, 441] width 176 height 28
click at [285, 483] on div "Translate" at bounding box center [764, 516] width 1135 height 122
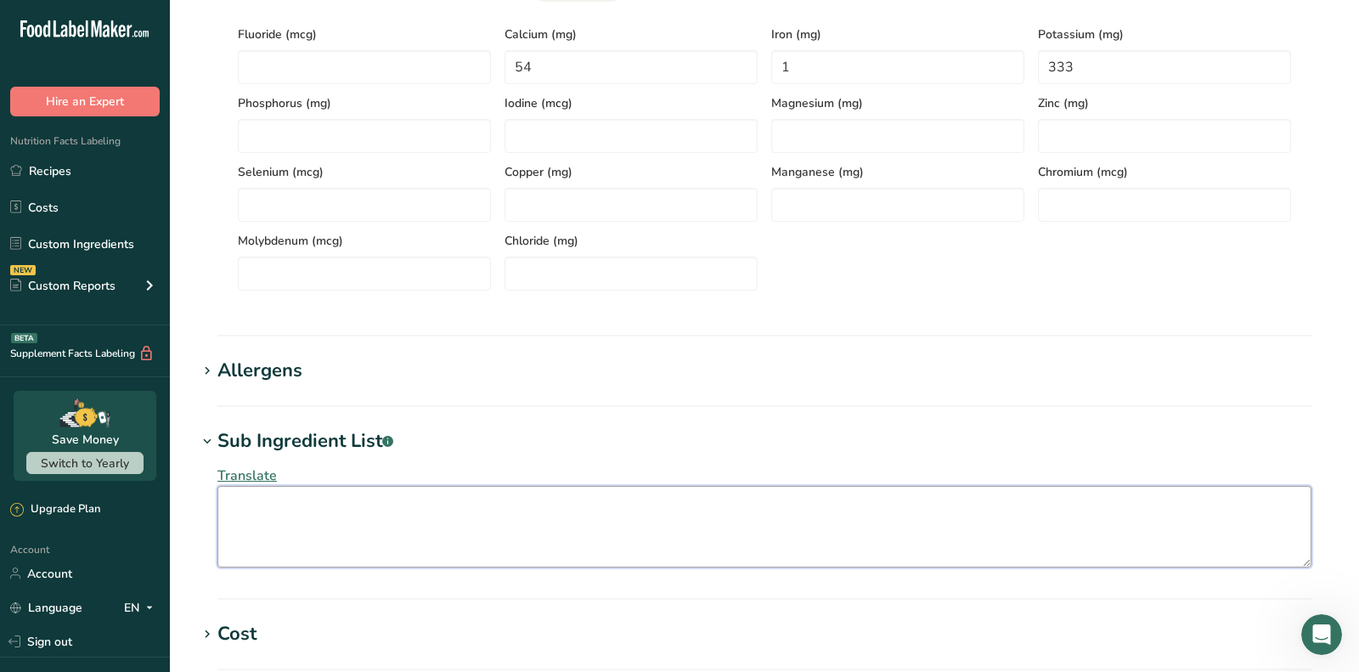
click at [286, 497] on textarea at bounding box center [764, 527] width 1094 height 82
paste textarea "Water, Sea Clams (Sea Clams, Sea Clam Juice, Salt, Sodium Tripolyphosphate, Cal…"
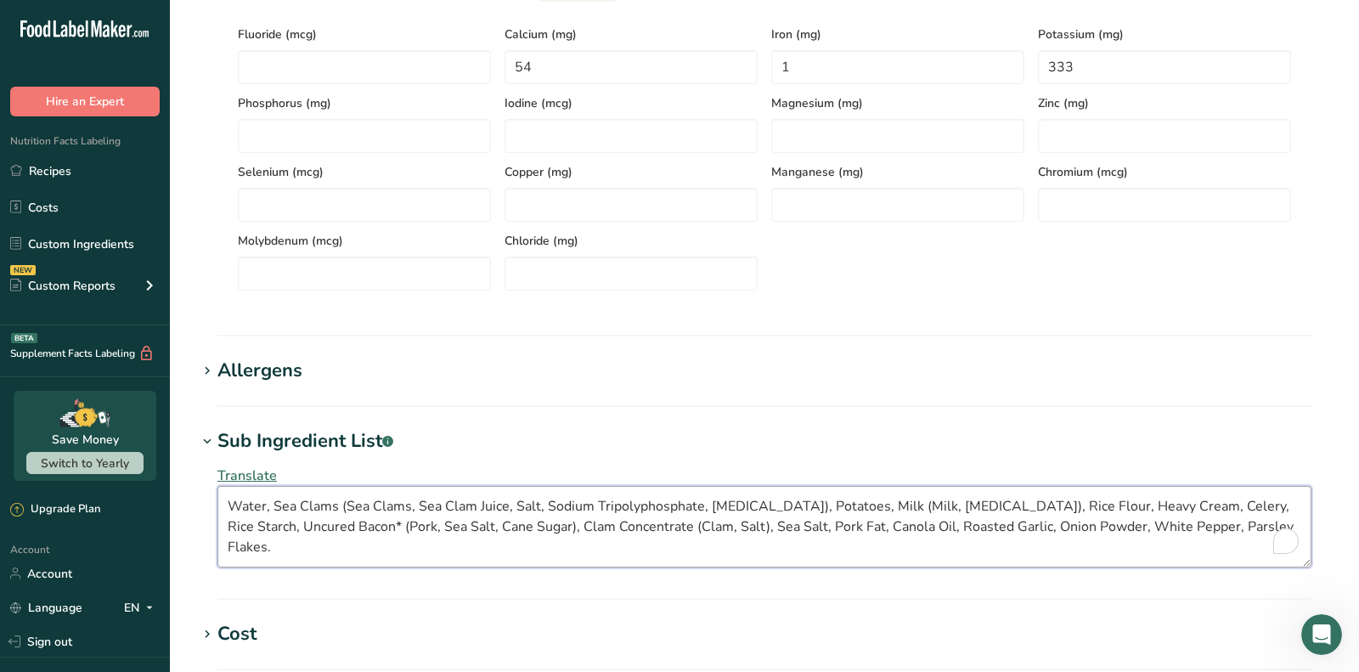
type textarea "Water, Sea Clams (Sea Clams, Sea Clam Juice, Salt, Sodium Tripolyphosphate, Cal…"
click at [256, 364] on div "Allergens" at bounding box center [259, 371] width 85 height 28
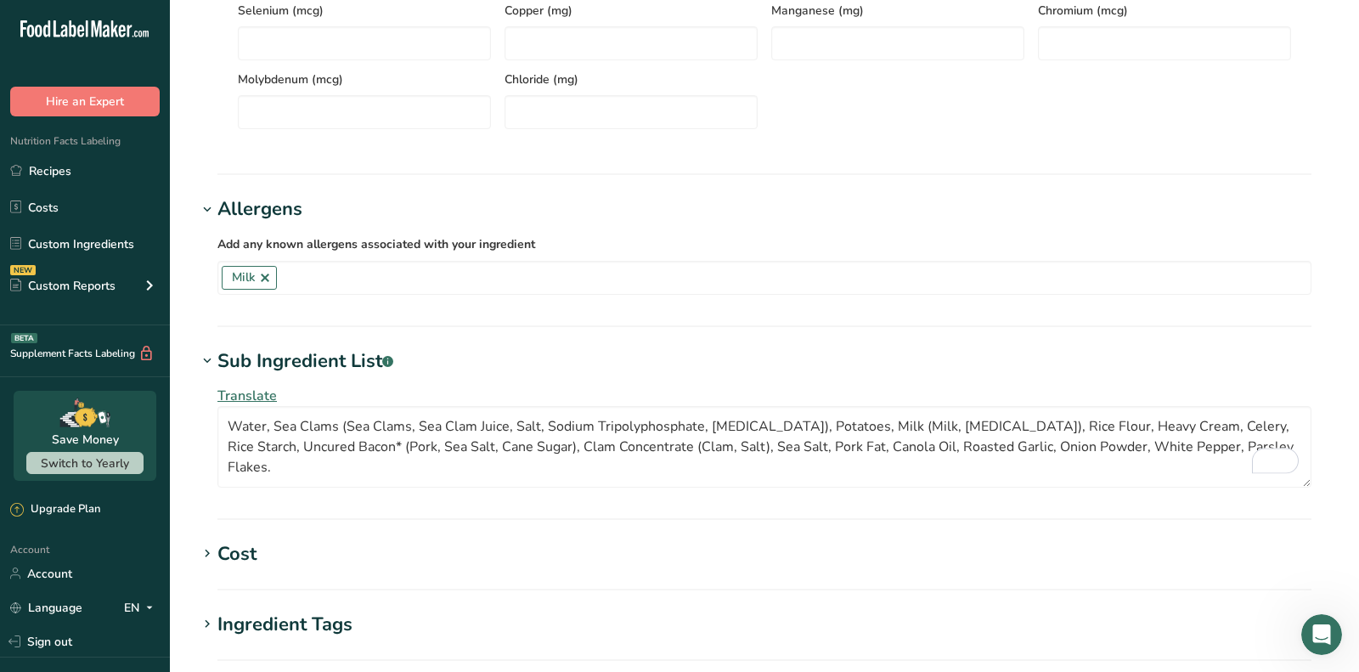
scroll to position [926, 0]
click at [322, 299] on div "Add any known allergens associated with your ingredient Milk Soy Tree Nuts Whea…" at bounding box center [764, 266] width 1135 height 82
click at [329, 260] on div "Add any known allergens associated with your ingredient Milk Soy Tree Nuts Whea…" at bounding box center [764, 265] width 1094 height 61
click at [346, 266] on input "text" at bounding box center [794, 279] width 1034 height 26
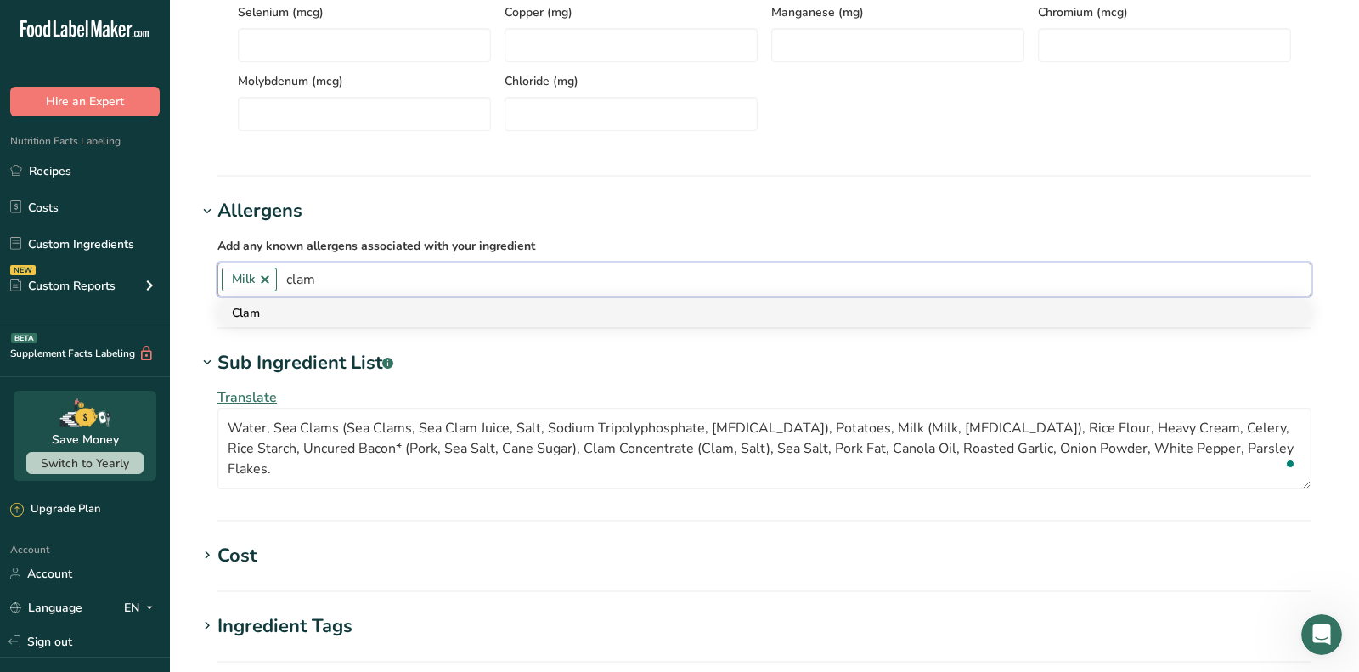
type input "clam"
click at [333, 312] on div "Clam" at bounding box center [751, 313] width 1038 height 18
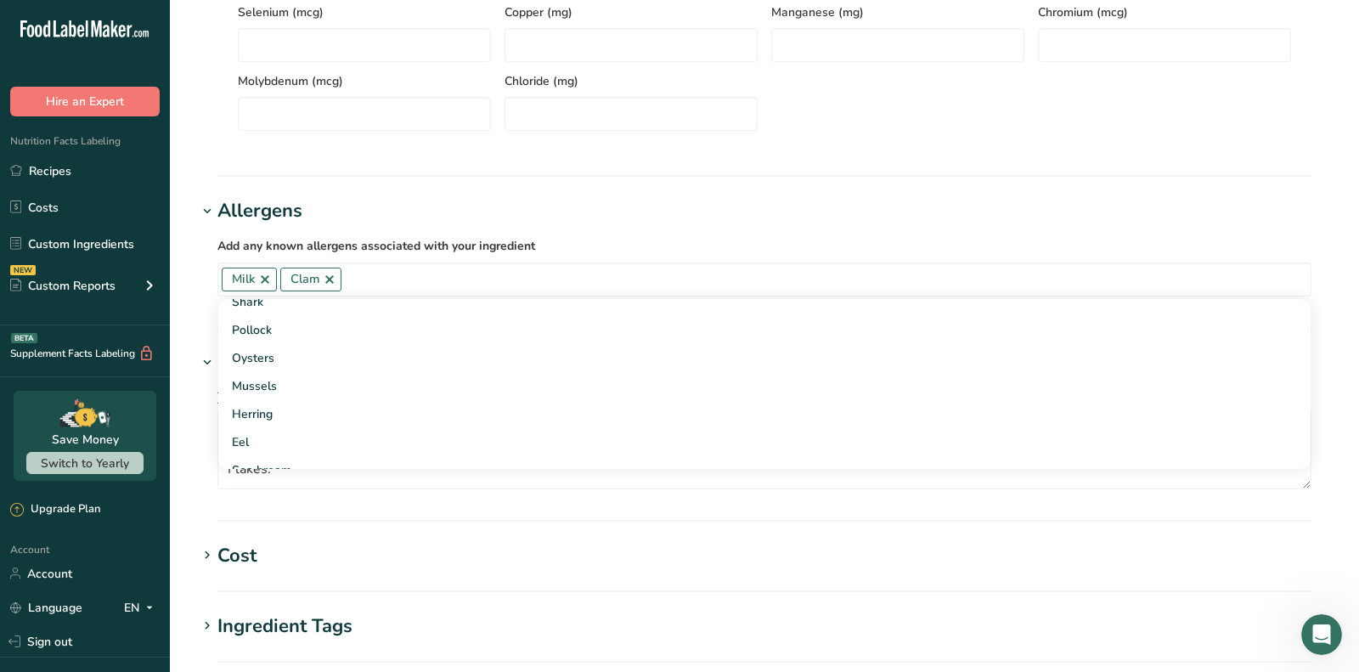
scroll to position [1259, 0]
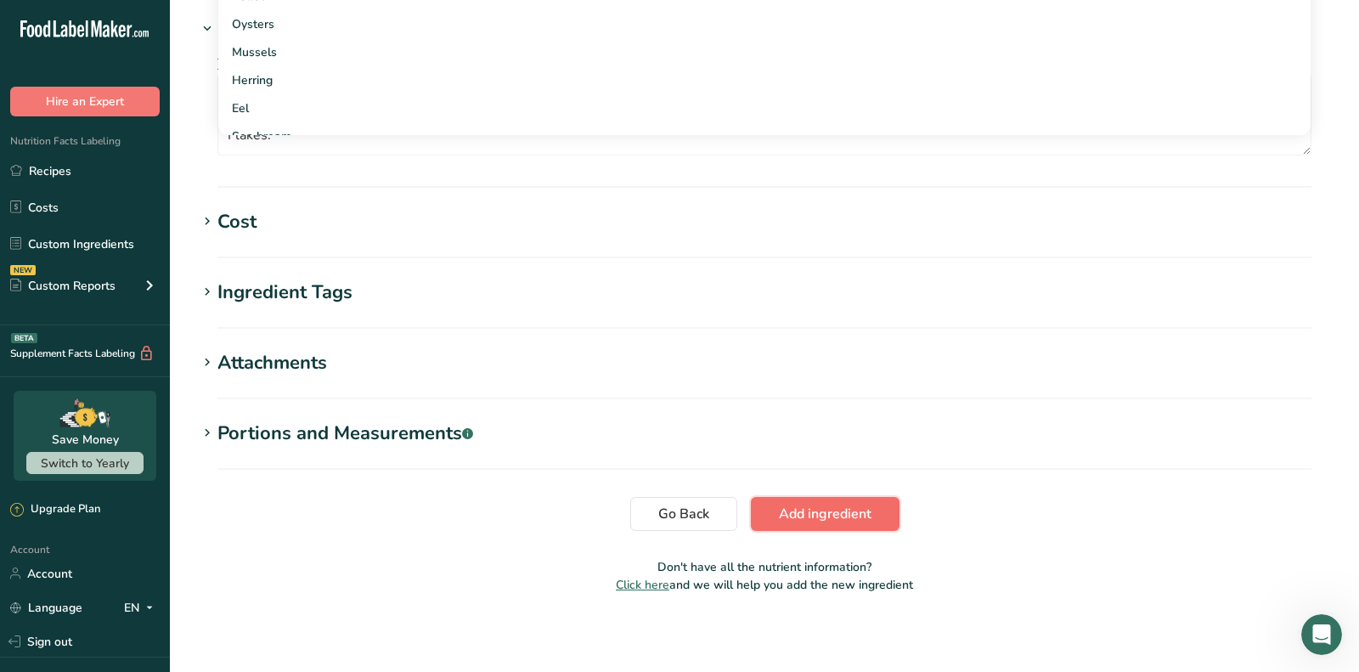
click at [834, 512] on span "Add ingredient" at bounding box center [825, 514] width 93 height 20
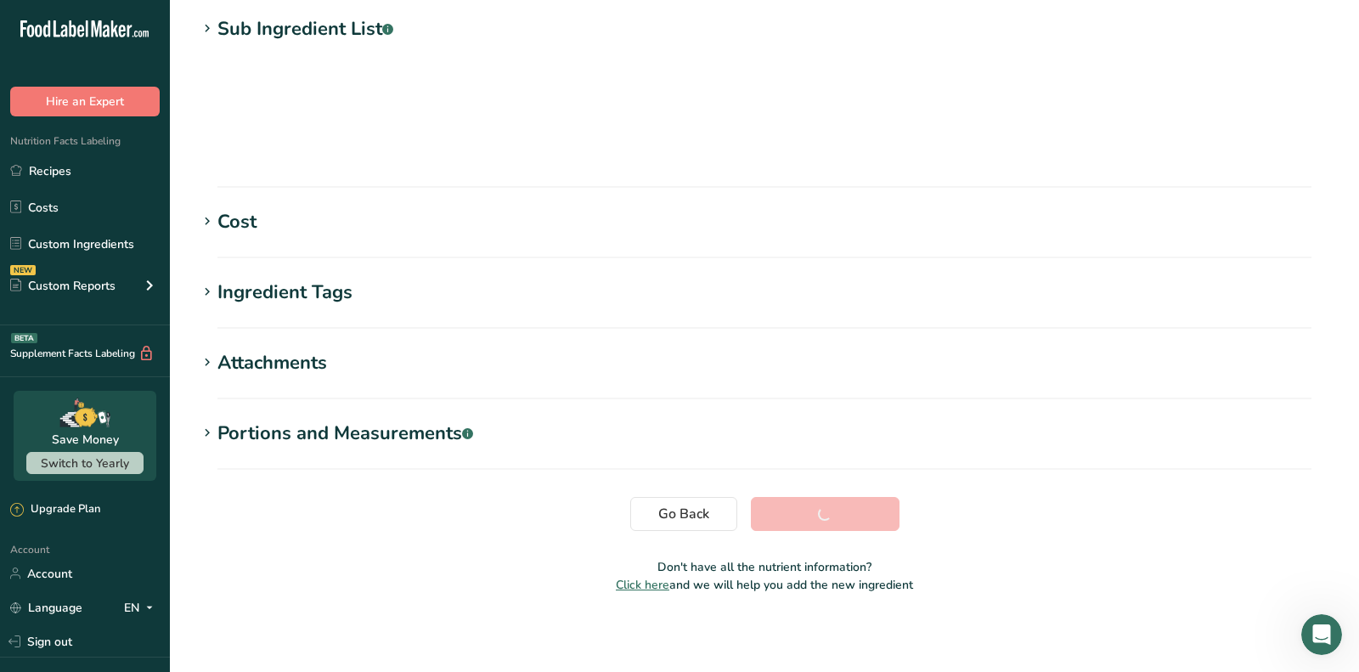
scroll to position [239, 0]
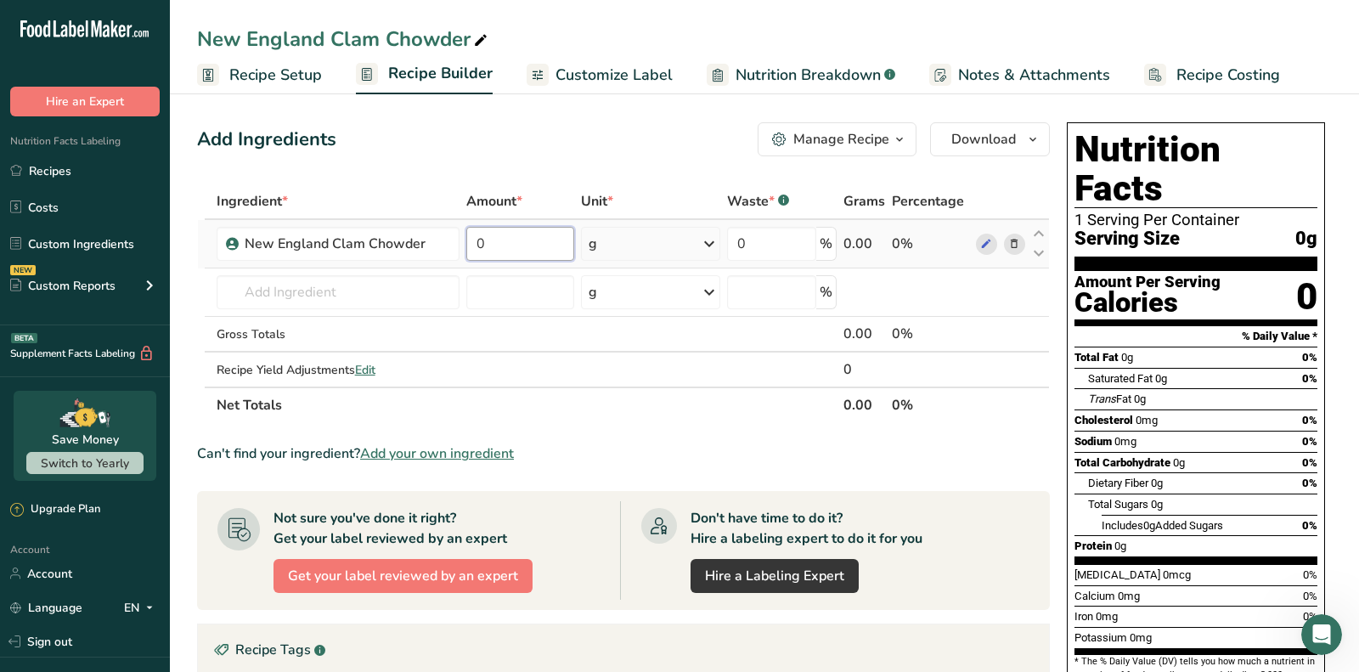
click at [485, 238] on input "0" at bounding box center [520, 244] width 109 height 34
click at [506, 238] on input "0" at bounding box center [520, 244] width 109 height 34
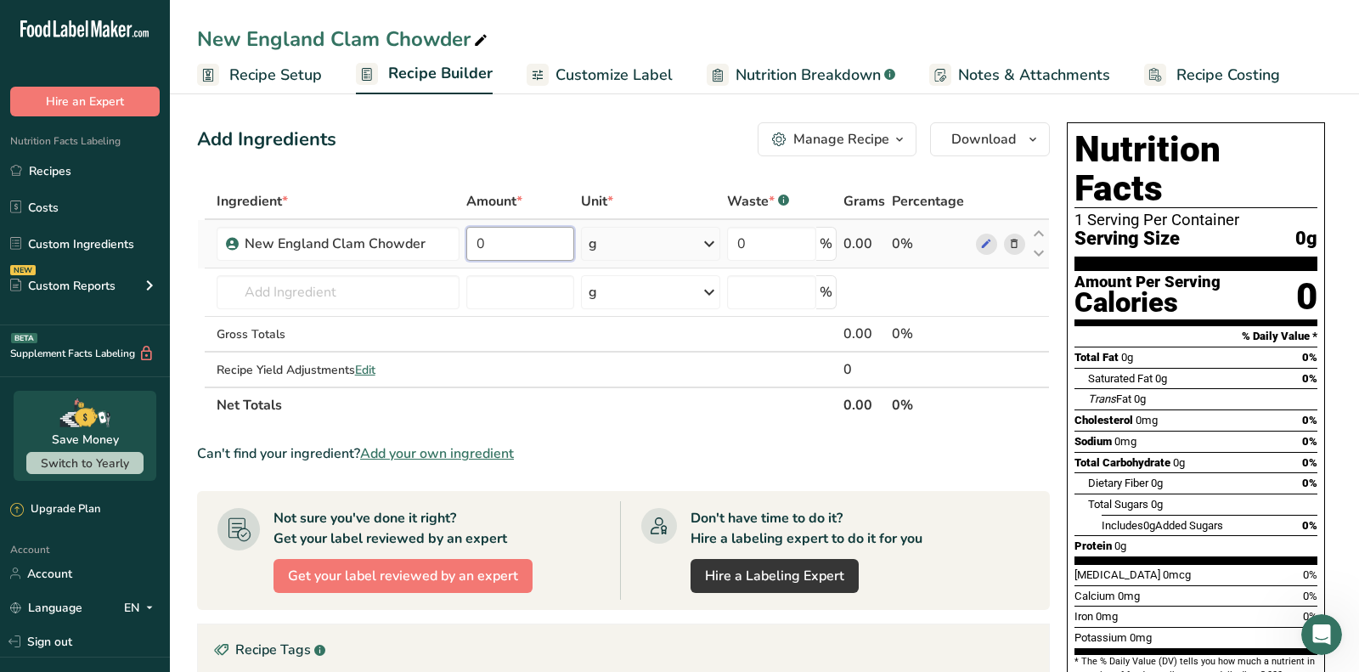
click at [498, 250] on input "0" at bounding box center [520, 244] width 109 height 34
drag, startPoint x: 493, startPoint y: 250, endPoint x: 432, endPoint y: 244, distance: 60.6
click at [432, 244] on tr "New England Clam Chowder 0 g Weight Units g kg mg See more Volume Units l Volum…" at bounding box center [623, 244] width 851 height 48
type input "8"
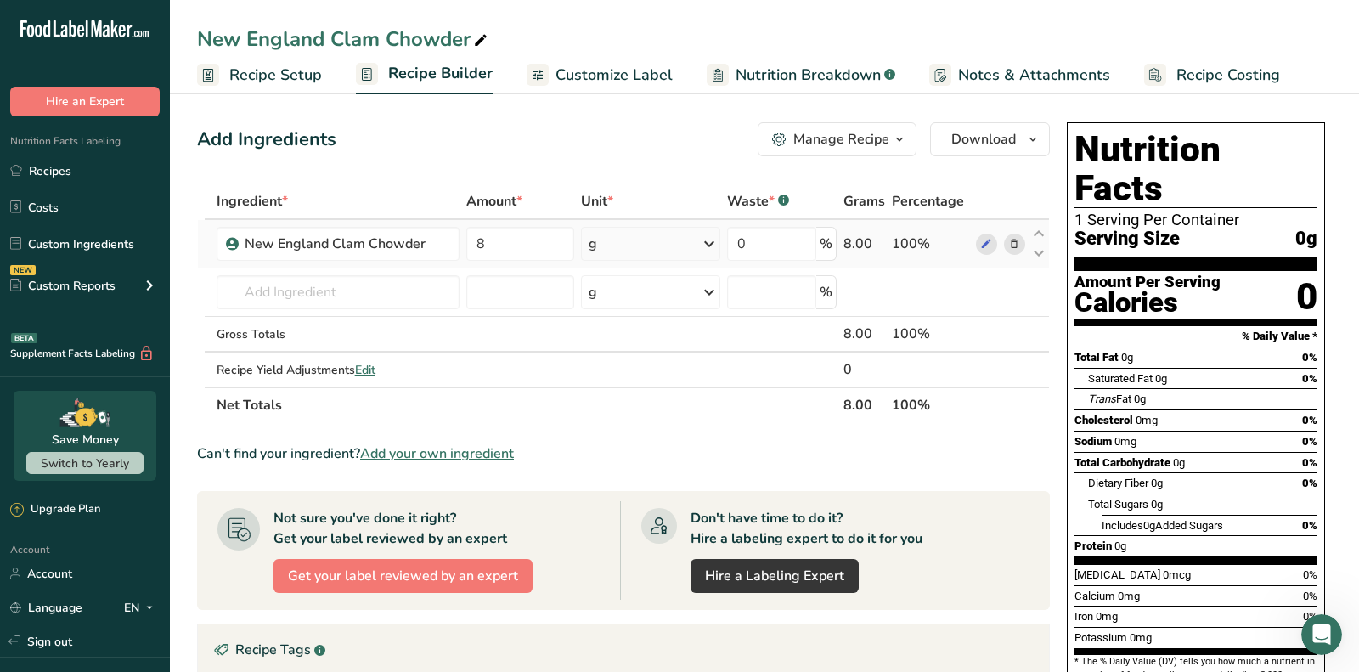
click at [639, 240] on div "Ingredient * Amount * Unit * Waste * .a-a{fill:#347362;}.b-a{fill:#fff;} Grams …" at bounding box center [623, 302] width 853 height 239
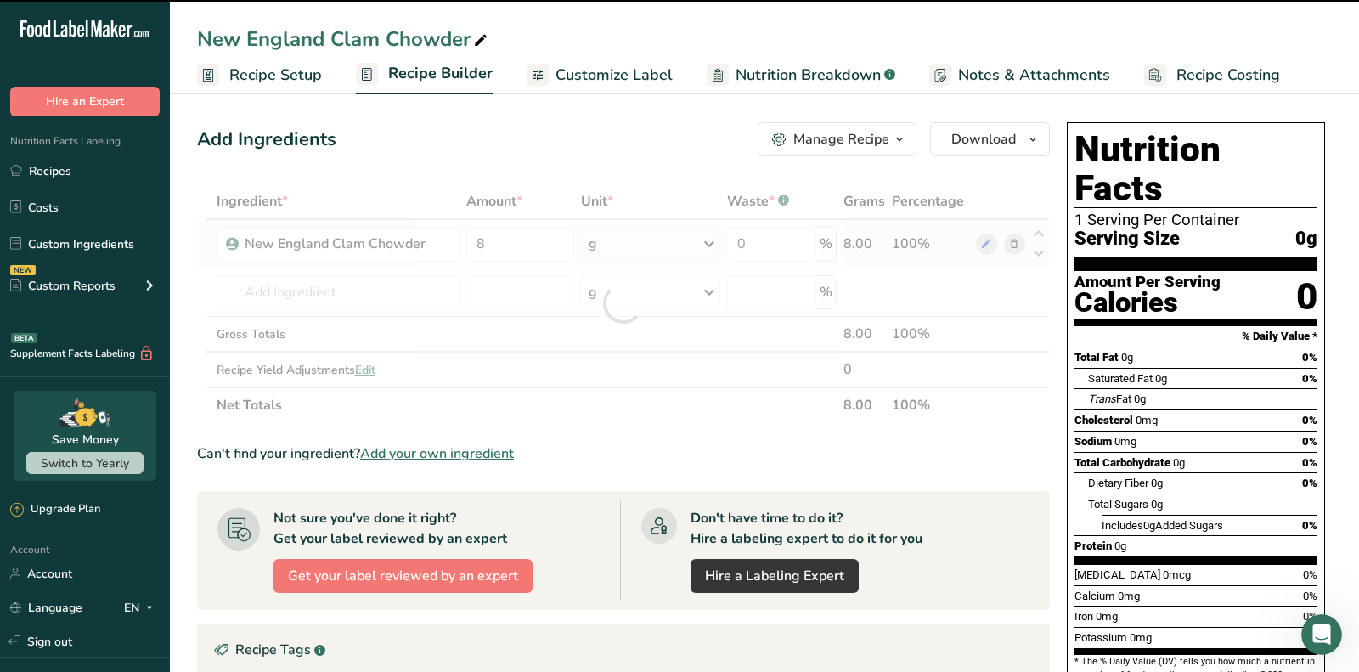
click at [639, 240] on div "g" at bounding box center [650, 244] width 139 height 34
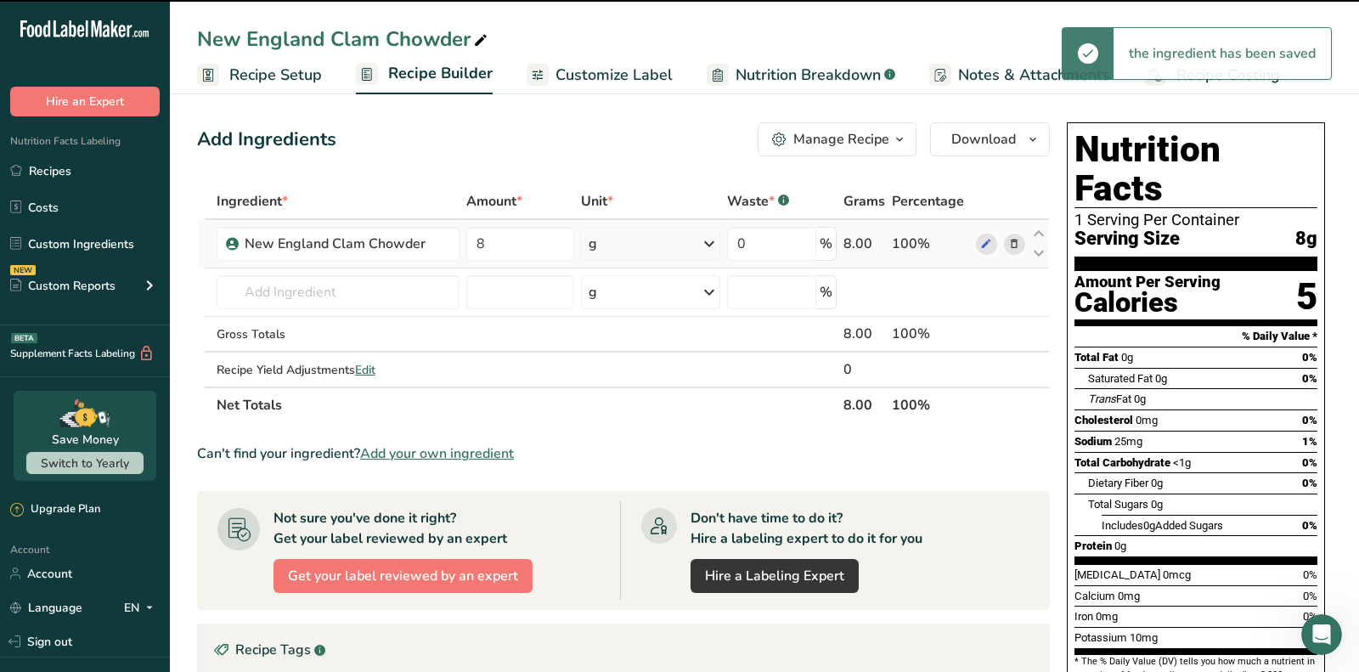
click at [639, 240] on div "g" at bounding box center [650, 244] width 139 height 34
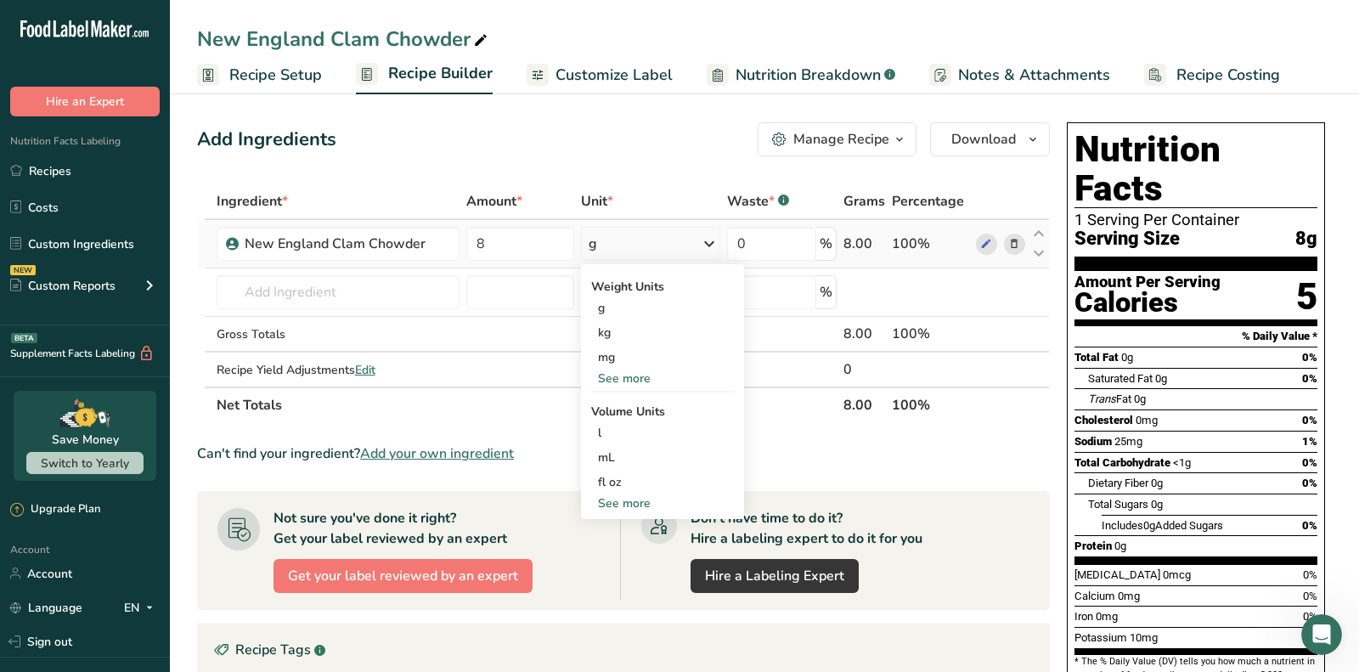
click at [623, 377] on div "See more" at bounding box center [662, 378] width 143 height 18
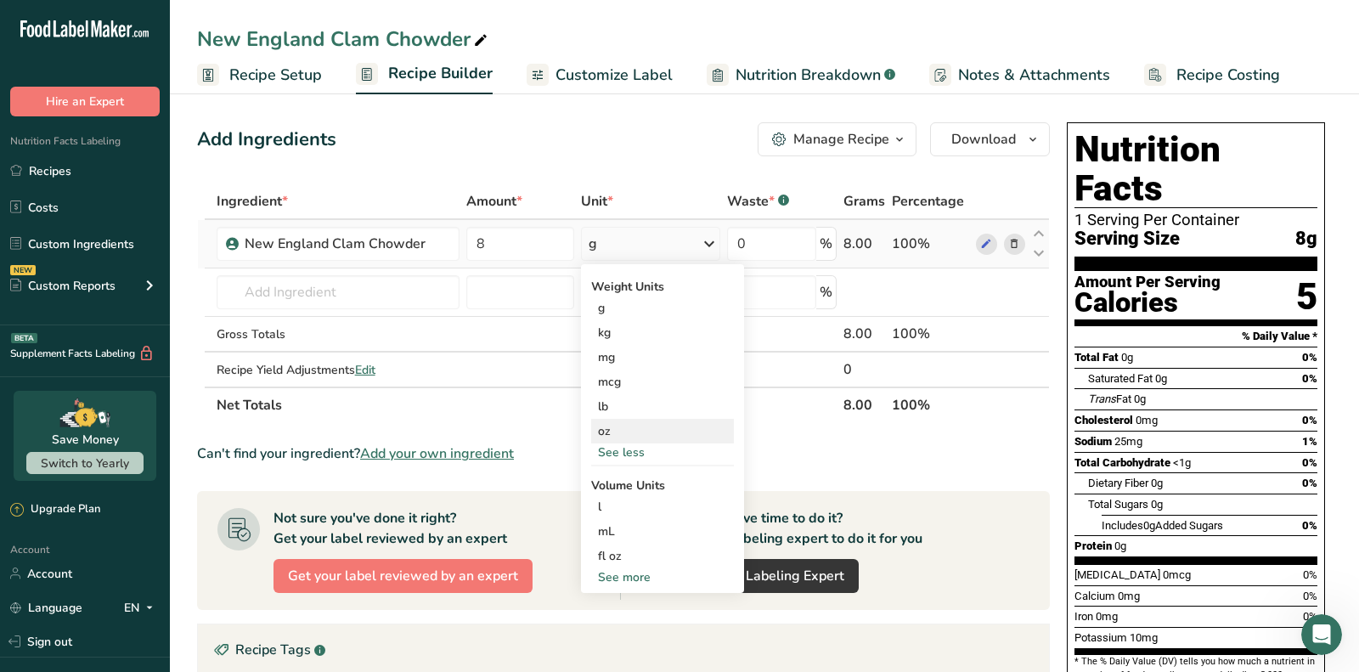
click at [606, 435] on div "oz" at bounding box center [662, 431] width 143 height 25
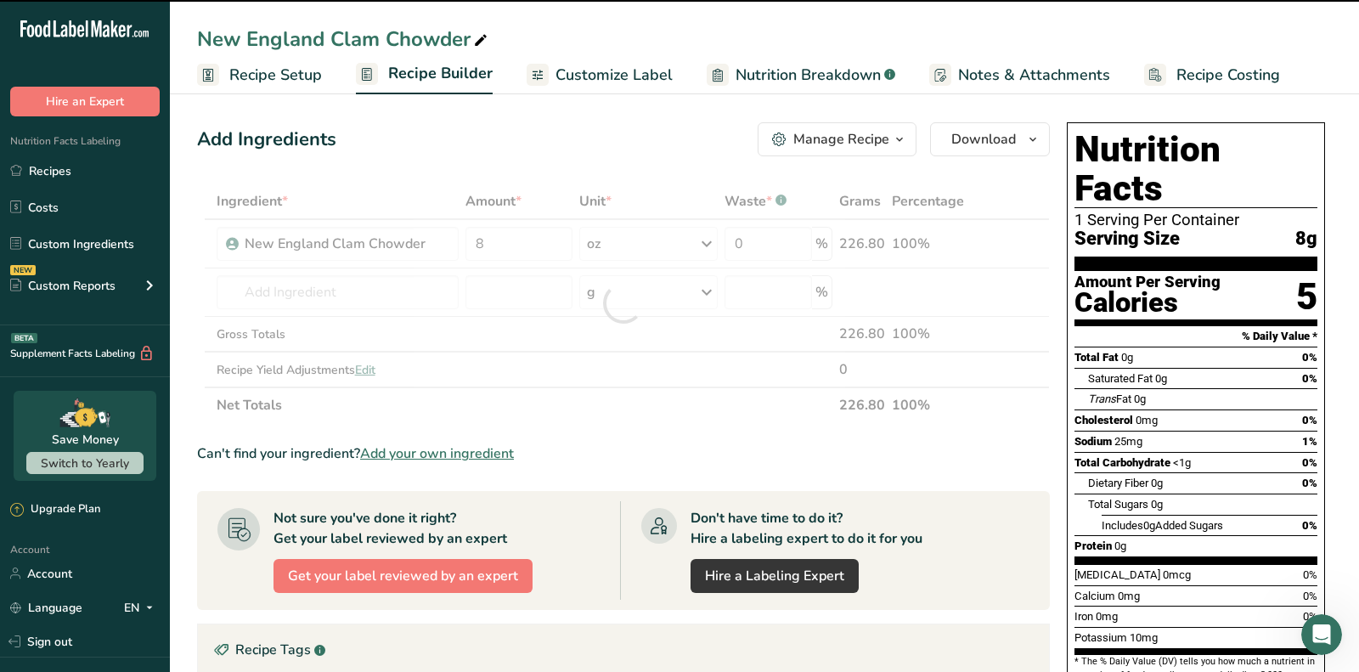
click at [473, 39] on icon at bounding box center [480, 41] width 15 height 24
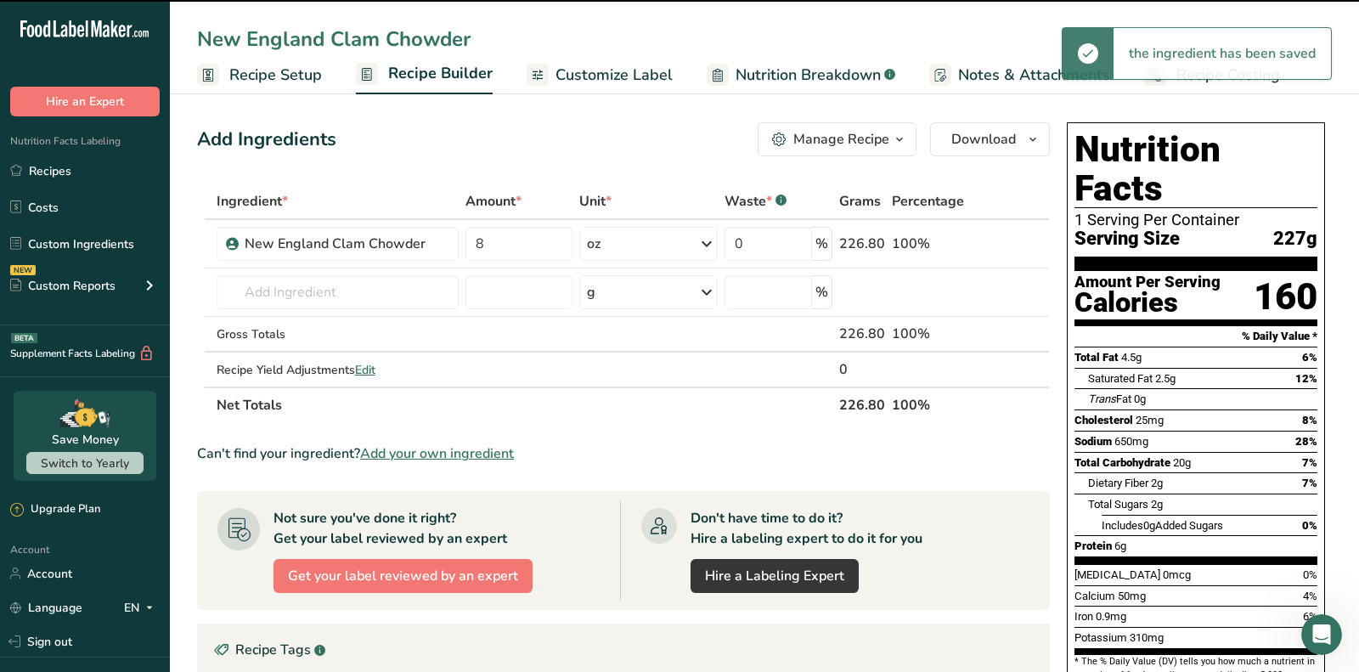
click at [480, 38] on input "New England Clam Chowder" at bounding box center [764, 39] width 1135 height 31
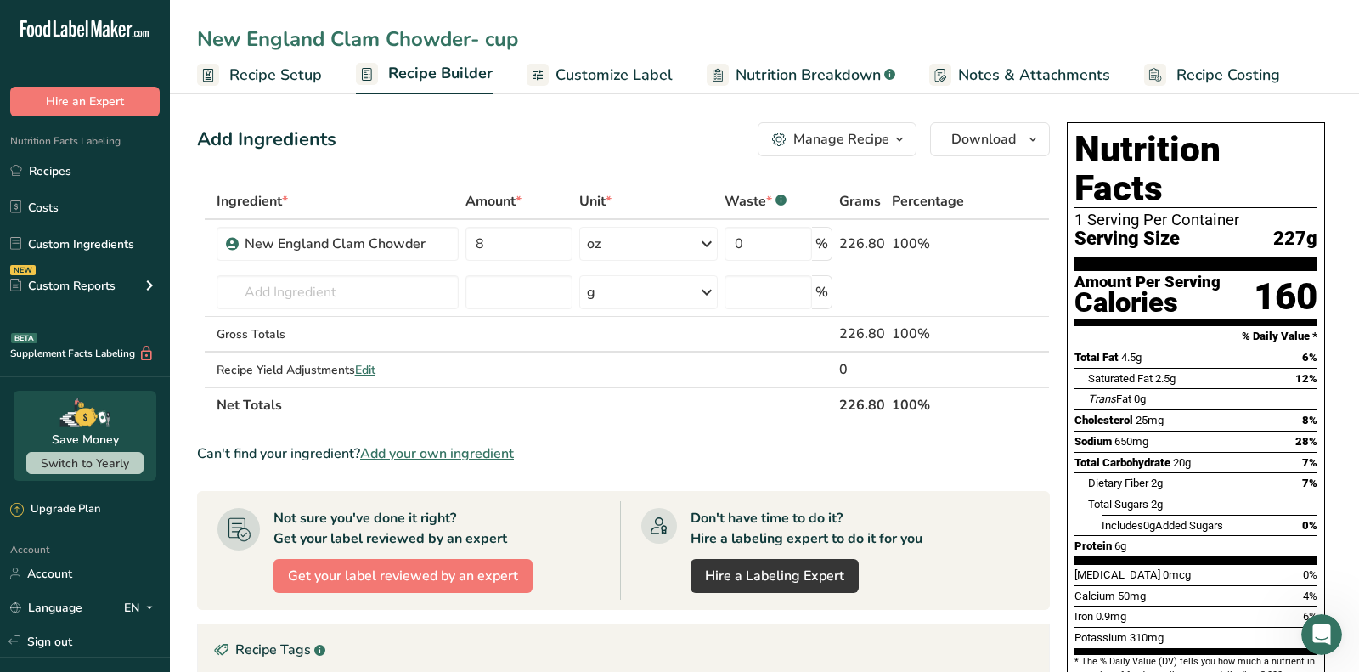
type input "New England Clam Chowder- cup"
click at [488, 141] on div "Add Ingredients Manage Recipe Delete Recipe Duplicate Recipe Scale Recipe Save …" at bounding box center [623, 139] width 853 height 34
click at [411, 453] on span "Add your own ingredient" at bounding box center [437, 453] width 154 height 20
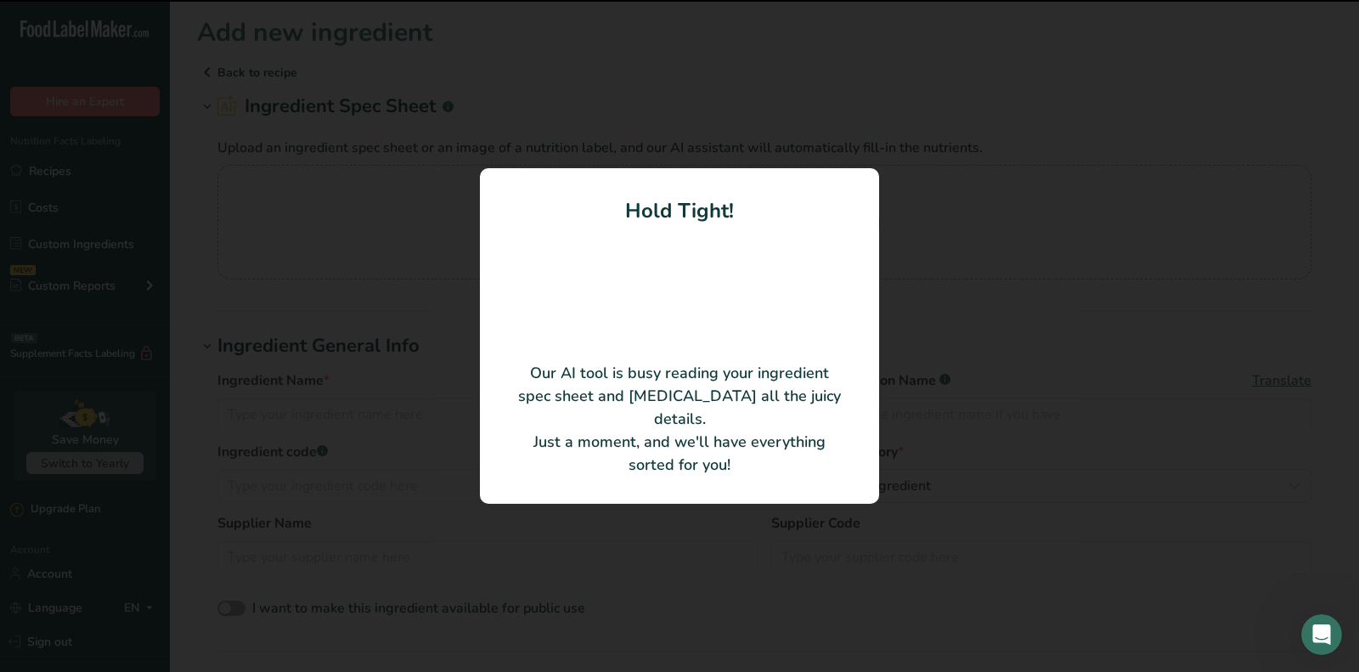
type input "Unbleached wheat flour, water, canola oil, cane sugar, salt, yeast and baking s…"
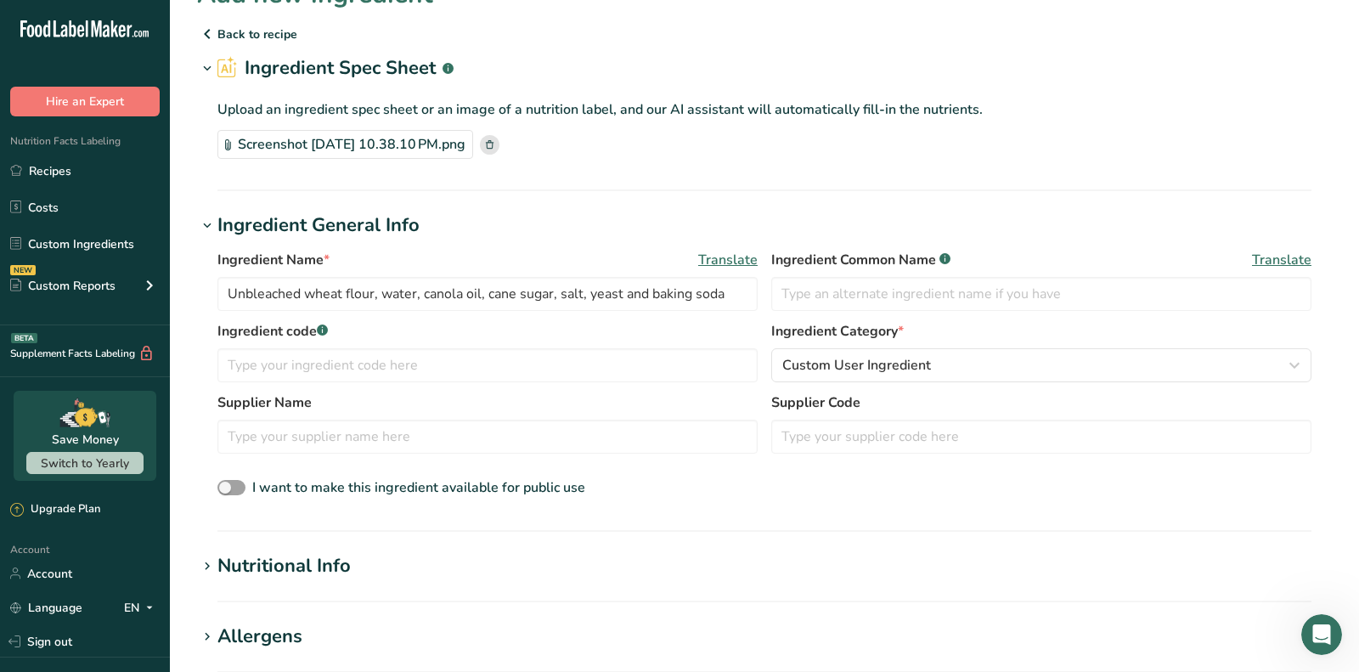
scroll to position [53, 0]
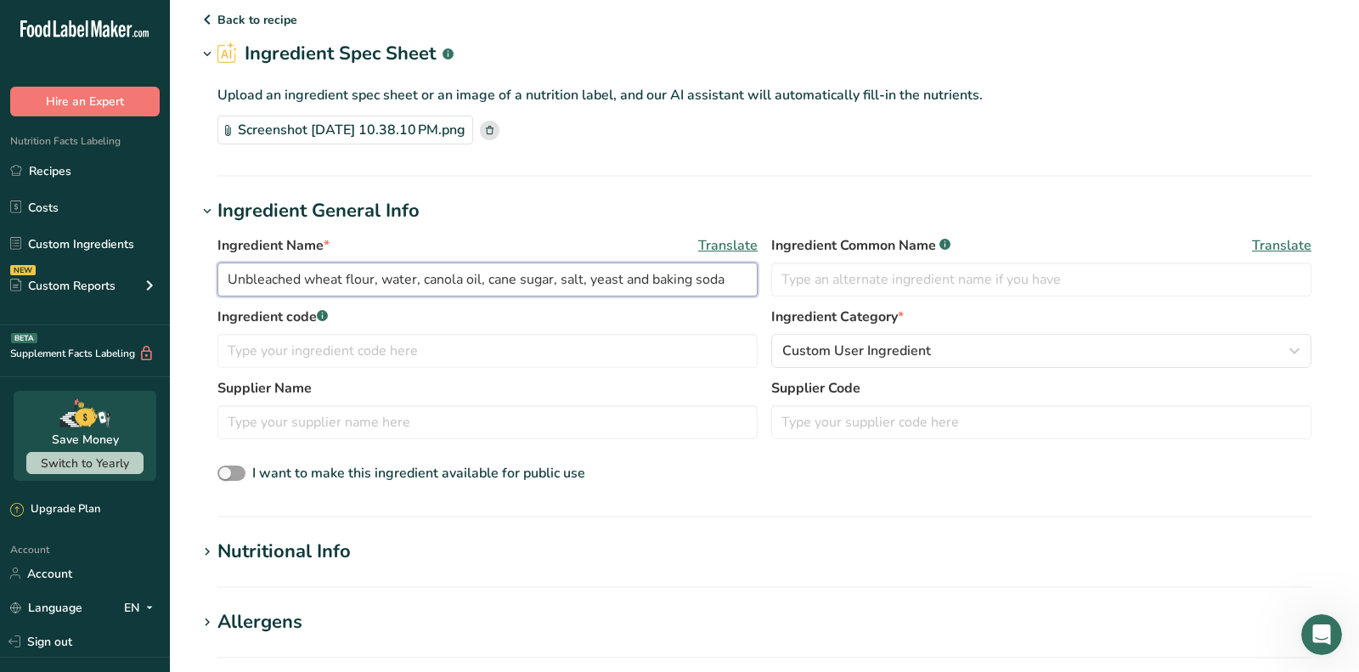
click at [365, 282] on input "Unbleached wheat flour, water, canola oil, cane sugar, salt, yeast and baking s…" at bounding box center [487, 279] width 540 height 34
type input "Oyster Crackers"
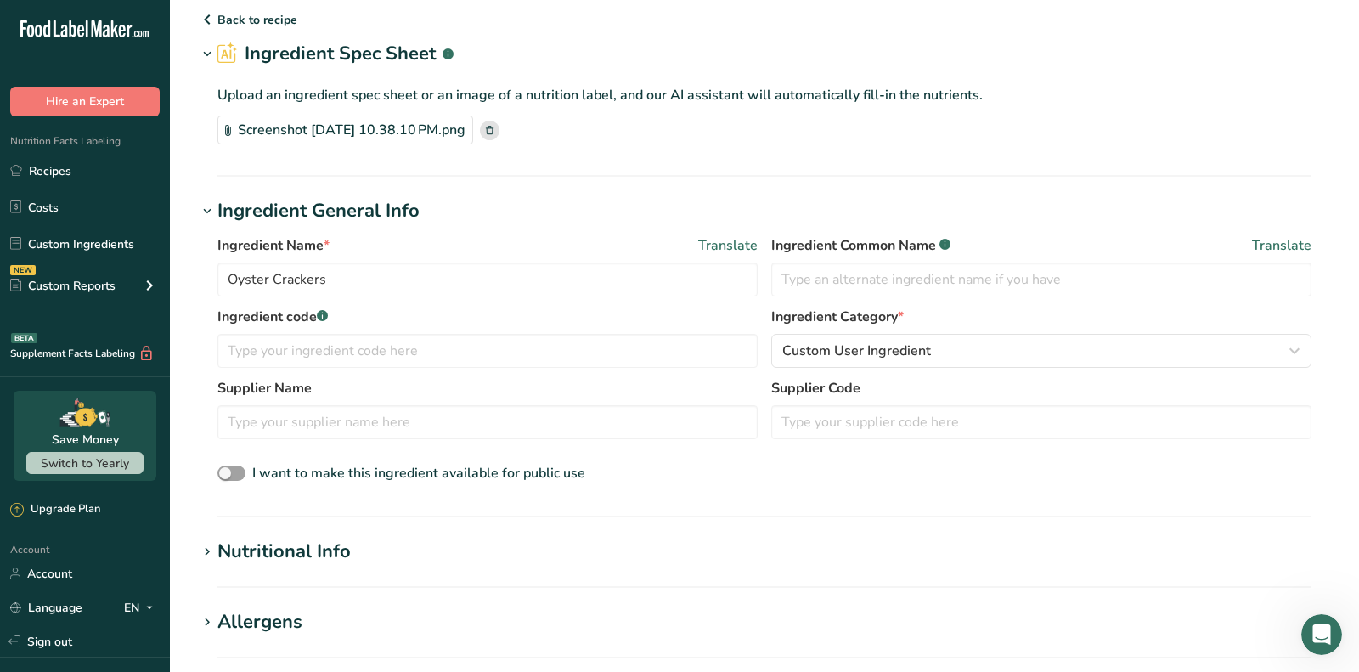
click at [305, 555] on div "Nutritional Info" at bounding box center [283, 552] width 133 height 28
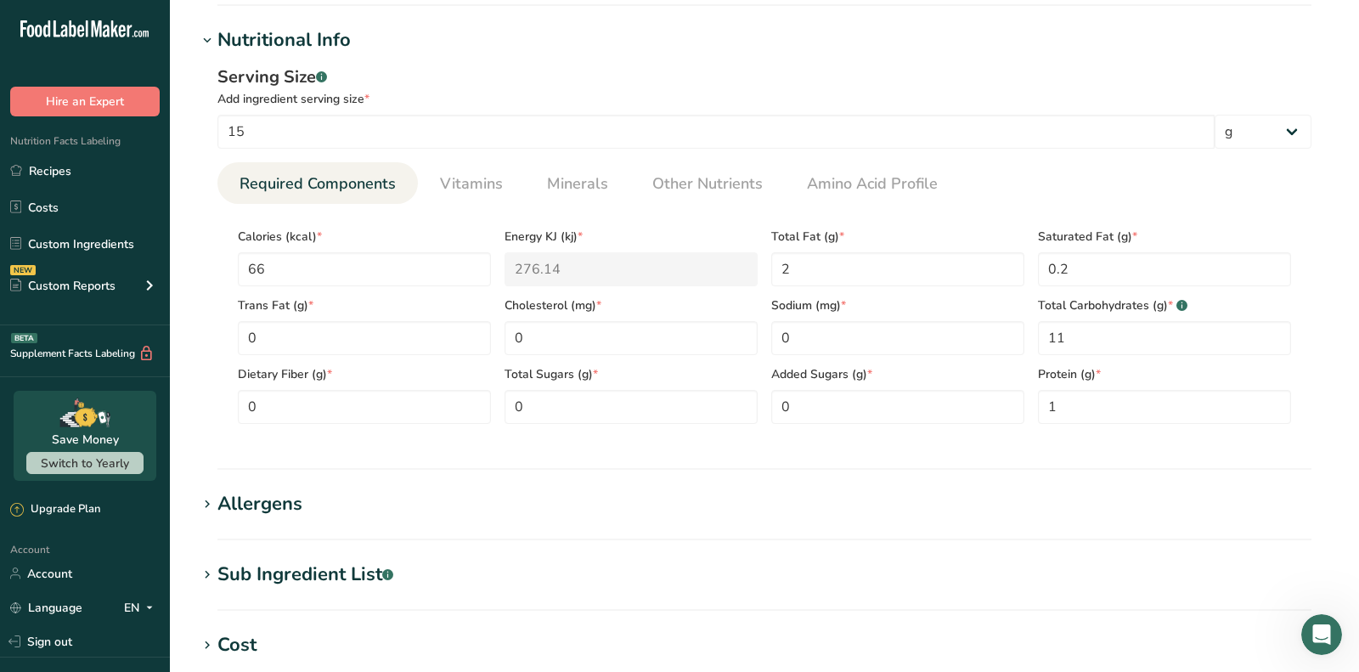
scroll to position [605, 0]
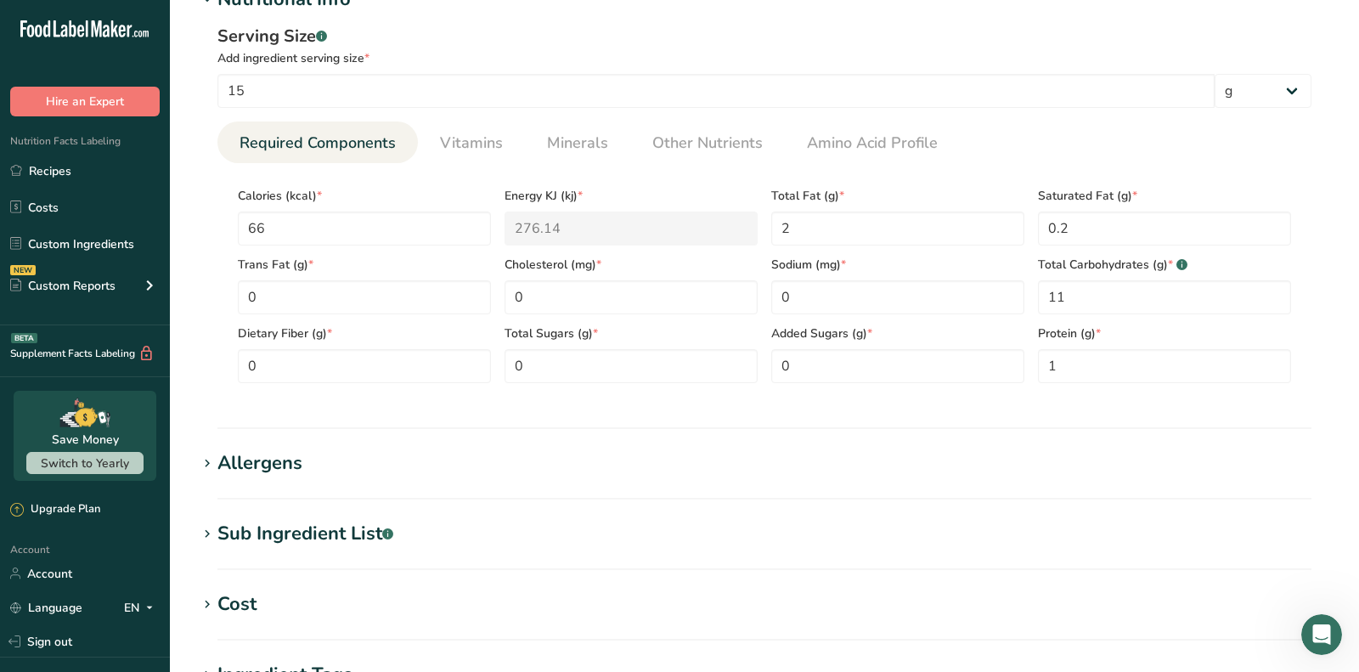
click at [268, 460] on div "Allergens" at bounding box center [259, 463] width 85 height 28
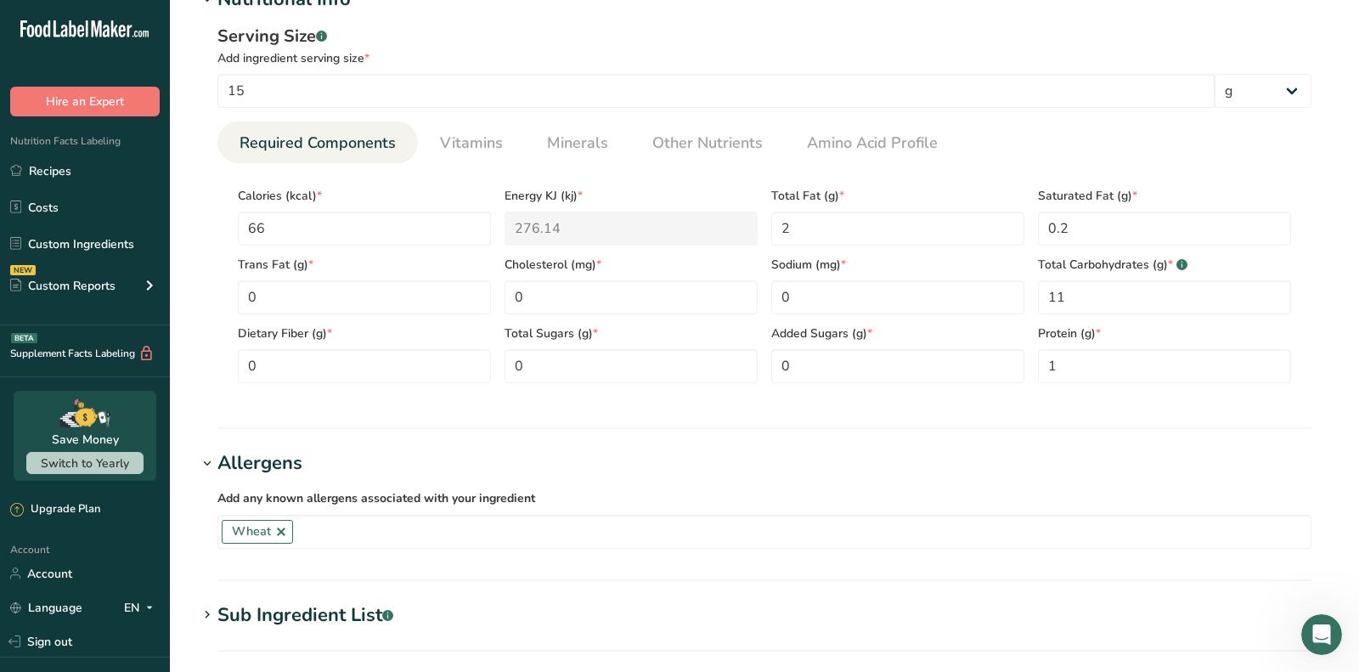
click at [277, 630] on section "Sub Ingredient List .a-a{fill:#347362;}.b-a{fill:#fff;} Translate" at bounding box center [764, 626] width 1135 height 50
click at [277, 609] on div "Sub Ingredient List .a-a{fill:#347362;}.b-a{fill:#fff;}" at bounding box center [305, 615] width 176 height 28
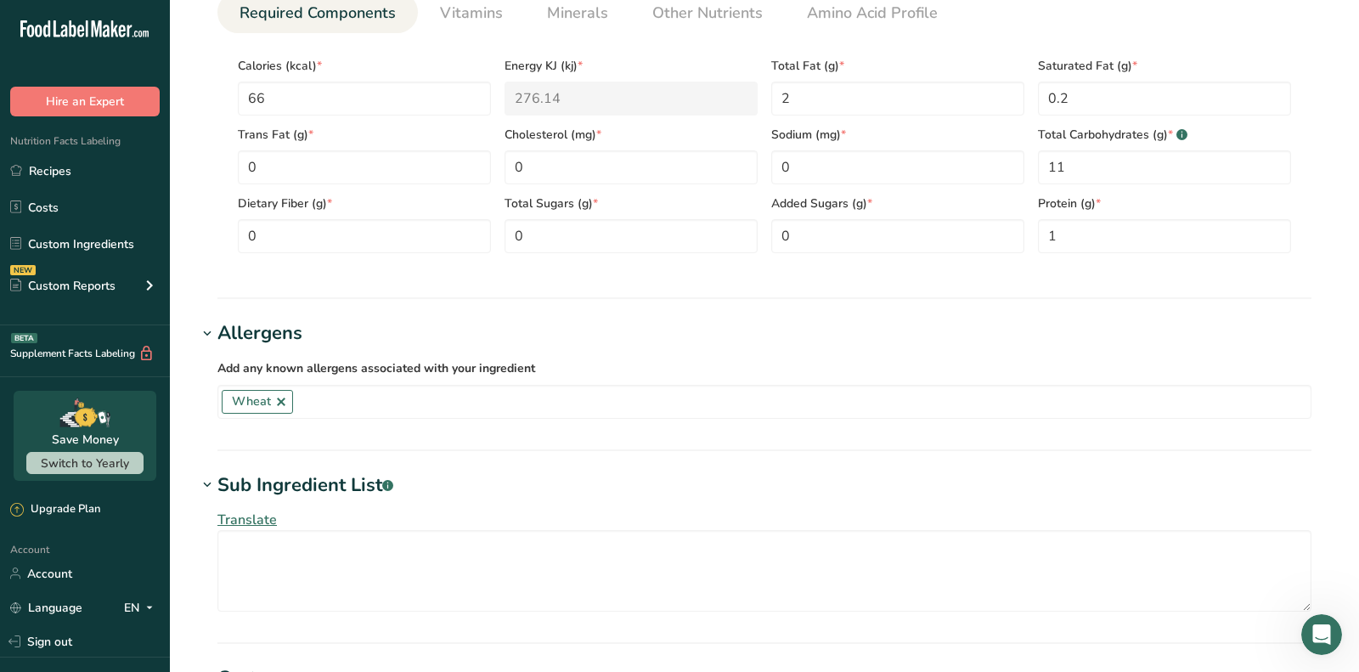
scroll to position [741, 0]
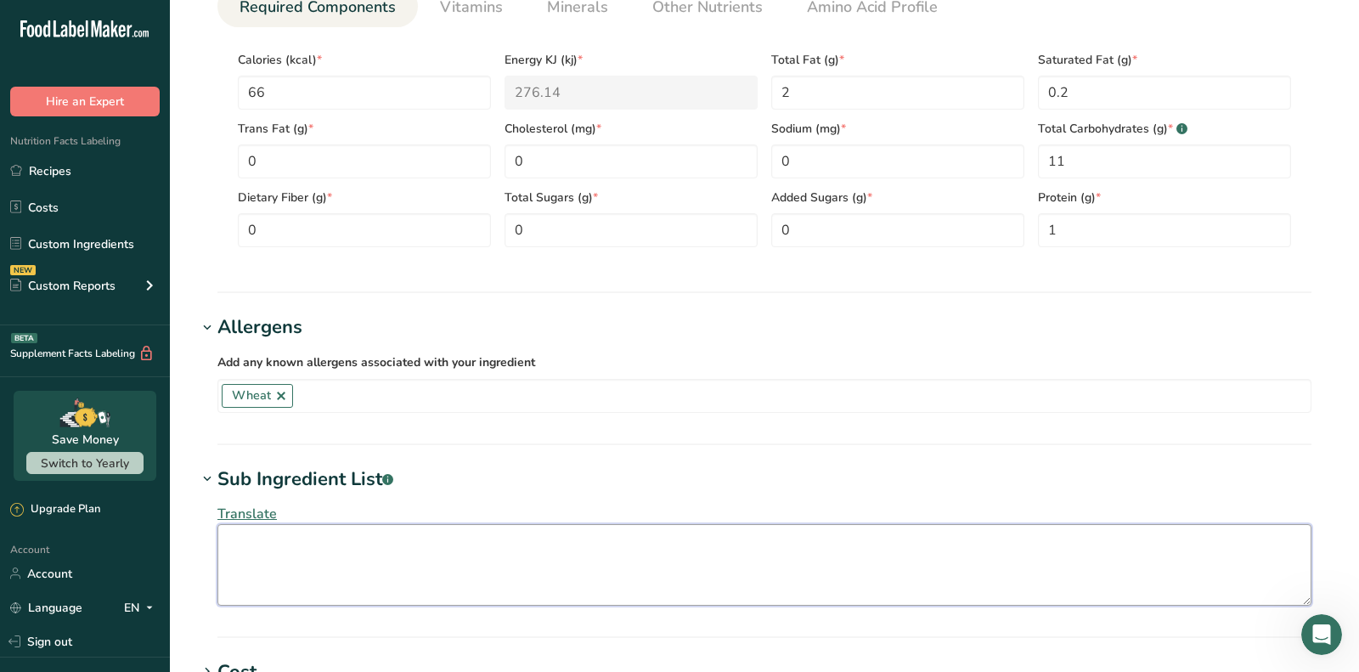
click at [283, 533] on textarea at bounding box center [764, 565] width 1094 height 82
paste textarea "Unbleached wheat flour, water, canola oil, cane sugar, salt, yeast and baking s…"
click at [310, 544] on textarea "Unbleached wheat flour, water, canola oil, cane sugar, salt, yeast and baking s…" at bounding box center [764, 565] width 1094 height 82
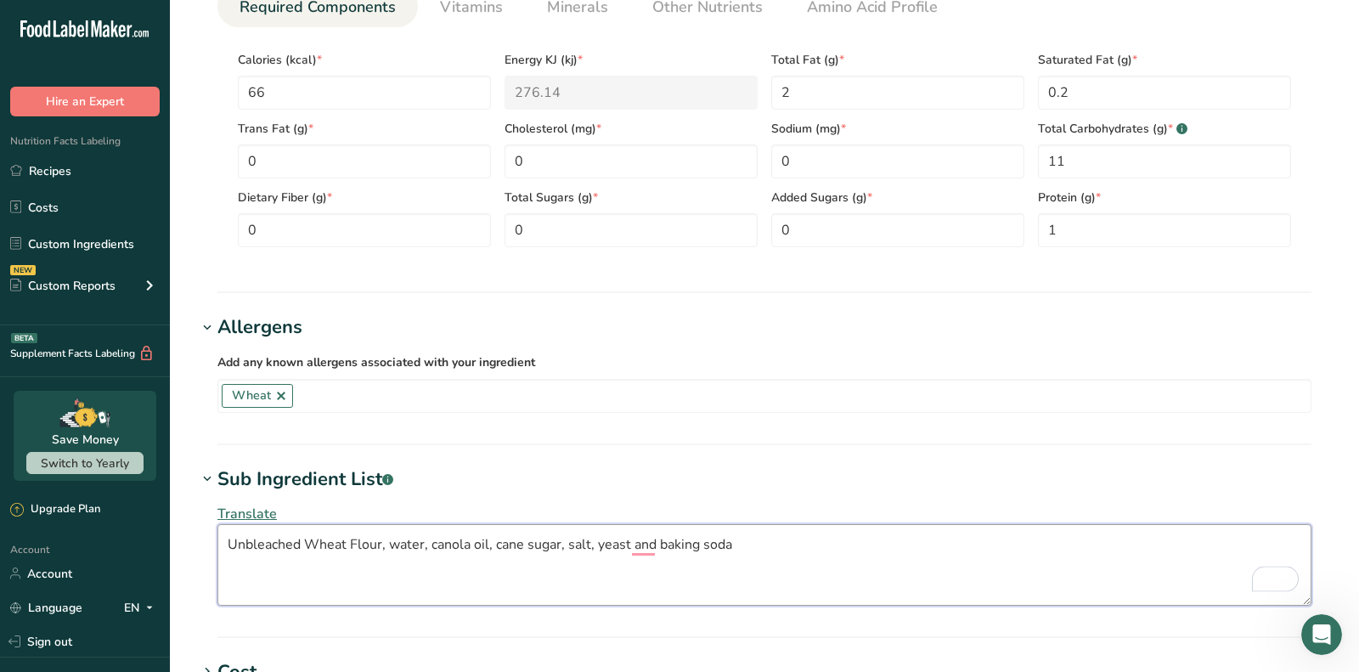
click at [399, 542] on textarea "Unbleached Wheat Flour, water, canola oil, cane sugar, salt, yeast and baking s…" at bounding box center [764, 565] width 1094 height 82
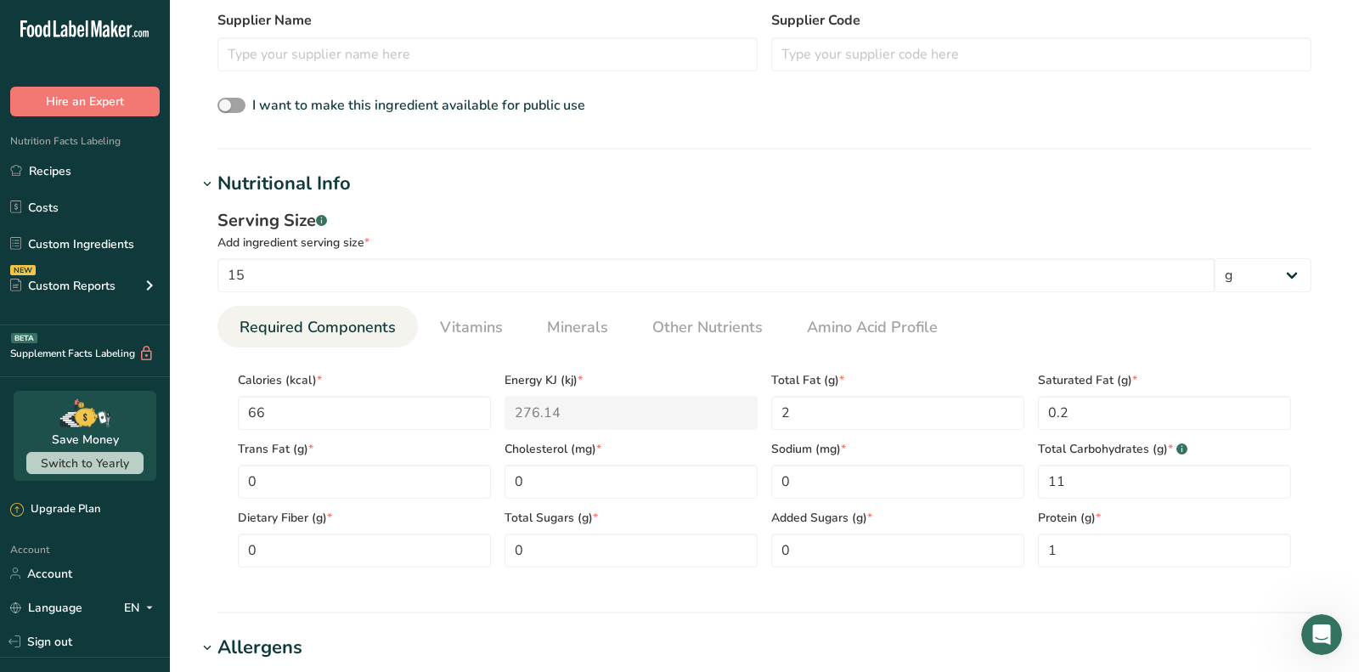
scroll to position [431, 0]
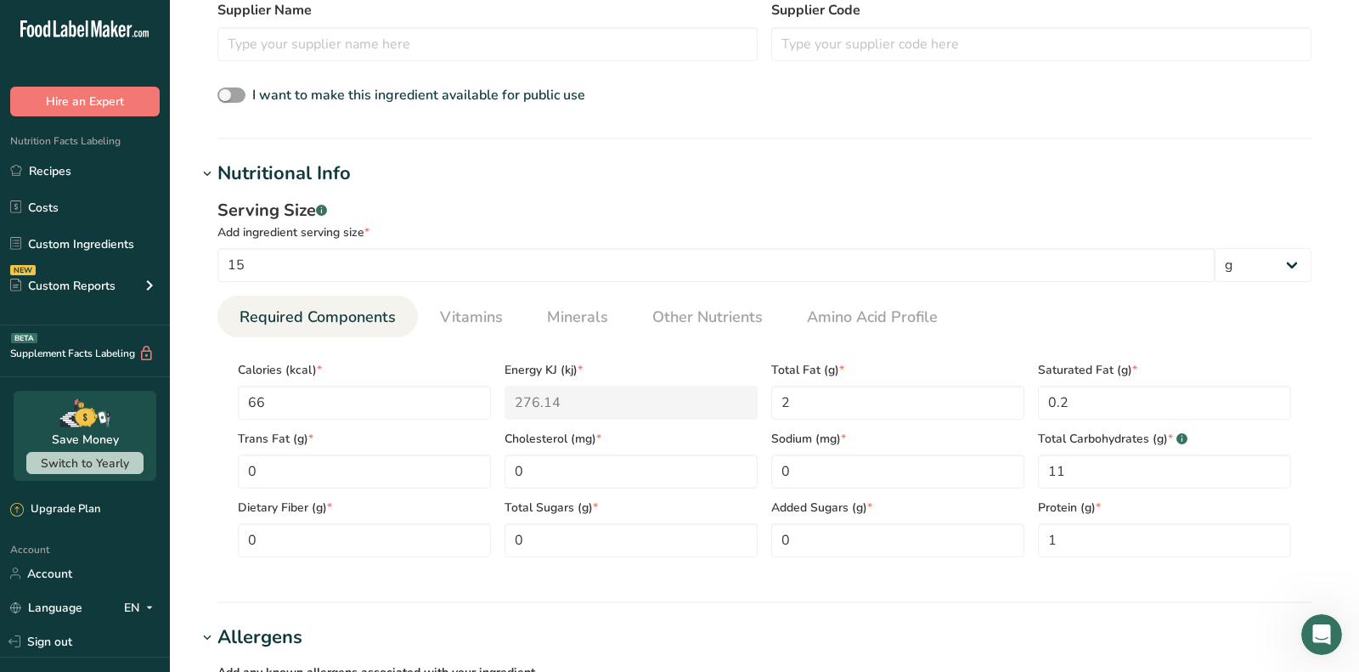
type textarea "Unbleached Wheat Flour, Water, Canola Oil, Cane Sugar, Salt, Yeast and Baking S…"
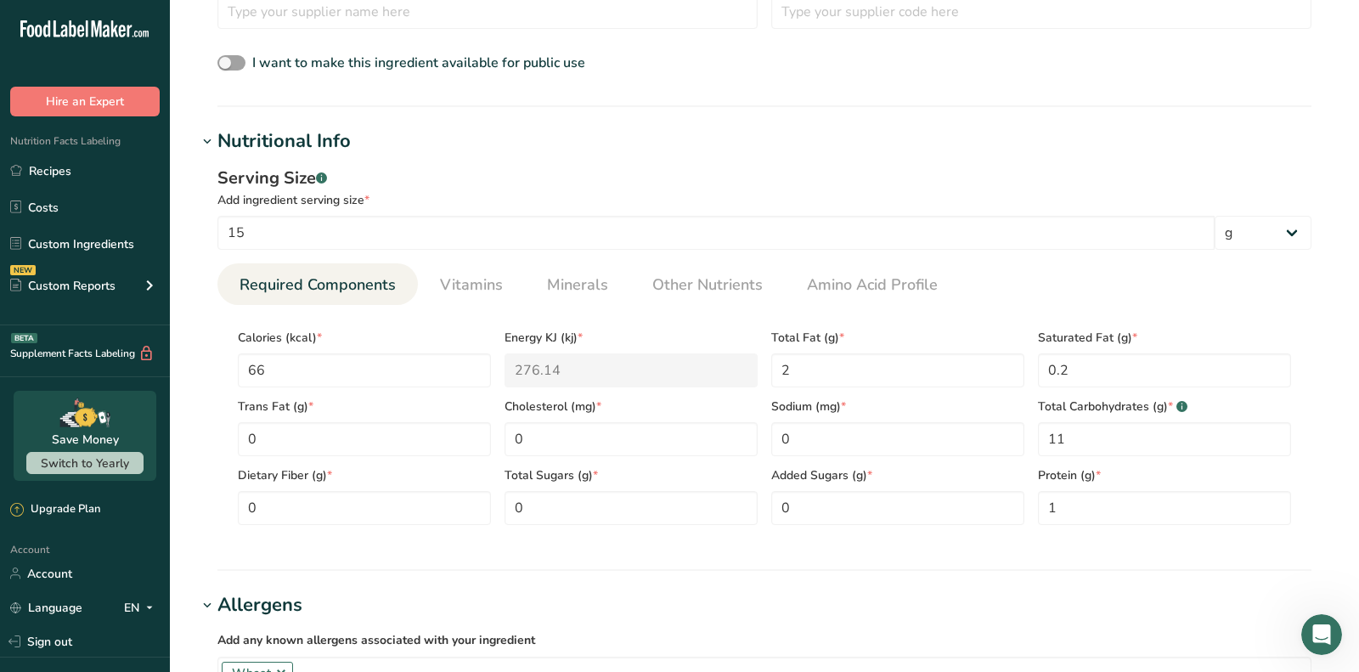
scroll to position [470, 0]
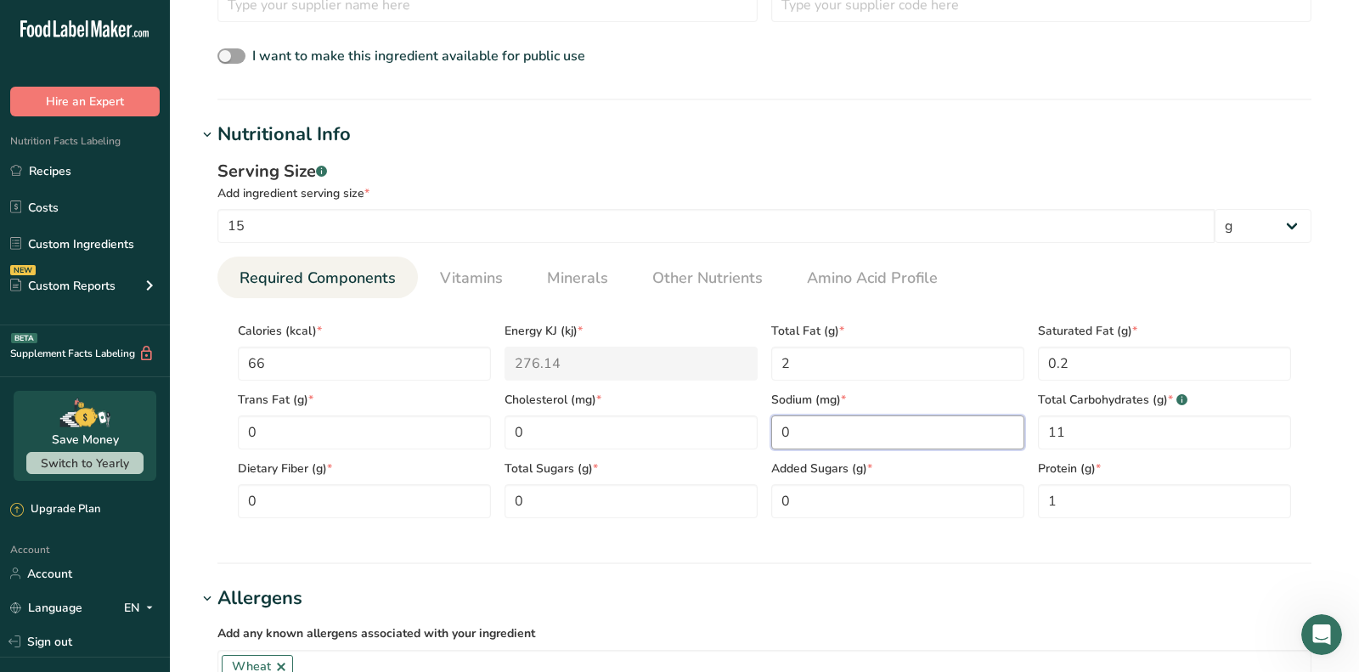
click at [885, 424] on input "0" at bounding box center [897, 432] width 253 height 34
type input "60"
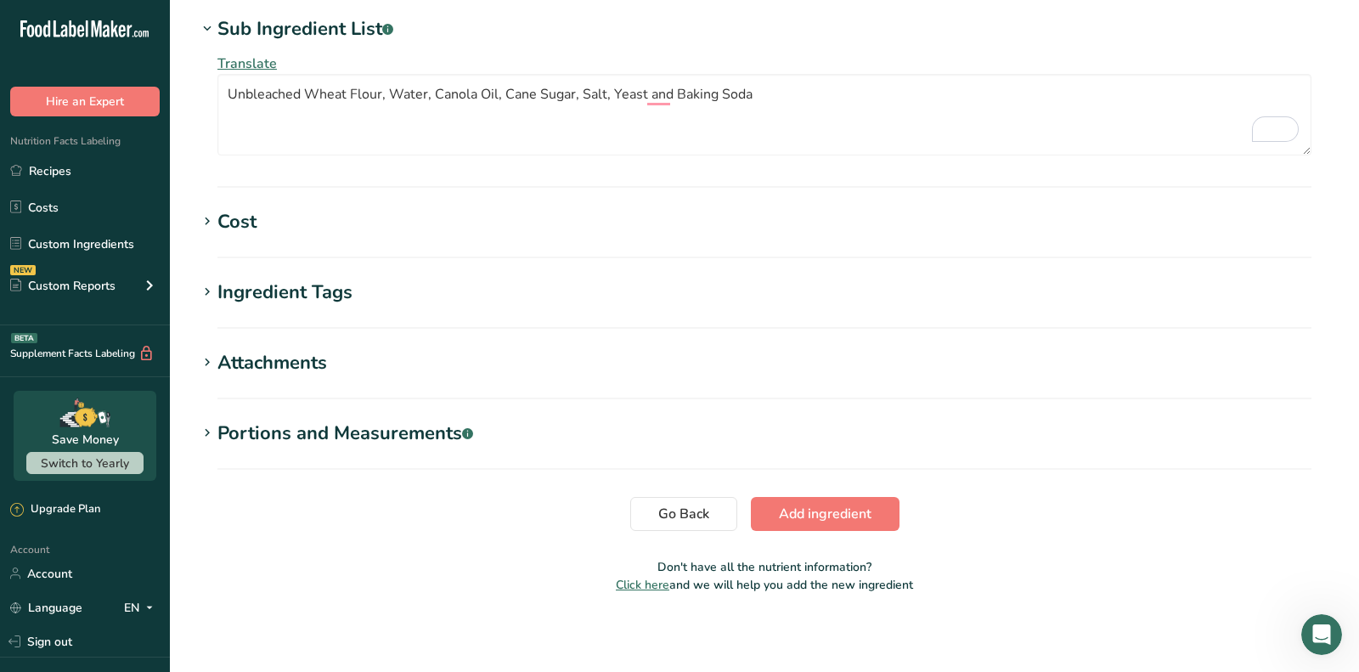
scroll to position [1146, 0]
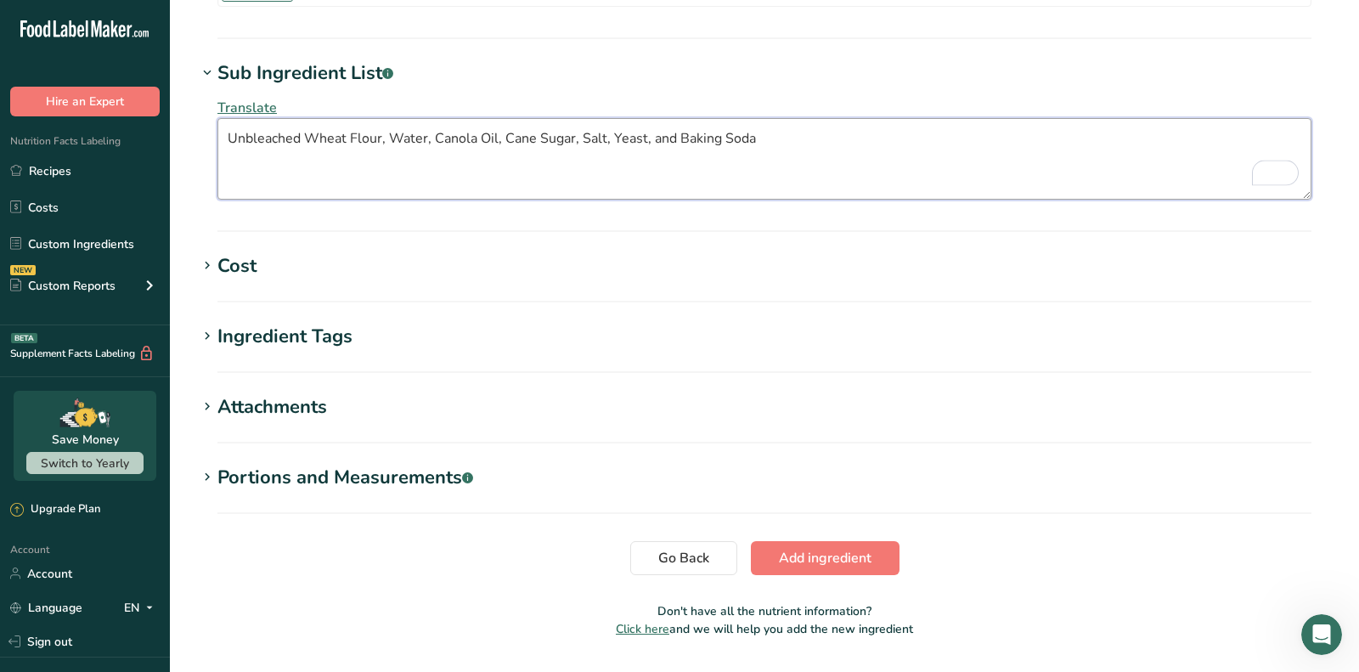
type textarea "Unbleached Wheat Flour, Water, Canola Oil, Cane Sugar, Salt, Yeast, and Baking …"
click at [841, 566] on button "Add ingredient" at bounding box center [825, 558] width 149 height 34
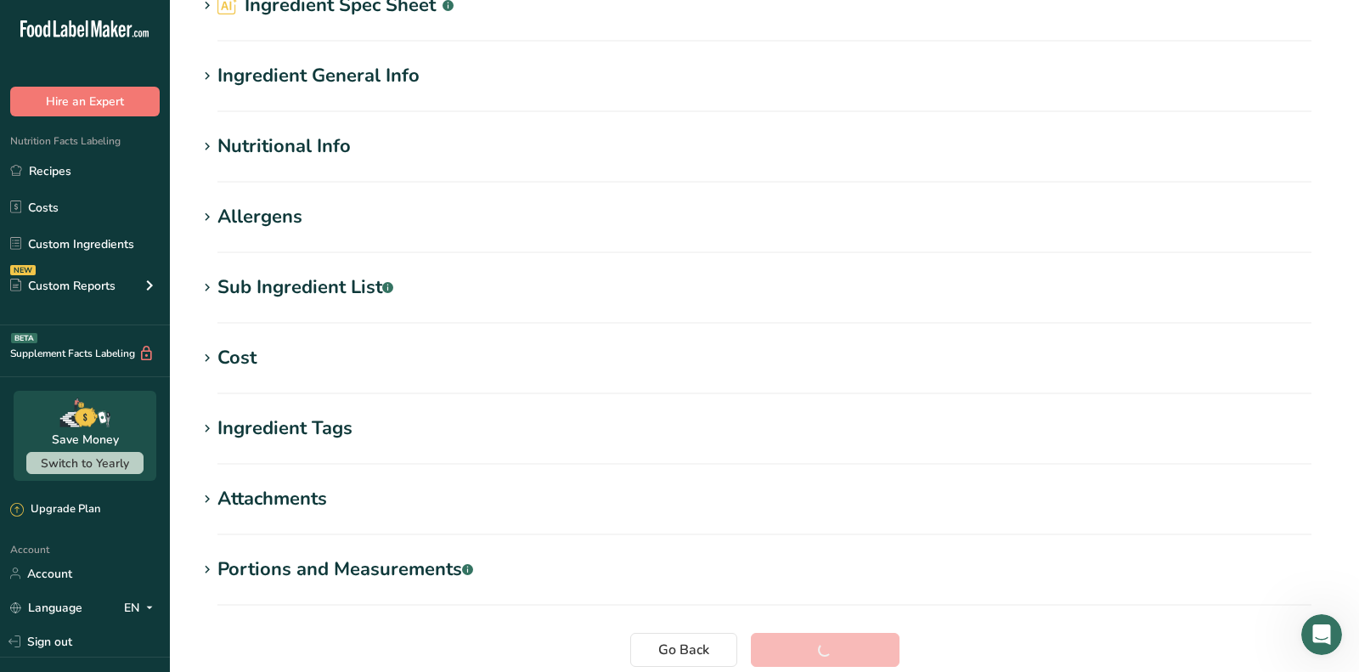
scroll to position [0, 0]
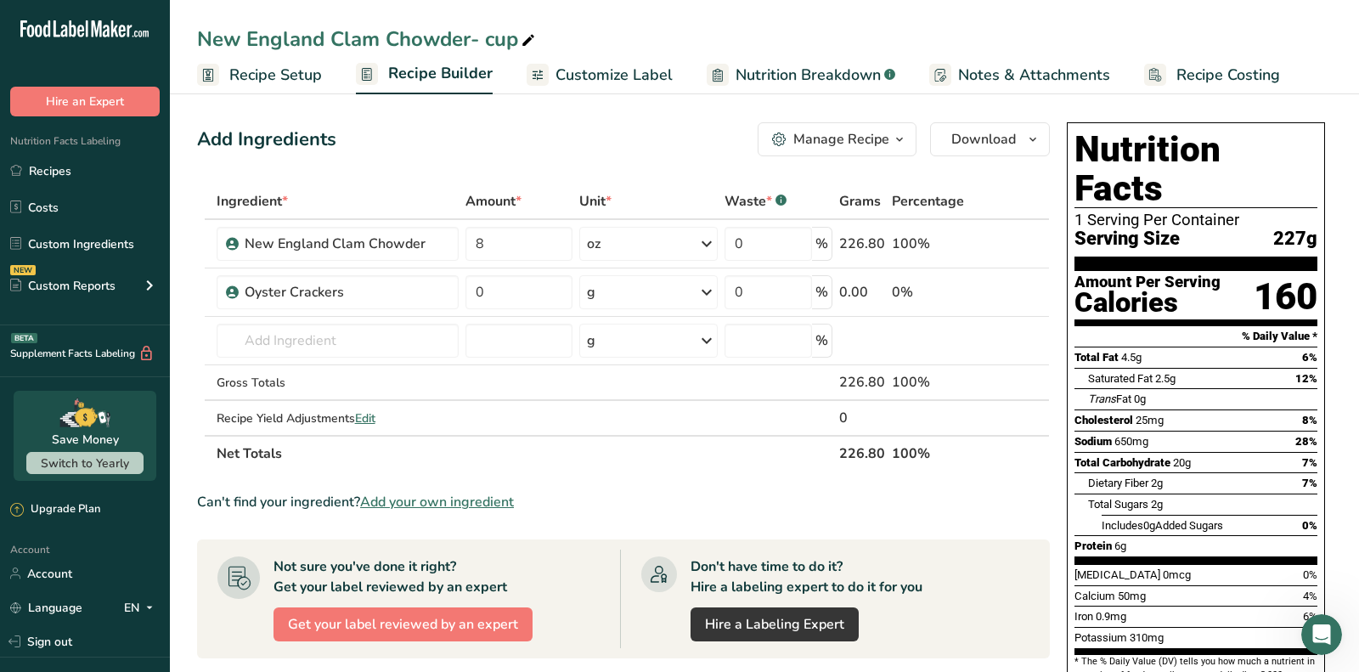
click at [618, 132] on div "Add Ingredients Manage Recipe Delete Recipe Duplicate Recipe Scale Recipe Save …" at bounding box center [623, 139] width 853 height 34
click at [848, 141] on div "Manage Recipe" at bounding box center [841, 139] width 96 height 20
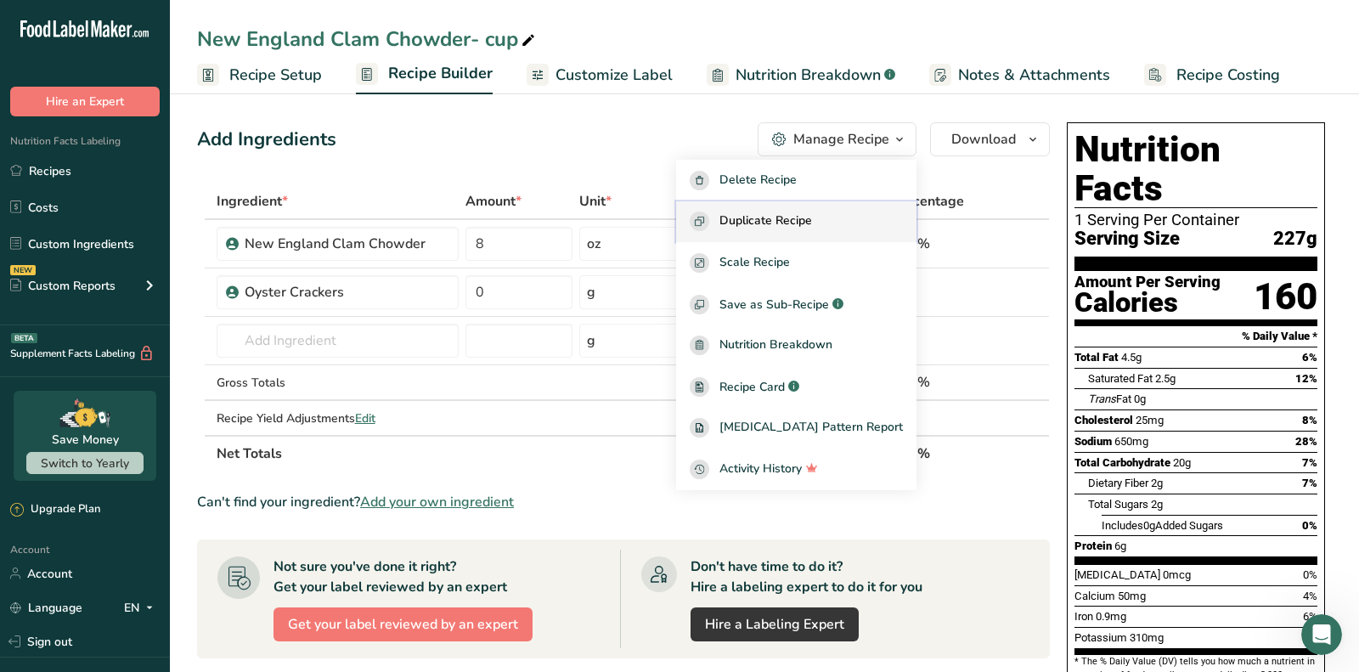
click at [796, 227] on span "Duplicate Recipe" at bounding box center [765, 221] width 93 height 20
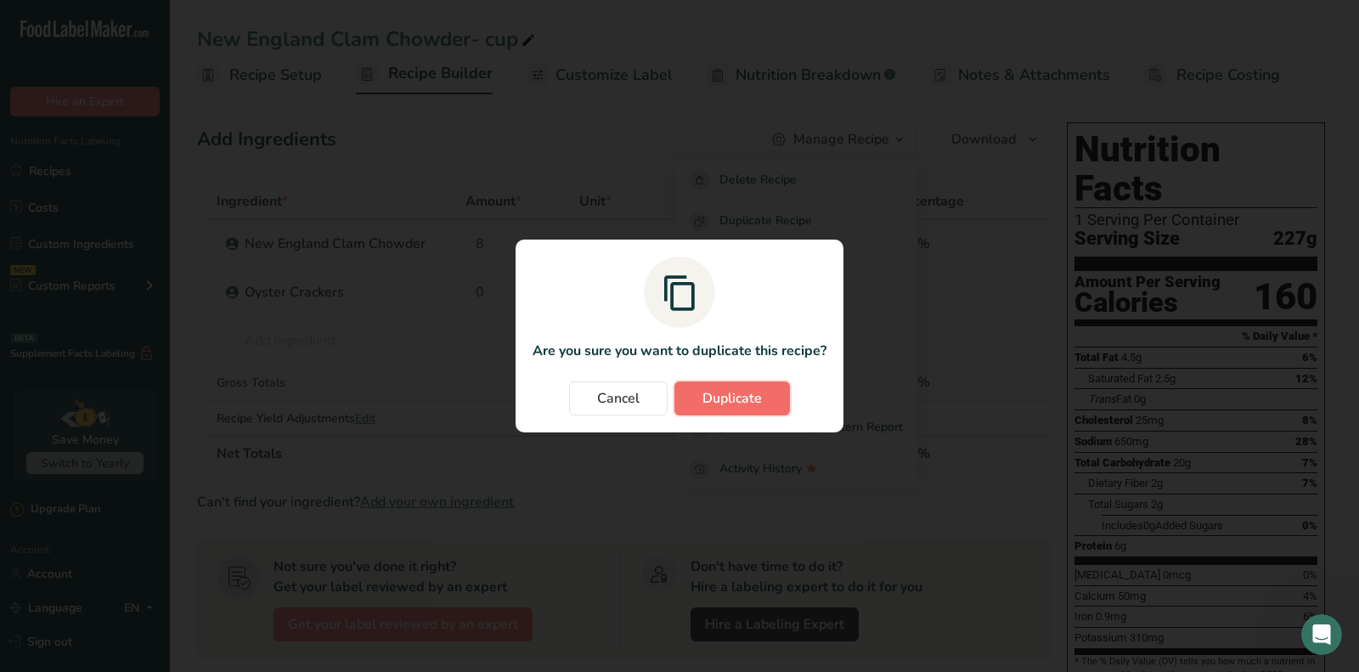
click at [724, 393] on span "Duplicate" at bounding box center [731, 398] width 59 height 20
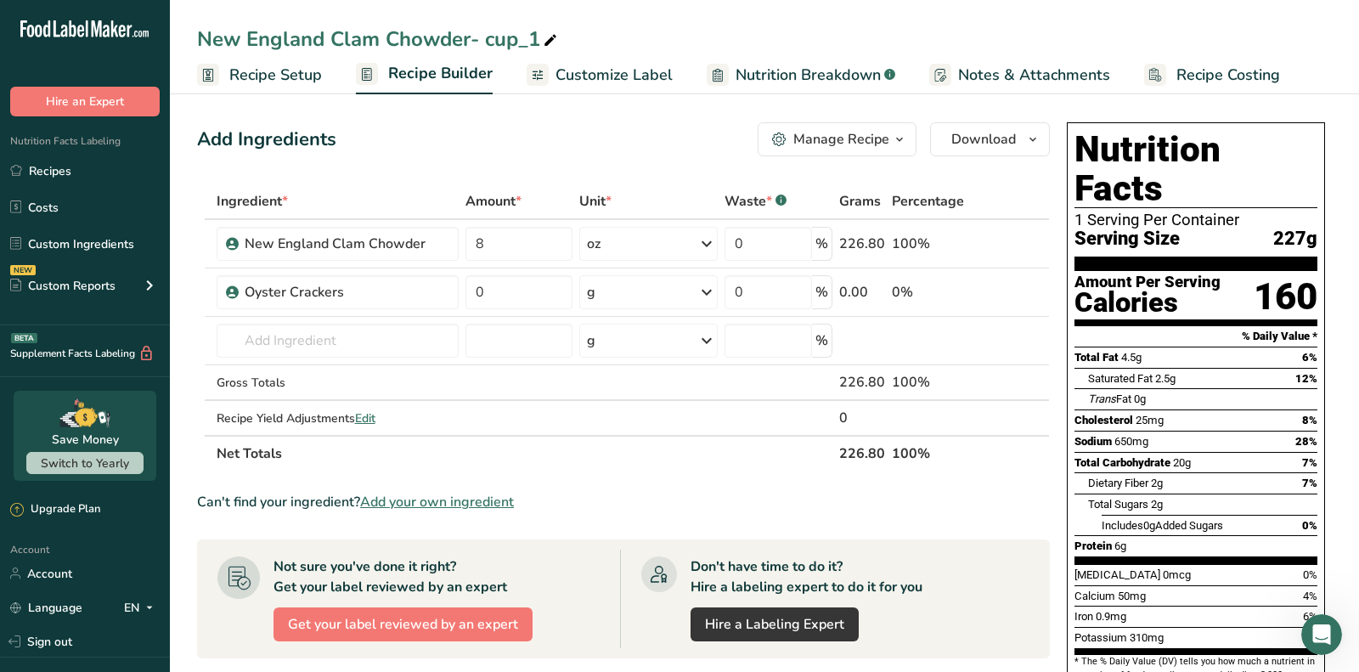
click at [544, 45] on icon at bounding box center [550, 41] width 15 height 24
type input "New England Clam Chowder- bowl"
click at [572, 150] on div "Add Ingredients Manage Recipe Delete Recipe Duplicate Recipe Scale Recipe Save …" at bounding box center [623, 139] width 853 height 34
click at [525, 232] on input "8" at bounding box center [518, 244] width 107 height 34
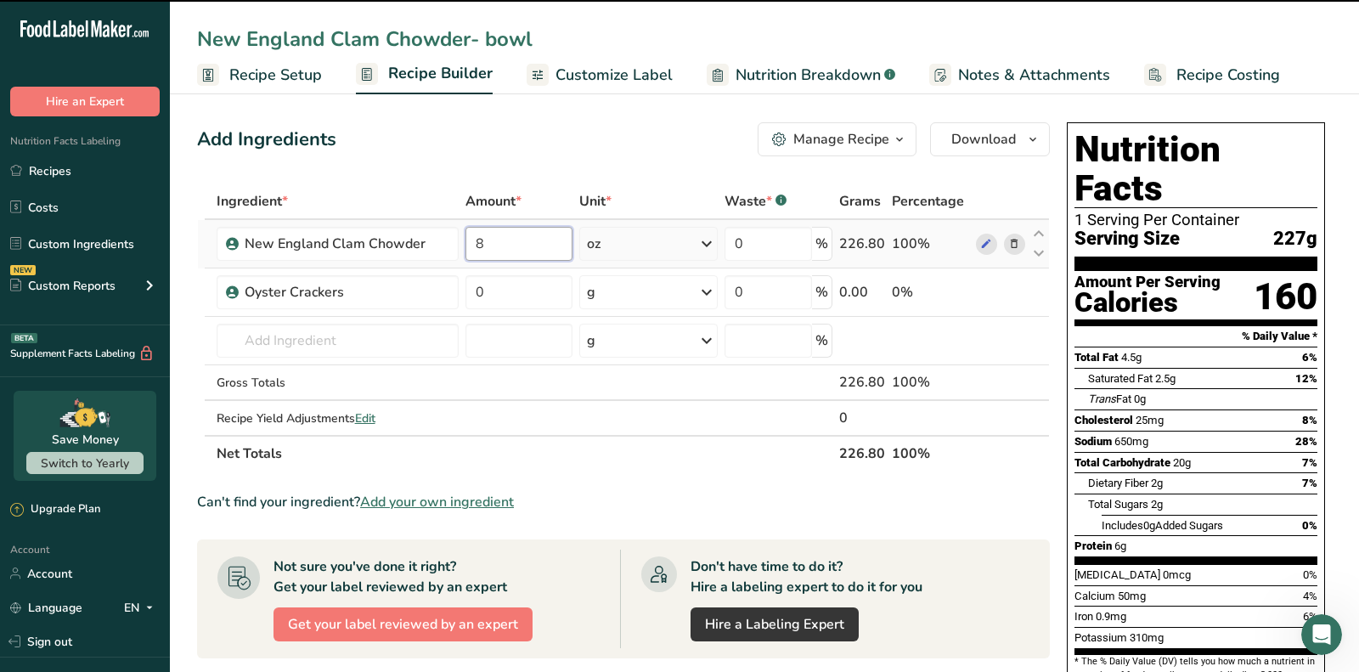
click at [525, 232] on input "8" at bounding box center [518, 244] width 107 height 34
click at [507, 133] on div "Add Ingredients Manage Recipe Delete Recipe Duplicate Recipe Scale Recipe Save …" at bounding box center [623, 139] width 853 height 34
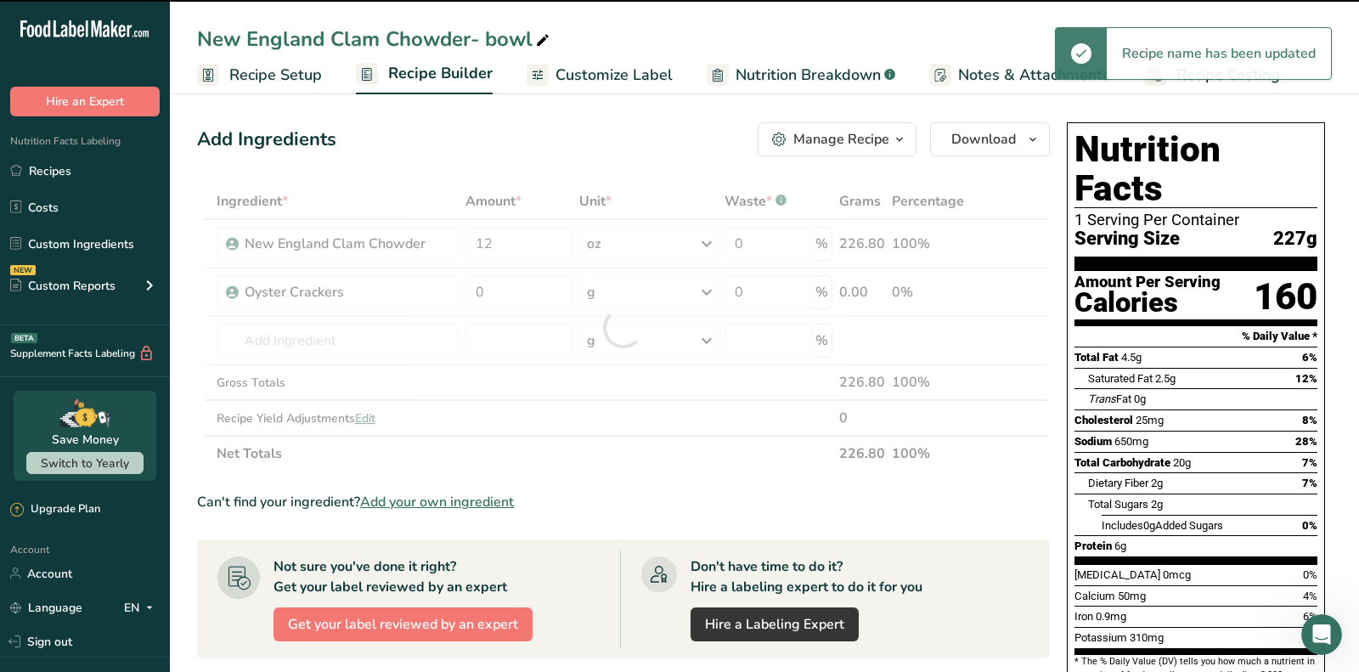
type input "8"
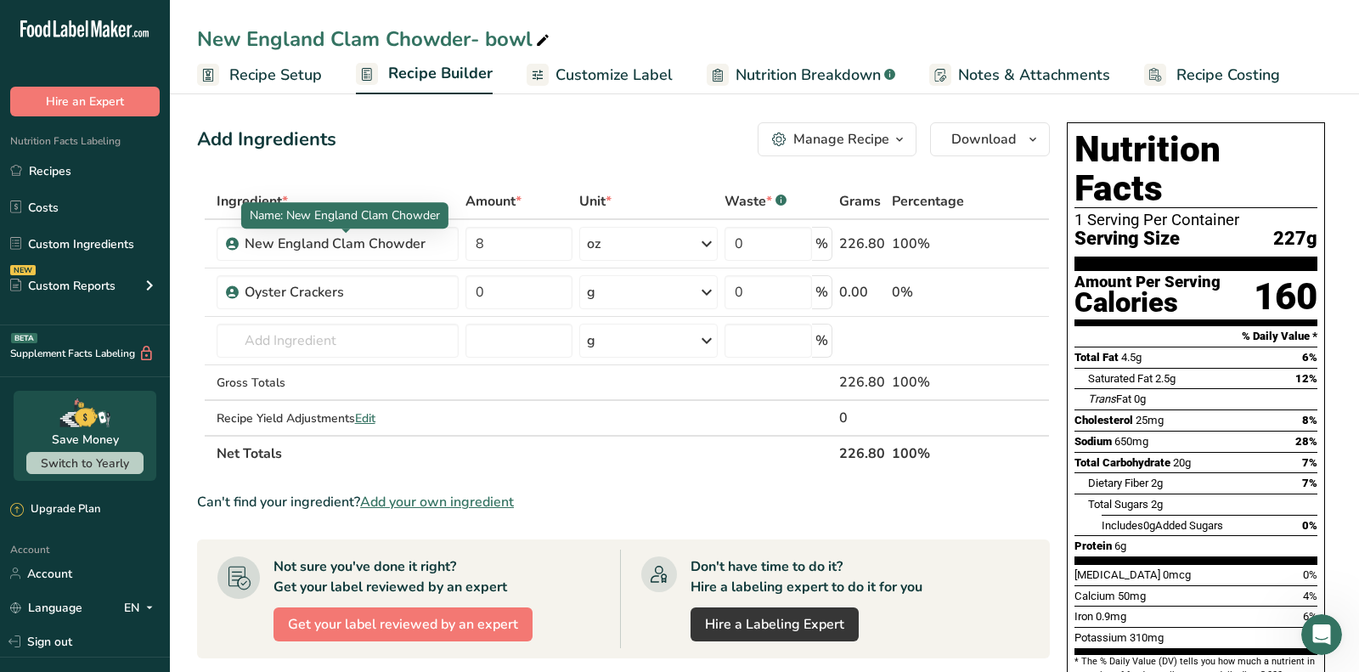
click at [454, 134] on div "Add Ingredients Manage Recipe Delete Recipe Duplicate Recipe Scale Recipe Save …" at bounding box center [623, 139] width 853 height 34
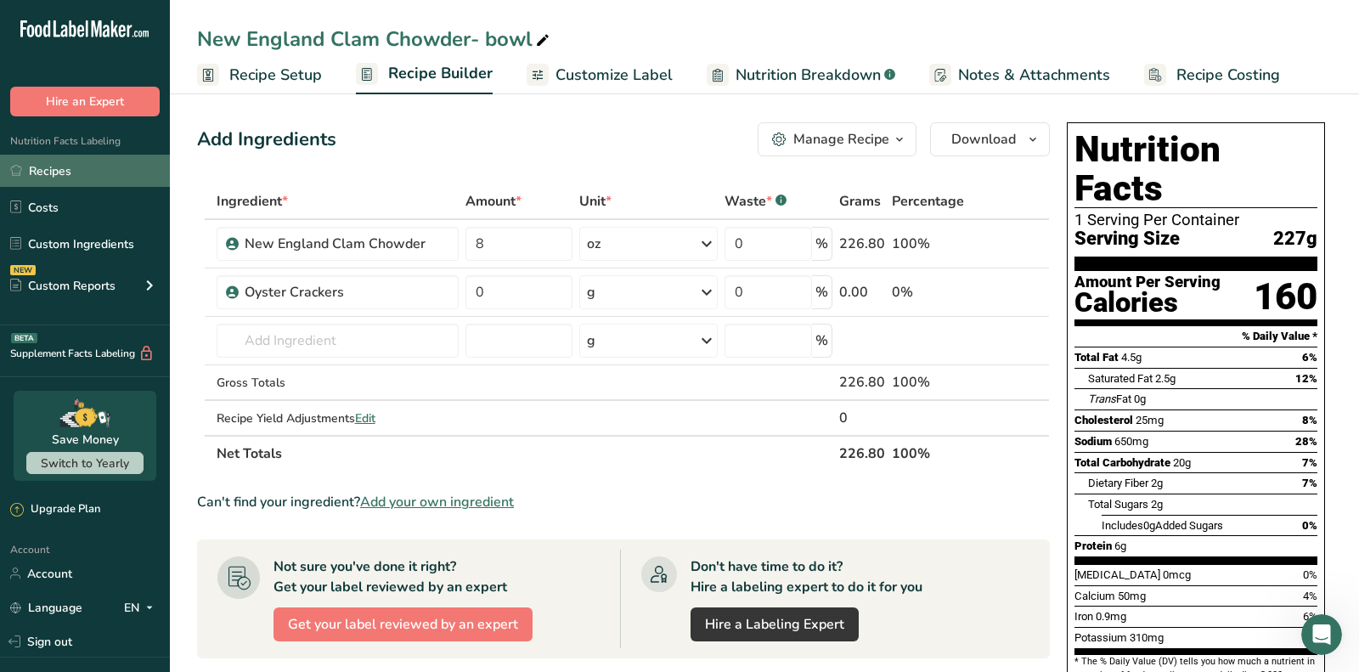
click at [87, 162] on link "Recipes" at bounding box center [85, 171] width 170 height 32
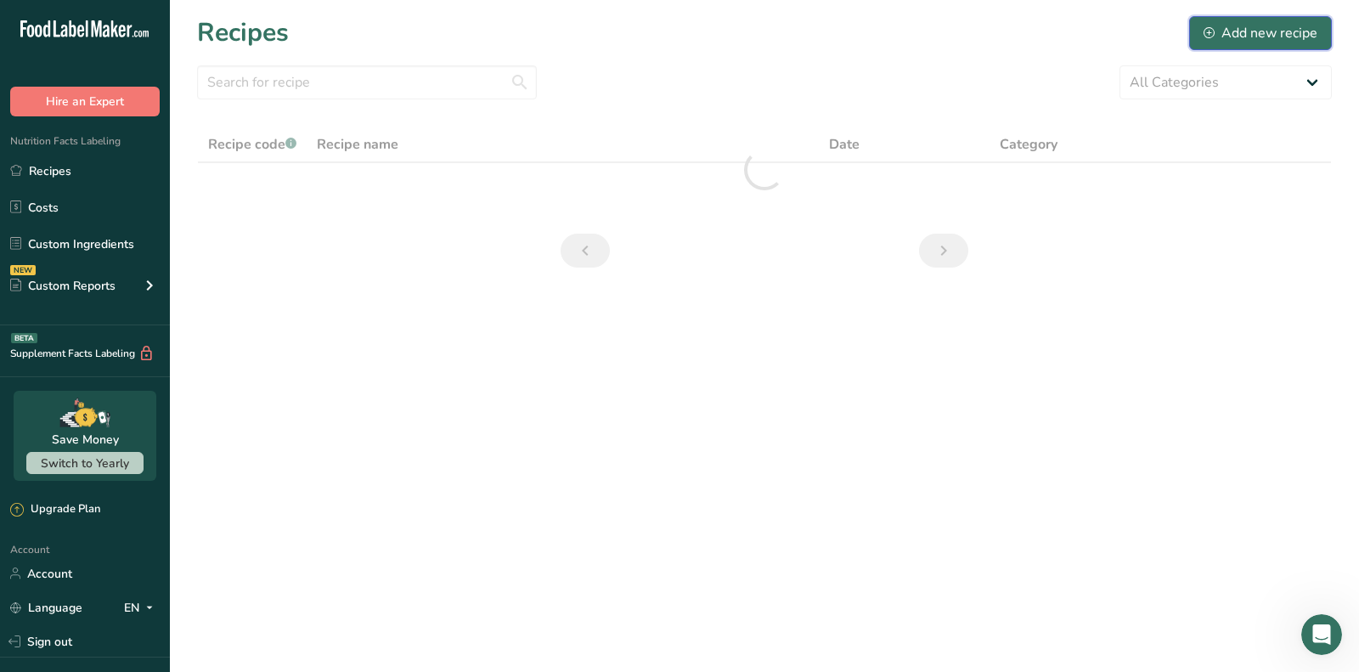
drag, startPoint x: 1233, startPoint y: 35, endPoint x: 555, endPoint y: 46, distance: 678.6
click at [1233, 35] on div "Add new recipe" at bounding box center [1260, 33] width 114 height 20
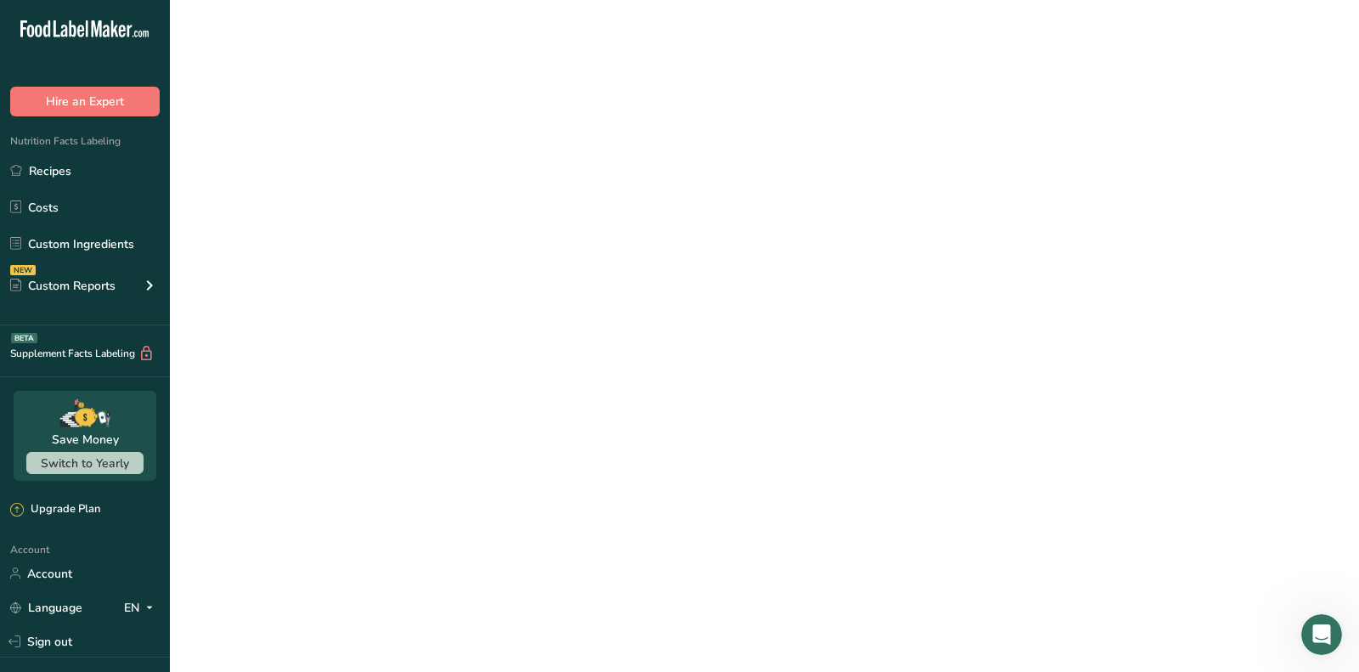
click at [380, 104] on div "Recipe name *" at bounding box center [474, 109] width 537 height 61
click at [369, 132] on input "text" at bounding box center [474, 123] width 537 height 34
click at [358, 123] on input "text" at bounding box center [474, 123] width 537 height 34
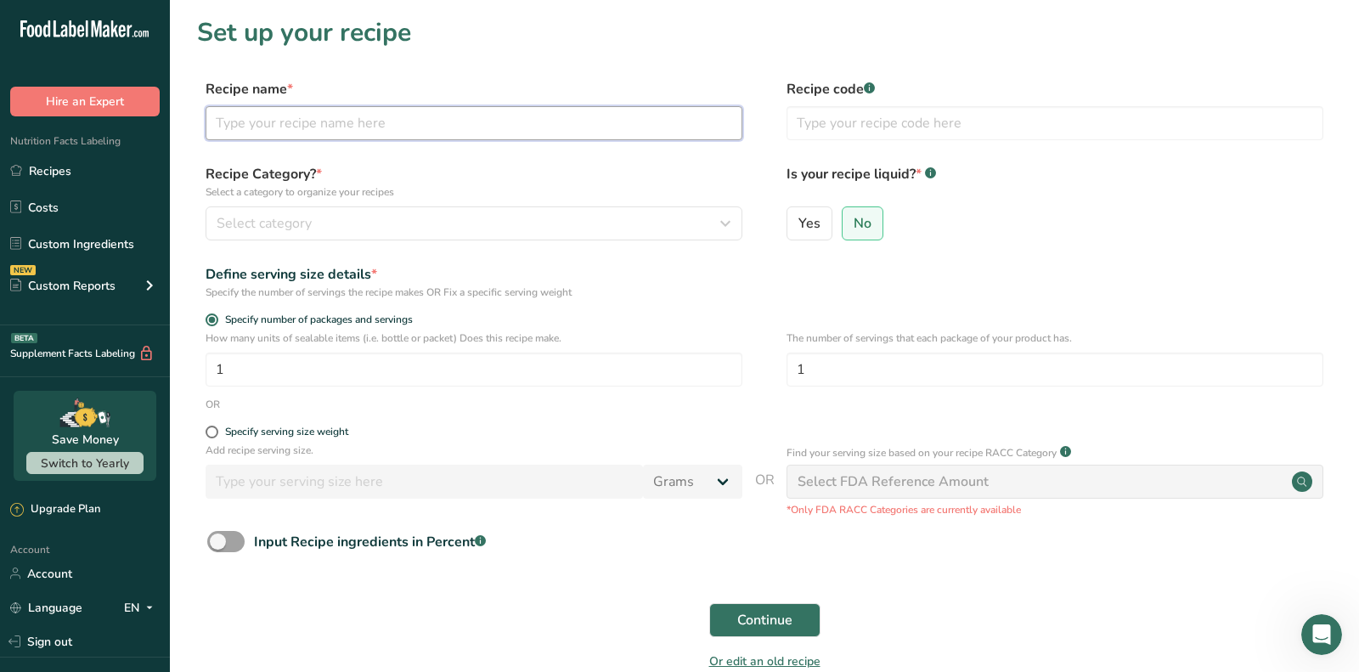
click at [383, 111] on input "text" at bounding box center [474, 123] width 537 height 34
type input "Tater Tots"
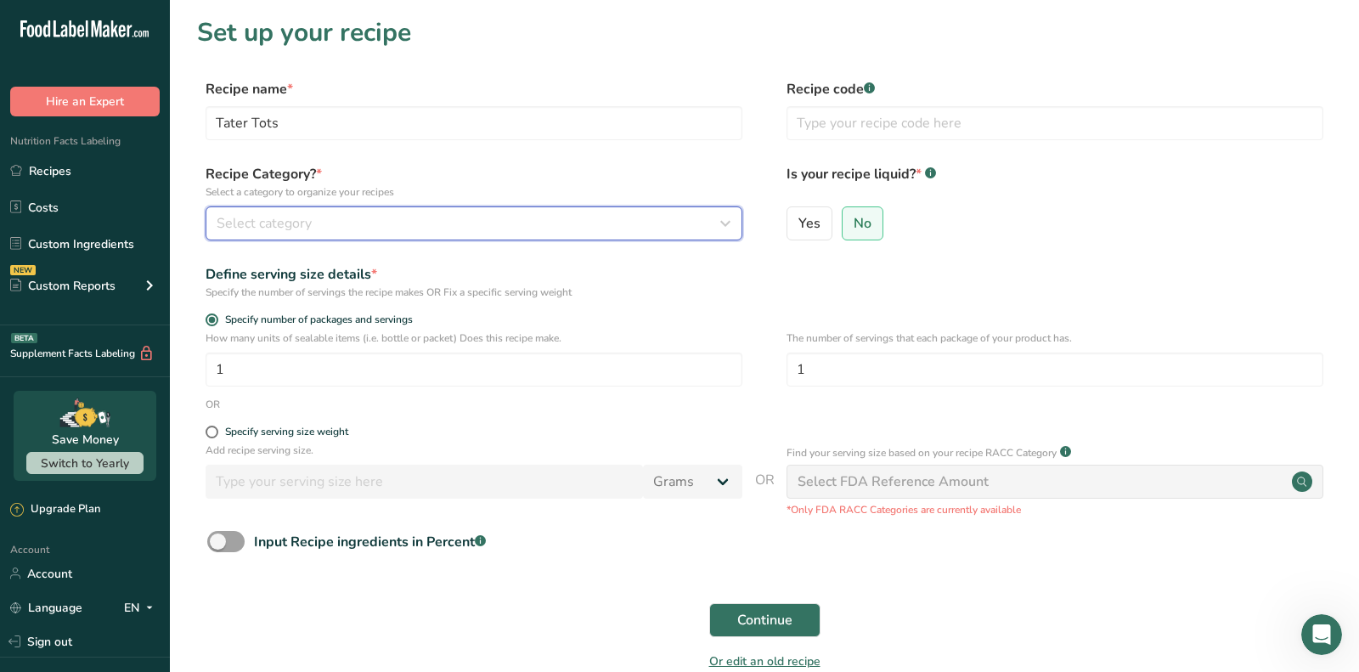
click at [329, 215] on div "Select category" at bounding box center [469, 223] width 504 height 20
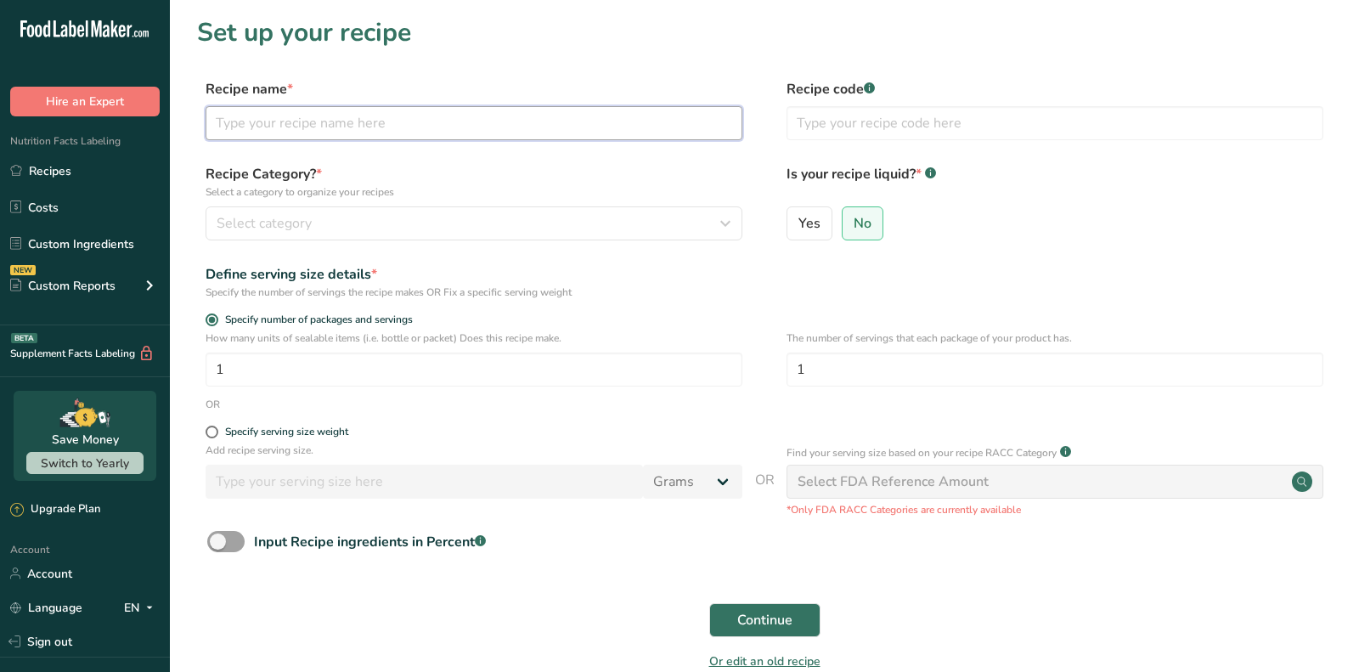
click at [482, 138] on input "text" at bounding box center [474, 123] width 537 height 34
type input "t"
type input "Tater Tots"
click at [546, 240] on div "Recipe Category? * Select a category to organize your recipes Select category S…" at bounding box center [764, 207] width 1135 height 87
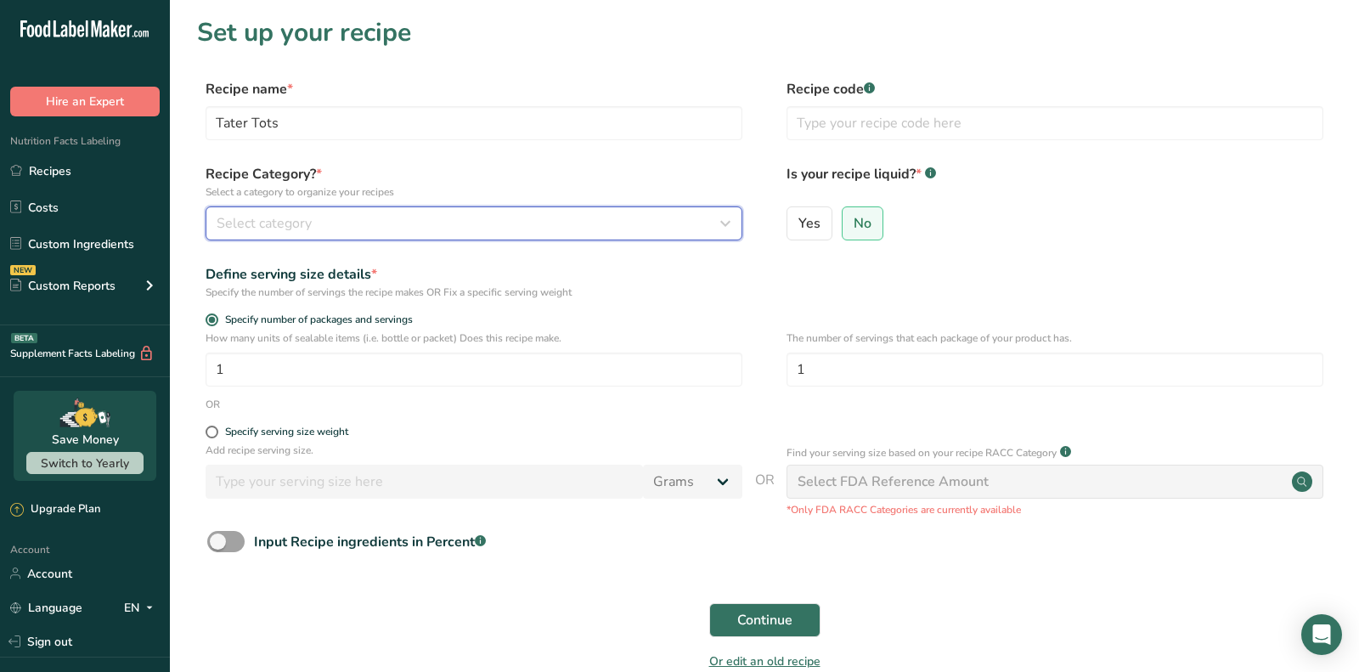
click at [533, 218] on div "Select category" at bounding box center [469, 223] width 504 height 20
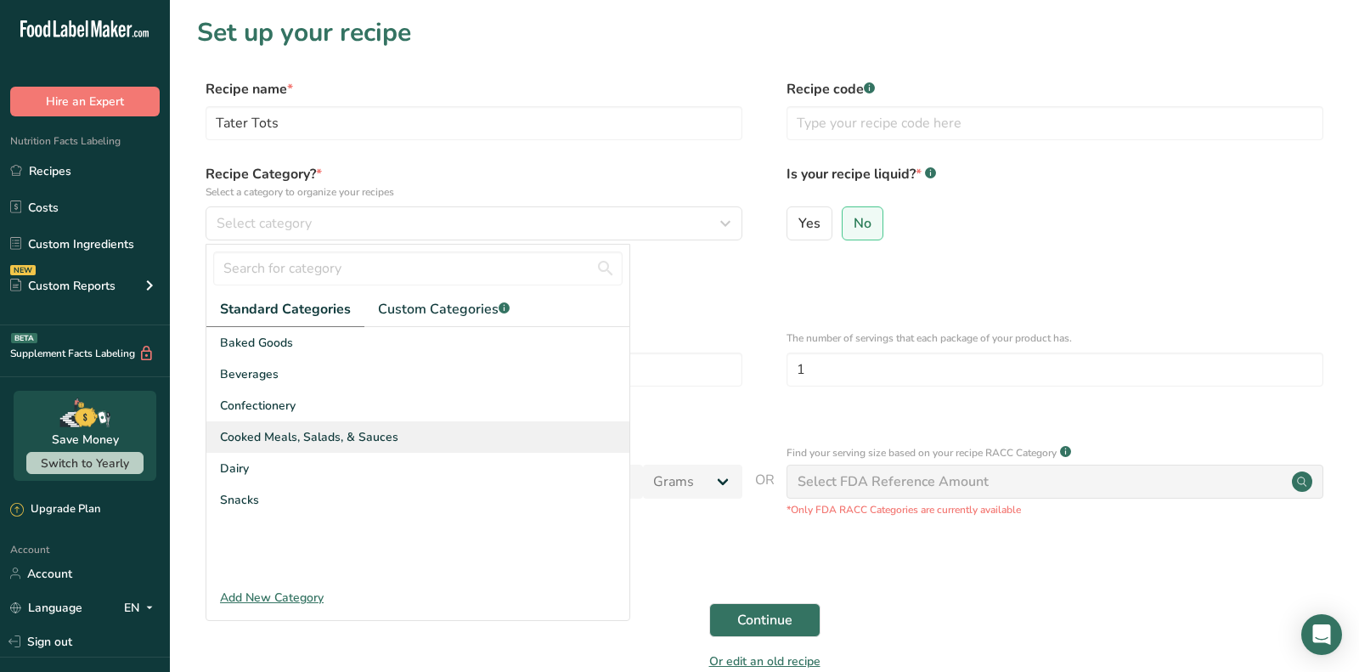
click at [444, 438] on div "Cooked Meals, Salads, & Sauces" at bounding box center [417, 436] width 423 height 31
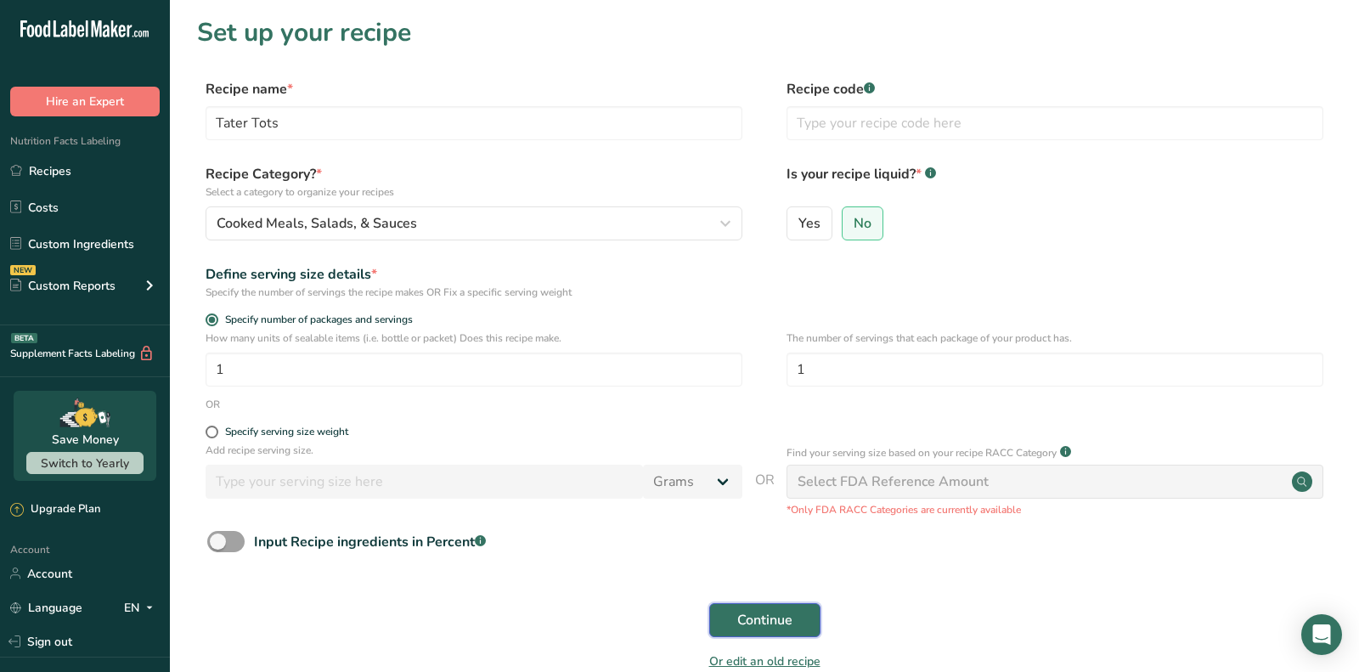
click at [753, 618] on span "Continue" at bounding box center [764, 620] width 55 height 20
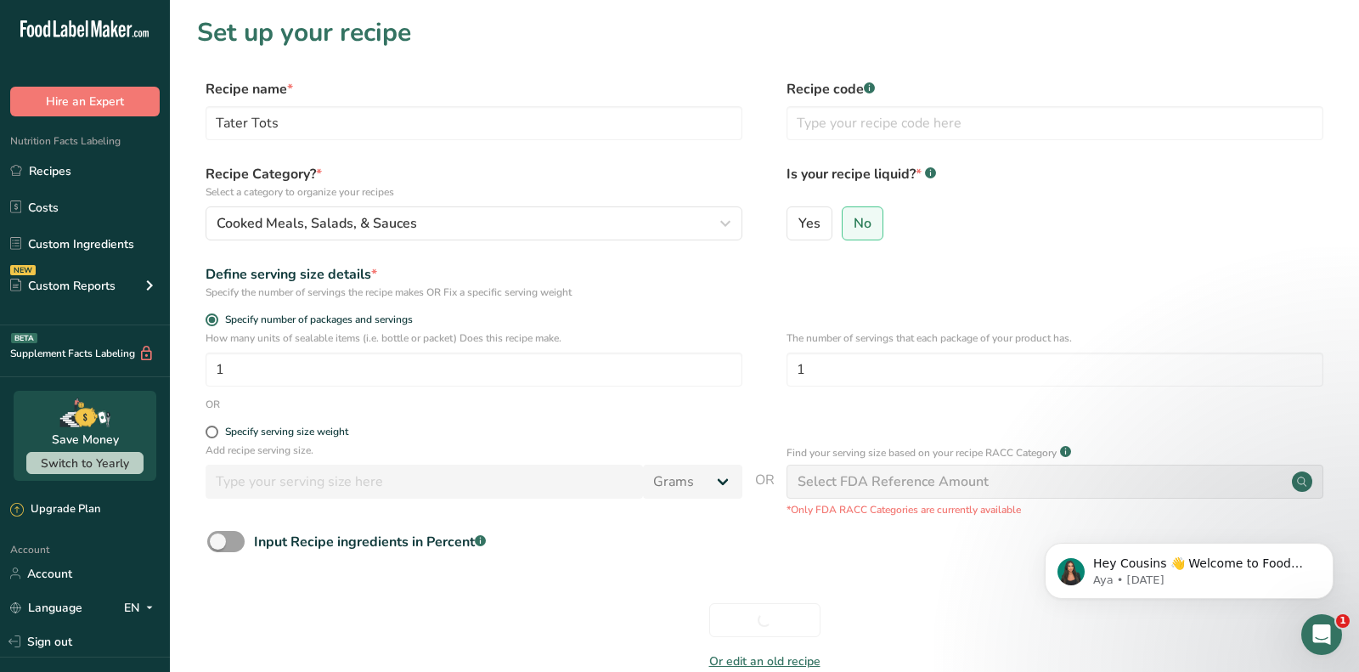
scroll to position [90, 0]
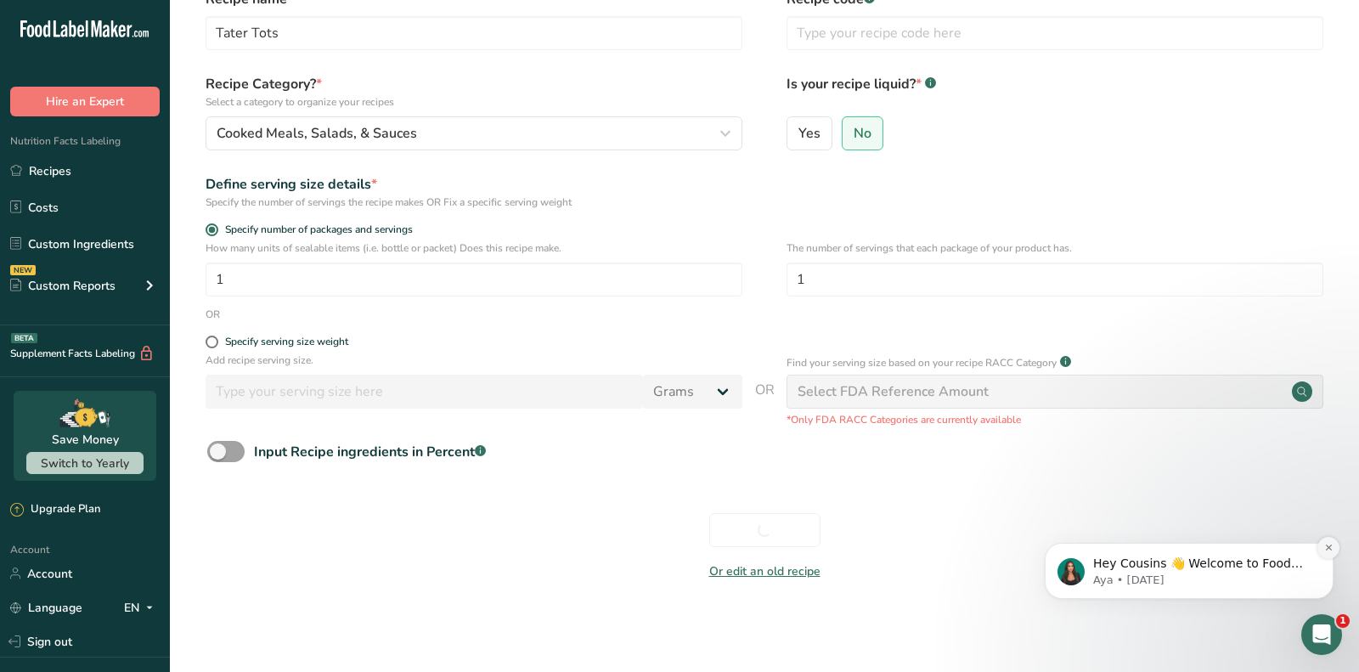
click at [1332, 552] on button "Dismiss notification" at bounding box center [1328, 548] width 22 height 22
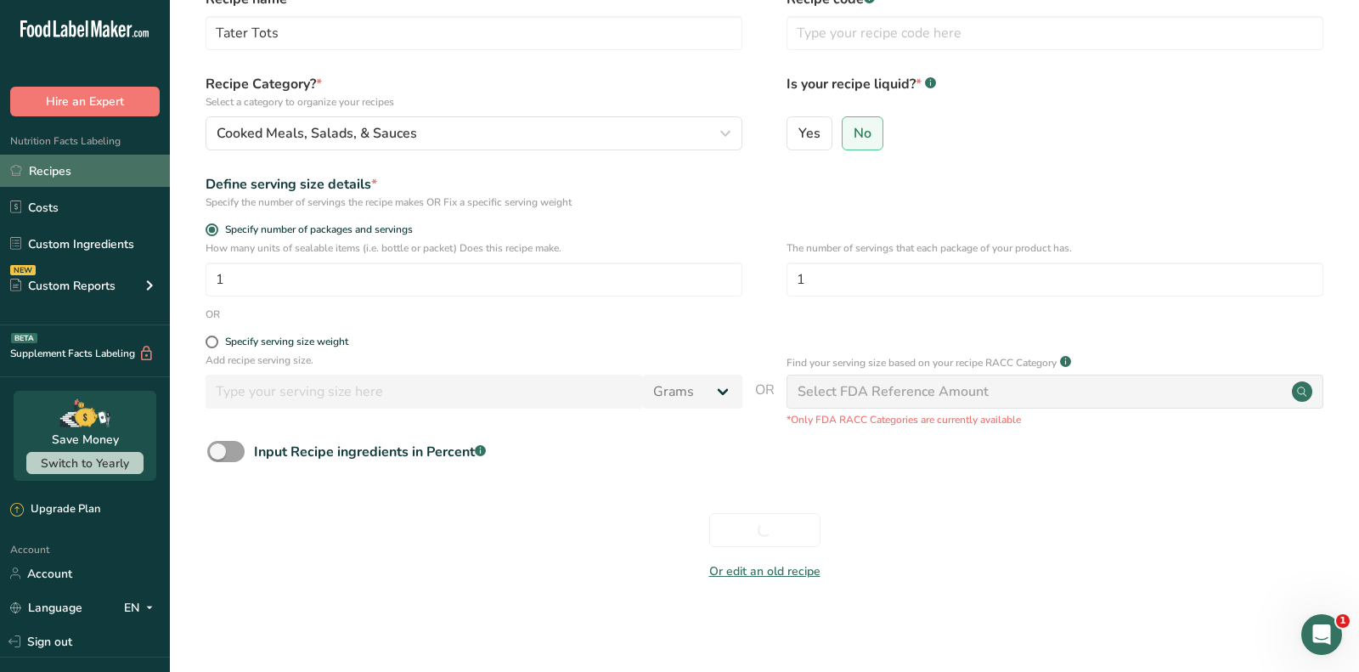
click at [128, 186] on link "Recipes" at bounding box center [85, 171] width 170 height 32
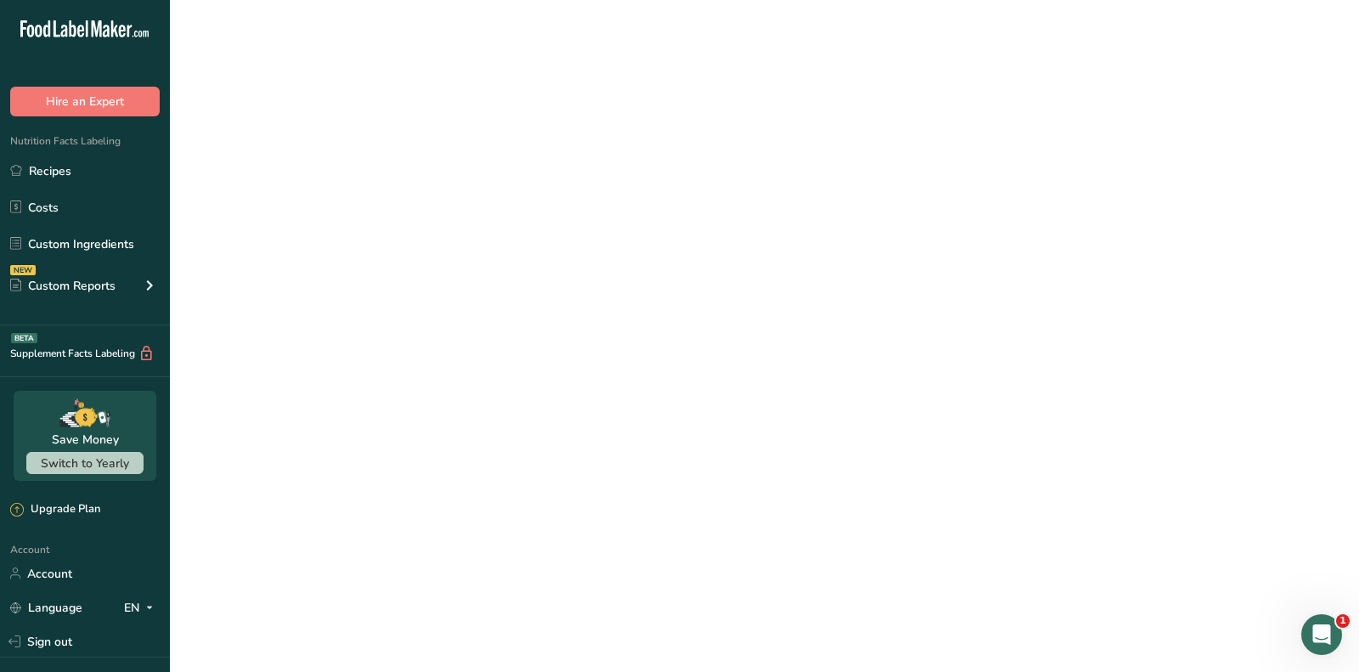
click at [128, 187] on ul "Recipes Costs Custom Ingredients NEW Custom Reports Menu Label Ingredient Compa…" at bounding box center [85, 231] width 170 height 152
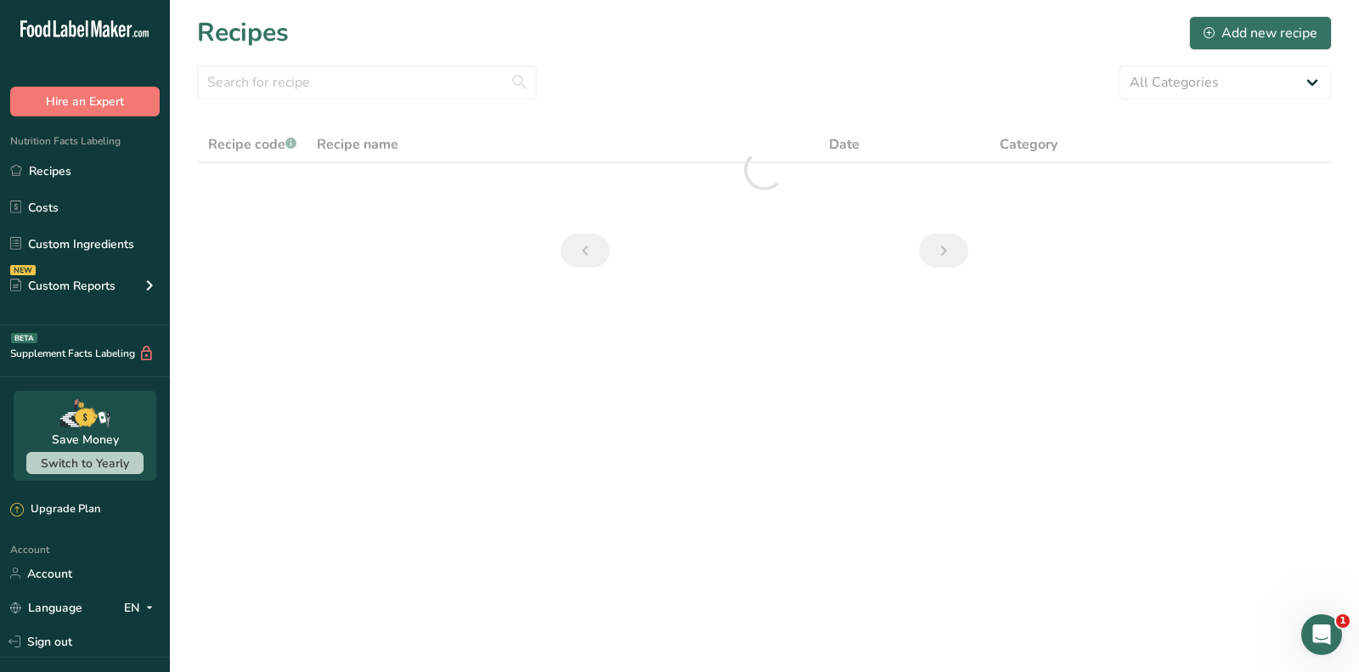
click at [750, 29] on div "Recipes Add new recipe" at bounding box center [764, 33] width 1135 height 38
click at [93, 175] on link "Recipes" at bounding box center [85, 171] width 170 height 32
click at [363, 4] on section "Recipes Add new recipe All Categories Baked Goods Beverages Confectionery Cooke…" at bounding box center [764, 147] width 1189 height 295
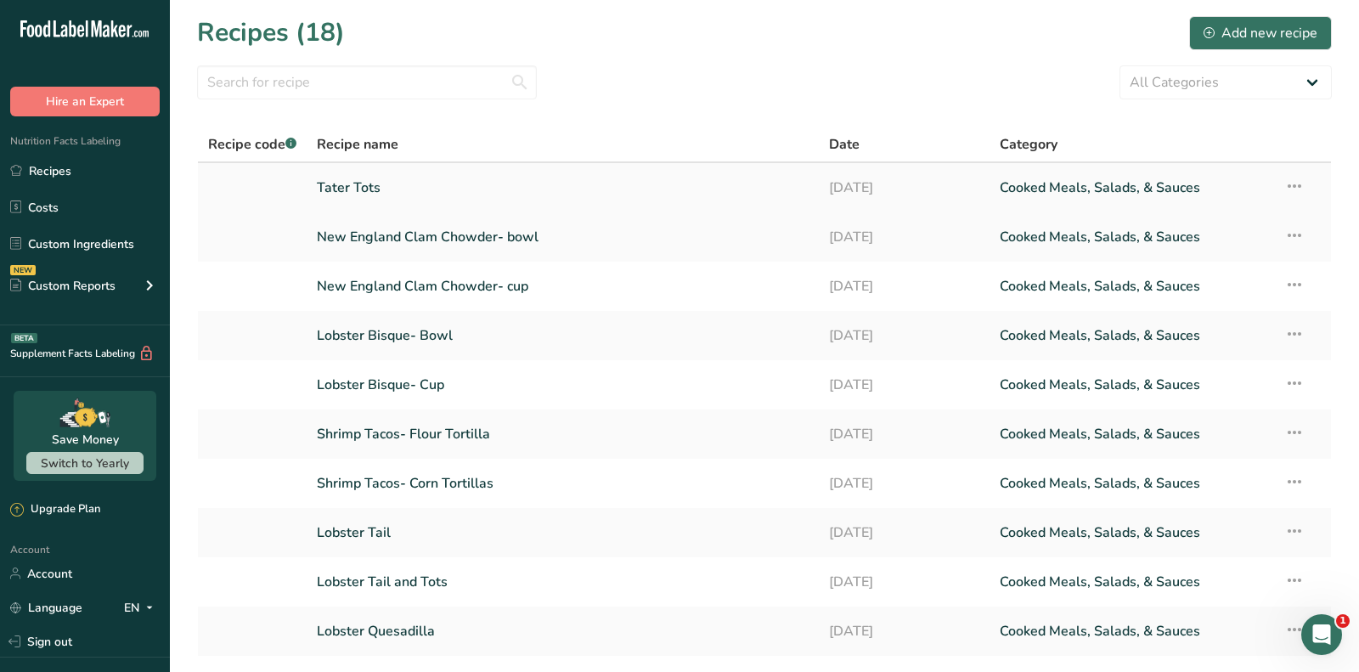
click at [367, 175] on link "Tater Tots" at bounding box center [563, 188] width 492 height 36
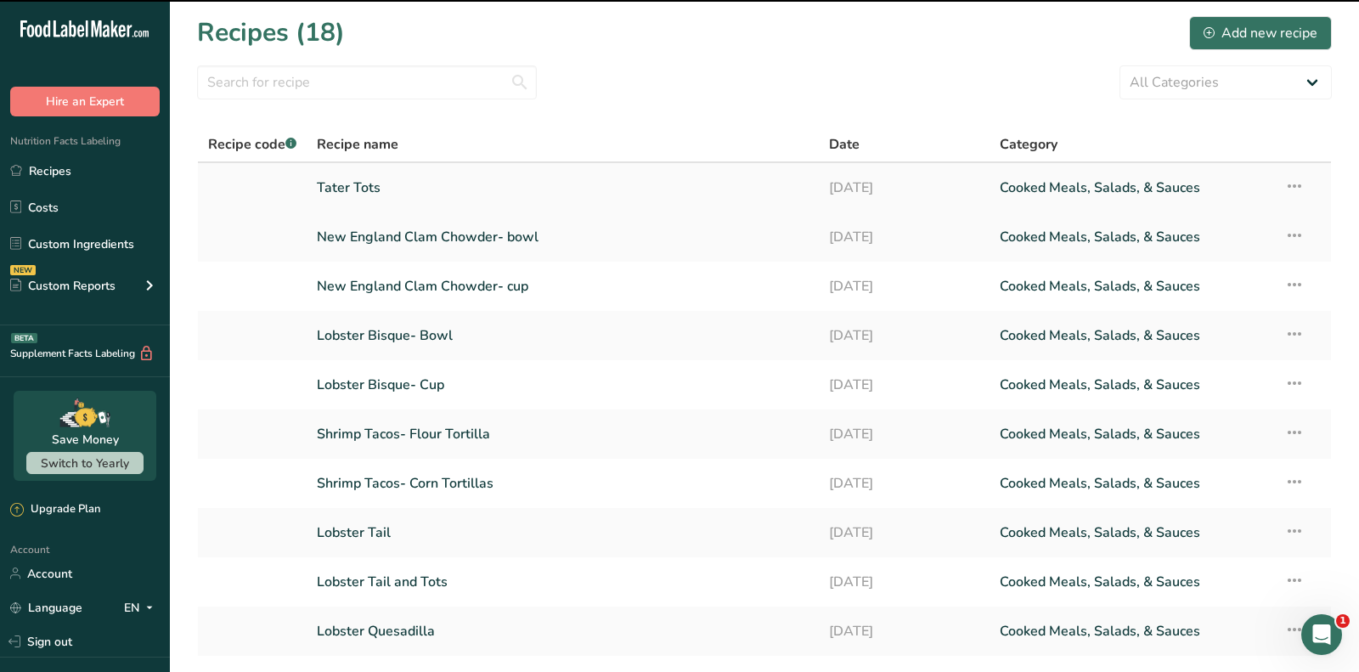
click at [367, 175] on link "Tater Tots" at bounding box center [563, 188] width 492 height 36
click at [853, 102] on section "Recipes (18) Add new recipe All Categories Baked Goods [GEOGRAPHIC_DATA] Confec…" at bounding box center [764, 369] width 1189 height 738
click at [313, 176] on td "Tater Tots" at bounding box center [563, 187] width 512 height 49
click at [345, 198] on link "Tater Tots" at bounding box center [563, 188] width 492 height 36
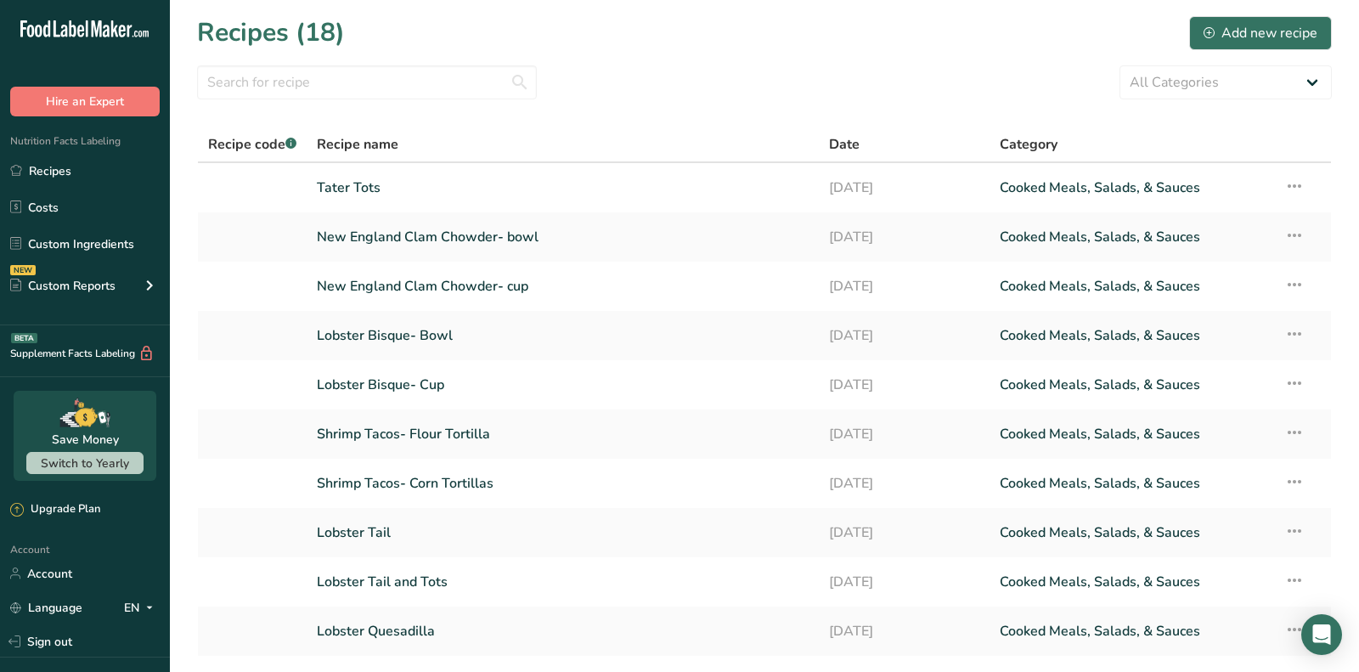
click at [587, 42] on div "Recipes (18) Add new recipe" at bounding box center [764, 33] width 1135 height 38
click at [380, 188] on link "Tater Tots" at bounding box center [563, 188] width 492 height 36
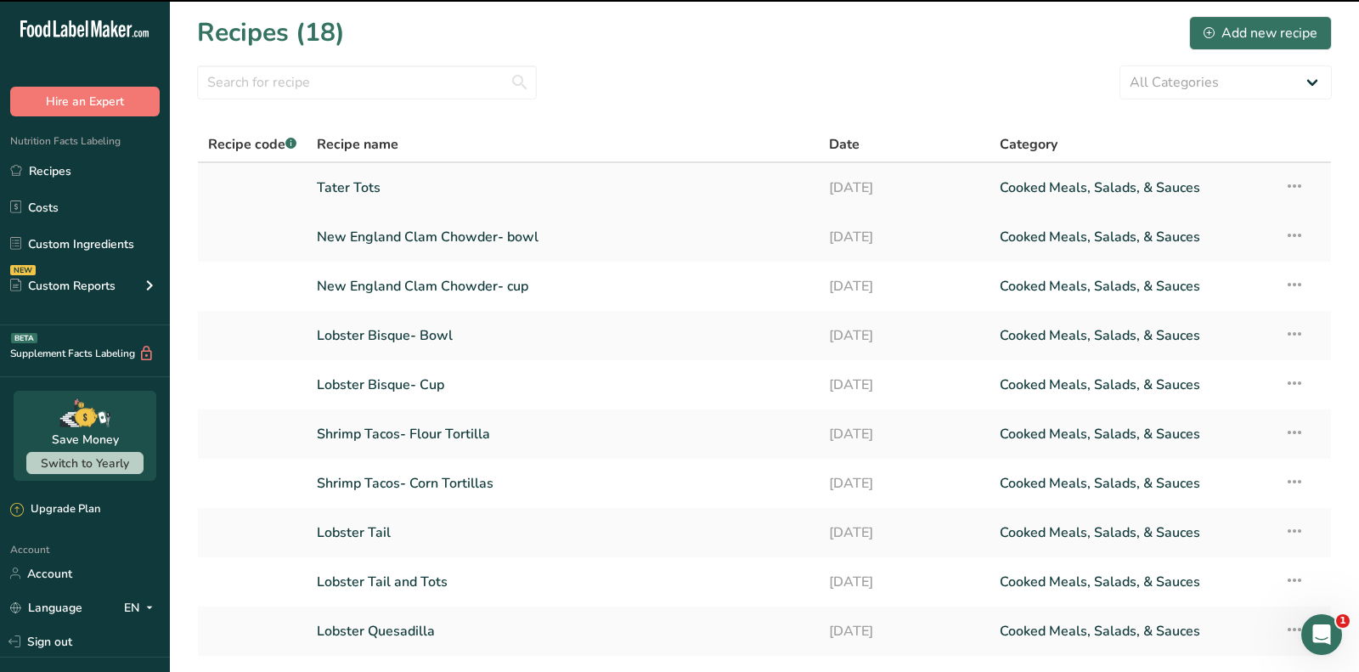
click at [378, 188] on link "Tater Tots" at bounding box center [563, 188] width 492 height 36
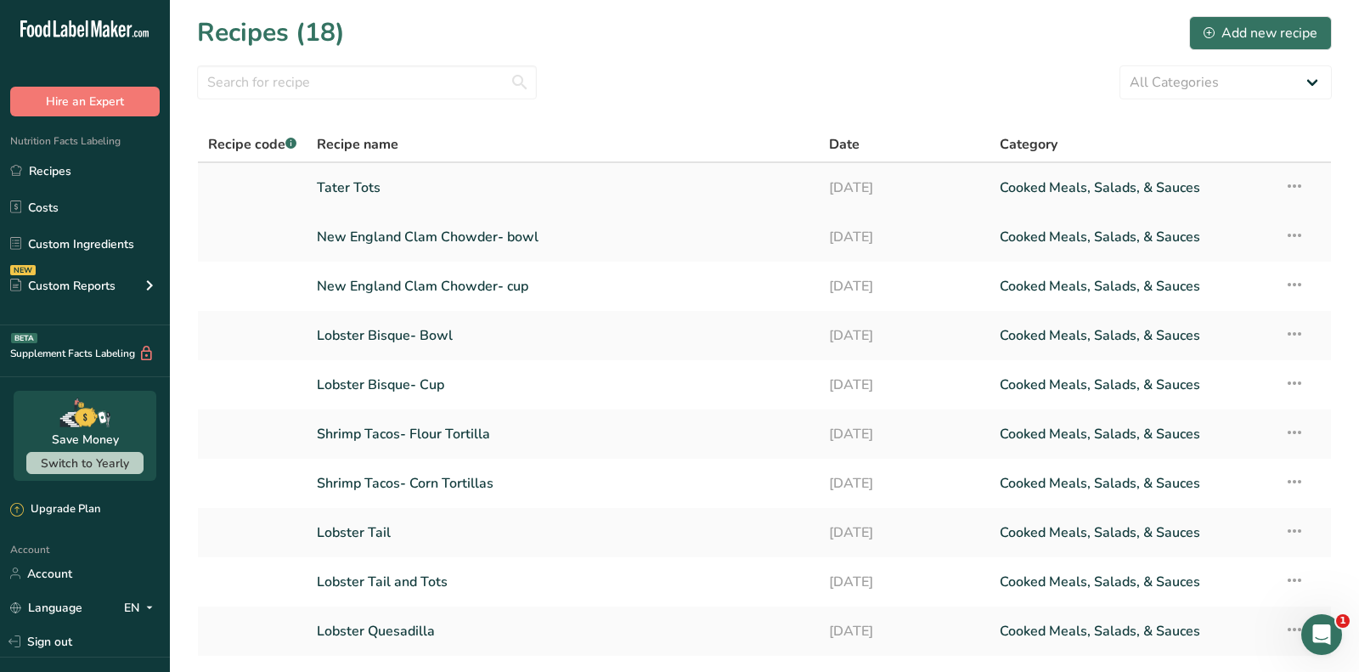
click at [378, 188] on link "Tater Tots" at bounding box center [563, 188] width 492 height 36
click at [67, 188] on ul "Recipes Costs Custom Ingredients NEW Custom Reports Menu Label Ingredient Compa…" at bounding box center [85, 231] width 170 height 152
click at [66, 193] on link "Costs" at bounding box center [85, 207] width 170 height 32
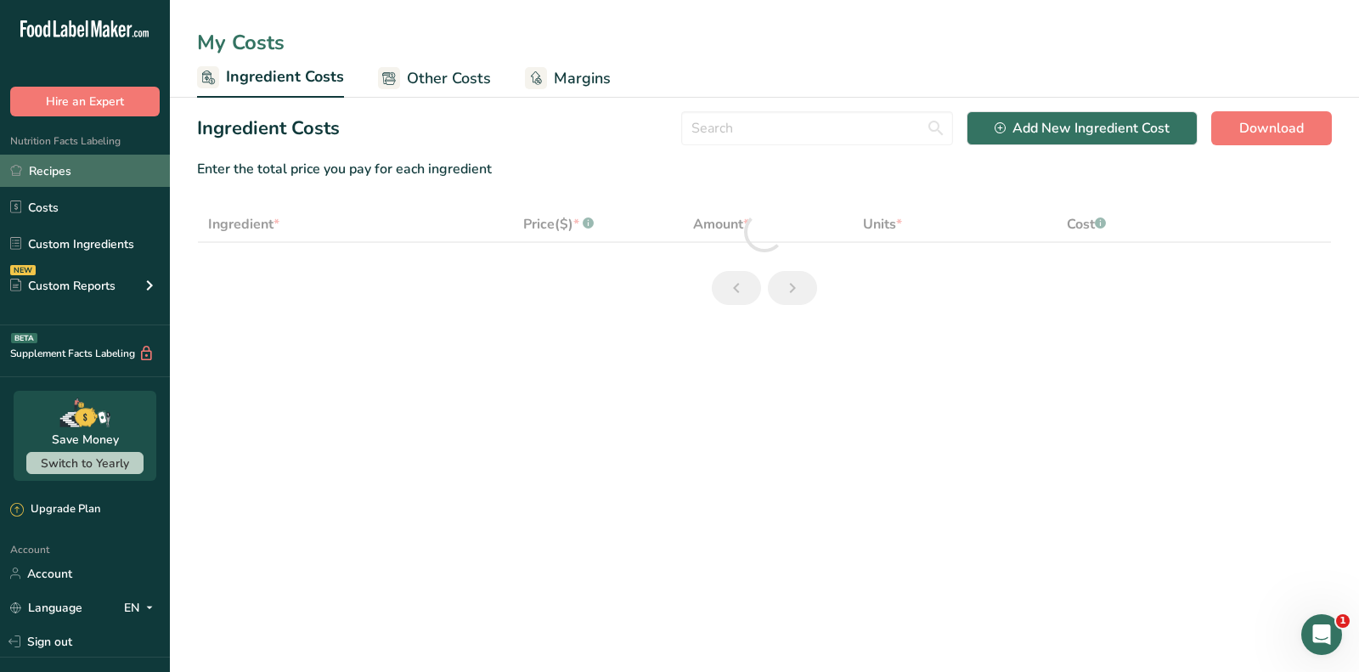
click at [67, 173] on link "Recipes" at bounding box center [85, 171] width 170 height 32
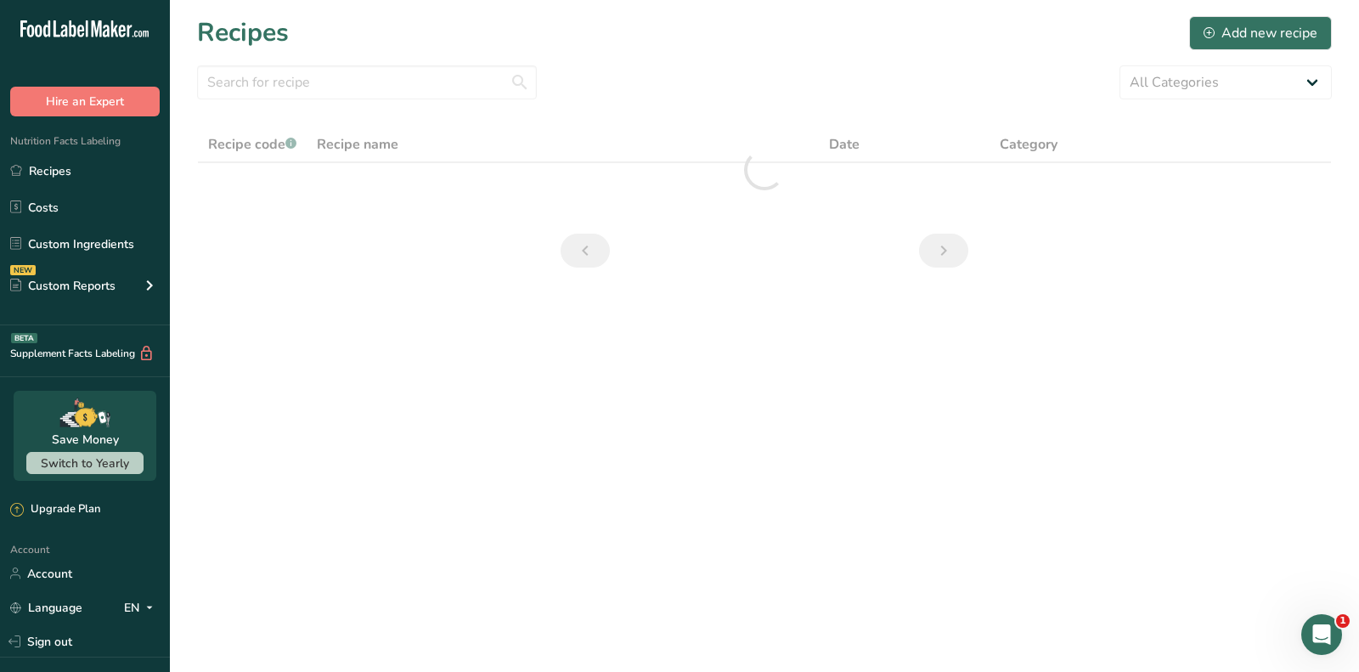
click at [666, 25] on div "Recipes Add new recipe" at bounding box center [764, 33] width 1135 height 38
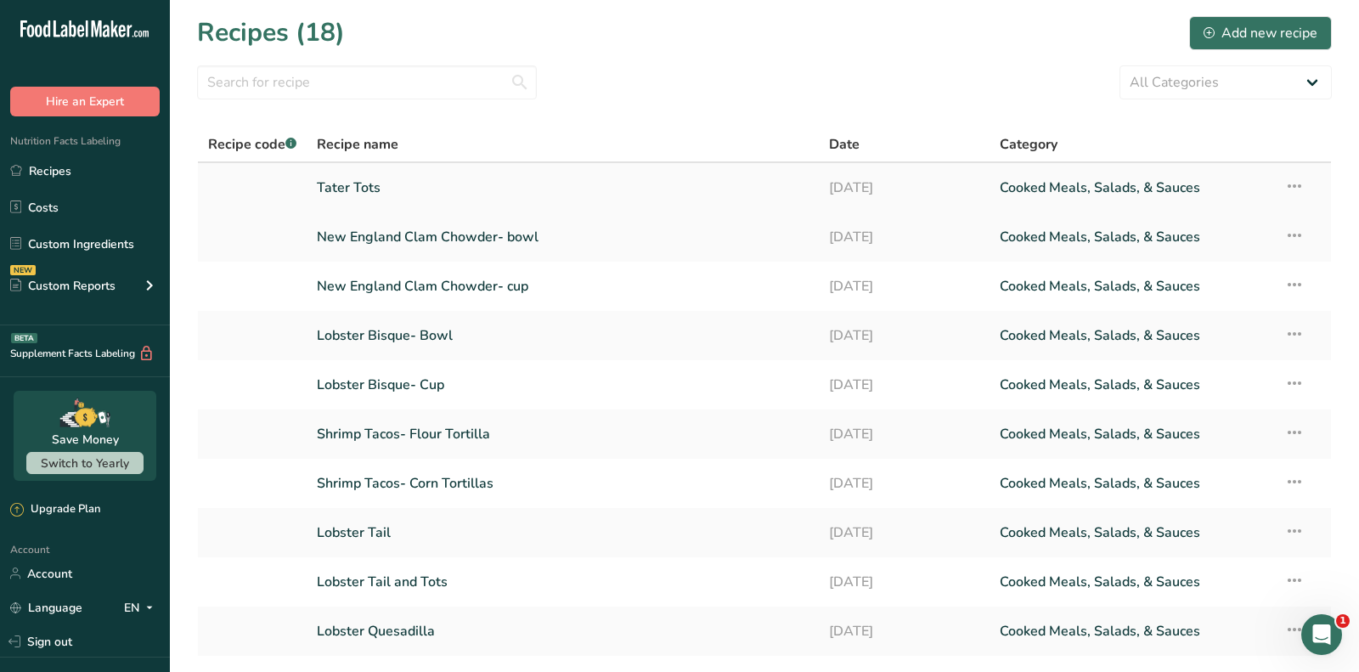
click at [336, 163] on td "Tater Tots" at bounding box center [563, 187] width 512 height 49
click at [341, 178] on link "Tater Tots" at bounding box center [563, 188] width 492 height 36
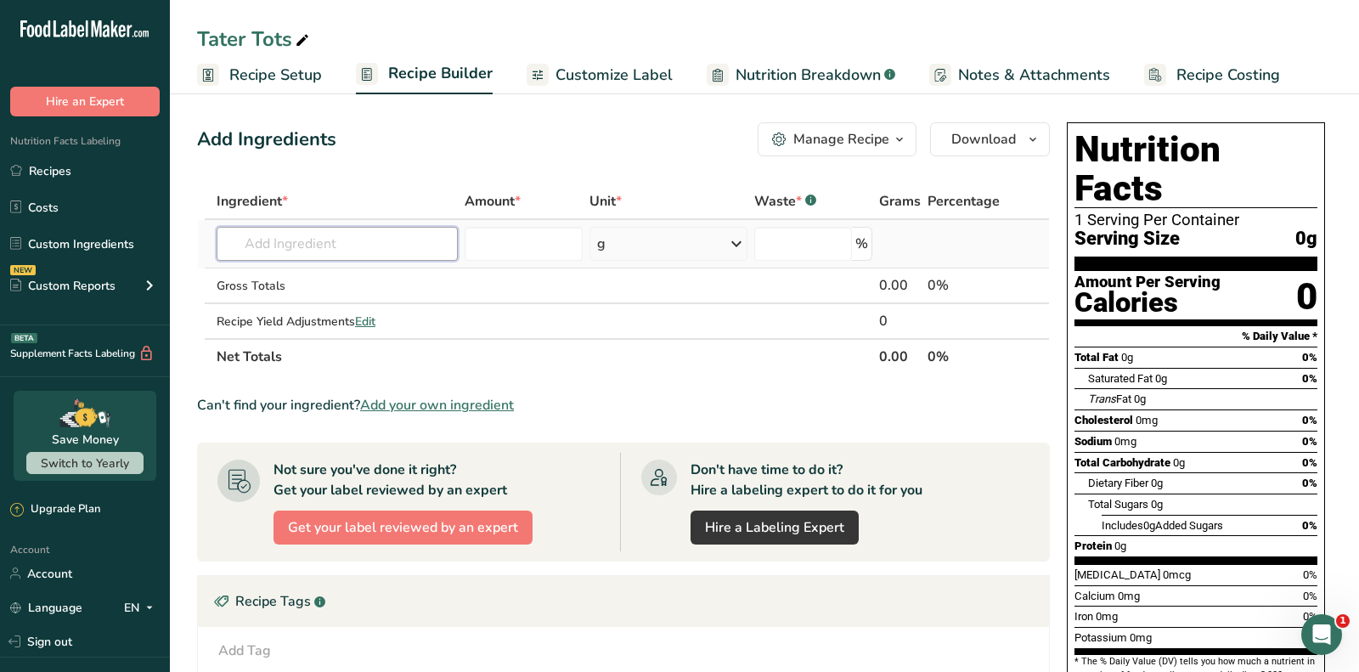
click at [330, 237] on input "text" at bounding box center [337, 244] width 241 height 34
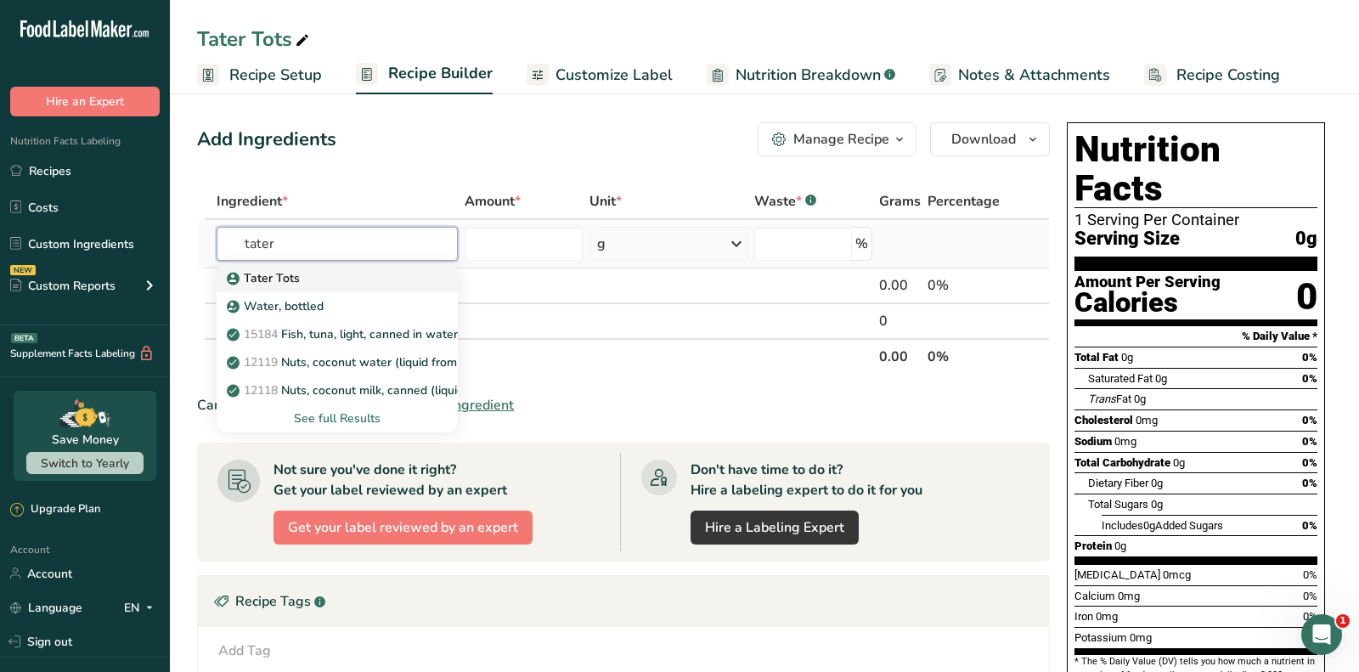
type input "tater"
click at [332, 290] on link "Tater Tots" at bounding box center [337, 278] width 241 height 28
type input "Tater Tots"
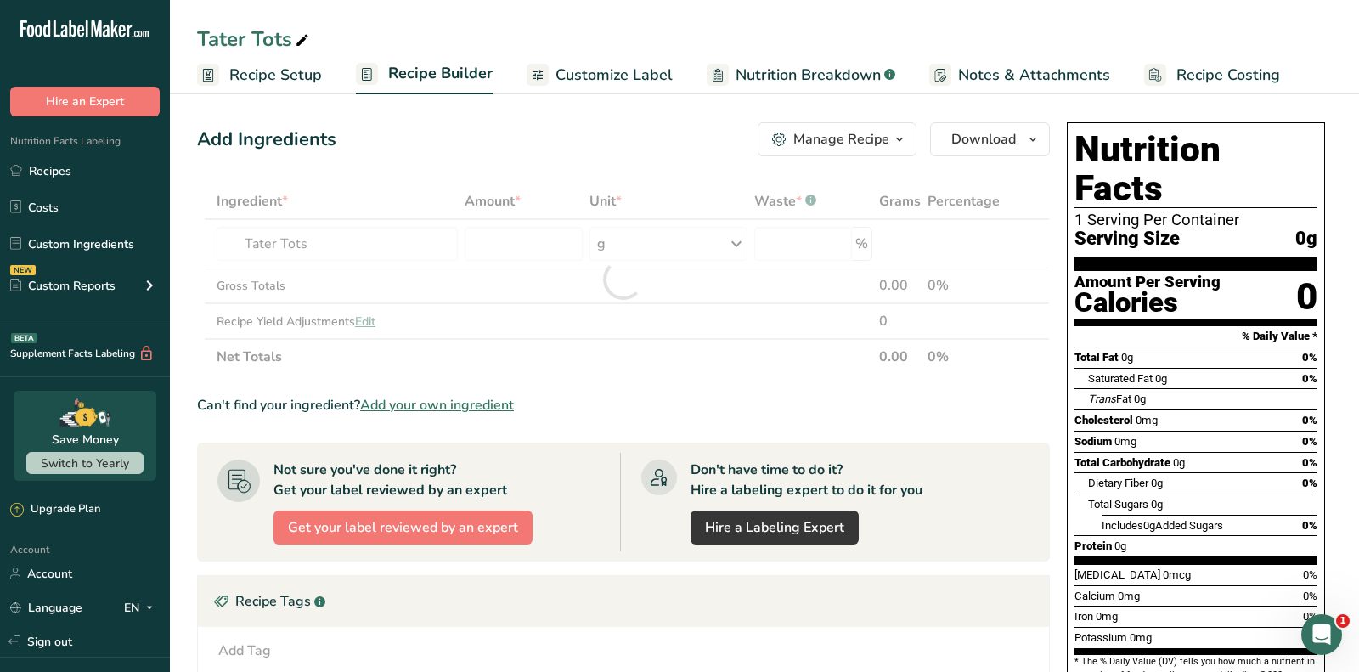
click at [532, 157] on div "Add Ingredients Manage Recipe Delete Recipe Duplicate Recipe Scale Recipe Save …" at bounding box center [628, 554] width 863 height 878
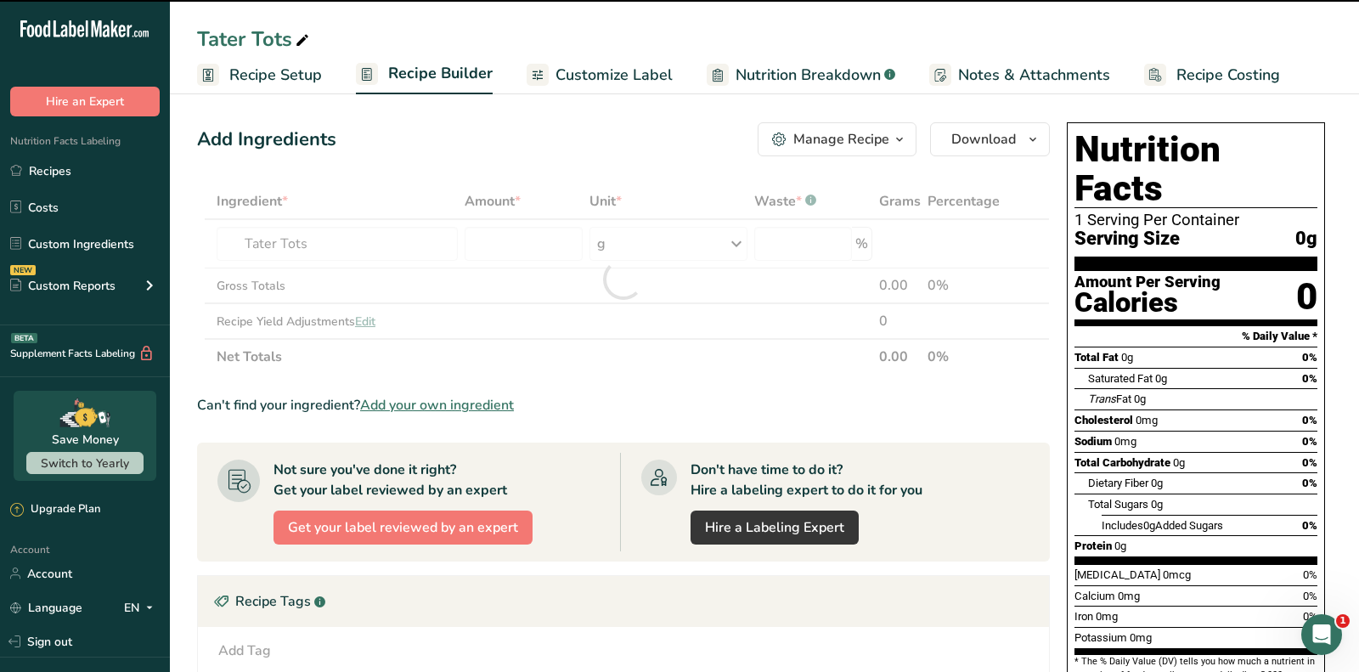
click at [532, 207] on div at bounding box center [623, 278] width 853 height 191
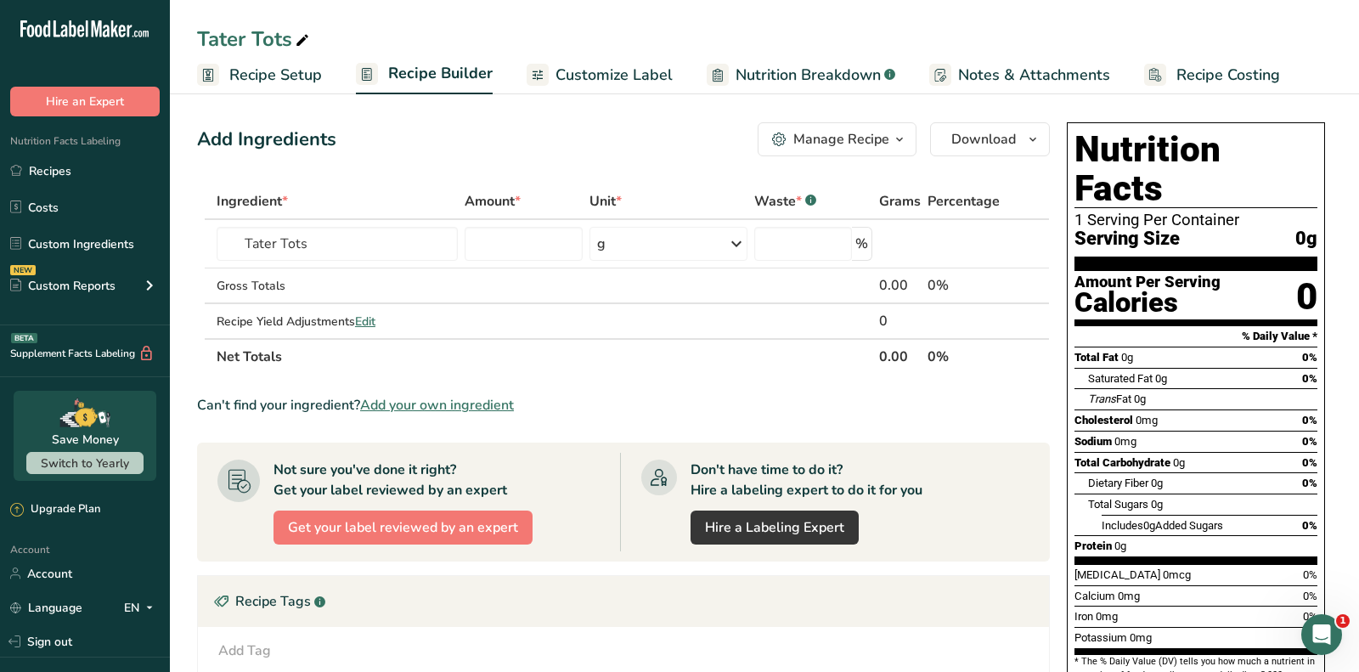
click at [544, 169] on div "Add Ingredients Manage Recipe Delete Recipe Duplicate Recipe Scale Recipe Save …" at bounding box center [628, 554] width 863 height 878
click at [562, 251] on input "number" at bounding box center [524, 244] width 118 height 34
type input "0"
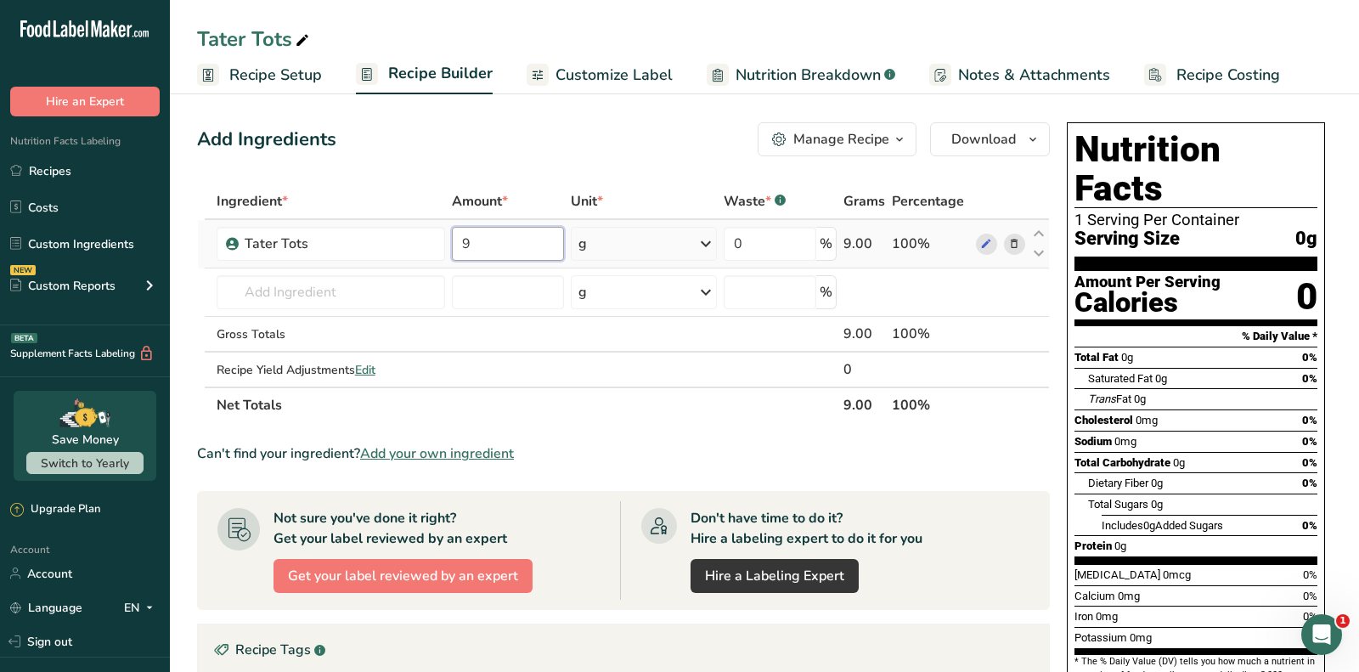
type input "9"
click at [663, 242] on div "Ingredient * Amount * Unit * Waste * .a-a{fill:#347362;}.b-a{fill:#fff;} Grams …" at bounding box center [623, 302] width 853 height 239
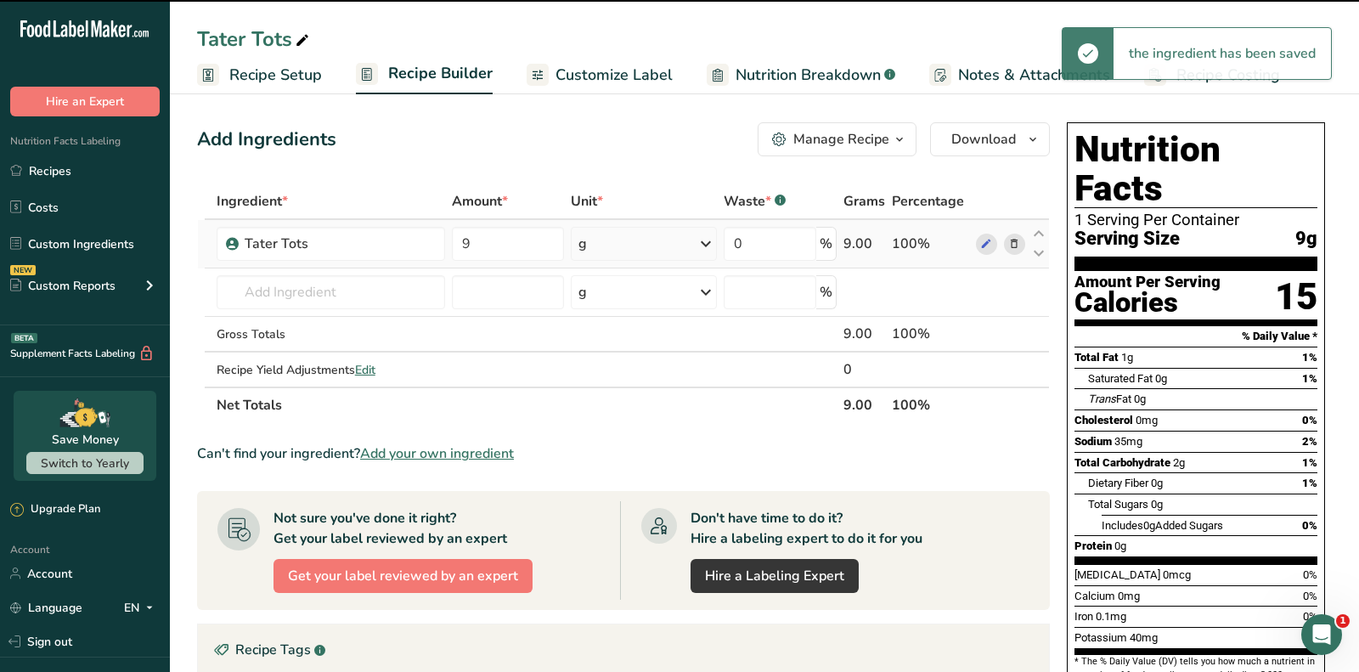
click at [663, 242] on div "g" at bounding box center [644, 244] width 146 height 34
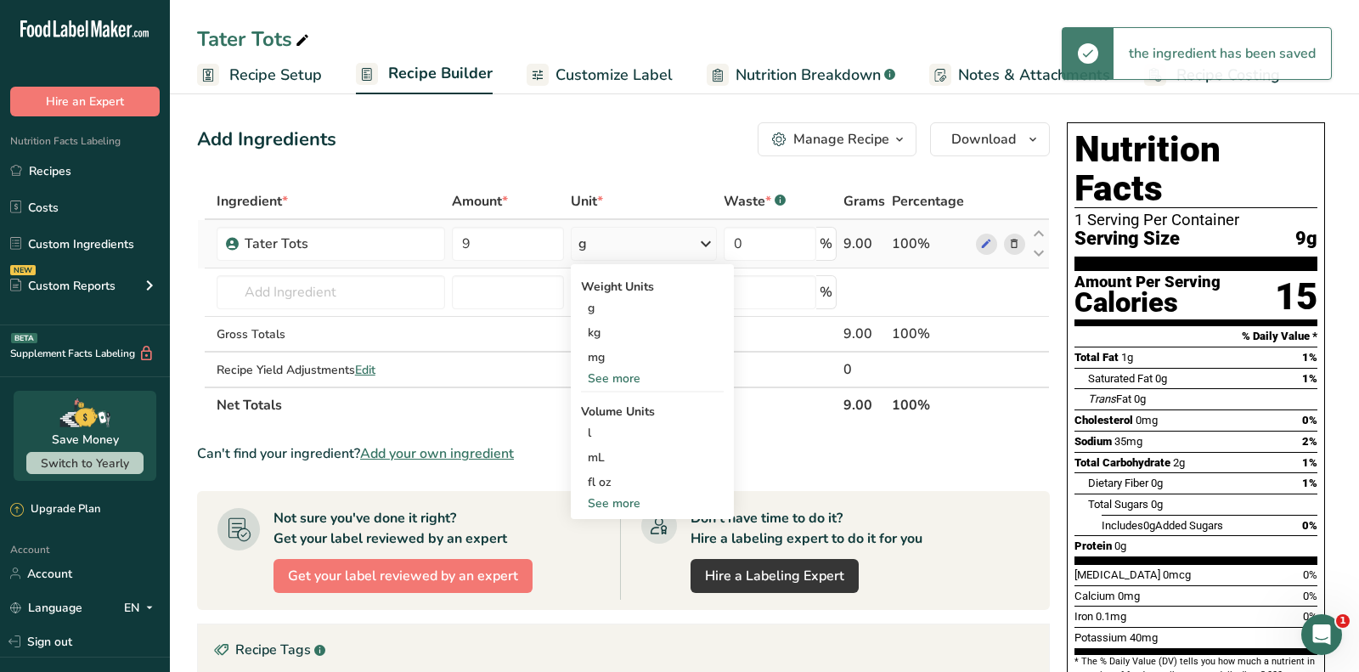
click at [642, 376] on div "See more" at bounding box center [652, 378] width 143 height 18
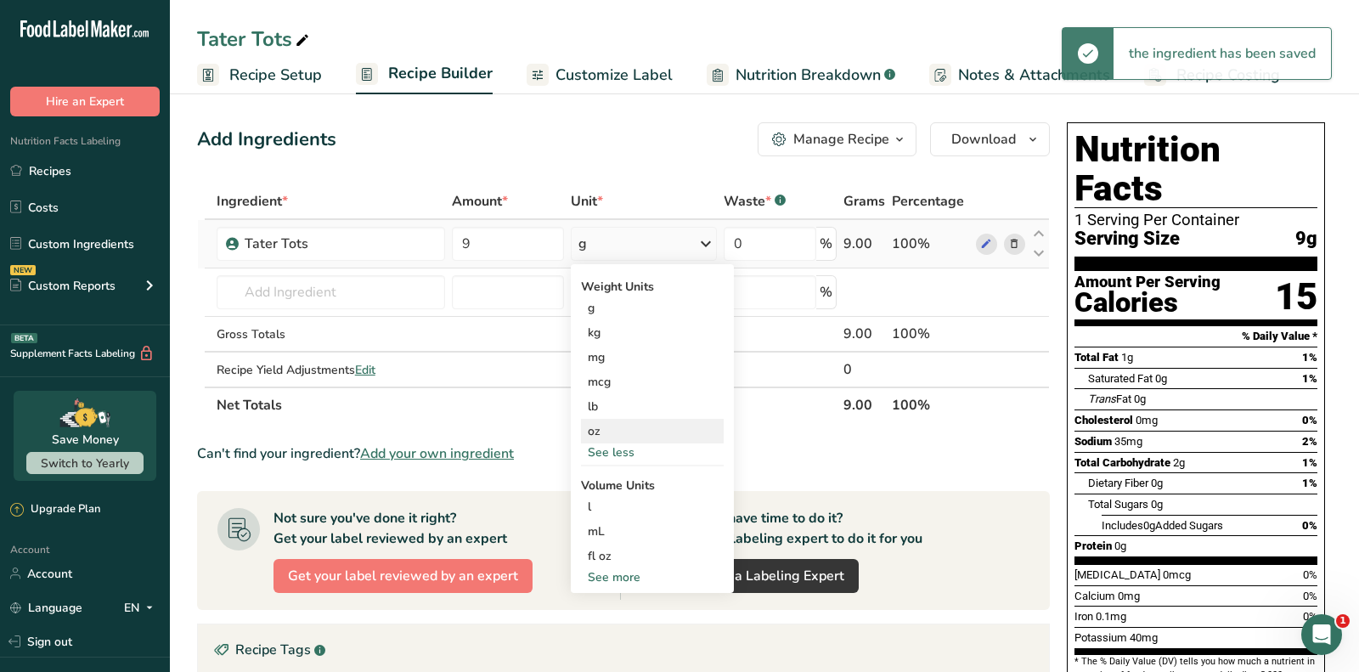
click at [610, 428] on div "oz" at bounding box center [652, 431] width 143 height 25
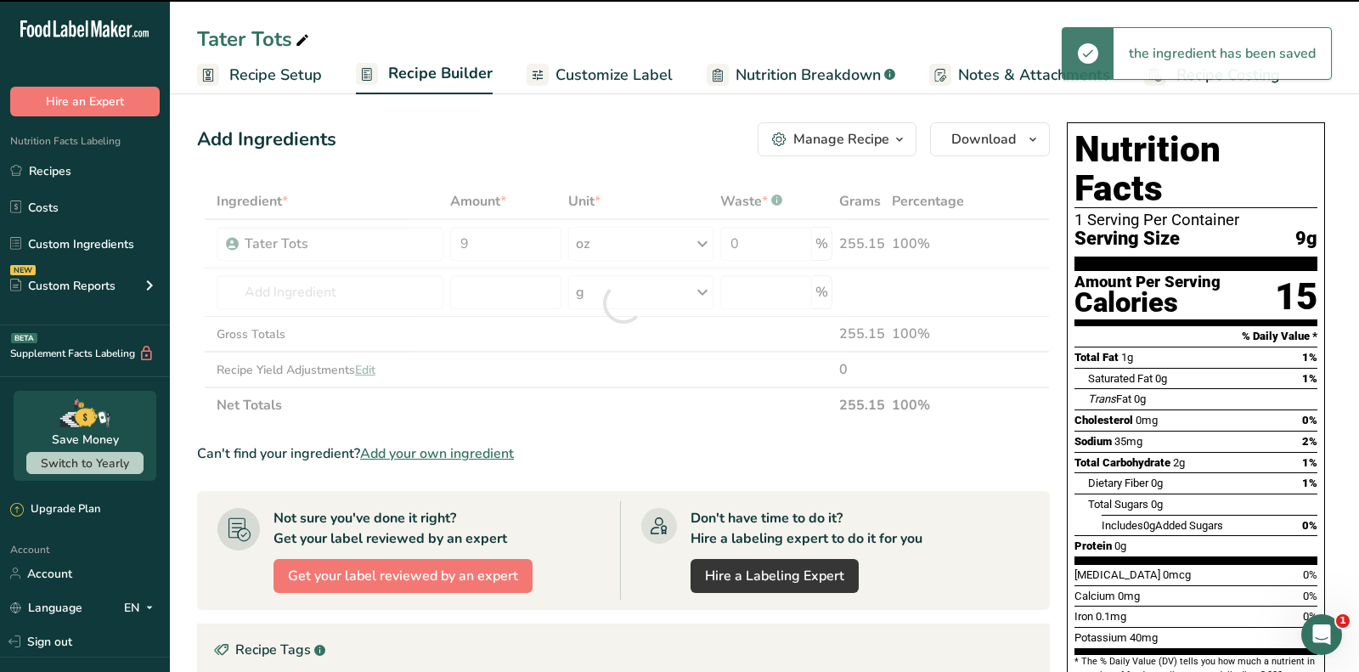
click at [656, 132] on div "Add Ingredients Manage Recipe Delete Recipe Duplicate Recipe Scale Recipe Save …" at bounding box center [623, 139] width 853 height 34
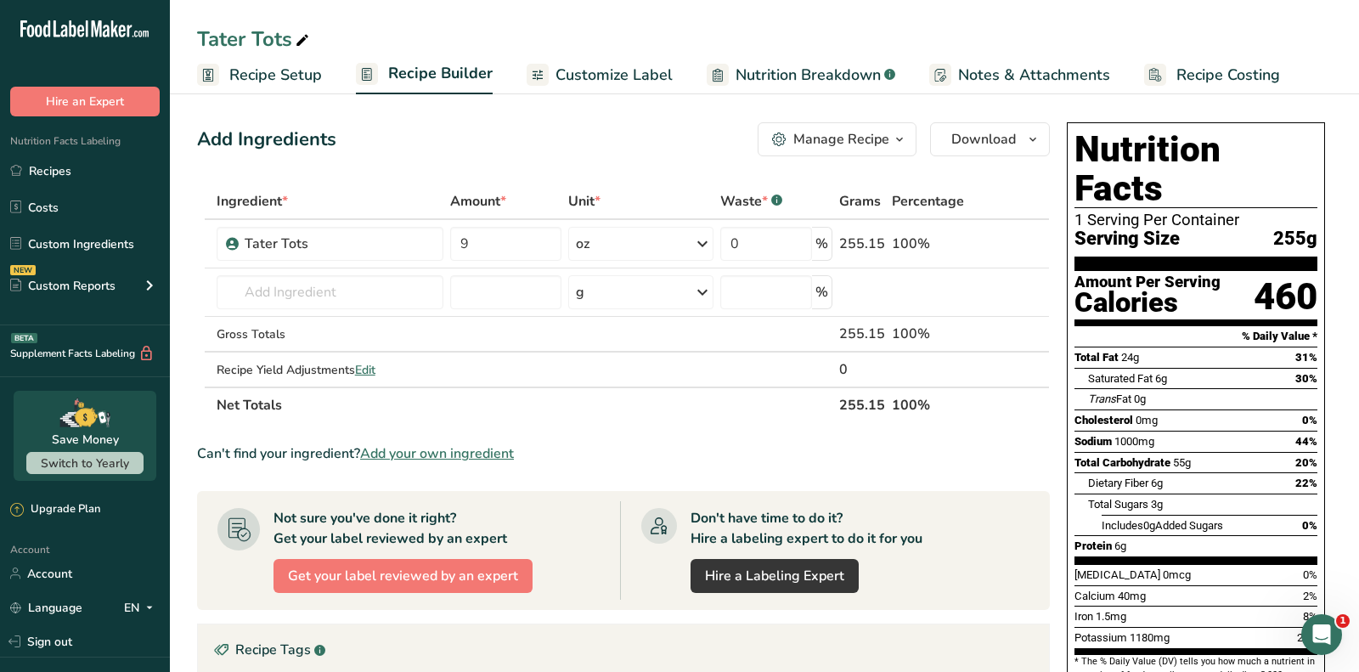
click at [492, 161] on div "Add Ingredients Manage Recipe Delete Recipe Duplicate Recipe Scale Recipe Save …" at bounding box center [628, 578] width 863 height 927
click at [597, 81] on span "Customize Label" at bounding box center [613, 75] width 117 height 23
click at [616, 74] on span "Customize Label" at bounding box center [613, 75] width 117 height 23
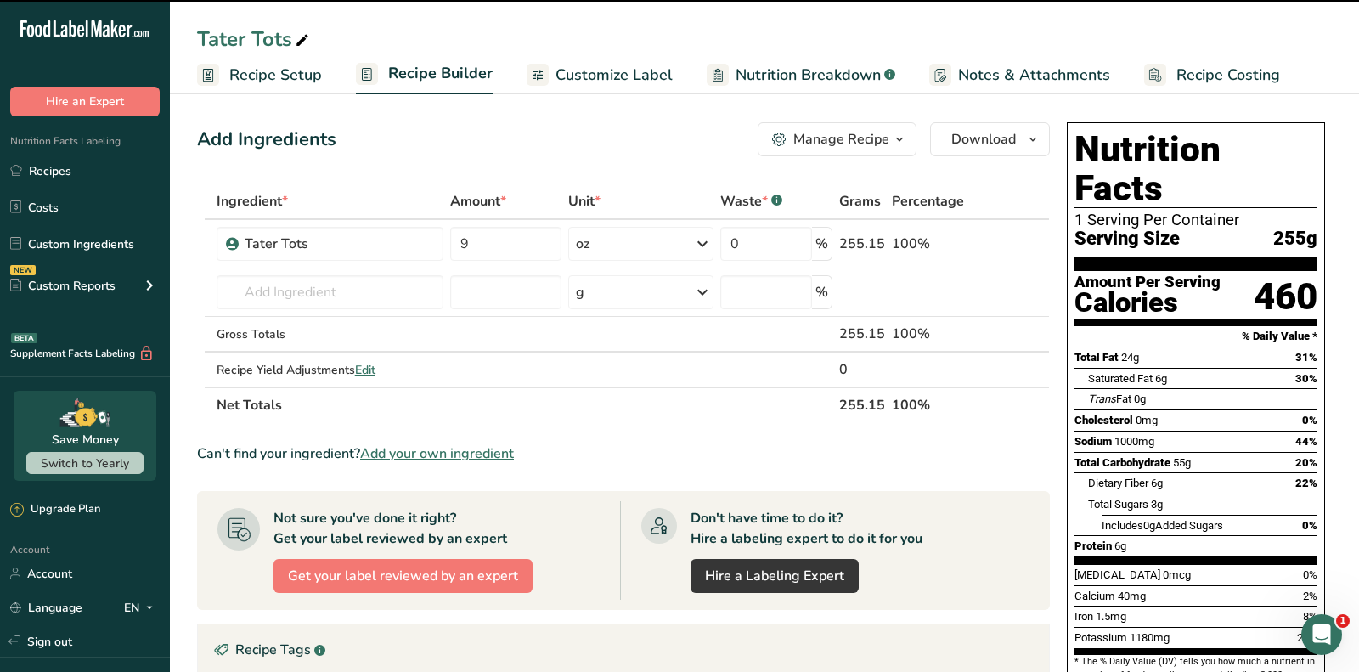
click at [639, 74] on span "Customize Label" at bounding box center [613, 75] width 117 height 23
click at [600, 147] on div "Add Ingredients Manage Recipe Delete Recipe Duplicate Recipe Scale Recipe Save …" at bounding box center [623, 139] width 853 height 34
click at [691, 135] on div "Add Ingredients Manage Recipe Delete Recipe Duplicate Recipe Scale Recipe Save …" at bounding box center [623, 139] width 853 height 34
click at [589, 134] on div "Add Ingredients Manage Recipe Delete Recipe Duplicate Recipe Scale Recipe Save …" at bounding box center [623, 139] width 853 height 34
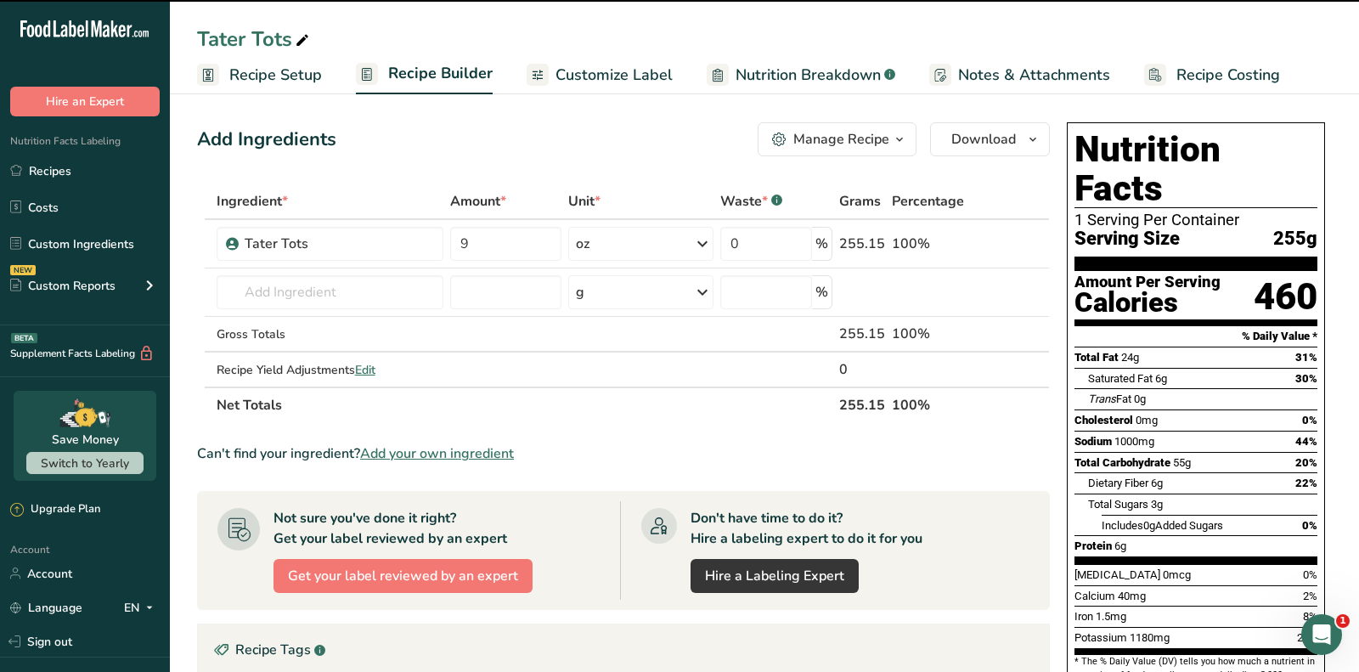
click at [589, 134] on div "Add Ingredients Manage Recipe Delete Recipe Duplicate Recipe Scale Recipe Save …" at bounding box center [623, 139] width 853 height 34
click at [79, 163] on link "Recipes" at bounding box center [85, 171] width 170 height 32
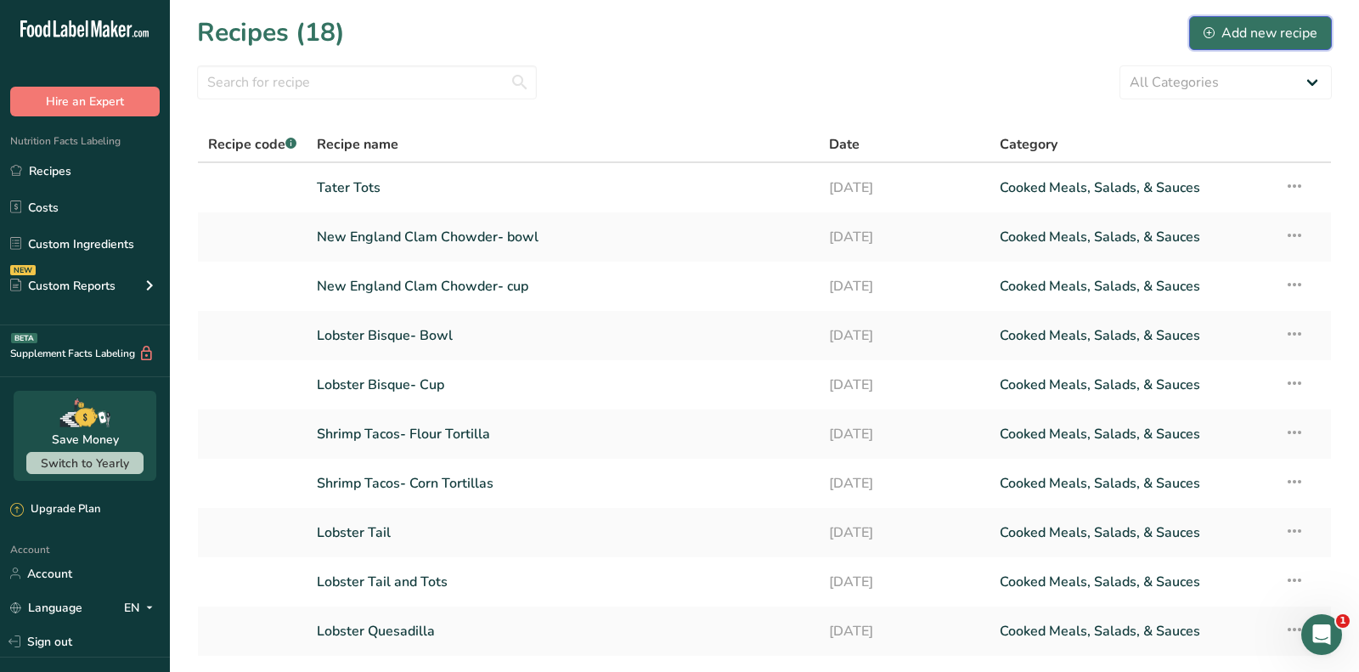
click at [1226, 39] on div "Add new recipe" at bounding box center [1260, 33] width 114 height 20
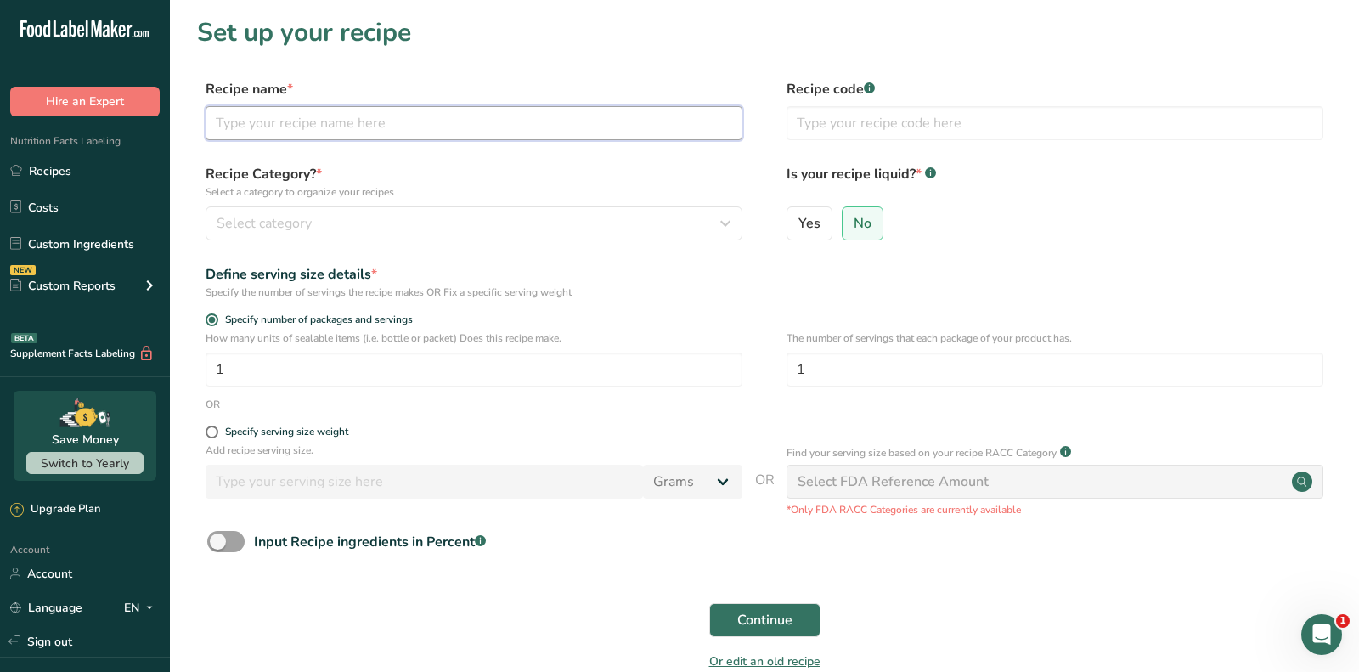
click at [628, 127] on input "text" at bounding box center [474, 123] width 537 height 34
paste input "Kid’s Meal - Grilled Cheese"
type input "Kid’s Meal - Grilled Cheese"
click at [417, 204] on div "Recipe Category? * Select a category to organize your recipes Select category S…" at bounding box center [474, 202] width 537 height 76
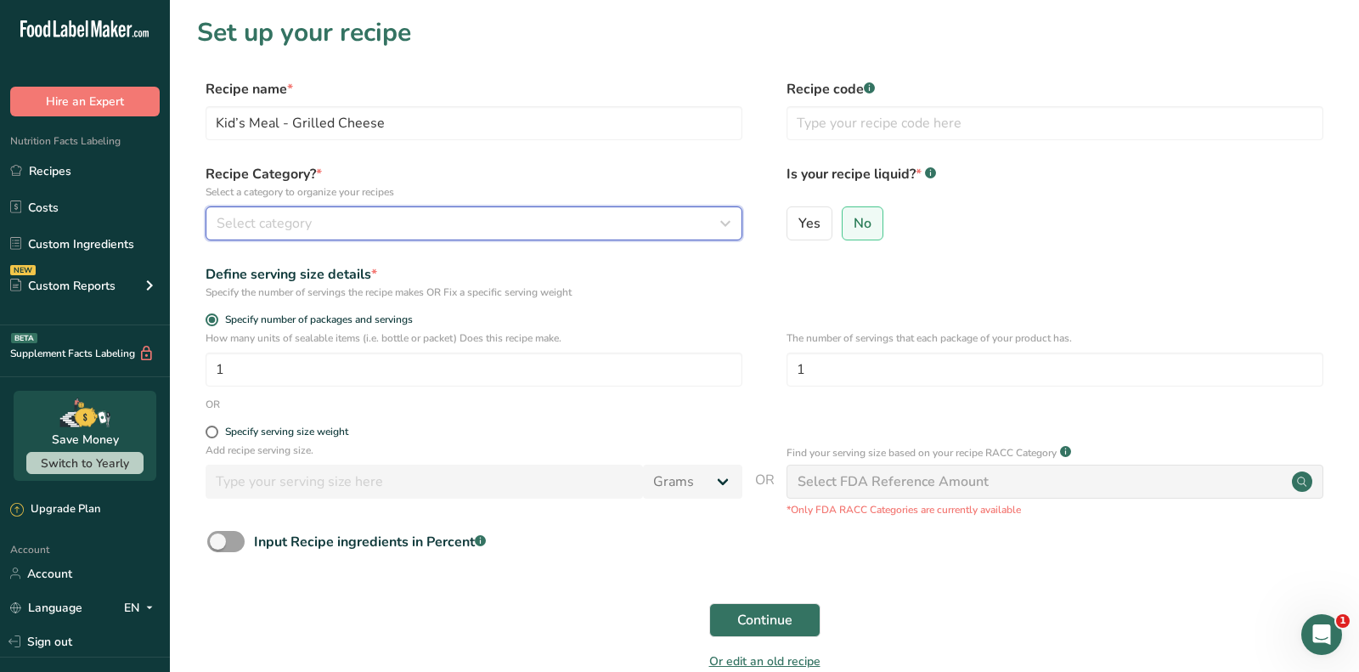
click at [418, 212] on button "Select category" at bounding box center [474, 223] width 537 height 34
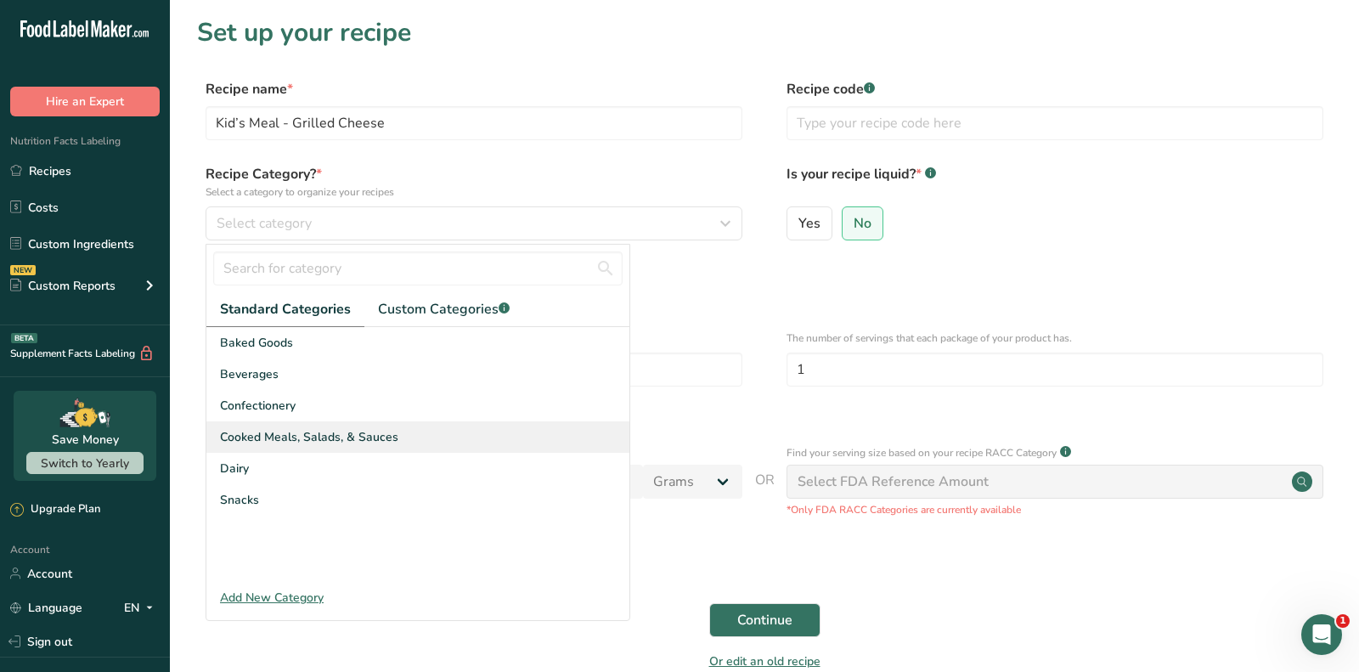
click at [392, 425] on div "Cooked Meals, Salads, & Sauces" at bounding box center [417, 436] width 423 height 31
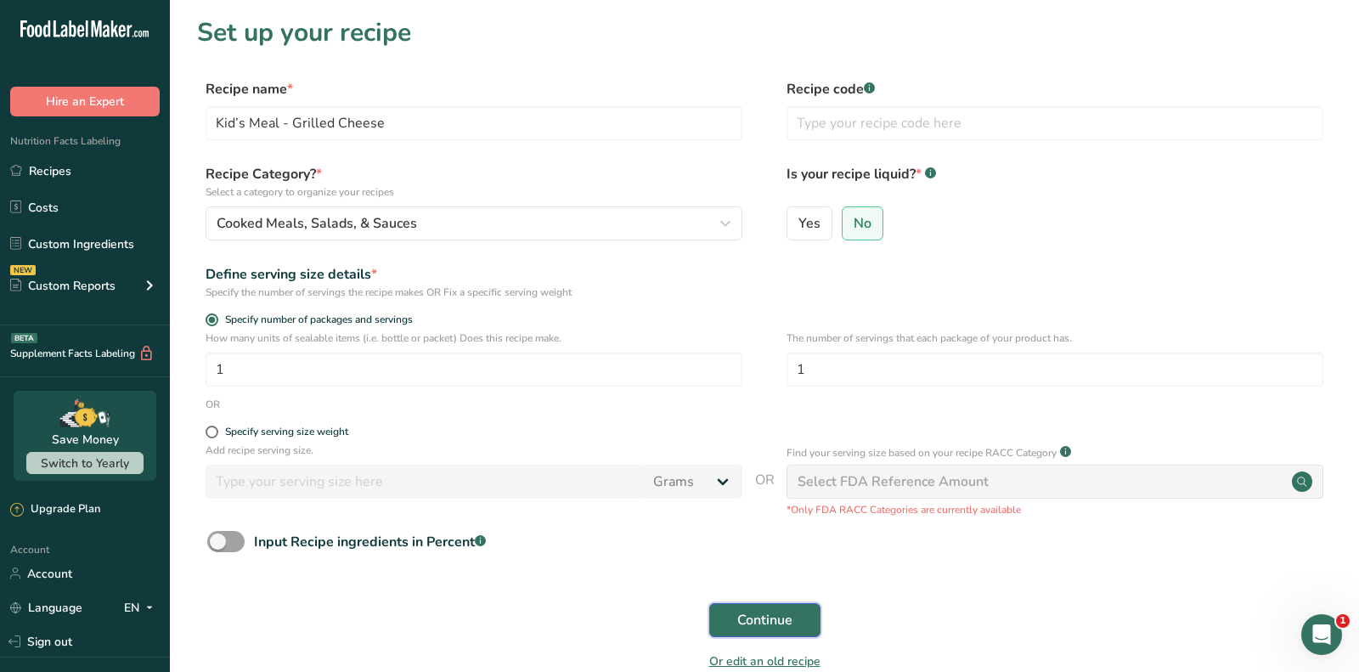
click at [779, 624] on span "Continue" at bounding box center [764, 620] width 55 height 20
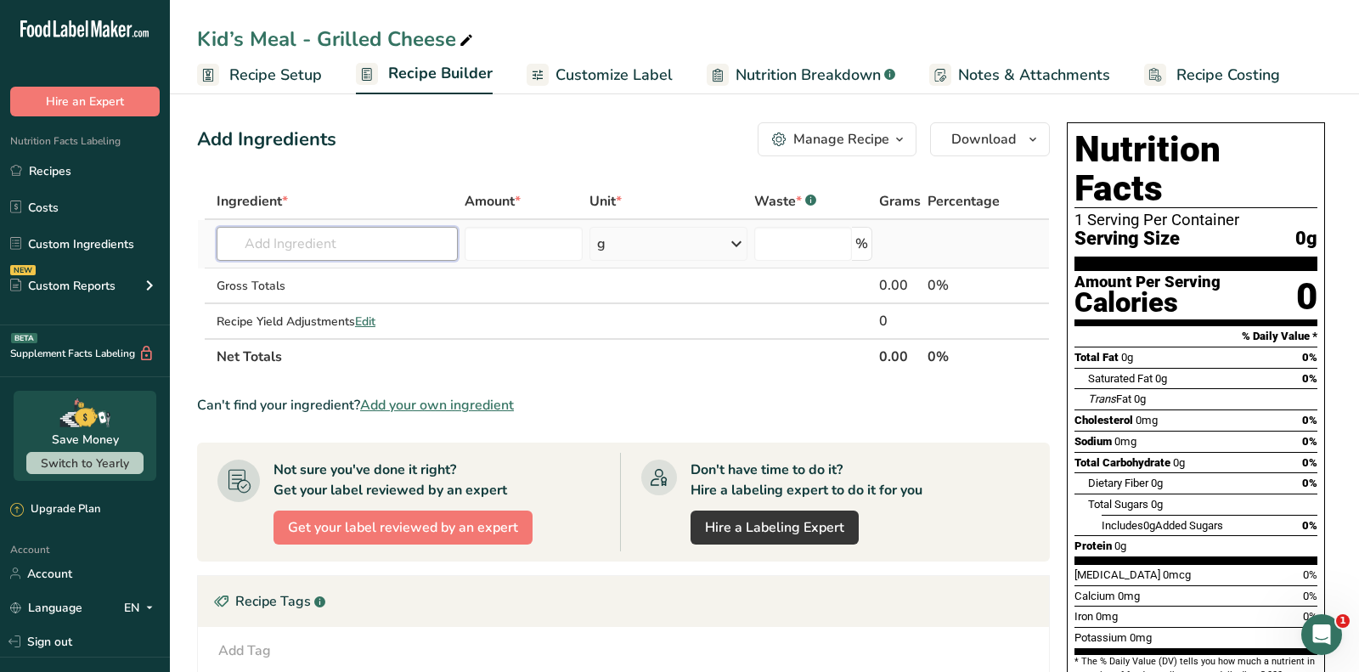
click at [346, 235] on input "text" at bounding box center [337, 244] width 241 height 34
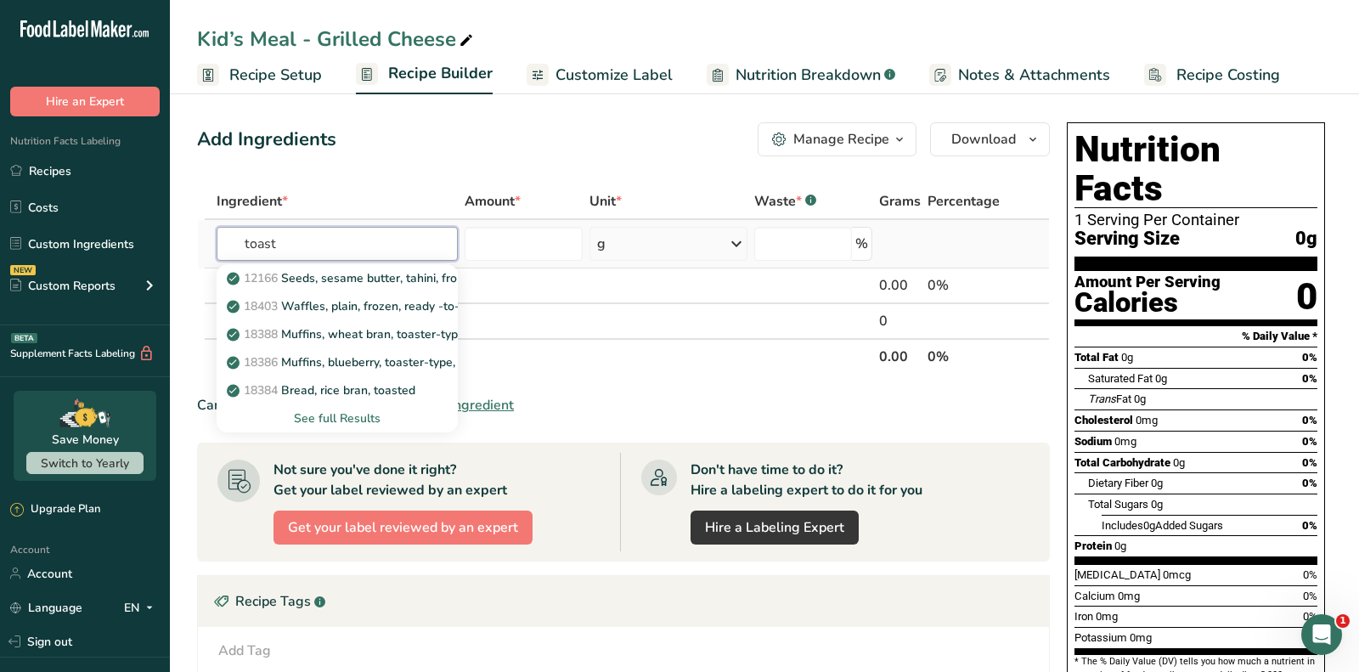
type input "toast"
click at [352, 423] on div "See full Results" at bounding box center [337, 418] width 214 height 18
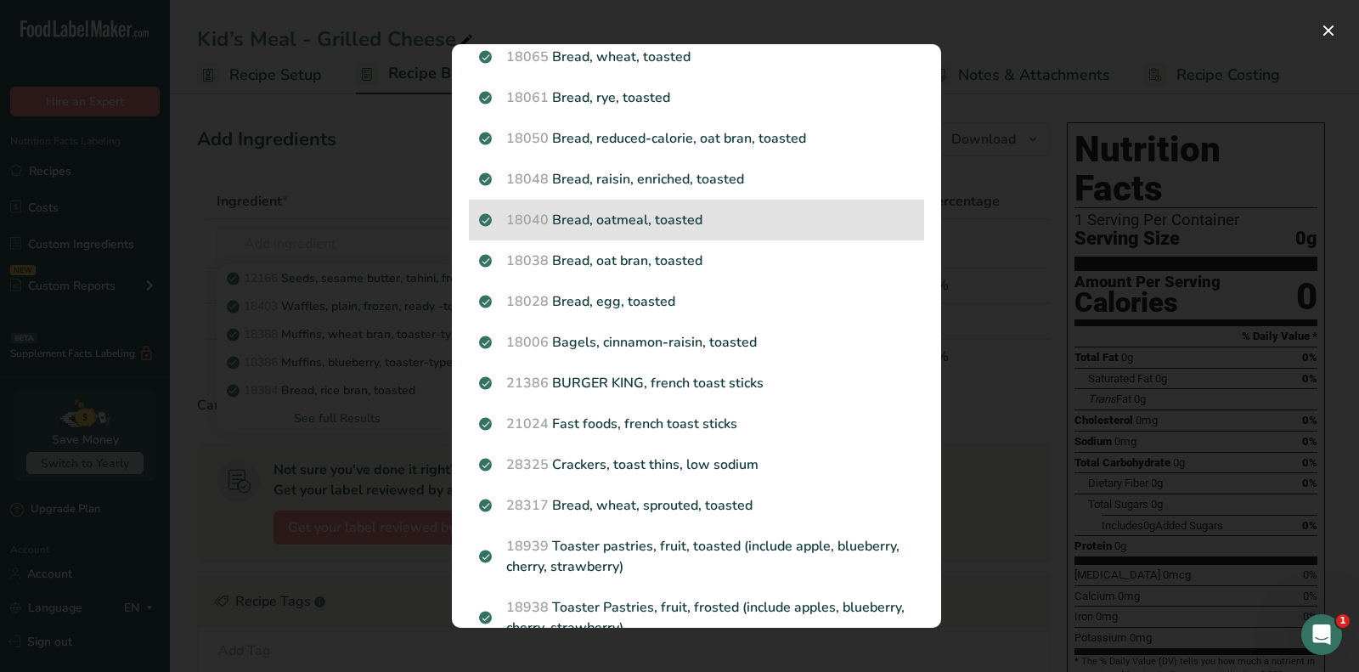
scroll to position [1806, 0]
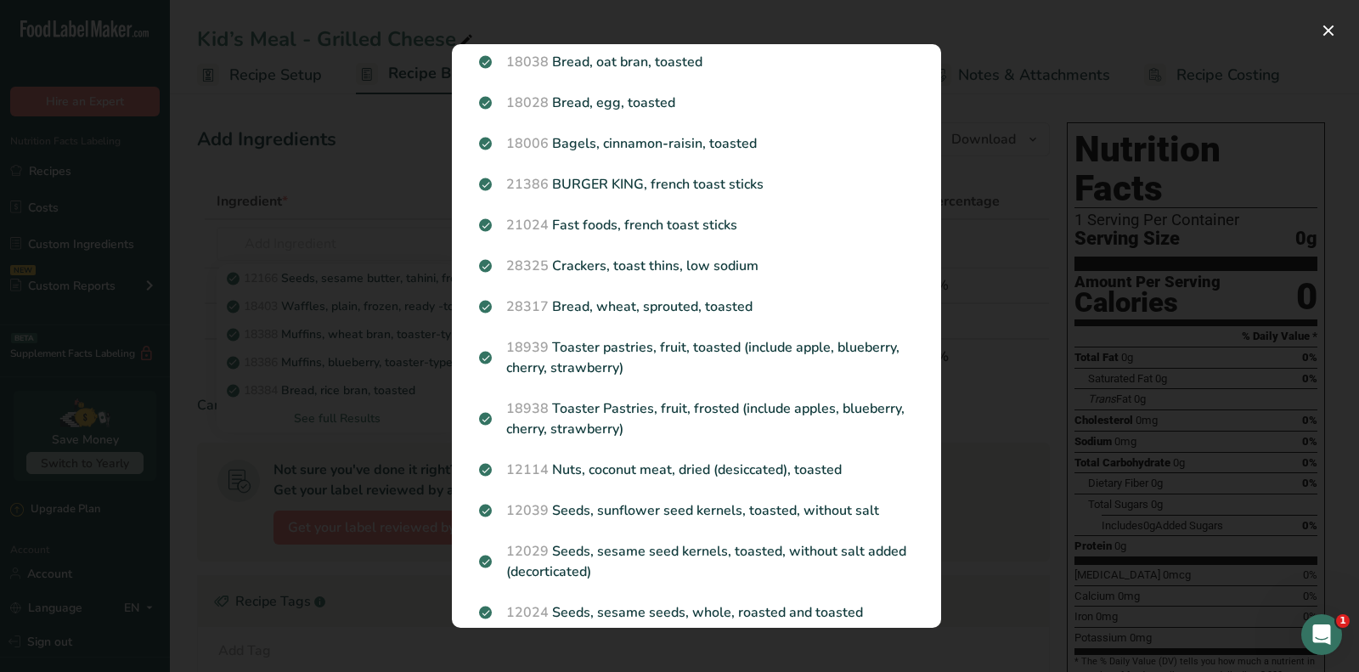
click at [1104, 225] on div "Search results modal" at bounding box center [679, 336] width 1359 height 672
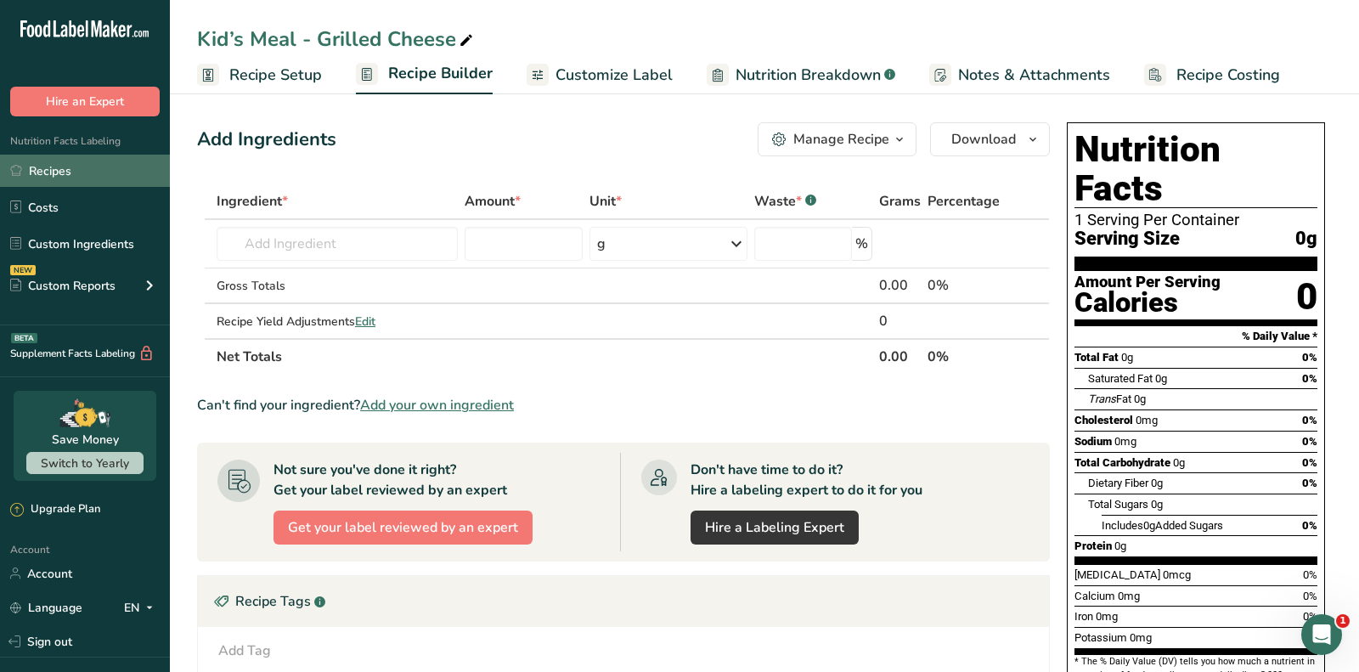
click at [132, 184] on link "Recipes" at bounding box center [85, 171] width 170 height 32
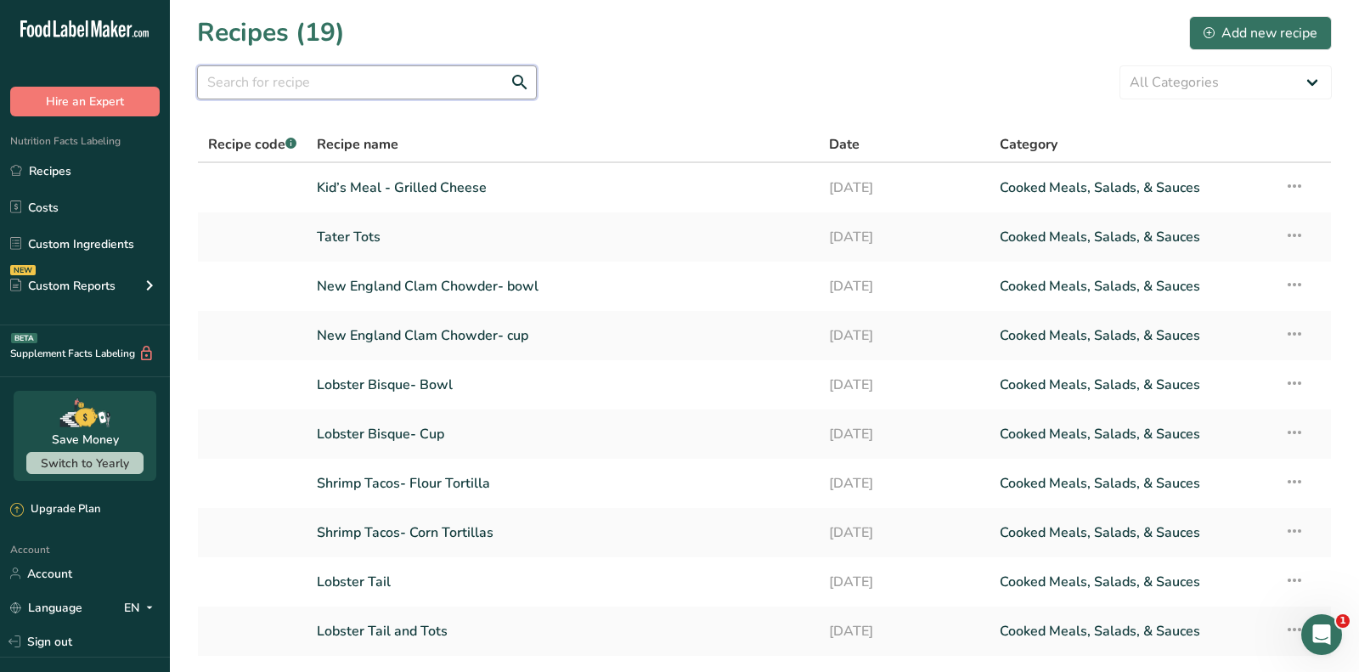
click at [381, 68] on input "text" at bounding box center [367, 82] width 340 height 34
type input "cheese"
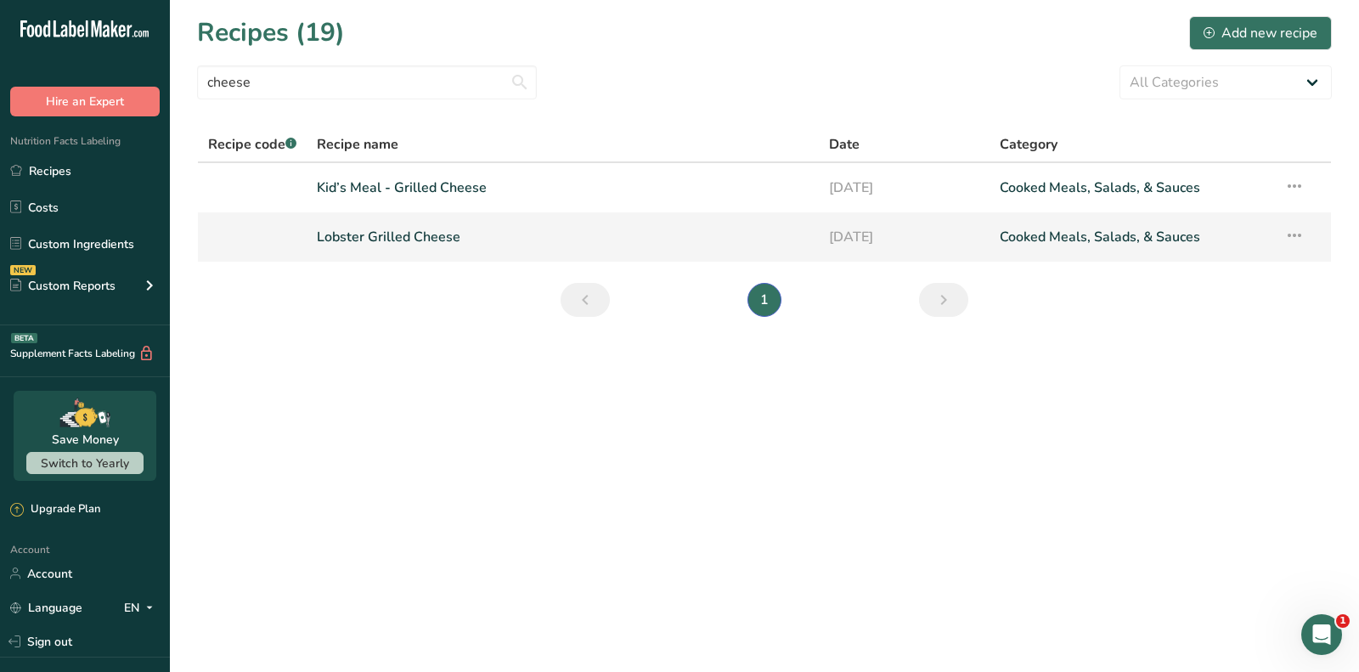
click at [402, 237] on link "Lobster Grilled Cheese" at bounding box center [563, 237] width 492 height 36
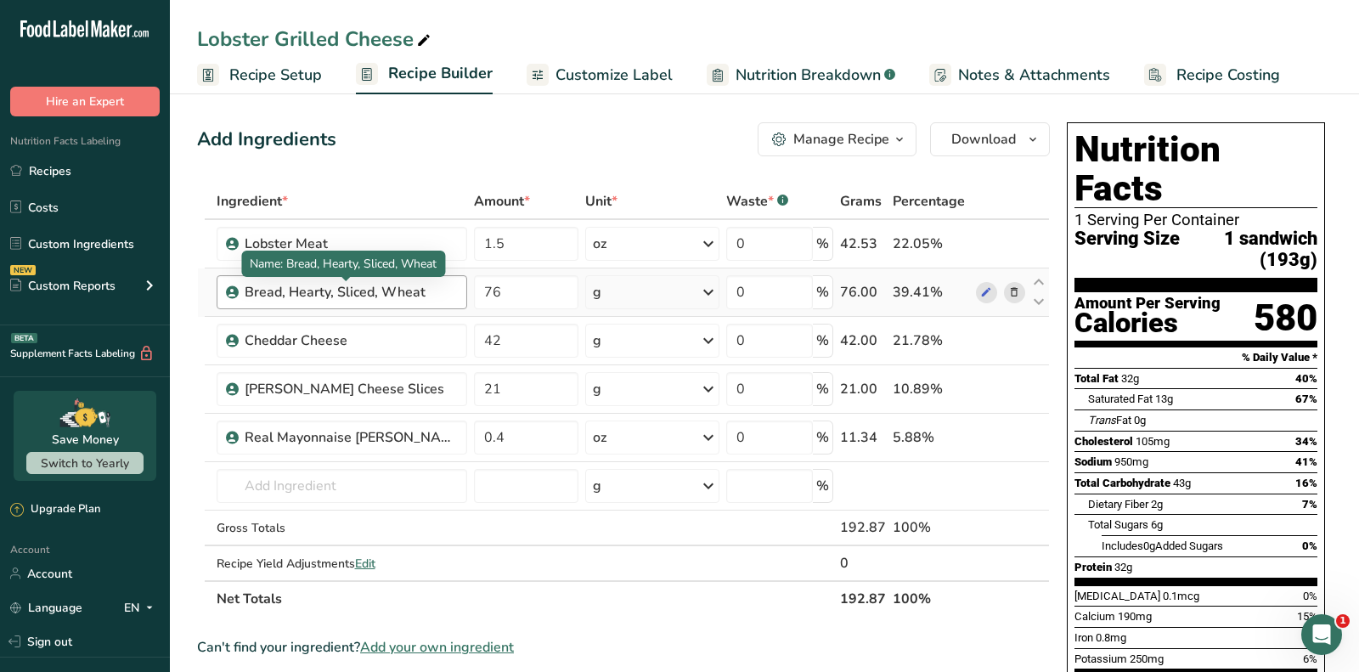
click at [382, 288] on div "Bread, Hearty, Sliced, Wheat" at bounding box center [351, 292] width 212 height 20
copy div "Bread, Hearty, Sliced, Wheat"
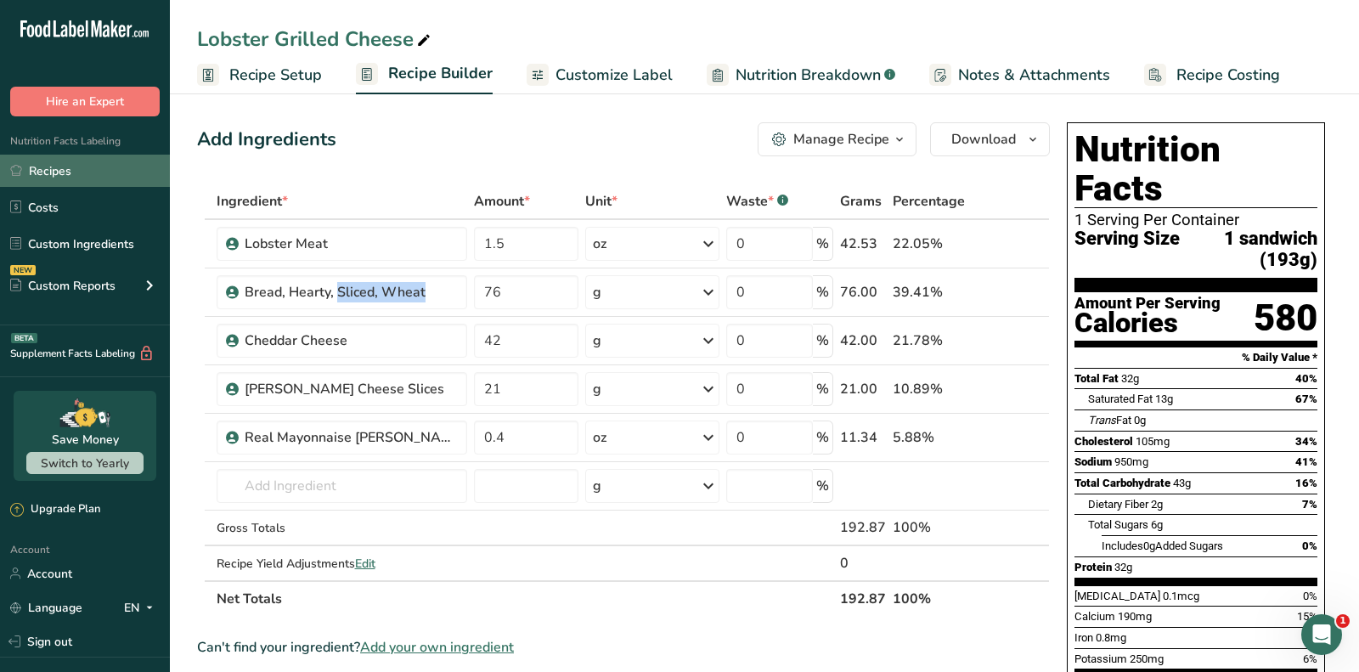
click at [119, 172] on link "Recipes" at bounding box center [85, 171] width 170 height 32
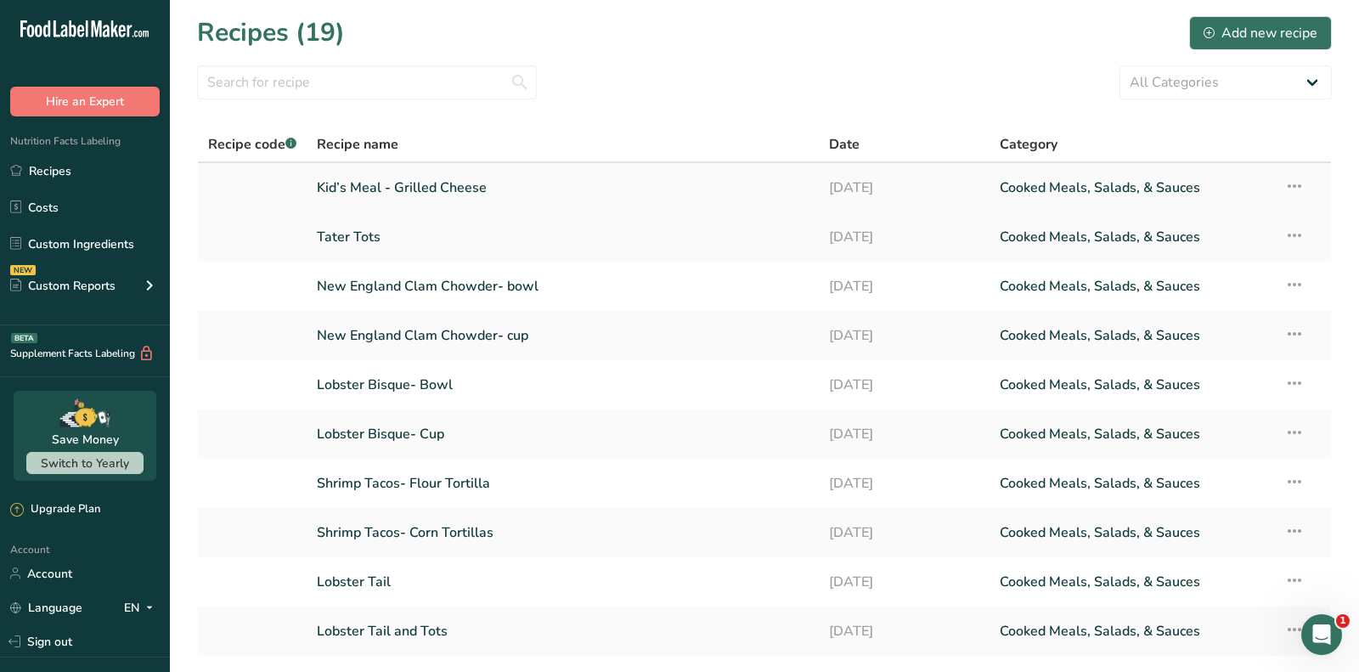
click at [431, 179] on link "Kid’s Meal - Grilled Cheese" at bounding box center [563, 188] width 492 height 36
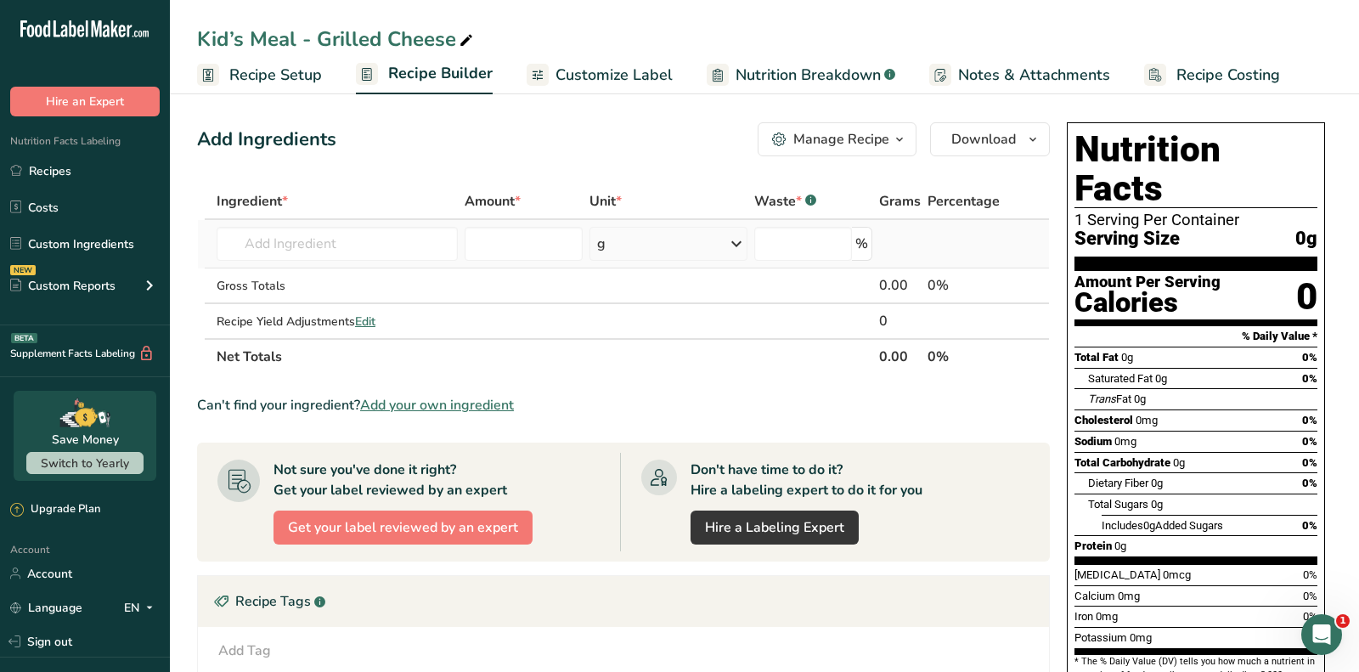
click at [309, 261] on td "Almond flour 1211 Milk, whole, 3.25% milkfat, without added vitamin A and [MEDI…" at bounding box center [337, 244] width 248 height 48
click at [307, 256] on input "text" at bounding box center [337, 244] width 241 height 34
paste input "Bread, Hearty, Sliced, Wheat"
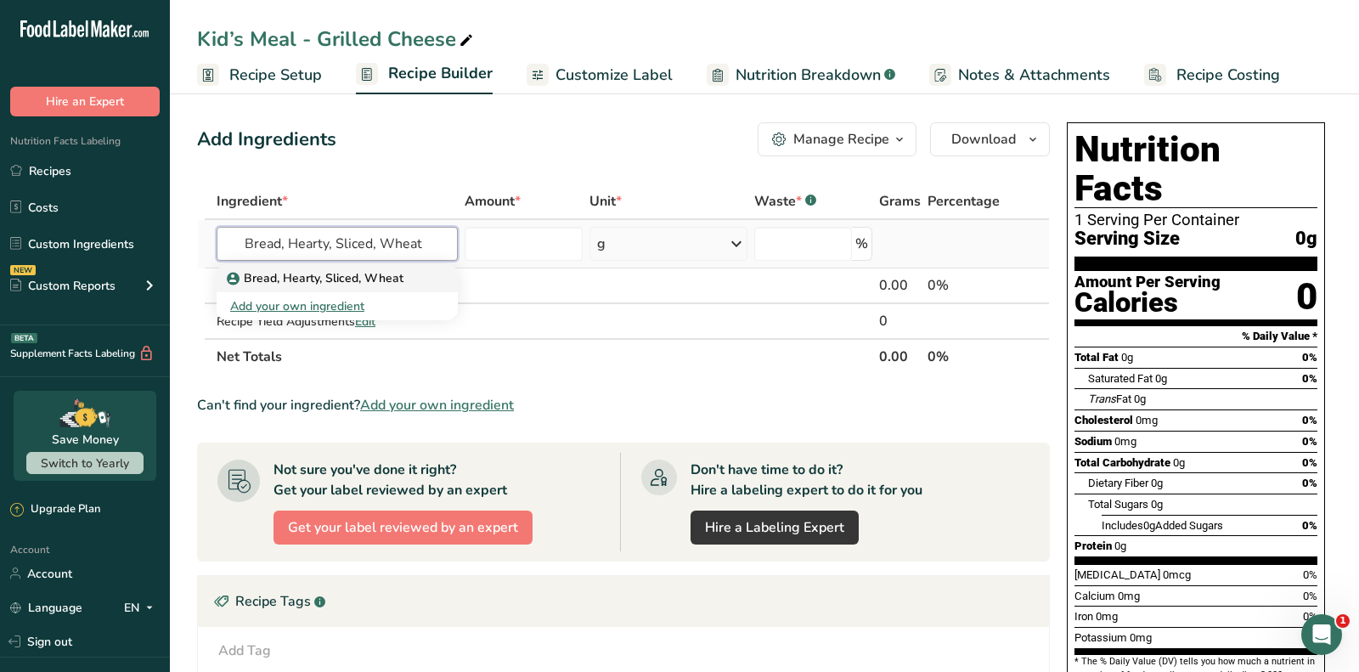
type input "Bread, Hearty, Sliced, Wheat"
click at [331, 271] on p "Bread, Hearty, Sliced, Wheat" at bounding box center [316, 278] width 173 height 18
type input "Bread, Hearty, Sliced, Wheat"
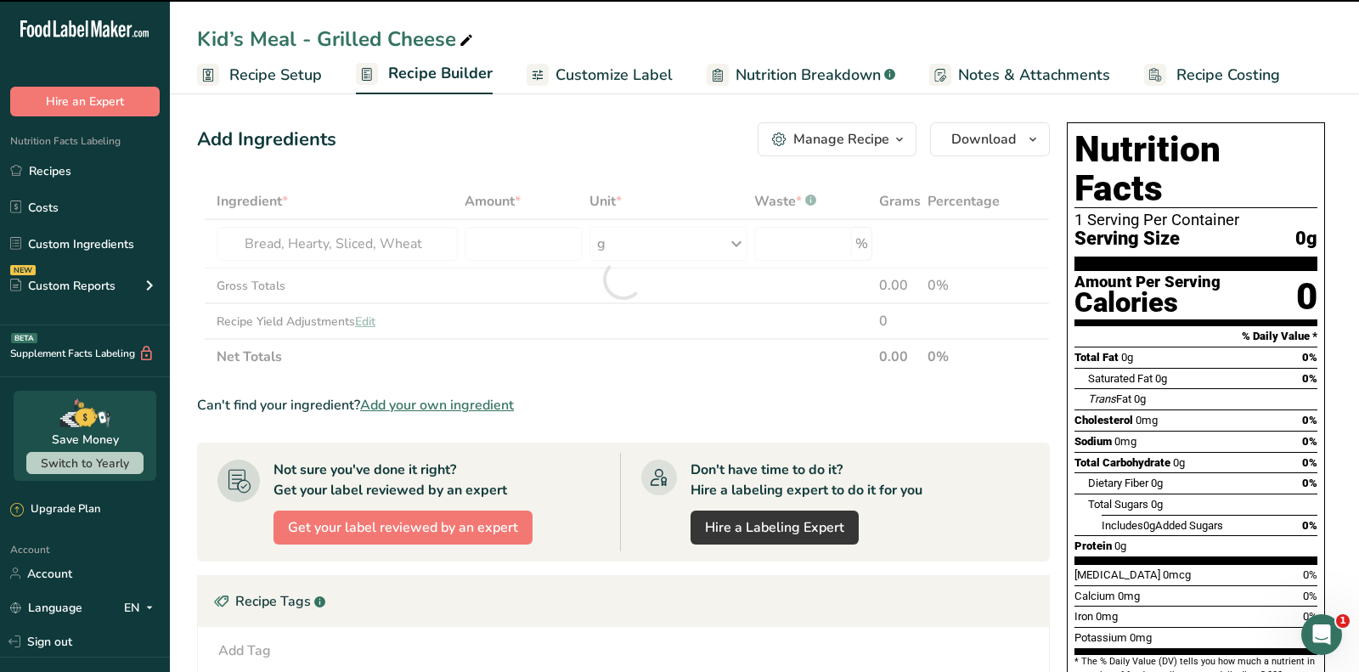
type input "0"
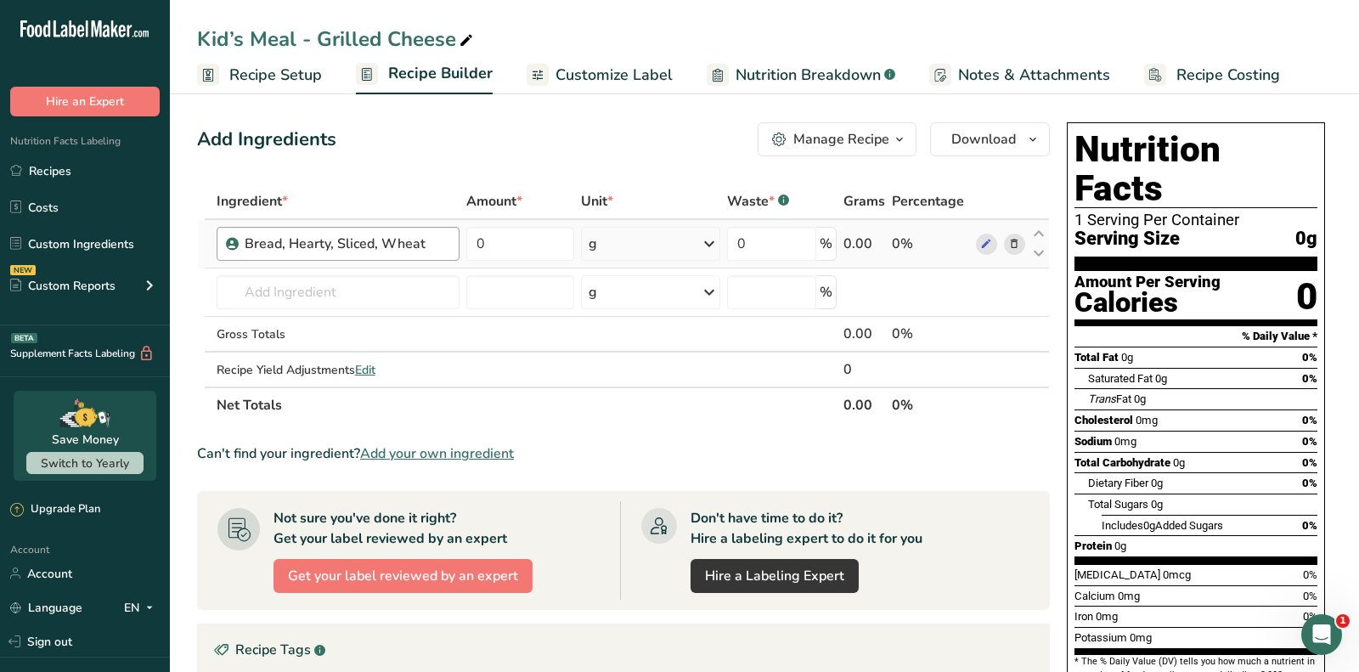
click at [358, 259] on div "Bread, Hearty, Sliced, Wheat" at bounding box center [338, 244] width 243 height 34
click at [349, 238] on div "Bread, Hearty, Sliced, Wheat" at bounding box center [347, 244] width 205 height 20
copy div "Bread, Hearty, Sliced, Wheat"
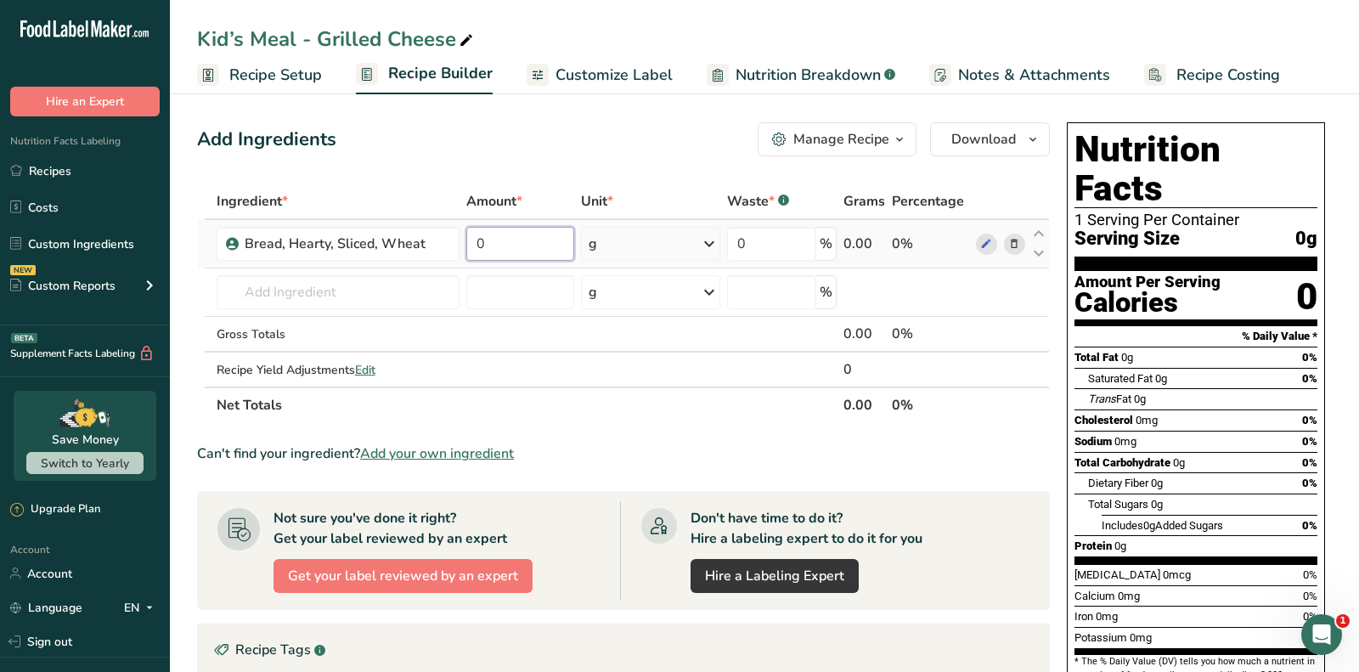
click at [537, 254] on input "0" at bounding box center [520, 244] width 109 height 34
type input "76"
click at [500, 172] on div "Add Ingredients Manage Recipe Delete Recipe Duplicate Recipe Scale Recipe Save …" at bounding box center [628, 578] width 863 height 927
click at [341, 296] on input "text" at bounding box center [338, 292] width 243 height 34
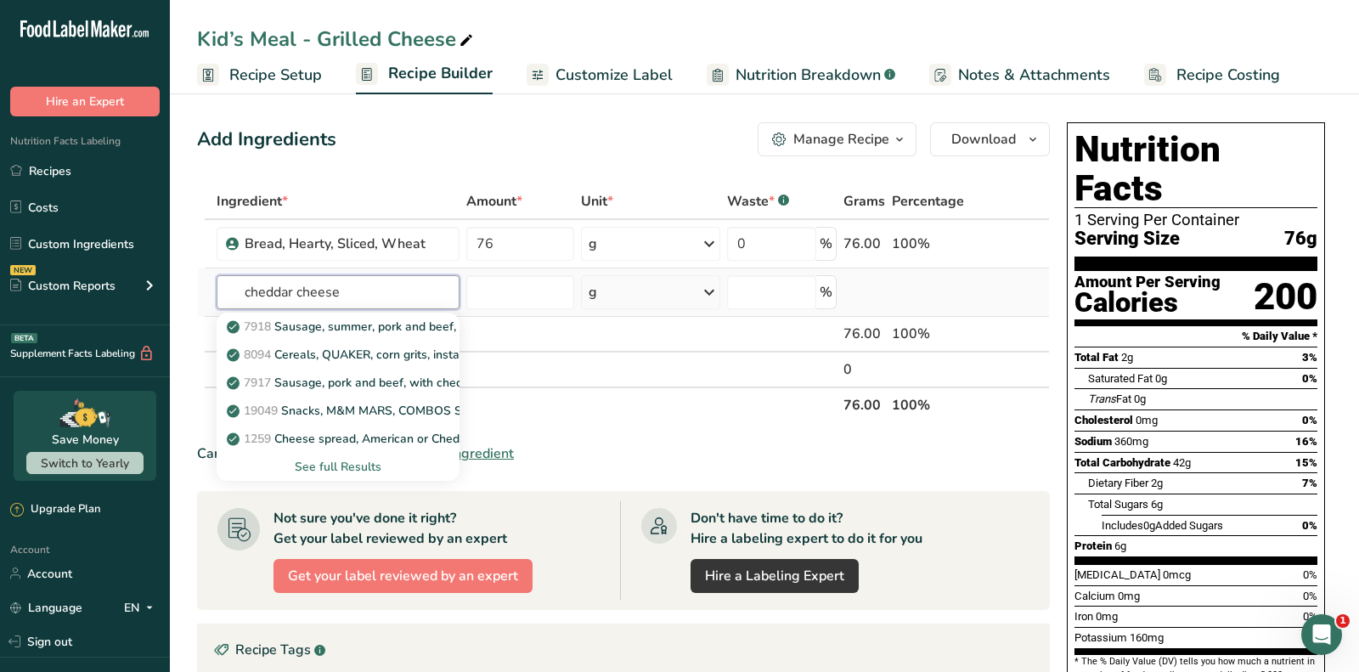
type input "cheddar cheese"
click at [317, 463] on div "See full Results" at bounding box center [338, 467] width 216 height 18
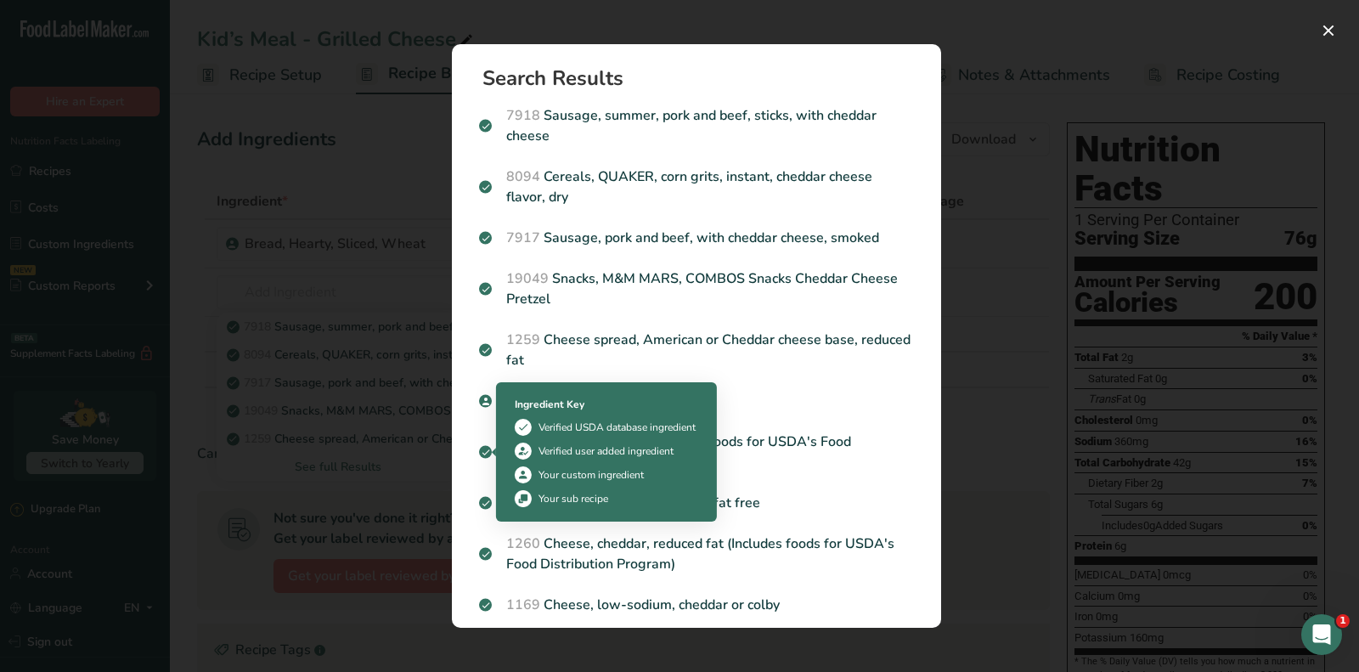
click at [536, 408] on div "Ingredient Key" at bounding box center [606, 404] width 183 height 15
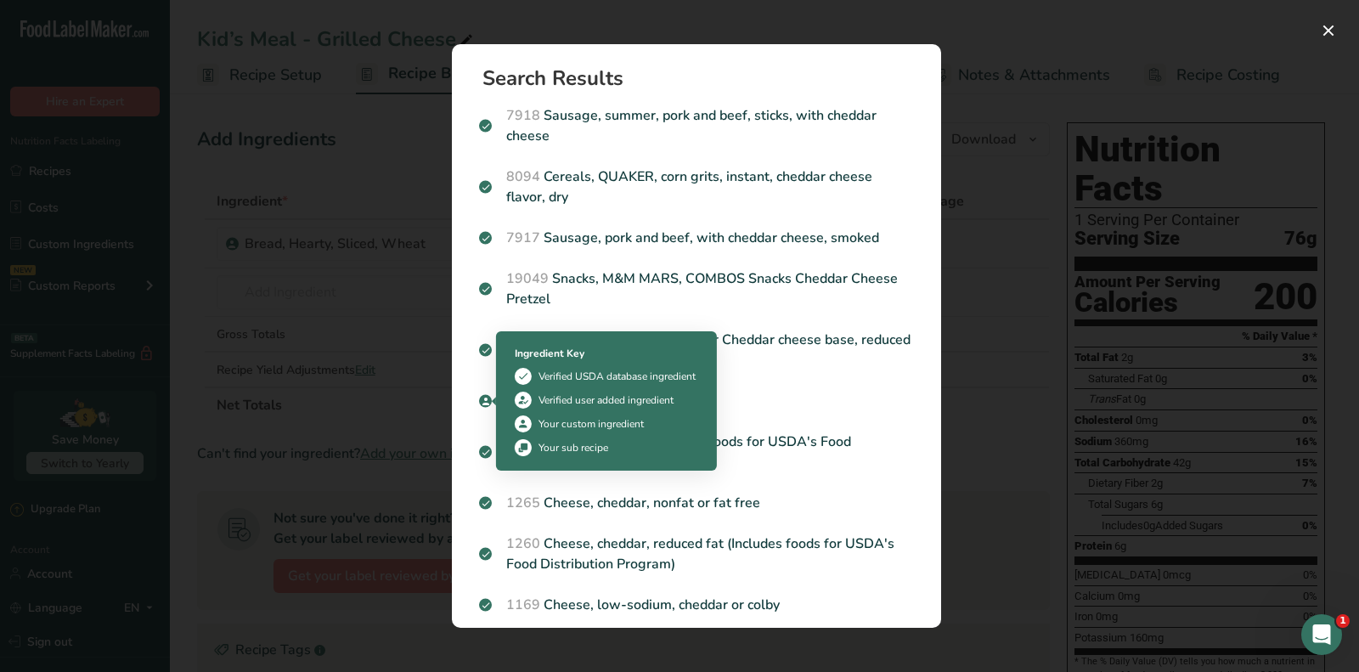
click at [510, 390] on div "Ingredient Key Verified USDA database ingredient Verified user added ingredient…" at bounding box center [606, 400] width 204 height 131
click at [490, 403] on span "Search results modal" at bounding box center [485, 401] width 13 height 20
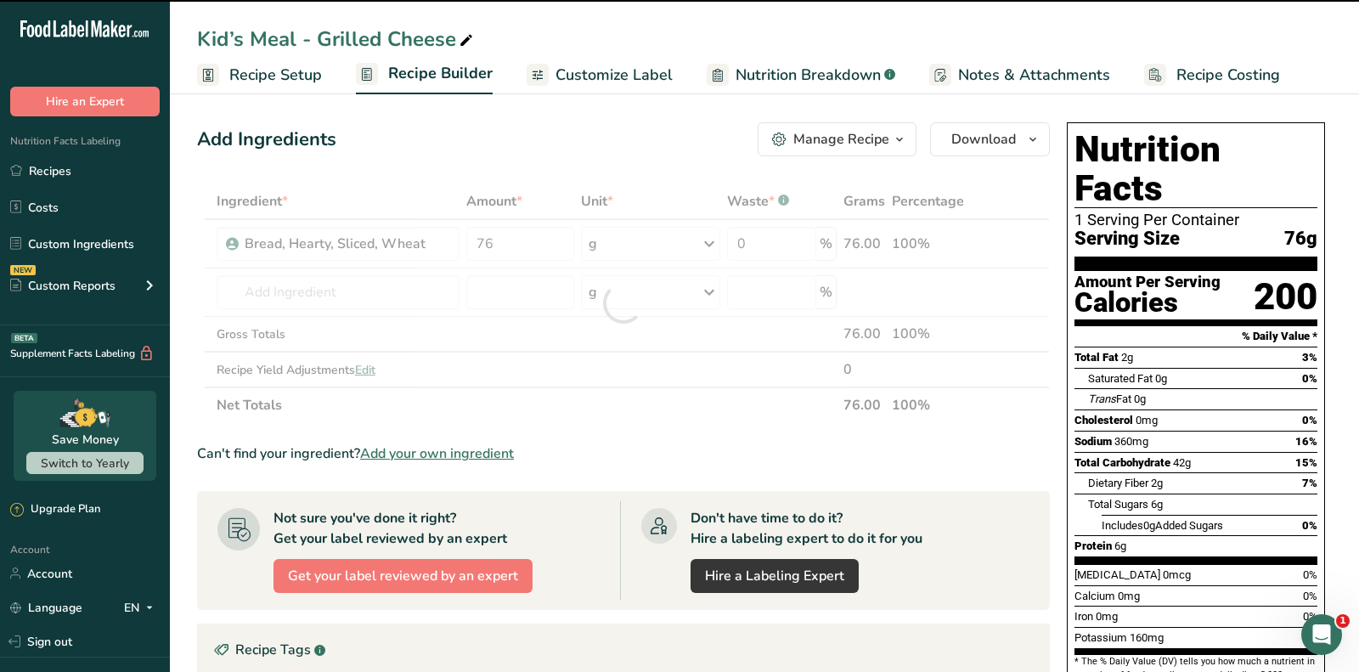
type input "0"
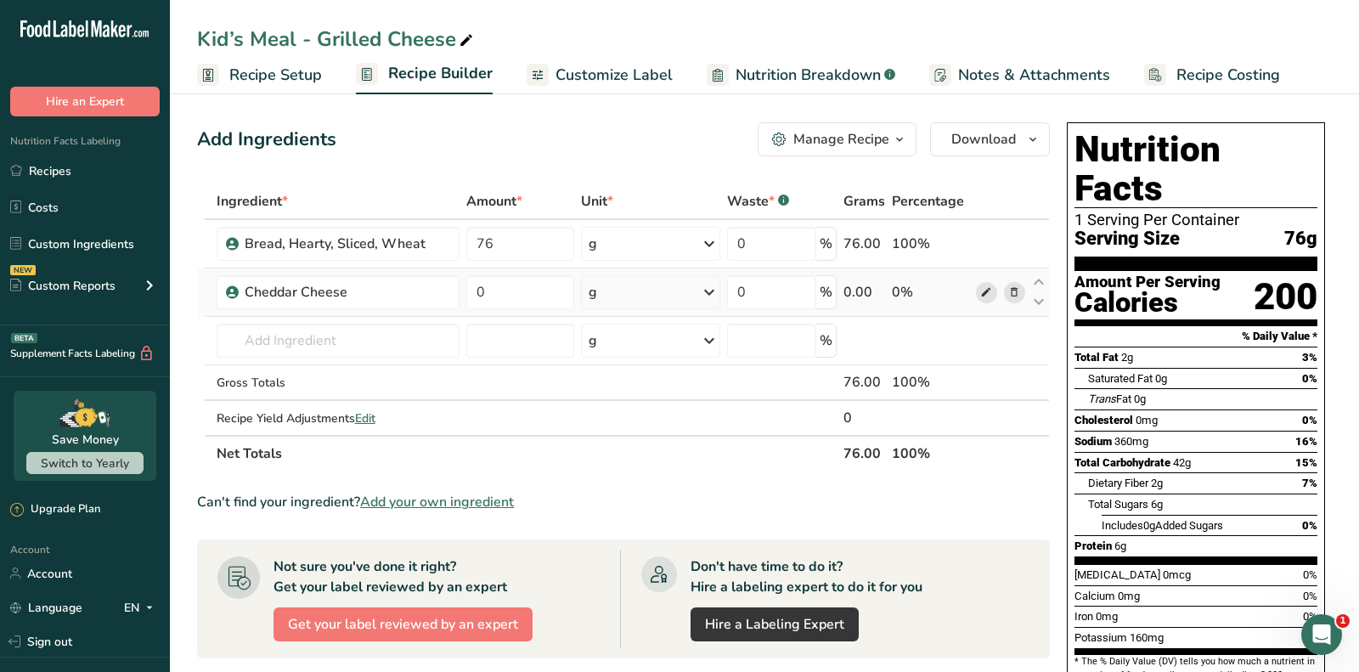
click at [989, 290] on icon at bounding box center [986, 293] width 12 height 18
click at [527, 292] on input "0" at bounding box center [520, 292] width 109 height 34
type input "42"
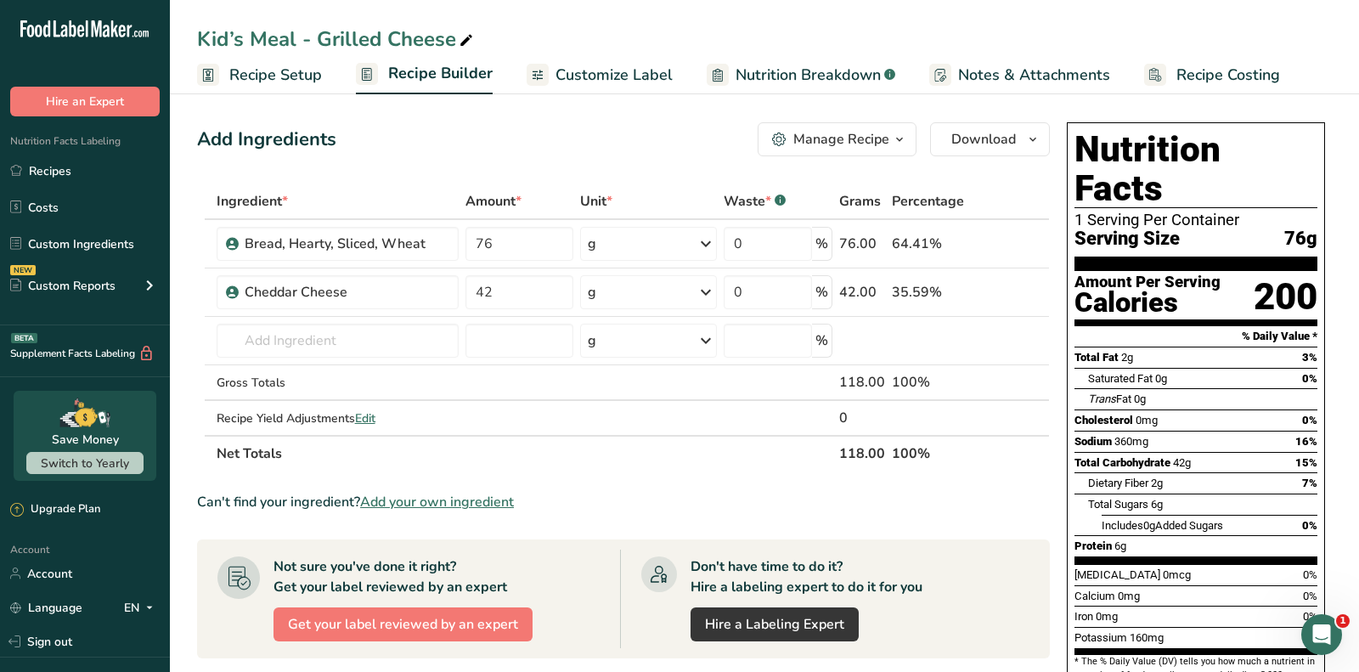
click at [479, 130] on div "Add Ingredients Manage Recipe Delete Recipe Duplicate Recipe Scale Recipe Save …" at bounding box center [623, 139] width 853 height 34
click at [407, 334] on input "text" at bounding box center [338, 341] width 242 height 34
type input "realman m"
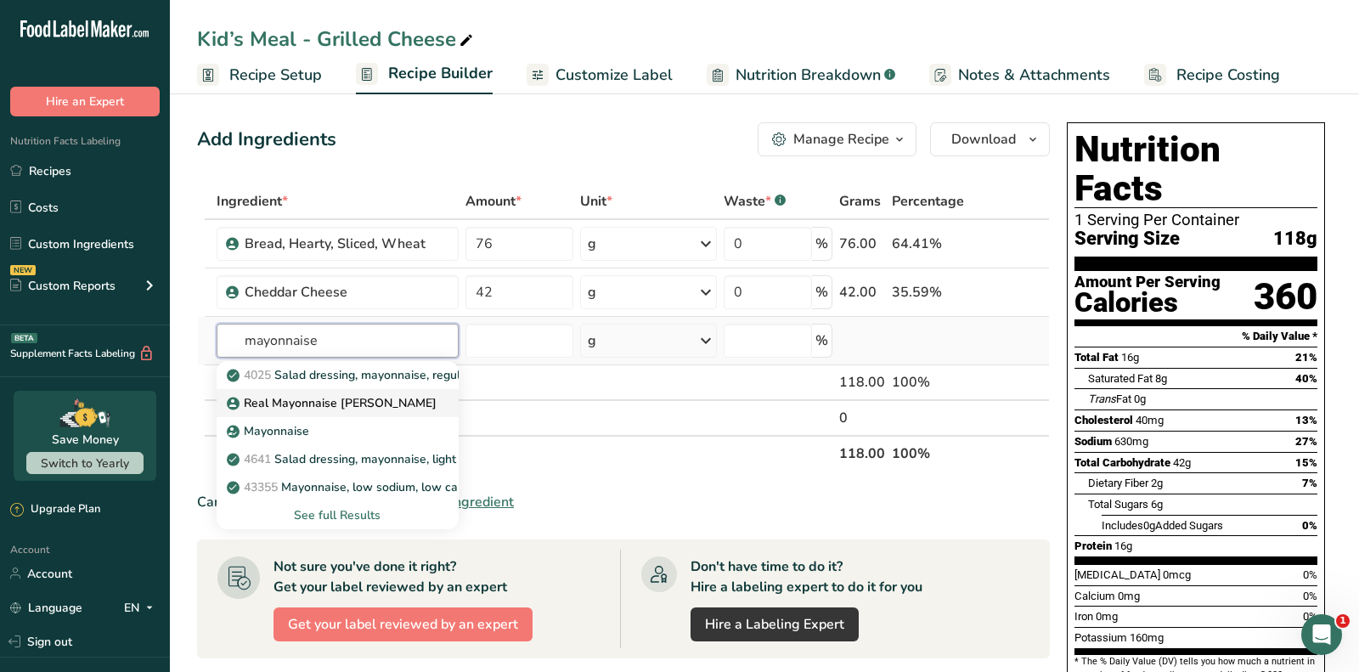
type input "mayonnaise"
click at [333, 400] on p "Real Mayonnaise [PERSON_NAME]" at bounding box center [333, 403] width 206 height 18
type input "Real Mayonnaise [PERSON_NAME]"
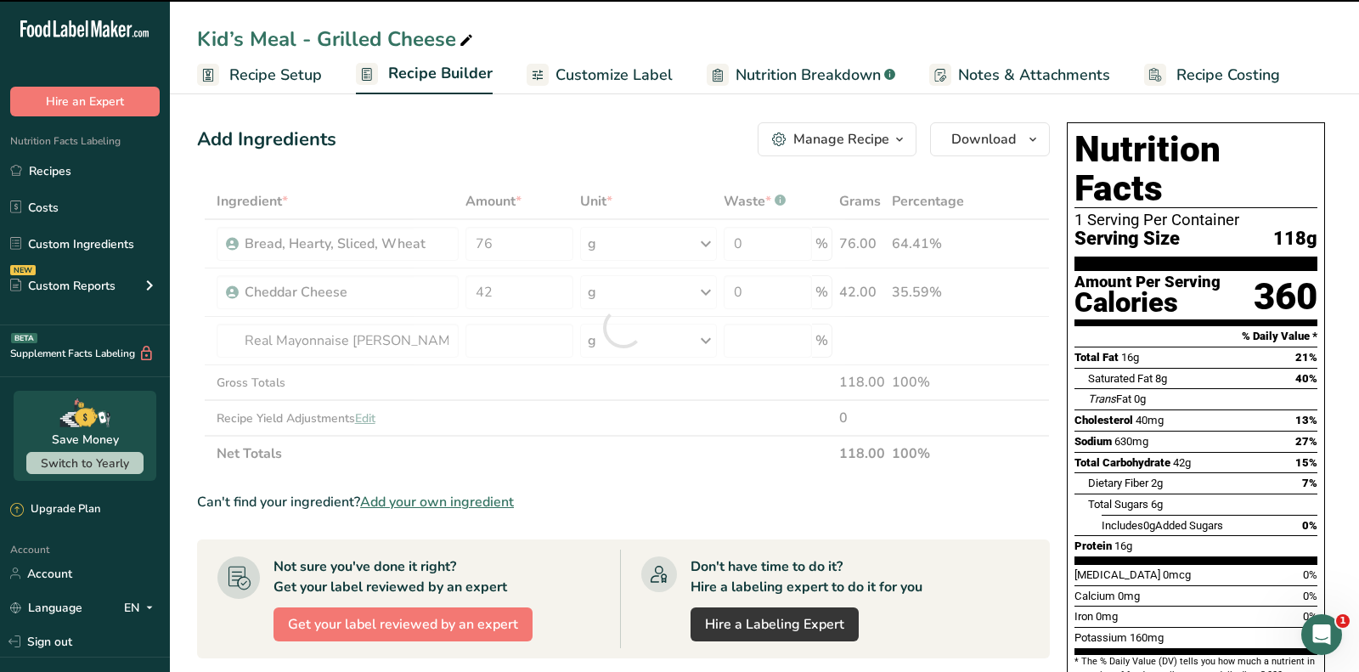
type input "0"
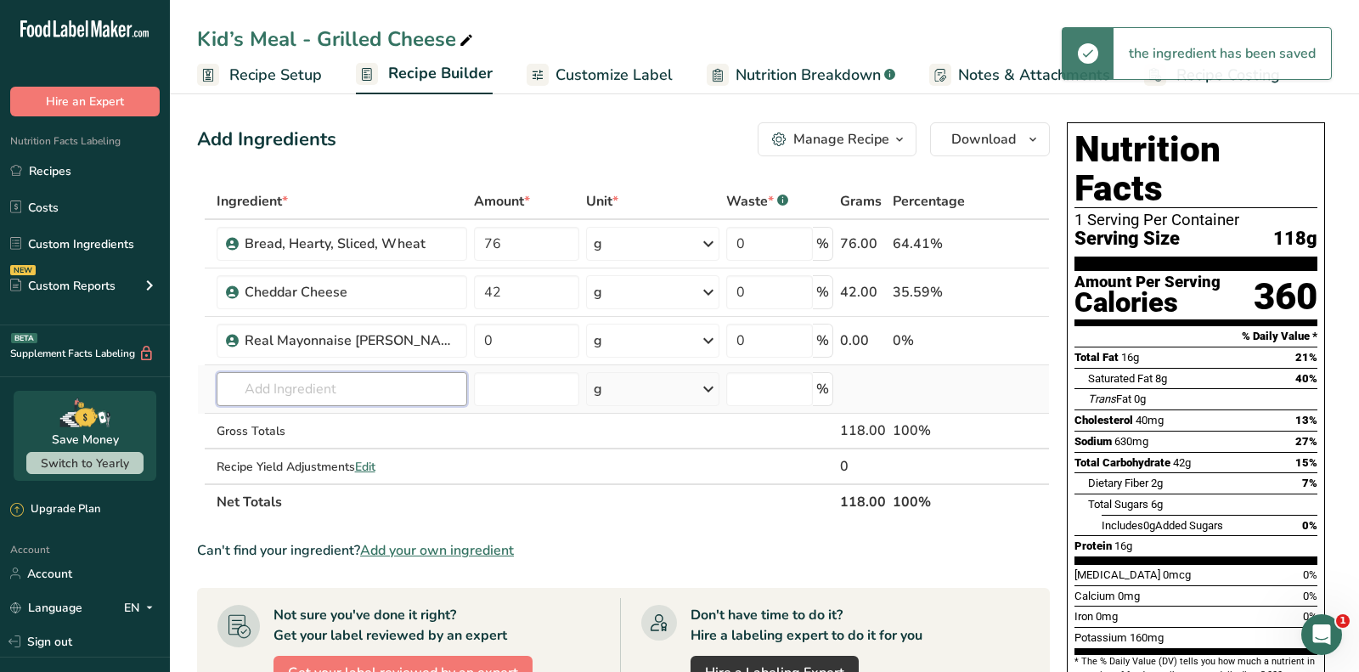
click at [322, 403] on input "text" at bounding box center [342, 389] width 251 height 34
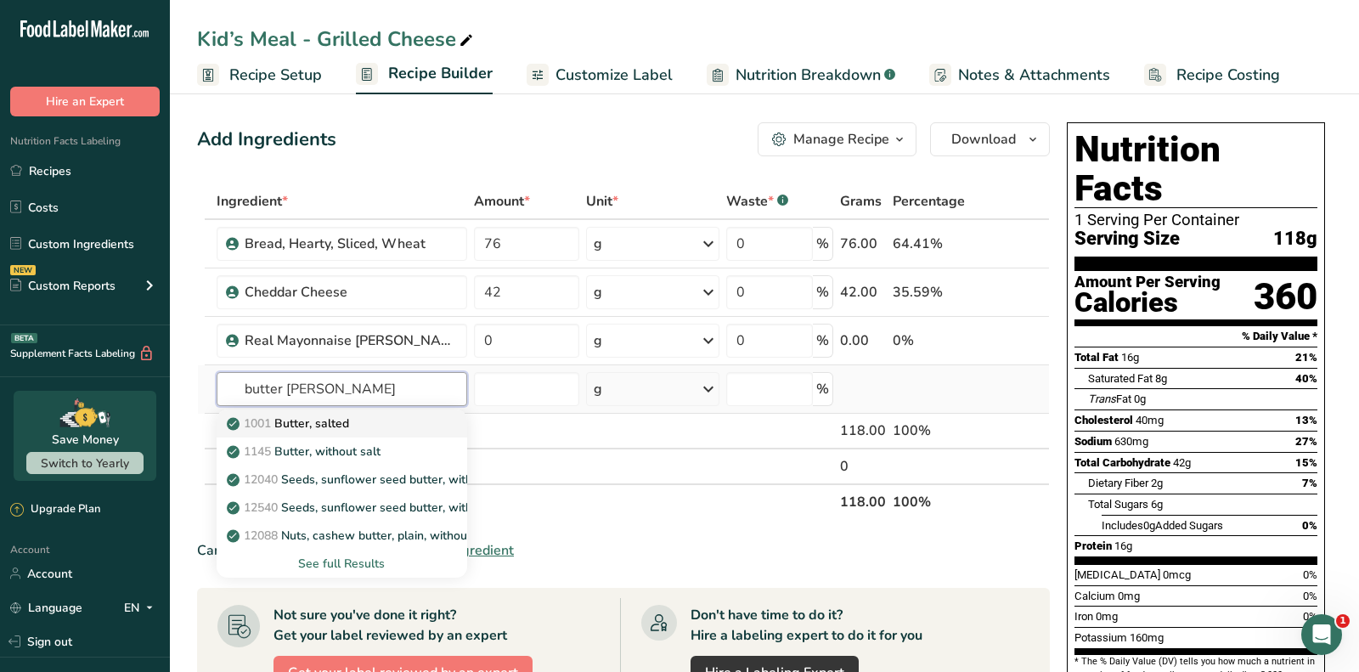
type input "butter [PERSON_NAME]"
click at [344, 409] on link "1001 Butter, salted" at bounding box center [342, 423] width 251 height 28
type input "Butter, salted"
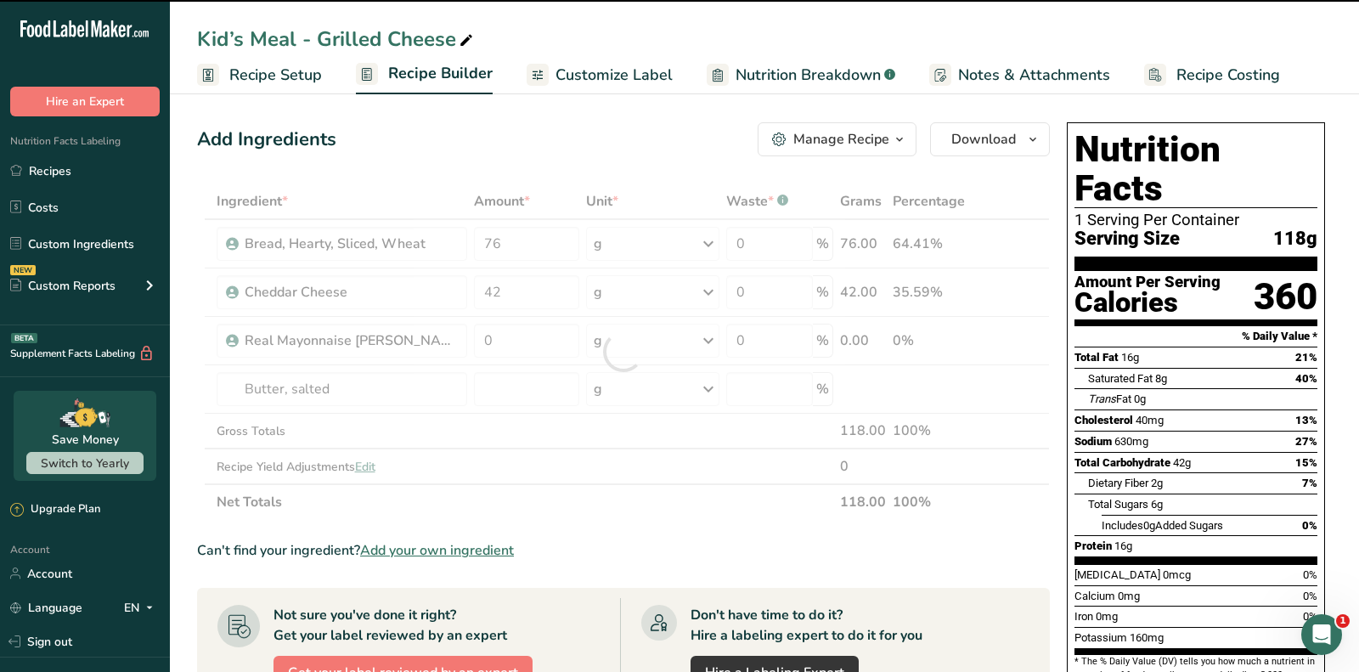
type input "0"
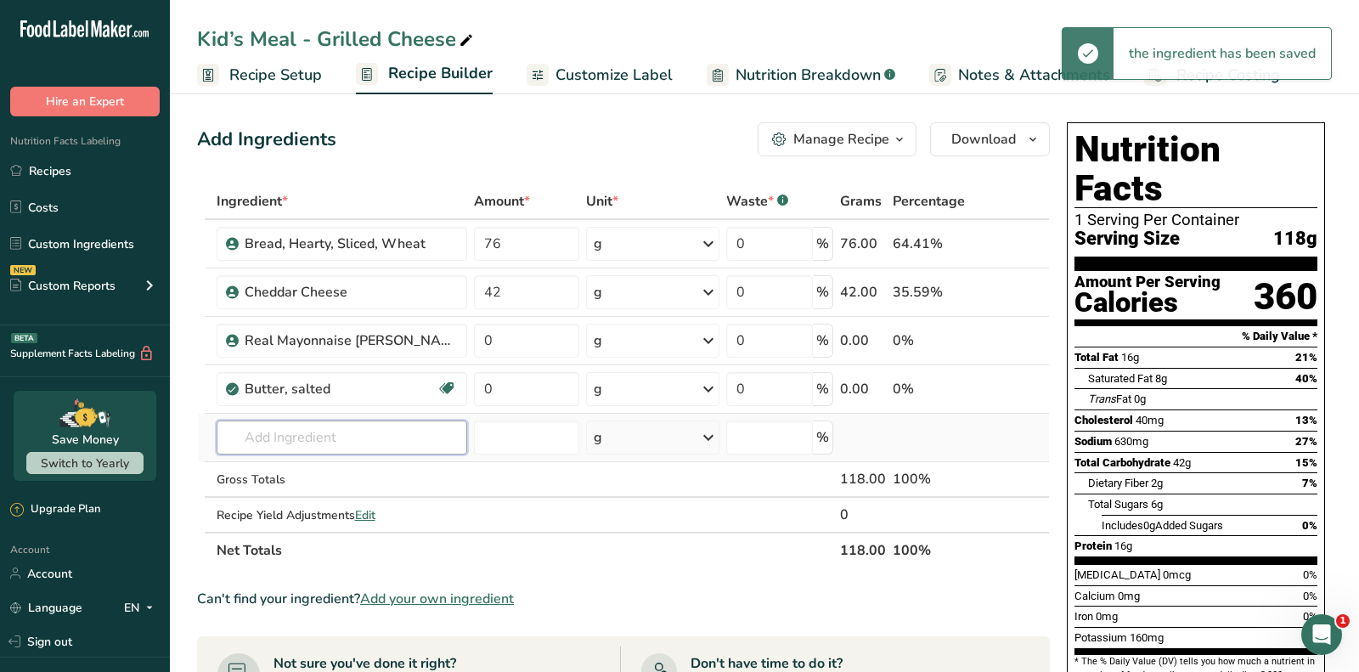
click at [355, 442] on input "text" at bounding box center [342, 437] width 251 height 34
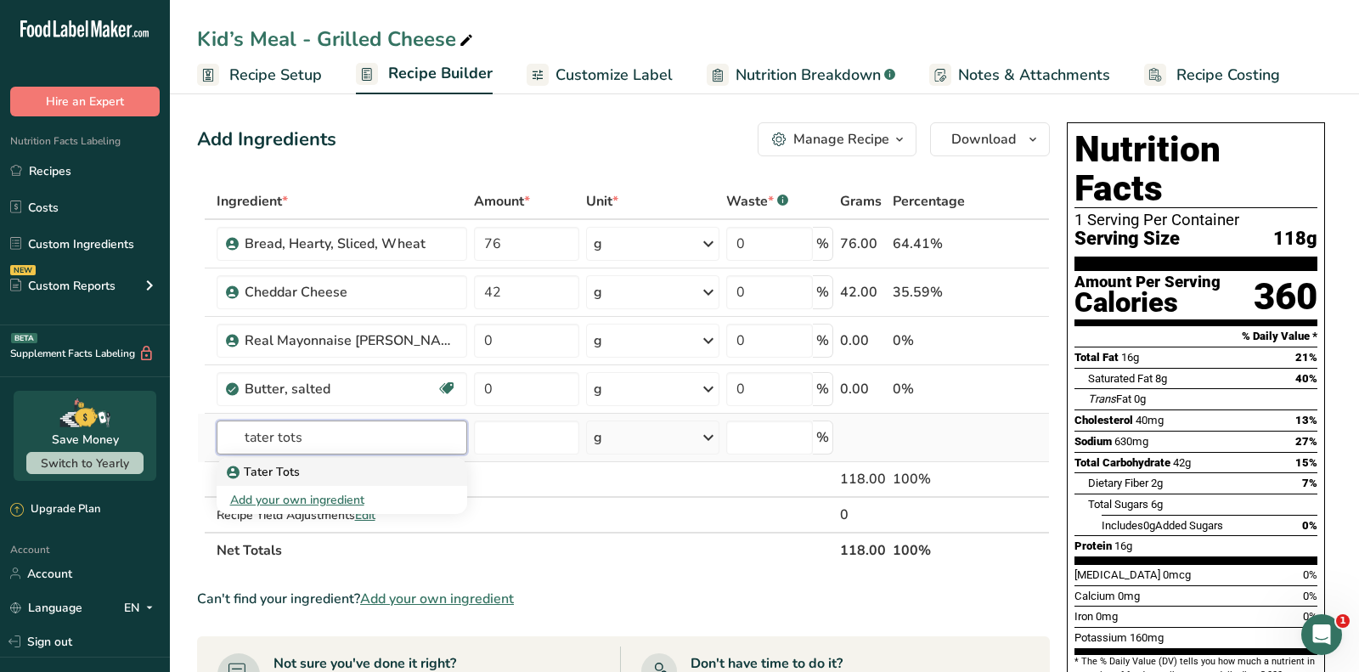
type input "tater tots"
click at [359, 463] on div "Tater Tots" at bounding box center [328, 472] width 196 height 18
type input "Tater Tots"
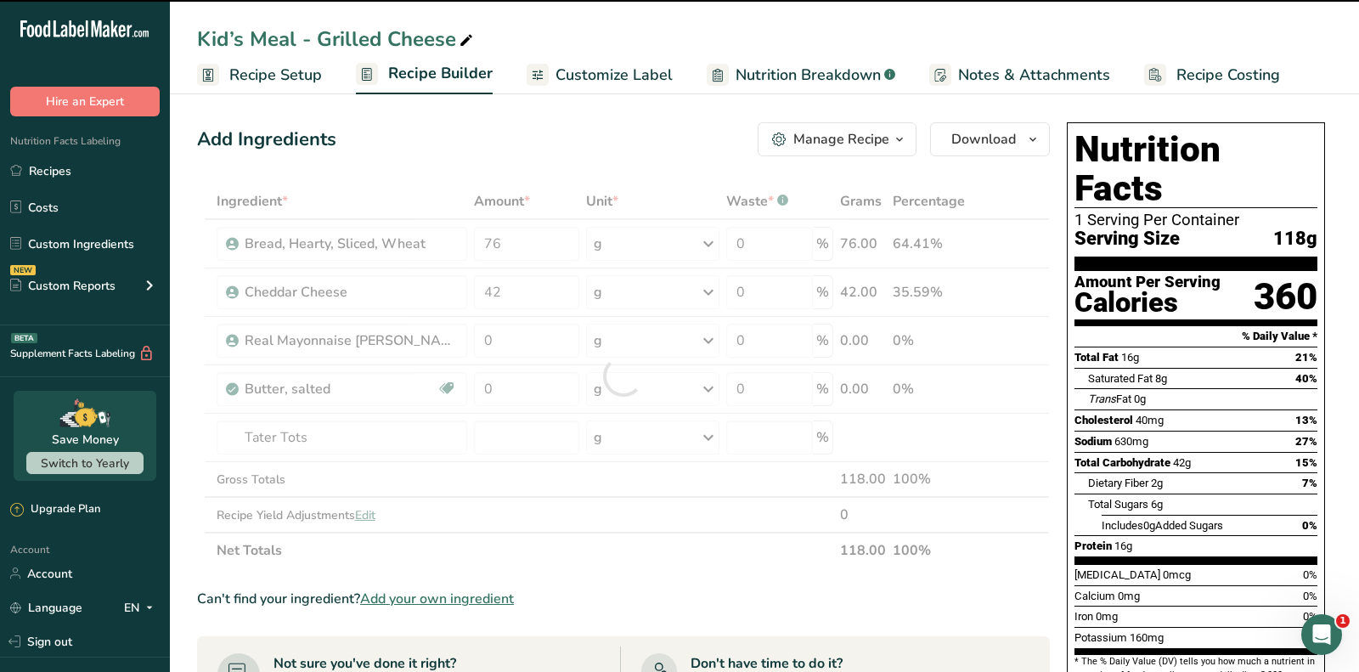
type input "0"
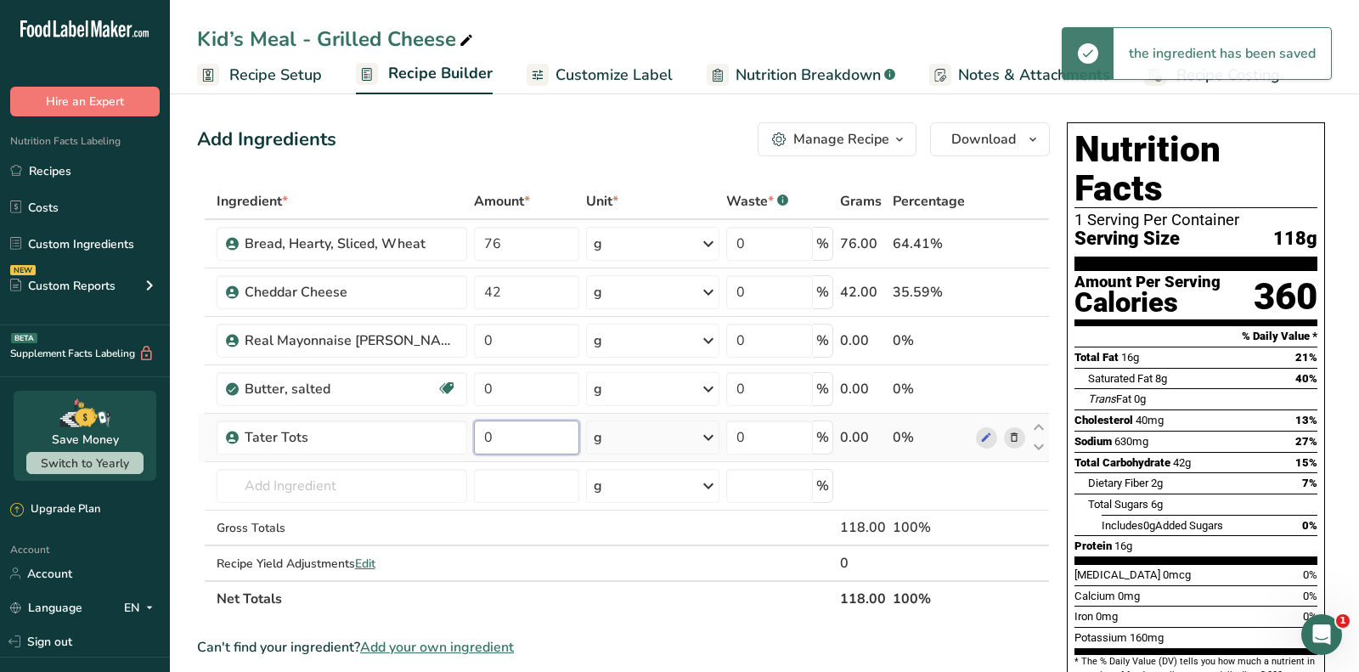
click at [516, 445] on input "0" at bounding box center [526, 437] width 105 height 34
type input "6"
click at [627, 438] on div "Ingredient * Amount * Unit * Waste * .a-a{fill:#347362;}.b-a{fill:#fff;} Grams …" at bounding box center [623, 399] width 853 height 433
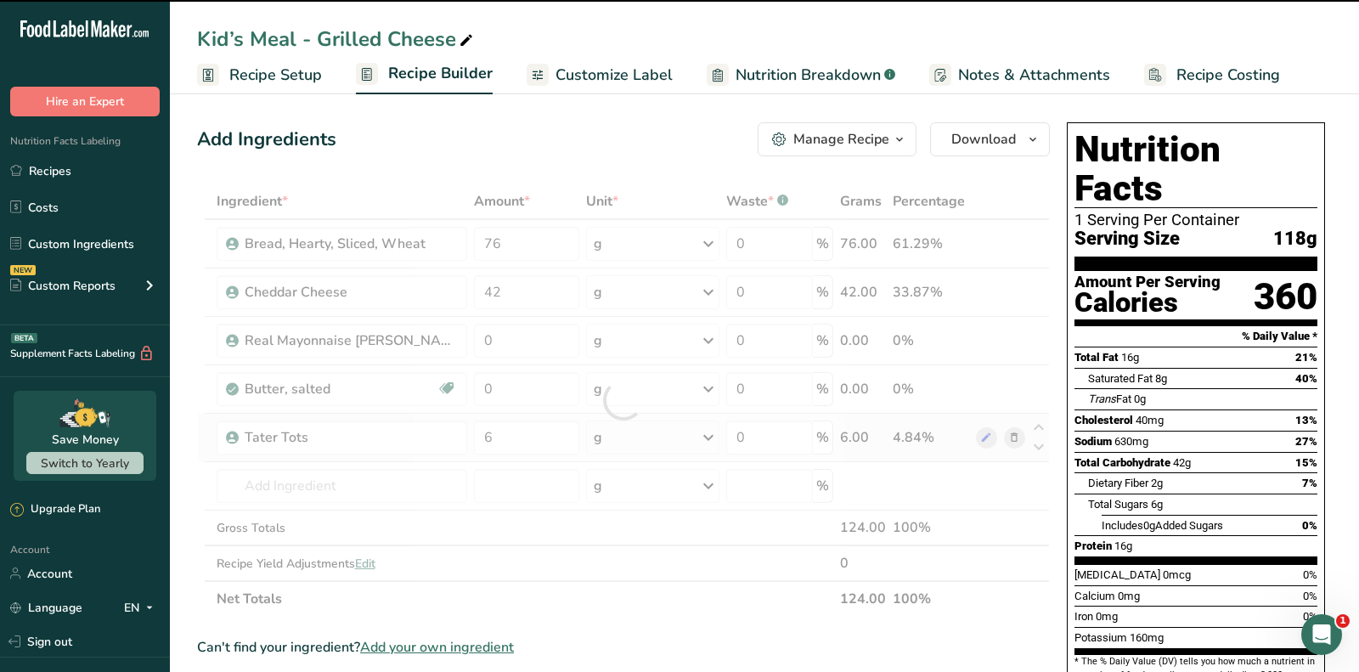
click at [627, 438] on div at bounding box center [623, 399] width 853 height 433
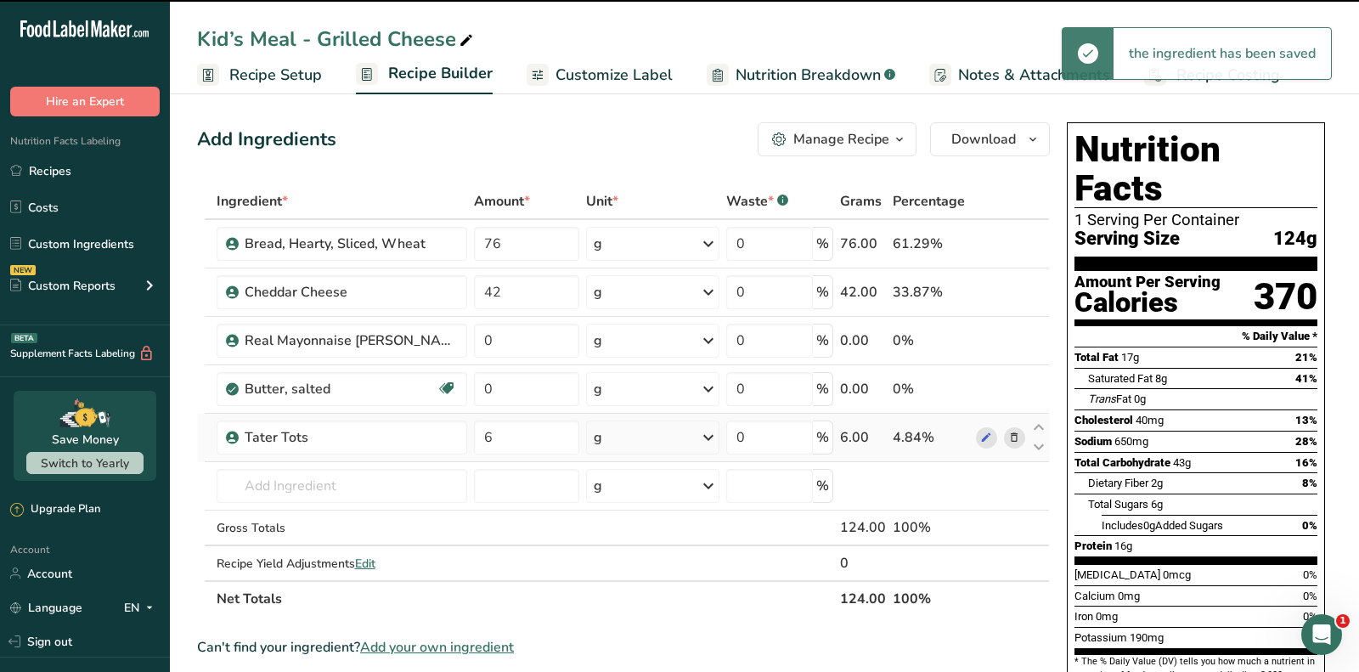
click at [627, 438] on div "g" at bounding box center [652, 437] width 133 height 34
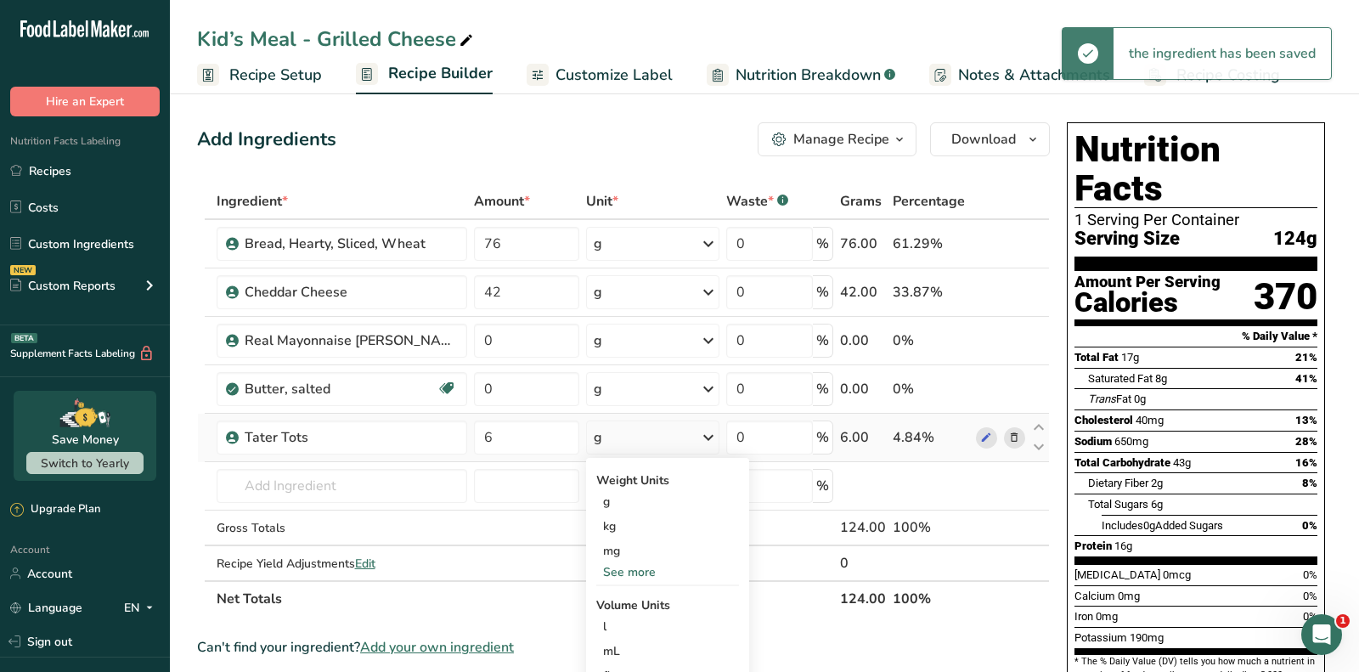
click at [617, 572] on div "See more" at bounding box center [667, 572] width 143 height 18
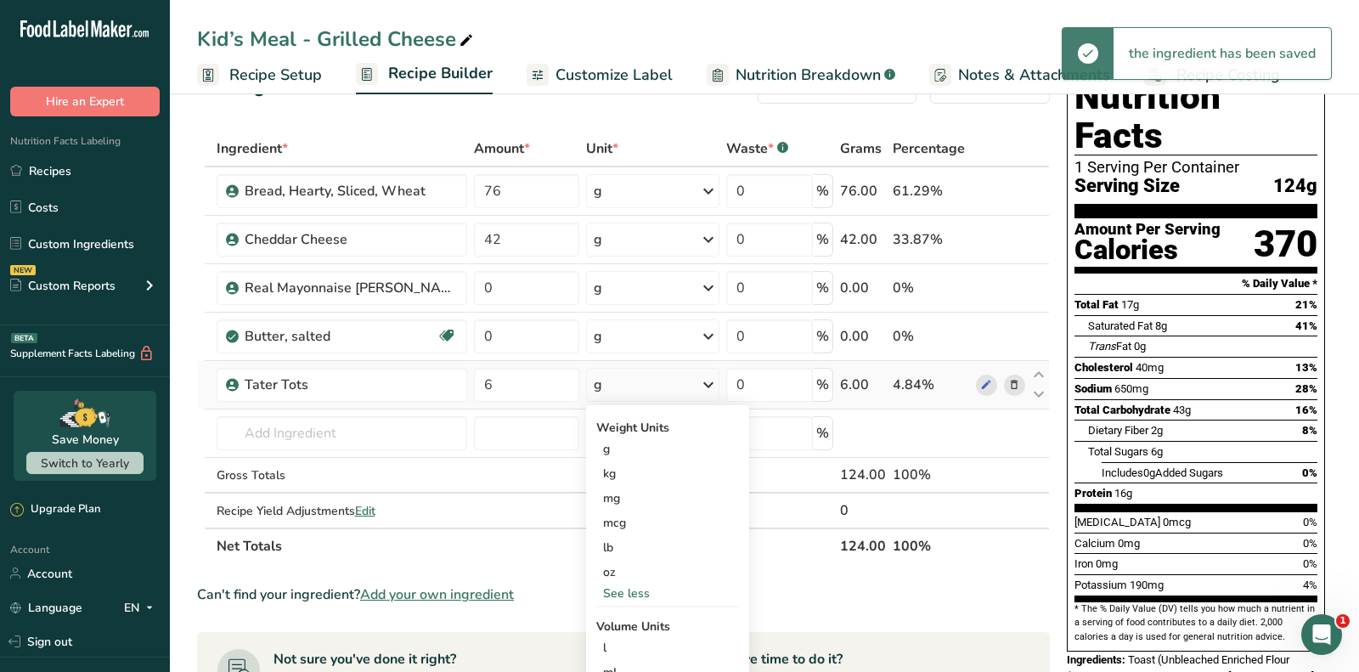
scroll to position [62, 0]
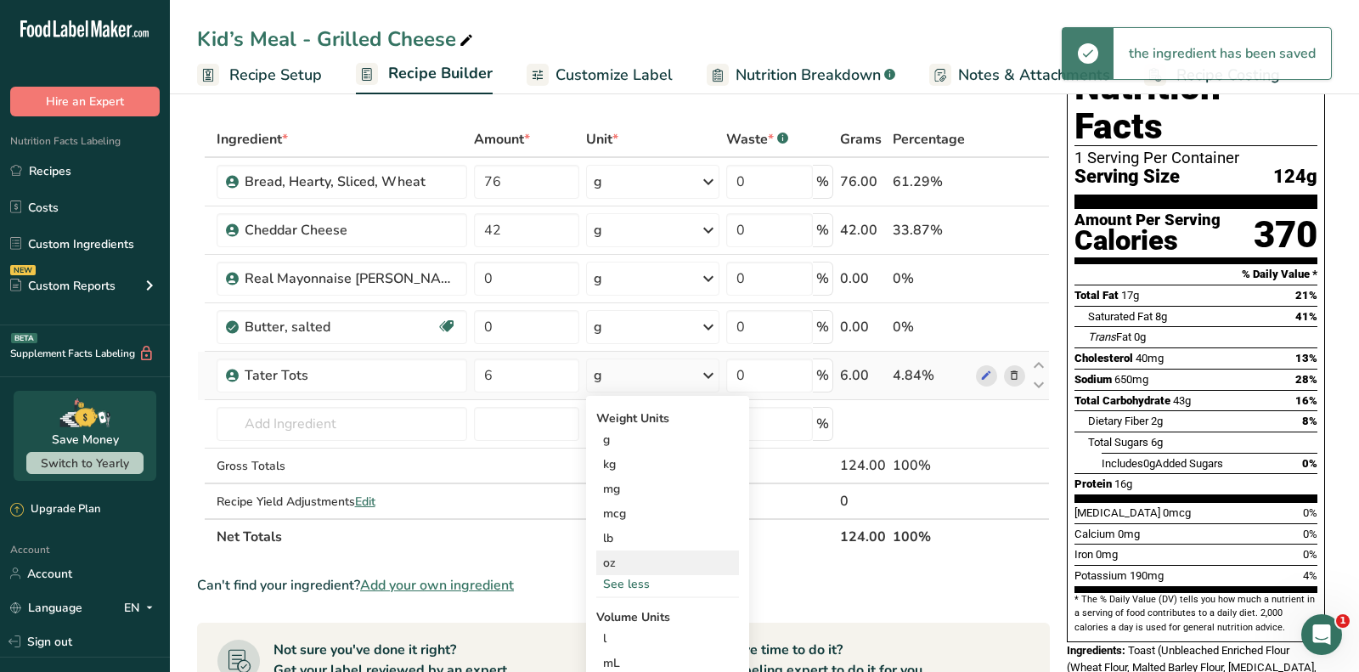
click at [612, 561] on div "oz" at bounding box center [667, 562] width 143 height 25
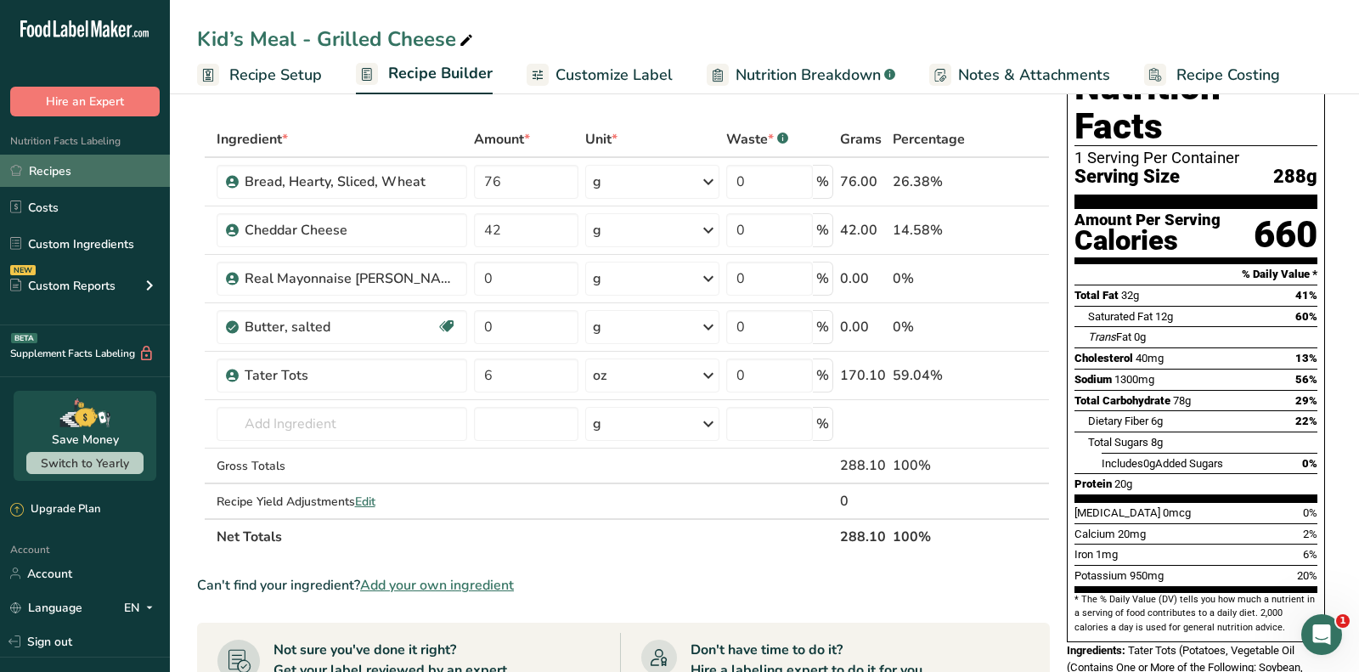
click at [93, 182] on link "Recipes" at bounding box center [85, 171] width 170 height 32
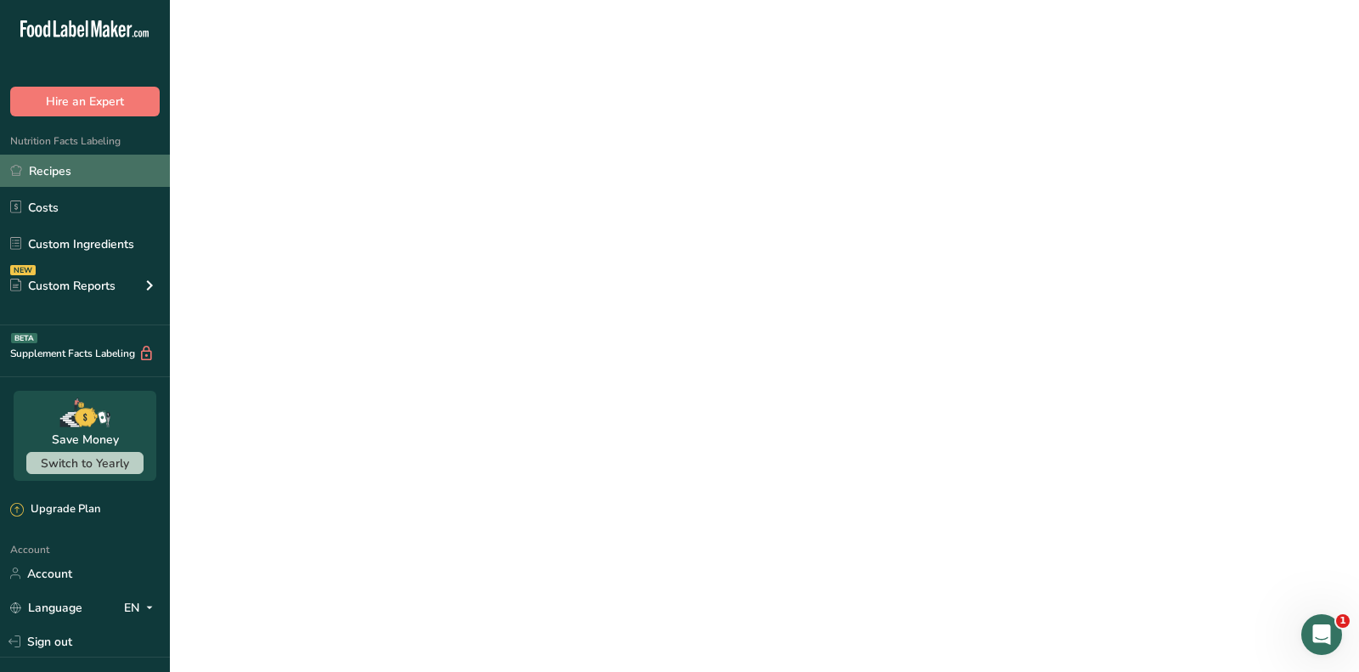
click at [93, 181] on link "Recipes" at bounding box center [85, 171] width 170 height 32
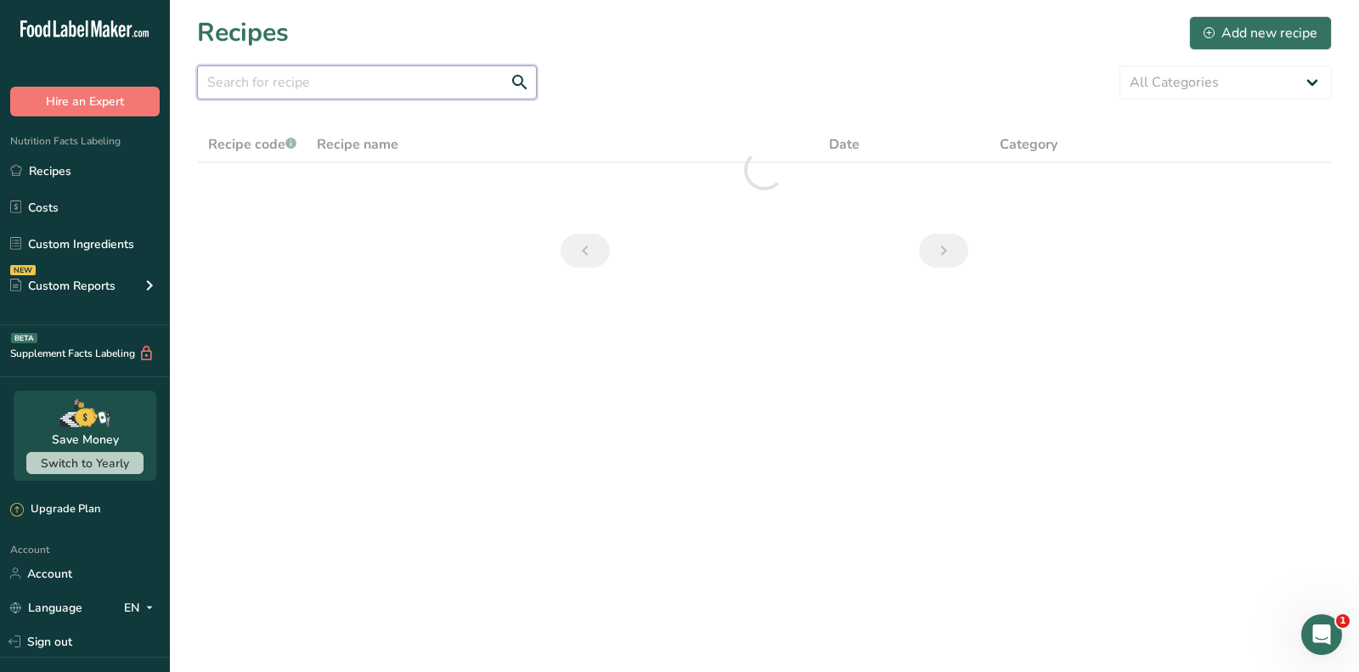
click at [301, 87] on input "text" at bounding box center [367, 82] width 340 height 34
type input "qu"
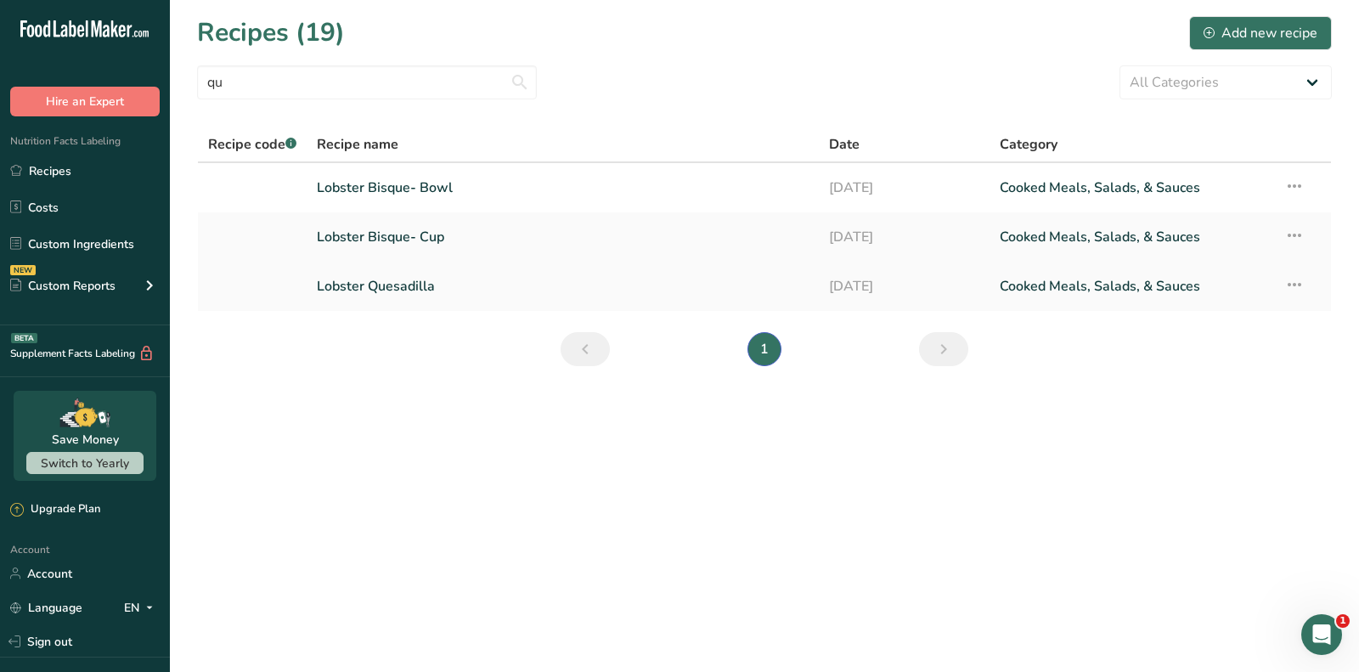
click at [392, 275] on link "Lobster Quesadilla" at bounding box center [563, 286] width 492 height 36
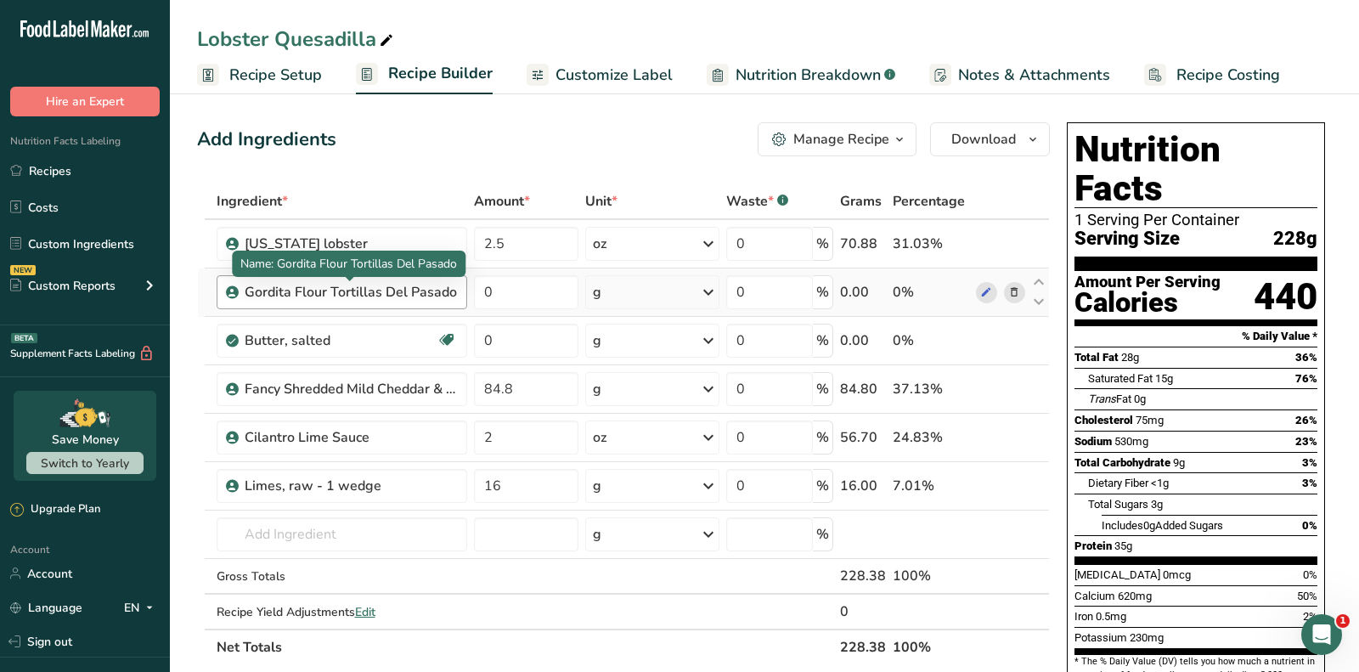
click at [391, 283] on div "Gordita Flour Tortillas Del Pasado" at bounding box center [351, 292] width 212 height 20
click at [391, 282] on div "Gordita Flour Tortillas Del Pasado" at bounding box center [351, 292] width 212 height 20
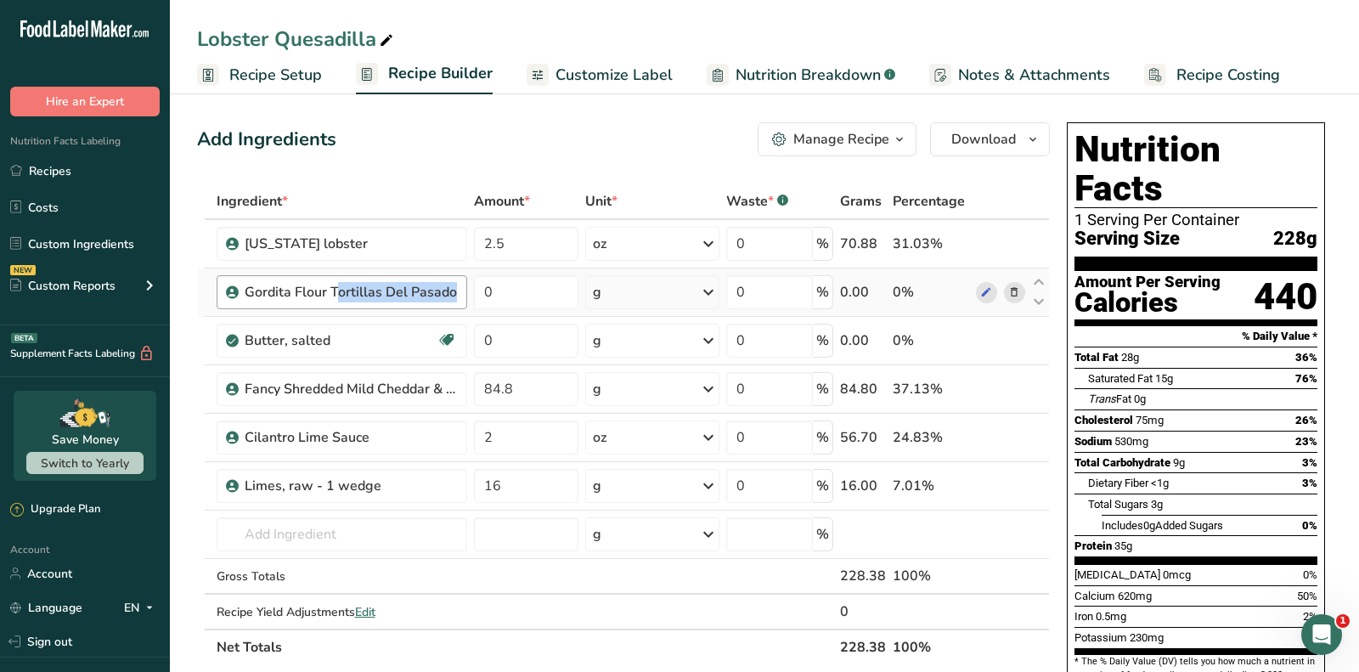
copy div "Gordita Flour Tortillas Del Pasado"
click at [96, 160] on link "Recipes" at bounding box center [85, 171] width 170 height 32
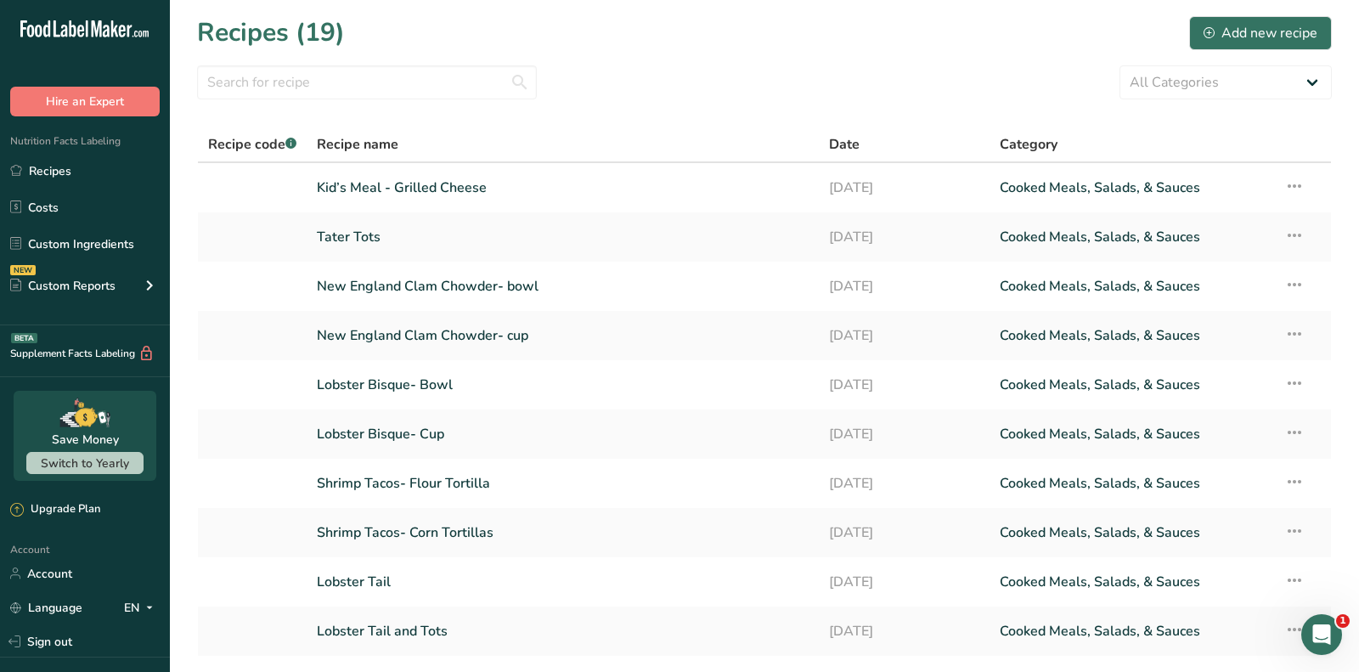
click at [700, 78] on div "All Categories Baked Goods [GEOGRAPHIC_DATA] Confectionery Cooked Meals, Salads…" at bounding box center [764, 82] width 1135 height 34
click at [440, 182] on link "Kid’s Meal - Grilled Cheese" at bounding box center [563, 188] width 492 height 36
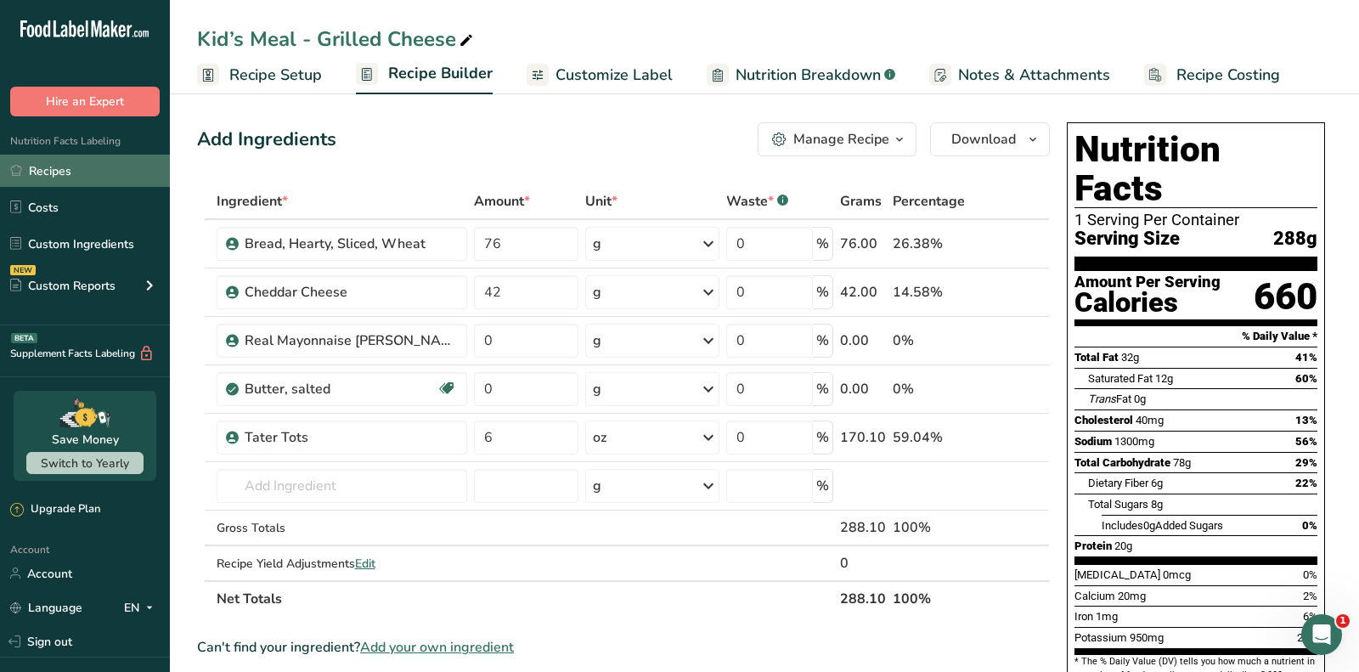
click at [87, 163] on link "Recipes" at bounding box center [85, 171] width 170 height 32
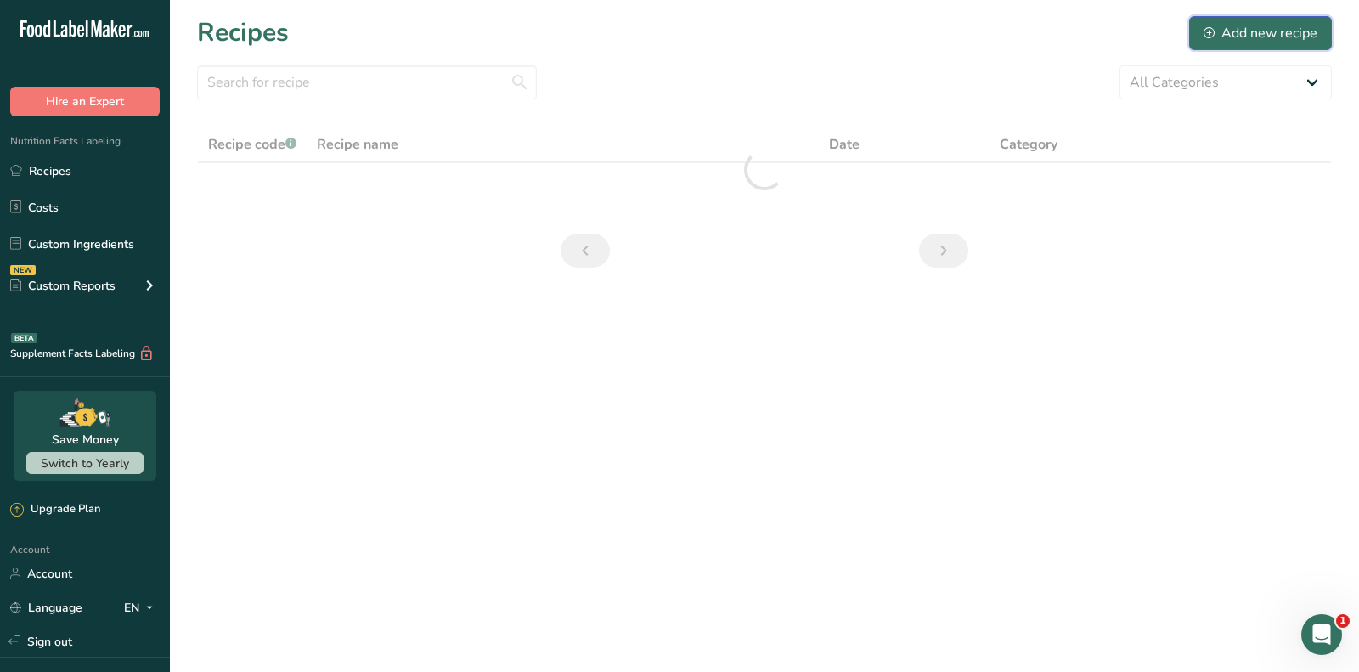
click at [1241, 33] on div "Add new recipe" at bounding box center [1260, 33] width 114 height 20
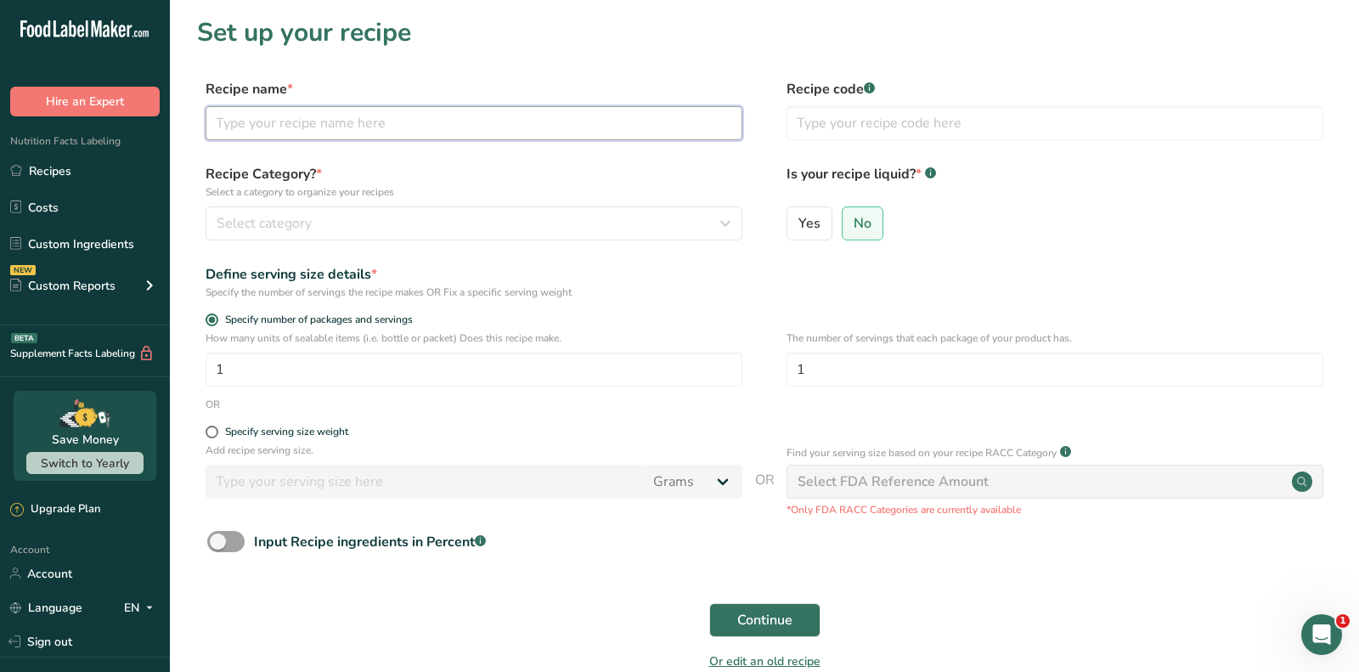
click at [402, 124] on input "text" at bounding box center [474, 123] width 537 height 34
paste input "Kid’s Meal – Cheese Quesadilla"
type input "Kid’s Meal – Cheese Quesadilla"
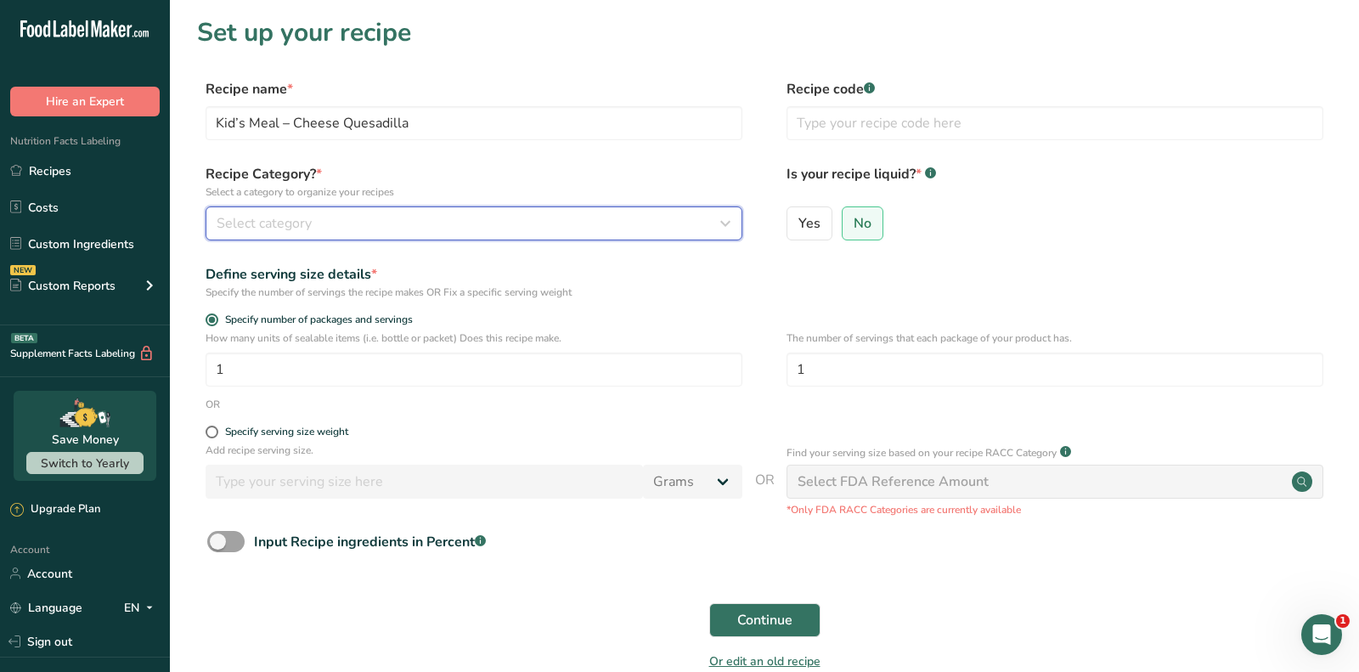
click at [420, 215] on div "Select category" at bounding box center [469, 223] width 504 height 20
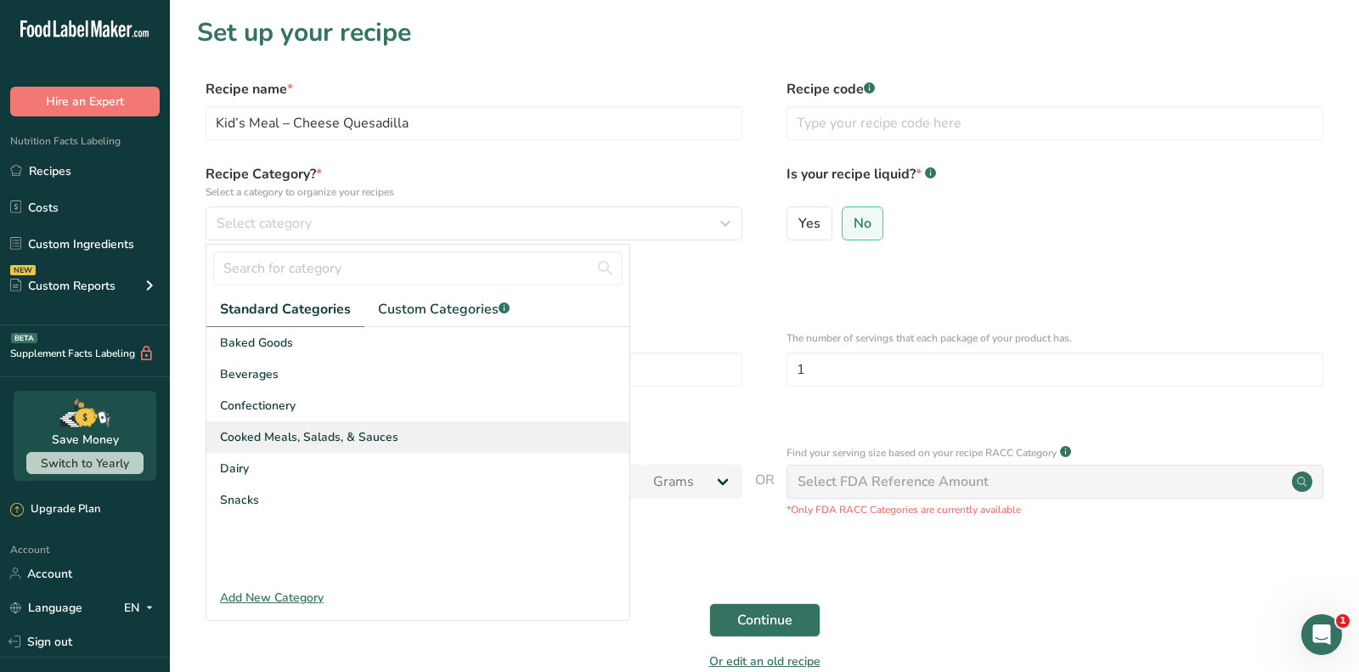
click at [369, 428] on span "Cooked Meals, Salads, & Sauces" at bounding box center [309, 437] width 178 height 18
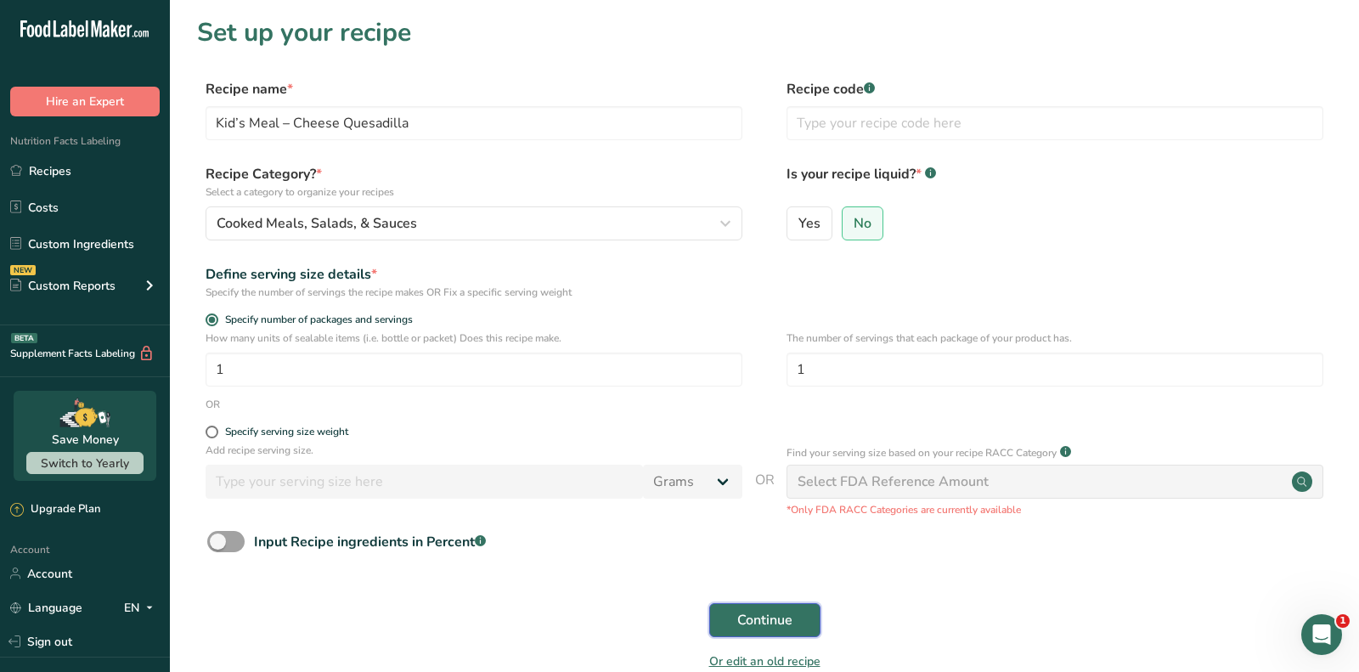
click at [816, 624] on button "Continue" at bounding box center [764, 620] width 111 height 34
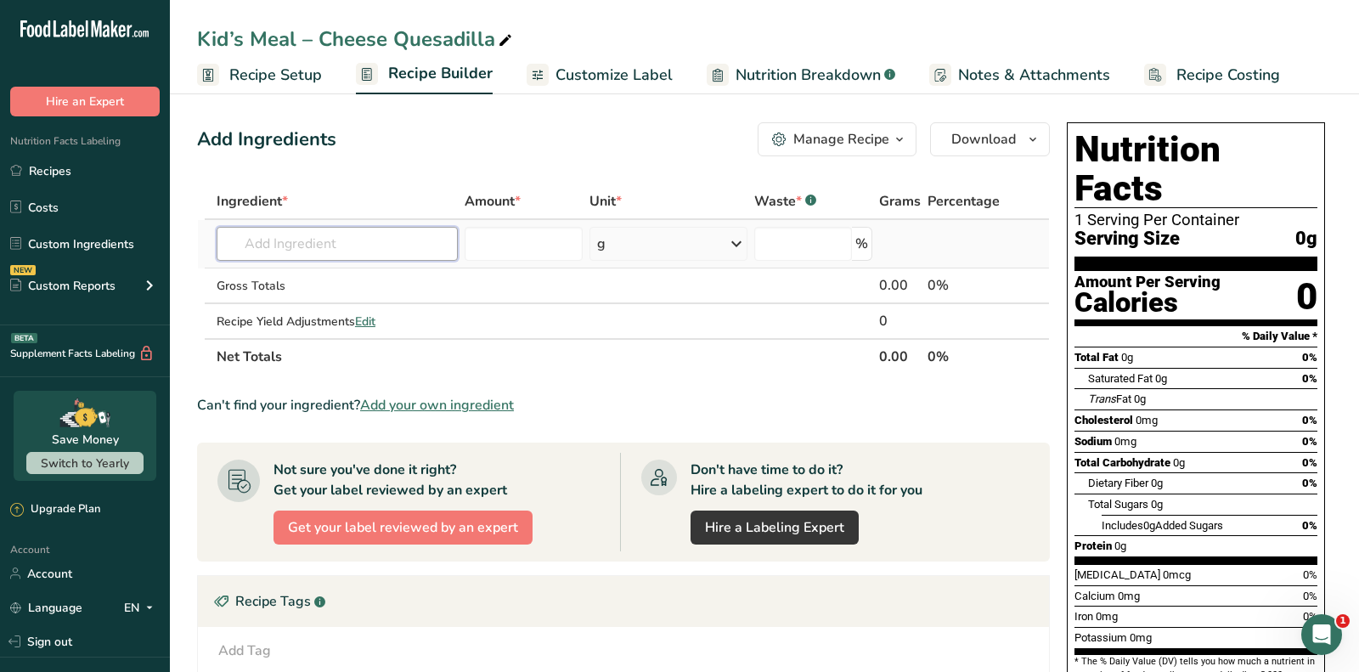
click at [431, 242] on input "text" at bounding box center [337, 244] width 241 height 34
paste input "Del Pasado)"
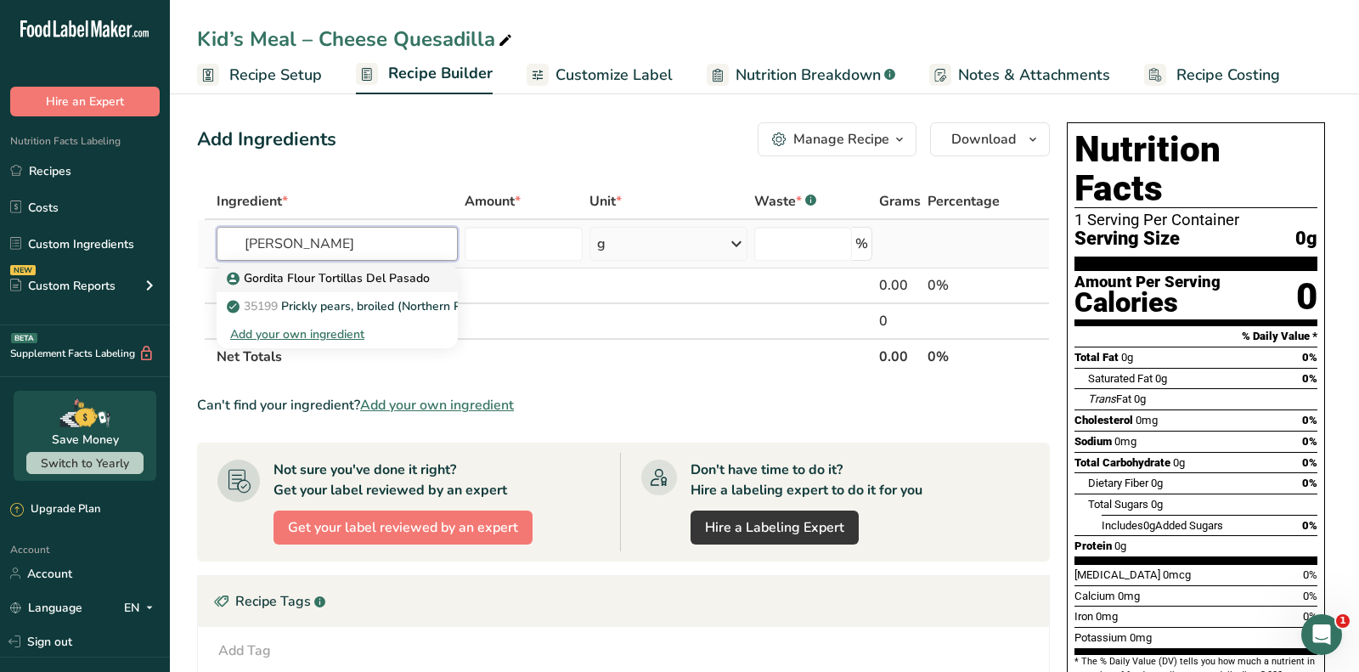
type input "Del Pasado"
click at [393, 273] on p "Gordita Flour Tortillas Del Pasado" at bounding box center [330, 278] width 200 height 18
type input "Gordita Flour Tortillas Del Pasado"
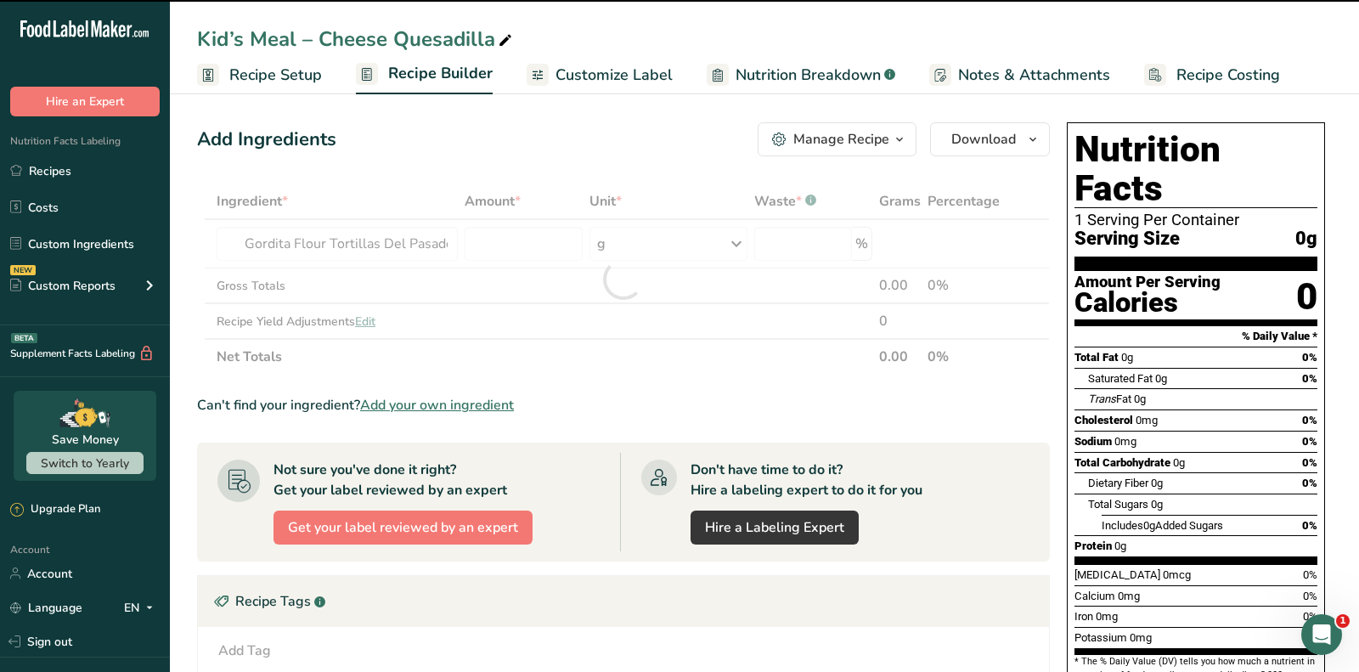
type input "0"
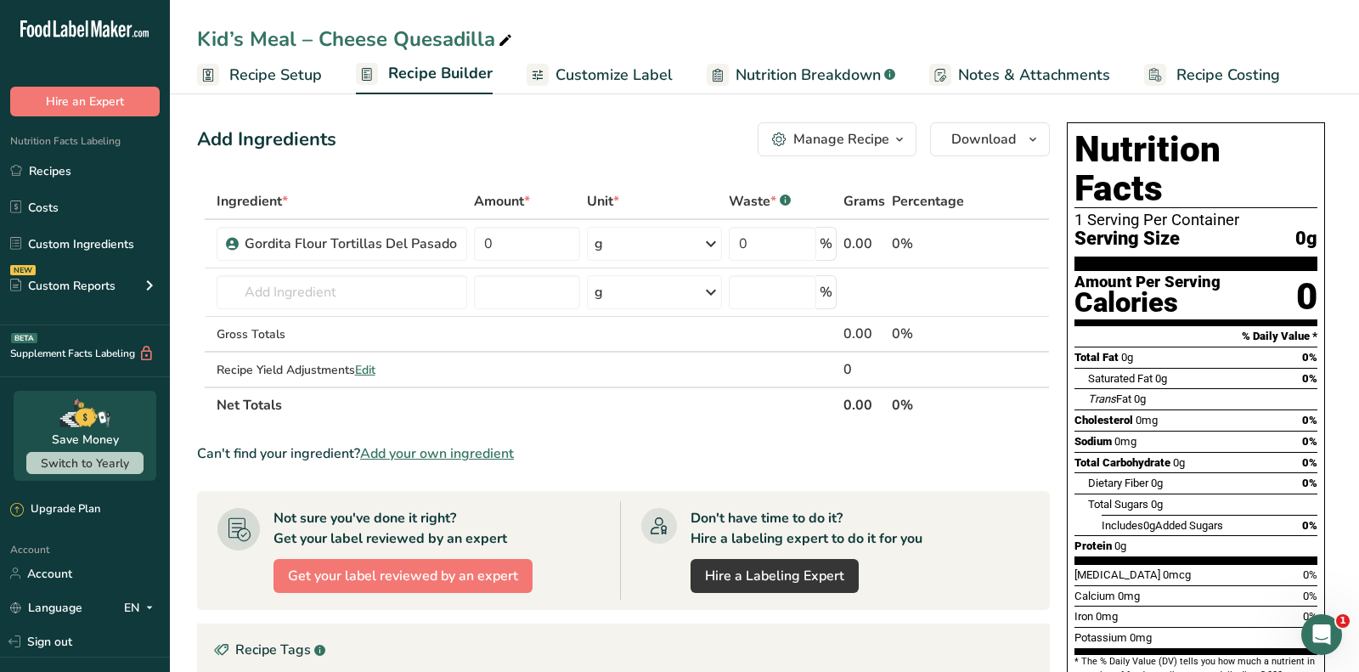
click at [448, 135] on div "Add Ingredients Manage Recipe Delete Recipe Duplicate Recipe Scale Recipe Save …" at bounding box center [623, 139] width 853 height 34
click at [418, 287] on input "text" at bounding box center [342, 292] width 251 height 34
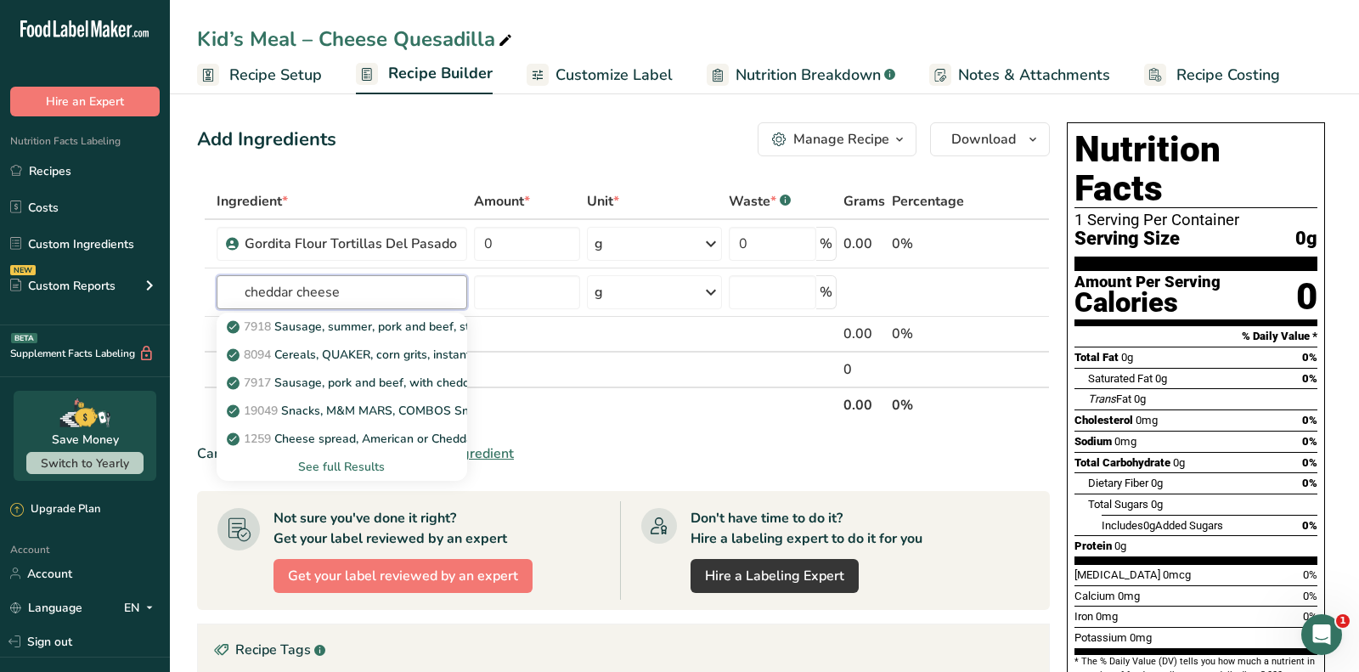
type input "cheddar cheese"
click at [368, 459] on div "See full Results" at bounding box center [341, 467] width 223 height 18
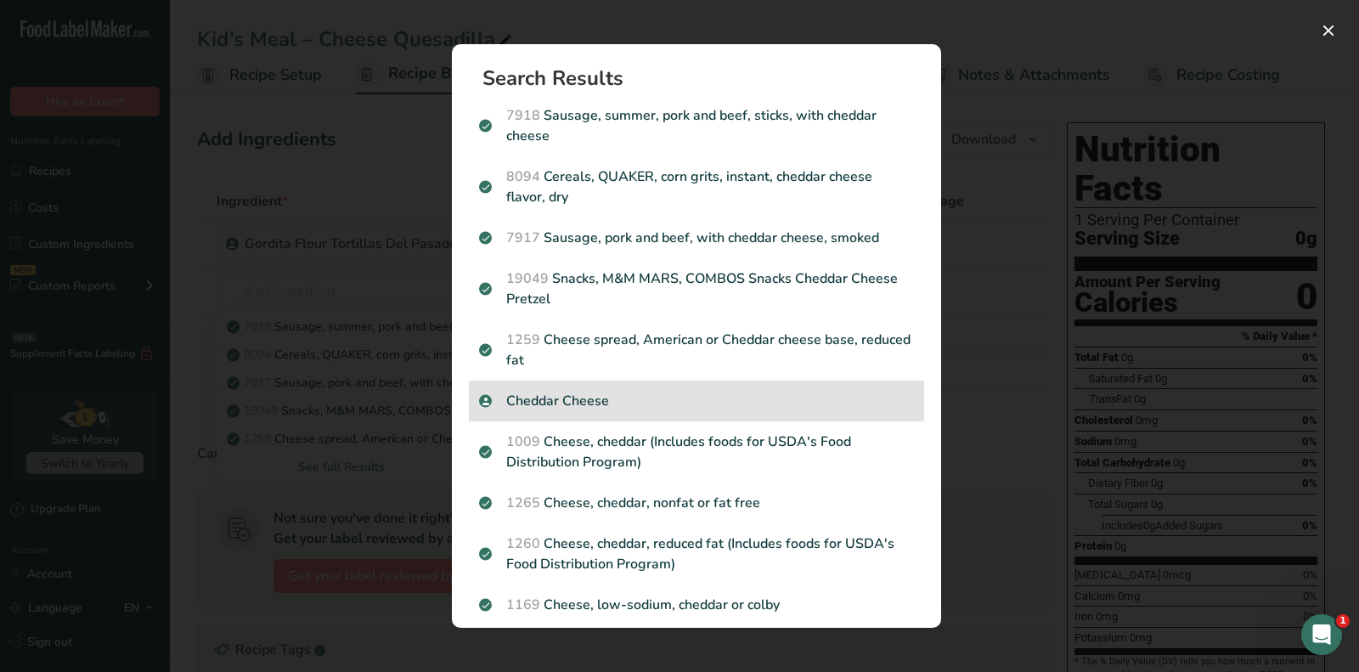
click at [603, 402] on p "Cheddar Cheese" at bounding box center [696, 401] width 435 height 20
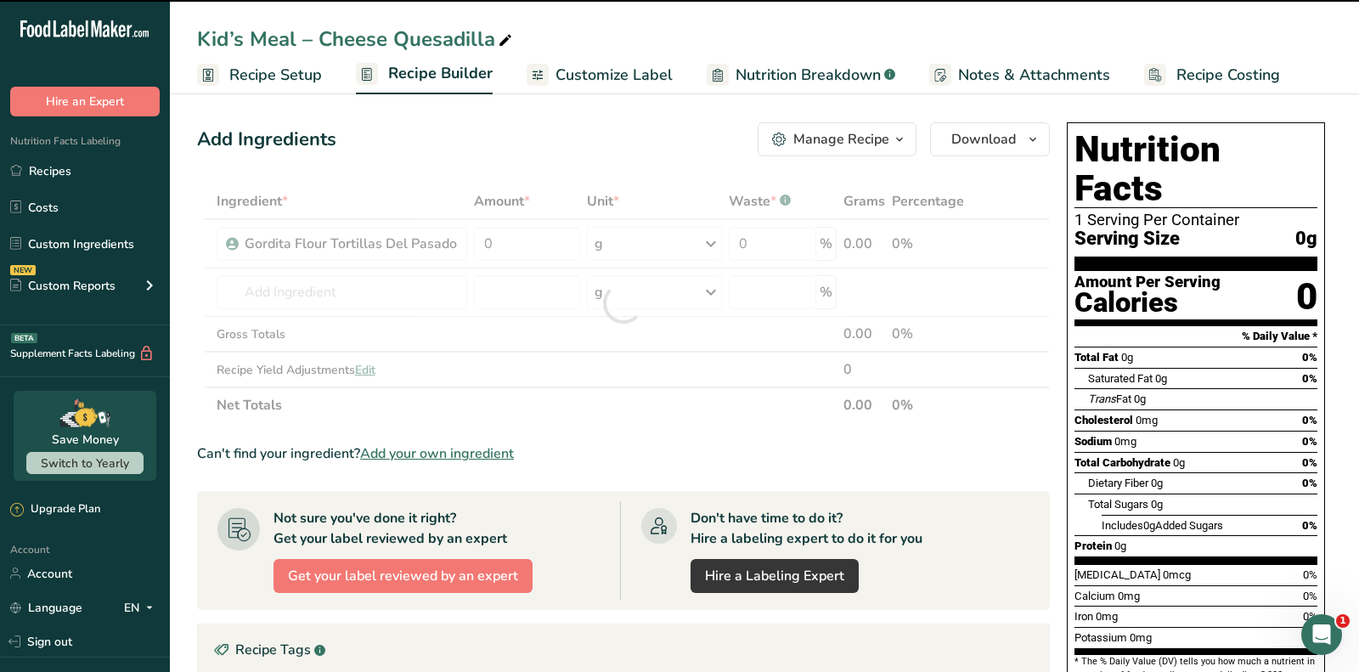
type input "0"
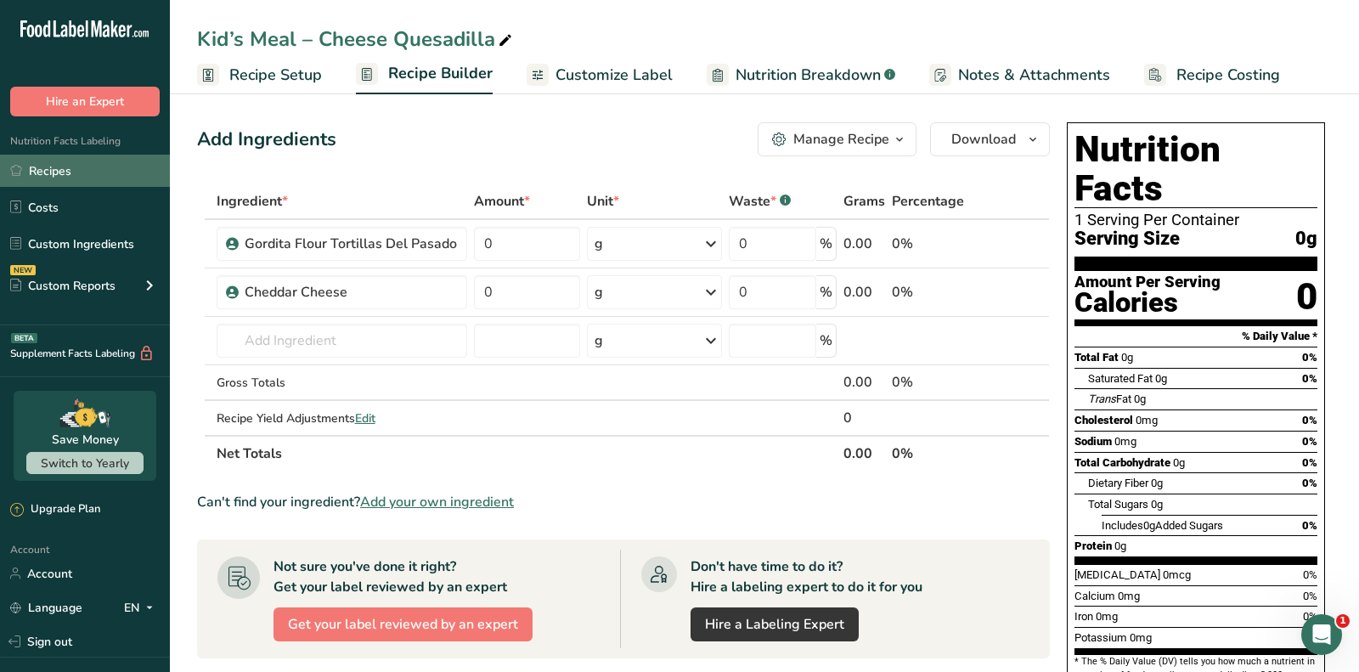
click at [87, 174] on link "Recipes" at bounding box center [85, 171] width 170 height 32
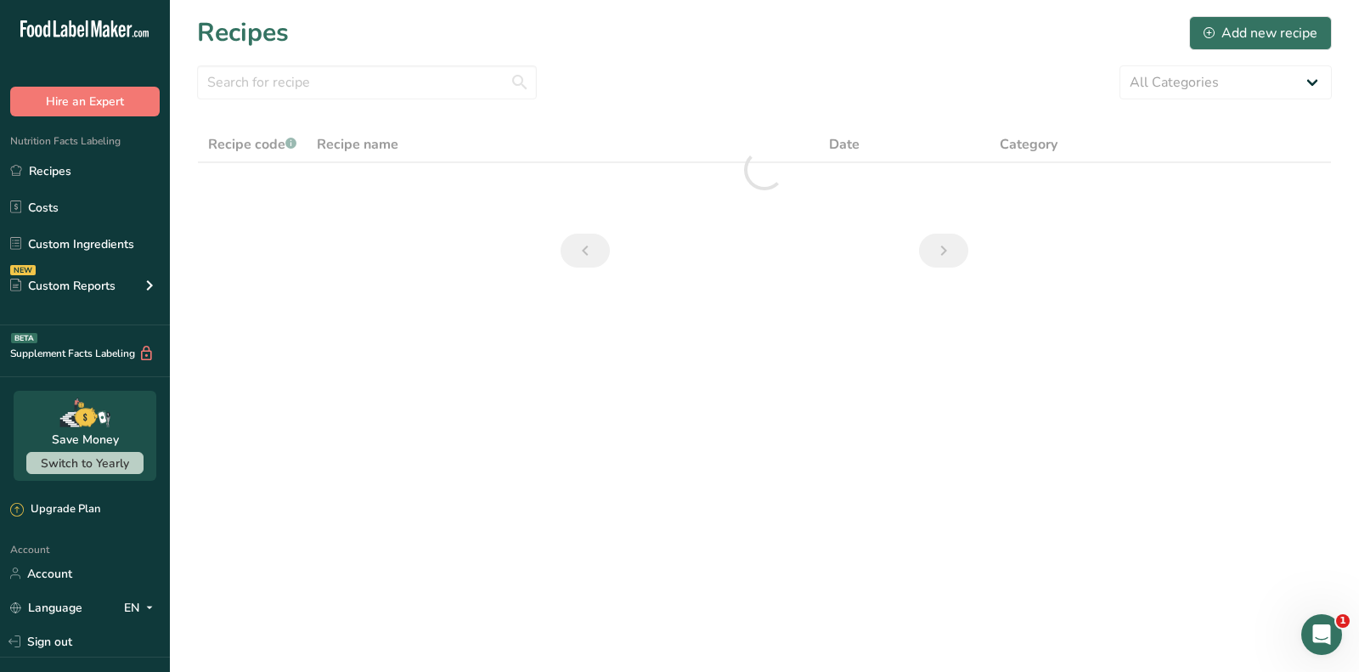
click at [817, 40] on div "Recipes Add new recipe" at bounding box center [764, 33] width 1135 height 38
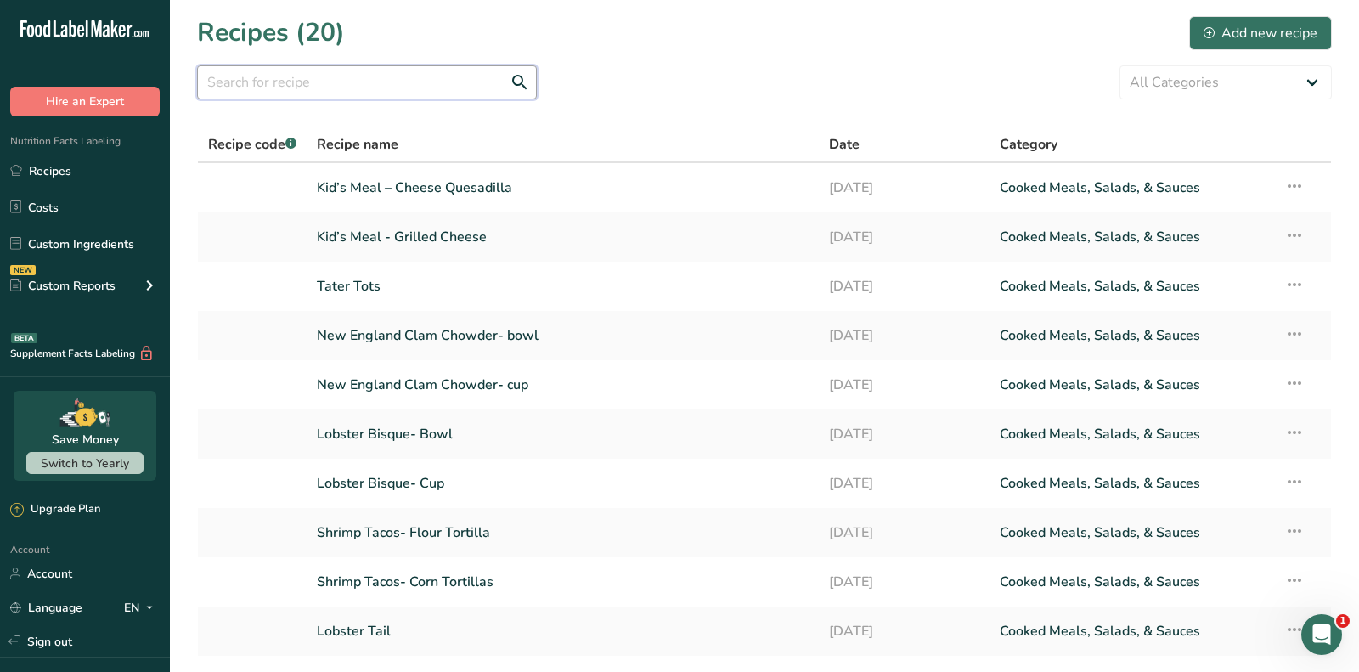
click at [418, 79] on input "text" at bounding box center [367, 82] width 340 height 34
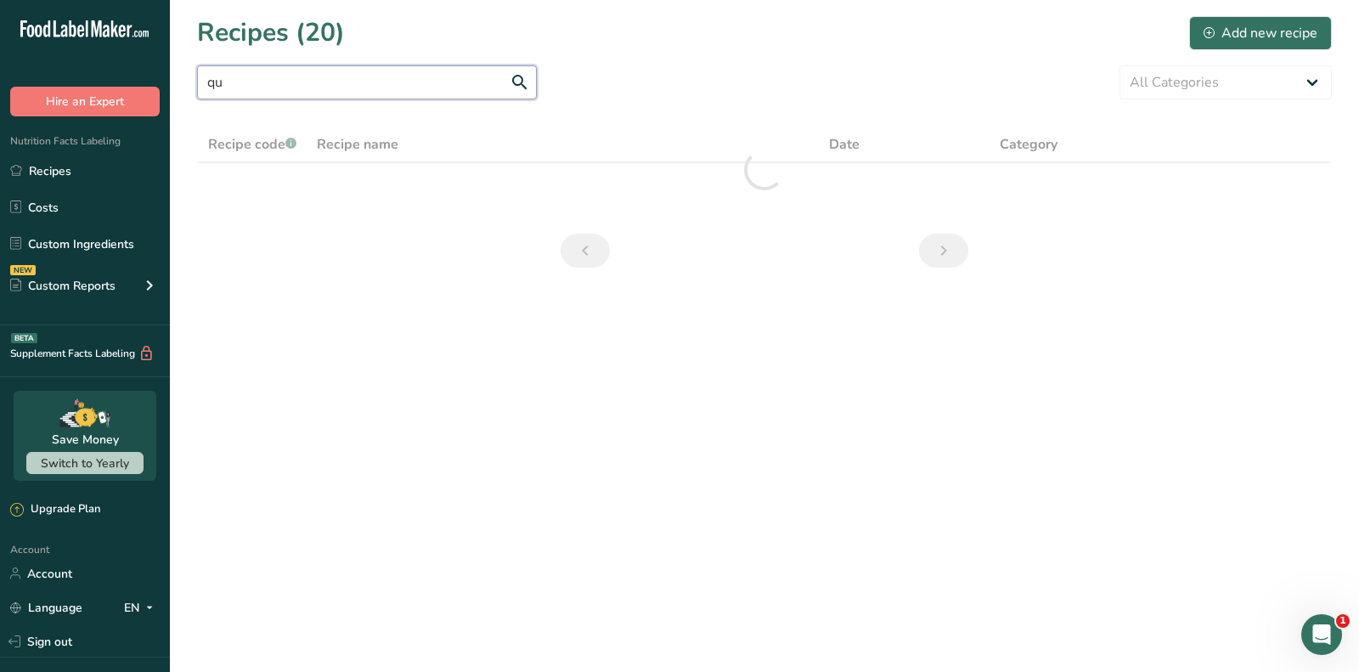
type input "qu"
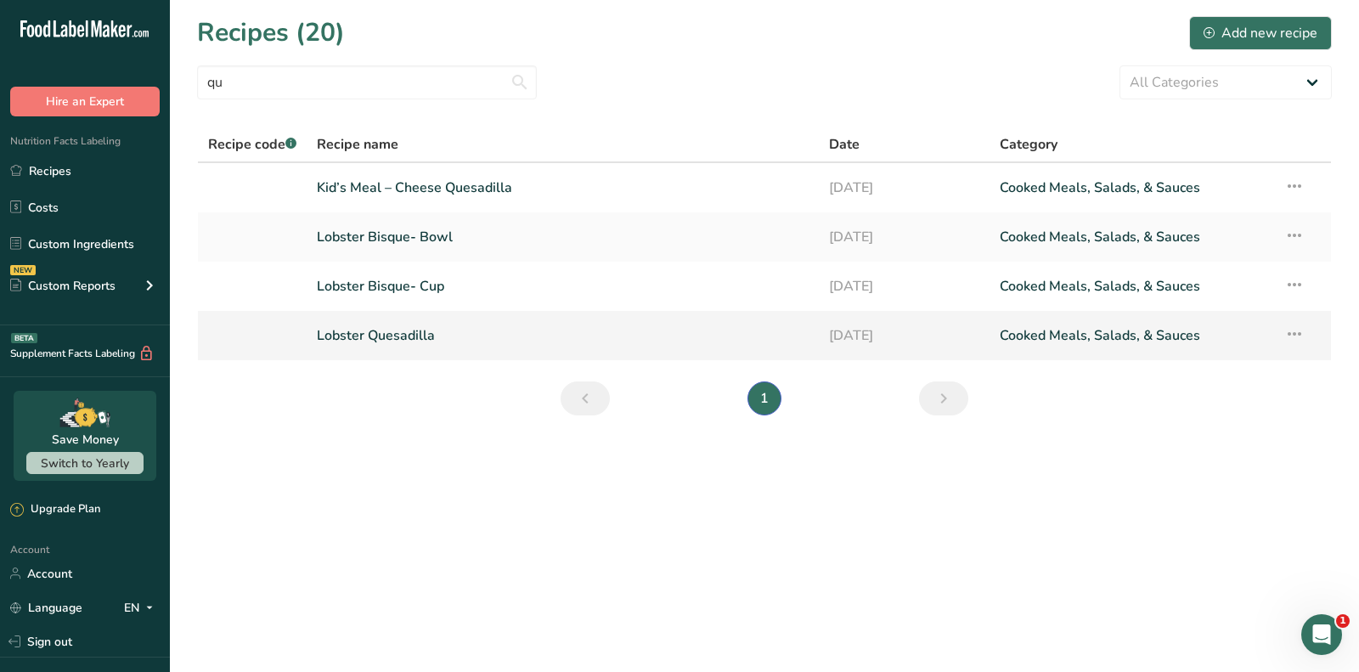
click at [407, 337] on link "Lobster Quesadilla" at bounding box center [563, 336] width 492 height 36
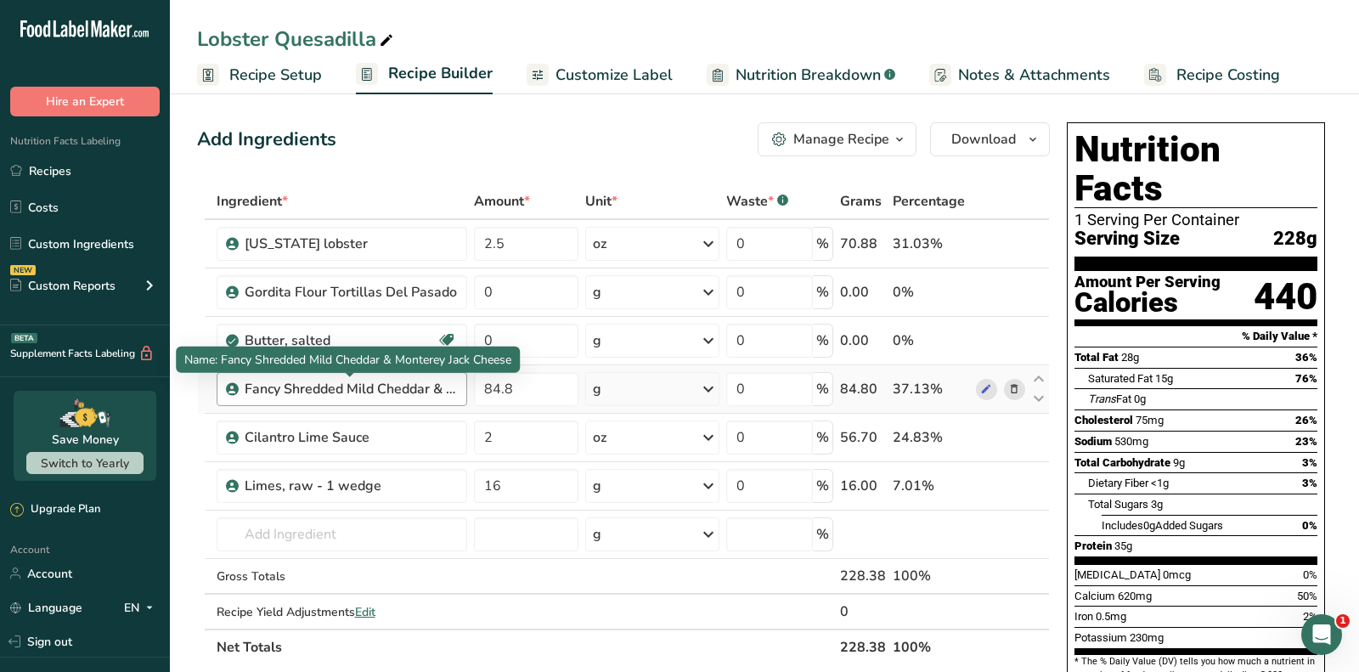
click at [396, 379] on div "Fancy Shredded Mild Cheddar & Monterey Jack Cheese" at bounding box center [351, 389] width 212 height 20
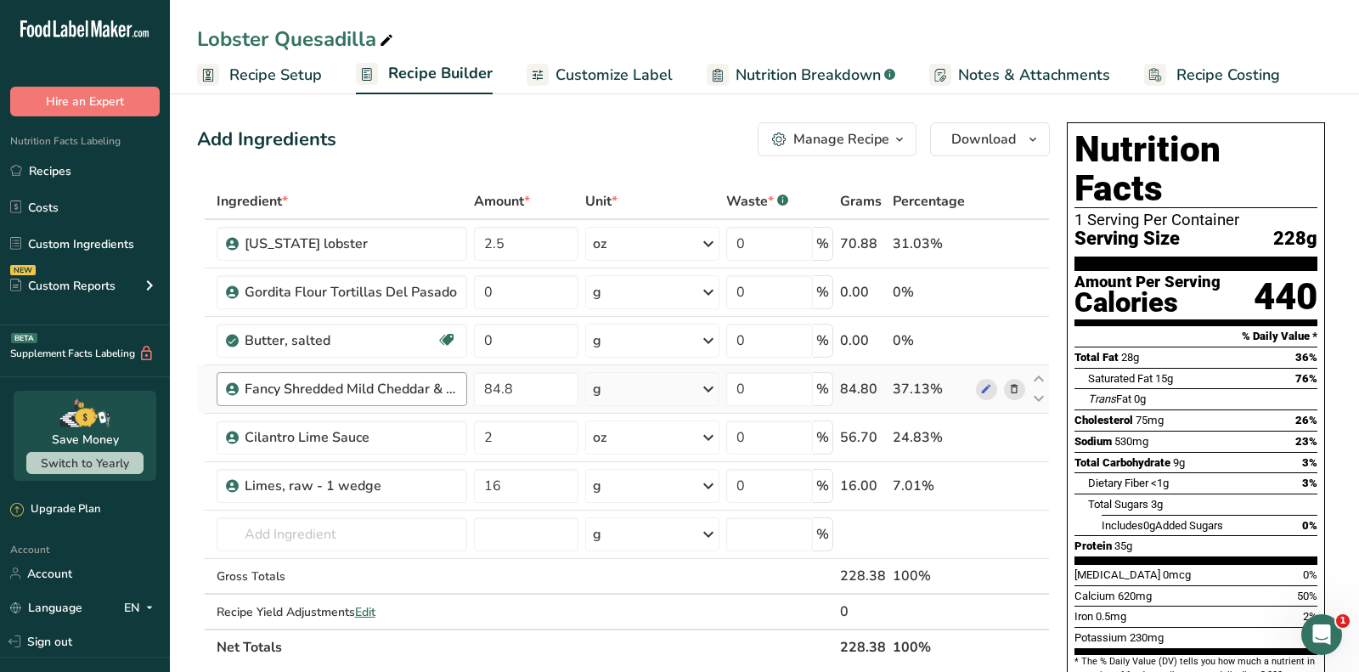
click at [396, 379] on div "Fancy Shredded Mild Cheddar & Monterey Jack Cheese" at bounding box center [351, 389] width 212 height 20
copy div "Fancy Shredded Mild Cheddar & Monterey Jack Cheese"
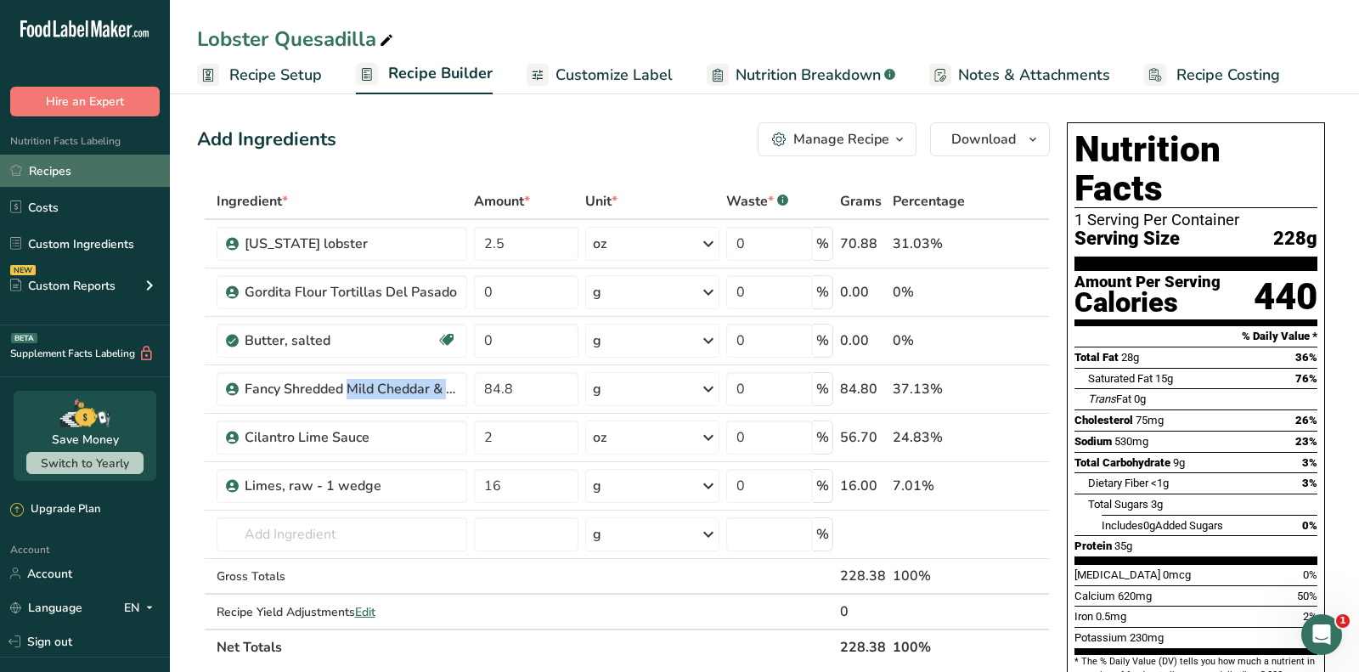
click at [93, 164] on link "Recipes" at bounding box center [85, 171] width 170 height 32
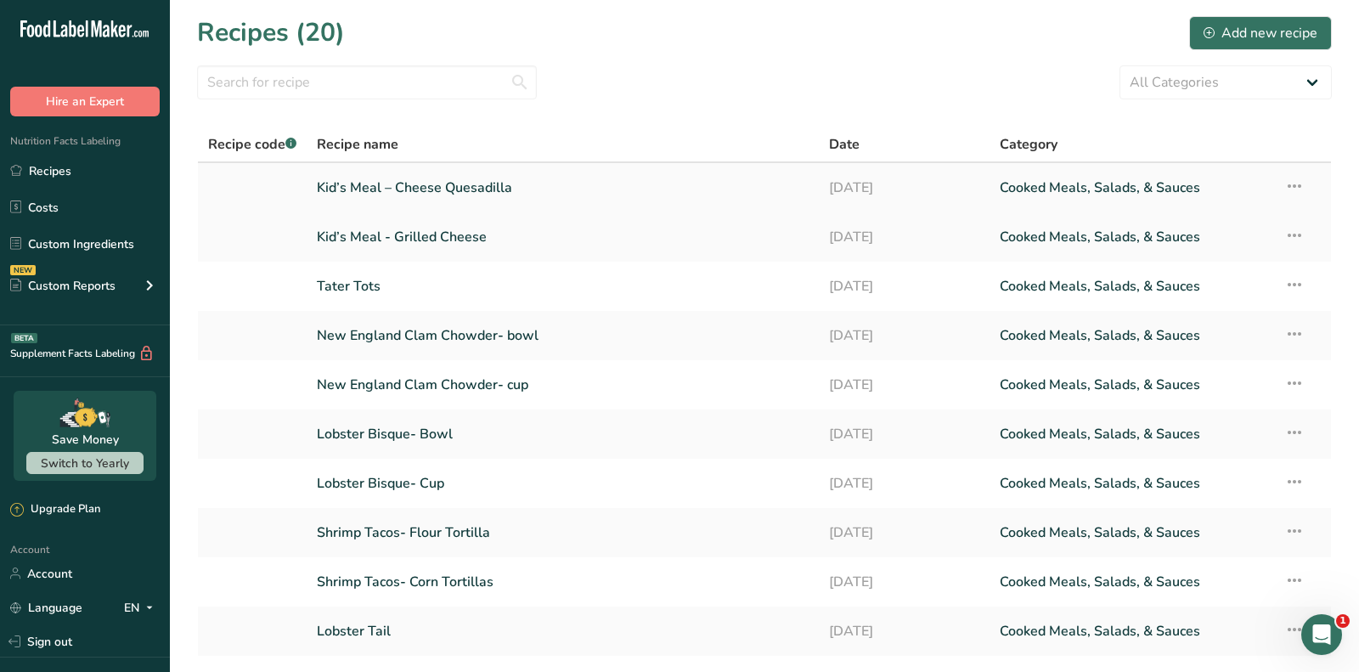
click at [449, 181] on link "Kid’s Meal – Cheese Quesadilla" at bounding box center [563, 188] width 492 height 36
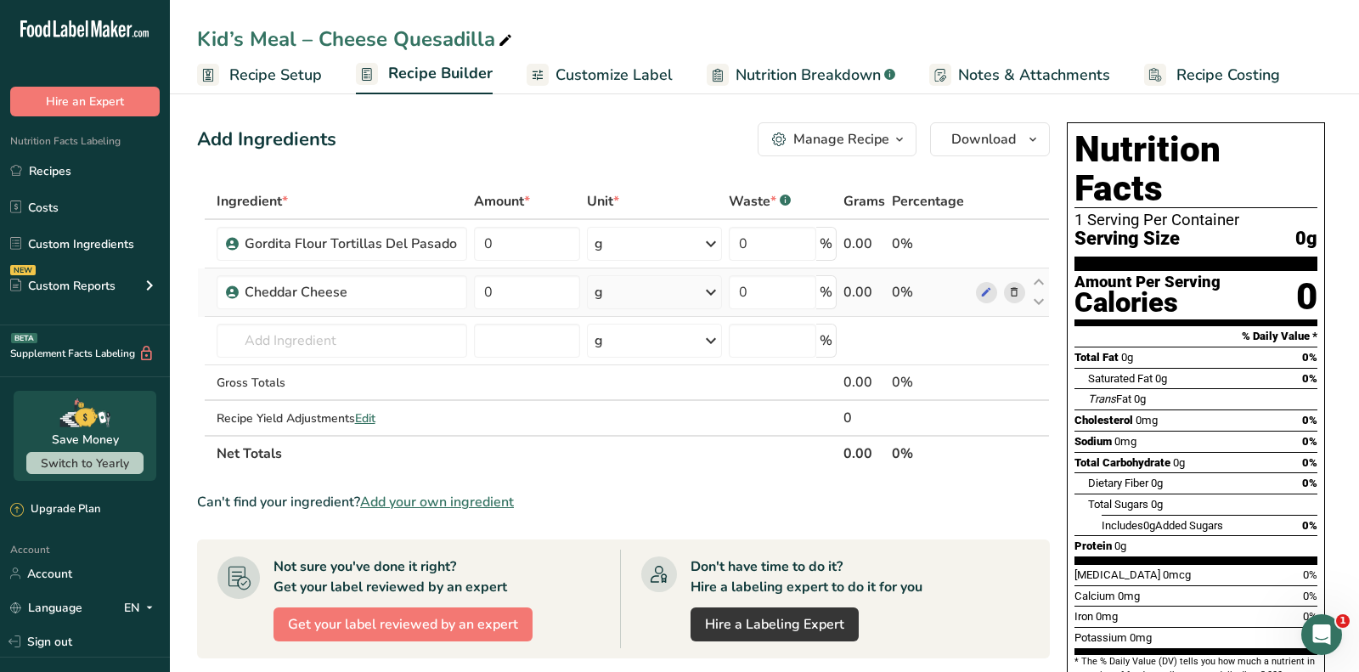
click at [1015, 295] on icon at bounding box center [1014, 293] width 12 height 18
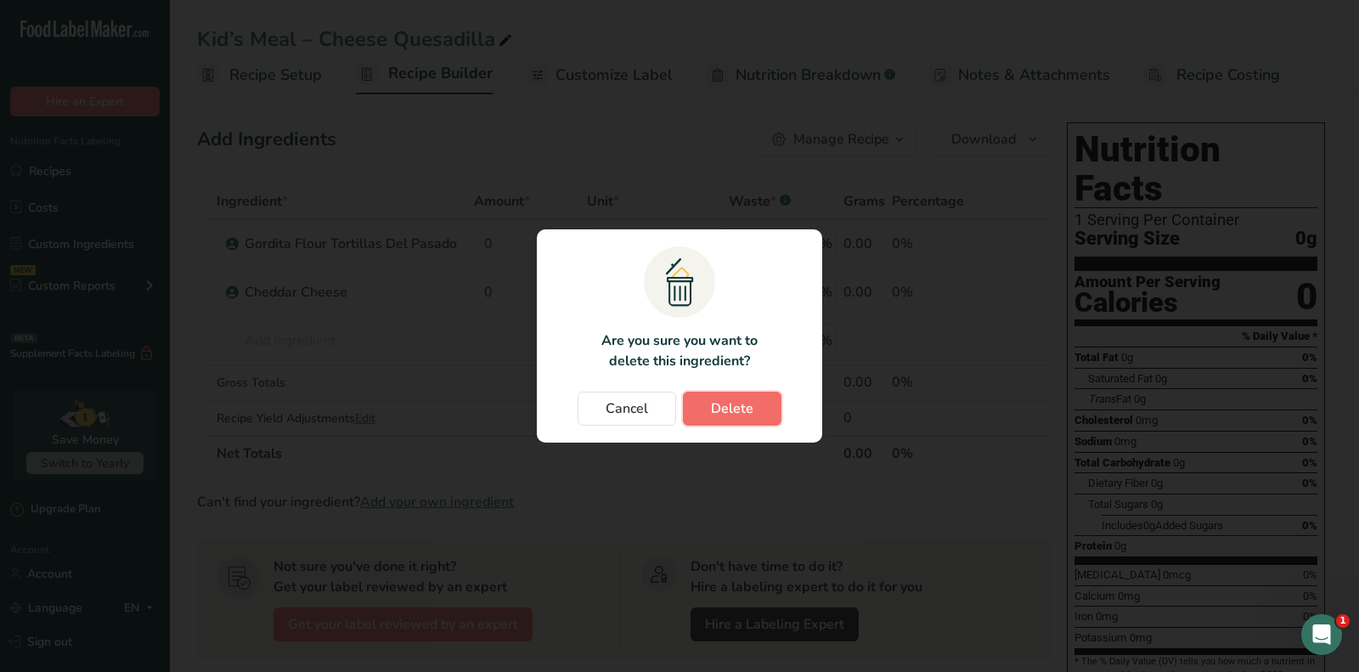
click at [772, 407] on button "Delete" at bounding box center [732, 409] width 99 height 34
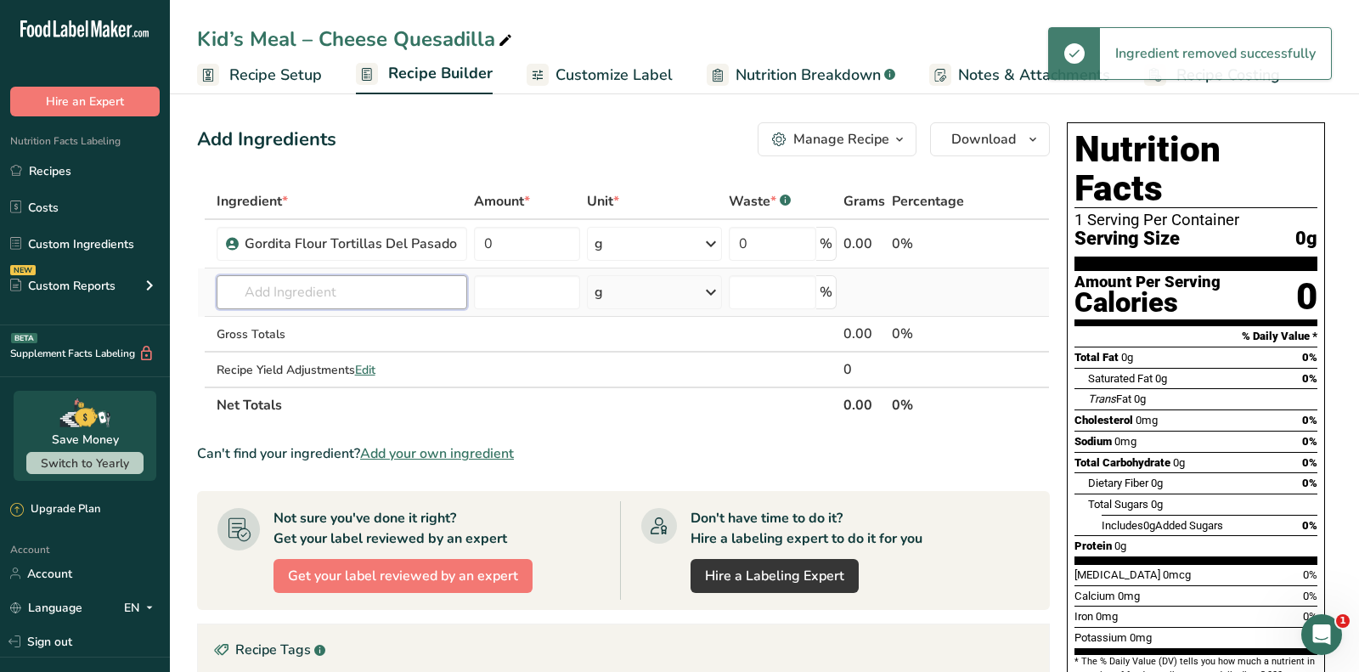
click at [366, 299] on input "text" at bounding box center [342, 292] width 251 height 34
type input "x"
paste input "Fancy Shredded Mild Cheddar & Monterey Jack Cheese"
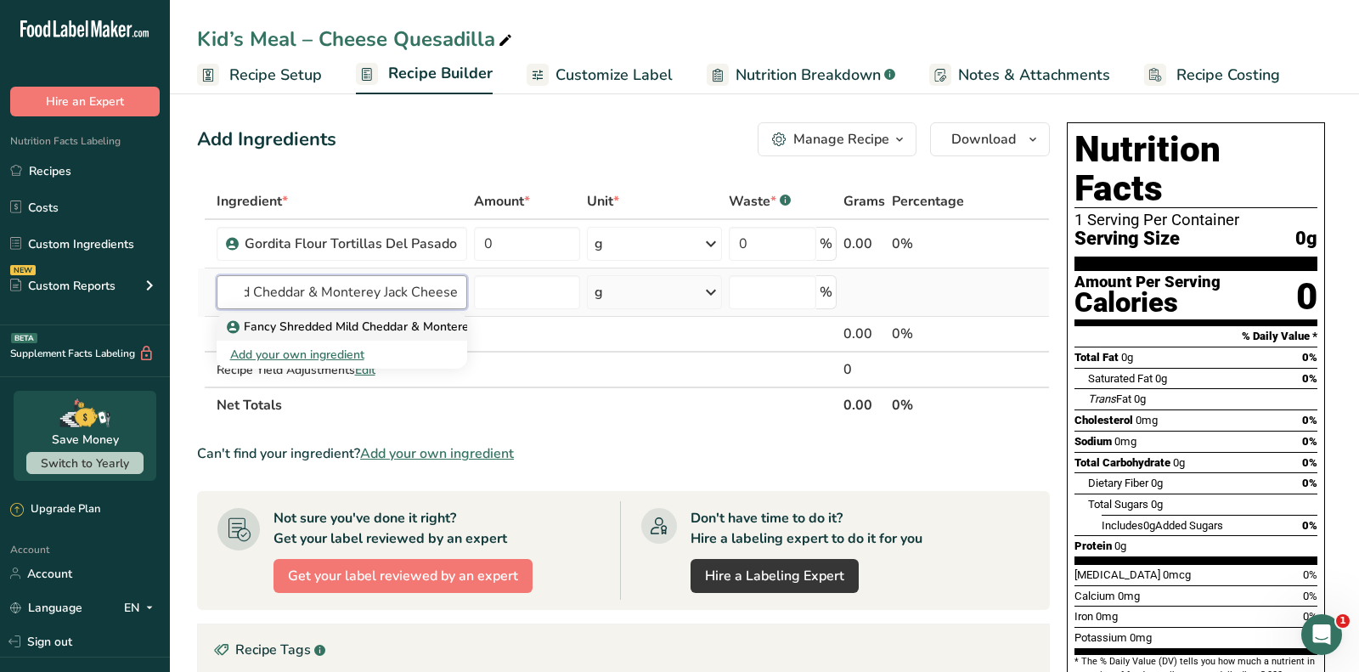
type input "Fancy Shredded Mild Cheddar & Monterey Jack Cheese"
click at [412, 331] on p "Fancy Shredded Mild Cheddar & Monterey Jack Cheese" at bounding box center [387, 327] width 315 height 18
type input "Fancy Shredded Mild Cheddar & Monterey Jack Cheese"
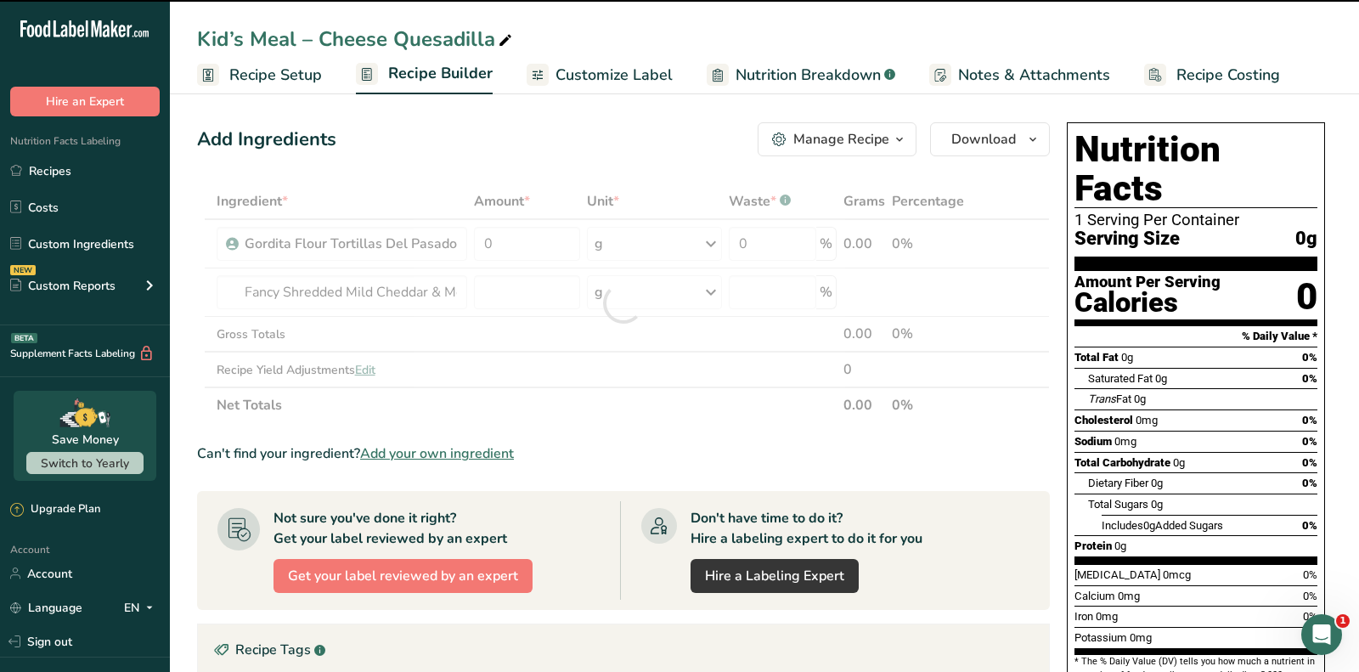
type input "0"
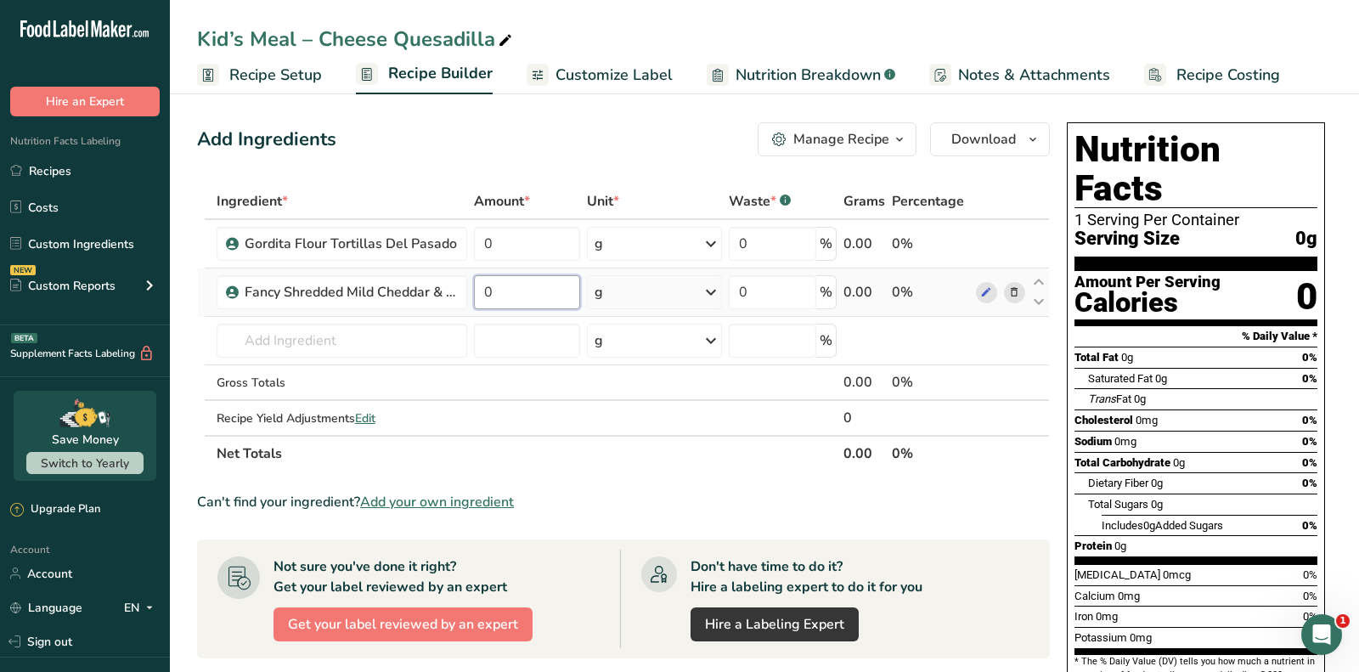
click at [504, 296] on input "0" at bounding box center [527, 292] width 106 height 34
paste input "84.8"
type input "84.8"
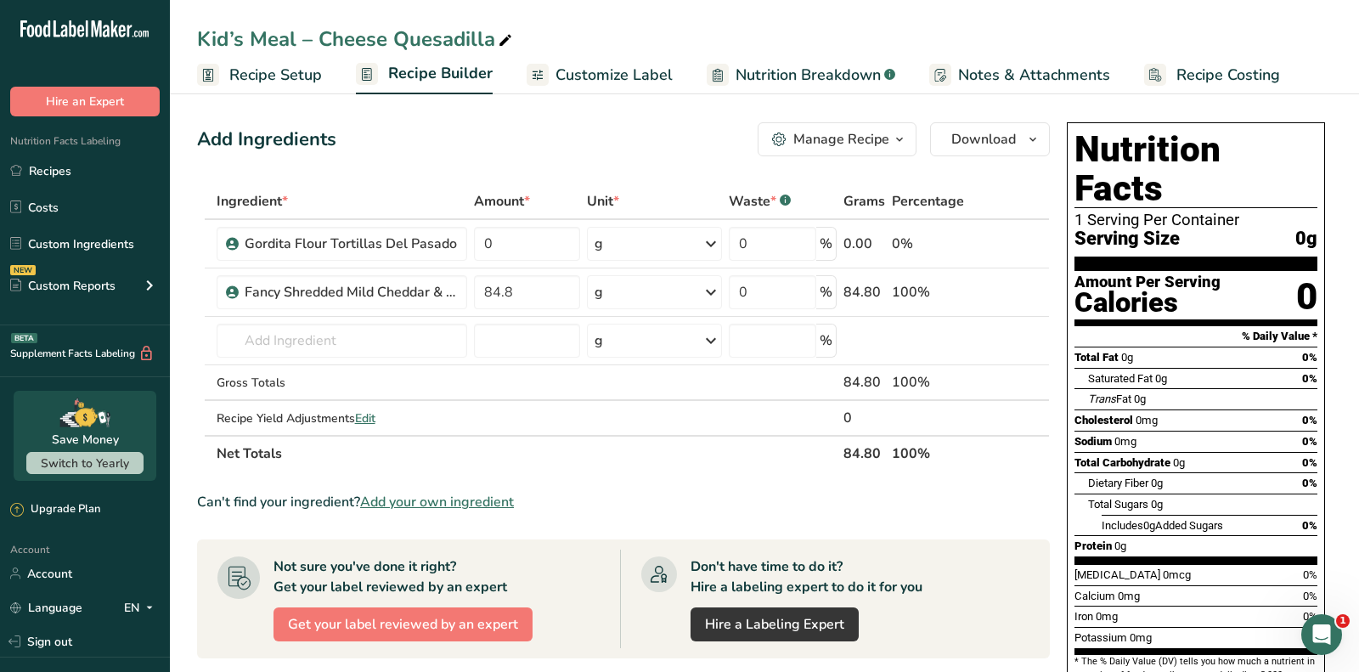
click at [443, 134] on div "Add Ingredients Manage Recipe Delete Recipe Duplicate Recipe Scale Recipe Save …" at bounding box center [623, 139] width 853 height 34
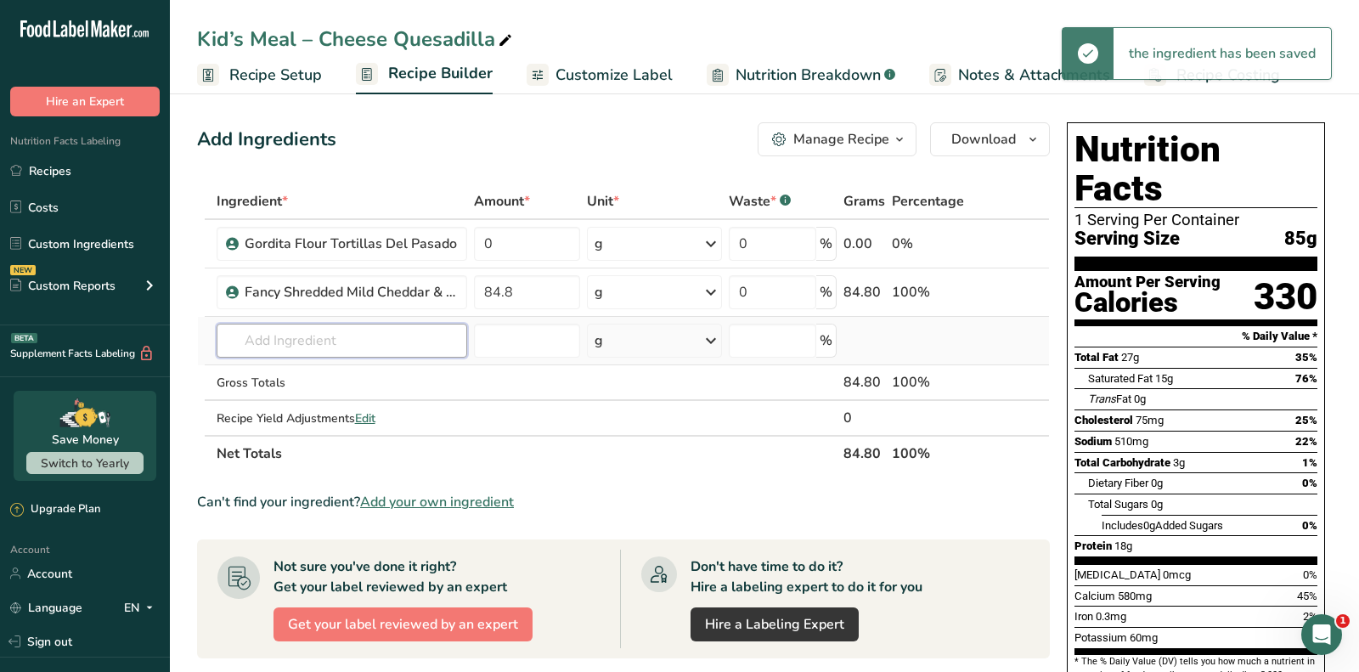
click at [396, 351] on input "text" at bounding box center [342, 341] width 251 height 34
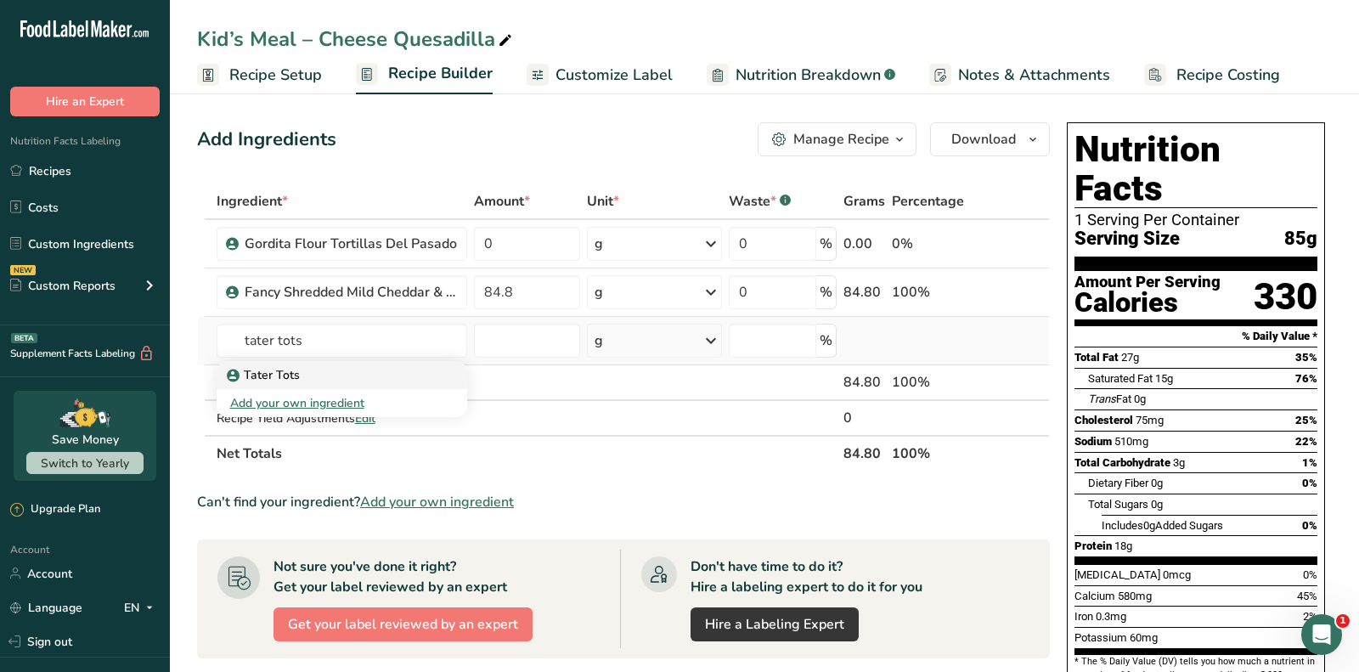
click at [375, 379] on div "Tater Tots" at bounding box center [328, 375] width 196 height 18
type input "Tater Tots"
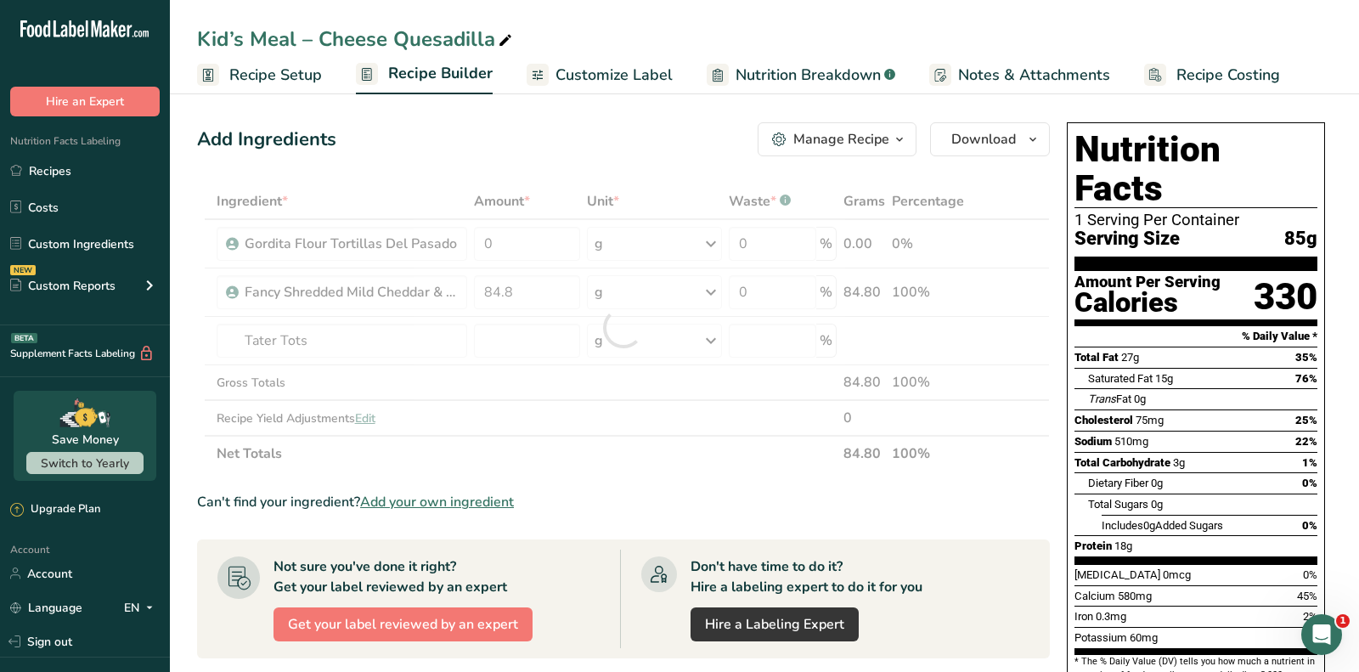
click at [515, 329] on div at bounding box center [623, 327] width 853 height 288
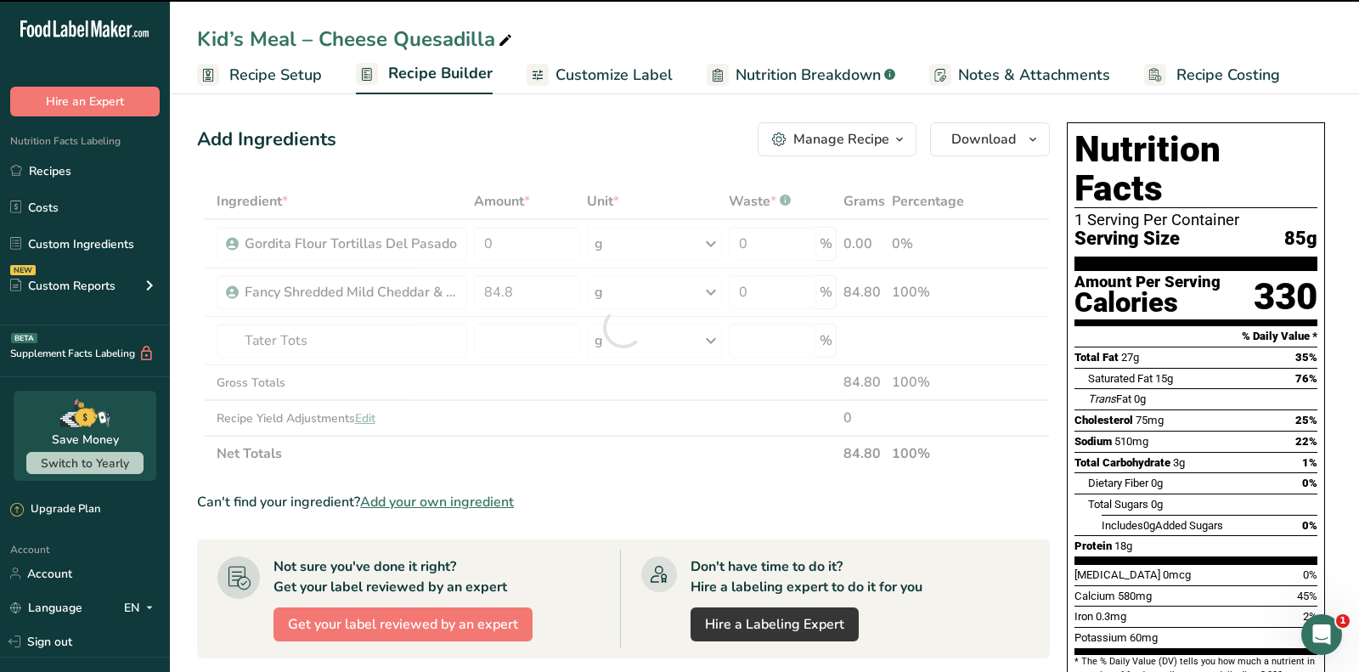
click at [515, 329] on div at bounding box center [623, 327] width 853 height 288
type input "0"
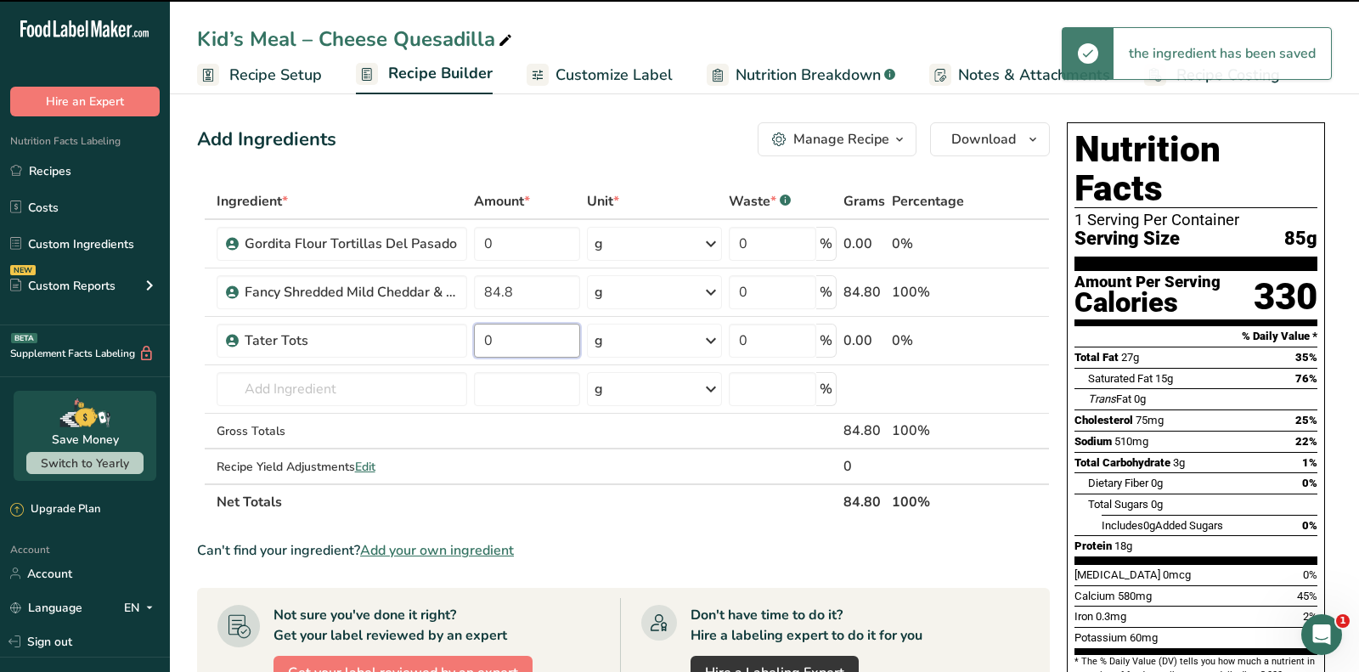
click at [515, 329] on input "0" at bounding box center [527, 341] width 106 height 34
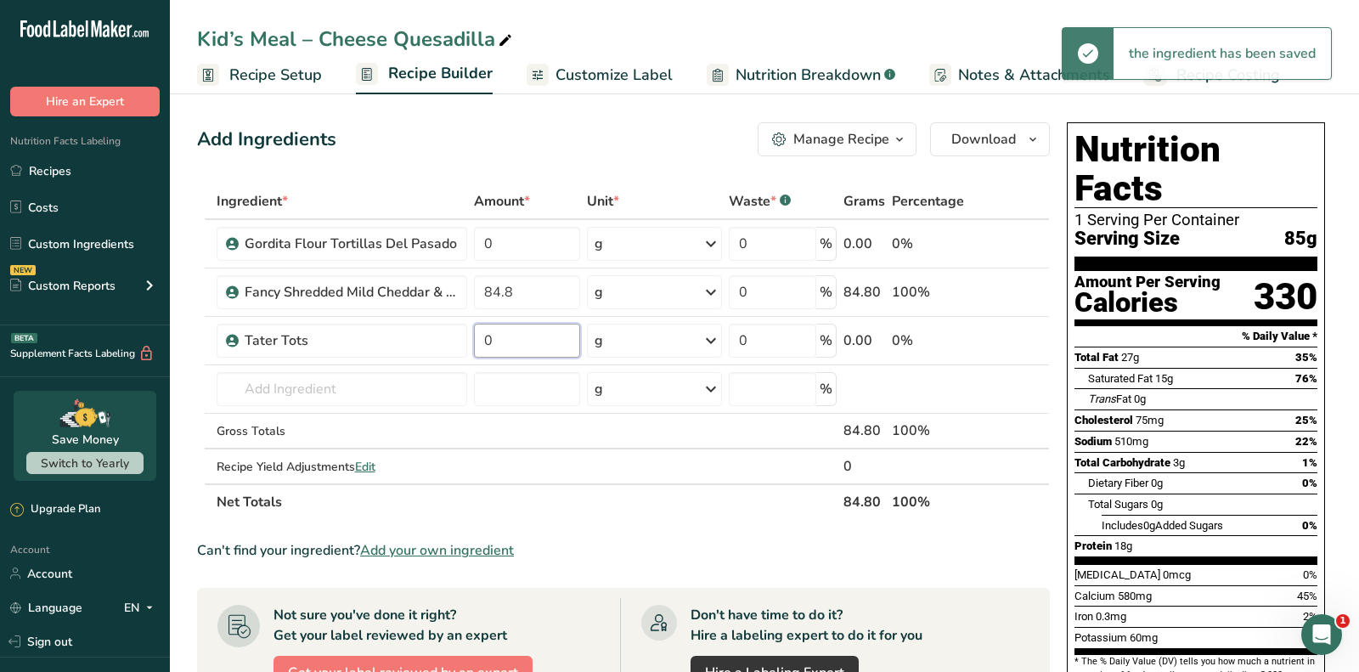
click at [515, 329] on input "0" at bounding box center [527, 341] width 106 height 34
click at [516, 332] on input "0" at bounding box center [527, 341] width 106 height 34
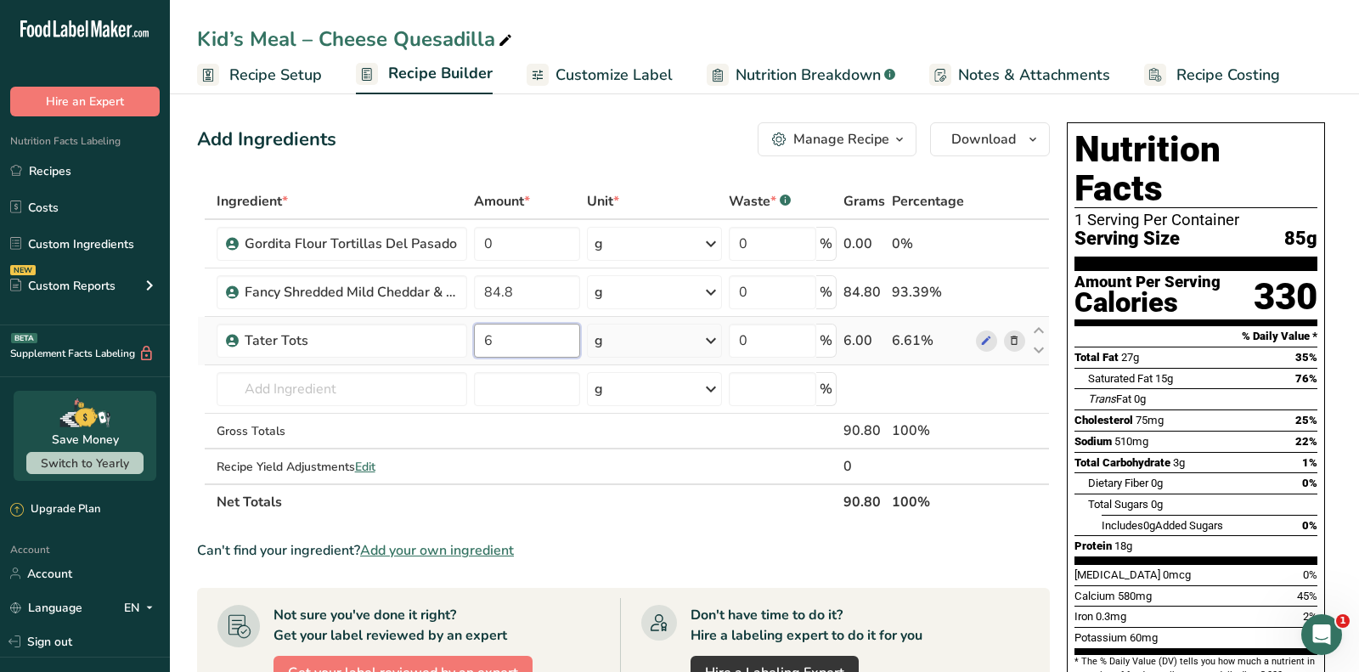
type input "6"
click at [626, 332] on div "Ingredient * Amount * Unit * Waste * .a-a{fill:#347362;}.b-a{fill:#fff;} Grams …" at bounding box center [623, 351] width 853 height 336
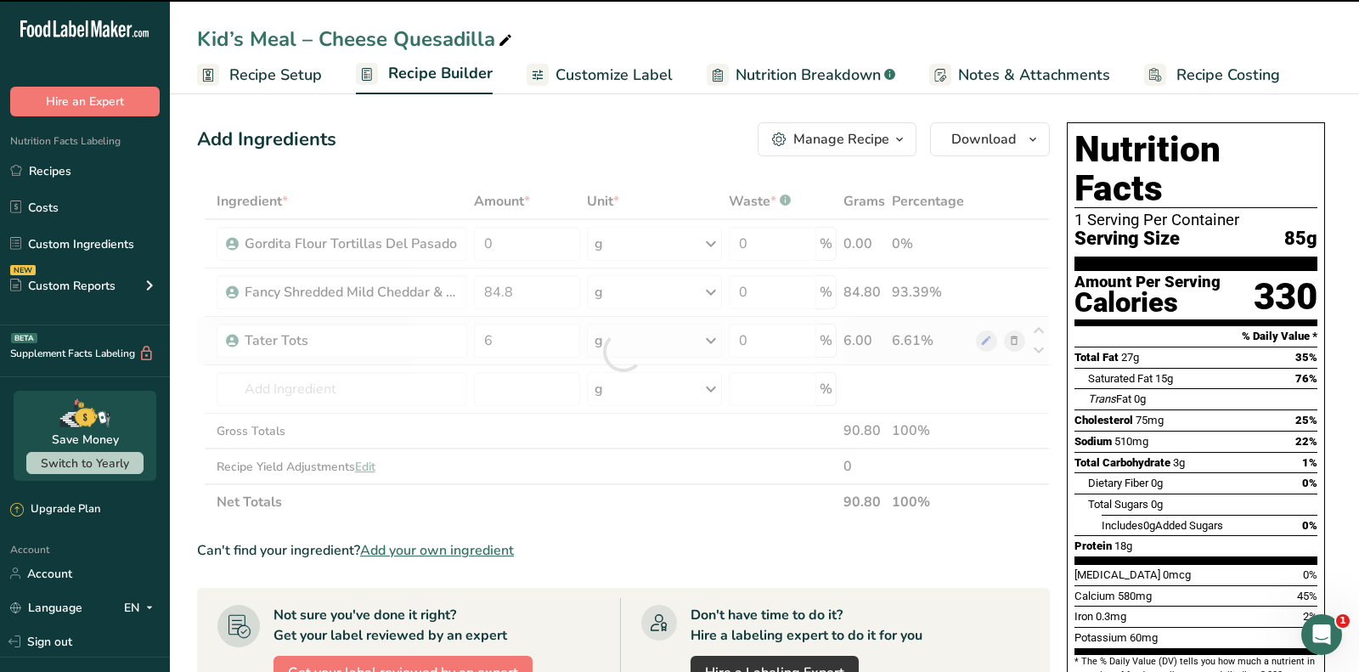
click at [623, 352] on div at bounding box center [623, 352] width 0 height 0
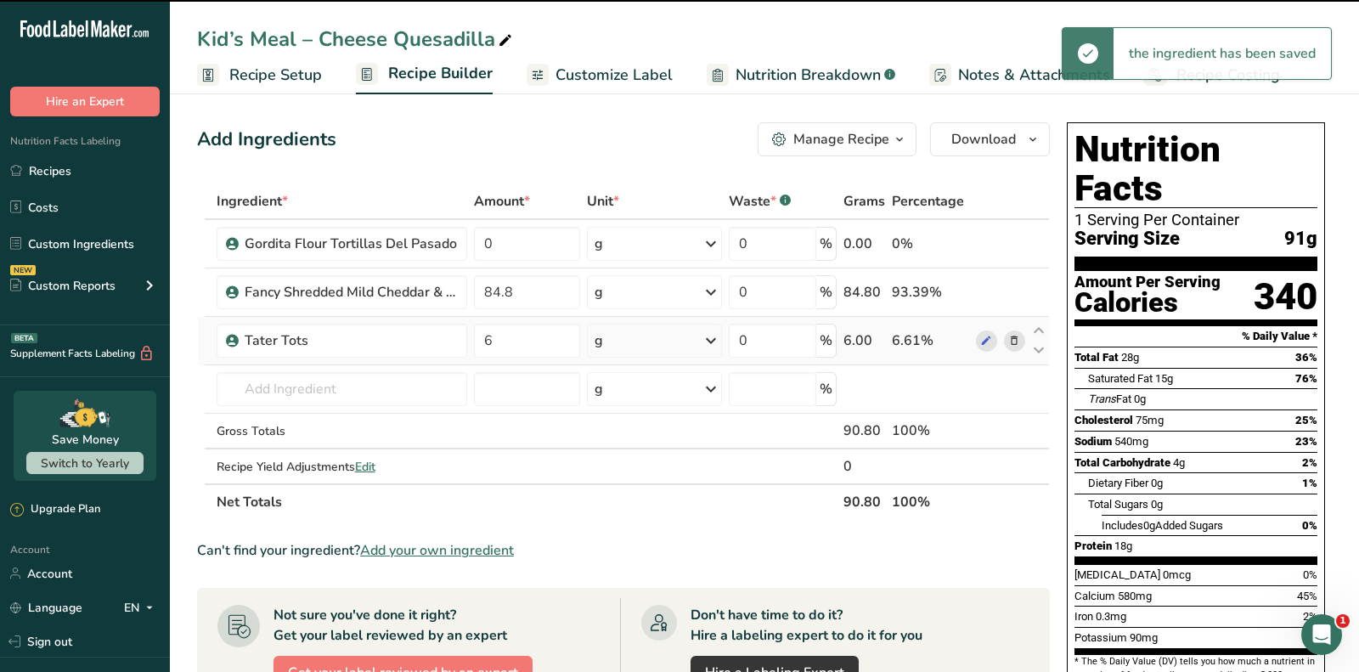
click at [626, 332] on div "g" at bounding box center [655, 341] width 136 height 34
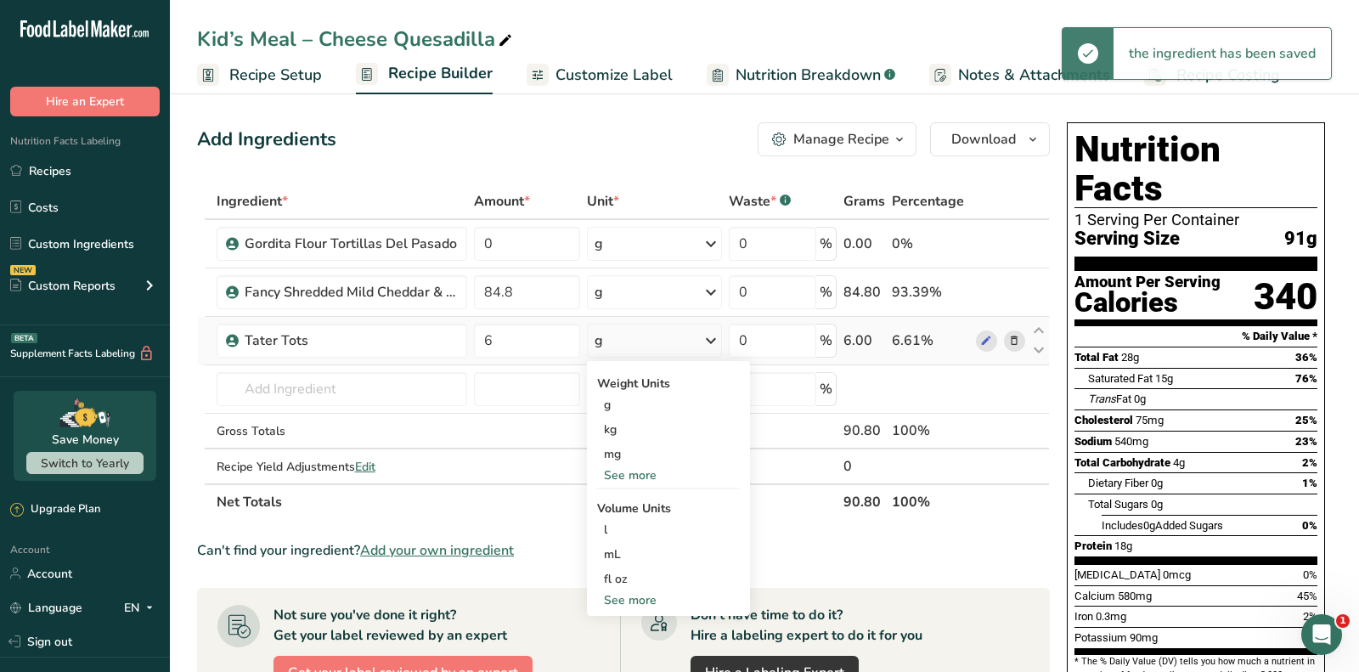
click at [641, 471] on div "See more" at bounding box center [668, 475] width 143 height 18
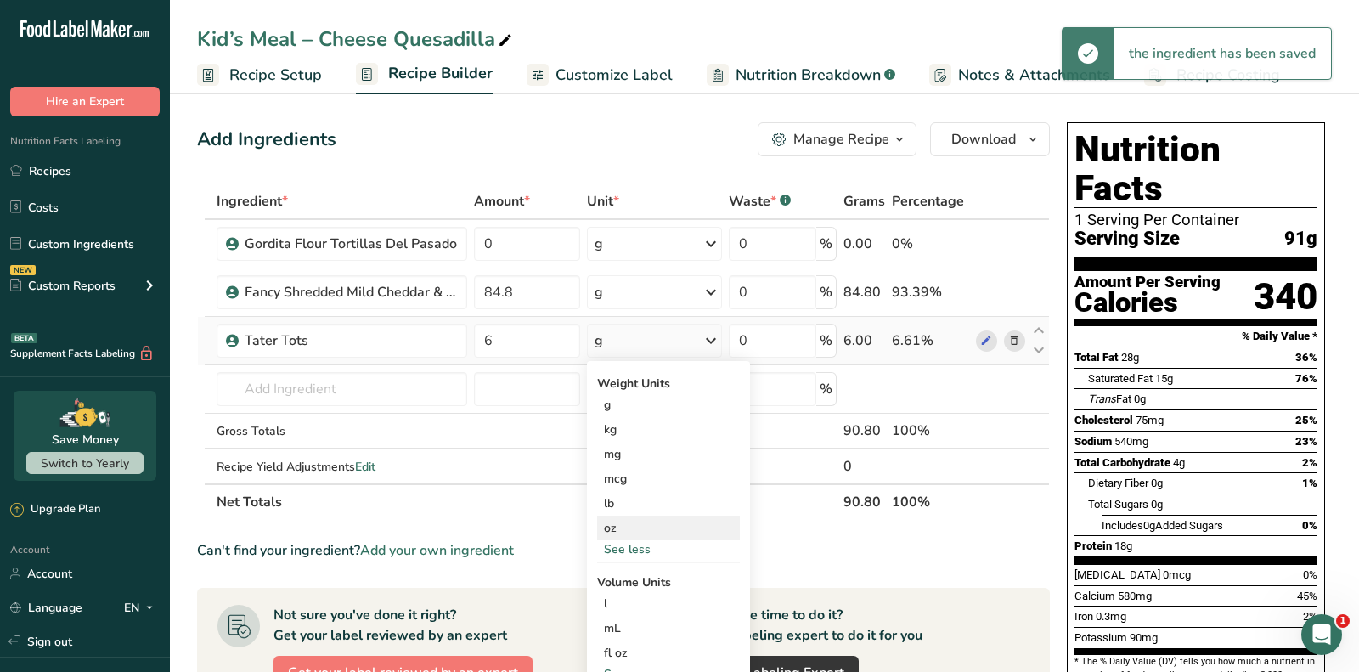
click at [617, 528] on div "oz" at bounding box center [668, 528] width 143 height 25
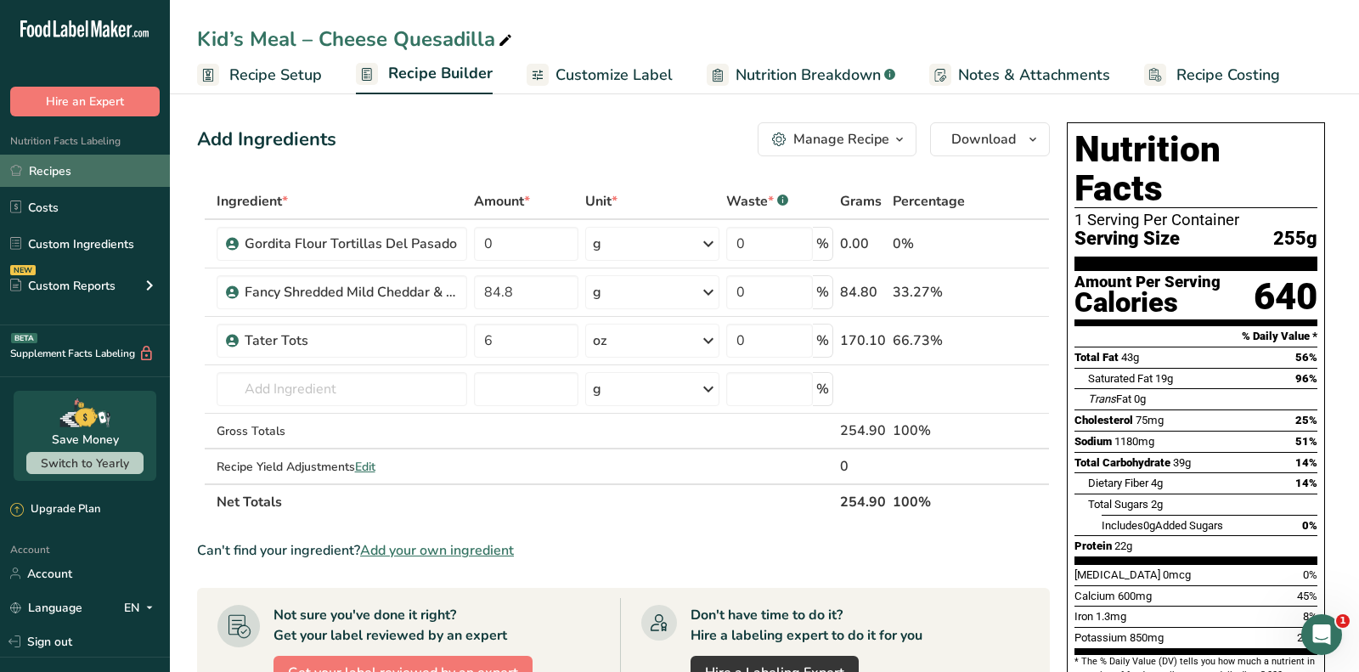
click at [92, 174] on link "Recipes" at bounding box center [85, 171] width 170 height 32
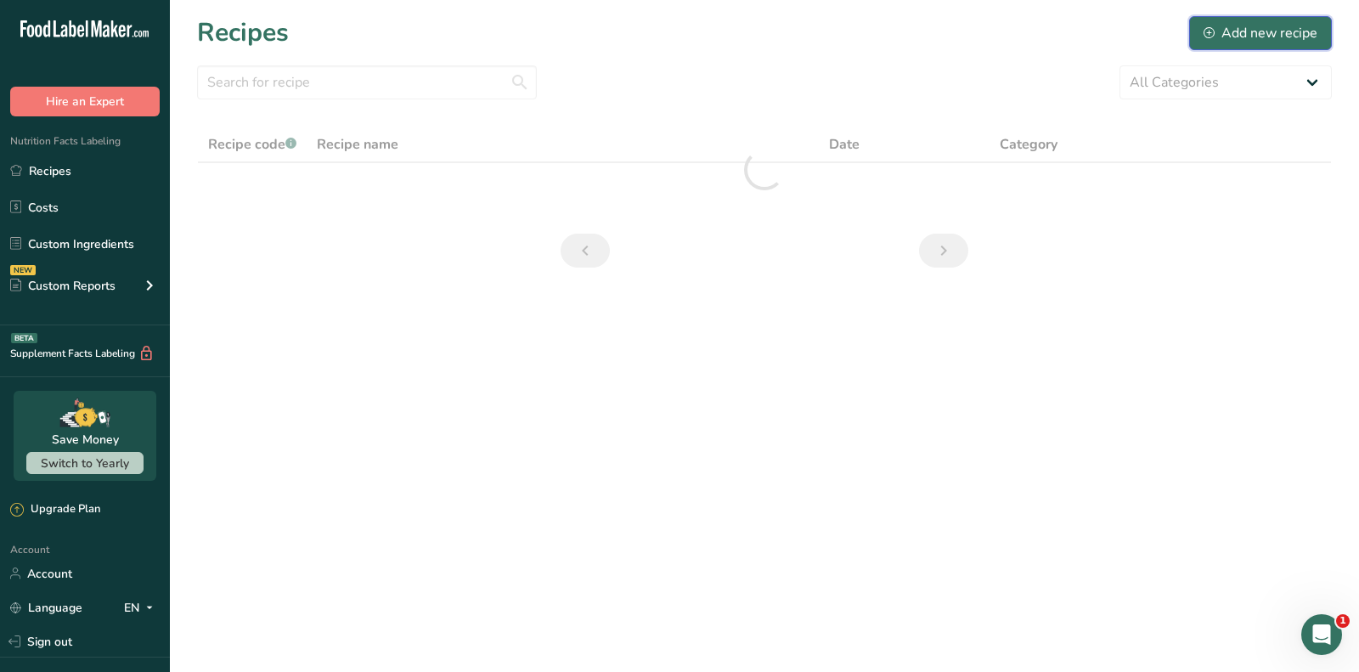
click at [1244, 36] on div "Add new recipe" at bounding box center [1260, 33] width 114 height 20
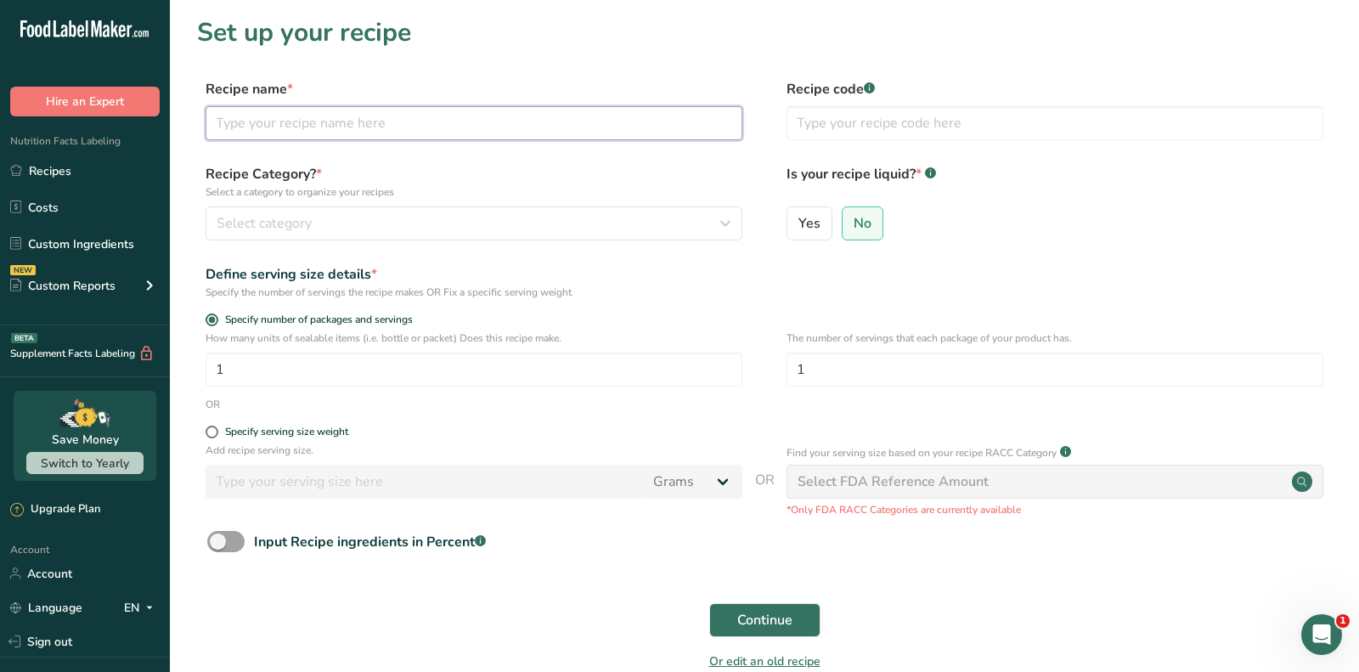
click at [536, 121] on input "text" at bounding box center [474, 123] width 537 height 34
paste input "Lemon Butter"
type input "Lemon Butter"
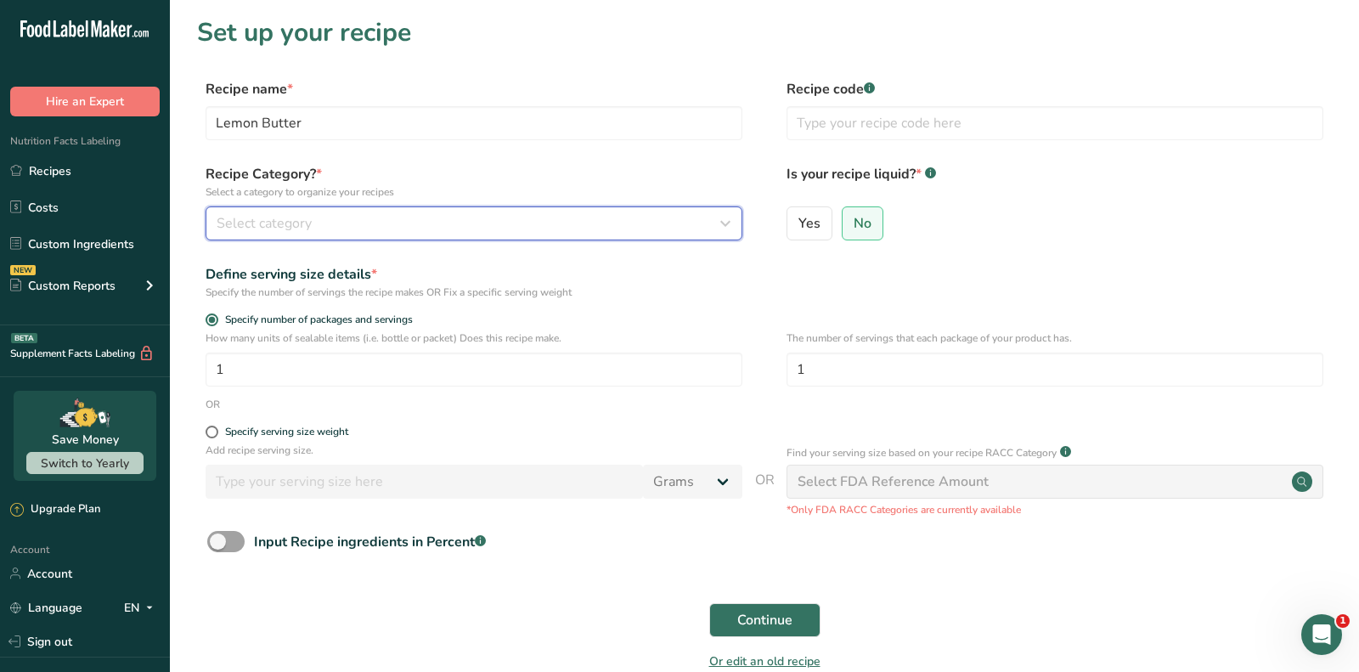
click at [415, 229] on div "Select category" at bounding box center [469, 223] width 504 height 20
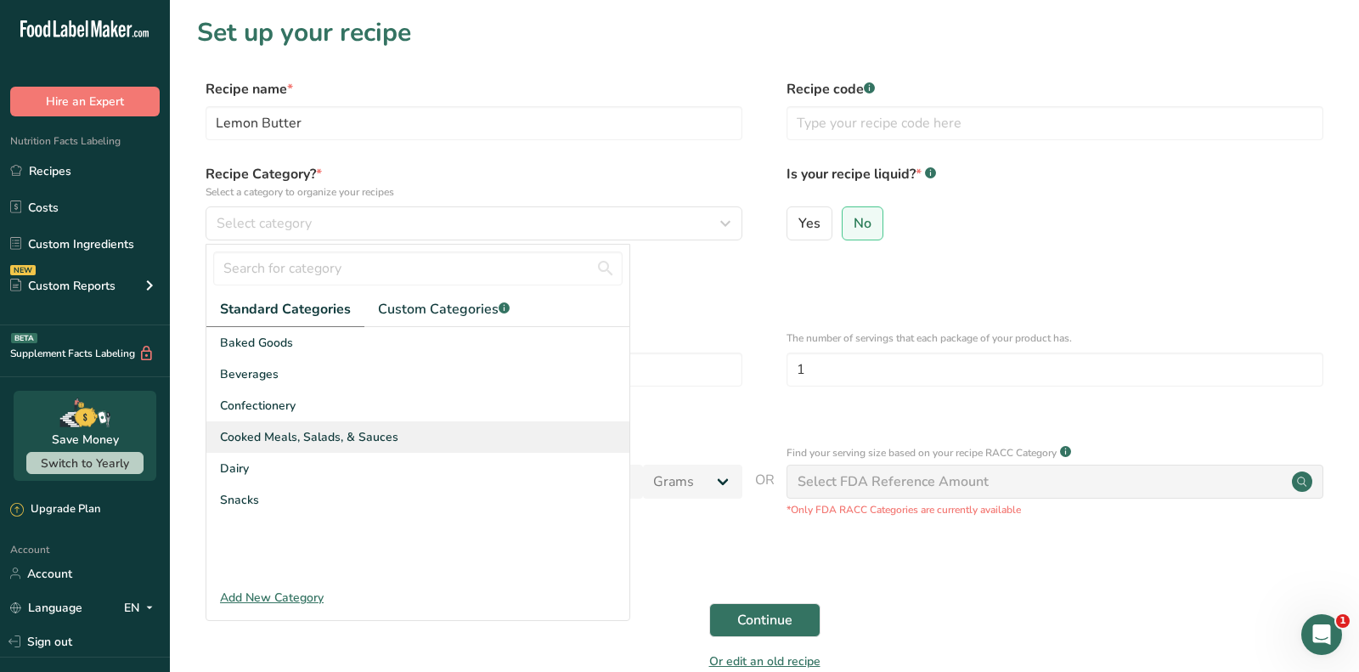
click at [320, 432] on span "Cooked Meals, Salads, & Sauces" at bounding box center [309, 437] width 178 height 18
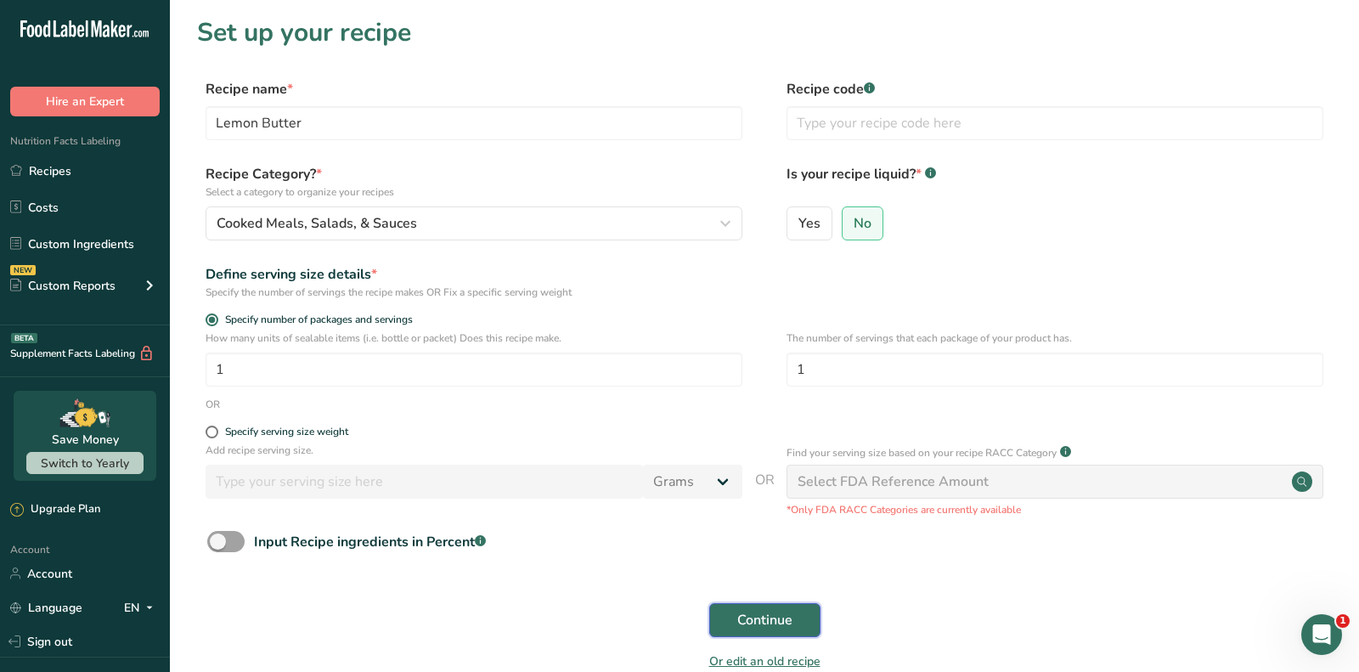
click at [739, 625] on span "Continue" at bounding box center [764, 620] width 55 height 20
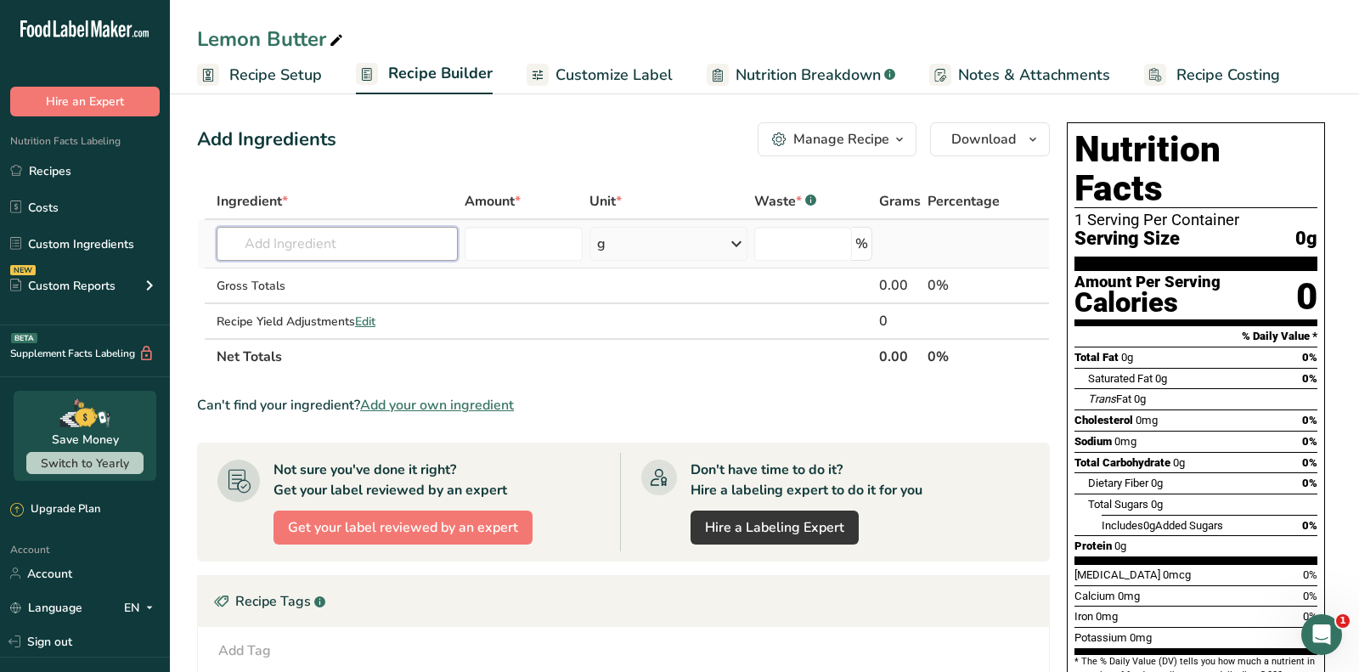
click at [348, 253] on input "text" at bounding box center [337, 244] width 241 height 34
paste input "lemon juice"
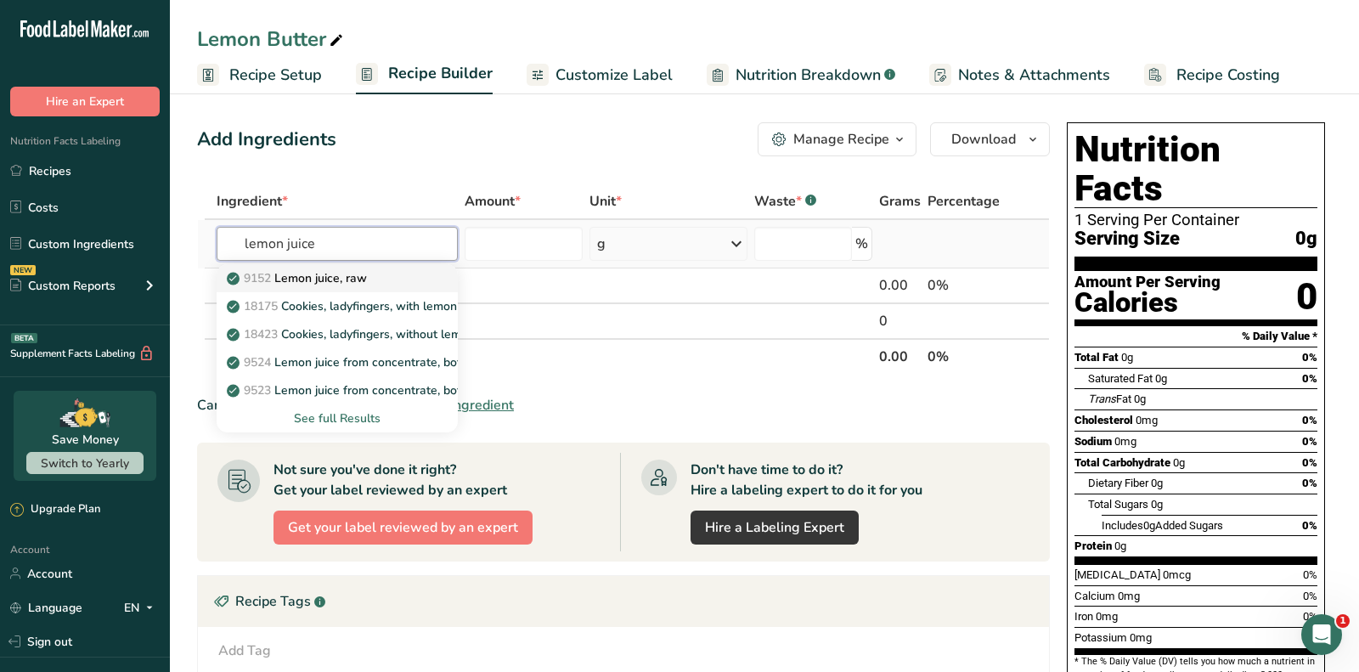
type input "lemon juice"
click at [352, 273] on p "9152 Lemon juice, raw" at bounding box center [298, 278] width 137 height 18
type input "Lemon juice, raw"
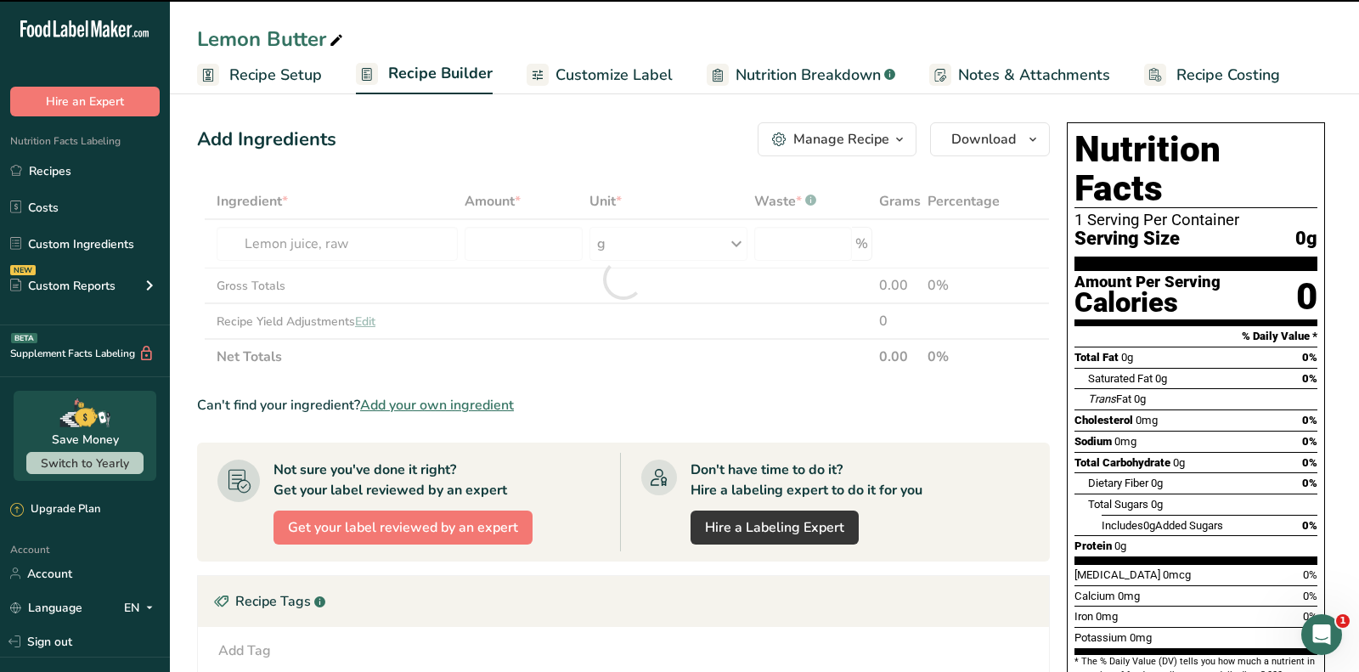
type input "0"
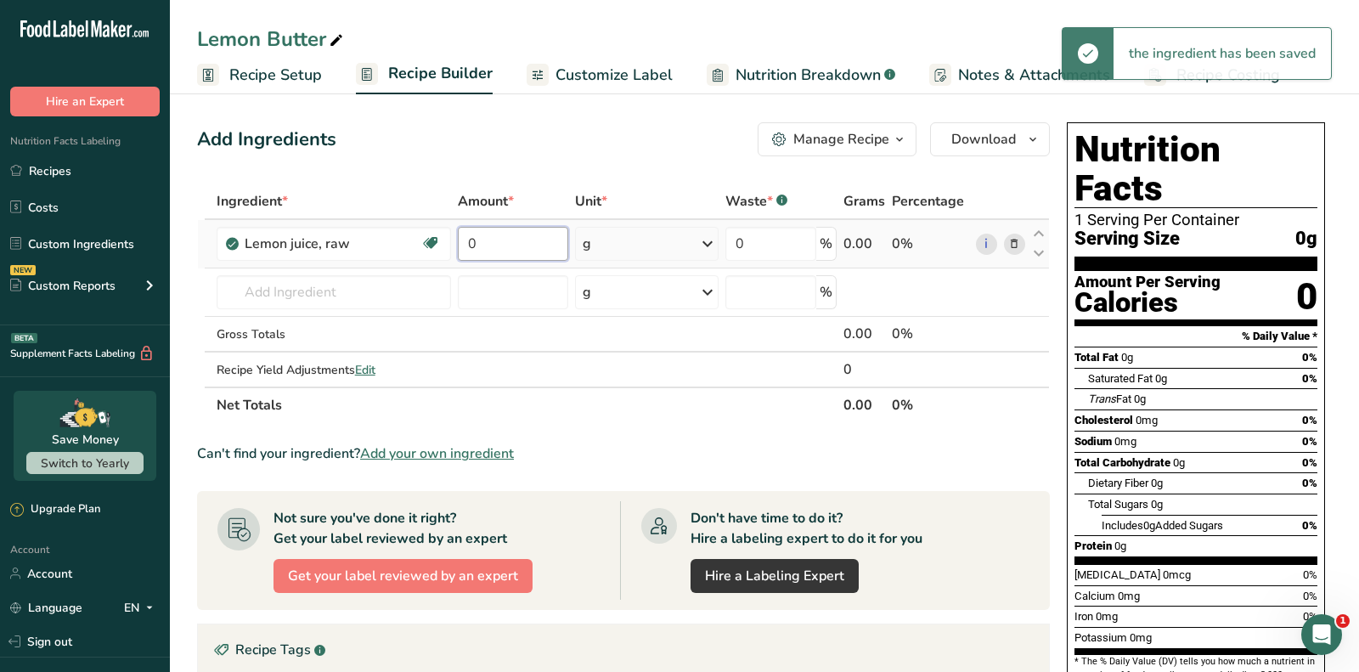
click at [486, 243] on input "0" at bounding box center [513, 244] width 110 height 34
click at [486, 244] on input "0" at bounding box center [513, 244] width 110 height 34
type input "2"
click at [666, 234] on div "Ingredient * Amount * Unit * Waste * .a-a{fill:#347362;}.b-a{fill:#fff;} Grams …" at bounding box center [623, 302] width 853 height 239
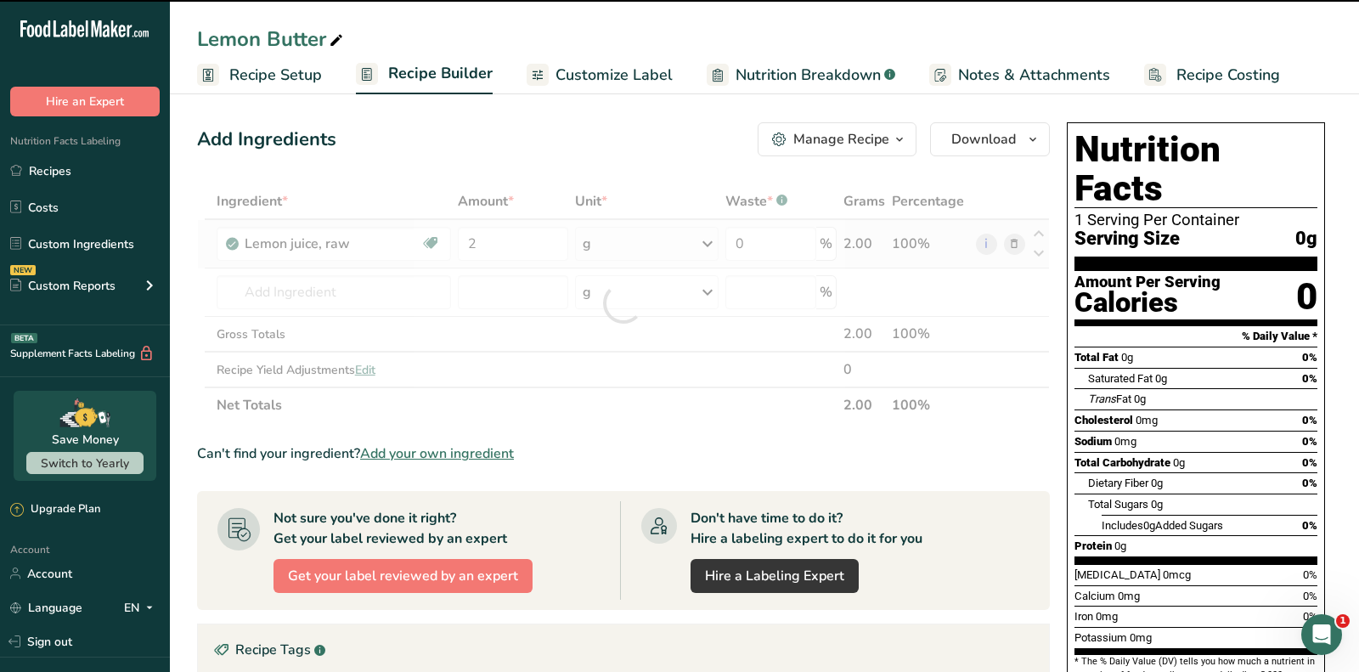
click at [666, 234] on div at bounding box center [623, 302] width 853 height 239
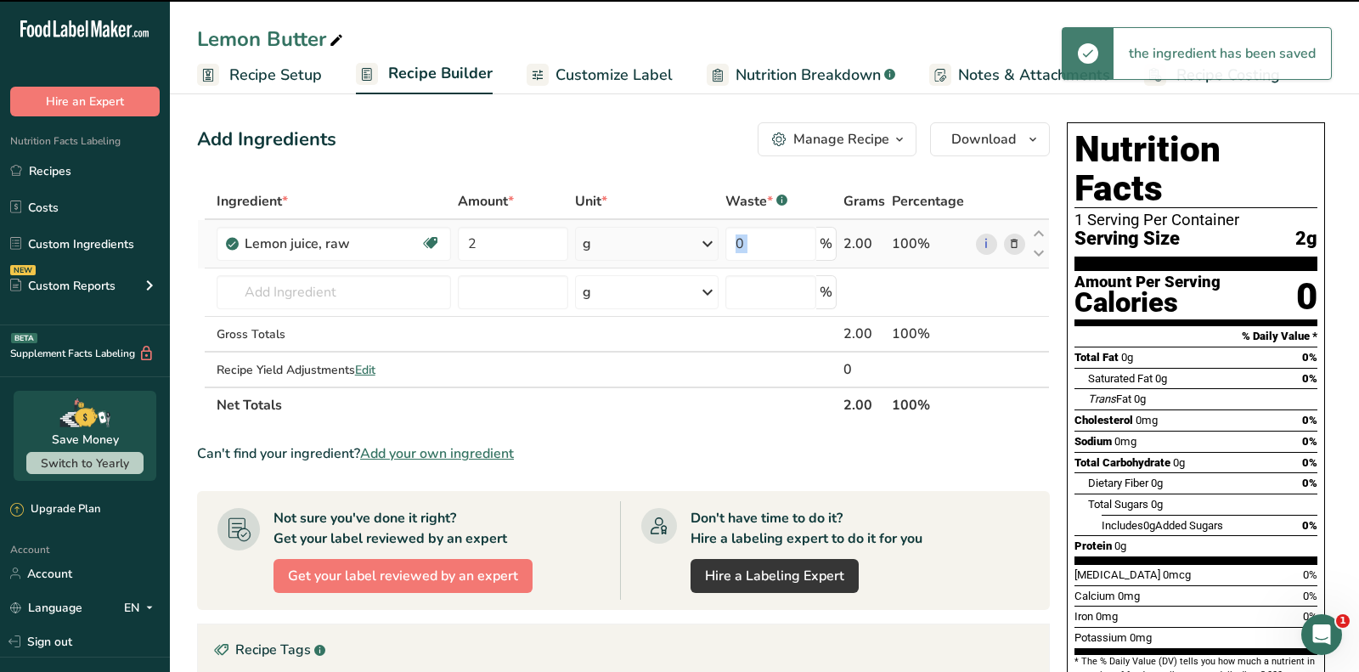
click at [666, 234] on div "g" at bounding box center [647, 244] width 144 height 34
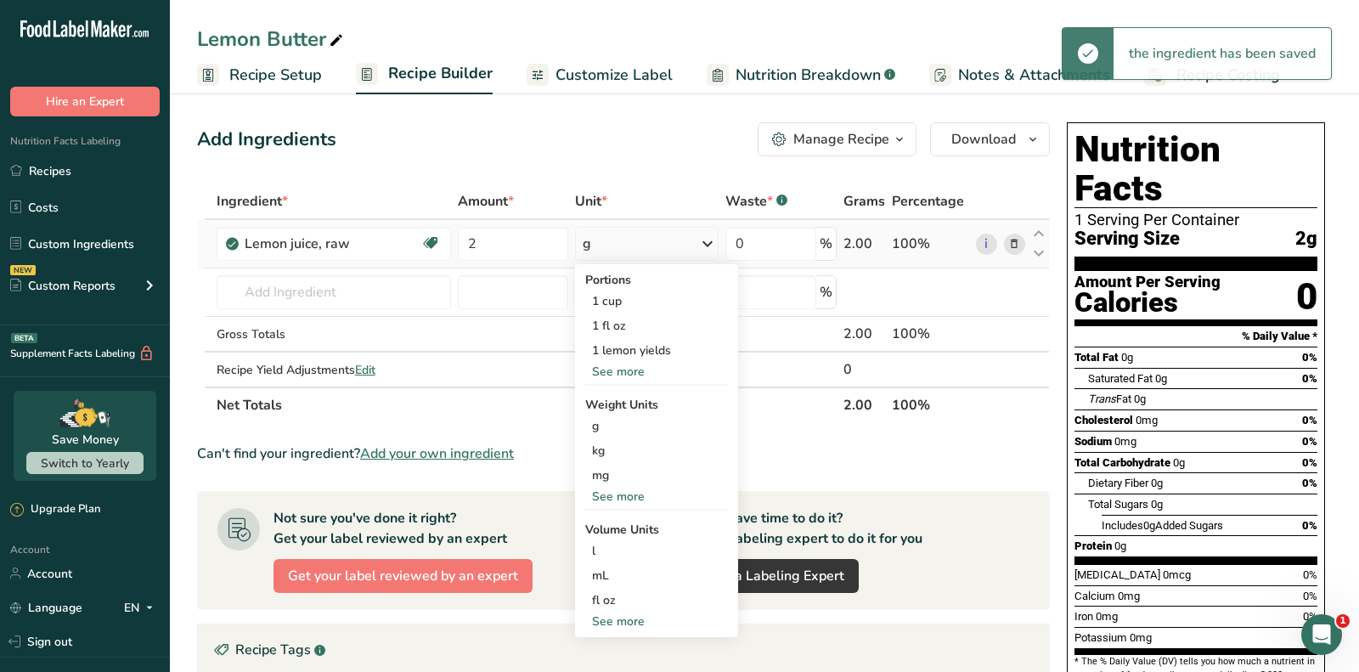
click at [631, 366] on div "See more" at bounding box center [656, 372] width 143 height 18
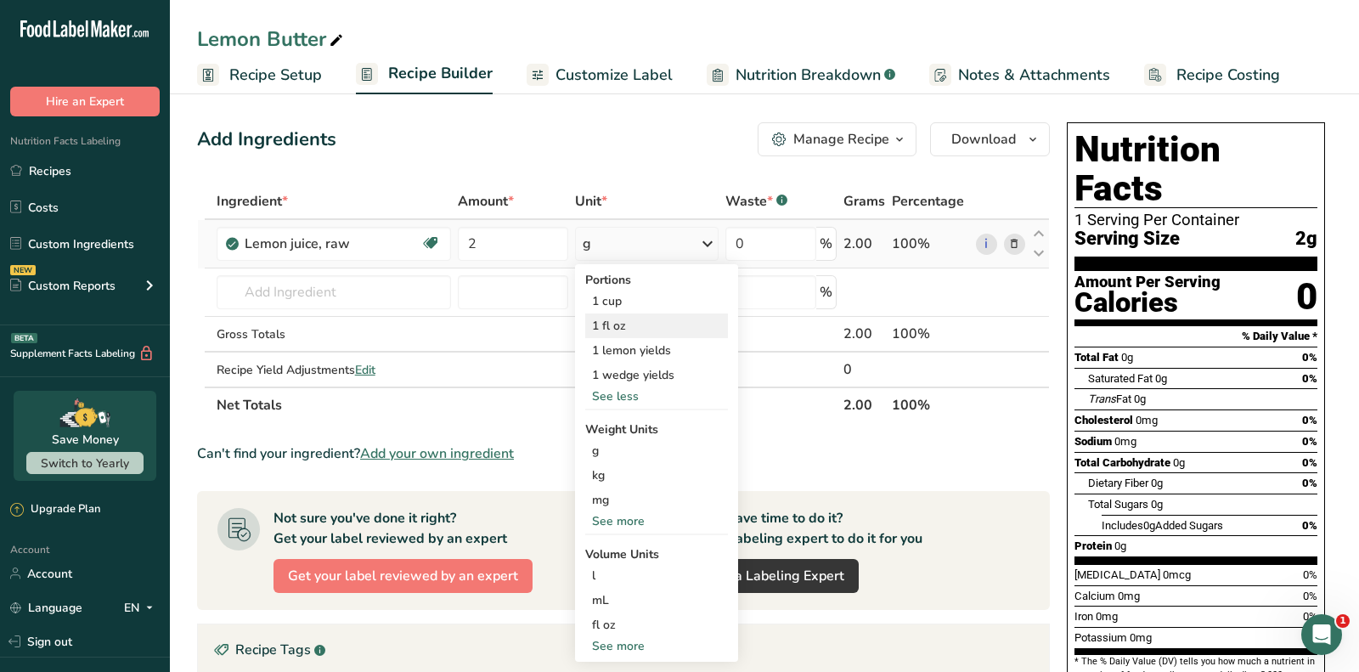
click at [659, 324] on div "1 fl oz" at bounding box center [656, 325] width 143 height 25
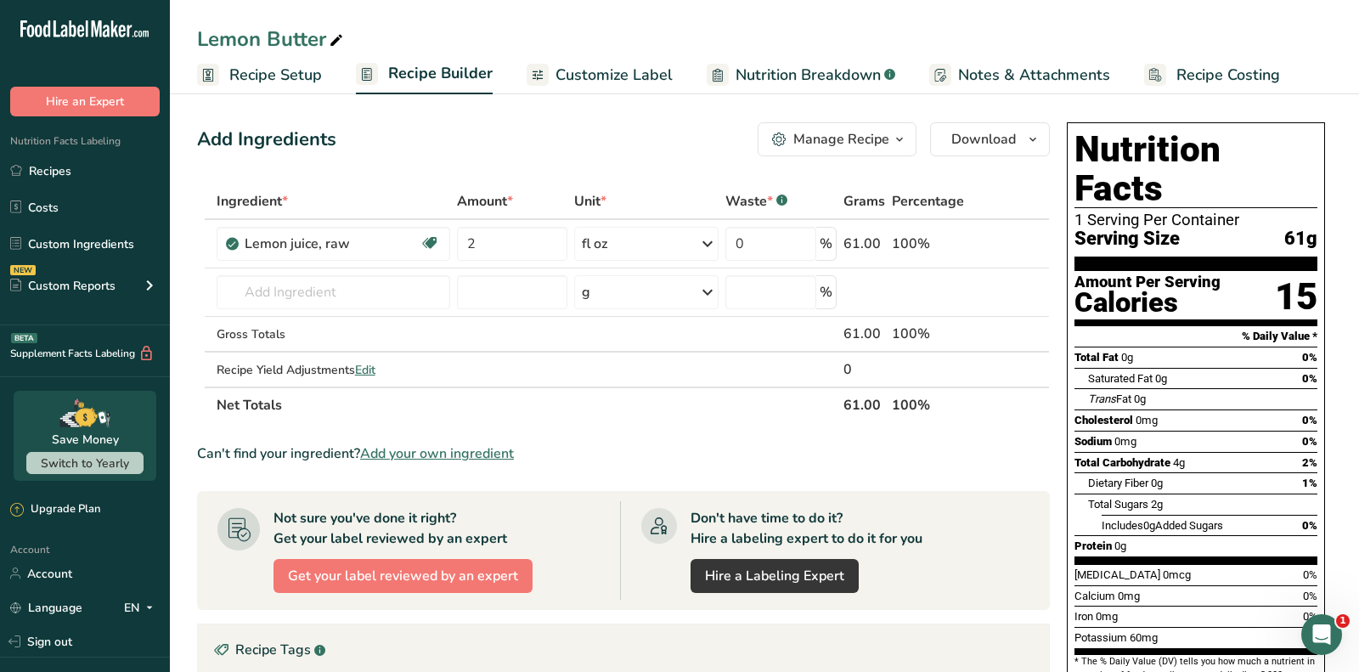
click at [479, 448] on span "Add your own ingredient" at bounding box center [437, 453] width 154 height 20
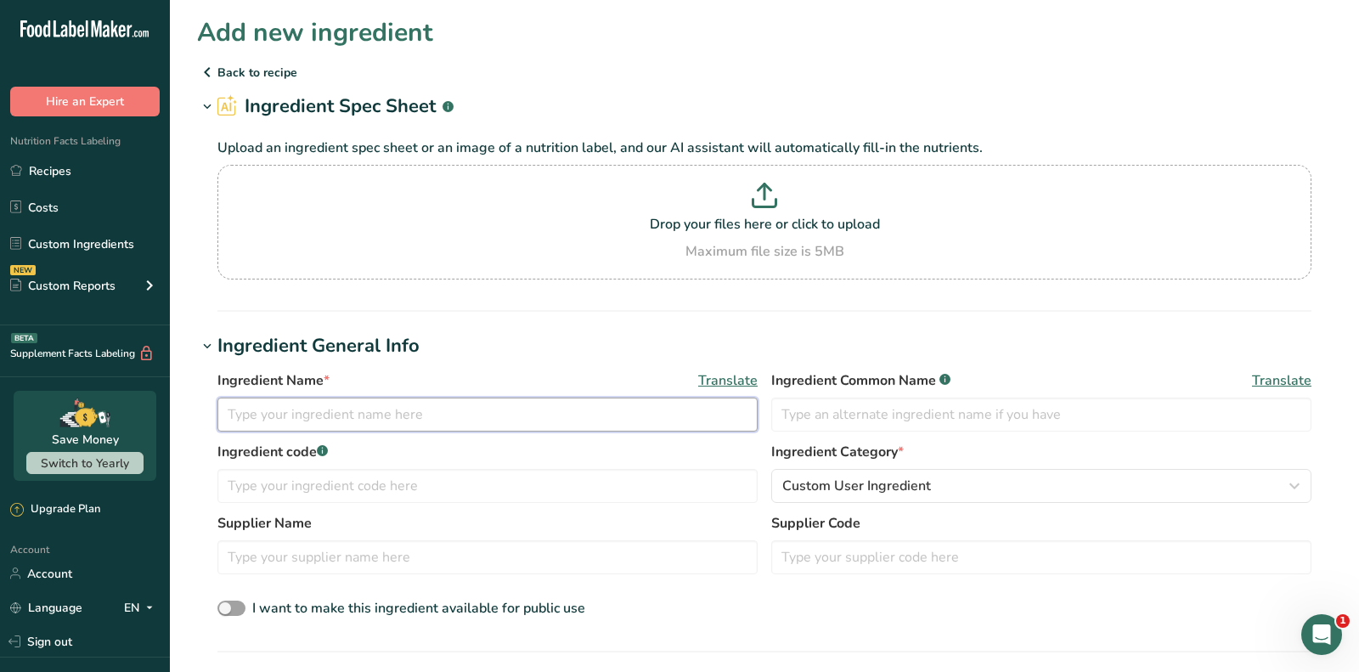
click at [332, 420] on input "text" at bounding box center [487, 414] width 540 height 34
type input "Clarified Butter"
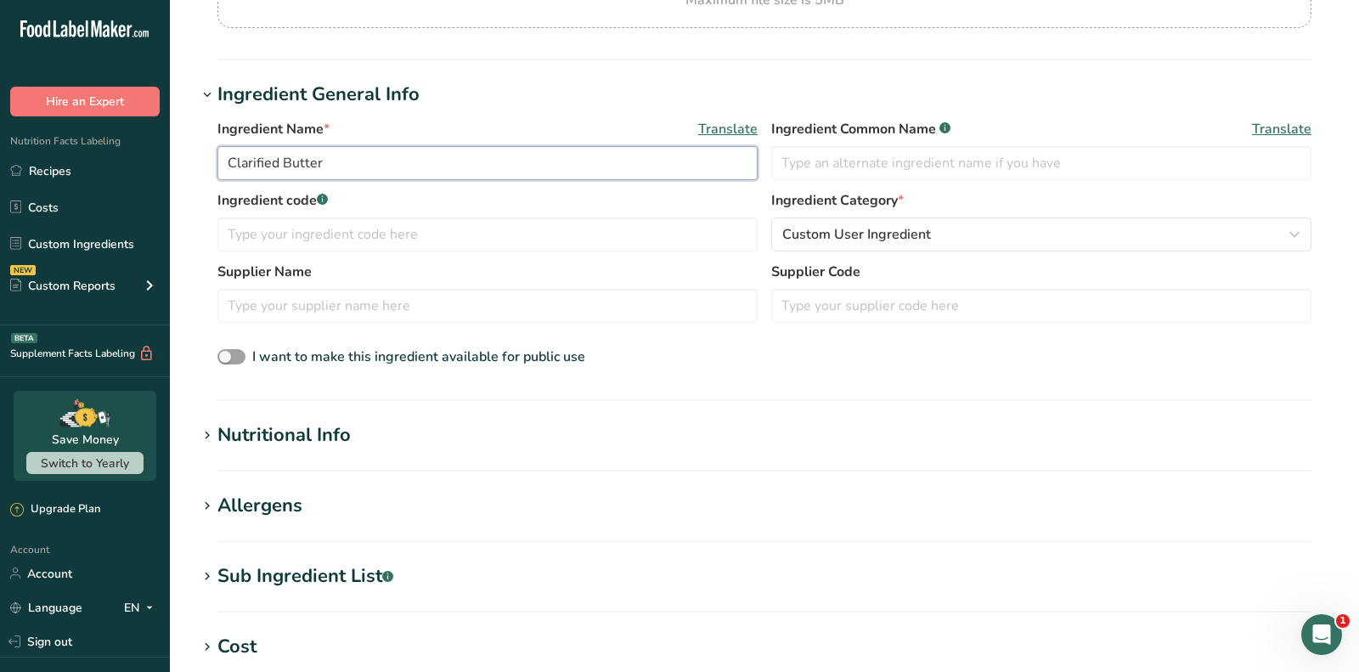
scroll to position [252, 0]
click at [282, 445] on div "Nutritional Info" at bounding box center [283, 434] width 133 height 28
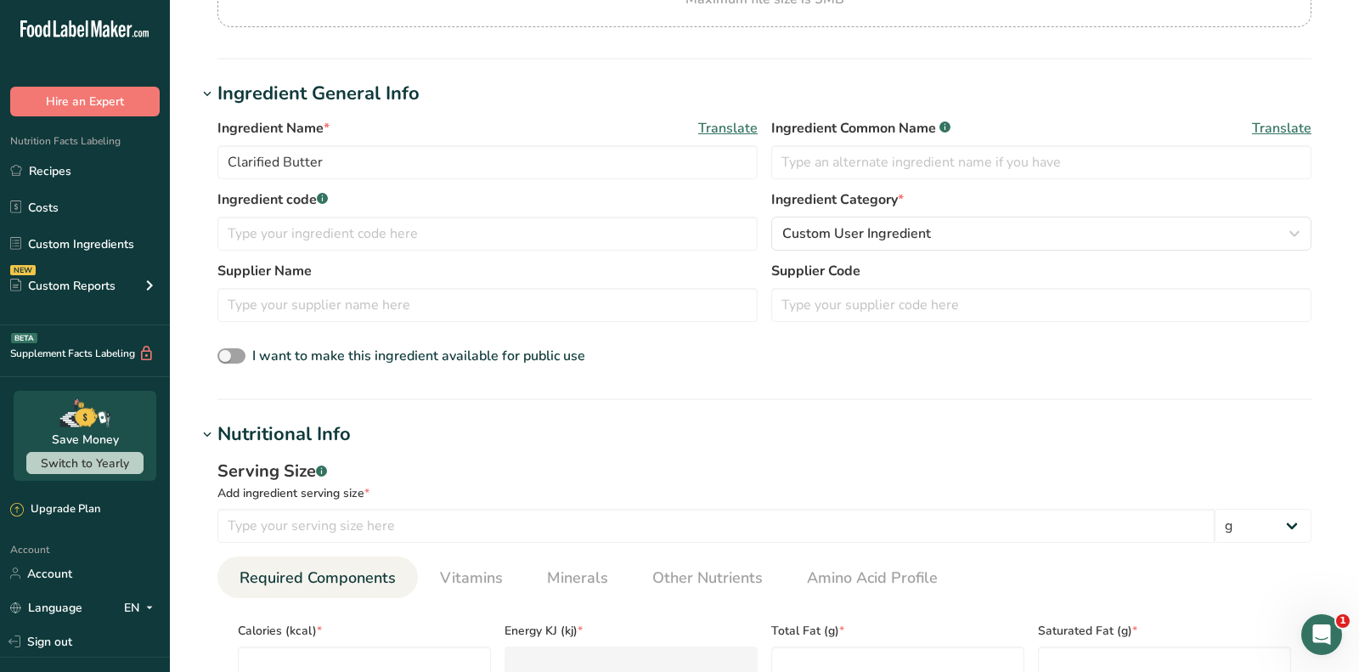
scroll to position [431, 0]
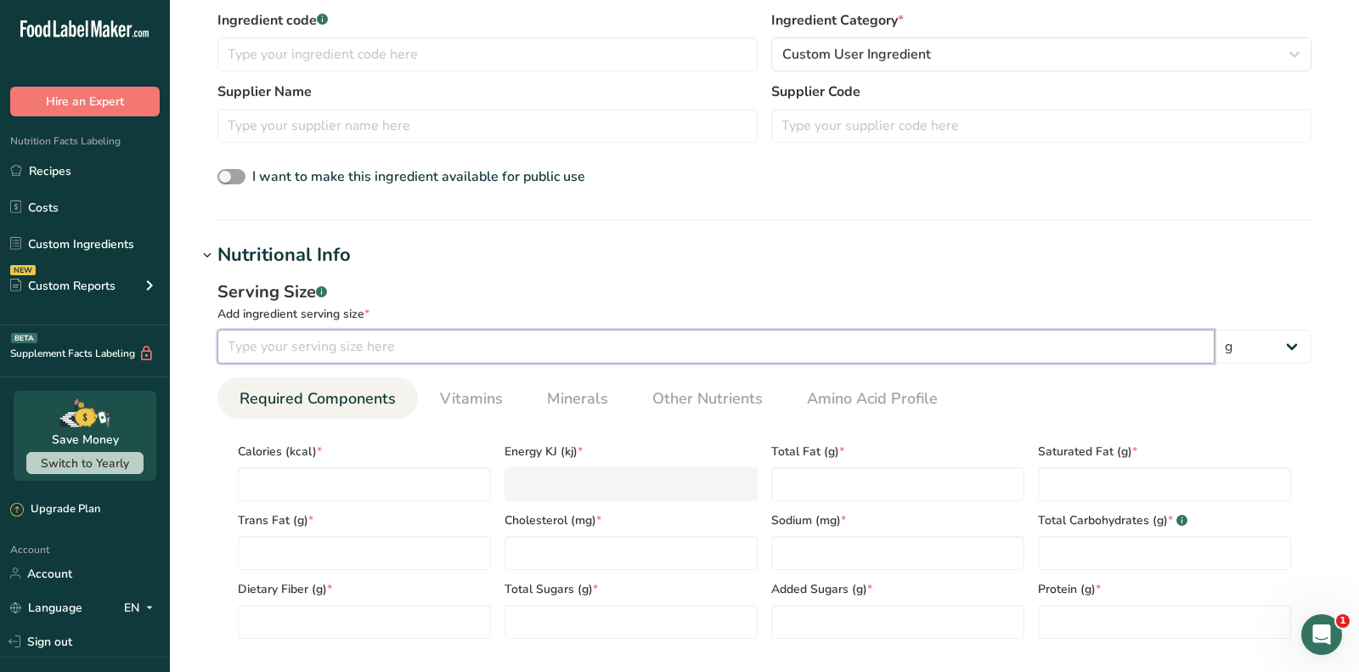
click at [342, 348] on input "number" at bounding box center [715, 347] width 997 height 34
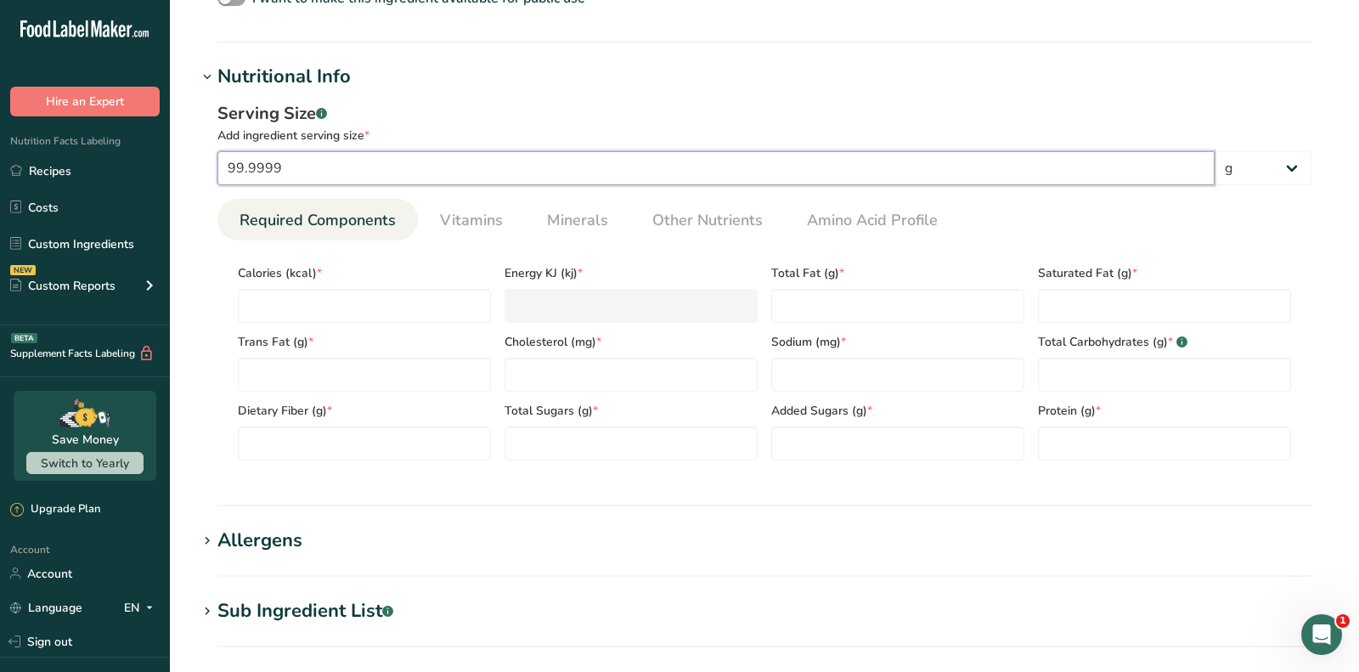
scroll to position [658, 0]
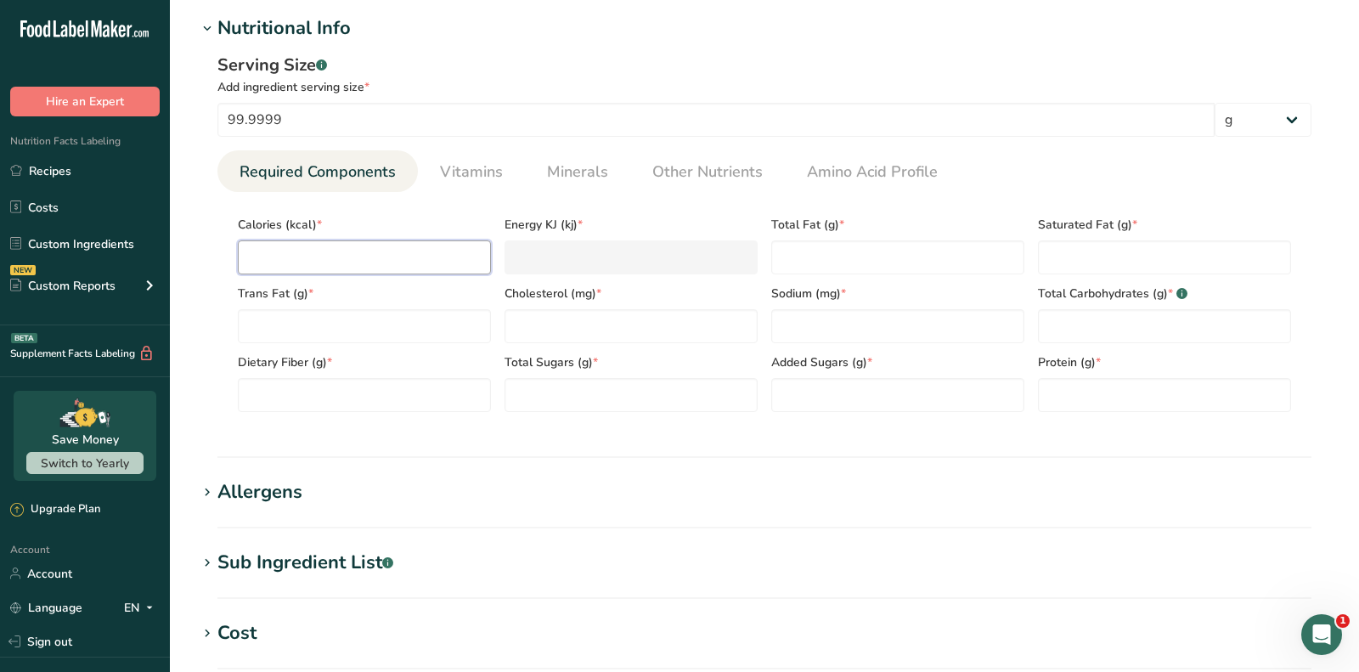
click at [280, 259] on input "number" at bounding box center [364, 257] width 253 height 34
click at [509, 111] on input "99.9999" at bounding box center [715, 120] width 997 height 34
type input "100"
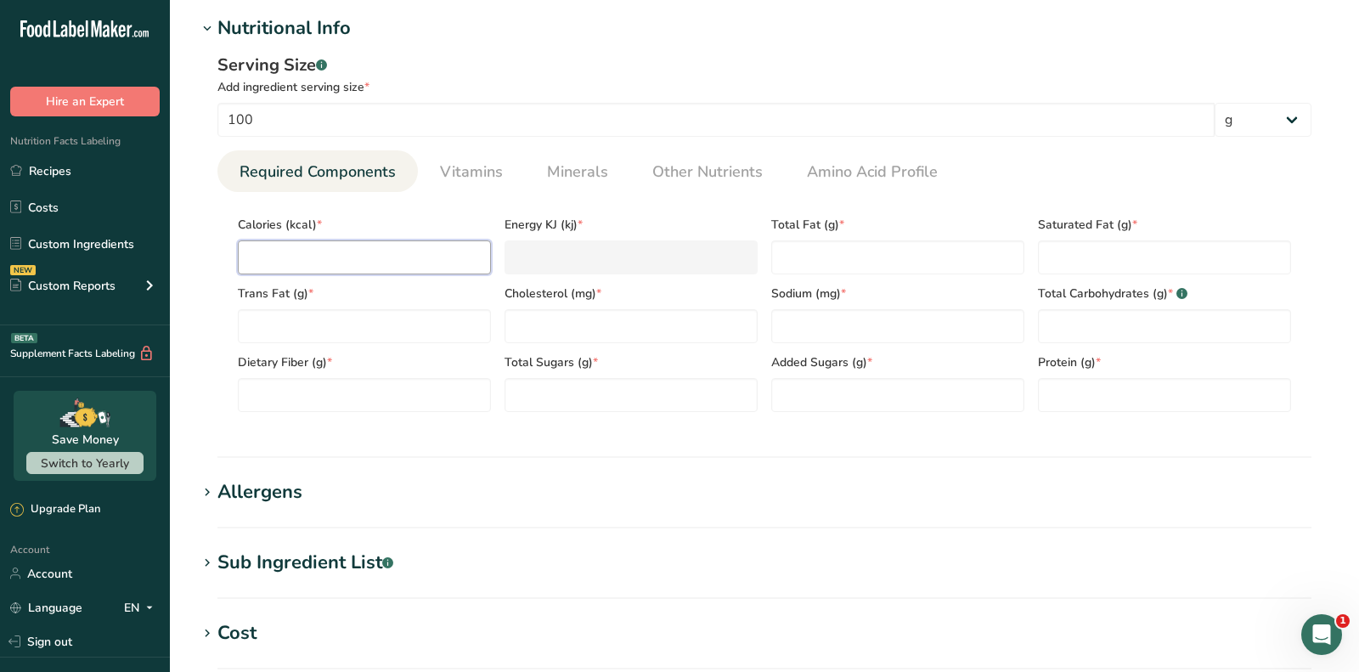
click at [403, 258] on input "number" at bounding box center [364, 257] width 253 height 34
paste input "876"
type input "876"
type KJ "3665.2"
type input "876"
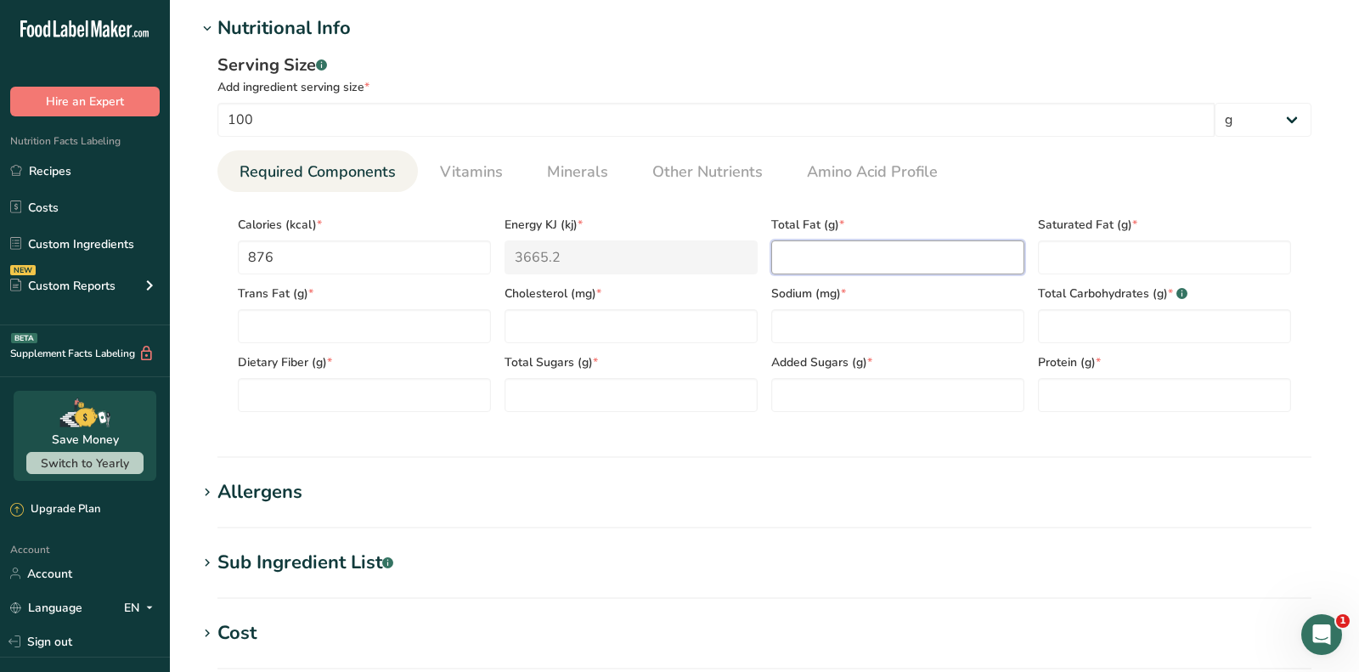
click at [848, 249] on Fat "number" at bounding box center [897, 257] width 253 height 34
paste Fat "91"
type Fat "91"
click at [1086, 268] on Fat "number" at bounding box center [1164, 257] width 253 height 34
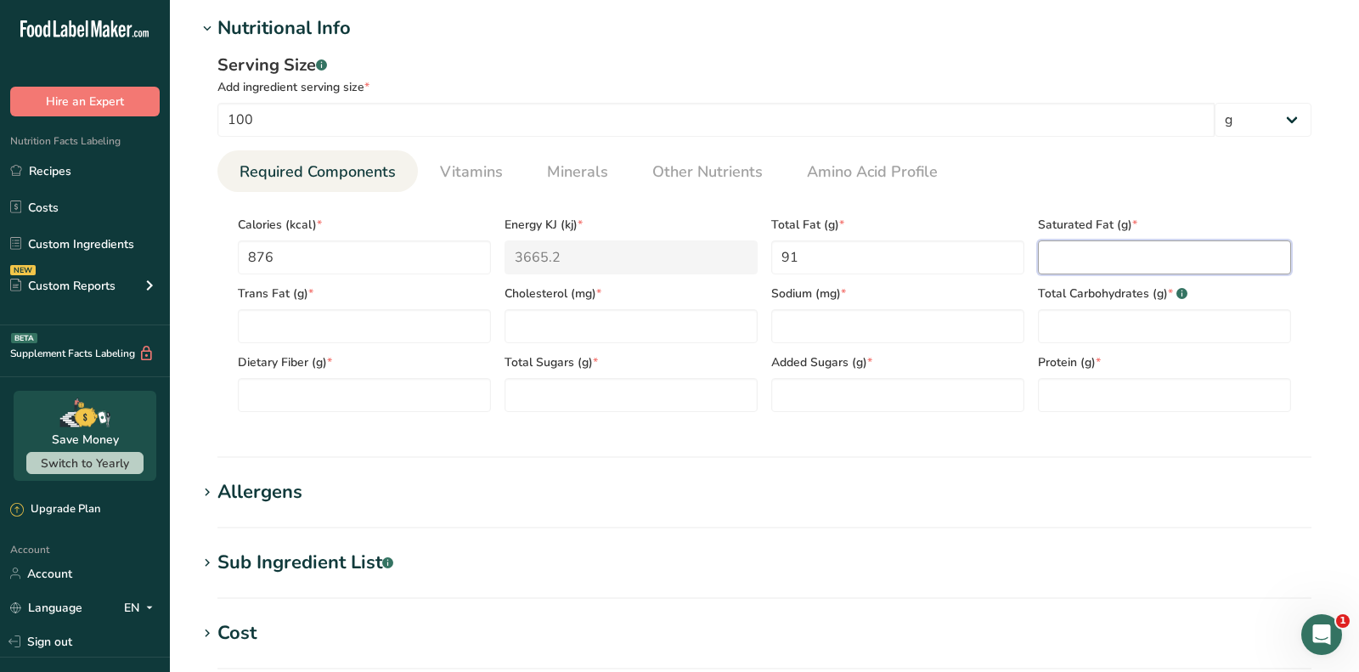
click at [1086, 268] on Fat "number" at bounding box center [1164, 257] width 253 height 34
paste Fat "62"
type Fat "62"
click at [352, 340] on Fat "number" at bounding box center [364, 326] width 253 height 34
paste Fat "3"
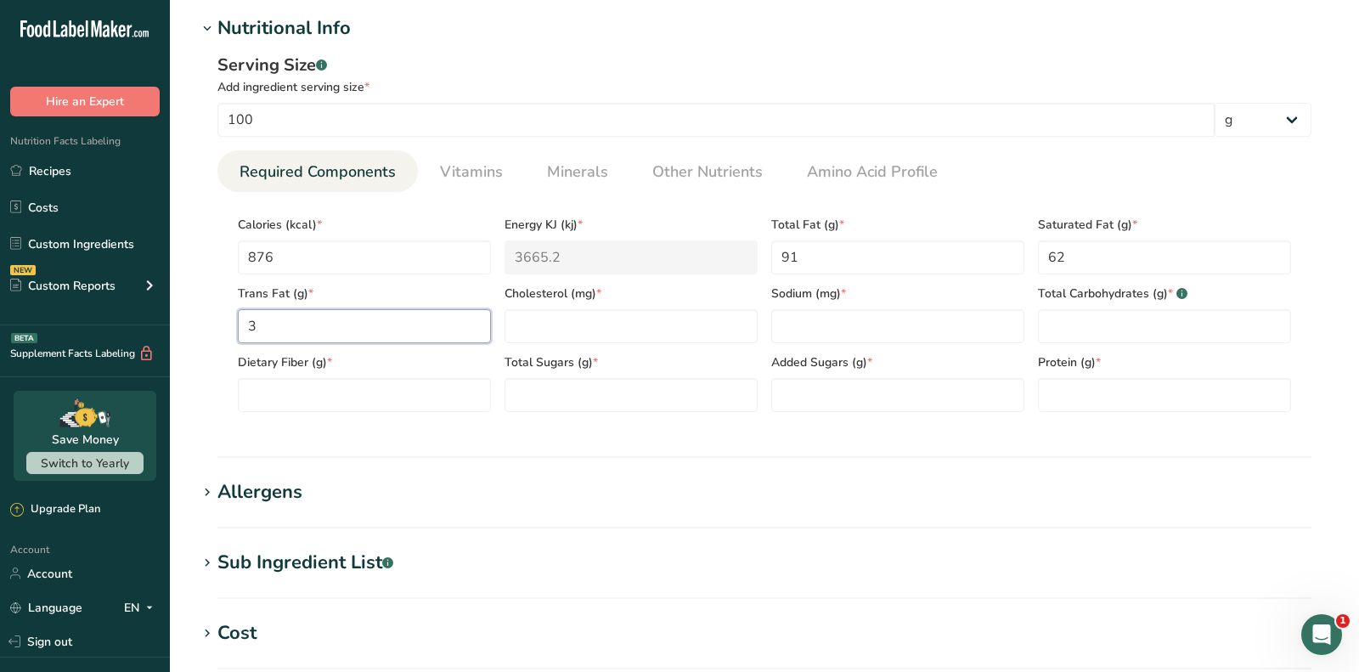
type Fat "3"
click at [641, 327] on input "number" at bounding box center [630, 326] width 253 height 34
type input "250"
click at [813, 344] on div "Added Sugars (g) *" at bounding box center [897, 377] width 267 height 69
click at [811, 331] on input "number" at bounding box center [897, 326] width 253 height 34
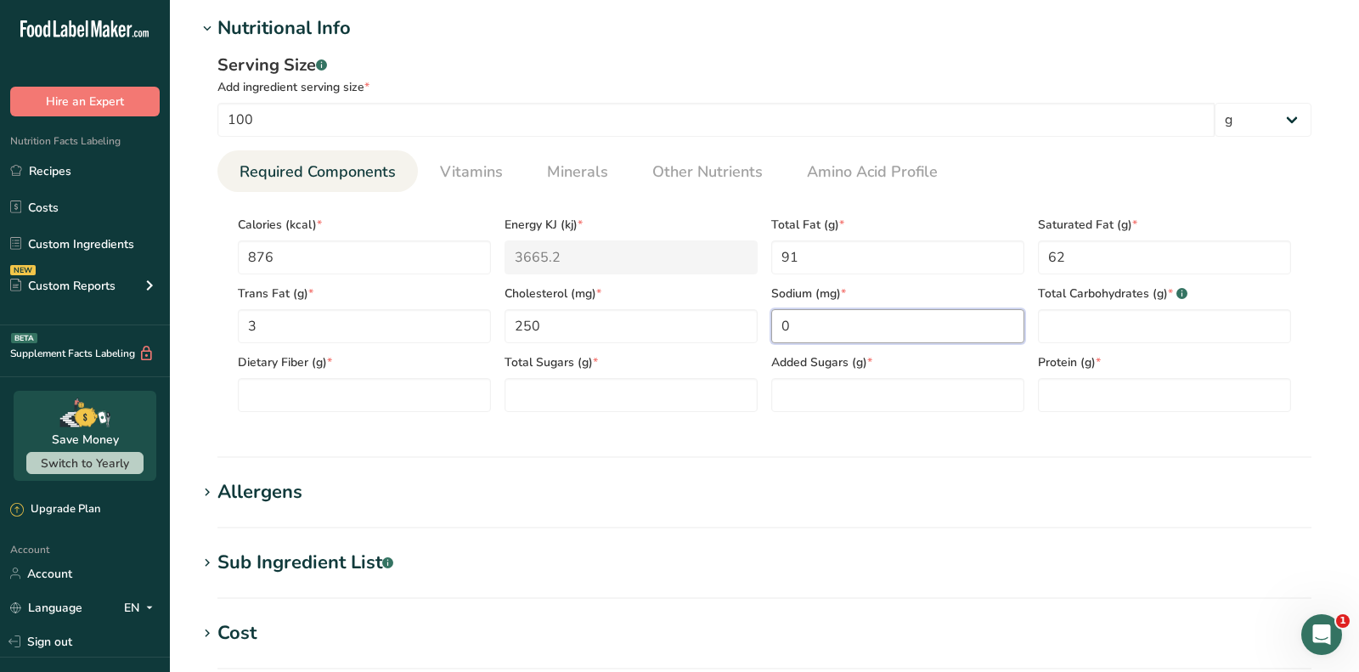
type input "0"
type Carbohydrates "0"
type Fiber "0"
type Sugars "0"
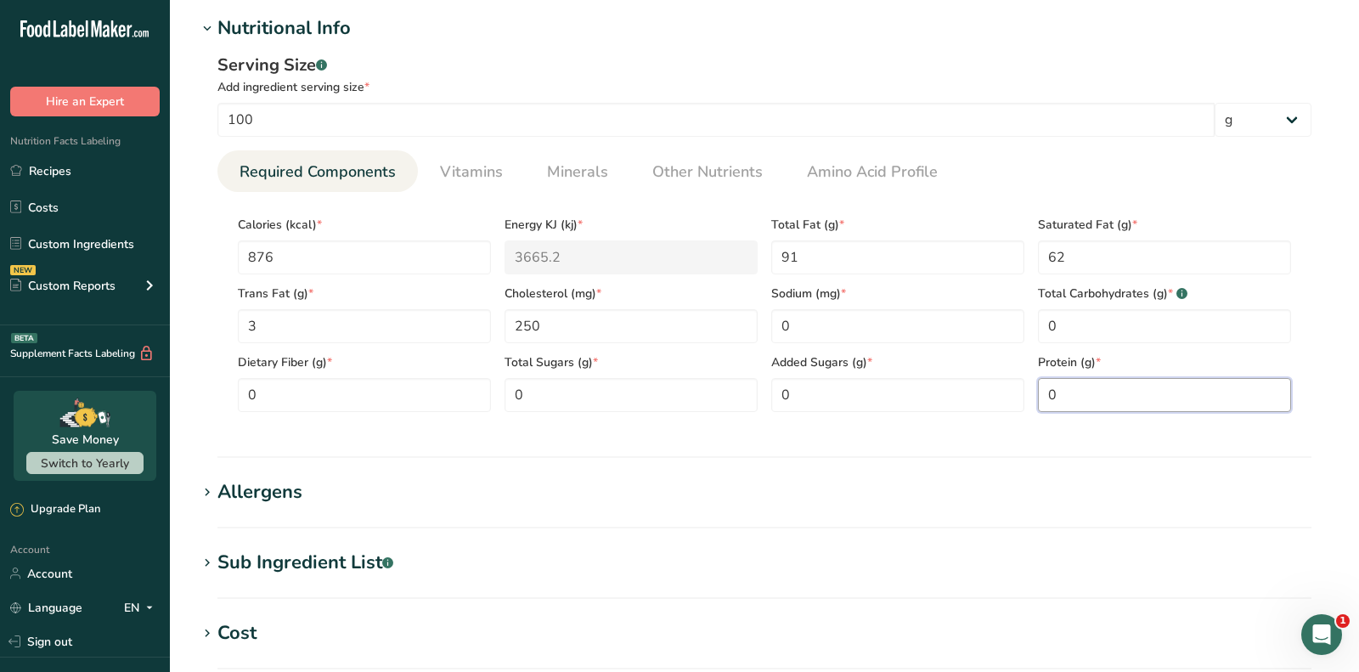
type input "0"
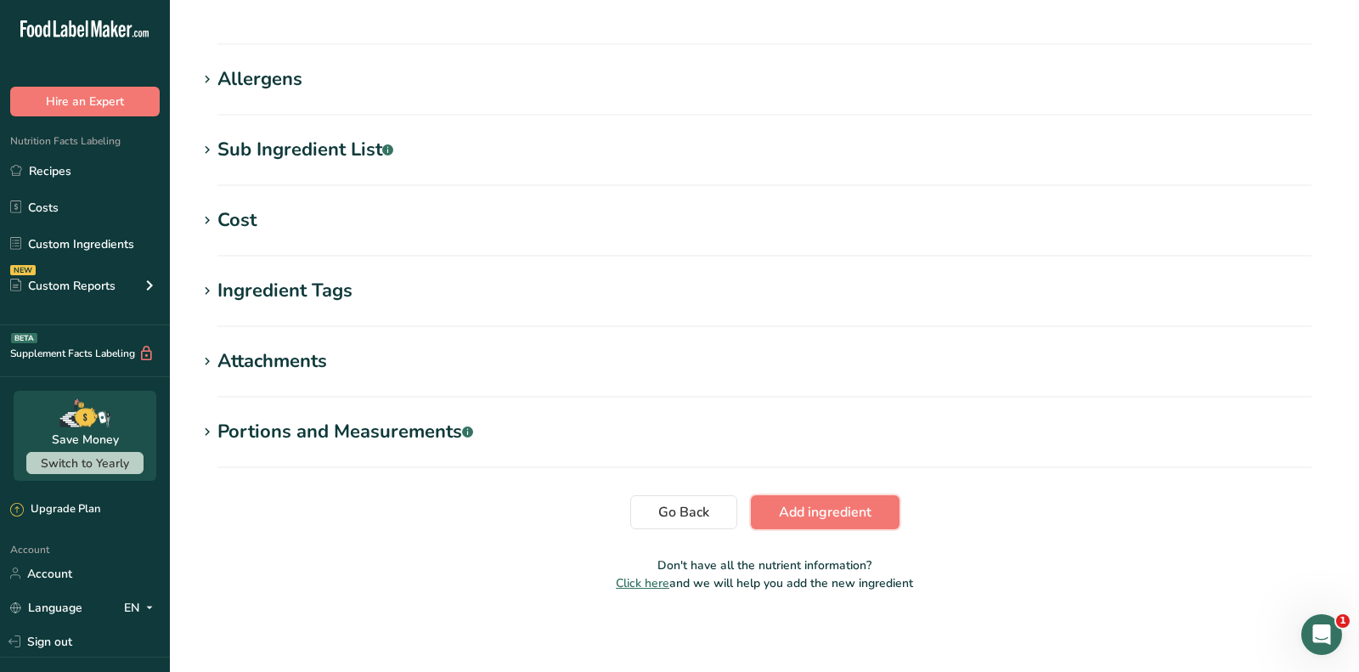
click at [887, 502] on button "Add ingredient" at bounding box center [825, 512] width 149 height 34
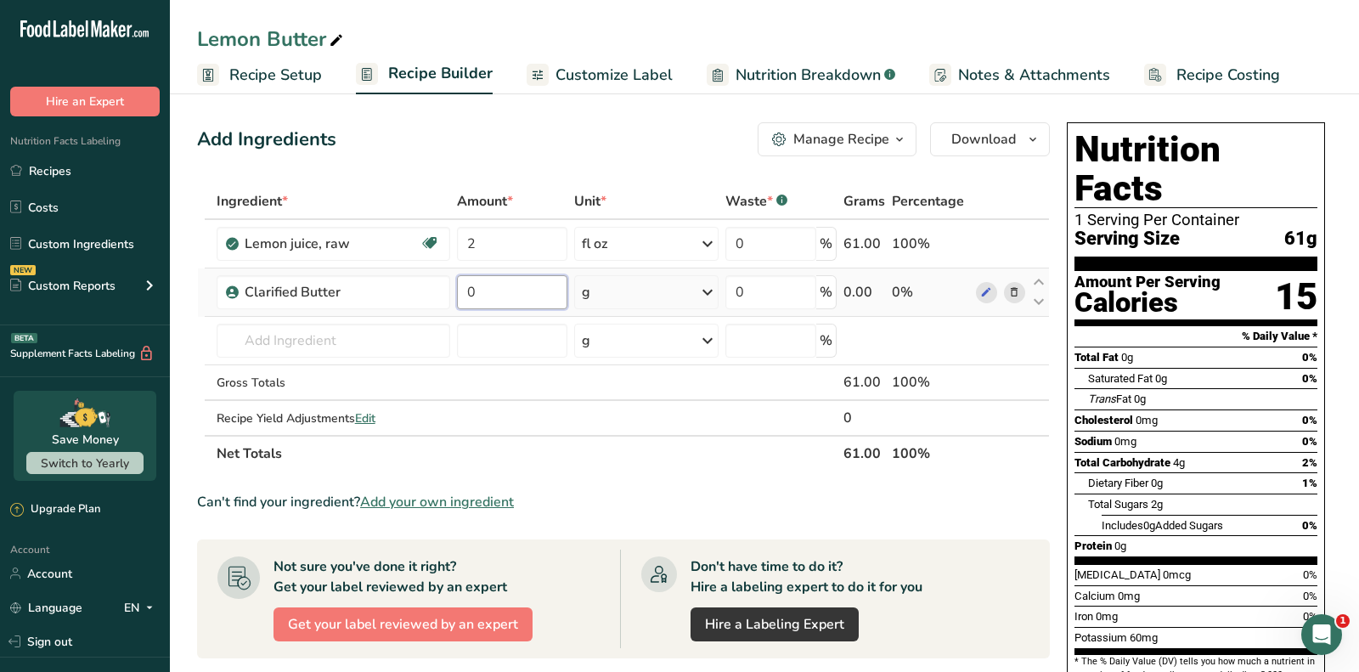
click at [504, 283] on input "0" at bounding box center [512, 292] width 110 height 34
type input "14"
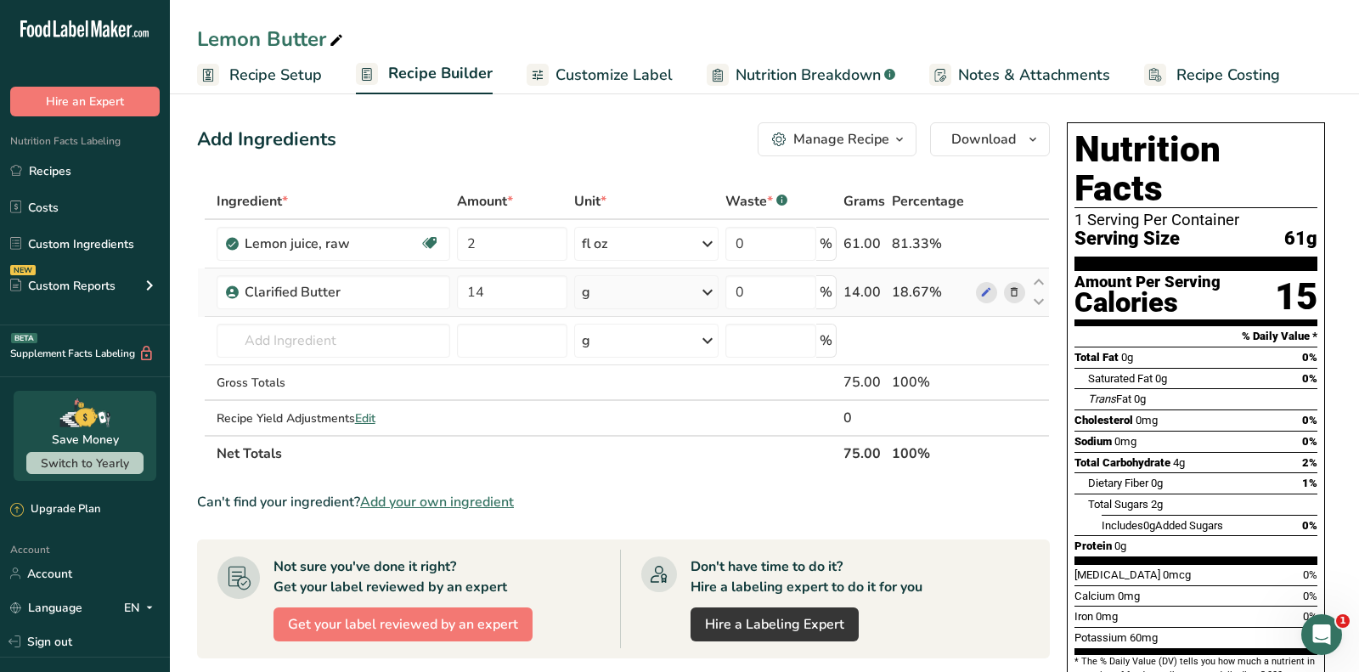
click at [605, 281] on div "Ingredient * Amount * Unit * Waste * .a-a{fill:#347362;}.b-a{fill:#fff;} Grams …" at bounding box center [623, 327] width 853 height 288
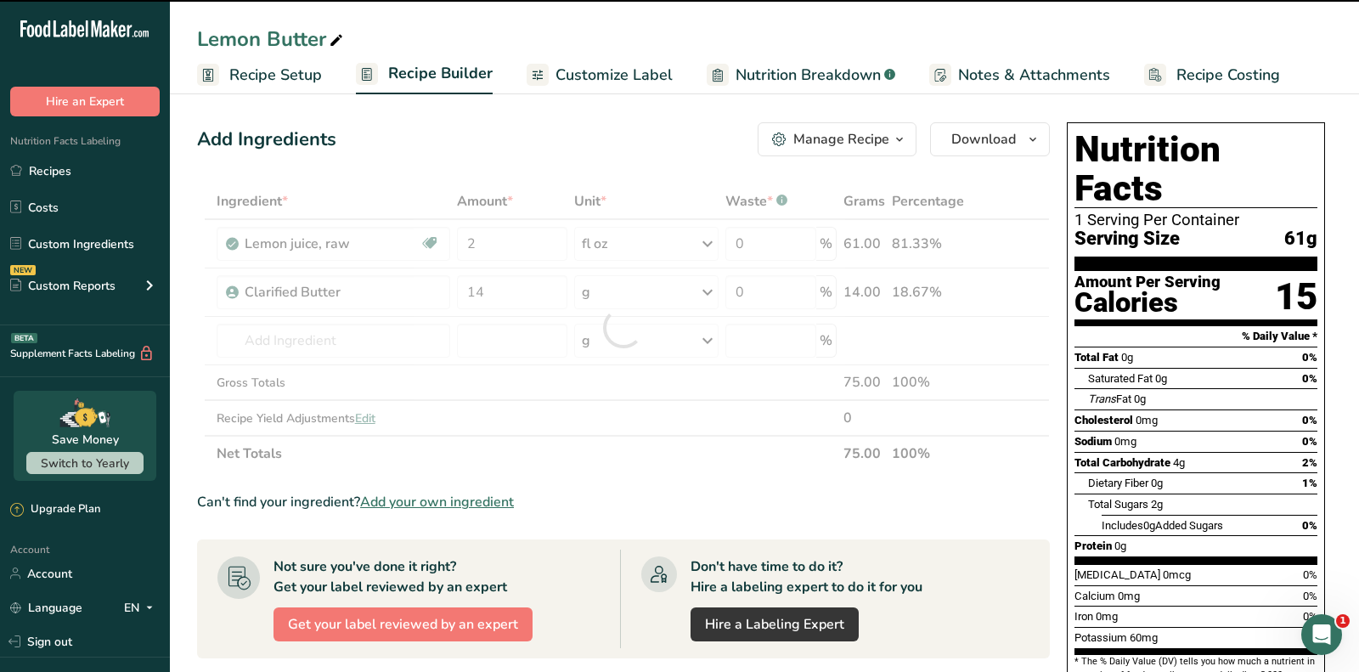
click at [602, 283] on div at bounding box center [623, 327] width 853 height 288
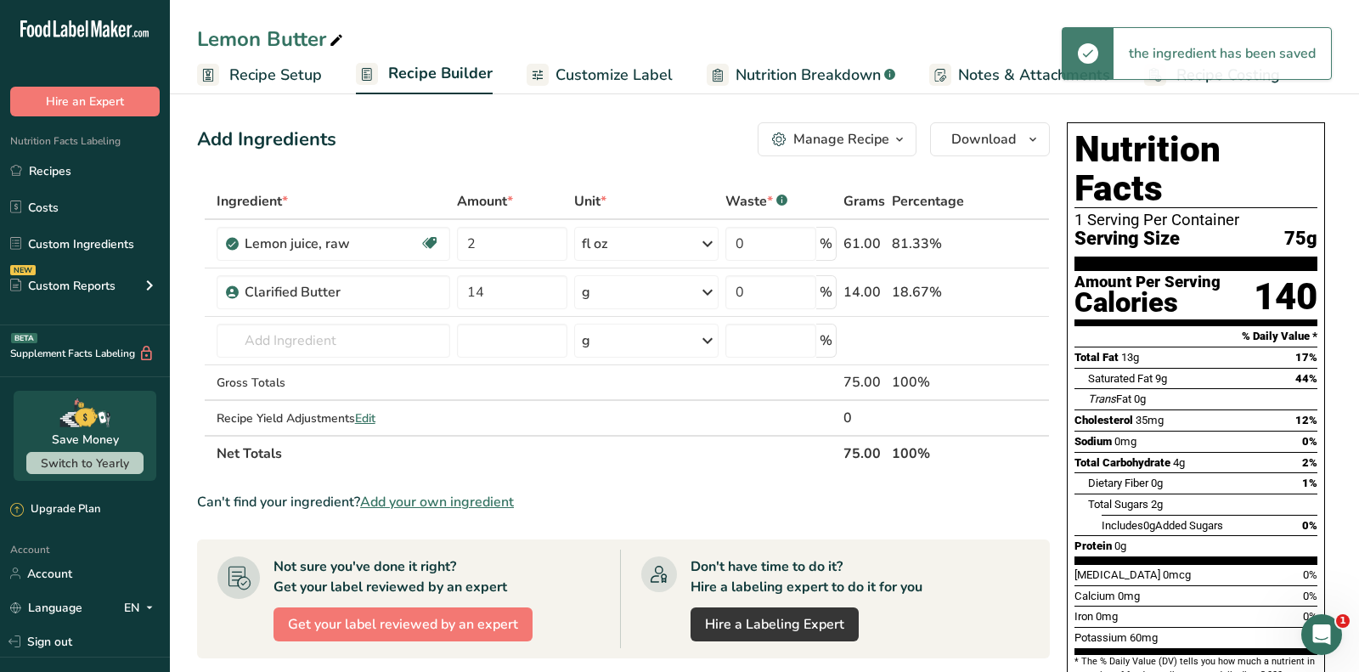
click at [602, 283] on div "g" at bounding box center [646, 292] width 145 height 34
click at [622, 426] on div "See more" at bounding box center [655, 427] width 143 height 18
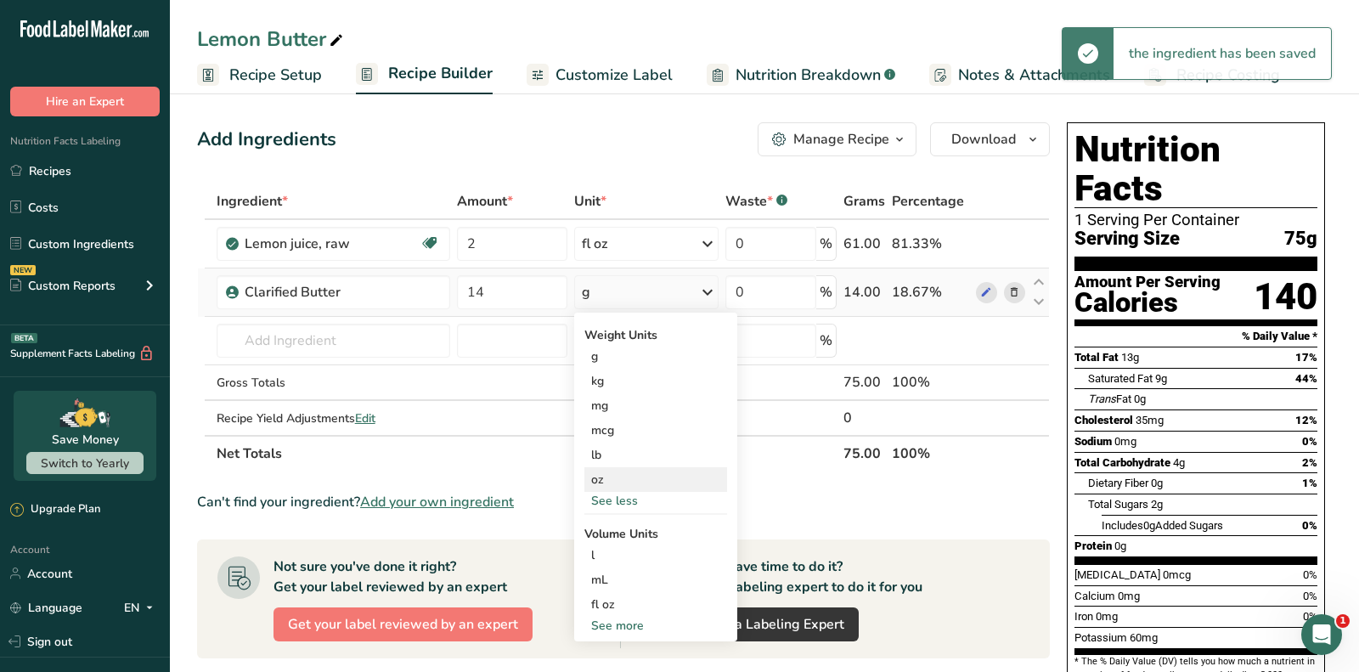
click at [634, 476] on div "oz" at bounding box center [655, 479] width 143 height 25
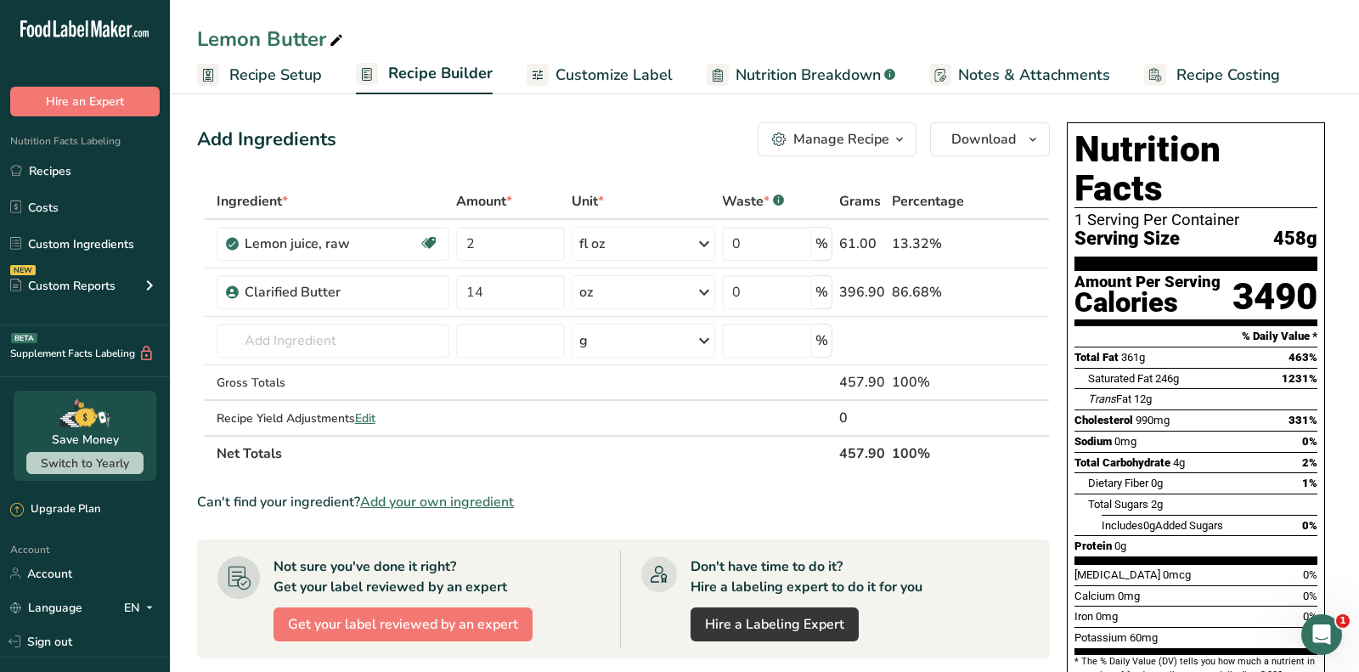
click at [255, 77] on span "Recipe Setup" at bounding box center [275, 75] width 93 height 23
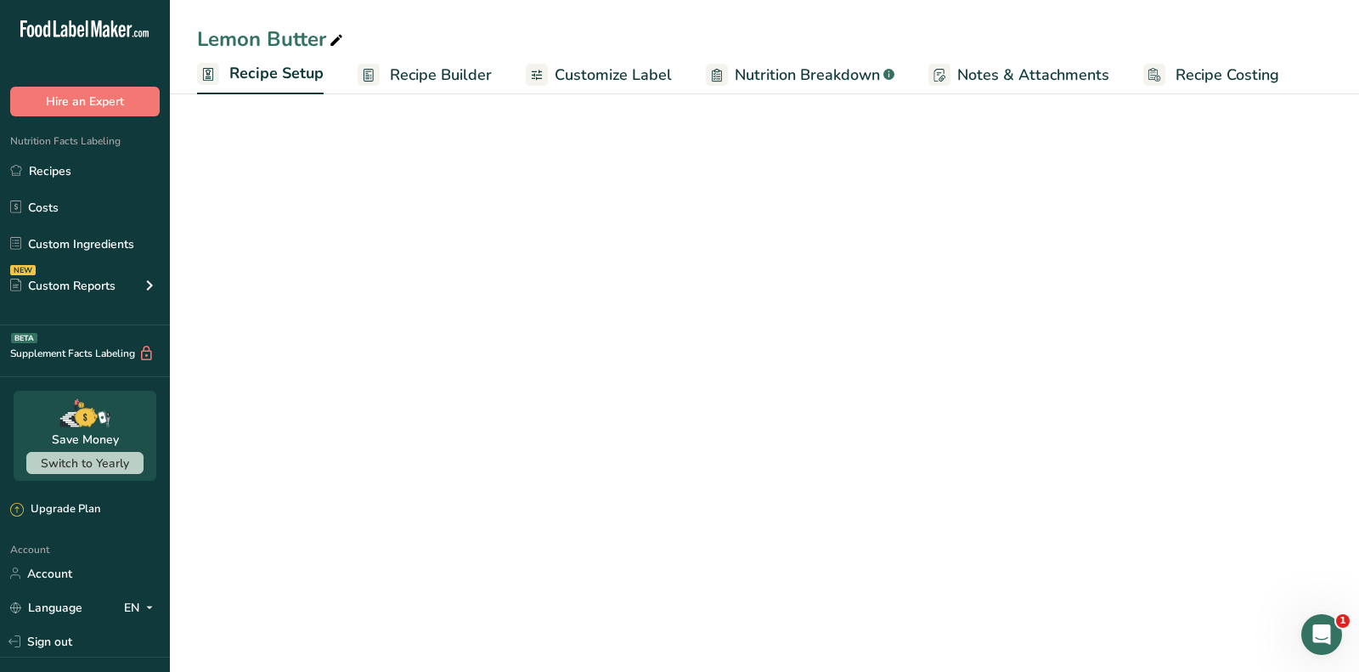
click at [286, 78] on span "Recipe Setup" at bounding box center [276, 73] width 94 height 23
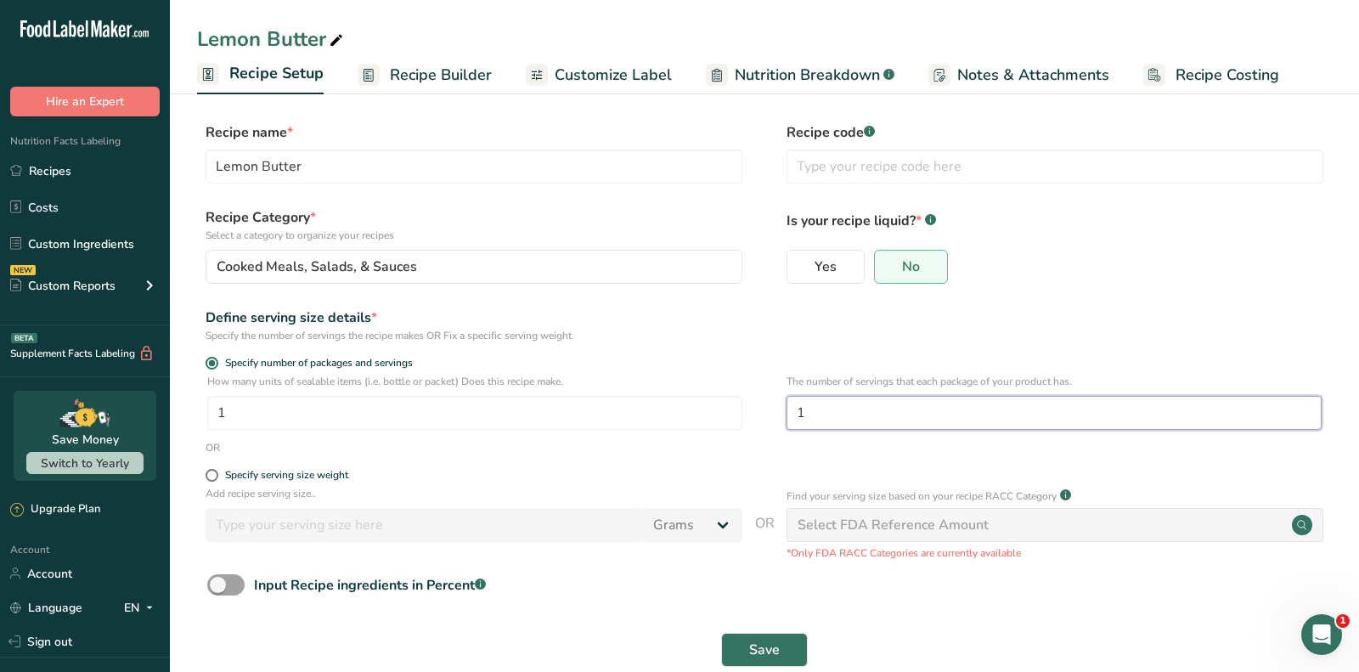
click at [814, 414] on input "1" at bounding box center [1053, 413] width 535 height 34
type input "14"
click at [758, 641] on span "Save" at bounding box center [764, 649] width 31 height 20
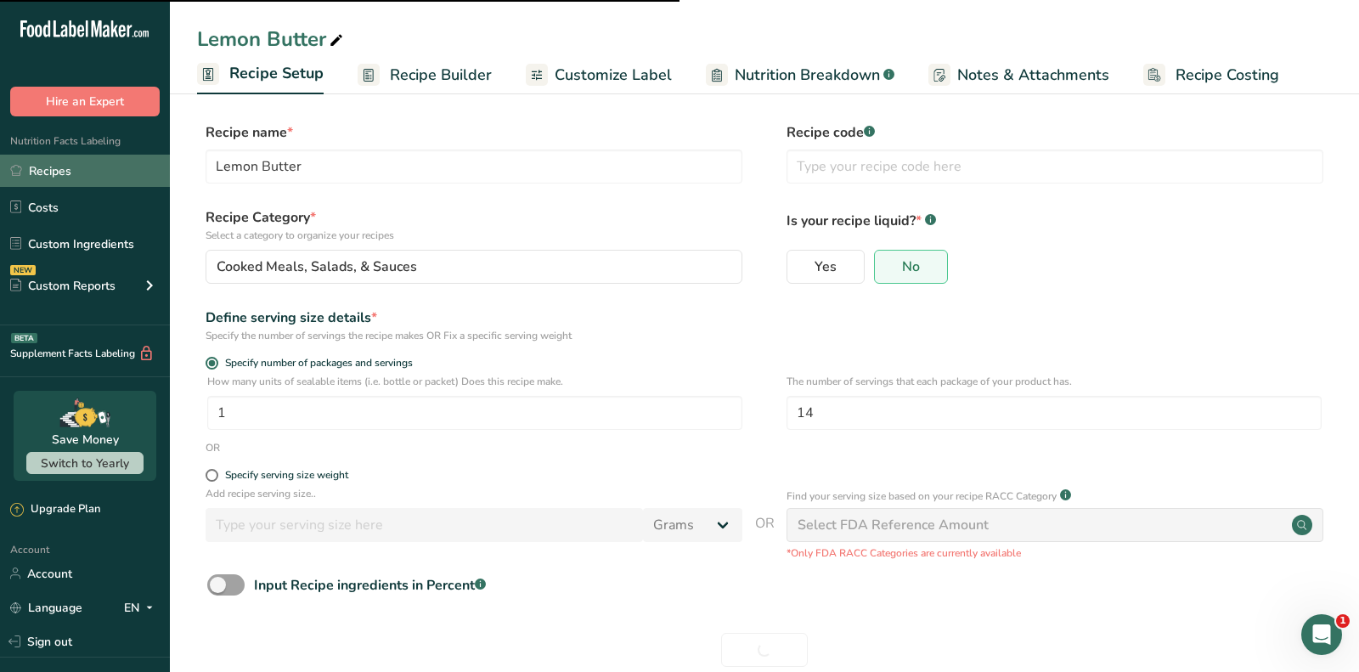
click at [80, 172] on link "Recipes" at bounding box center [85, 171] width 170 height 32
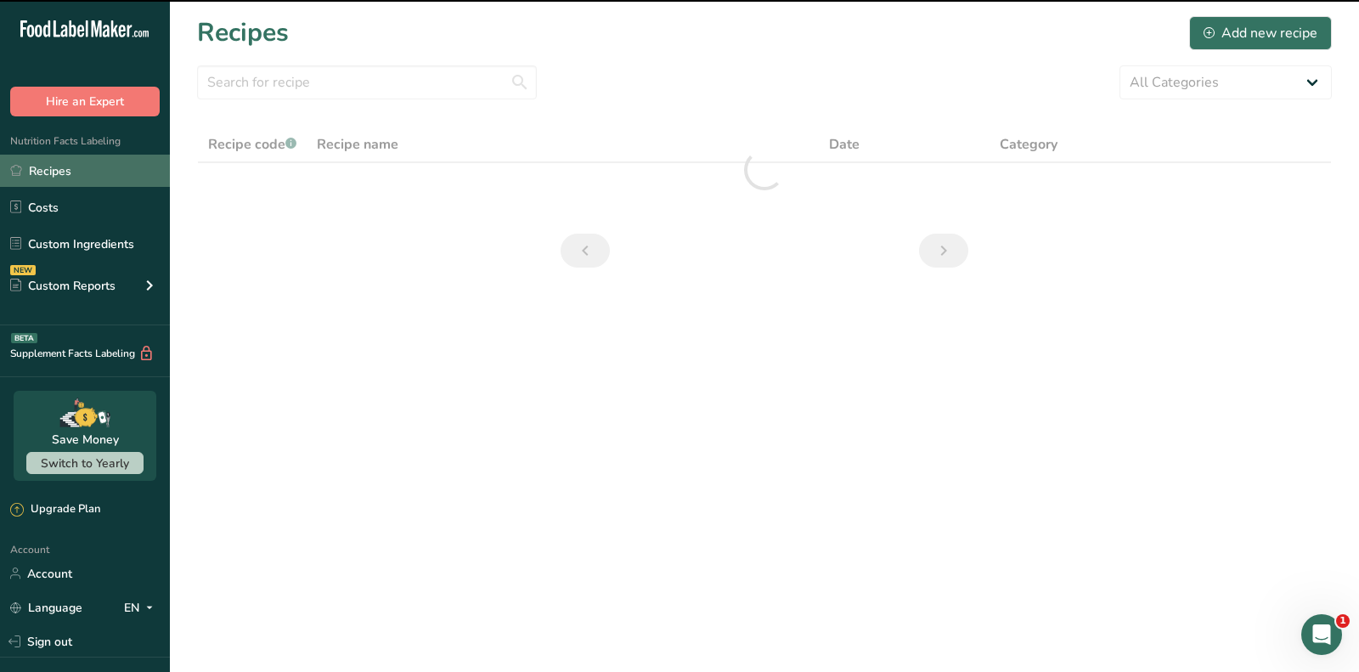
click at [80, 172] on link "Recipes" at bounding box center [85, 171] width 170 height 32
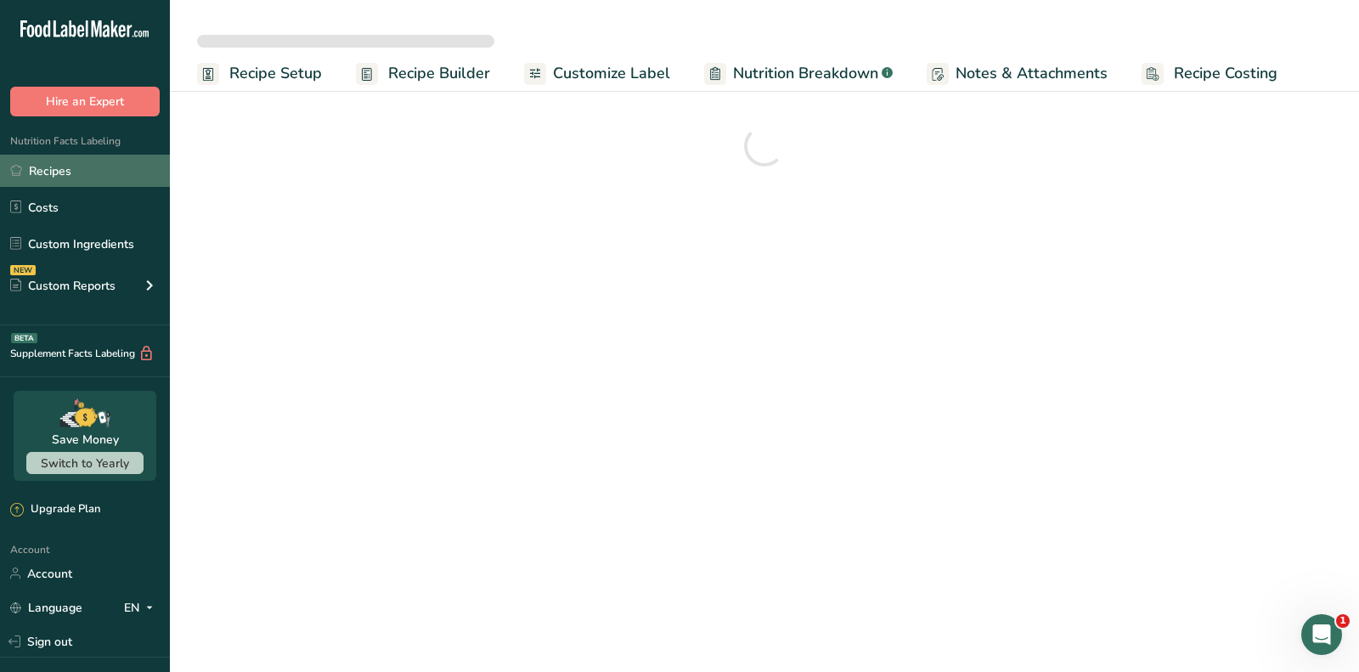
click at [87, 168] on link "Recipes" at bounding box center [85, 171] width 170 height 32
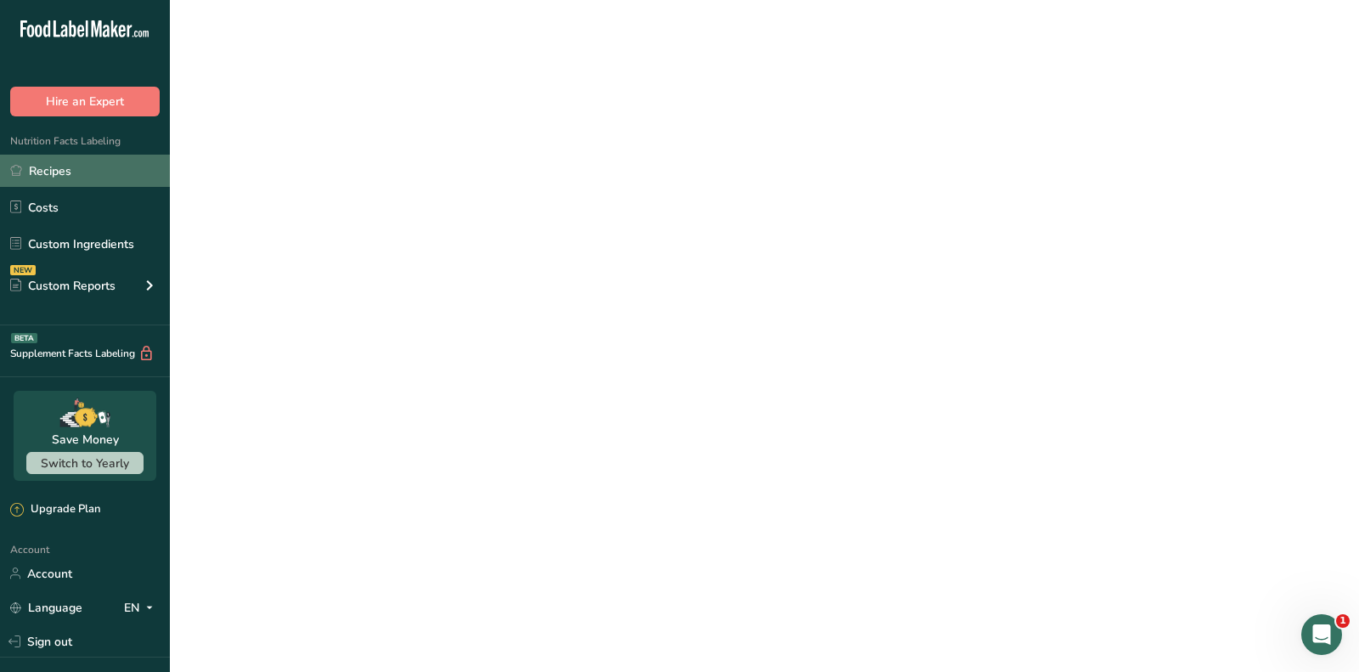
click at [87, 168] on link "Recipes" at bounding box center [85, 171] width 170 height 32
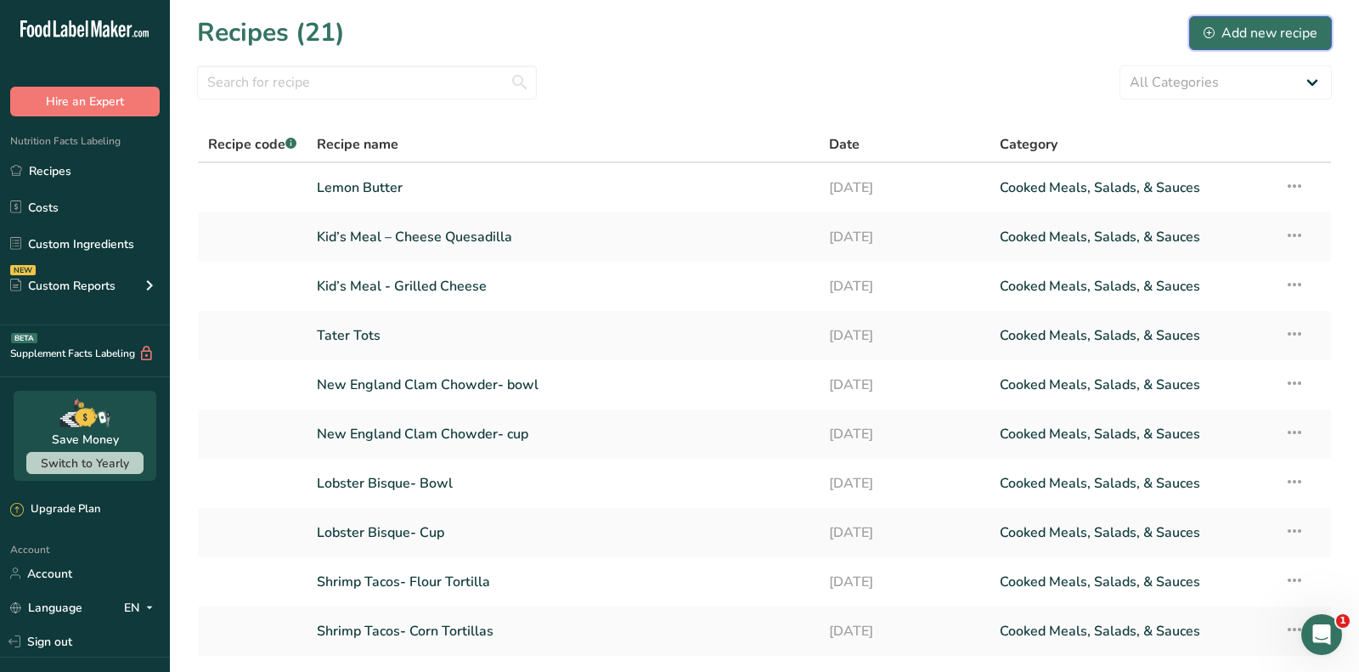
click at [1244, 34] on div "Add new recipe" at bounding box center [1260, 33] width 114 height 20
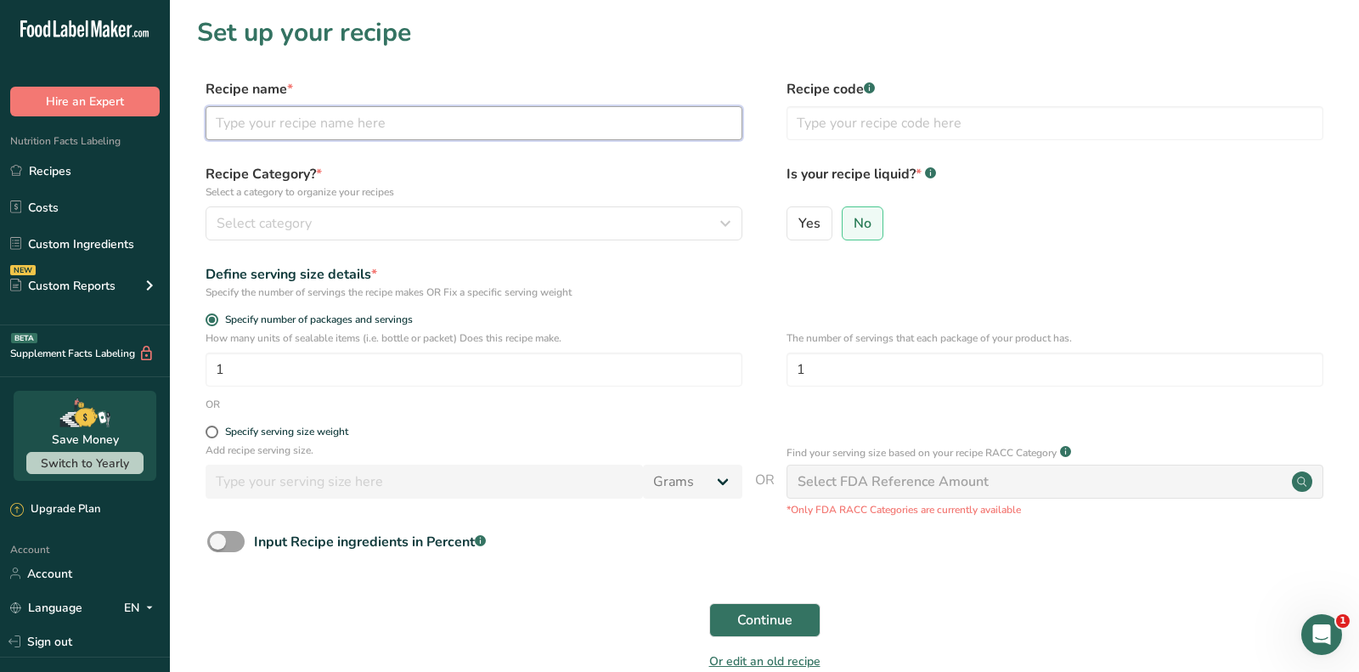
click at [340, 131] on input "text" at bounding box center [474, 123] width 537 height 34
paste input "Pico De Gallo"
type input "Pico De Gallo"
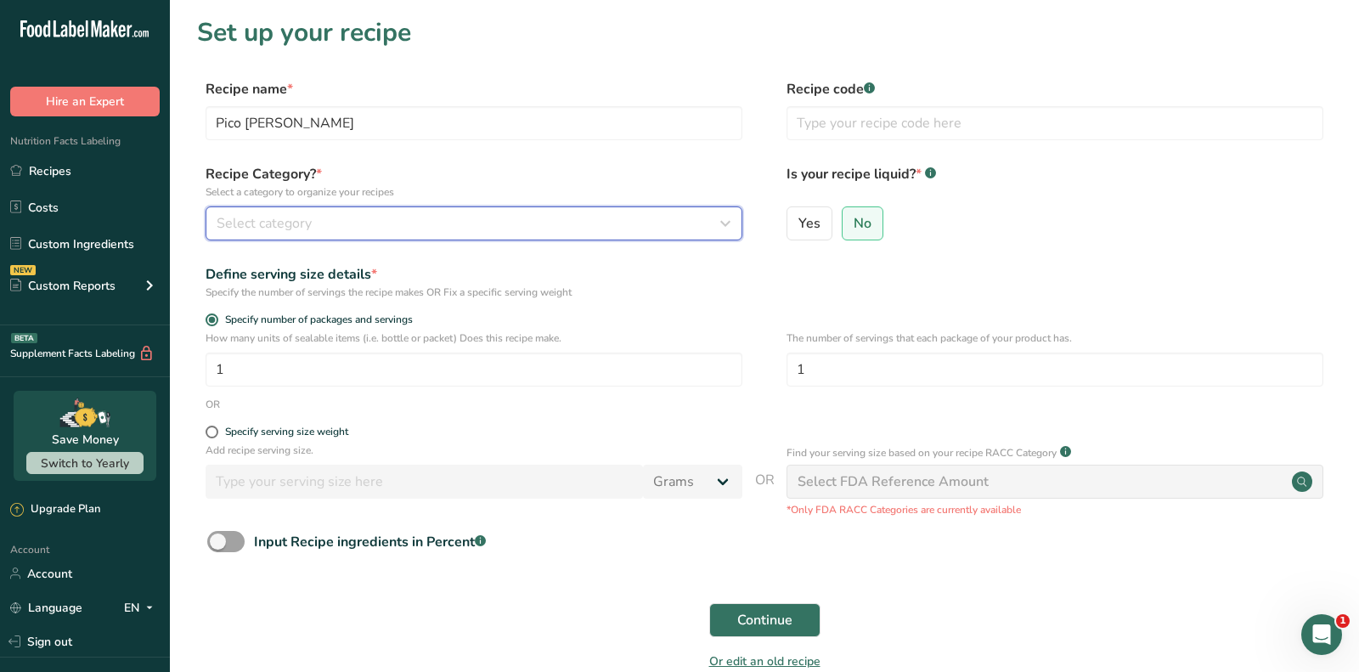
click at [384, 217] on div "Select category" at bounding box center [469, 223] width 504 height 20
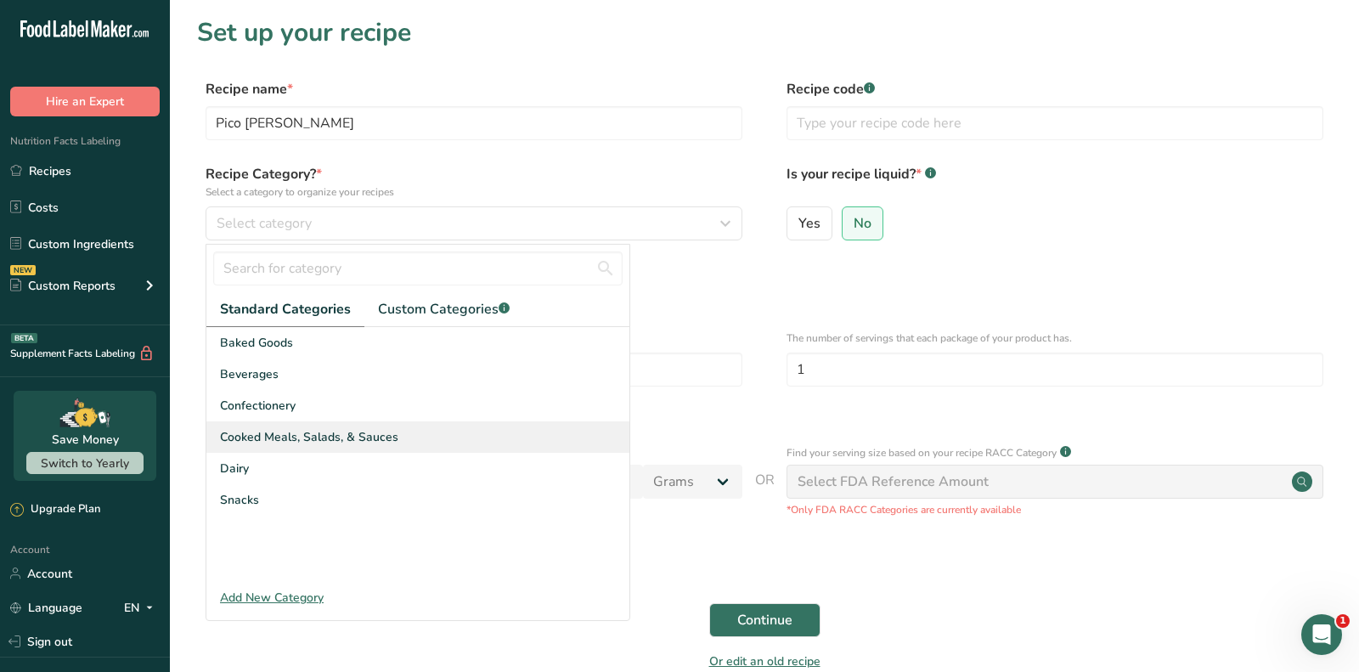
click at [318, 434] on span "Cooked Meals, Salads, & Sauces" at bounding box center [309, 437] width 178 height 18
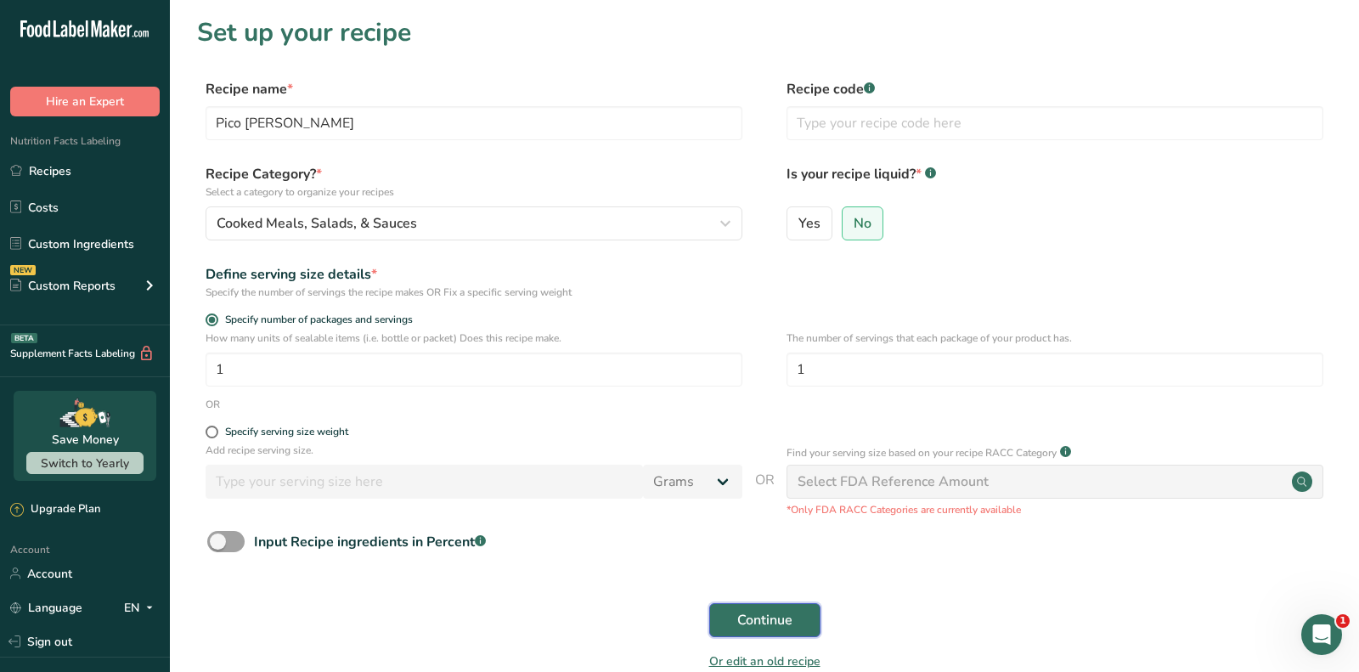
click at [767, 625] on span "Continue" at bounding box center [764, 620] width 55 height 20
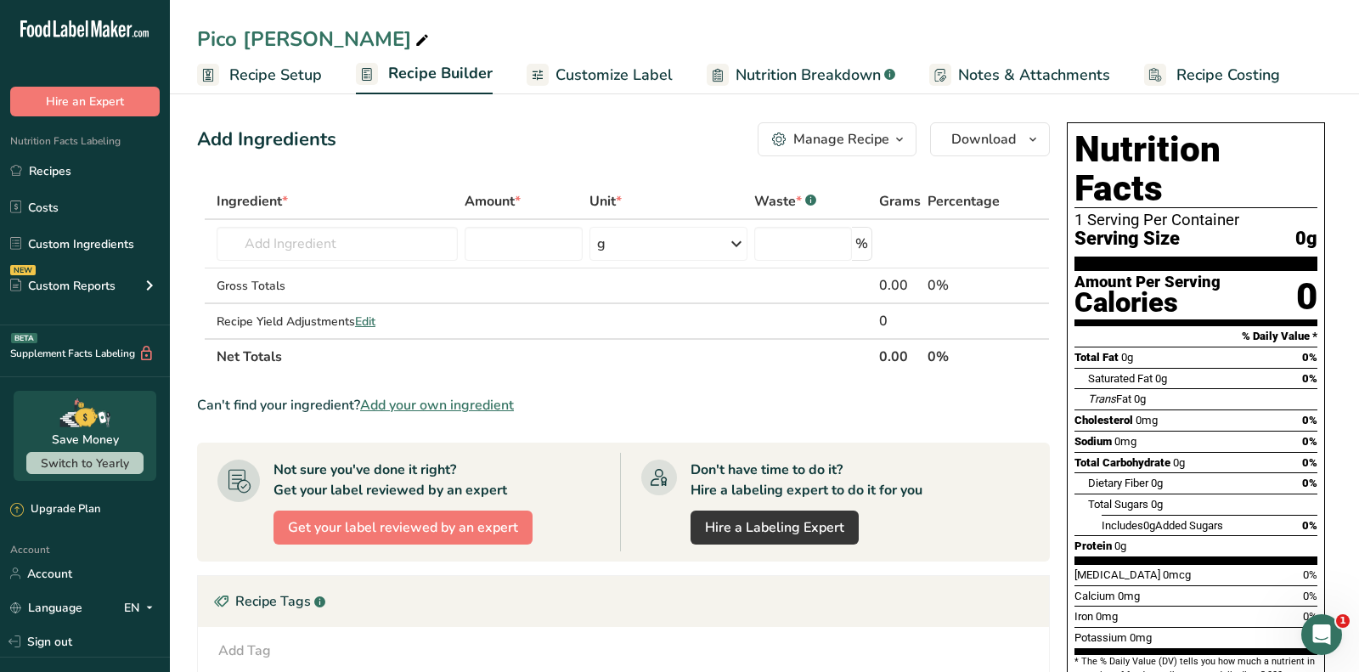
click at [480, 401] on span "Add your own ingredient" at bounding box center [437, 405] width 154 height 20
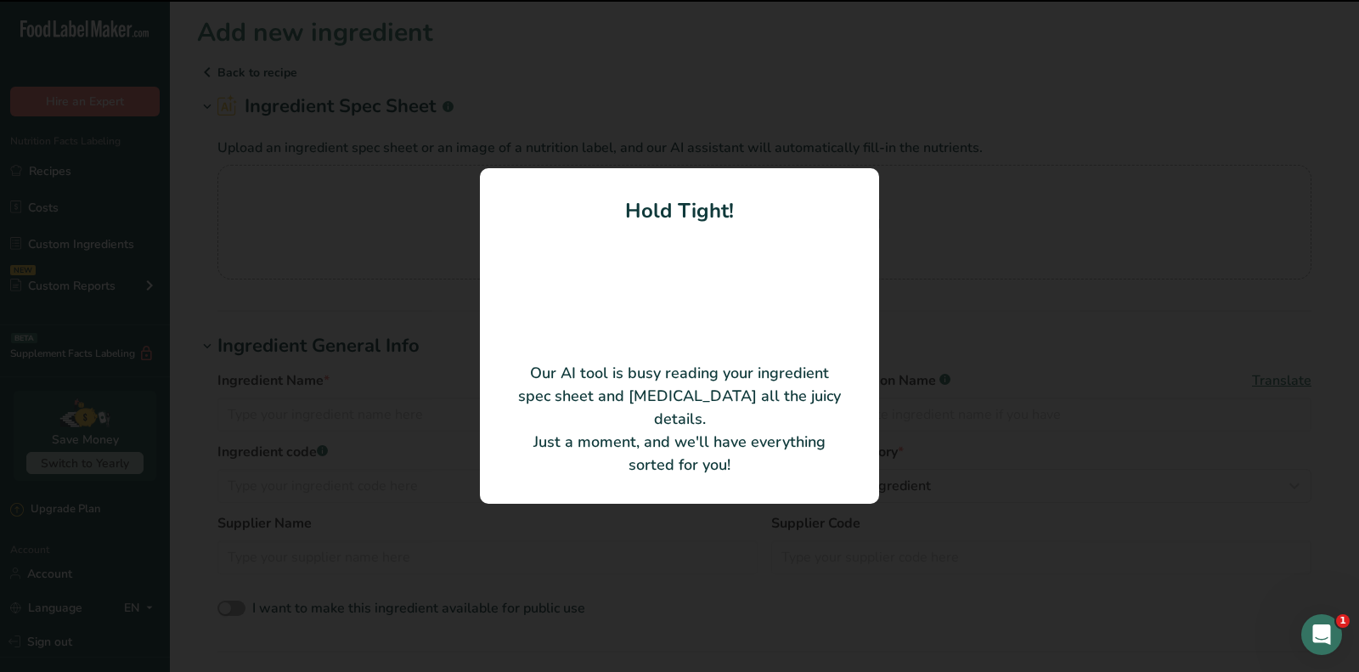
type input "Roma Tomato"
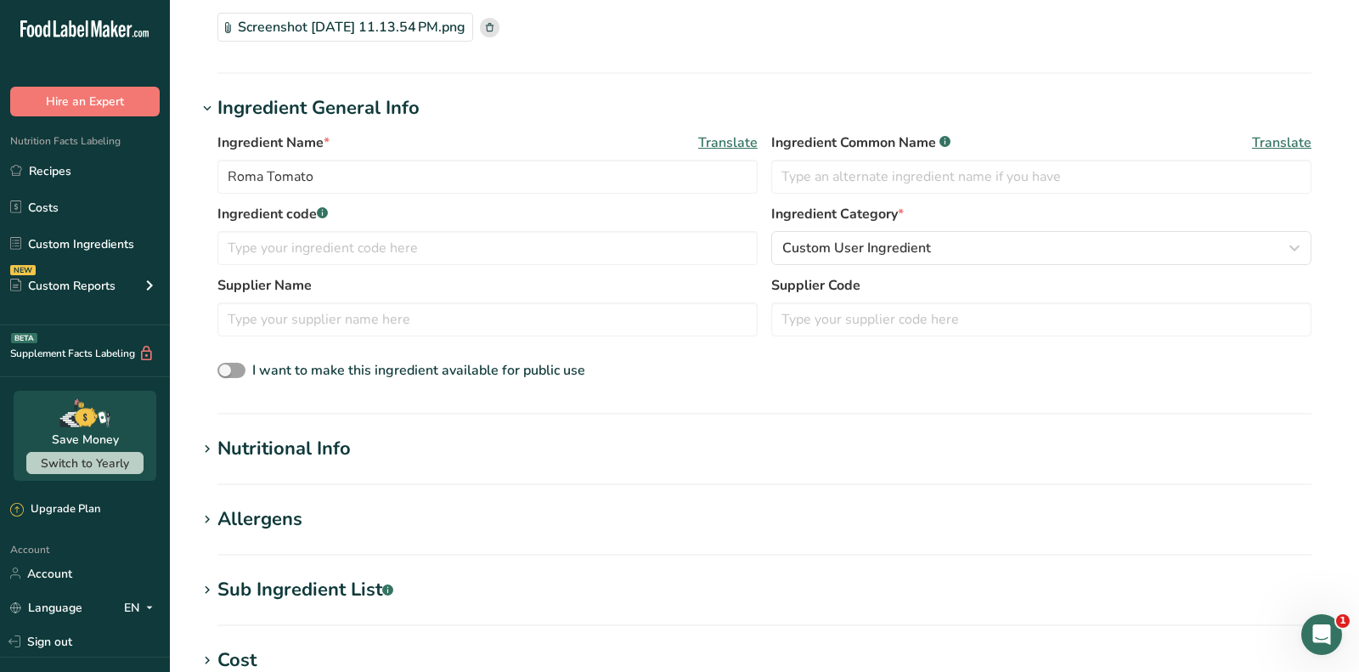
click at [341, 450] on div "Nutritional Info" at bounding box center [283, 449] width 133 height 28
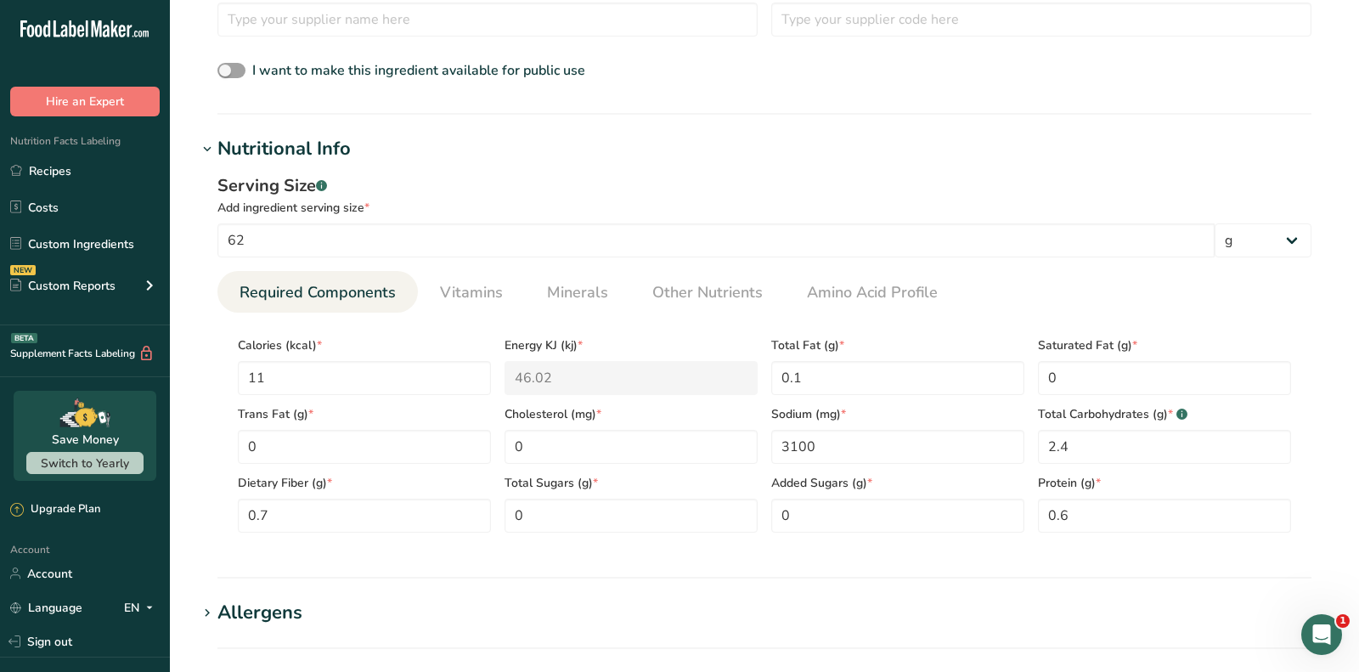
scroll to position [511, 0]
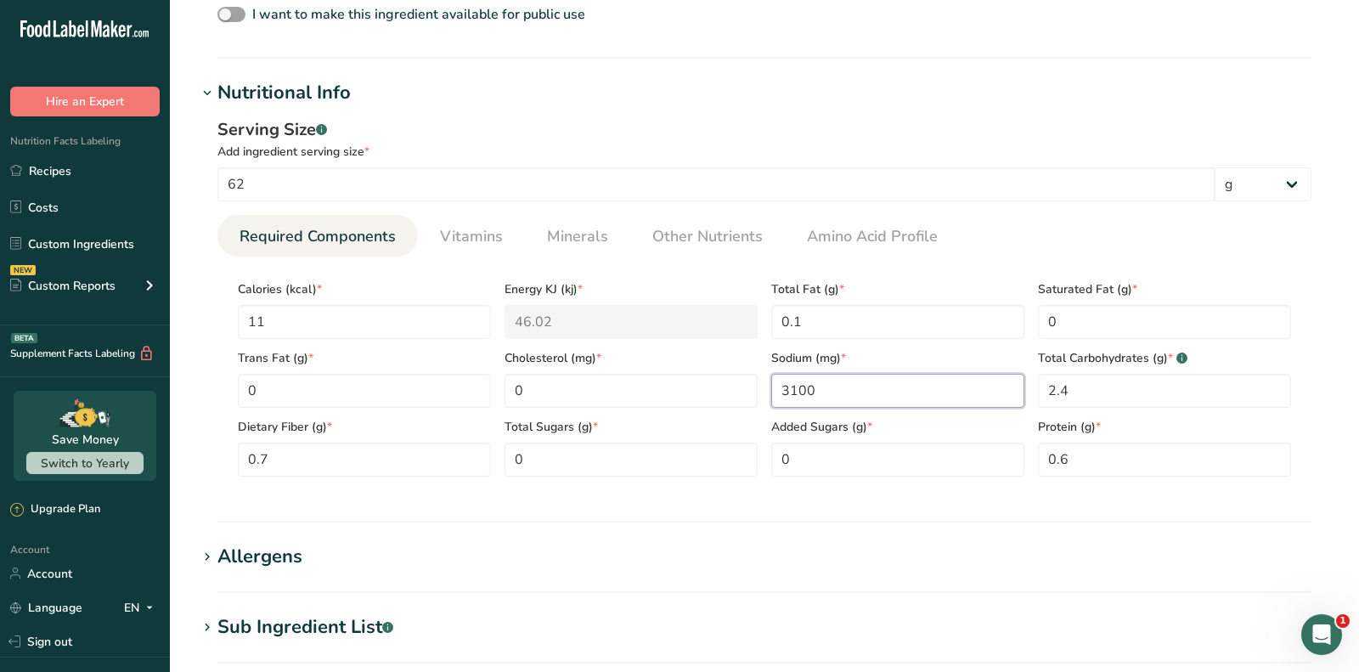
click at [870, 405] on input "3100" at bounding box center [897, 391] width 253 height 34
click at [870, 402] on input "3100" at bounding box center [897, 391] width 253 height 34
type input "3.1"
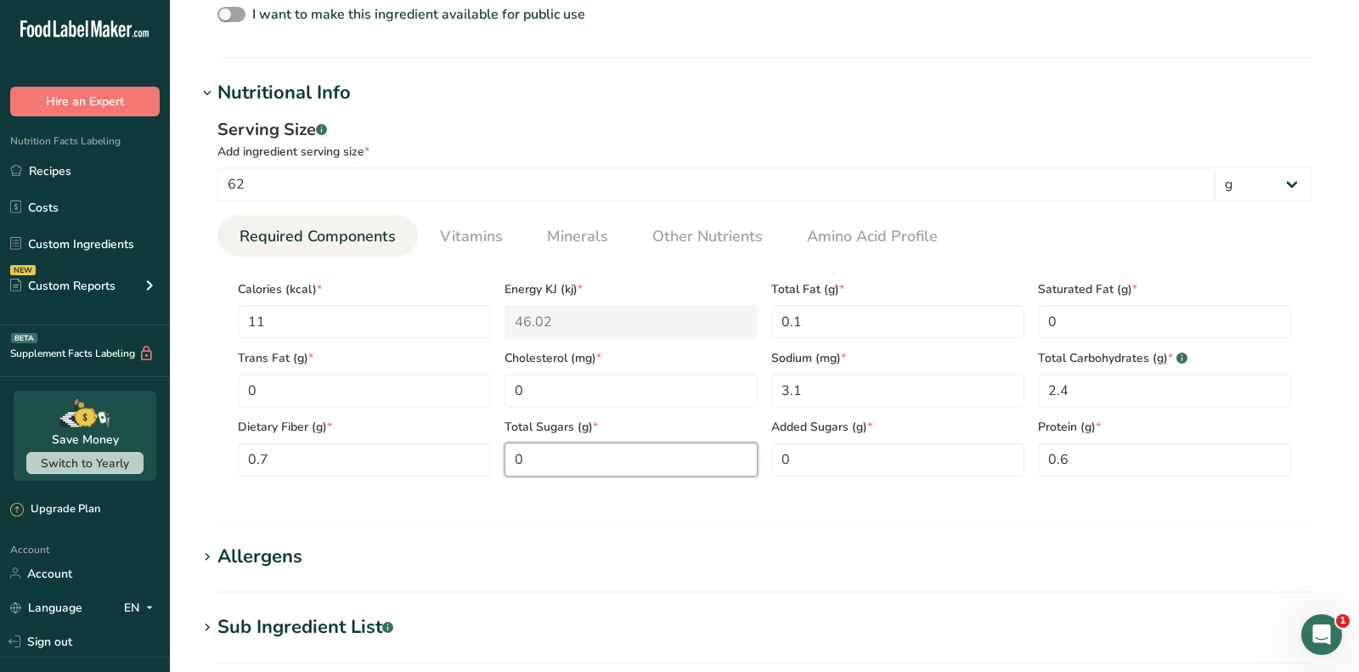
click at [564, 453] on Sugars "0" at bounding box center [630, 459] width 253 height 34
type Sugars "1.6"
click at [555, 251] on link "Minerals" at bounding box center [577, 236] width 75 height 43
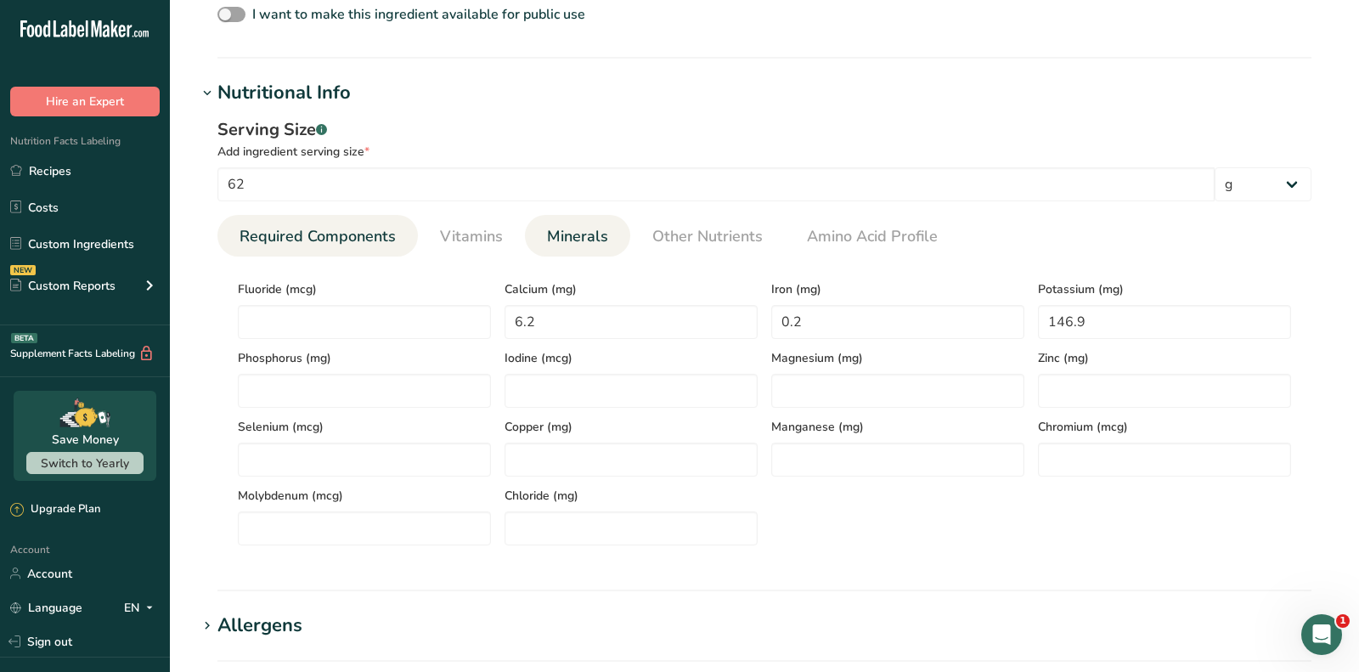
click at [273, 236] on span "Required Components" at bounding box center [317, 236] width 156 height 23
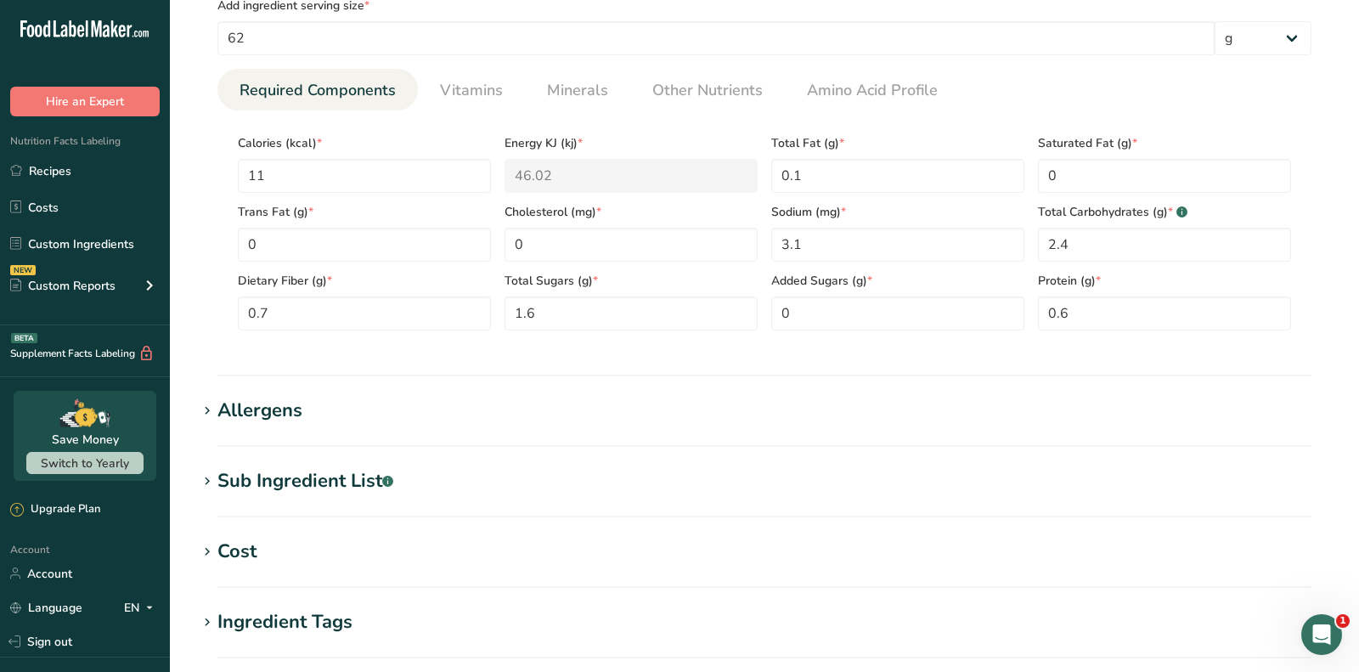
scroll to position [989, 0]
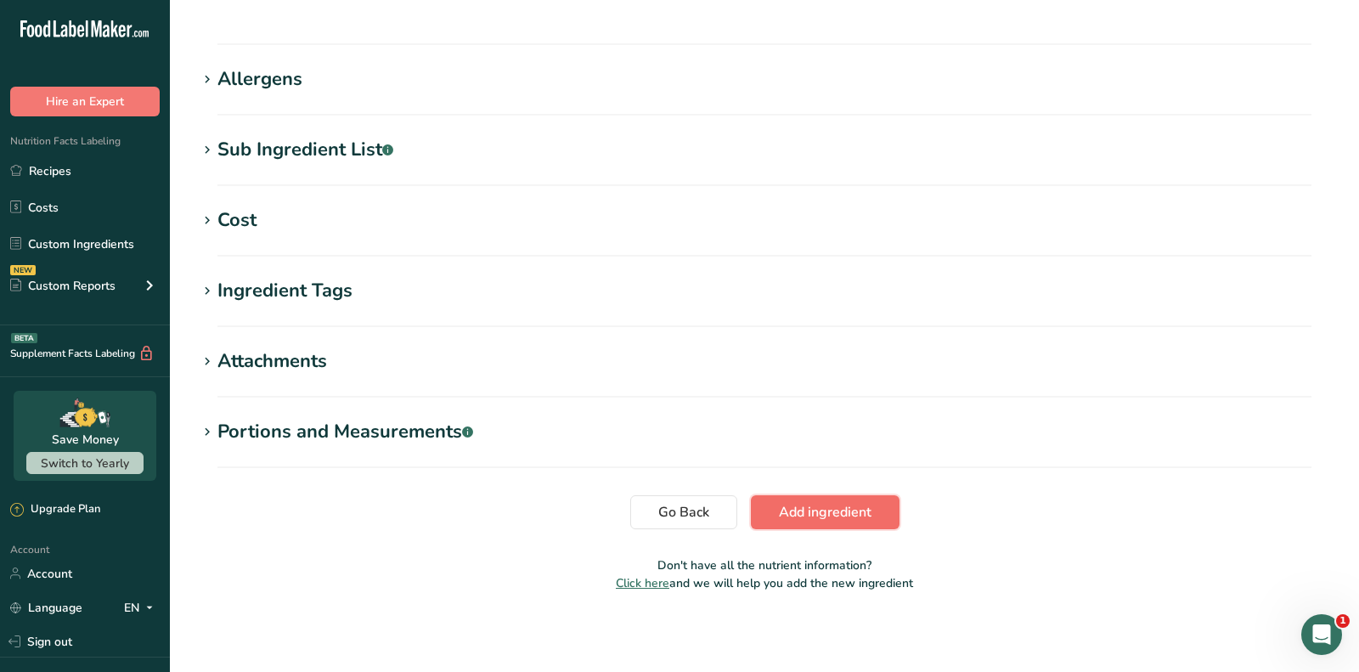
click at [792, 507] on span "Add ingredient" at bounding box center [825, 512] width 93 height 20
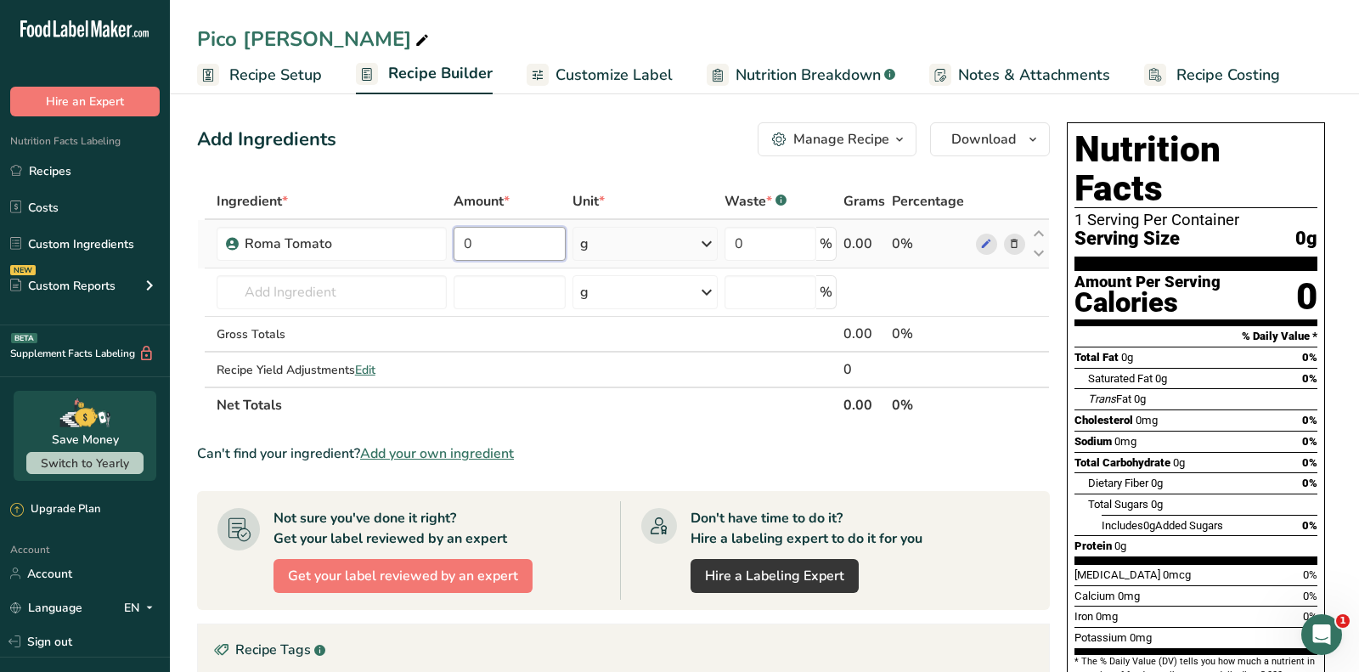
click at [533, 241] on input "0" at bounding box center [509, 244] width 111 height 34
paste input "1134"
type input "11340"
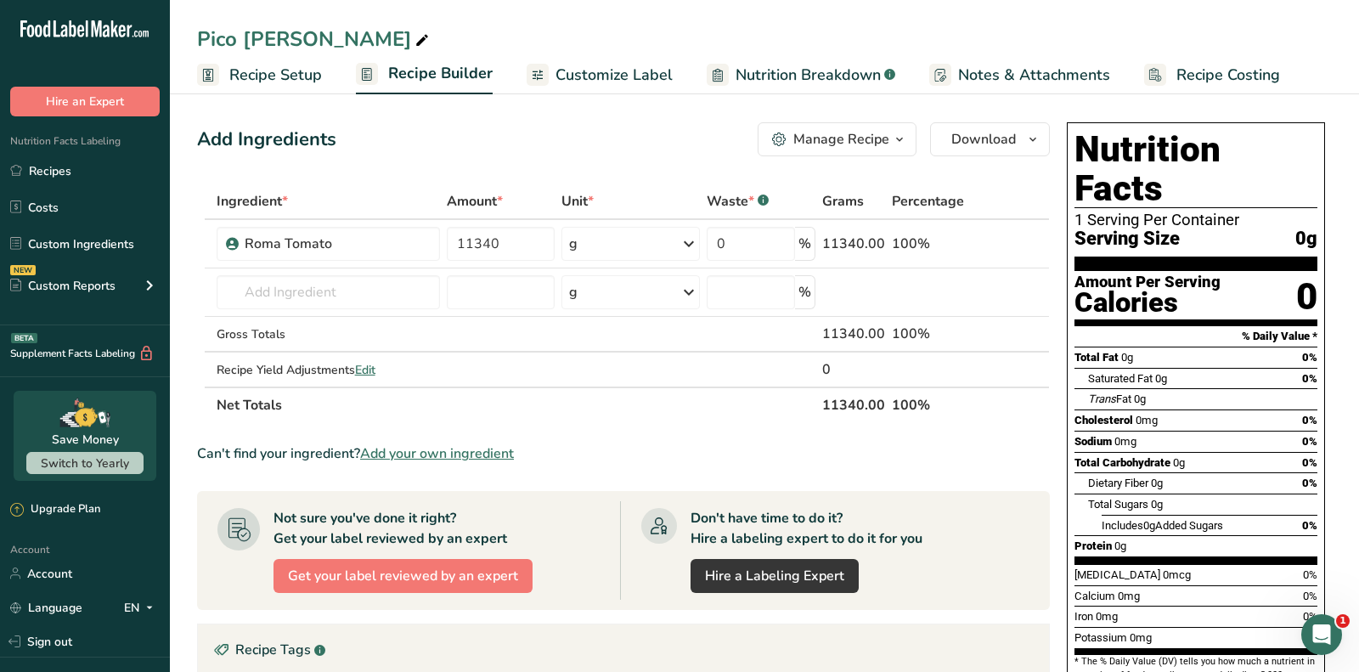
click at [482, 167] on div "Add Ingredients Manage Recipe Delete Recipe Duplicate Recipe Scale Recipe Save …" at bounding box center [628, 578] width 863 height 927
click at [362, 286] on input "text" at bounding box center [329, 292] width 224 height 34
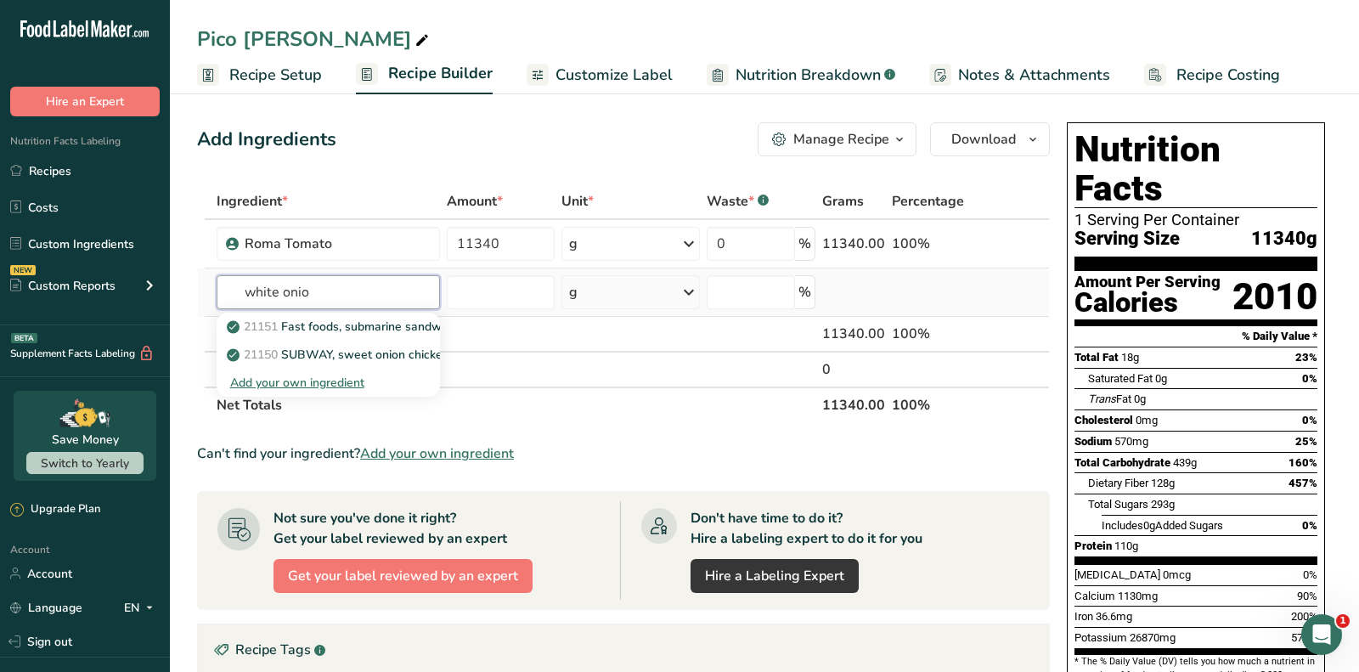
type input "white onion"
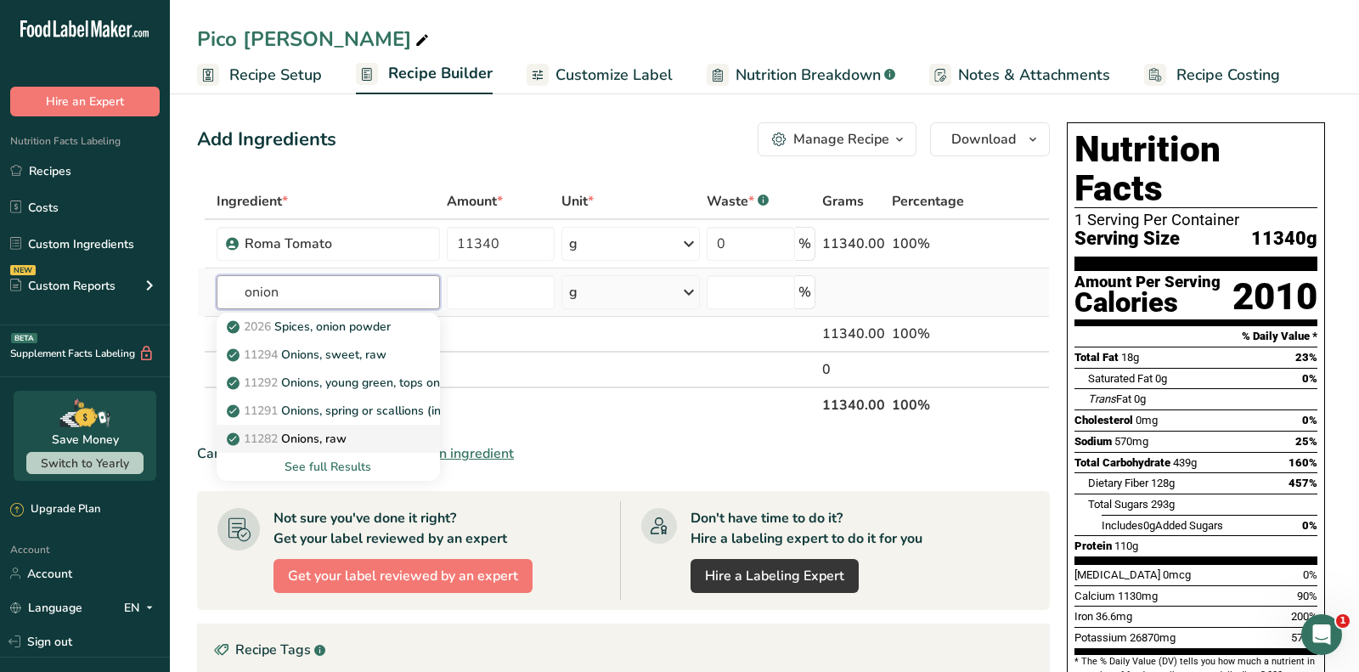
type input "onion"
click at [369, 438] on div "11282 Onions, raw" at bounding box center [315, 439] width 170 height 18
type input "Onions, raw"
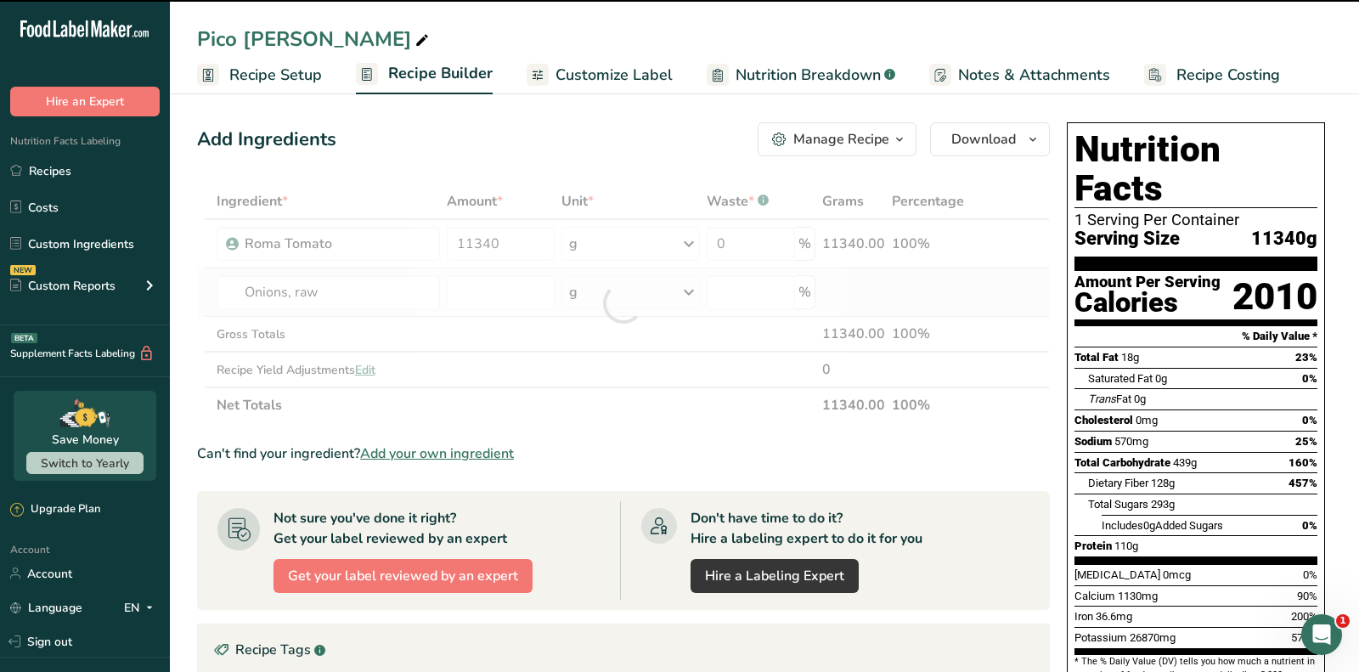
click at [607, 301] on div "g" at bounding box center [630, 292] width 138 height 34
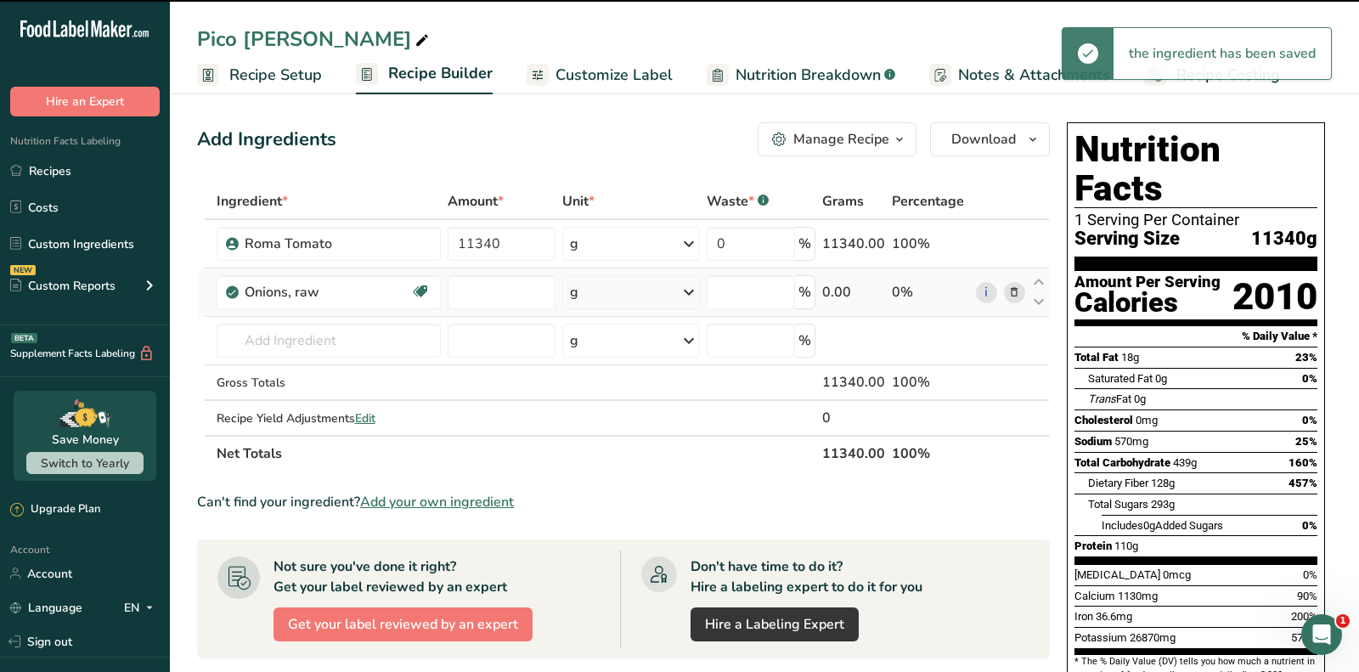
type input "0"
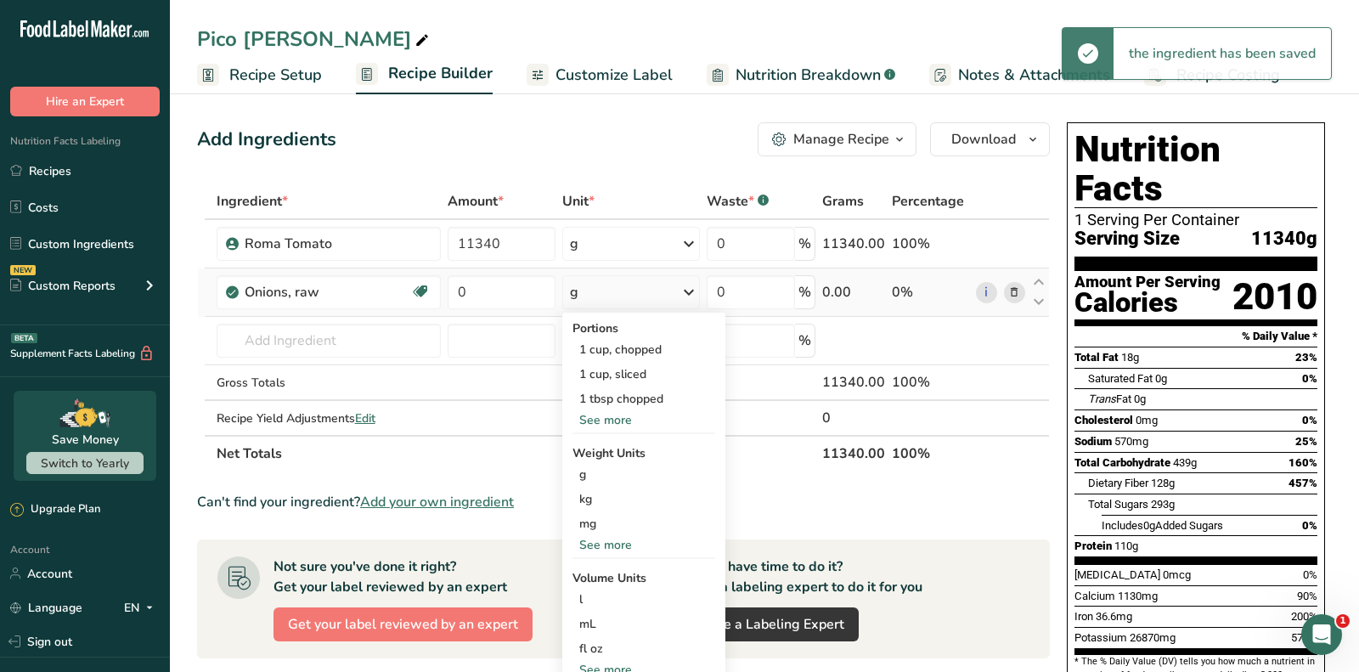
click at [607, 301] on div "g" at bounding box center [631, 292] width 138 height 34
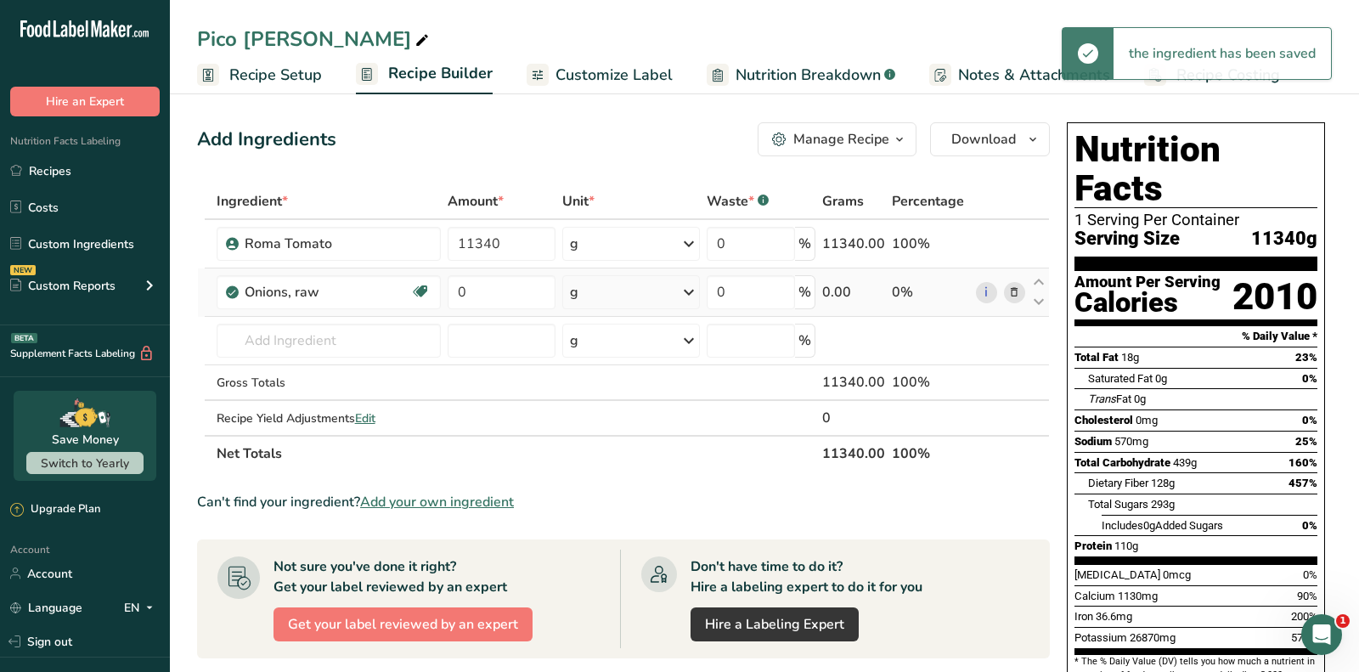
click at [607, 301] on div "g" at bounding box center [631, 292] width 138 height 34
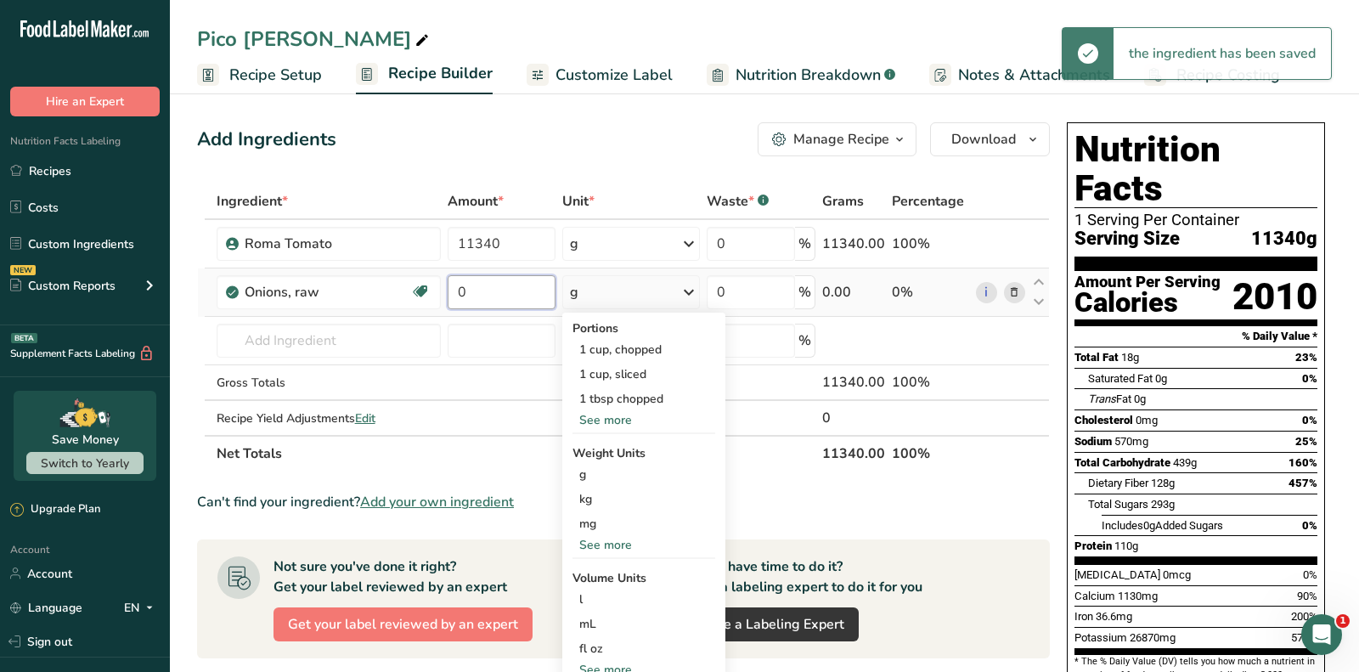
click at [510, 290] on input "0" at bounding box center [502, 292] width 108 height 34
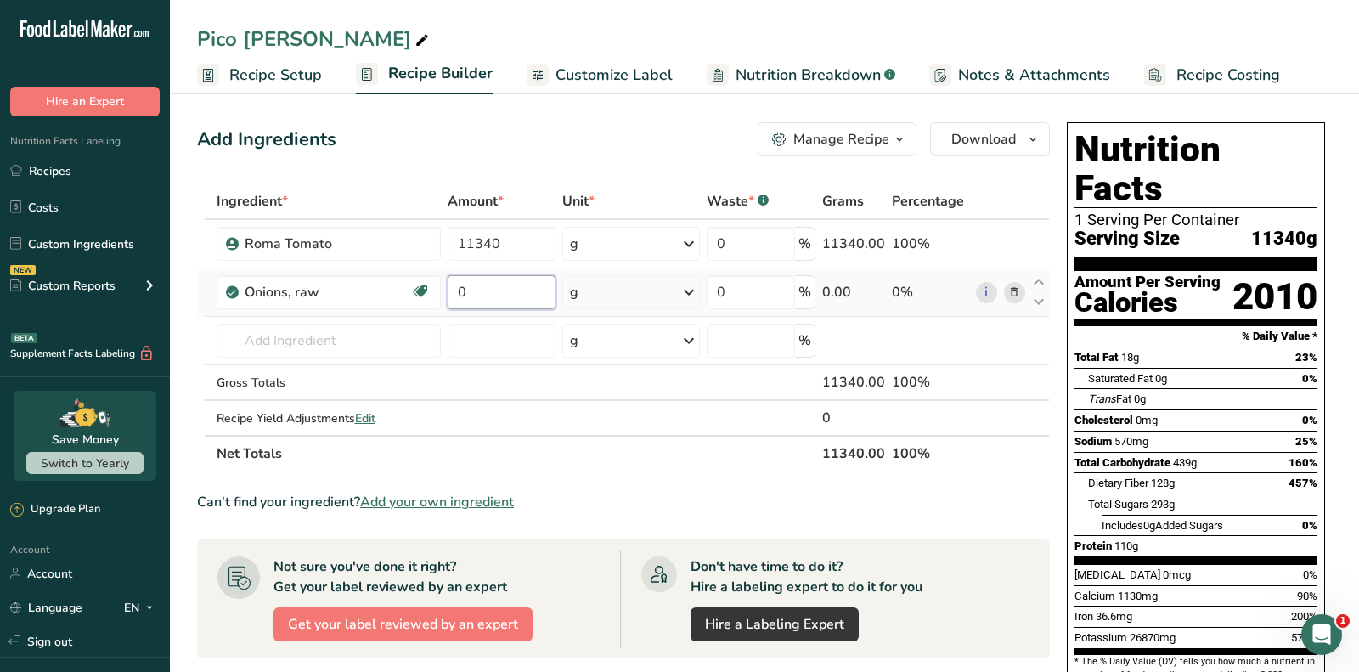
click at [510, 290] on input "0" at bounding box center [502, 292] width 108 height 34
type input "6"
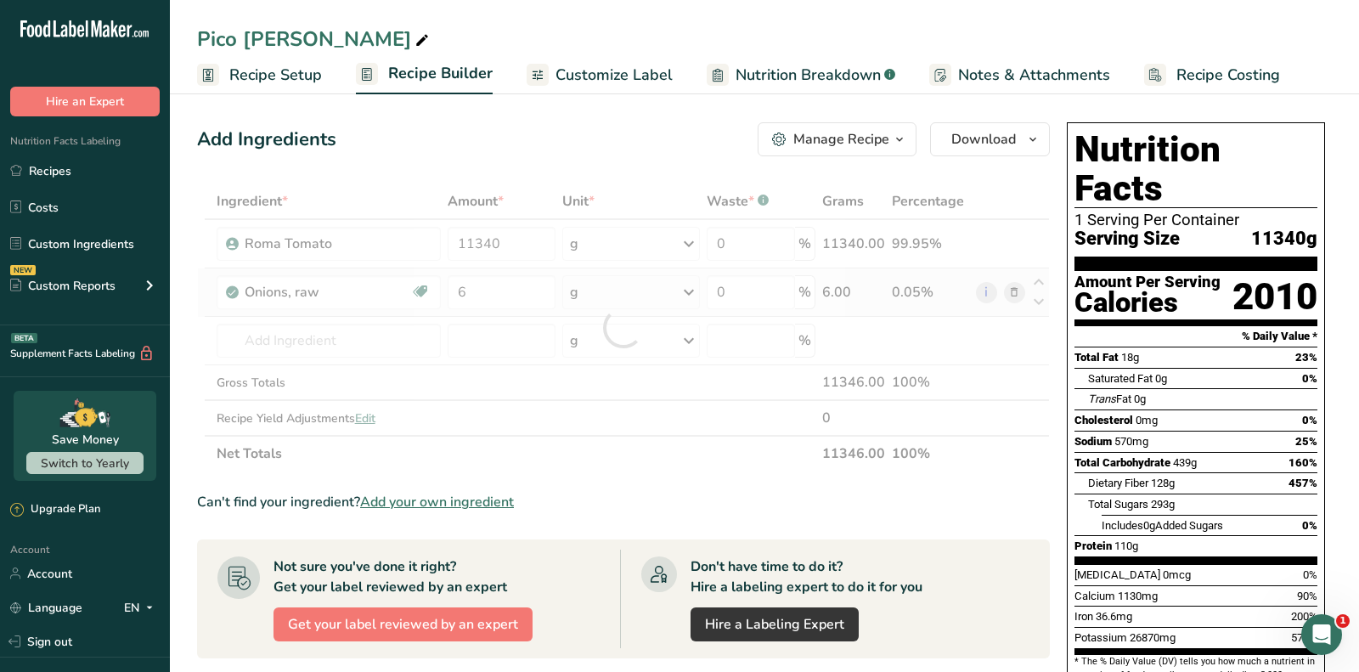
click at [632, 298] on div "Ingredient * Amount * Unit * Waste * .a-a{fill:#347362;}.b-a{fill:#fff;} Grams …" at bounding box center [623, 327] width 853 height 288
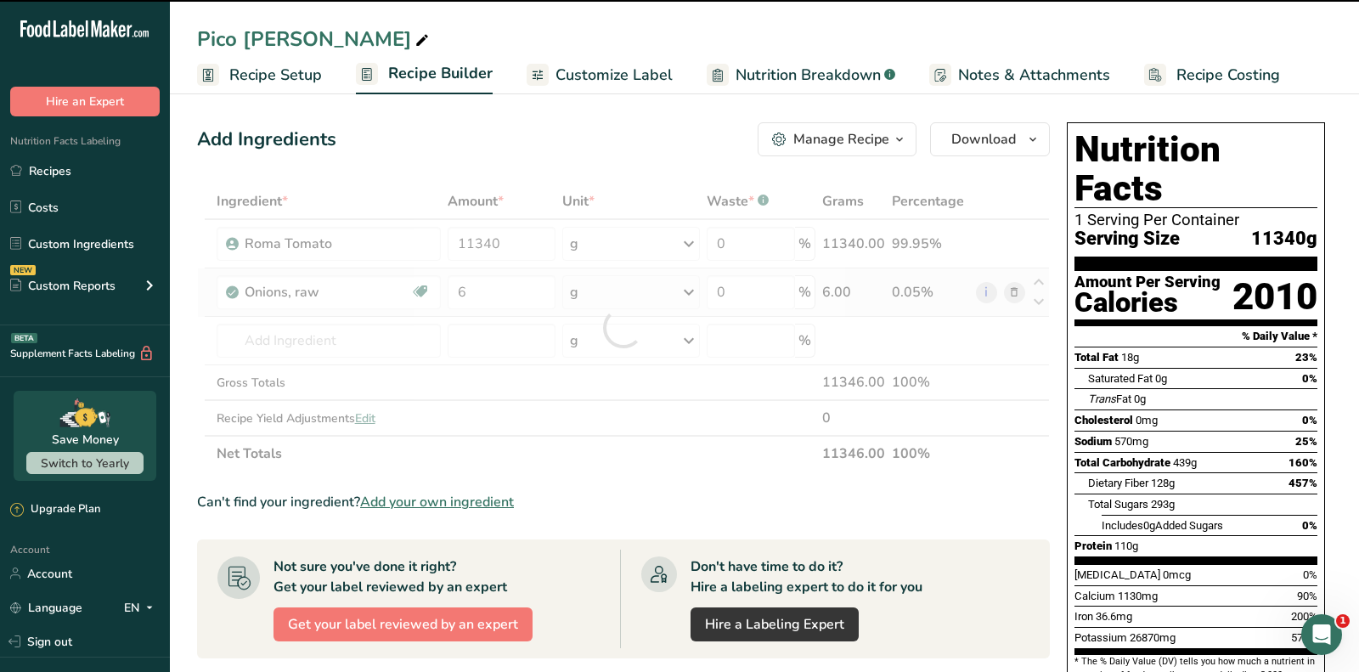
click at [632, 298] on div at bounding box center [623, 327] width 853 height 288
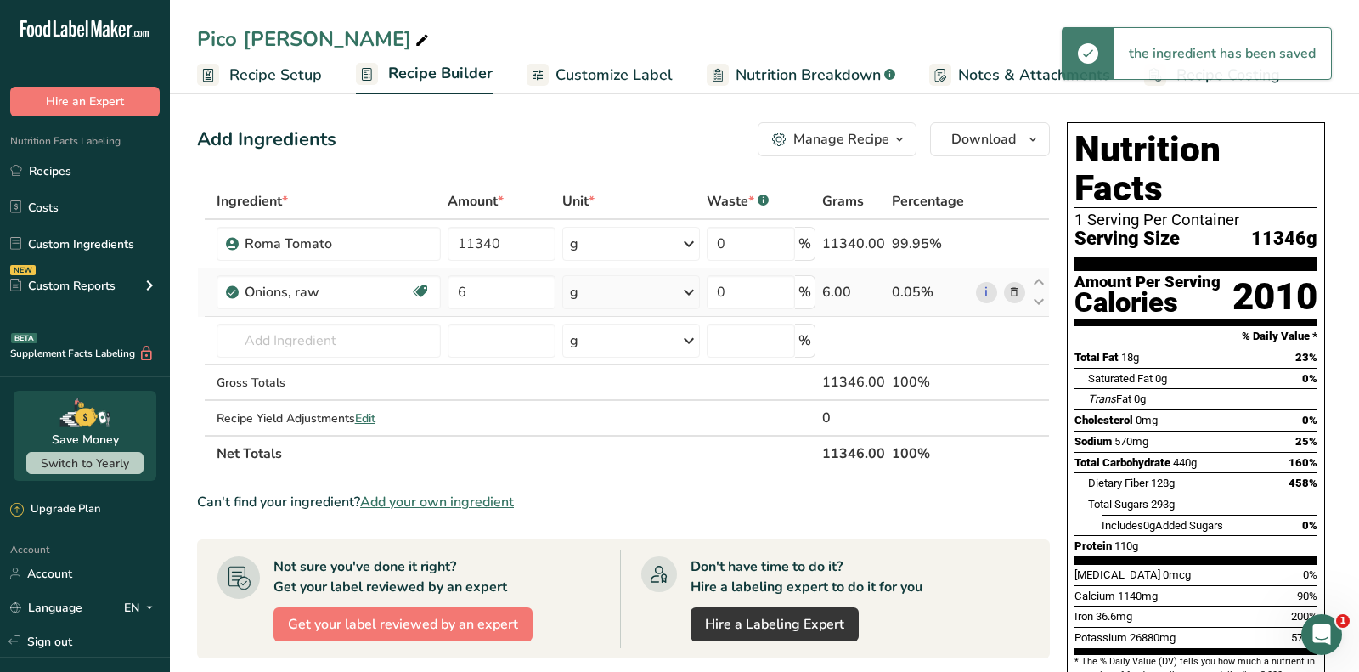
click at [627, 290] on div "g" at bounding box center [631, 292] width 138 height 34
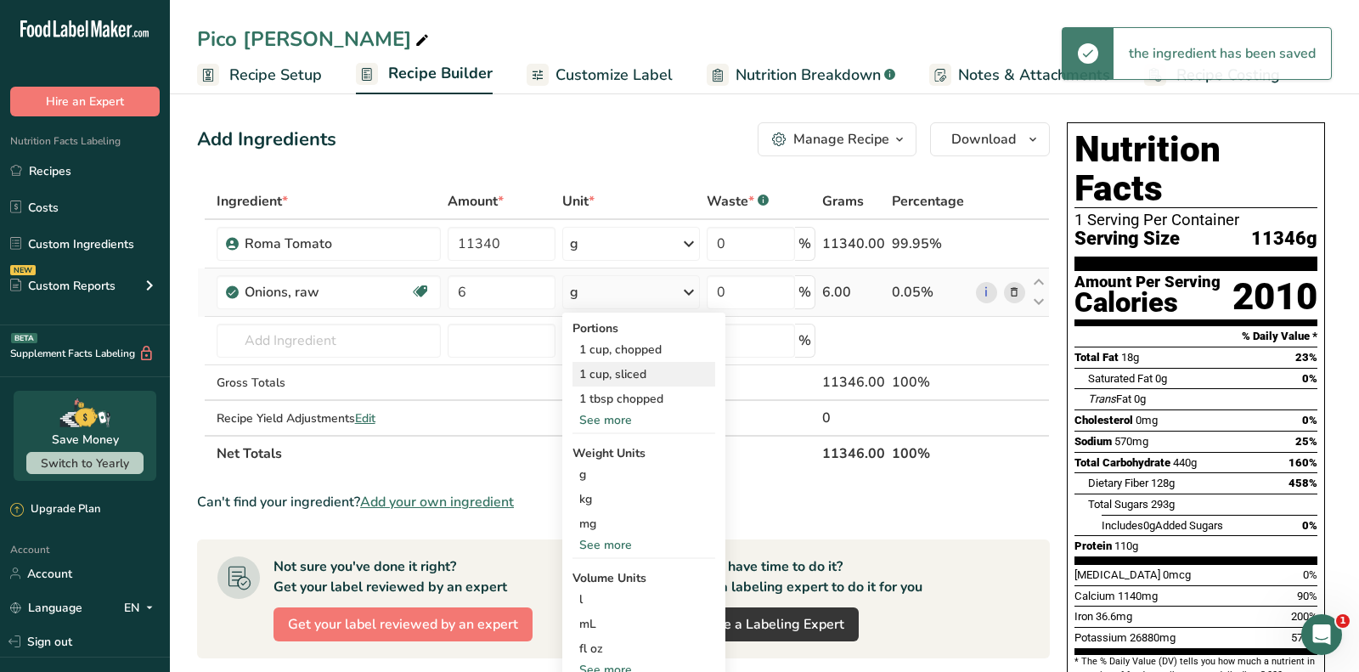
click at [631, 370] on div "1 cup, sliced" at bounding box center [643, 374] width 143 height 25
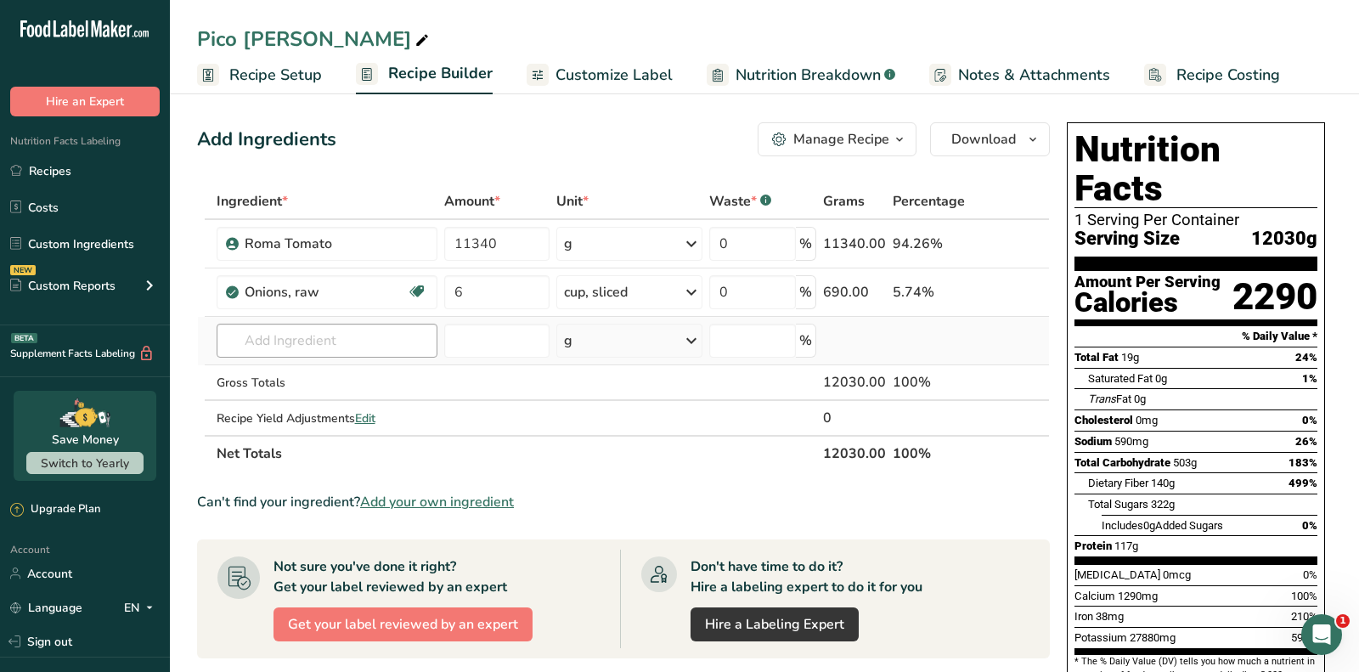
click at [389, 356] on td "2026 Spices, onion powder 11294 Onions, sweet, raw 11292 Onions, young green, t…" at bounding box center [327, 341] width 228 height 48
click at [389, 354] on input "text" at bounding box center [327, 341] width 221 height 34
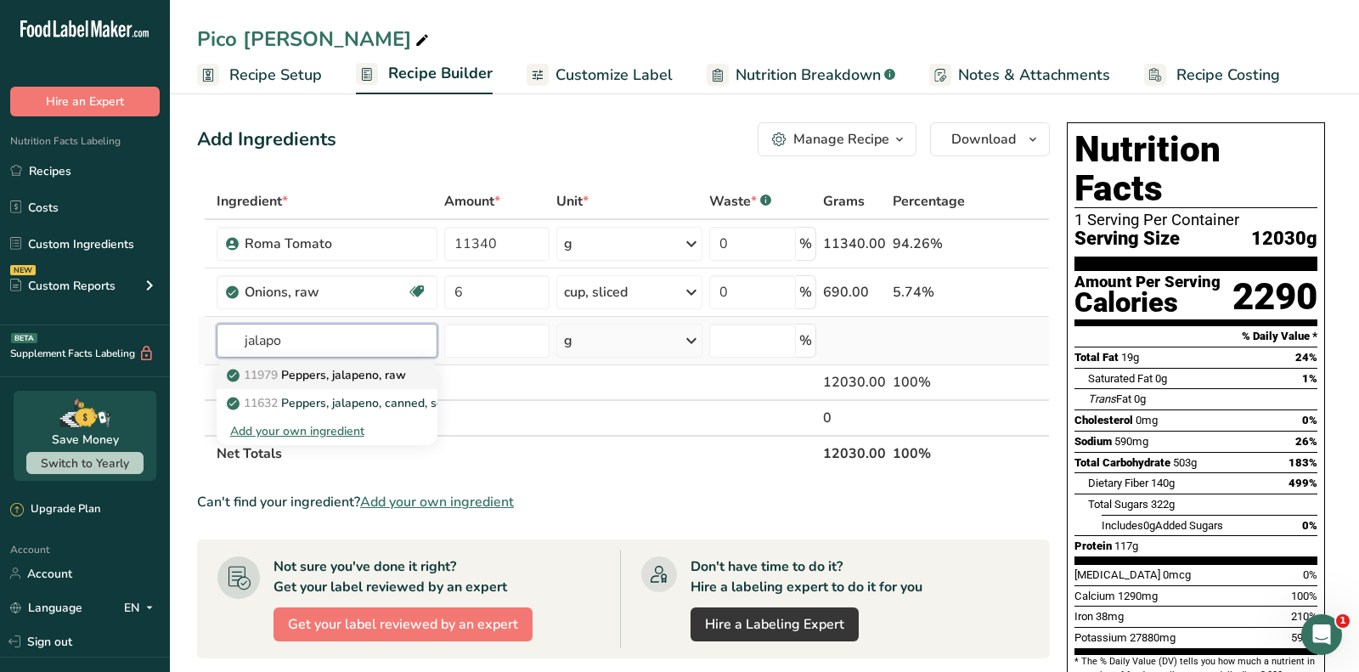
type input "jalapo"
click at [380, 374] on p "11979 Peppers, jalapeno, raw" at bounding box center [318, 375] width 176 height 18
type input "Peppers, jalapeno, raw"
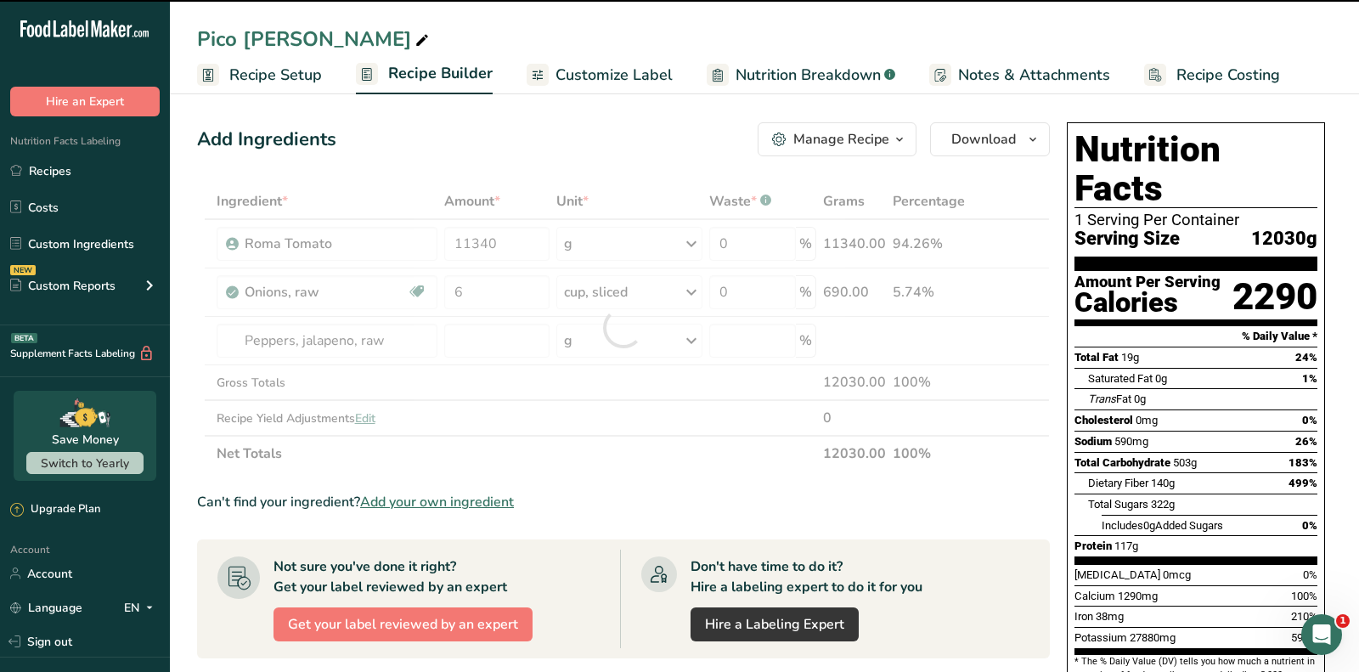
type input "0"
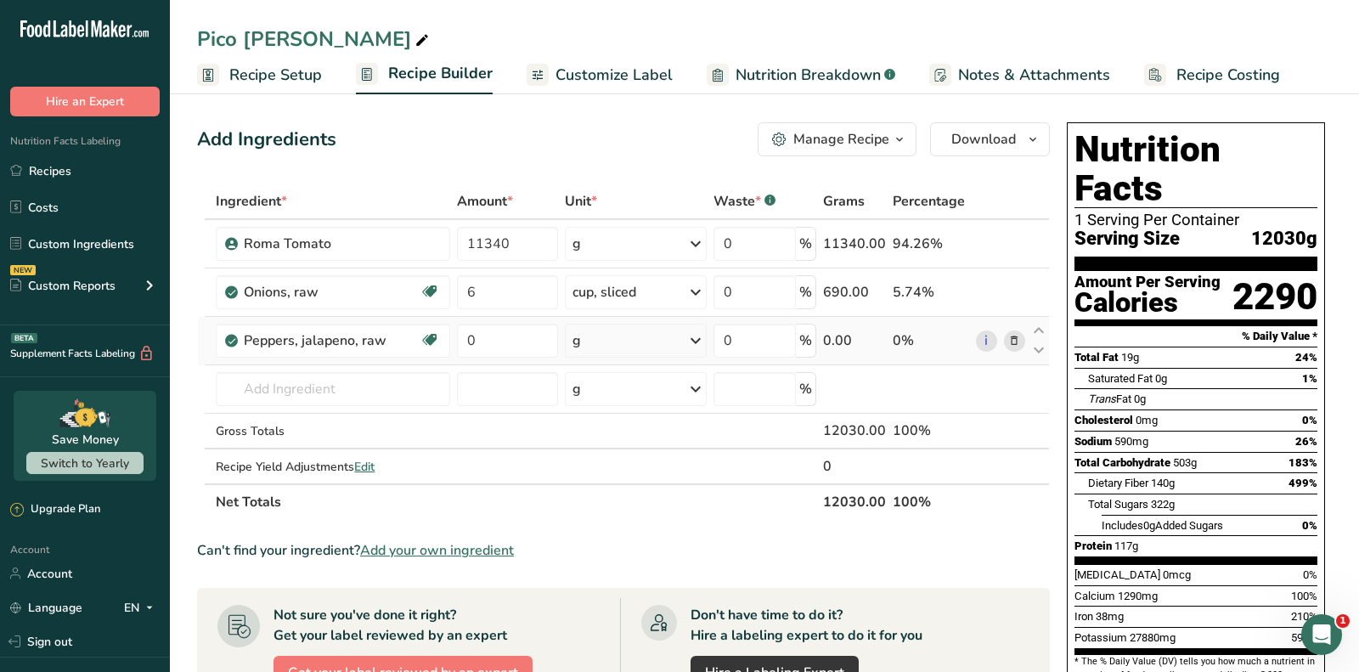
click at [623, 343] on div "g" at bounding box center [636, 341] width 142 height 34
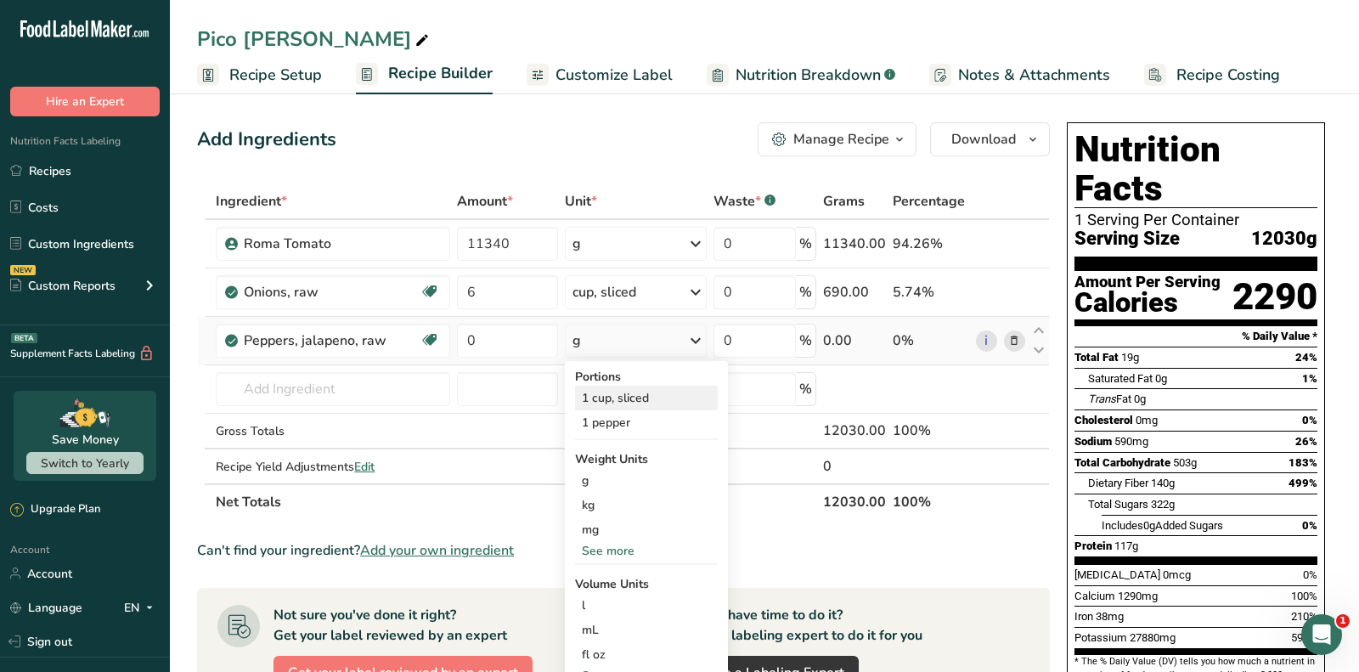
click at [630, 396] on div "1 cup, sliced" at bounding box center [646, 398] width 143 height 25
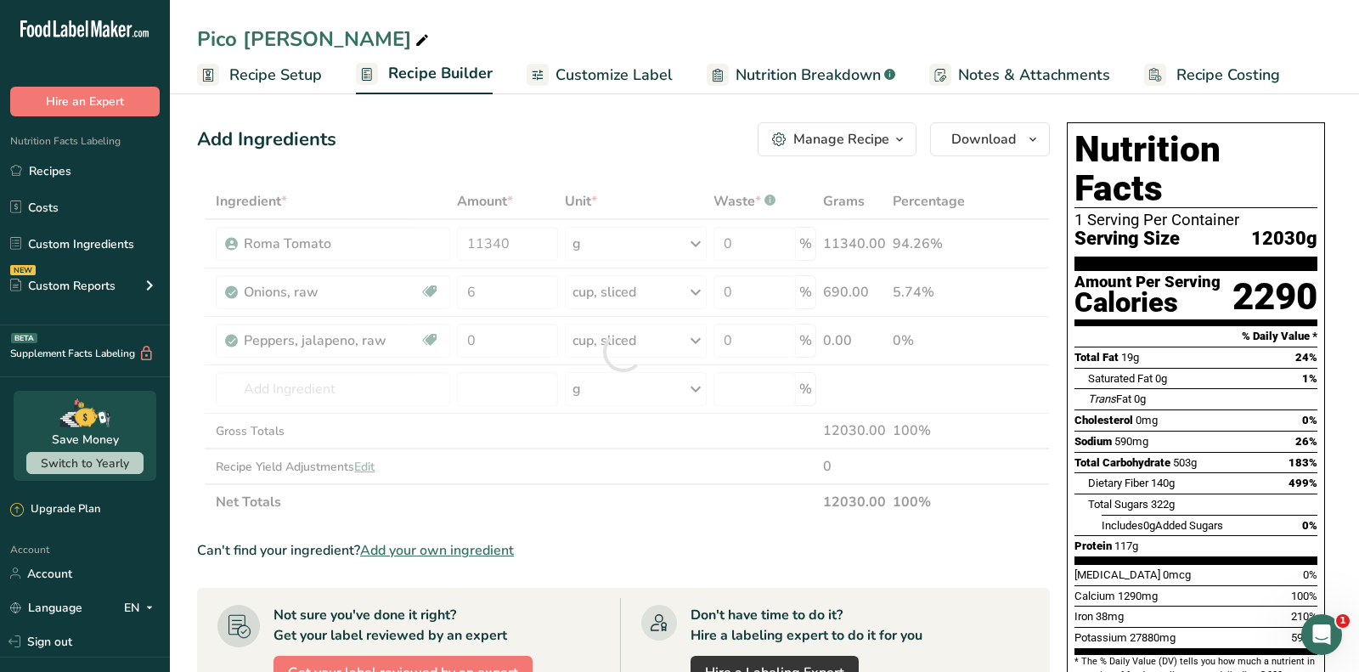
click at [510, 341] on div at bounding box center [623, 351] width 853 height 336
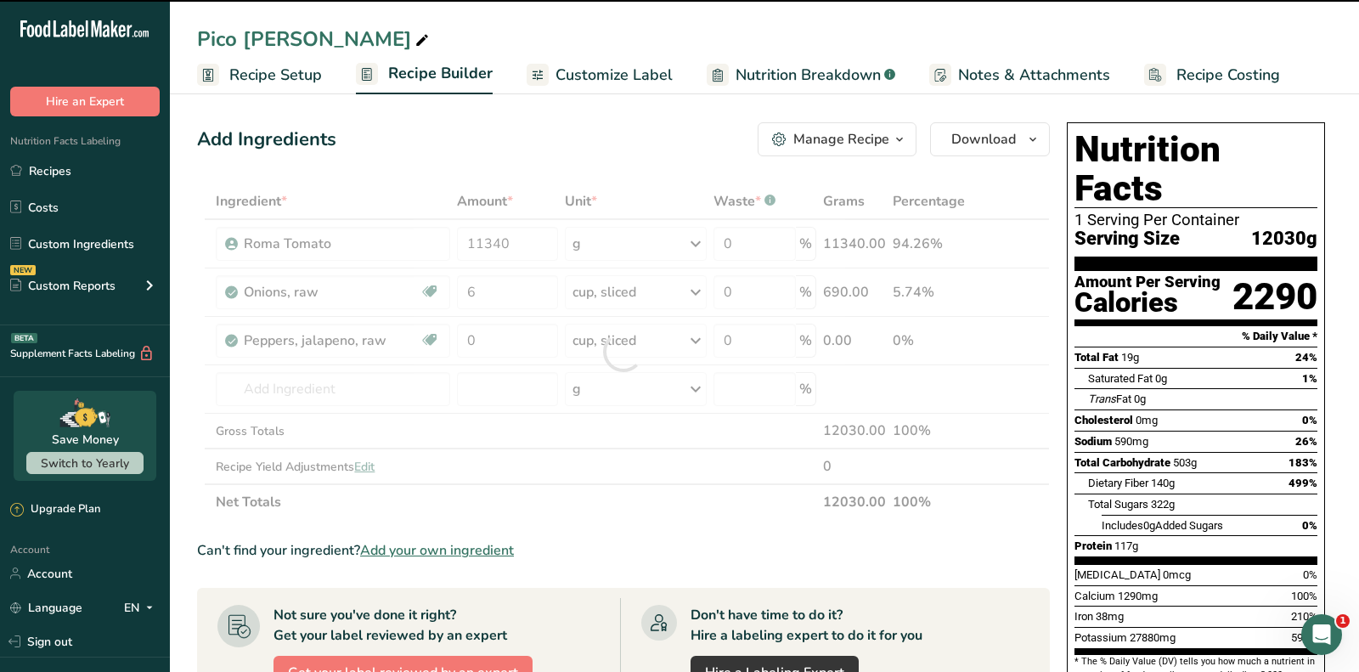
click at [510, 341] on div at bounding box center [623, 351] width 853 height 336
click at [510, 341] on input "0" at bounding box center [507, 341] width 101 height 34
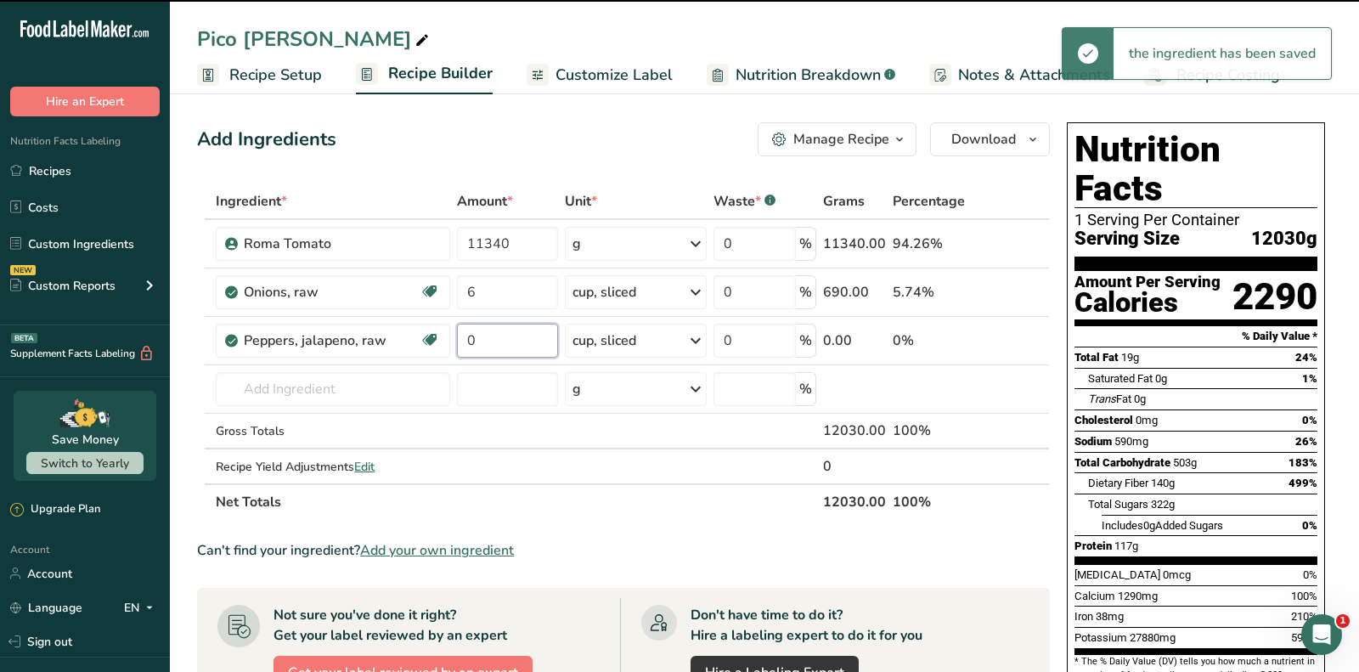
click at [510, 341] on input "0" at bounding box center [507, 341] width 101 height 34
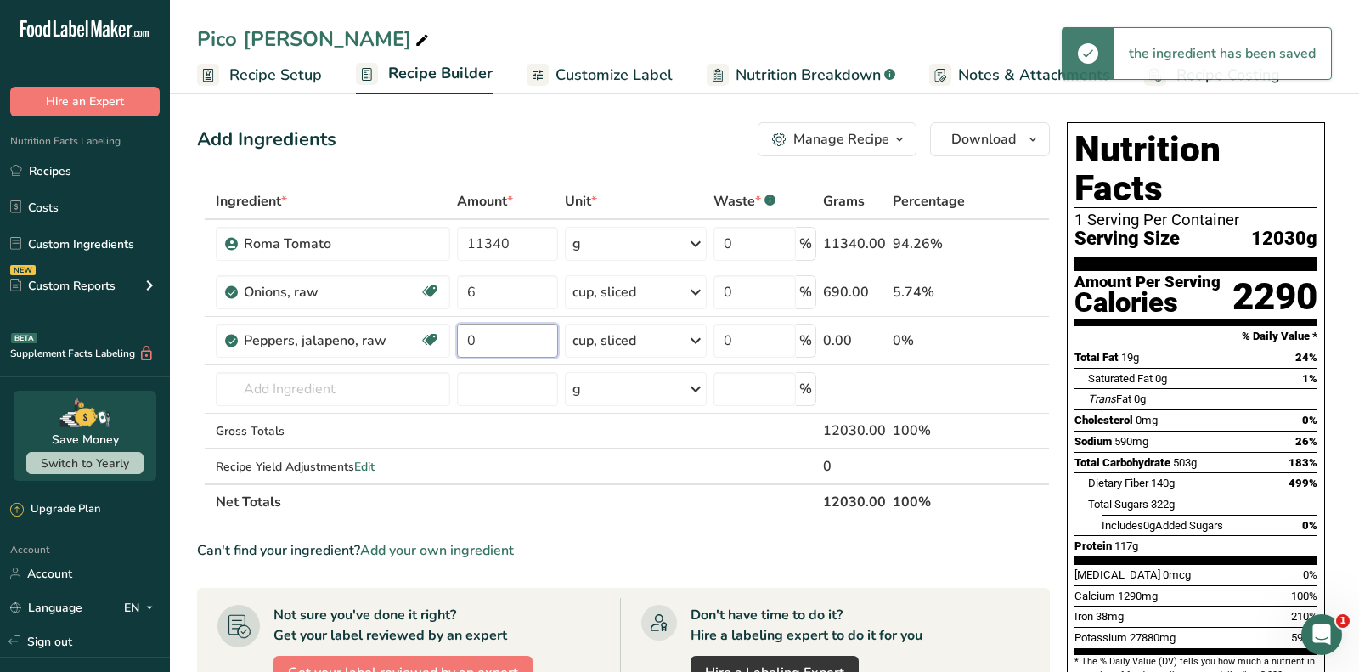
click at [510, 341] on input "0" at bounding box center [507, 341] width 101 height 34
type input "6"
click at [501, 176] on div "Add Ingredients Manage Recipe Delete Recipe Duplicate Recipe Scale Recipe Save …" at bounding box center [628, 644] width 863 height 1059
click at [415, 372] on input "text" at bounding box center [333, 389] width 234 height 34
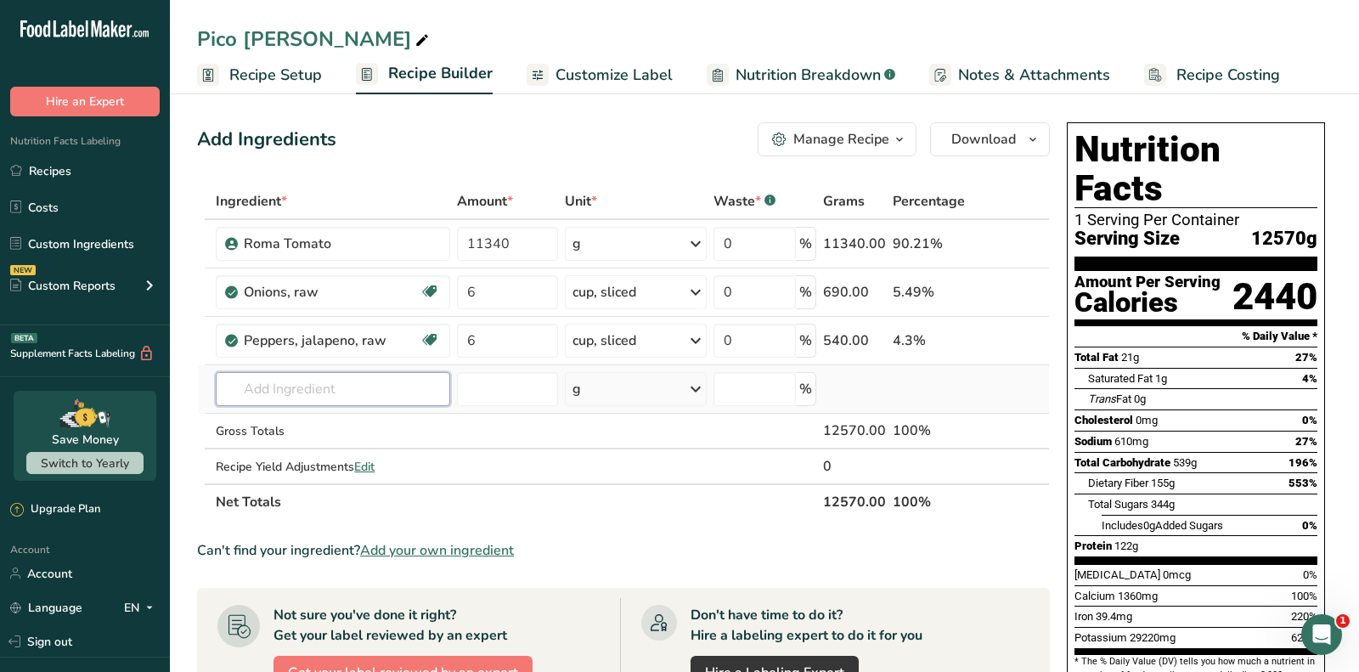
click at [416, 381] on input "text" at bounding box center [333, 389] width 234 height 34
type input "cilantro"
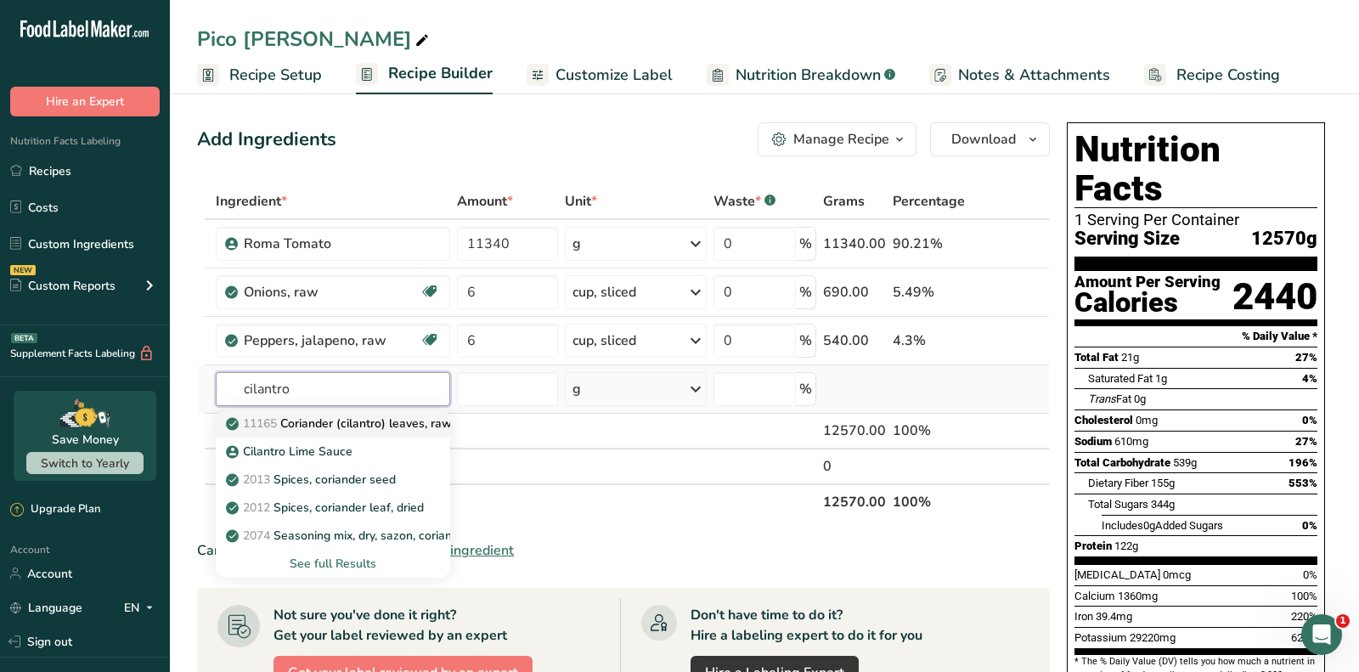
type input "cilantro"
click at [377, 422] on p "11165 Coriander (cilantro) leaves, raw" at bounding box center [340, 423] width 223 height 18
type input "Coriander (cilantro) leaves, raw"
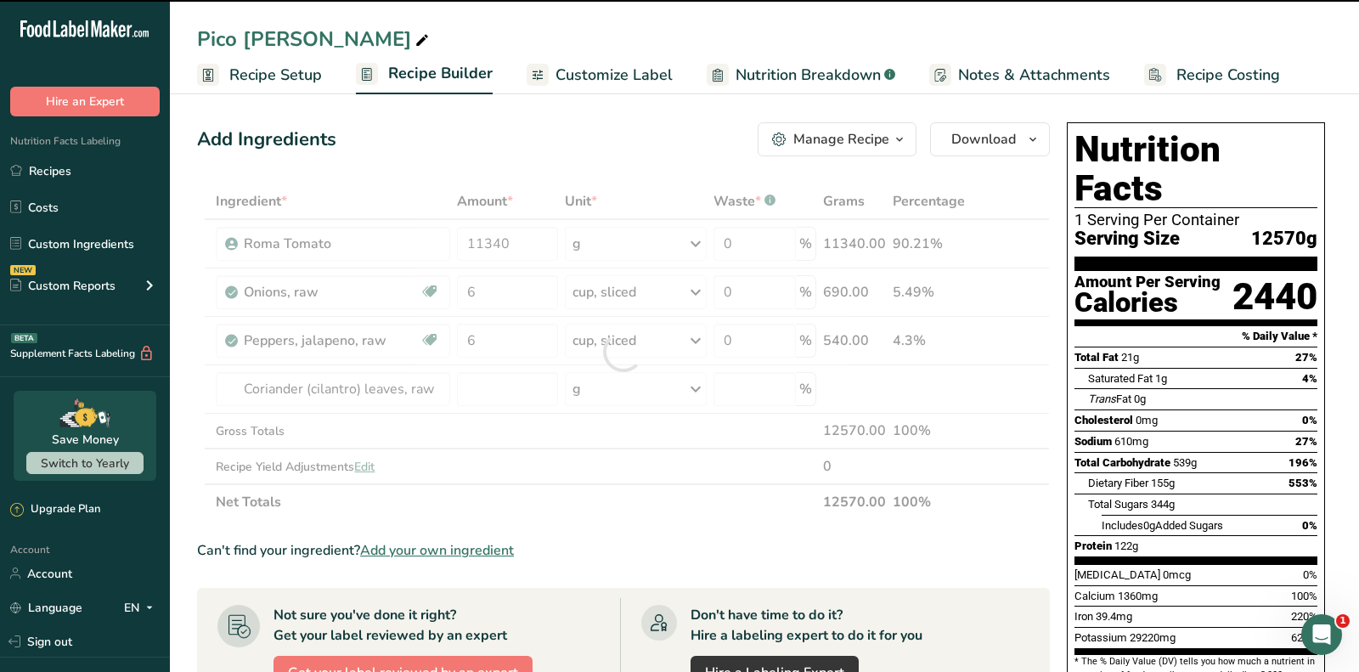
type input "0"
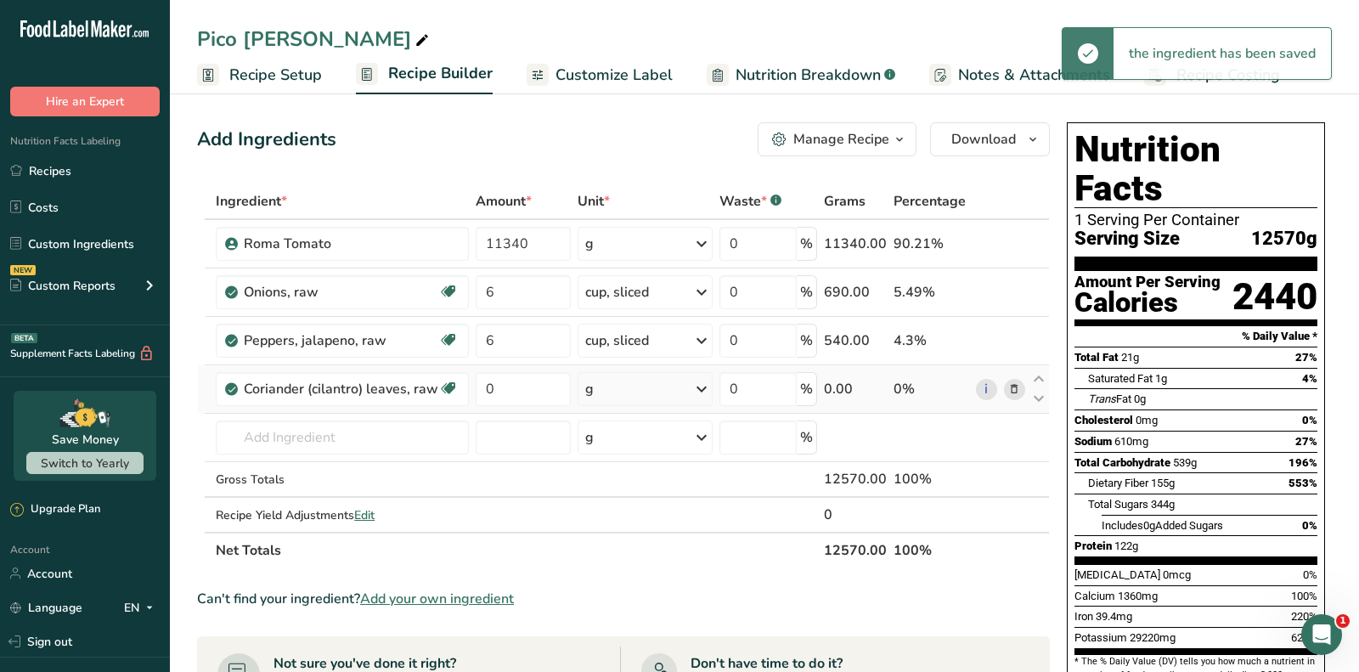
click at [637, 375] on div "g" at bounding box center [644, 389] width 135 height 34
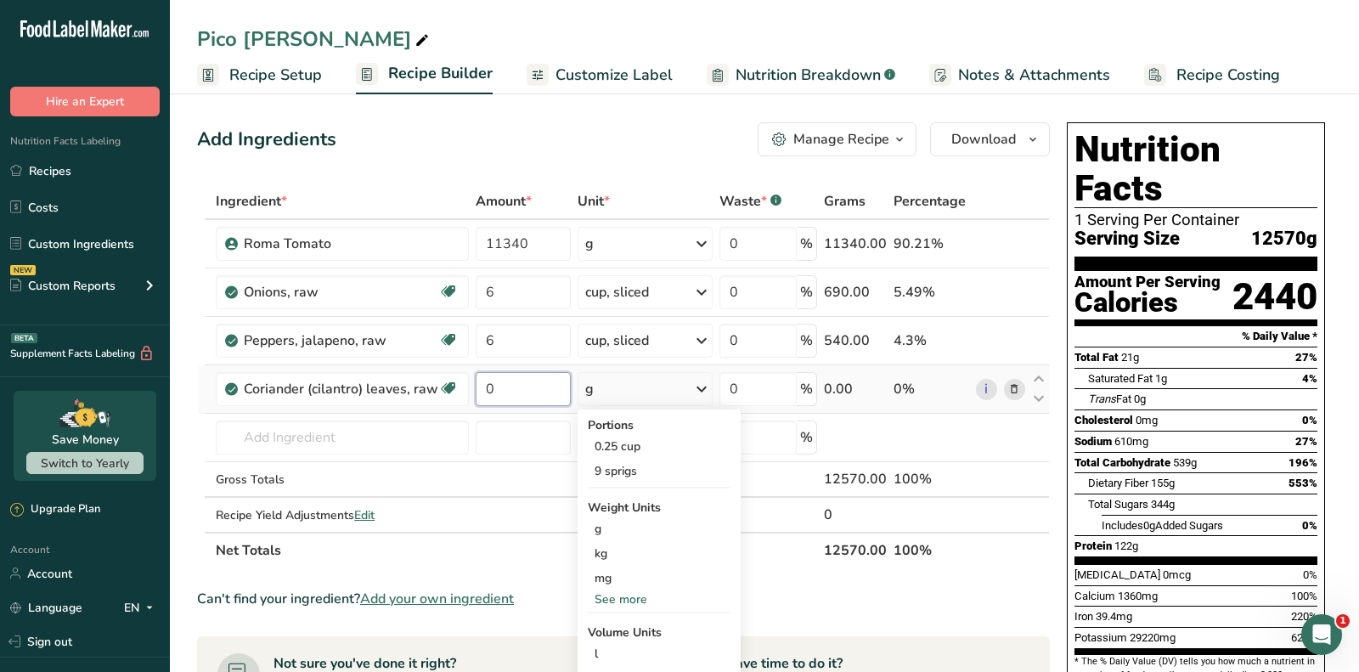
click at [526, 395] on input "0" at bounding box center [523, 389] width 95 height 34
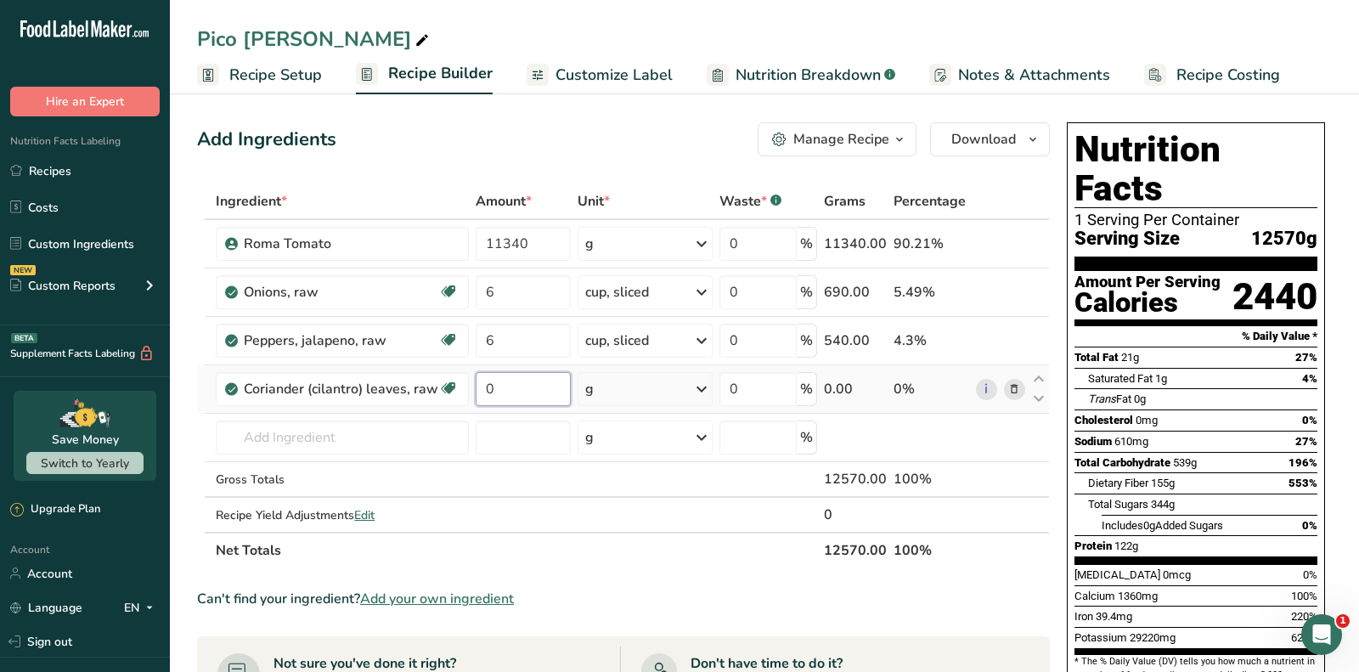
type input "6"
type input "8"
click at [617, 396] on div "Ingredient * Amount * Unit * Waste * .a-a{fill:#347362;}.b-a{fill:#fff;} Grams …" at bounding box center [623, 375] width 853 height 385
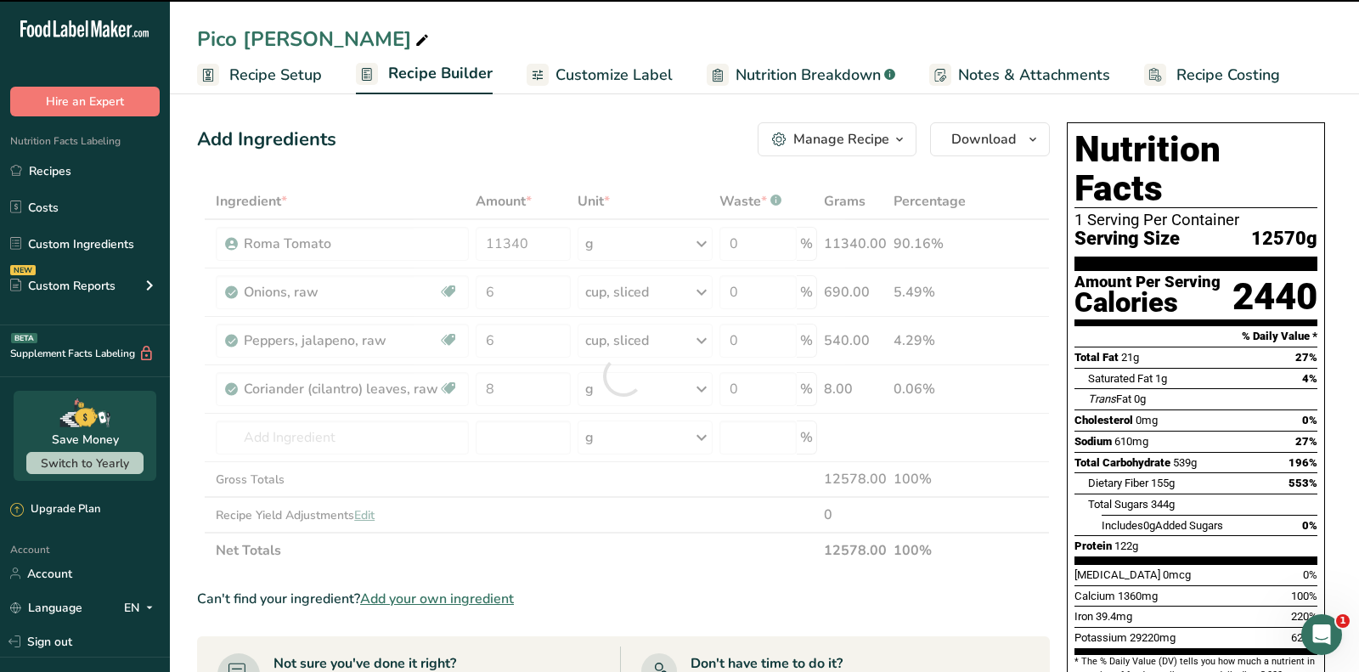
click at [623, 376] on div at bounding box center [623, 376] width 0 height 0
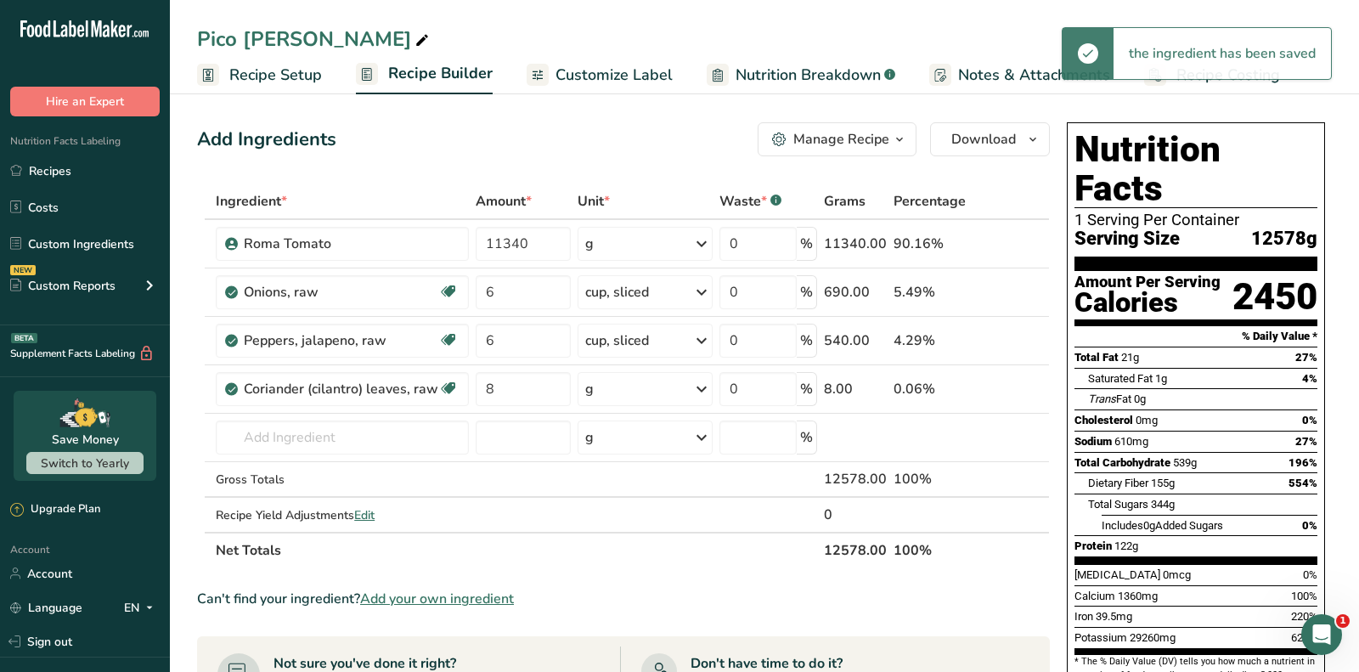
click at [630, 389] on div "g" at bounding box center [644, 389] width 135 height 34
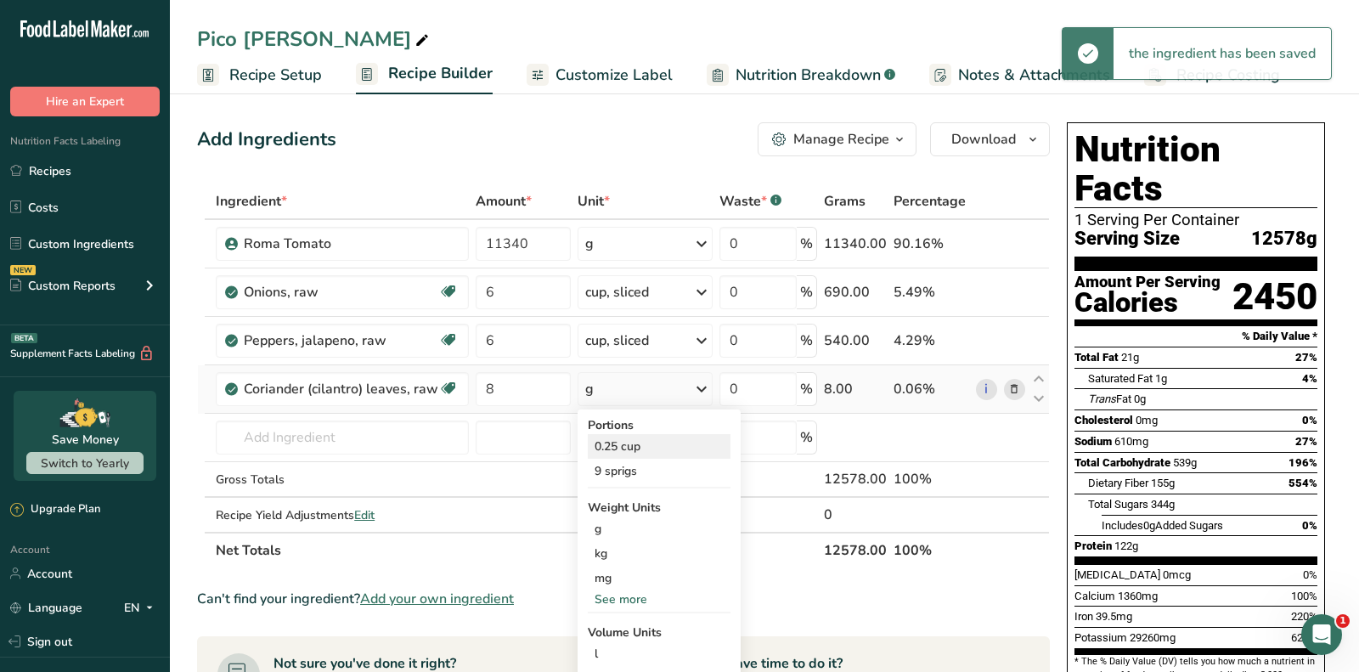
click at [630, 442] on div "0.25 cup" at bounding box center [659, 446] width 143 height 25
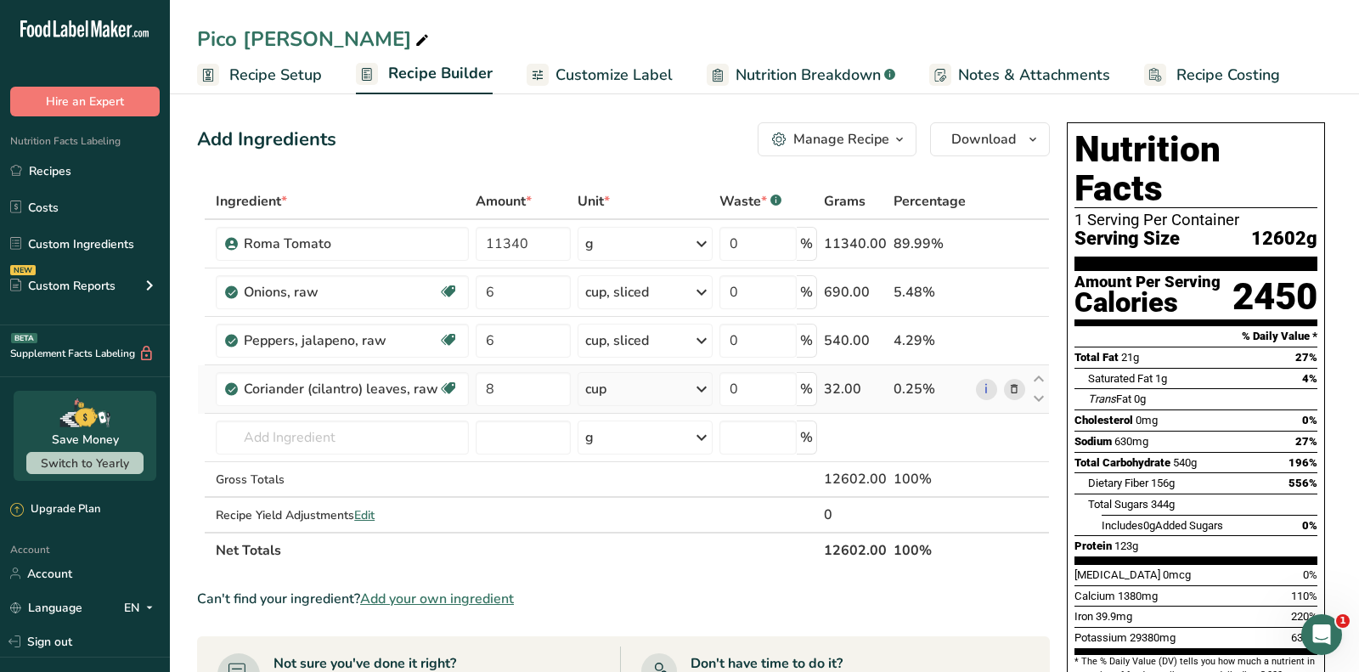
click at [595, 408] on td "cup Portions 0.25 cup 9 sprigs Weight Units g kg mg See more Volume Units l Vol…" at bounding box center [645, 389] width 142 height 48
click at [597, 382] on div "cup" at bounding box center [595, 389] width 21 height 20
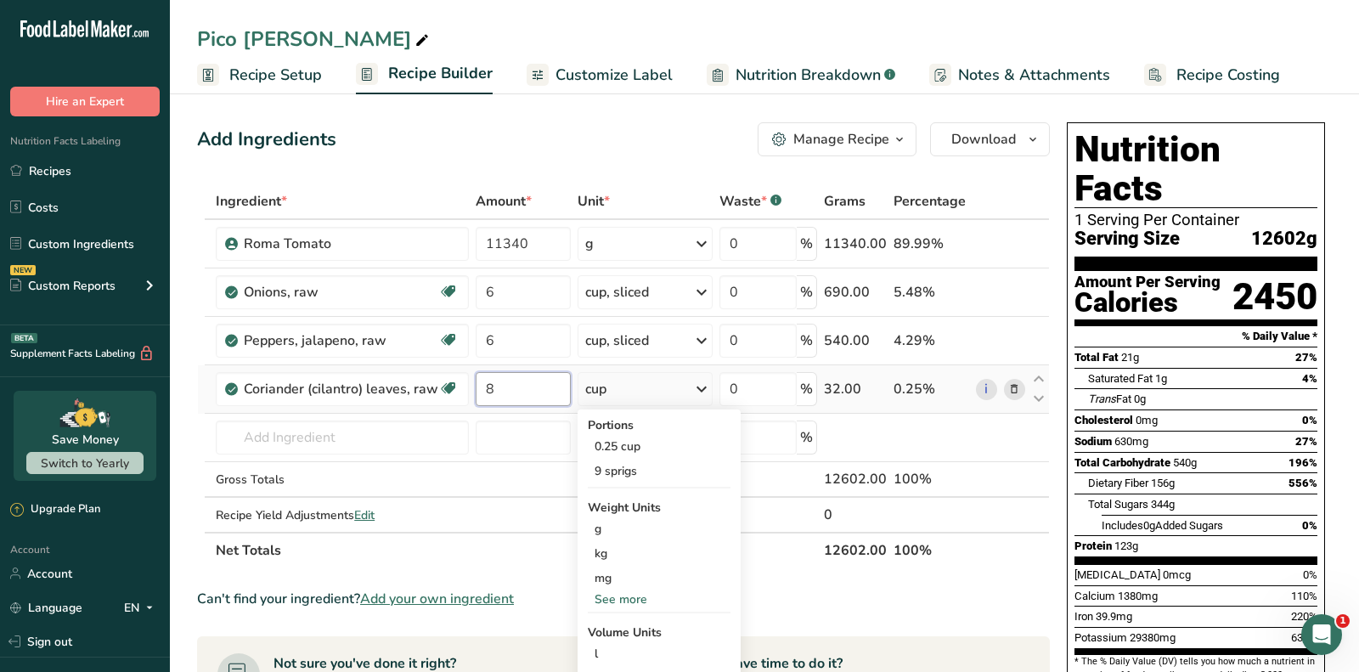
click at [529, 386] on input "8" at bounding box center [523, 389] width 95 height 34
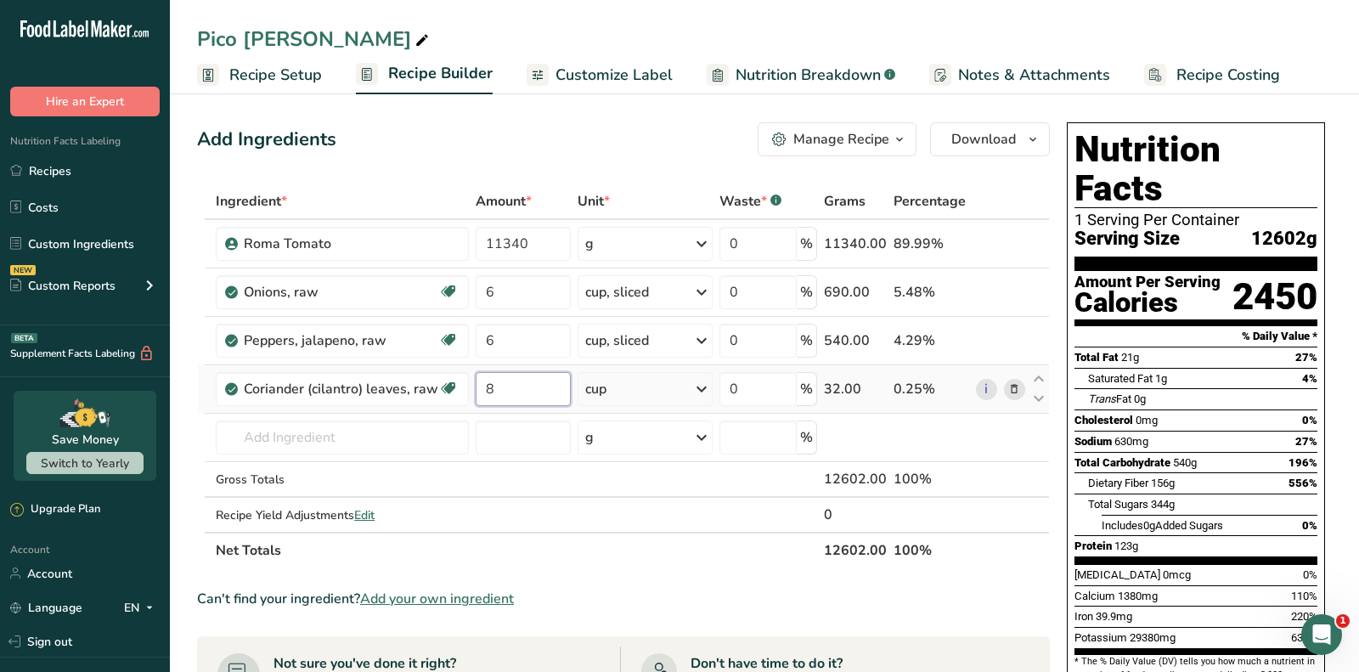
click at [529, 386] on input "8" at bounding box center [523, 389] width 95 height 34
click at [514, 386] on input "2" at bounding box center [523, 389] width 95 height 34
type input "2"
click at [607, 397] on div "Ingredient * Amount * Unit * Waste * .a-a{fill:#347362;}.b-a{fill:#fff;} Grams …" at bounding box center [623, 375] width 853 height 385
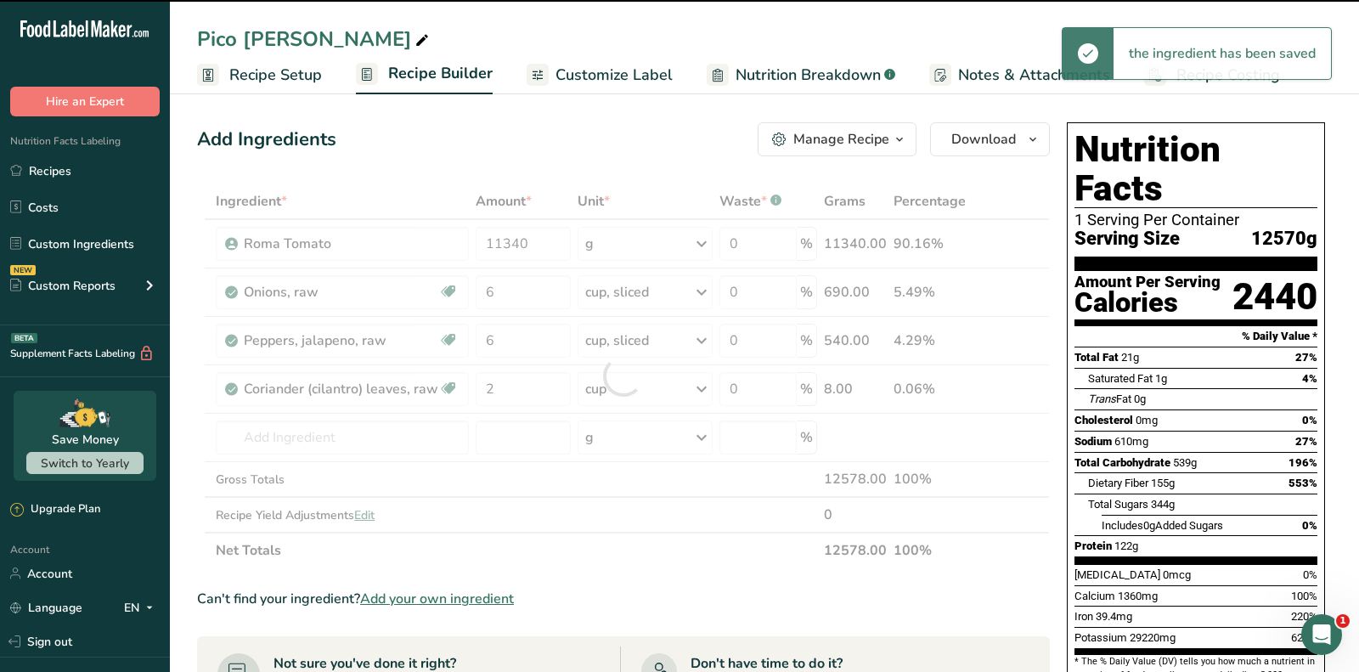
click at [623, 376] on div at bounding box center [623, 376] width 0 height 0
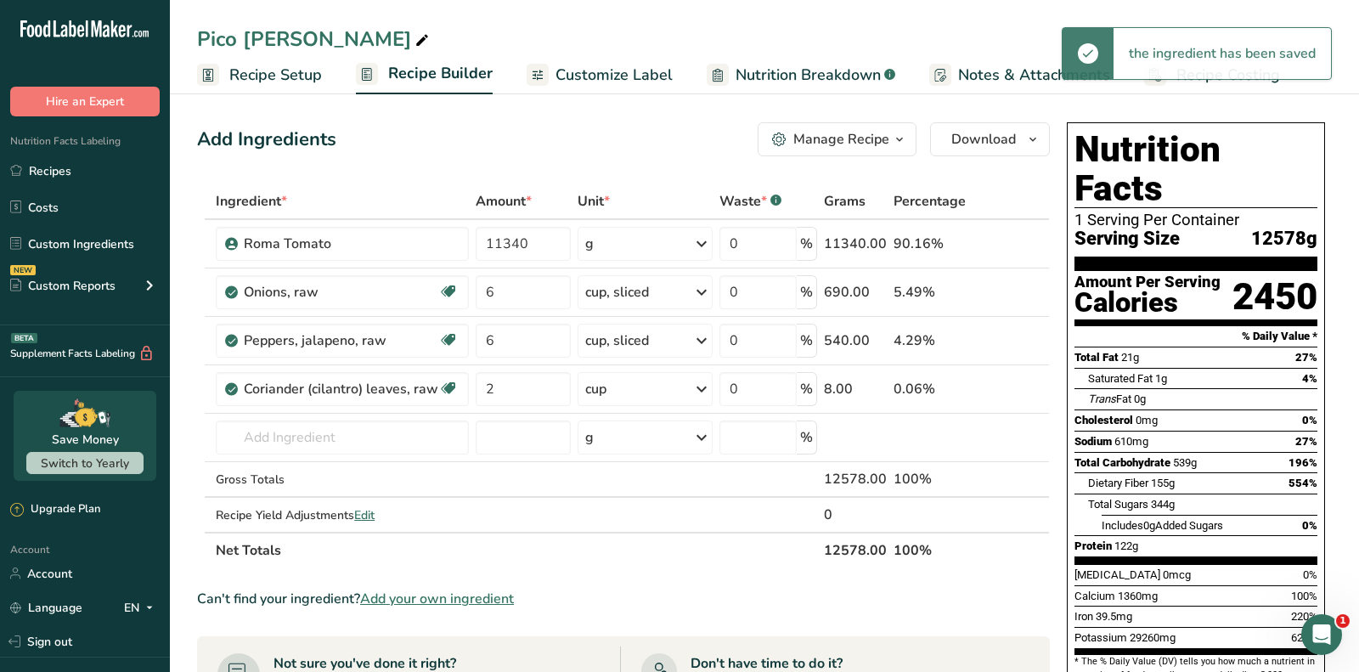
click at [611, 387] on div "cup" at bounding box center [644, 389] width 135 height 34
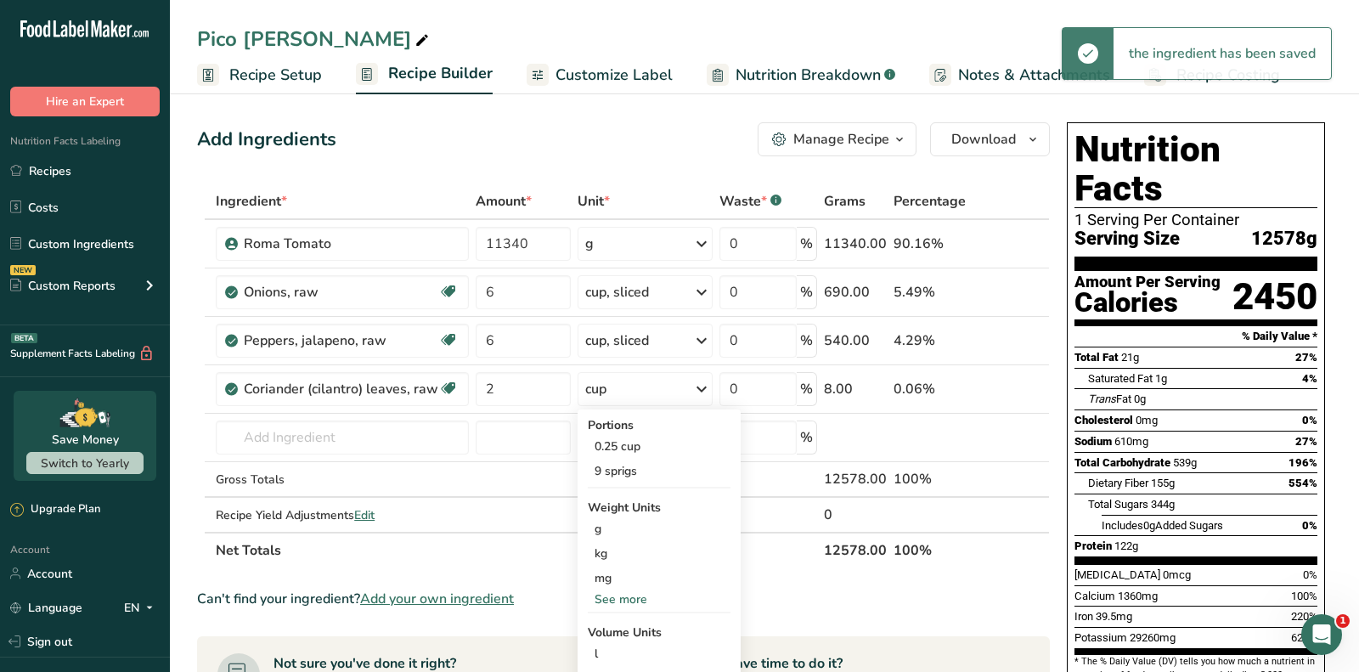
click at [1201, 346] on div "Total Fat 21g 27%" at bounding box center [1195, 356] width 243 height 21
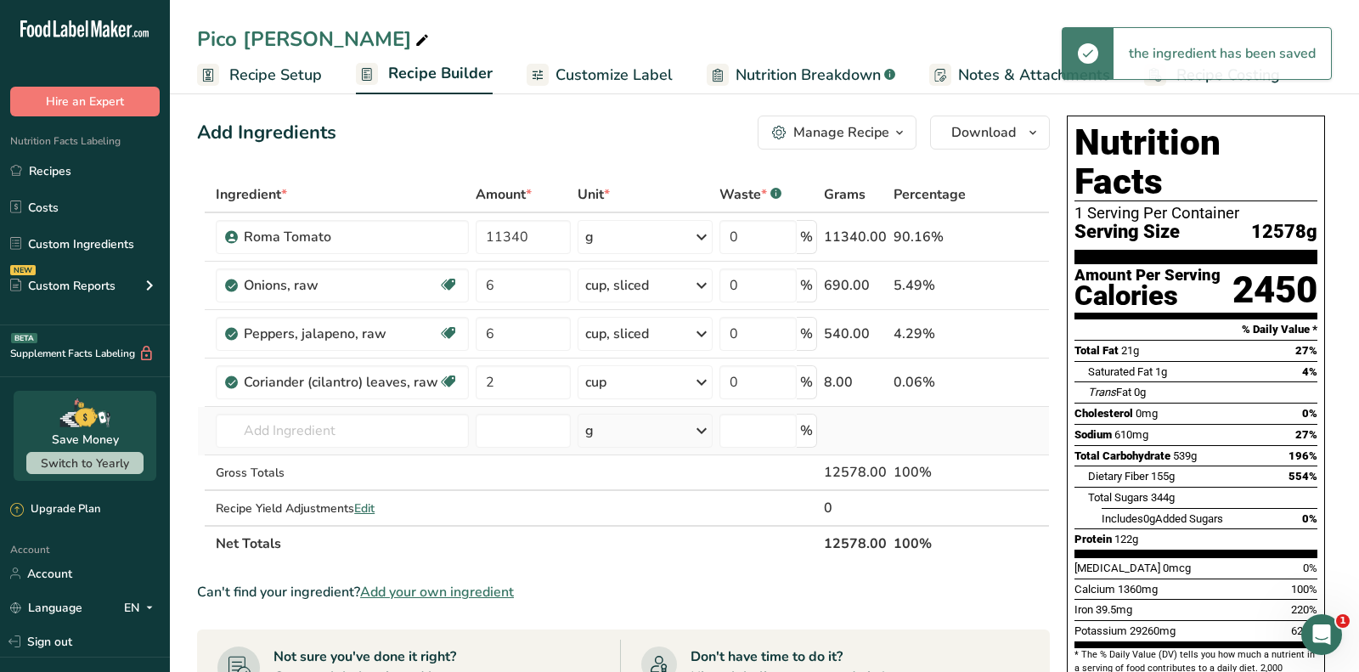
scroll to position [10, 0]
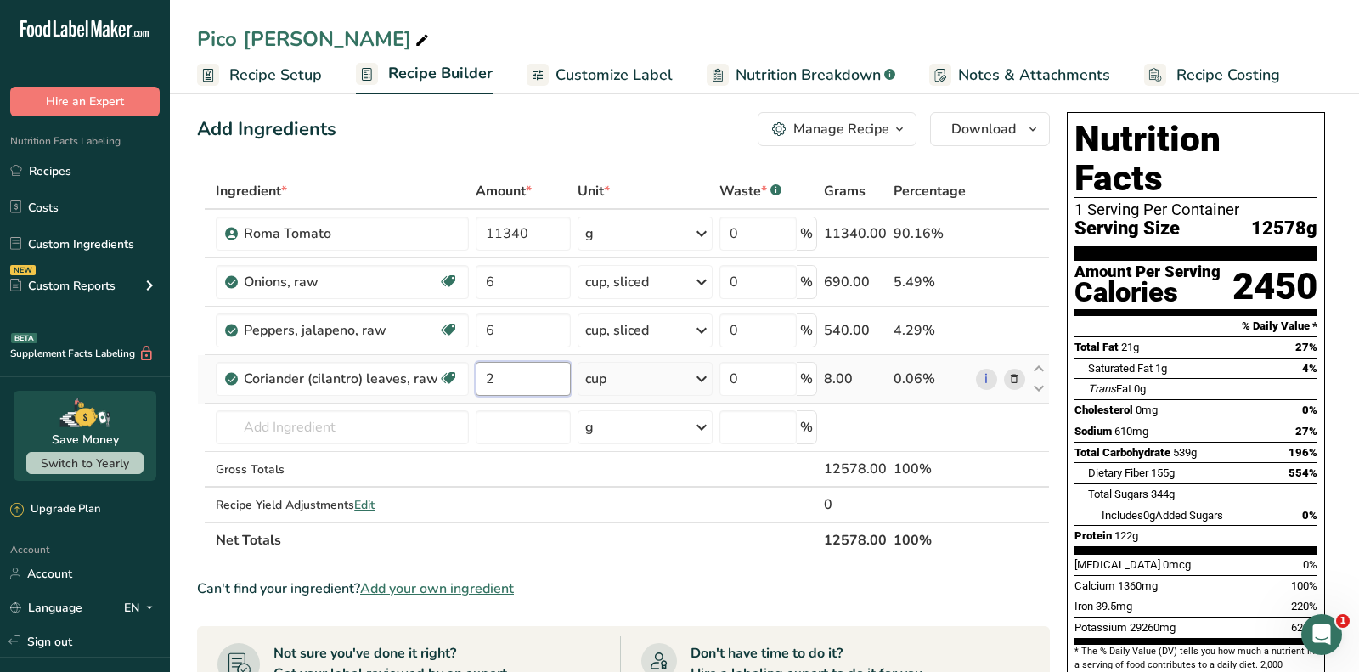
click at [505, 382] on input "2" at bounding box center [523, 379] width 95 height 34
type input "8"
click at [1160, 358] on div "Saturated Fat 1g 4%" at bounding box center [1202, 368] width 229 height 21
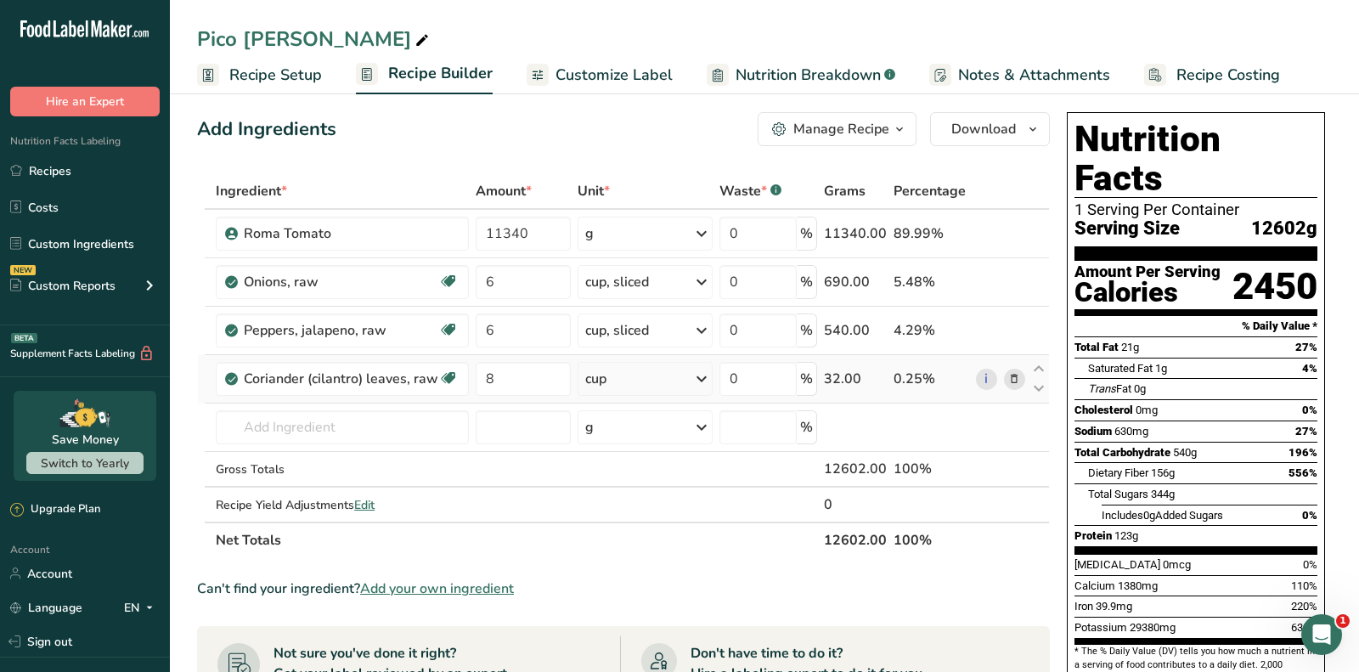
click at [643, 362] on div "cup" at bounding box center [644, 379] width 135 height 34
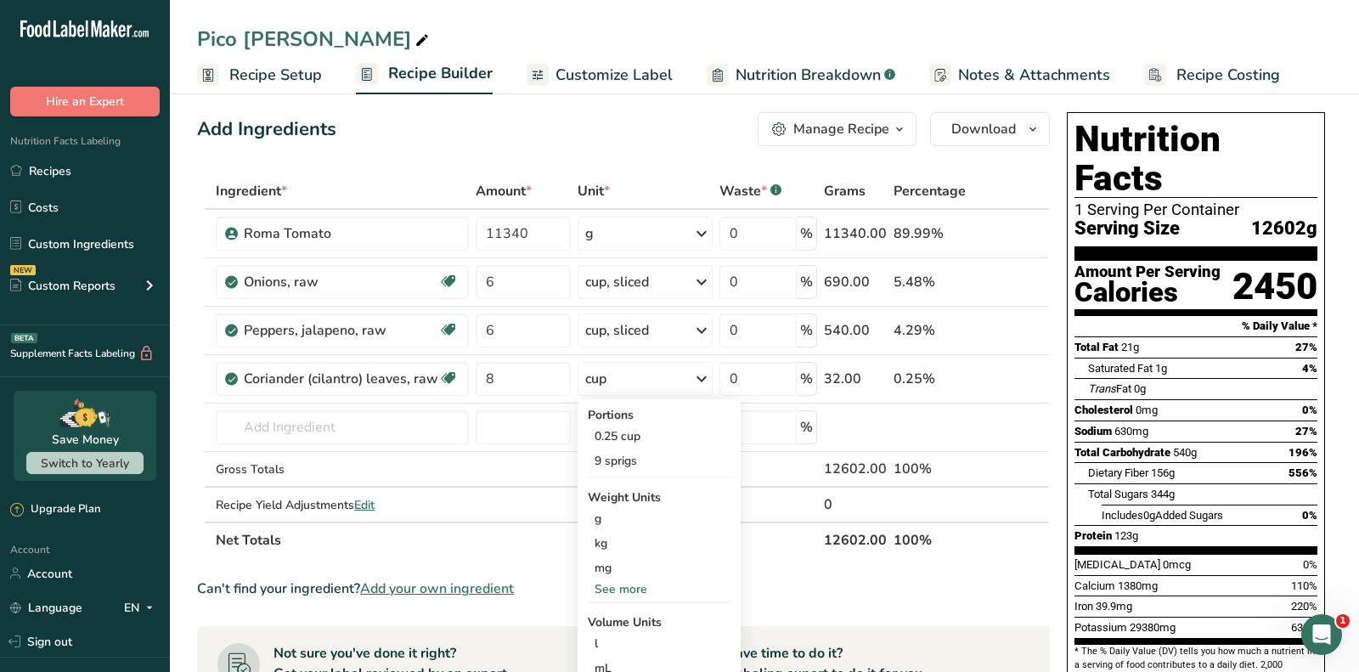
click at [1228, 358] on div "Saturated Fat 1g 4%" at bounding box center [1202, 368] width 229 height 21
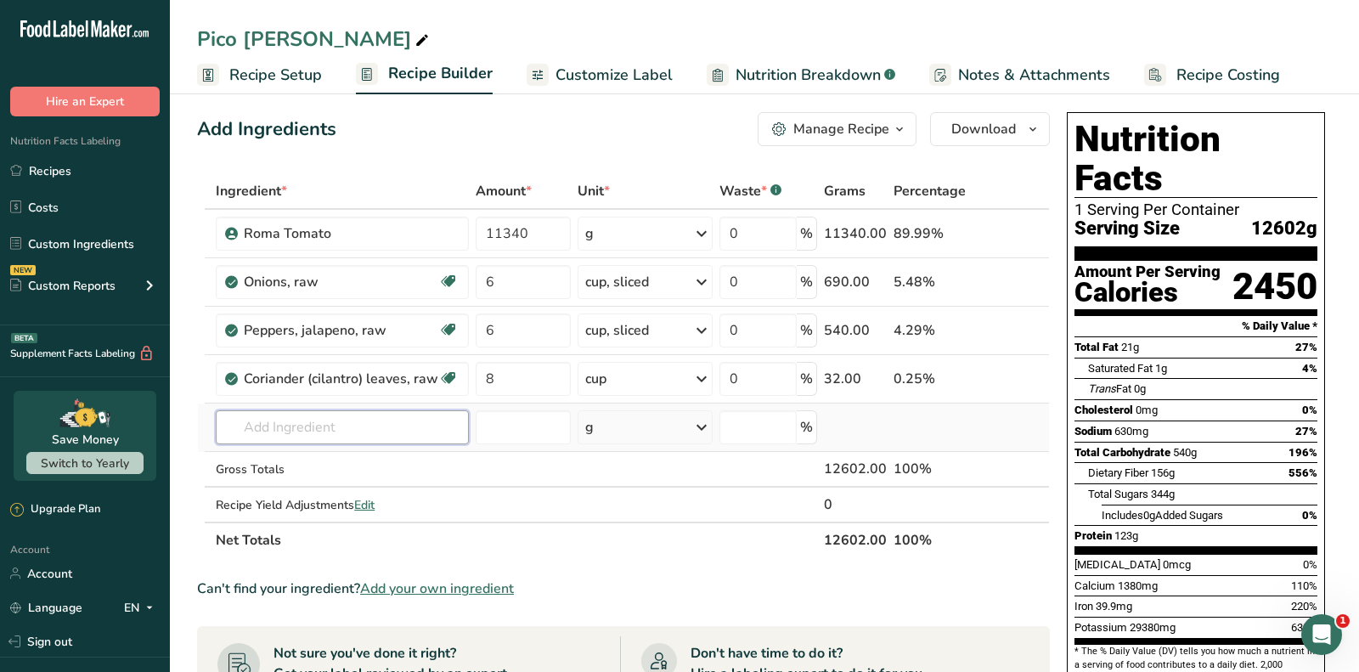
click at [431, 428] on input "text" at bounding box center [342, 427] width 253 height 34
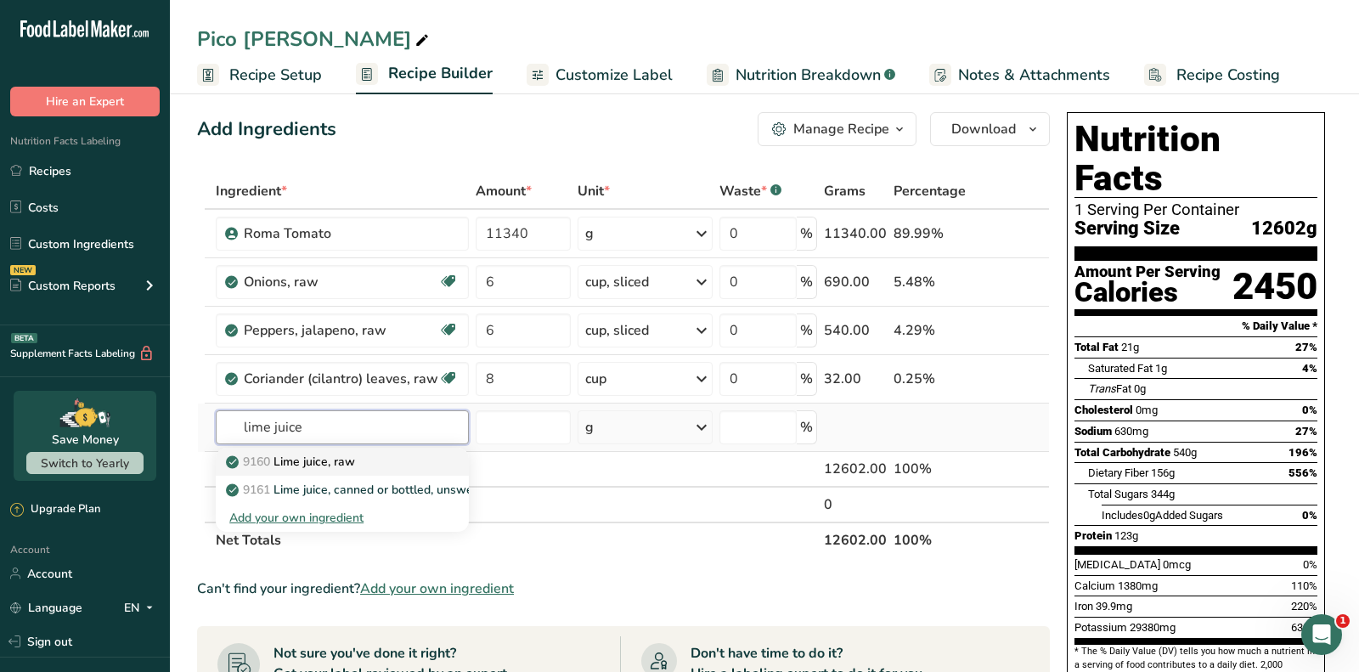
type input "lime juice"
click at [363, 465] on div "9160 Lime juice, raw" at bounding box center [328, 462] width 199 height 18
type input "Lime juice, raw"
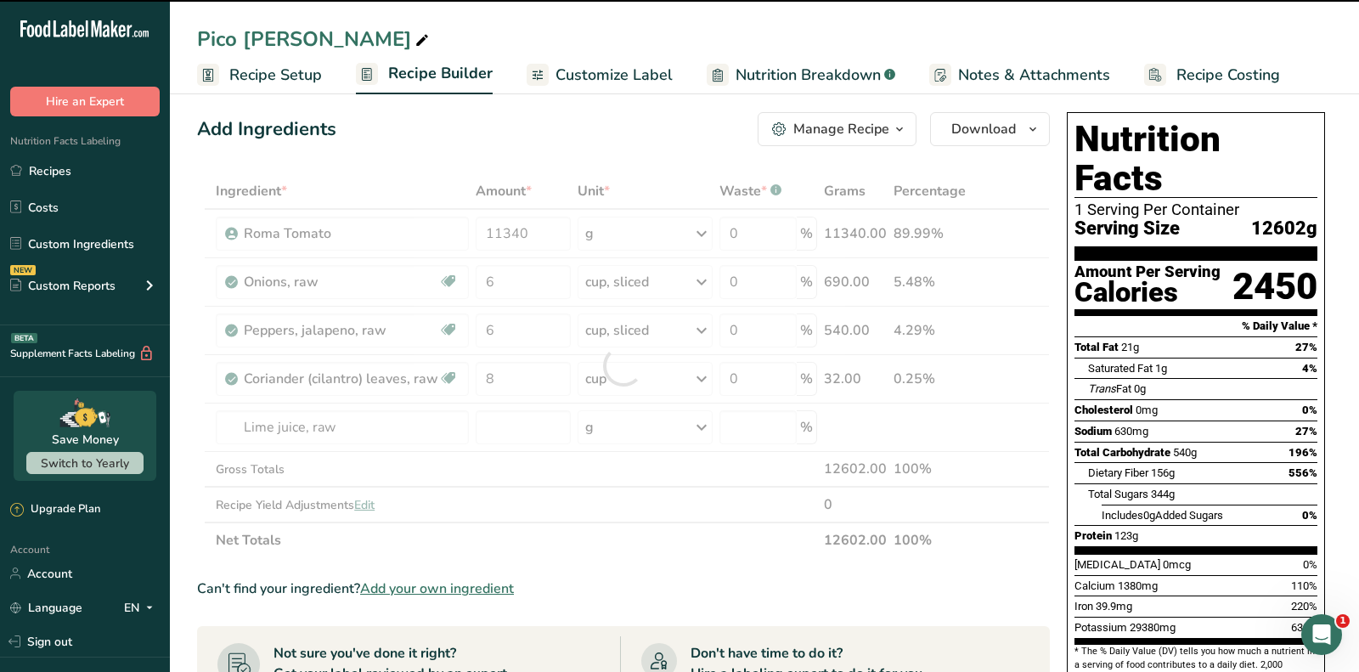
type input "0"
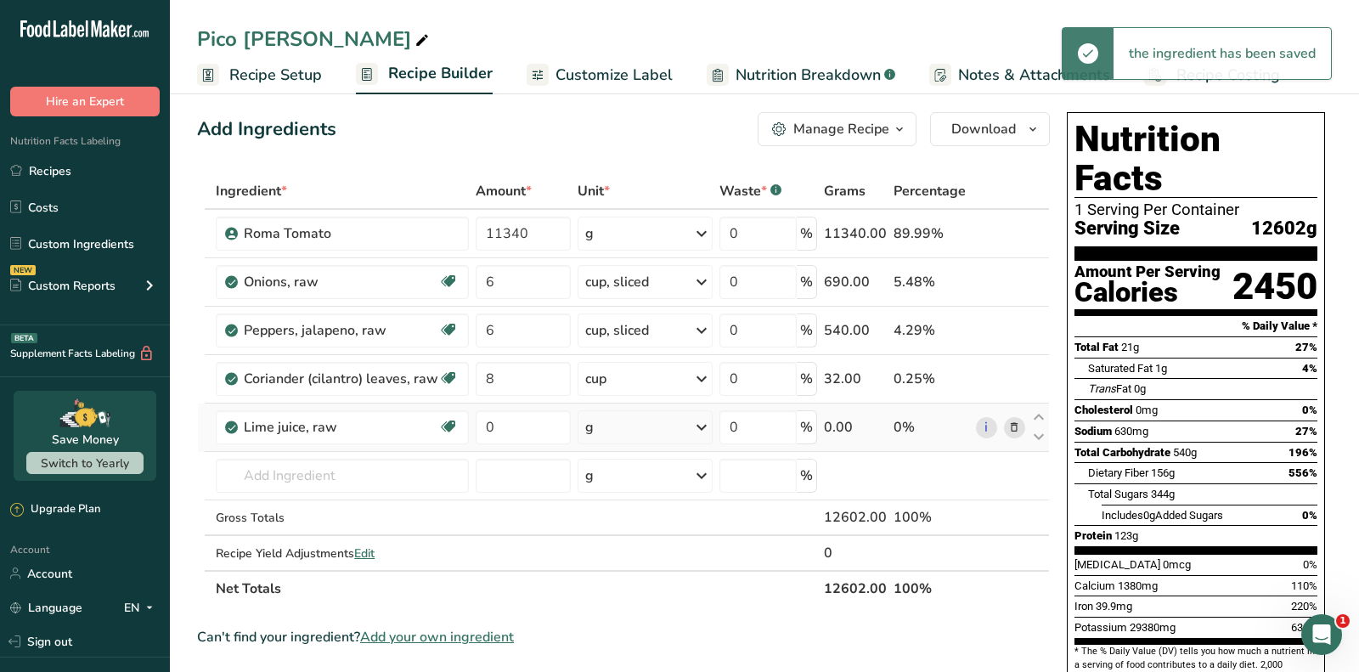
click at [658, 422] on div "g" at bounding box center [644, 427] width 135 height 34
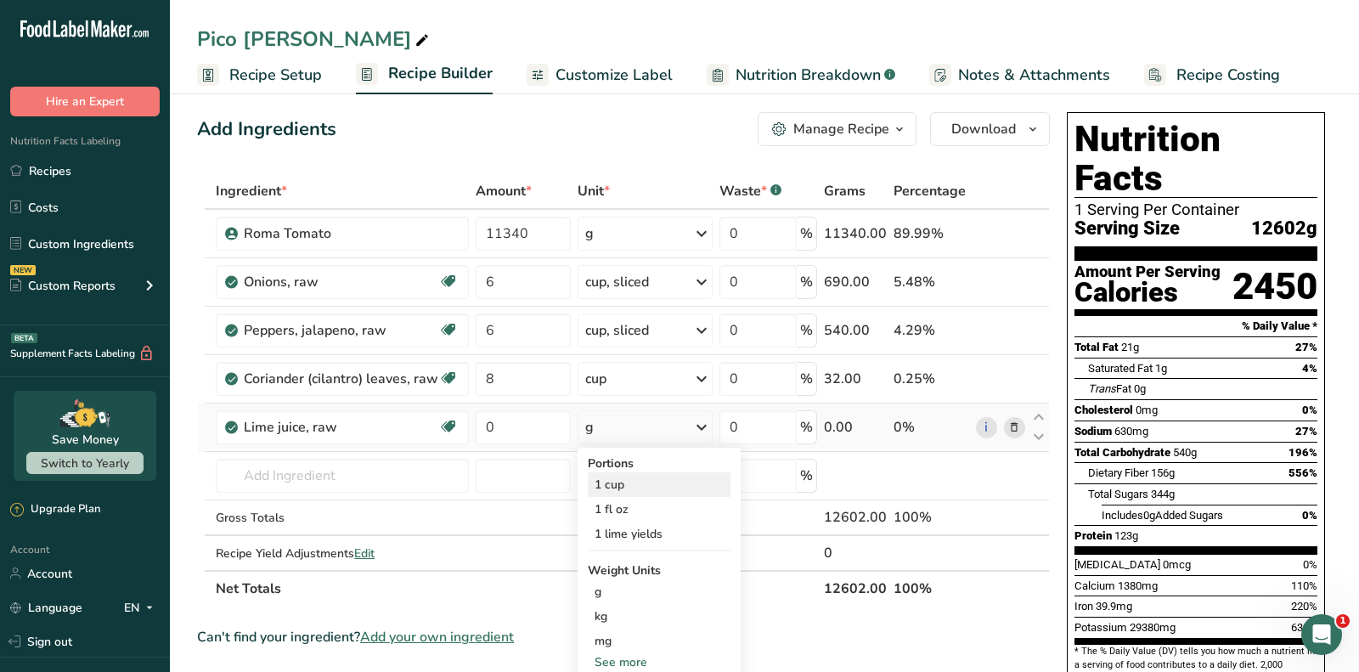
click at [653, 474] on div "1 cup" at bounding box center [659, 484] width 143 height 25
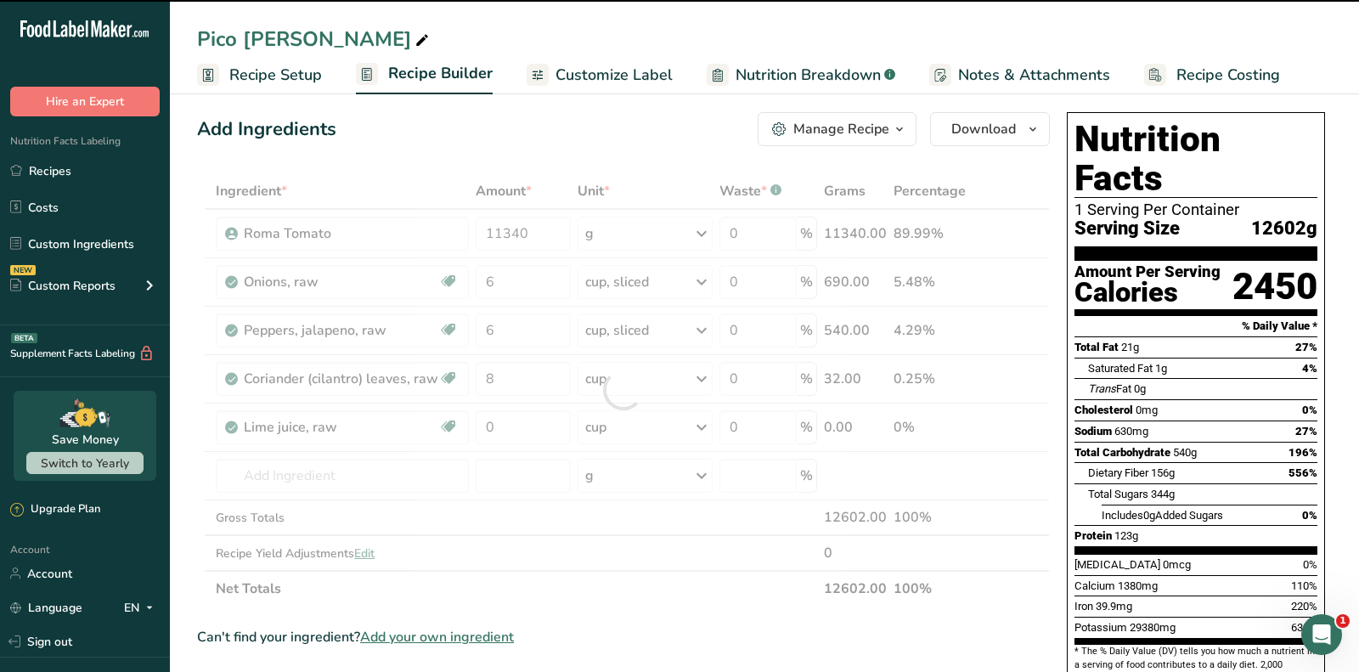
click at [521, 432] on div at bounding box center [623, 389] width 853 height 433
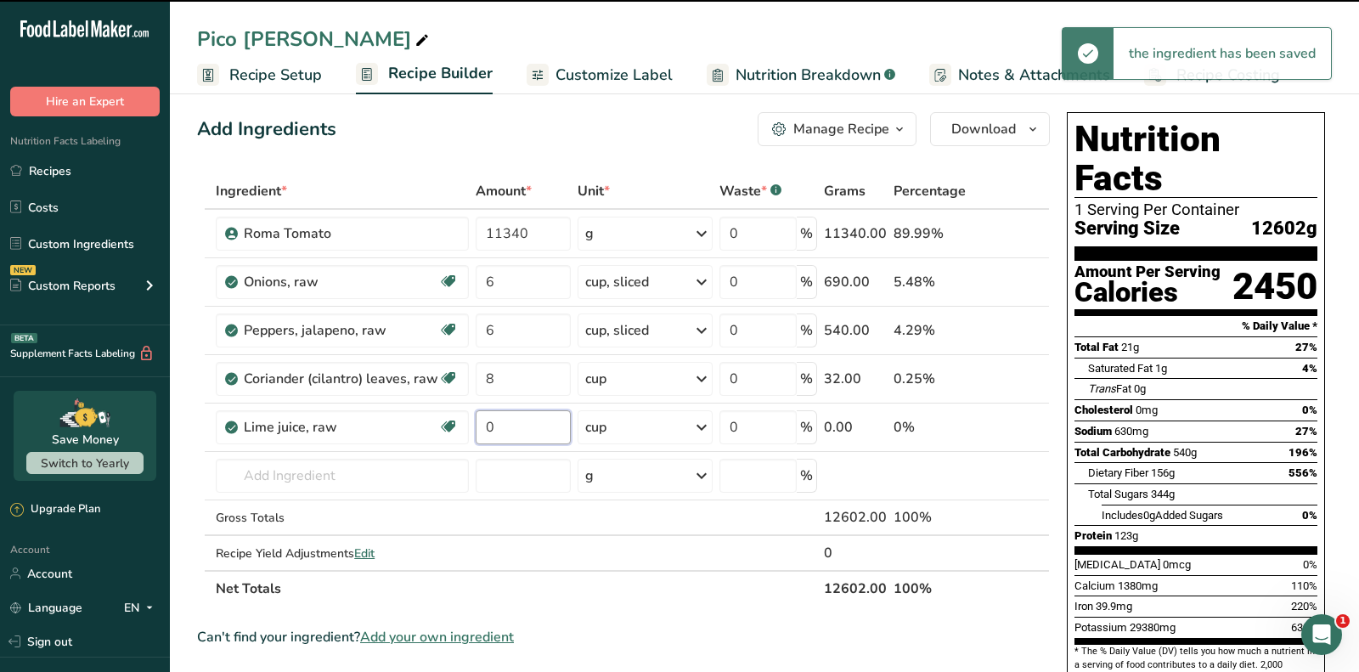
click at [521, 432] on input "0" at bounding box center [523, 427] width 95 height 34
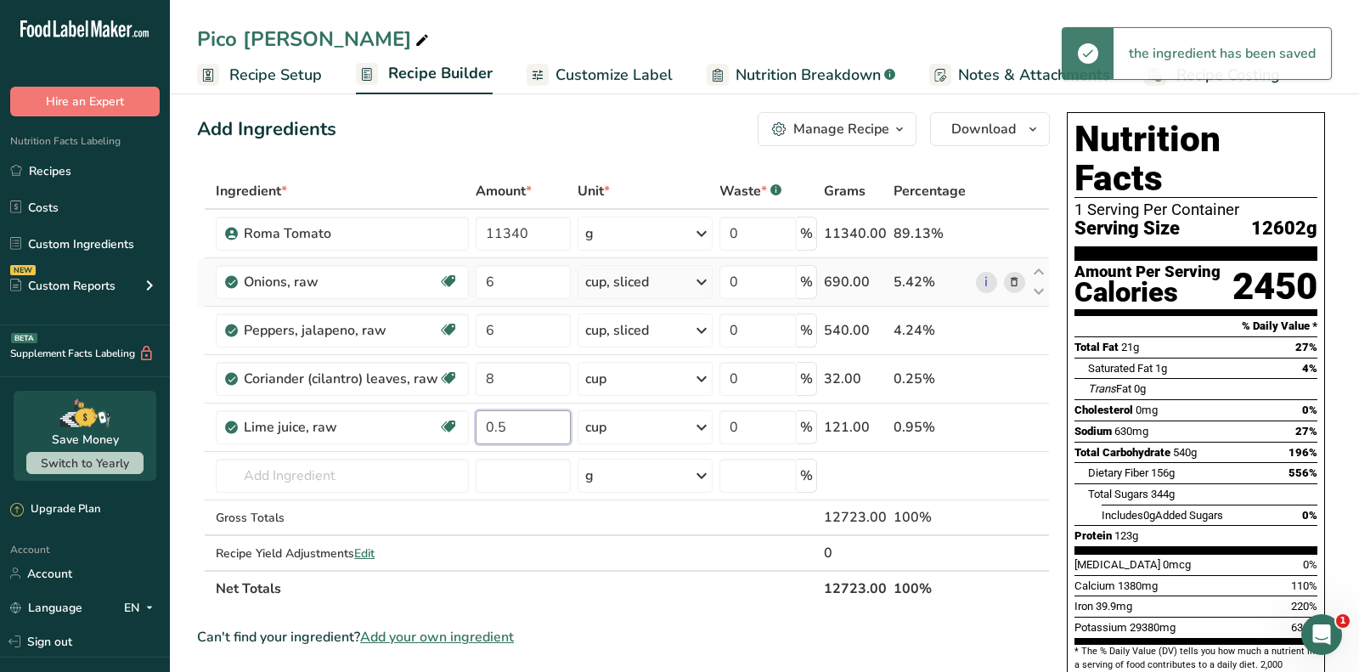
type input "0.5"
click at [1039, 301] on div "Ingredient * Amount * Unit * Waste * .a-a{fill:#347362;}.b-a{fill:#fff;} Grams …" at bounding box center [623, 389] width 853 height 433
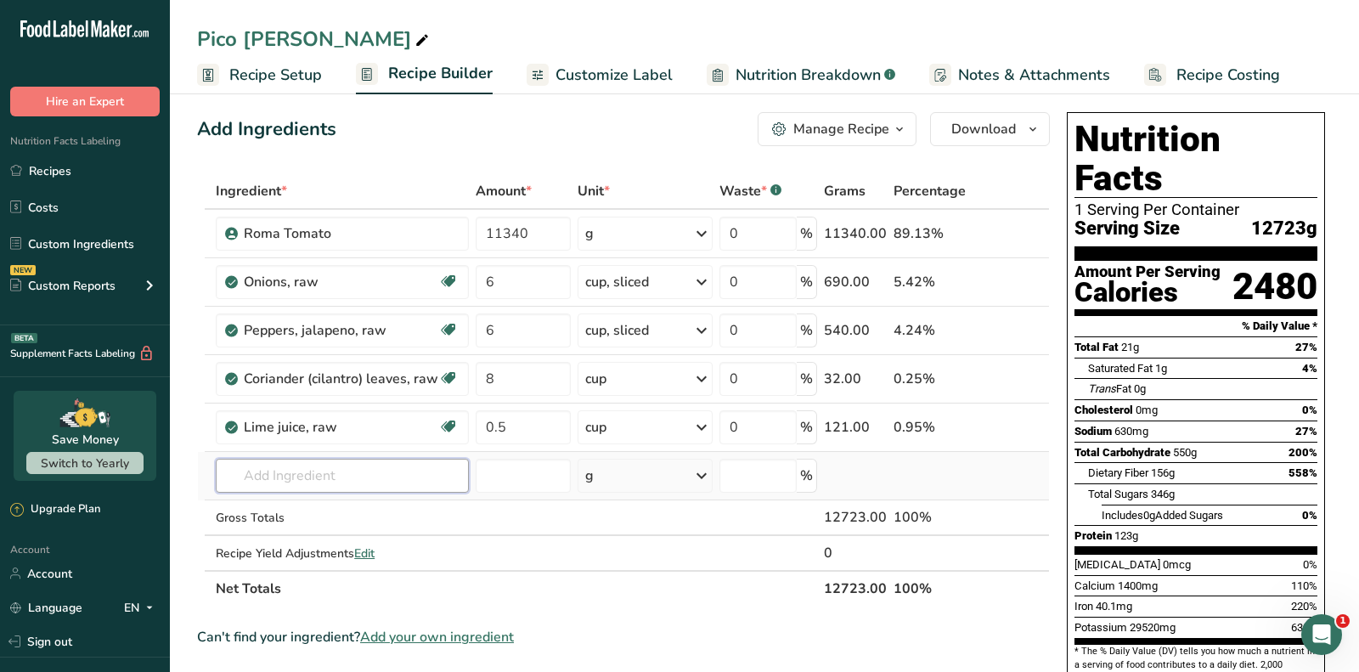
click at [378, 480] on input "text" at bounding box center [342, 476] width 253 height 34
type input "salt table"
click at [372, 510] on div "2047 Salt, table" at bounding box center [328, 510] width 199 height 18
type input "Salt, table"
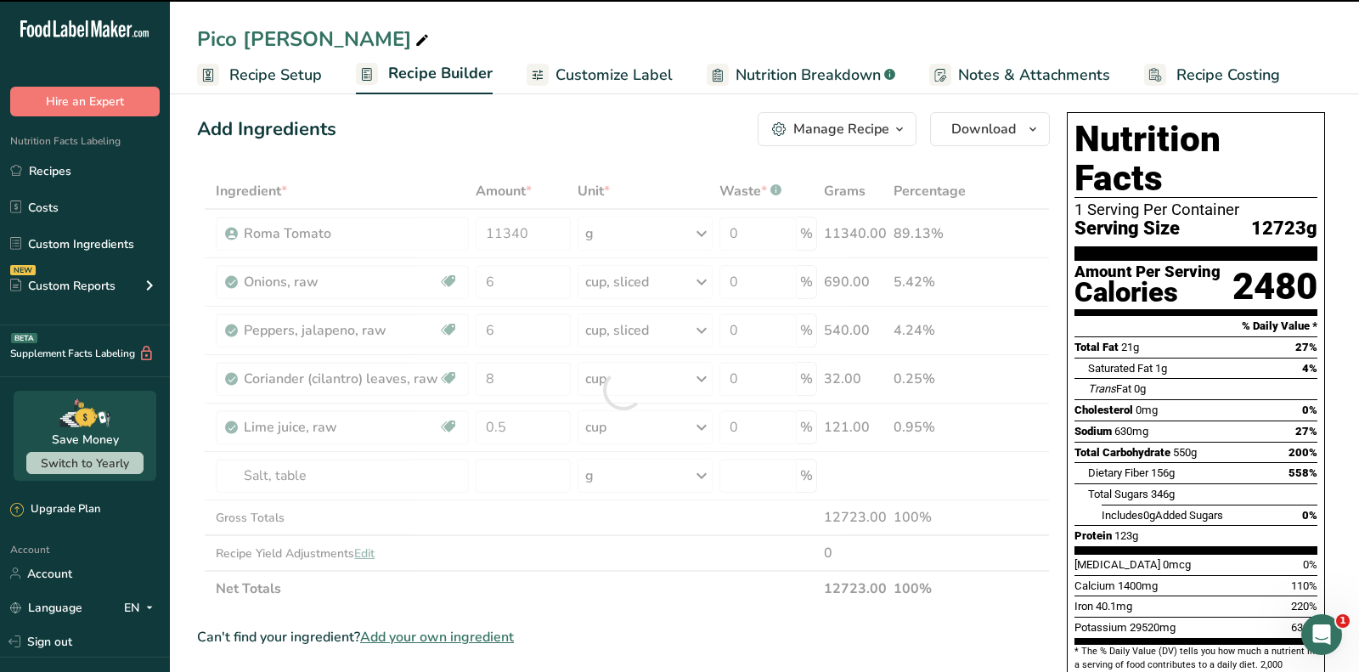
click at [544, 458] on div at bounding box center [623, 389] width 853 height 433
click at [533, 469] on input "number" at bounding box center [523, 476] width 95 height 34
type input "0"
click at [533, 469] on input "0" at bounding box center [523, 476] width 95 height 34
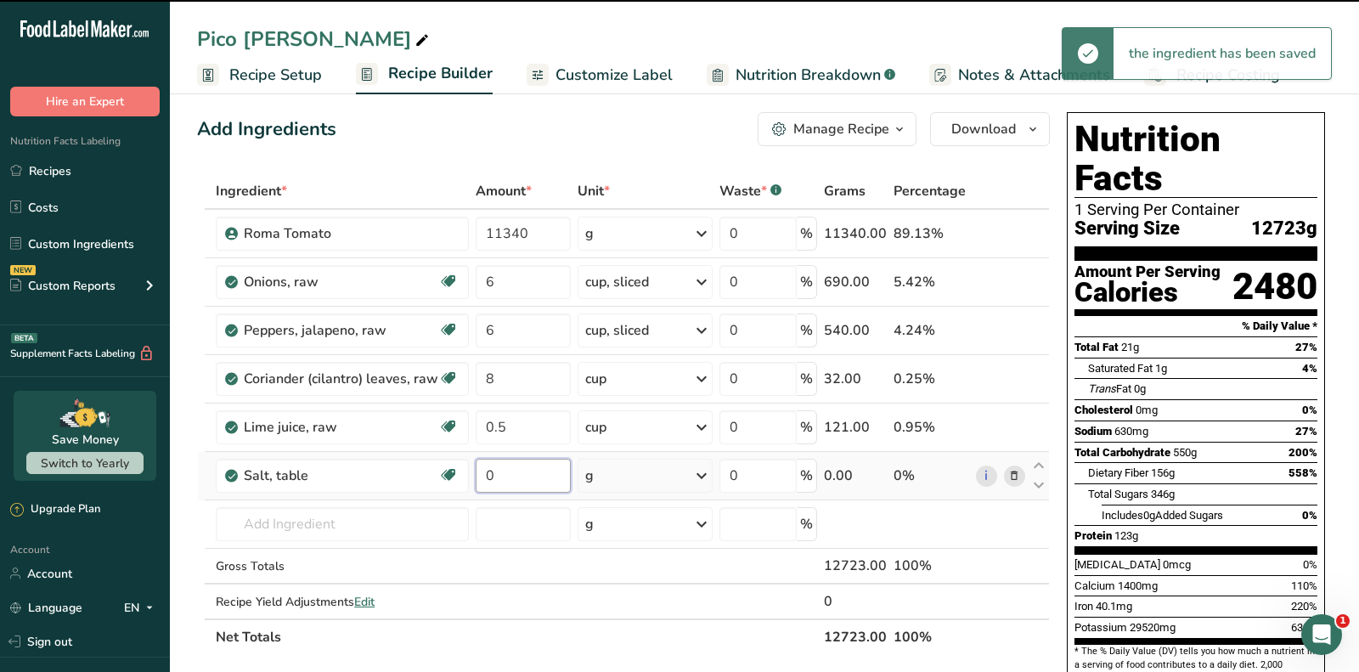
click at [533, 469] on input "0" at bounding box center [523, 476] width 95 height 34
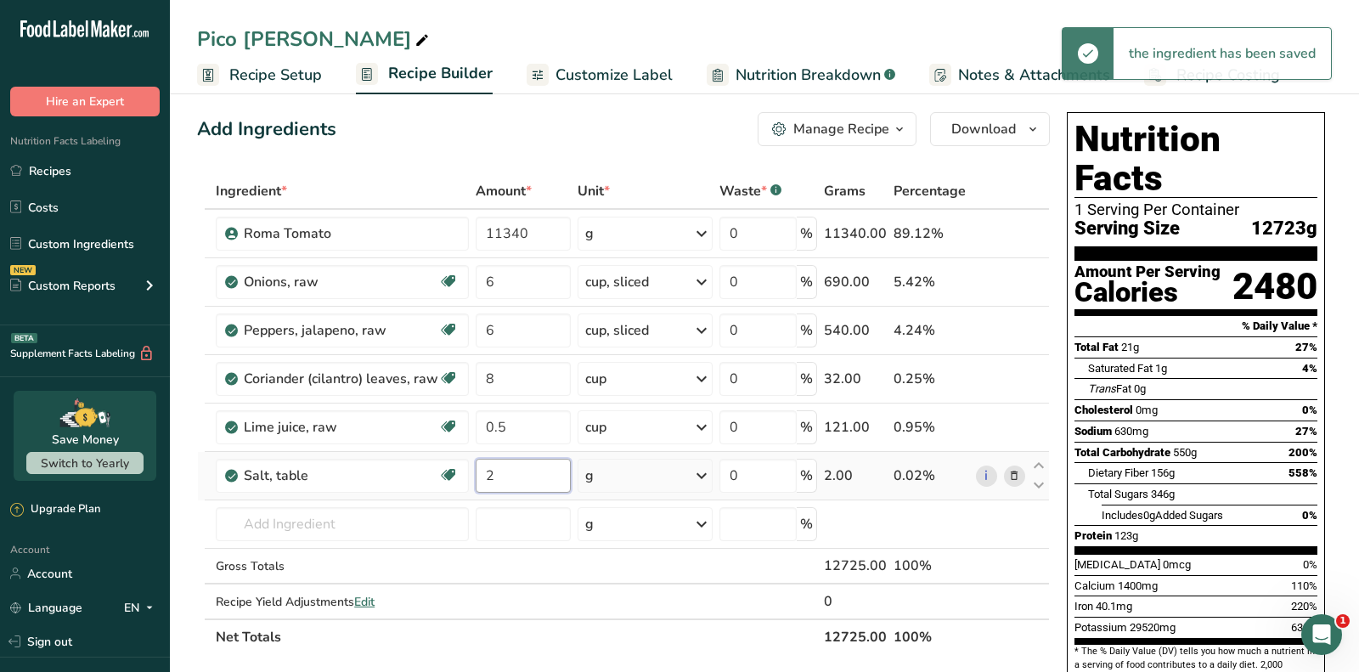
type input "2"
click at [625, 482] on div "Ingredient * Amount * Unit * Waste * .a-a{fill:#347362;}.b-a{fill:#fff;} Grams …" at bounding box center [623, 414] width 853 height 482
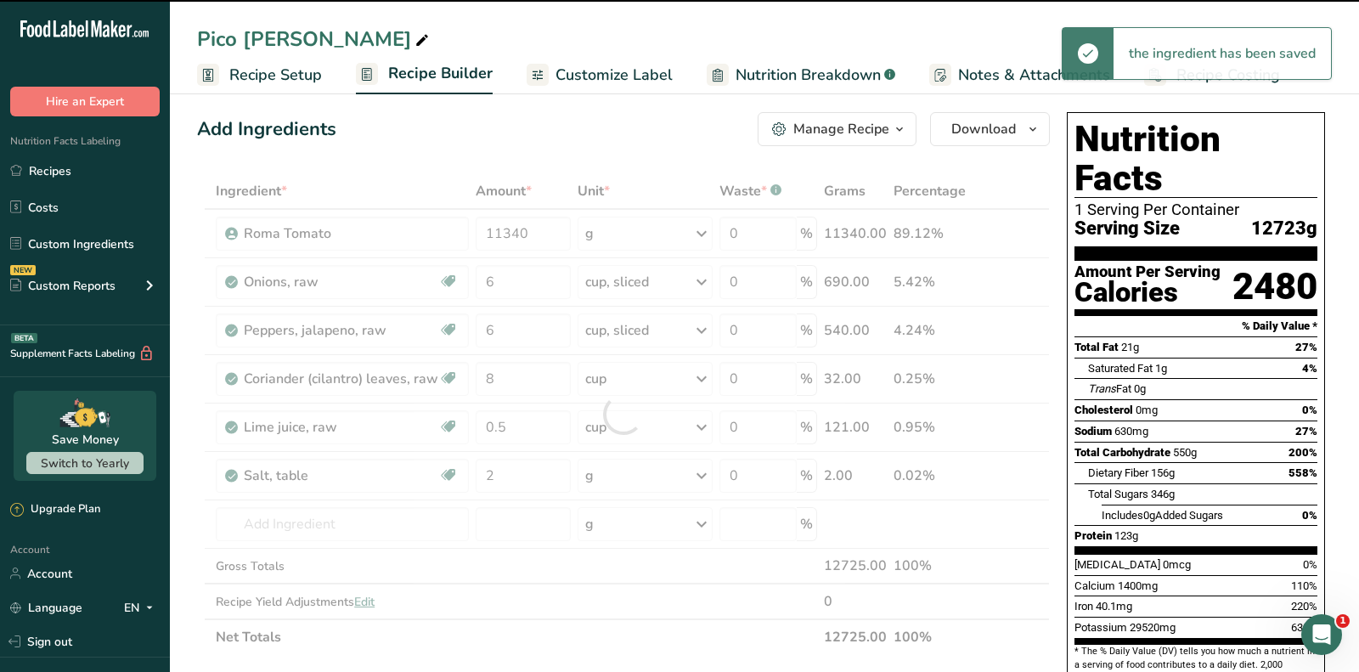
click at [642, 470] on div at bounding box center [623, 414] width 853 height 482
click at [642, 470] on div "g" at bounding box center [644, 476] width 135 height 34
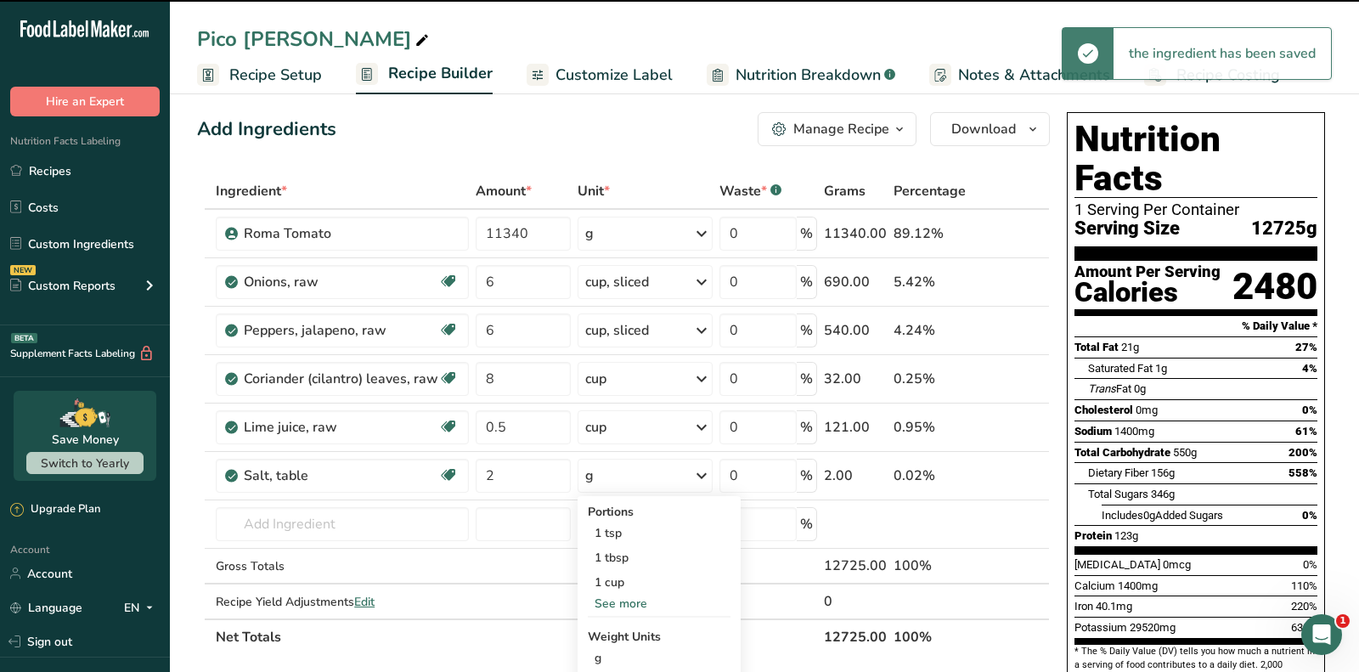
click at [642, 470] on div "g" at bounding box center [644, 476] width 135 height 34
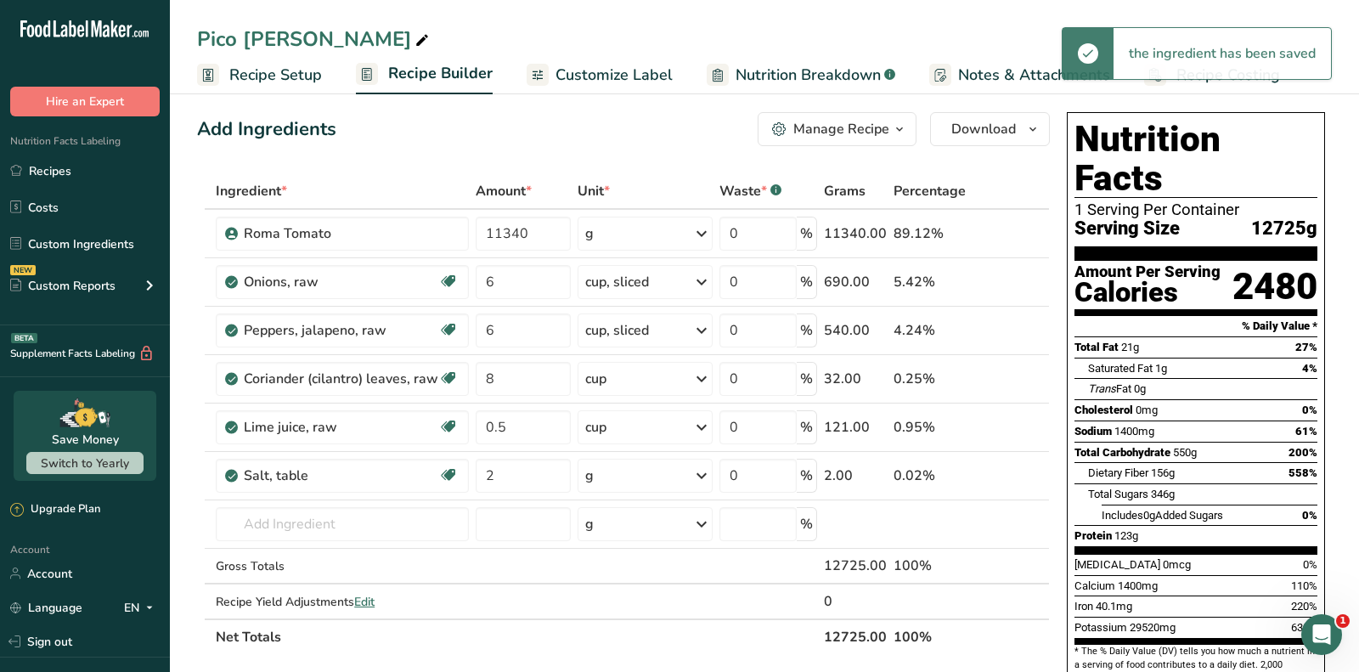
click at [642, 470] on div "g" at bounding box center [644, 476] width 135 height 34
click at [621, 547] on div "1 tbsp" at bounding box center [659, 557] width 143 height 25
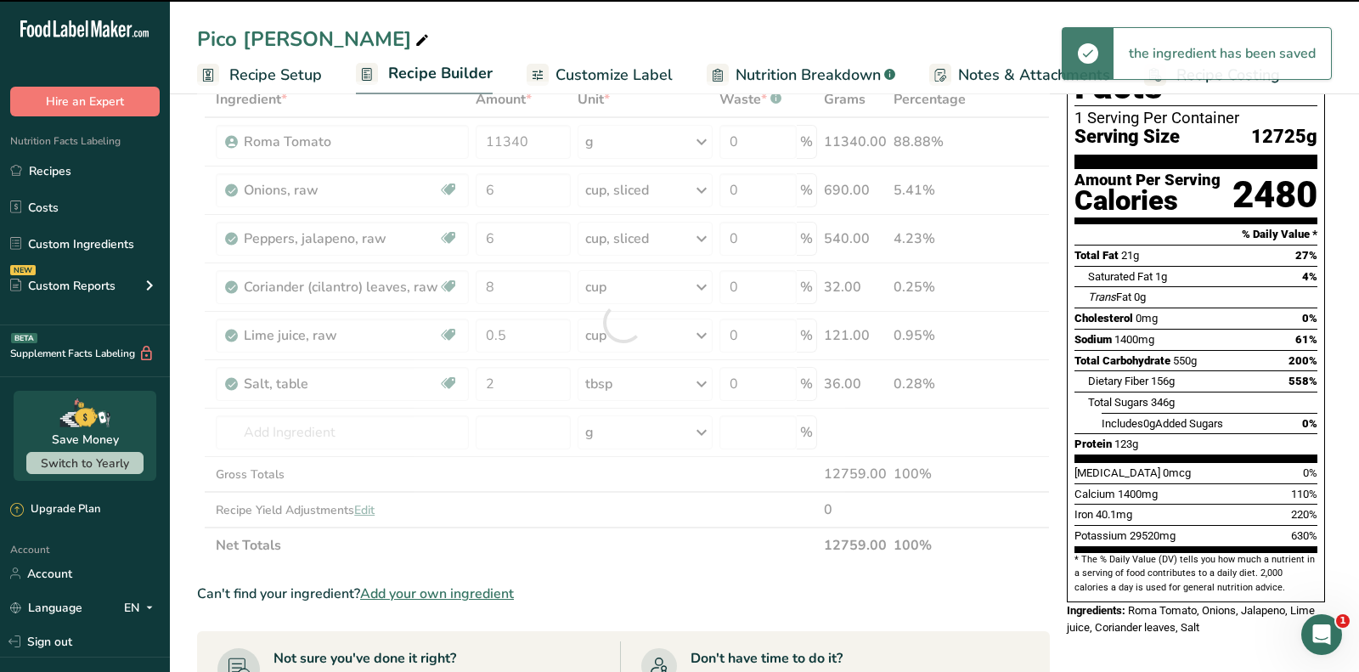
scroll to position [111, 0]
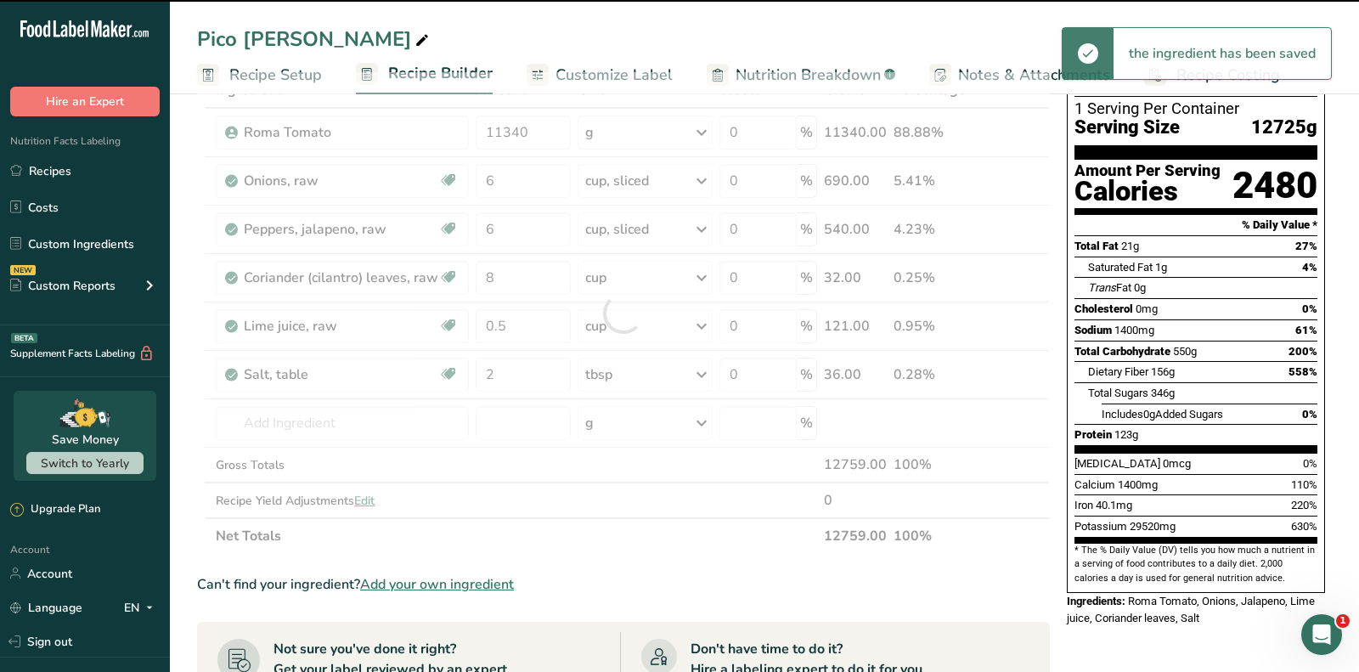
click at [313, 415] on div at bounding box center [623, 313] width 853 height 482
click at [313, 415] on input "text" at bounding box center [342, 423] width 253 height 34
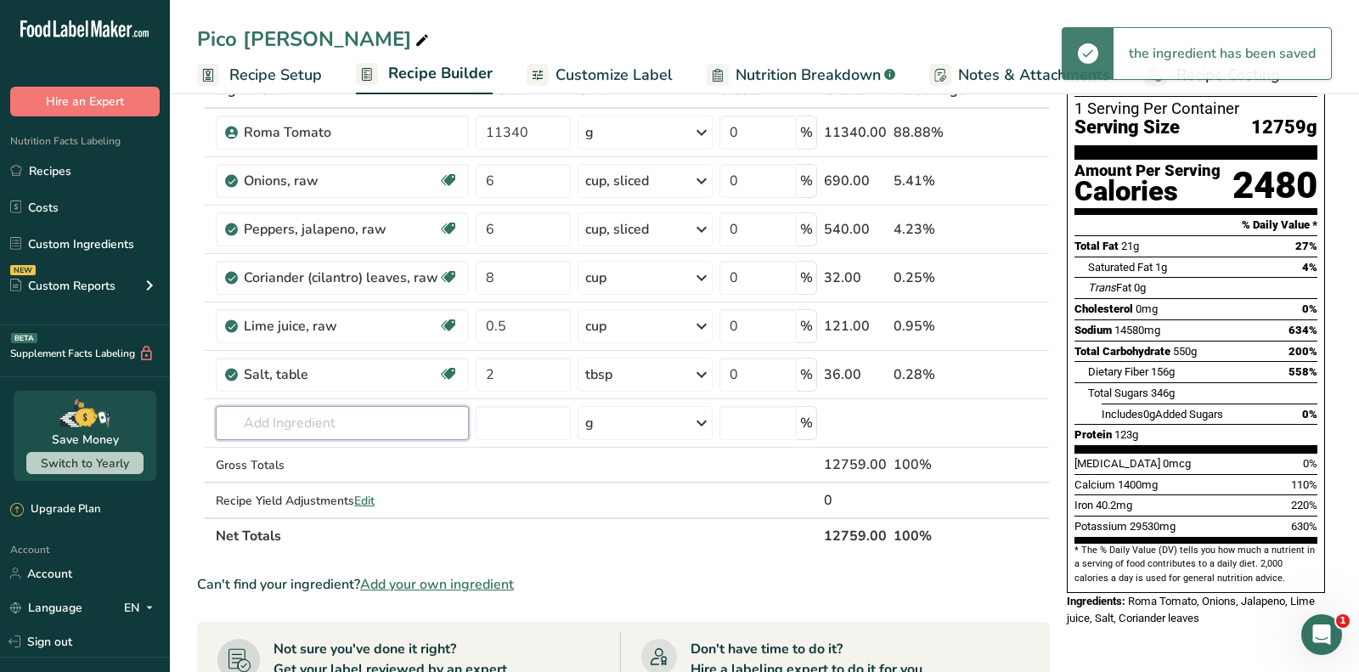
click at [313, 415] on input "text" at bounding box center [342, 423] width 253 height 34
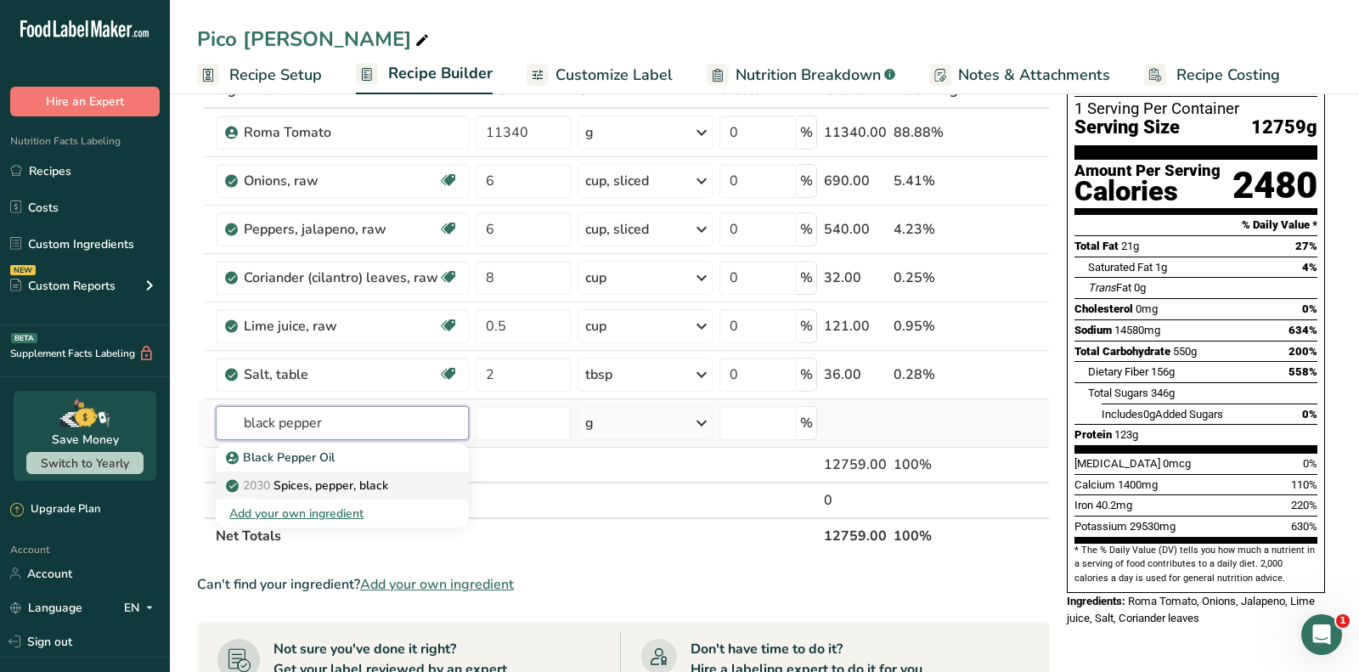
type input "black pepper"
click at [327, 482] on p "2030 Spices, pepper, black" at bounding box center [308, 485] width 159 height 18
type input "Spices, pepper, black"
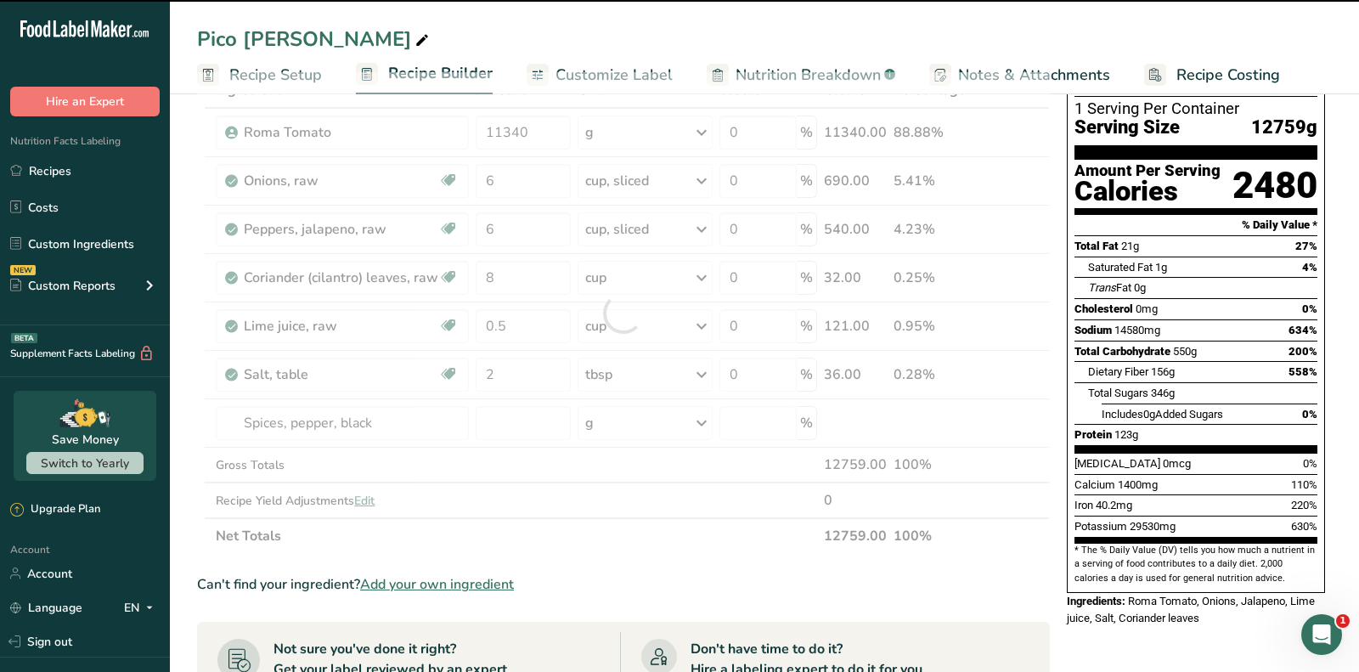
click at [531, 417] on div at bounding box center [623, 313] width 853 height 482
click at [531, 417] on input "number" at bounding box center [523, 423] width 95 height 34
type input "0"
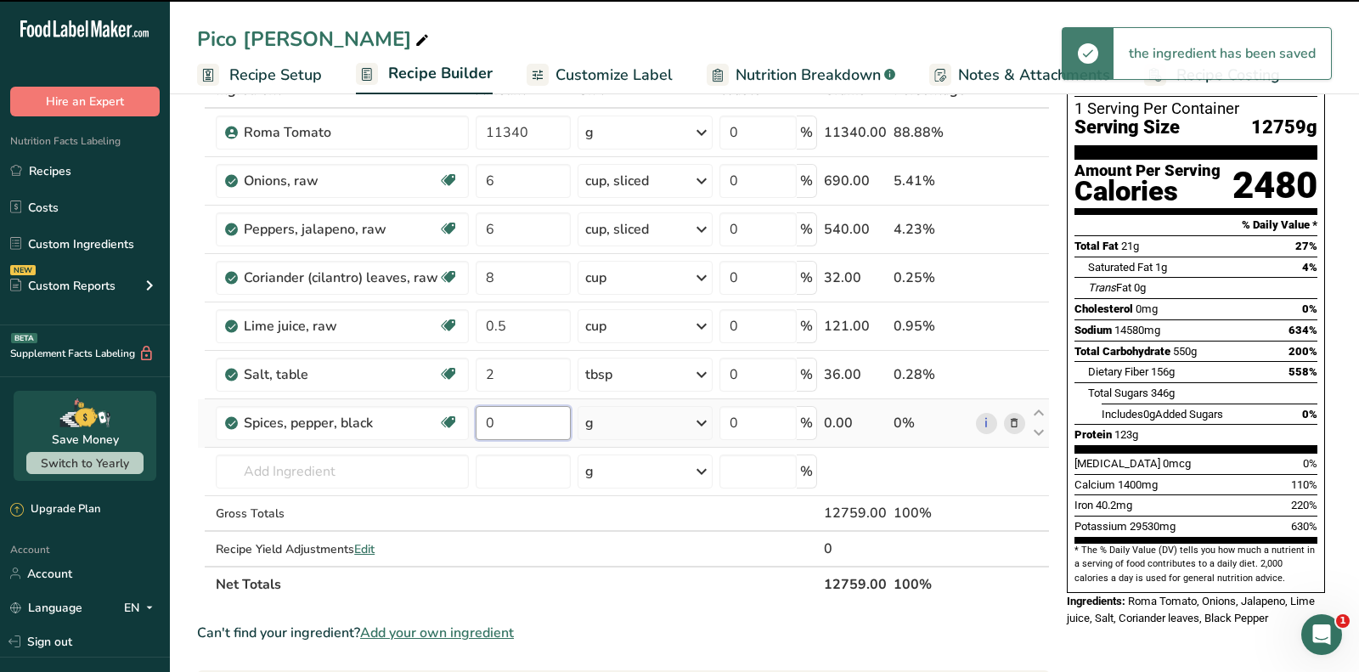
click at [510, 417] on input "0" at bounding box center [523, 423] width 95 height 34
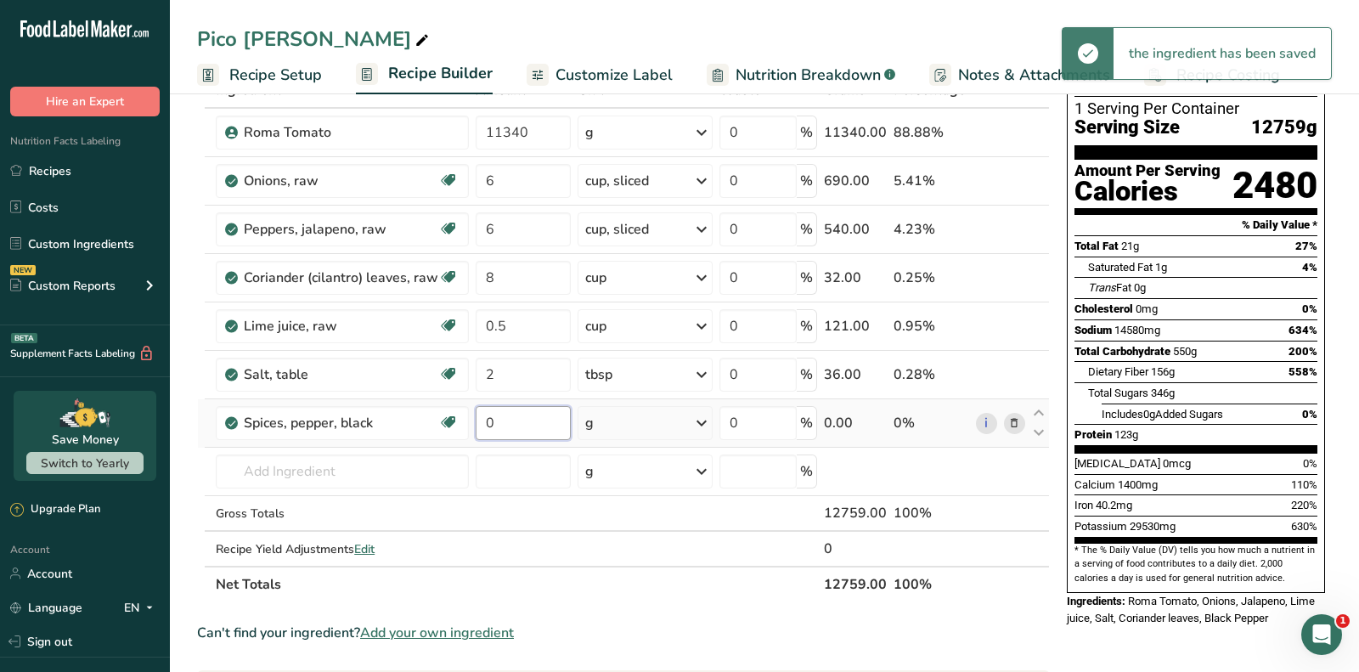
click at [510, 417] on input "0" at bounding box center [523, 423] width 95 height 34
click at [510, 417] on input "2" at bounding box center [523, 423] width 95 height 34
type input "2"
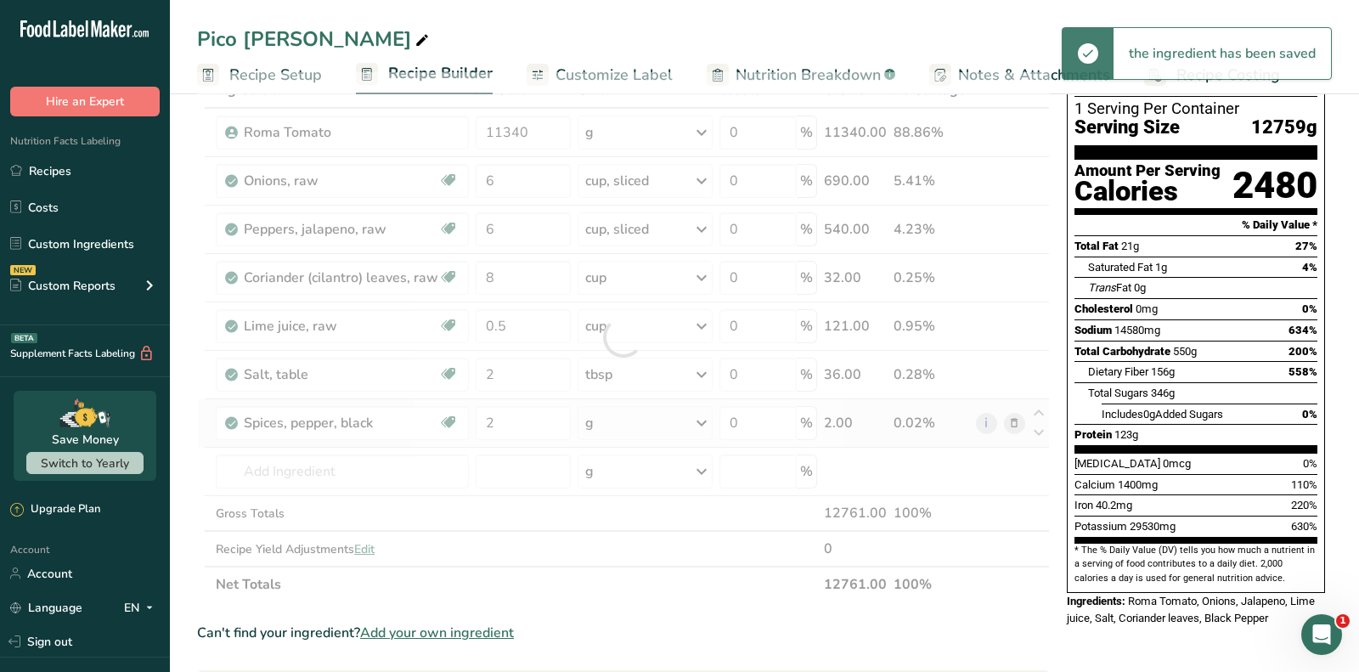
click at [621, 417] on div "Ingredient * Amount * Unit * Waste * .a-a{fill:#347362;}.b-a{fill:#fff;} Grams …" at bounding box center [623, 337] width 853 height 530
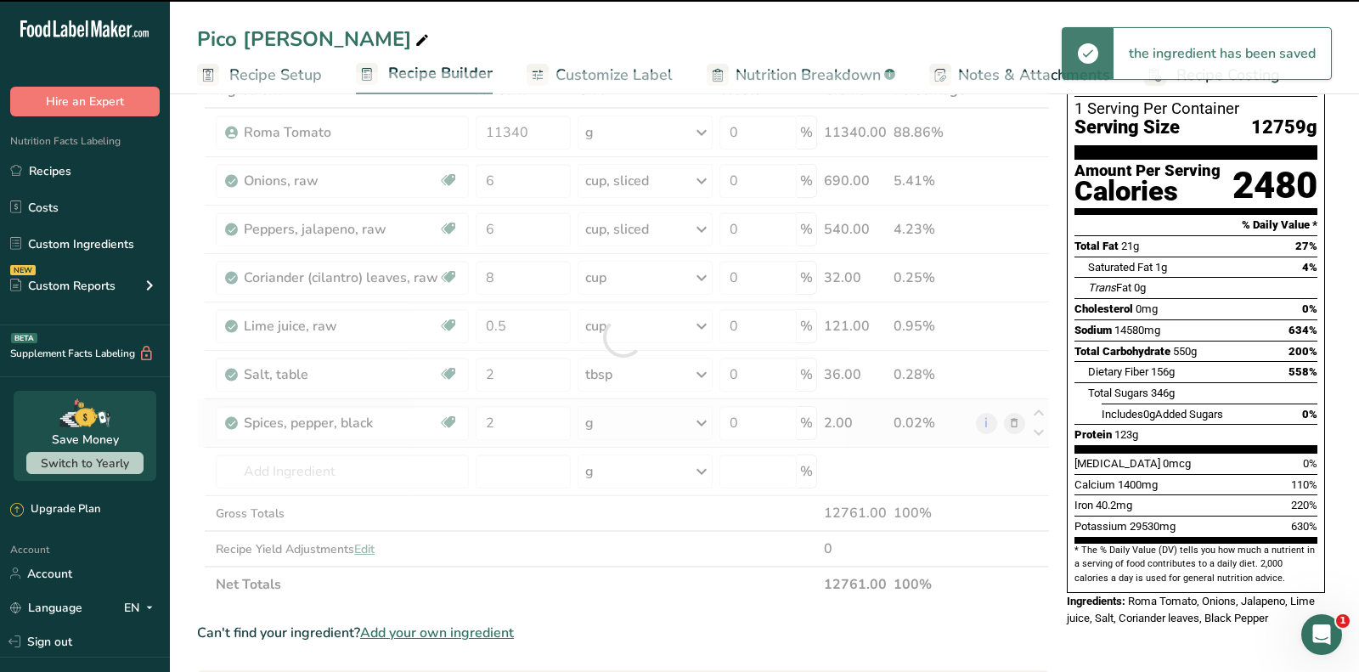
click at [621, 417] on div at bounding box center [623, 337] width 853 height 530
click at [621, 417] on div "g" at bounding box center [644, 423] width 135 height 34
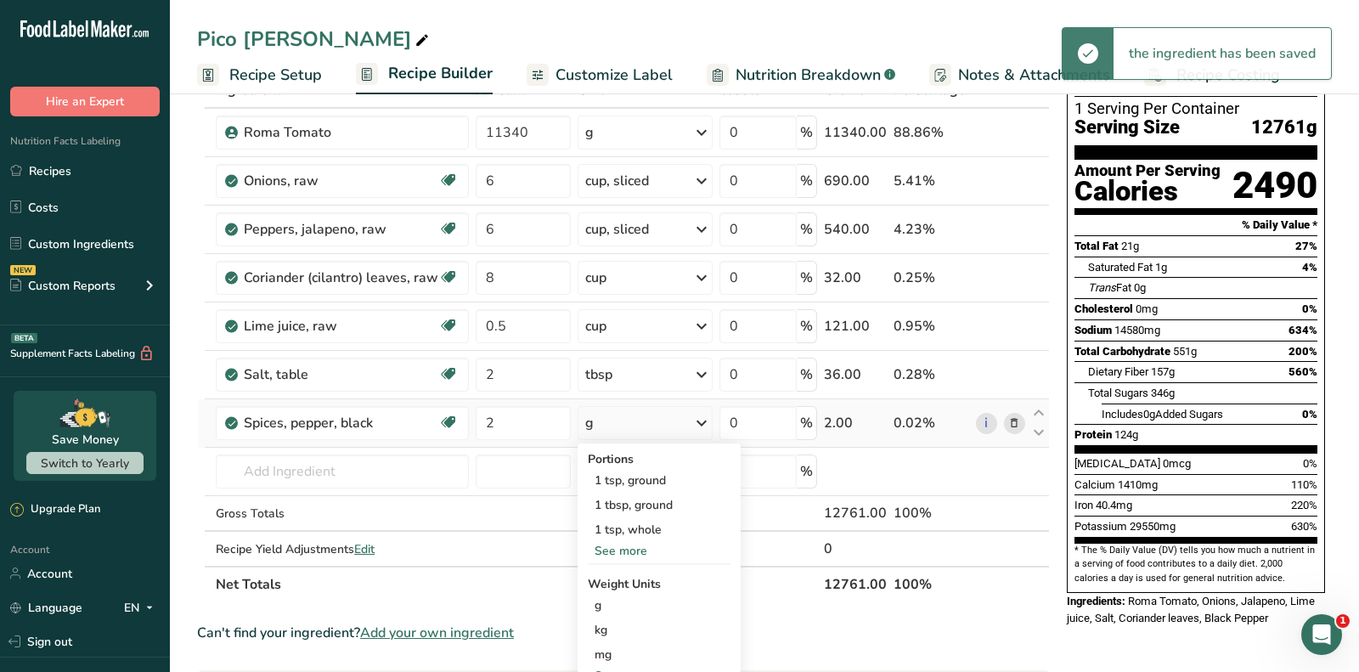
click at [621, 417] on div "g" at bounding box center [644, 423] width 135 height 34
click at [659, 504] on div "1 tbsp, ground" at bounding box center [659, 505] width 143 height 25
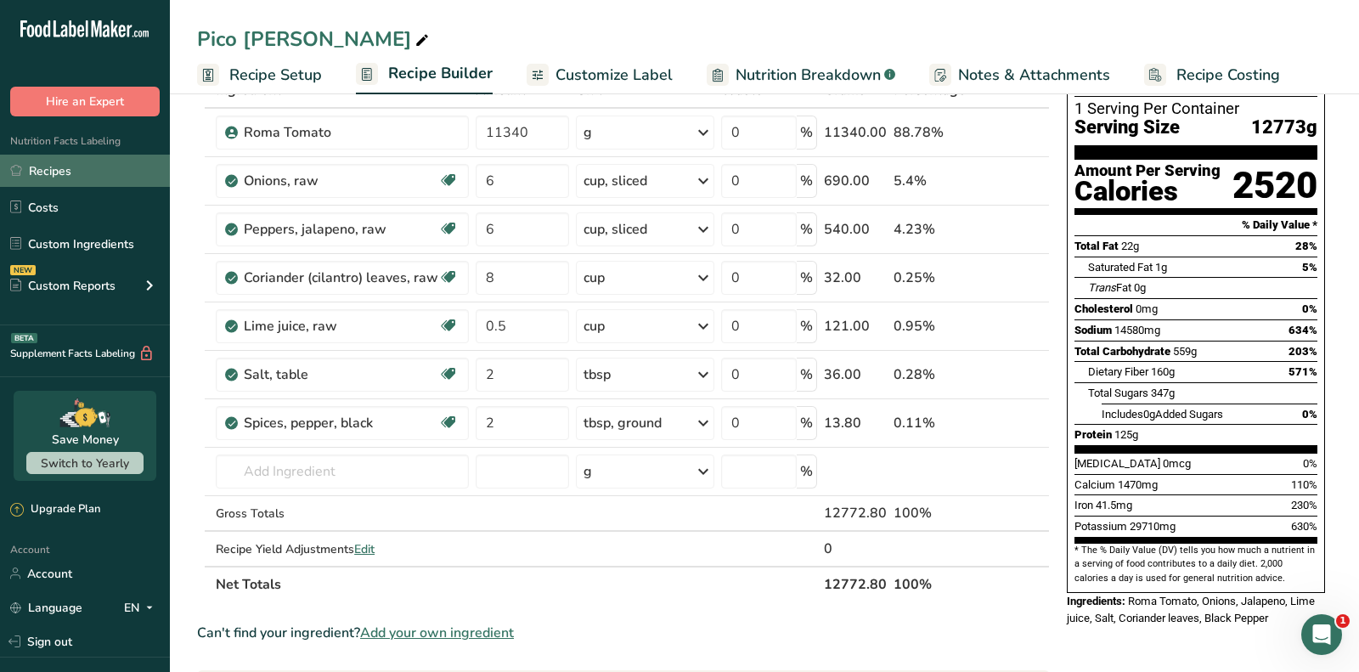
click at [140, 163] on link "Recipes" at bounding box center [85, 171] width 170 height 32
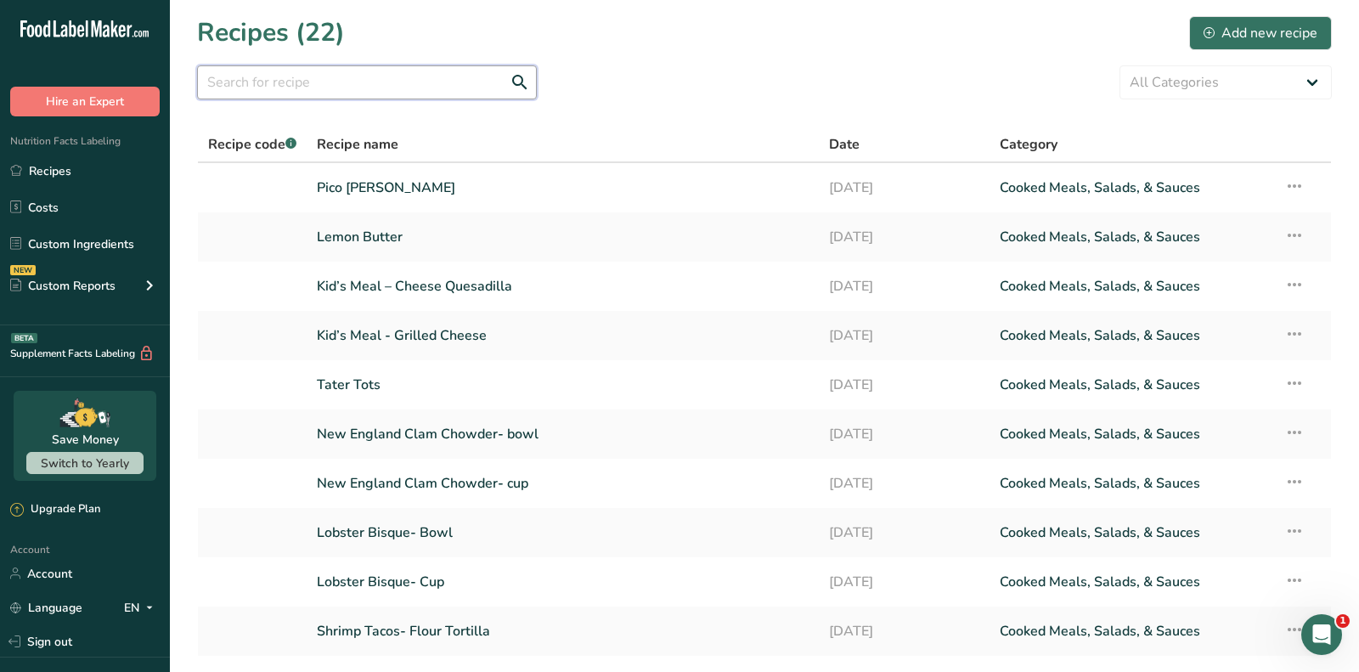
click at [345, 76] on input "text" at bounding box center [367, 82] width 340 height 34
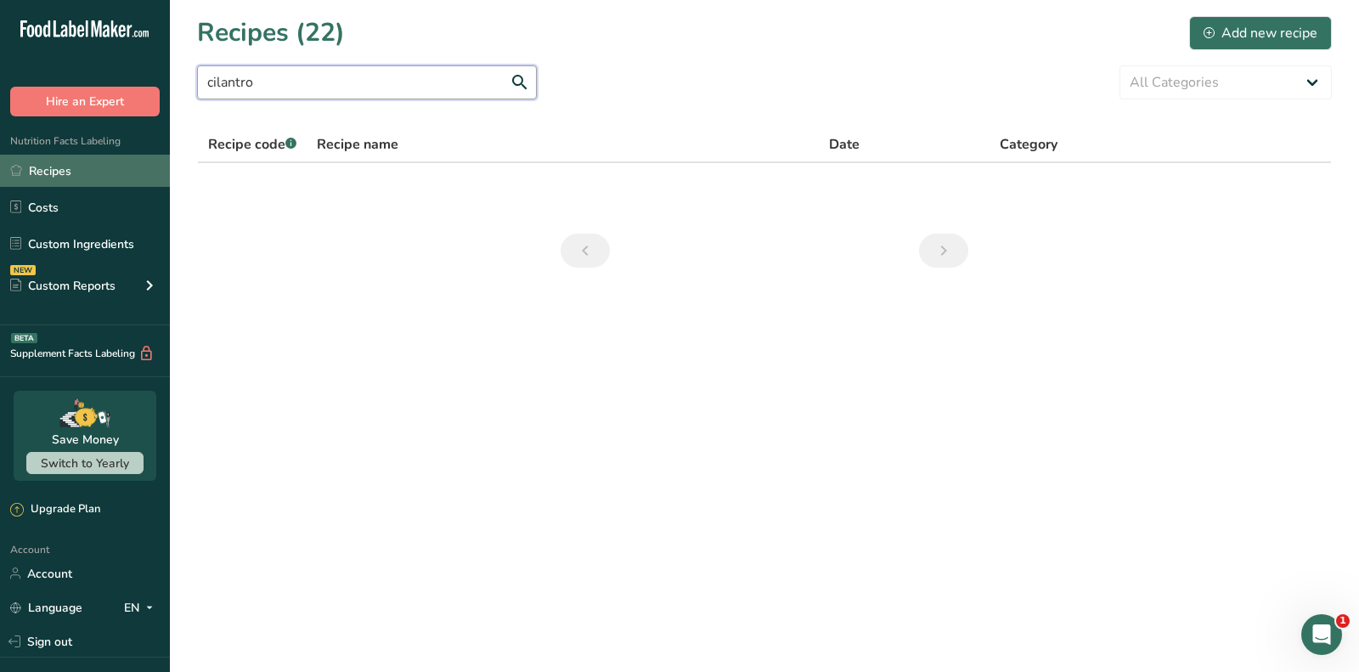
type input "cilantro"
click at [100, 184] on link "Recipes" at bounding box center [85, 171] width 170 height 32
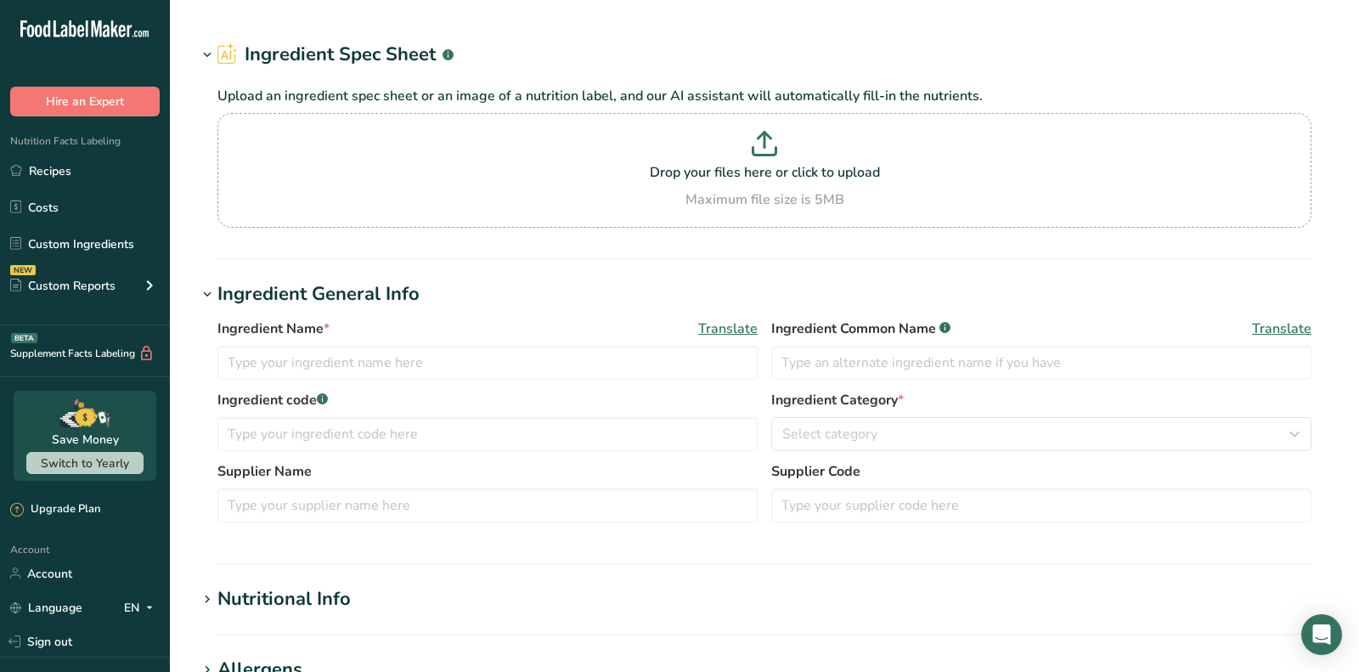
type input "Cheddar Cheese"
type input "21"
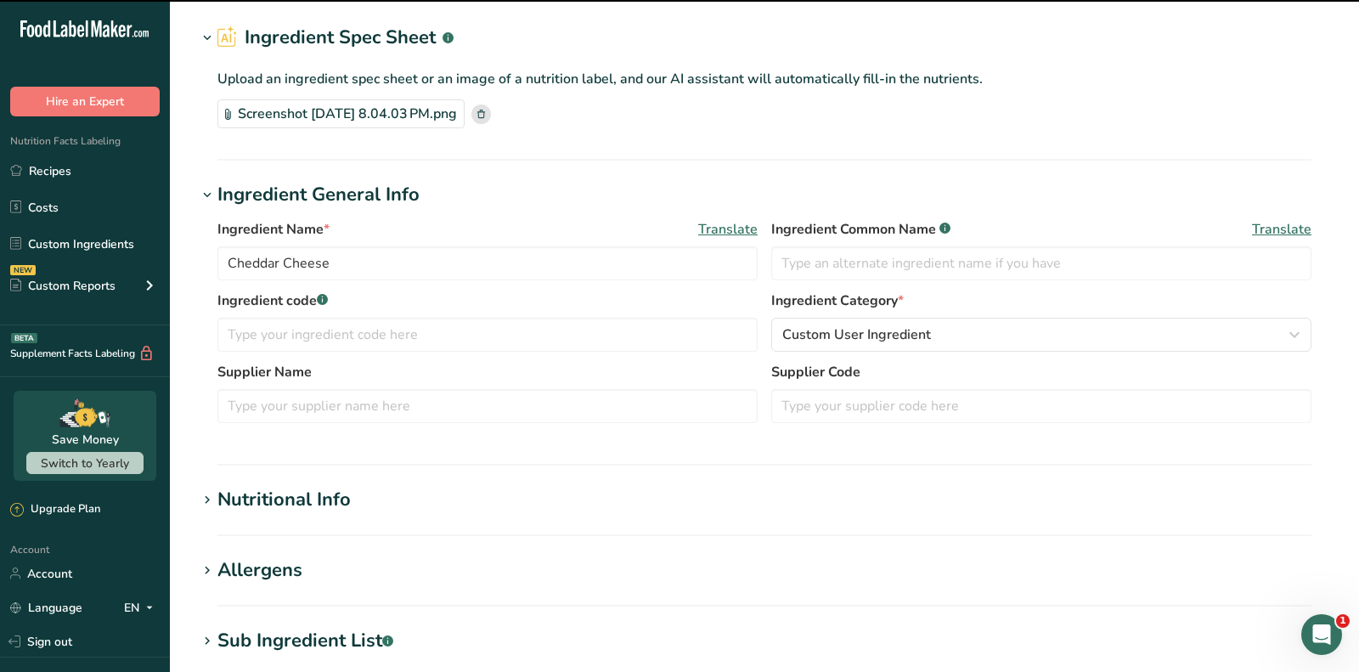
click at [306, 499] on div "Nutritional Info" at bounding box center [283, 500] width 133 height 28
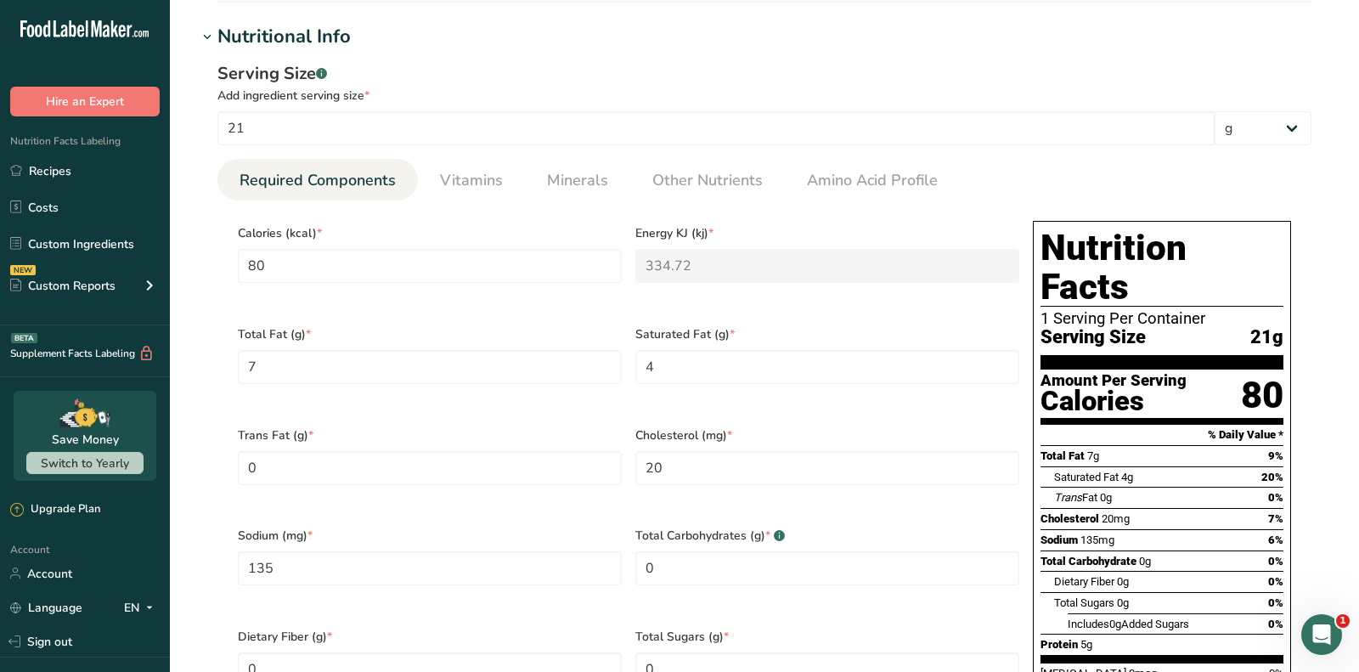
scroll to position [530, 0]
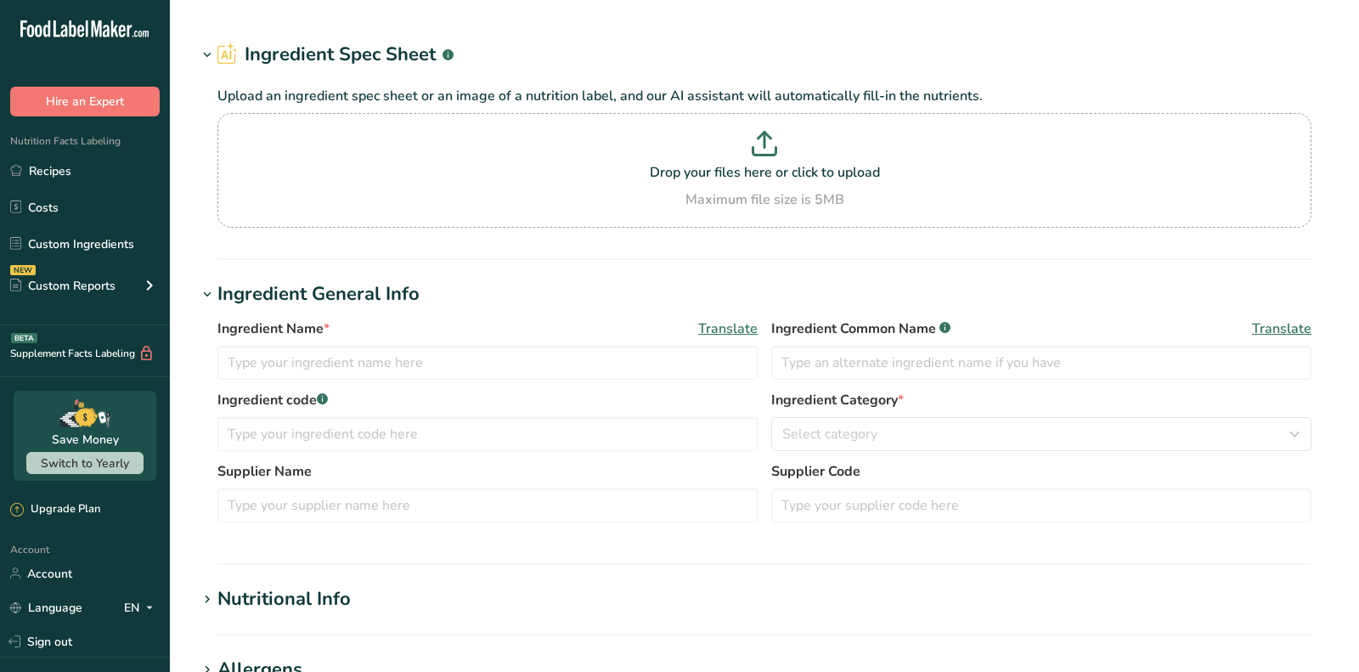
type input "Clarified Butter"
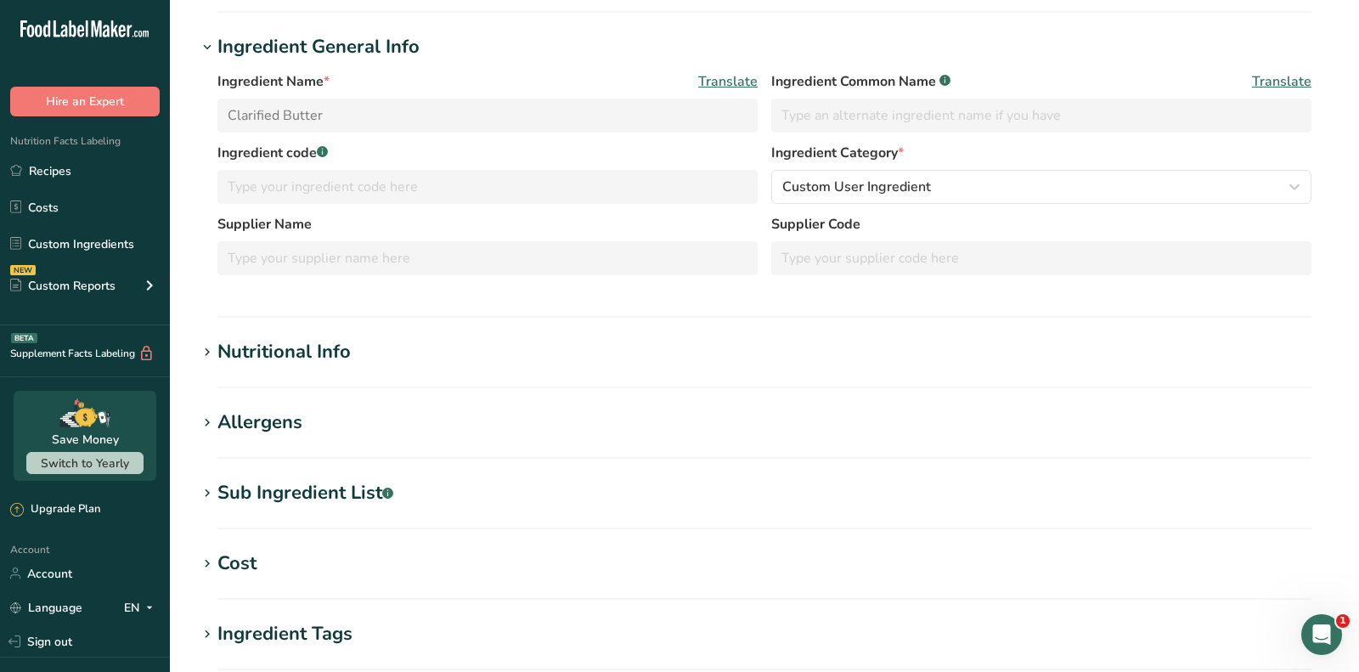
click at [279, 347] on div "Nutritional Info" at bounding box center [283, 352] width 133 height 28
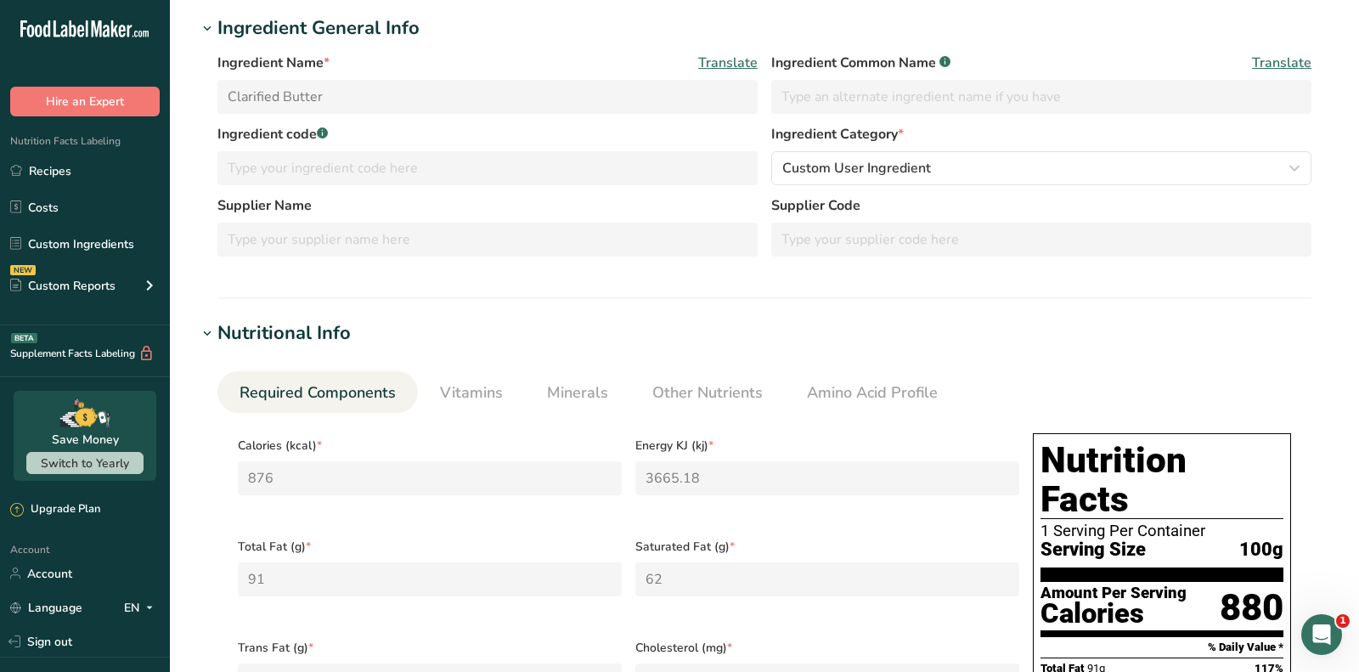
scroll to position [183, 0]
click at [297, 396] on span "Required Components" at bounding box center [317, 391] width 156 height 23
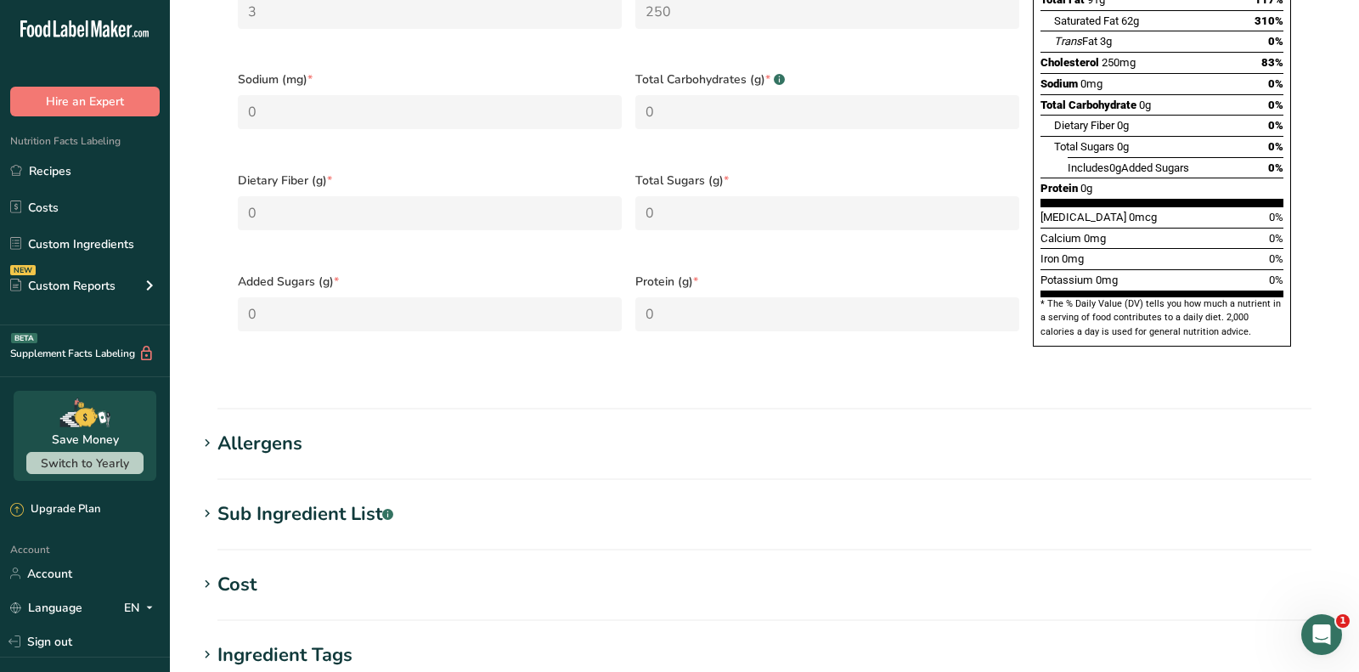
scroll to position [927, 0]
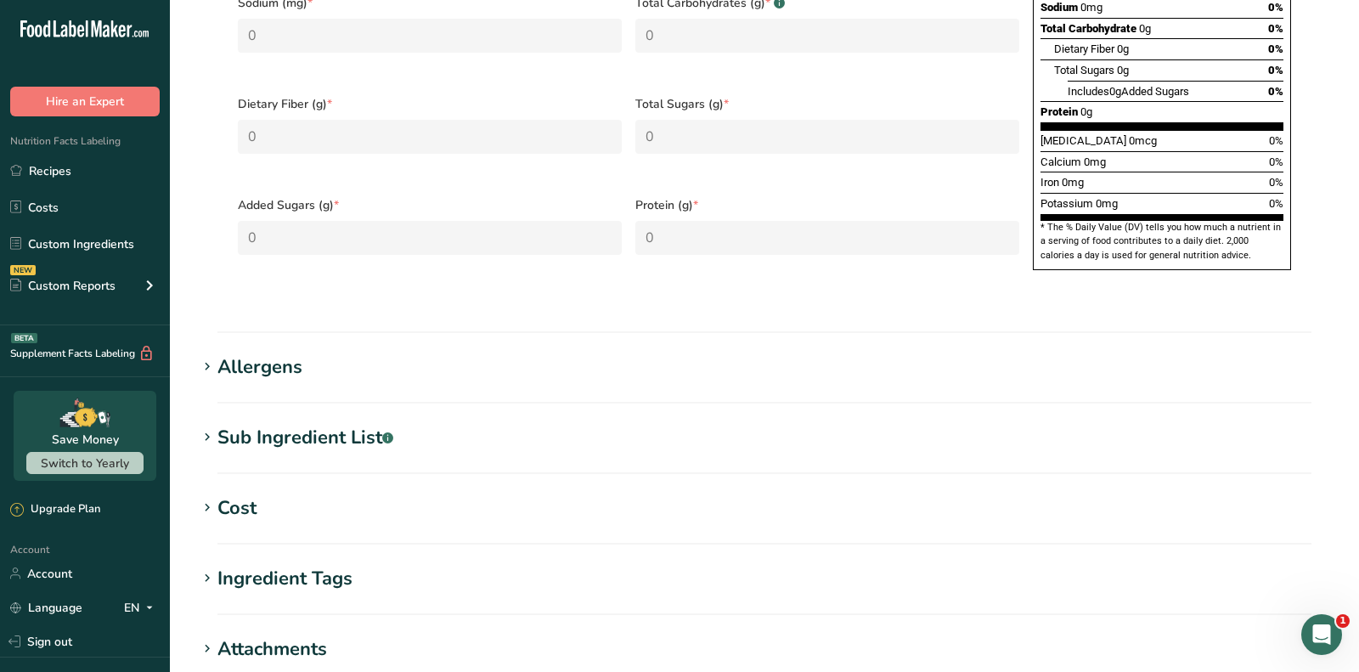
click at [279, 353] on div "Allergens" at bounding box center [259, 367] width 85 height 28
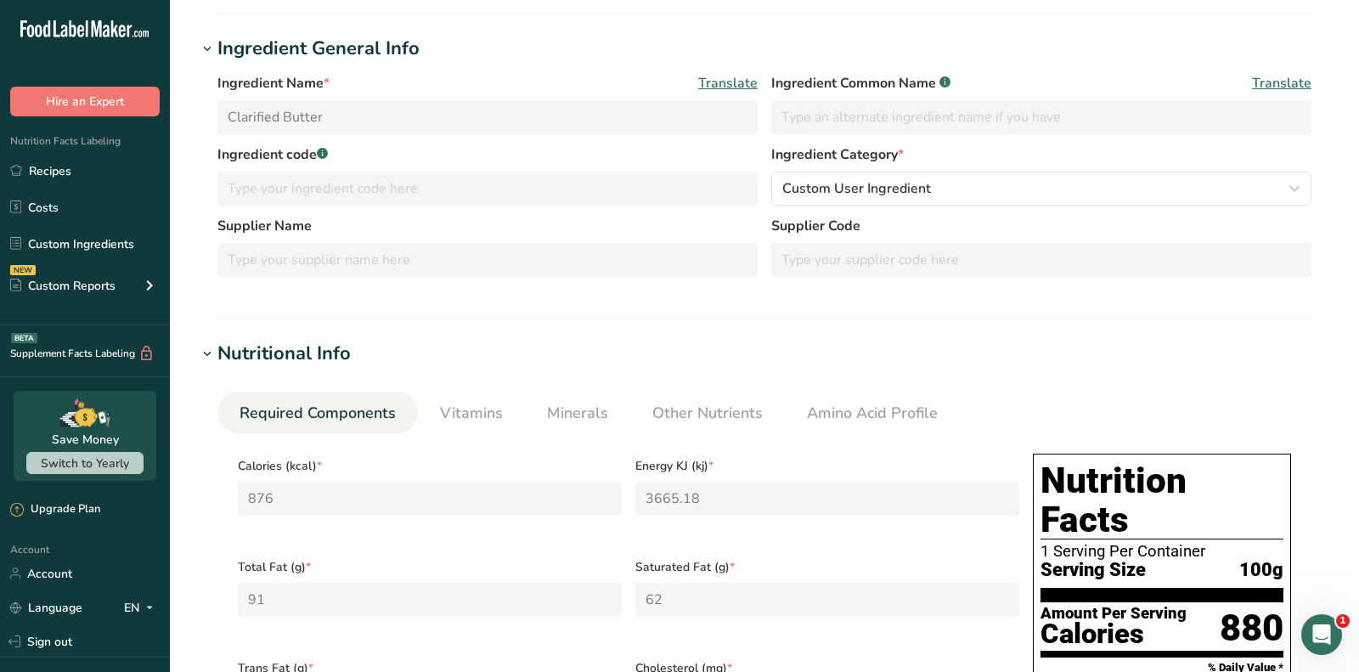
scroll to position [226, 0]
